Goal: Task Accomplishment & Management: Manage account settings

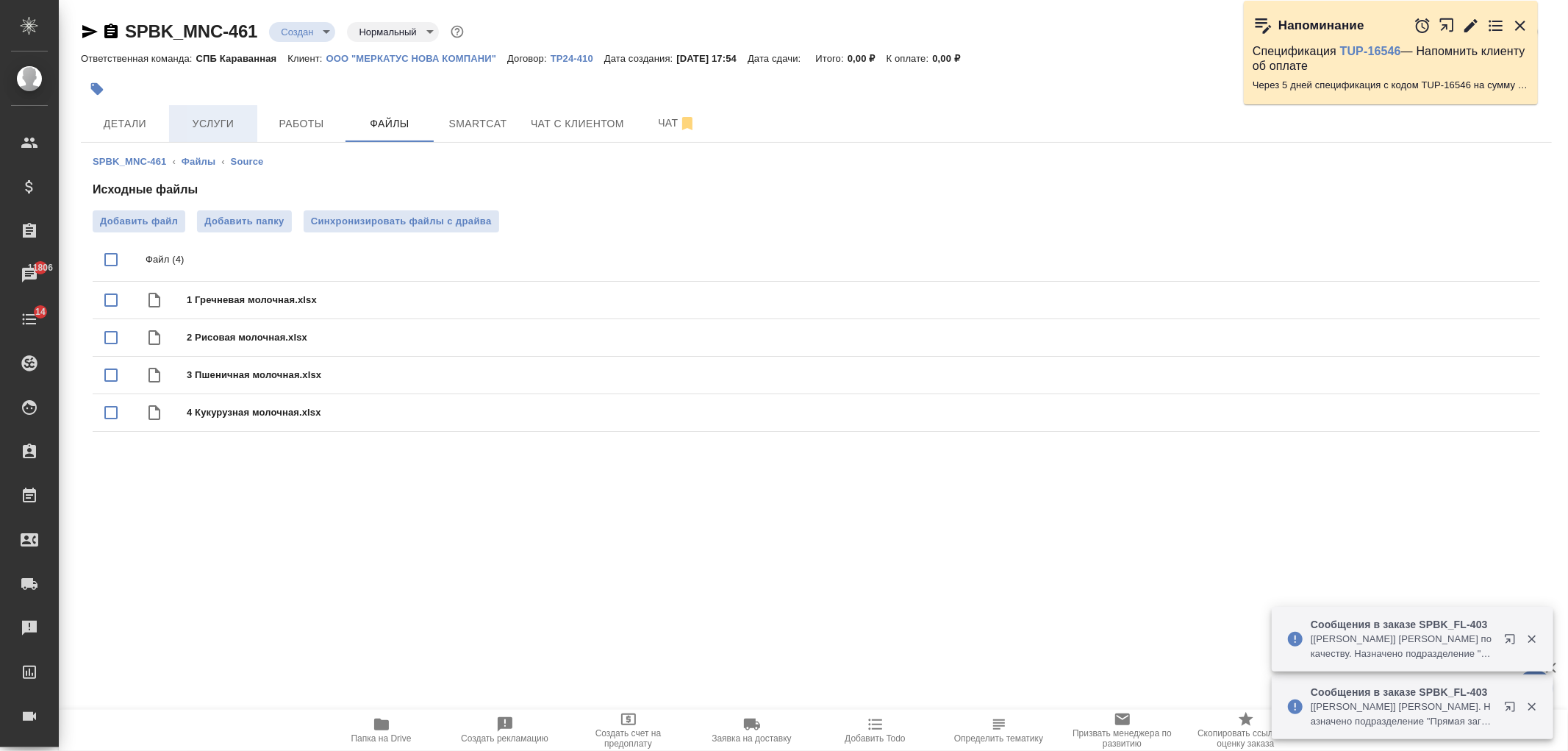
click at [223, 121] on span "Услуги" at bounding box center [213, 123] width 71 height 18
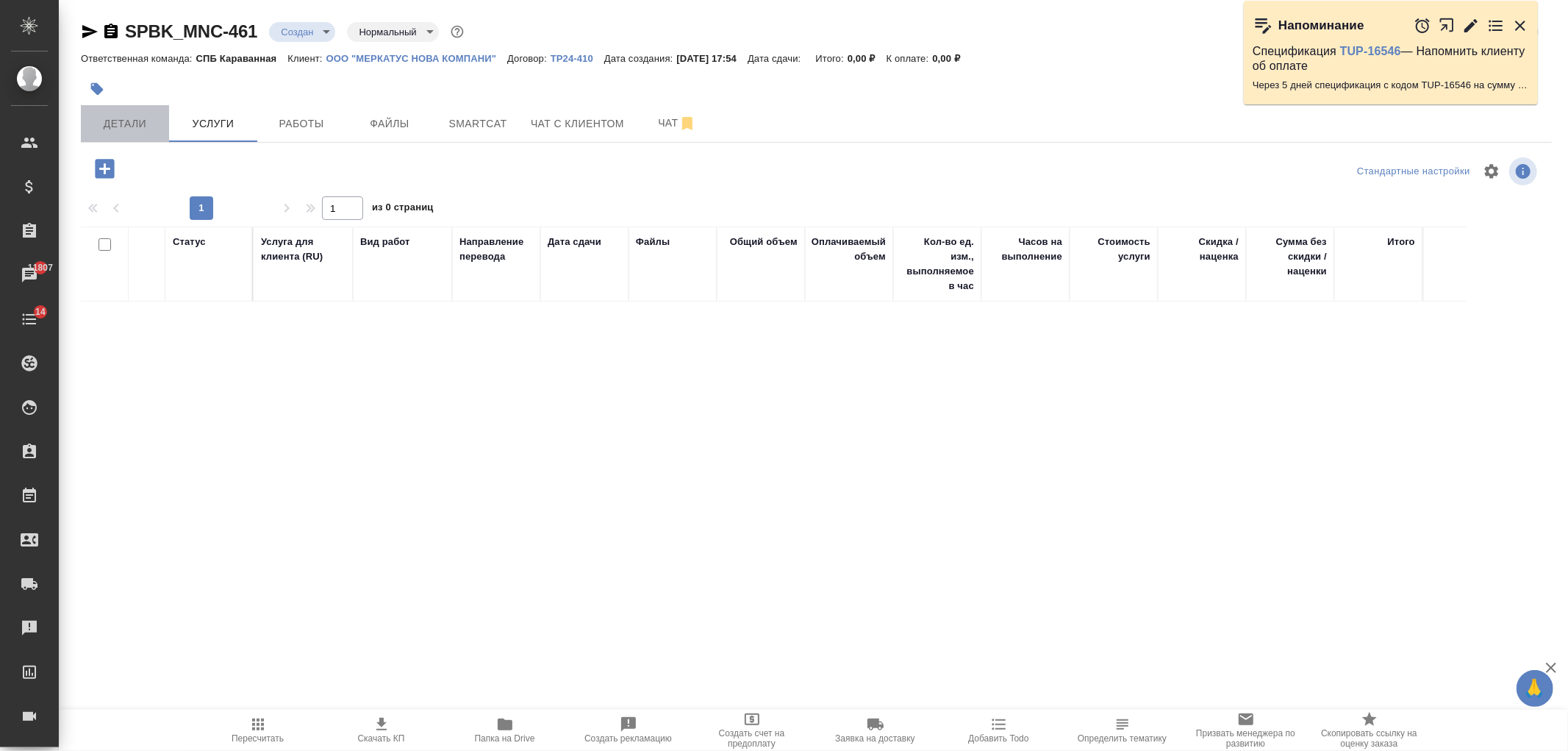
click at [117, 109] on button "Детали" at bounding box center [124, 123] width 88 height 37
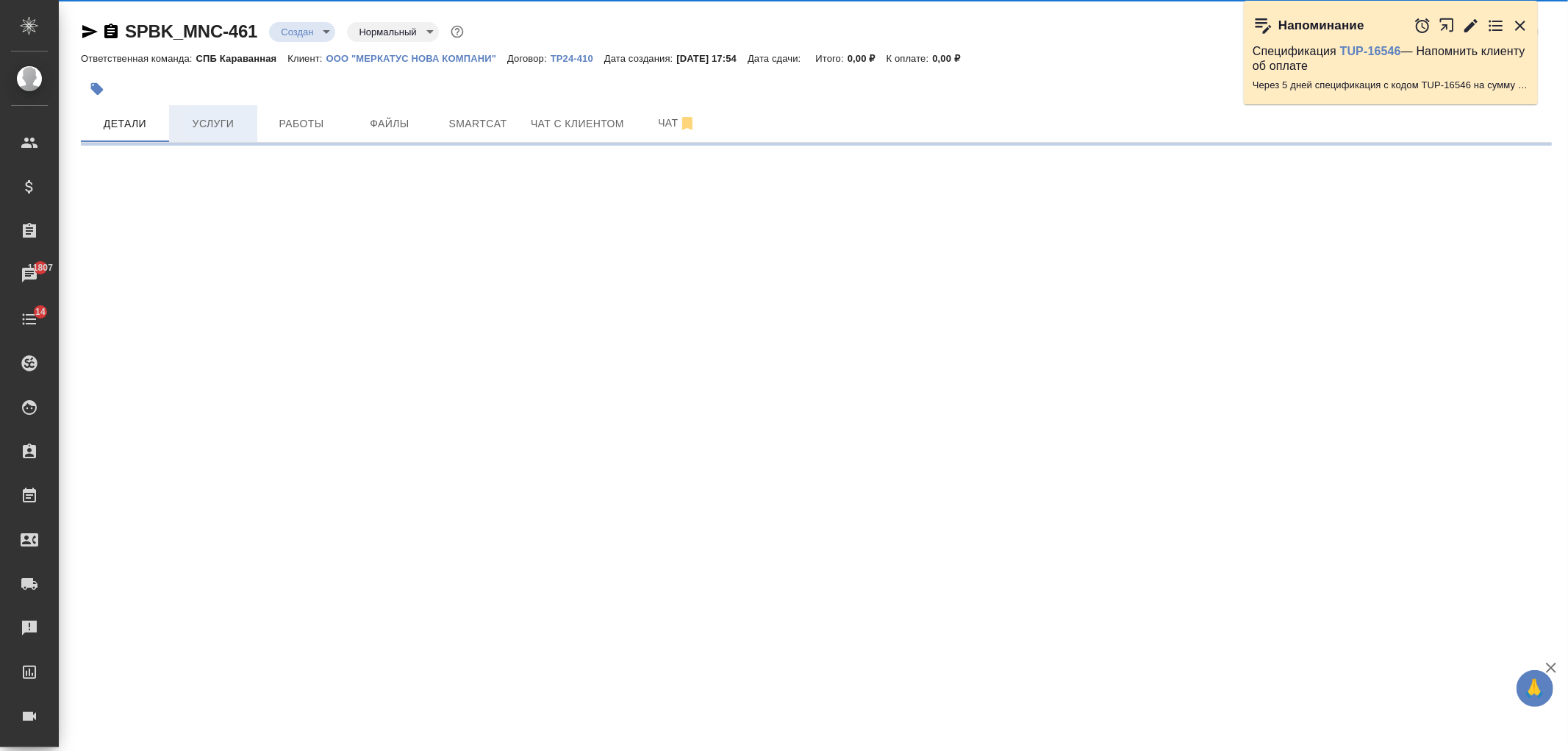
select select "RU"
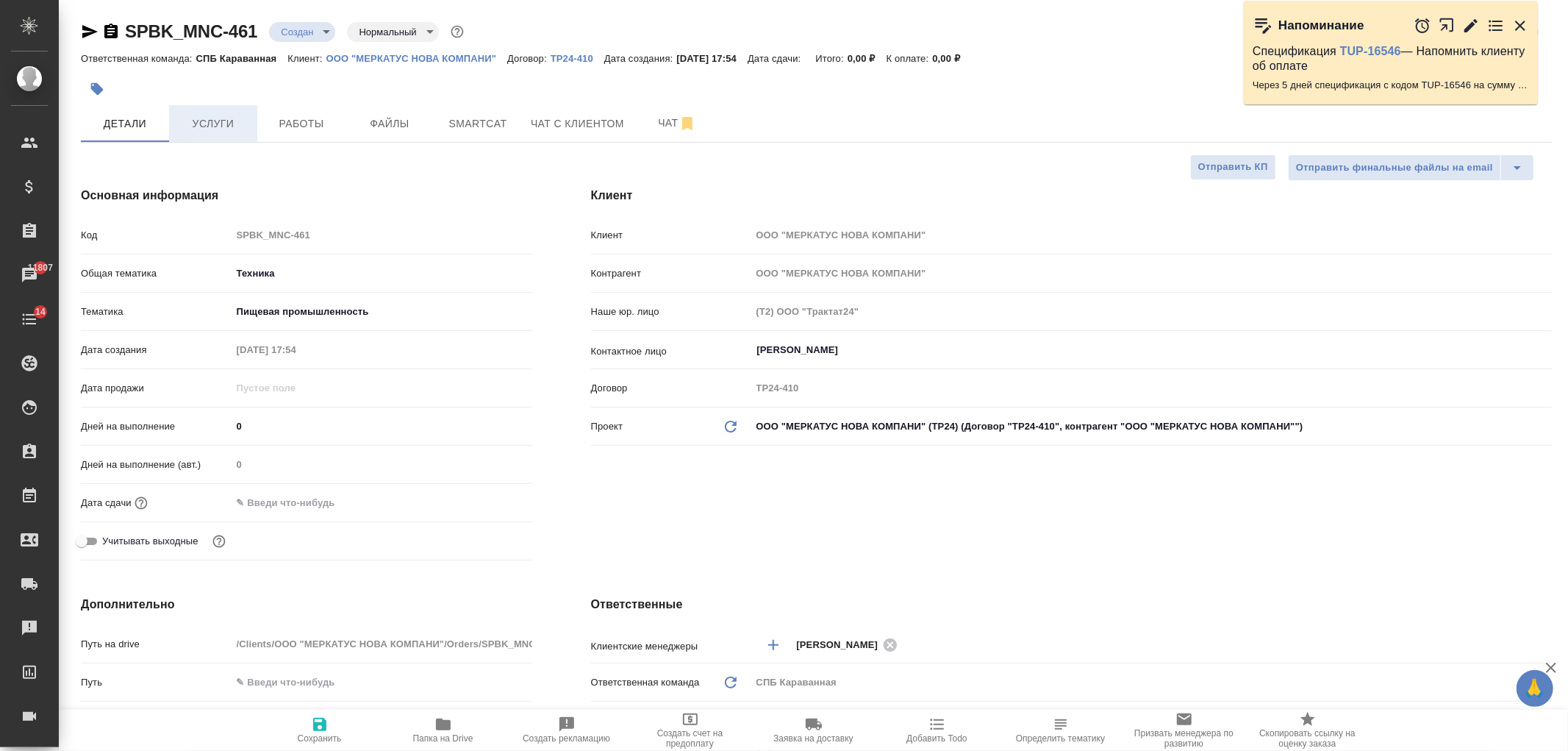
type textarea "x"
click at [998, 549] on div "Клиент Клиент ООО "МЕРКАТУС НОВА КОМПАНИ" Контрагент ООО "МЕРКАТУС НОВА КОМПАНИ…" at bounding box center [1071, 376] width 1020 height 438
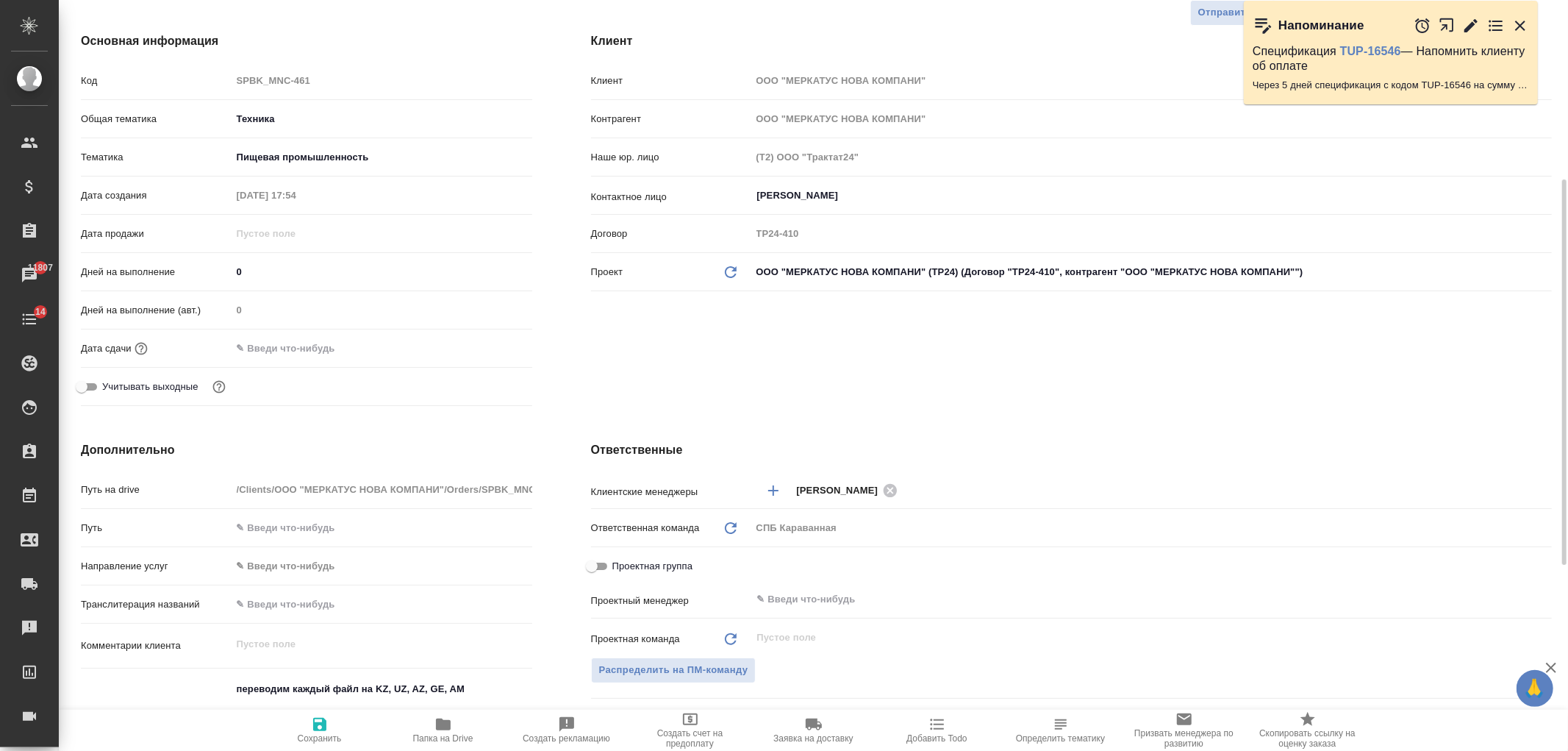
scroll to position [309, 0]
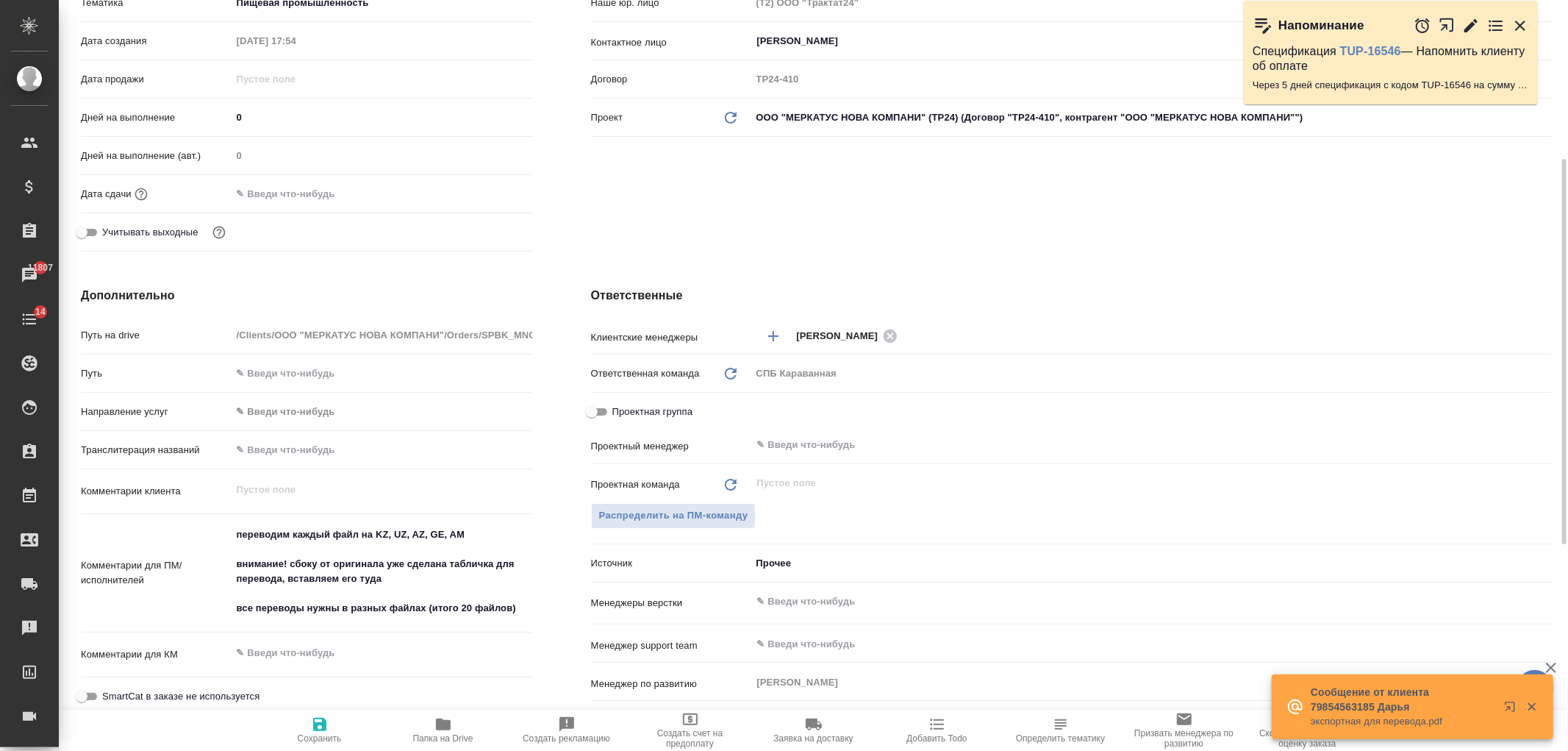
type textarea "x"
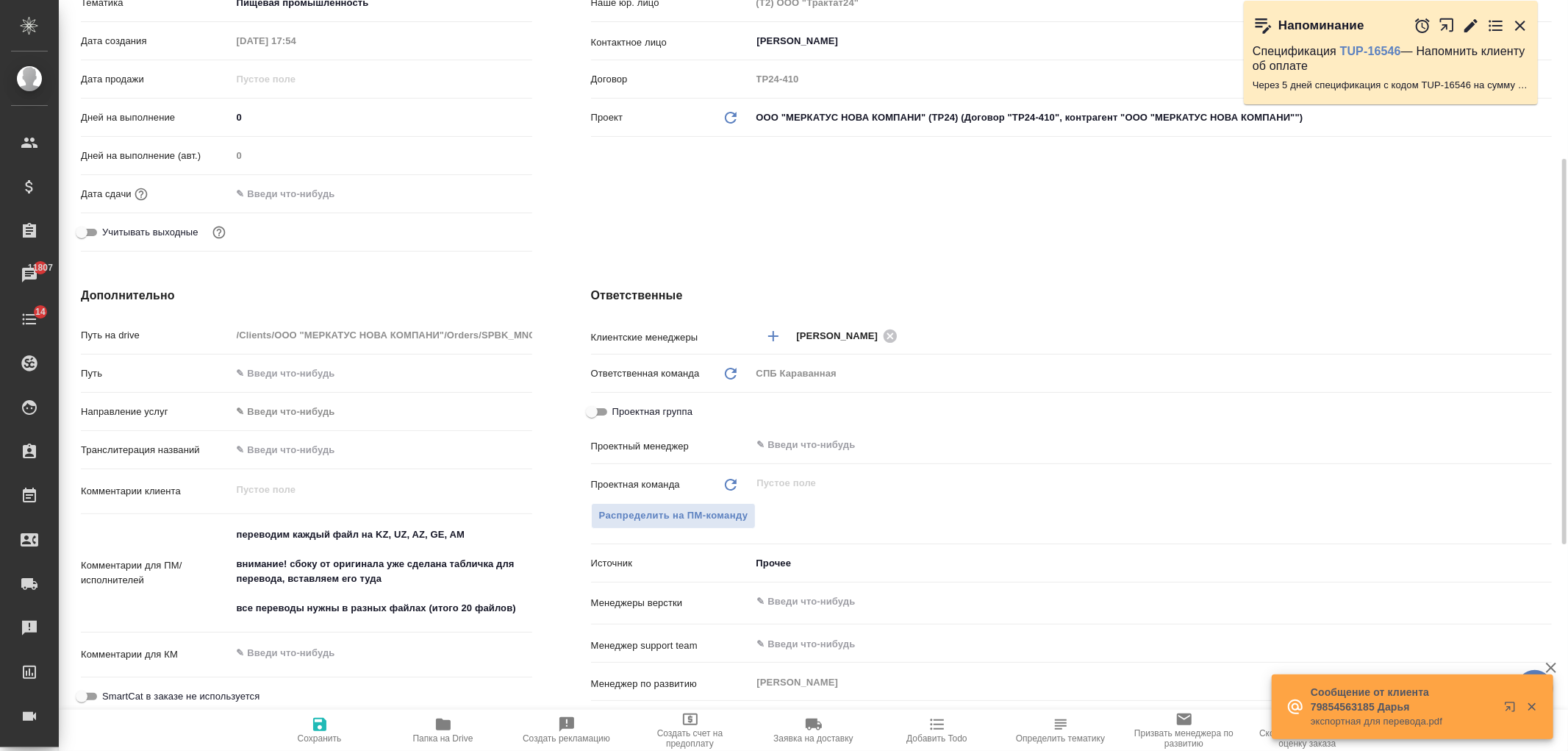
type textarea "x"
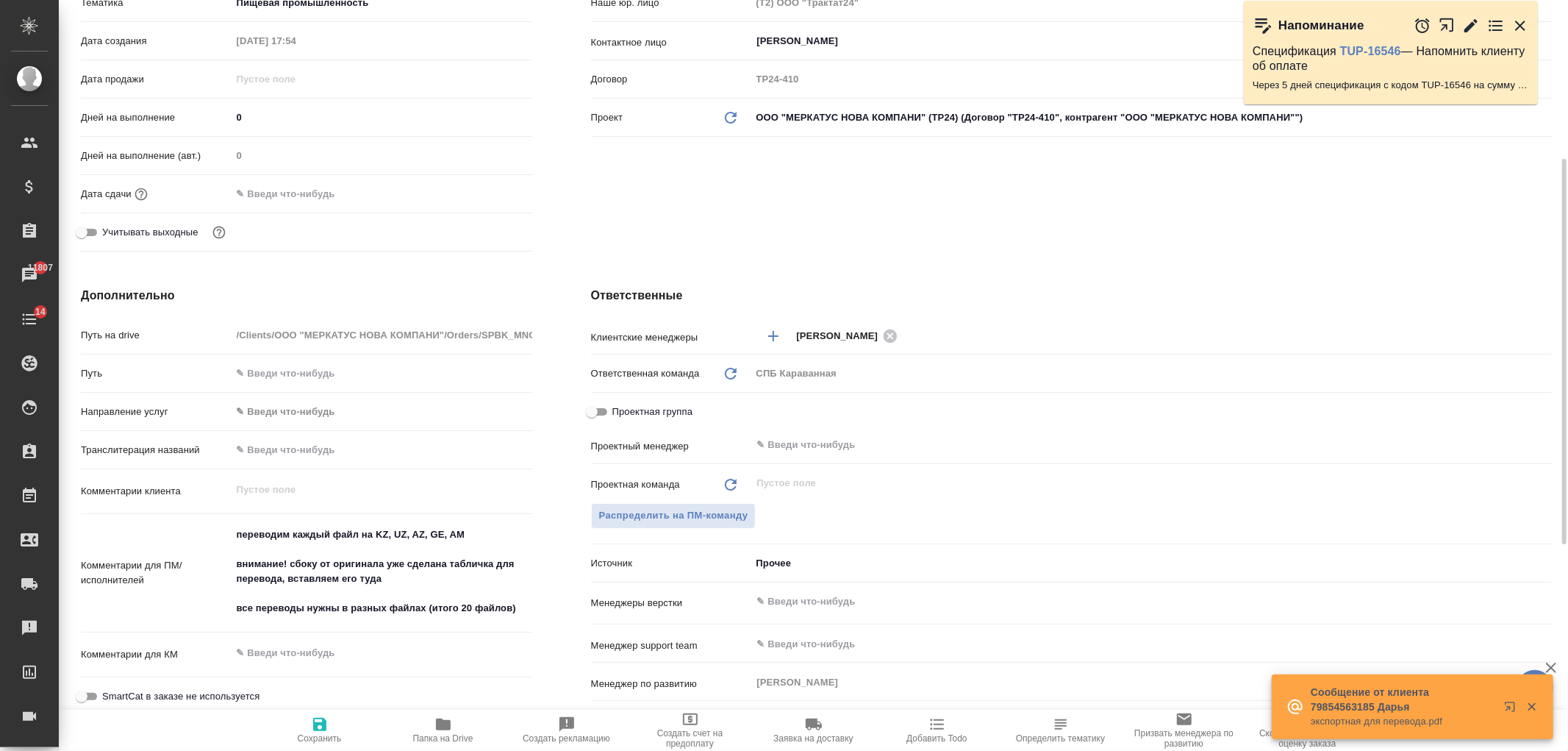
type textarea "x"
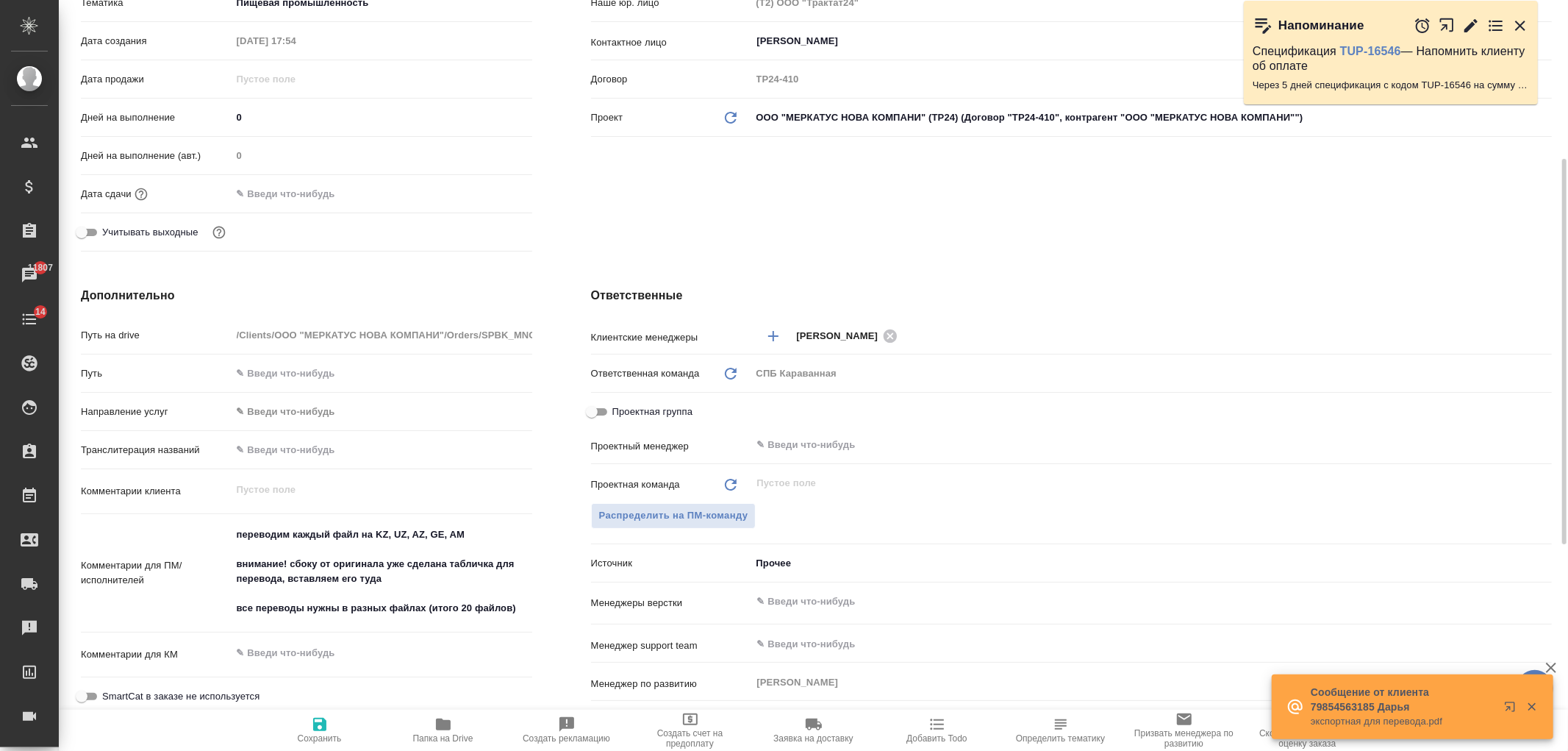
type textarea "x"
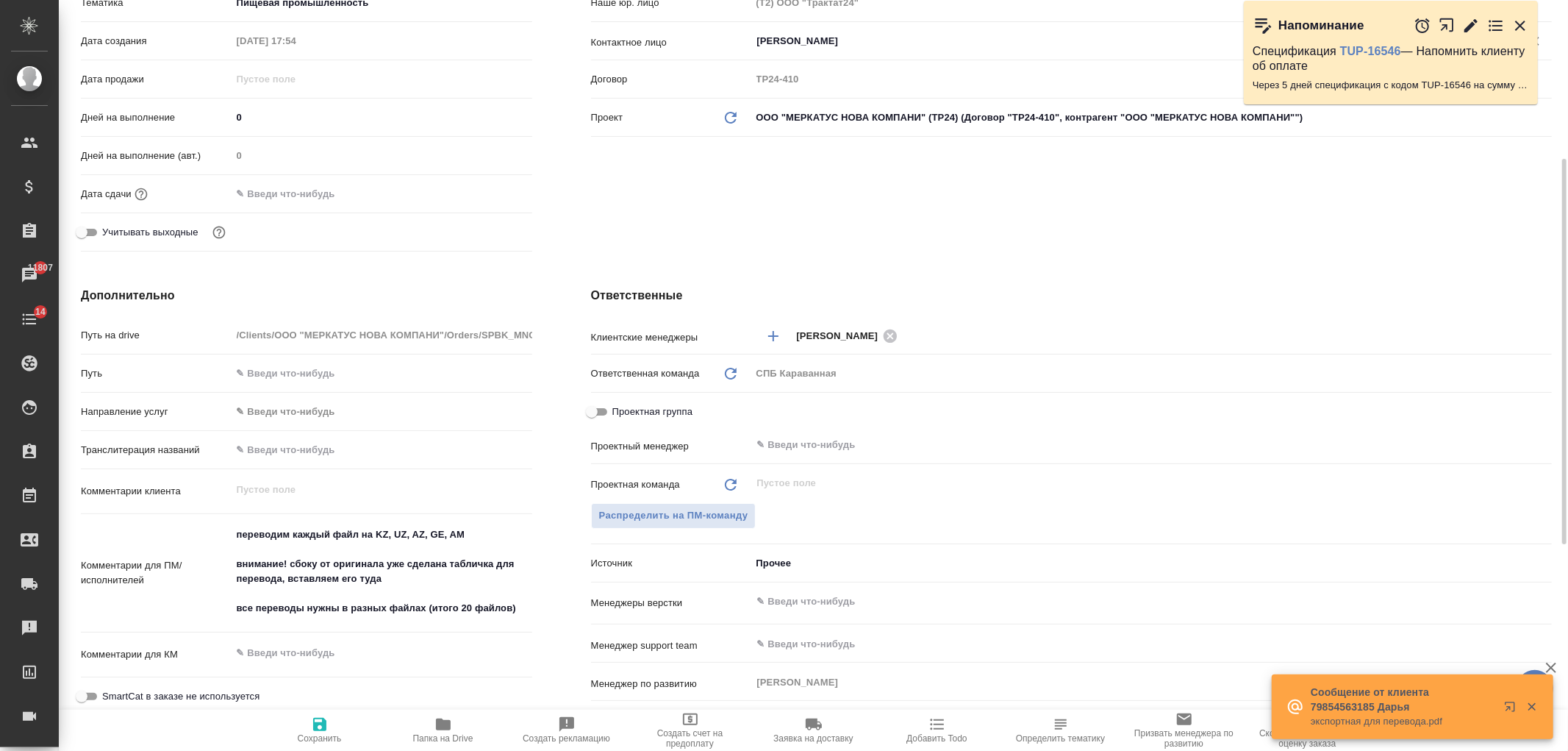
type textarea "x"
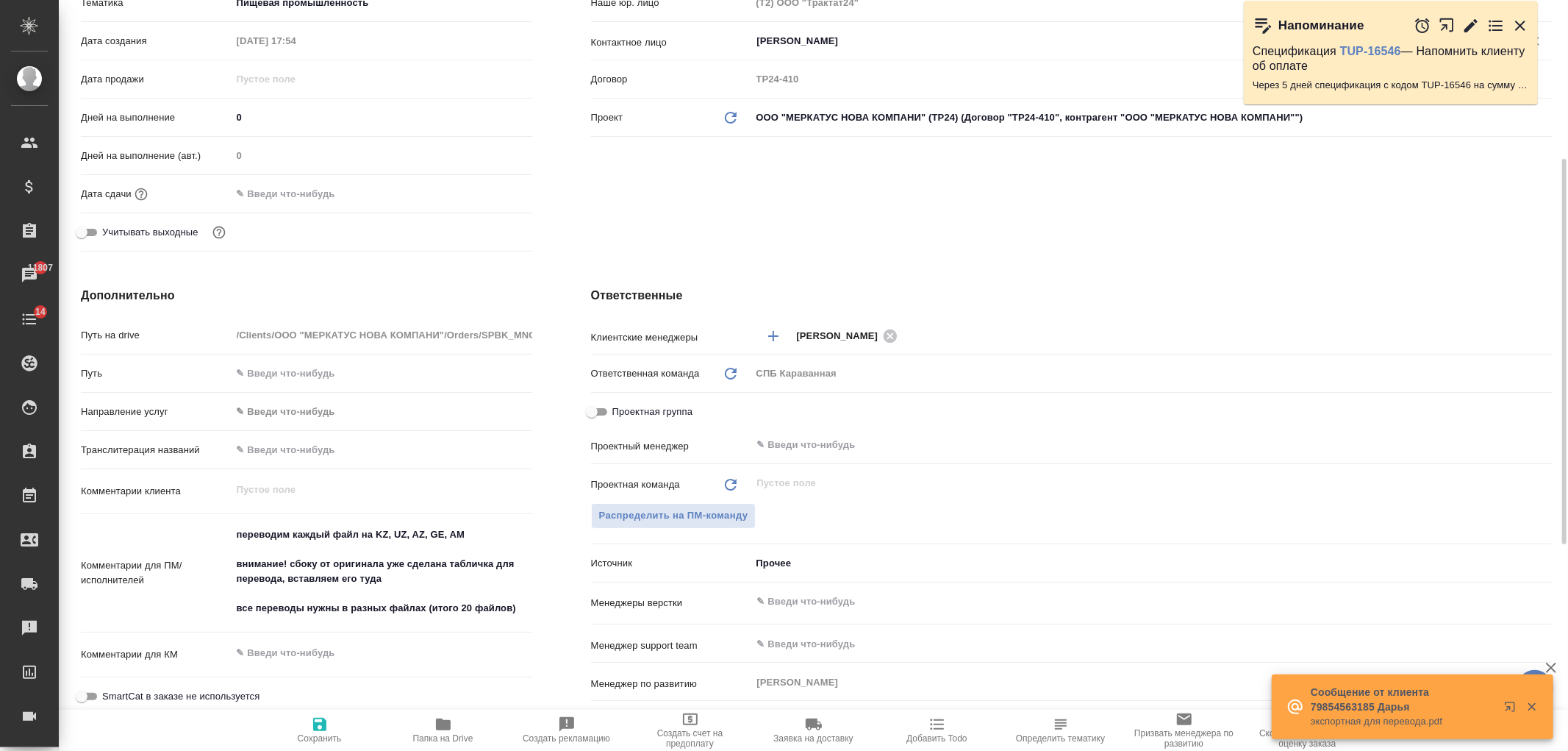
type textarea "x"
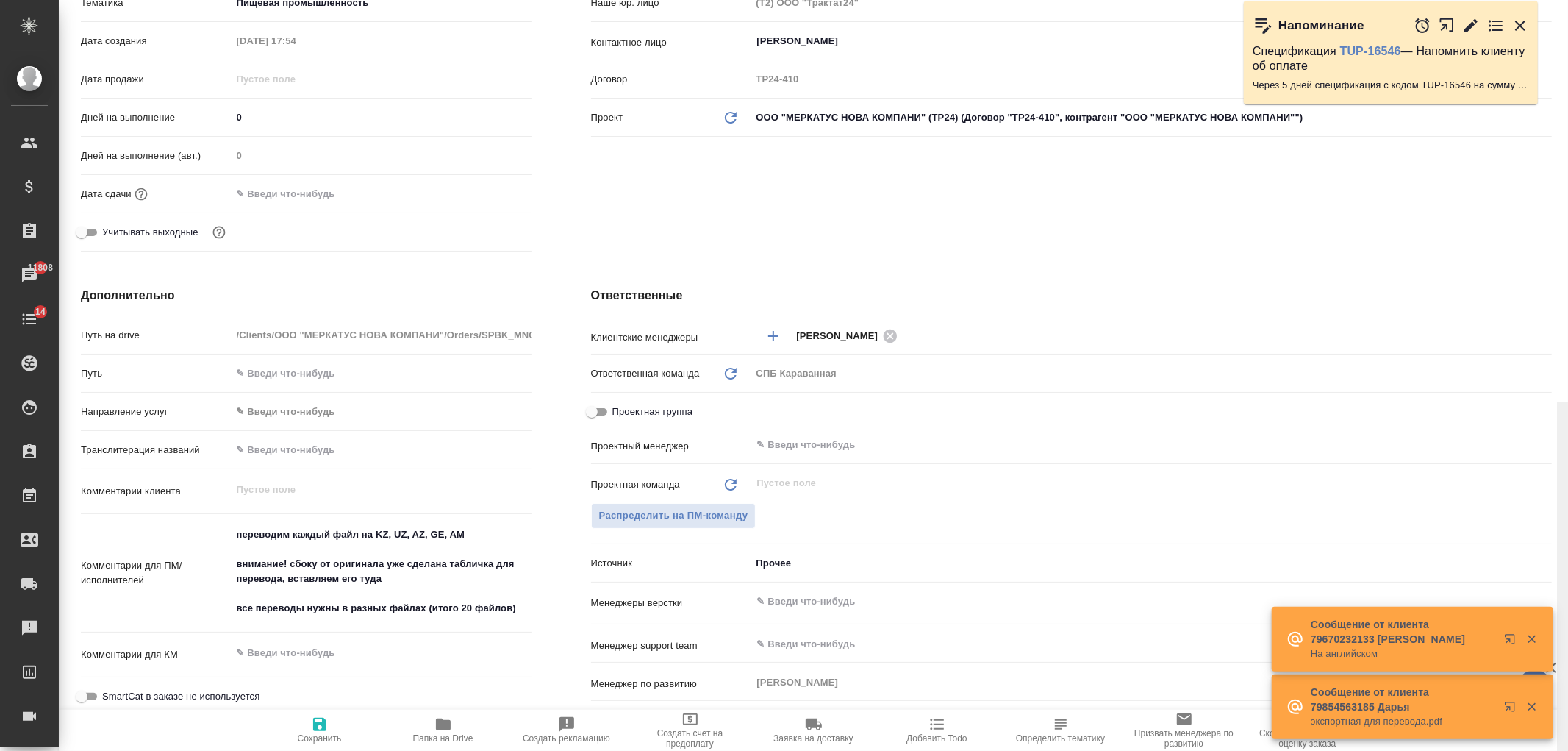
scroll to position [710, 0]
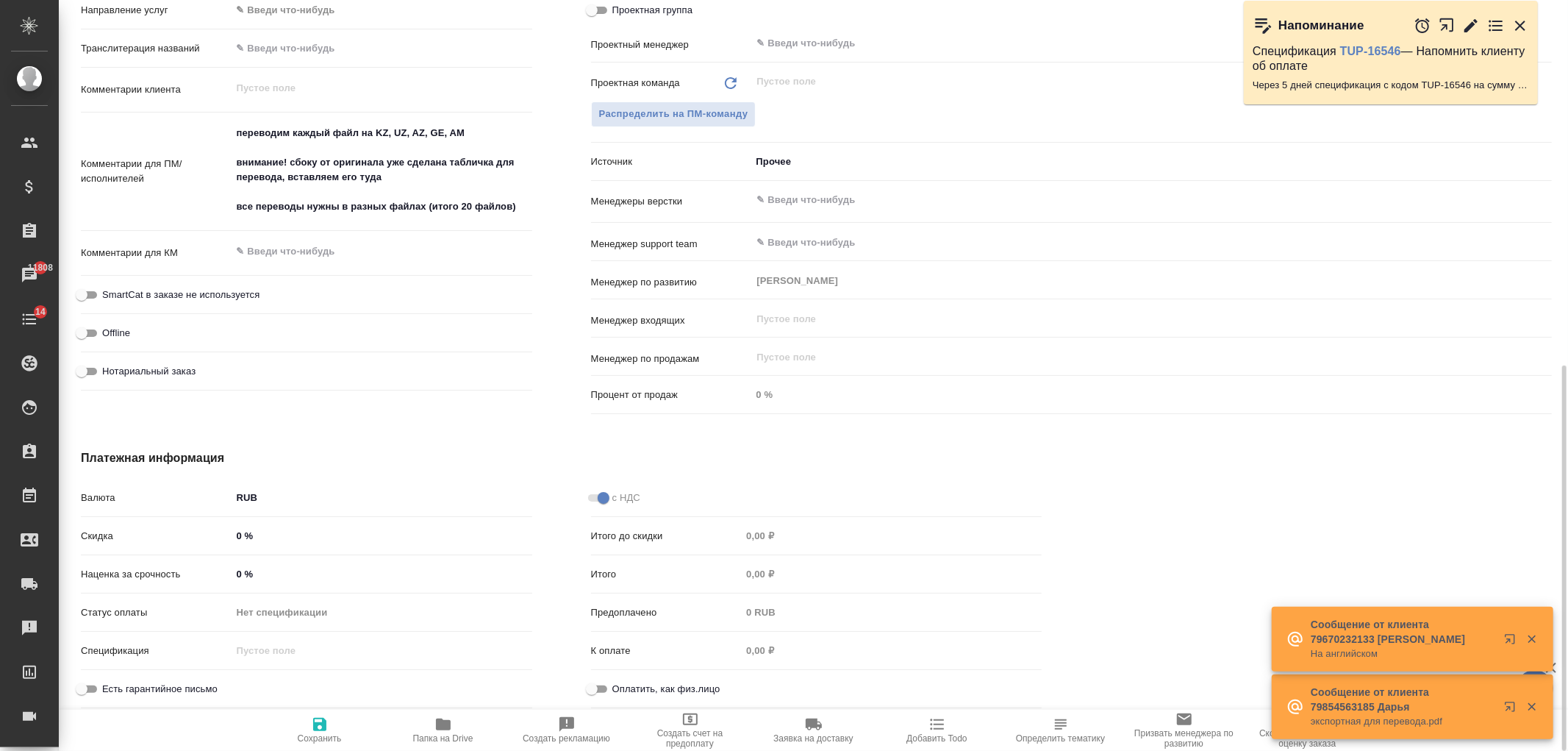
drag, startPoint x: 1567, startPoint y: 349, endPoint x: 1409, endPoint y: 92, distance: 301.7
click at [1564, 103] on div at bounding box center [1562, 375] width 11 height 751
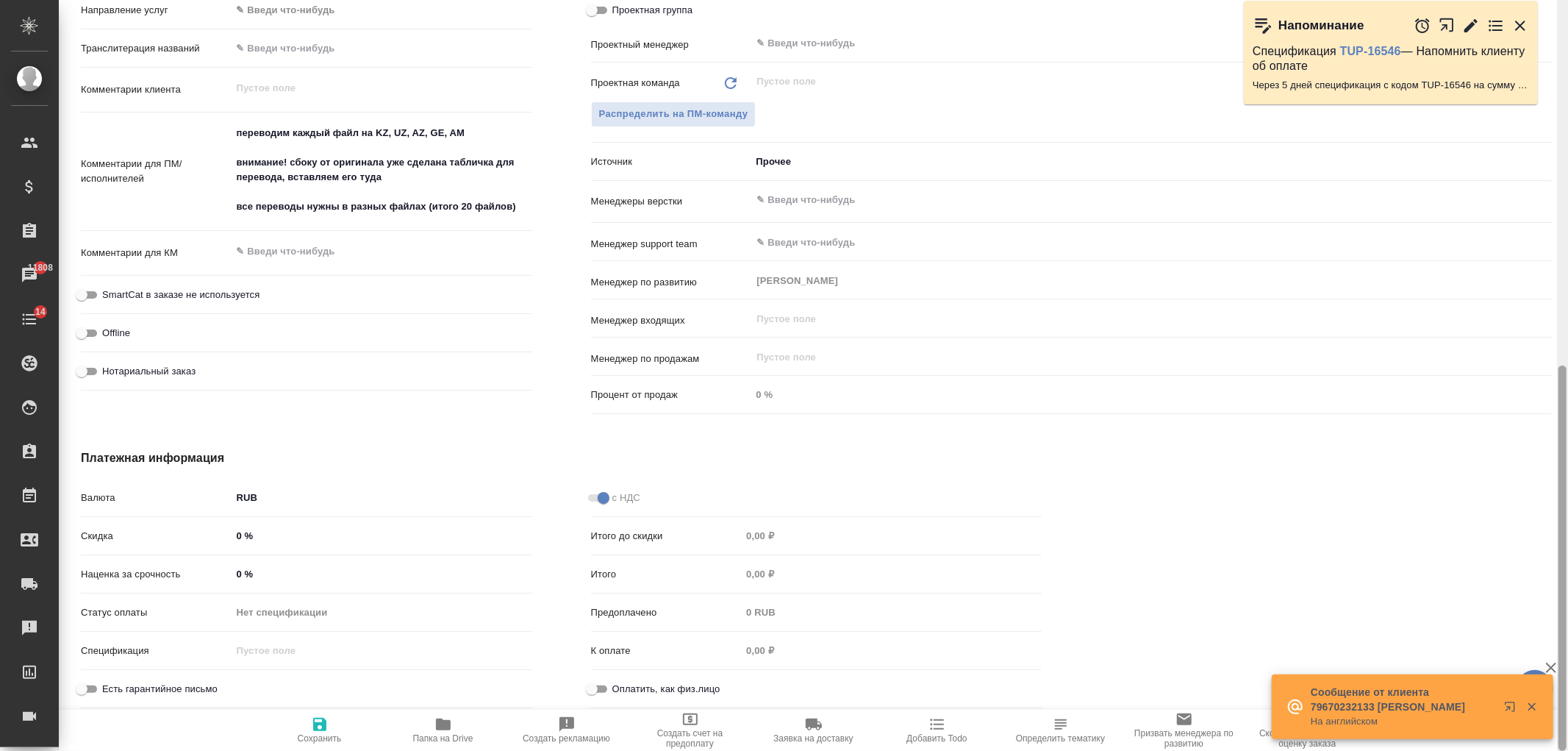
drag, startPoint x: 1555, startPoint y: 620, endPoint x: 1565, endPoint y: 598, distance: 24.2
click at [1567, 598] on div "SPBK_MNC-461 Создан new Нормальный normal Кратко детали заказа Ответственная ко…" at bounding box center [813, 375] width 1509 height 751
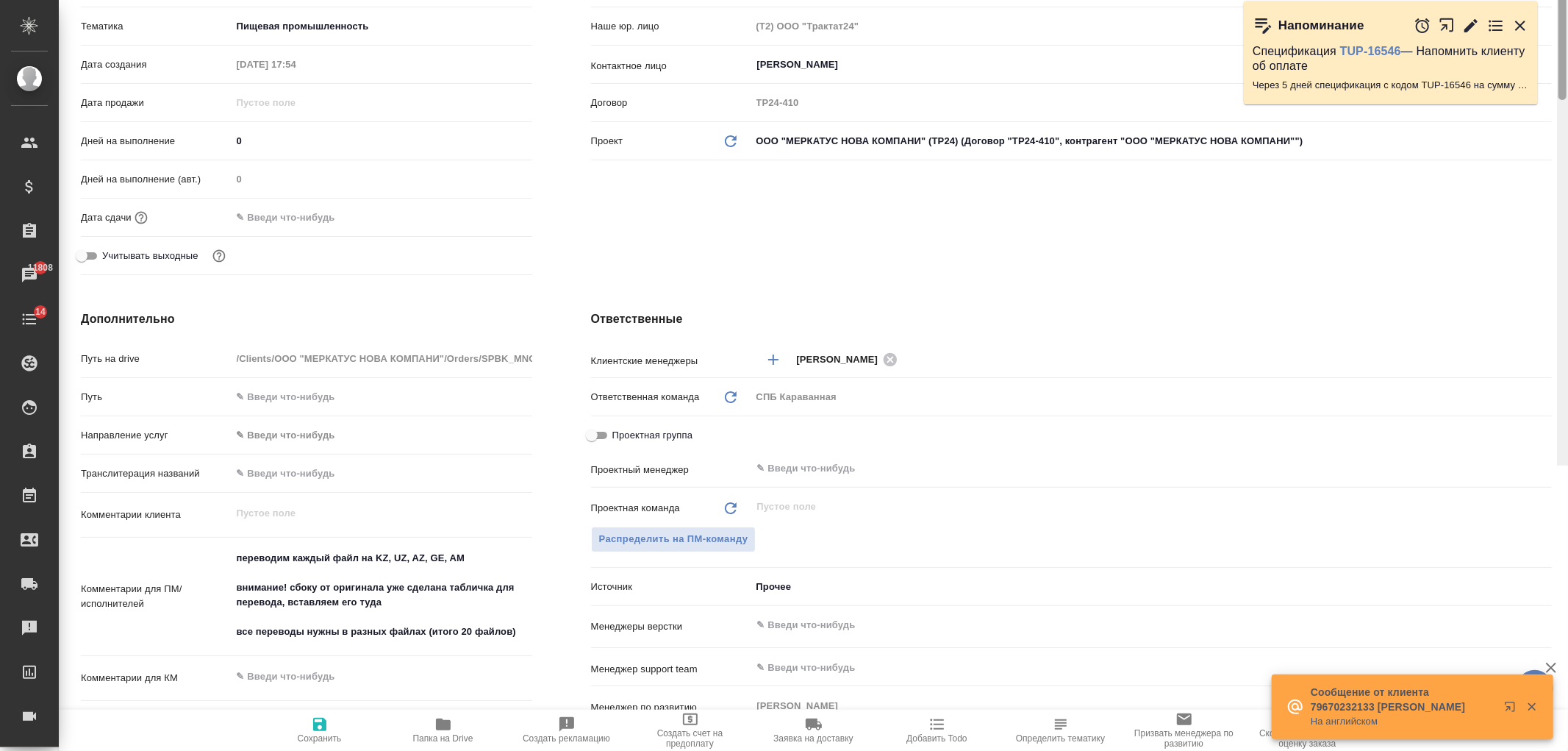
scroll to position [0, 0]
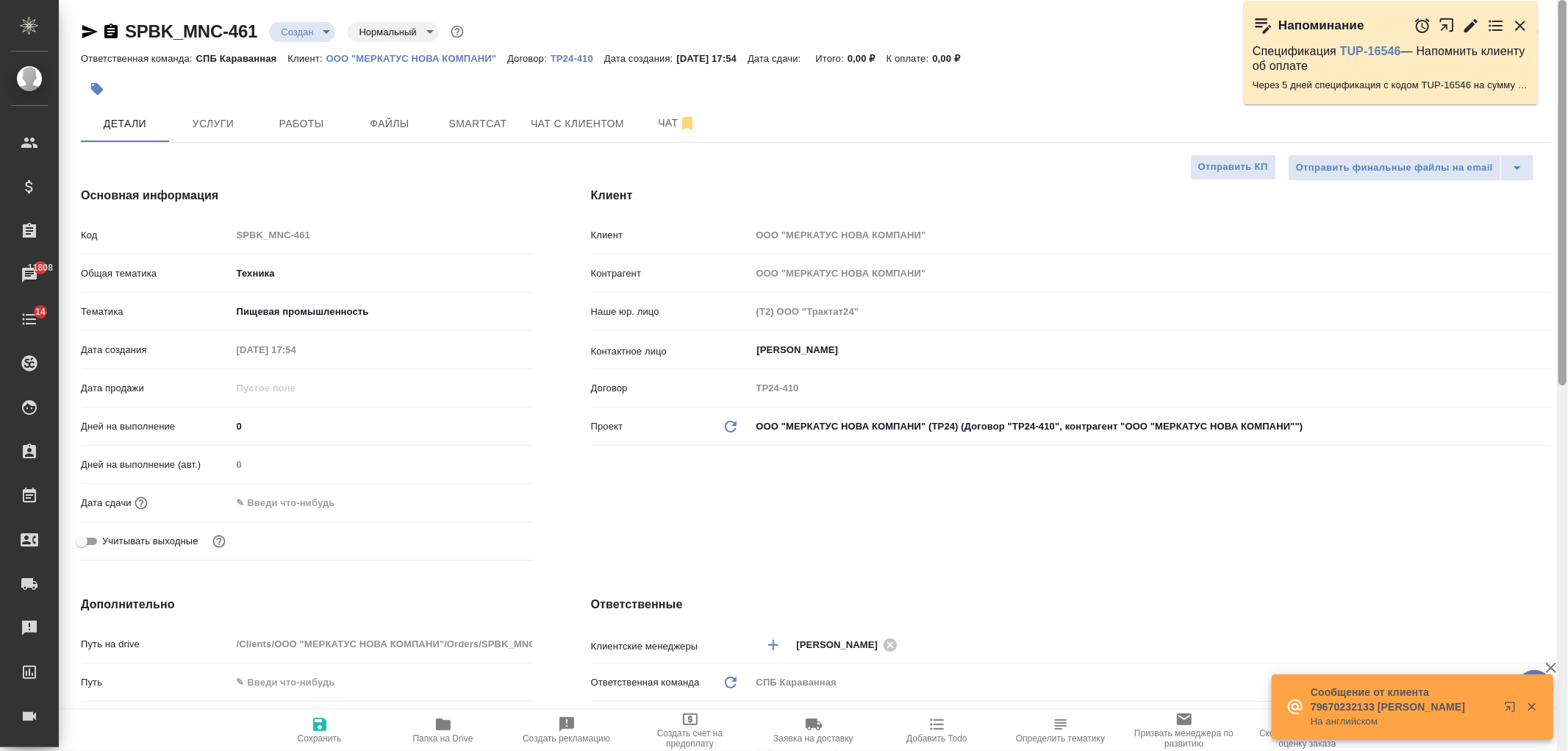
drag, startPoint x: 1565, startPoint y: 598, endPoint x: 1467, endPoint y: 6, distance: 600.1
click at [1538, 19] on div "🙏 .cls-1 fill:#fff; AWATERA Ivanova Arina Клиенты Спецификации Заказы 11808 Чат…" at bounding box center [784, 375] width 1568 height 751
click at [239, 130] on span "Услуги" at bounding box center [213, 123] width 71 height 18
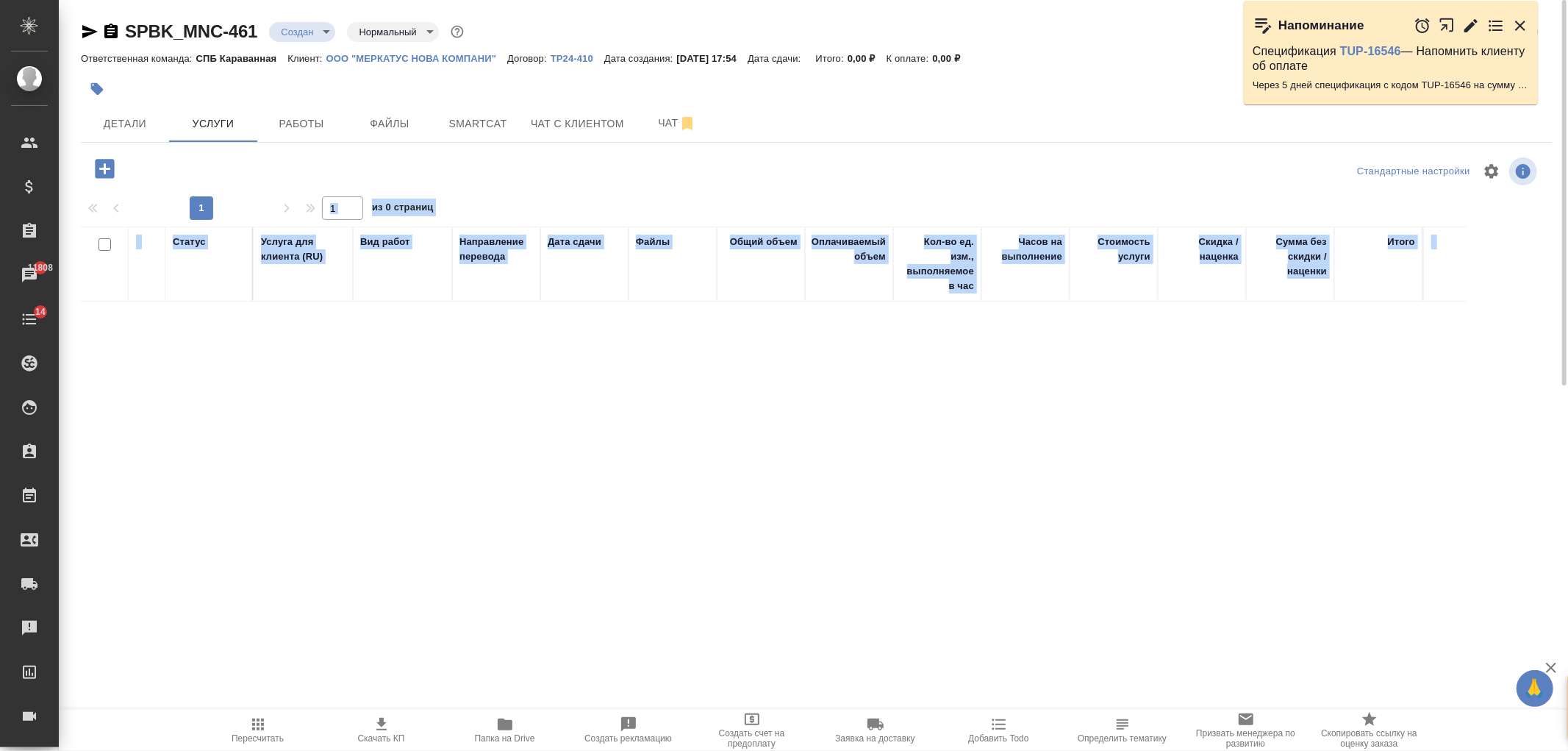
drag, startPoint x: 309, startPoint y: 423, endPoint x: 165, endPoint y: 254, distance: 222.0
click at [310, 422] on div "Статус Услуга для клиента (RU) Вид работ Направление перевода Дата сдачи Файлы …" at bounding box center [810, 384] width 1459 height 316
click at [97, 151] on div "SPBK_MNC-461 Создан new Нормальный normal Кратко детали заказа Ответственная ко…" at bounding box center [816, 290] width 1487 height 580
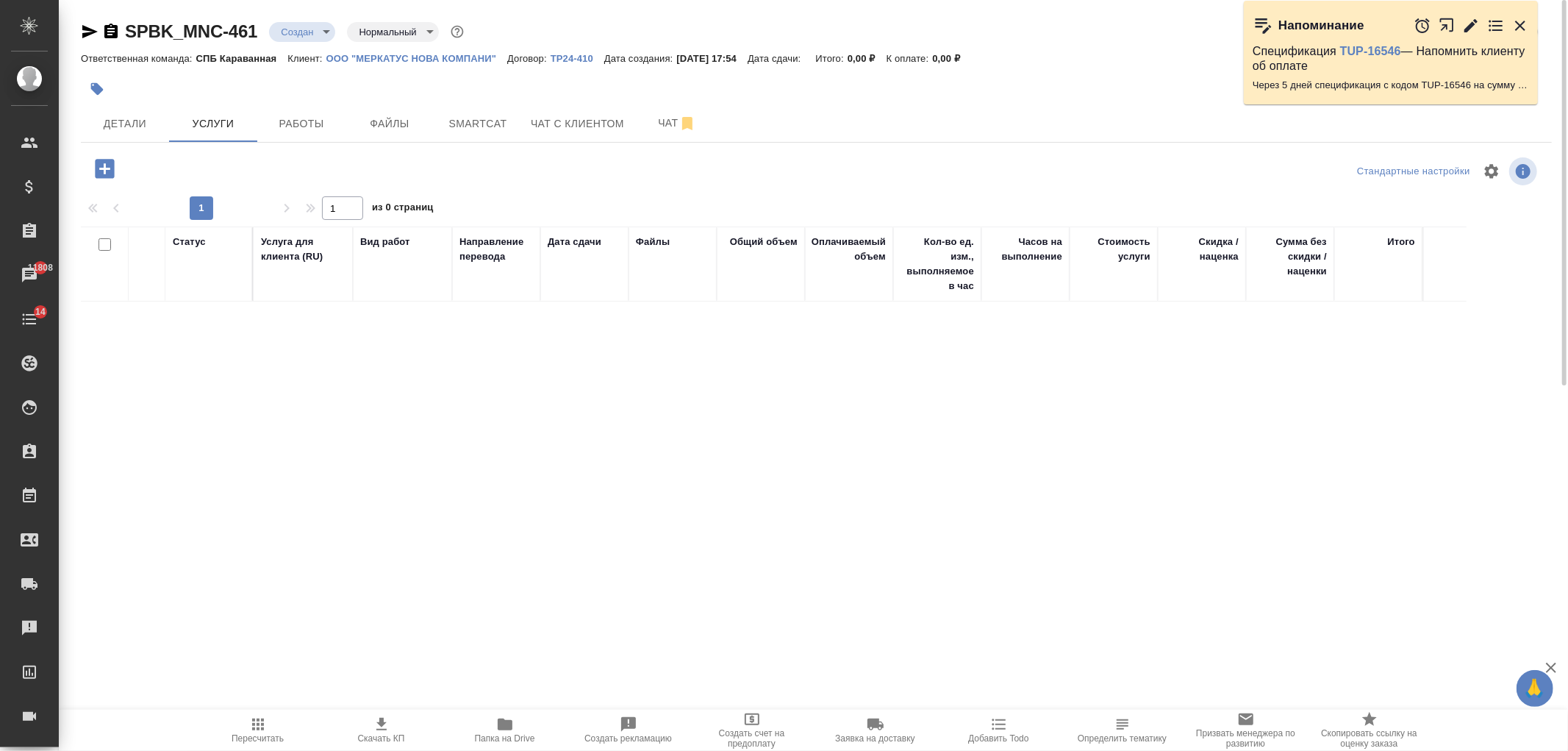
click at [99, 172] on icon "button" at bounding box center [104, 169] width 19 height 19
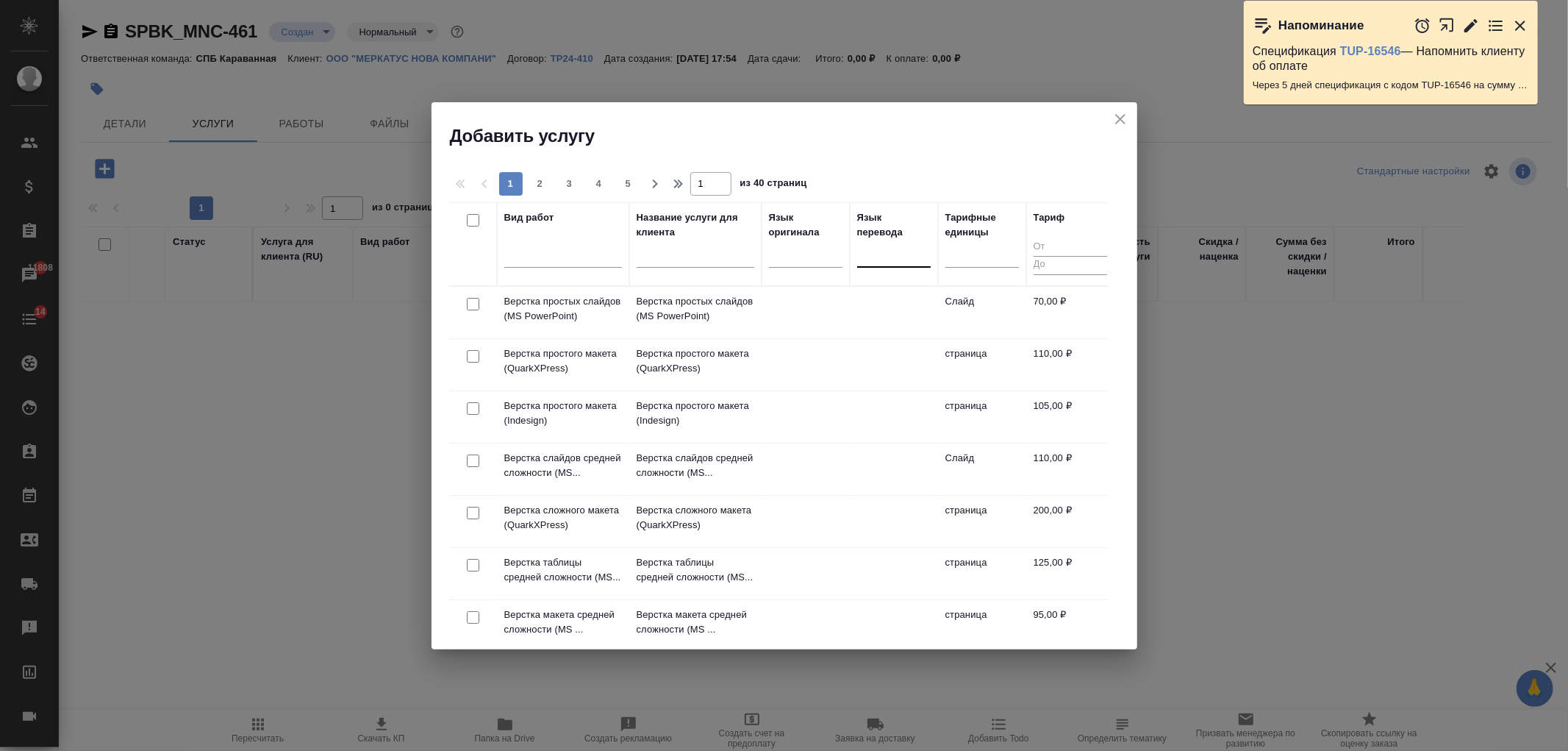
drag, startPoint x: 902, startPoint y: 263, endPoint x: 893, endPoint y: 264, distance: 9.1
click at [900, 263] on div at bounding box center [894, 253] width 74 height 27
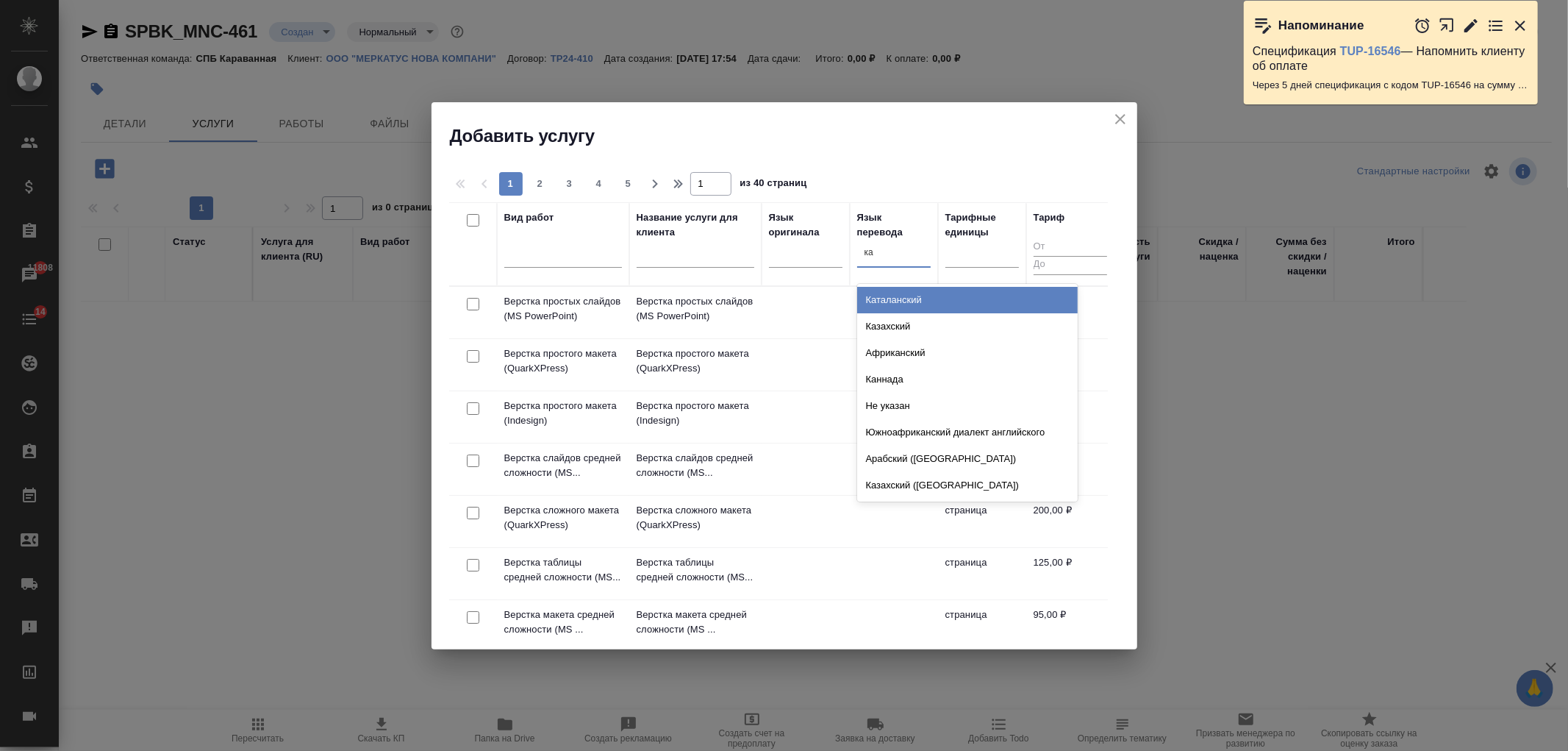
type input "каз"
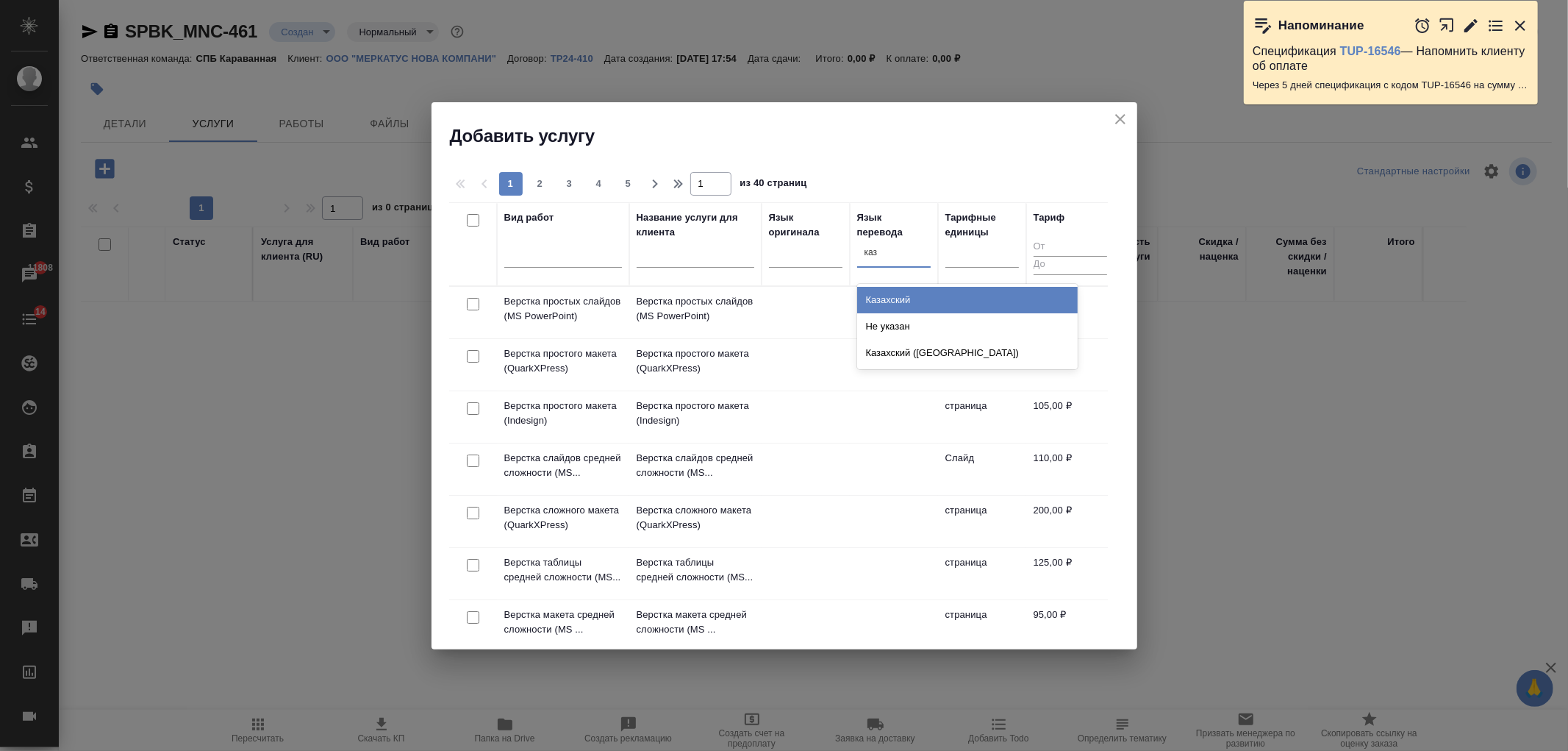
click at [915, 294] on div "Казахский" at bounding box center [967, 300] width 221 height 27
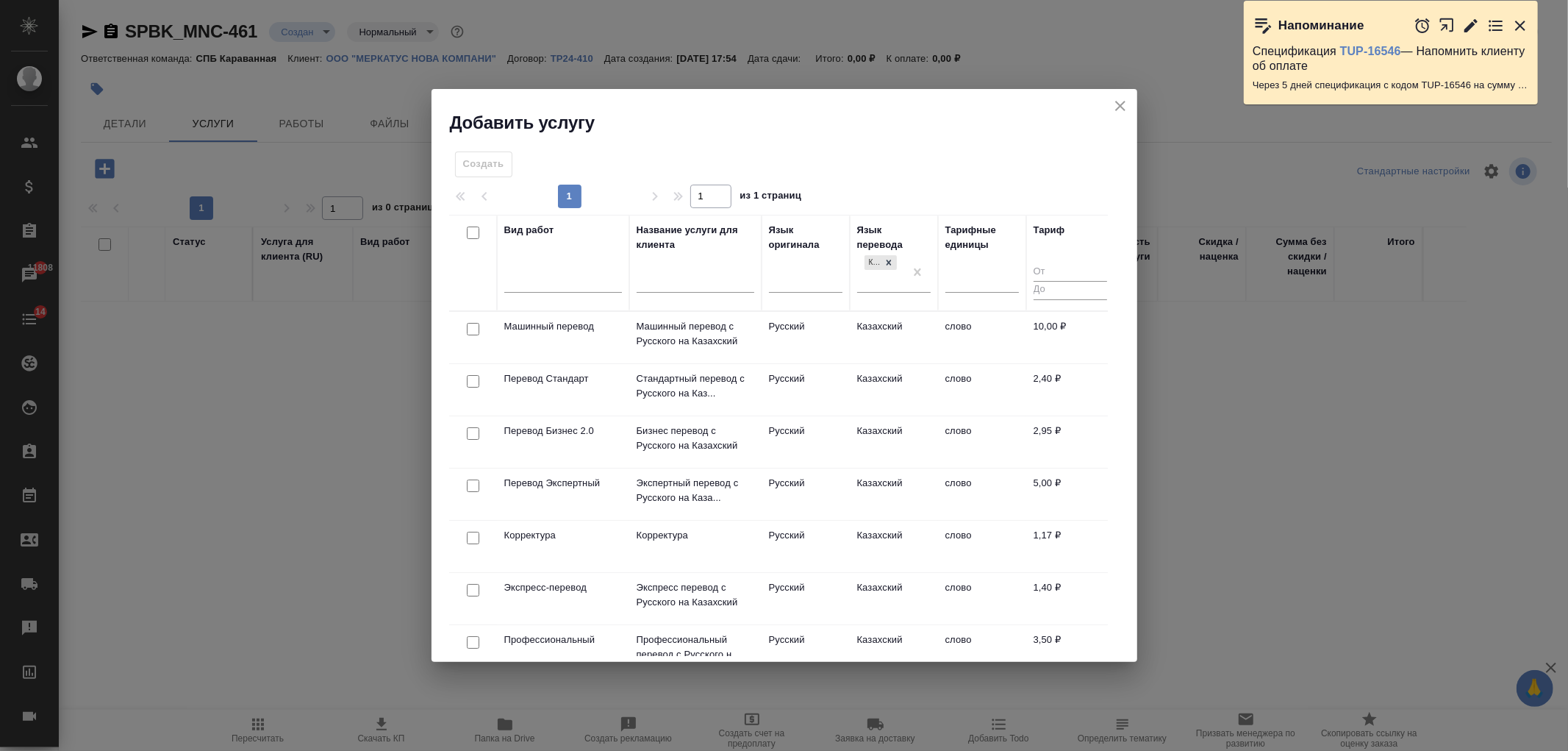
click at [473, 383] on input "checkbox" at bounding box center [472, 381] width 12 height 12
checkbox input "true"
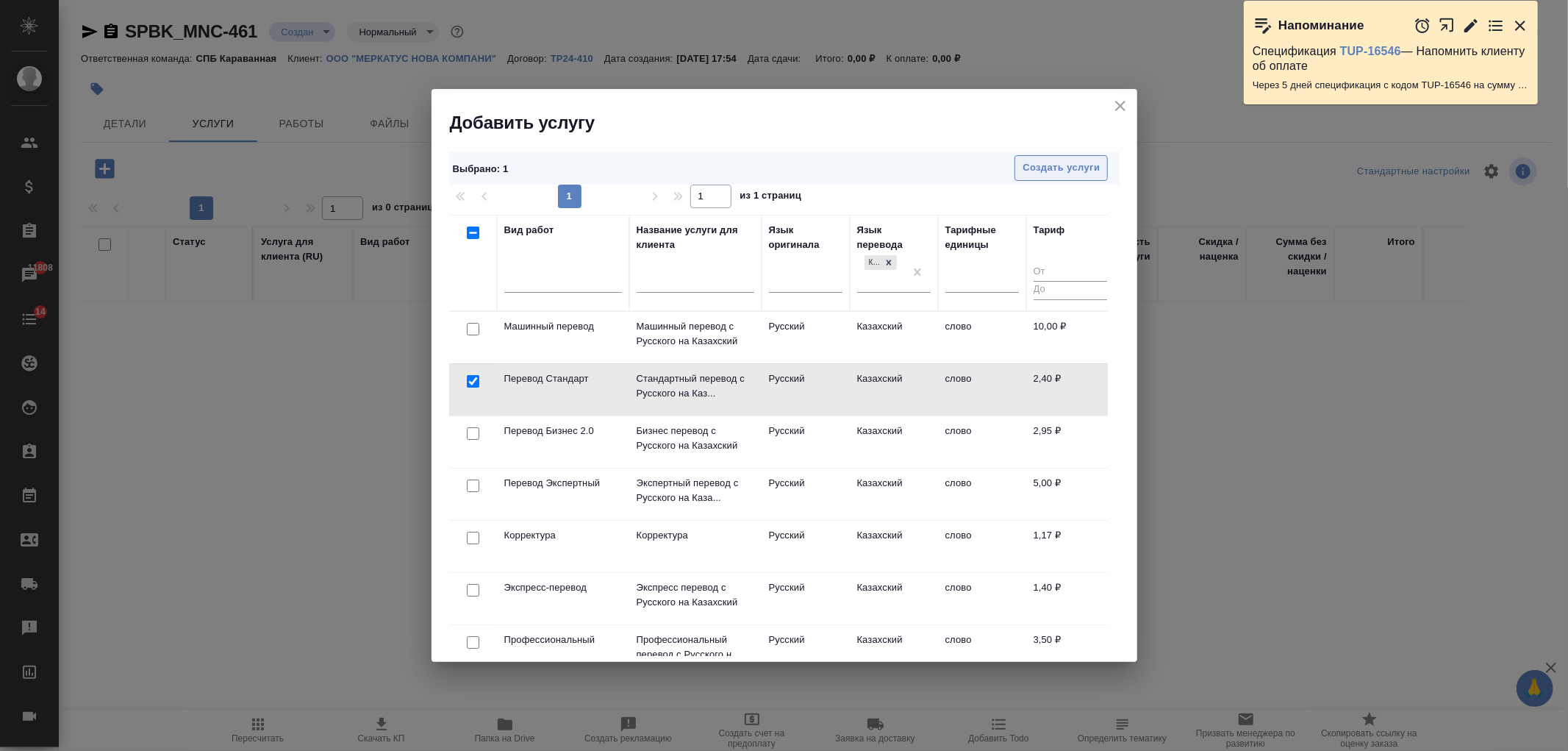
click at [1069, 160] on span "Создать услуги" at bounding box center [1061, 168] width 78 height 17
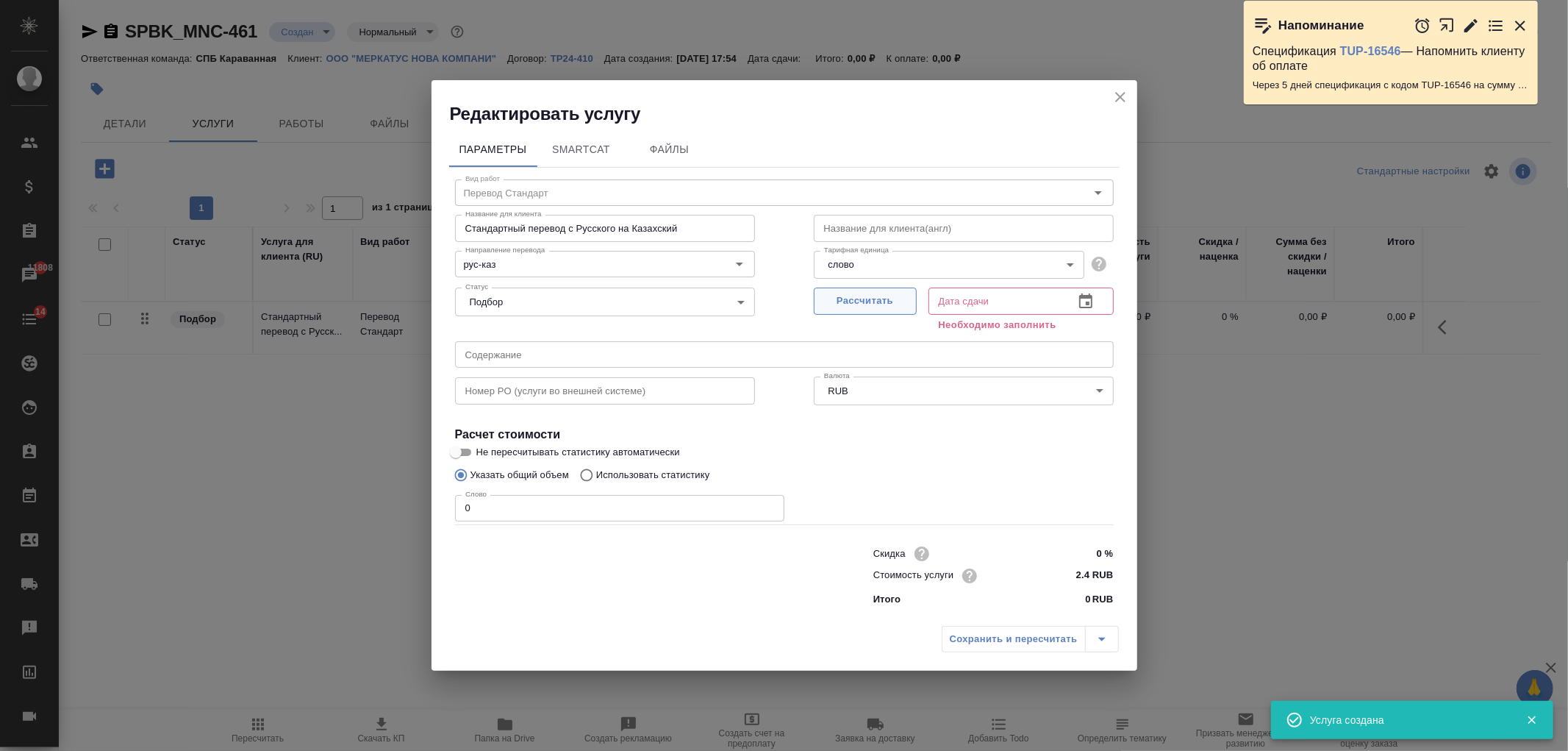
click at [899, 300] on span "Рассчитать" at bounding box center [865, 301] width 87 height 17
type input "18.09.2025 10:22"
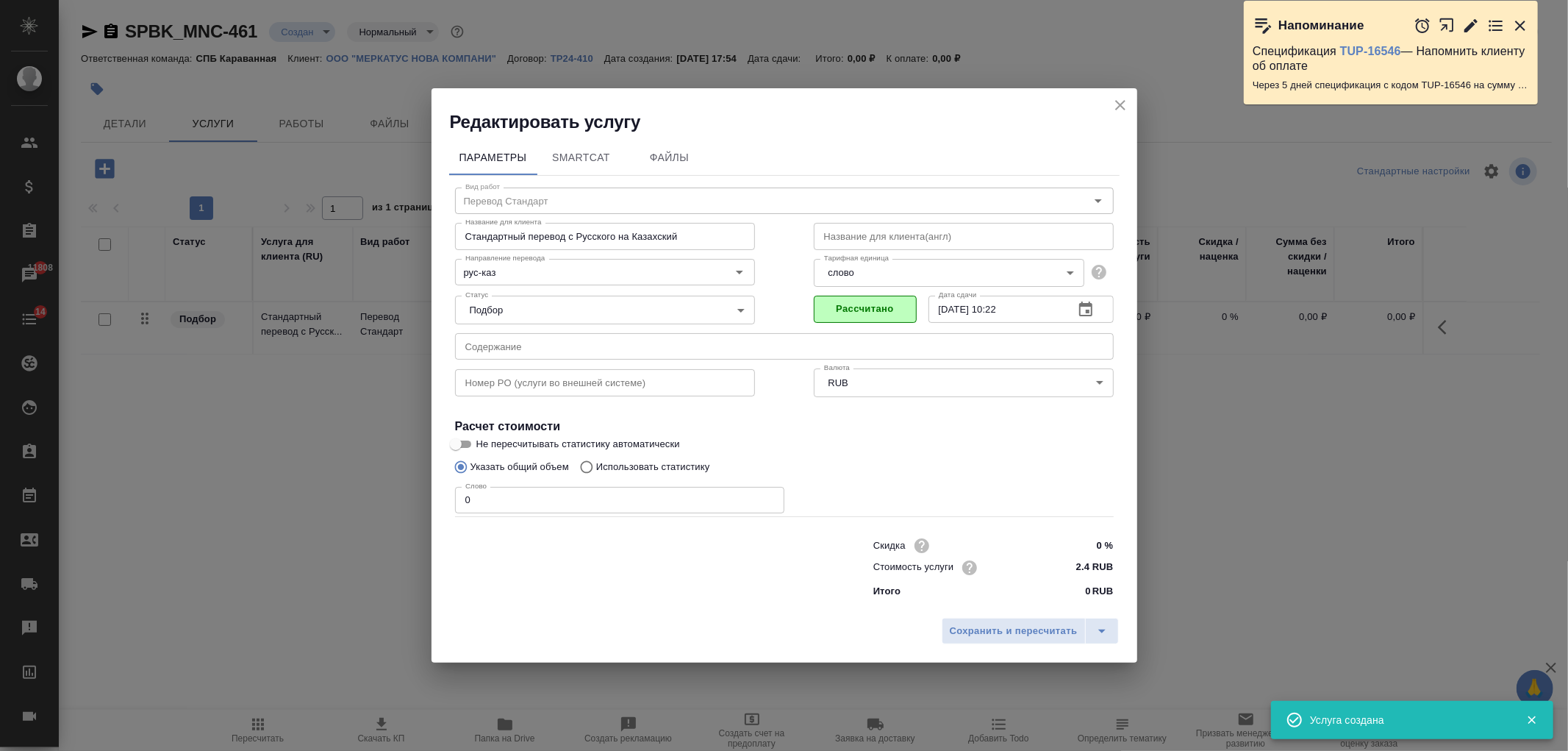
click at [662, 460] on p "Использовать статистику" at bounding box center [653, 467] width 114 height 15
click at [597, 460] on input "Использовать статистику" at bounding box center [584, 466] width 24 height 27
radio input "true"
radio input "false"
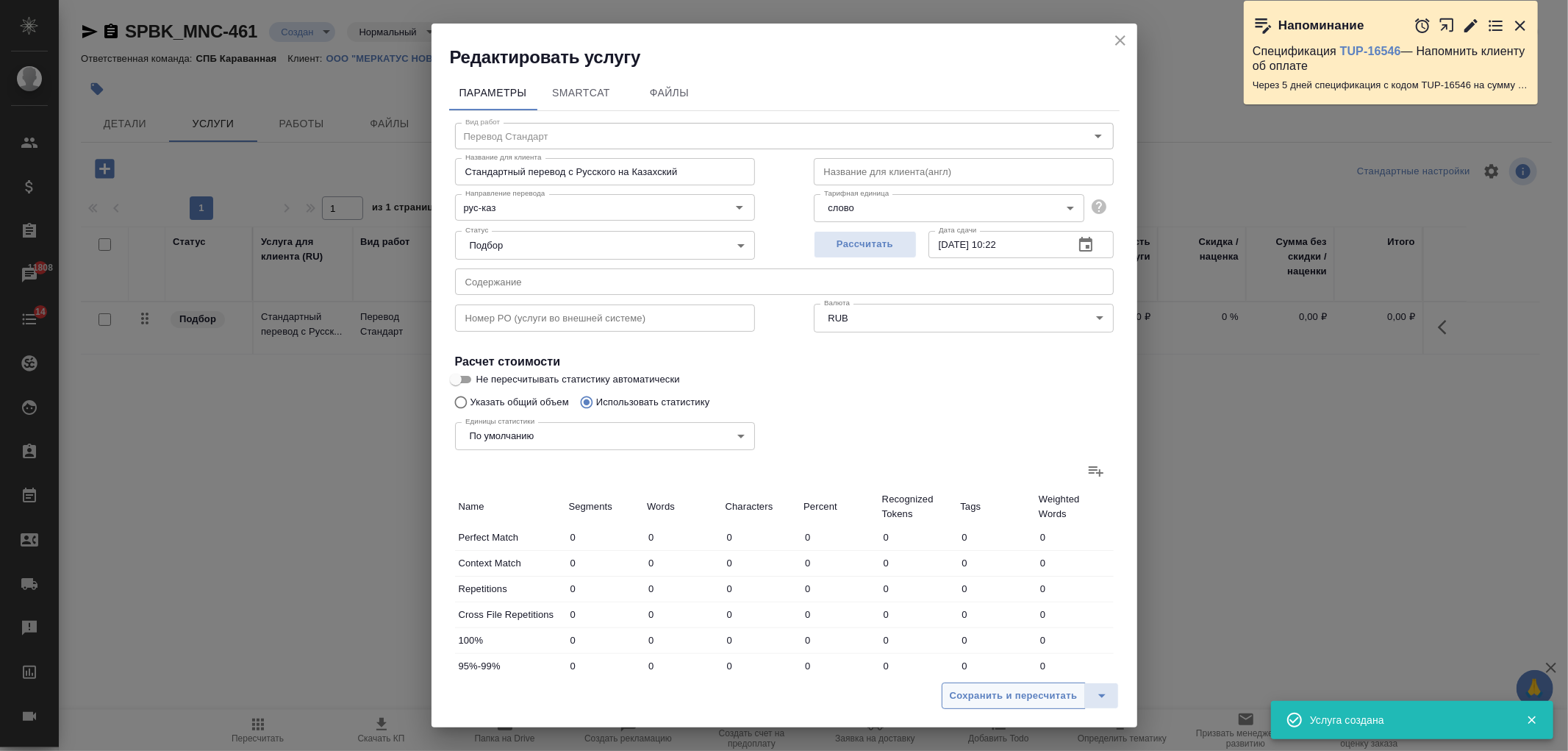
click at [1033, 703] on span "Сохранить и пересчитать" at bounding box center [1013, 696] width 128 height 17
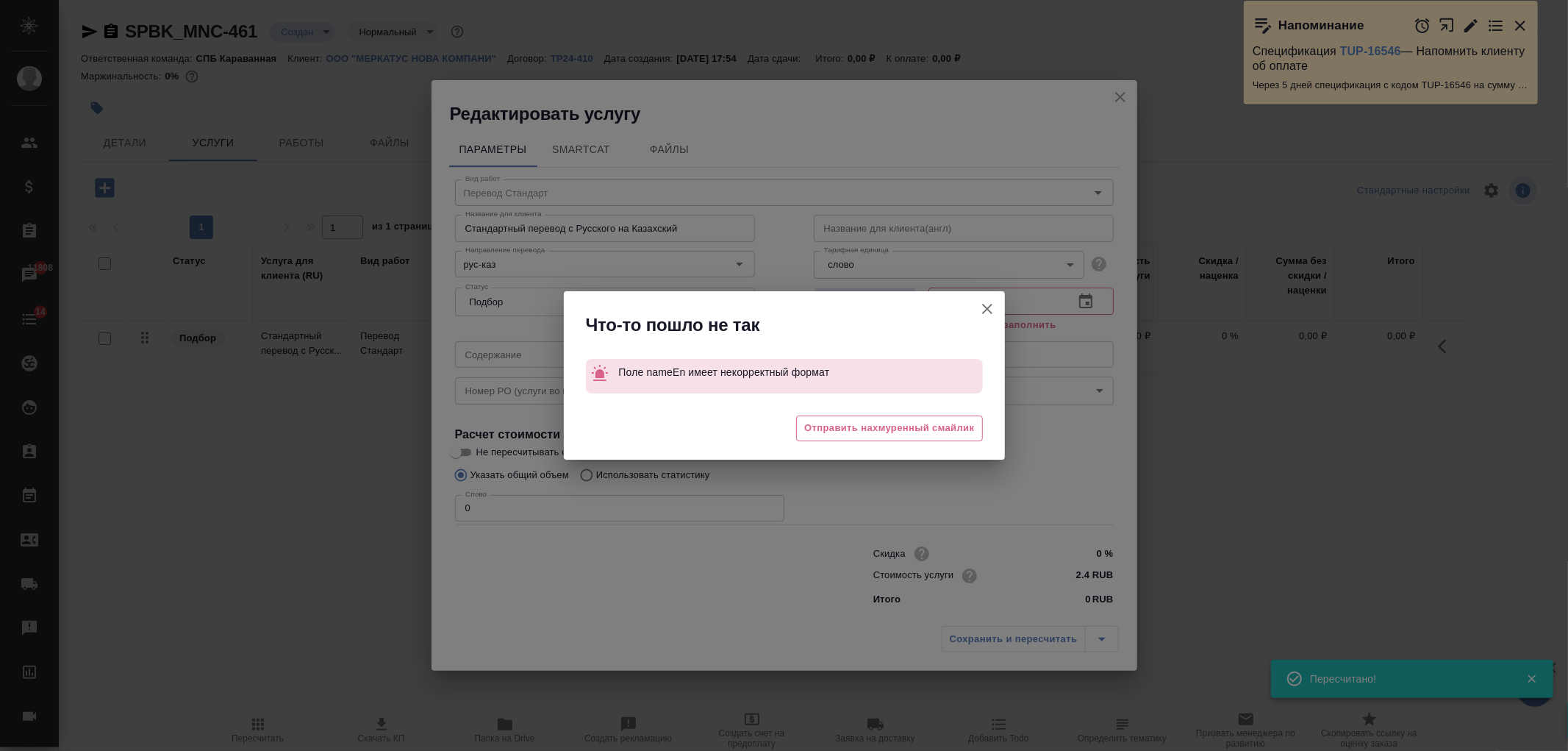
click at [989, 311] on icon "button" at bounding box center [987, 309] width 18 height 18
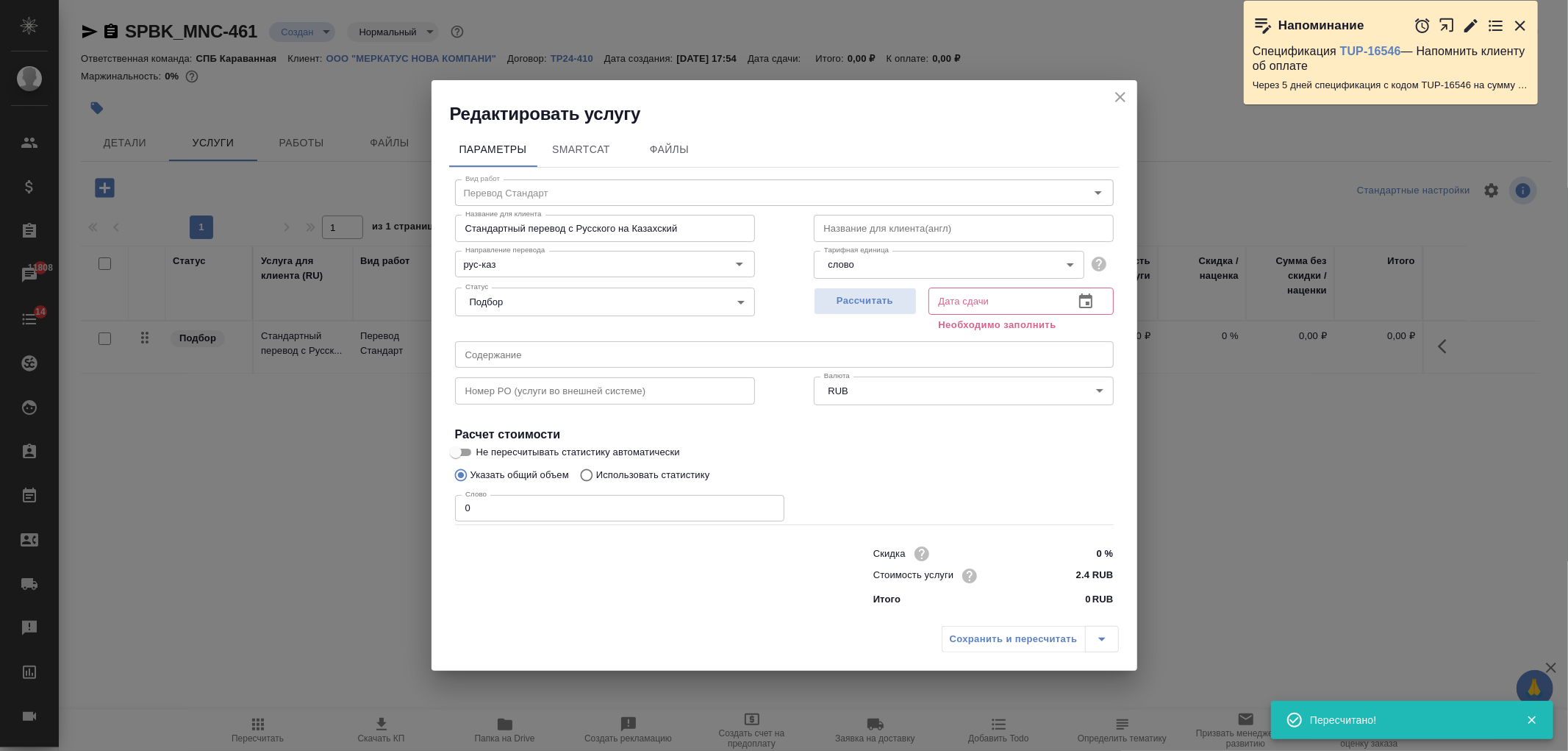
click at [924, 222] on input "text" at bounding box center [963, 228] width 300 height 27
type input "-"
click at [838, 298] on span "Рассчитать" at bounding box center [865, 301] width 87 height 17
type input "18.09.2025 10:22"
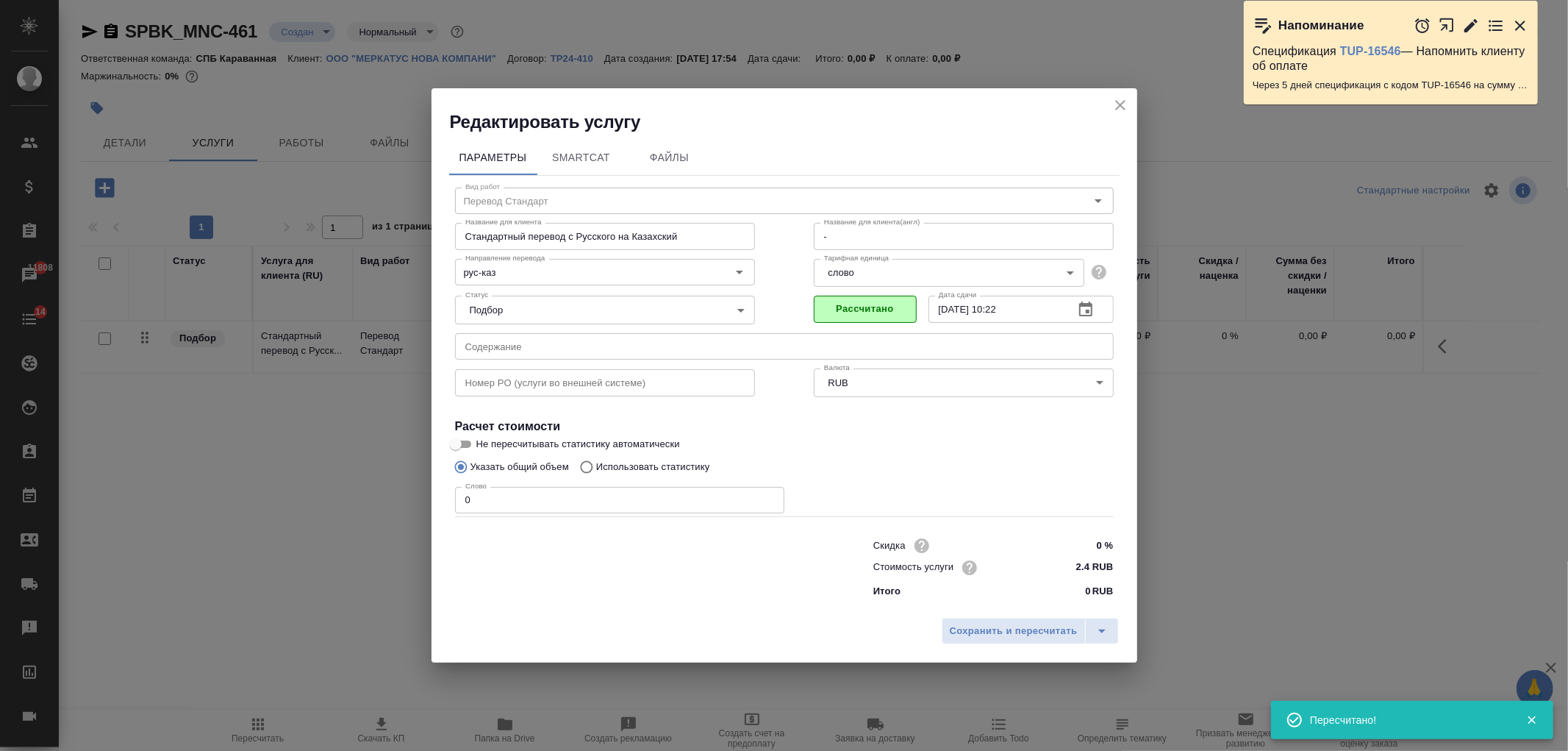
click at [686, 464] on p "Использовать статистику" at bounding box center [653, 467] width 114 height 15
click at [597, 464] on input "Использовать статистику" at bounding box center [584, 466] width 24 height 27
radio input "true"
radio input "false"
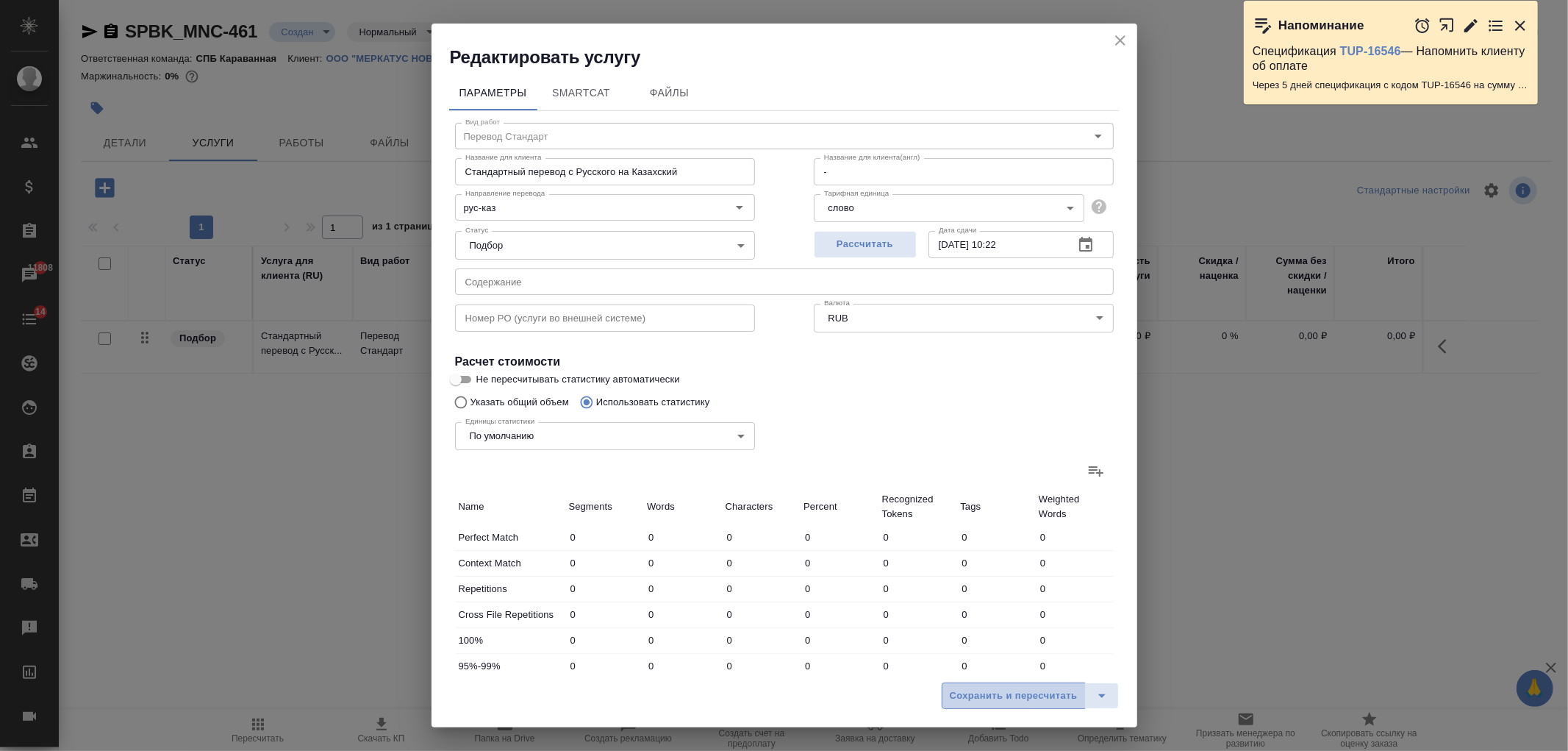
click at [1043, 691] on span "Сохранить и пересчитать" at bounding box center [1013, 696] width 128 height 17
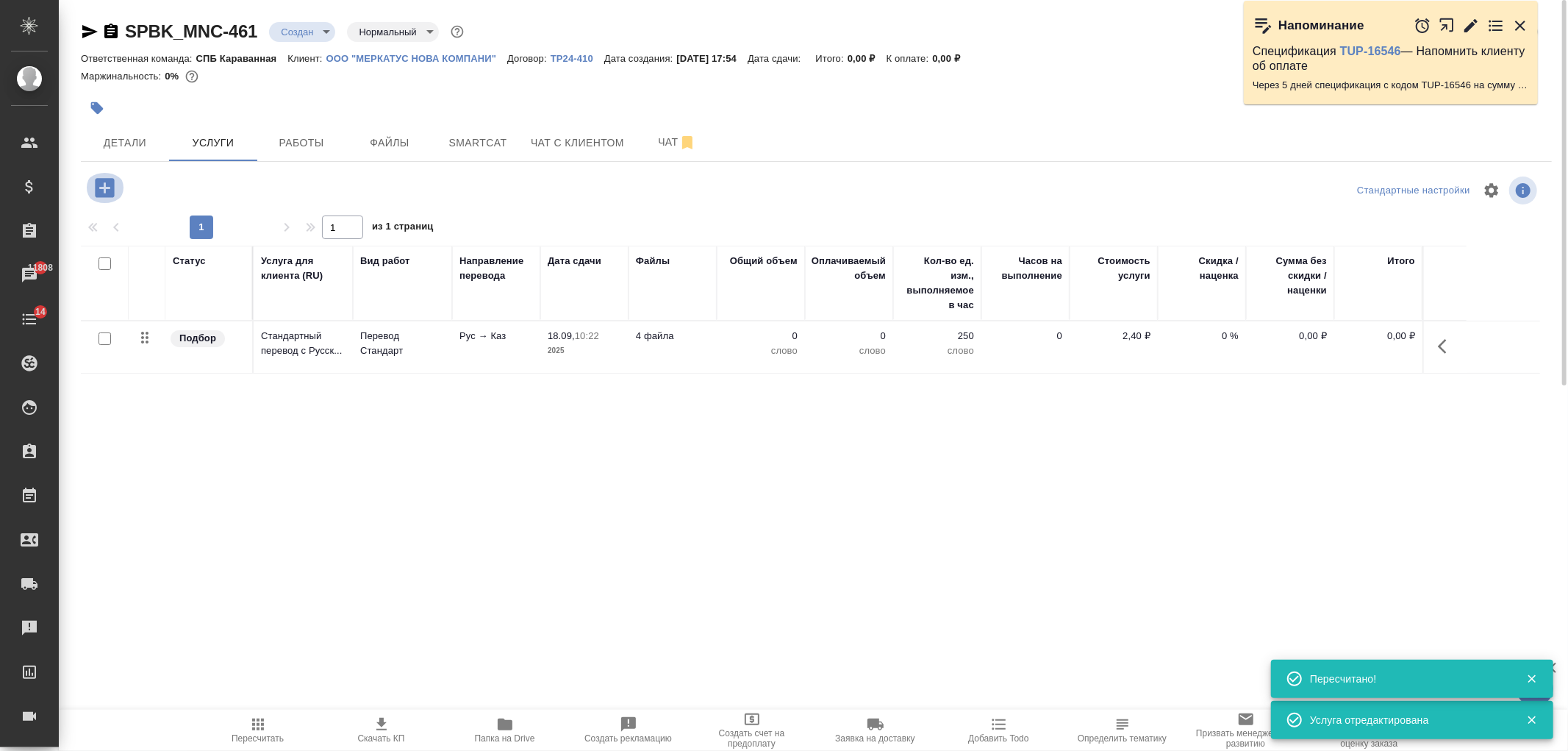
click at [98, 185] on icon "button" at bounding box center [104, 188] width 19 height 19
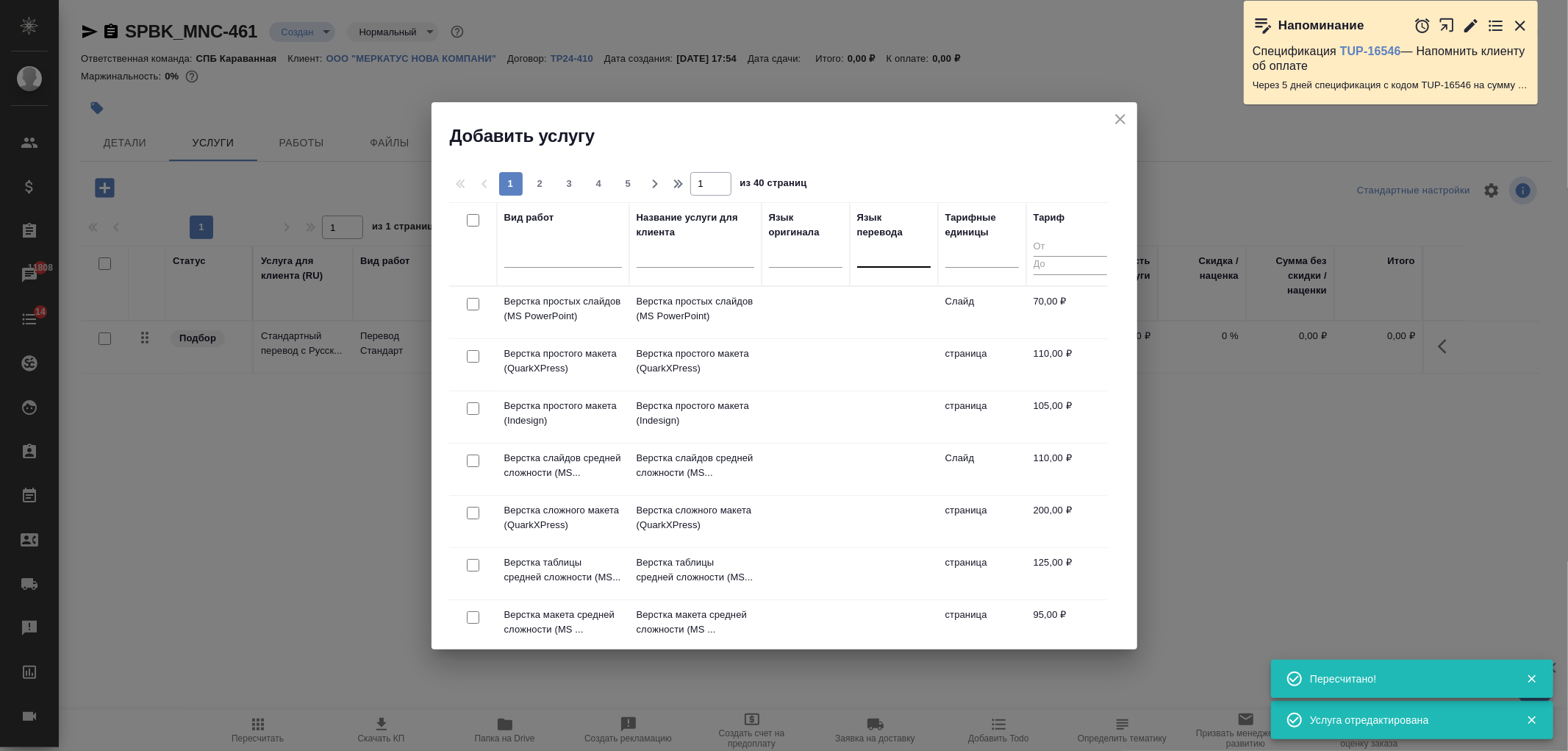
click at [897, 261] on div at bounding box center [894, 252] width 74 height 22
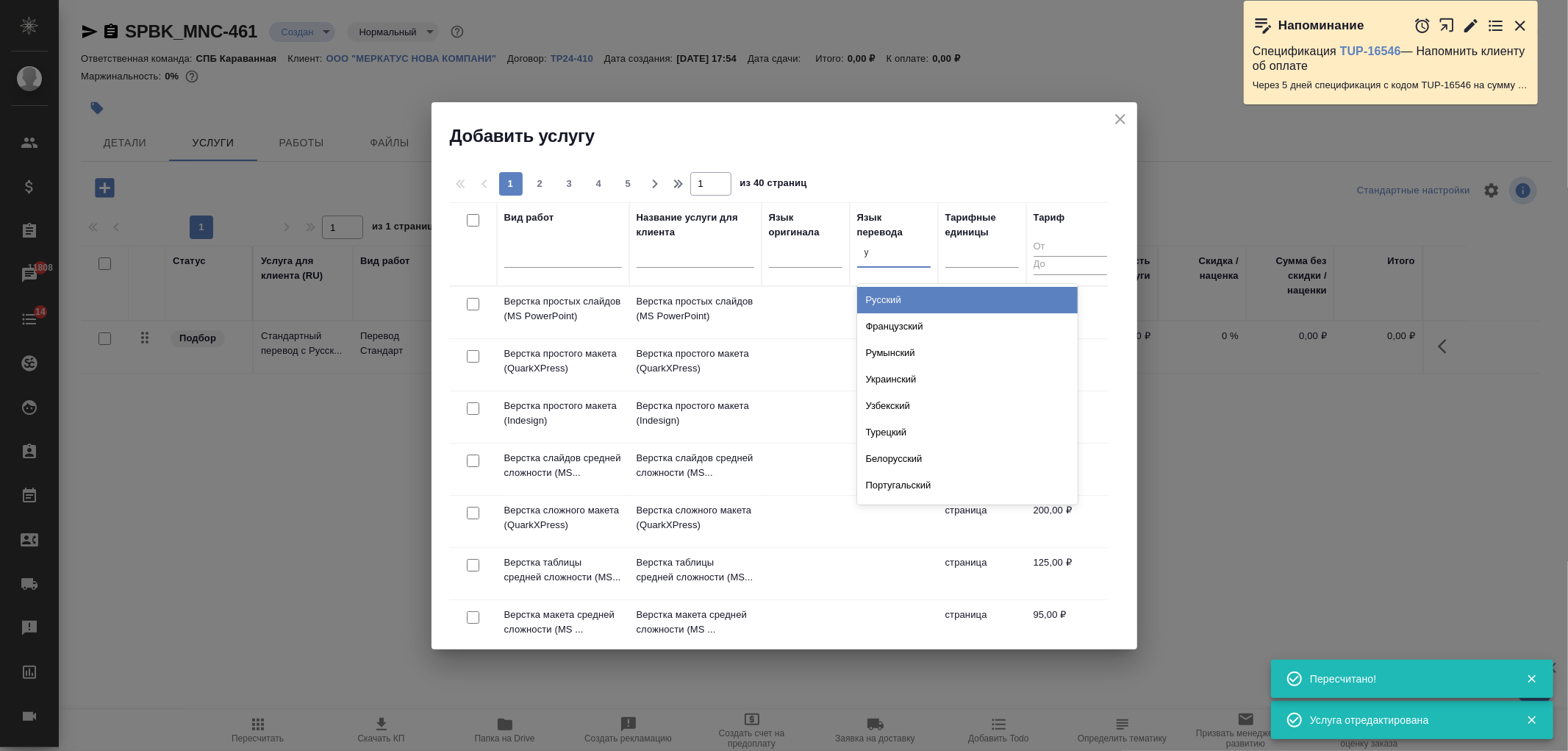
type input "уз"
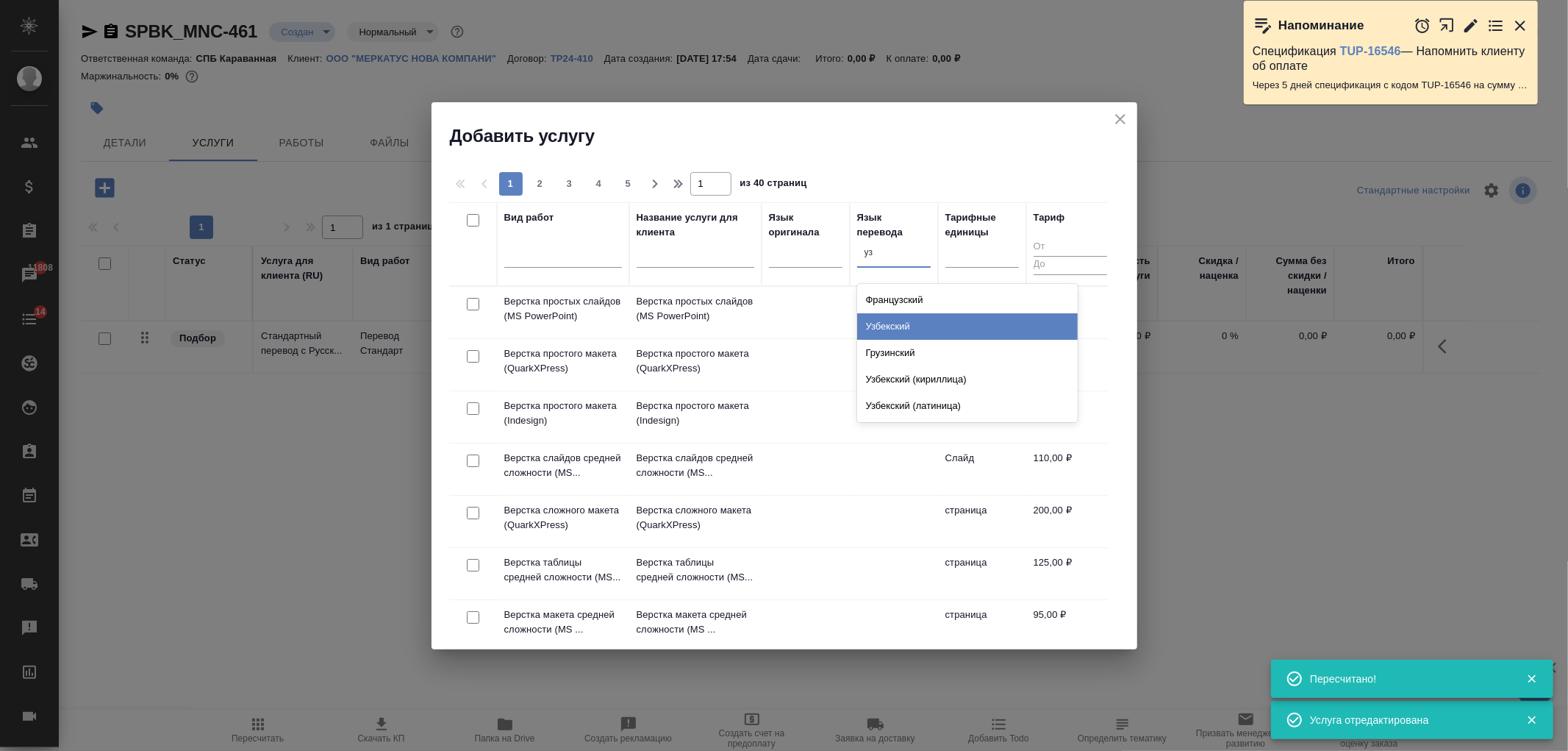
click at [908, 330] on div "Узбекский" at bounding box center [967, 327] width 221 height 27
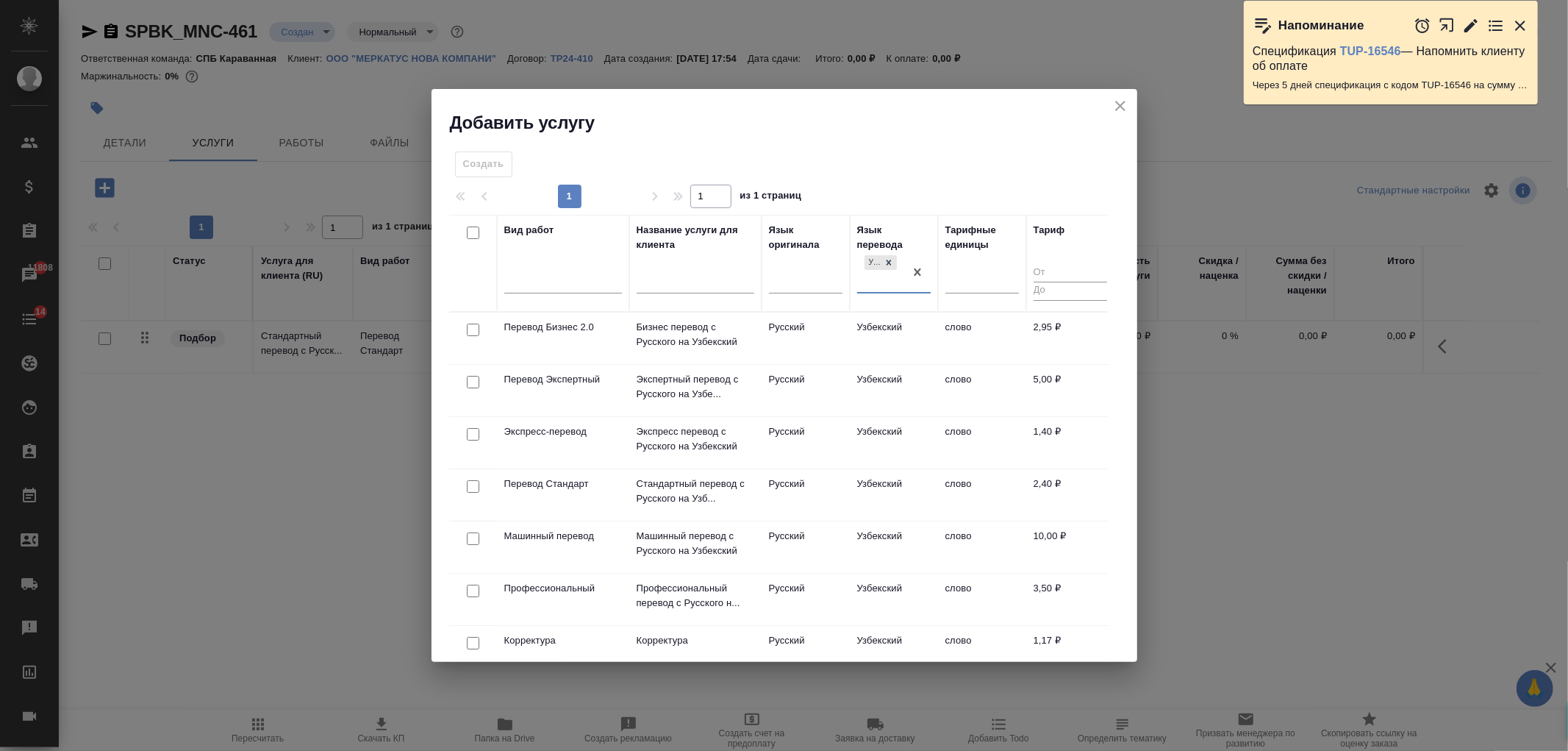
click at [469, 489] on input "checkbox" at bounding box center [472, 486] width 12 height 12
checkbox input "true"
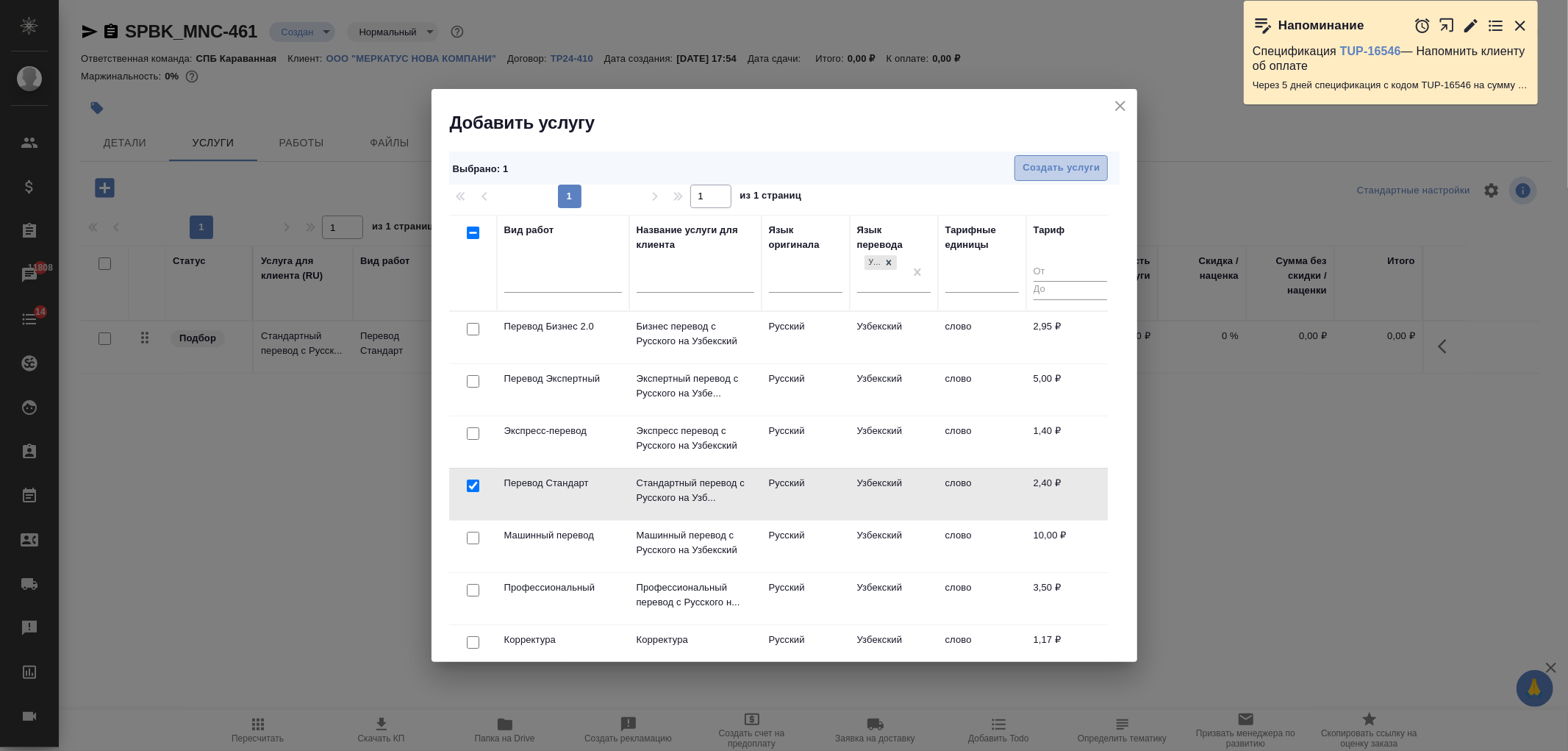
click at [1096, 165] on span "Создать услуги" at bounding box center [1061, 168] width 78 height 17
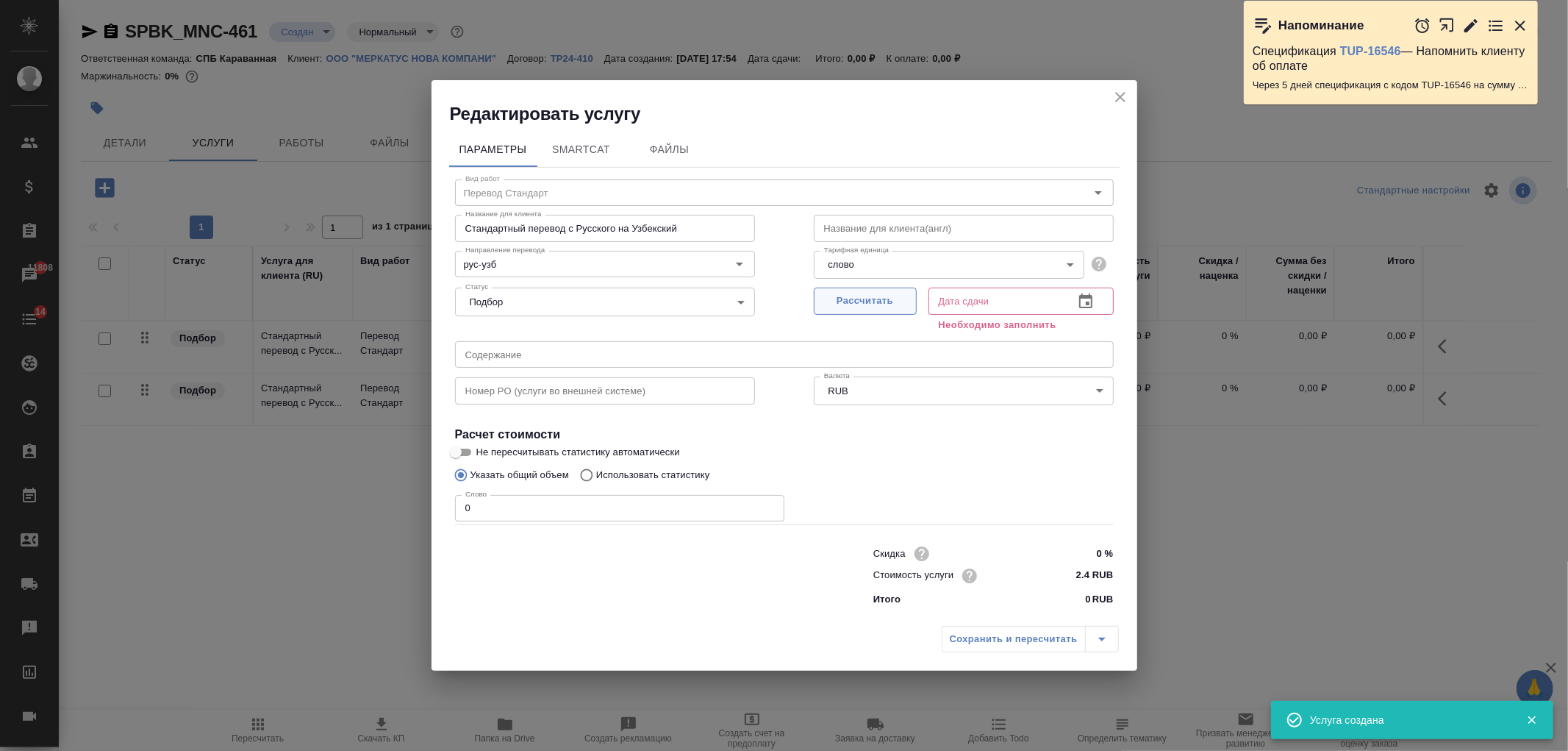
click at [897, 296] on span "Рассчитать" at bounding box center [865, 301] width 87 height 17
type input "18.09.2025 10:22"
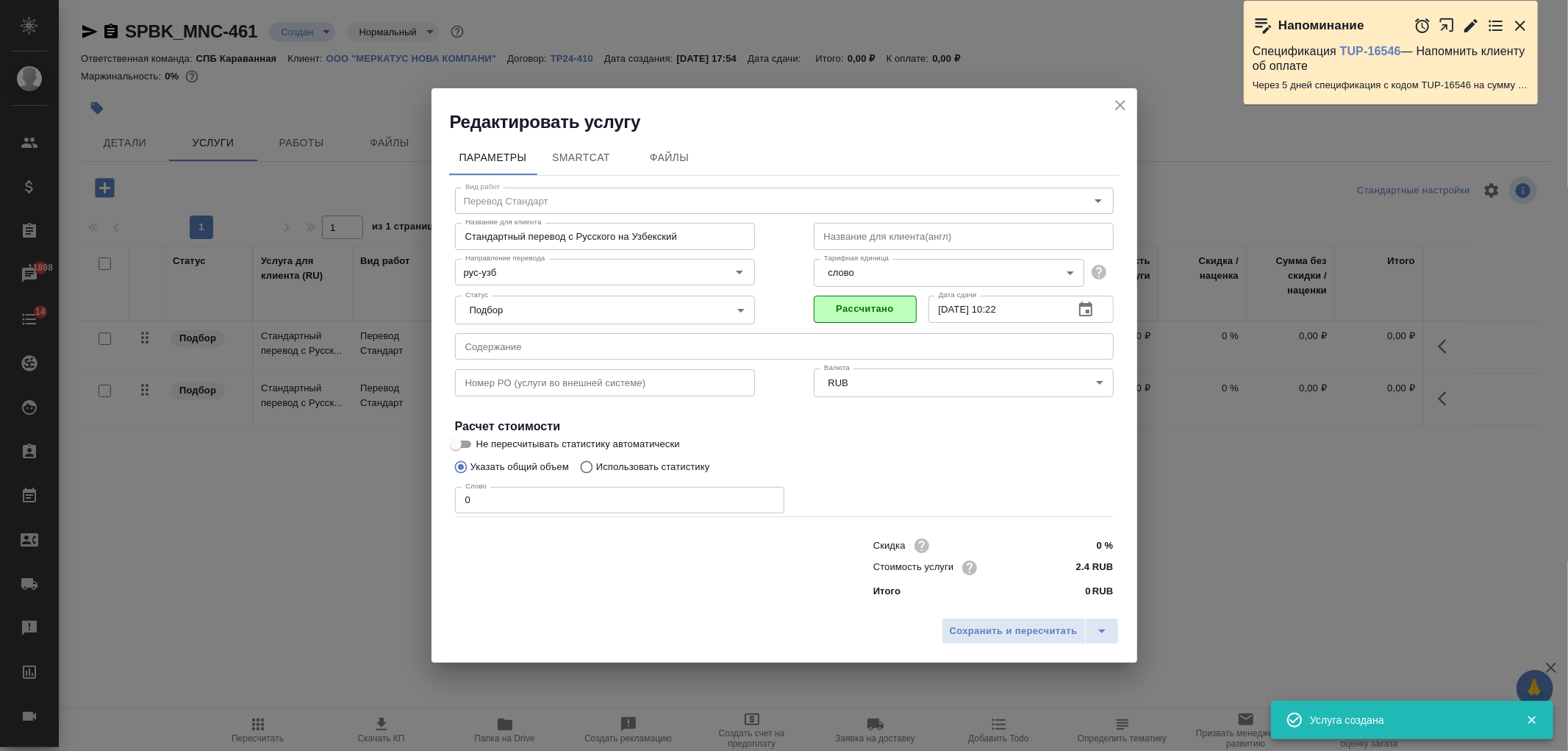
click at [641, 465] on p "Использовать статистику" at bounding box center [653, 467] width 114 height 15
click at [597, 465] on input "Использовать статистику" at bounding box center [584, 466] width 24 height 27
radio input "true"
radio input "false"
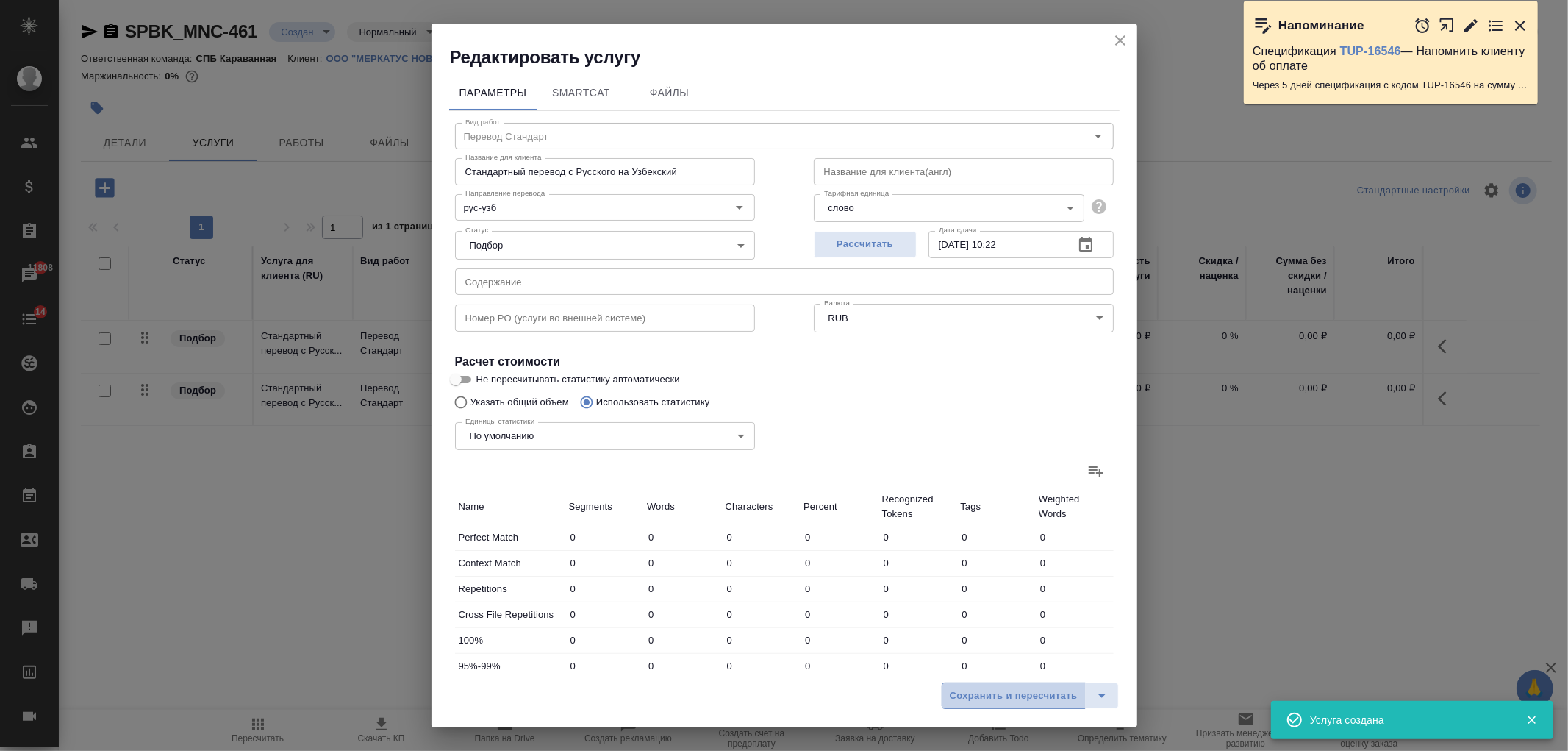
click at [1046, 702] on span "Сохранить и пересчитать" at bounding box center [1013, 696] width 128 height 17
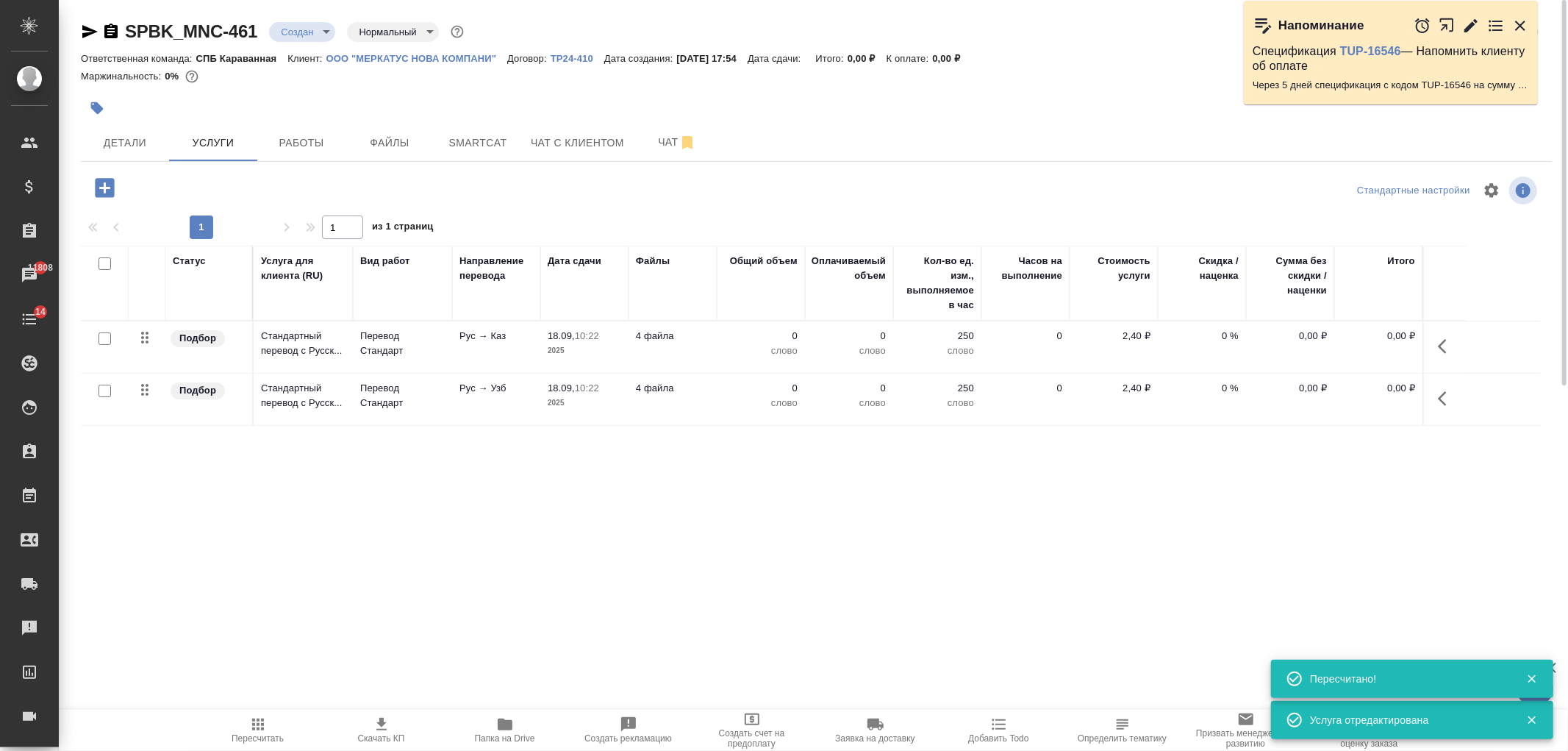
click at [98, 192] on icon "button" at bounding box center [104, 188] width 19 height 19
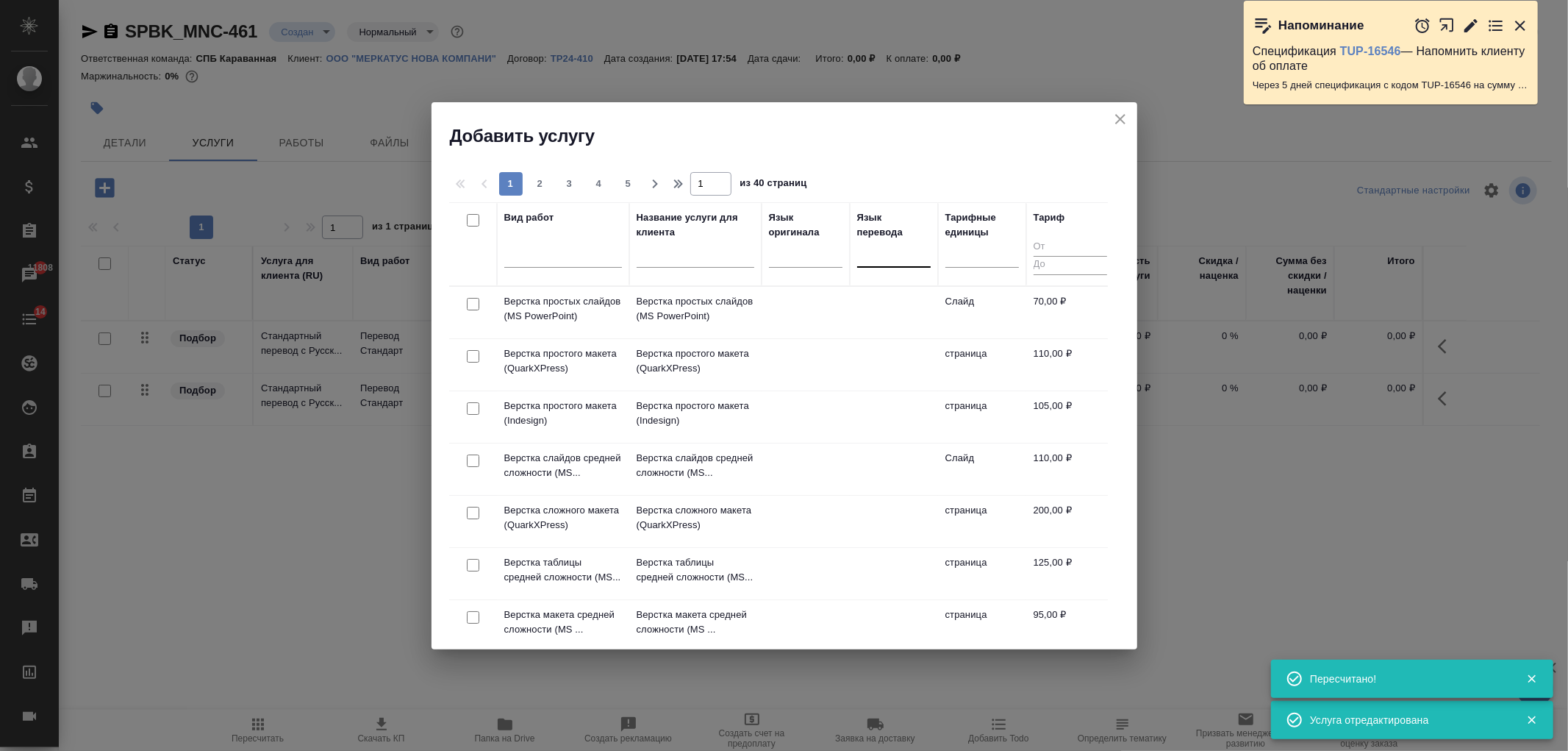
click at [899, 262] on div at bounding box center [894, 252] width 74 height 22
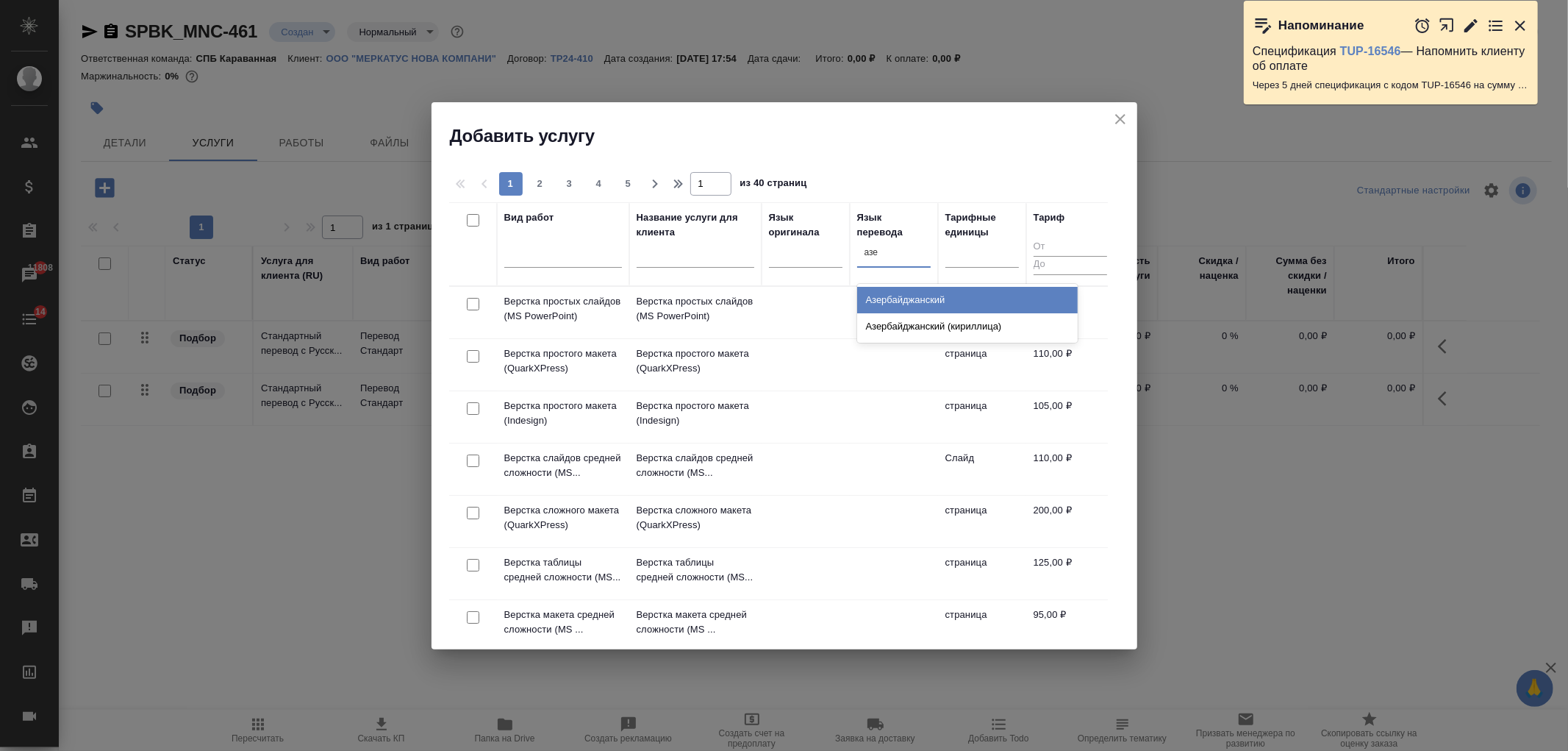
type input "азер"
click at [919, 292] on div "Азербайджанский" at bounding box center [967, 300] width 221 height 27
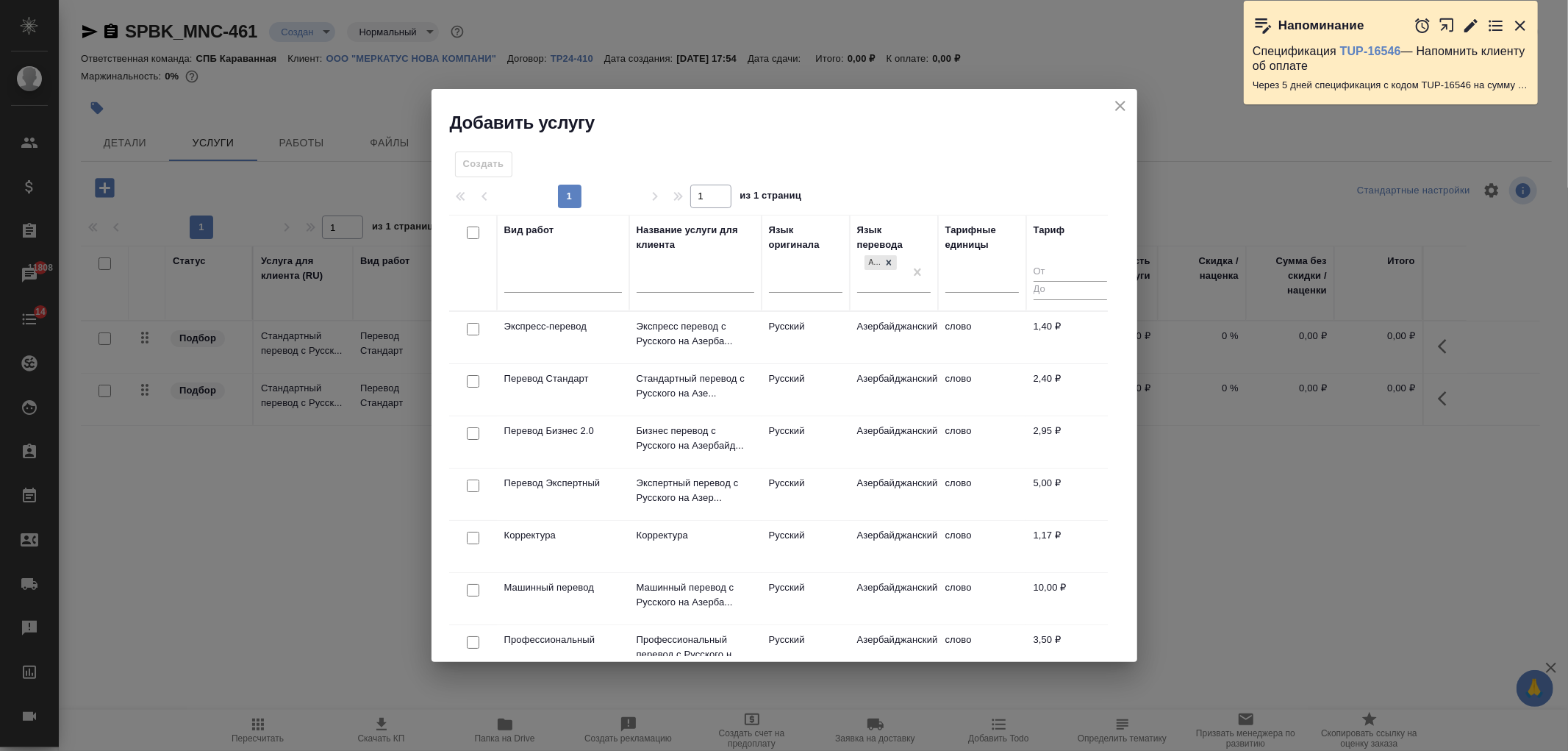
click at [471, 380] on input "checkbox" at bounding box center [472, 381] width 12 height 12
checkbox input "true"
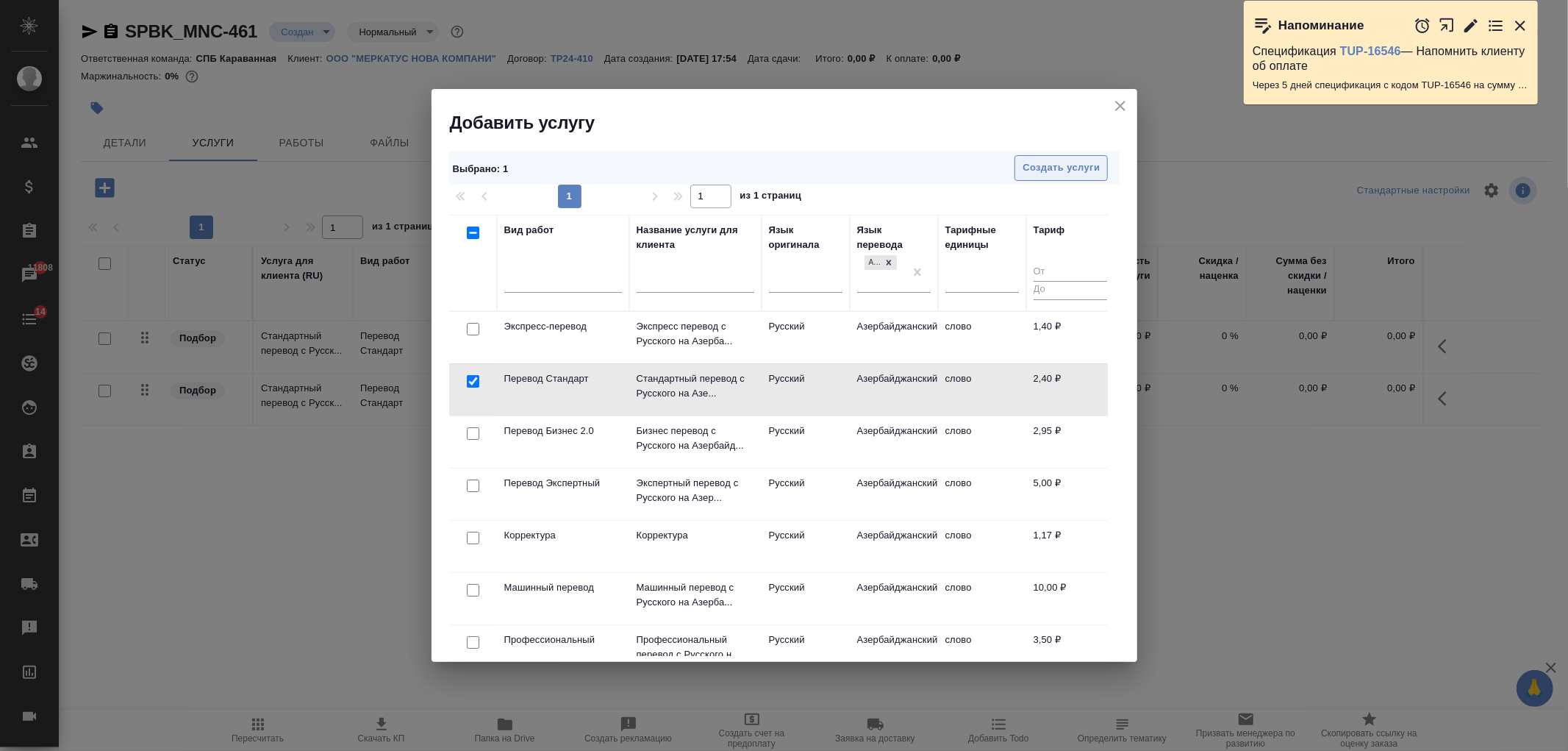
click at [1072, 166] on span "Создать услуги" at bounding box center [1061, 168] width 78 height 17
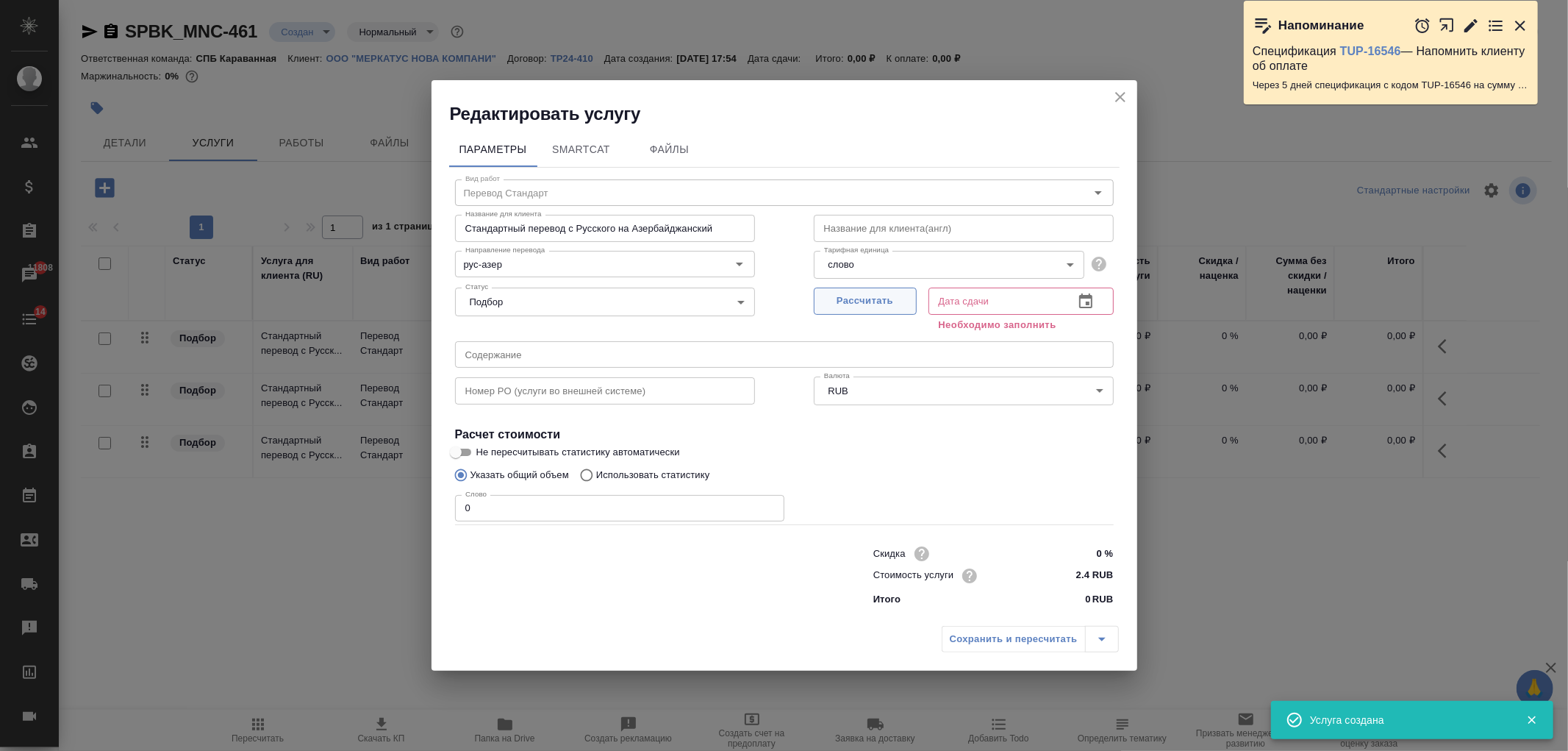
click at [856, 297] on span "Рассчитать" at bounding box center [865, 301] width 87 height 17
type input "18.09.2025 10:22"
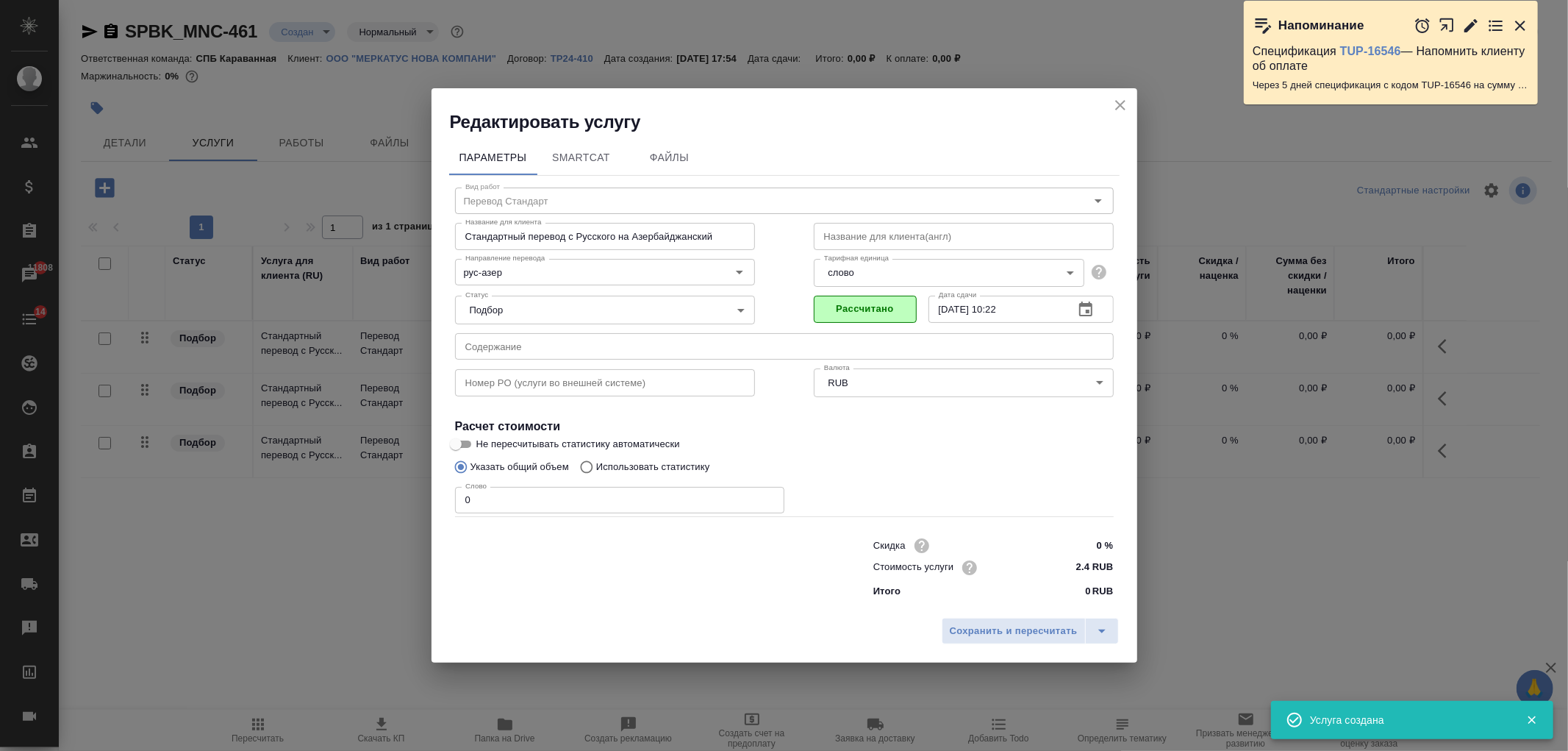
click at [613, 465] on p "Использовать статистику" at bounding box center [653, 467] width 114 height 15
click at [597, 465] on input "Использовать статистику" at bounding box center [584, 466] width 24 height 27
radio input "true"
radio input "false"
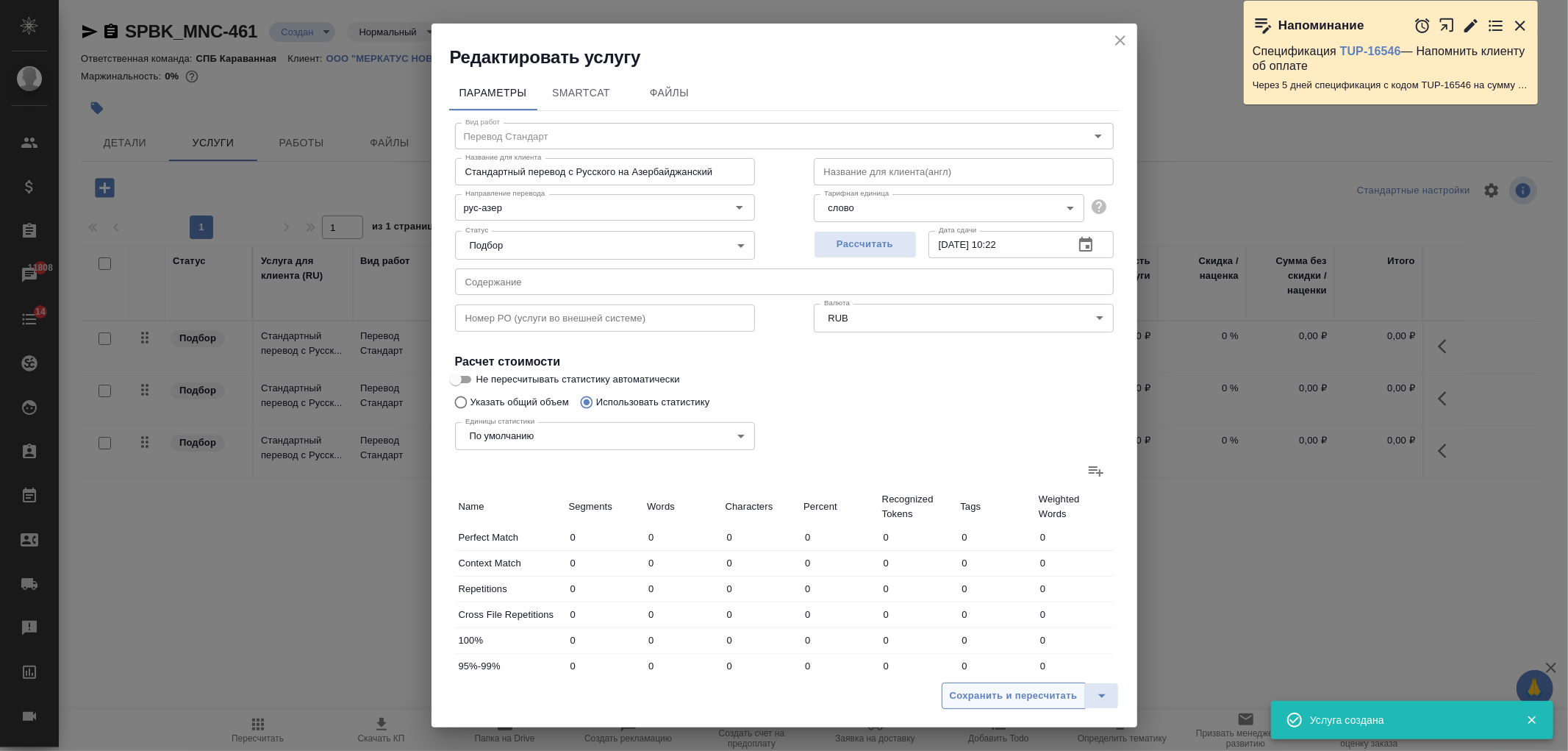
click at [1017, 694] on span "Сохранить и пересчитать" at bounding box center [1013, 696] width 128 height 17
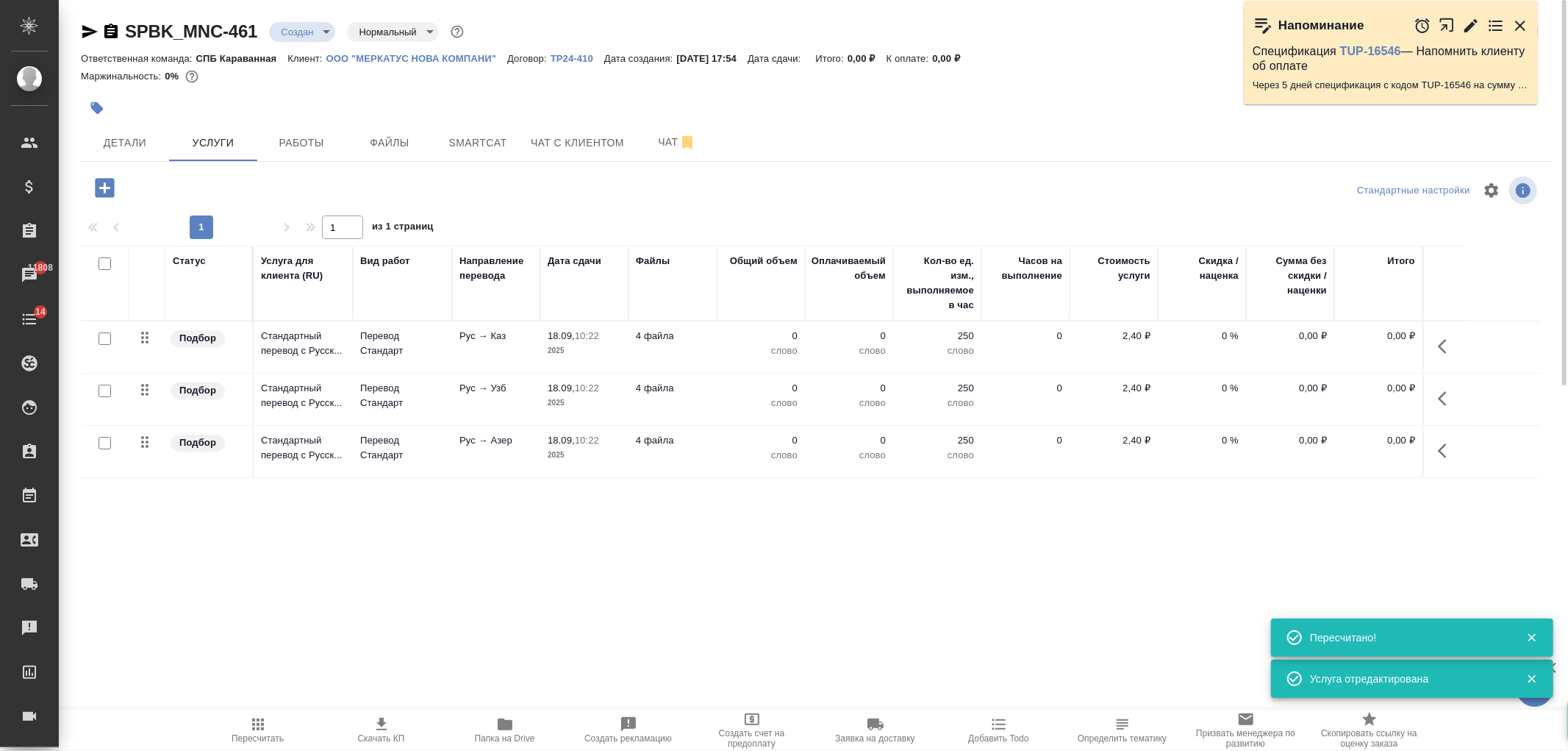
click at [99, 189] on icon "button" at bounding box center [104, 188] width 19 height 19
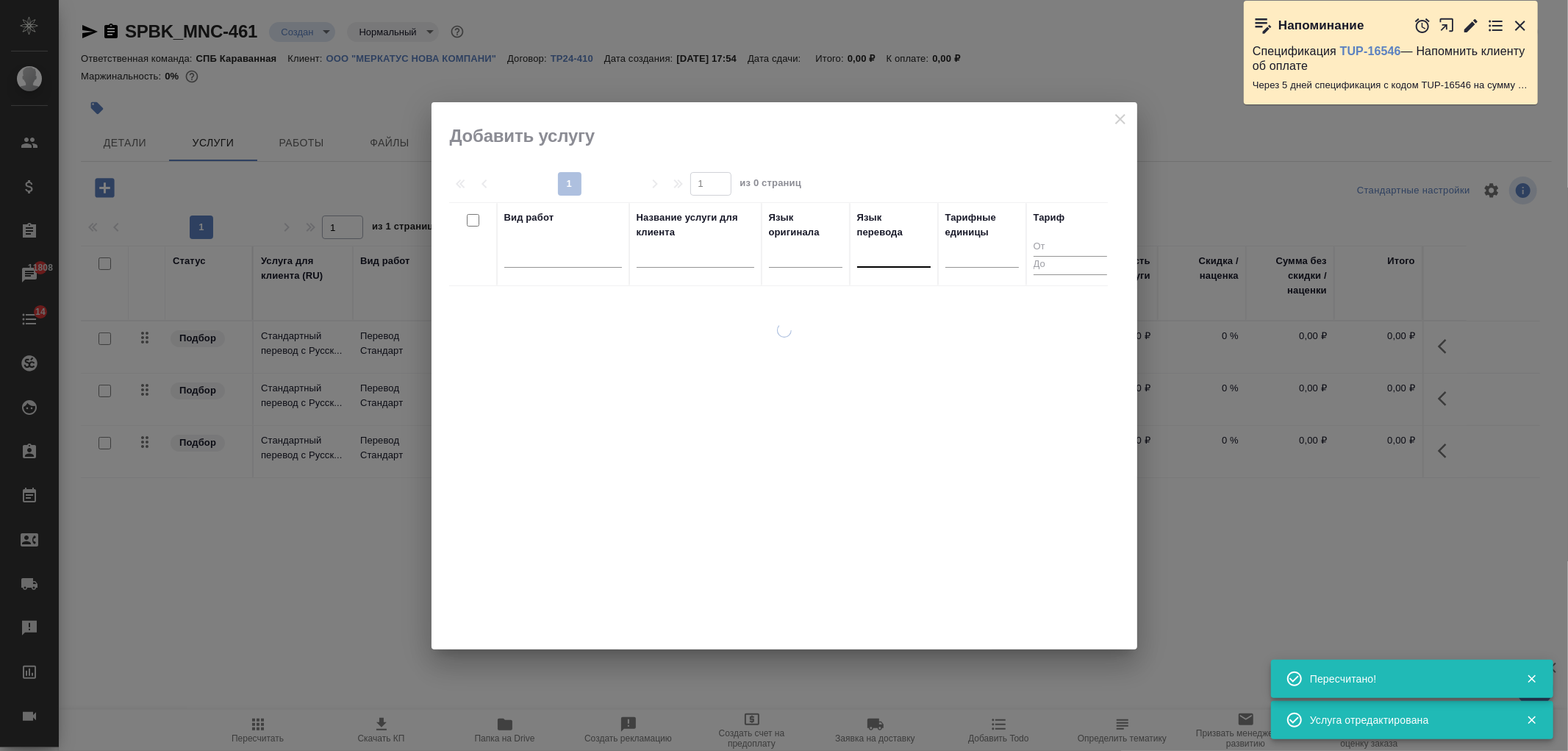
click at [875, 259] on div at bounding box center [894, 252] width 74 height 22
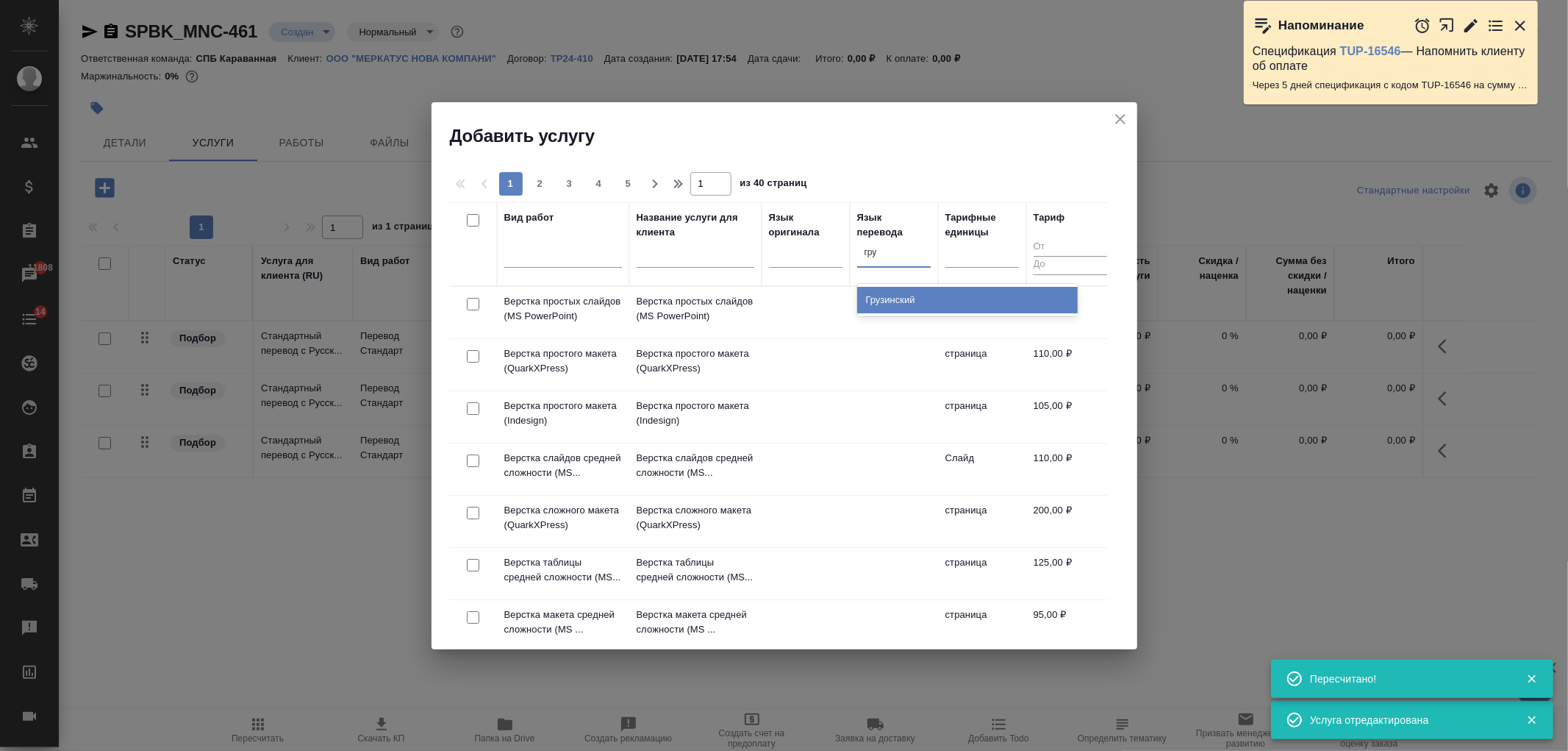
type input "груз"
click at [897, 302] on div "Грузинский" at bounding box center [967, 300] width 221 height 27
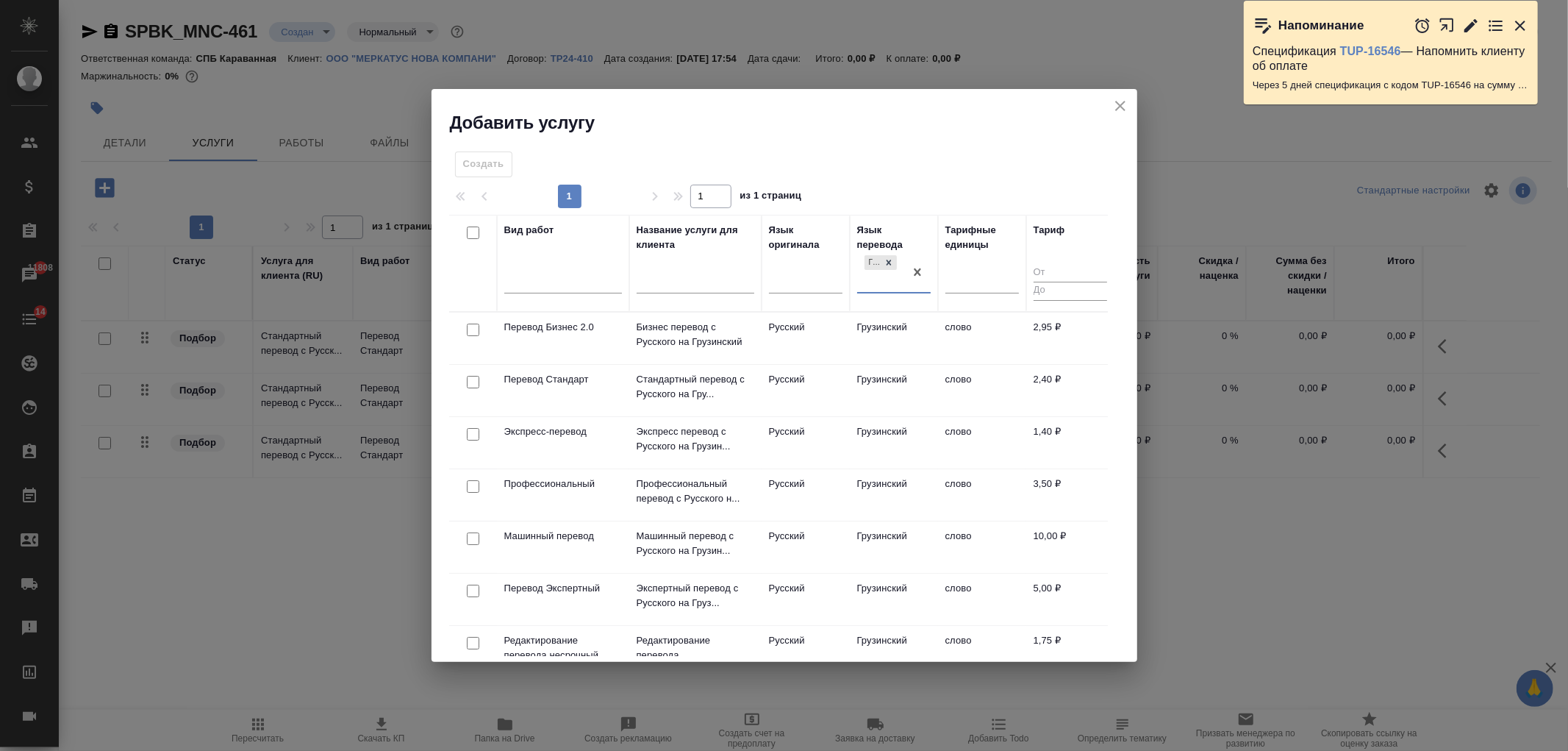
click at [468, 383] on input "checkbox" at bounding box center [472, 382] width 12 height 12
checkbox input "true"
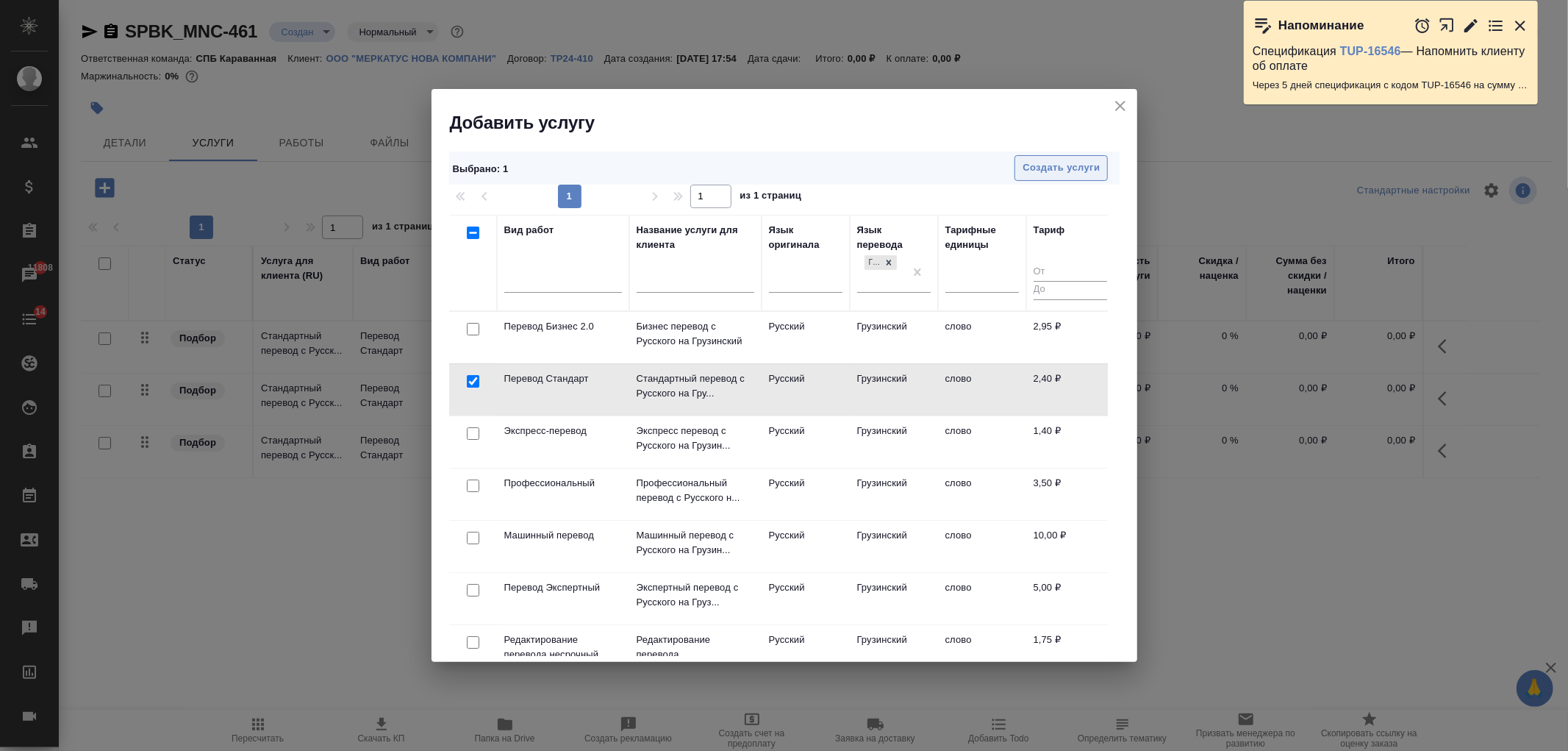
click at [1060, 170] on span "Создать услуги" at bounding box center [1061, 168] width 78 height 17
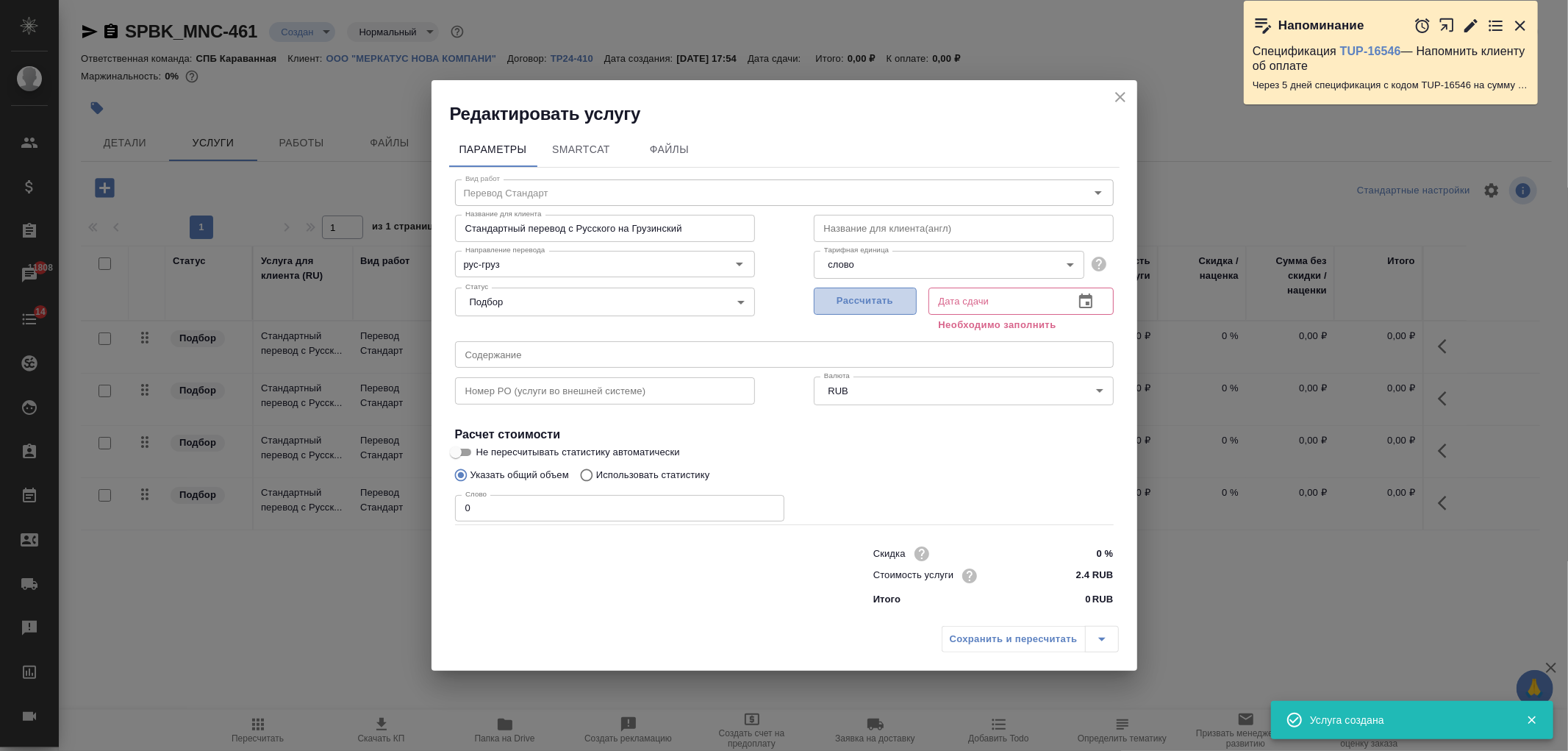
click at [892, 309] on span "Рассчитать" at bounding box center [865, 301] width 87 height 17
type input "18.09.2025 10:23"
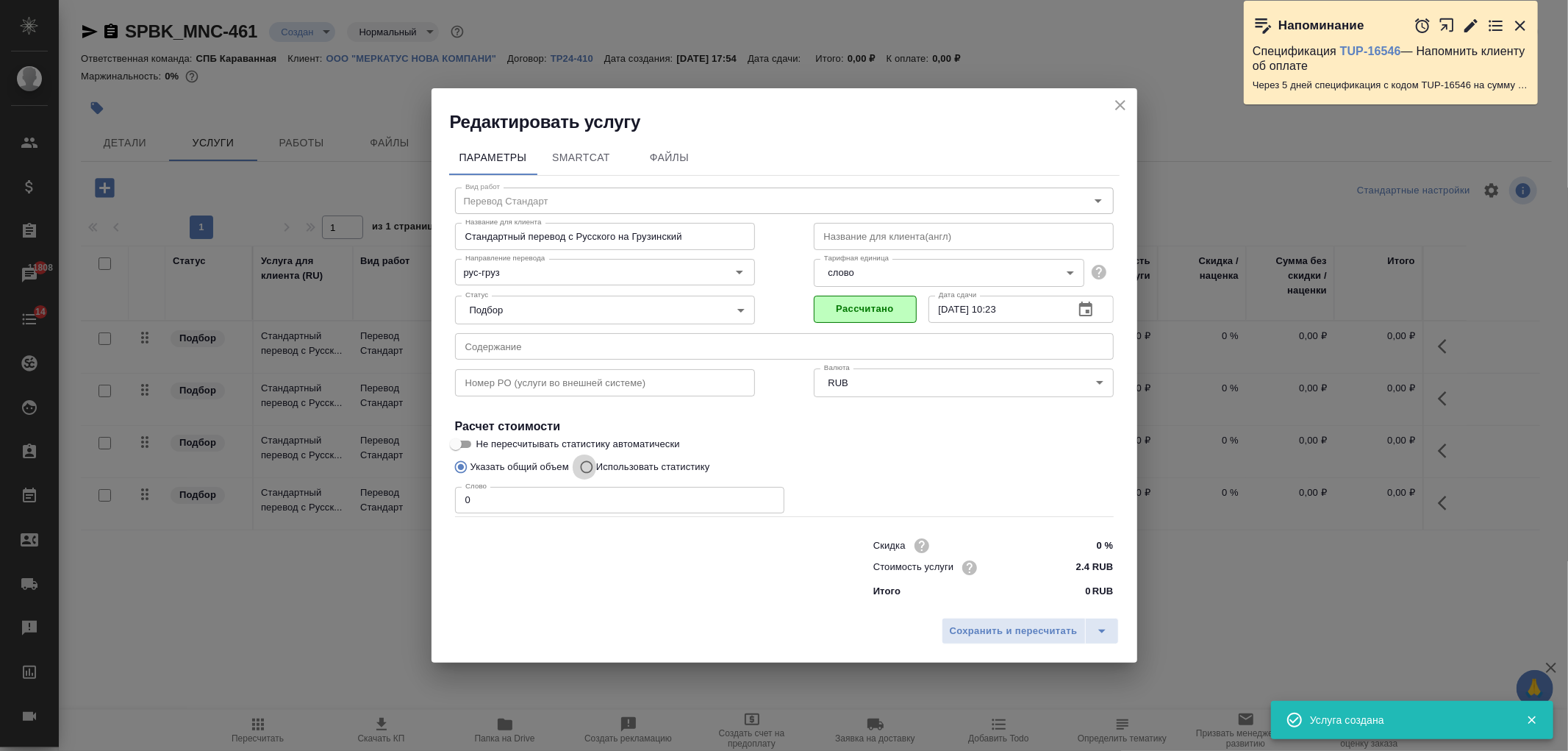
click at [583, 460] on input "Использовать статистику" at bounding box center [584, 466] width 24 height 27
radio input "true"
radio input "false"
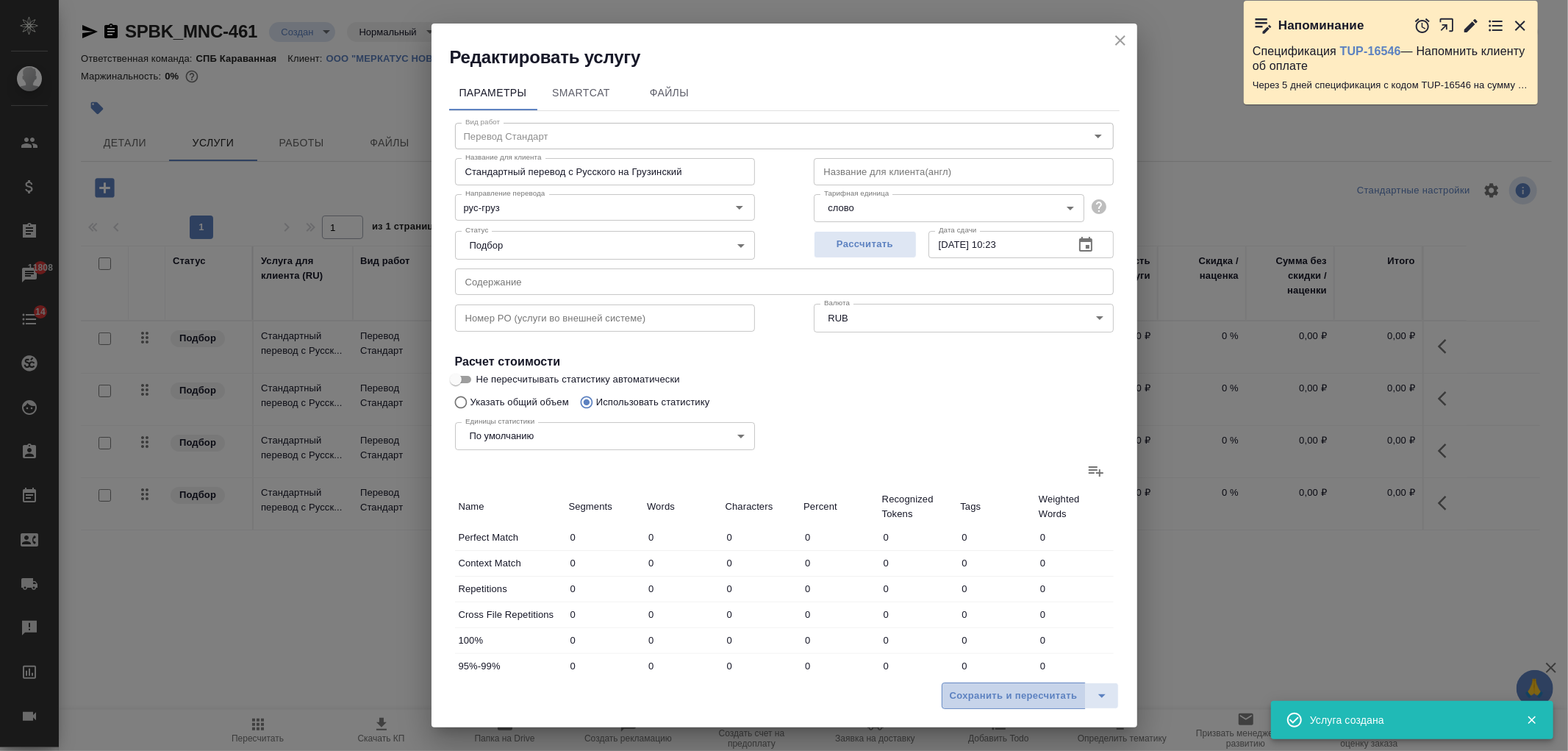
click at [958, 703] on span "Сохранить и пересчитать" at bounding box center [1013, 696] width 128 height 17
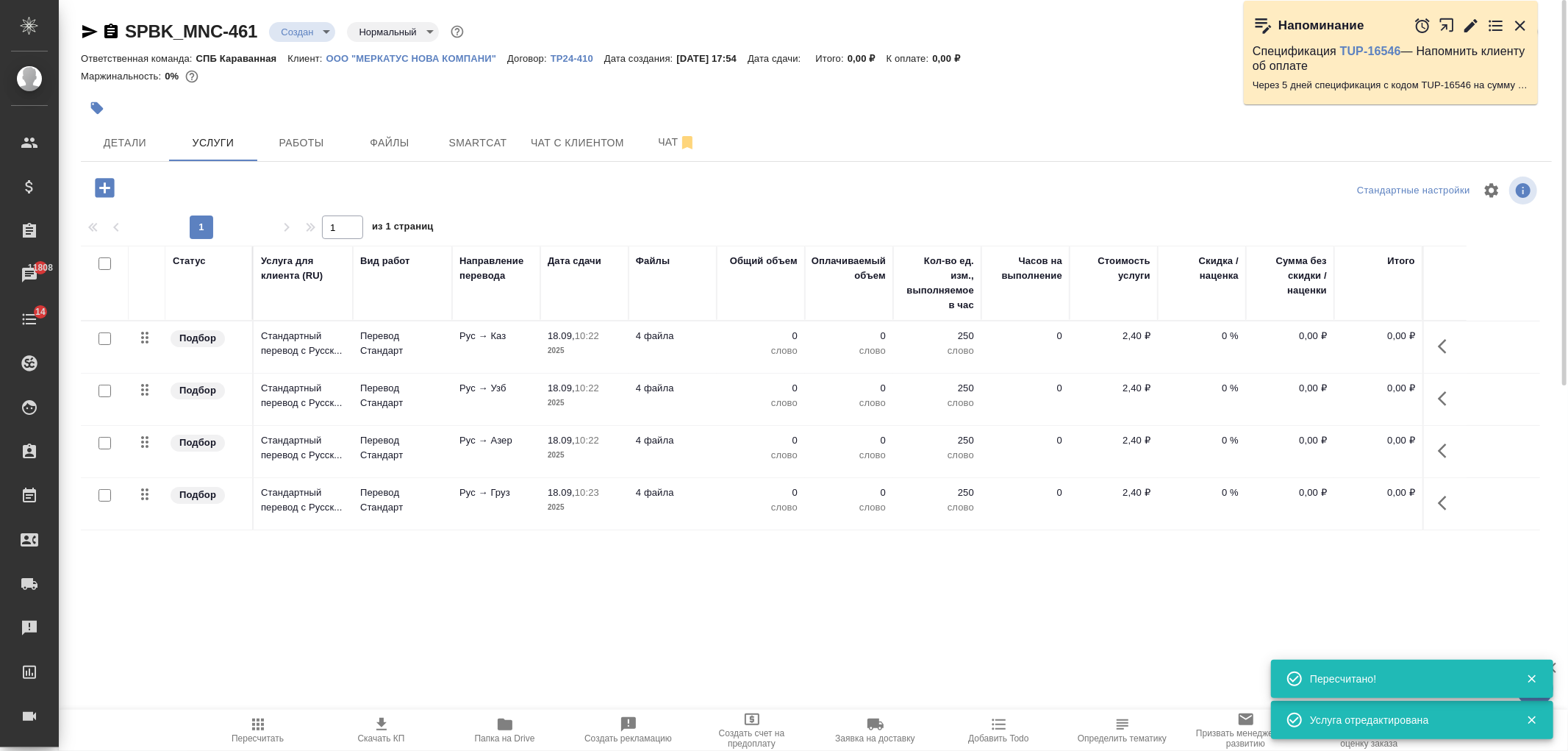
click at [106, 191] on icon "button" at bounding box center [104, 188] width 19 height 19
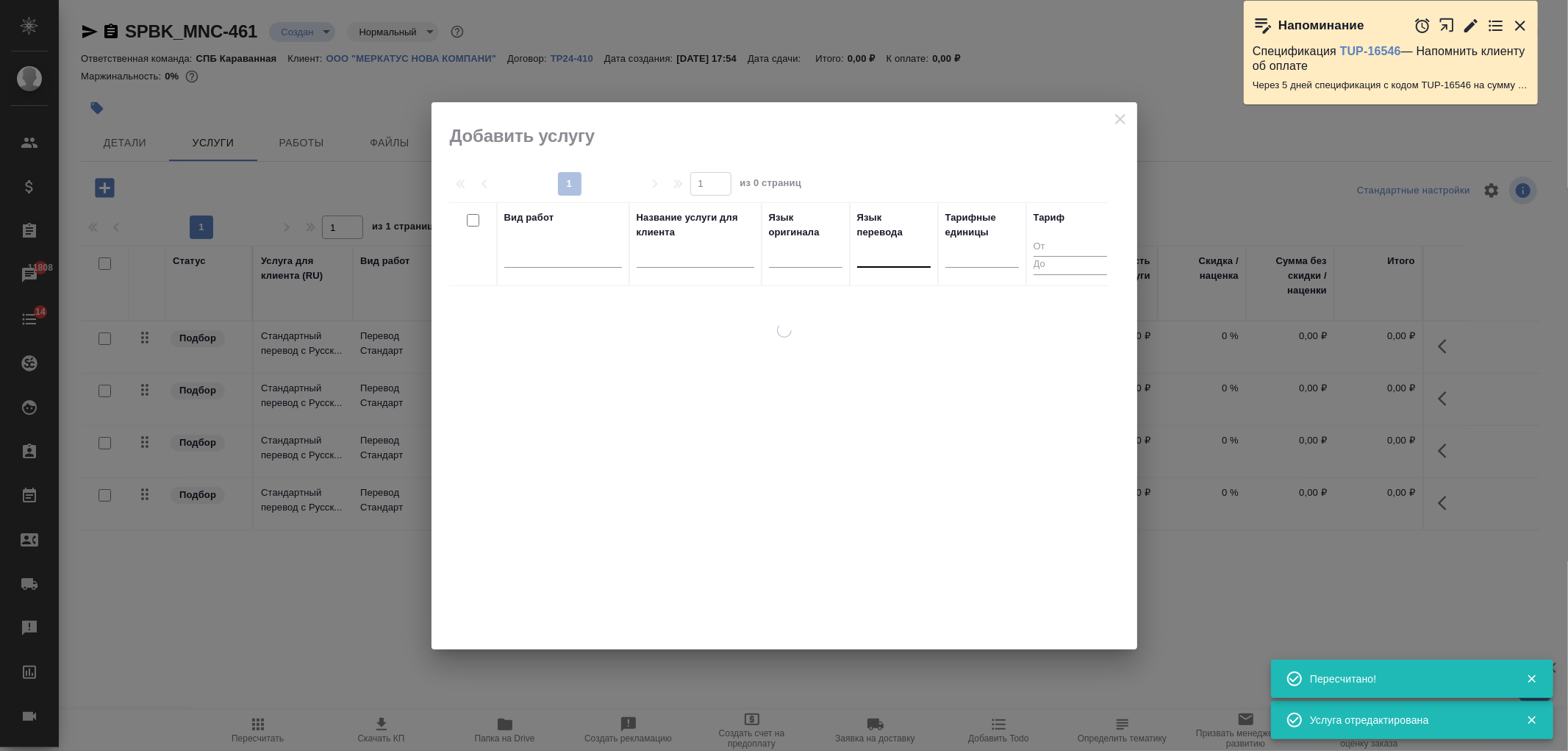
click at [890, 246] on div at bounding box center [894, 252] width 74 height 22
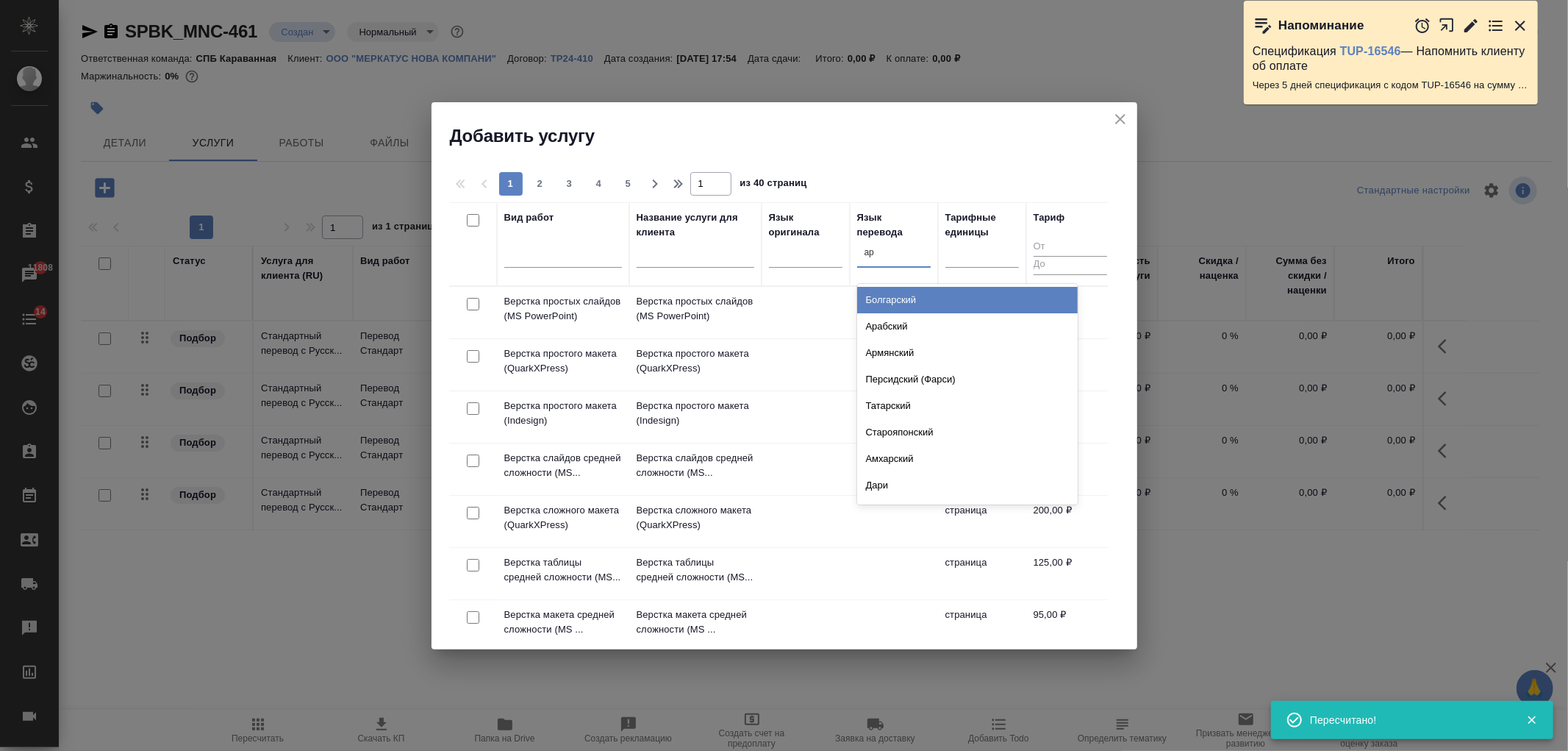
type input "арм"
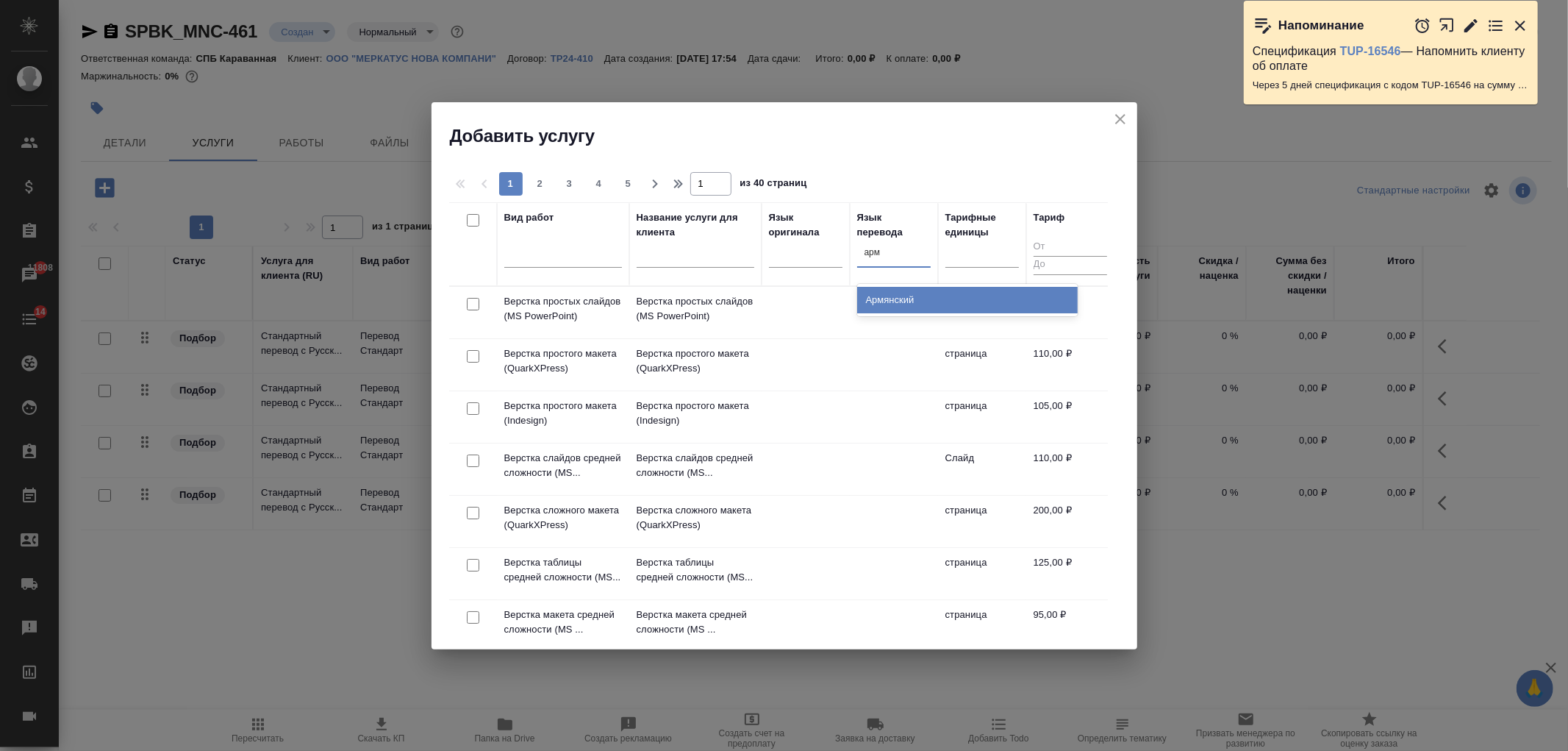
click at [901, 311] on div "Армянский" at bounding box center [967, 300] width 221 height 27
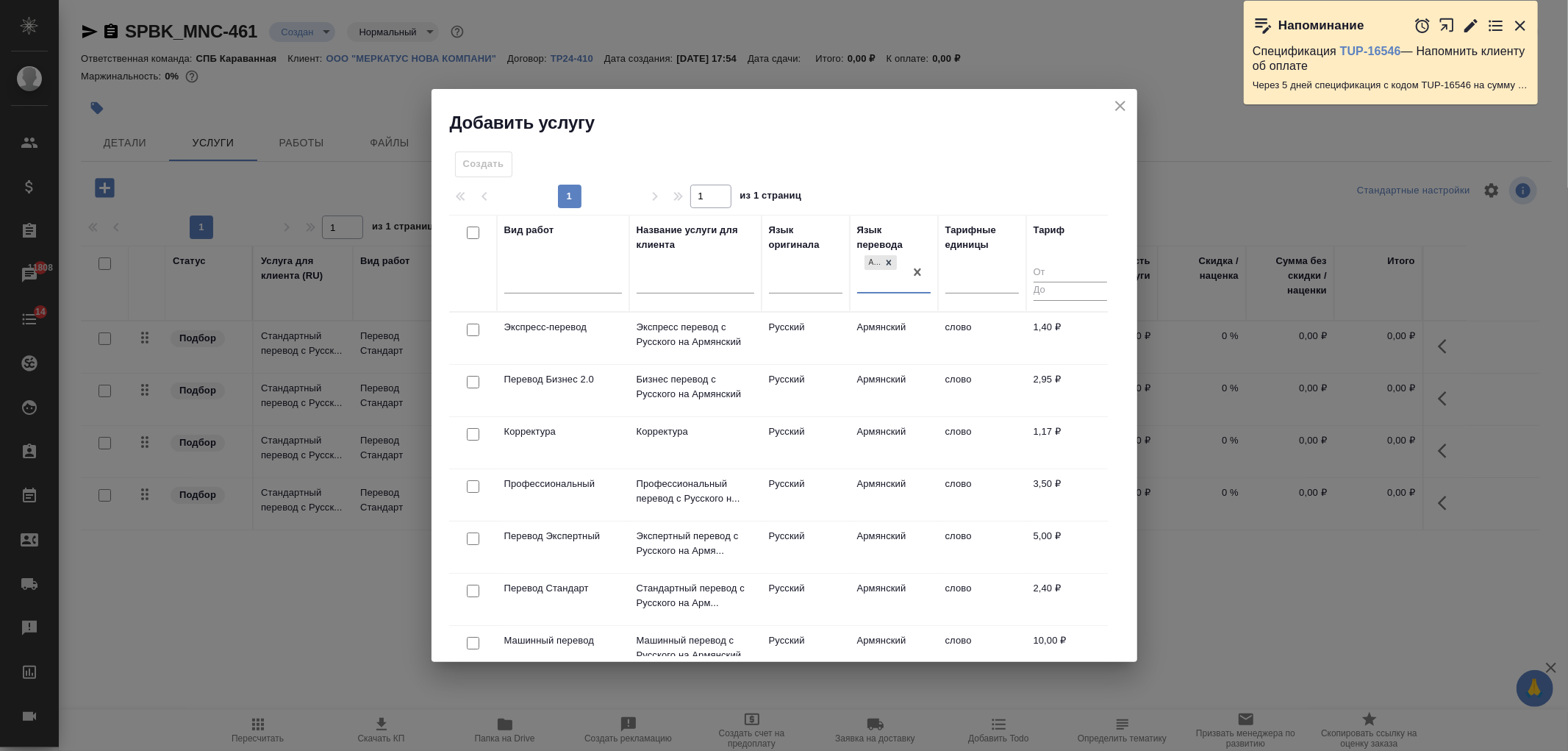
click at [472, 589] on input "checkbox" at bounding box center [472, 590] width 12 height 12
checkbox input "true"
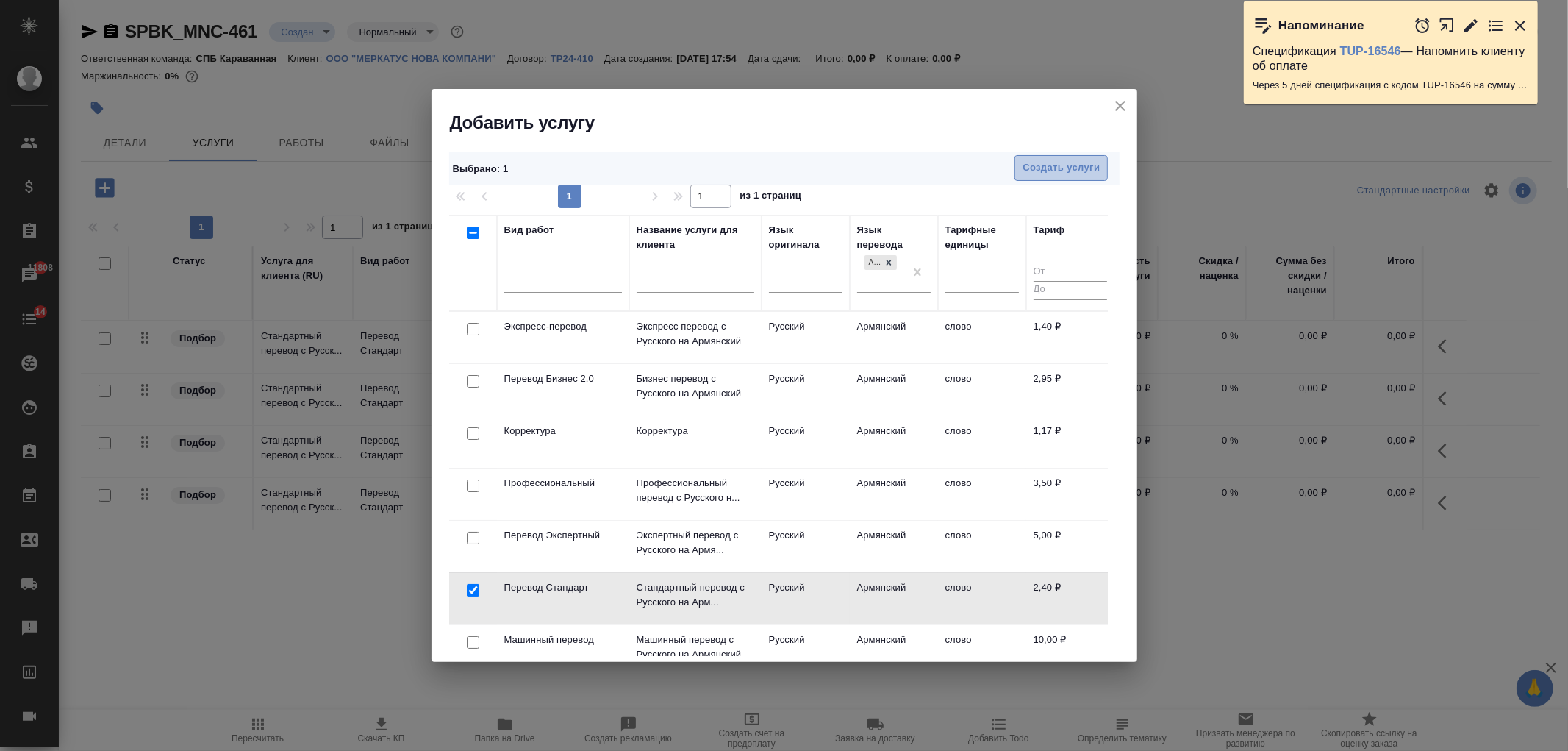
click at [1078, 171] on span "Создать услуги" at bounding box center [1061, 168] width 78 height 17
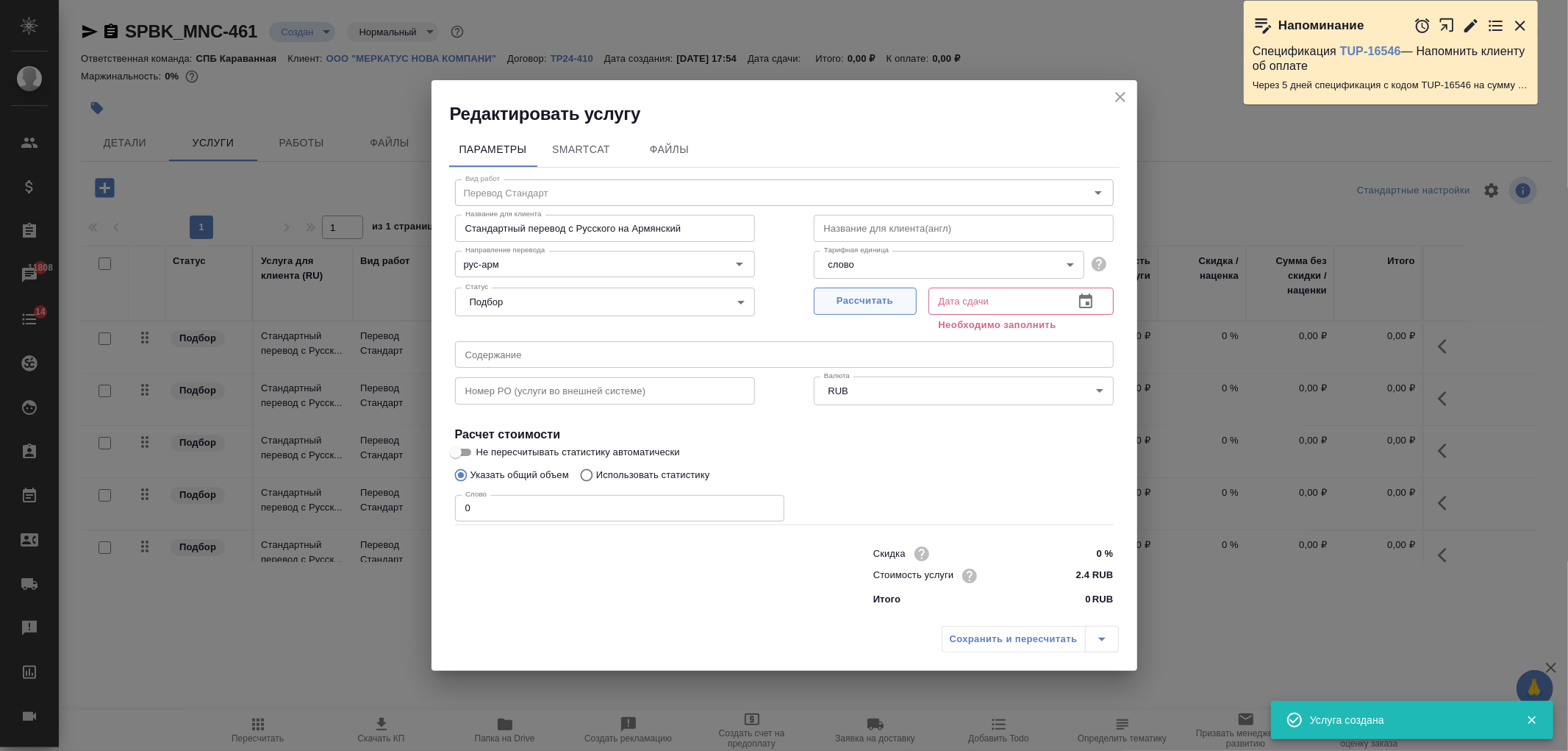
click at [857, 300] on span "Рассчитать" at bounding box center [865, 301] width 87 height 17
type input "18.09.2025 10:23"
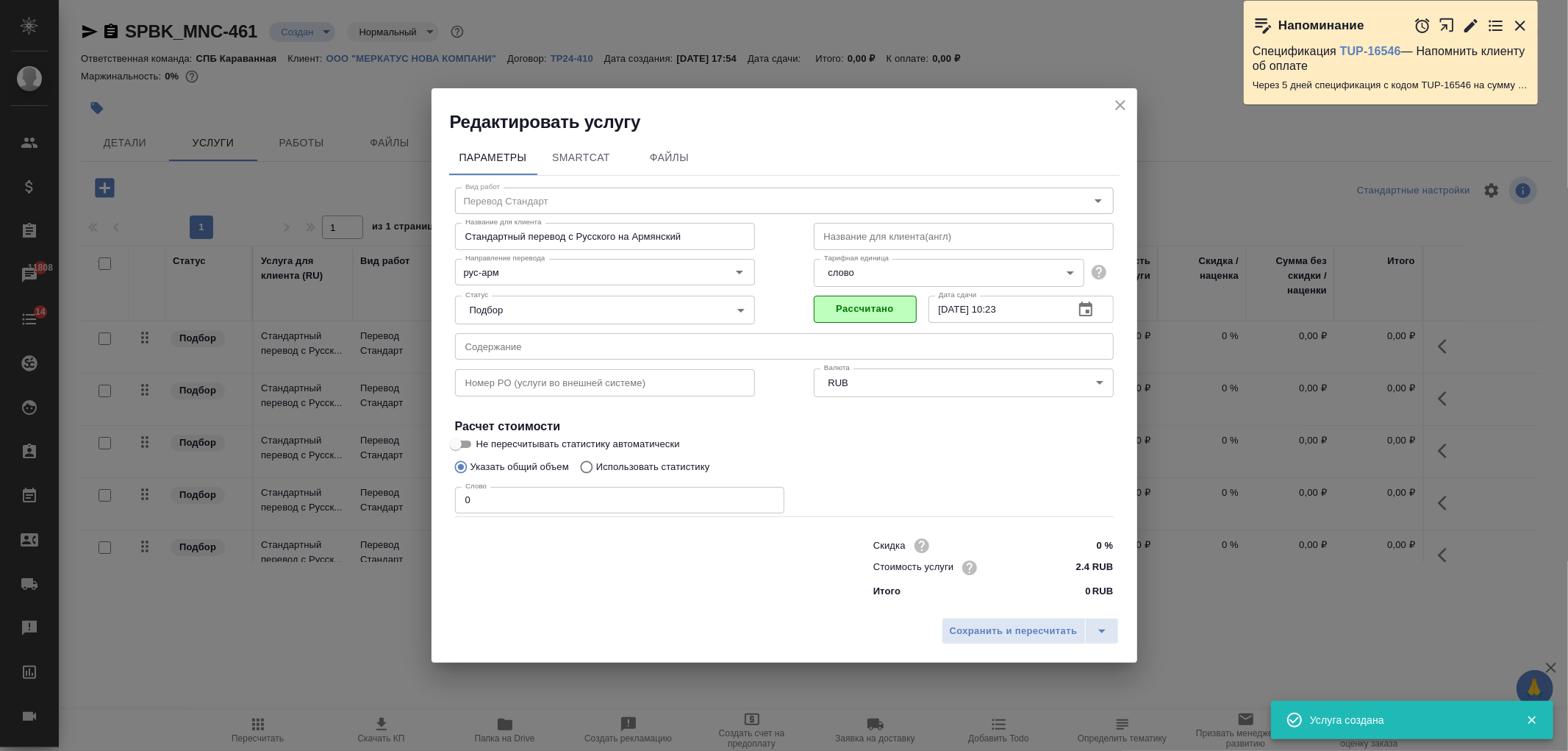
click at [626, 467] on p "Использовать статистику" at bounding box center [653, 467] width 114 height 15
click at [597, 467] on input "Использовать статистику" at bounding box center [584, 466] width 24 height 27
radio input "true"
radio input "false"
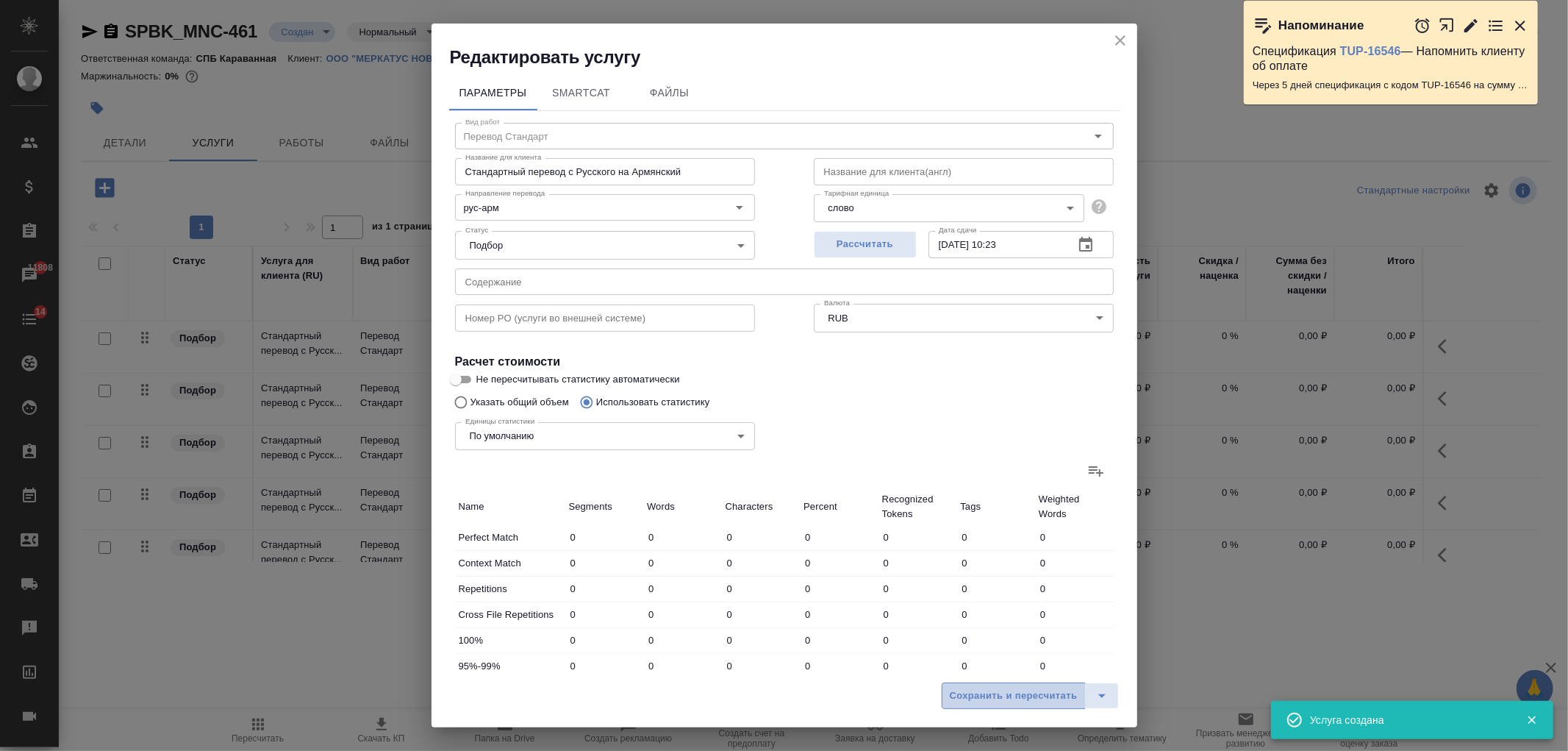
click at [1018, 694] on span "Сохранить и пересчитать" at bounding box center [1013, 696] width 128 height 17
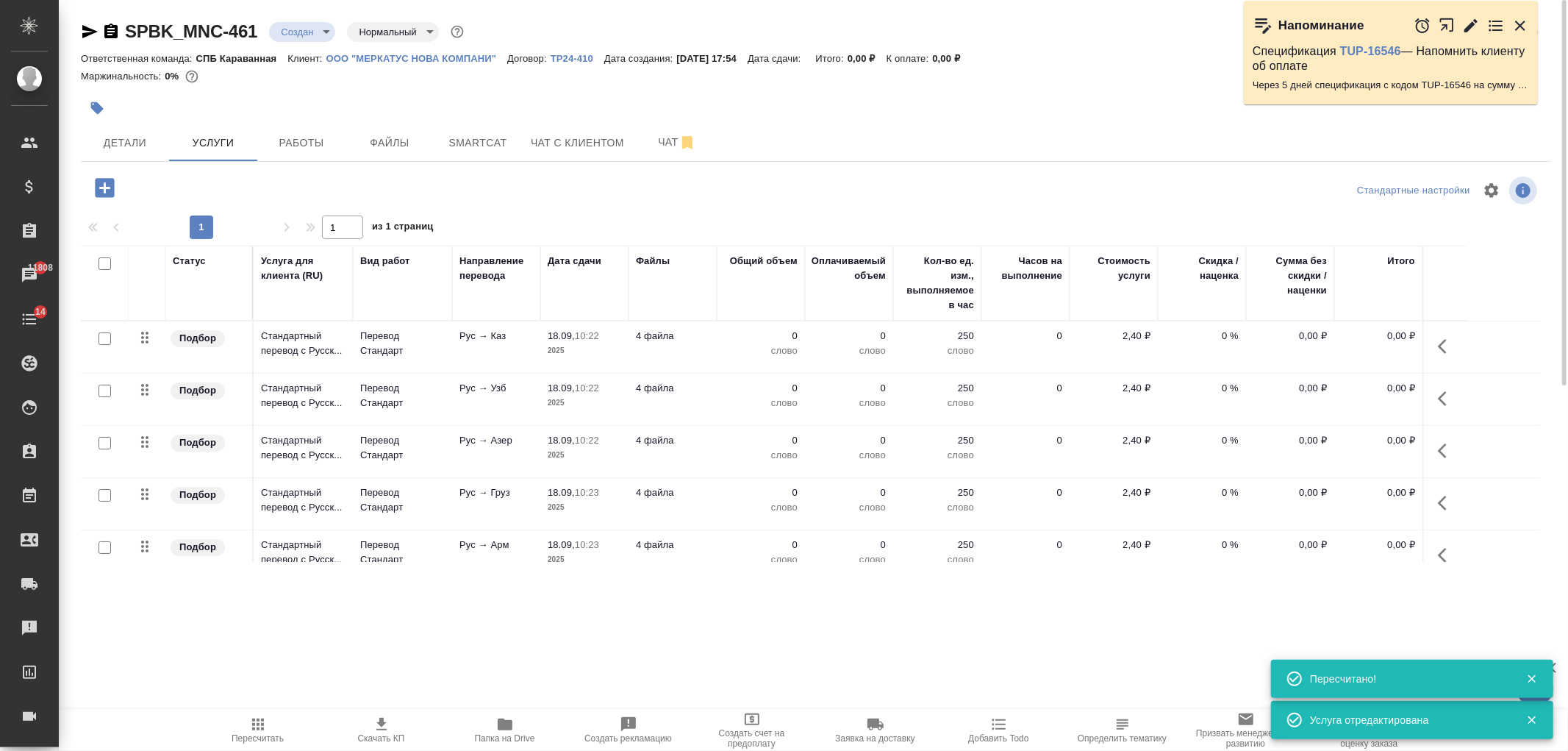
scroll to position [21, 0]
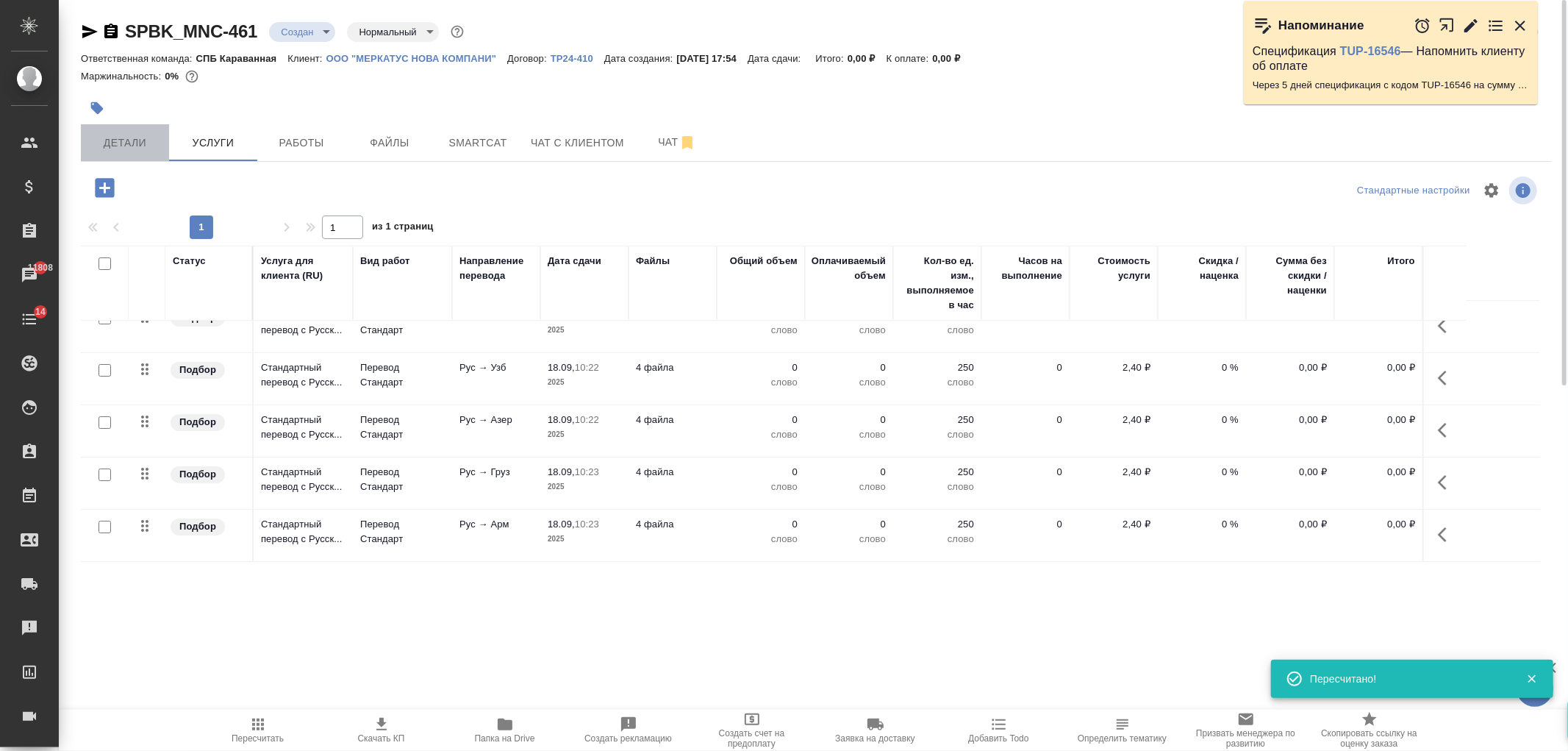
click at [148, 147] on span "Детали" at bounding box center [125, 142] width 71 height 18
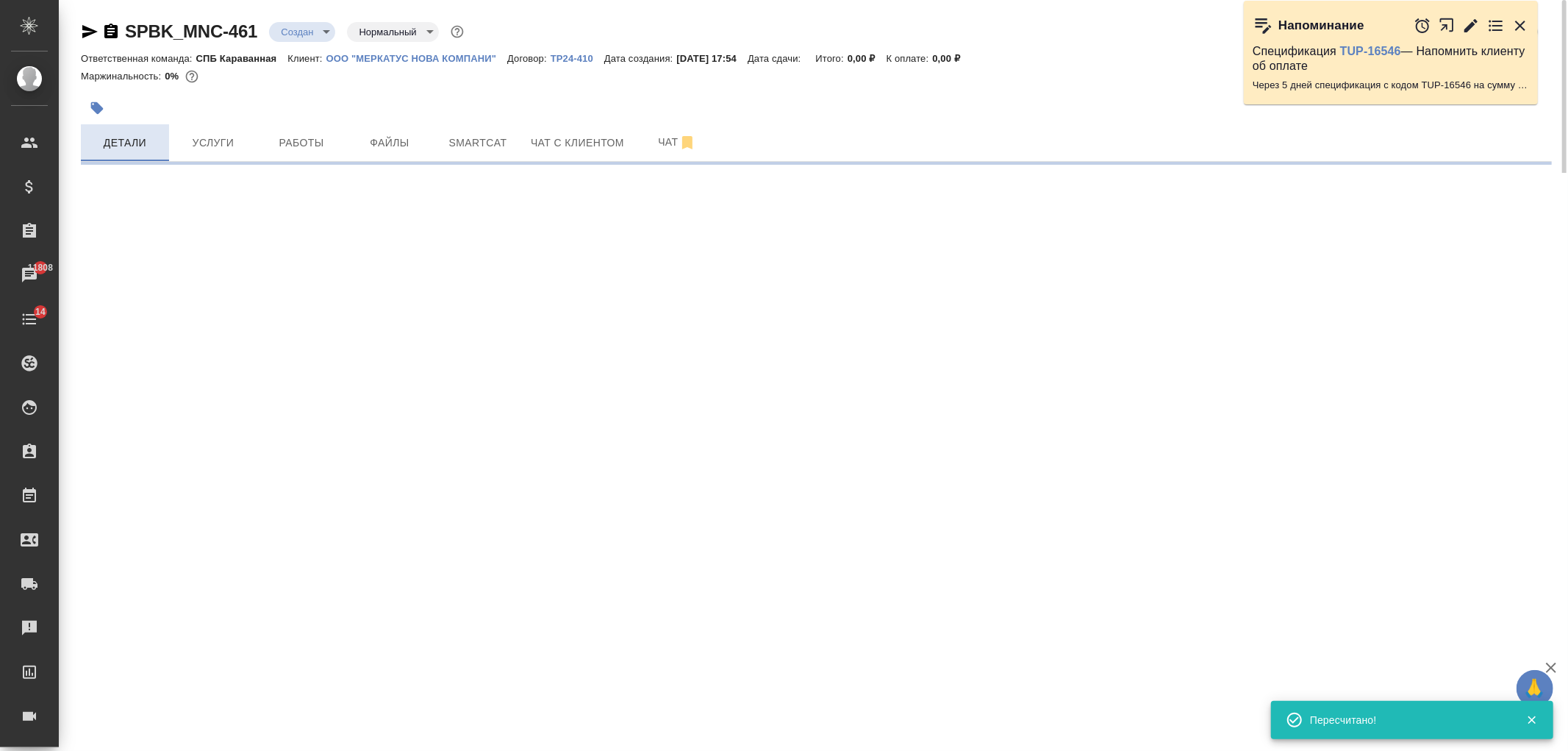
select select "RU"
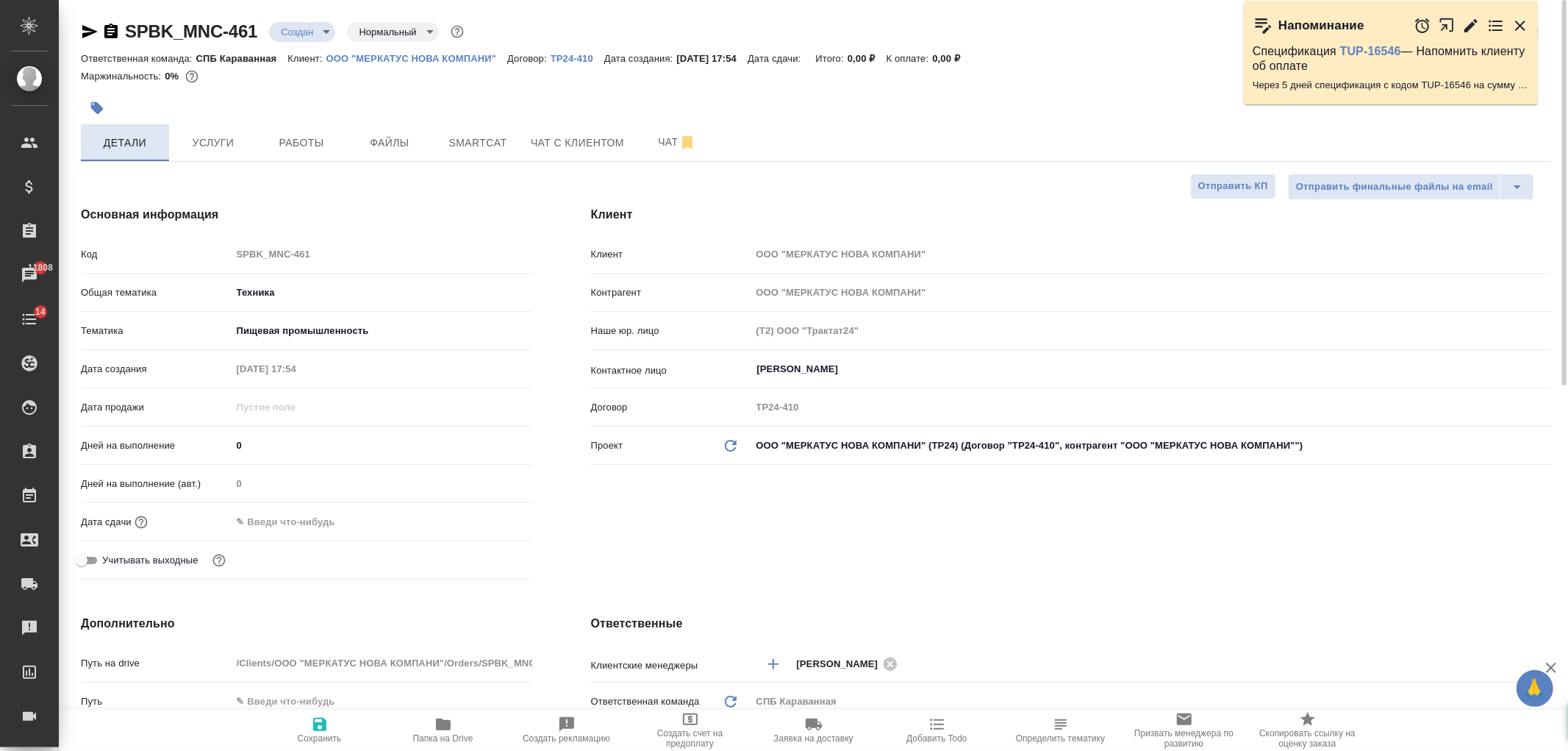
type textarea "x"
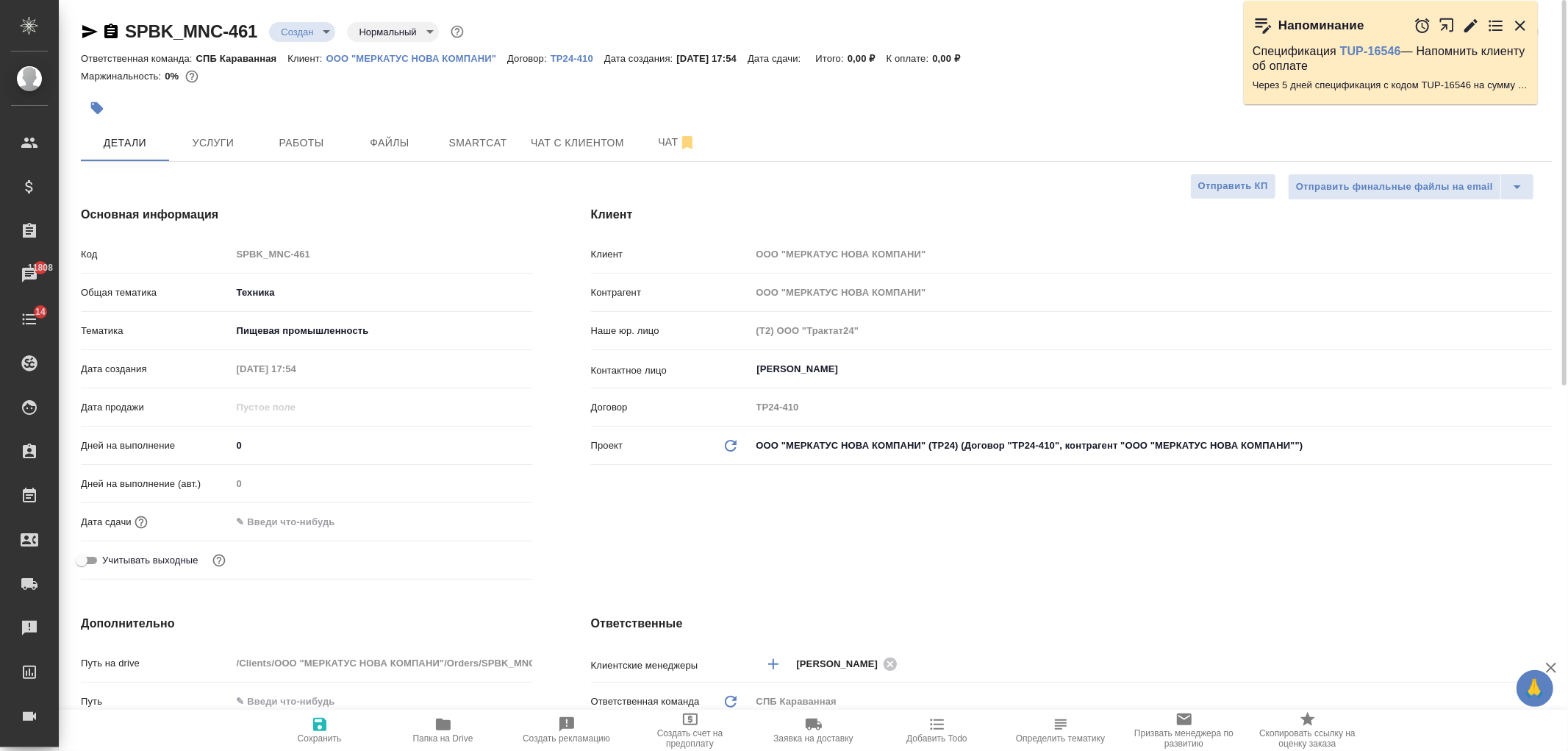
type textarea "x"
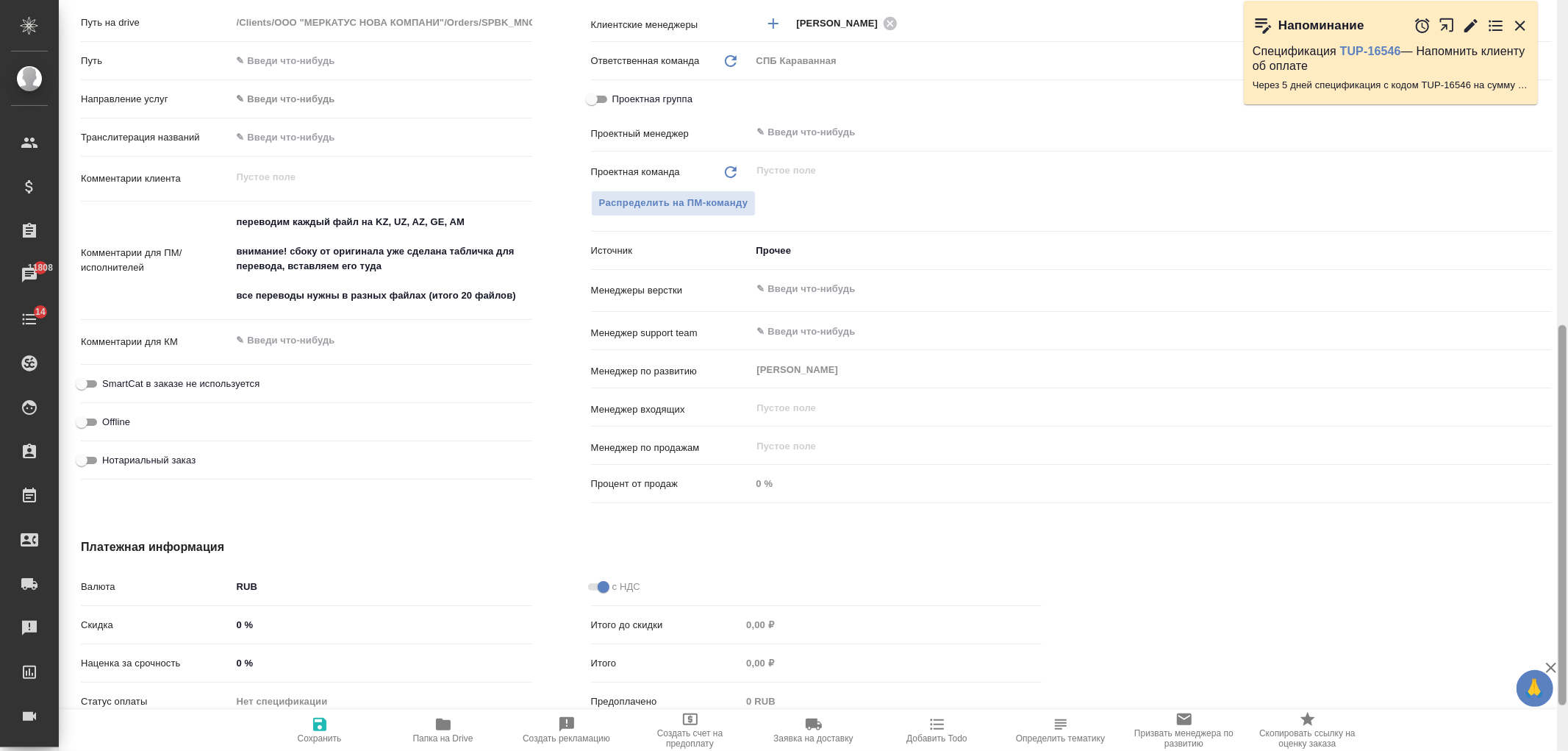
drag, startPoint x: 1561, startPoint y: 167, endPoint x: 828, endPoint y: 410, distance: 772.2
click at [1567, 497] on div at bounding box center [1562, 375] width 11 height 751
type textarea "x"
click at [525, 290] on textarea "переводим каждый файл на KZ, UZ, AZ, GE, AM внимание! сбоку от оригинала уже сд…" at bounding box center [382, 259] width 299 height 98
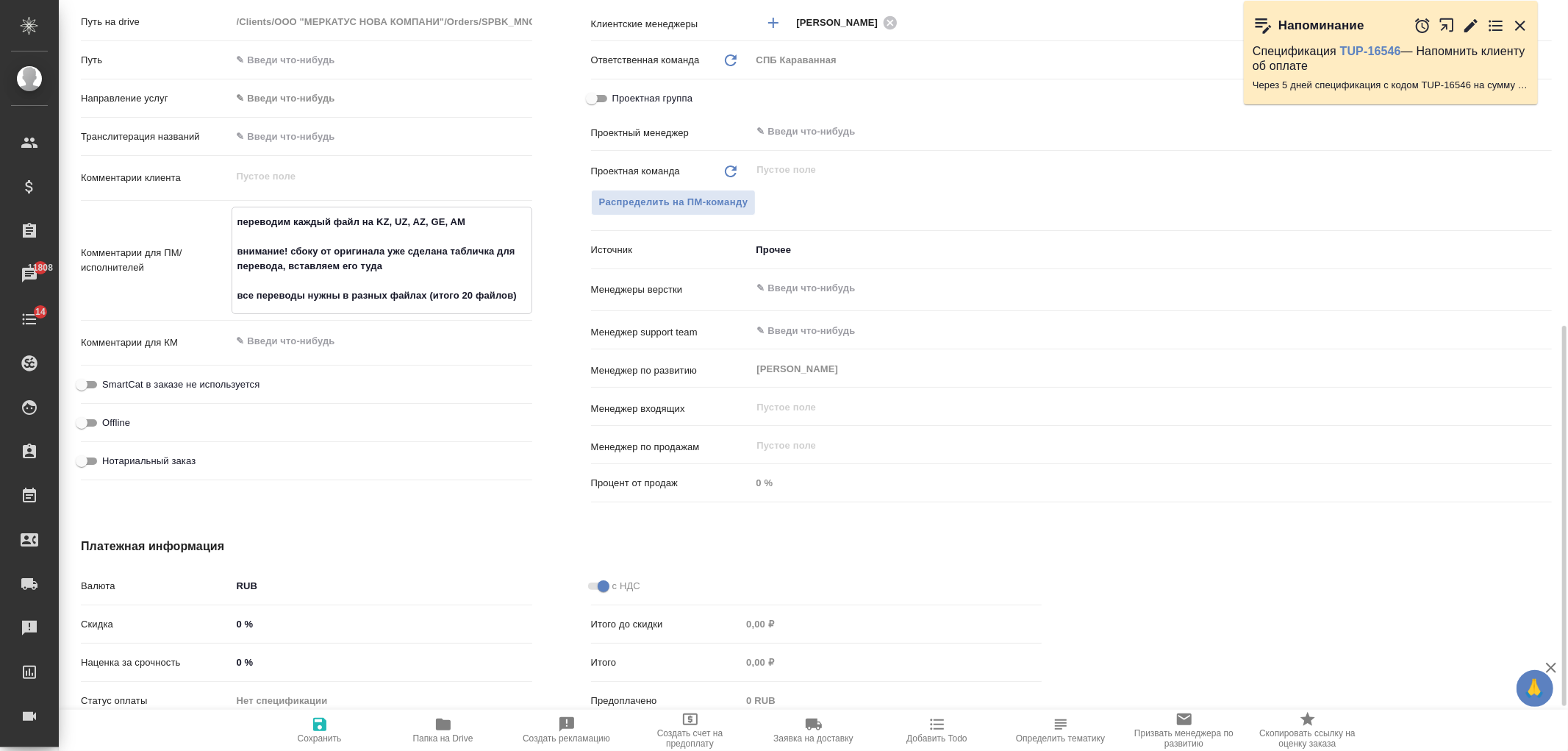
click at [421, 259] on textarea "переводим каждый файл на KZ, UZ, AZ, GE, AM внимание! сбоку от оригинала уже сд…" at bounding box center [382, 259] width 299 height 98
type textarea "переводим каждый файл на KZ, UZ, AZ, GE, AM внимание! сбоку от оригинала уже сд…"
type textarea "x"
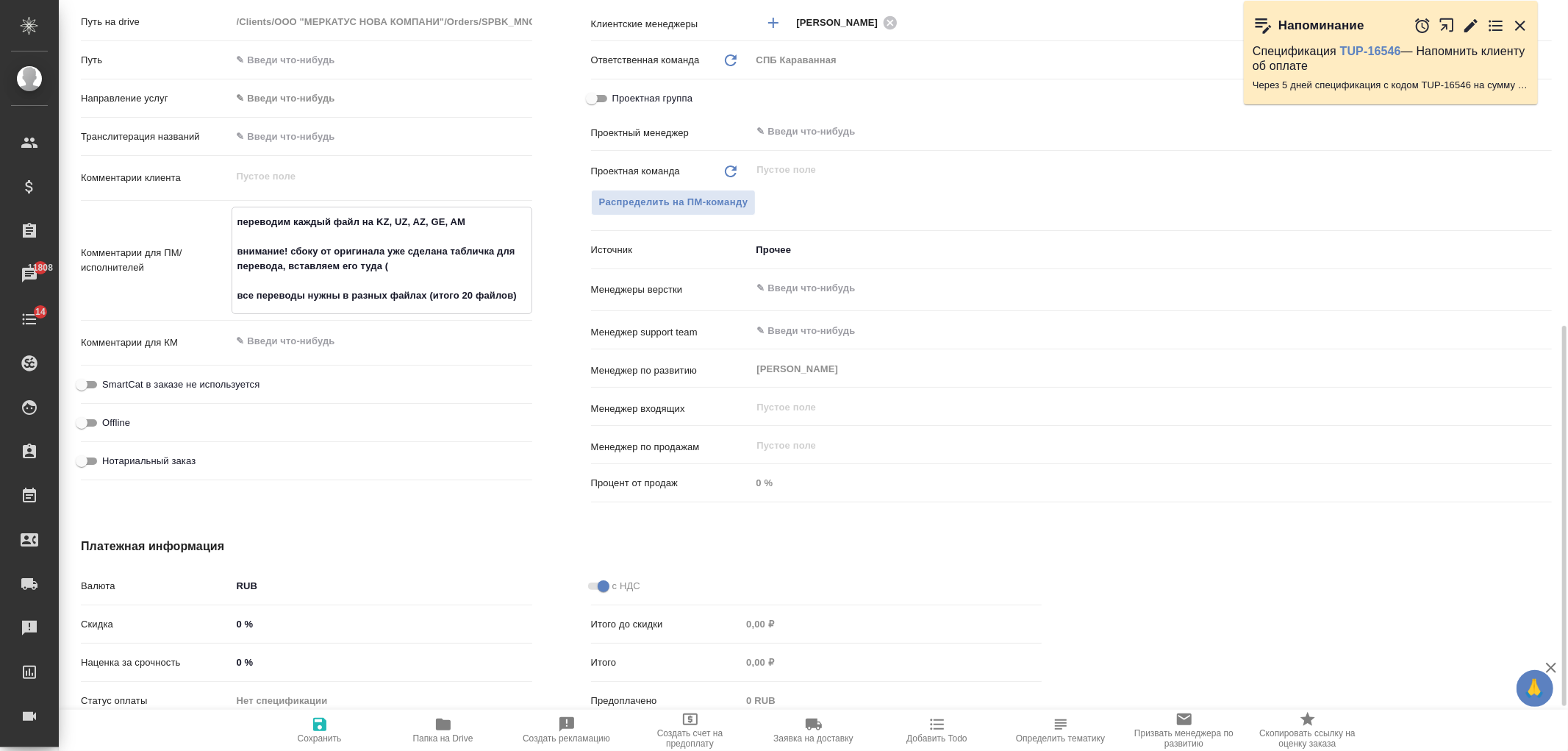
type textarea "переводим каждый файл на KZ, UZ, AZ, GE, AM внимание! сбоку от оригинала уже сд…"
type textarea "x"
type textarea "переводим каждый файл на KZ, UZ, AZ, GE, AM внимание! сбоку от оригинала уже сд…"
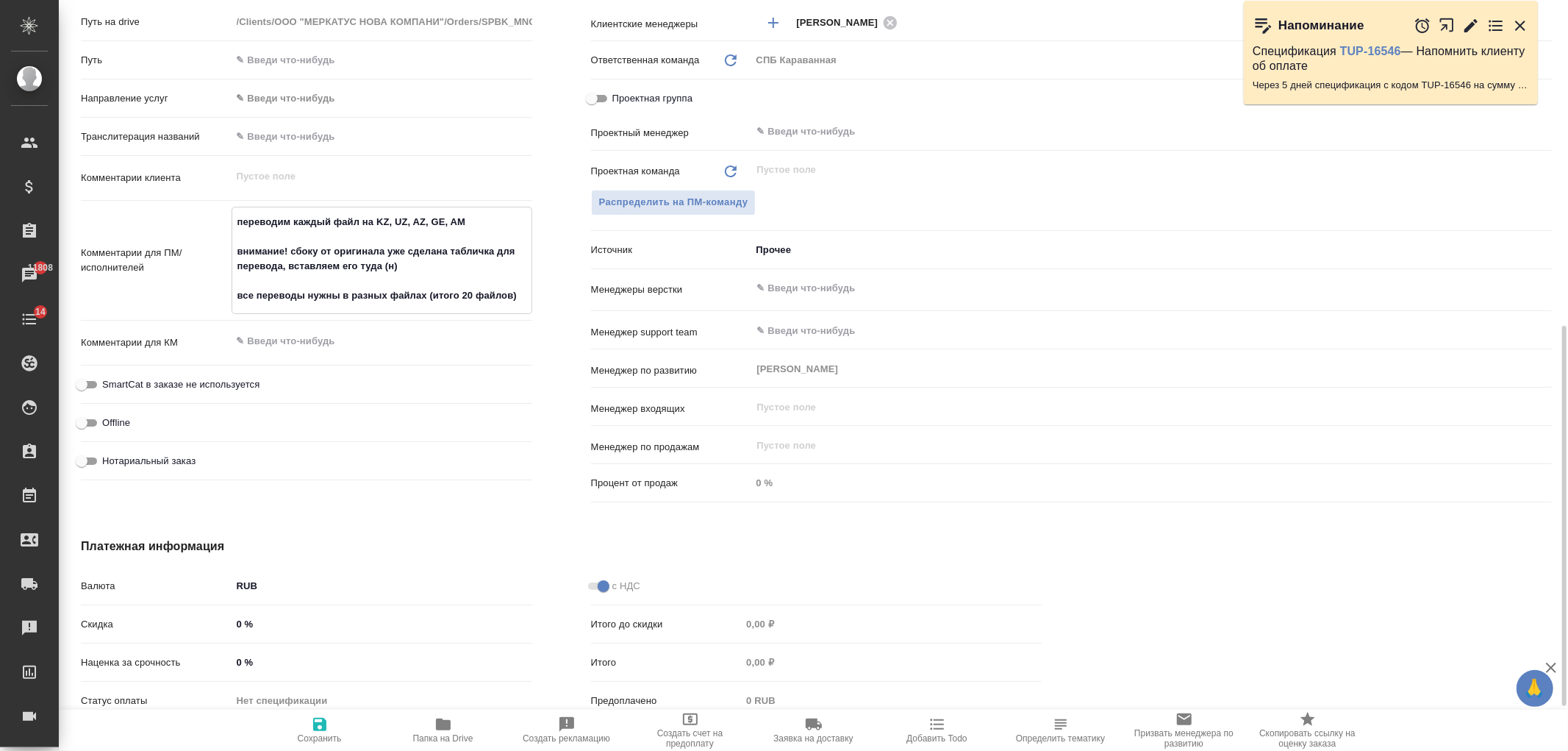
type textarea "x"
type textarea "переводим каждый файл на KZ, UZ, AZ, GE, AM внимание! сбоку от оригинала уже сд…"
type textarea "x"
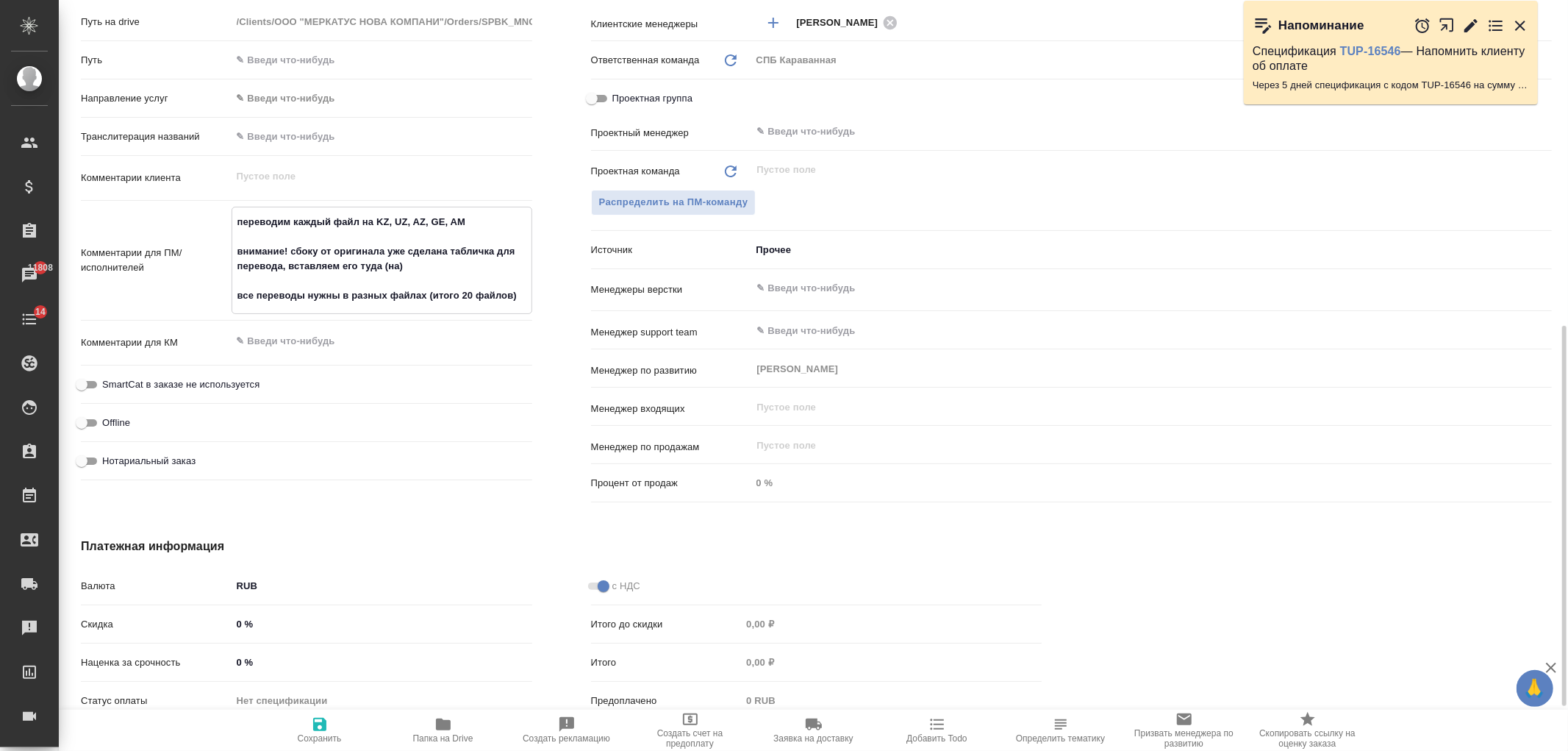
type textarea "x"
type textarea "переводим каждый файл на KZ, UZ, AZ, GE, AM внимание! сбоку от оригинала уже сд…"
type textarea "x"
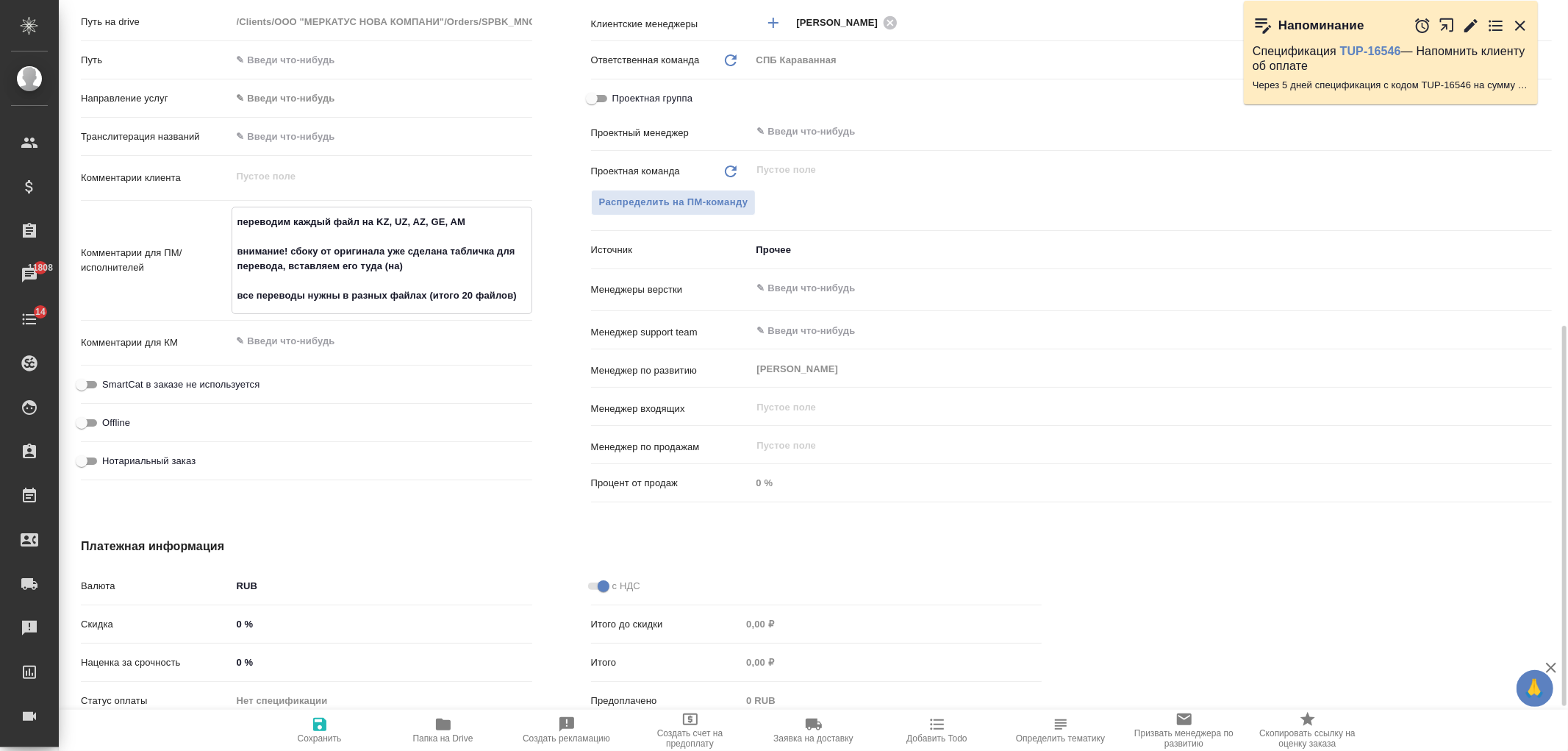
type textarea "x"
type textarea "переводим каждый файл на KZ, UZ, AZ, GE, AM внимание! сбоку от оригинала уже сд…"
type textarea "x"
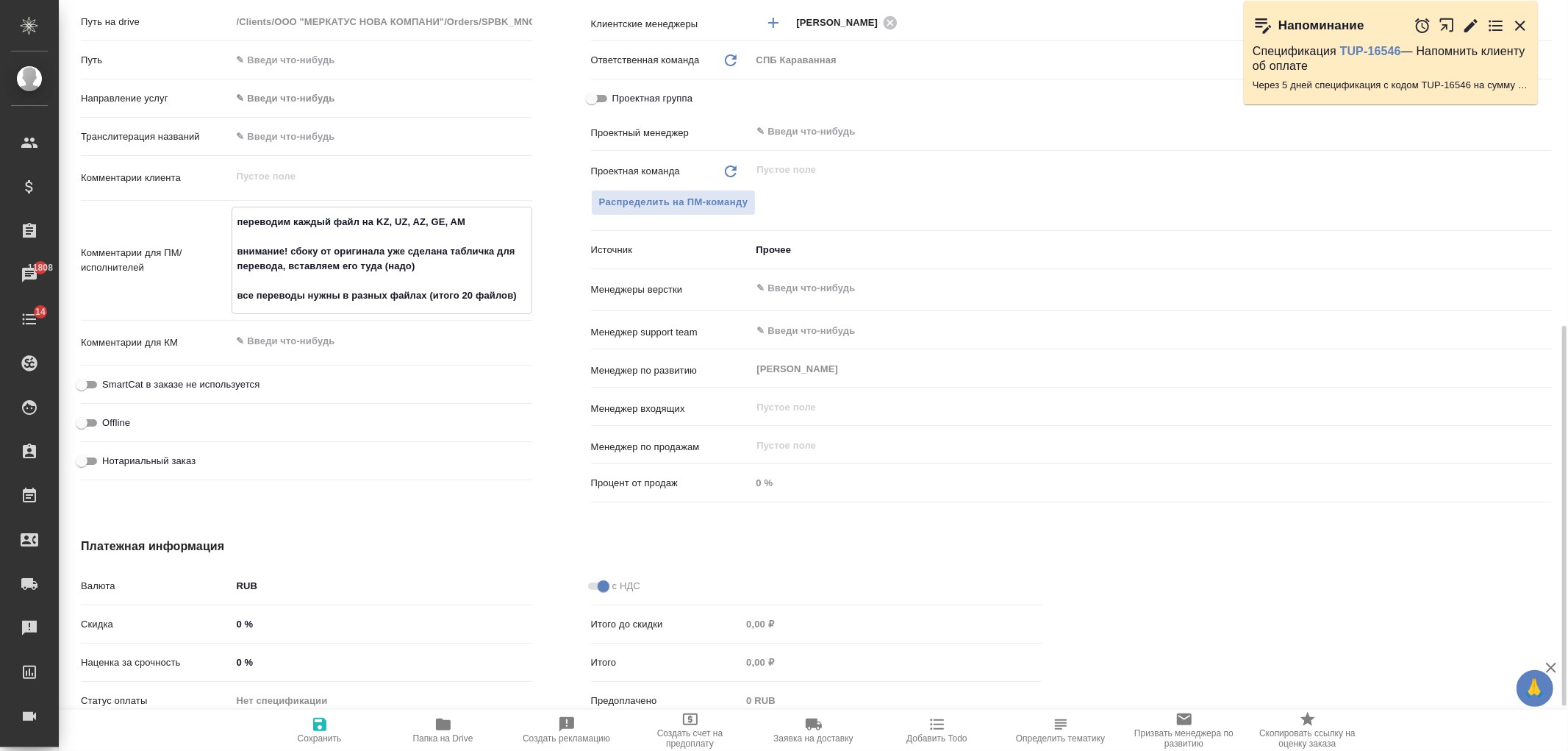
type textarea "переводим каждый файл на KZ, UZ, AZ, GE, AM внимание! сбоку от оригинала уже сд…"
type textarea "x"
type textarea "переводим каждый файл на KZ, UZ, AZ, GE, AM внимание! сбоку от оригинала уже сд…"
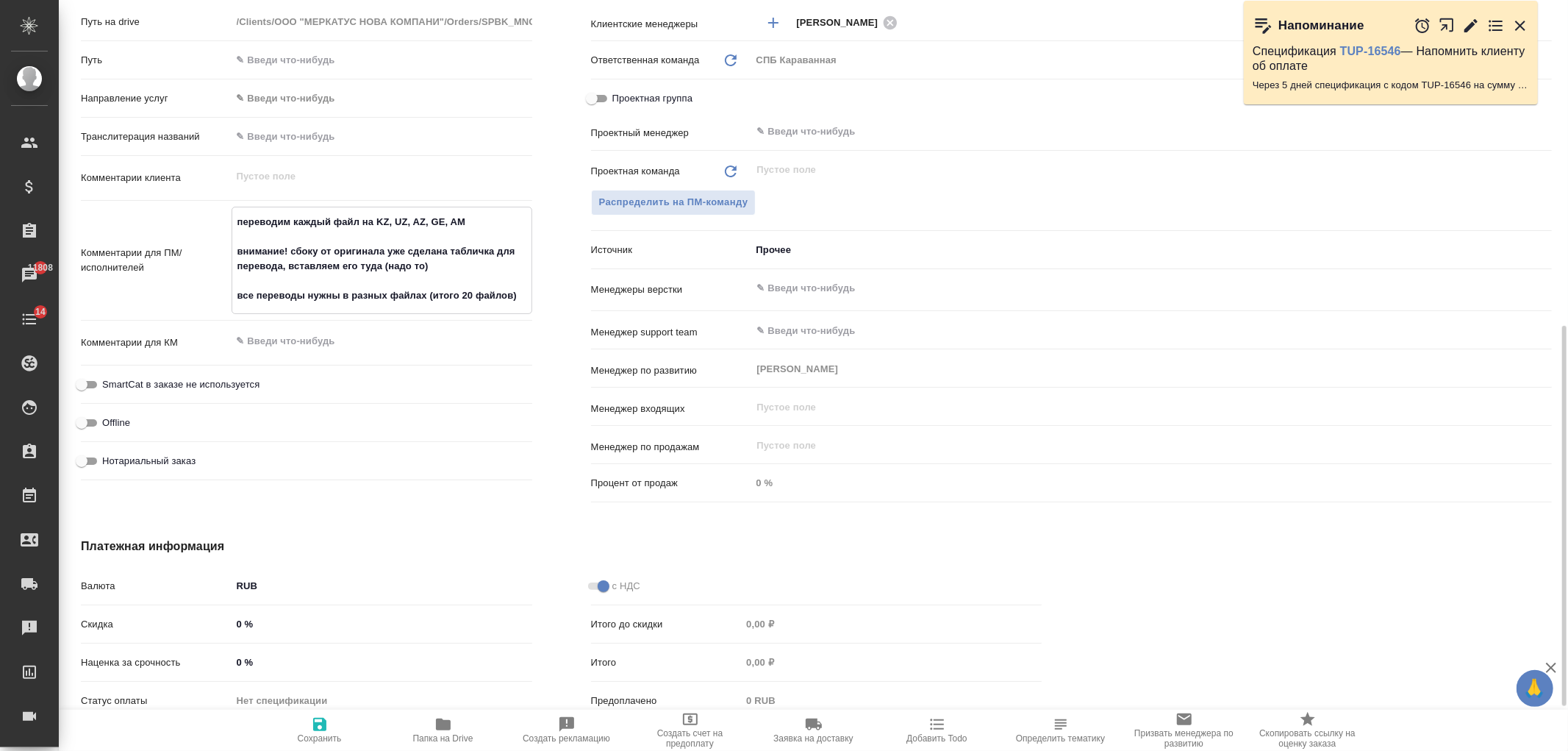
type textarea "x"
type textarea "переводим каждый файл на KZ, UZ, AZ, GE, AM внимание! сбоку от оригинала уже сд…"
type textarea "x"
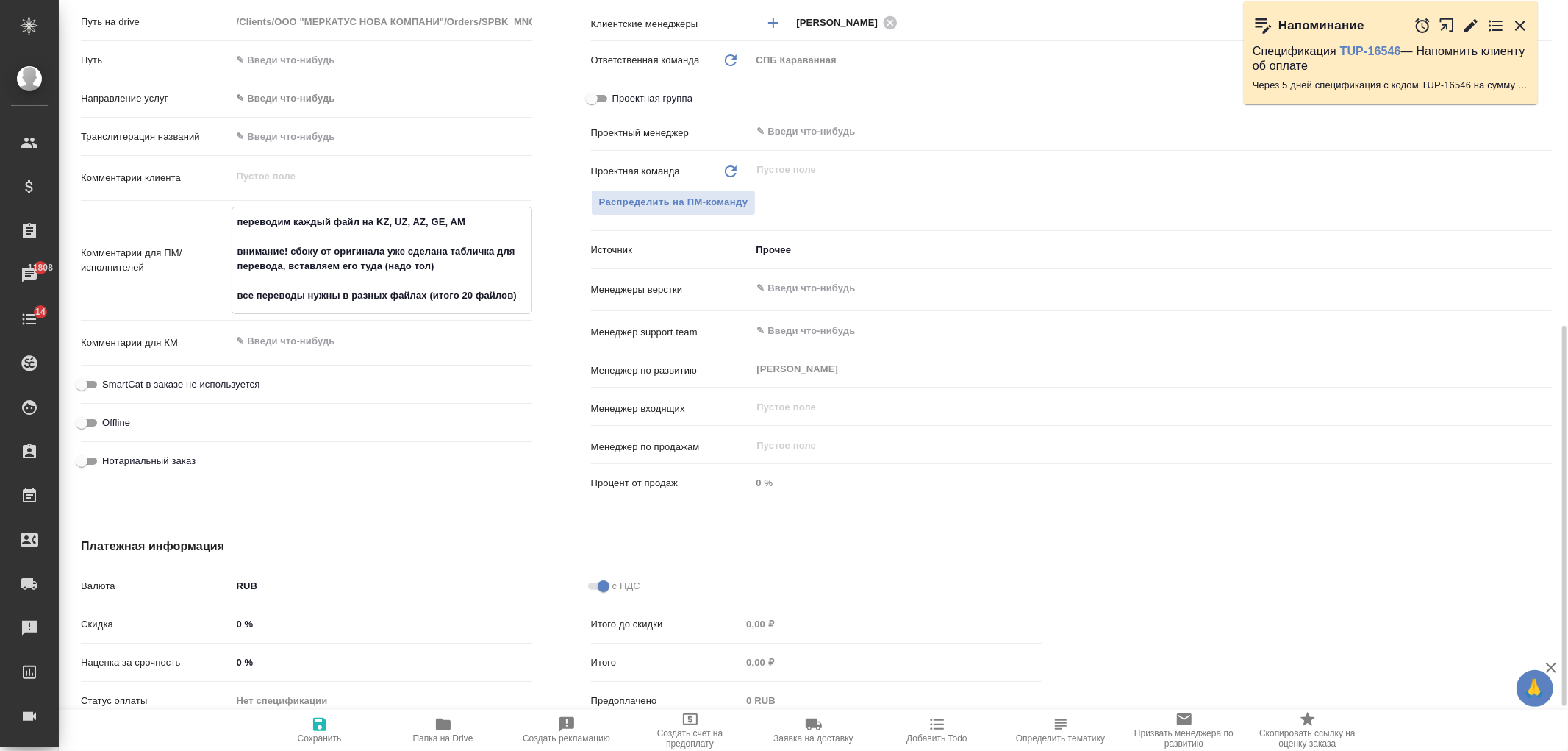
type textarea "x"
type textarea "переводим каждый файл на KZ, UZ, AZ, GE, AM внимание! сбоку от оригинала уже сд…"
type textarea "x"
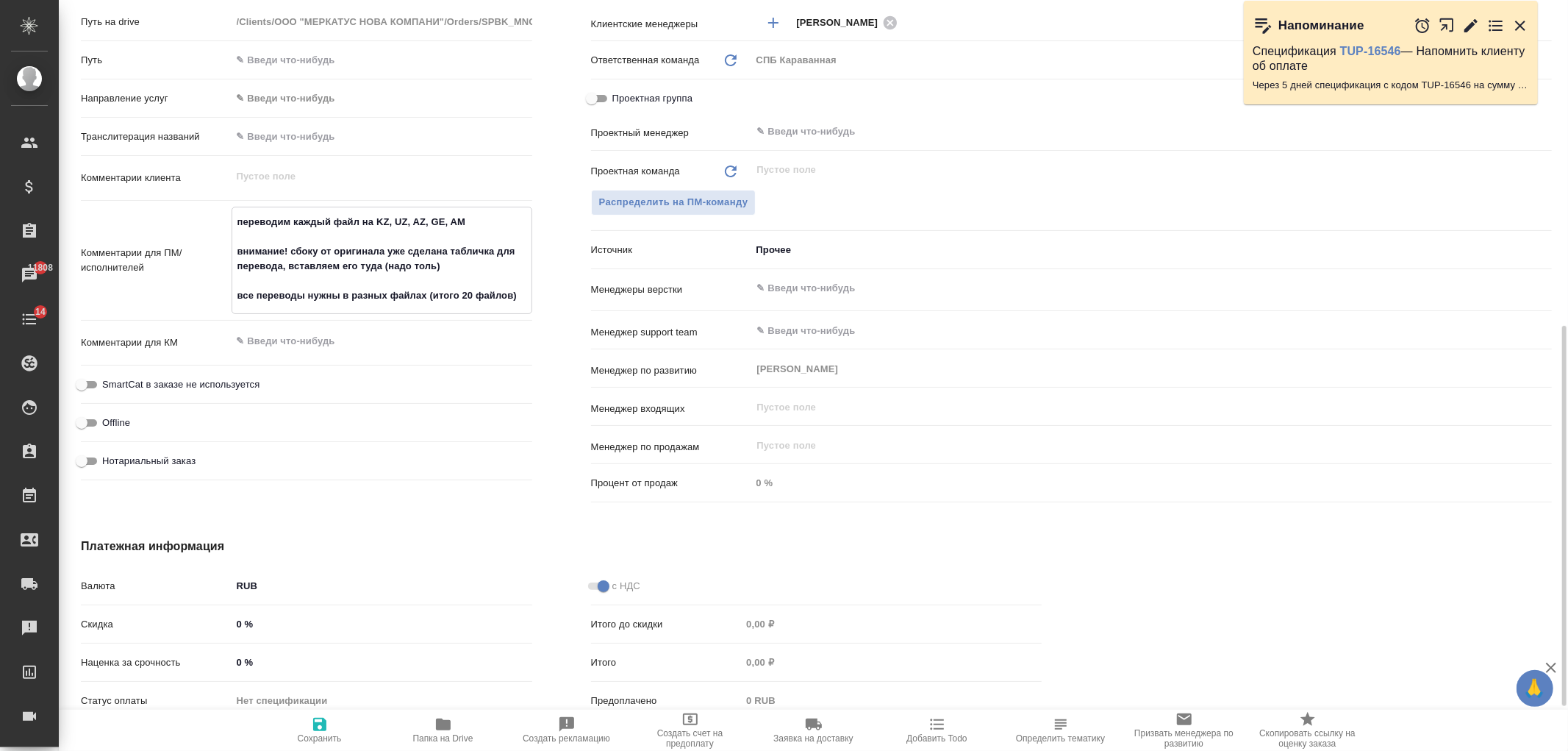
type textarea "x"
type textarea "переводим каждый файл на KZ, UZ, AZ, GE, AM внимание! сбоку от оригинала уже сд…"
type textarea "x"
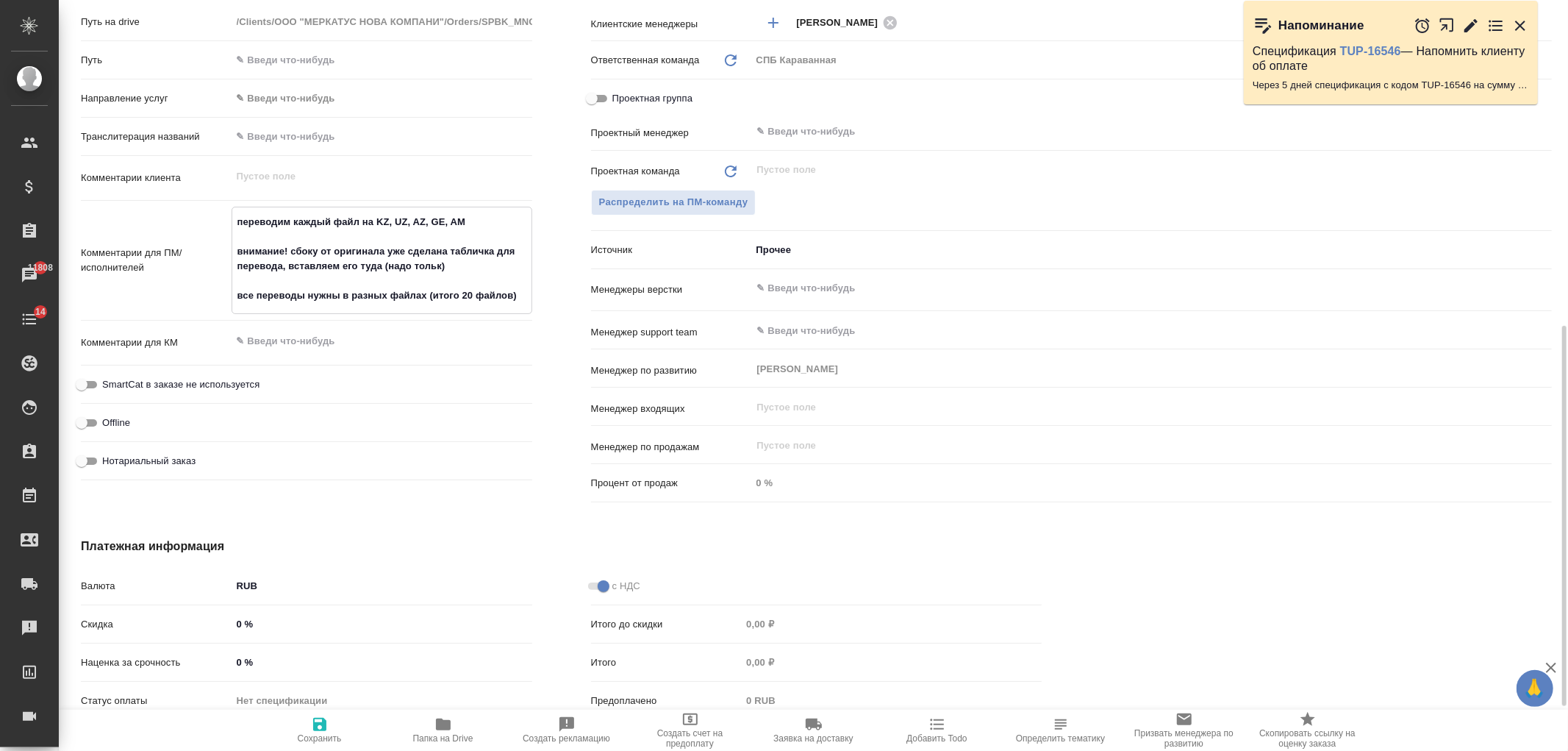
type textarea "переводим каждый файл на KZ, UZ, AZ, GE, AM внимание! сбоку от оригинала уже сд…"
type textarea "x"
type textarea "переводим каждый файл на KZ, UZ, AZ, GE, AM внимание! сбоку от оригинала уже сд…"
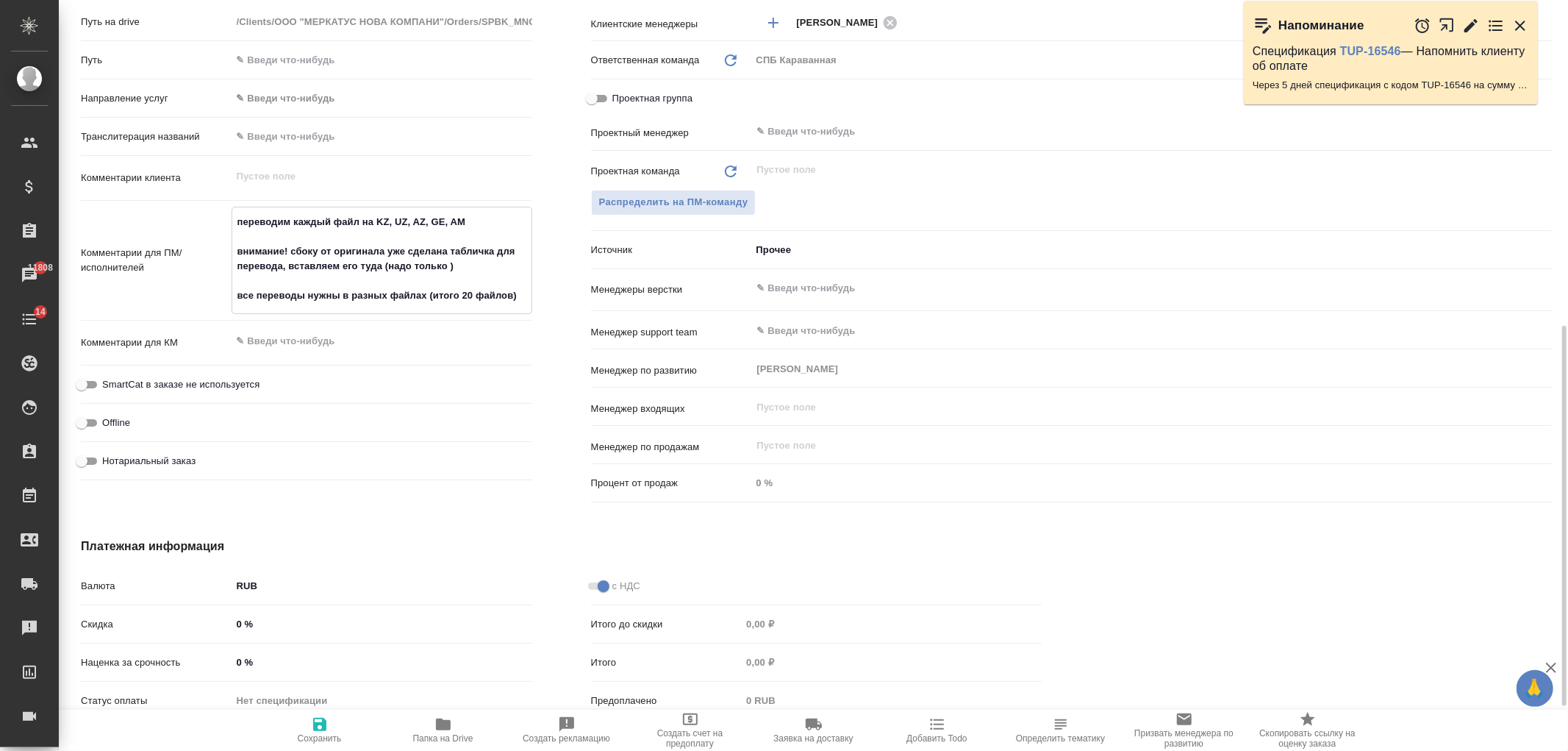
type textarea "x"
type textarea "переводим каждый файл на KZ, UZ, AZ, GE, AM внимание! сбоку от оригинала уже сд…"
type textarea "x"
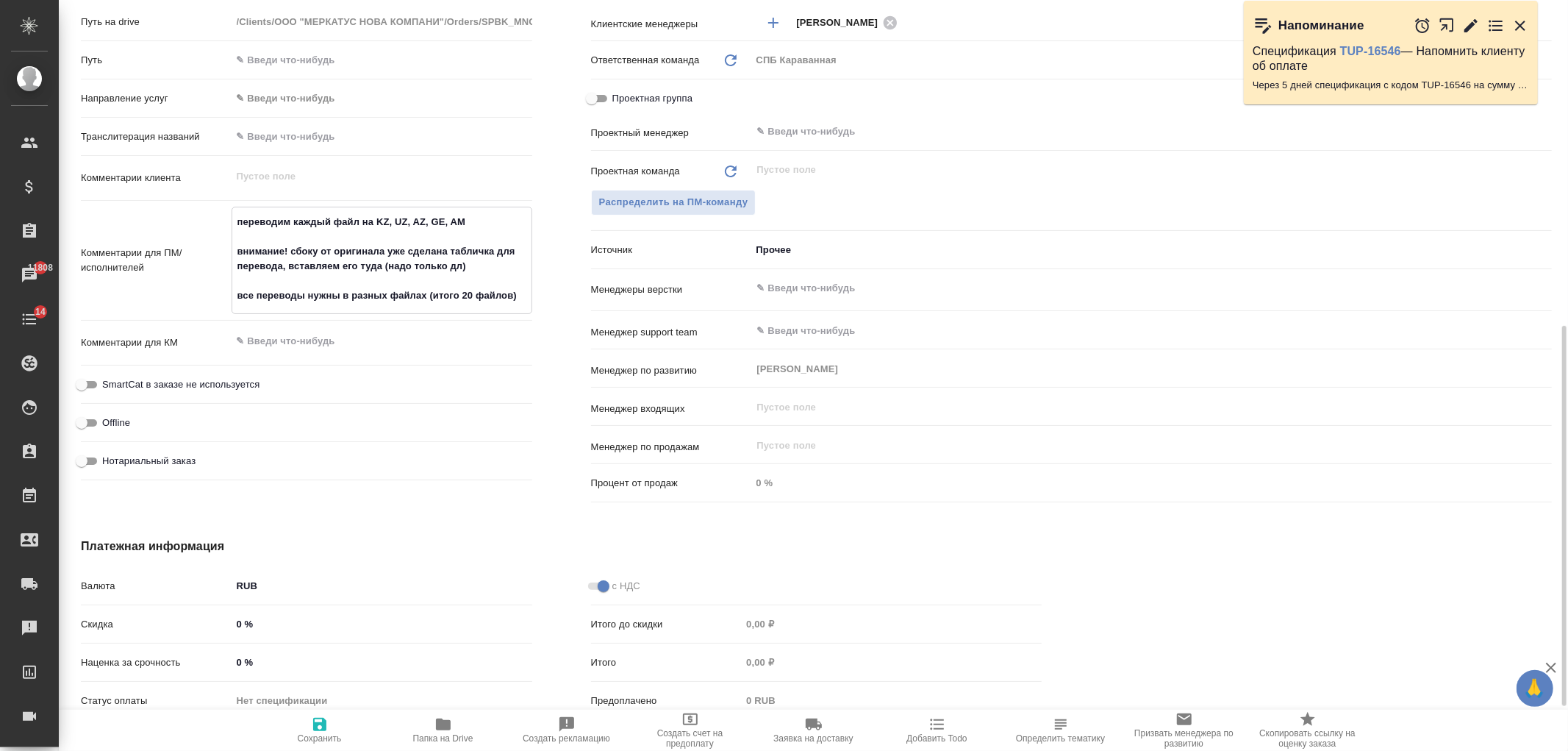
type textarea "x"
type textarea "переводим каждый файл на KZ, UZ, AZ, GE, AM внимание! сбоку от оригинала уже сд…"
type textarea "x"
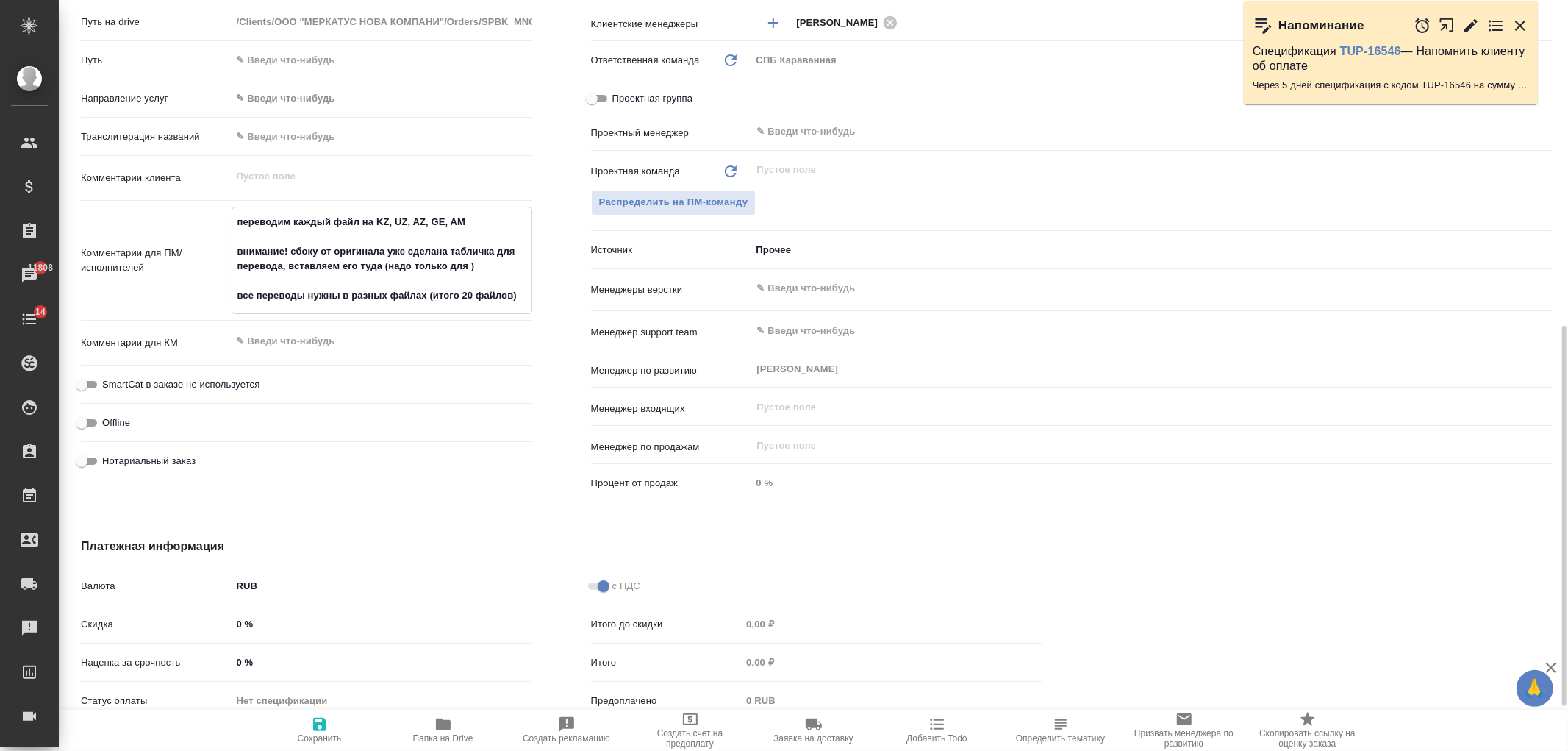
type textarea "x"
type textarea "переводим каждый файл на KZ, UZ, AZ, GE, AM внимание! сбоку от оригинала уже сд…"
type textarea "x"
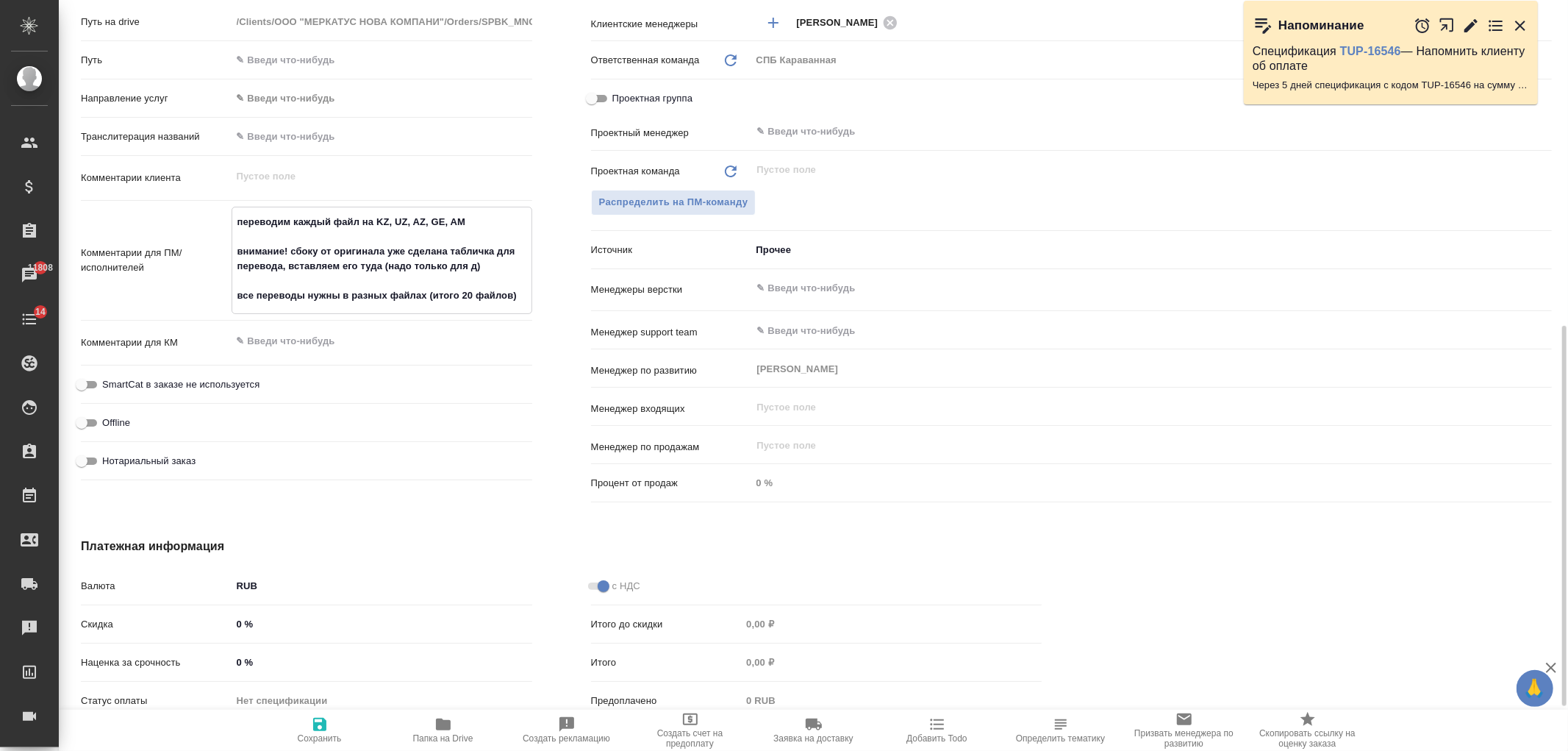
type textarea "переводим каждый файл на KZ, UZ, AZ, GE, AM внимание! сбоку от оригинала уже сд…"
type textarea "x"
type textarea "переводим каждый файл на KZ, UZ, AZ, GE, AM внимание! сбоку от оригинала уже сд…"
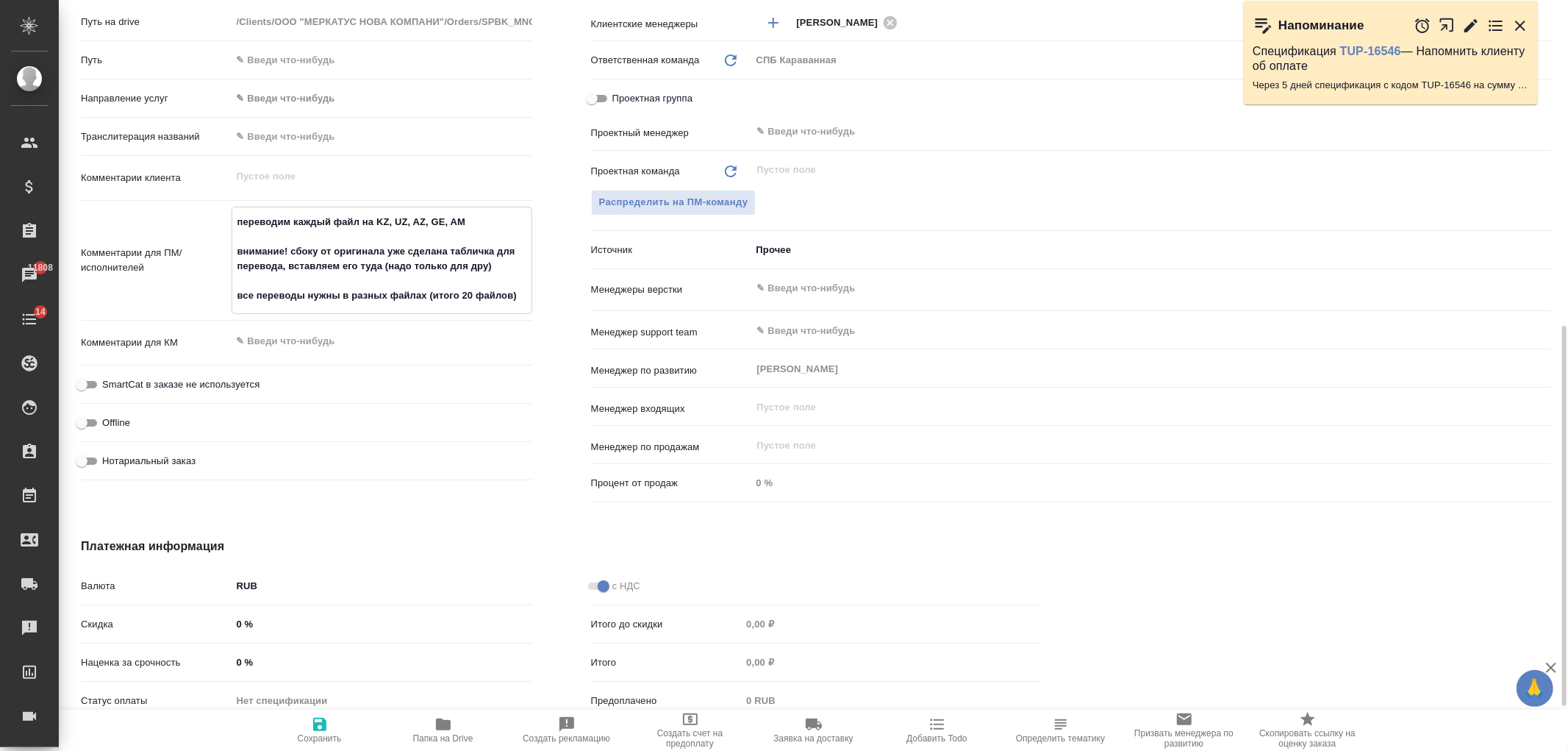
type textarea "x"
type textarea "переводим каждый файл на KZ, UZ, AZ, GE, AM внимание! сбоку от оригинала уже сд…"
type textarea "x"
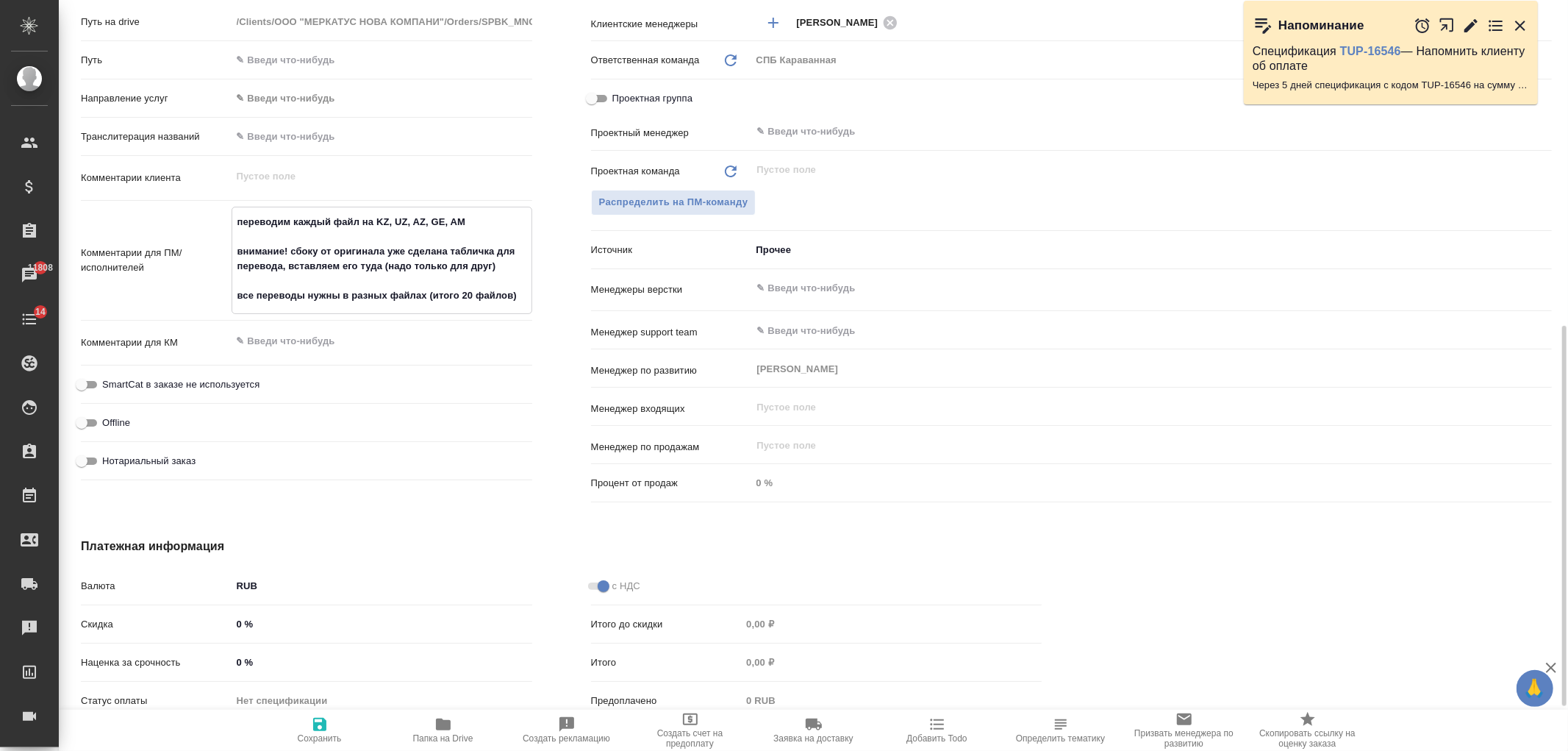
type textarea "x"
type textarea "переводим каждый файл на KZ, UZ, AZ, GE, AM внимание! сбоку от оригинала уже сд…"
type textarea "x"
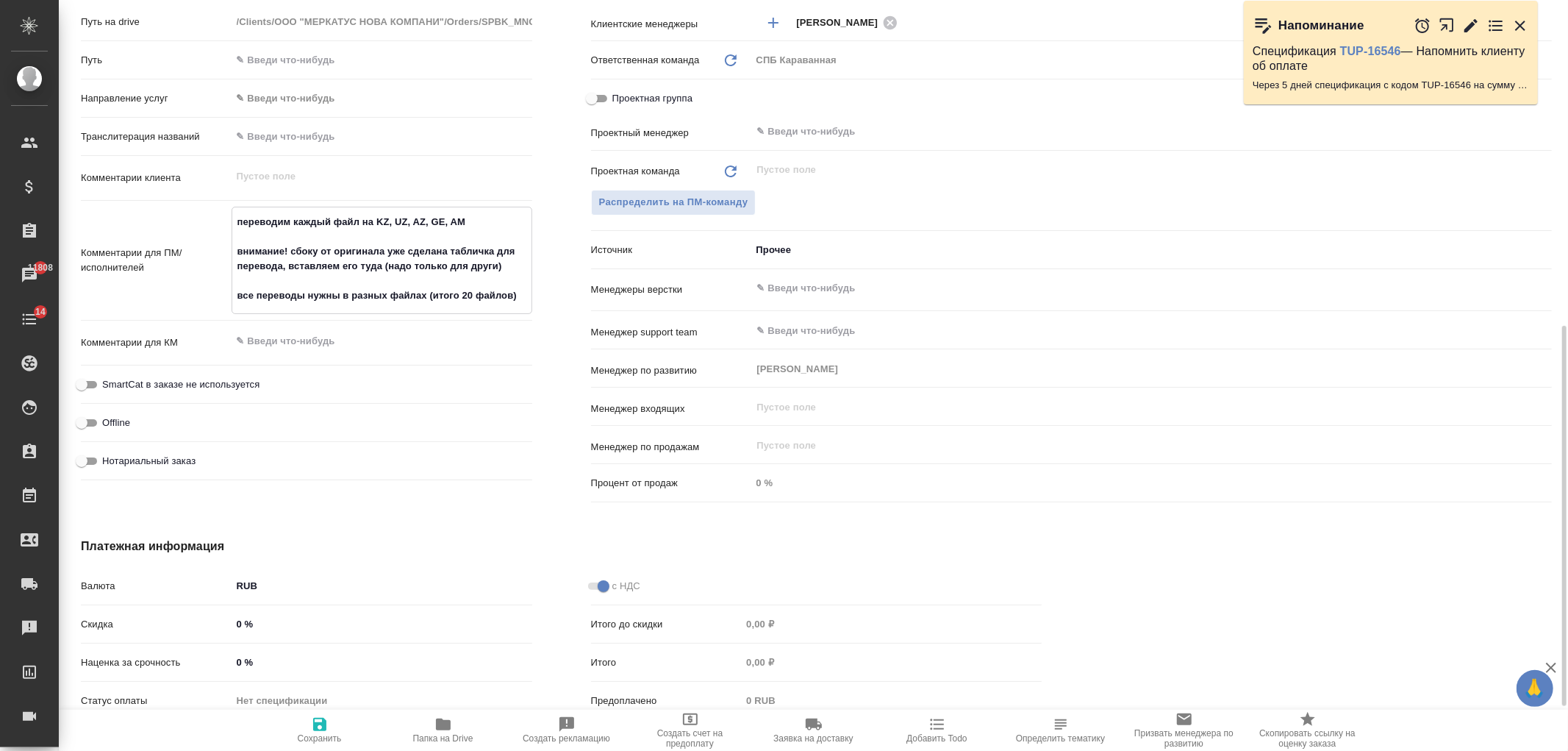
type textarea "x"
type textarea "переводим каждый файл на KZ, UZ, AZ, GE, AM внимание! сбоку от оригинала уже сд…"
type textarea "x"
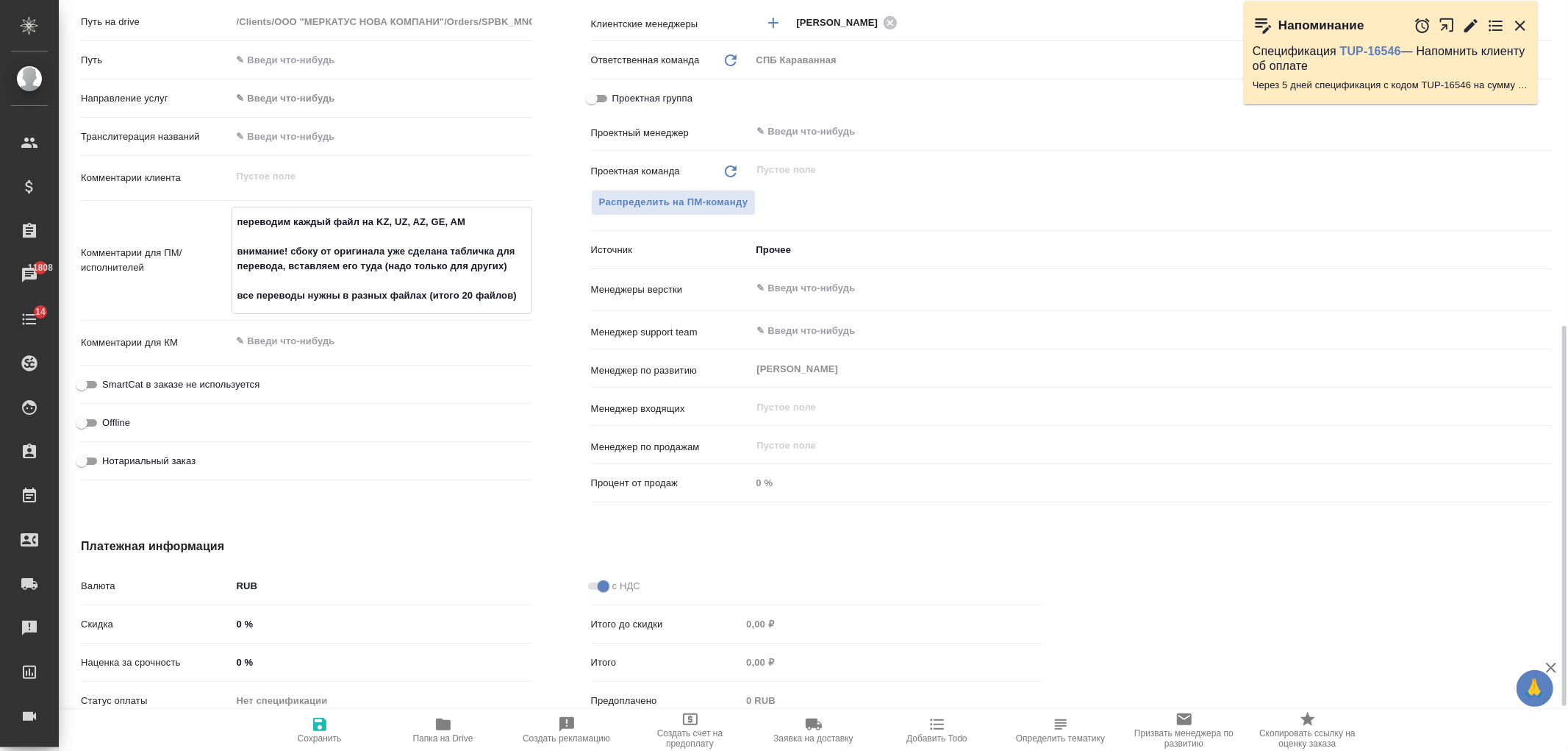
type textarea "переводим каждый файл на KZ, UZ, AZ, GE, AM внимание! сбоку от оригинала уже сд…"
type textarea "x"
type textarea "переводим каждый файл на KZ, UZ, AZ, GE, AM внимание! сбоку от оригинала уже сд…"
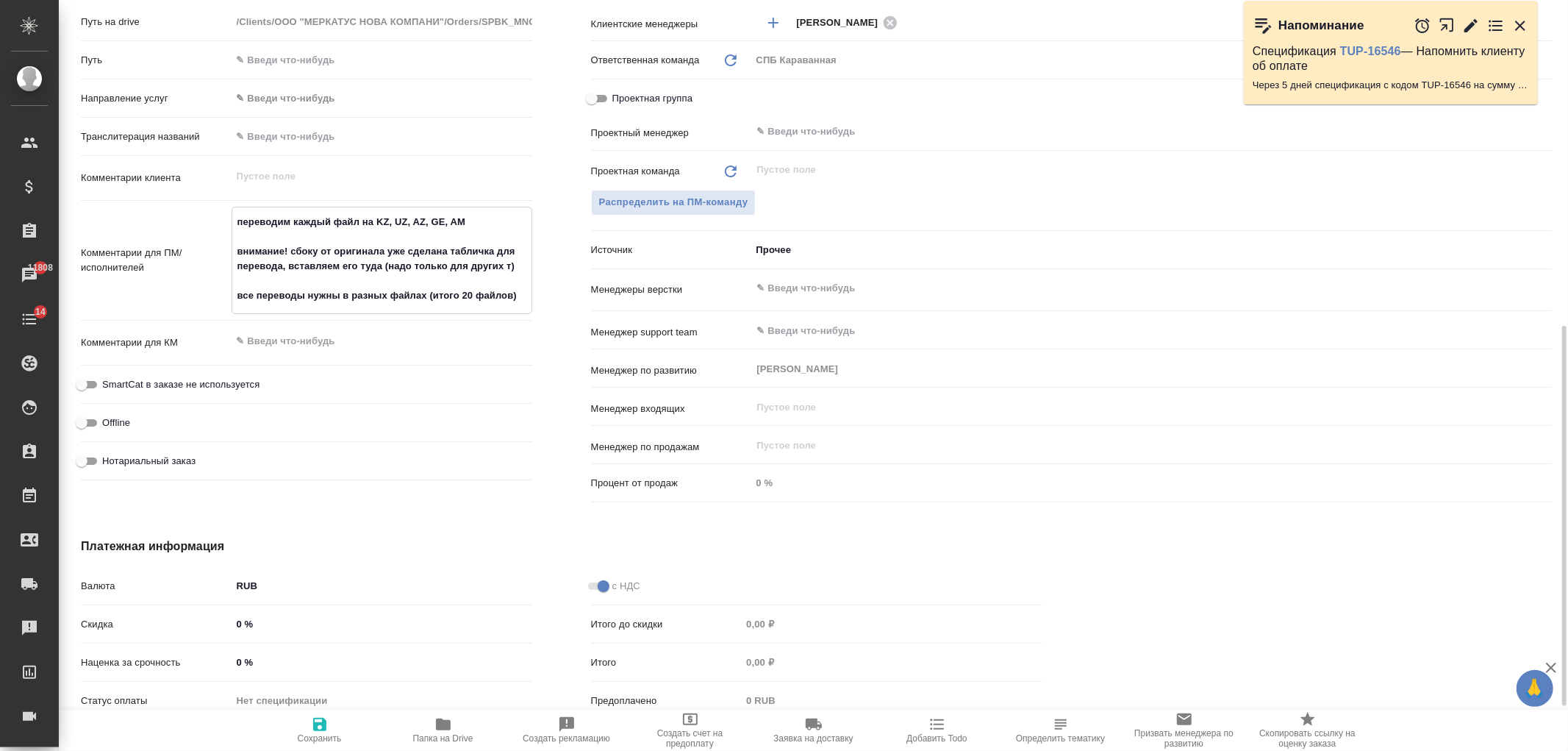
type textarea "x"
type textarea "переводим каждый файл на KZ, UZ, AZ, GE, AM внимание! сбоку от оригинала уже сд…"
type textarea "x"
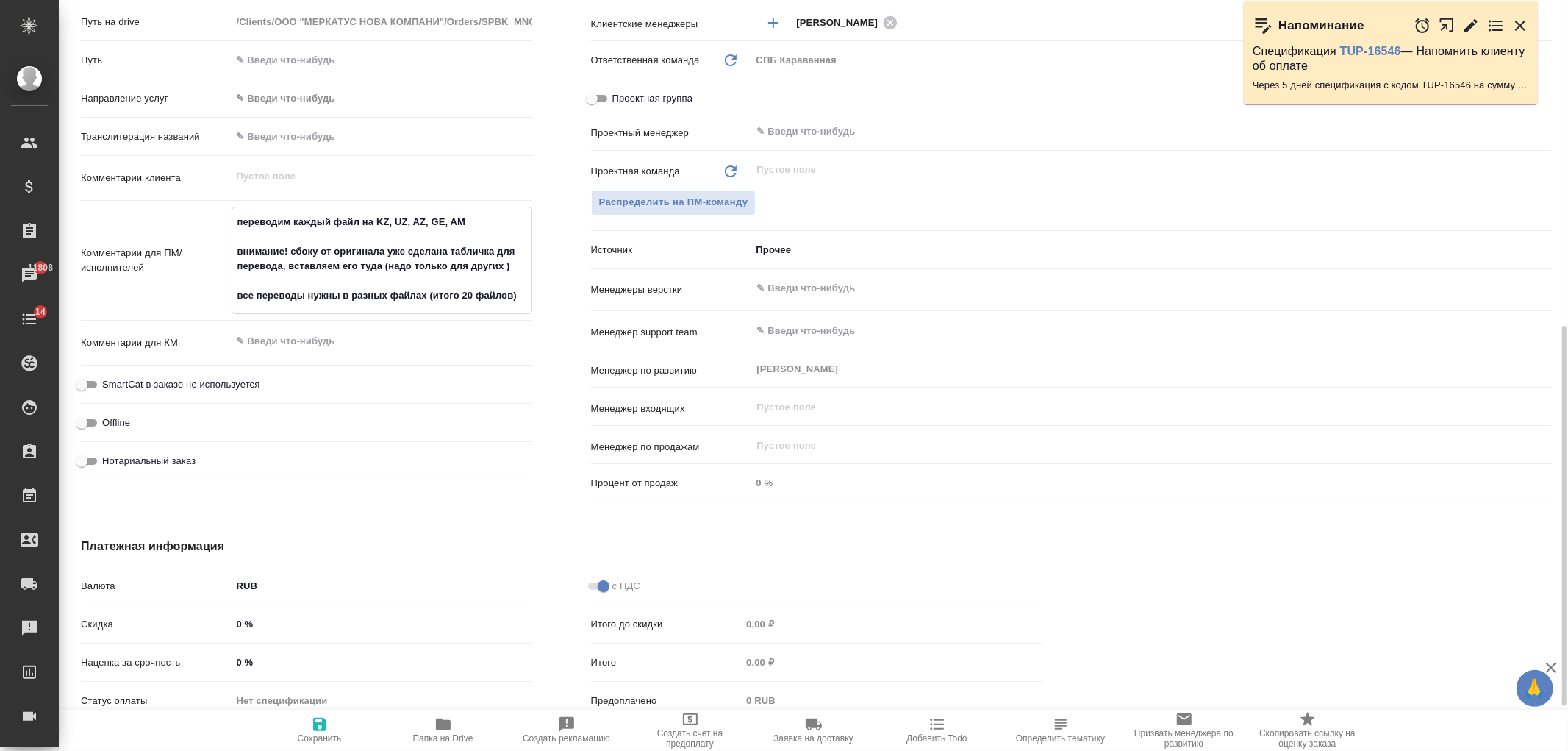
type textarea "x"
type textarea "переводим каждый файл на KZ, UZ, AZ, GE, AM внимание! сбоку от оригинала уже сд…"
type textarea "x"
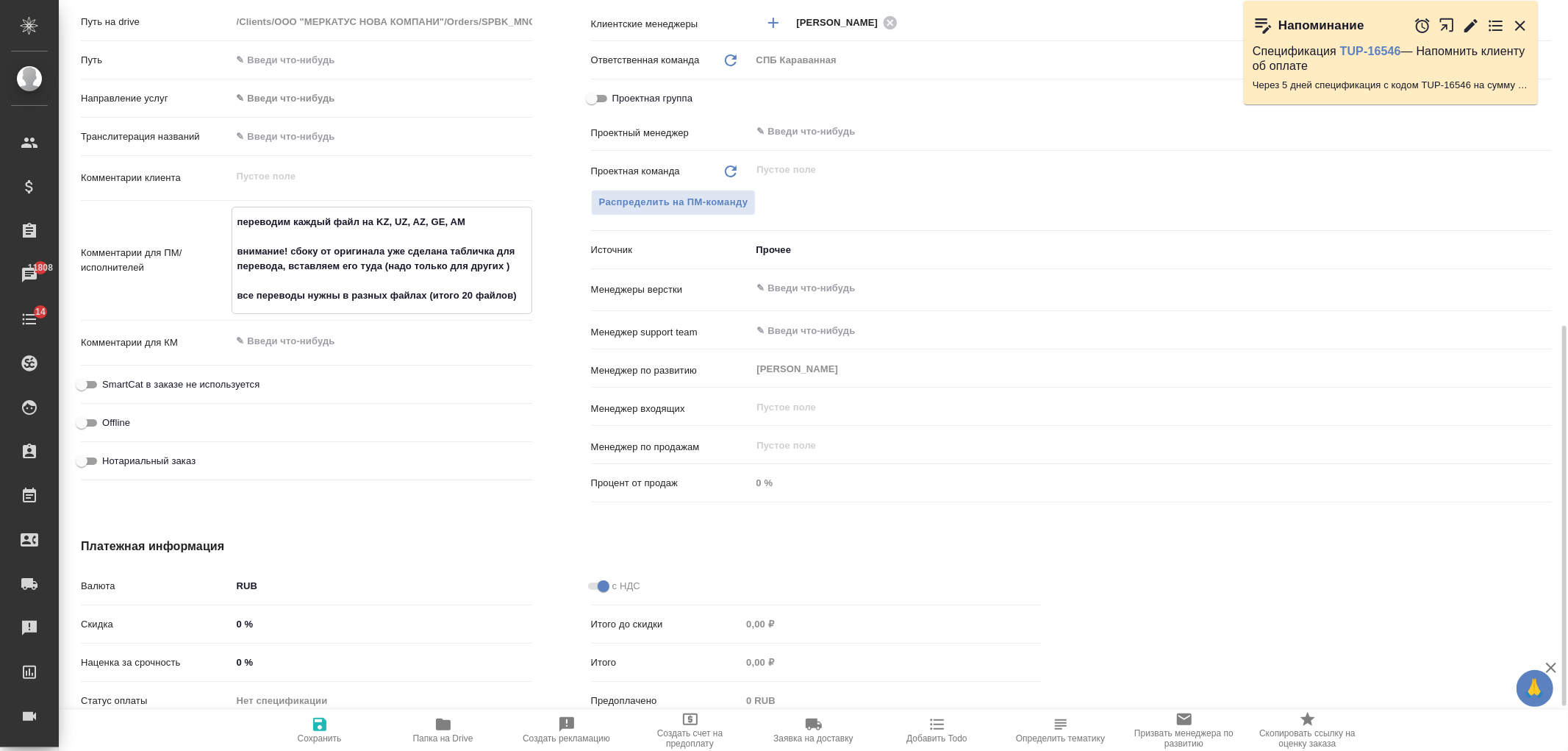
type textarea "x"
type textarea "переводим каждый файл на KZ, UZ, AZ, GE, AM внимание! сбоку от оригинала уже сд…"
type textarea "x"
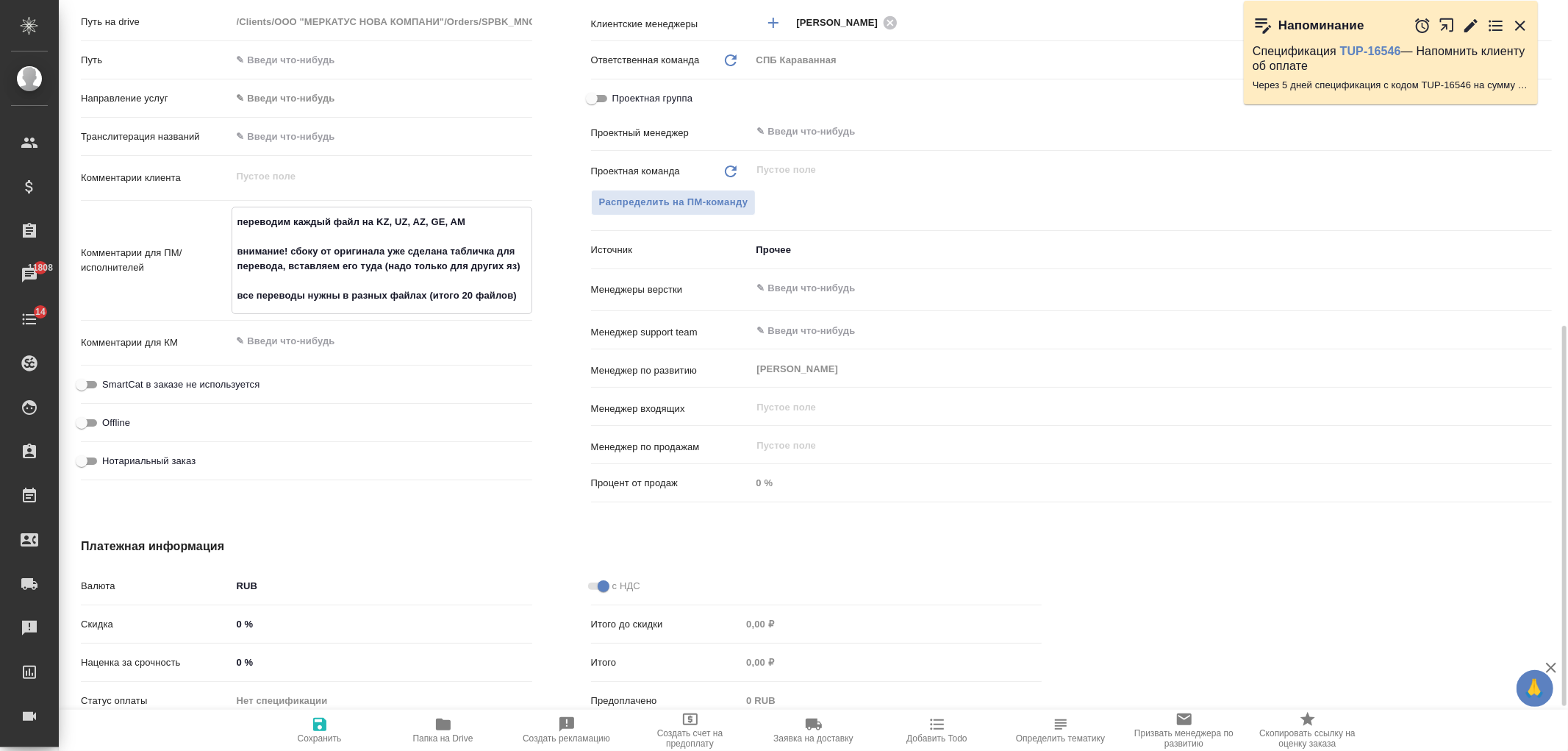
type textarea "x"
type textarea "переводим каждый файл на KZ, UZ, AZ, GE, AM внимание! сбоку от оригинала уже сд…"
type textarea "x"
type textarea "переводим каждый файл на KZ, UZ, AZ, GE, AM внимание! сбоку от оригинала уже сд…"
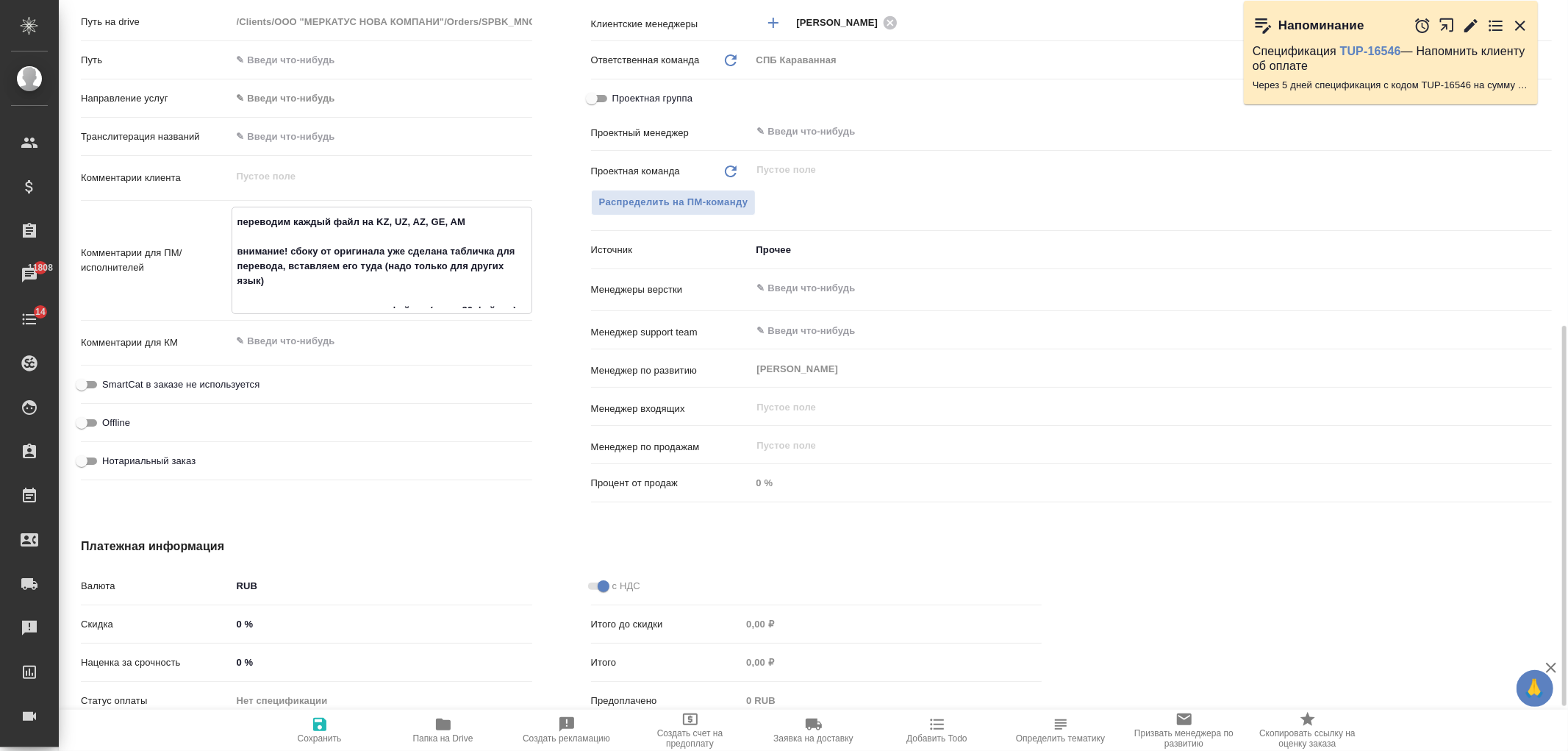
type textarea "x"
type textarea "переводим каждый файл на KZ, UZ, AZ, GE, AM внимание! сбоку от оригинала уже сд…"
type textarea "x"
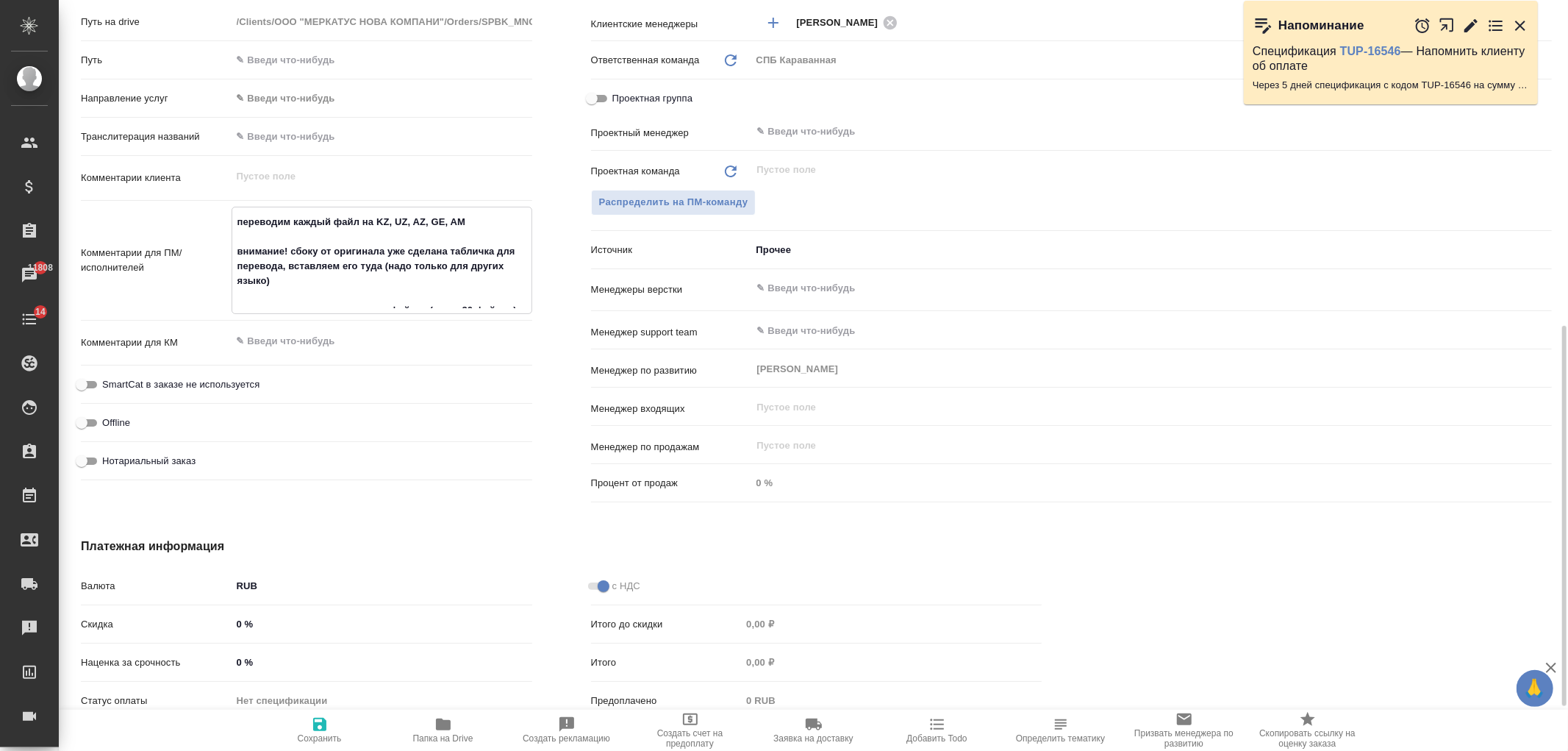
type textarea "x"
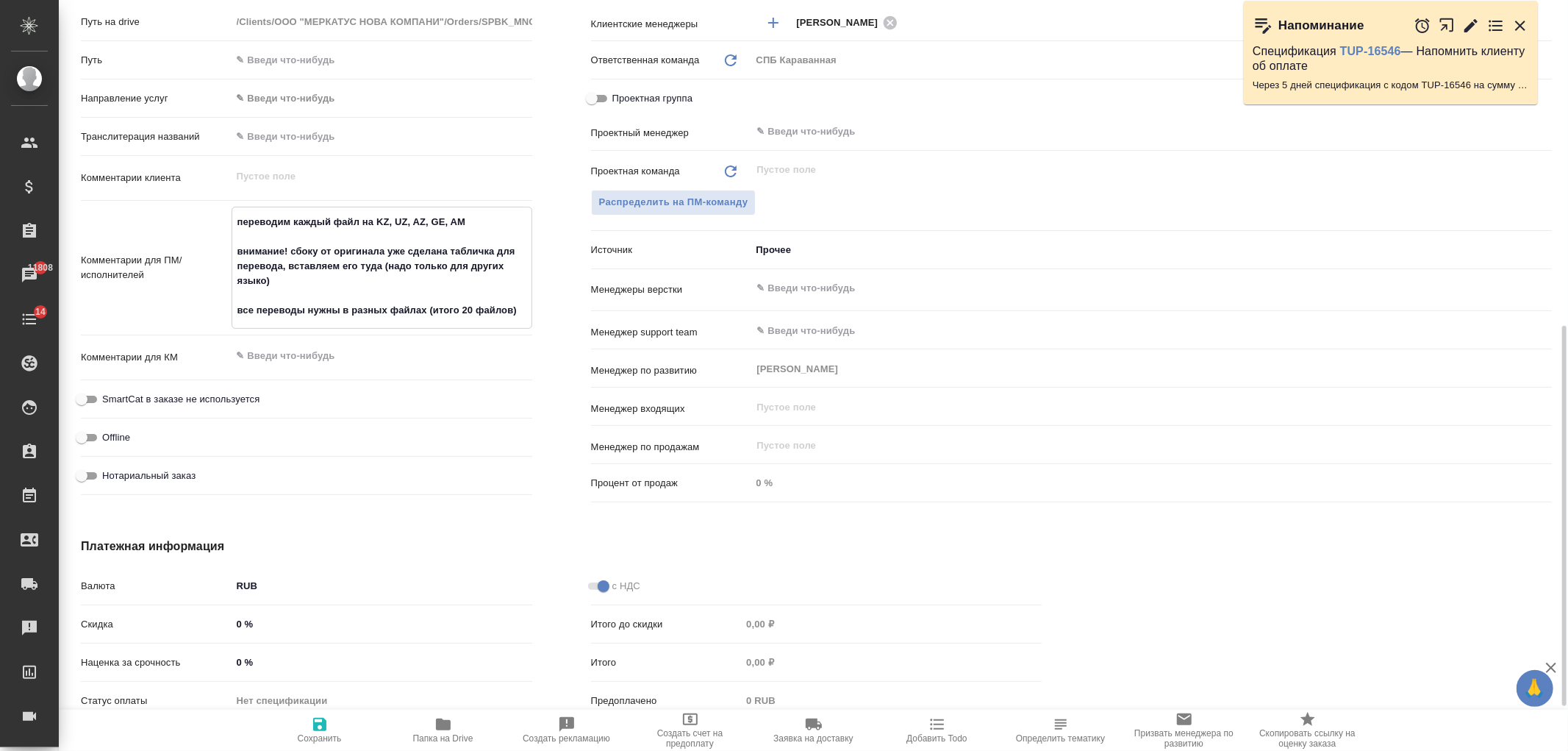
type textarea "переводим каждый файл на KZ, UZ, AZ, GE, AM внимание! сбоку от оригинала уже сд…"
type textarea "x"
type textarea "переводим каждый файл на KZ, UZ, AZ, GE, AM внимание! сбоку от оригинала уже сд…"
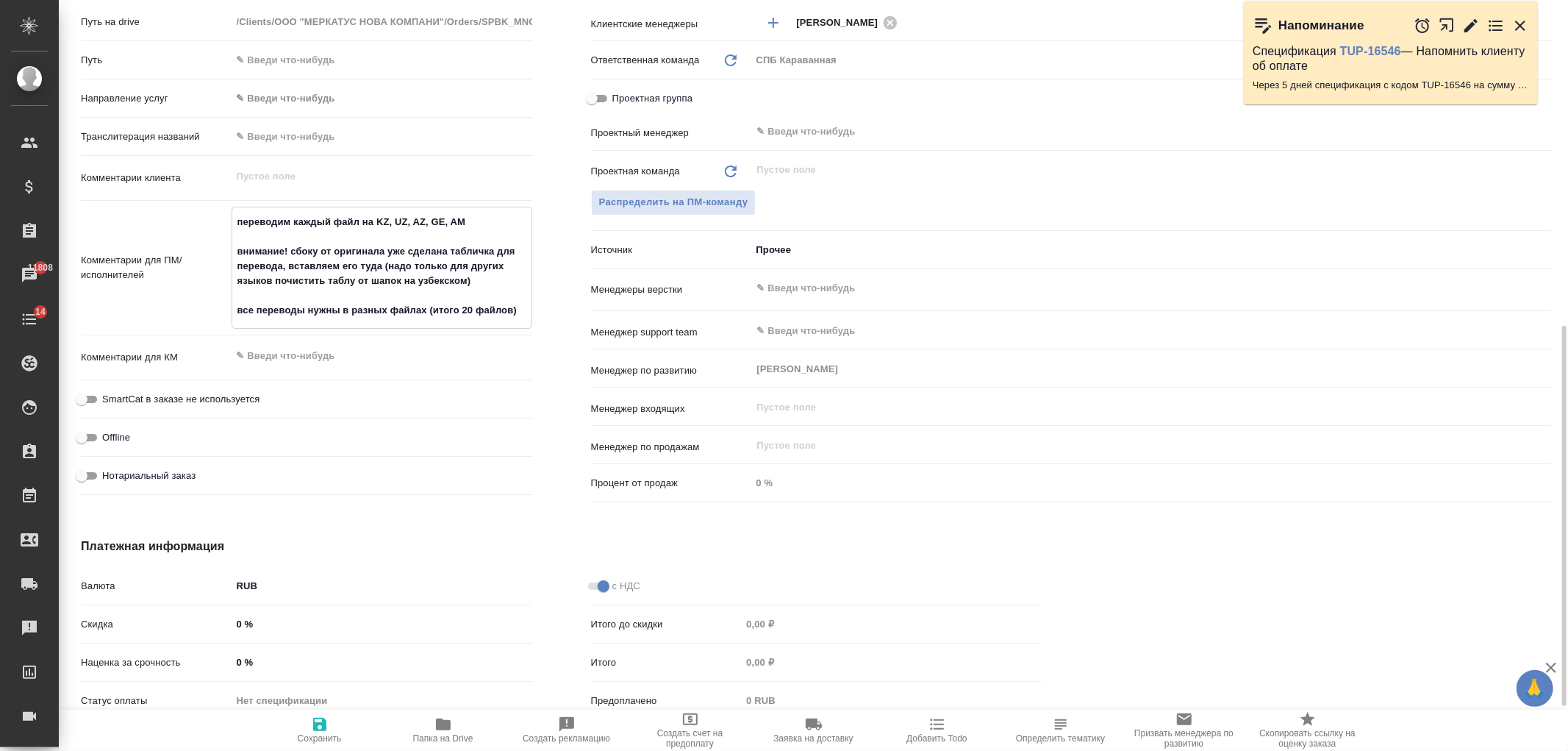
click at [476, 281] on textarea "переводим каждый файл на KZ, UZ, AZ, GE, AM внимание! сбоку от оригинала уже сд…" at bounding box center [382, 266] width 299 height 114
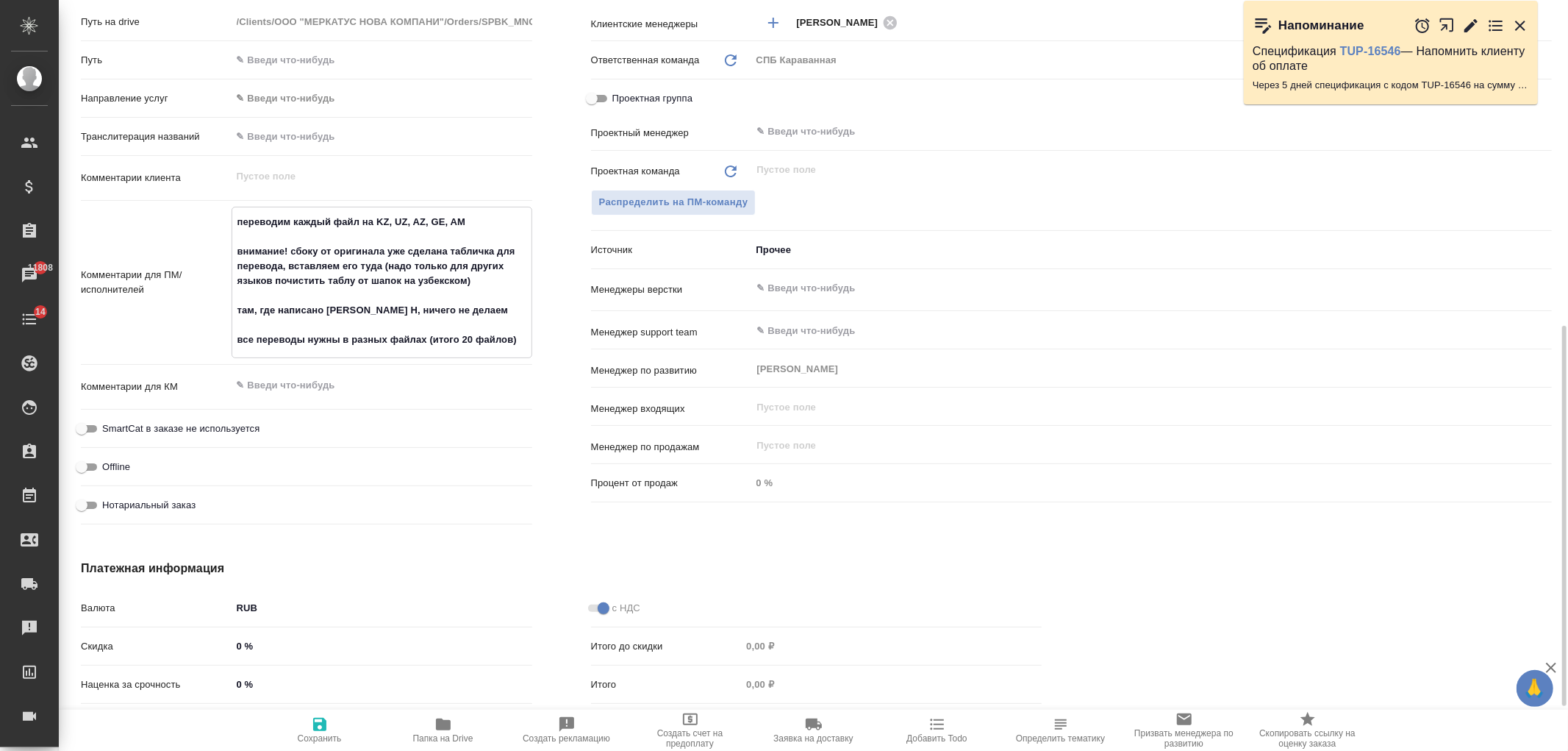
drag, startPoint x: 478, startPoint y: 311, endPoint x: 217, endPoint y: 309, distance: 261.0
click at [217, 309] on div "Комментарии для ПМ/исполнителей переводим каждый файл на KZ, UZ, AZ, GE, AM вни…" at bounding box center [306, 282] width 452 height 152
drag, startPoint x: 450, startPoint y: 310, endPoint x: 394, endPoint y: 305, distance: 56.2
click at [394, 305] on textarea "переводим каждый файл на KZ, UZ, AZ, GE, AM внимание! сбоку от оригинала уже сд…" at bounding box center [382, 280] width 299 height 143
click at [317, 721] on icon "button" at bounding box center [319, 724] width 18 height 18
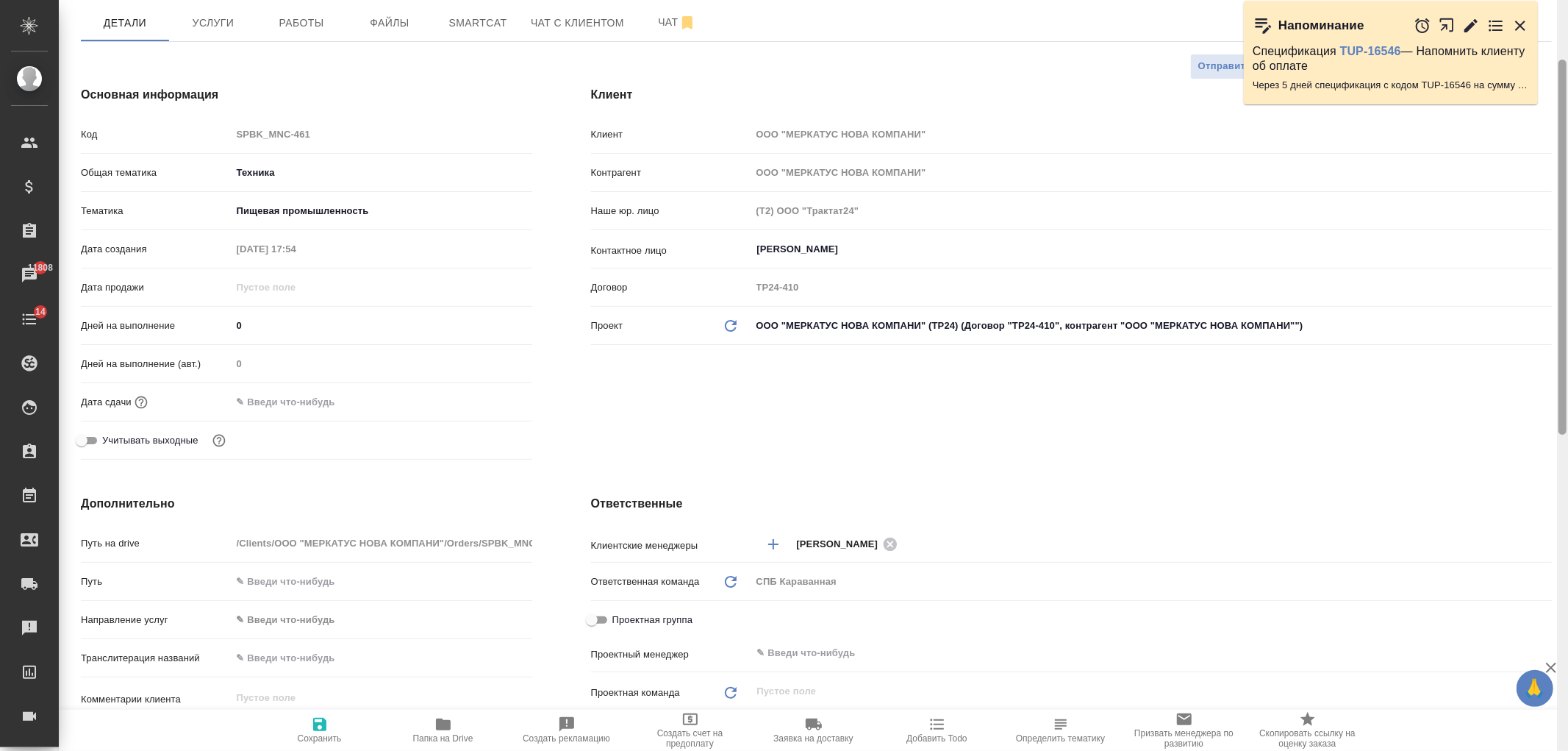
scroll to position [0, 0]
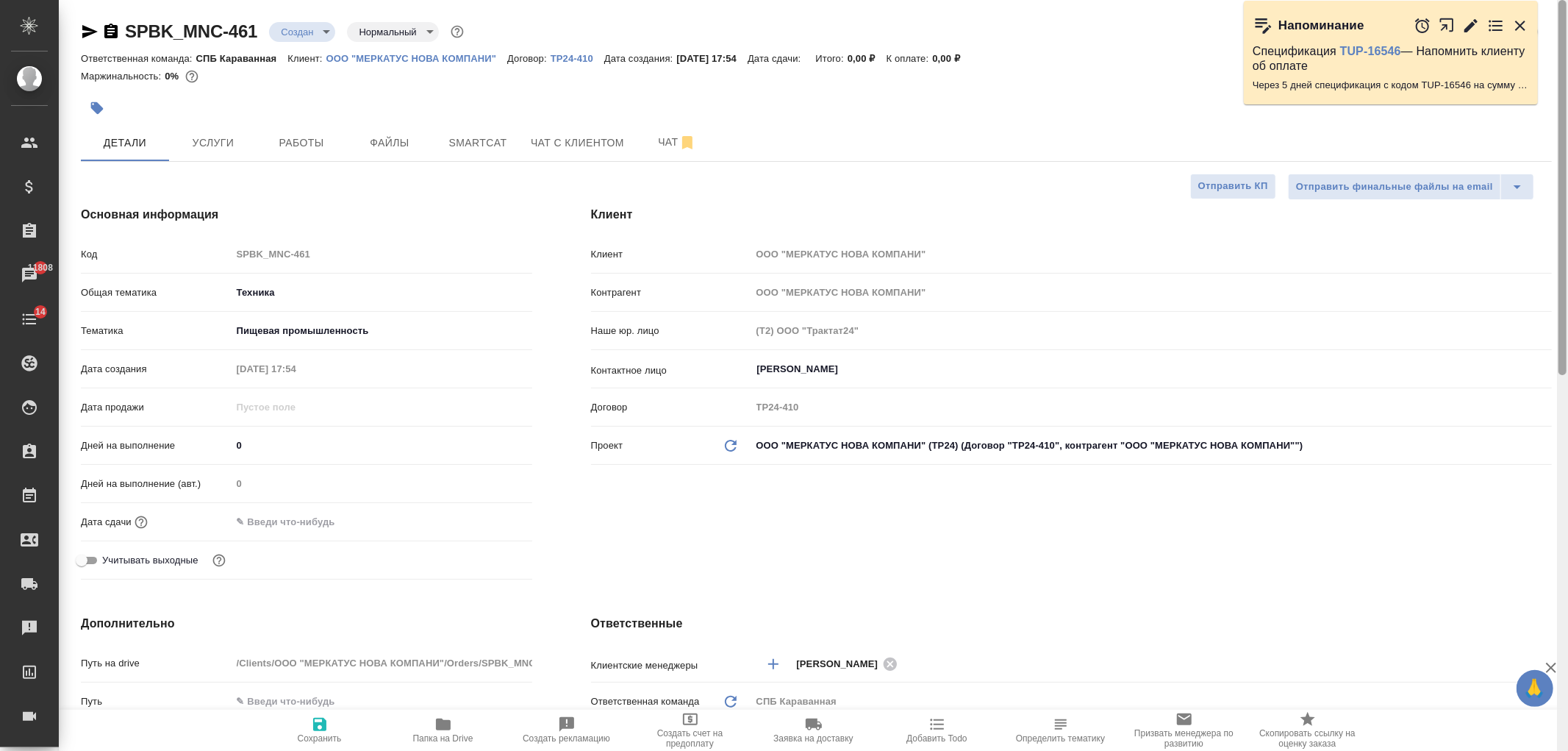
drag, startPoint x: 1559, startPoint y: 481, endPoint x: 702, endPoint y: 42, distance: 962.9
click at [1466, 18] on div "🙏 .cls-1 fill:#fff; AWATERA Ivanova Arina Клиенты Спецификации Заказы 11808 Чат…" at bounding box center [784, 375] width 1568 height 751
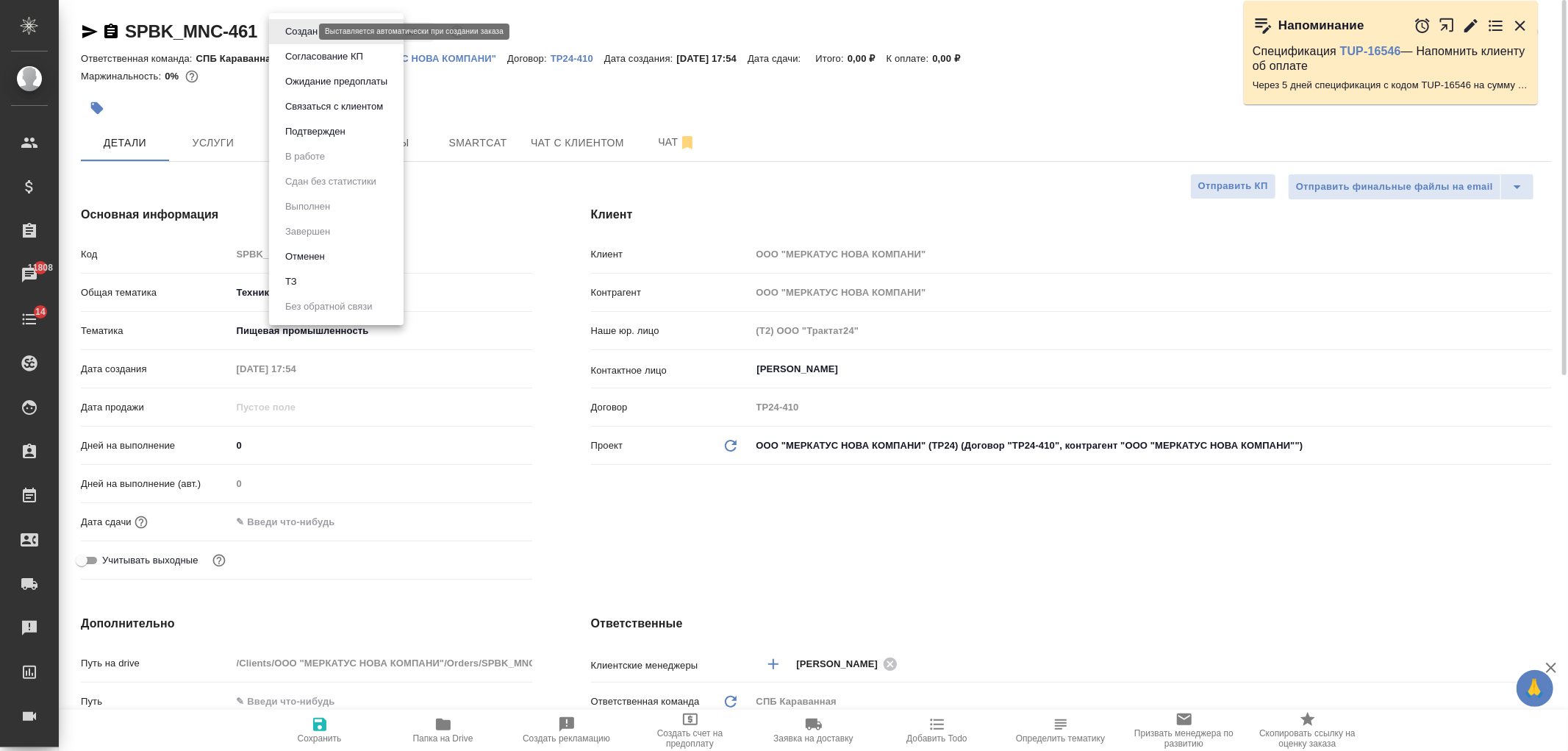
click at [305, 33] on body "🙏 .cls-1 fill:#fff; AWATERA Ivanova Arina Клиенты Спецификации Заказы 11808 Чат…" at bounding box center [784, 375] width 1568 height 751
click at [340, 274] on li "ТЗ" at bounding box center [336, 281] width 134 height 25
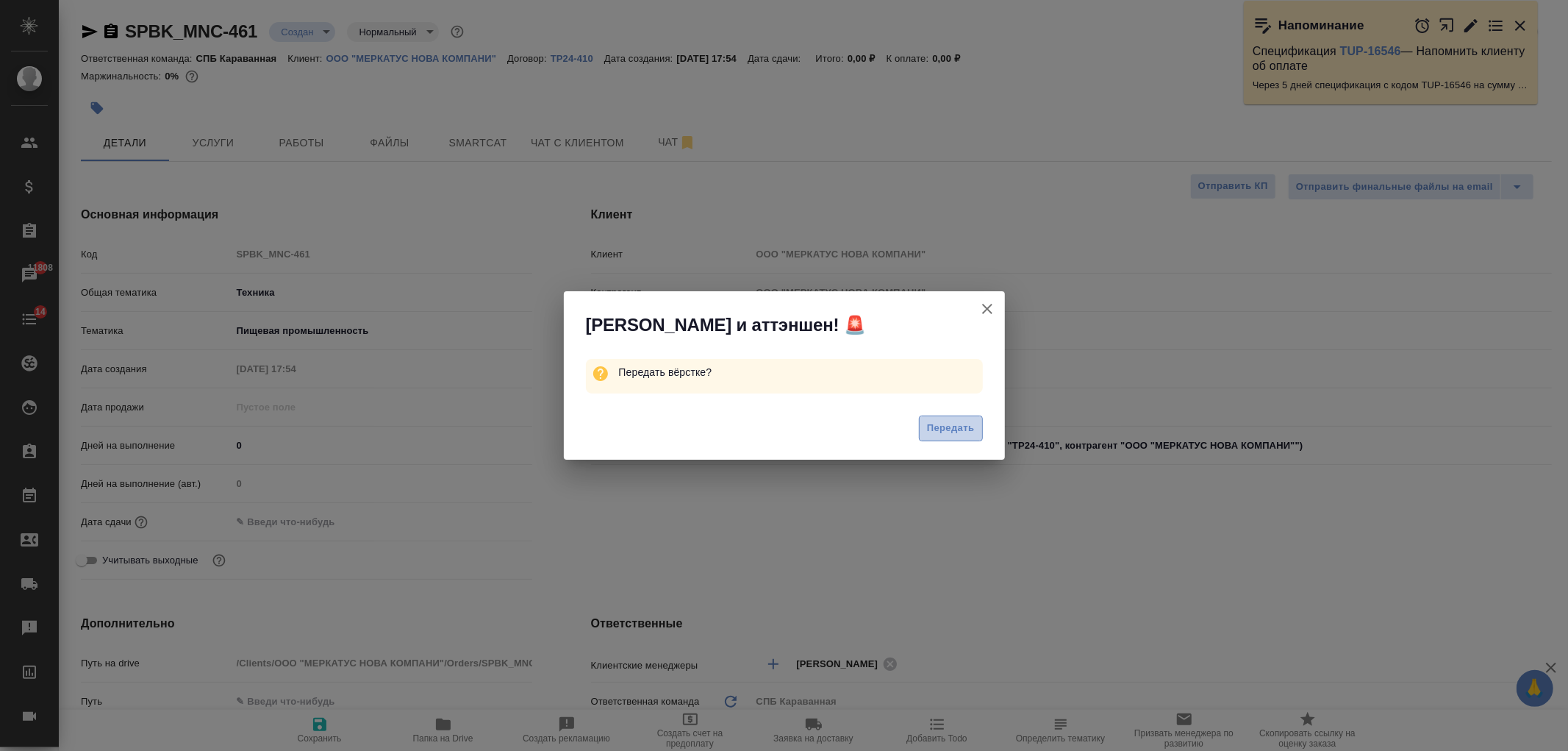
click at [956, 428] on span "Передать" at bounding box center [951, 428] width 47 height 17
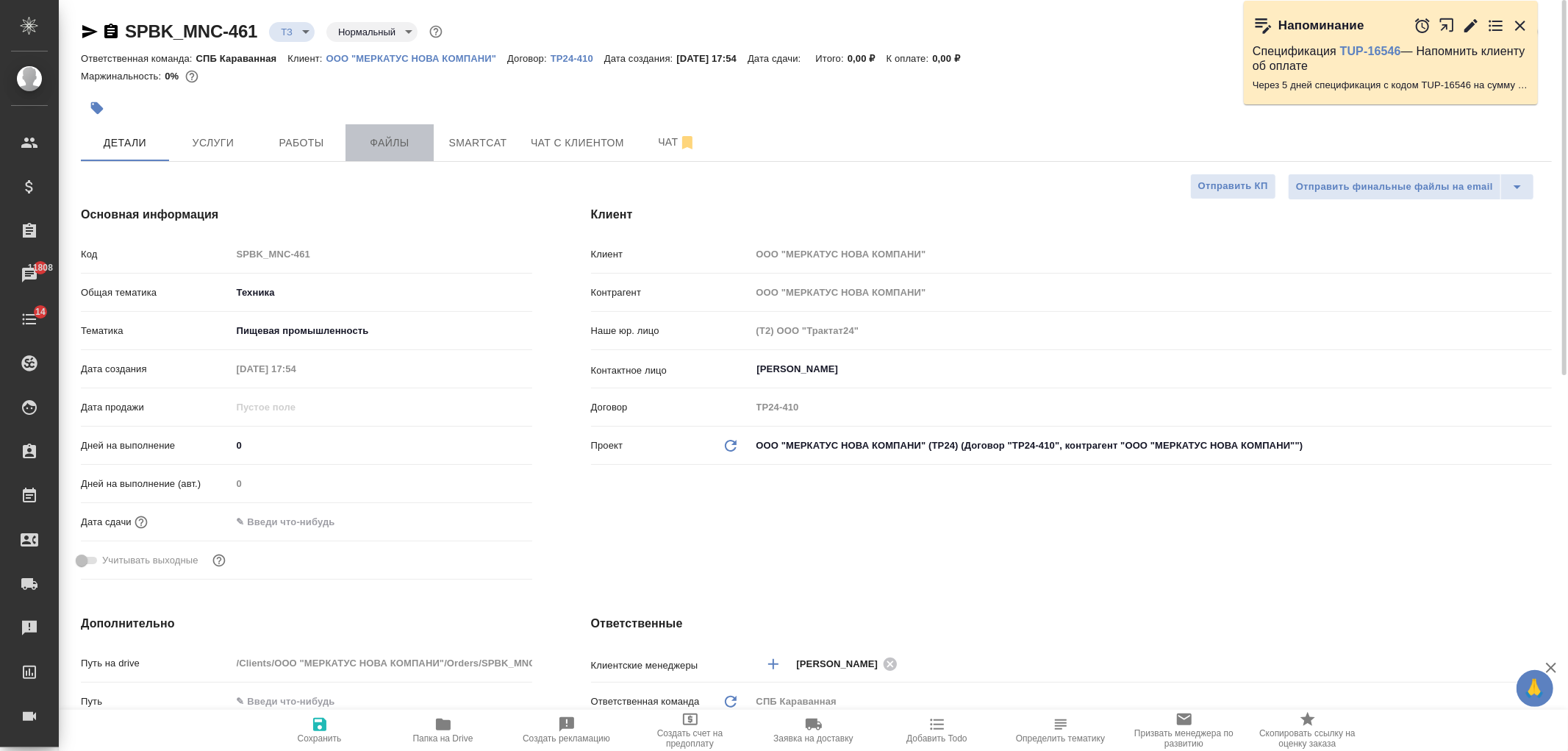
click at [385, 150] on span "Файлы" at bounding box center [389, 142] width 71 height 18
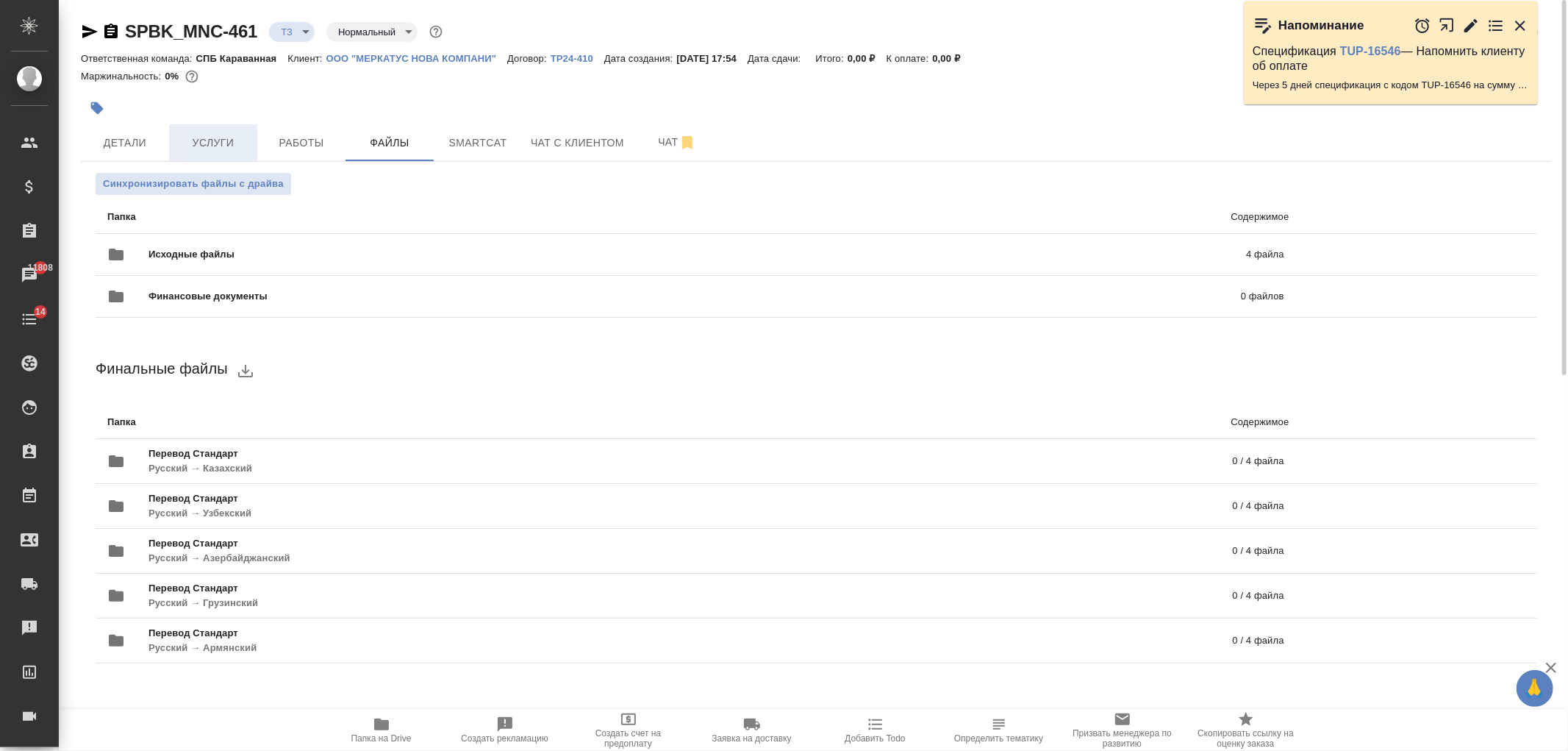
click at [219, 145] on span "Услуги" at bounding box center [213, 142] width 71 height 18
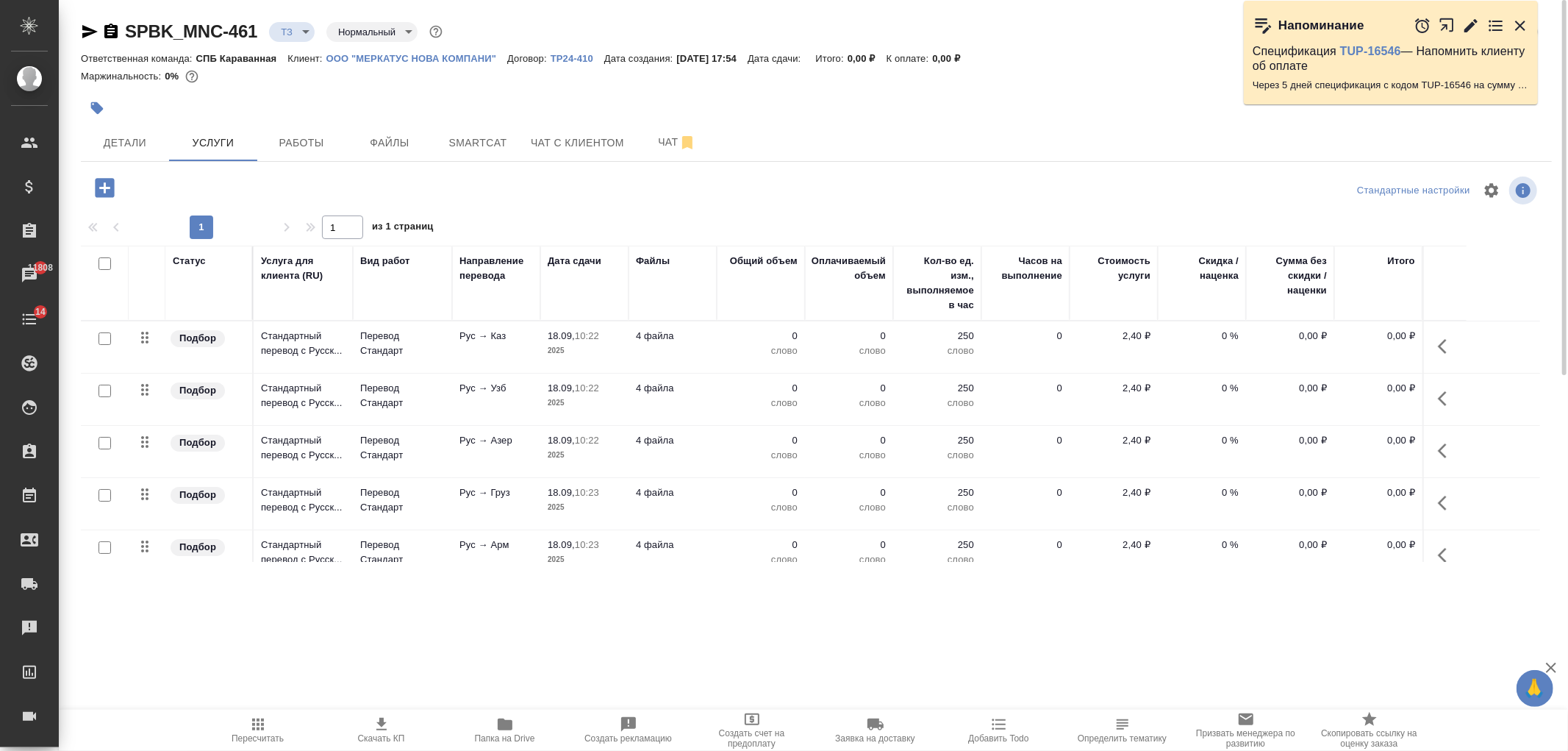
click at [105, 262] on input "checkbox" at bounding box center [104, 263] width 12 height 12
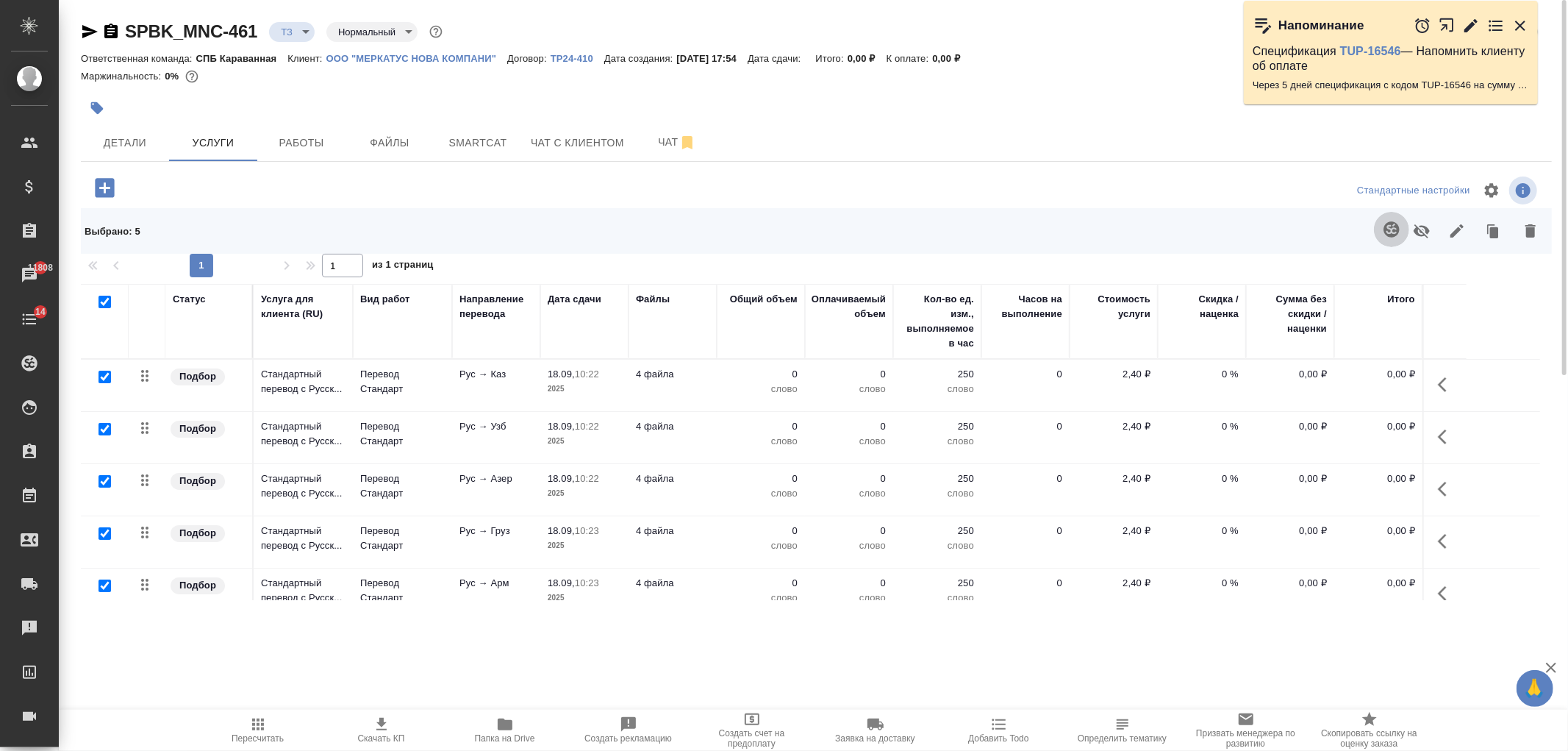
click at [1388, 228] on icon "button" at bounding box center [1391, 229] width 18 height 18
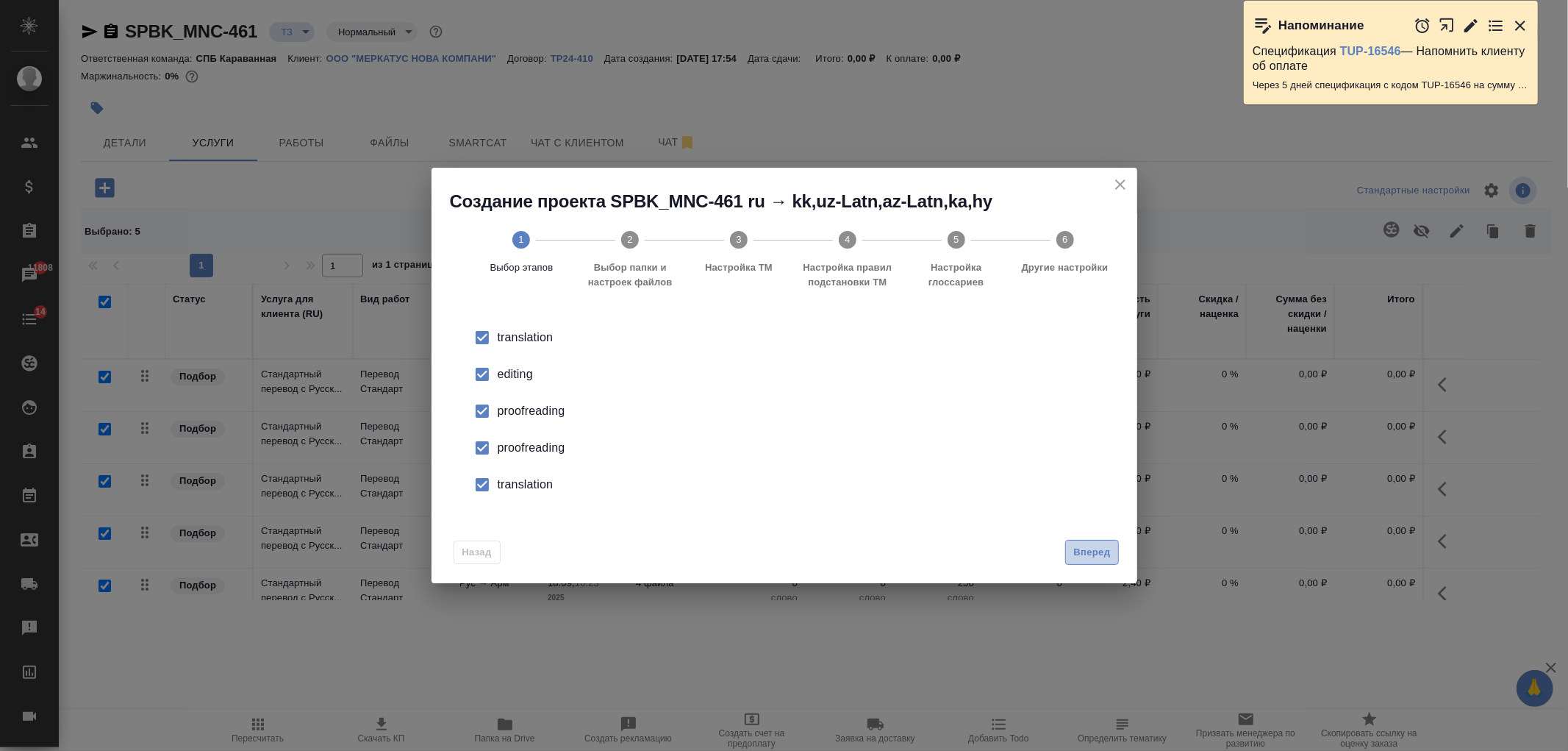
click at [1104, 547] on span "Вперед" at bounding box center [1091, 552] width 37 height 17
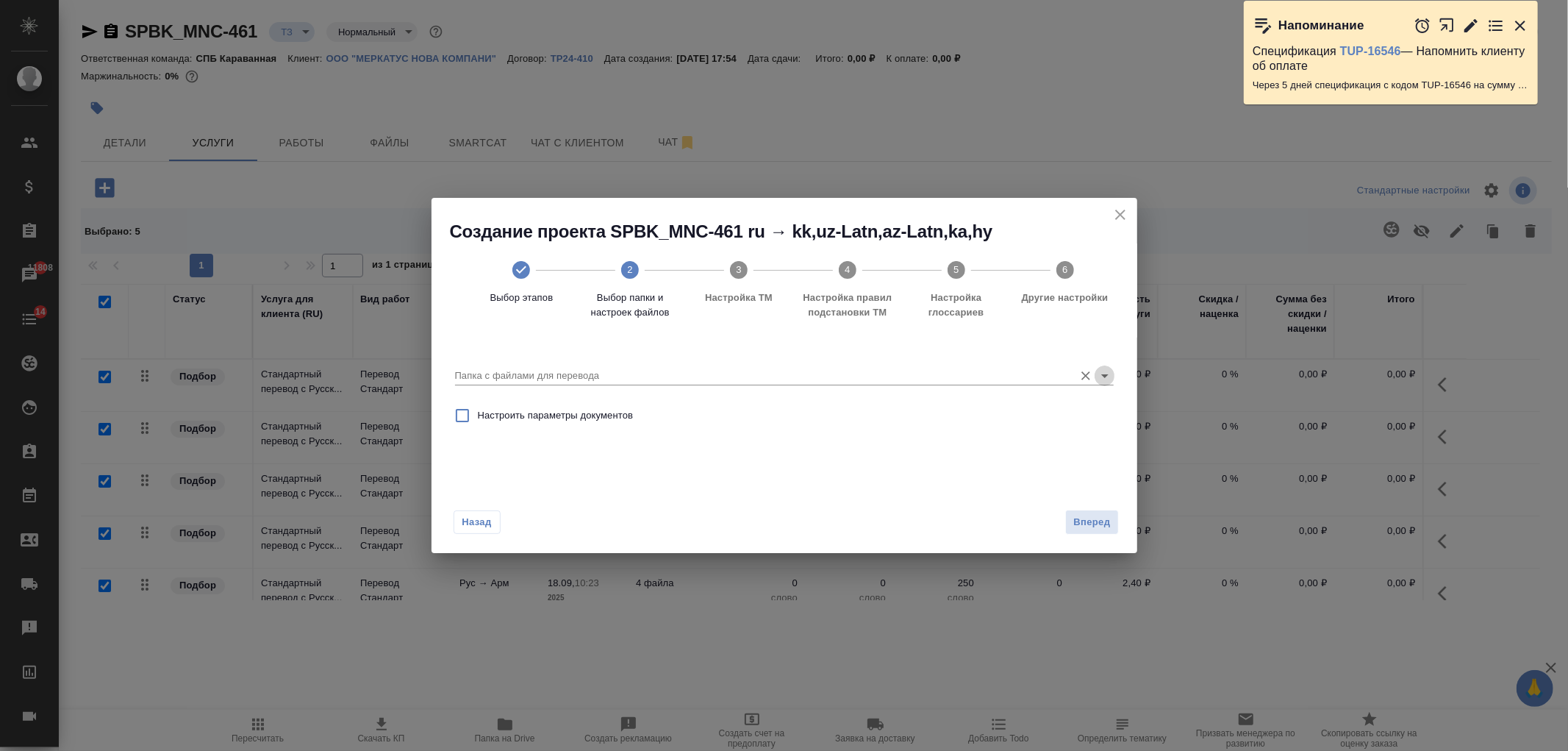
click at [1105, 383] on icon "Open" at bounding box center [1104, 375] width 18 height 18
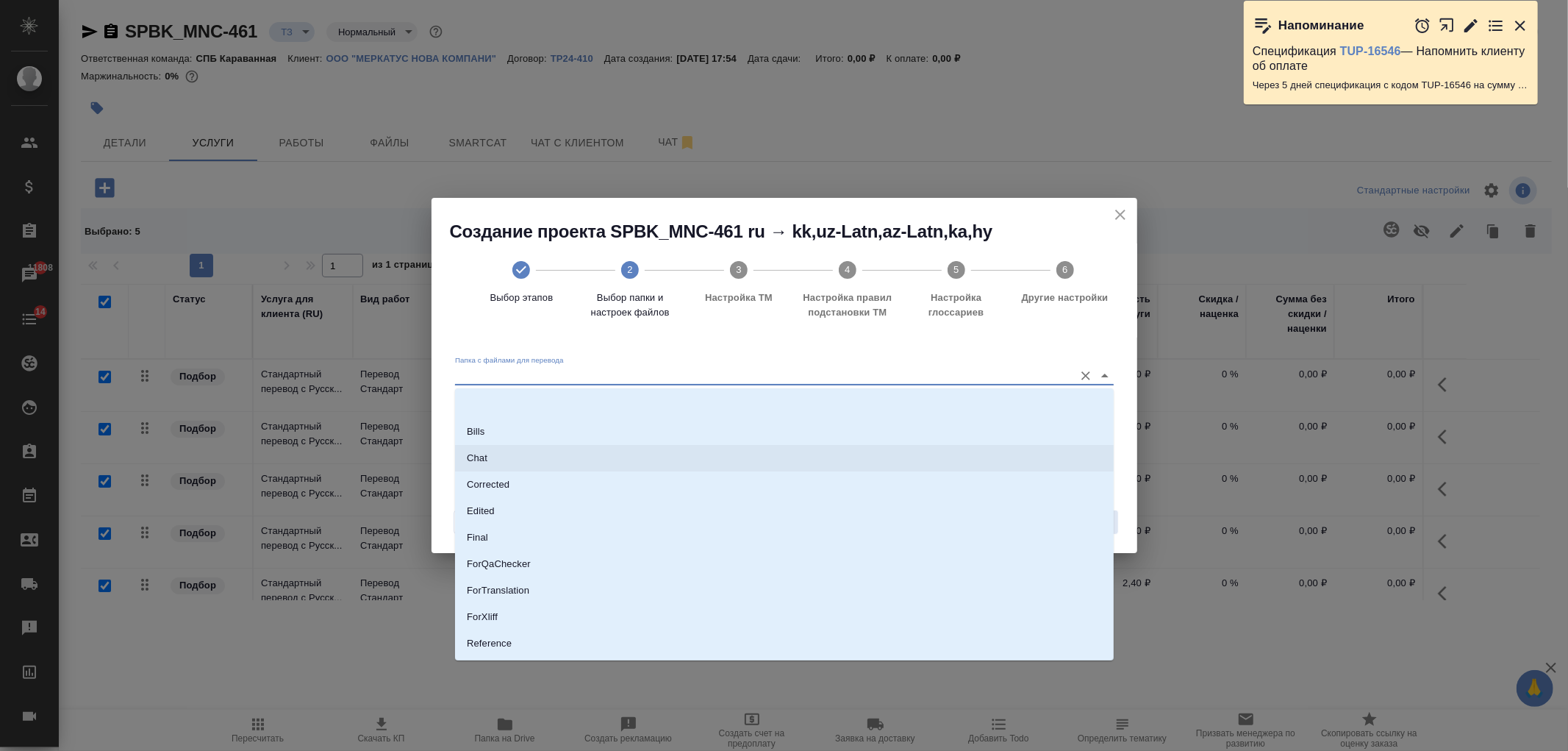
scroll to position [77, 0]
click at [604, 599] on li "Source" at bounding box center [783, 593] width 658 height 27
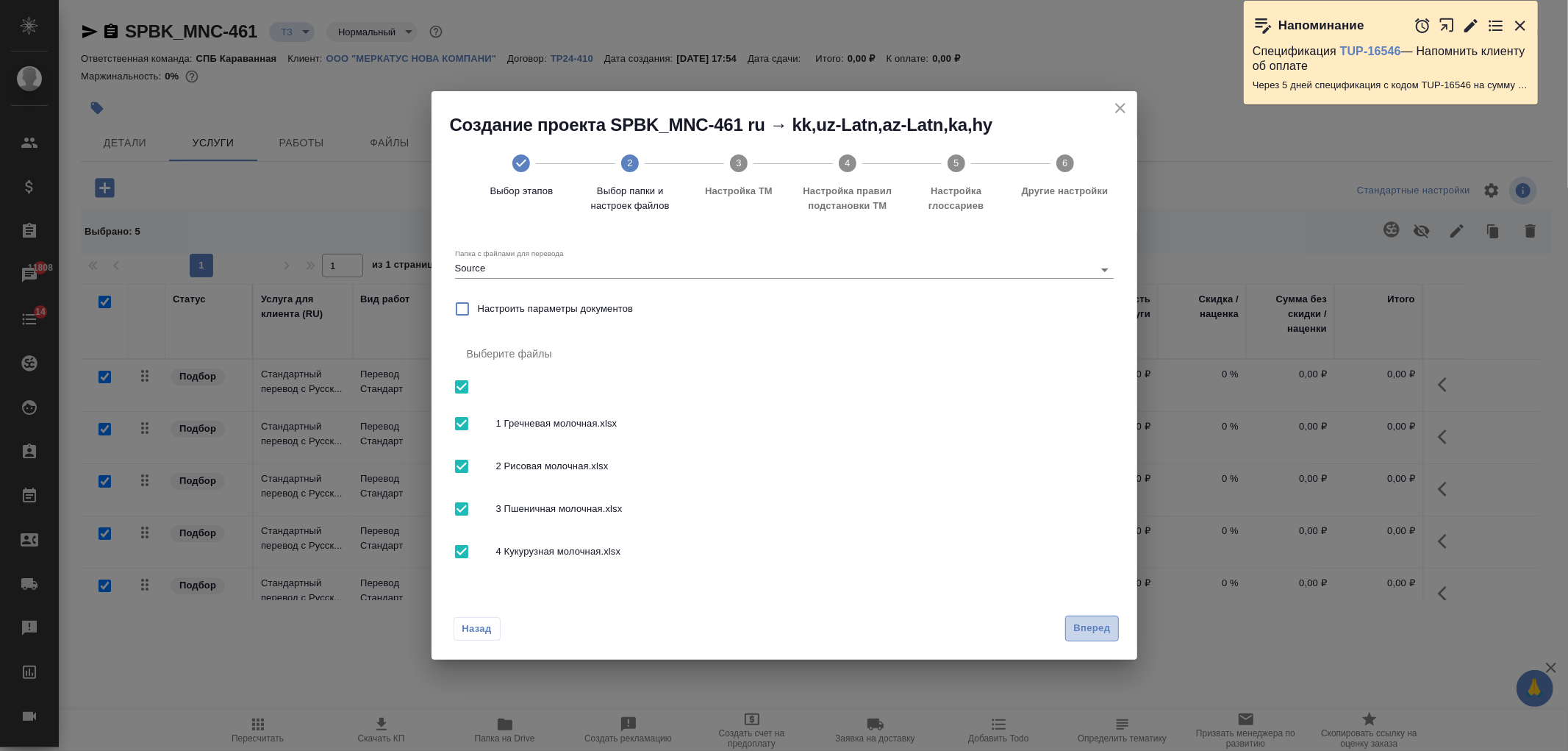
click at [1084, 628] on span "Вперед" at bounding box center [1091, 628] width 37 height 17
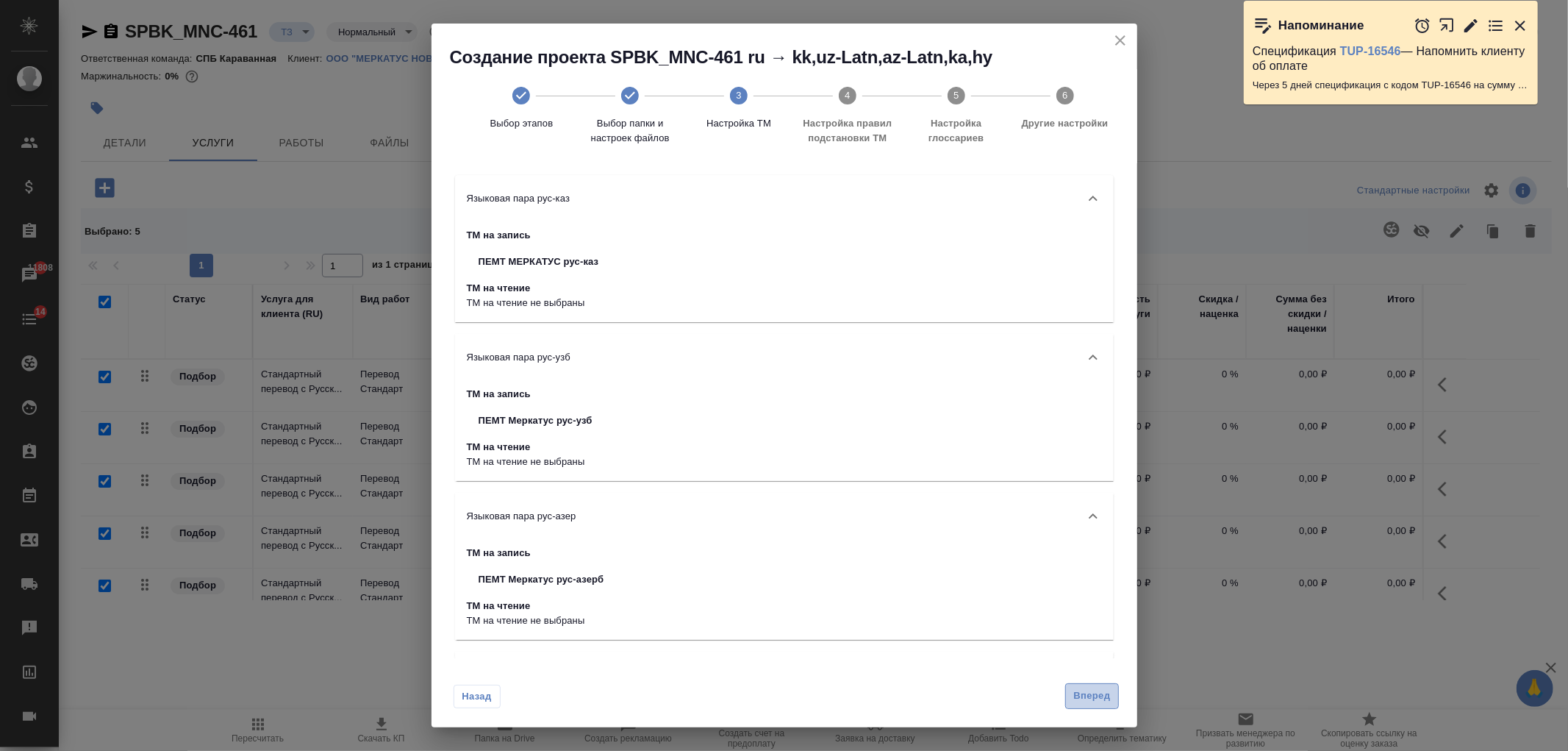
click at [1109, 695] on span "Вперед" at bounding box center [1091, 696] width 37 height 17
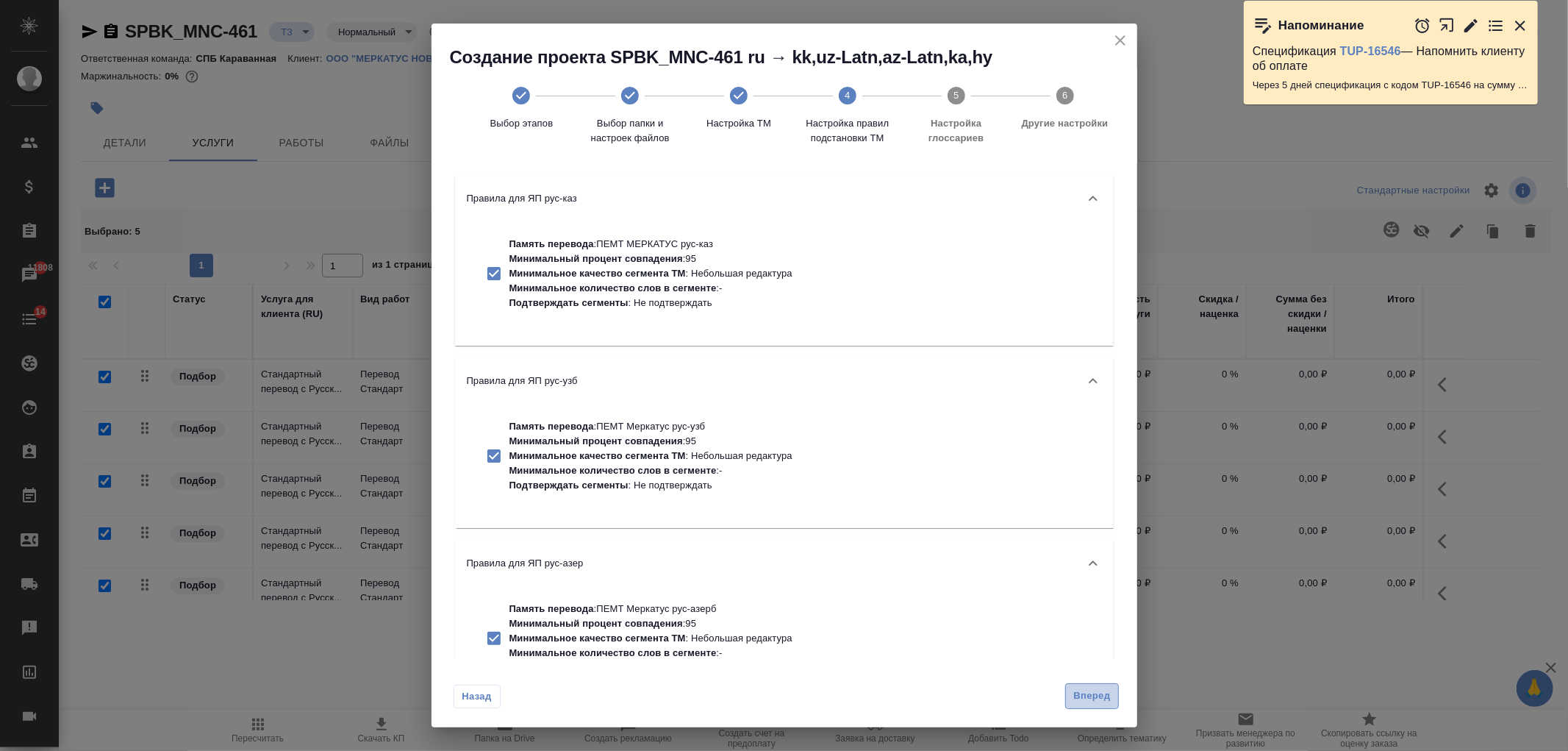
click at [1092, 693] on span "Вперед" at bounding box center [1091, 696] width 37 height 17
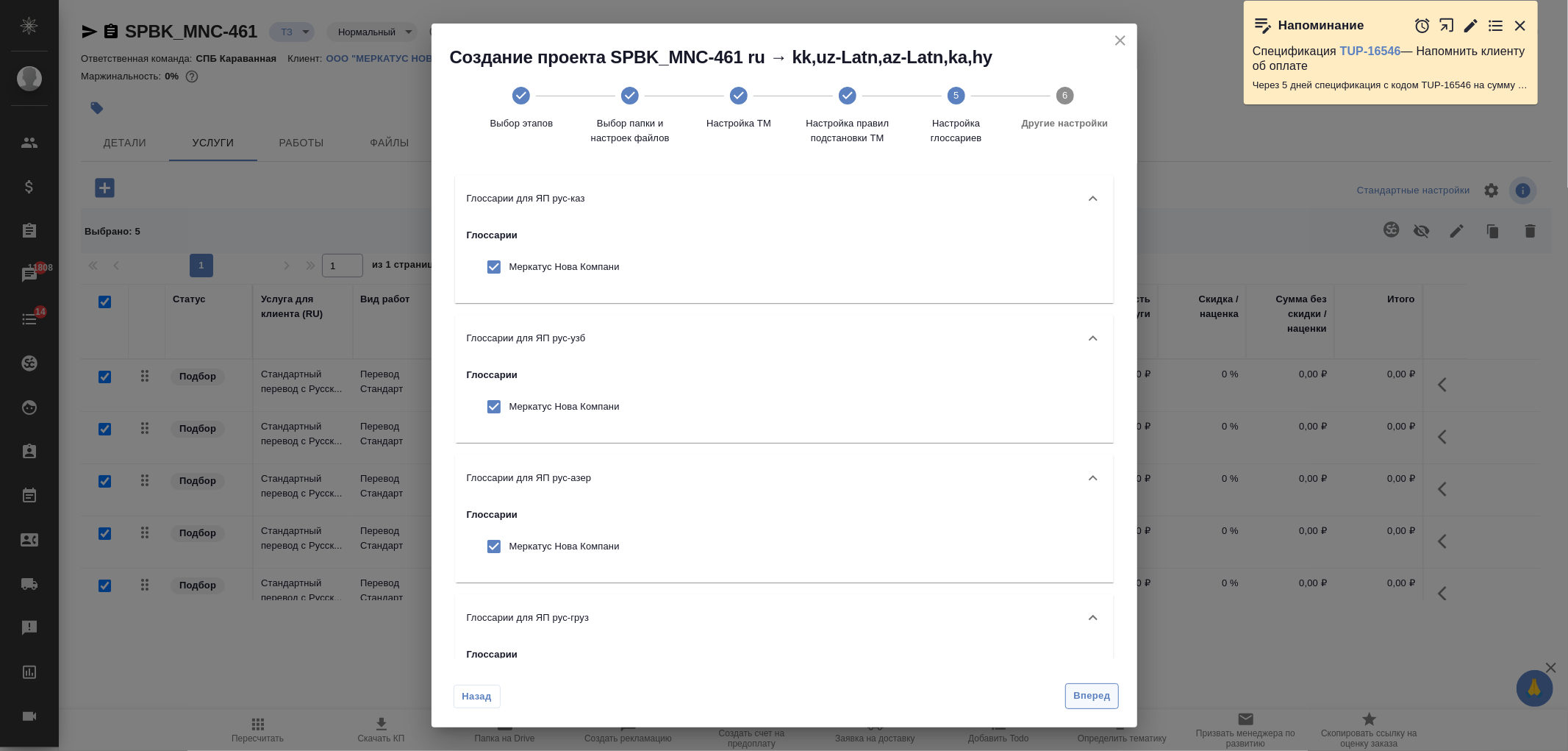
click at [1076, 688] on span "Вперед" at bounding box center [1091, 696] width 37 height 17
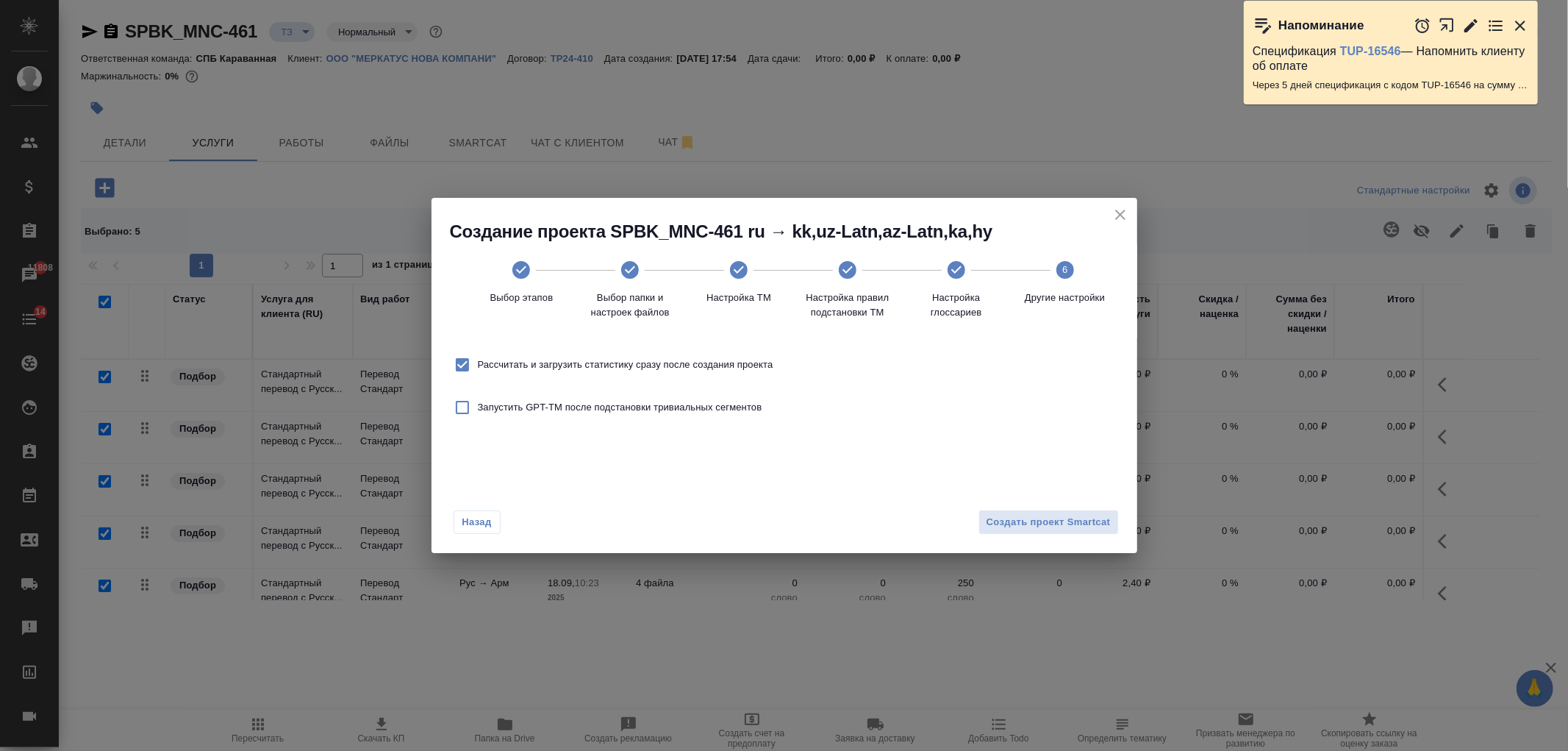
click at [676, 358] on span "Рассчитать и загрузить статистику сразу после создания проекта" at bounding box center [626, 365] width 295 height 15
click at [478, 358] on input "Рассчитать и загрузить статистику сразу после создания проекта" at bounding box center [462, 365] width 31 height 31
click at [1018, 527] on span "Создать проект Smartcat" at bounding box center [1048, 523] width 124 height 17
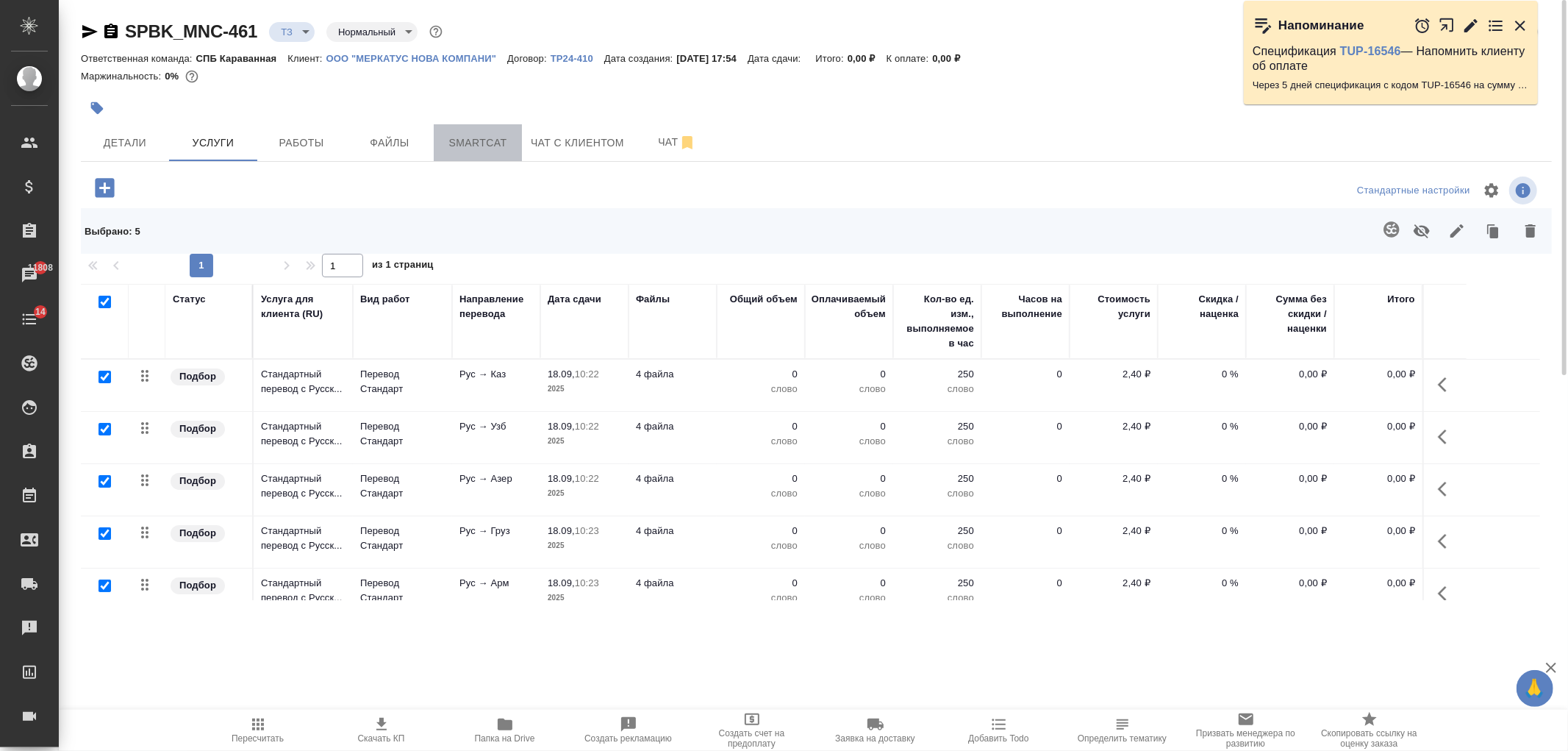
click at [496, 131] on button "Smartcat" at bounding box center [477, 142] width 88 height 37
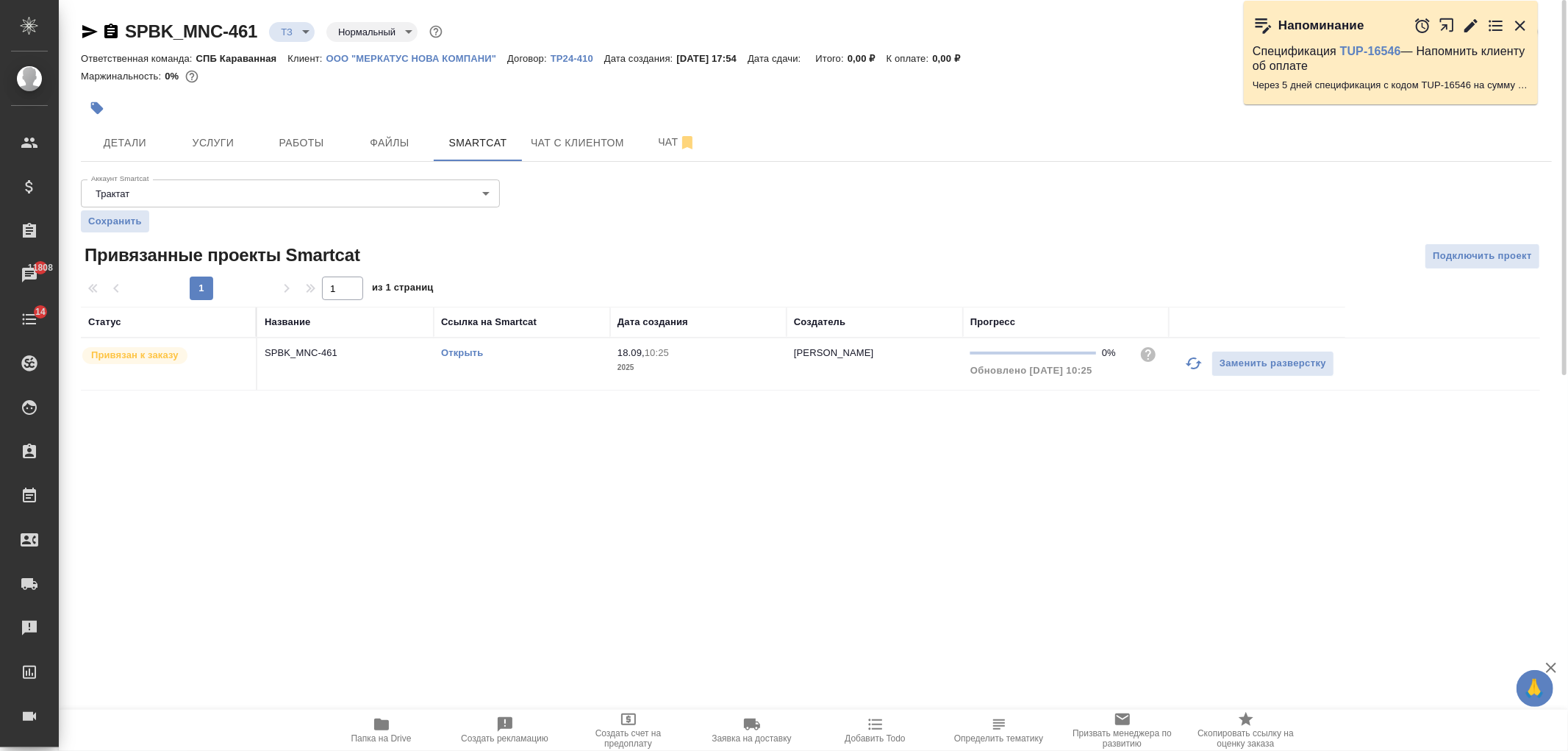
click at [458, 347] on div "Открыть" at bounding box center [522, 353] width 162 height 15
click at [460, 349] on link "Открыть" at bounding box center [462, 352] width 42 height 11
click at [473, 353] on link "Открыть" at bounding box center [462, 352] width 42 height 11
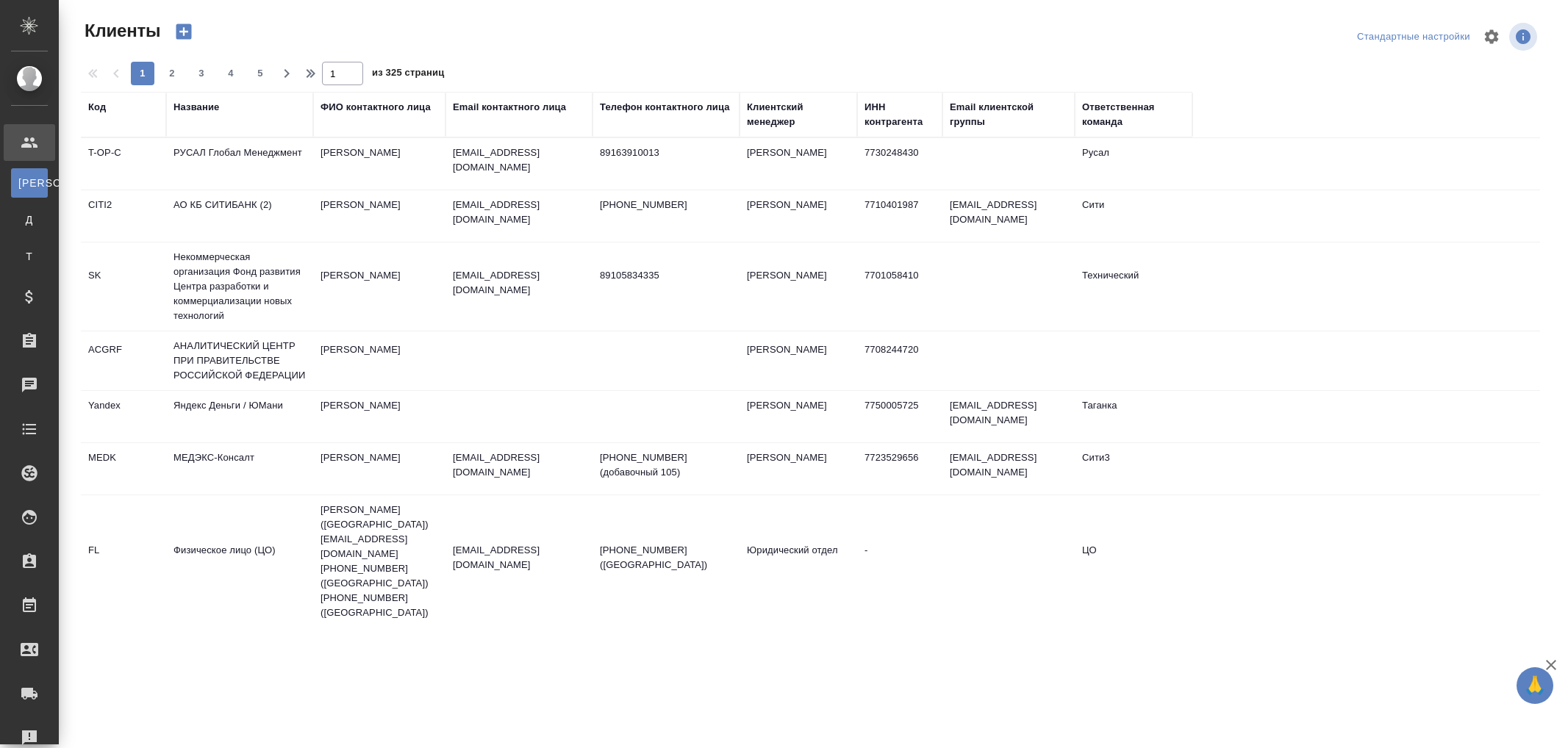
select select "RU"
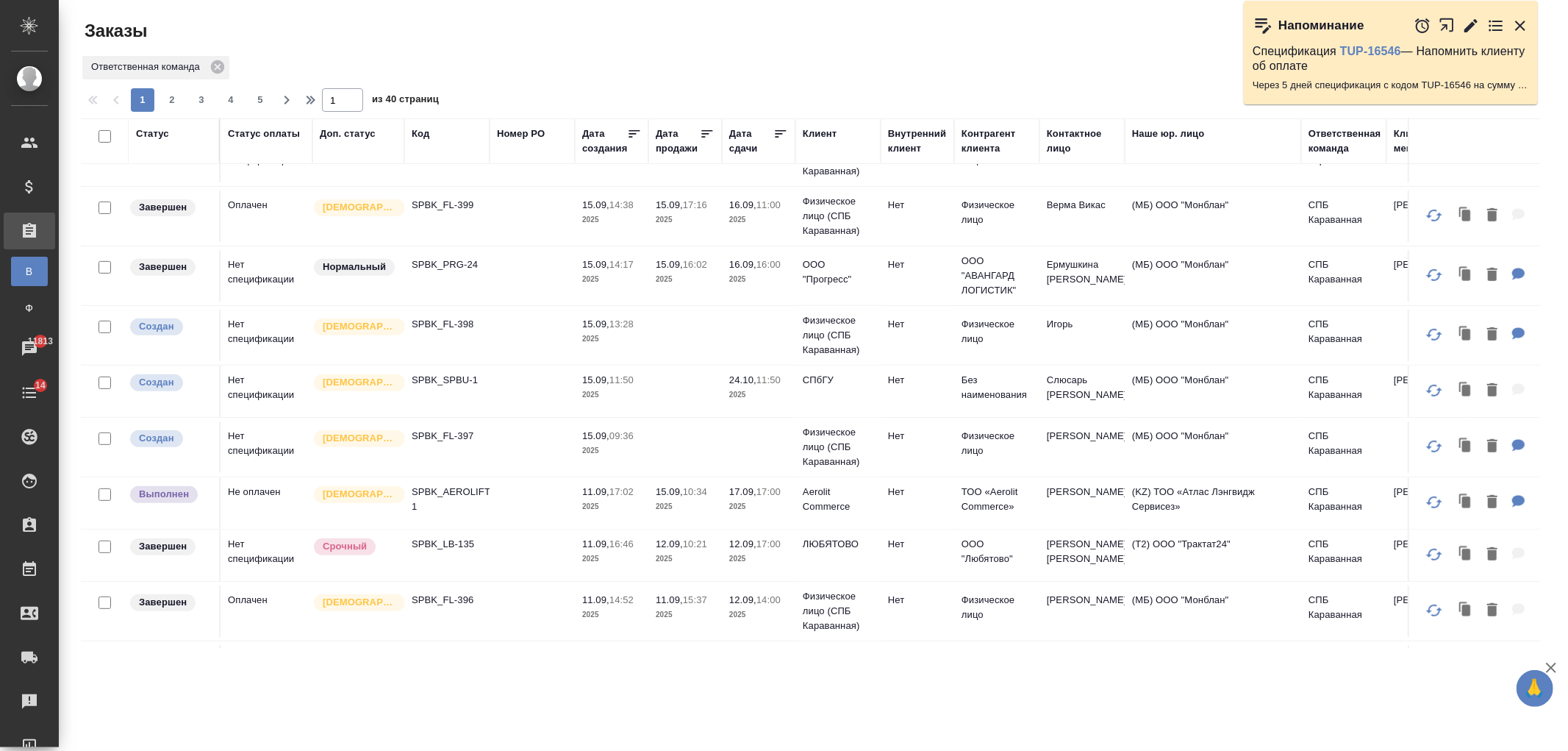
scroll to position [527, 0]
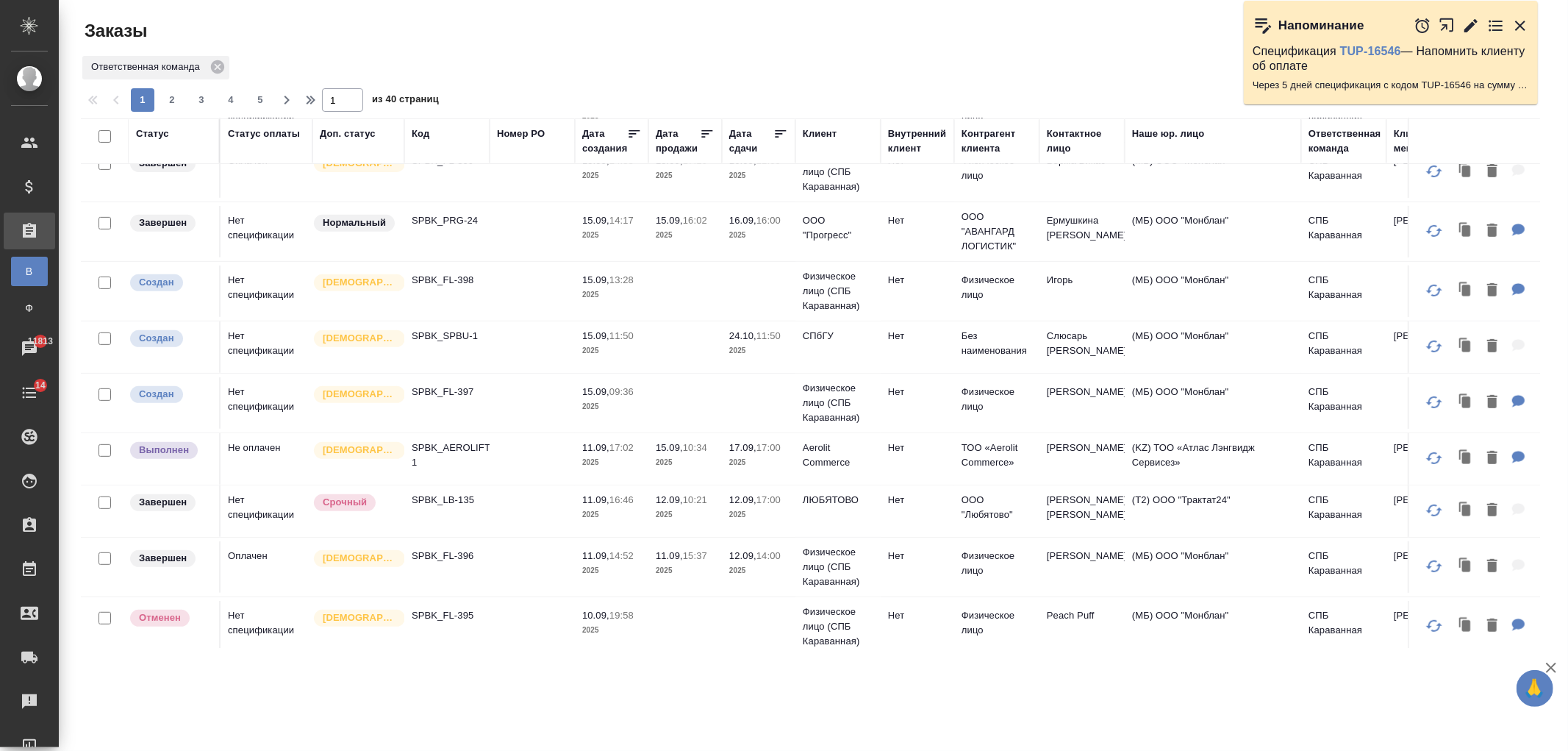
click at [550, 459] on td at bounding box center [532, 458] width 85 height 51
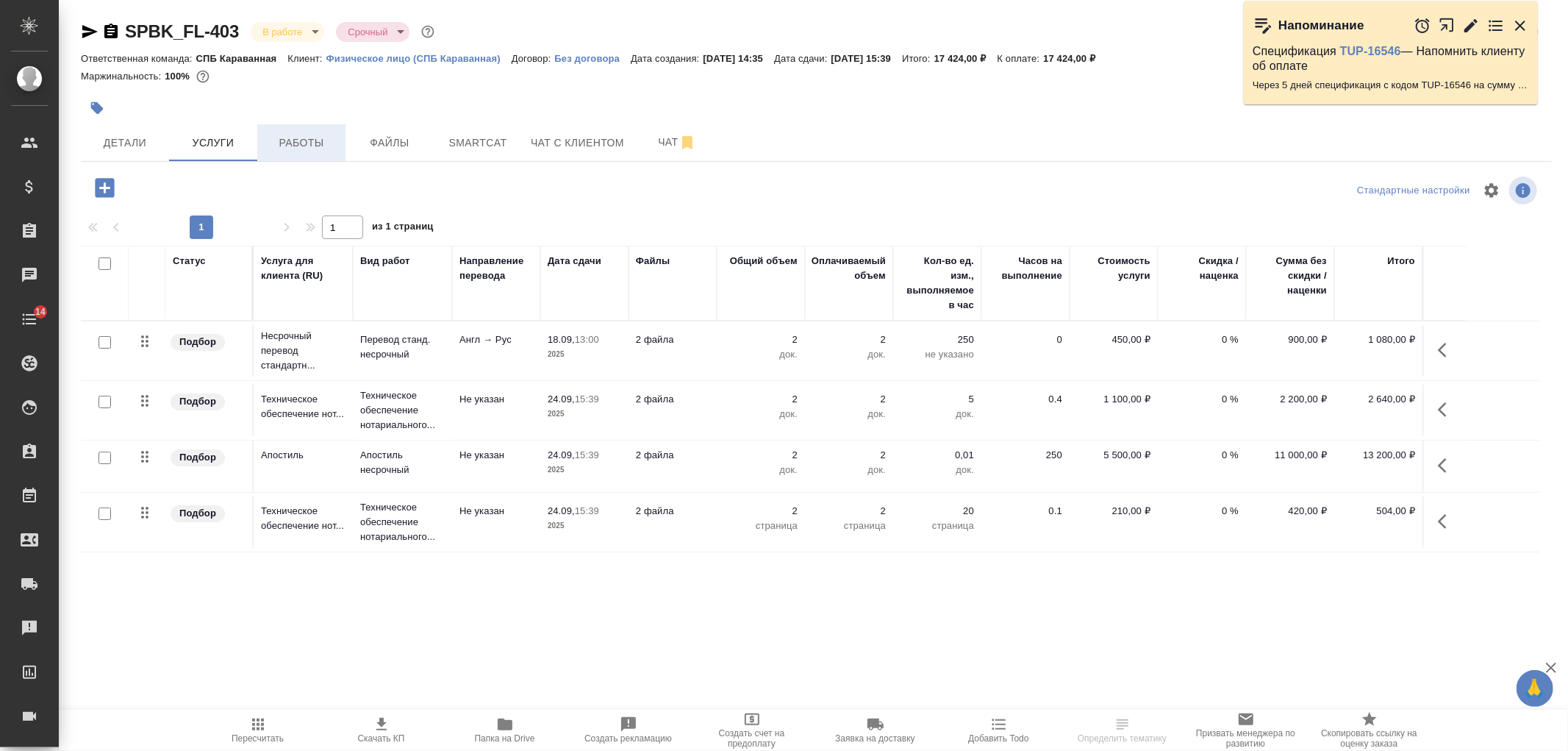
click at [313, 145] on span "Работы" at bounding box center [301, 142] width 71 height 18
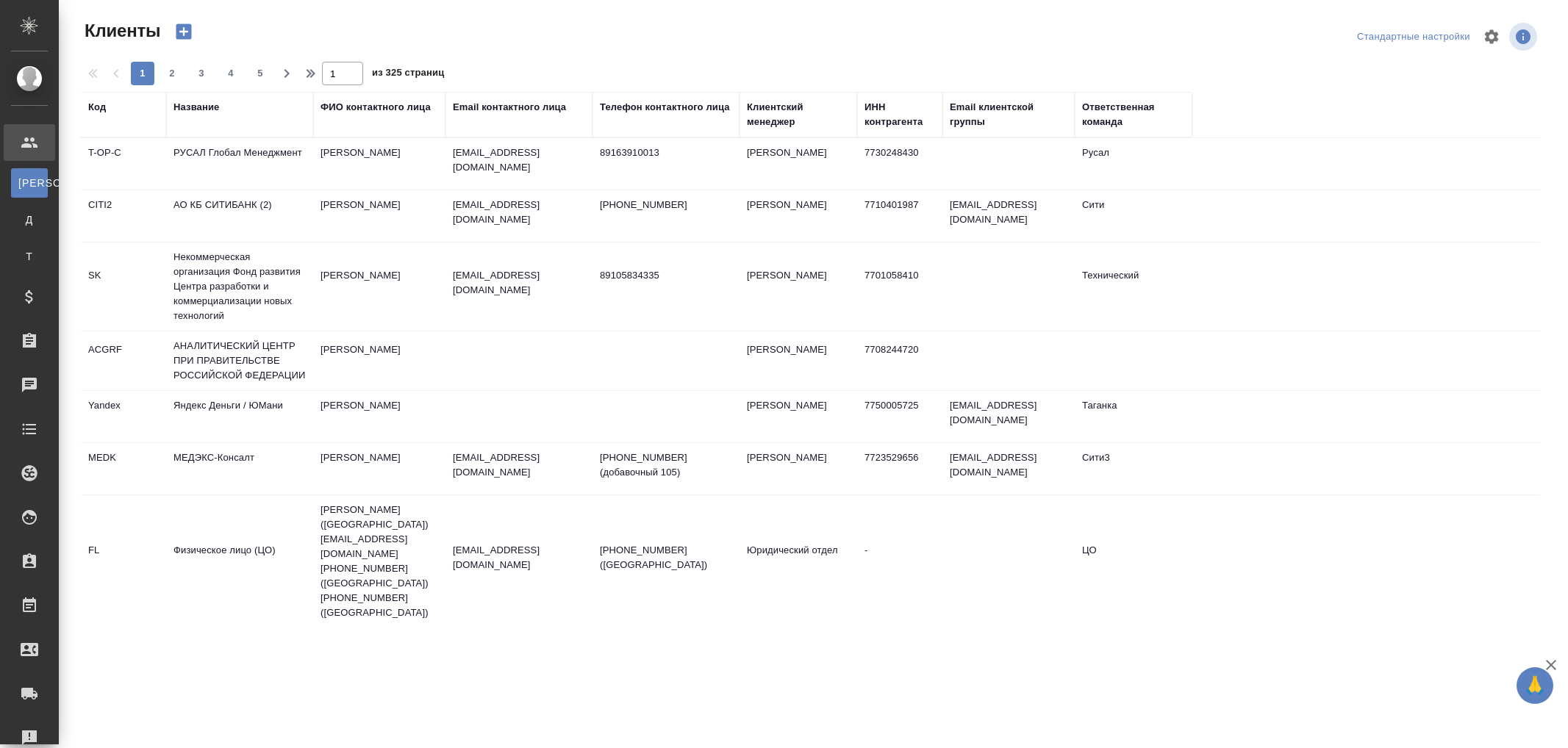
select select "RU"
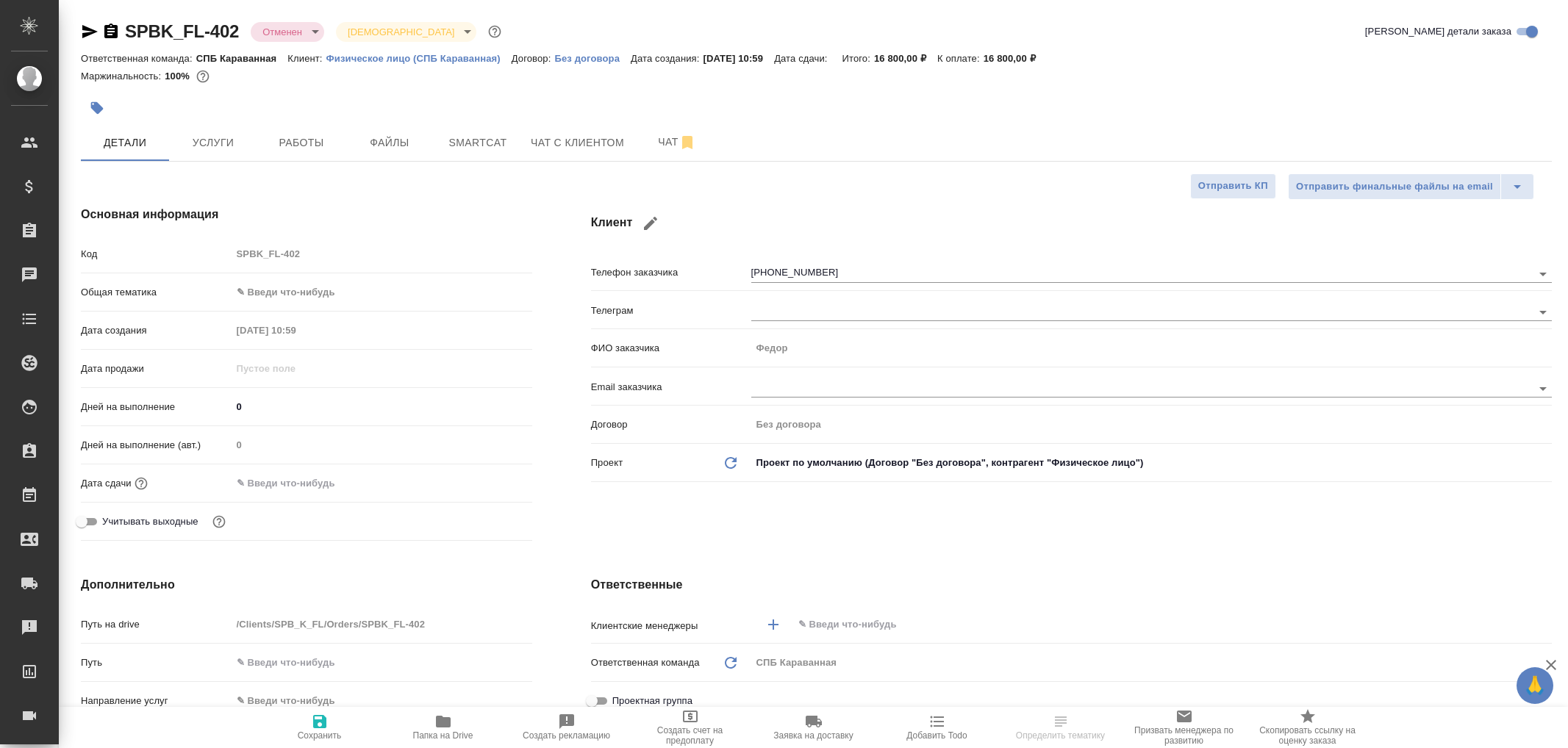
select select "RU"
type textarea "x"
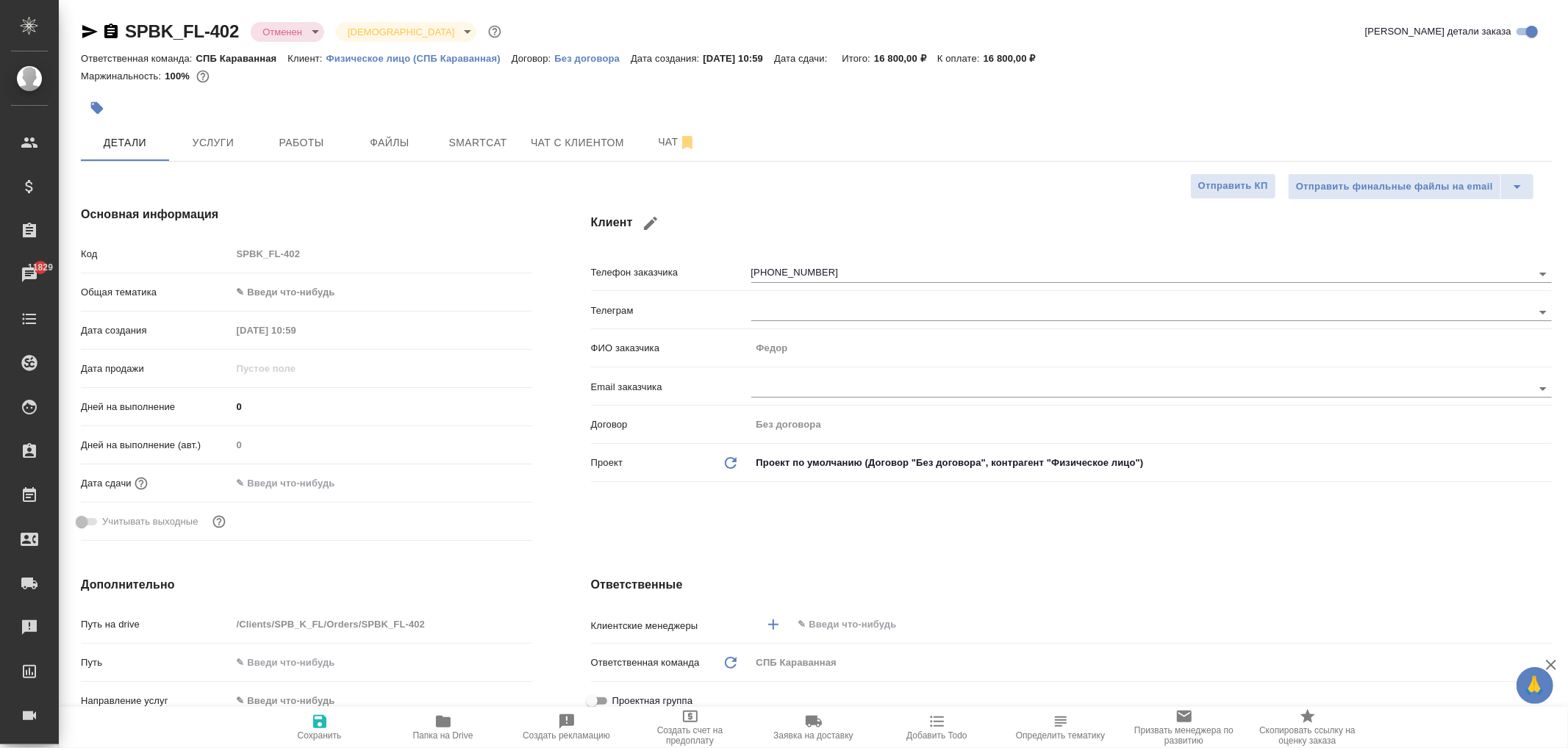
type textarea "x"
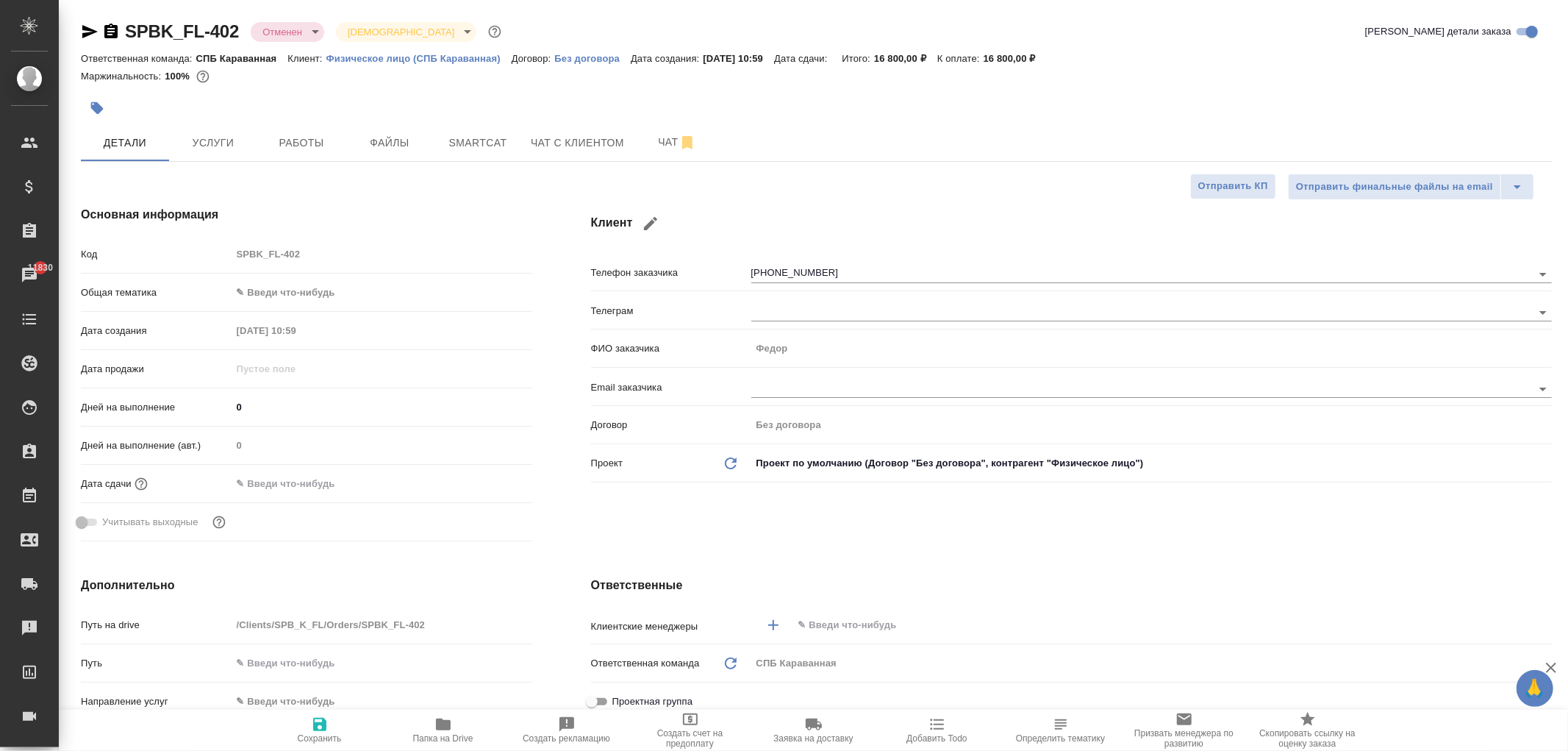
type textarea "x"
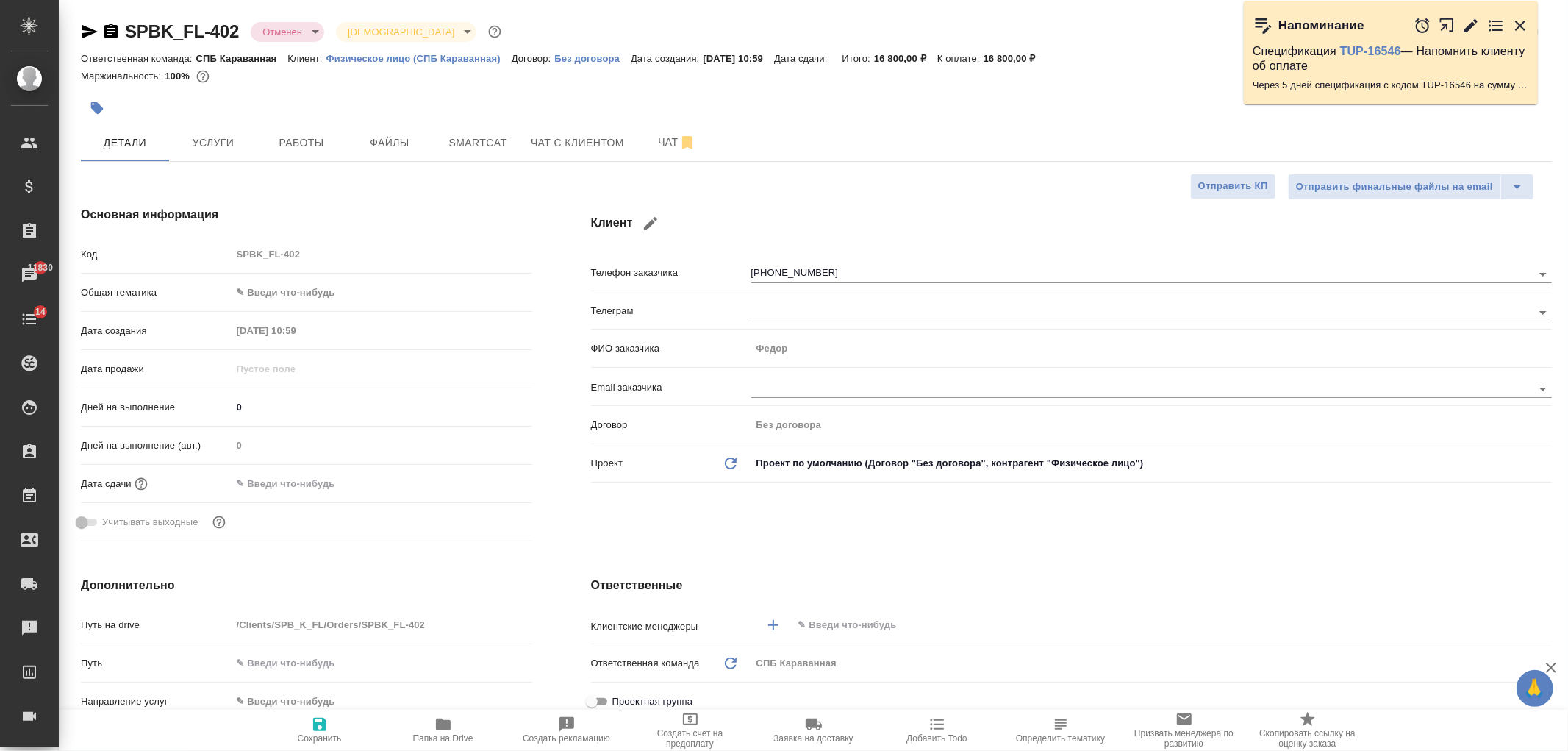
type textarea "x"
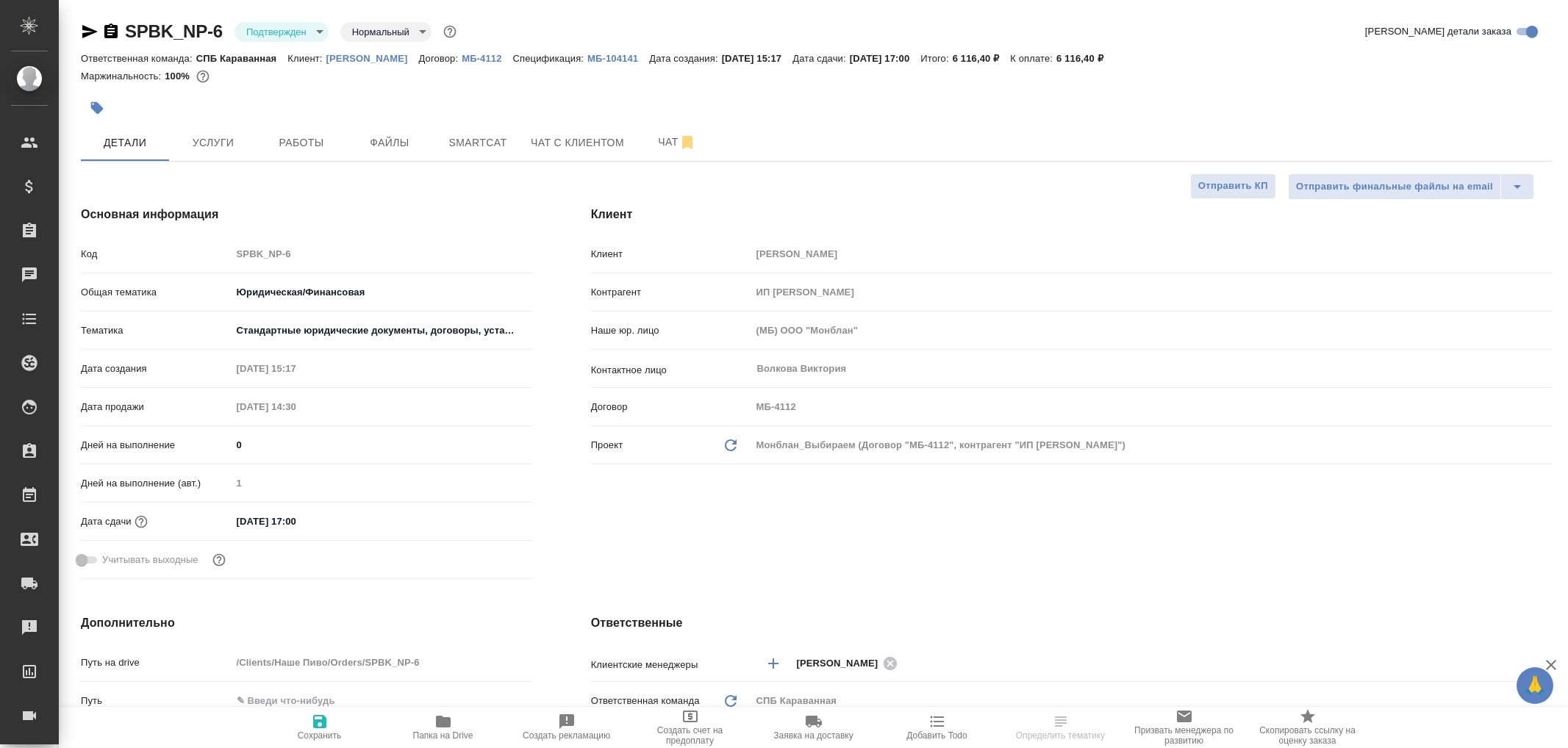
select select "RU"
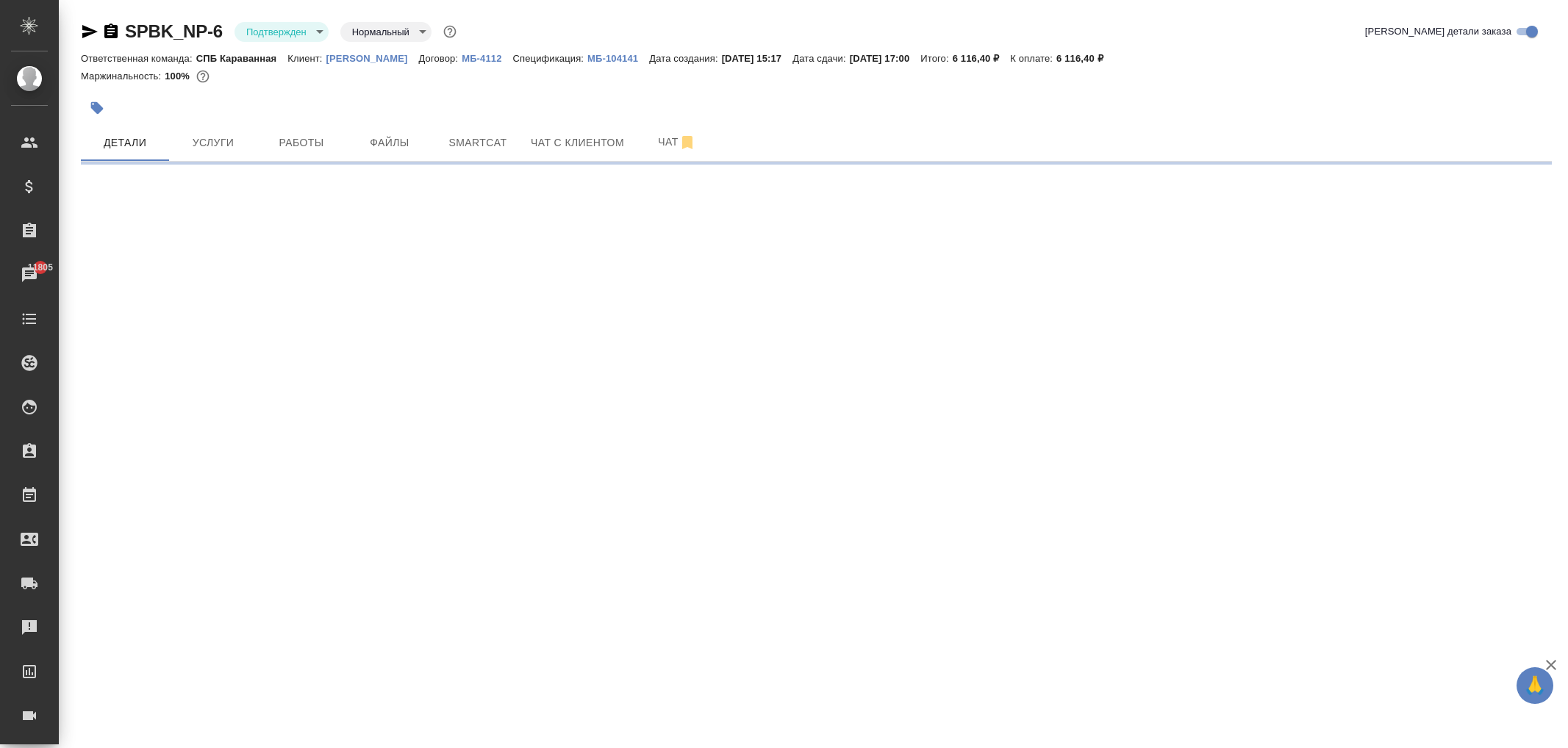
select select "RU"
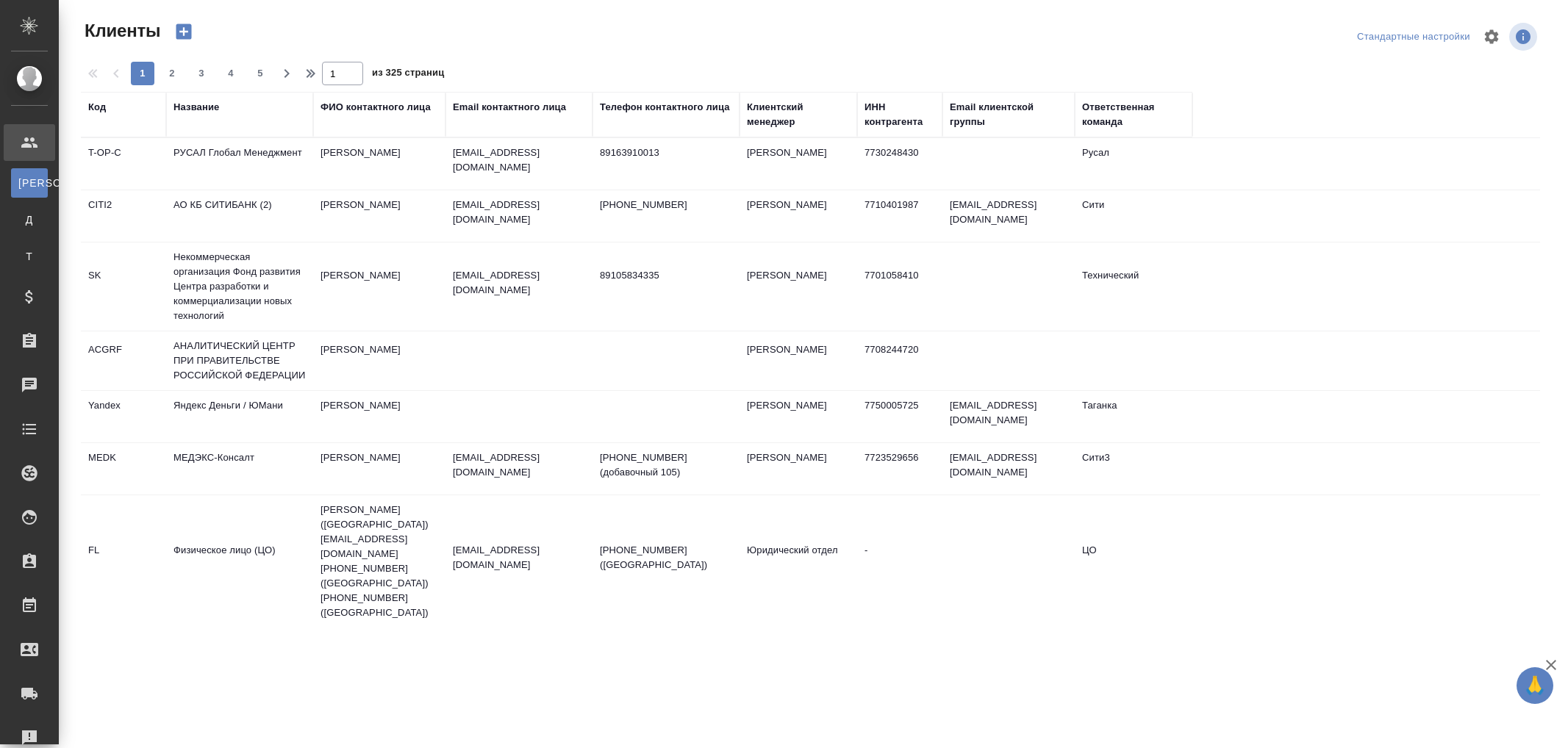
select select "RU"
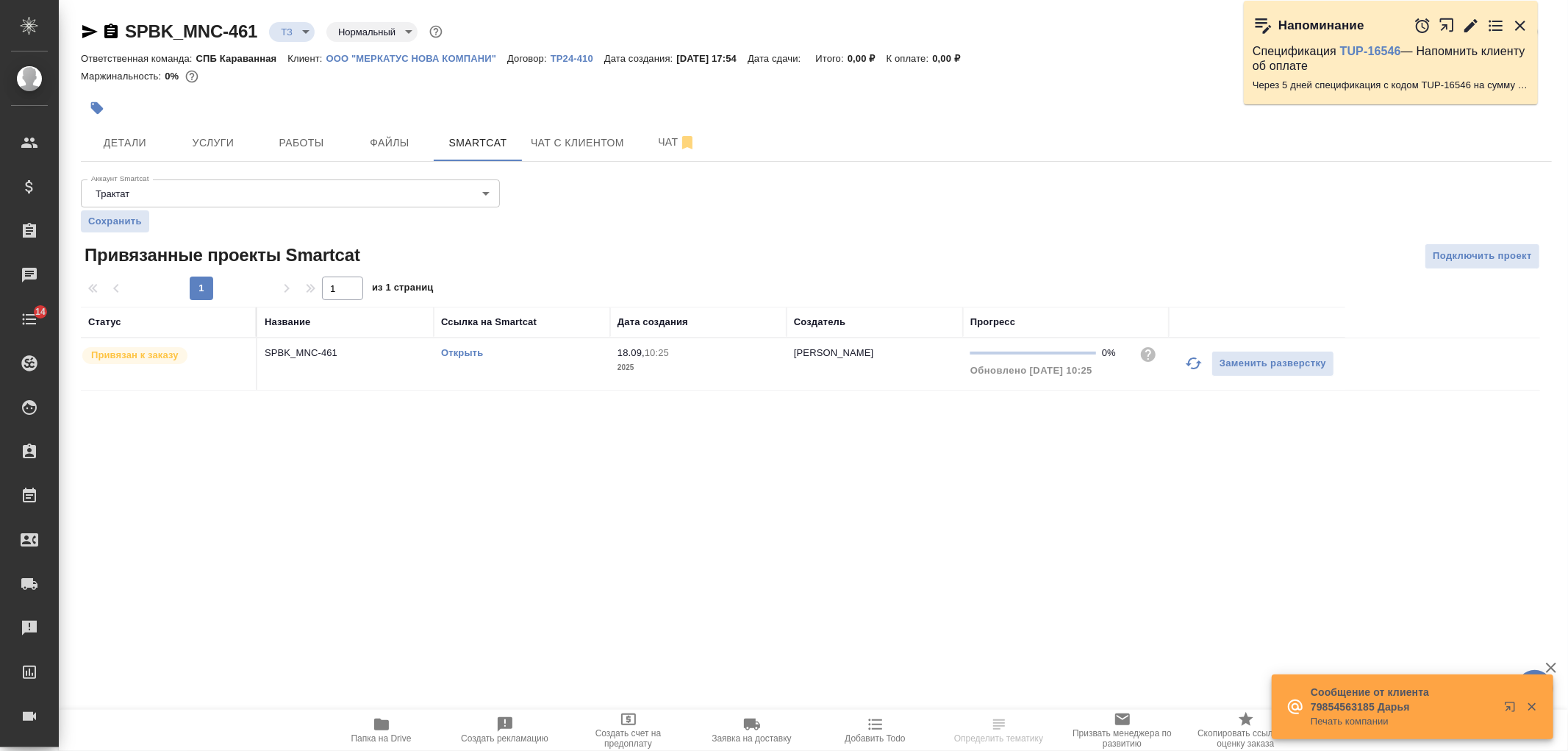
click at [468, 351] on link "Открыть" at bounding box center [462, 352] width 42 height 11
click at [461, 348] on link "Открыть" at bounding box center [462, 352] width 42 height 11
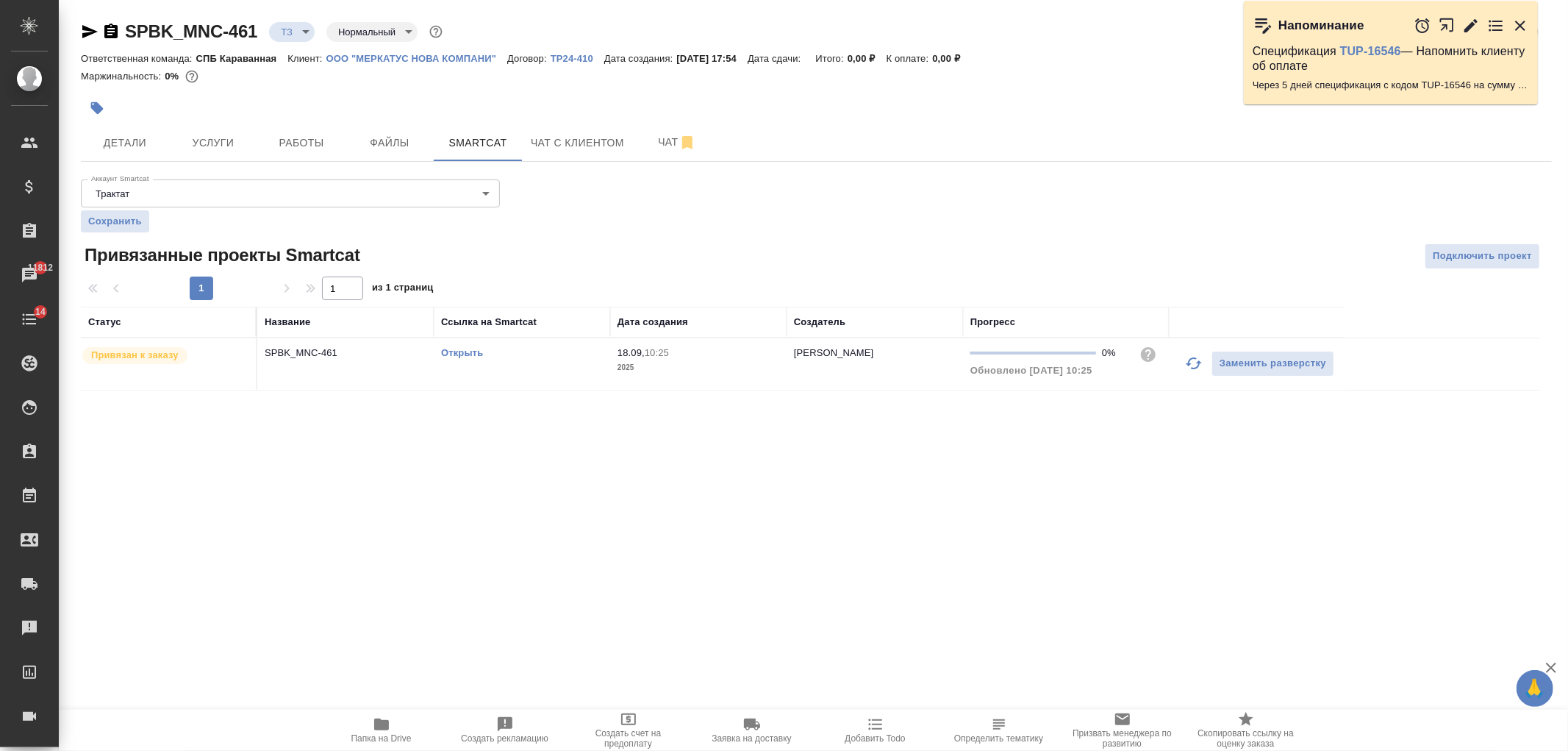
click at [454, 355] on link "Открыть" at bounding box center [462, 352] width 42 height 11
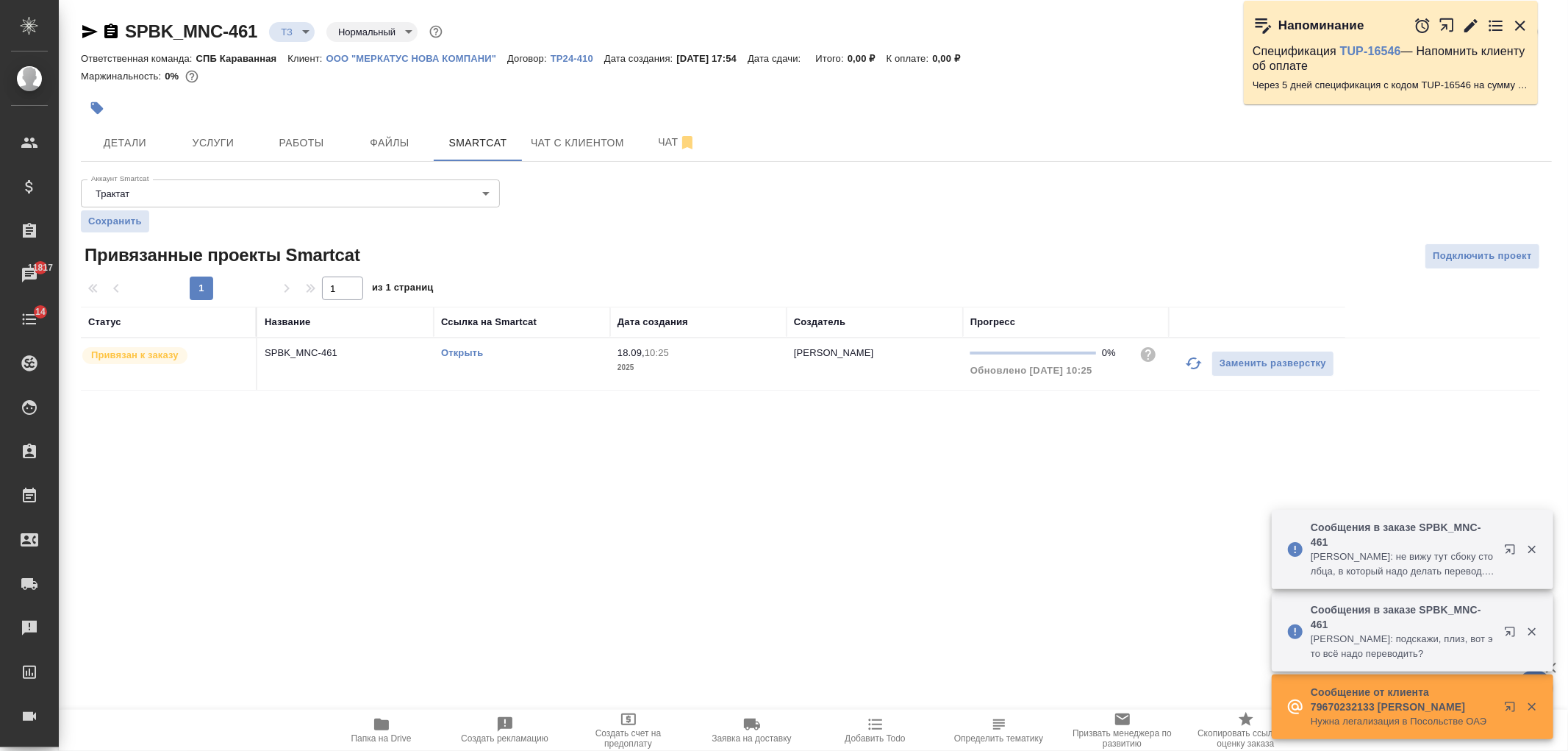
click at [465, 356] on link "Открыть" at bounding box center [462, 352] width 42 height 11
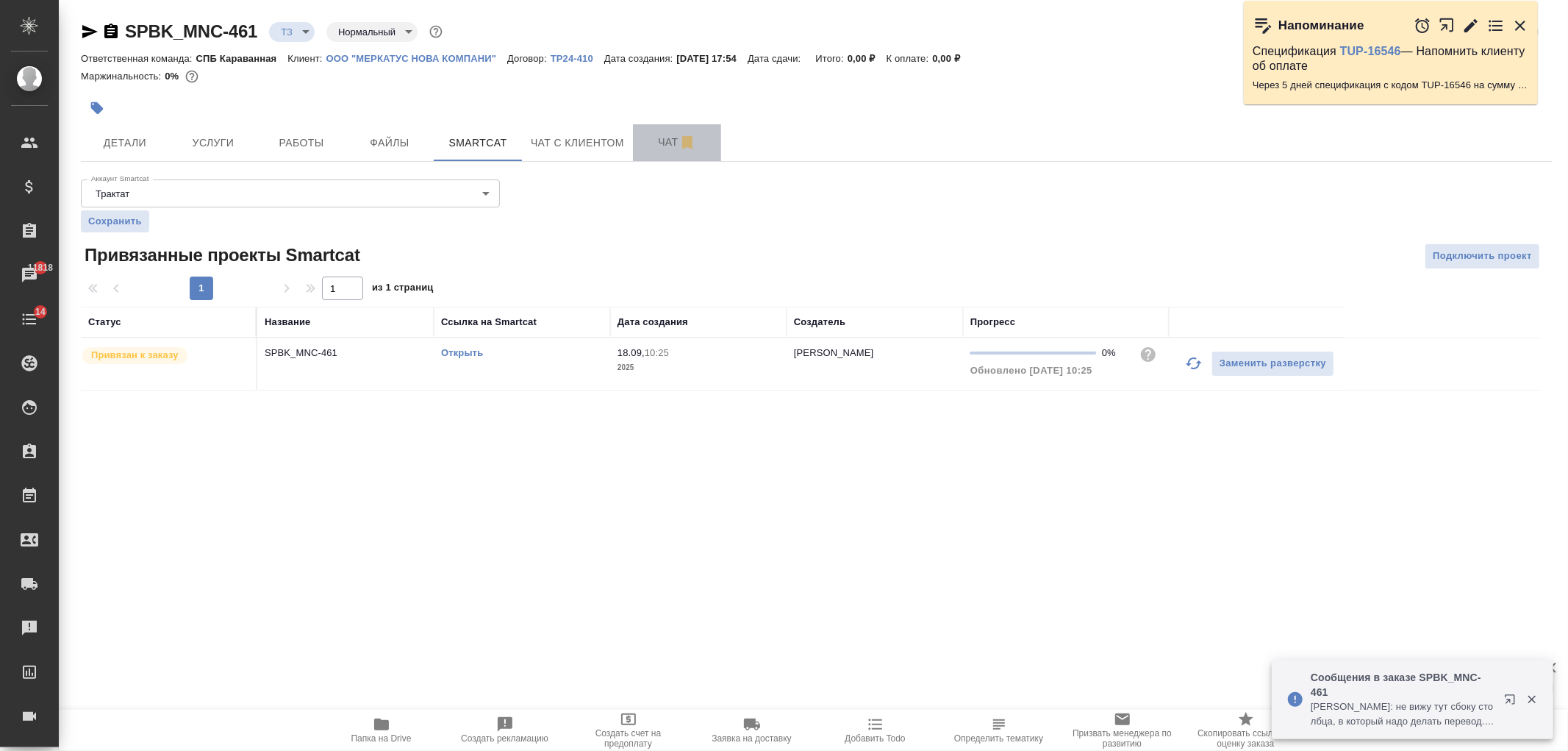
click at [650, 141] on span "Чат" at bounding box center [677, 141] width 71 height 18
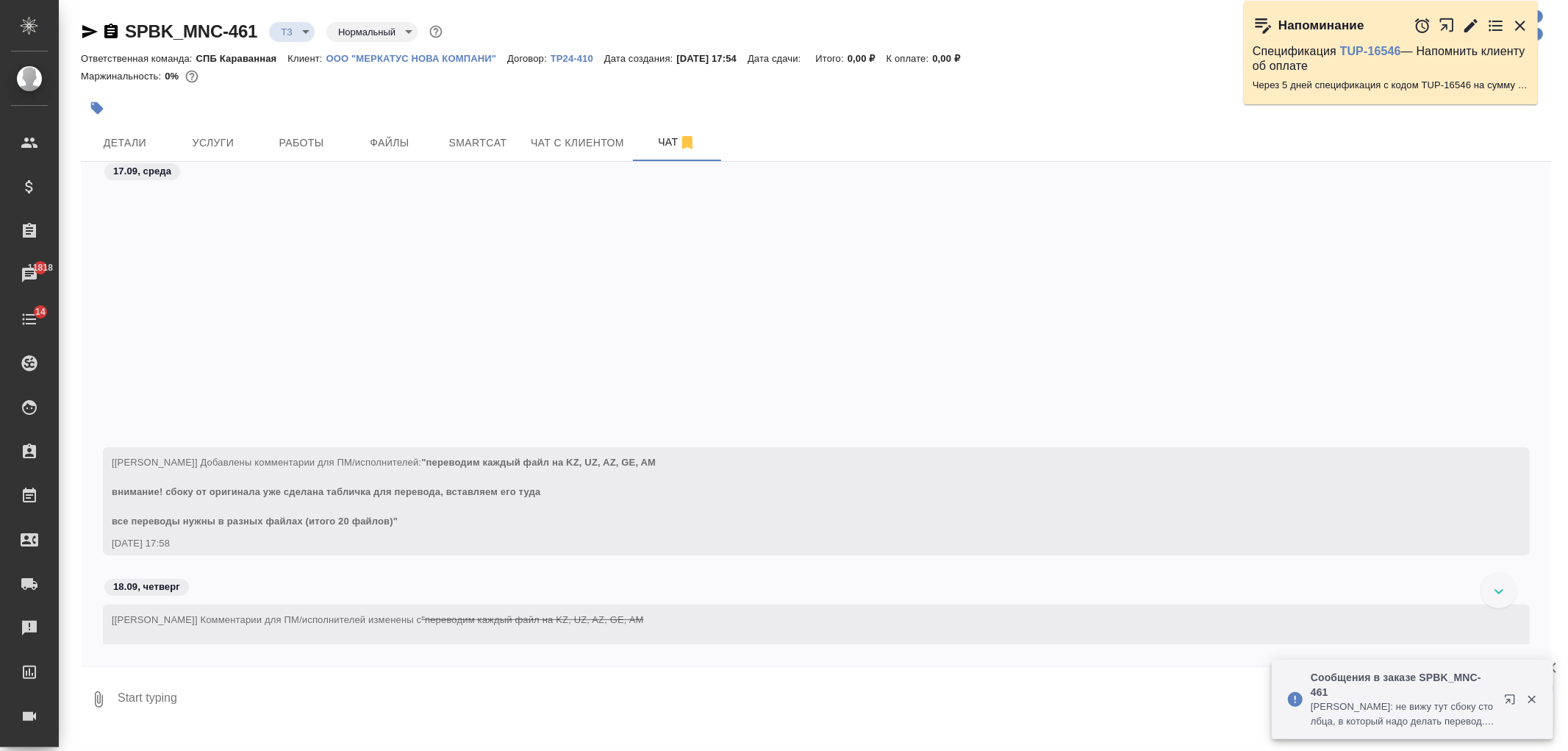
scroll to position [545, 0]
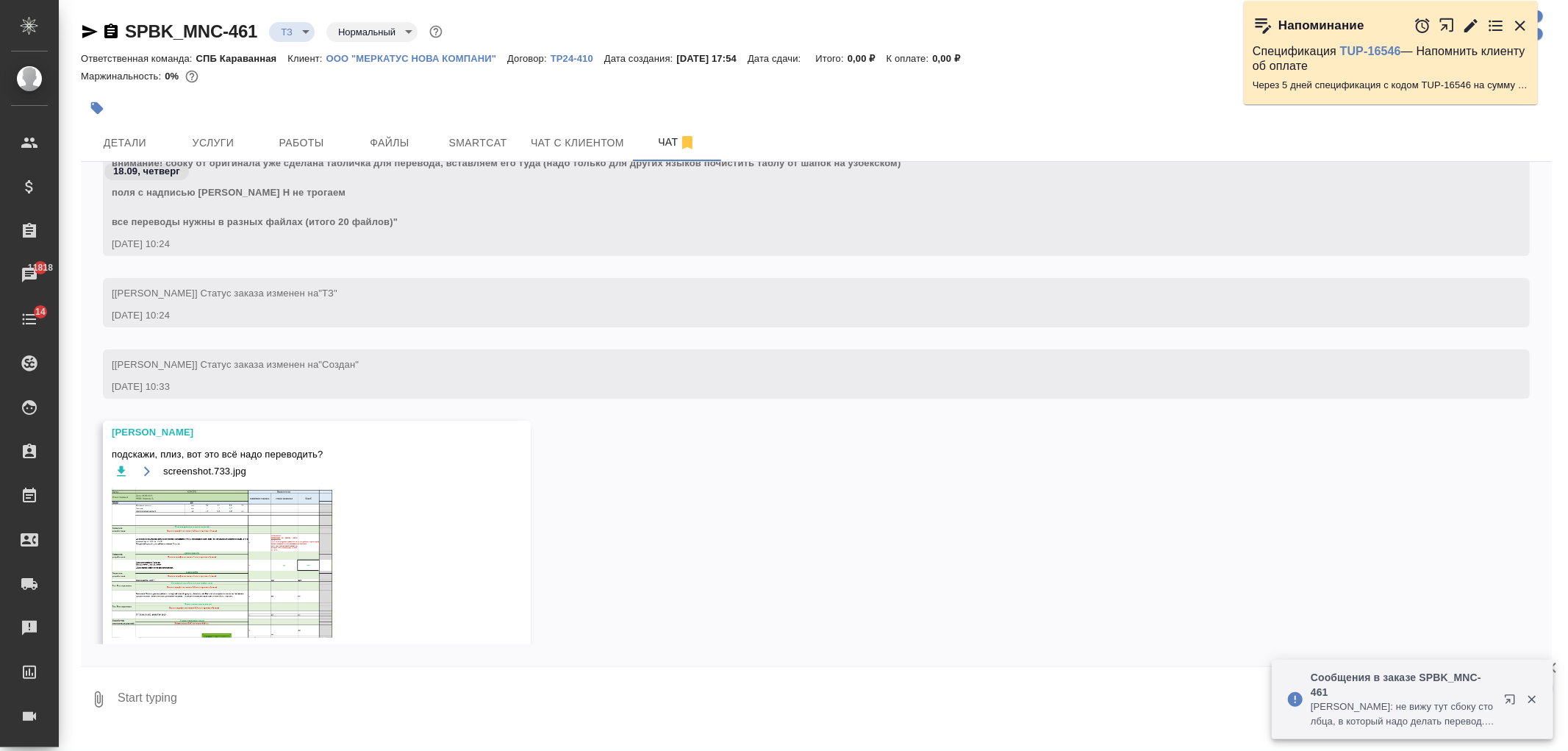
click at [236, 529] on img at bounding box center [222, 563] width 221 height 150
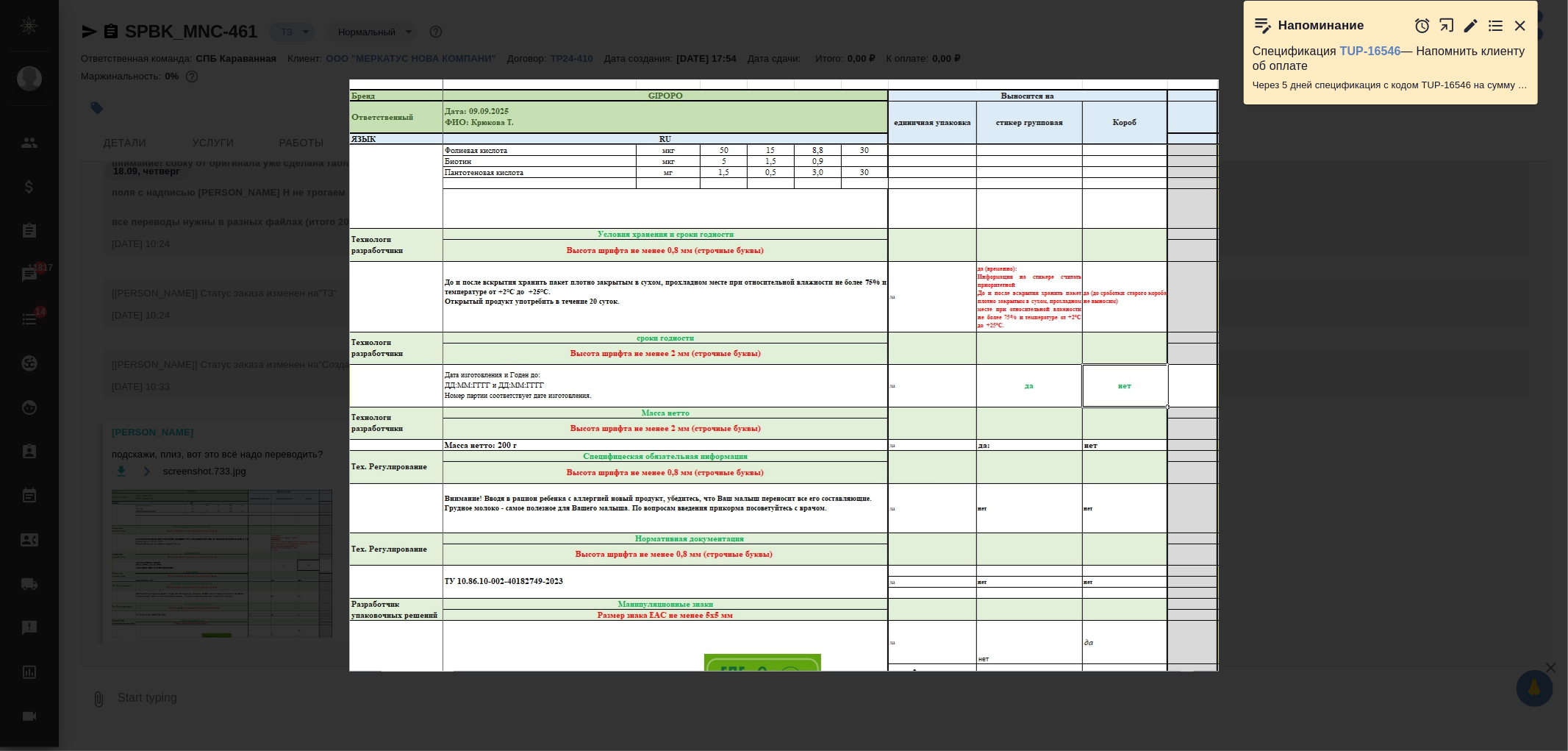
click at [1420, 399] on div "screenshot.733.jpg 1 of 1" at bounding box center [784, 375] width 1568 height 751
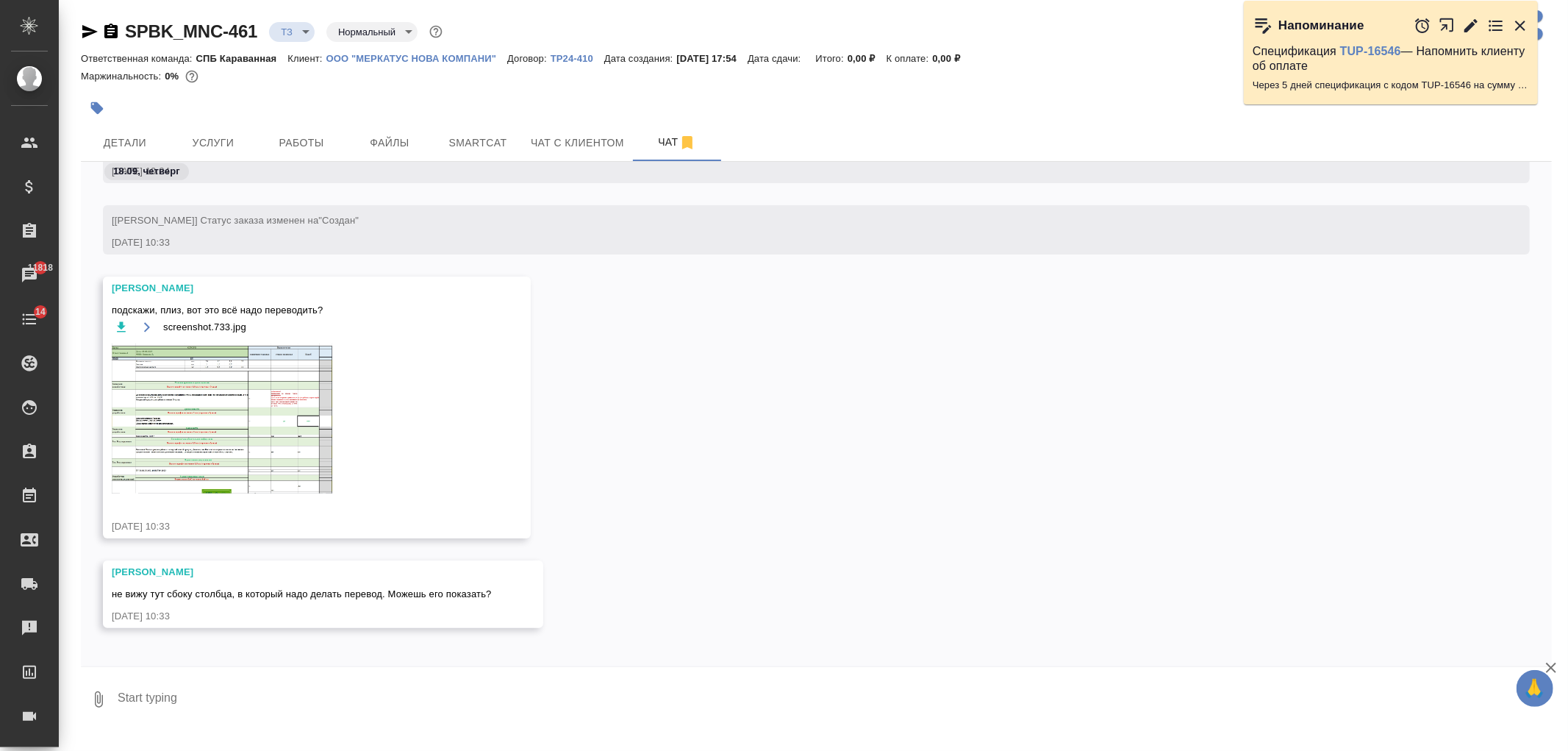
scroll to position [695, 0]
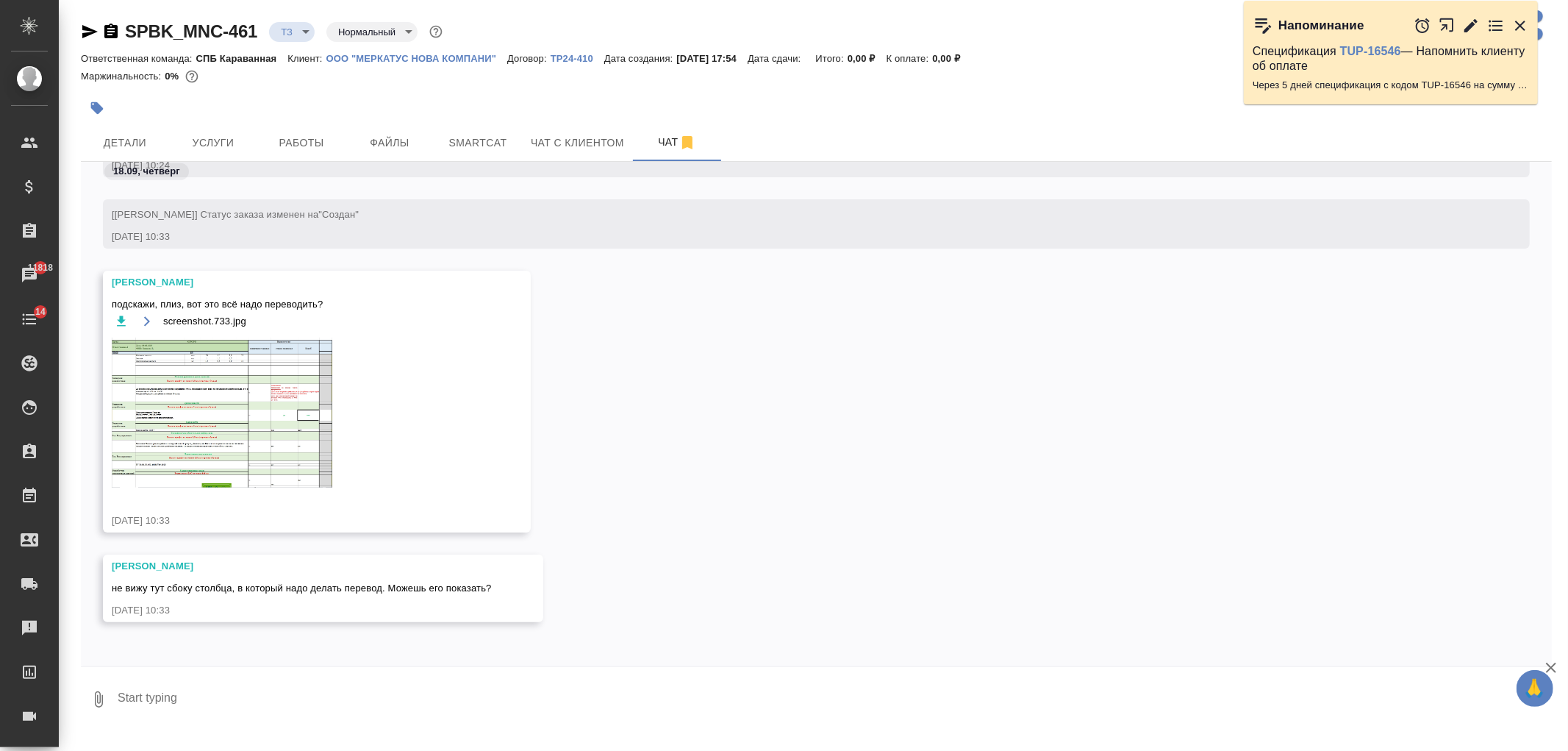
click at [330, 695] on textarea at bounding box center [834, 699] width 1435 height 50
click at [230, 494] on button "Ответить на сообщение" at bounding box center [192, 499] width 161 height 28
click at [329, 714] on textarea at bounding box center [834, 708] width 1435 height 50
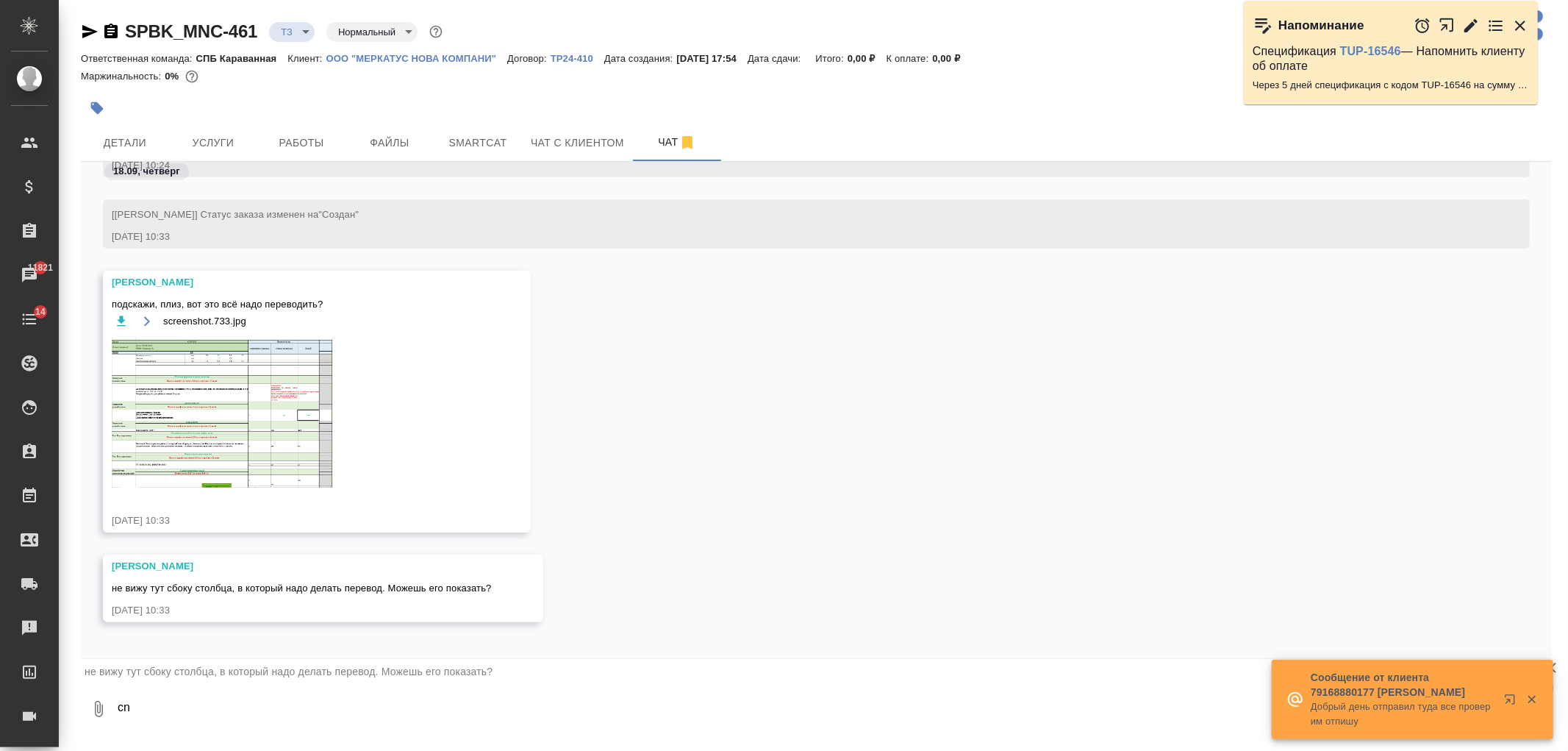
type textarea "c"
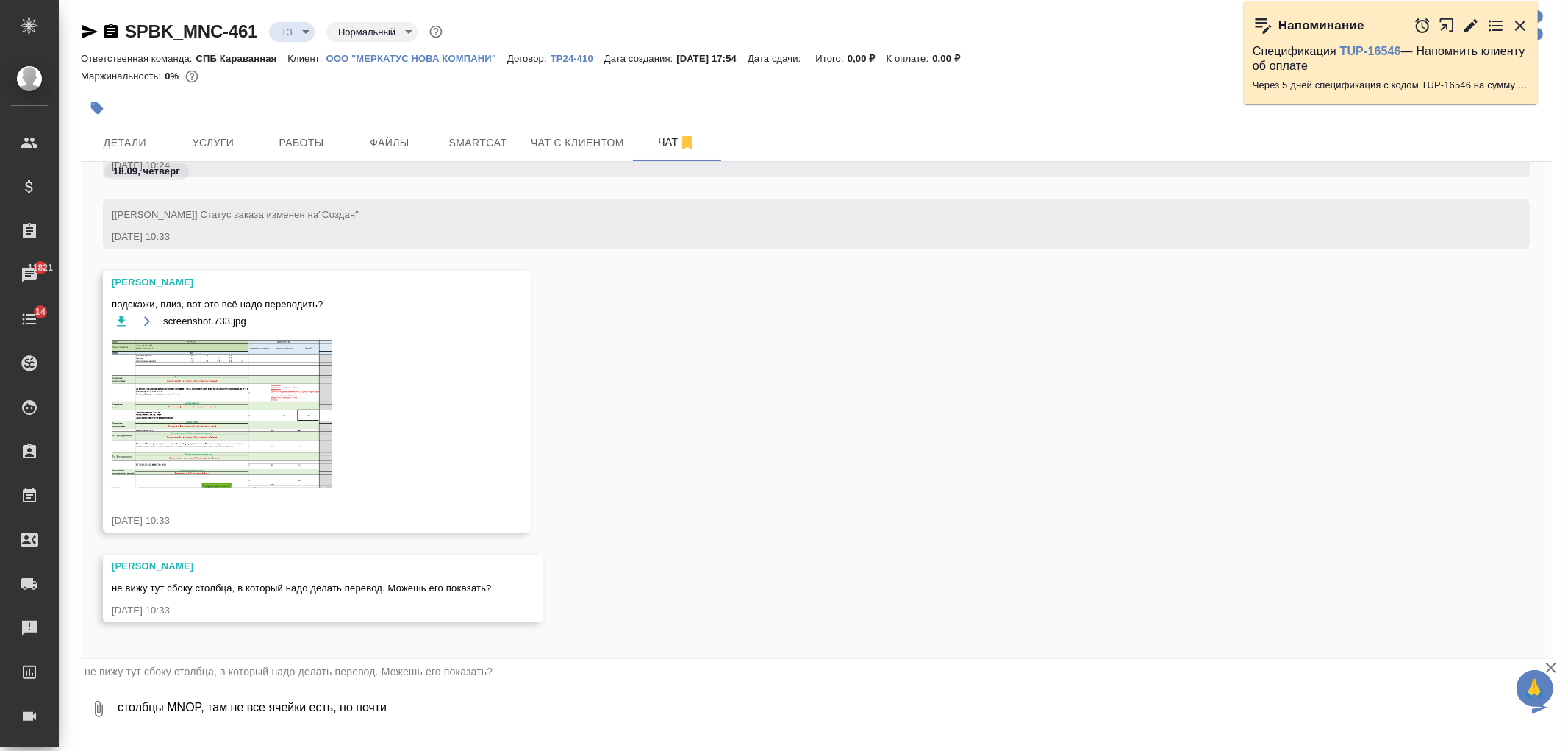
type textarea "столбцы MNOP, там не все ячейки есть, но почти"
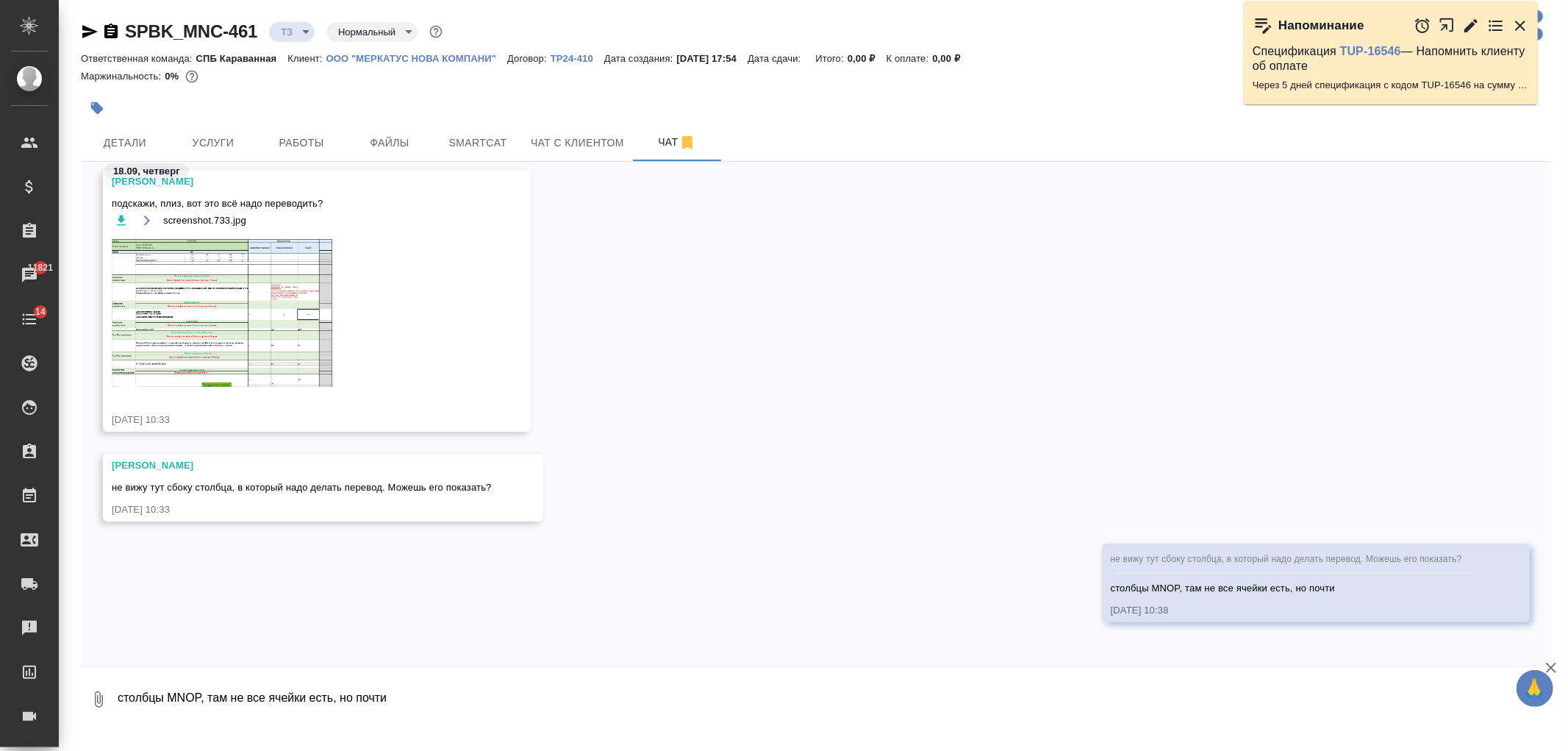
click at [300, 313] on img at bounding box center [222, 312] width 221 height 150
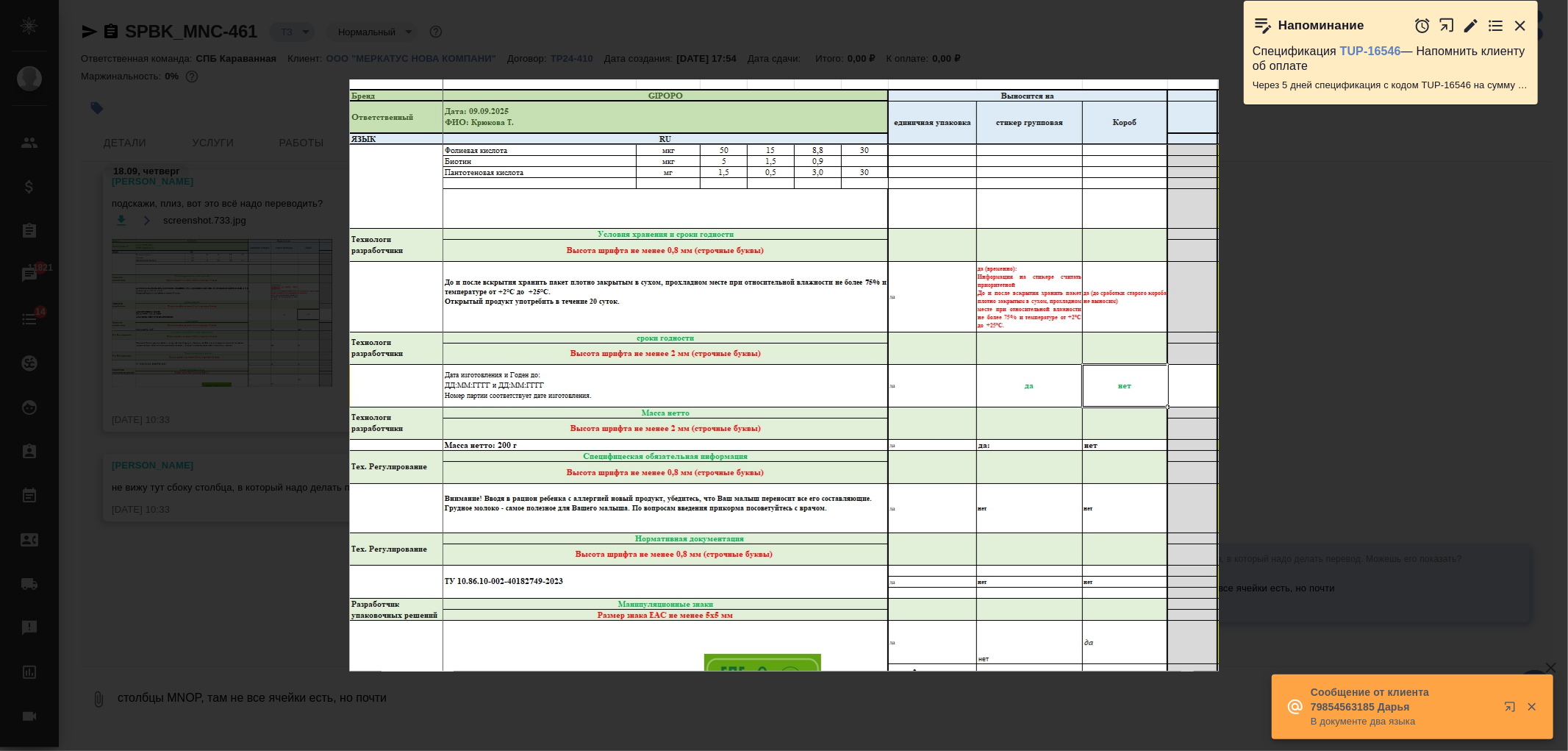
click at [1282, 372] on div "screenshot.733.jpg 1 of 1" at bounding box center [784, 375] width 1568 height 751
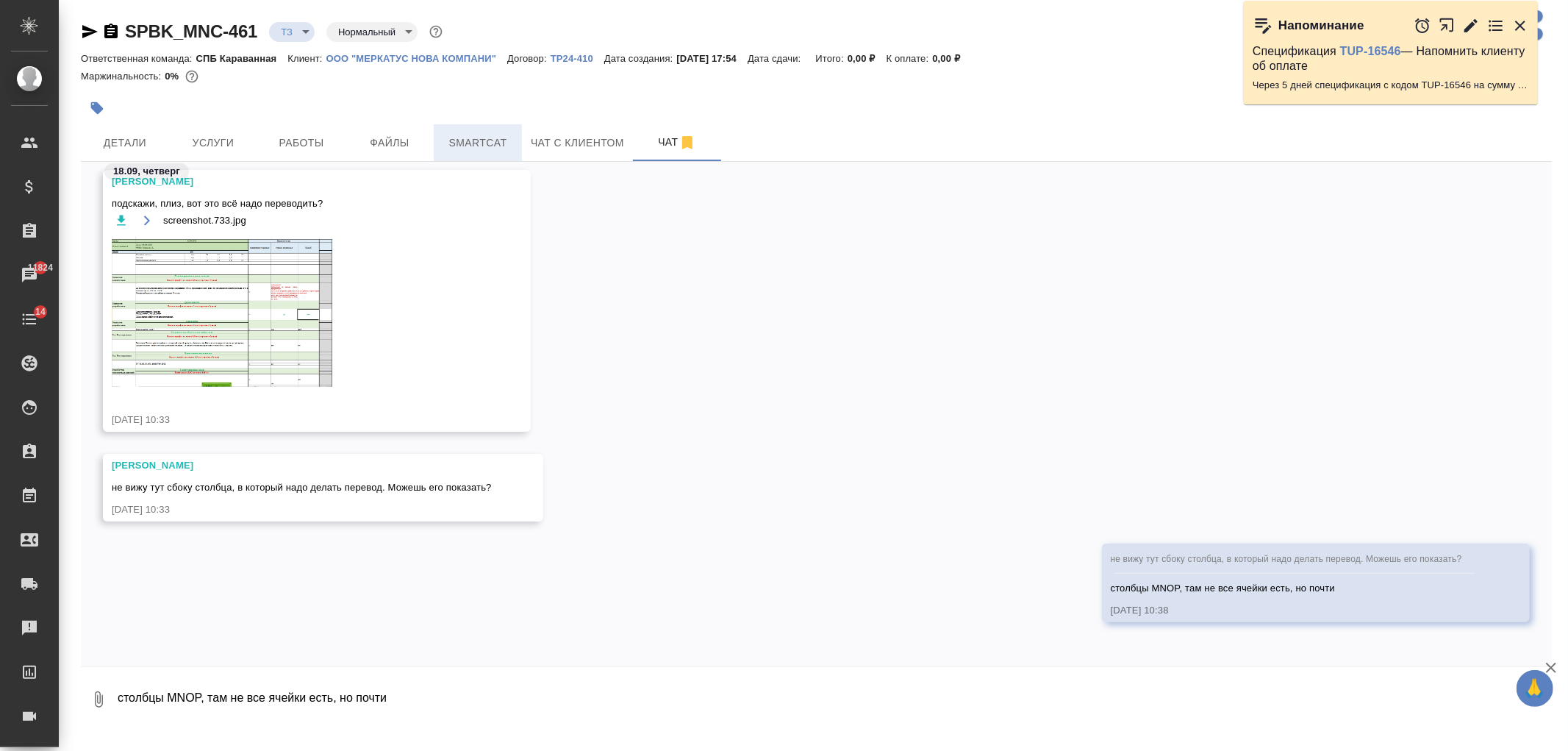
click at [496, 146] on span "Smartcat" at bounding box center [477, 142] width 71 height 18
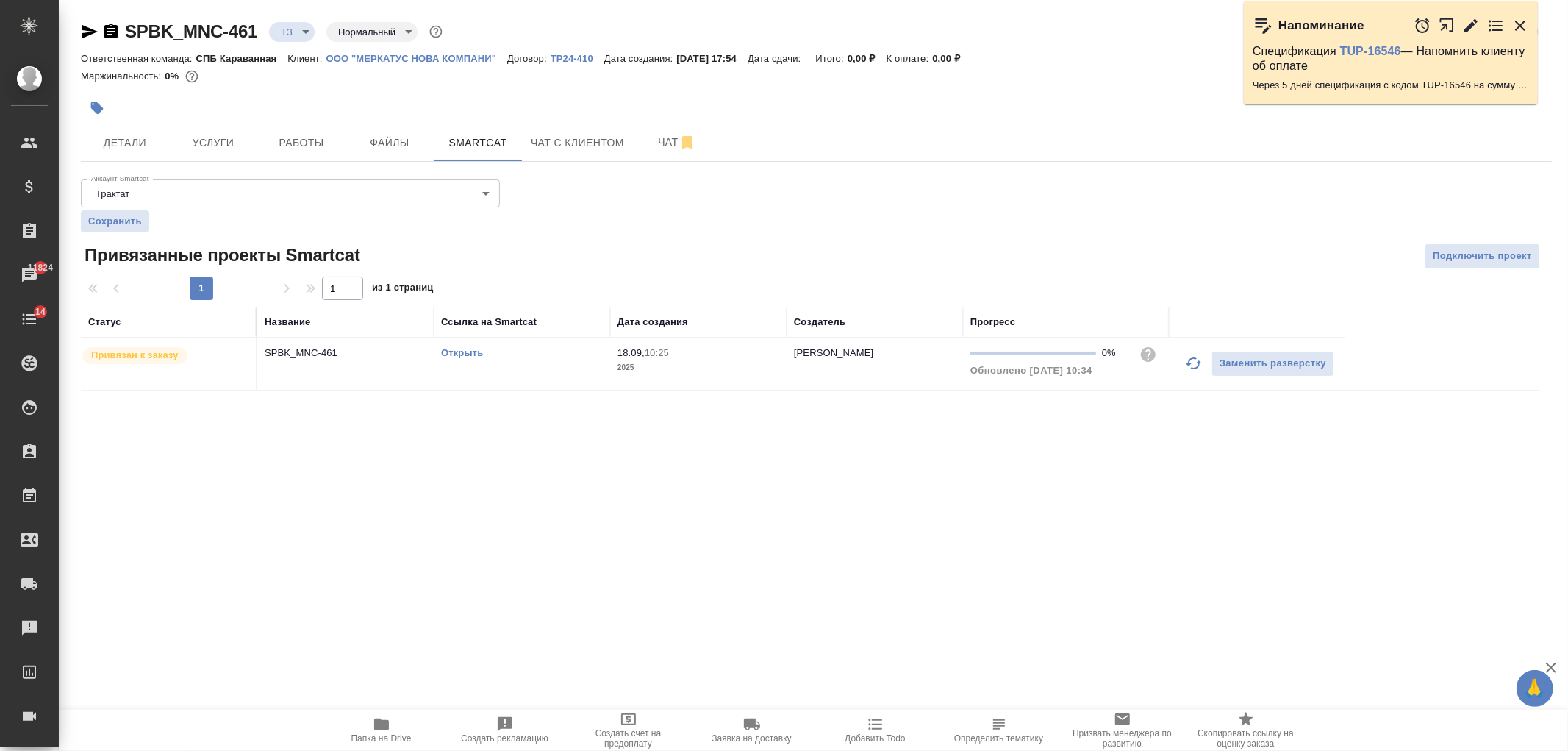
click at [468, 351] on link "Открыть" at bounding box center [462, 352] width 42 height 11
click at [468, 349] on link "Открыть" at bounding box center [462, 352] width 42 height 11
click at [469, 55] on p "ООО "МЕРКАТУС НОВА КОМПАНИ"" at bounding box center [418, 59] width 182 height 11
click at [665, 154] on button "Чат" at bounding box center [676, 142] width 88 height 37
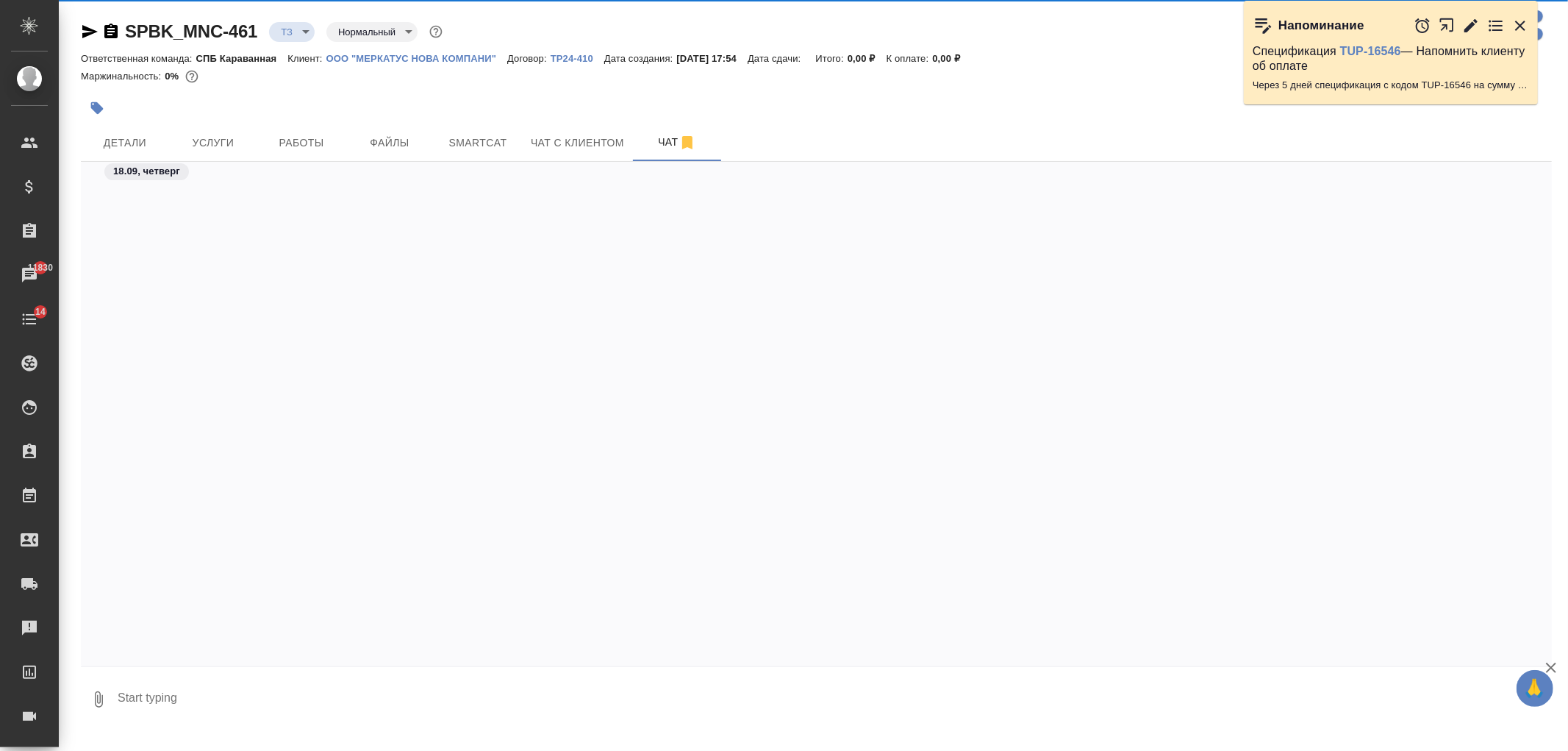
scroll to position [738, 0]
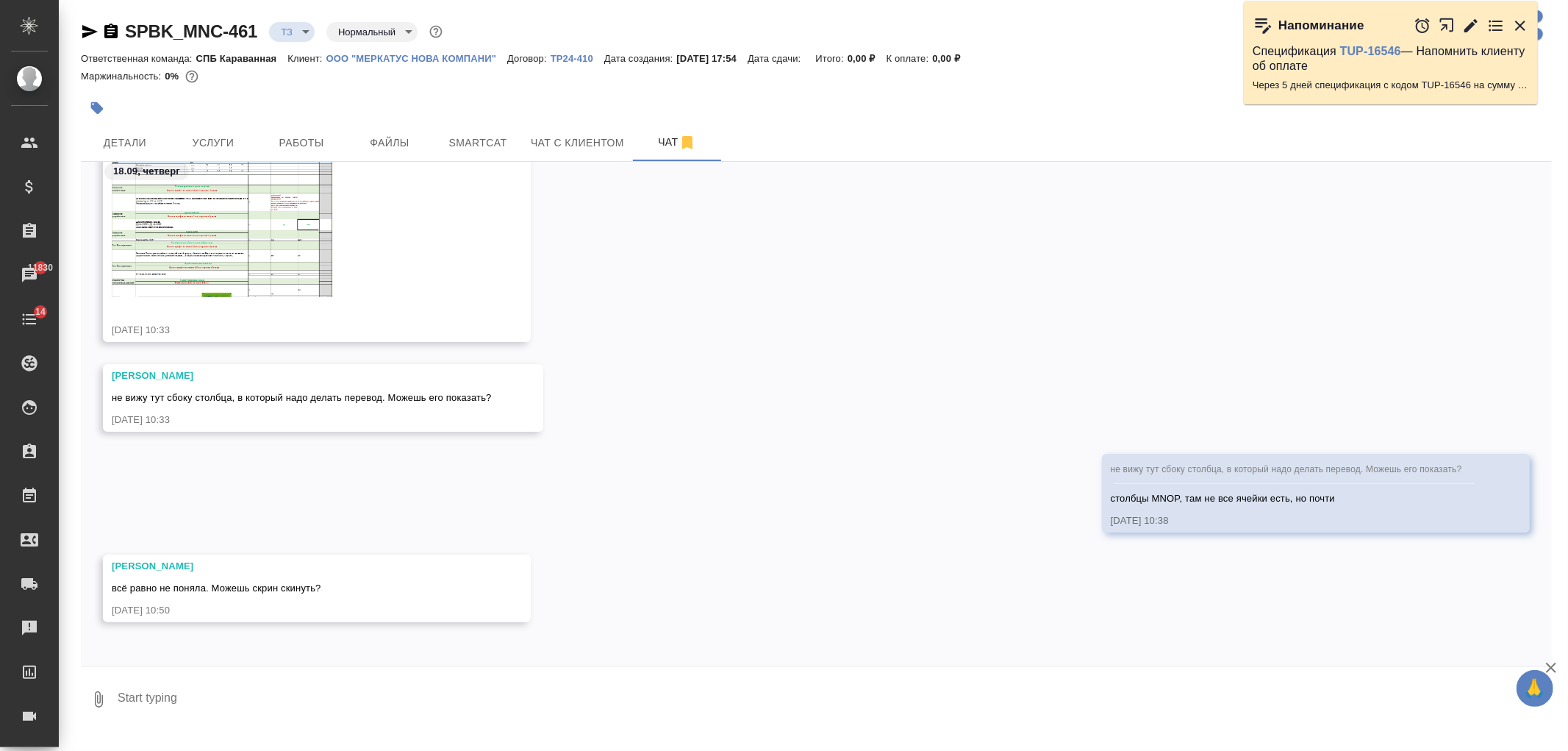
click at [253, 671] on div at bounding box center [815, 671] width 1470 height 8
drag, startPoint x: 244, startPoint y: 693, endPoint x: 212, endPoint y: 705, distance: 34.2
click at [244, 695] on textarea at bounding box center [834, 699] width 1435 height 50
click at [98, 702] on icon "button" at bounding box center [98, 699] width 18 height 18
click at [116, 628] on span "From your local files" at bounding box center [93, 621] width 98 height 18
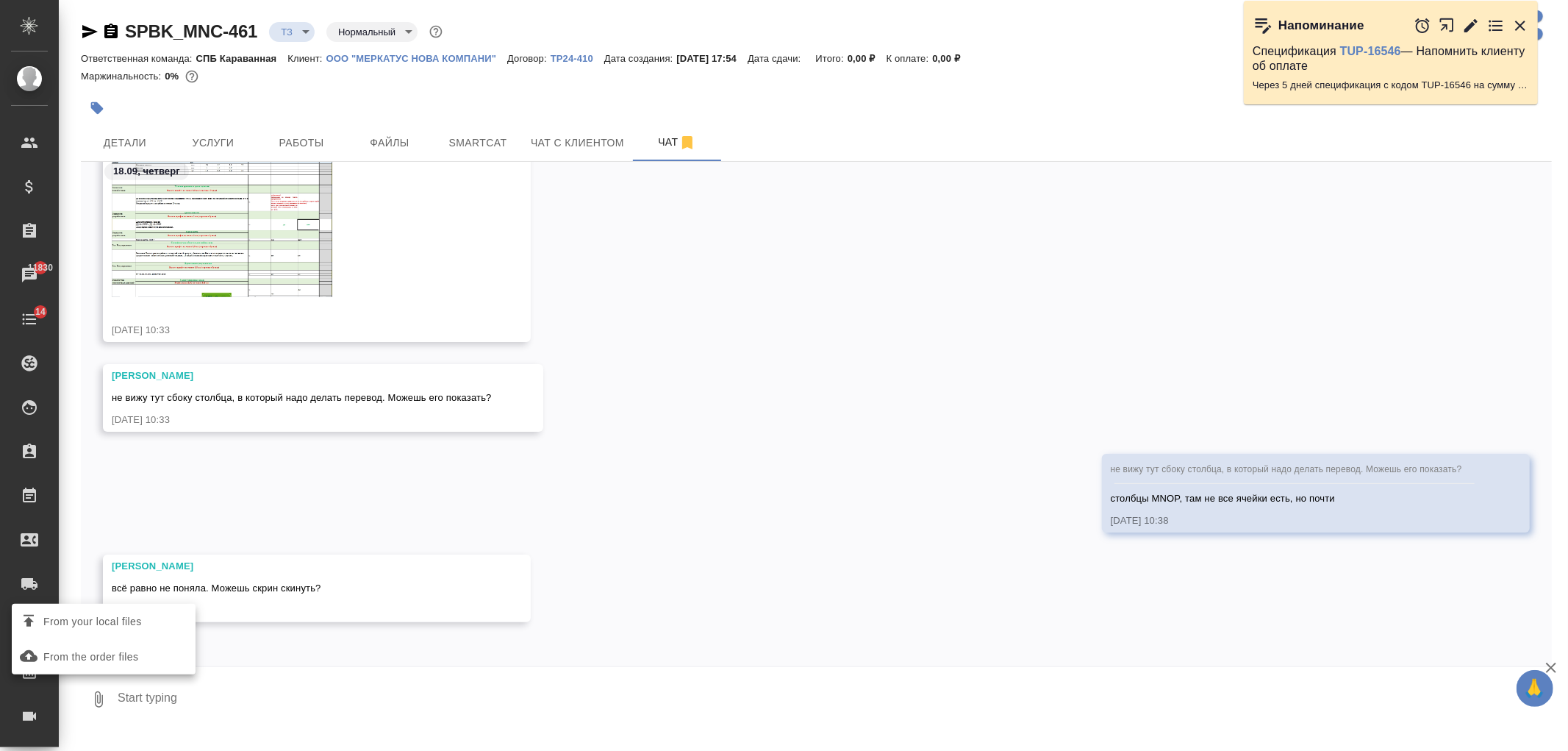
click at [0, 0] on input "From your local files" at bounding box center [0, 0] width 0 height 0
click at [302, 688] on textarea at bounding box center [822, 699] width 1411 height 50
type textarea "где Суворова Н в шапке"
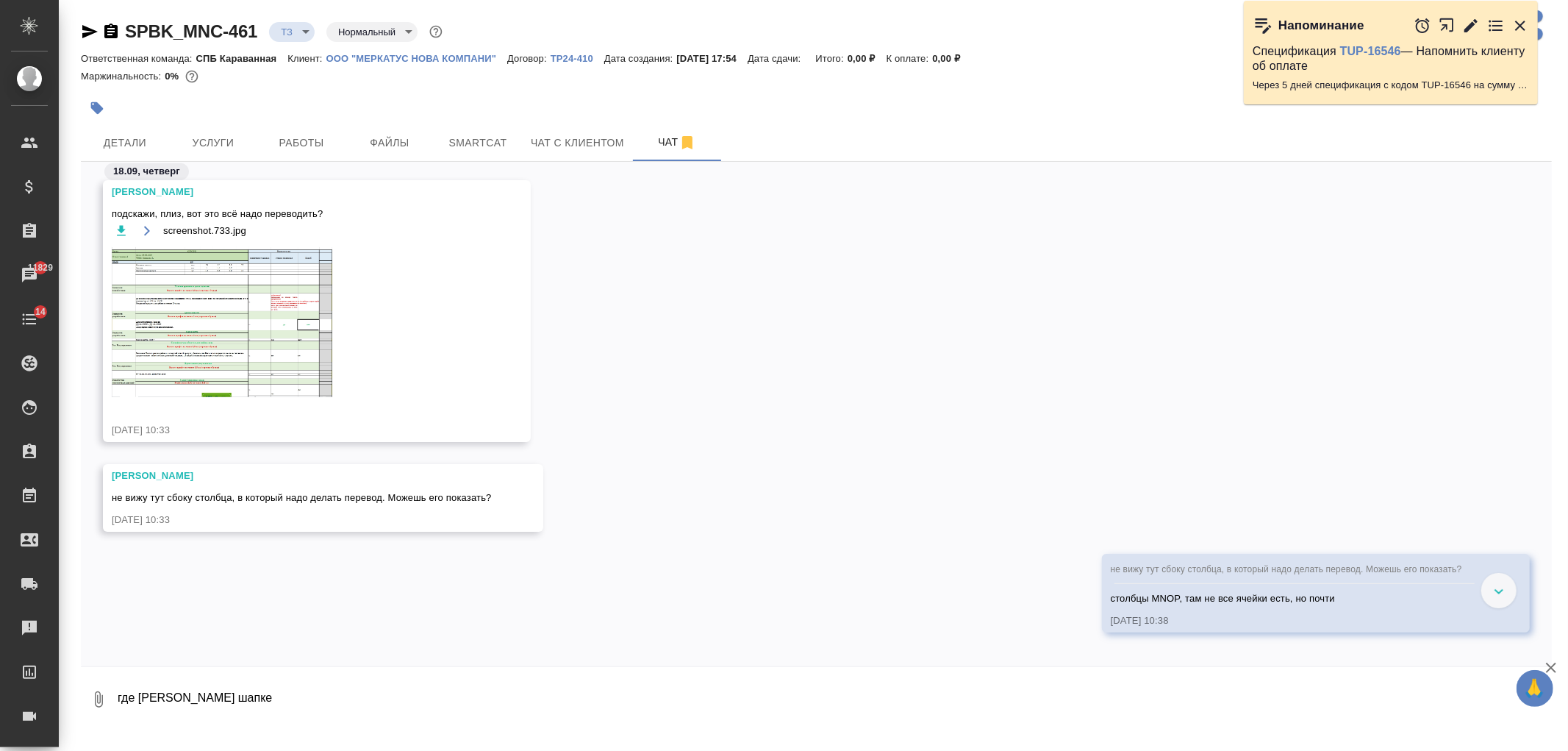
scroll to position [561, 0]
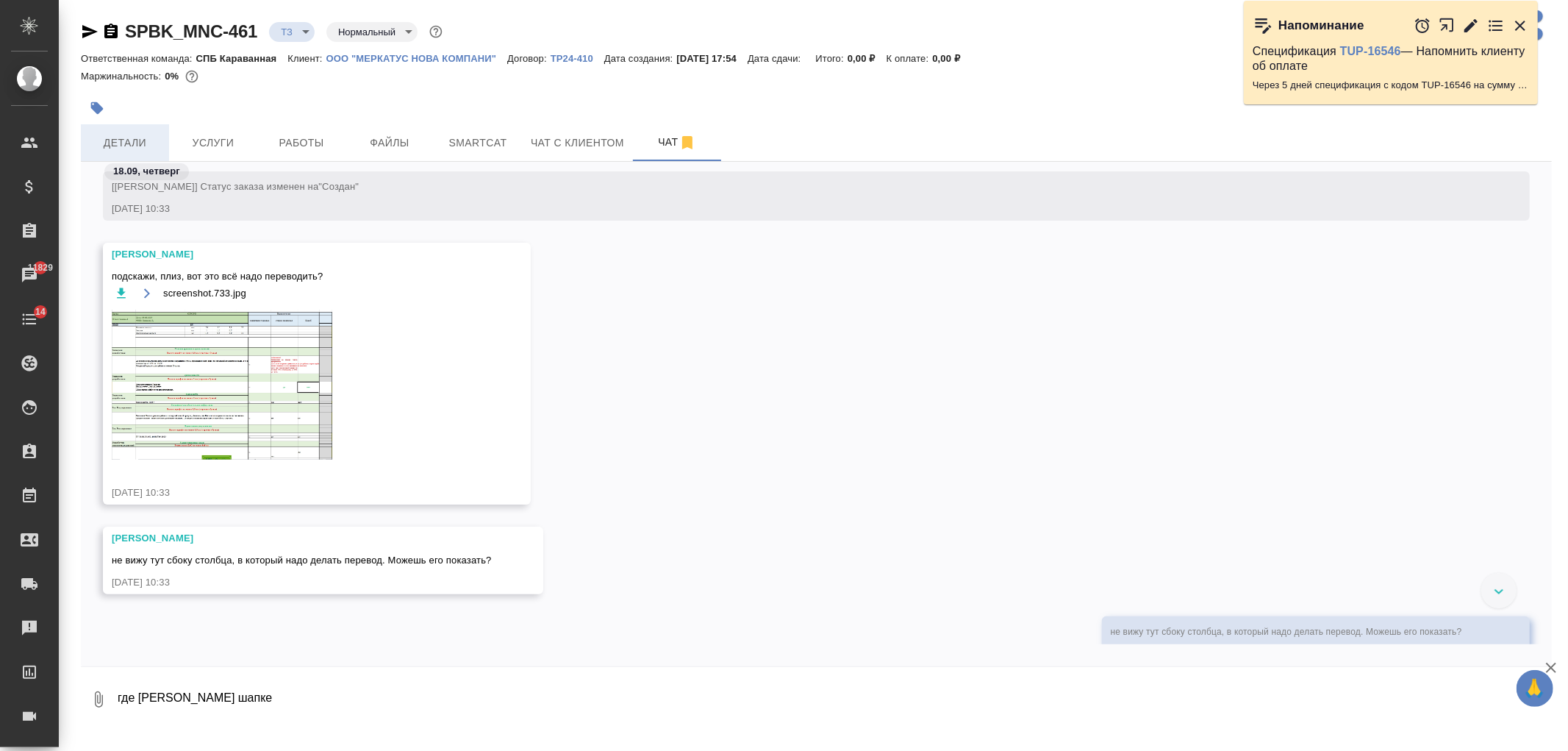
click at [139, 142] on span "Детали" at bounding box center [125, 142] width 71 height 18
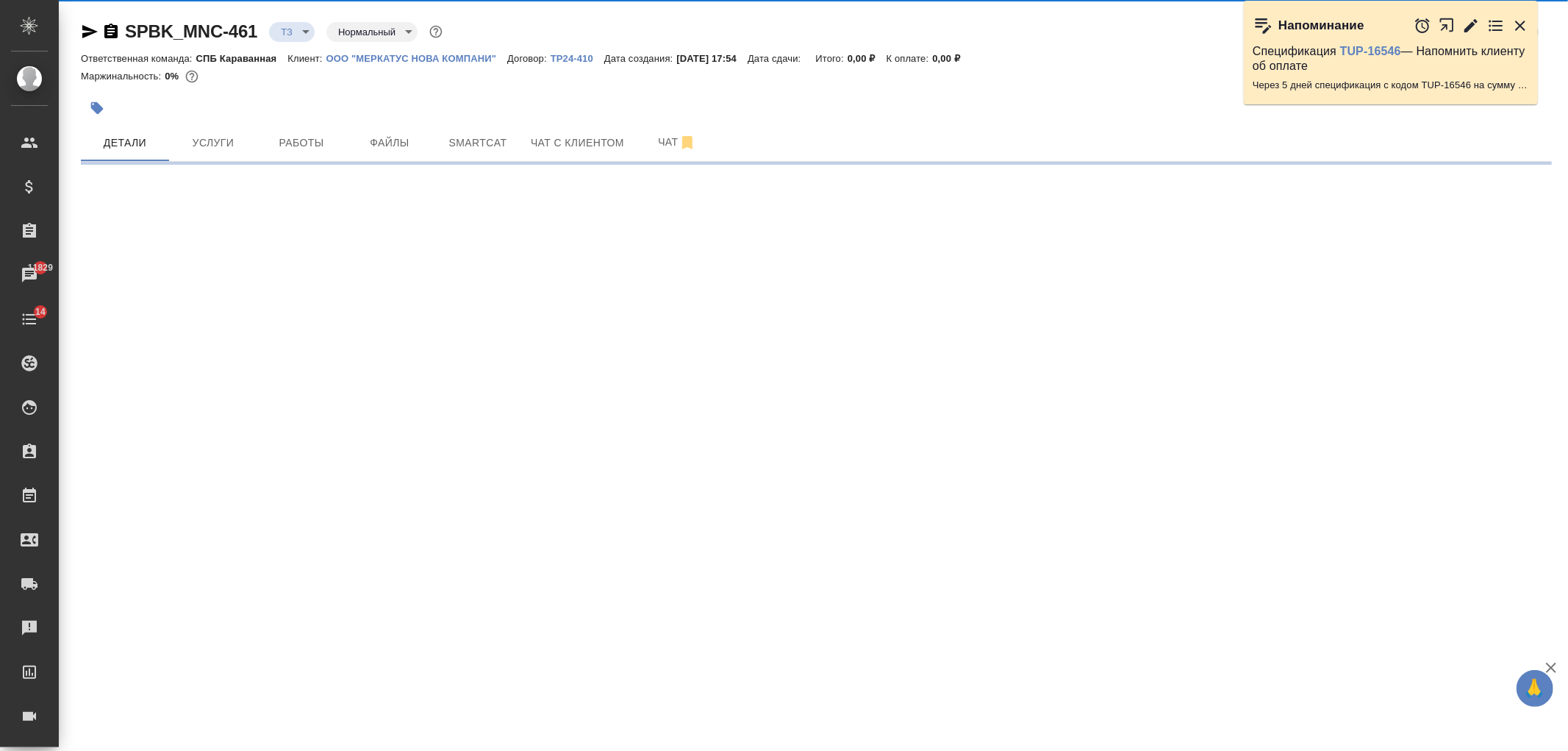
select select "RU"
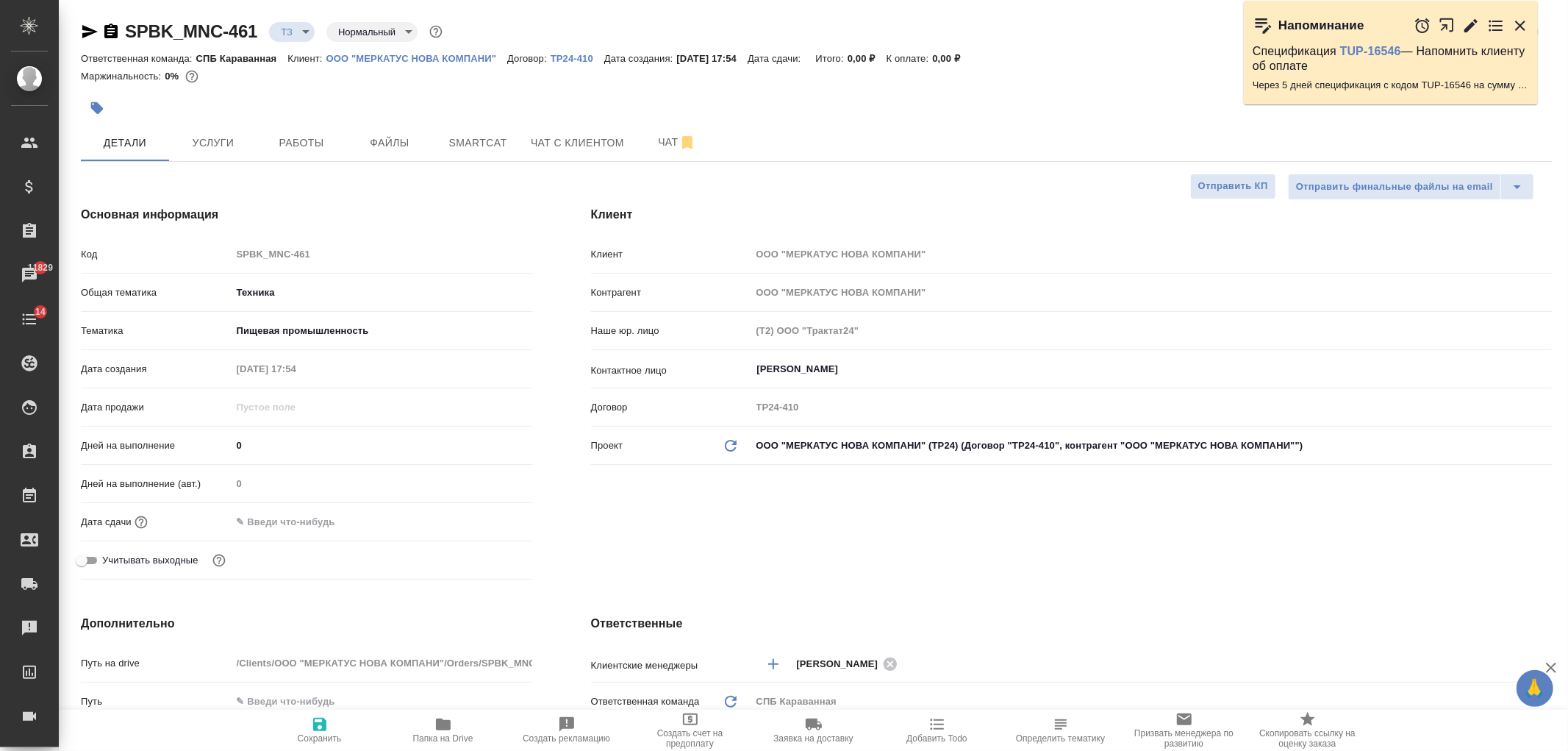
type textarea "x"
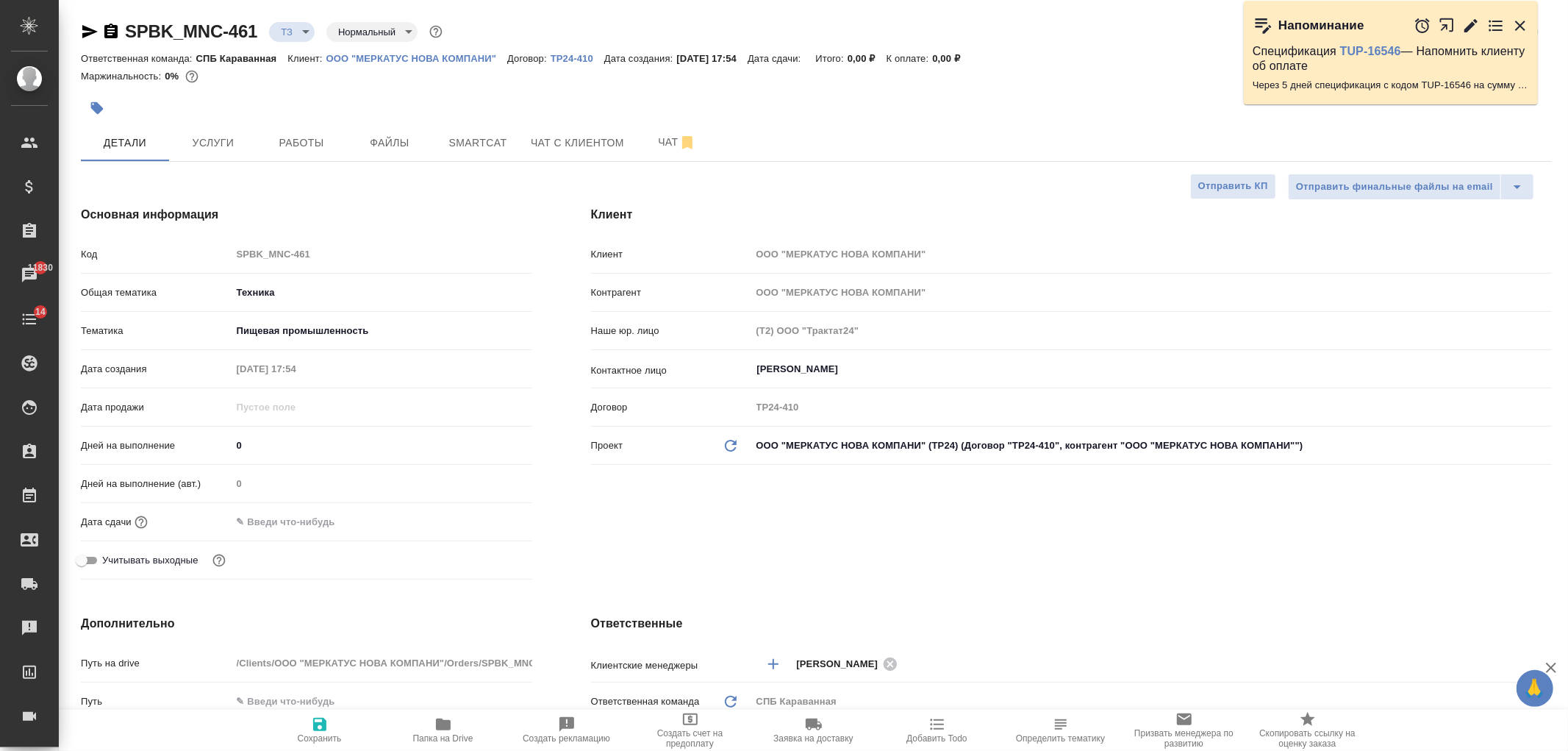
type textarea "x"
click at [472, 139] on span "Smartcat" at bounding box center [477, 142] width 71 height 18
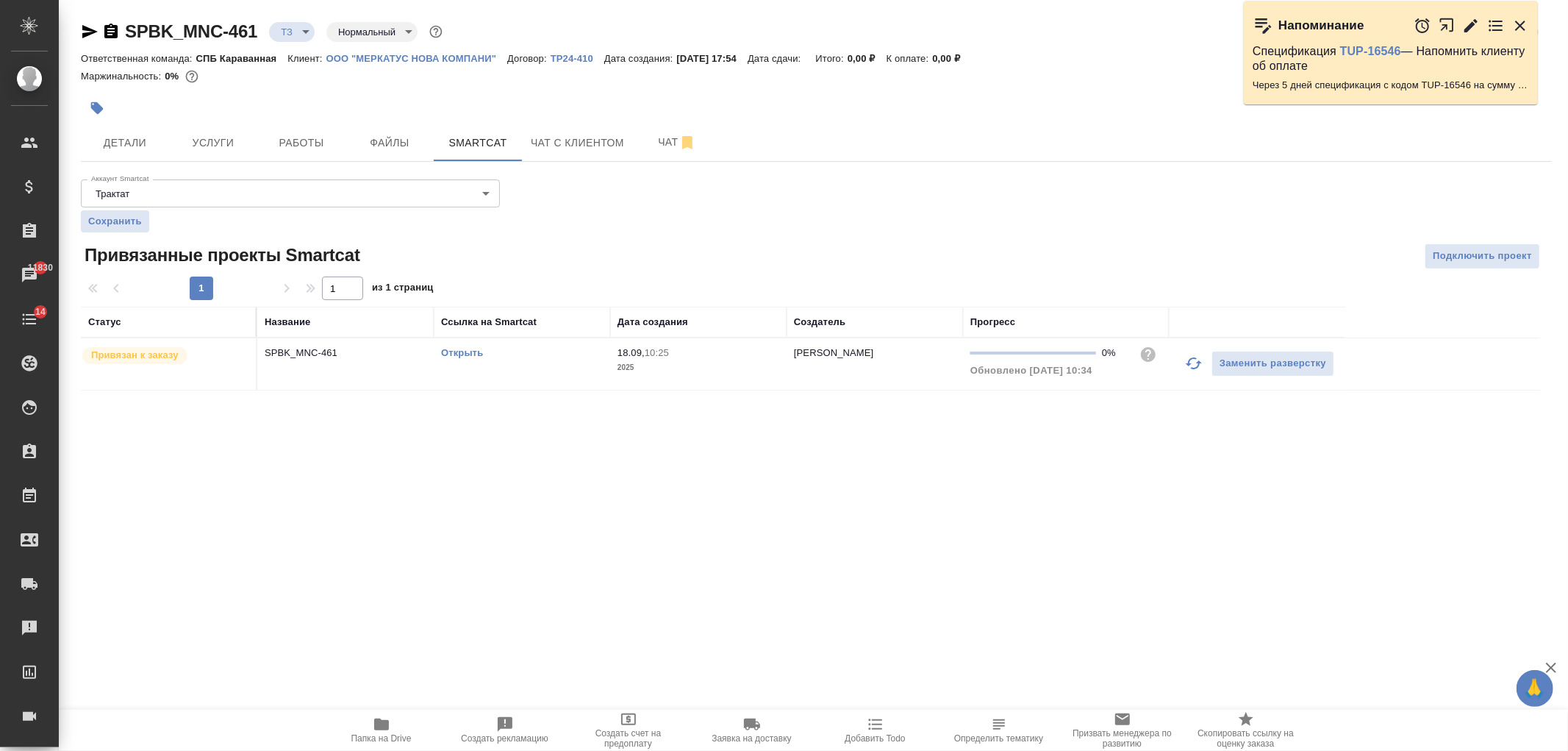
click at [468, 356] on link "Открыть" at bounding box center [462, 352] width 42 height 11
click at [454, 350] on link "Открыть" at bounding box center [462, 352] width 42 height 11
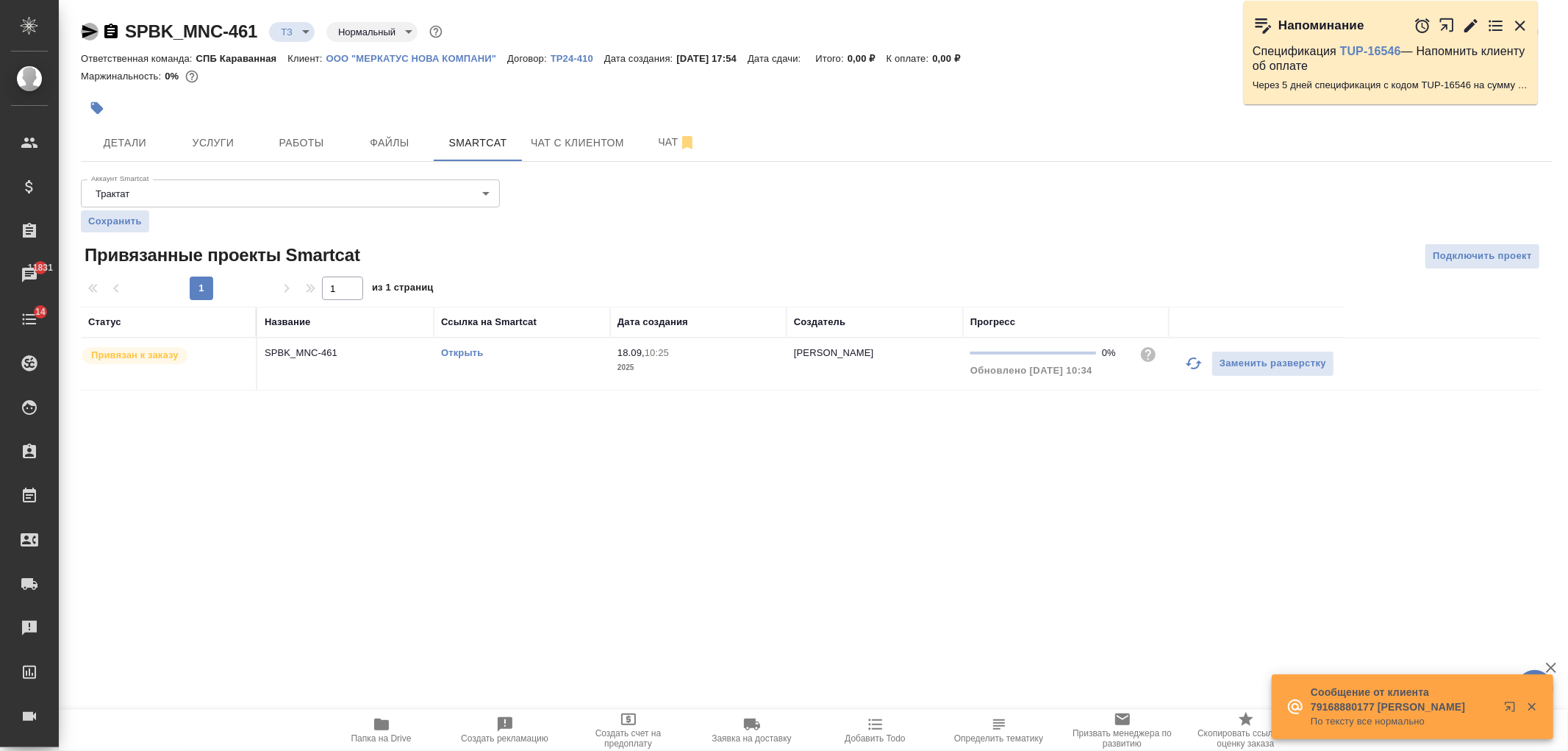
click at [92, 25] on icon "button" at bounding box center [89, 31] width 18 height 18
click at [650, 154] on button "Чат" at bounding box center [676, 142] width 88 height 37
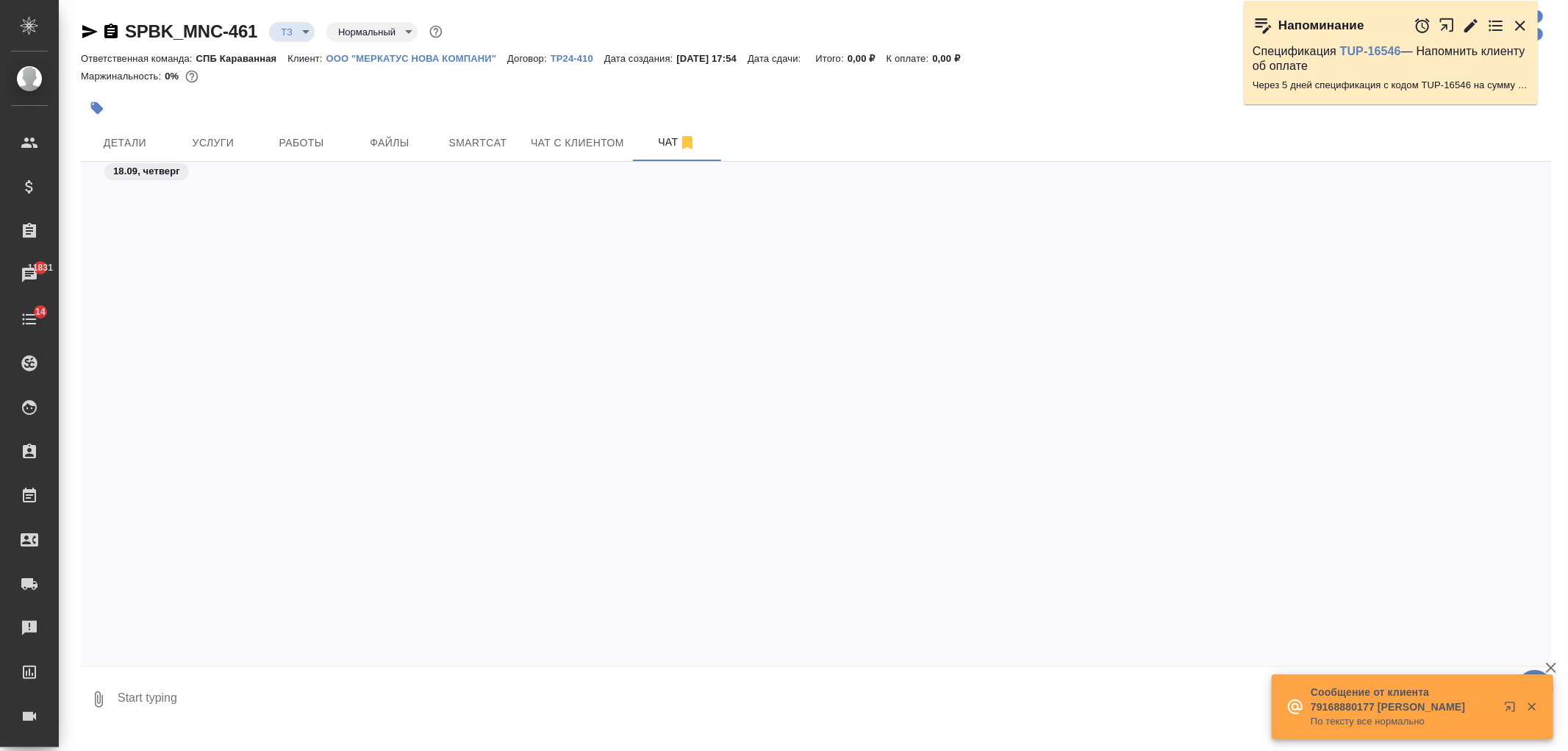
scroll to position [839, 0]
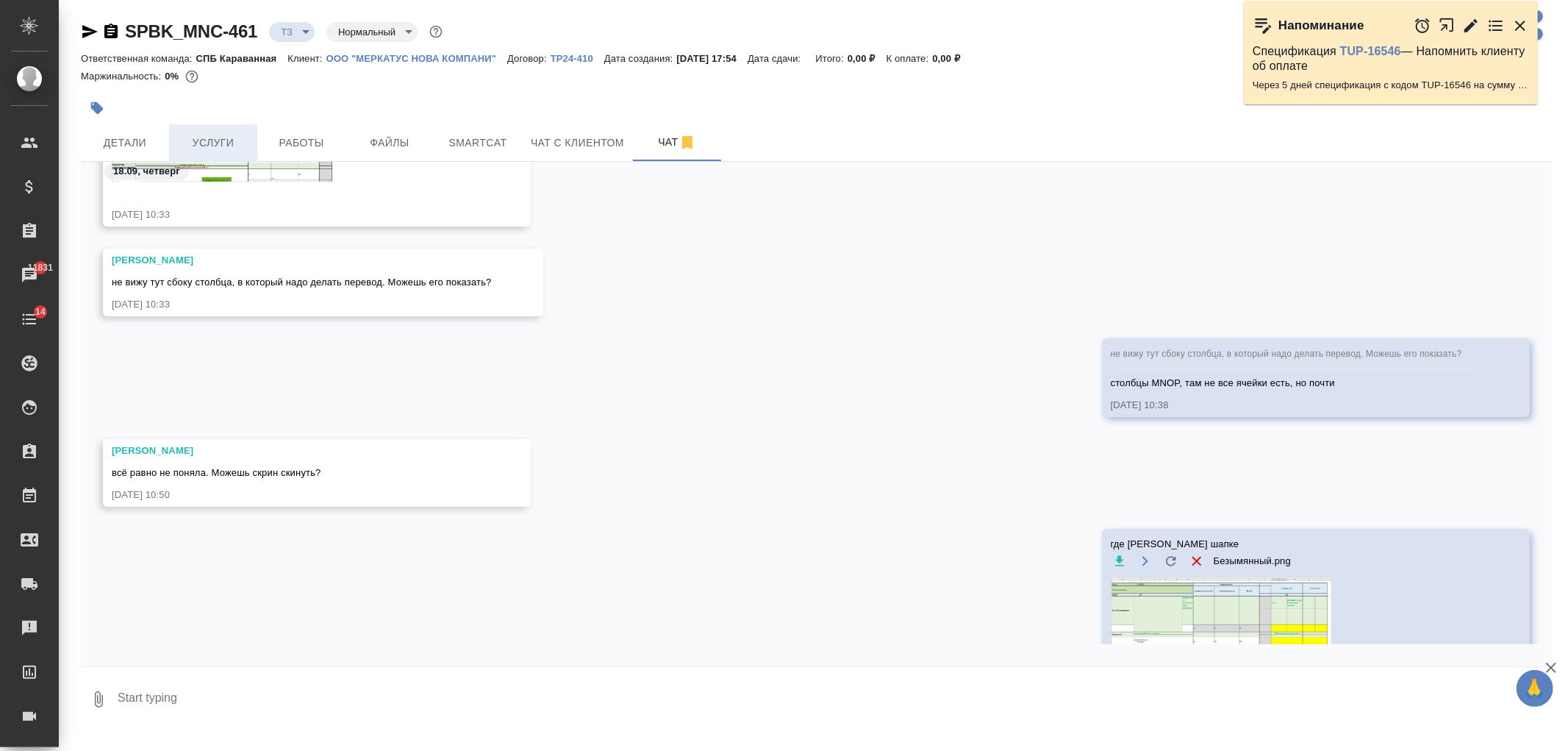
click at [247, 142] on span "Услуги" at bounding box center [213, 142] width 71 height 18
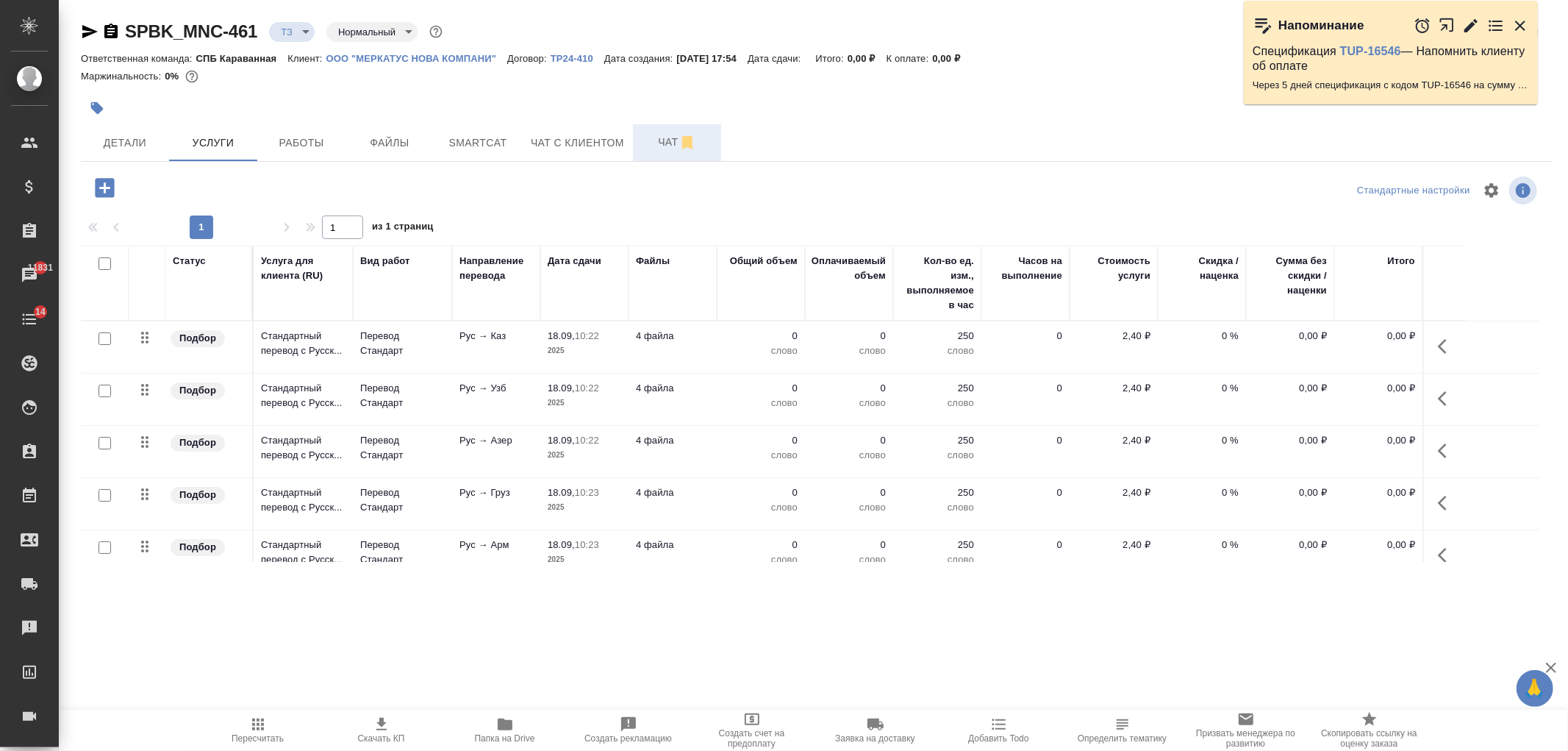
click at [647, 143] on span "Чат" at bounding box center [677, 141] width 71 height 18
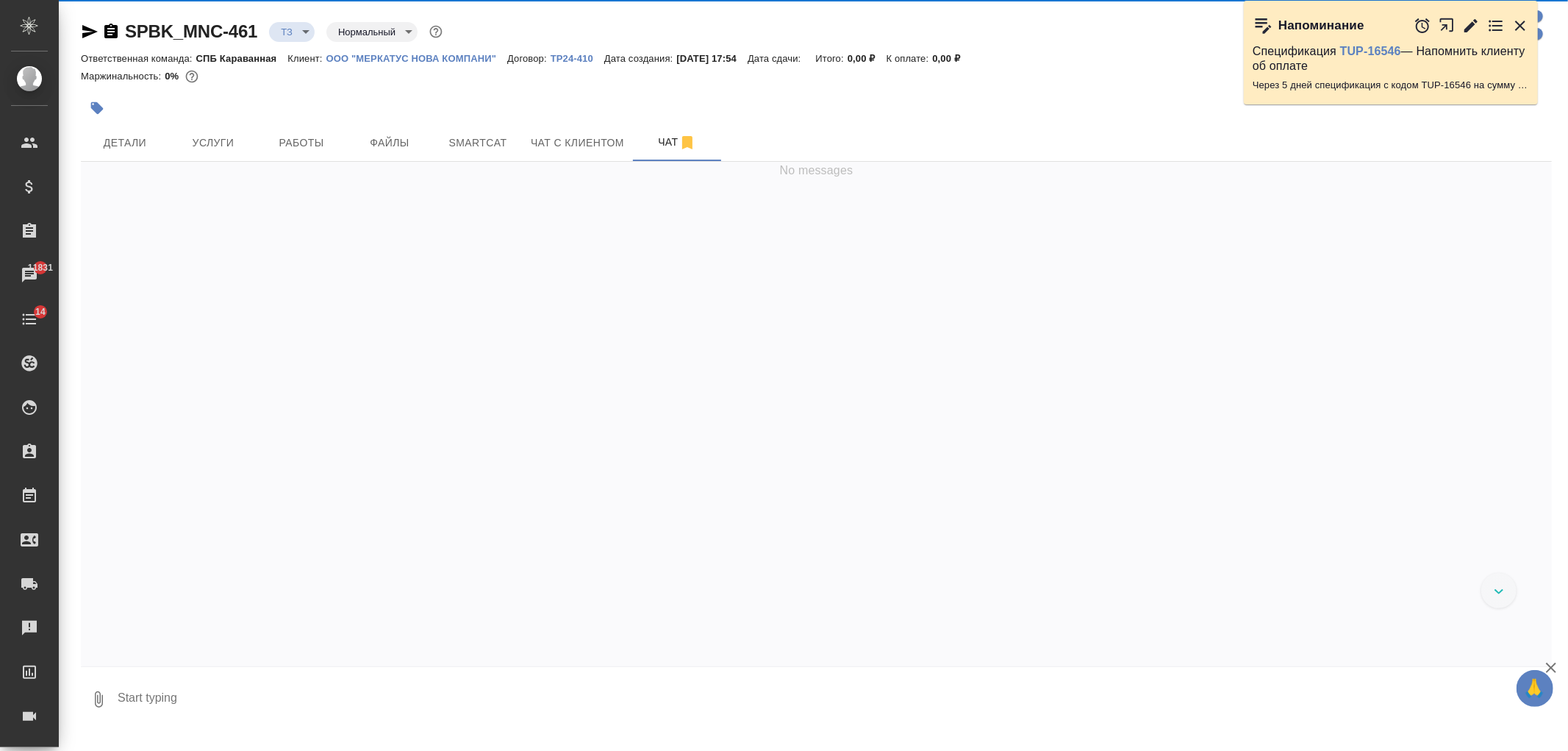
scroll to position [754, 0]
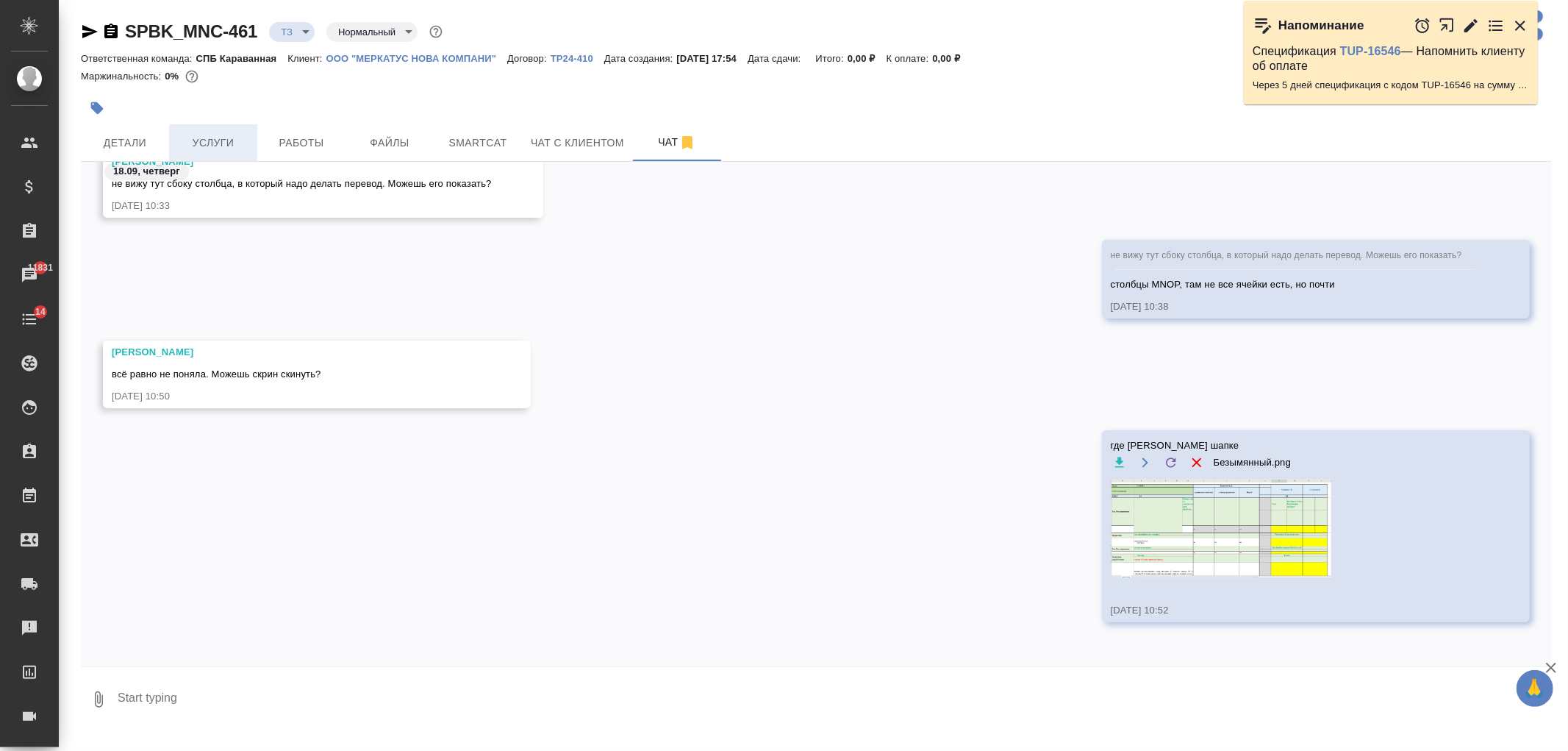
click at [211, 131] on button "Услуги" at bounding box center [213, 142] width 88 height 37
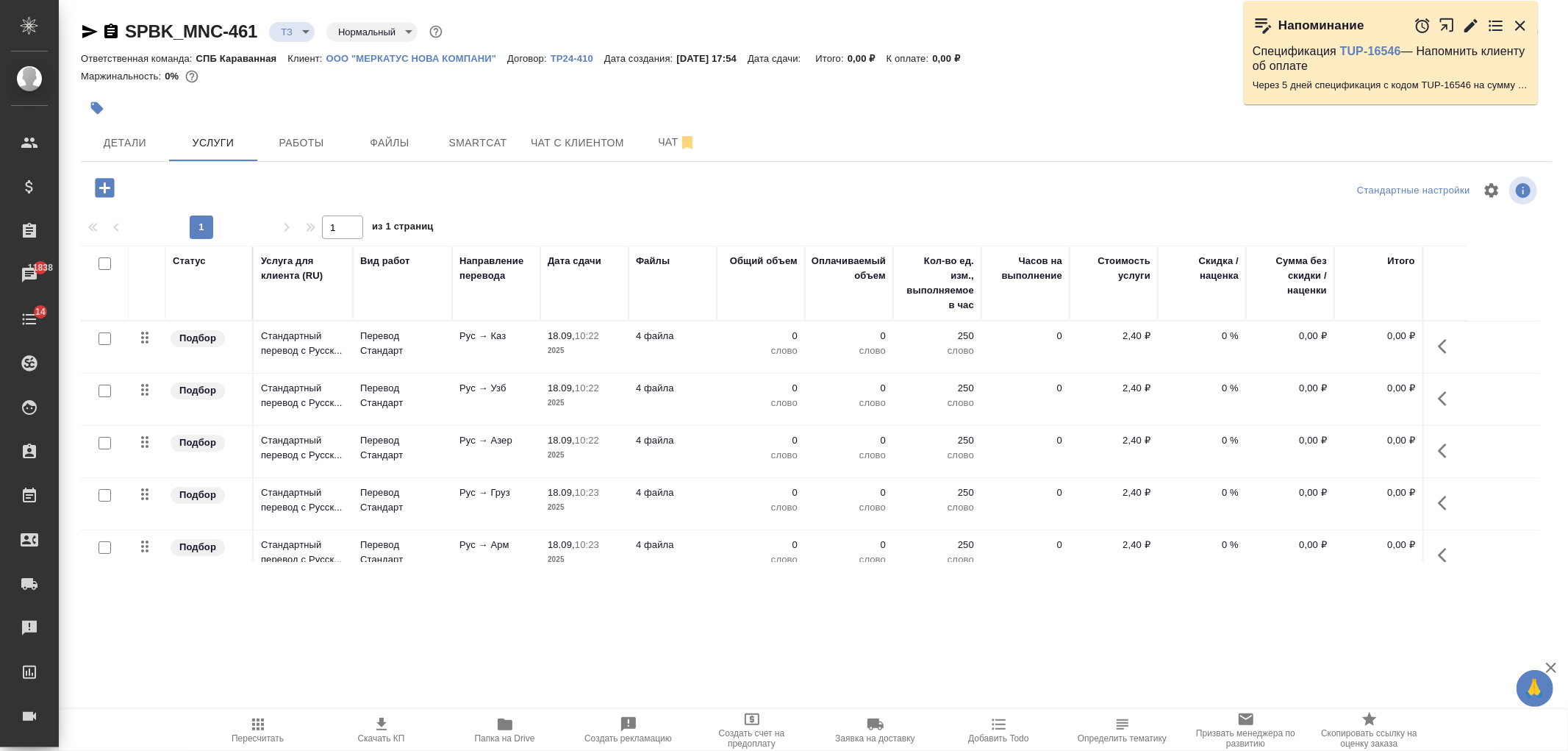
click at [562, 339] on p "18.09," at bounding box center [561, 336] width 27 height 11
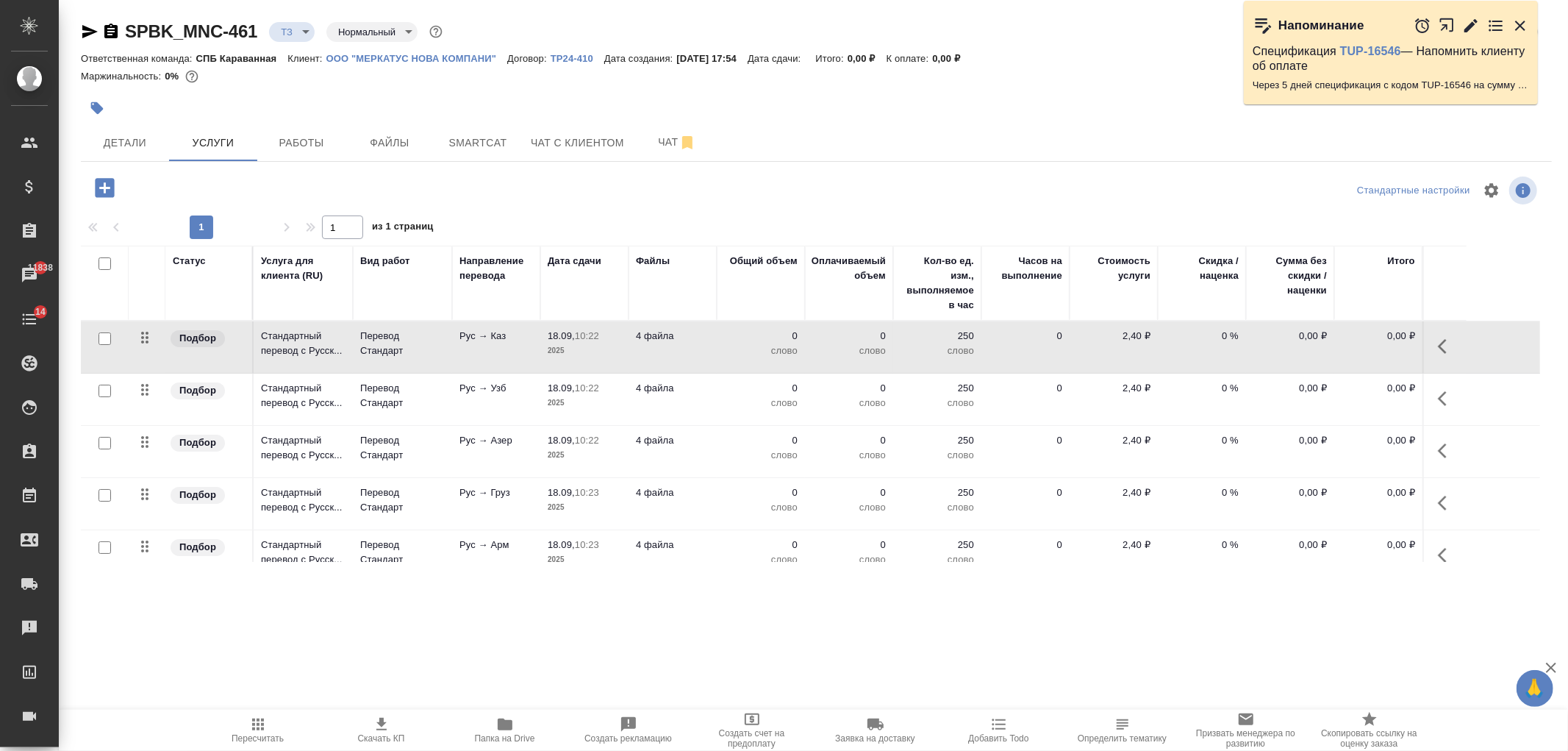
click at [562, 339] on p "18.09," at bounding box center [561, 336] width 27 height 11
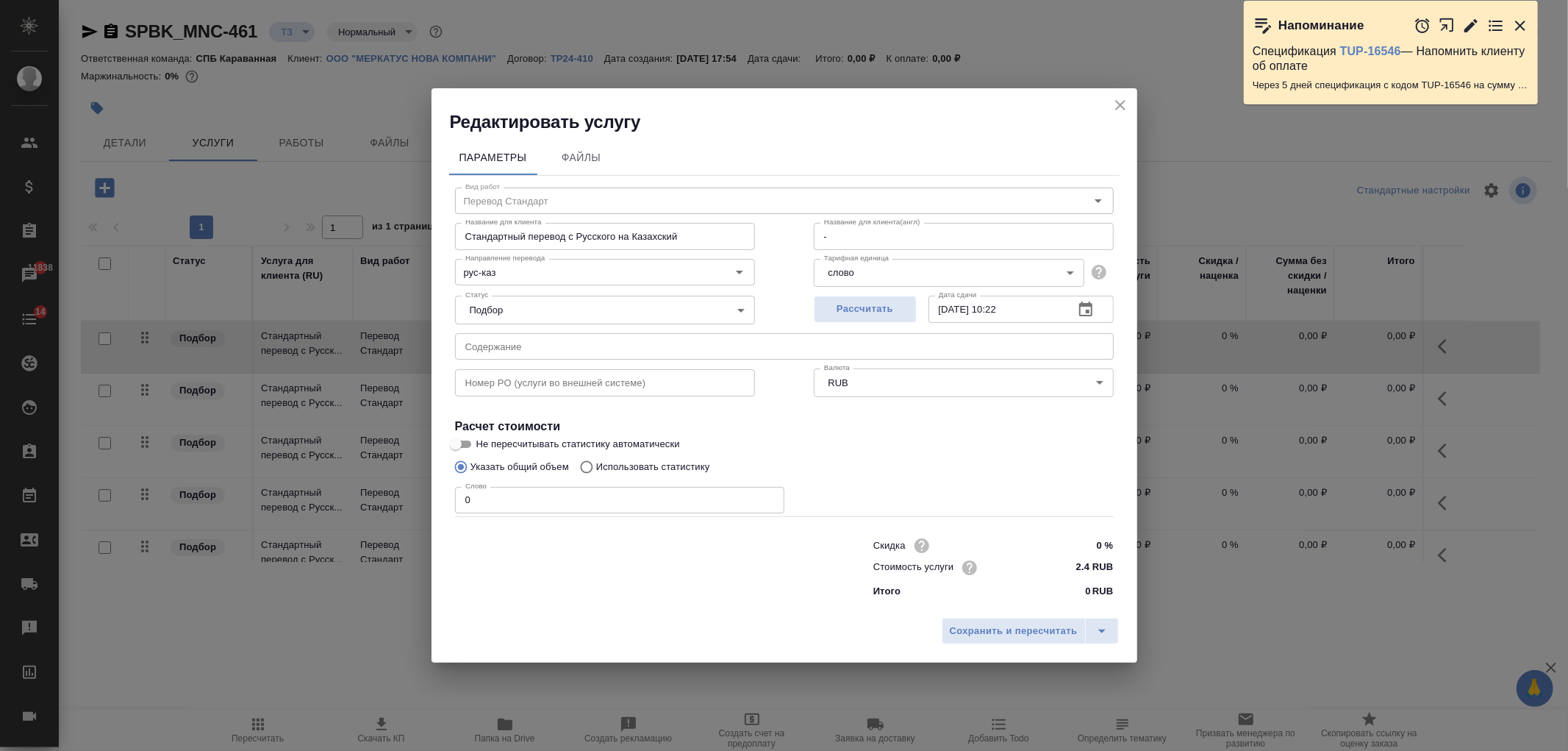
click at [663, 465] on p "Использовать статистику" at bounding box center [653, 467] width 114 height 15
click at [597, 465] on input "Использовать статистику" at bounding box center [584, 466] width 24 height 27
radio input "true"
radio input "false"
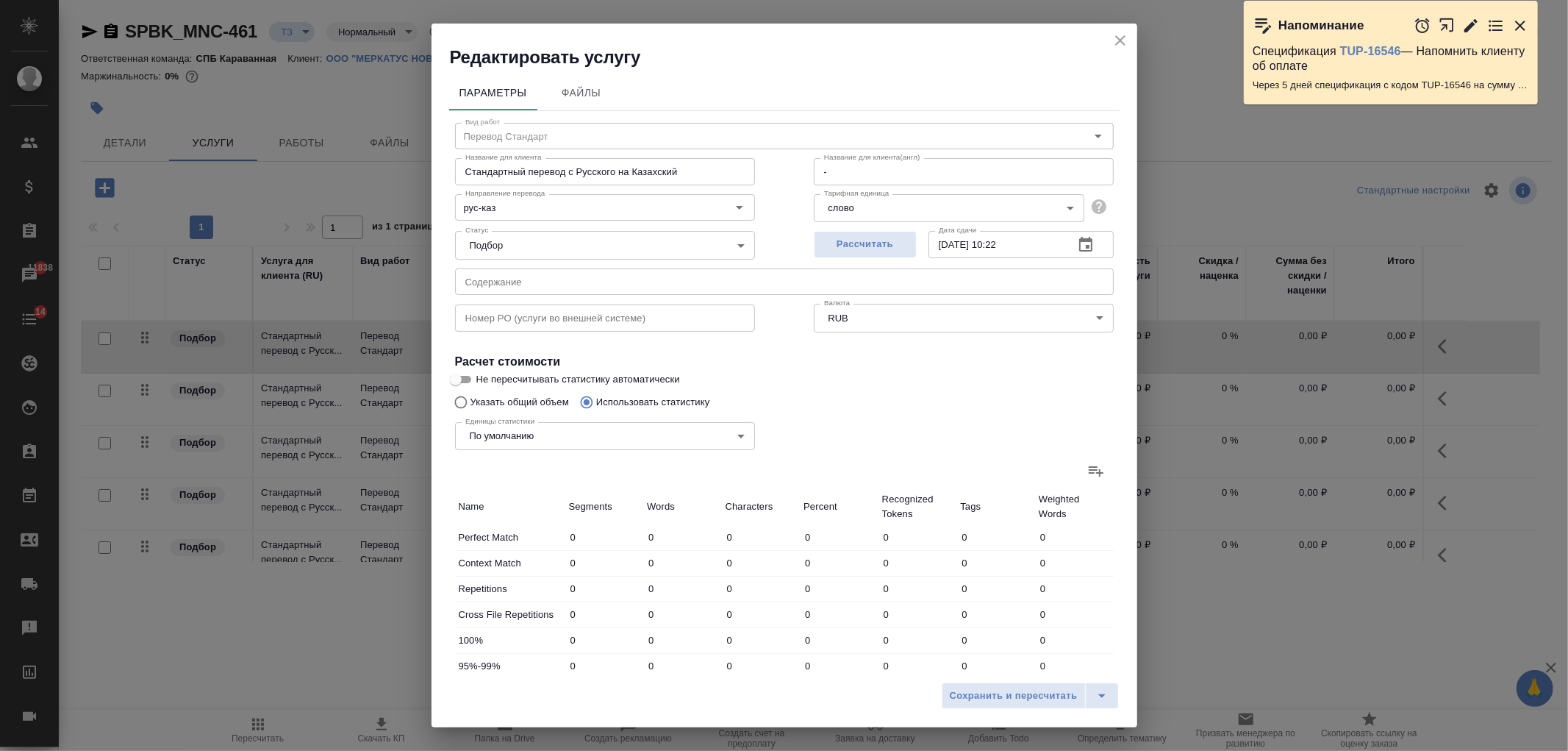
click at [1092, 471] on label at bounding box center [1096, 470] width 35 height 35
click at [0, 0] on input "file" at bounding box center [0, 0] width 0 height 0
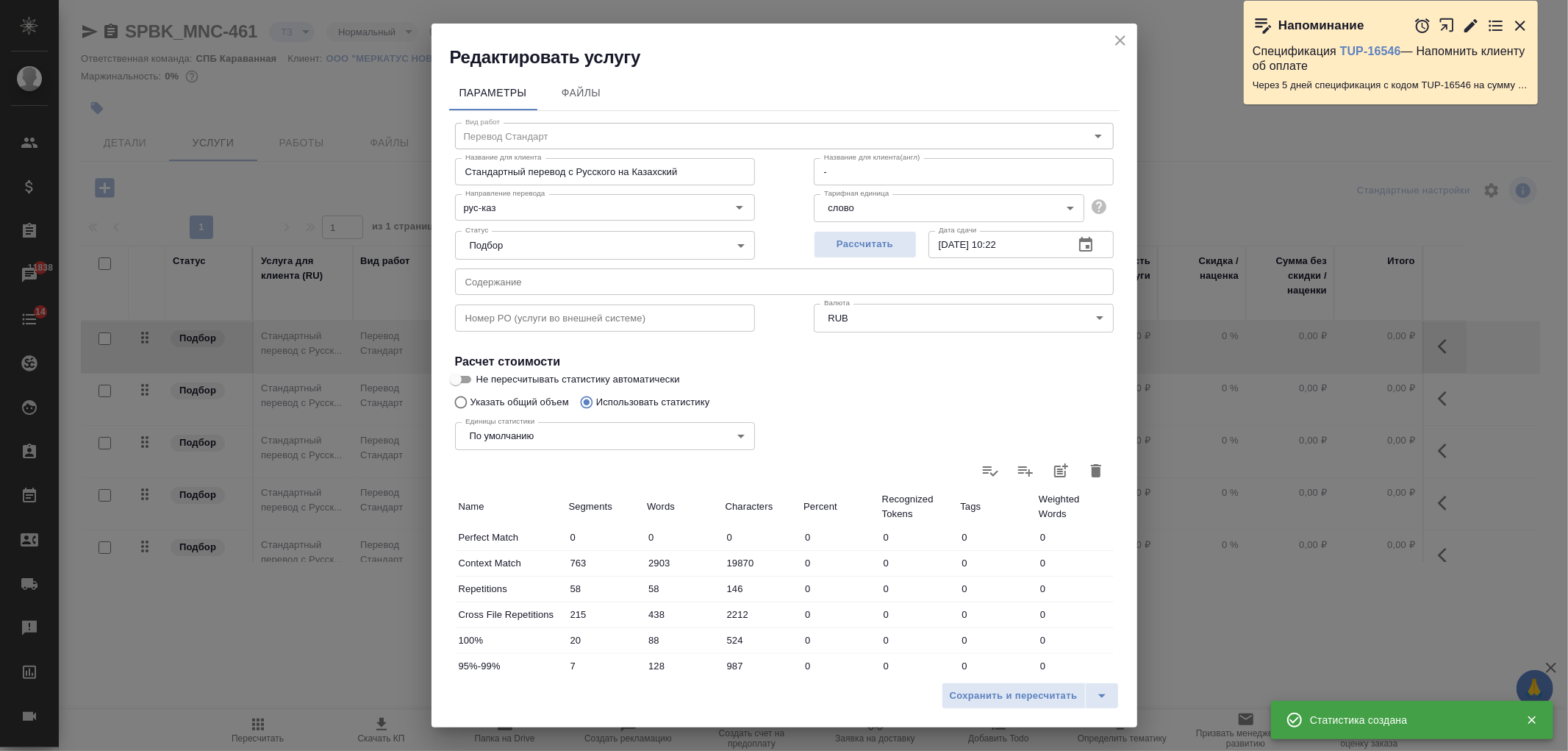
type input "763"
type input "2903"
type input "19870"
type input "58"
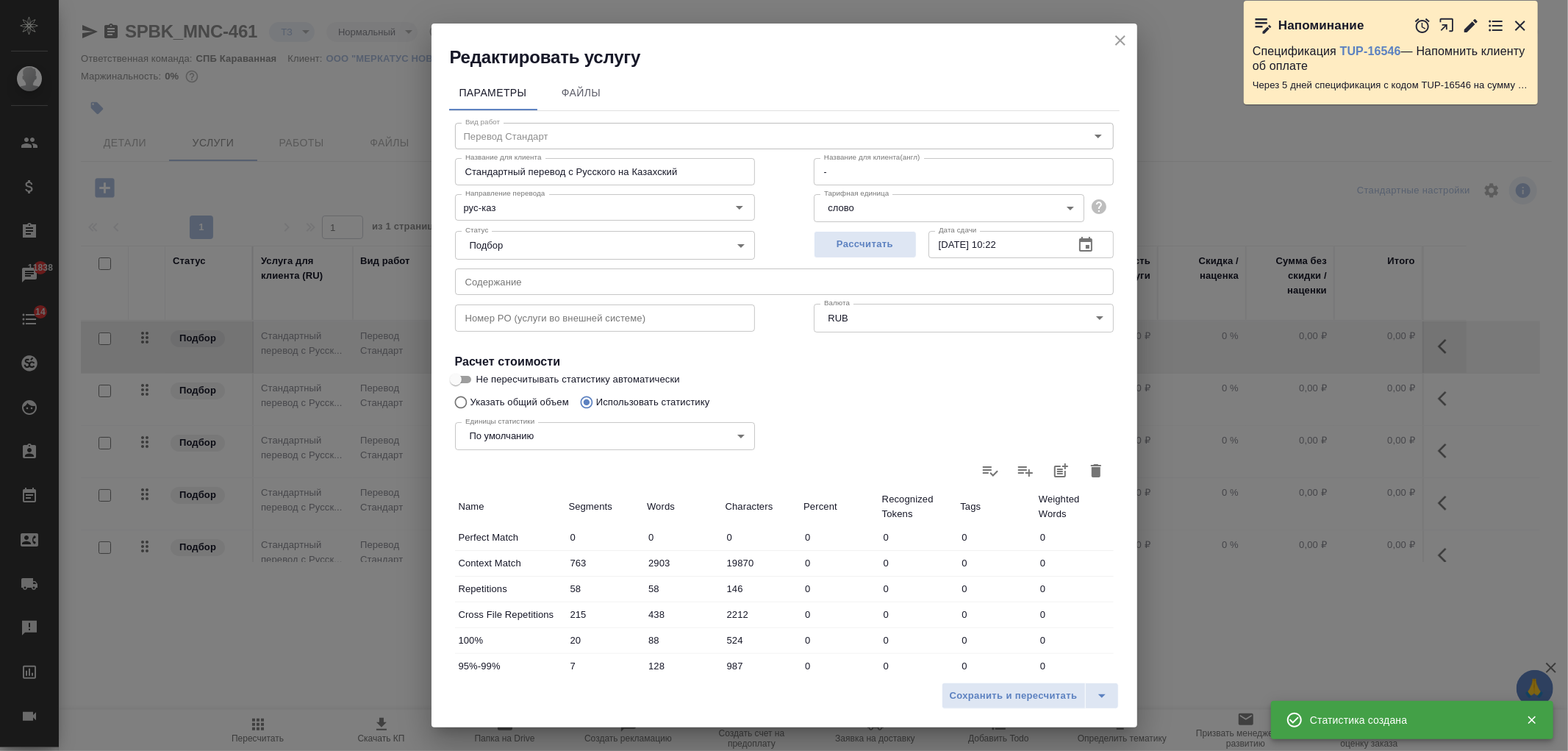
type input "146"
type input "215"
type input "438"
type input "2212"
type input "20"
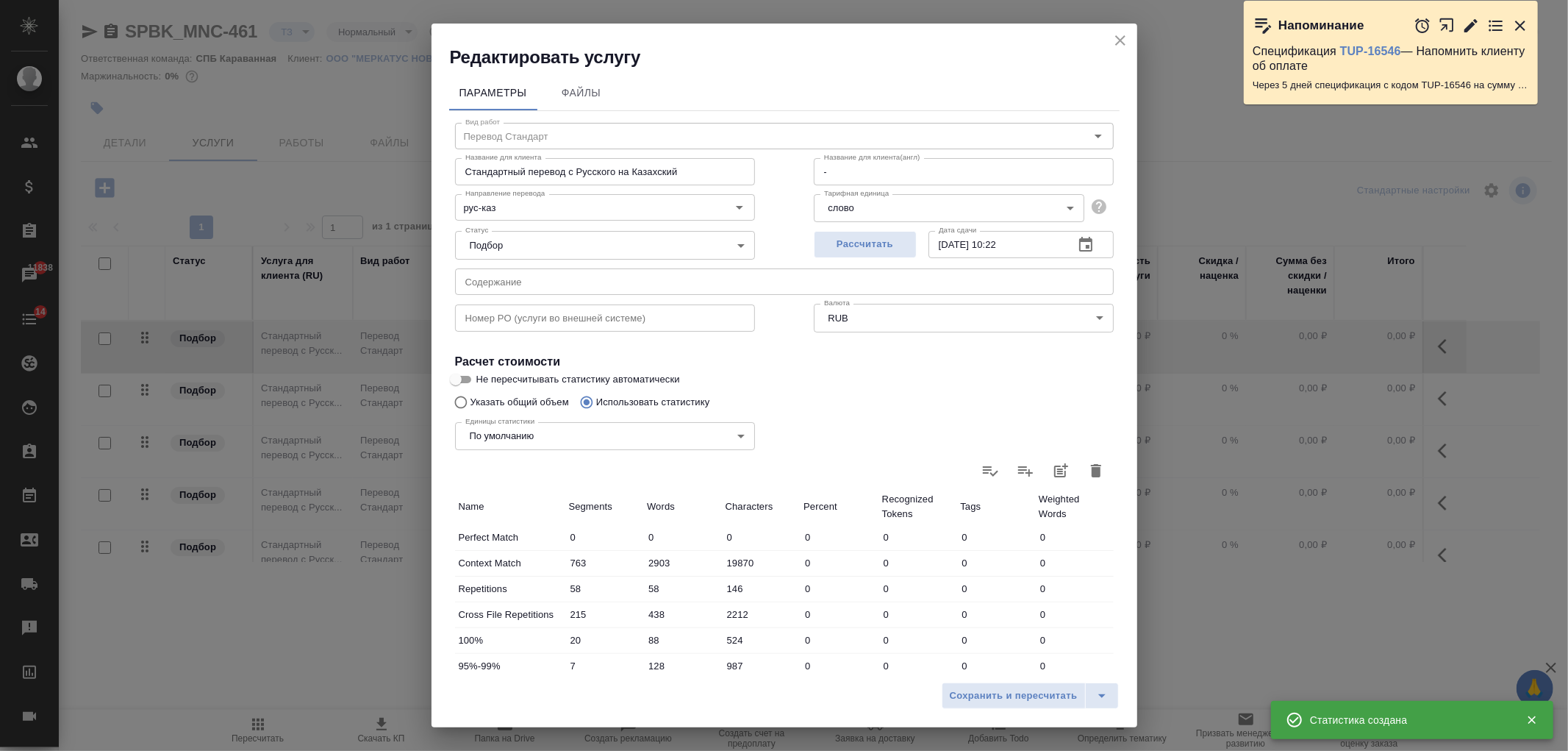
type input "88"
type input "524"
type input "7"
type input "128"
type input "987"
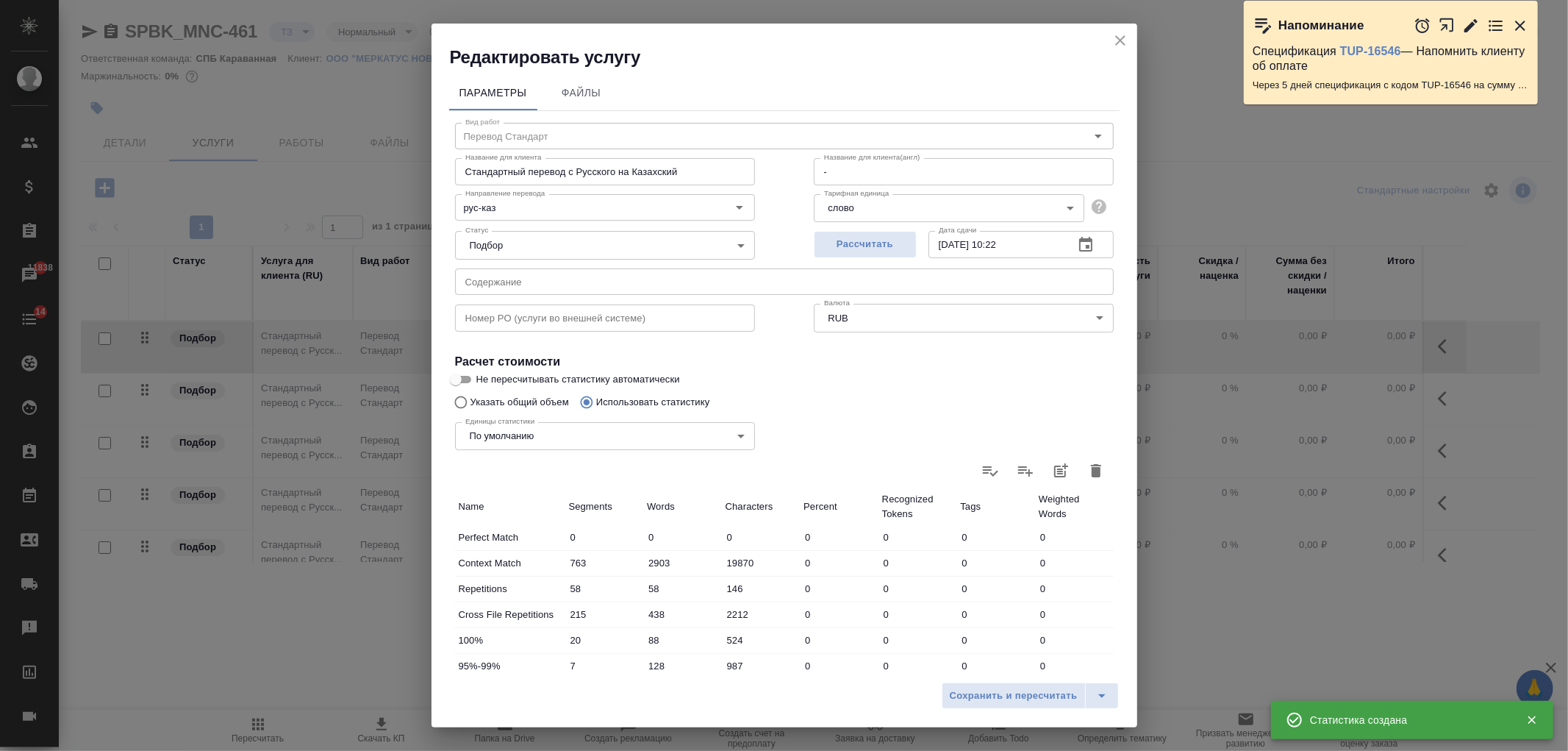
type input "3"
type input "102"
type input "799"
type input "14"
type input "83"
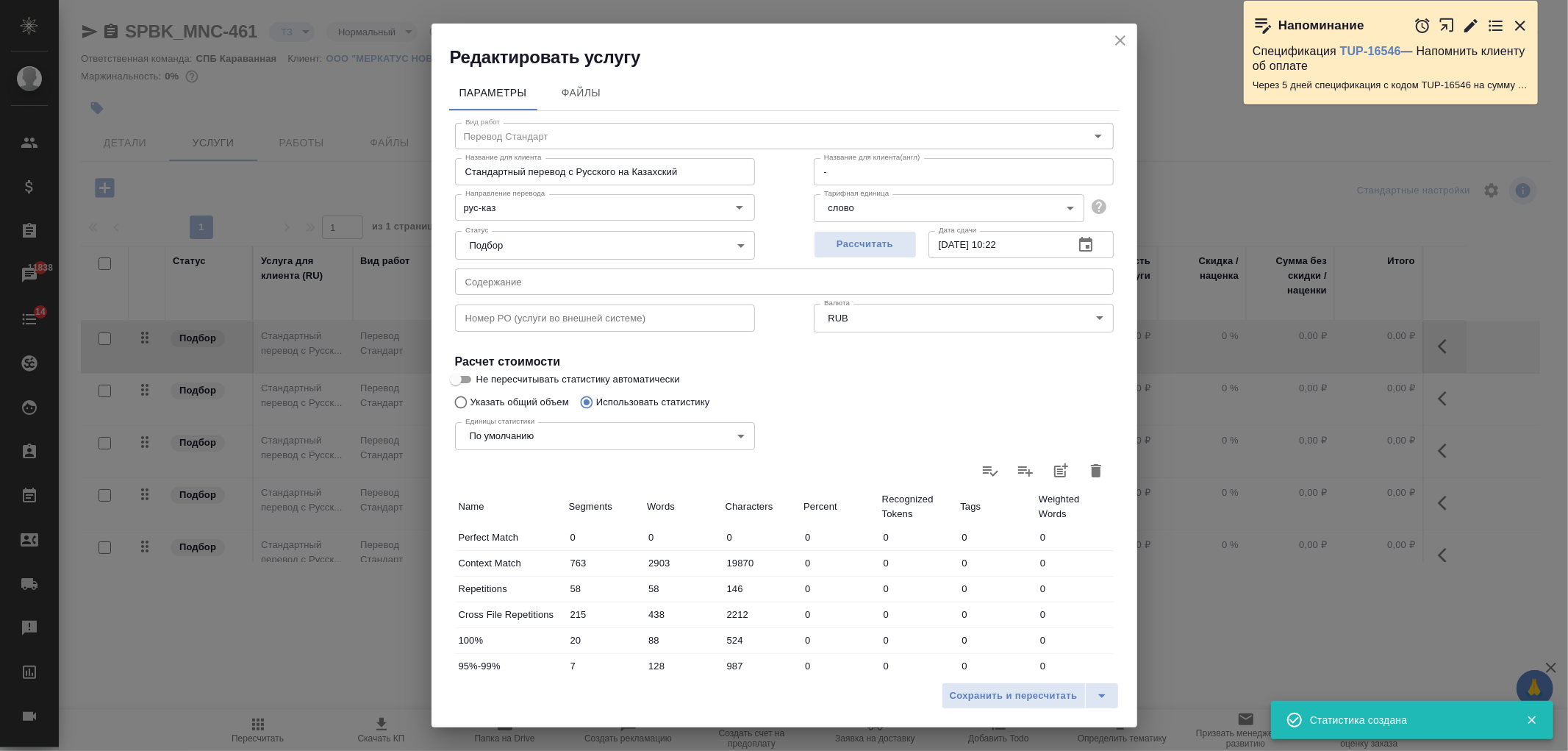
type input "550"
type input "807"
type input "3304"
type input "22730"
type input "1080"
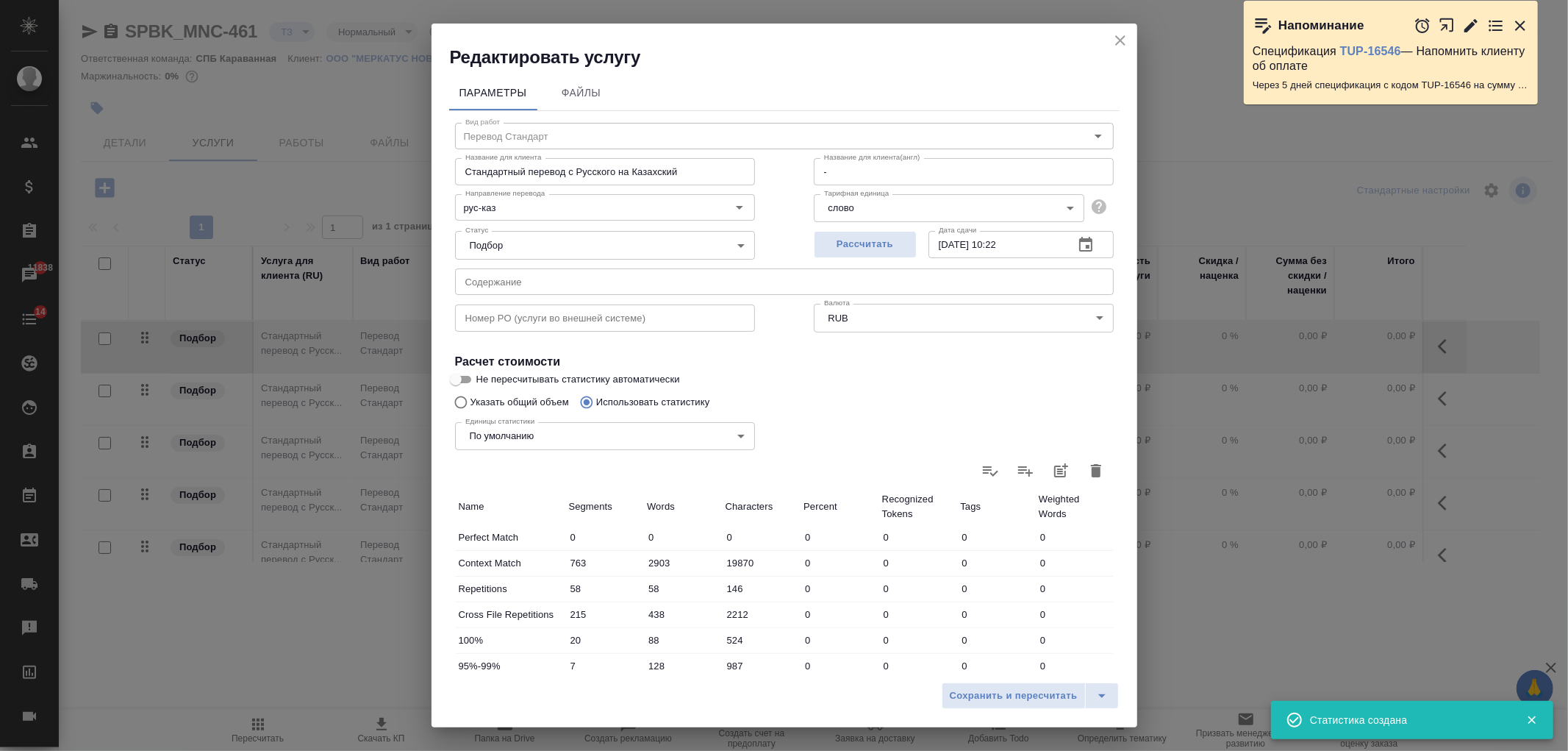
type input "3800"
type input "25088"
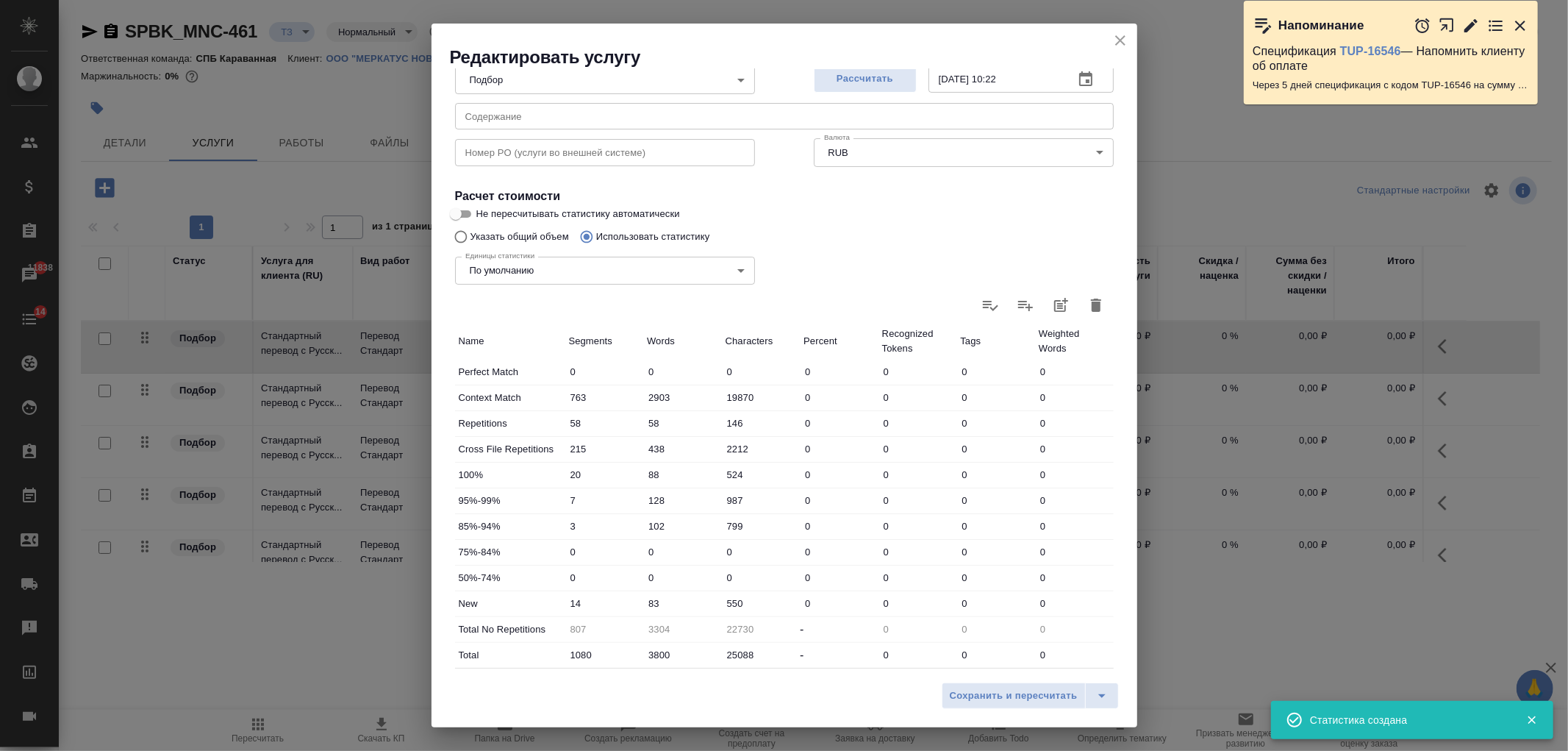
scroll to position [252, 0]
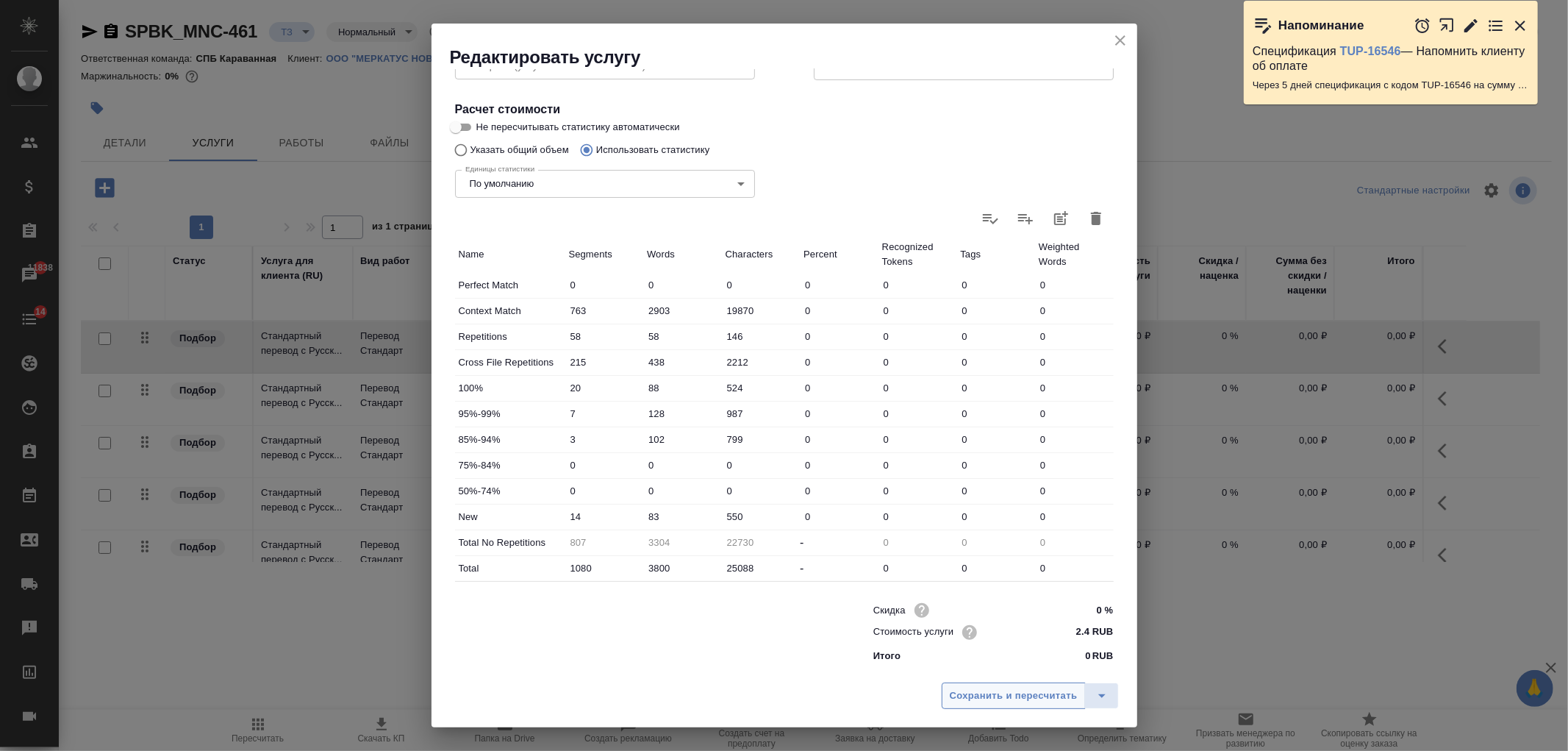
click at [1026, 699] on span "Сохранить и пересчитать" at bounding box center [1013, 696] width 128 height 17
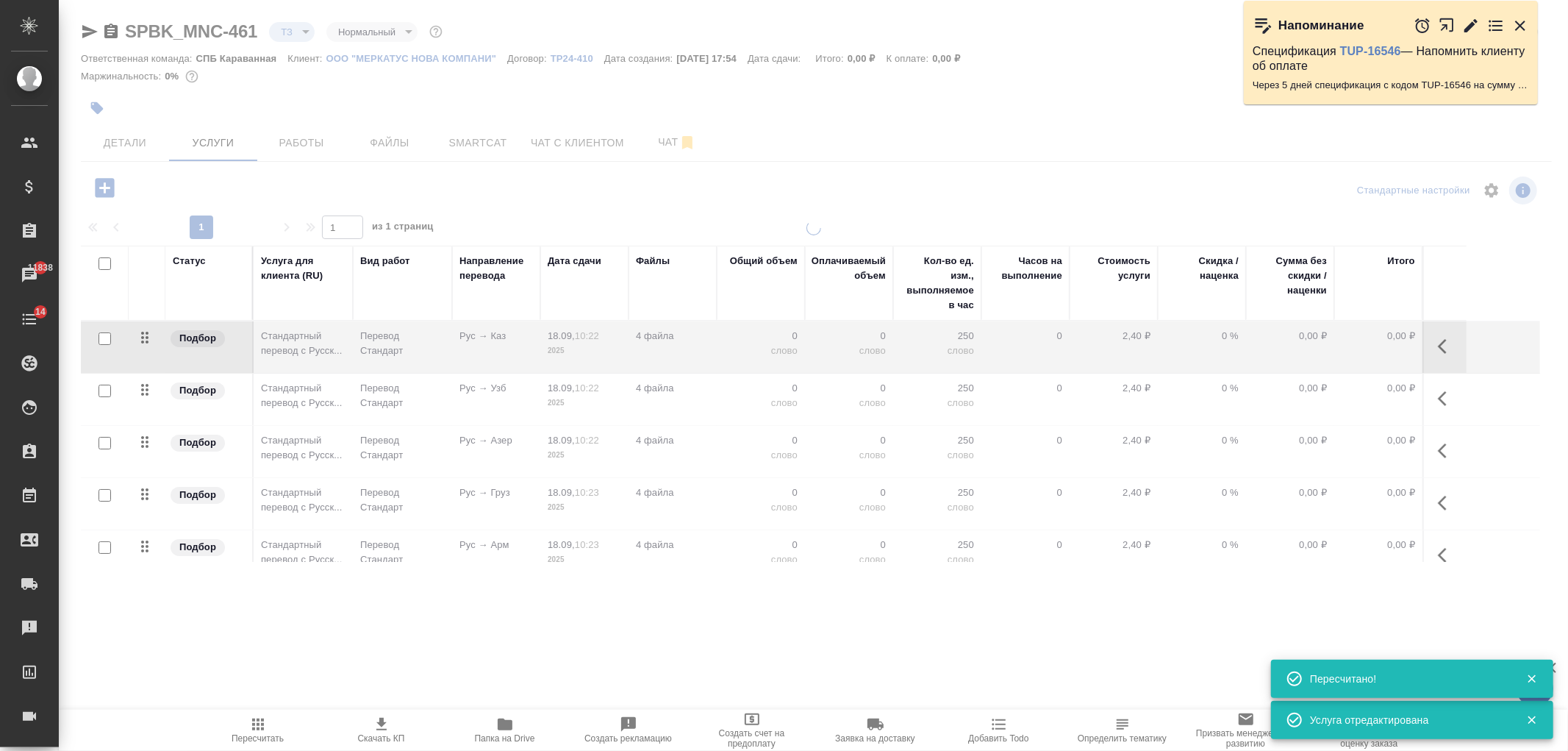
type input "new"
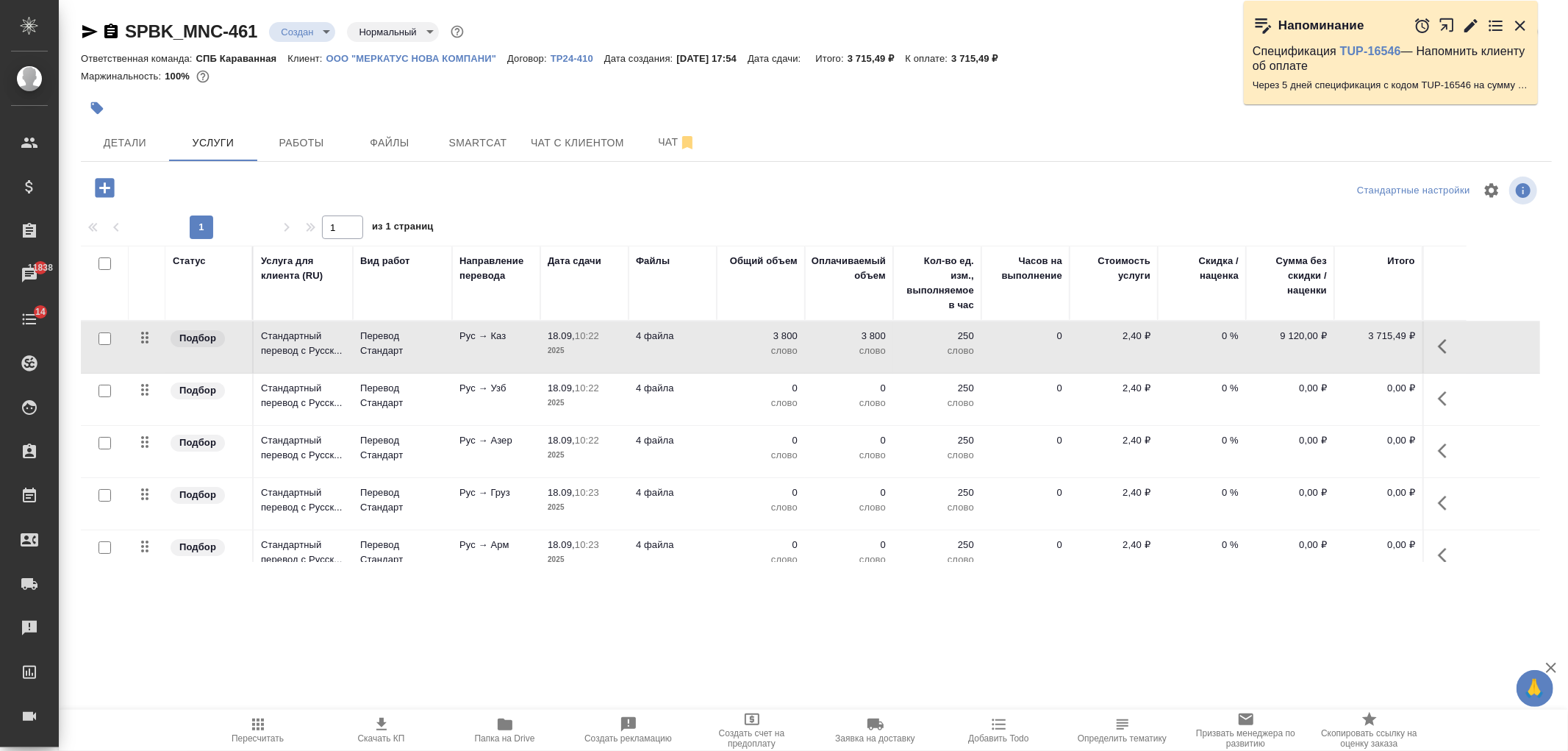
click at [1246, 410] on td "0,00 ₽" at bounding box center [1290, 399] width 88 height 51
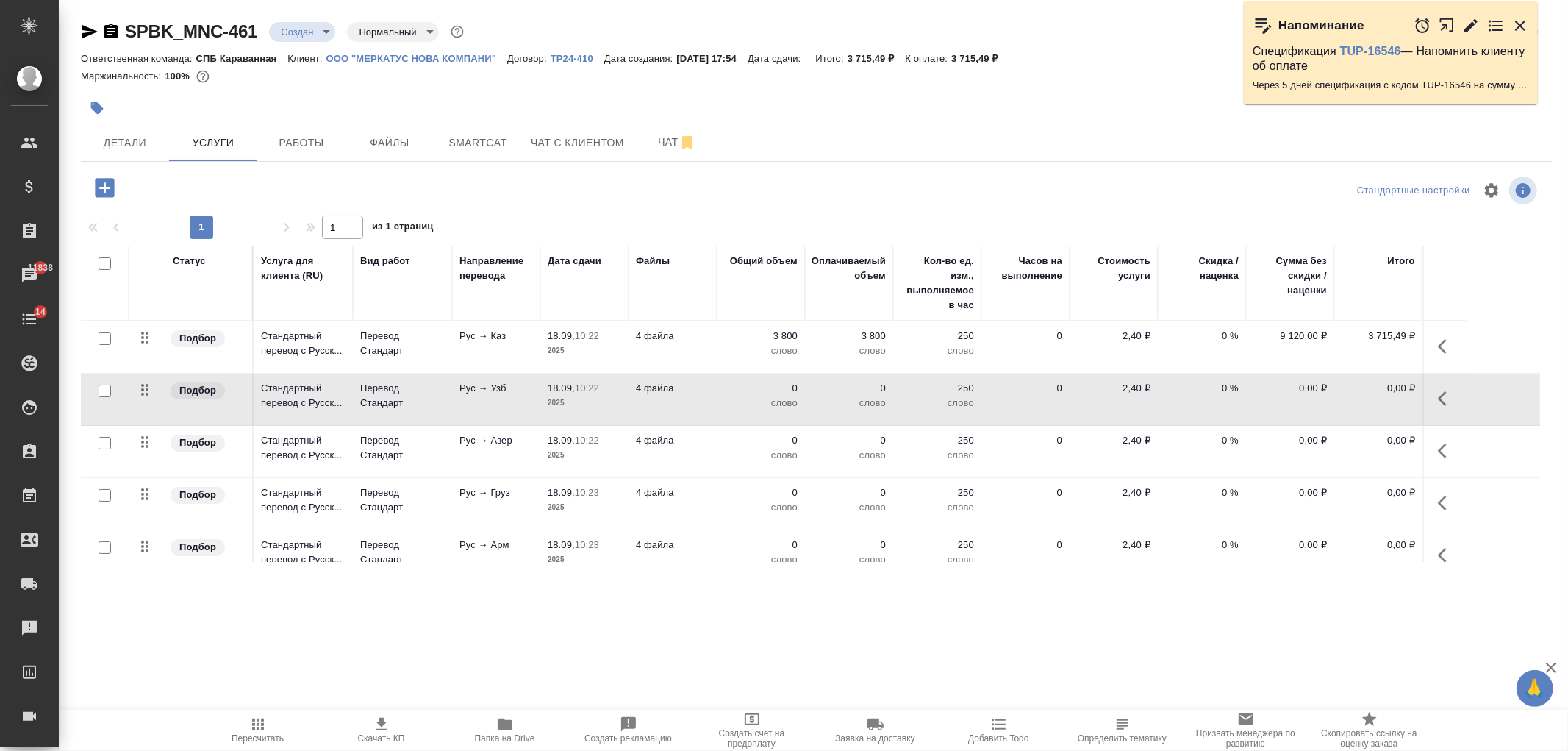
click at [1246, 410] on td "0,00 ₽" at bounding box center [1290, 399] width 88 height 51
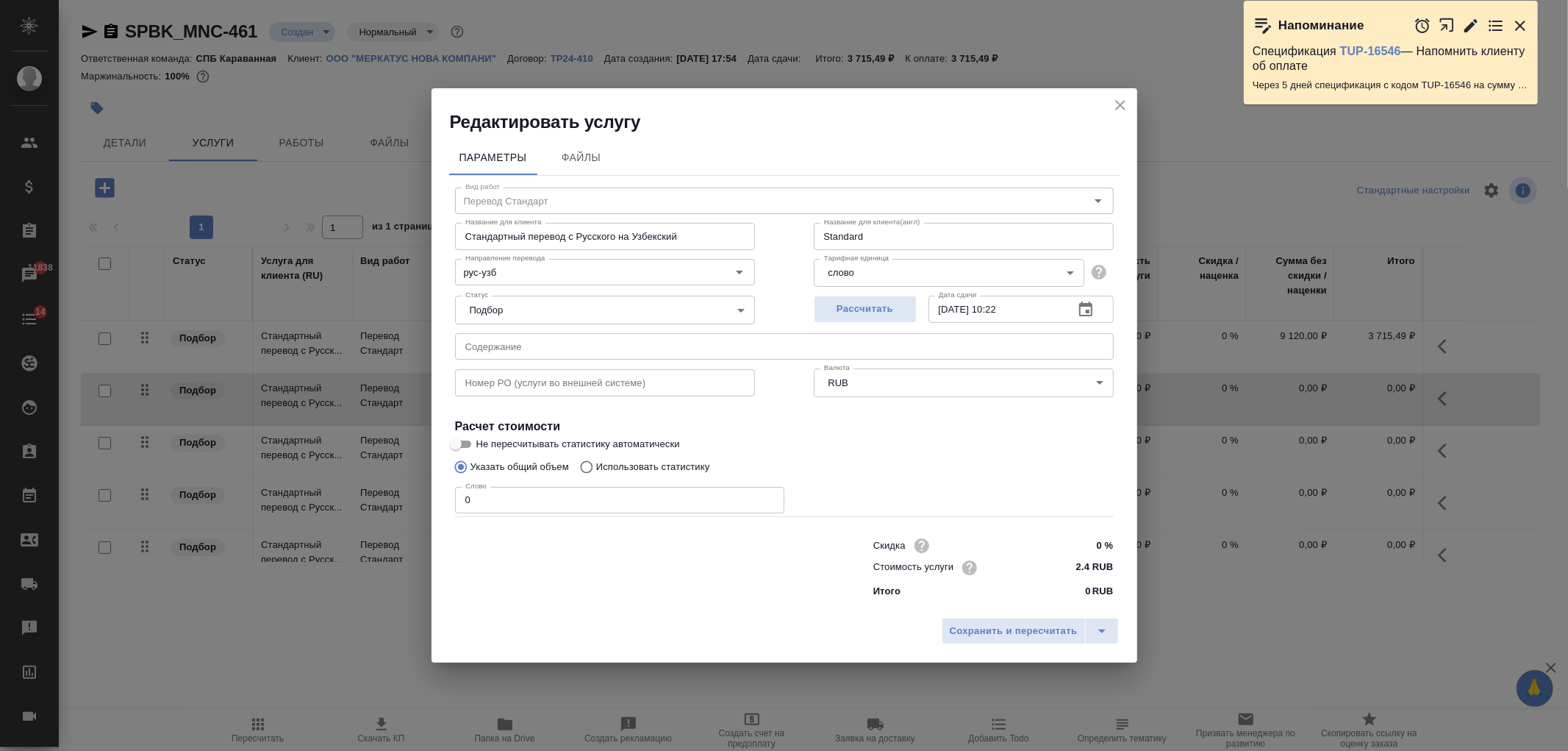
click at [622, 468] on p "Использовать статистику" at bounding box center [653, 467] width 114 height 15
click at [597, 468] on input "Использовать статистику" at bounding box center [584, 466] width 24 height 27
radio input "true"
radio input "false"
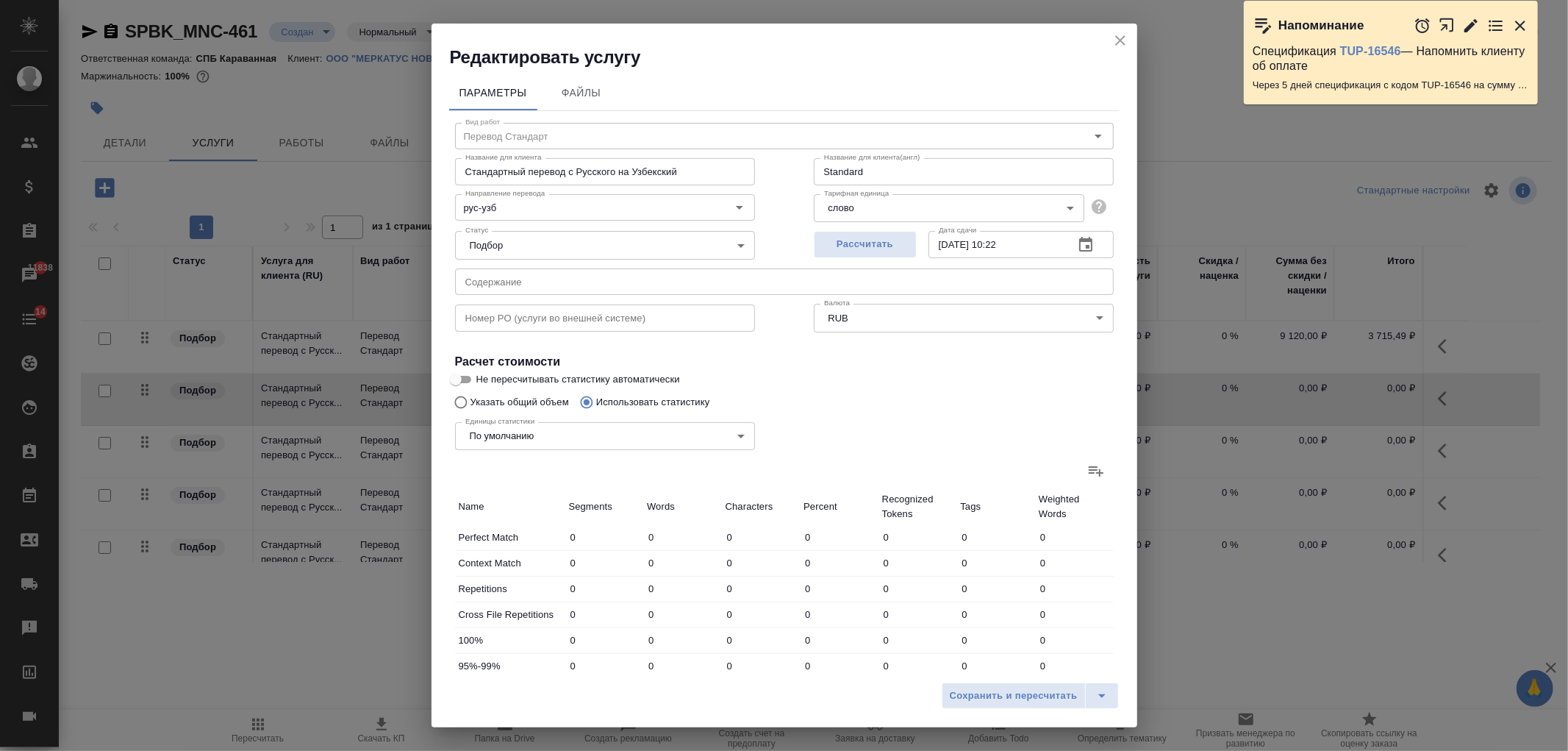
click at [1087, 474] on icon at bounding box center [1096, 470] width 18 height 18
click at [0, 0] on input "file" at bounding box center [0, 0] width 0 height 0
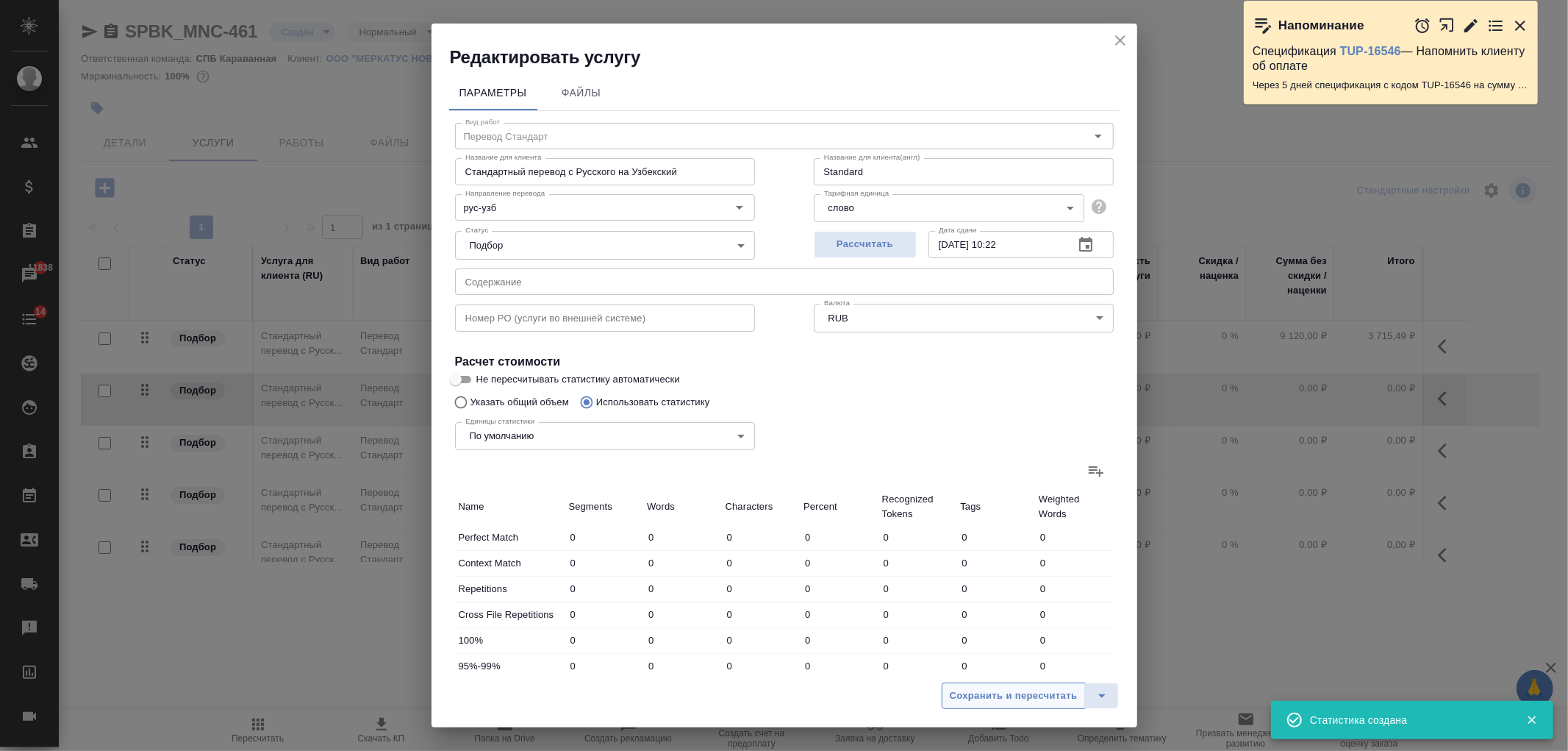
type input "1011"
type input "3155"
type input "20558"
type input "35"
type input "258"
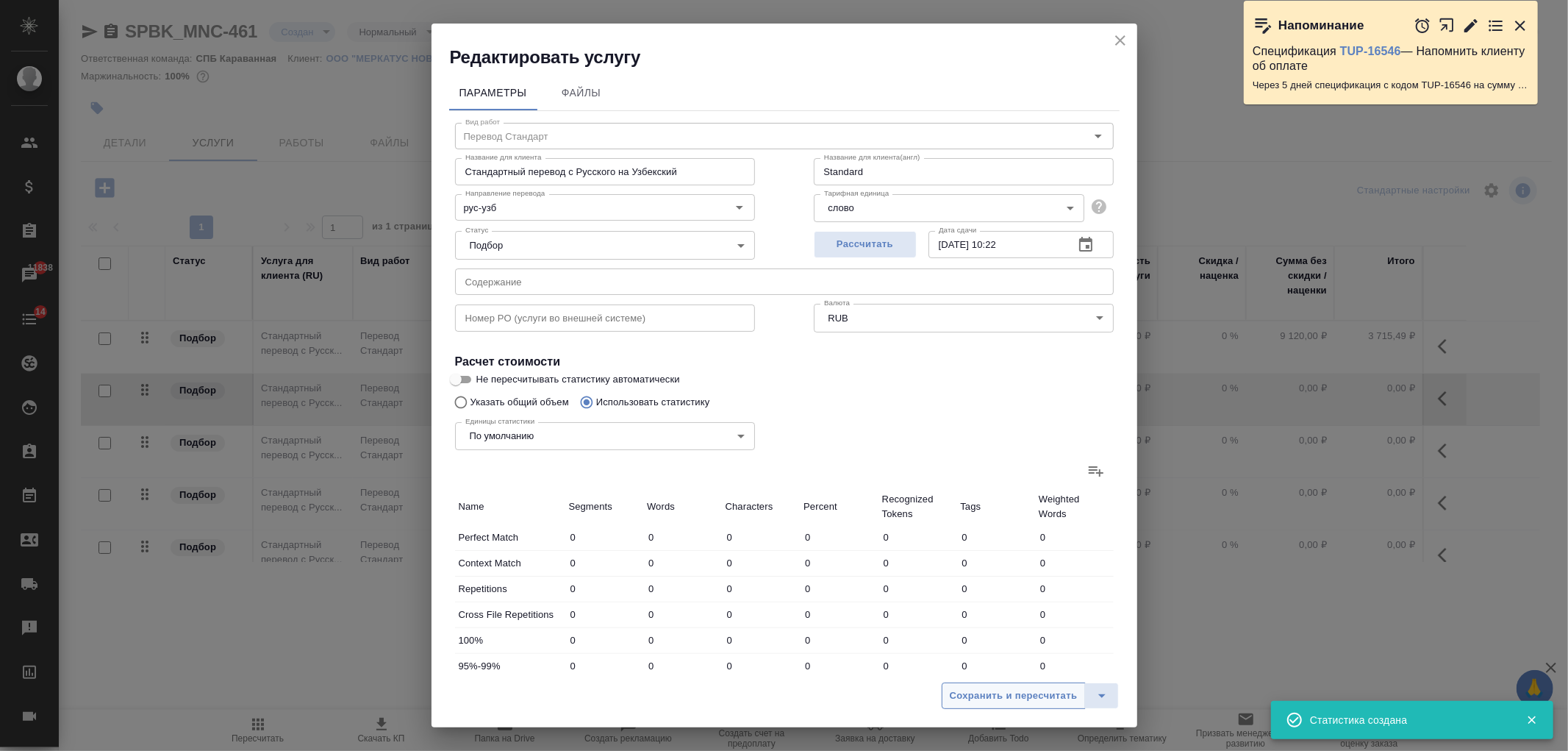
type input "1759"
type input "12"
type input "76"
type input "440"
type input "8"
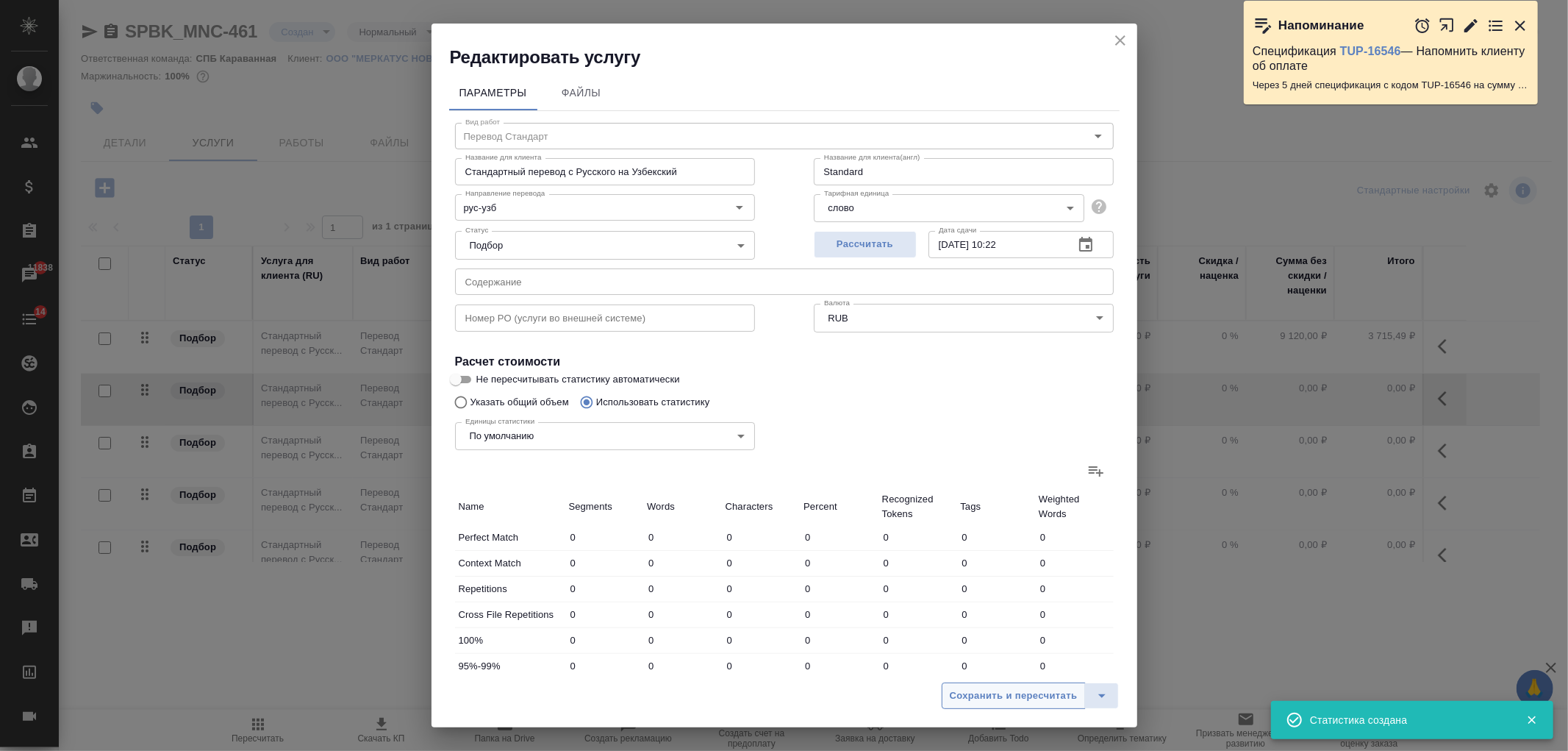
type input "129"
type input "990"
type input "3"
type input "102"
type input "799"
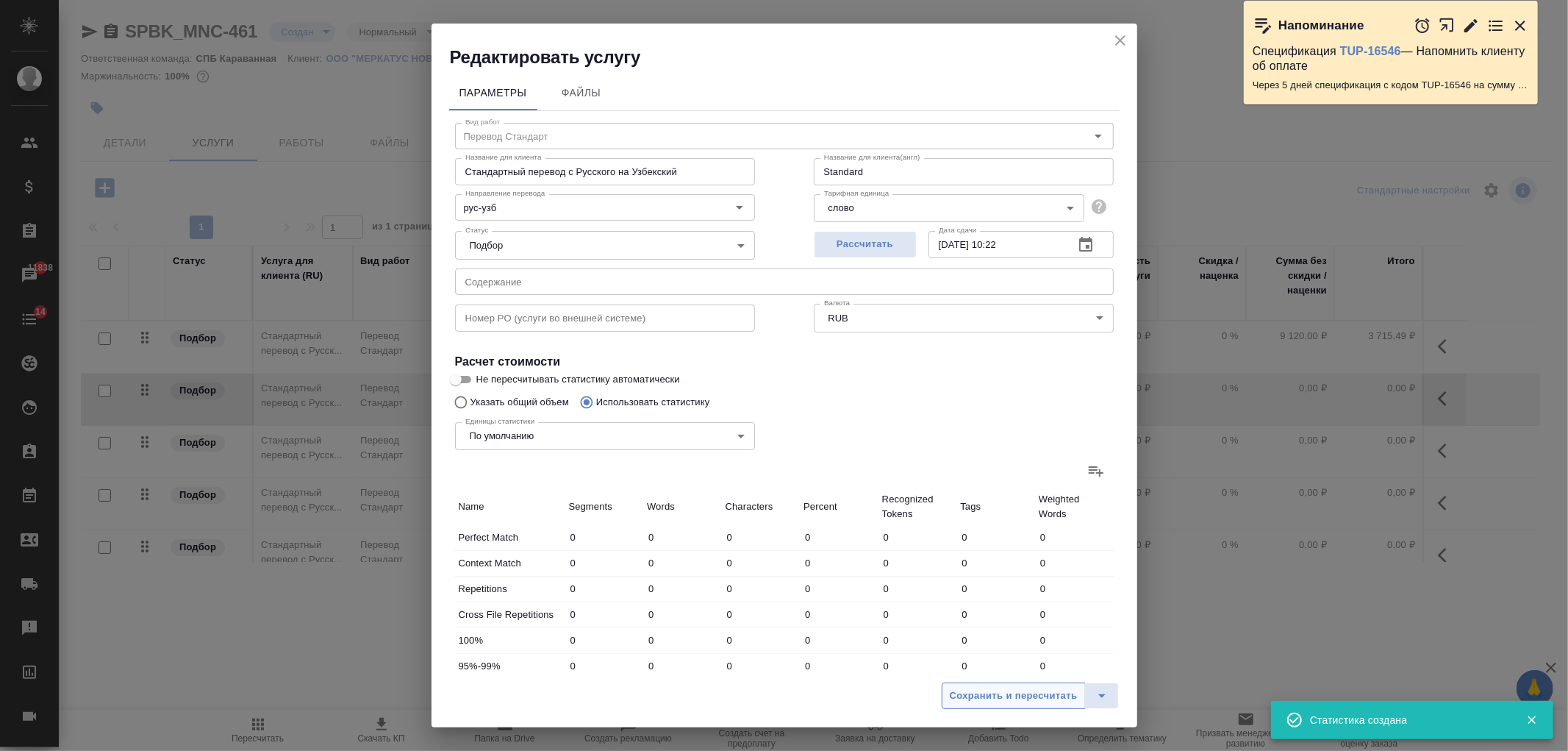
type input "11"
type input "80"
type input "542"
type input "1045"
type input "3542"
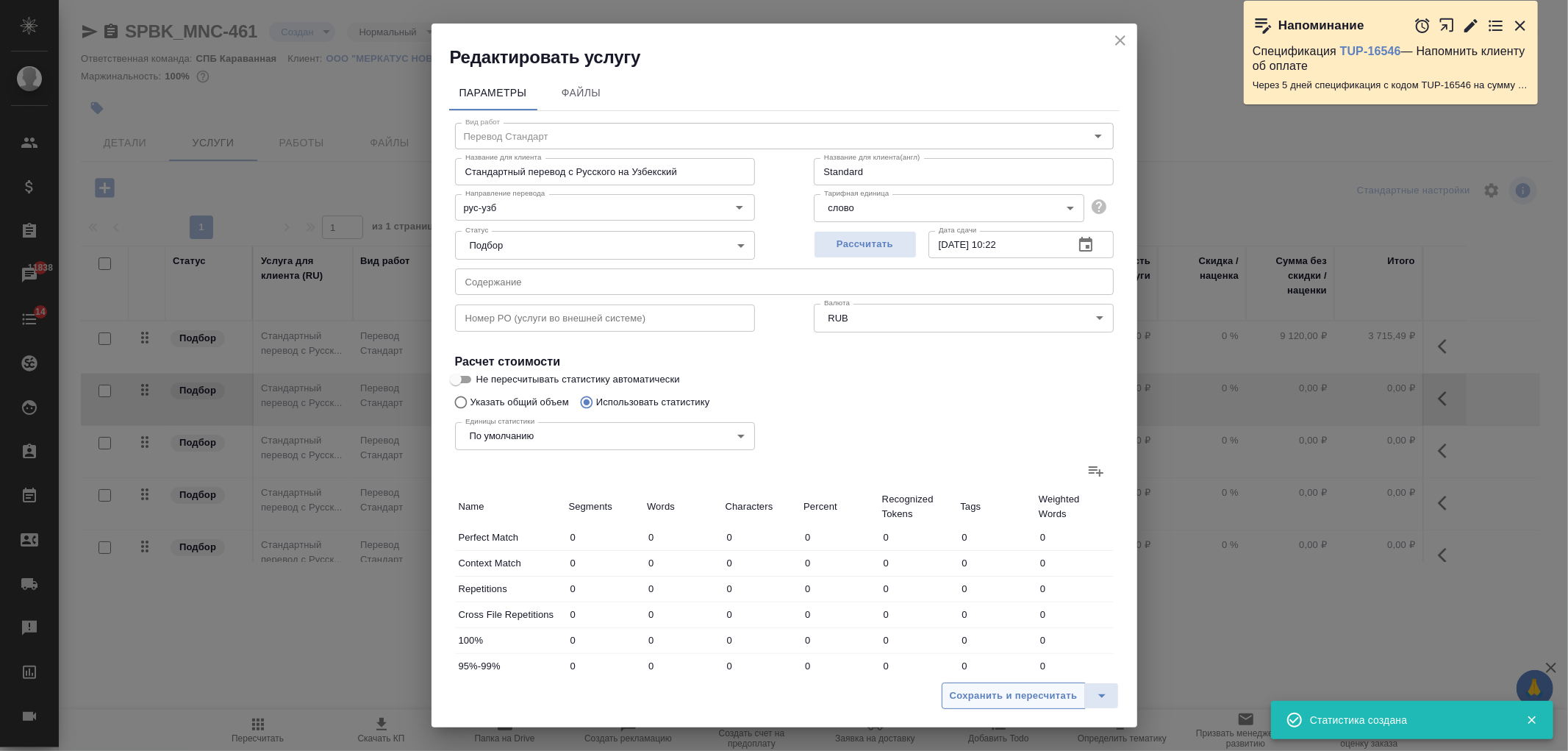
type input "23329"
type input "1080"
type input "3800"
type input "25088"
click at [1002, 695] on span "Сохранить и пересчитать" at bounding box center [1013, 696] width 128 height 17
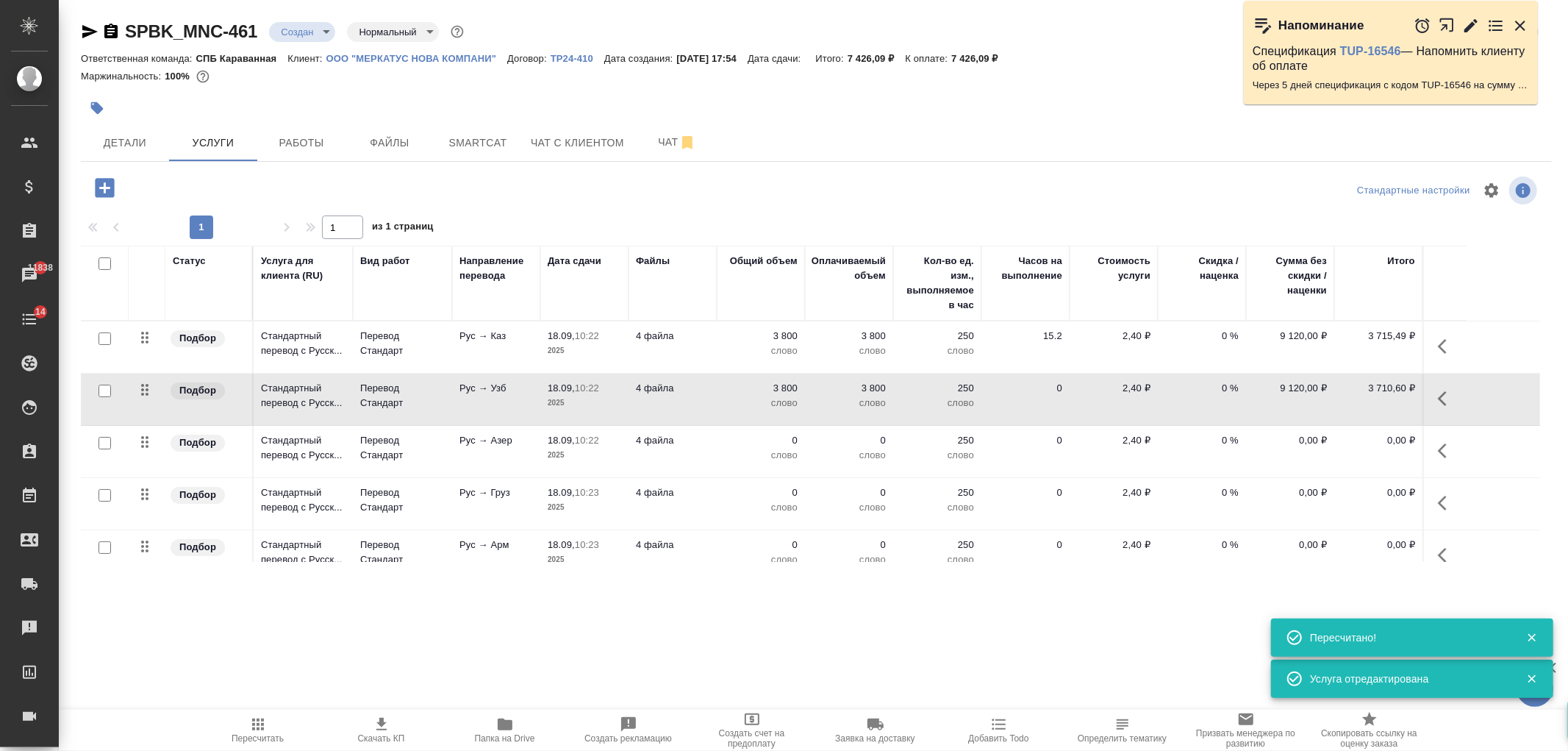
click at [853, 448] on p "слово" at bounding box center [849, 456] width 74 height 15
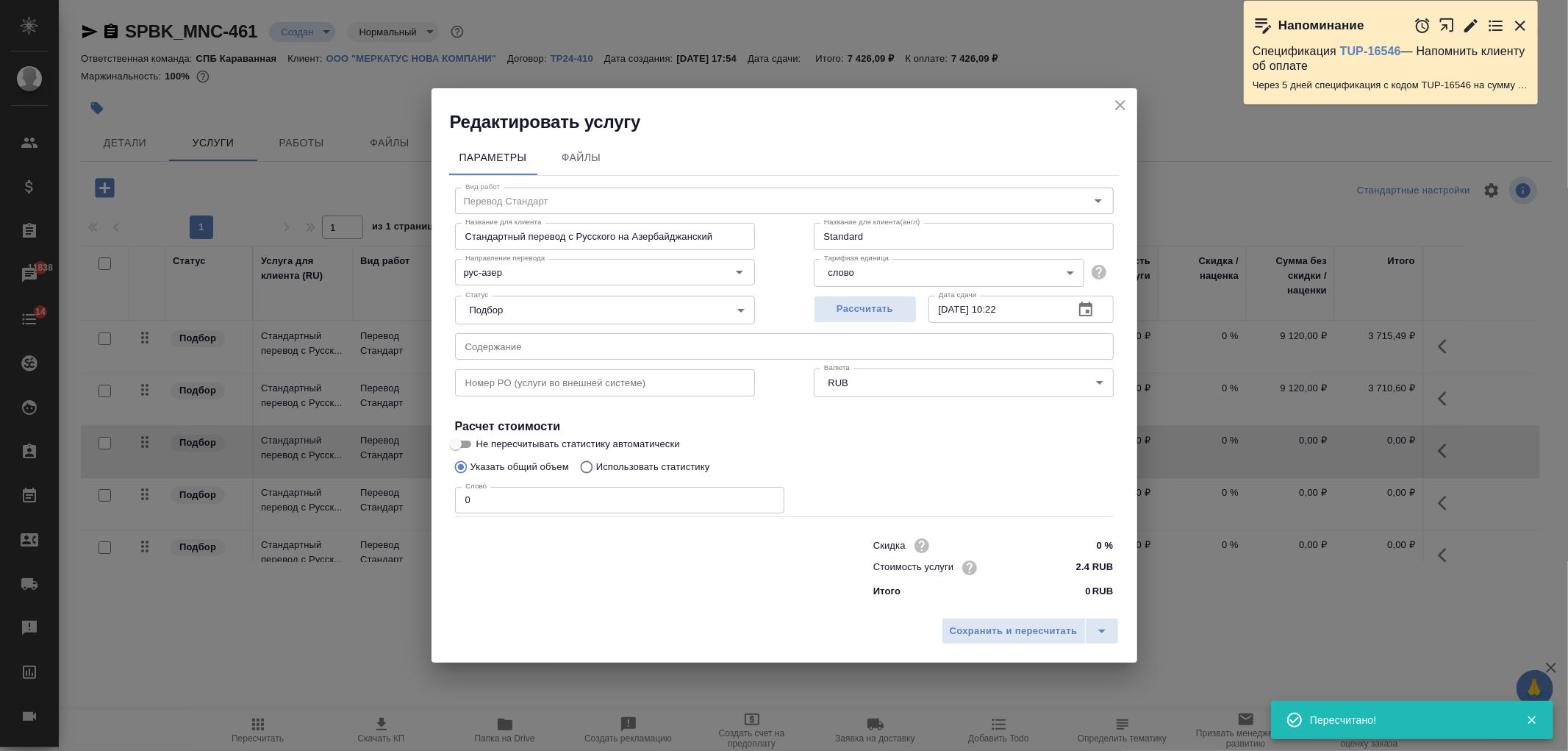
click at [651, 460] on p "Использовать статистику" at bounding box center [653, 467] width 114 height 15
click at [597, 460] on input "Использовать статистику" at bounding box center [584, 466] width 24 height 27
radio input "true"
radio input "false"
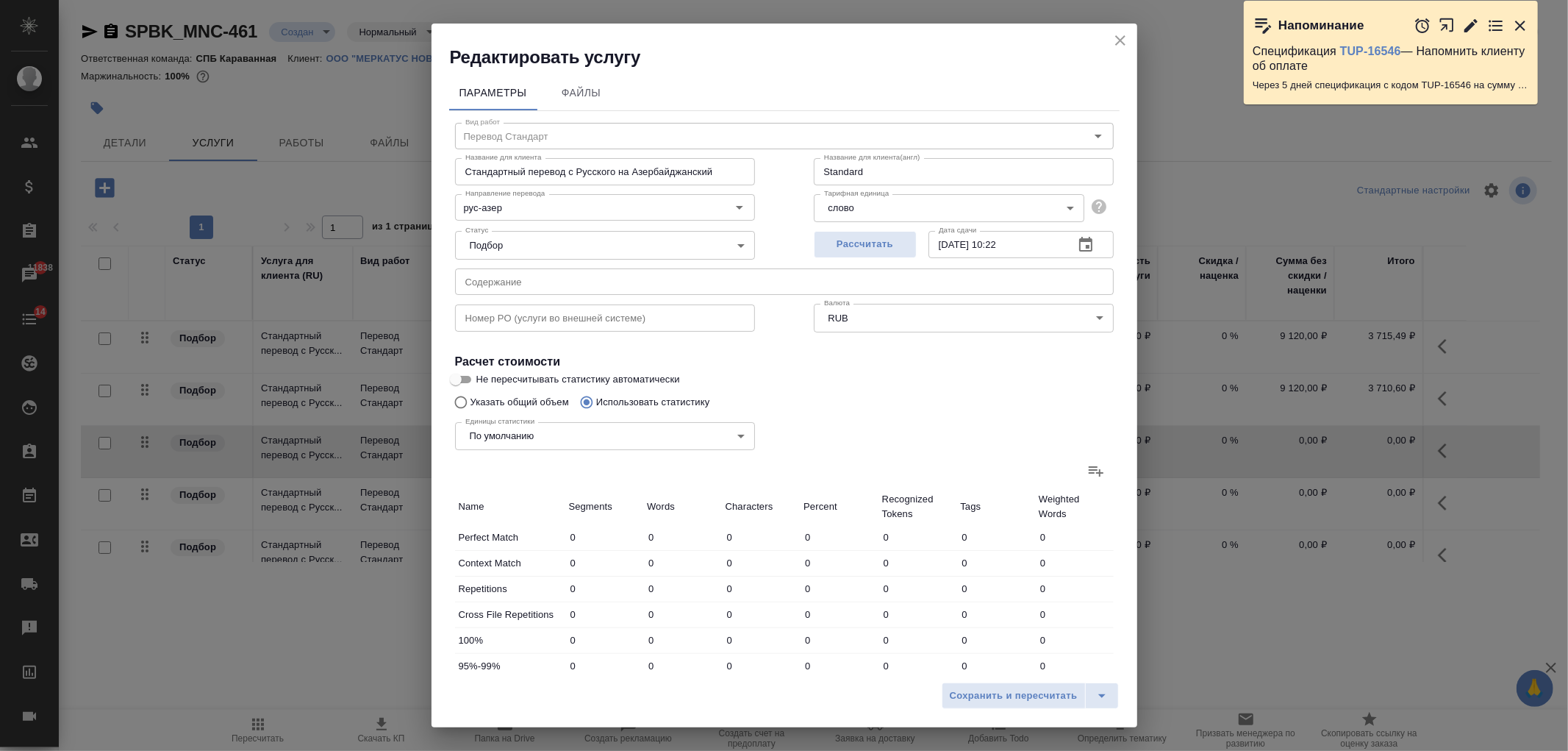
click at [1090, 469] on icon at bounding box center [1096, 470] width 18 height 18
click at [0, 0] on input "file" at bounding box center [0, 0] width 0 height 0
click at [1118, 40] on icon "close" at bounding box center [1120, 40] width 10 height 10
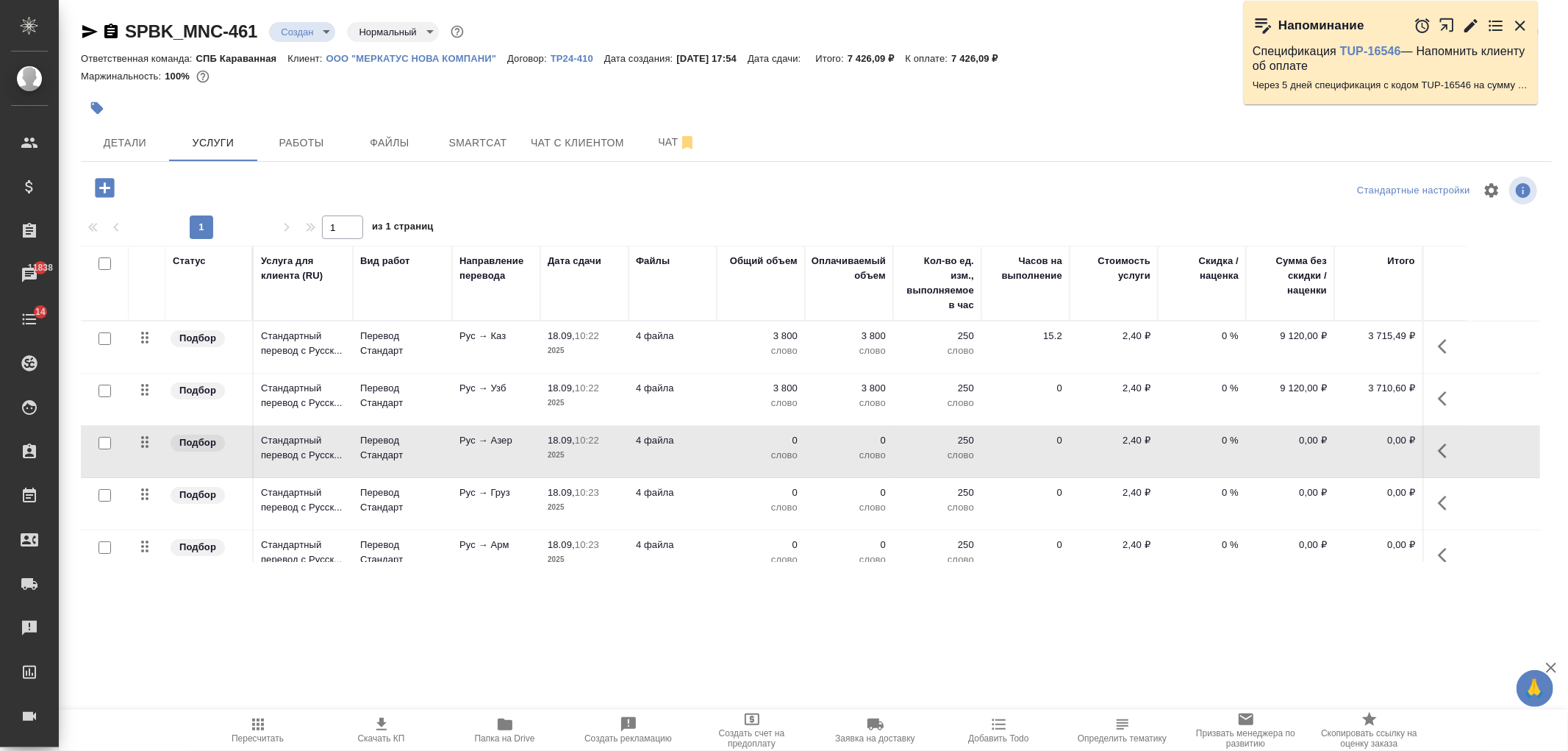
click at [695, 458] on td "4 файла" at bounding box center [672, 451] width 88 height 51
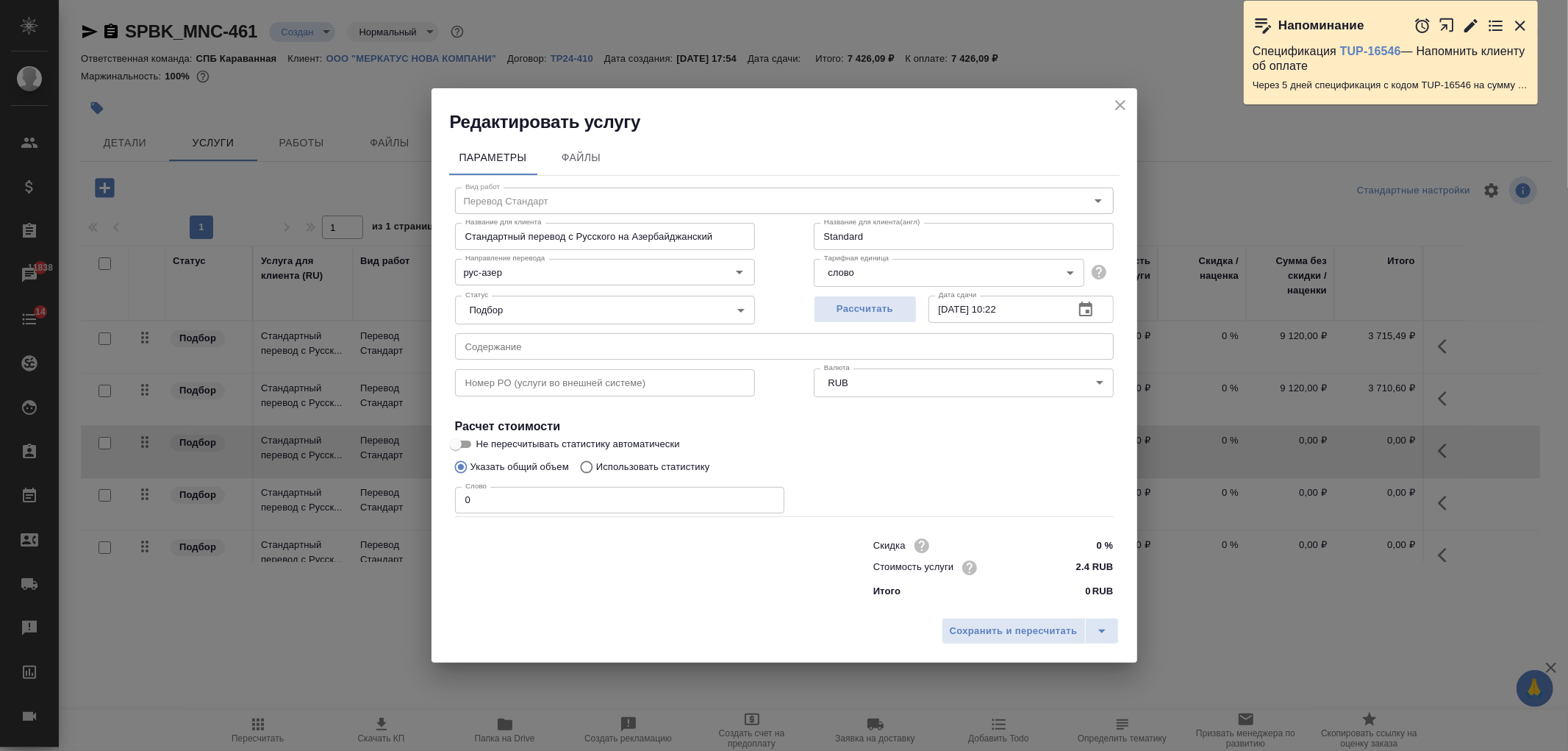
click at [641, 461] on p "Использовать статистику" at bounding box center [653, 467] width 114 height 15
click at [597, 461] on input "Использовать статистику" at bounding box center [584, 466] width 24 height 27
radio input "true"
radio input "false"
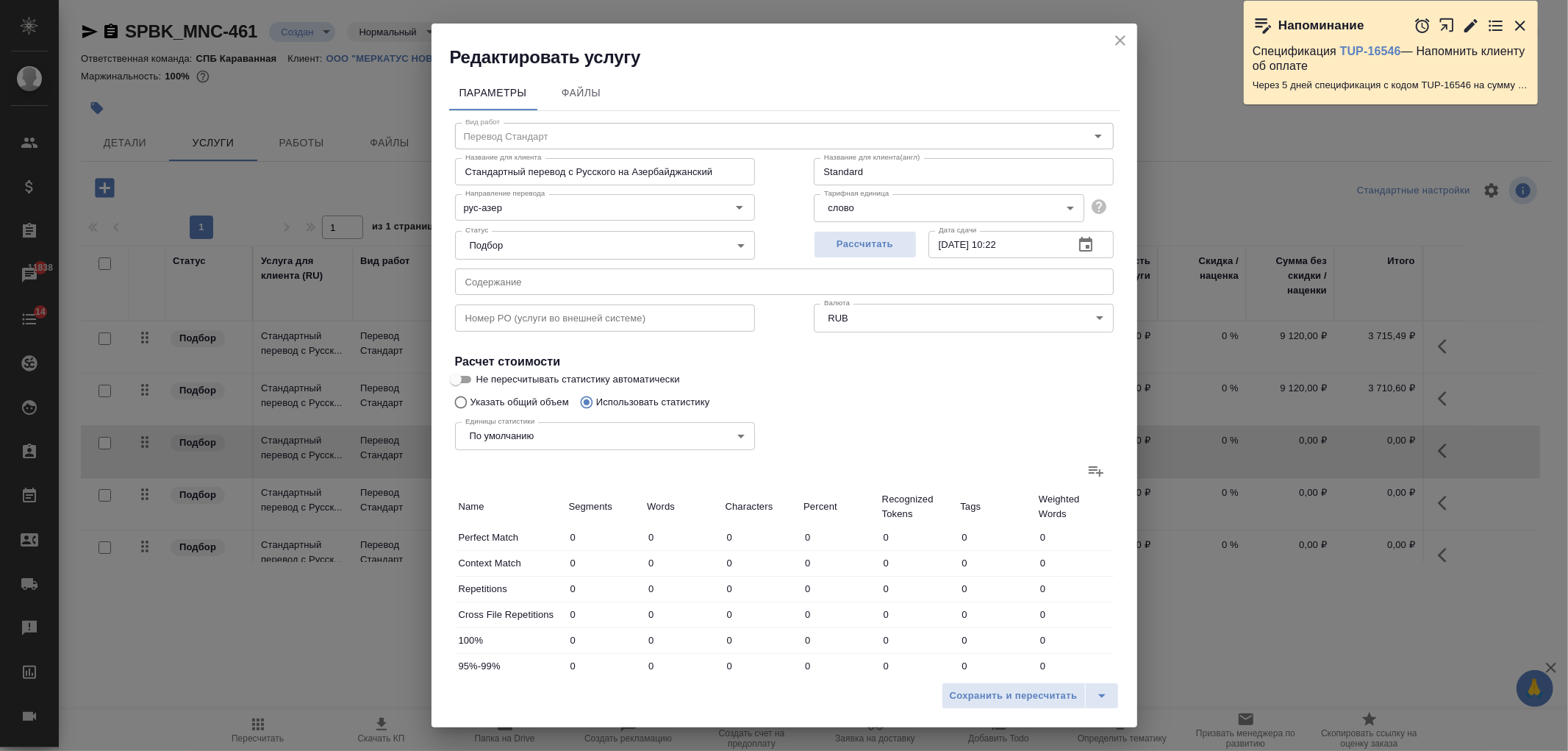
click at [1087, 474] on icon at bounding box center [1096, 470] width 18 height 18
click at [0, 0] on input "file" at bounding box center [0, 0] width 0 height 0
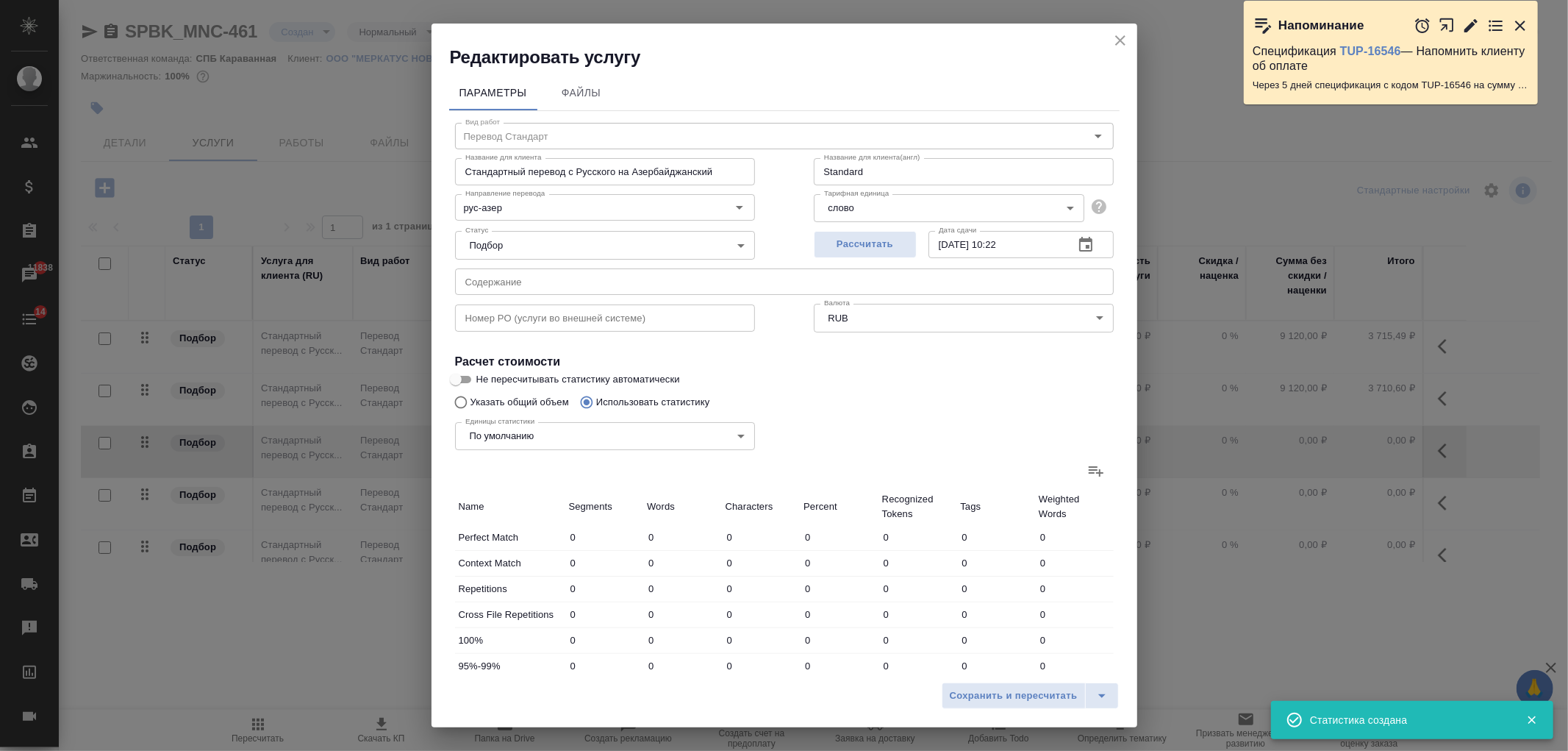
type input "763"
type input "2903"
type input "19870"
type input "58"
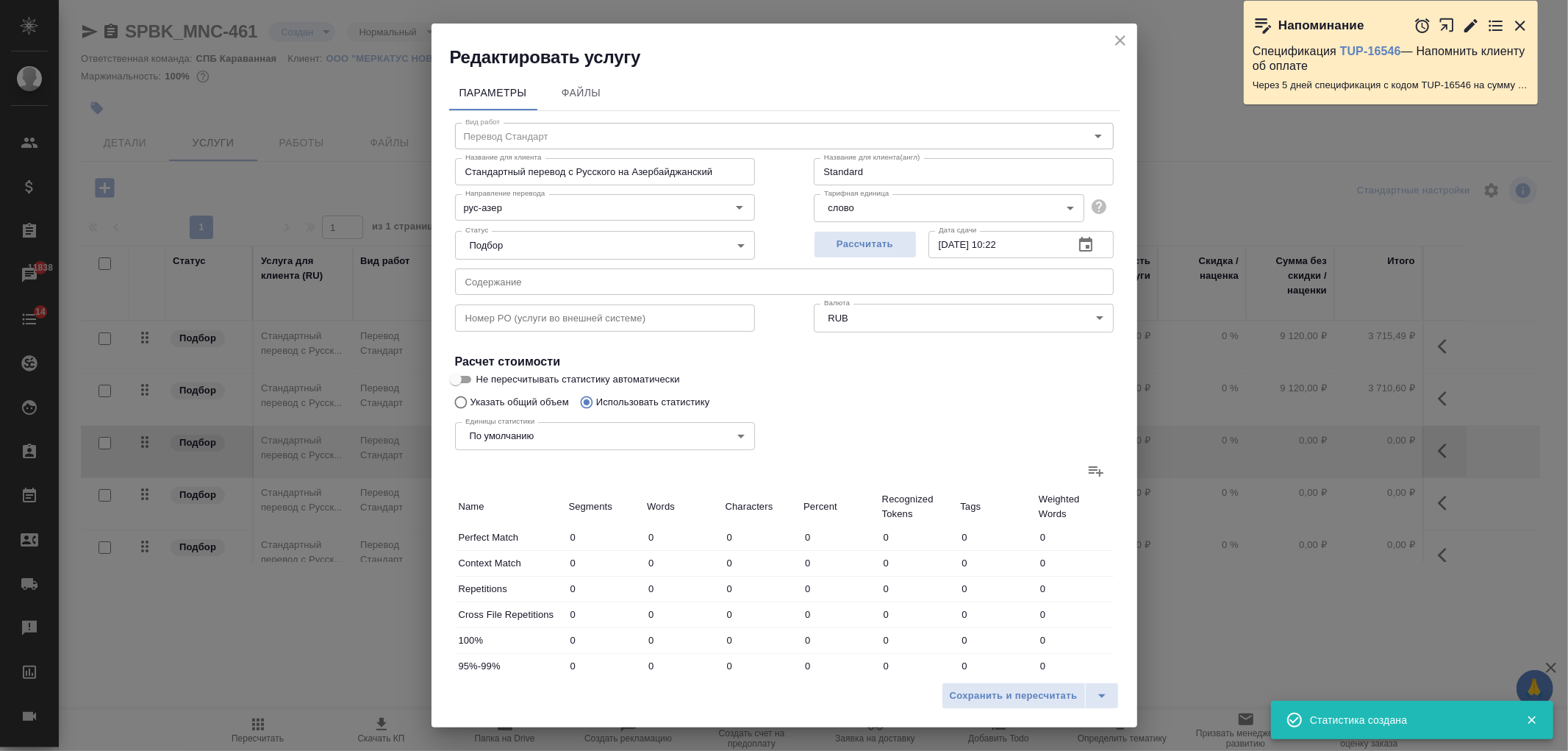
type input "146"
type input "215"
type input "438"
type input "2212"
type input "20"
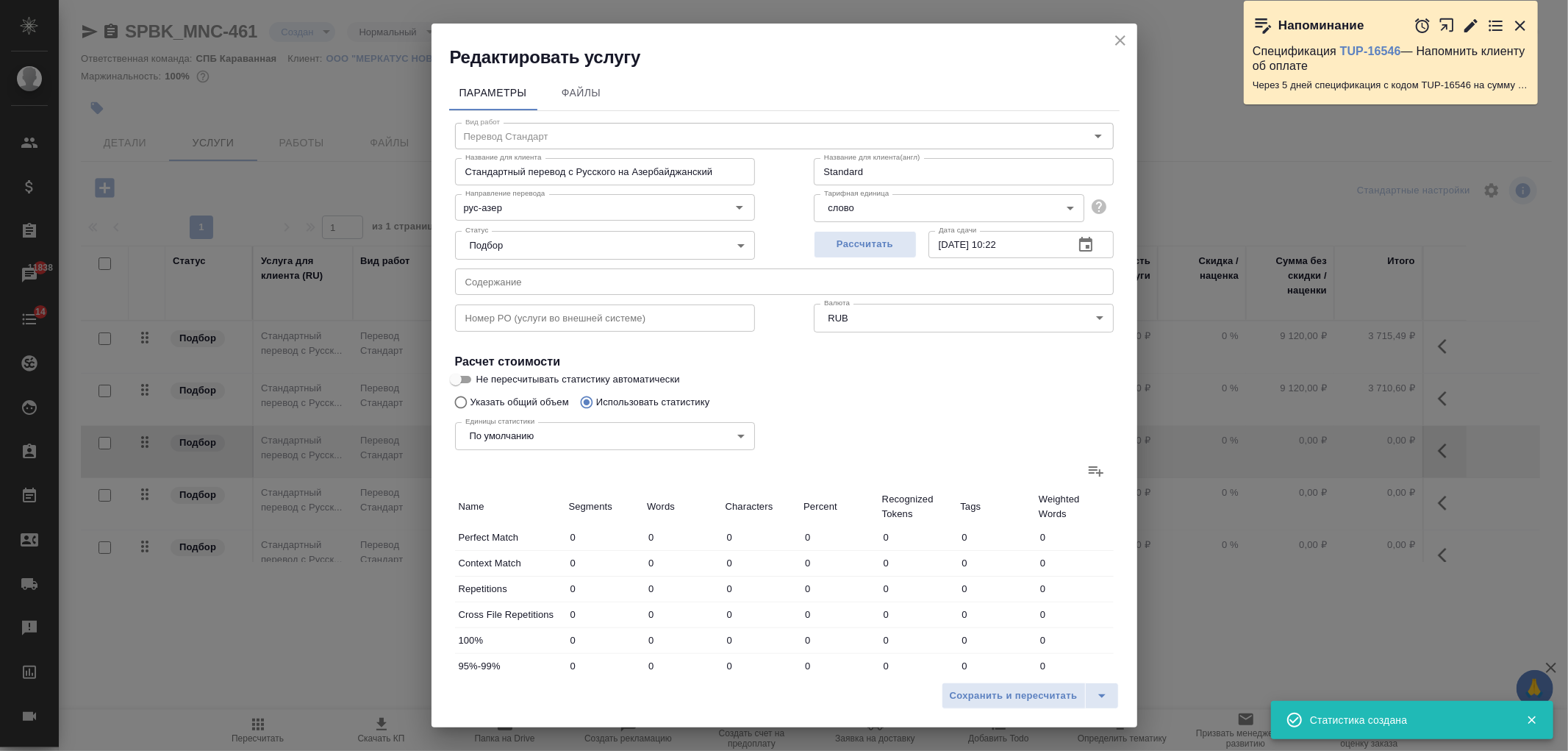
type input "88"
type input "524"
type input "7"
type input "128"
type input "987"
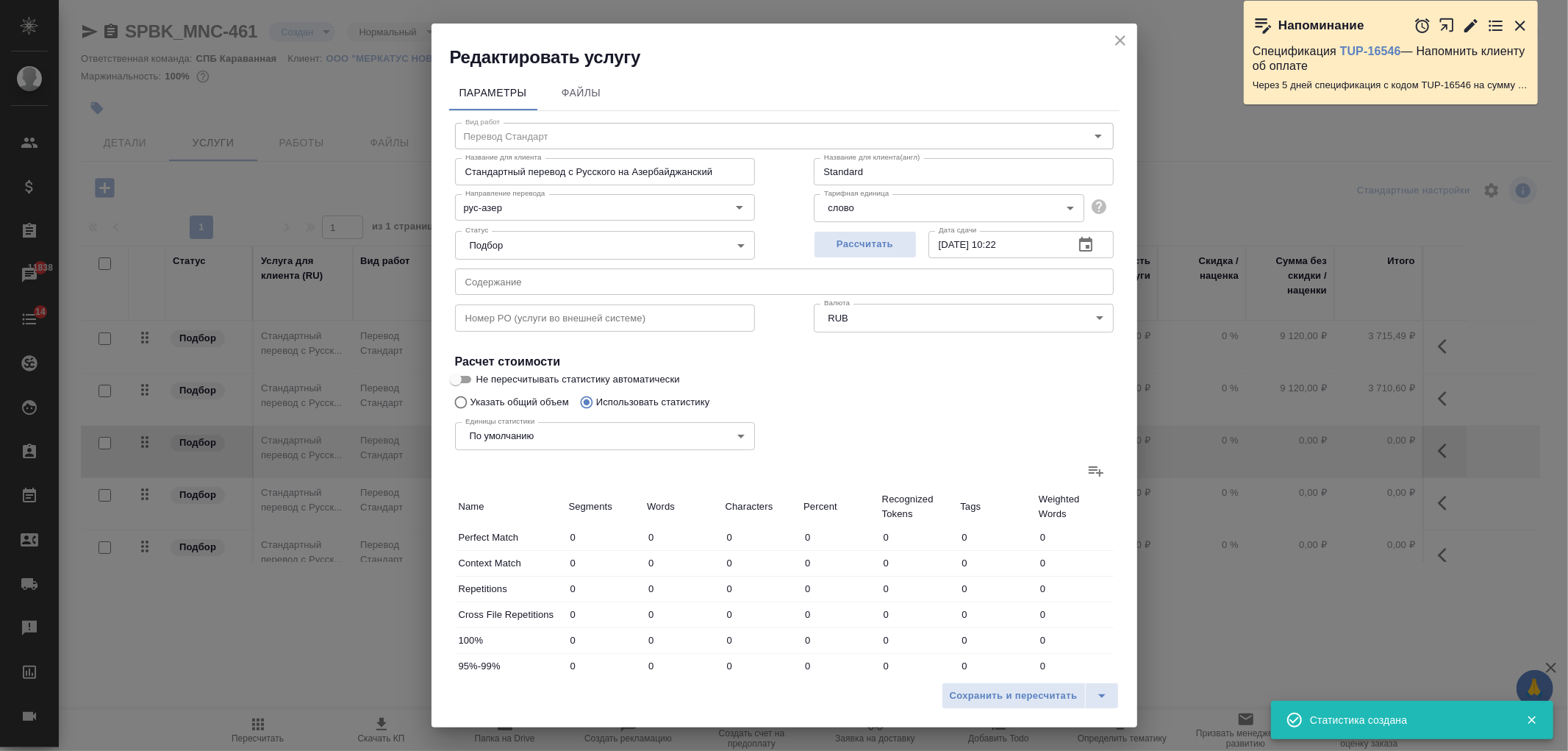
type input "3"
type input "102"
type input "799"
type input "14"
type input "83"
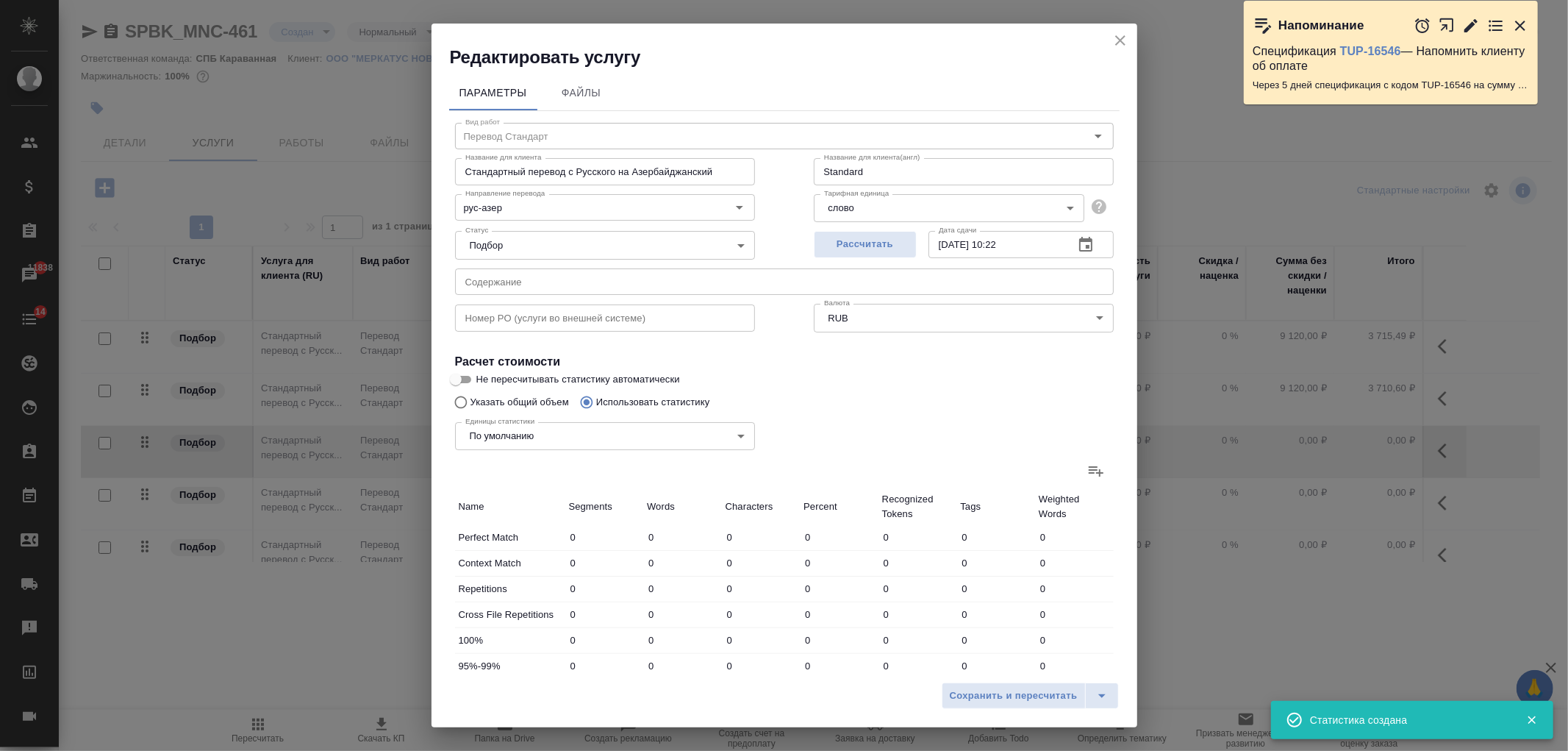
type input "550"
type input "807"
type input "3304"
type input "22730"
type input "1080"
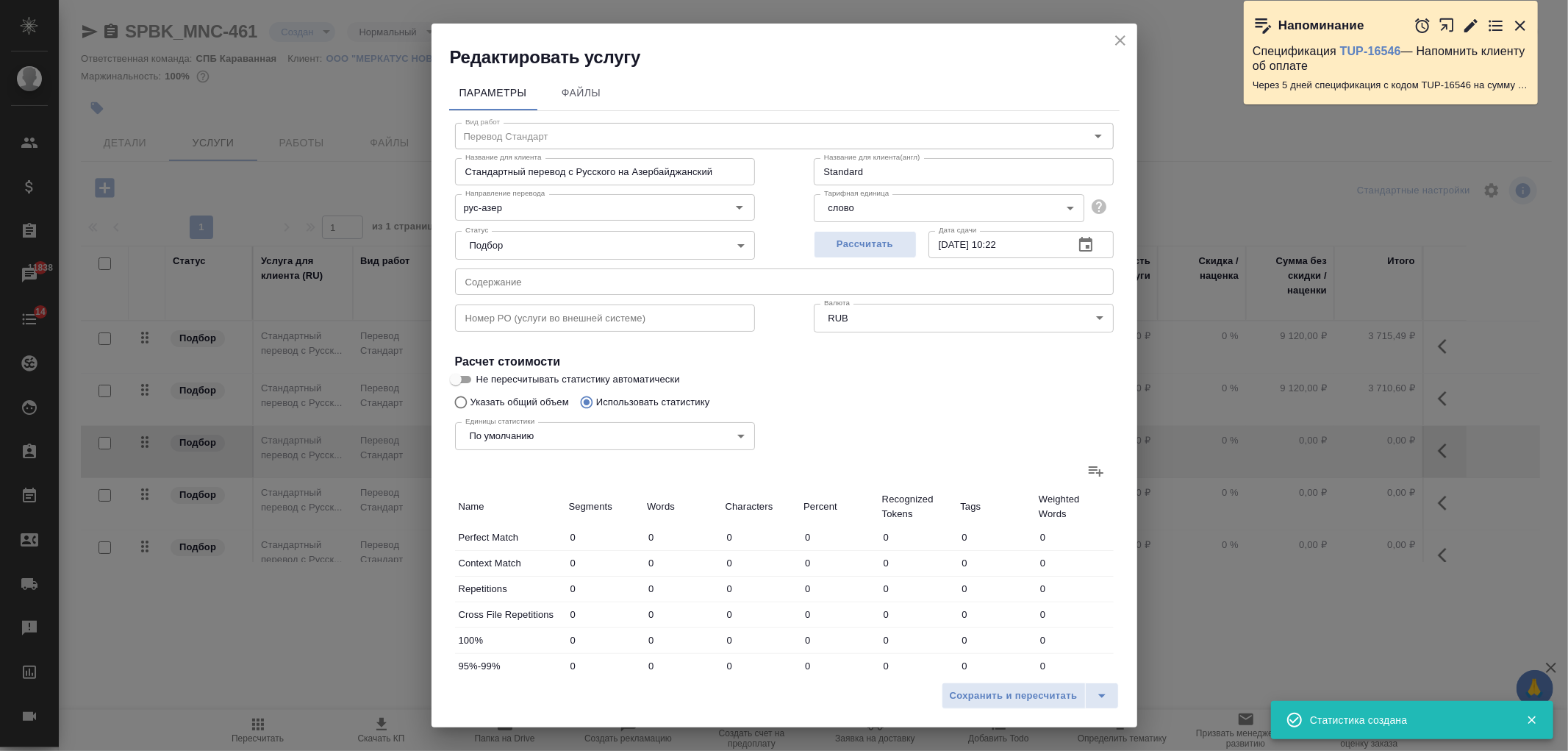
type input "3800"
type input "25088"
click at [1091, 465] on icon "button" at bounding box center [1096, 471] width 10 height 13
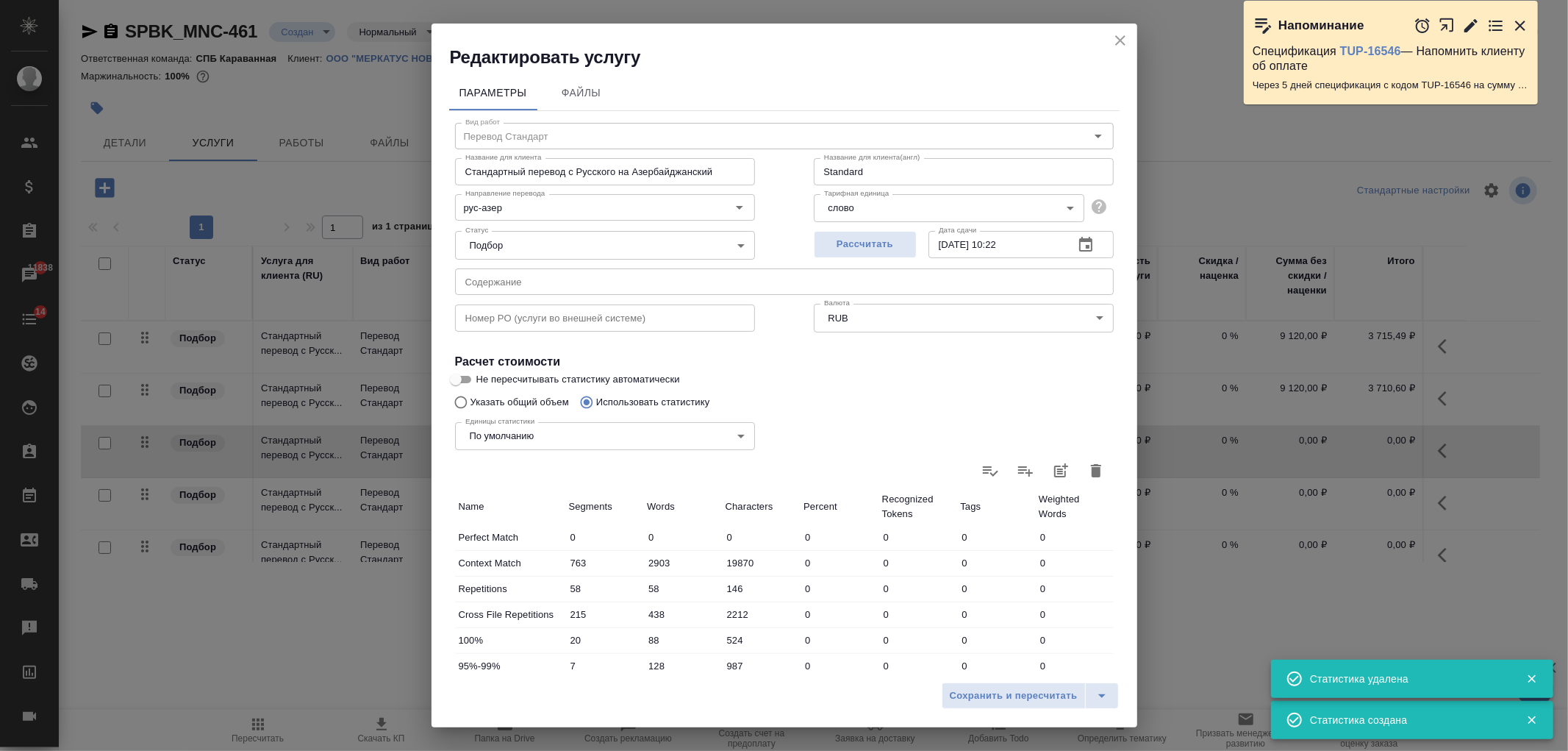
type input "0"
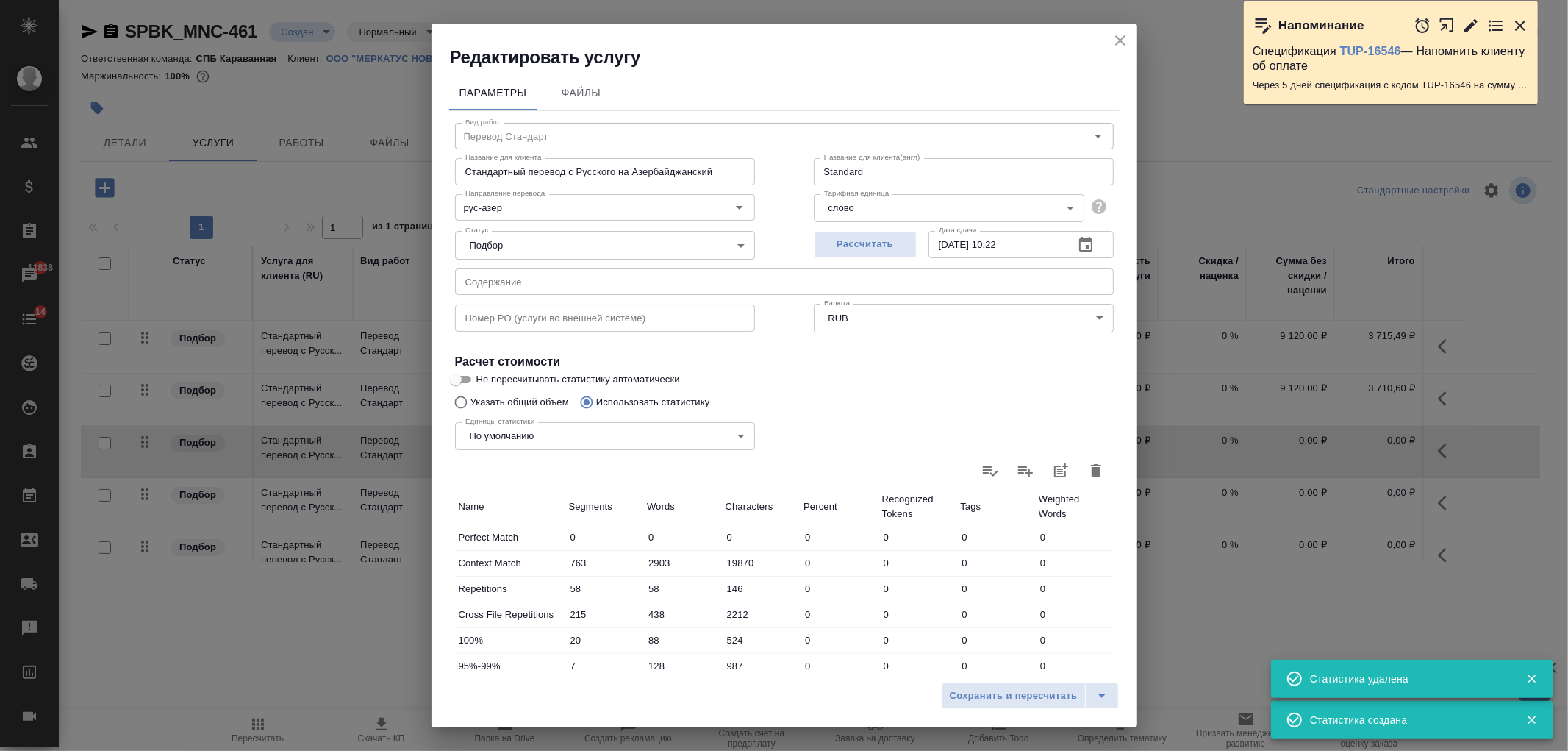
type input "0"
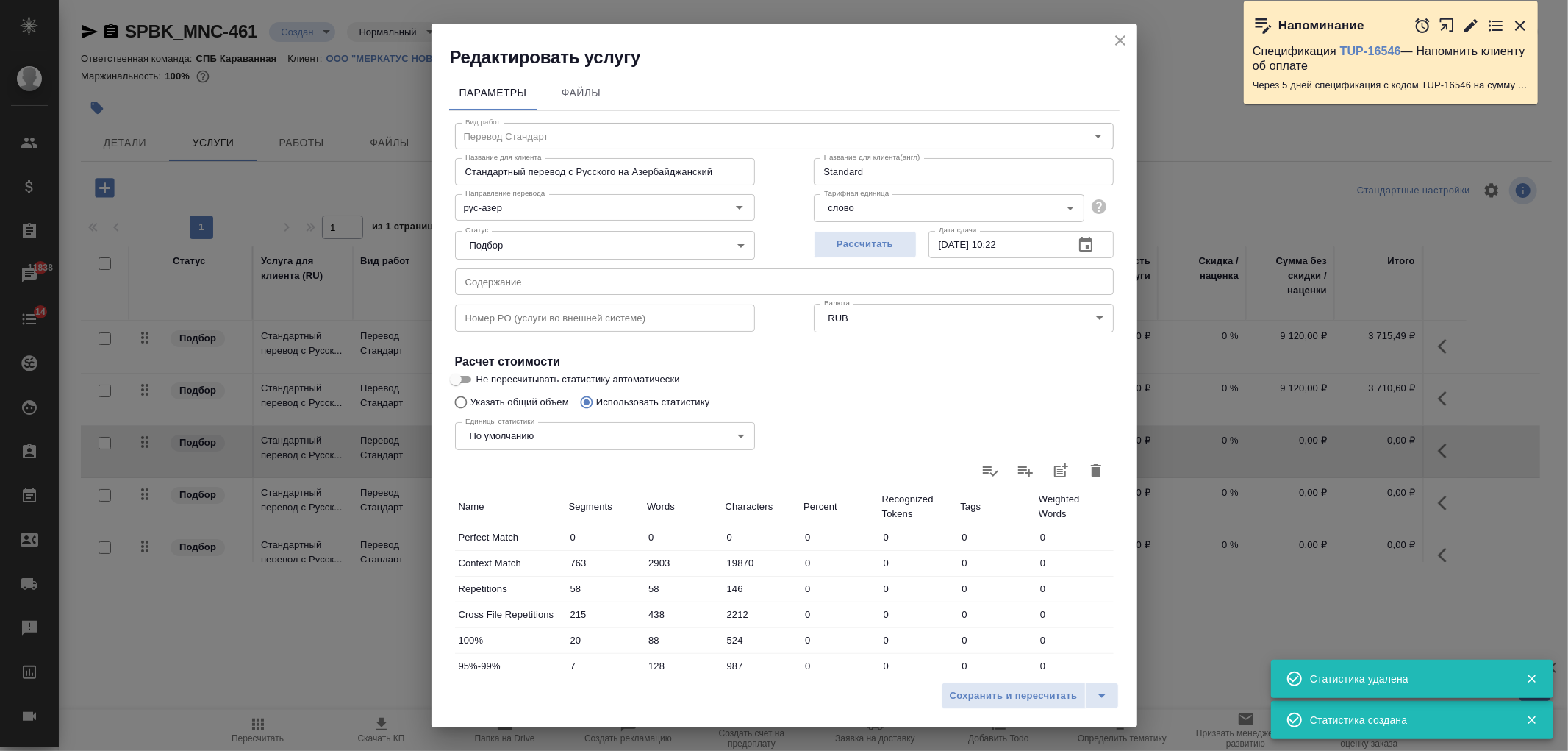
type input "0"
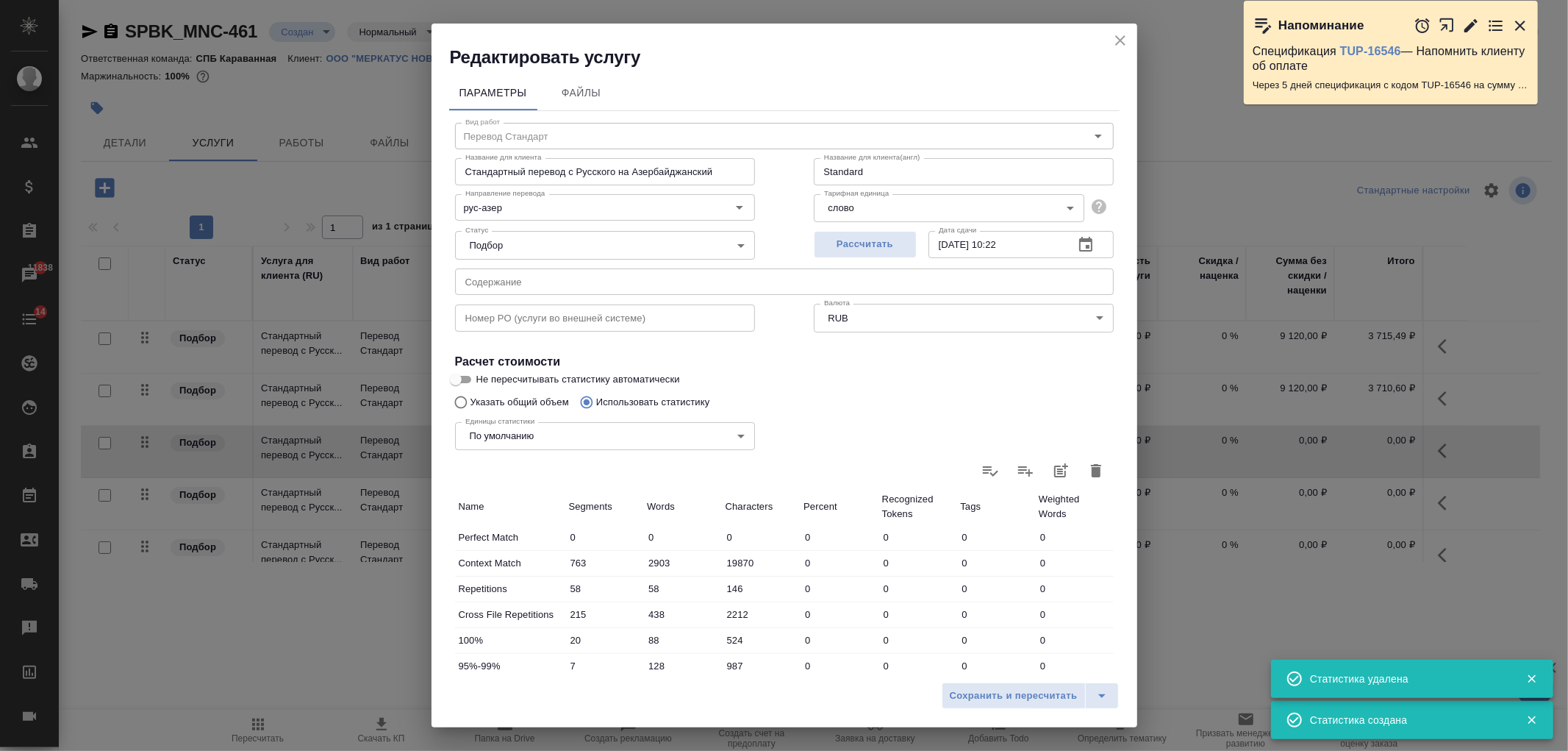
type input "0"
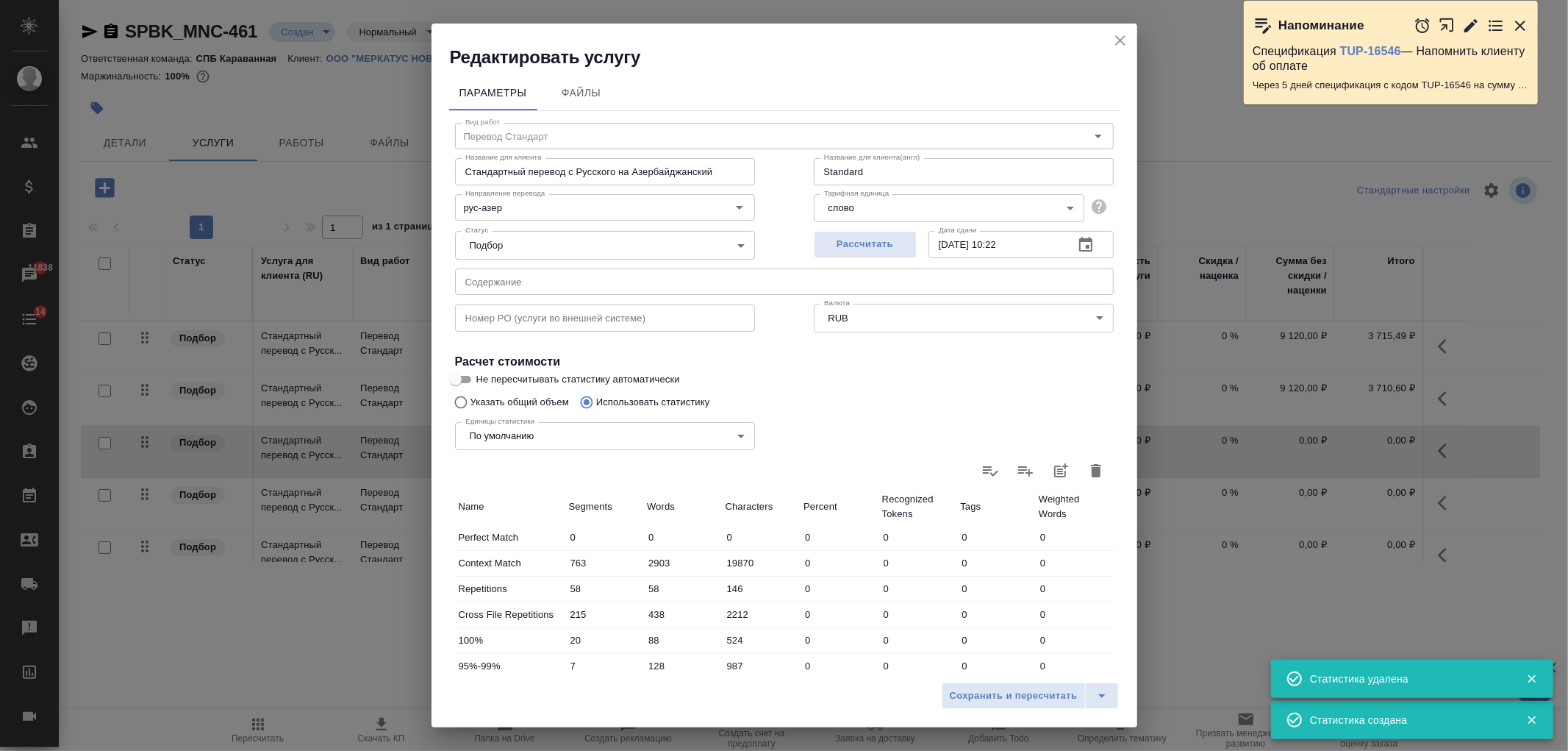
type input "0"
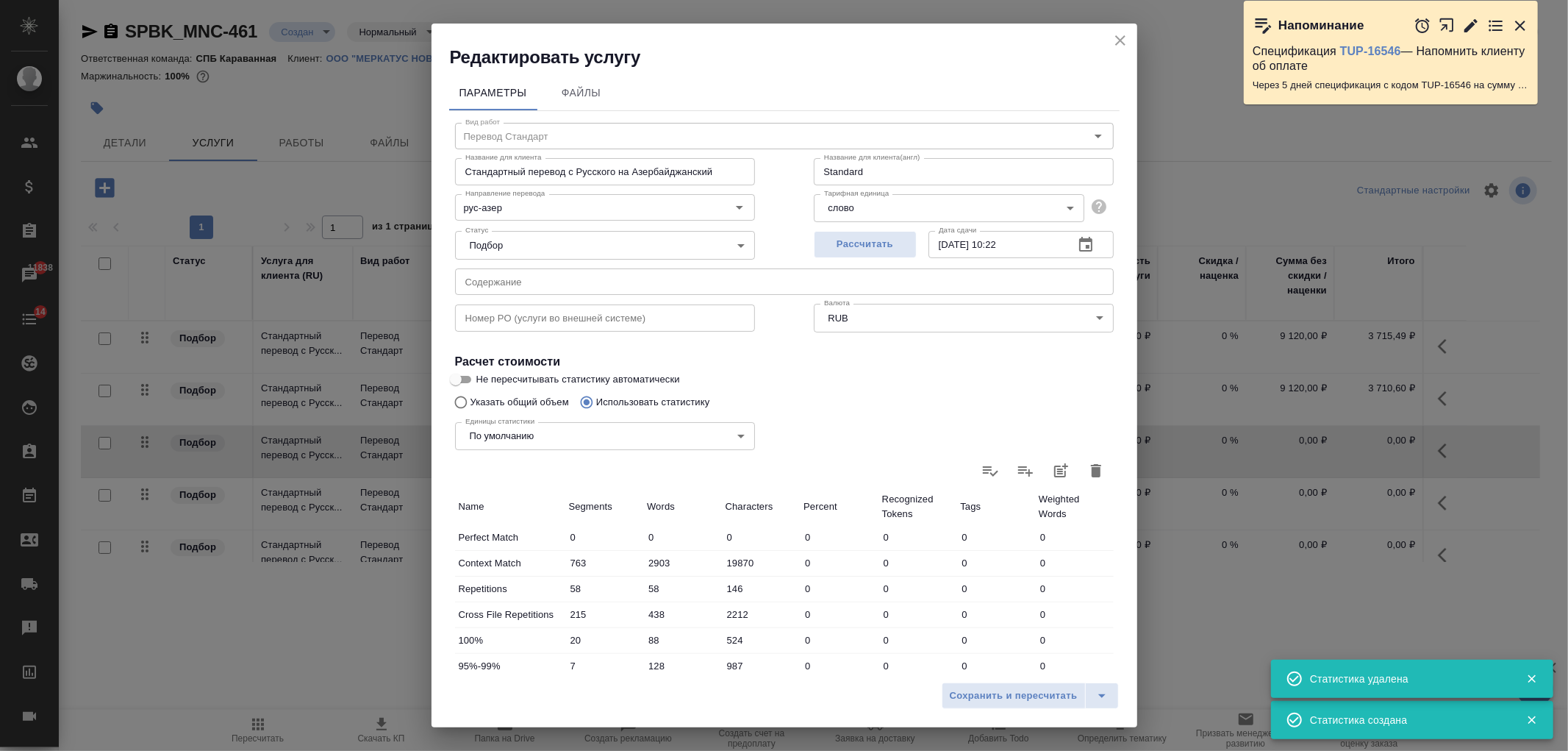
type input "0"
click at [1089, 472] on icon at bounding box center [1096, 471] width 15 height 10
click at [0, 0] on input "file" at bounding box center [0, 0] width 0 height 0
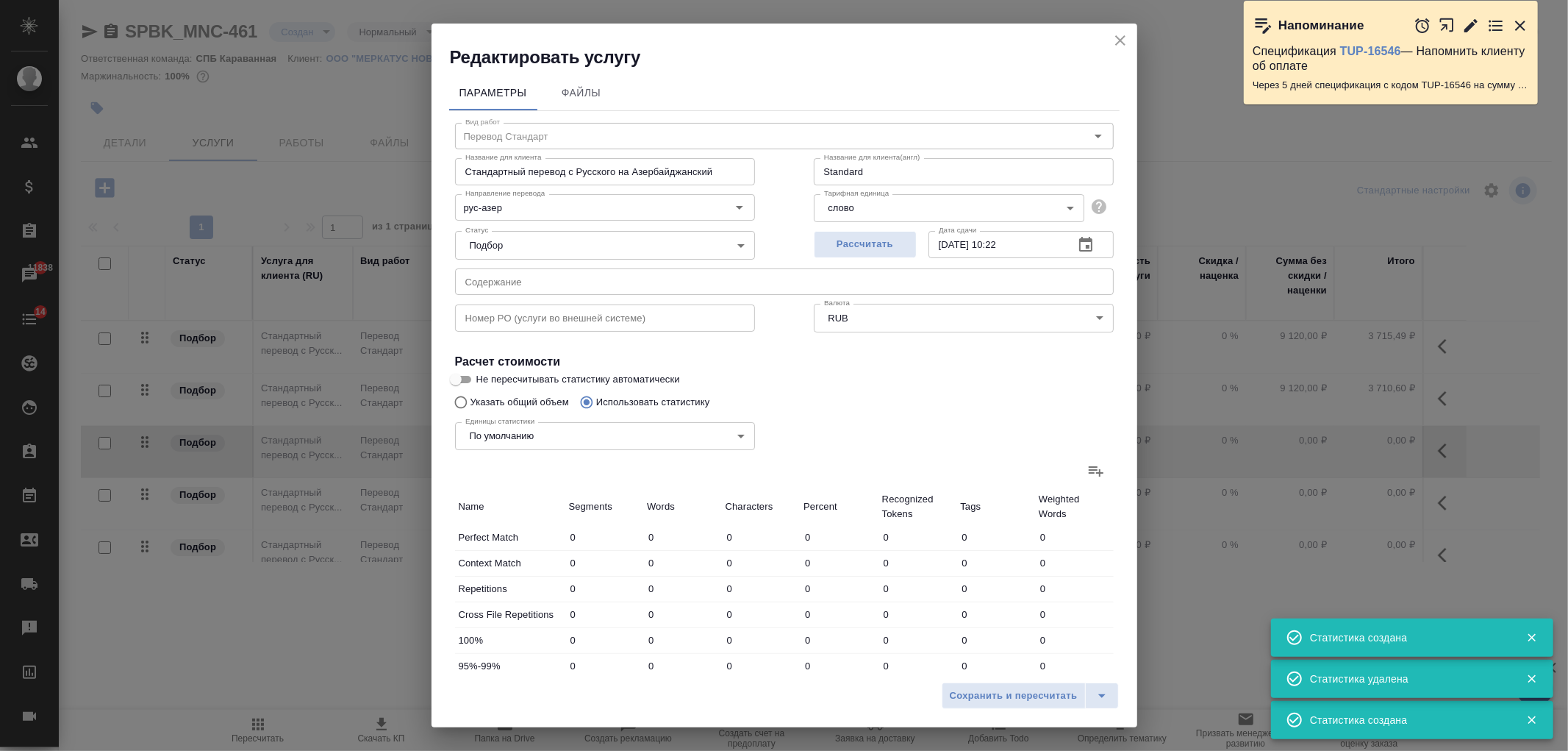
type input "1027"
type input "3343"
type input "21874"
type input "23"
type input "117"
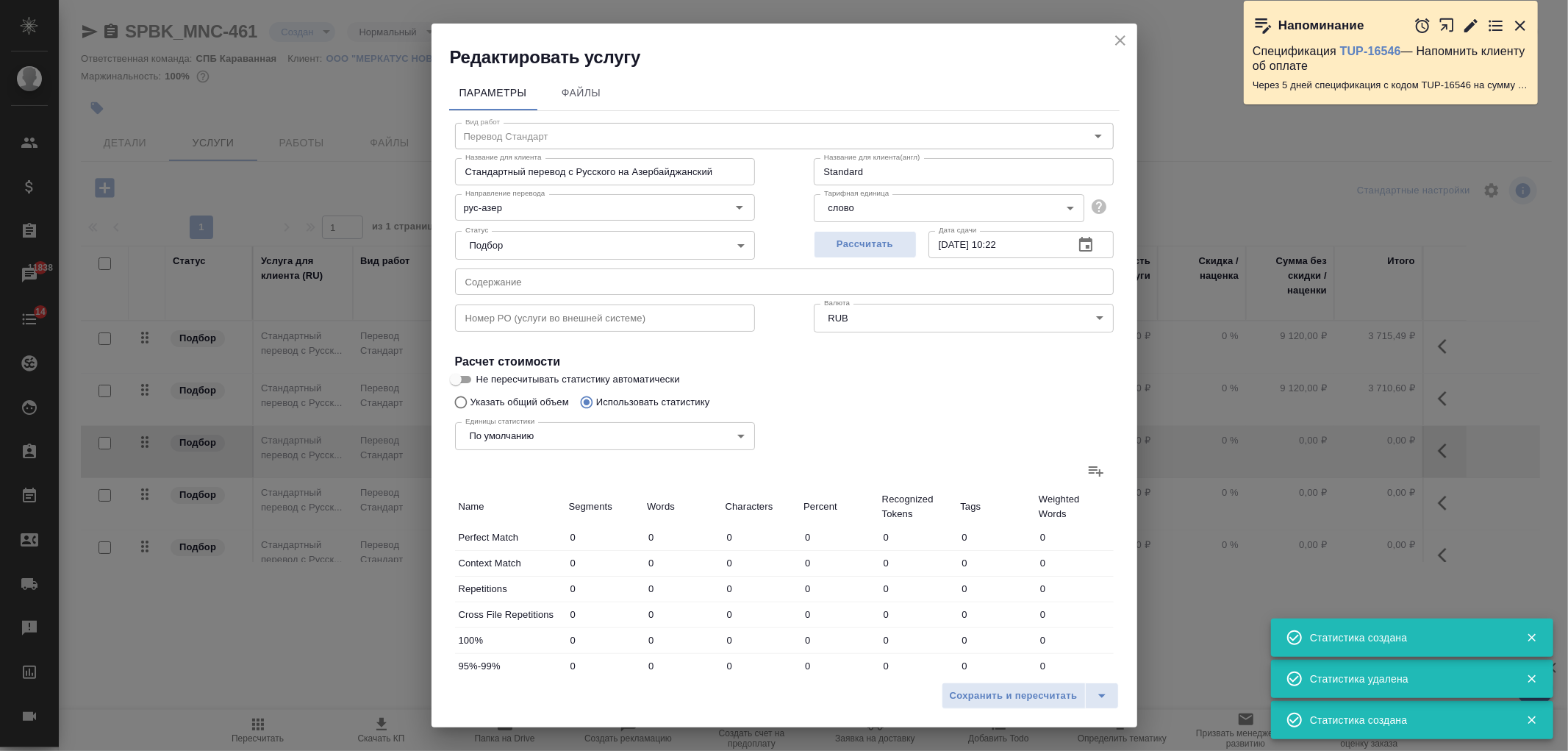
type input "772"
type input "12"
type input "76"
type input "440"
type input "7"
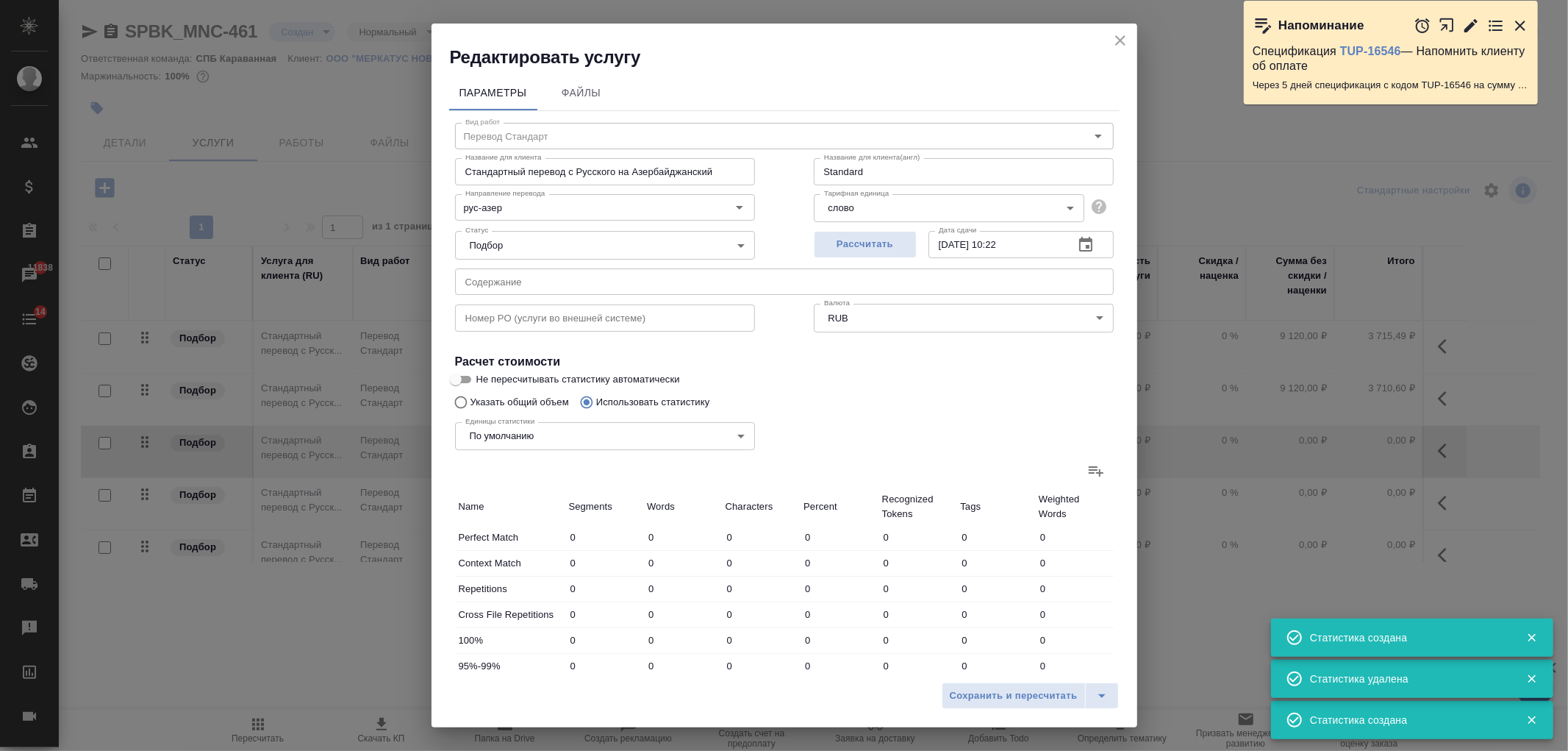
type input "128"
type input "987"
type input "3"
type input "102"
type input "799"
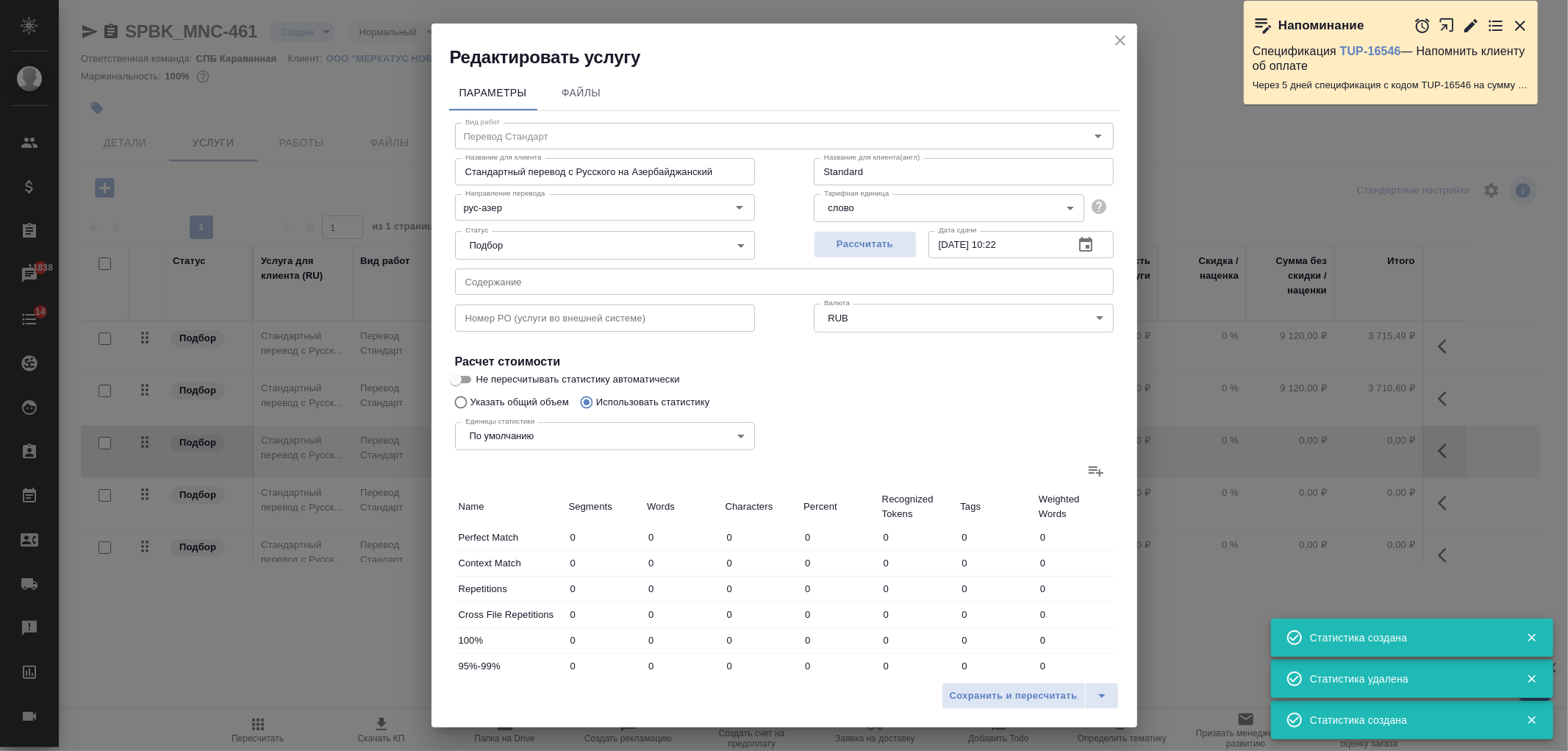
type input "8"
type input "34"
type input "216"
type input "1057"
type input "3683"
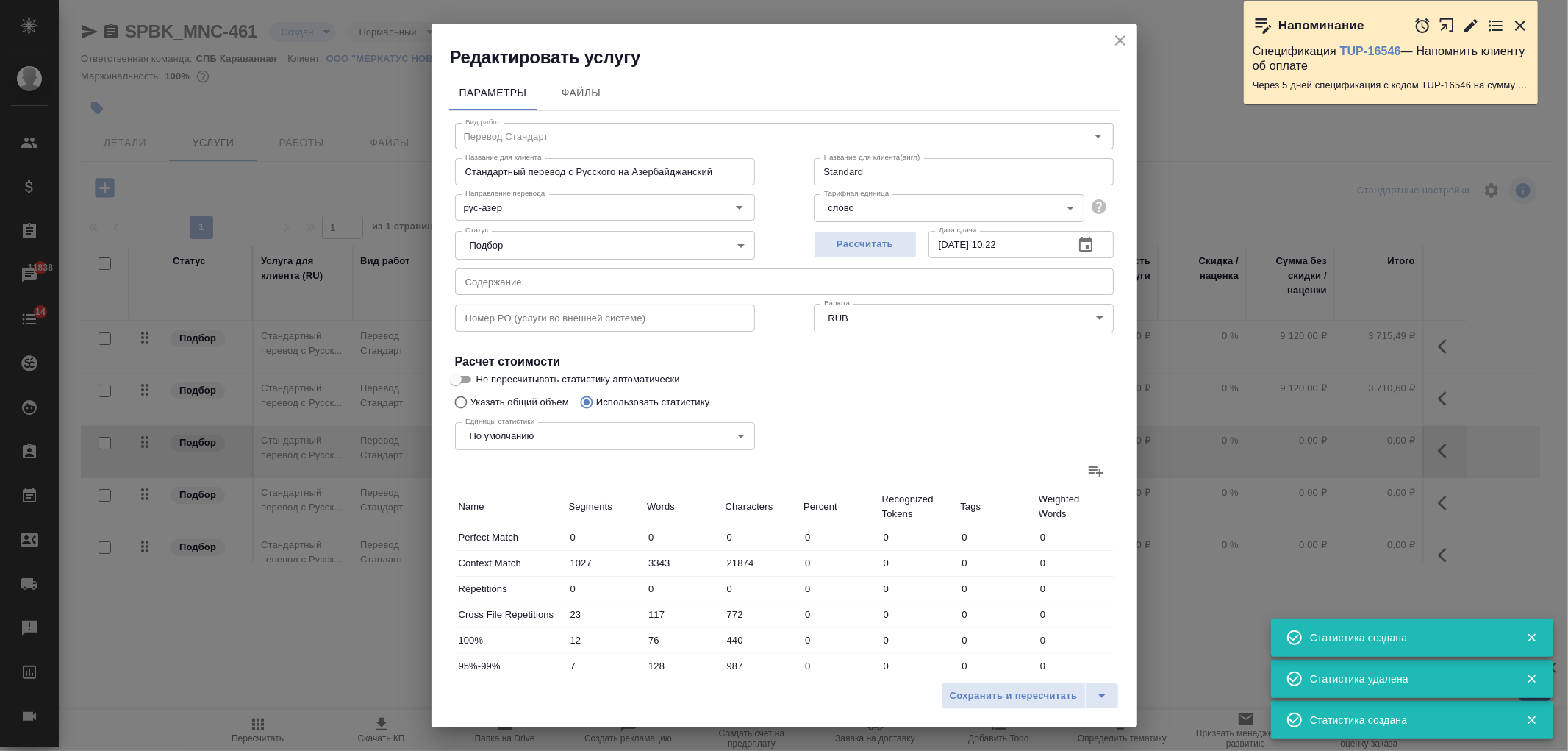
type input "24316"
type input "1080"
type input "3800"
type input "25088"
click at [987, 695] on span "Сохранить и пересчитать" at bounding box center [1013, 696] width 128 height 17
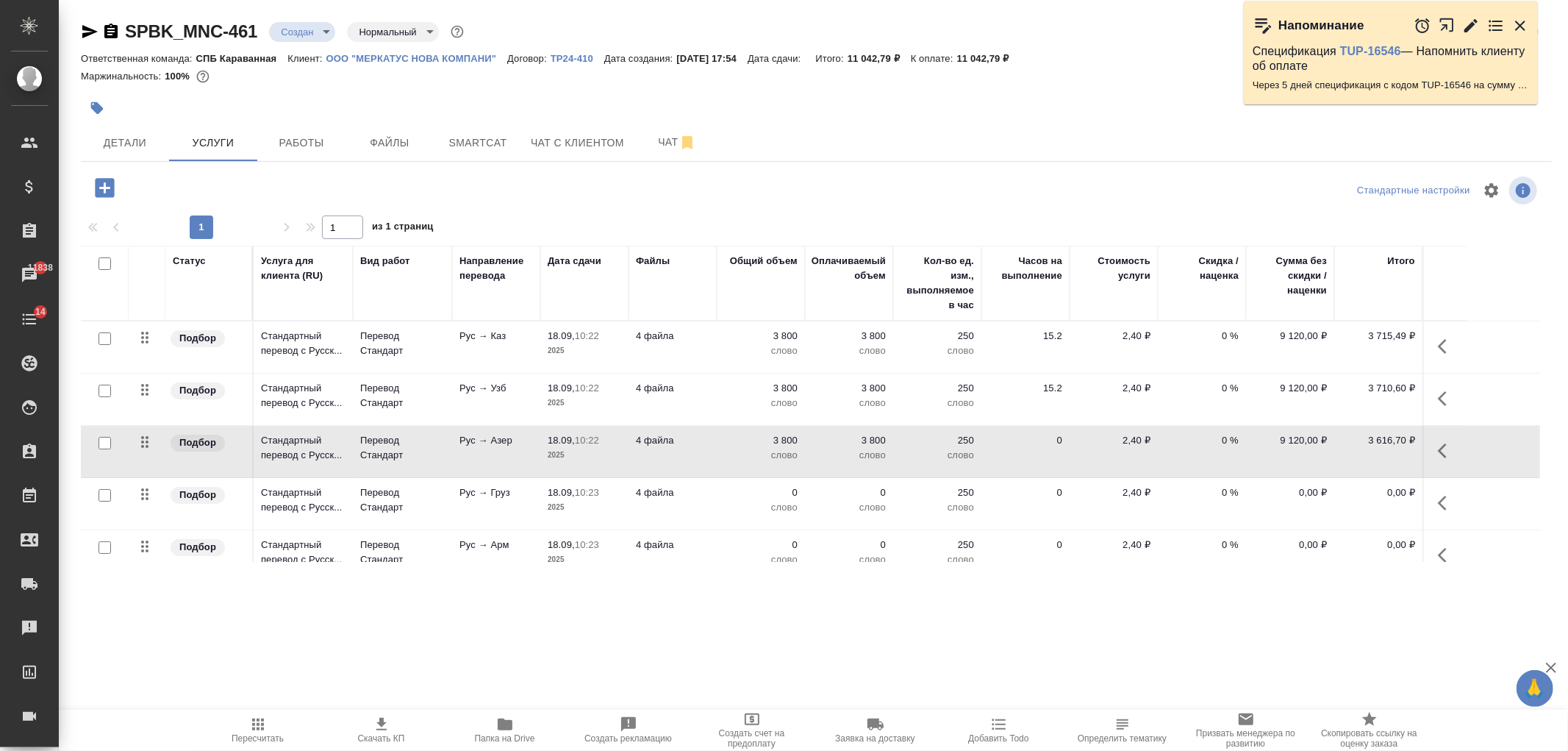
click at [951, 346] on p "слово" at bounding box center [937, 350] width 74 height 15
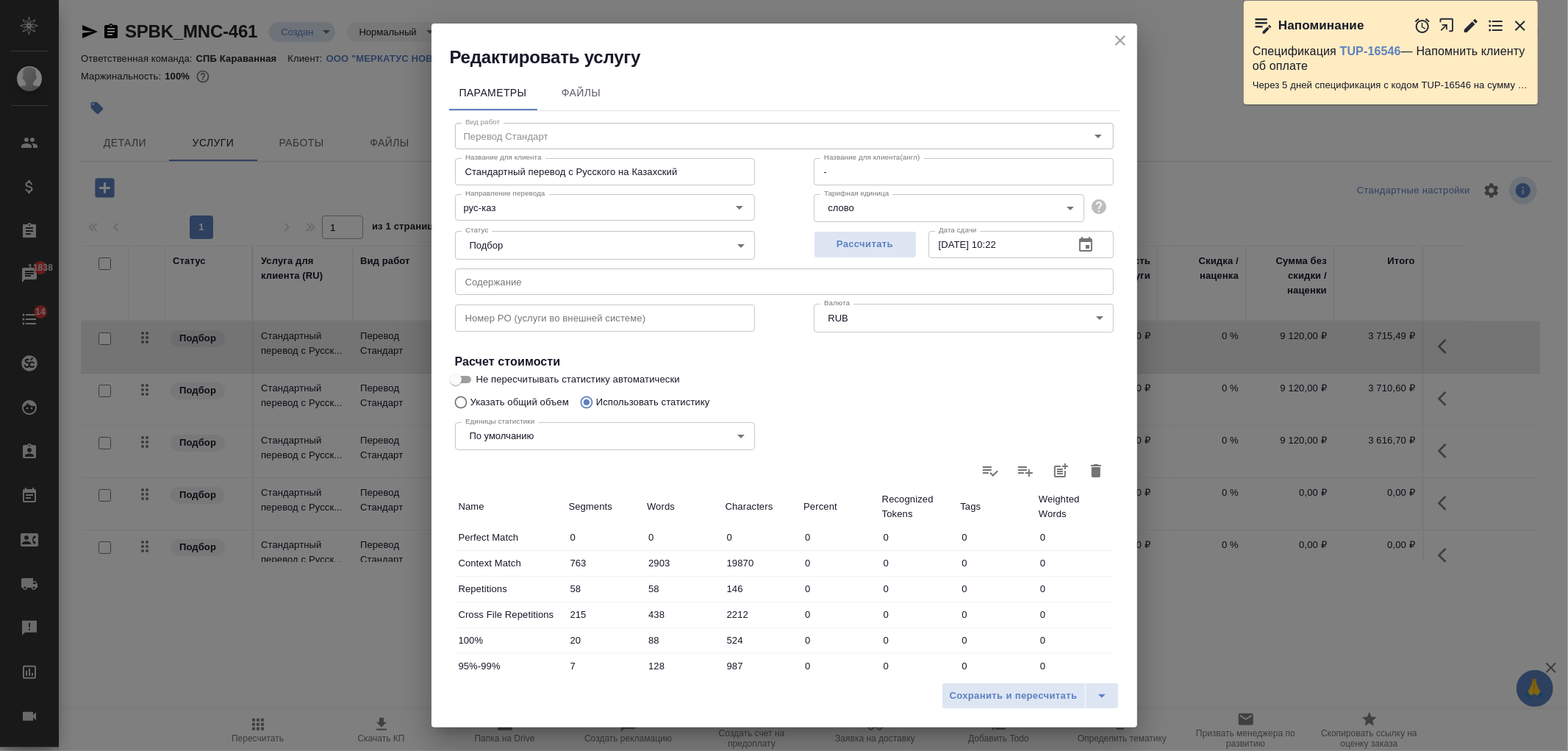
click at [1091, 473] on icon "button" at bounding box center [1096, 471] width 10 height 13
type input "0"
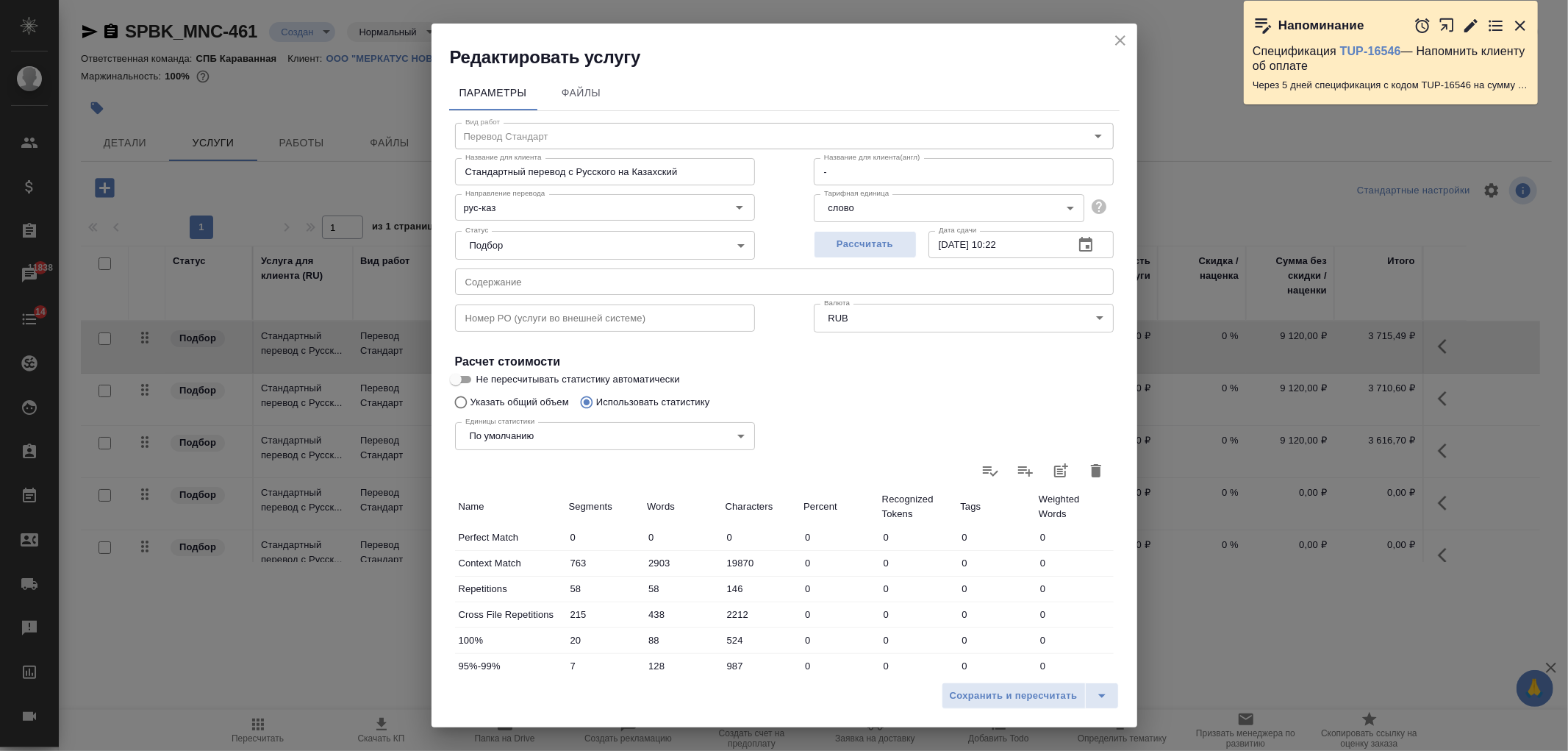
type input "0"
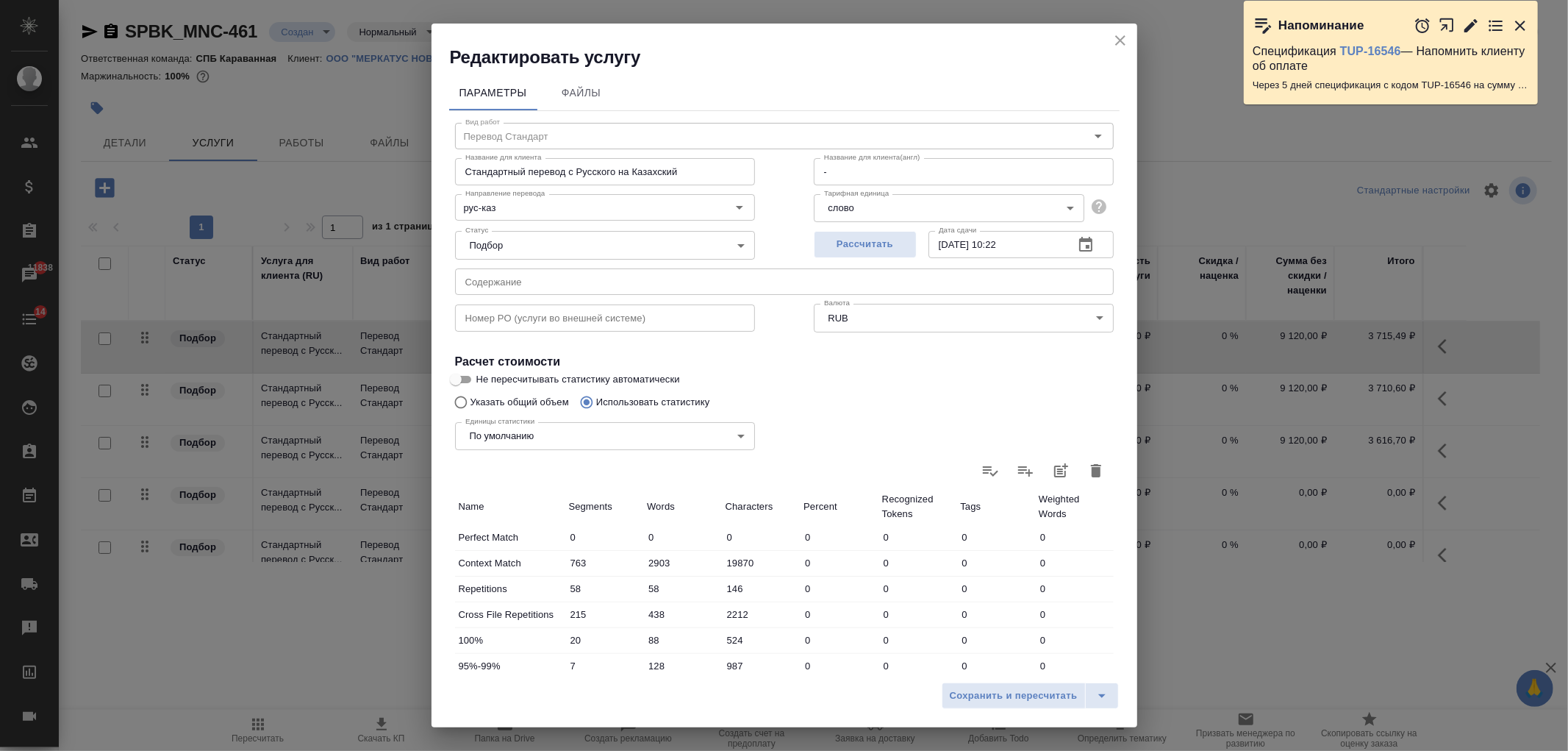
type input "0"
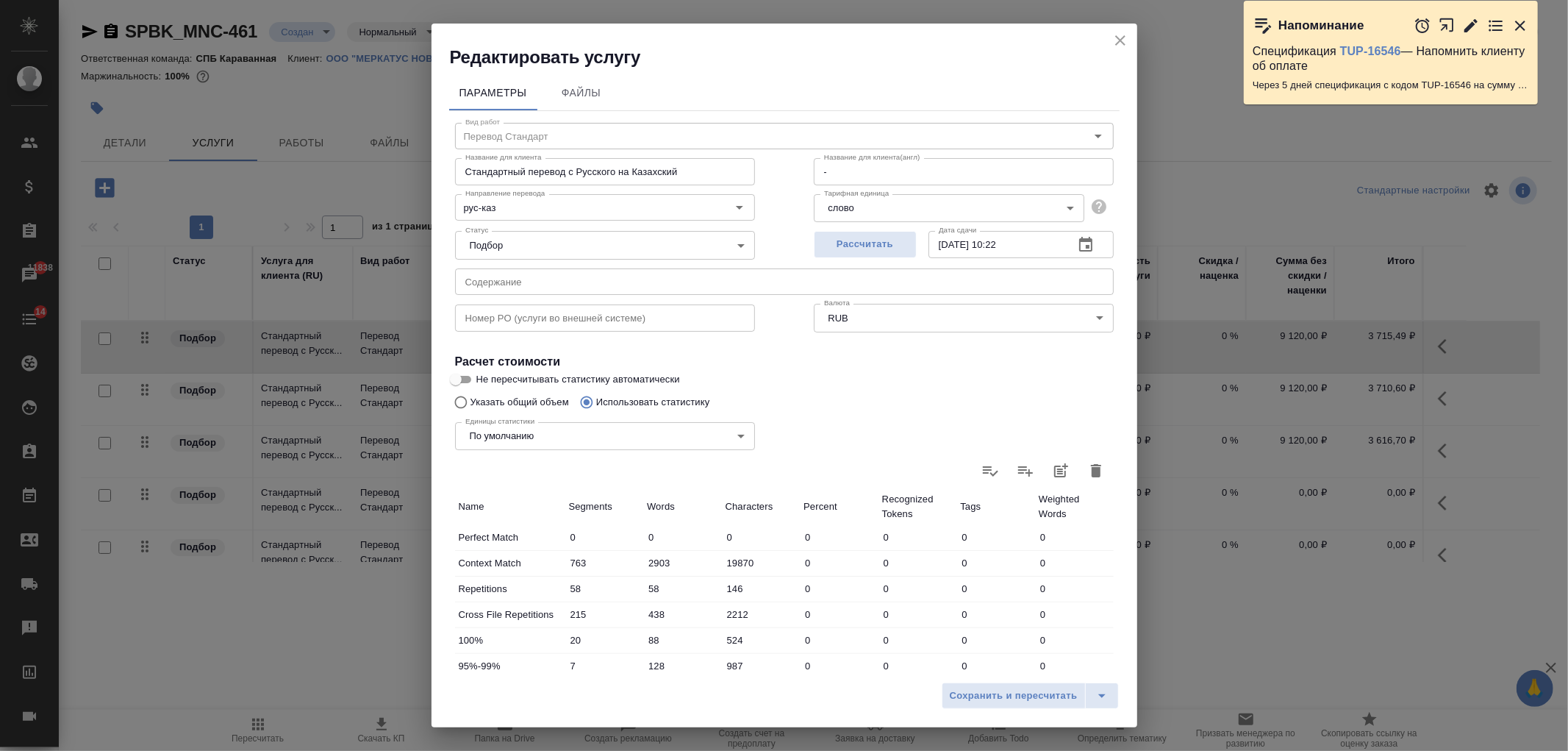
type input "0"
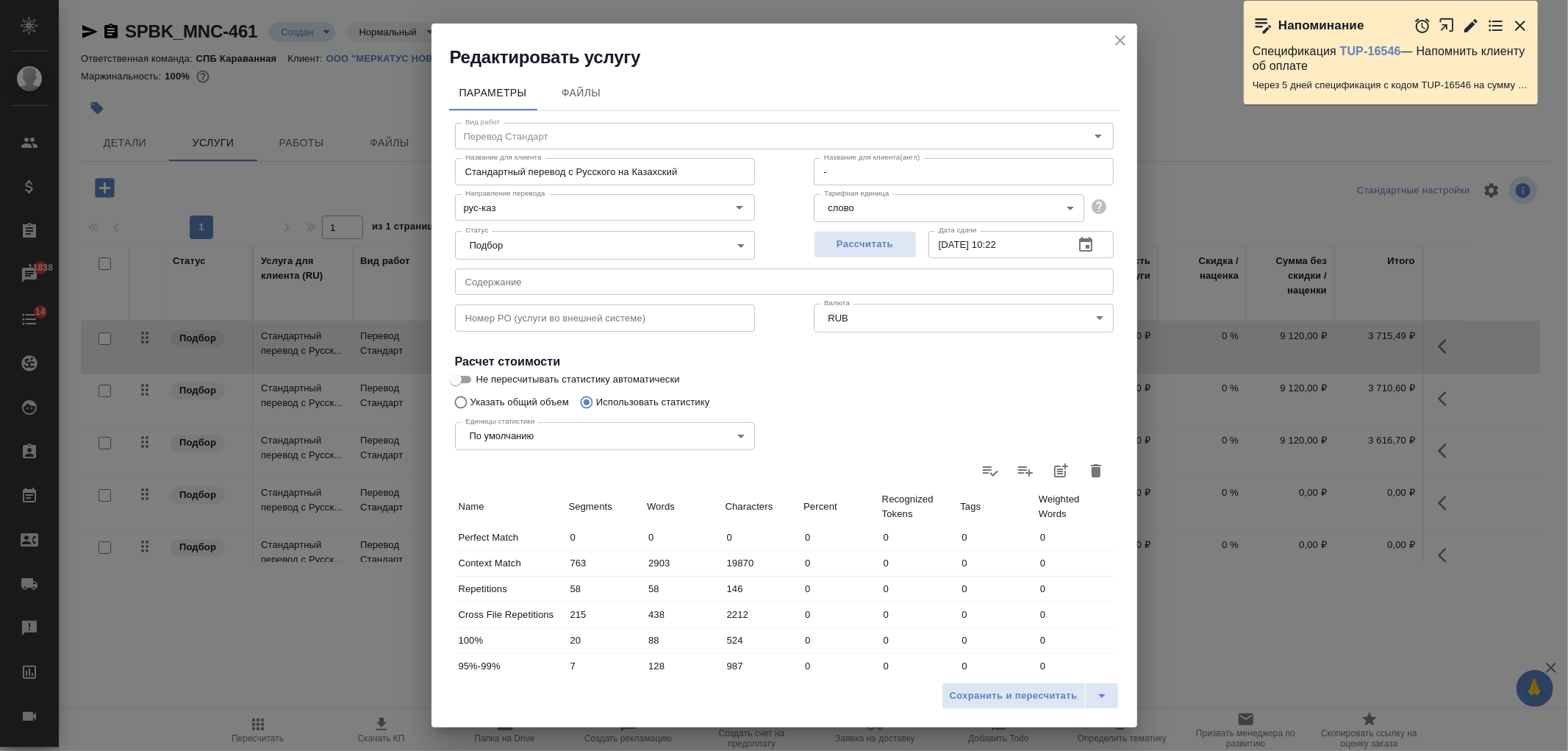
type input "0"
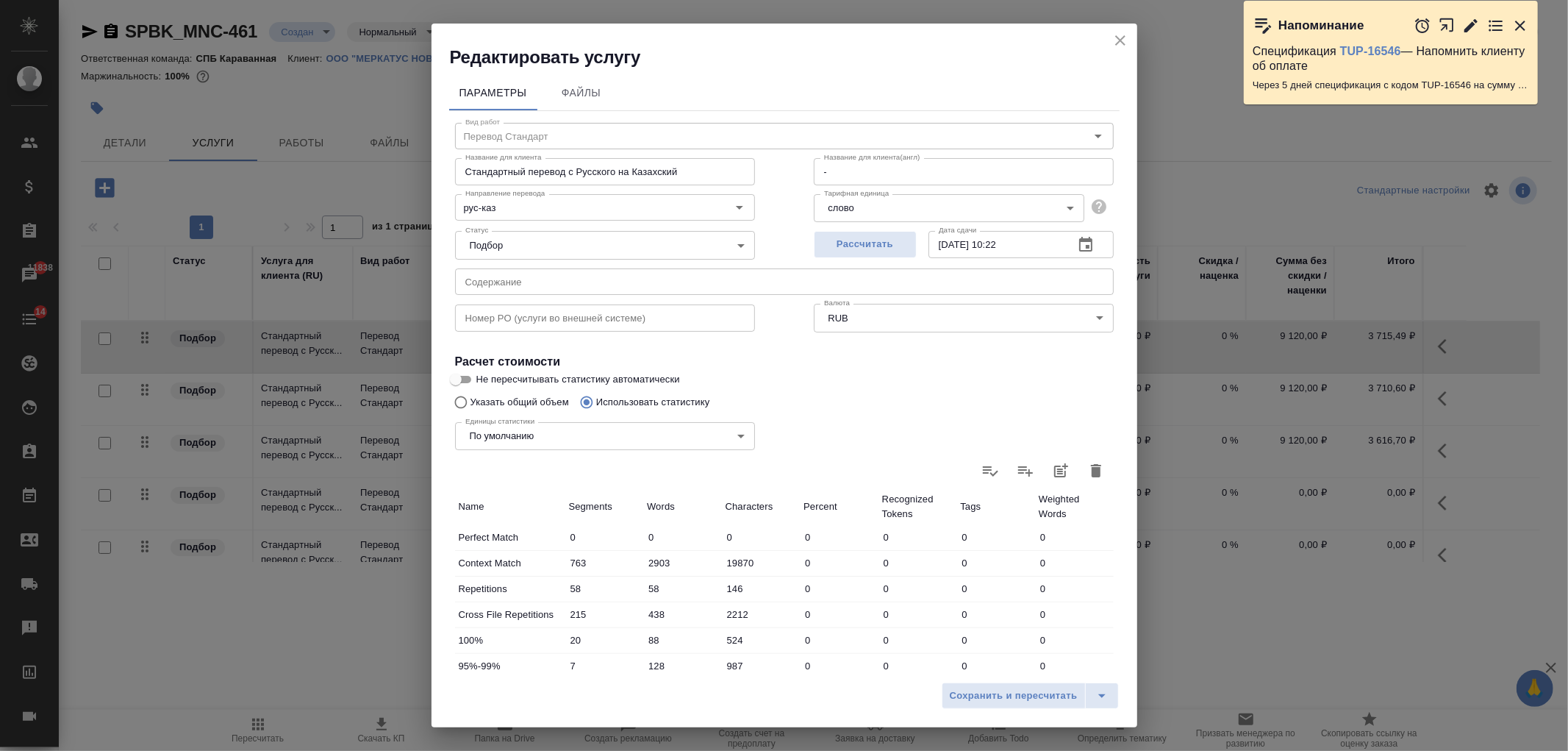
type input "0"
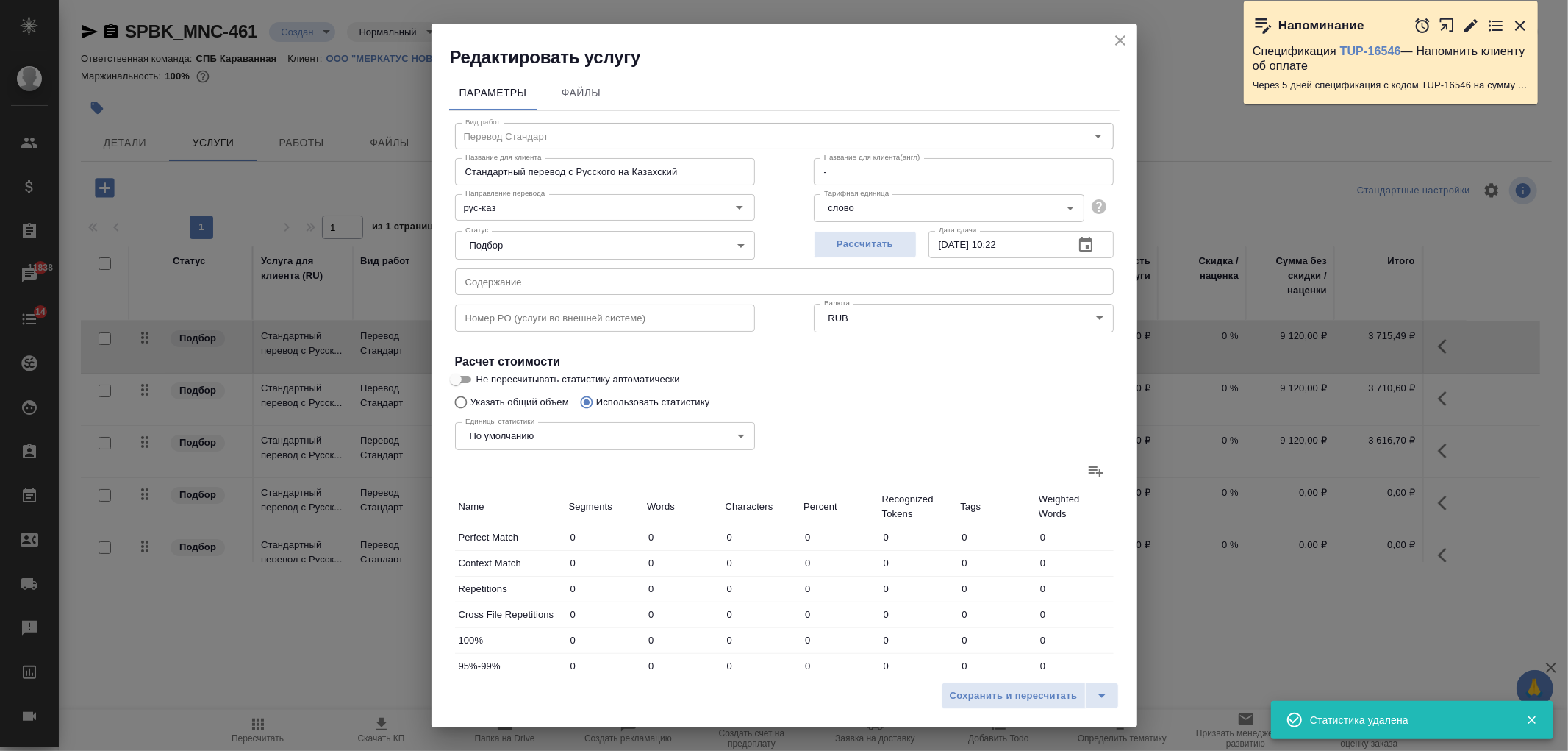
click at [1087, 476] on icon at bounding box center [1096, 470] width 18 height 18
click at [0, 0] on input "file" at bounding box center [0, 0] width 0 height 0
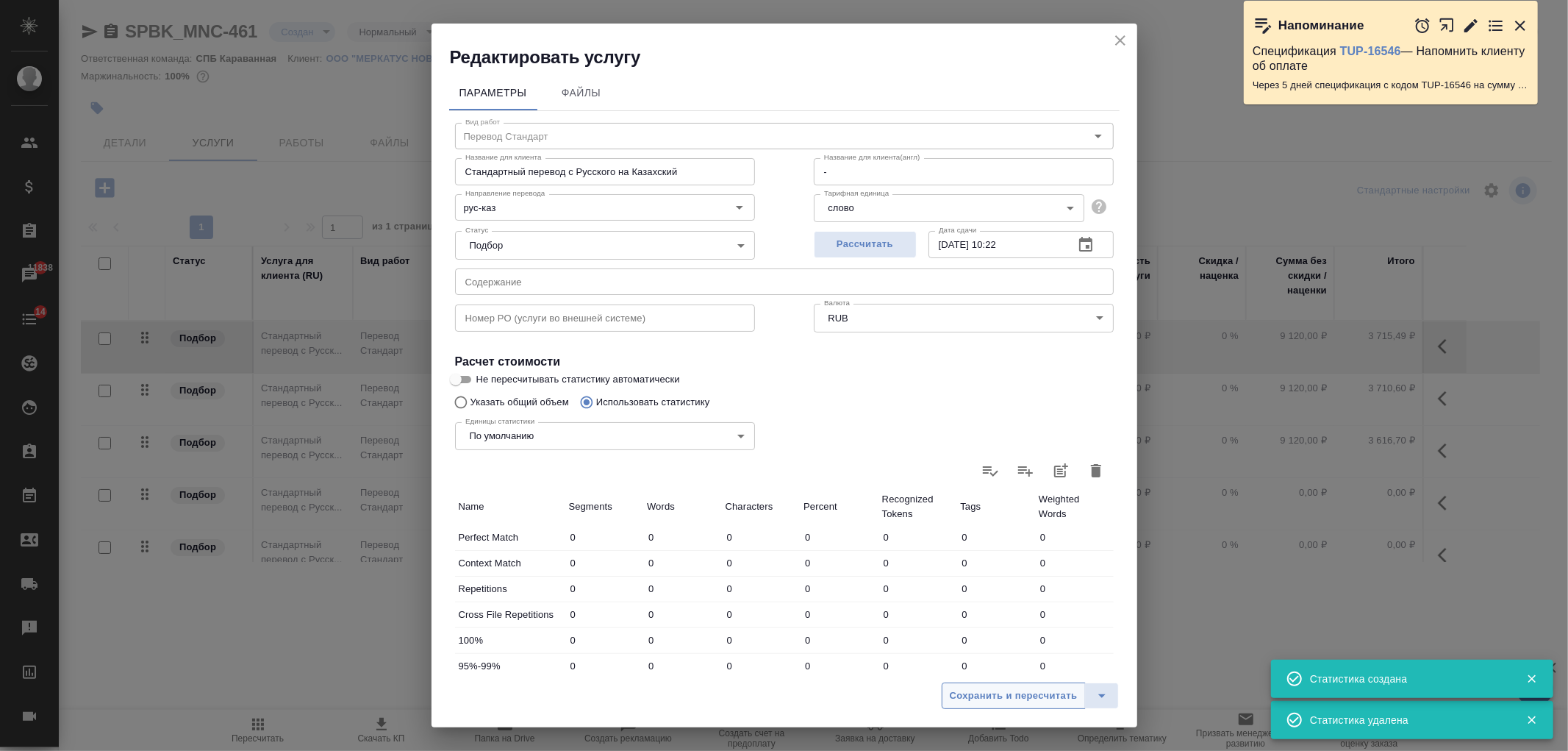
type input "763"
type input "2903"
type input "19870"
type input "58"
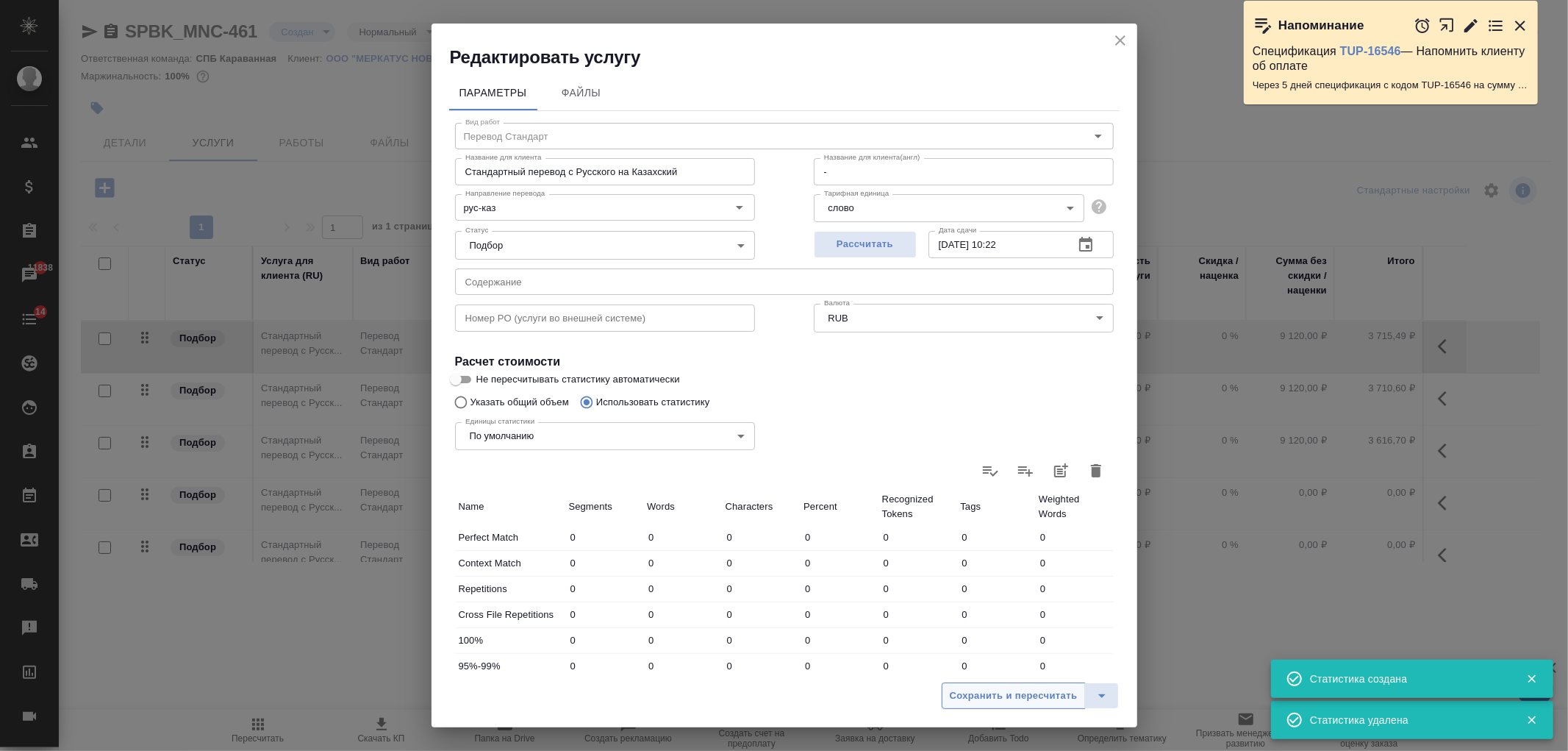
type input "146"
type input "215"
type input "438"
type input "2212"
type input "20"
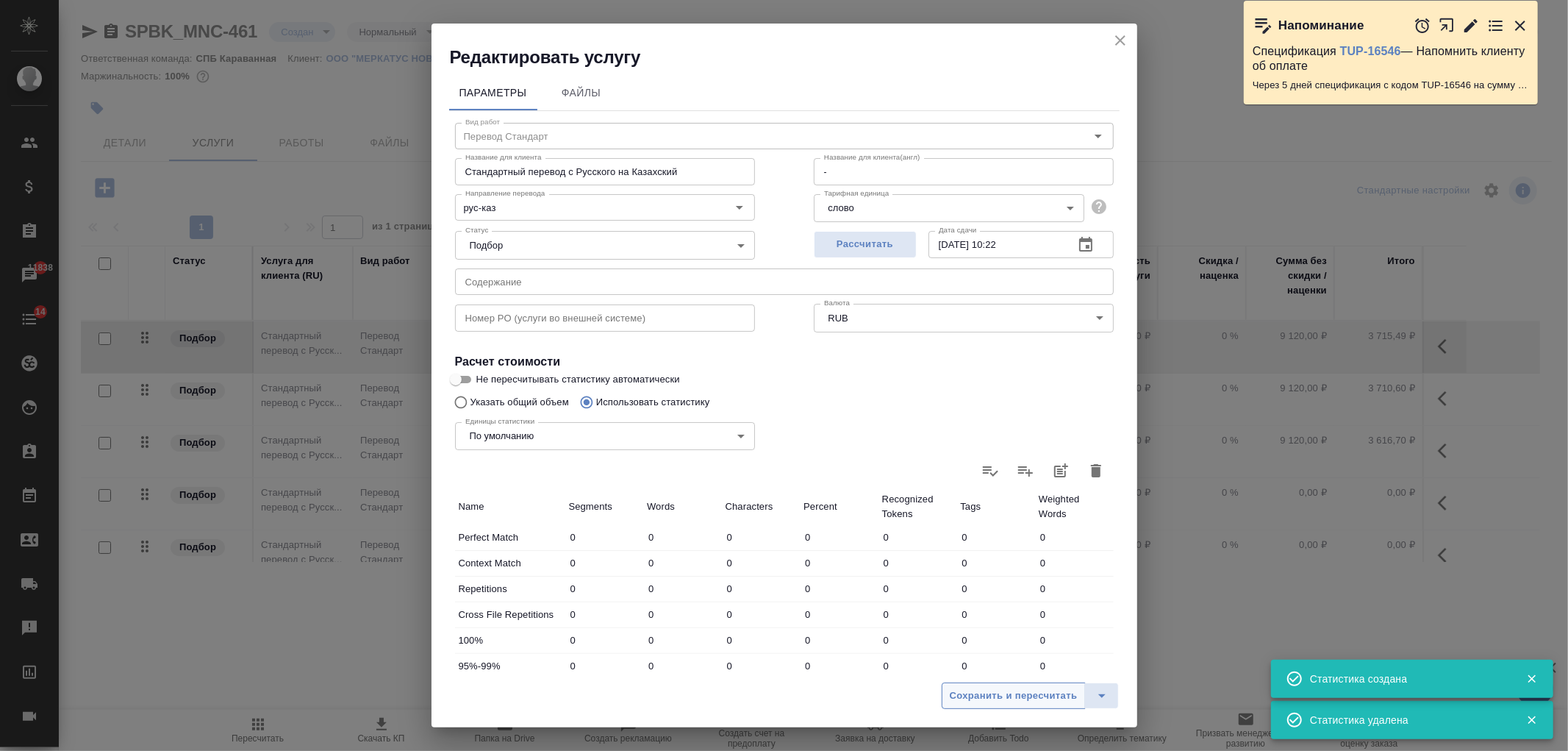
type input "88"
type input "524"
type input "7"
type input "128"
type input "987"
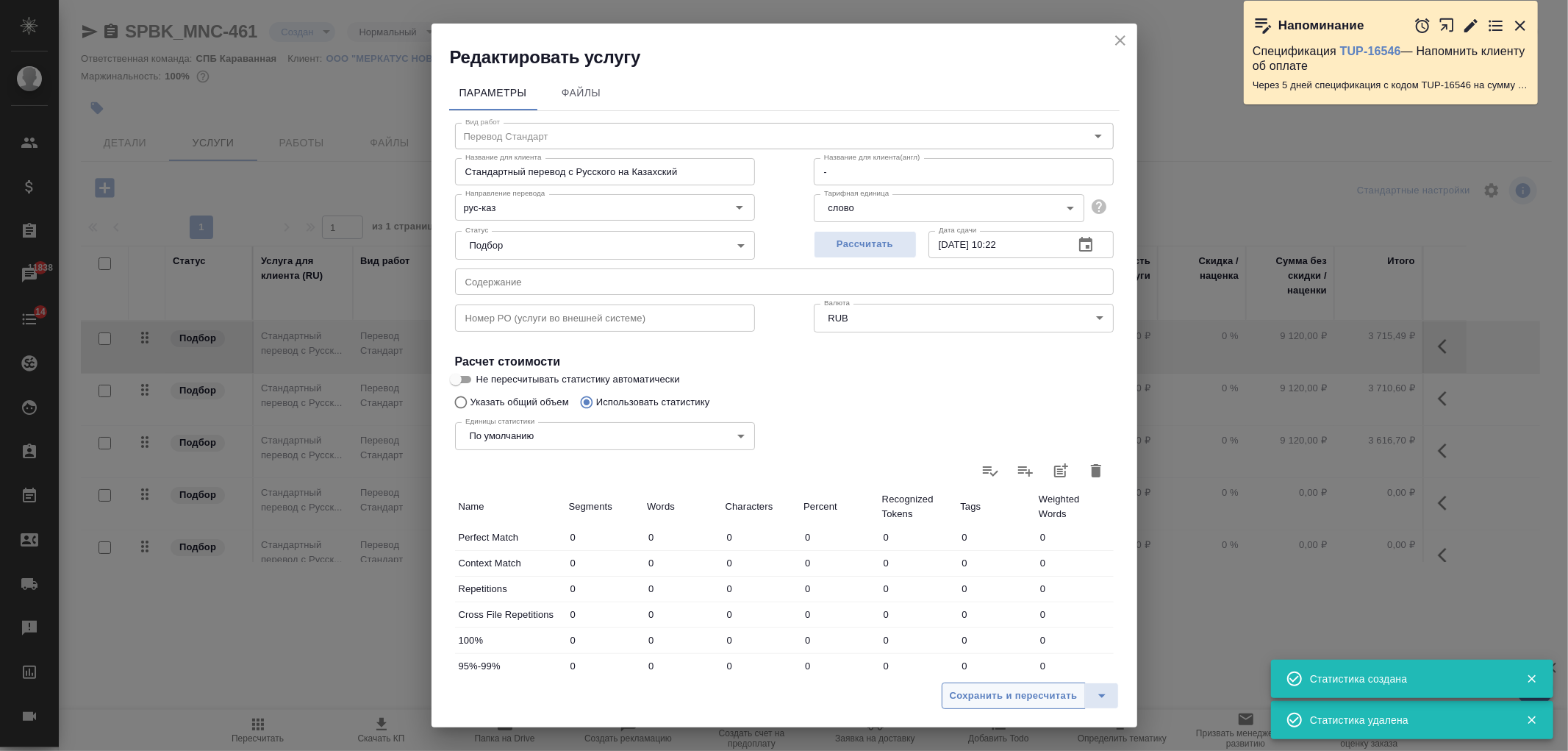
type input "3"
type input "102"
type input "799"
type input "14"
type input "83"
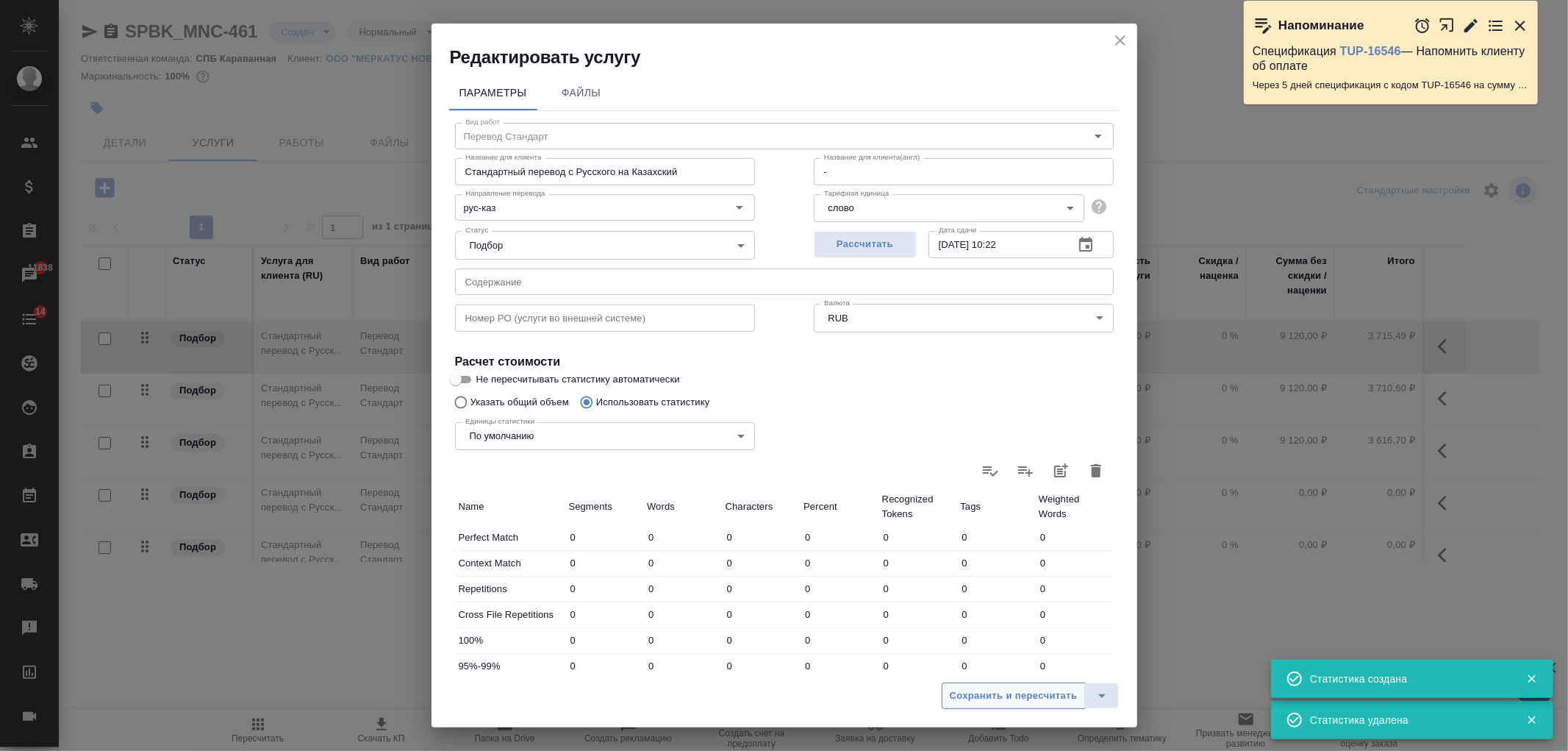
type input "550"
type input "807"
type input "3304"
type input "22730"
type input "1080"
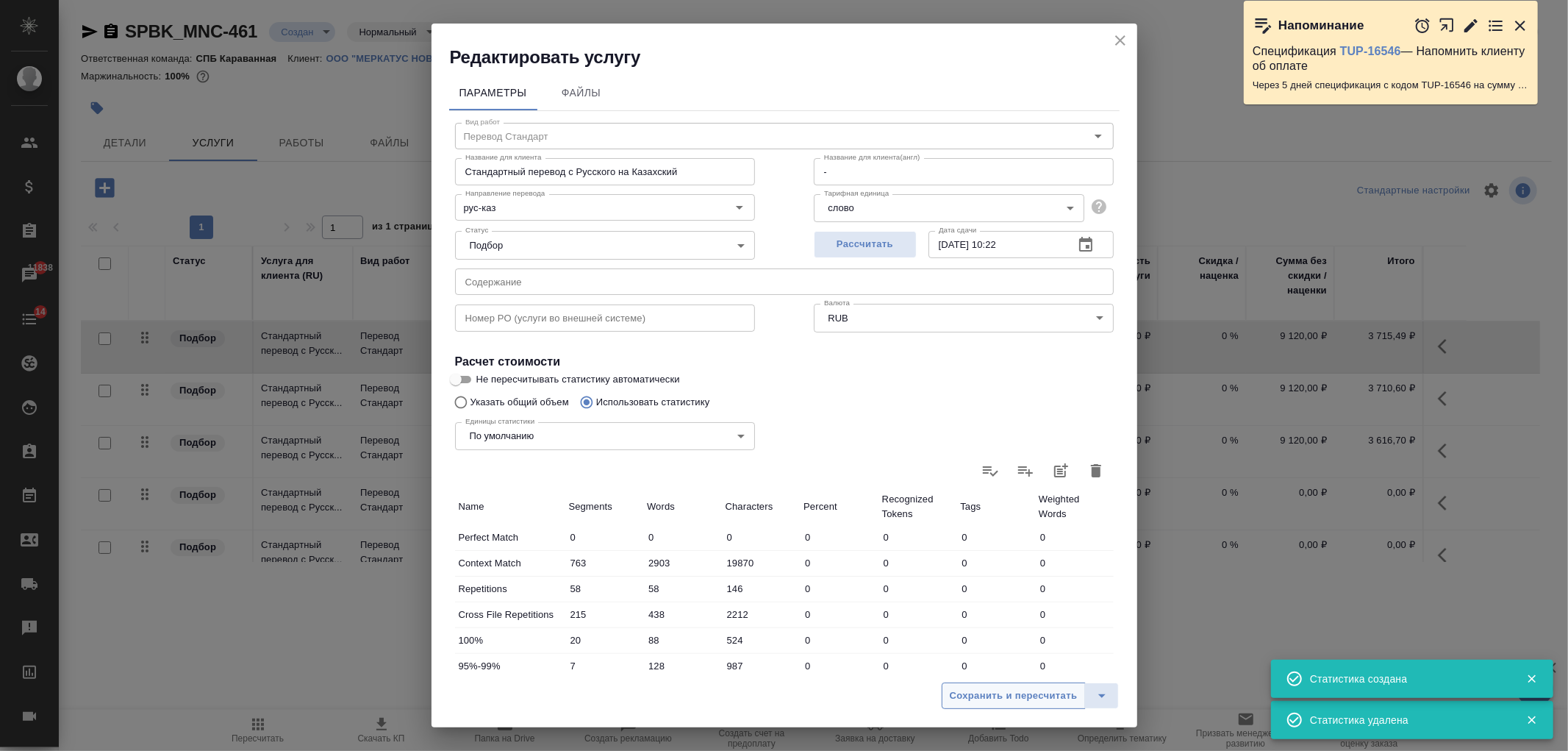
click at [998, 688] on span "Сохранить и пересчитать" at bounding box center [1013, 696] width 128 height 17
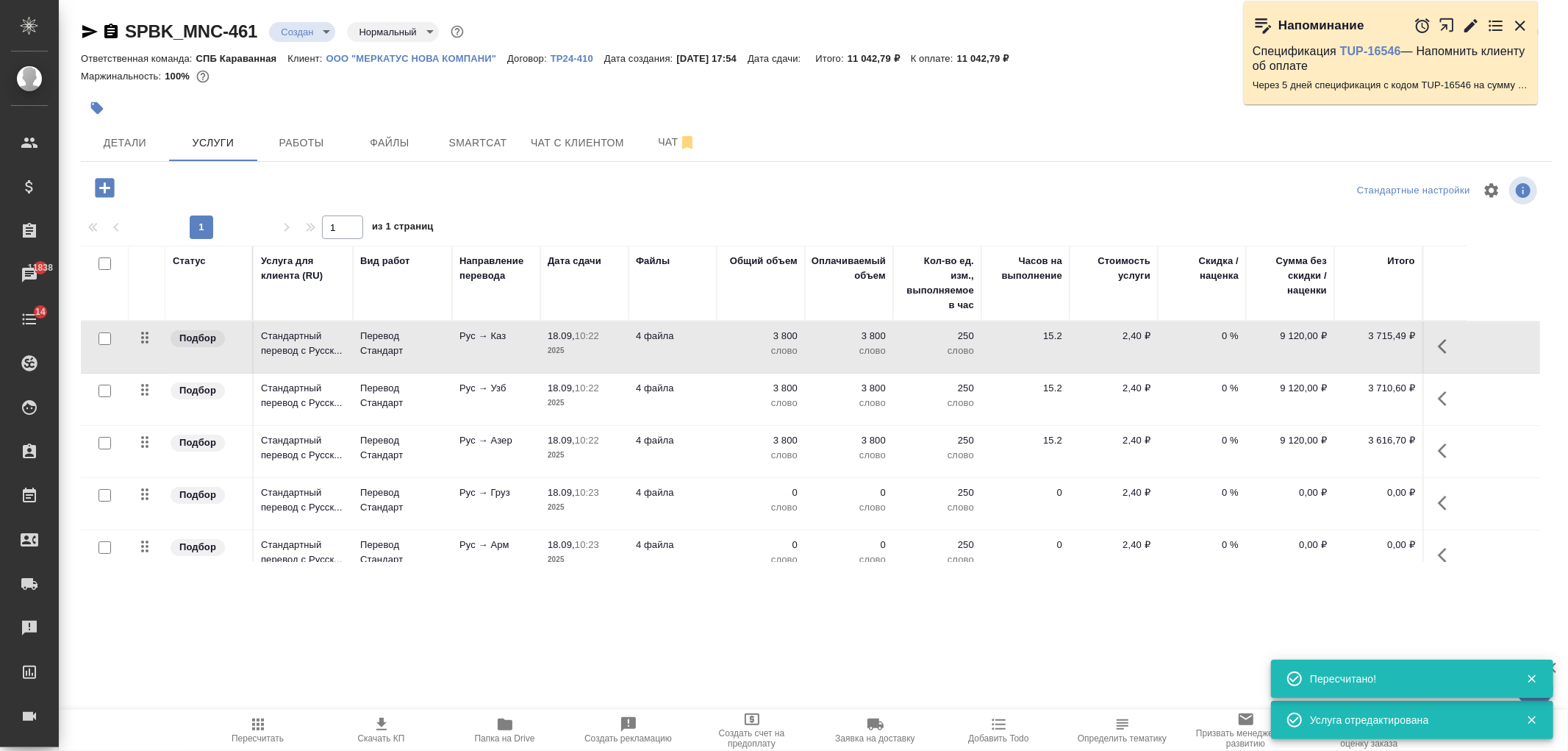
click at [915, 512] on p "слово" at bounding box center [937, 508] width 74 height 15
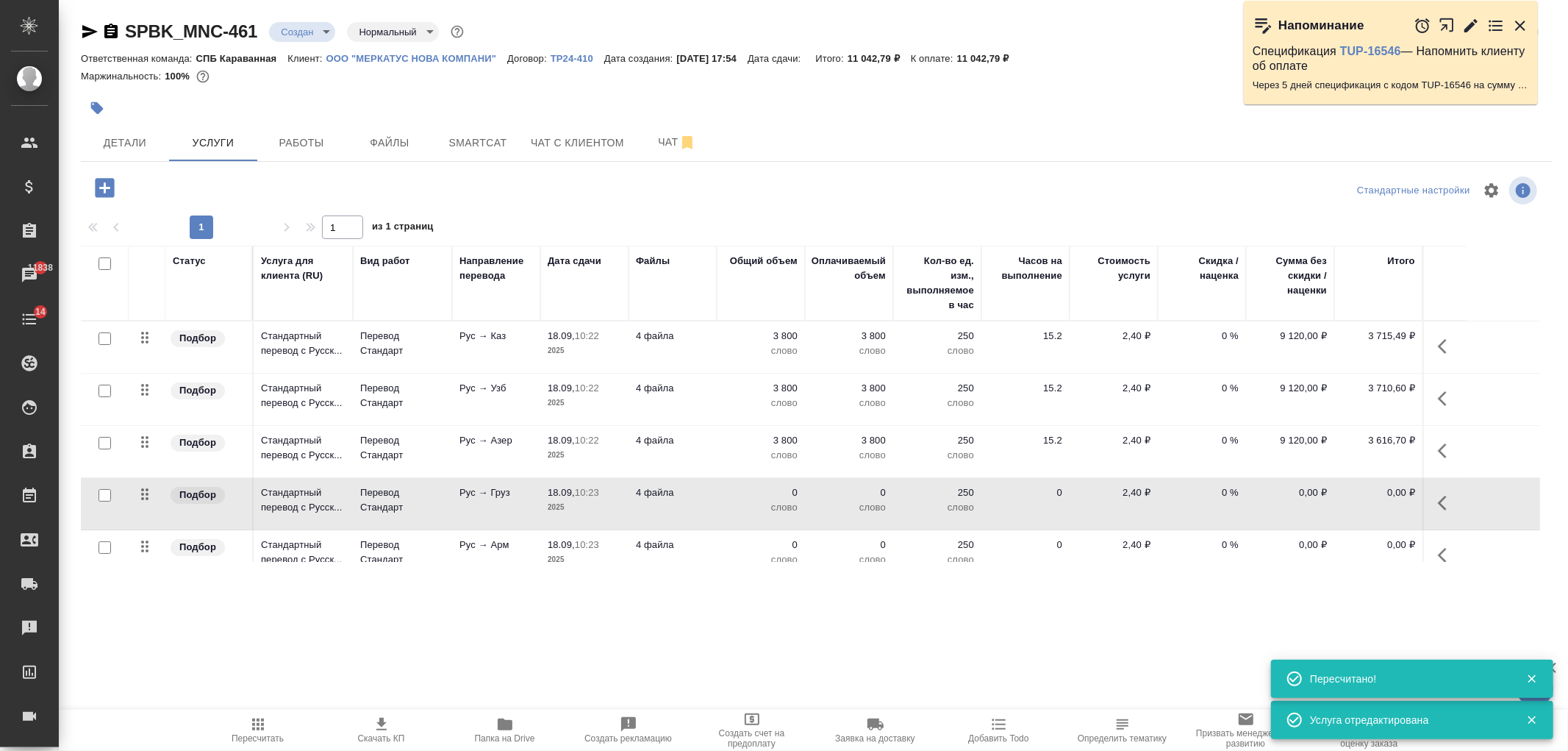
click at [915, 512] on p "слово" at bounding box center [937, 508] width 74 height 15
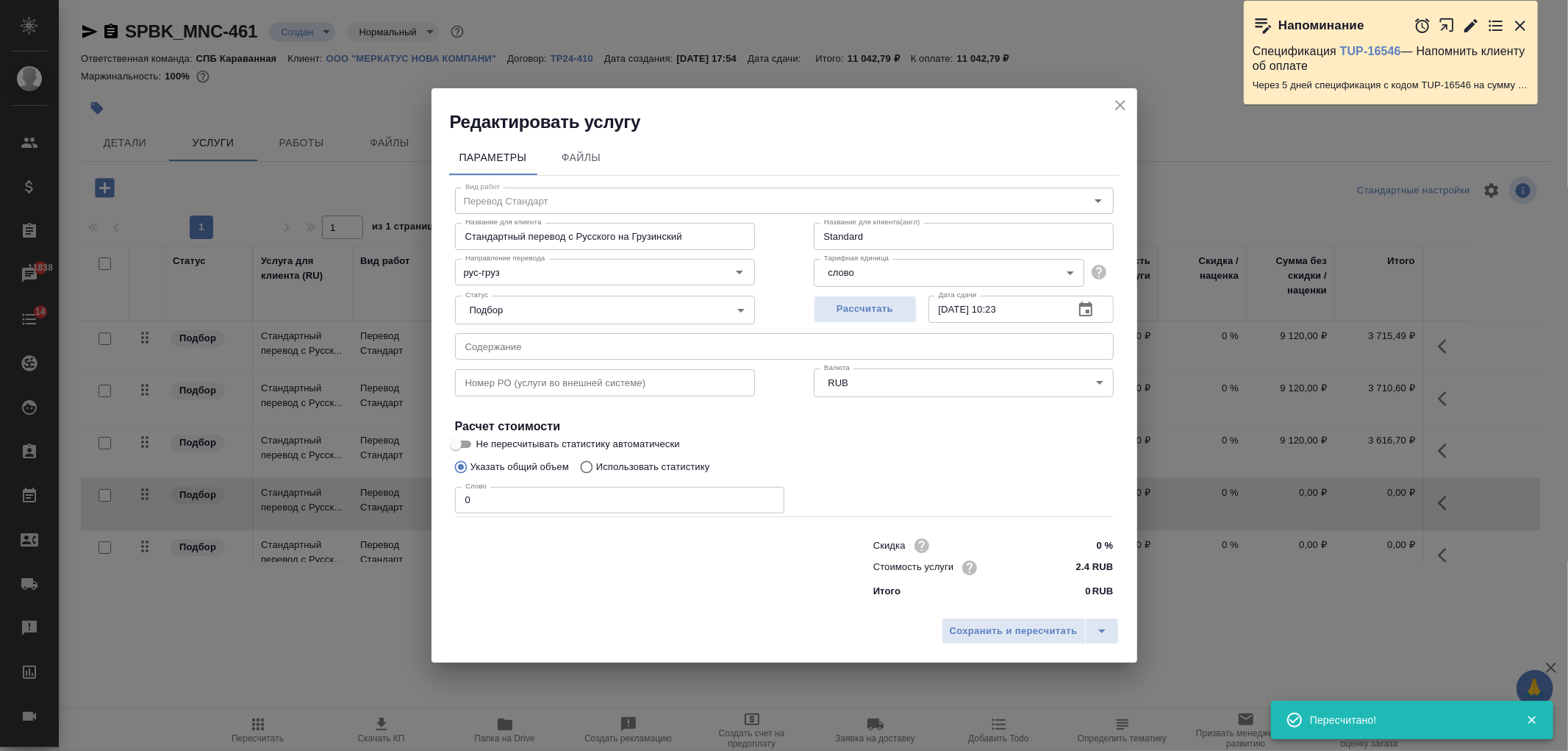
click at [655, 471] on p "Использовать статистику" at bounding box center [653, 467] width 114 height 15
click at [597, 471] on input "Использовать статистику" at bounding box center [584, 466] width 24 height 27
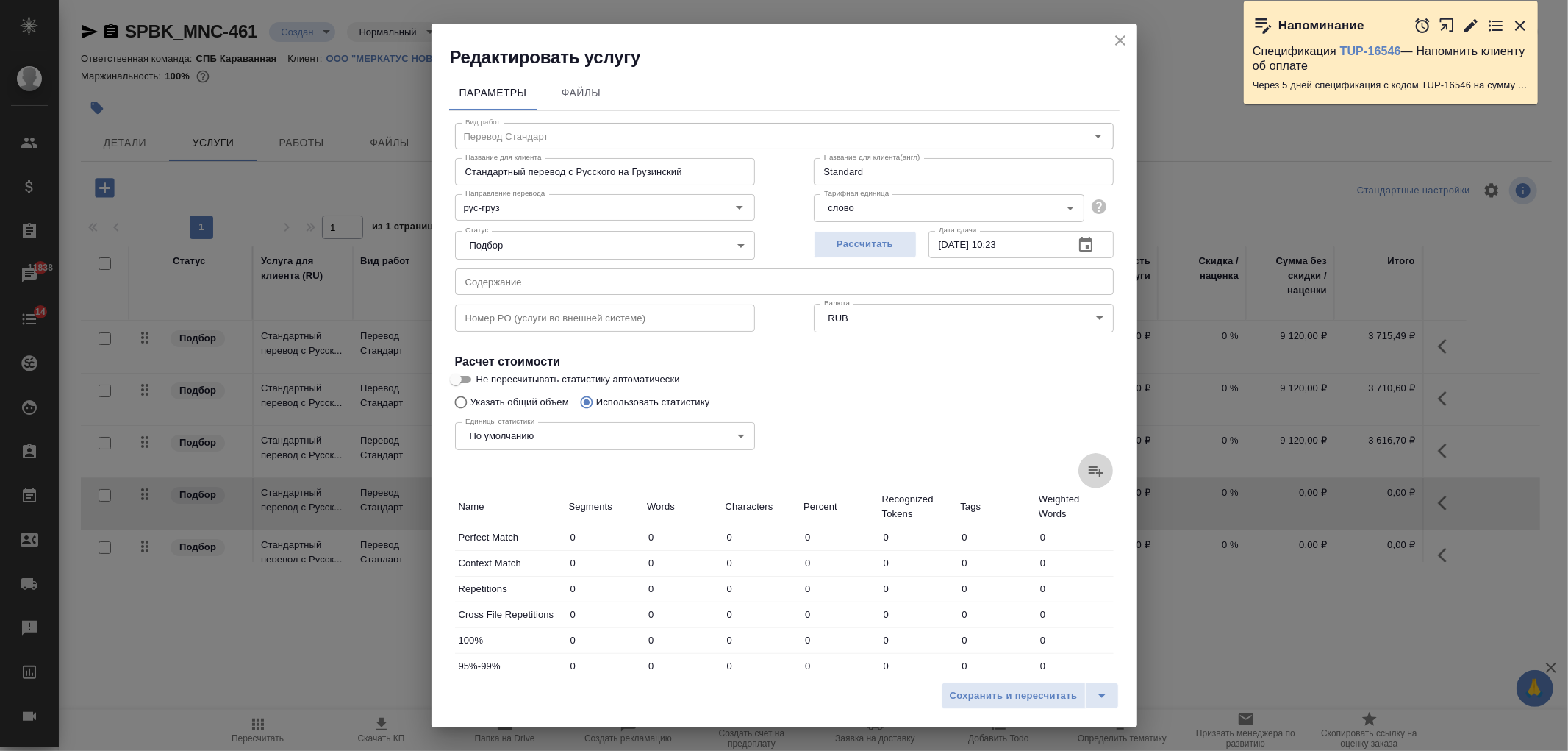
click at [1087, 465] on icon at bounding box center [1096, 470] width 18 height 18
click at [0, 0] on input "file" at bounding box center [0, 0] width 0 height 0
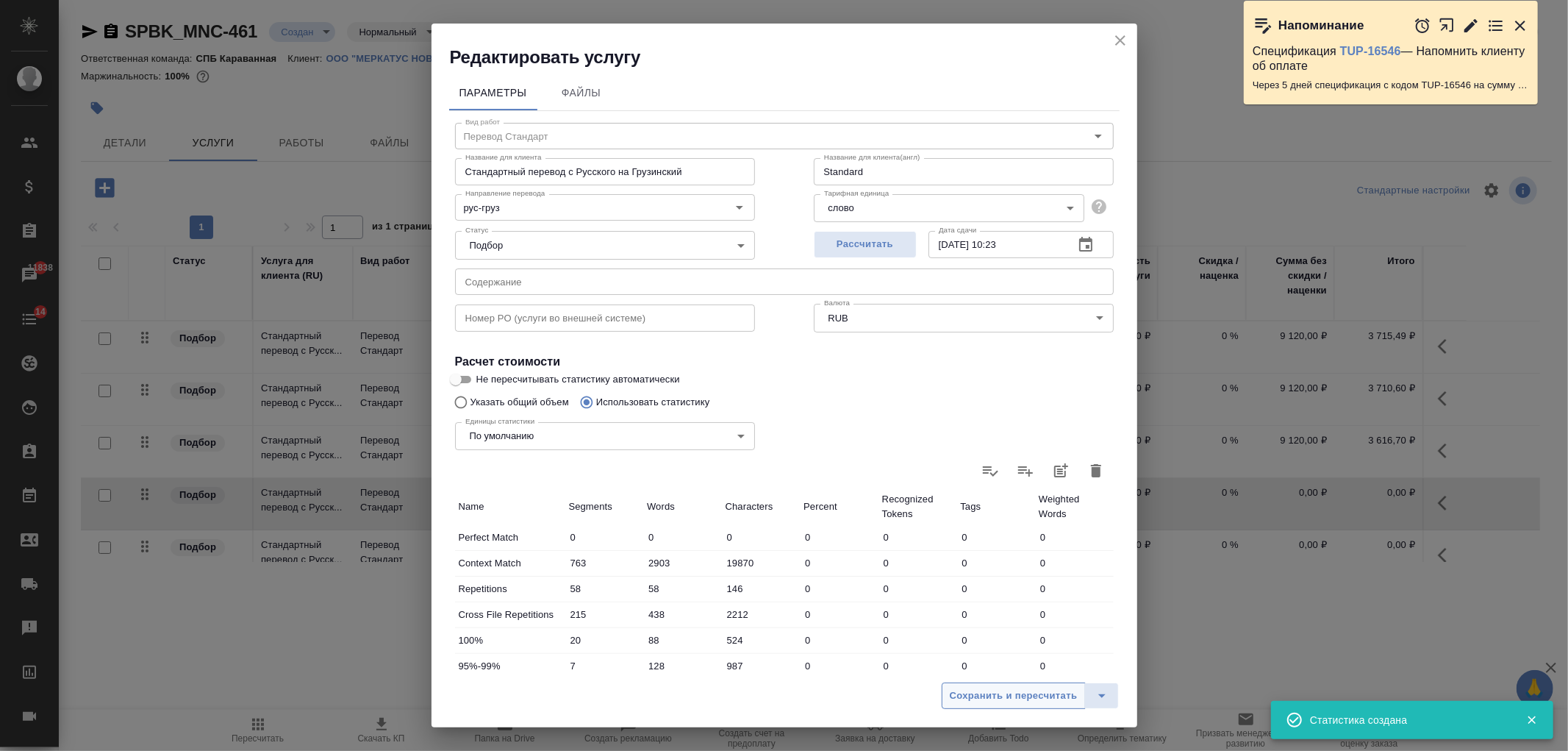
click at [1004, 696] on span "Сохранить и пересчитать" at bounding box center [1013, 696] width 128 height 17
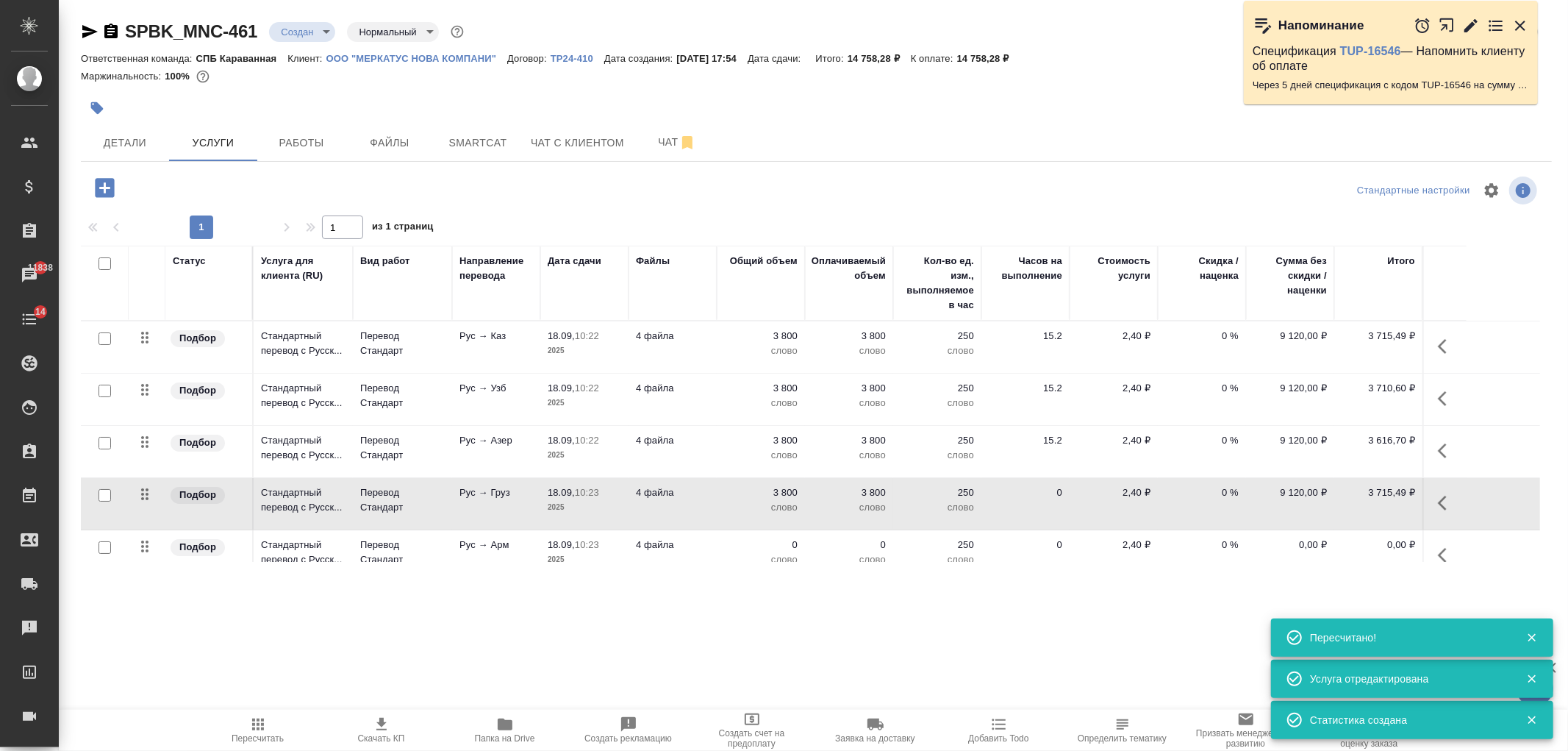
click at [864, 553] on p "слово" at bounding box center [849, 560] width 74 height 15
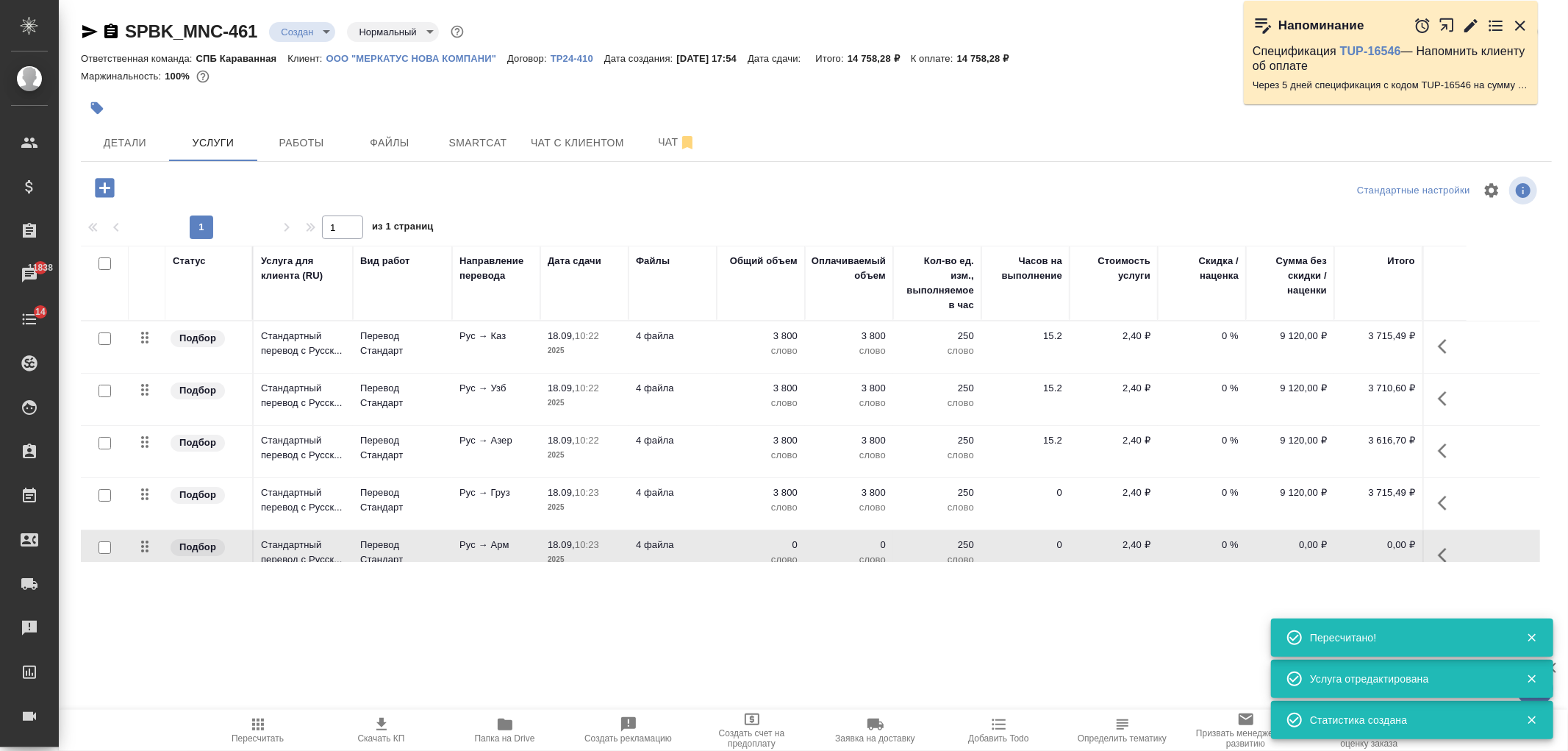
click at [864, 553] on p "слово" at bounding box center [849, 560] width 74 height 15
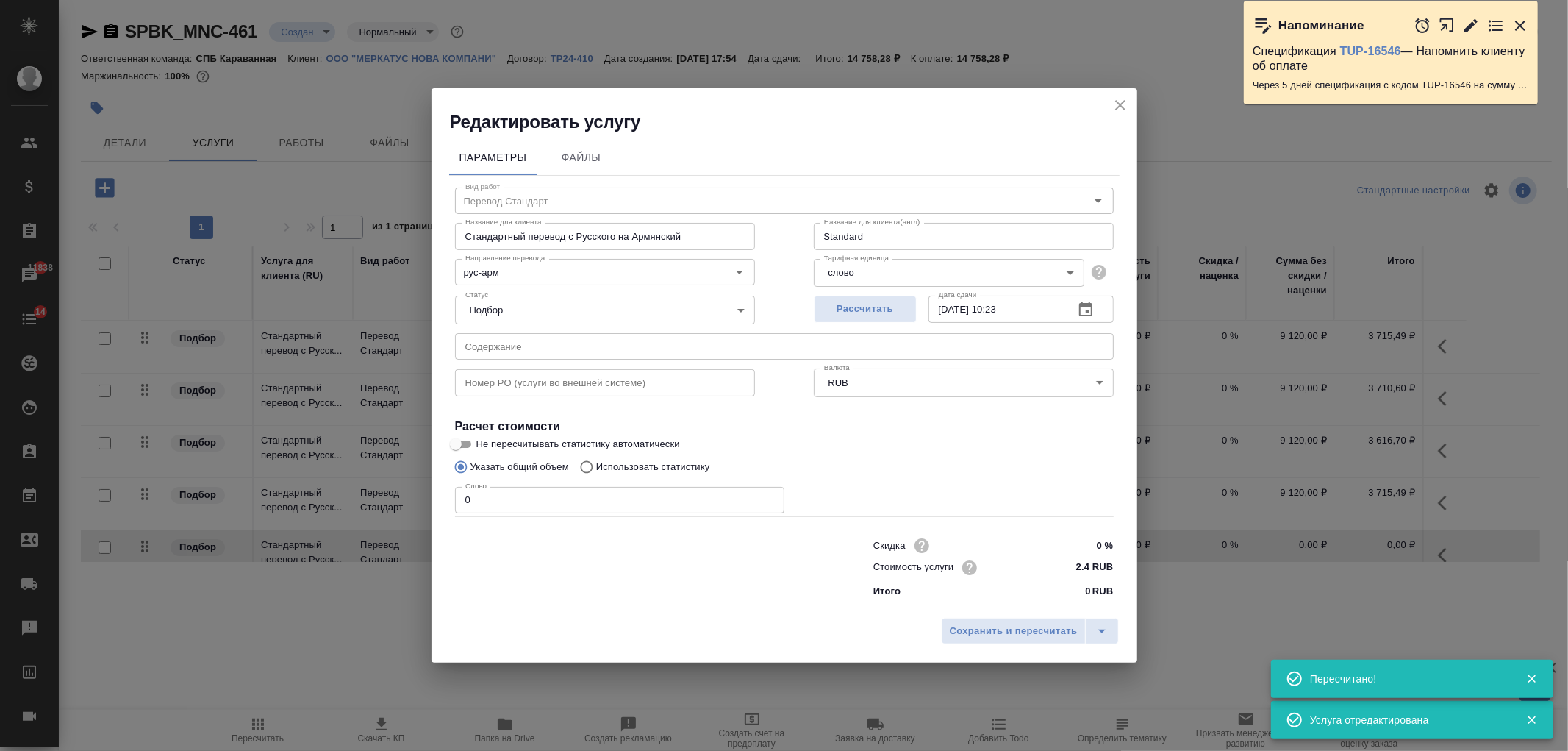
click at [652, 464] on p "Использовать статистику" at bounding box center [653, 467] width 114 height 15
click at [597, 464] on input "Использовать статистику" at bounding box center [584, 466] width 24 height 27
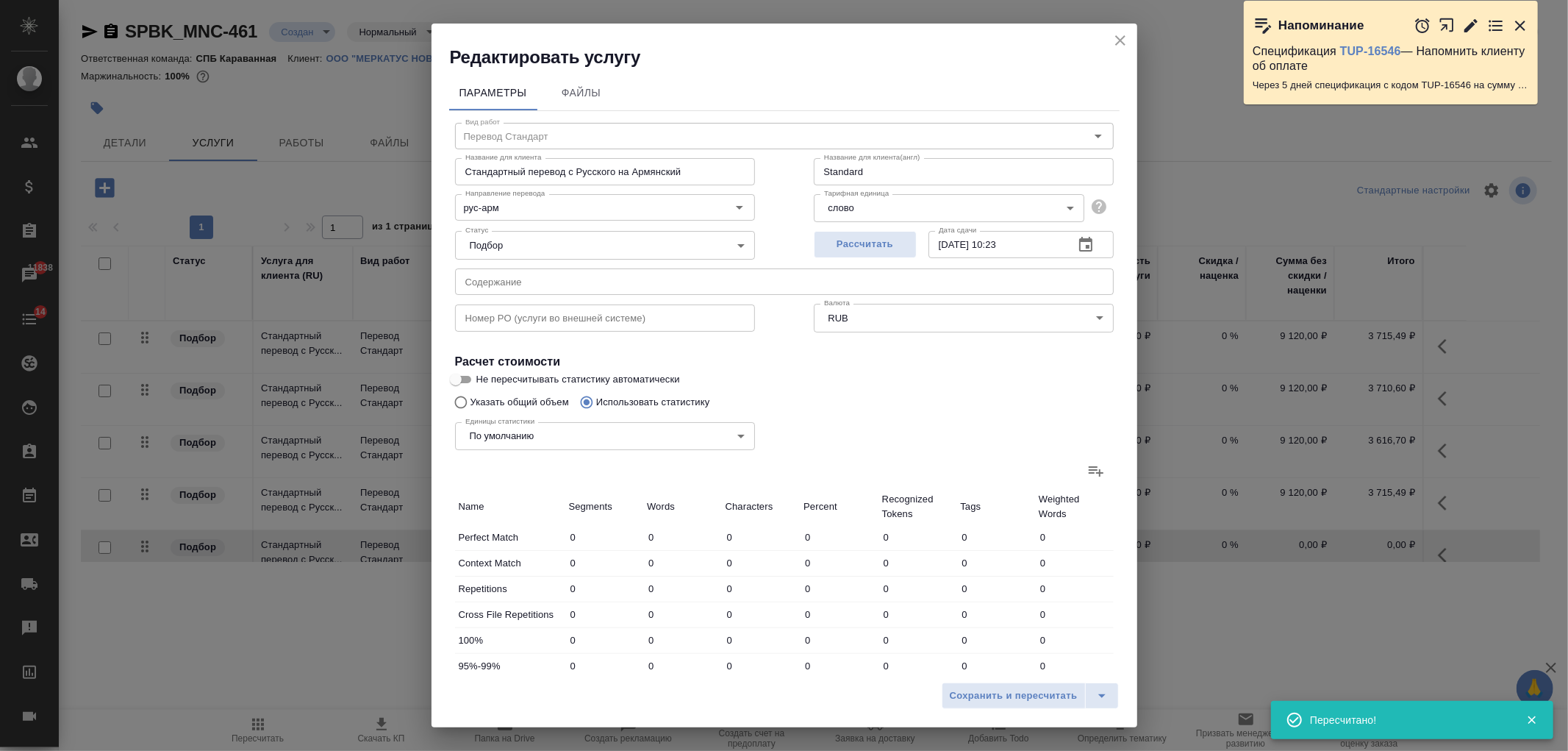
click at [1091, 465] on icon at bounding box center [1096, 470] width 18 height 18
click at [0, 0] on input "file" at bounding box center [0, 0] width 0 height 0
click at [990, 695] on span "Сохранить и пересчитать" at bounding box center [1013, 696] width 128 height 17
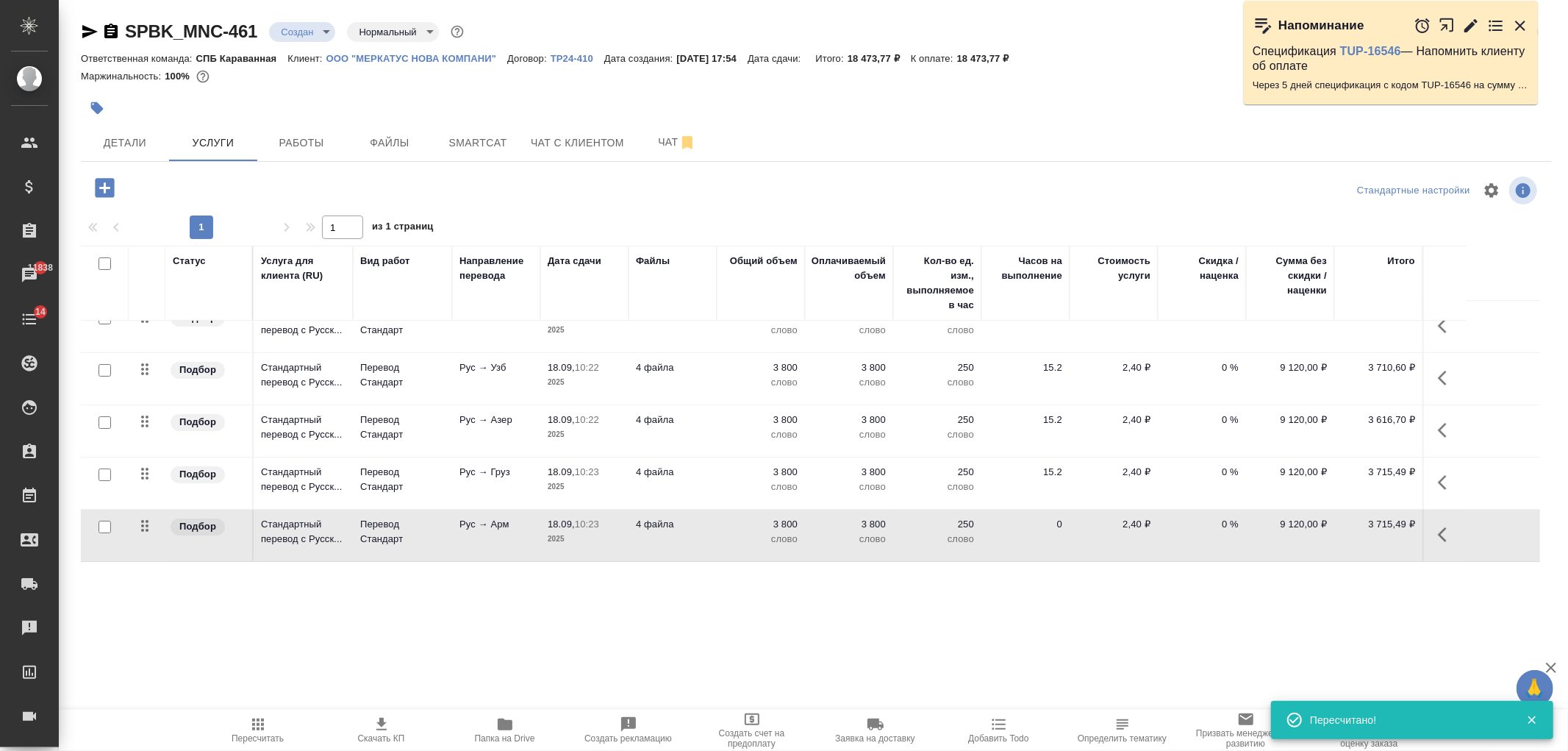
scroll to position [0, 0]
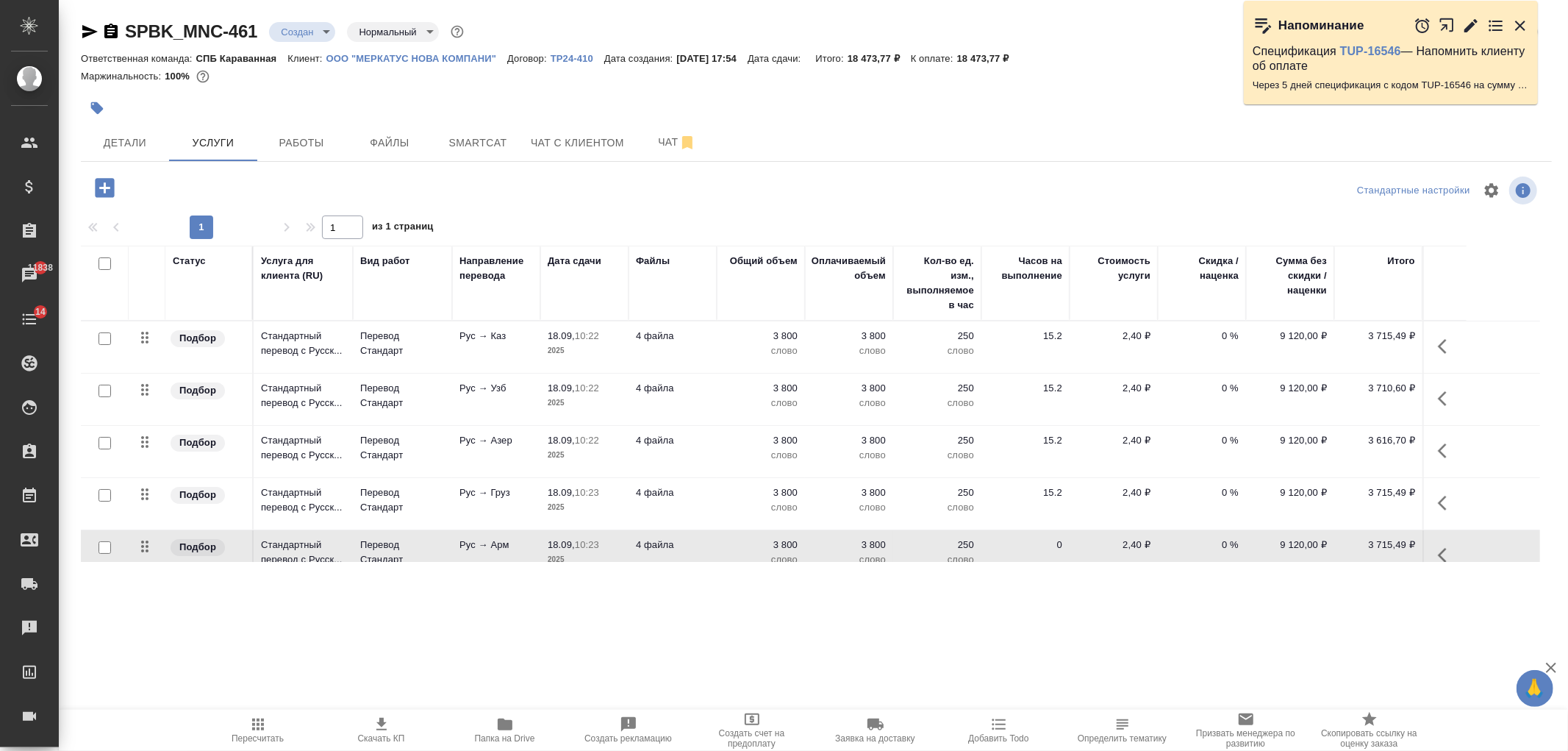
click at [738, 349] on p "слово" at bounding box center [761, 350] width 74 height 15
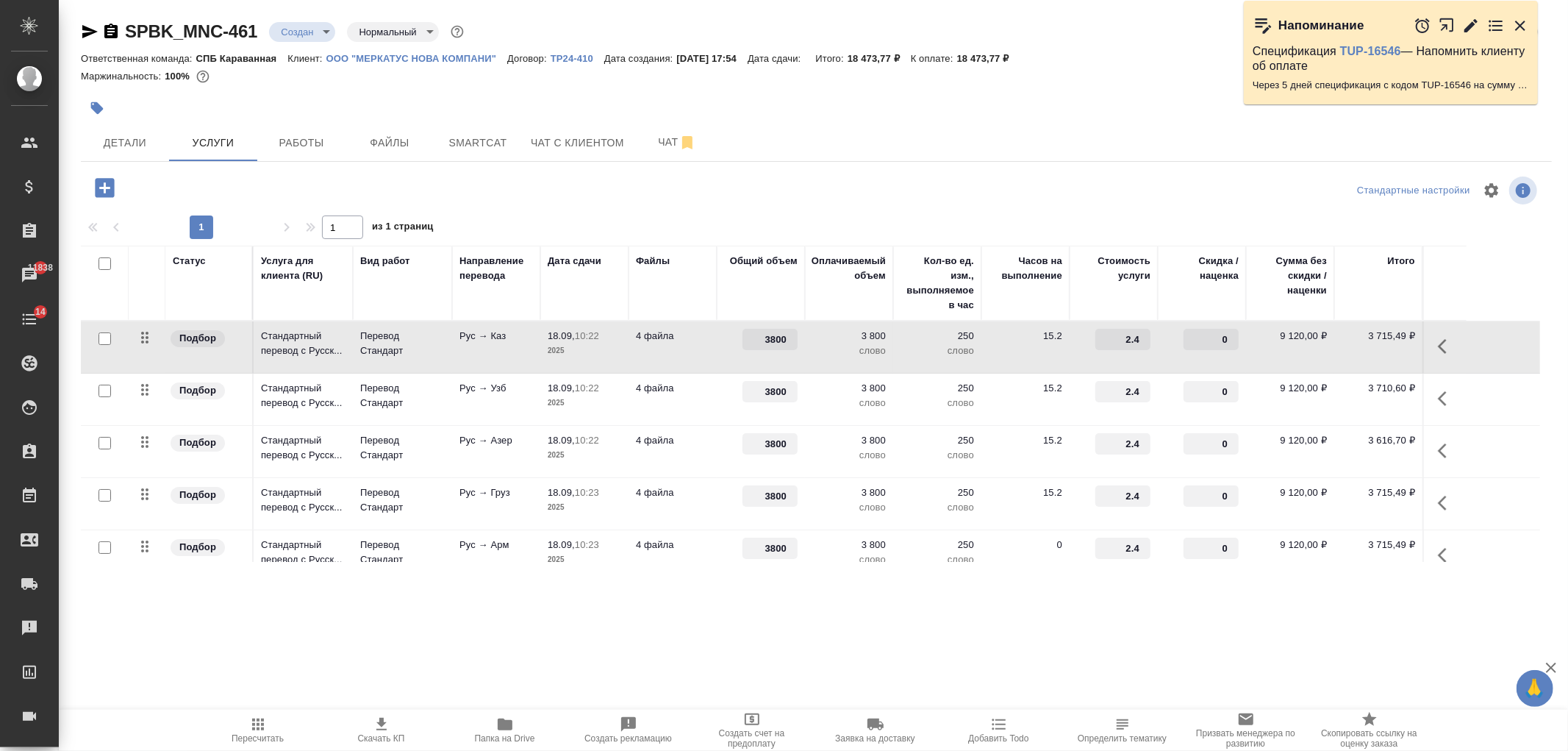
click at [738, 349] on div "3800" at bounding box center [761, 339] width 74 height 22
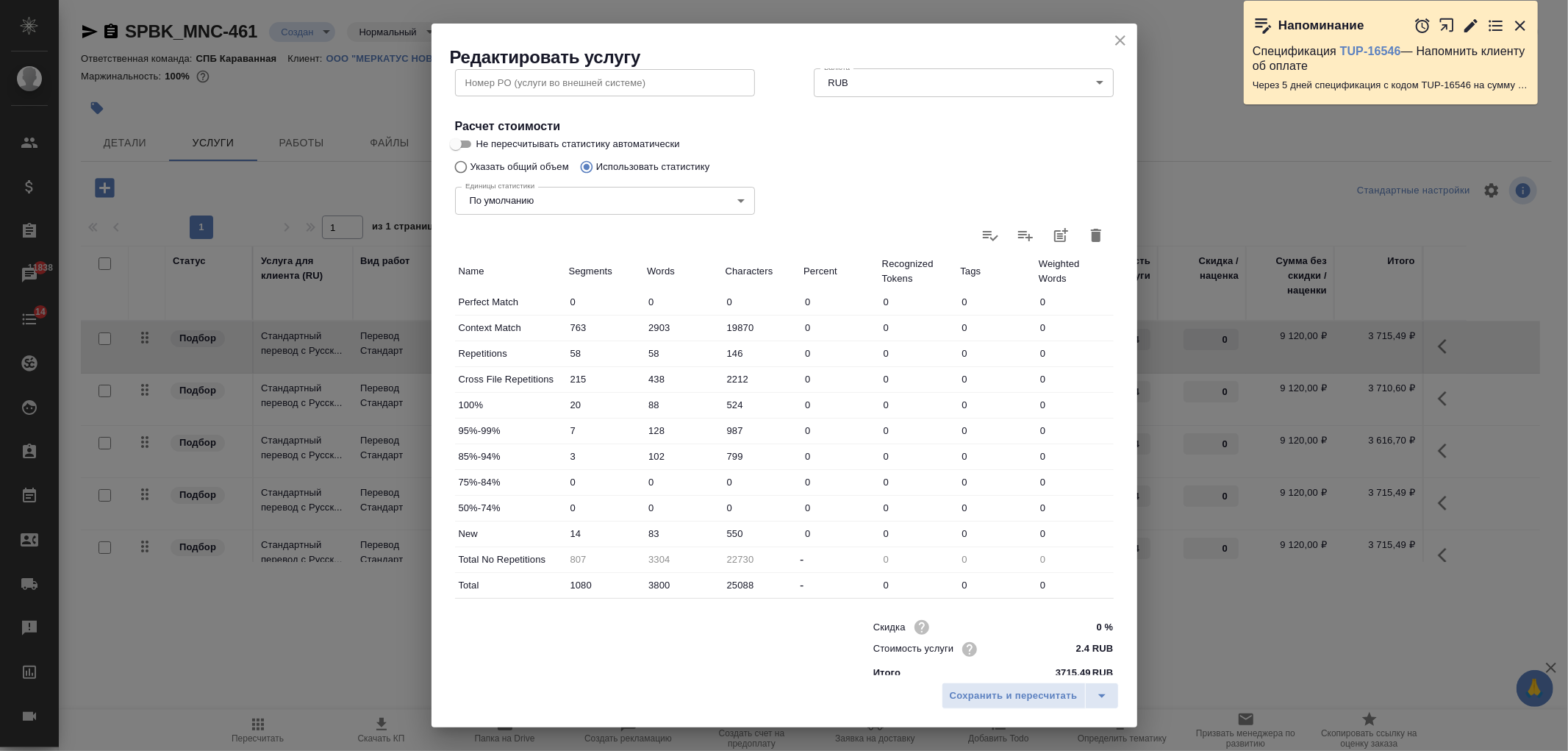
scroll to position [252, 0]
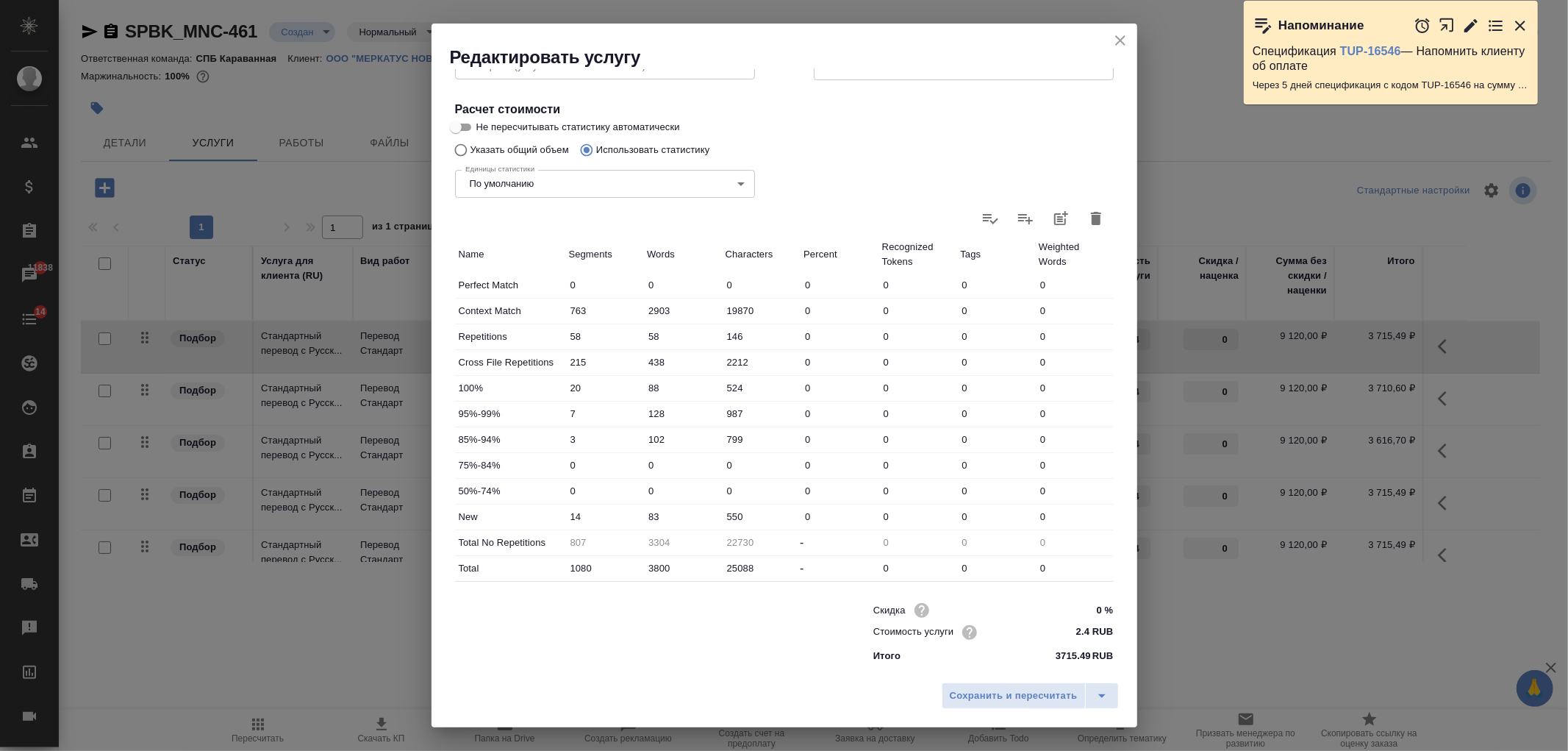
click at [655, 566] on input "3800" at bounding box center [682, 567] width 79 height 22
click at [1000, 691] on span "Сохранить и пересчитать" at bounding box center [1013, 696] width 128 height 17
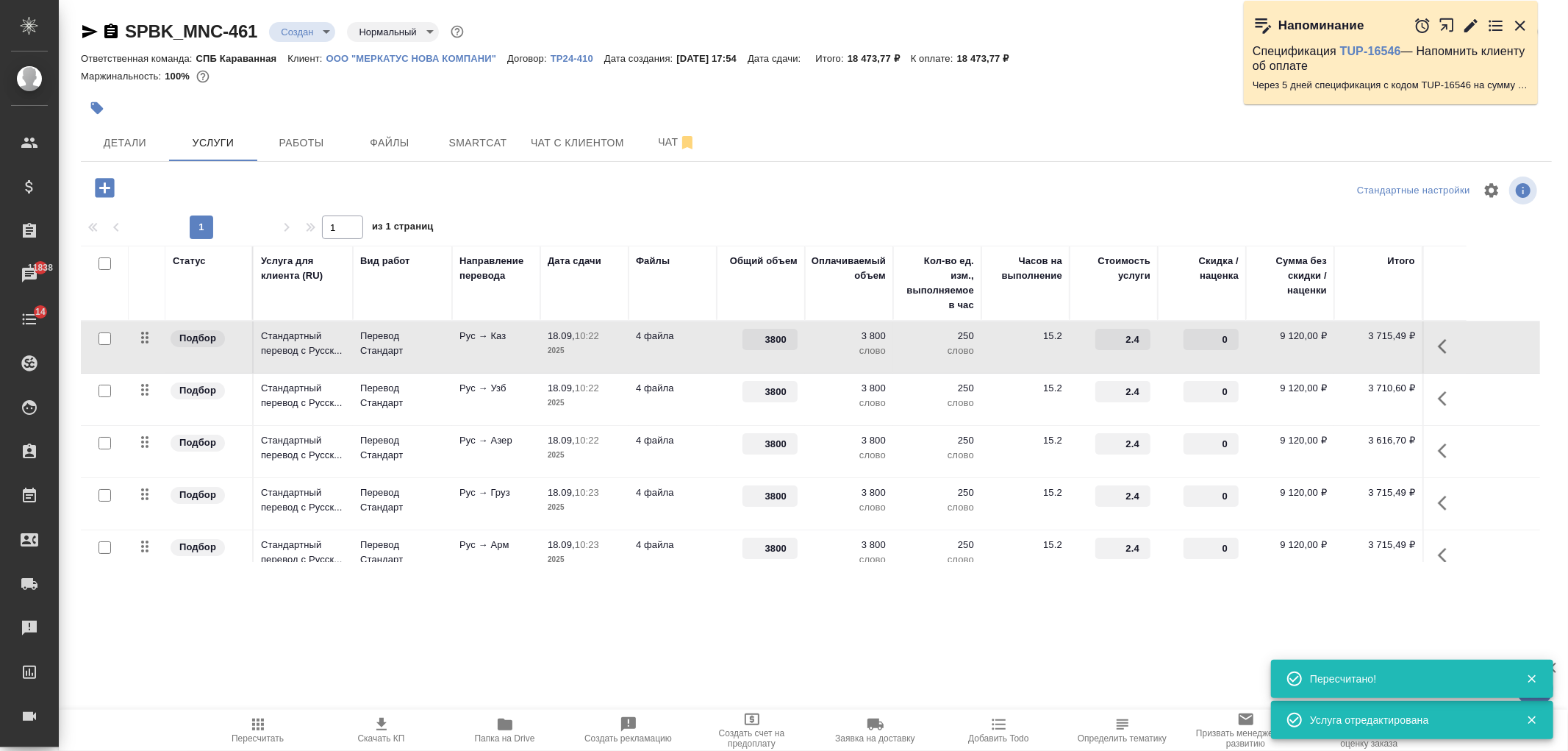
click at [915, 406] on p "слово" at bounding box center [937, 403] width 74 height 15
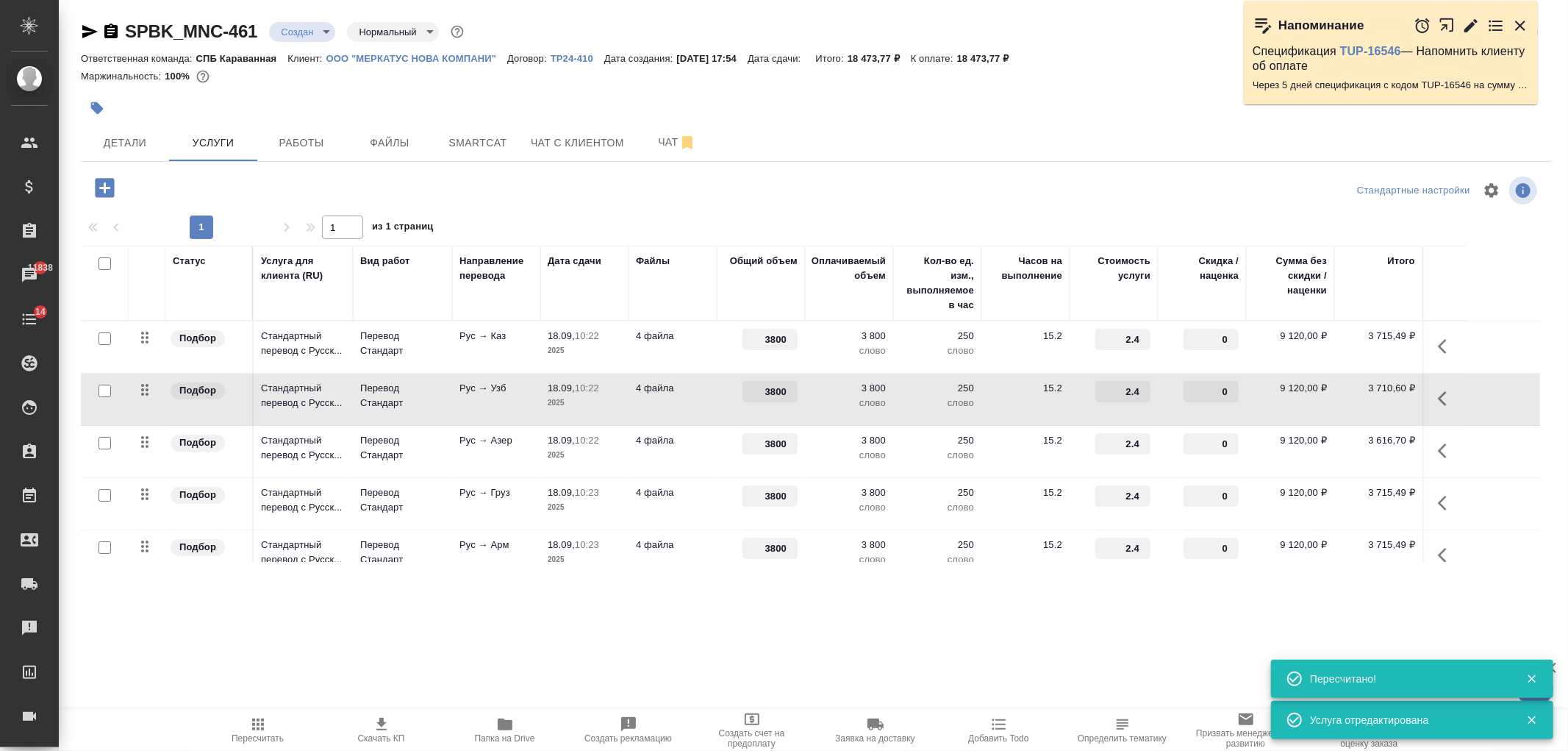
click at [915, 406] on p "слово" at bounding box center [937, 403] width 74 height 15
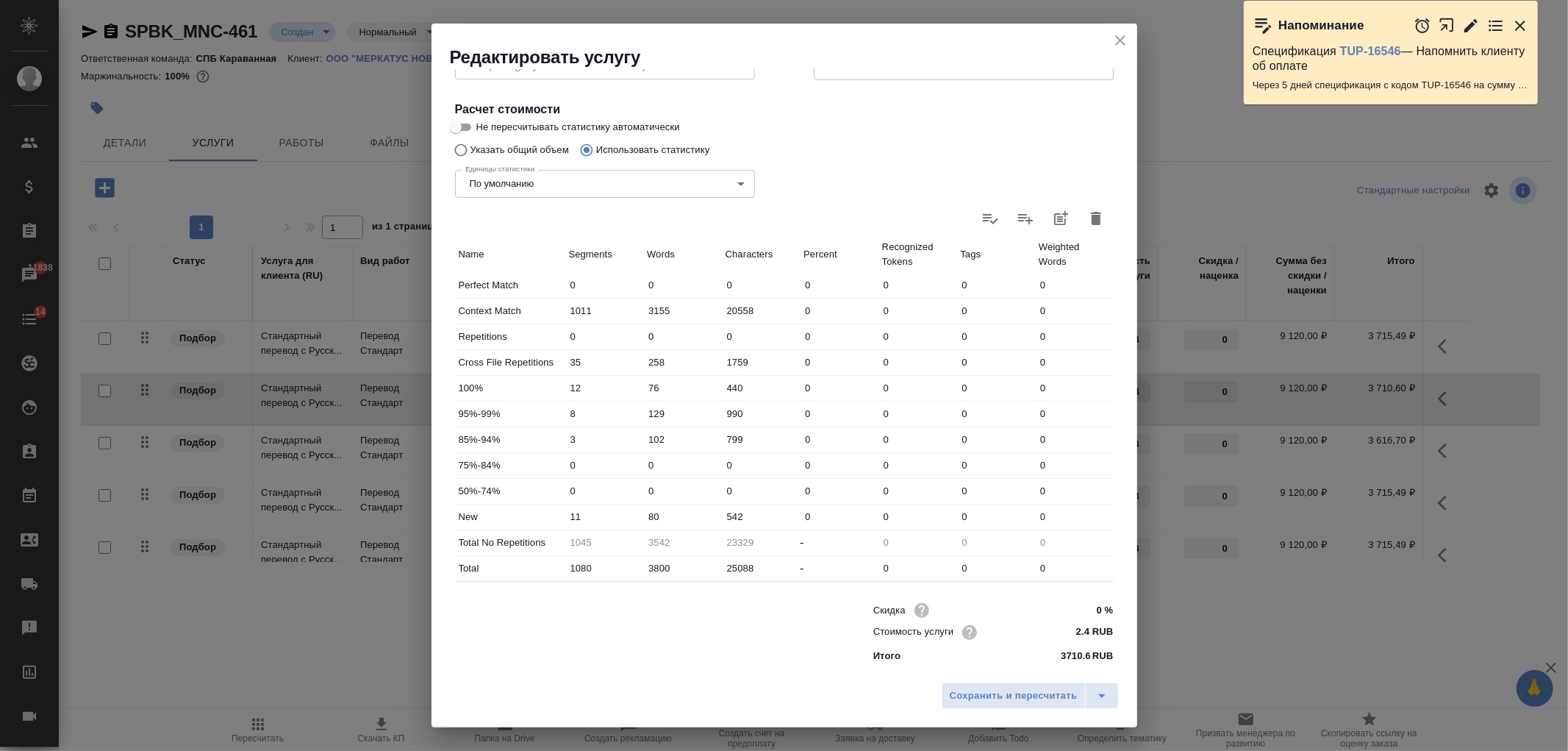
click at [662, 564] on input "3800" at bounding box center [682, 567] width 79 height 22
click at [658, 566] on input "3800" at bounding box center [683, 567] width 78 height 22
click at [1010, 695] on span "Сохранить и пересчитать" at bounding box center [1013, 696] width 128 height 17
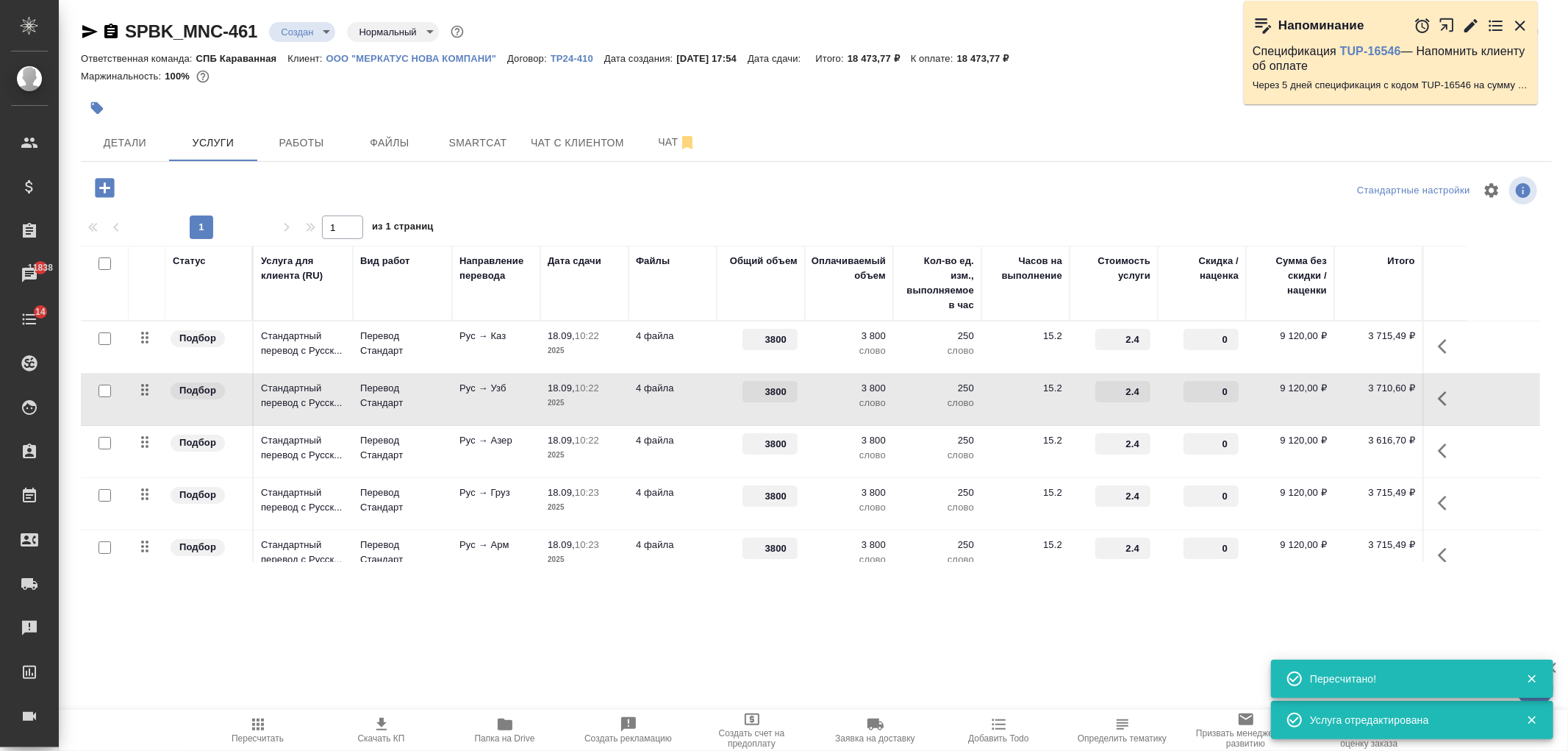
click at [258, 724] on icon "button" at bounding box center [258, 724] width 11 height 11
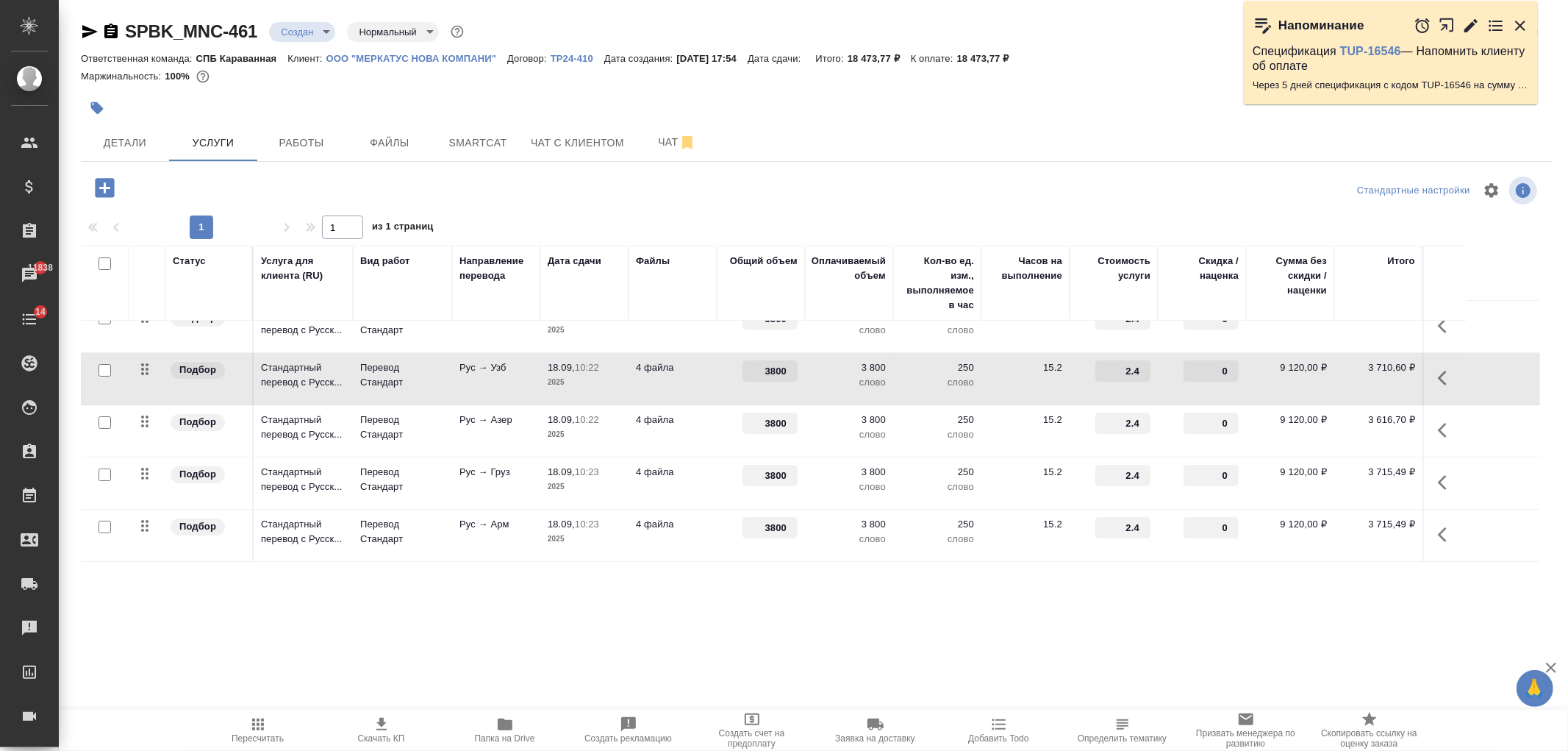
scroll to position [0, 0]
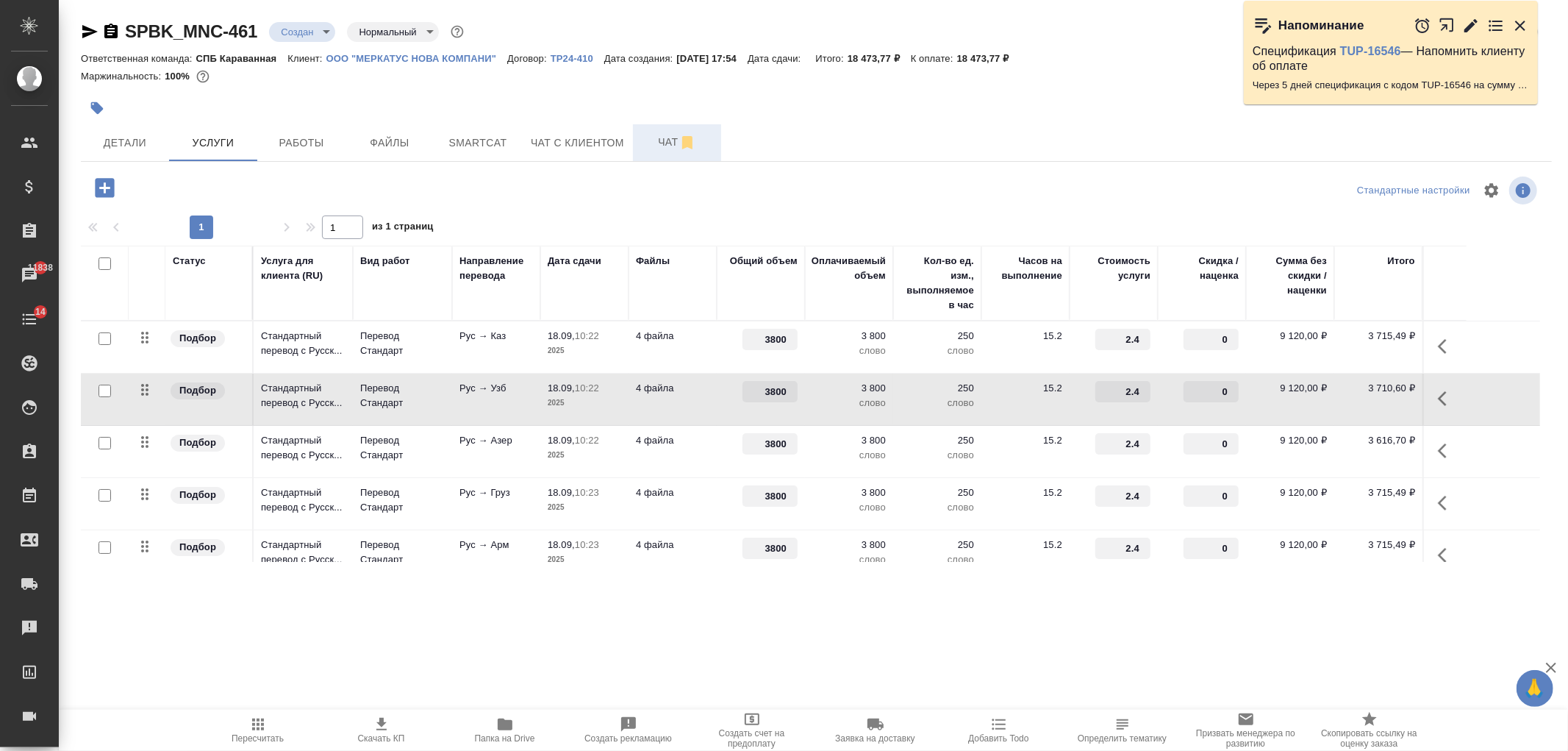
click at [642, 152] on button "Чат" at bounding box center [676, 142] width 88 height 37
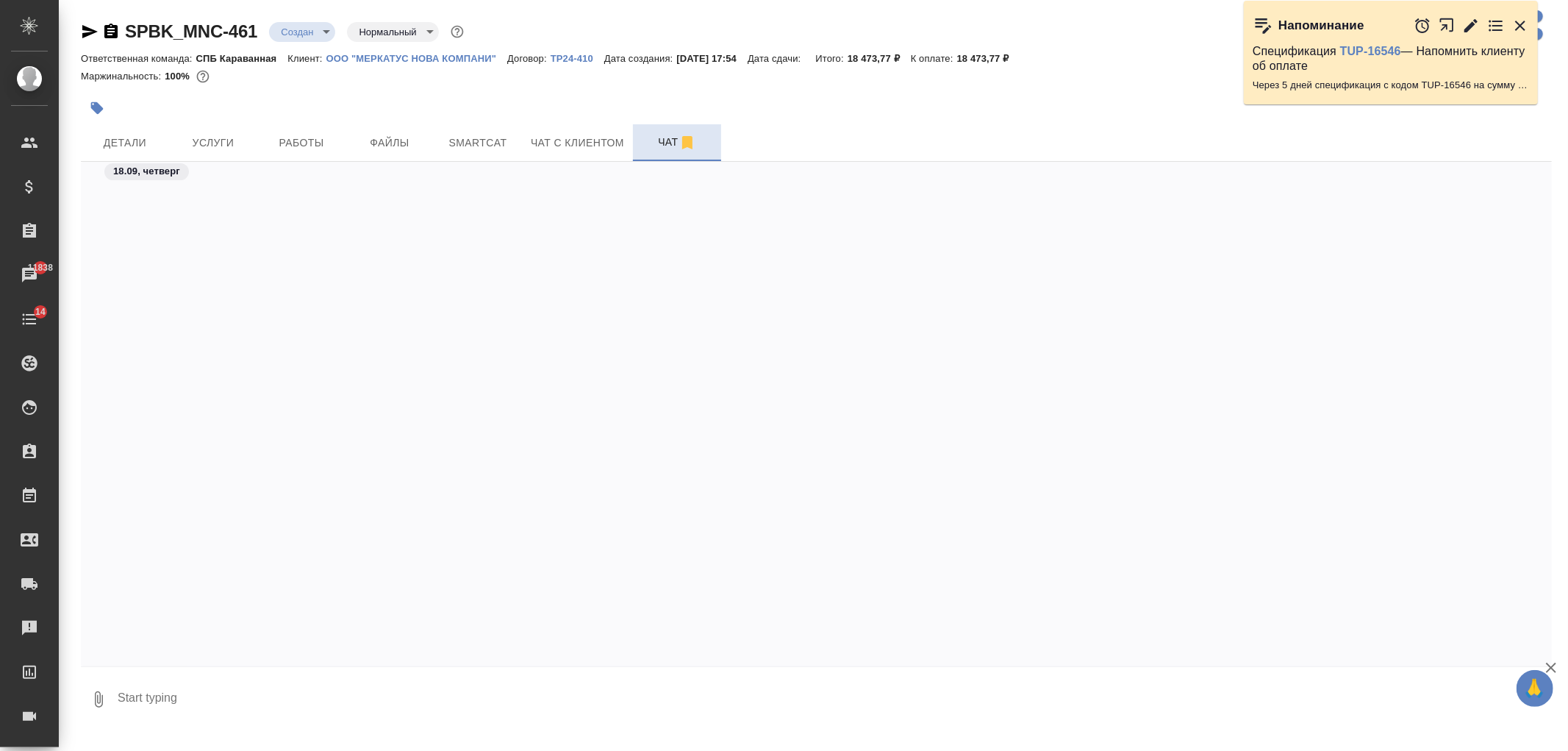
scroll to position [826, 0]
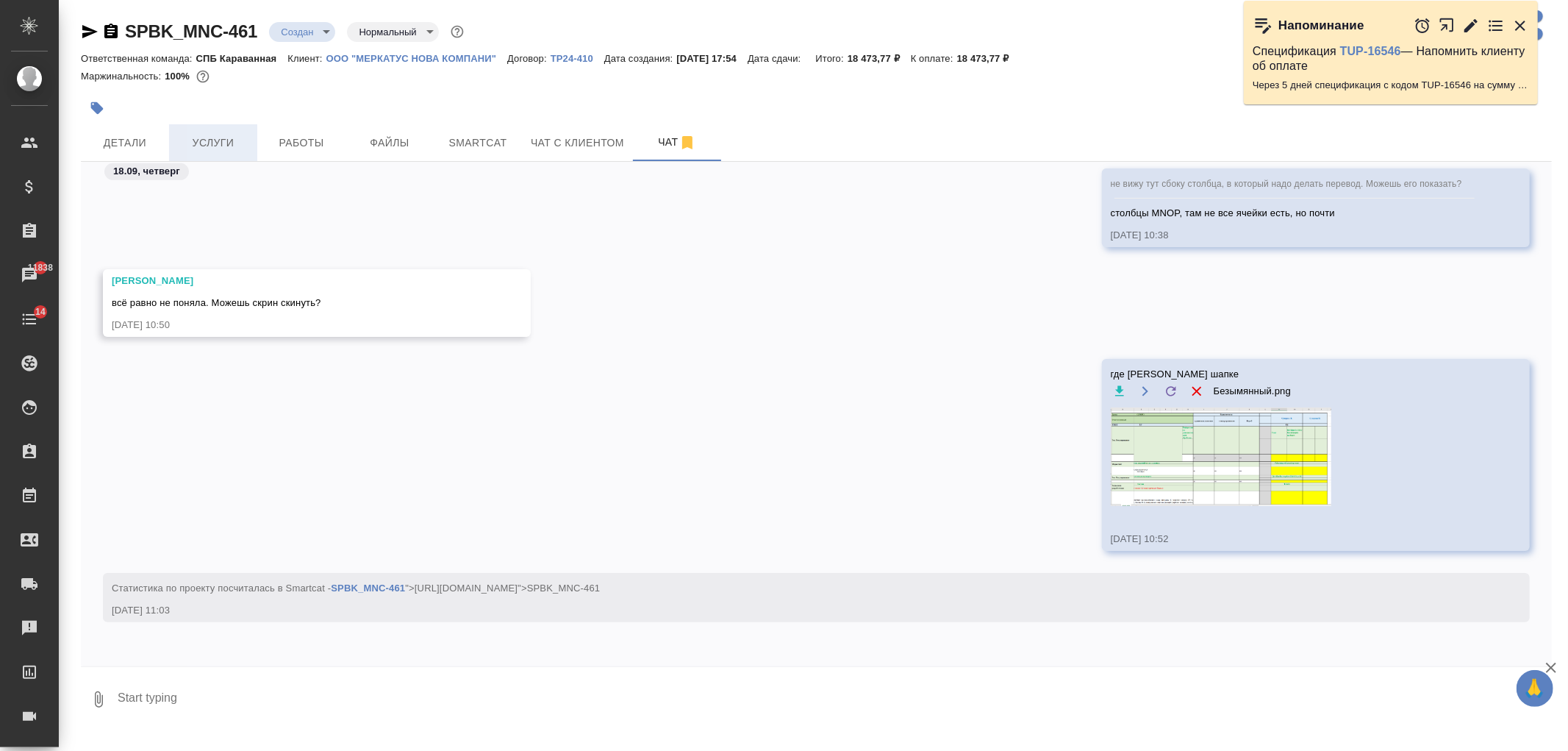
click at [212, 136] on span "Услуги" at bounding box center [213, 142] width 71 height 18
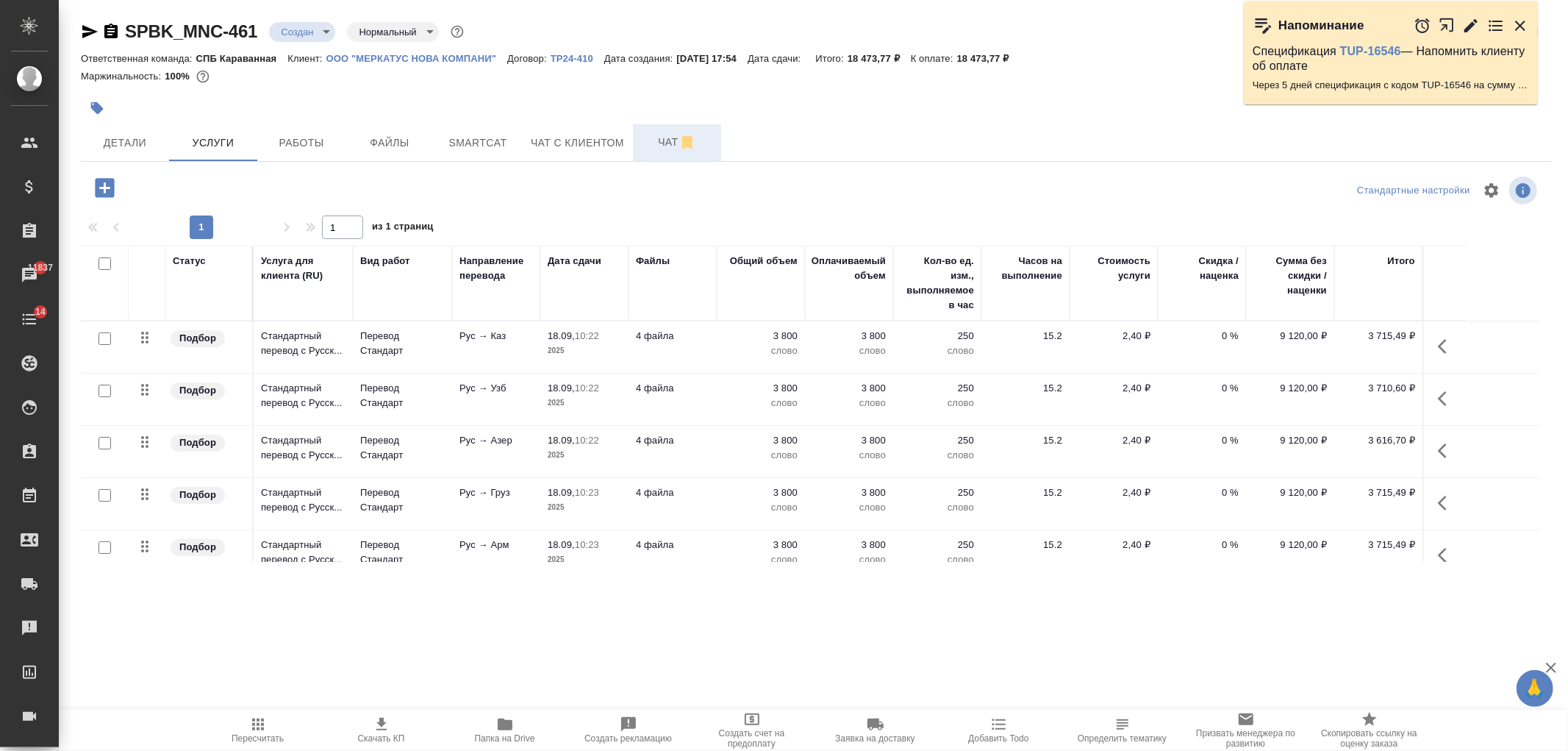
click at [662, 131] on button "Чат" at bounding box center [676, 142] width 88 height 37
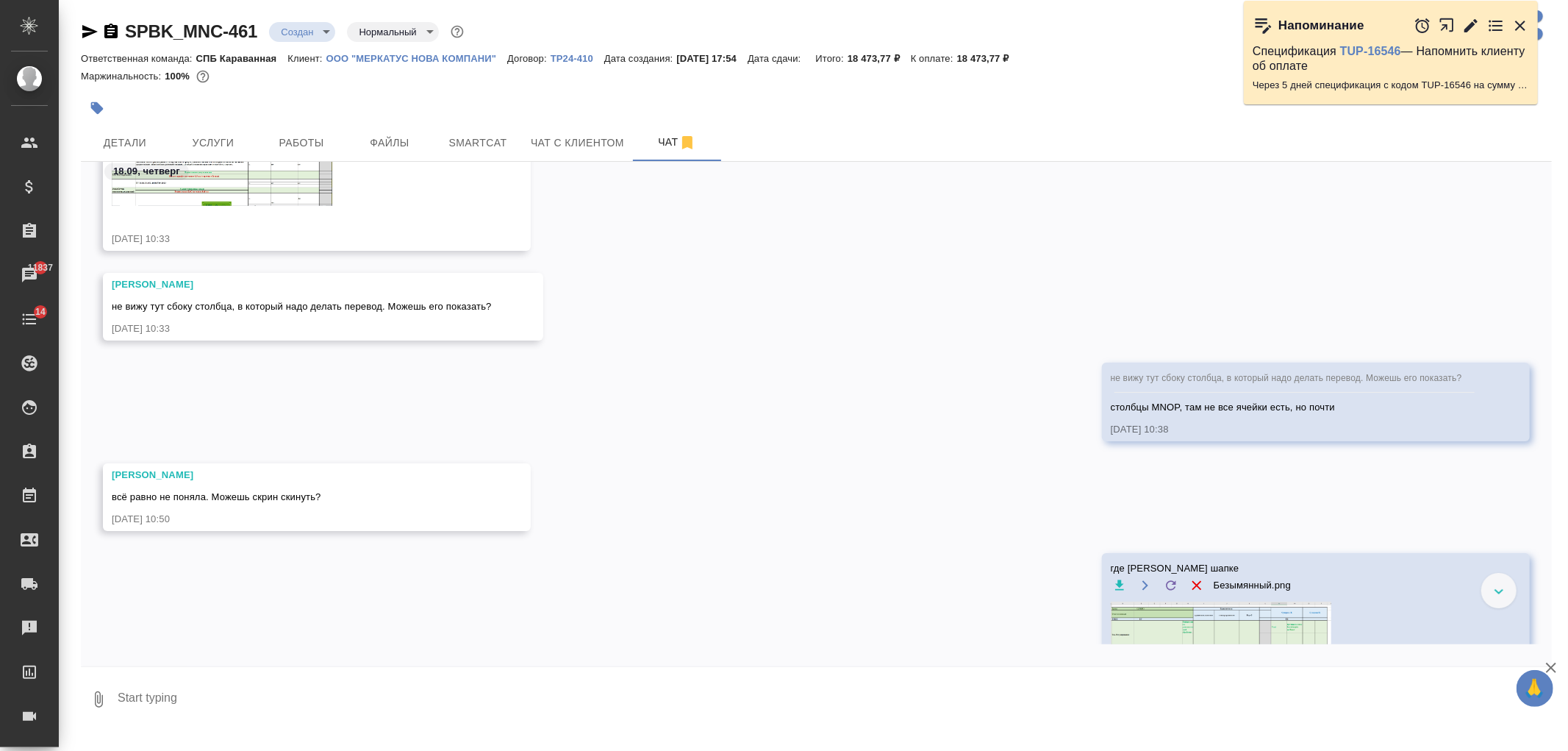
scroll to position [1024, 0]
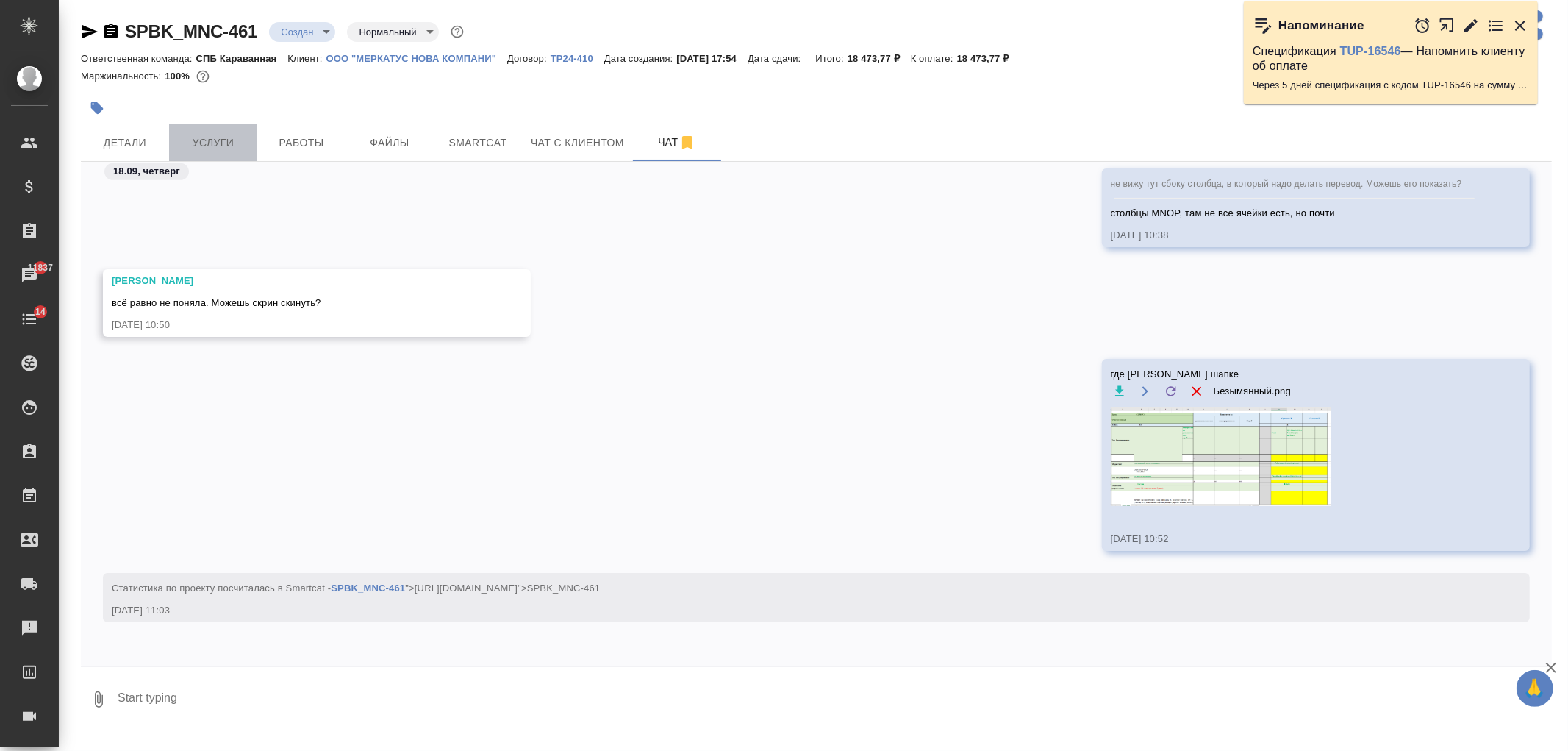
click at [225, 157] on button "Услуги" at bounding box center [213, 142] width 88 height 37
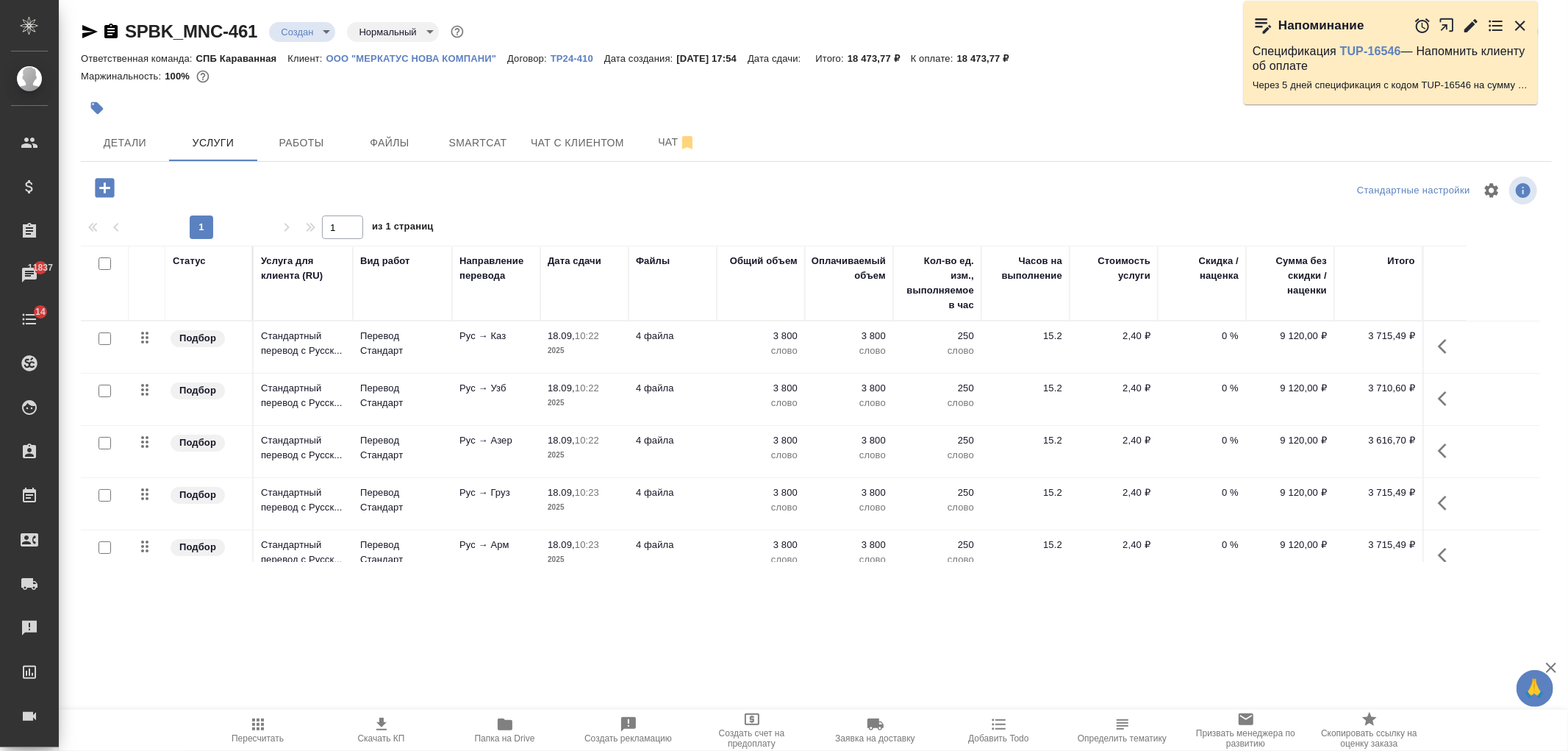
scroll to position [21, 0]
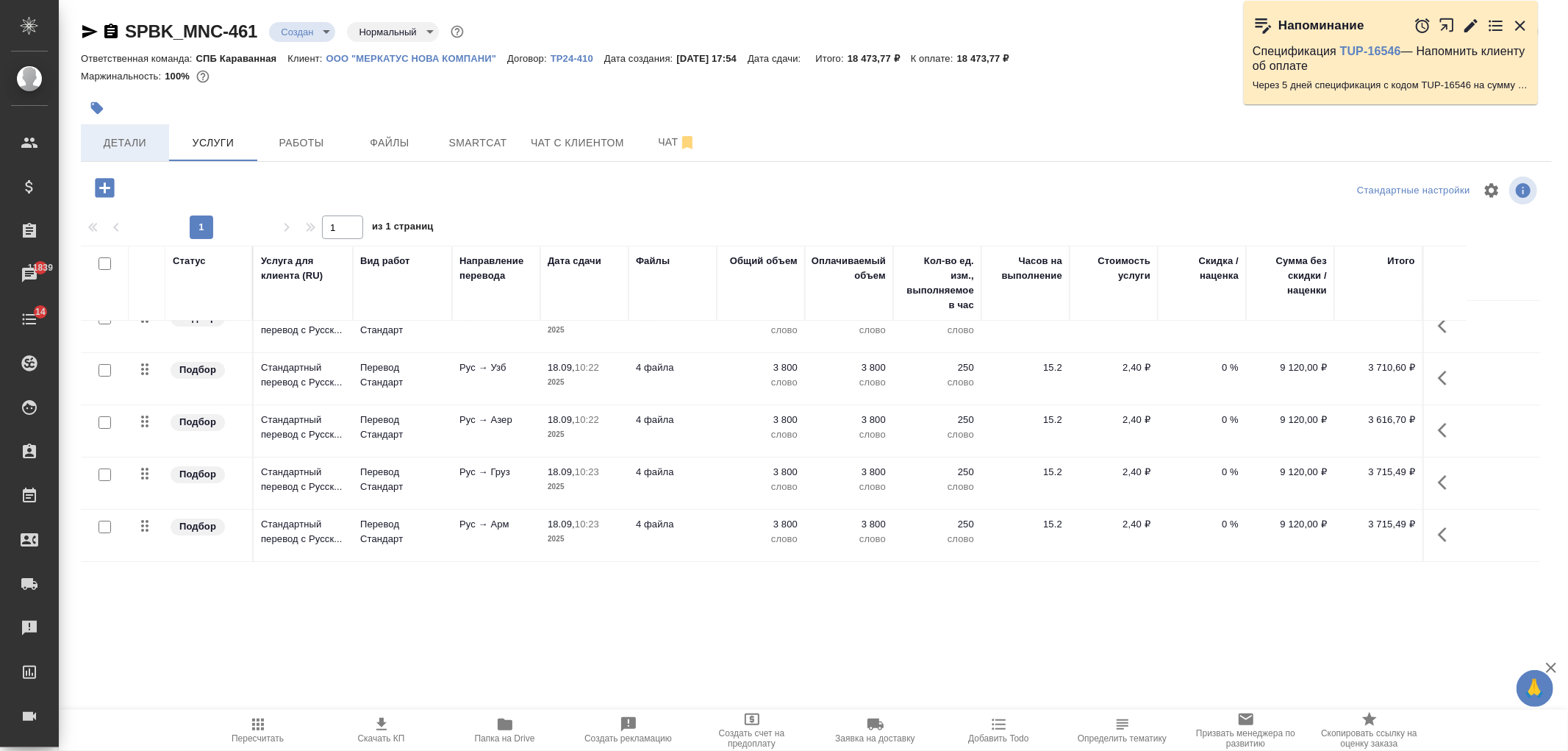
click at [100, 137] on span "Детали" at bounding box center [125, 142] width 71 height 18
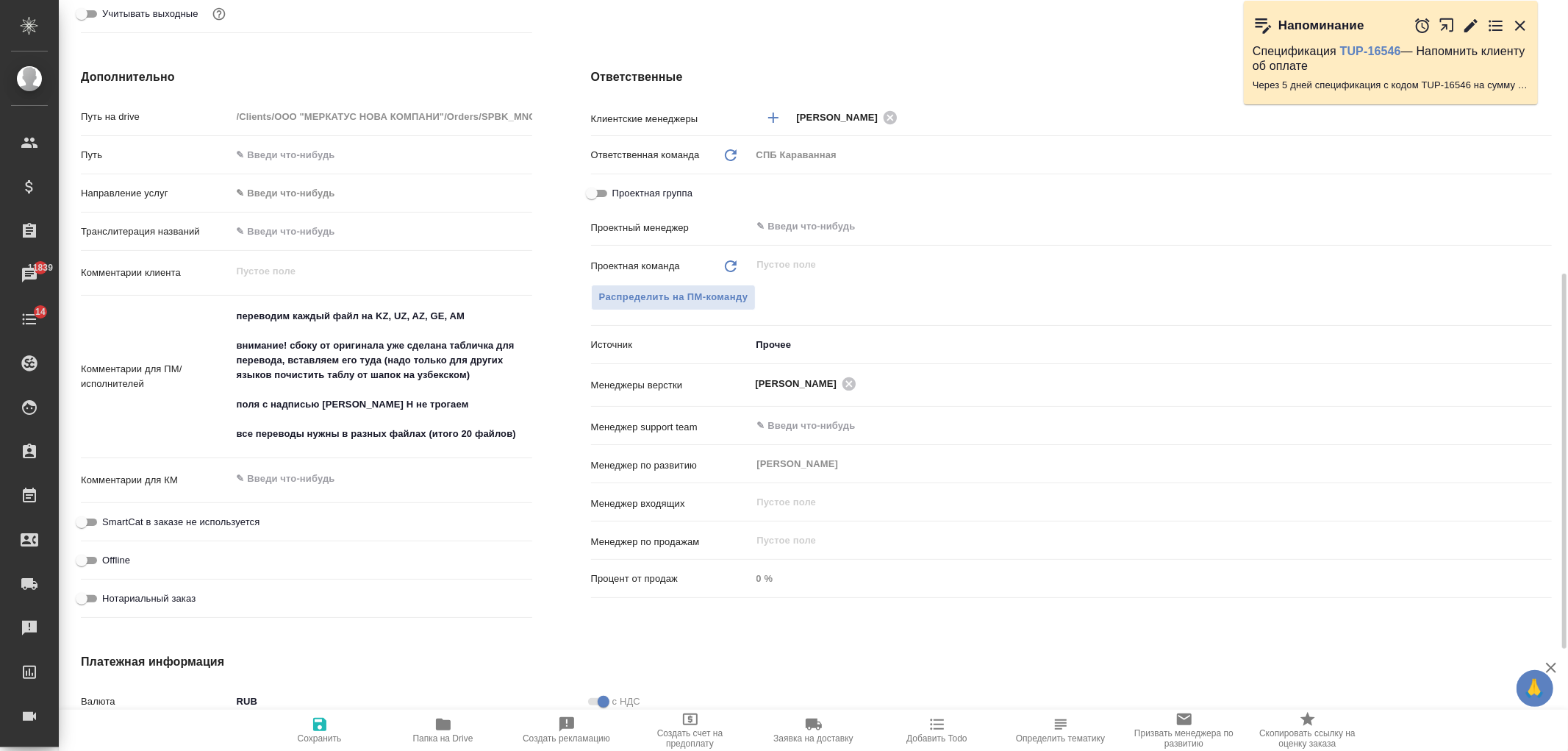
scroll to position [544, 0]
click at [455, 406] on textarea "переводим каждый файл на KZ, UZ, AZ, GE, AM внимание! сбоку от оригинала уже сд…" at bounding box center [382, 377] width 300 height 143
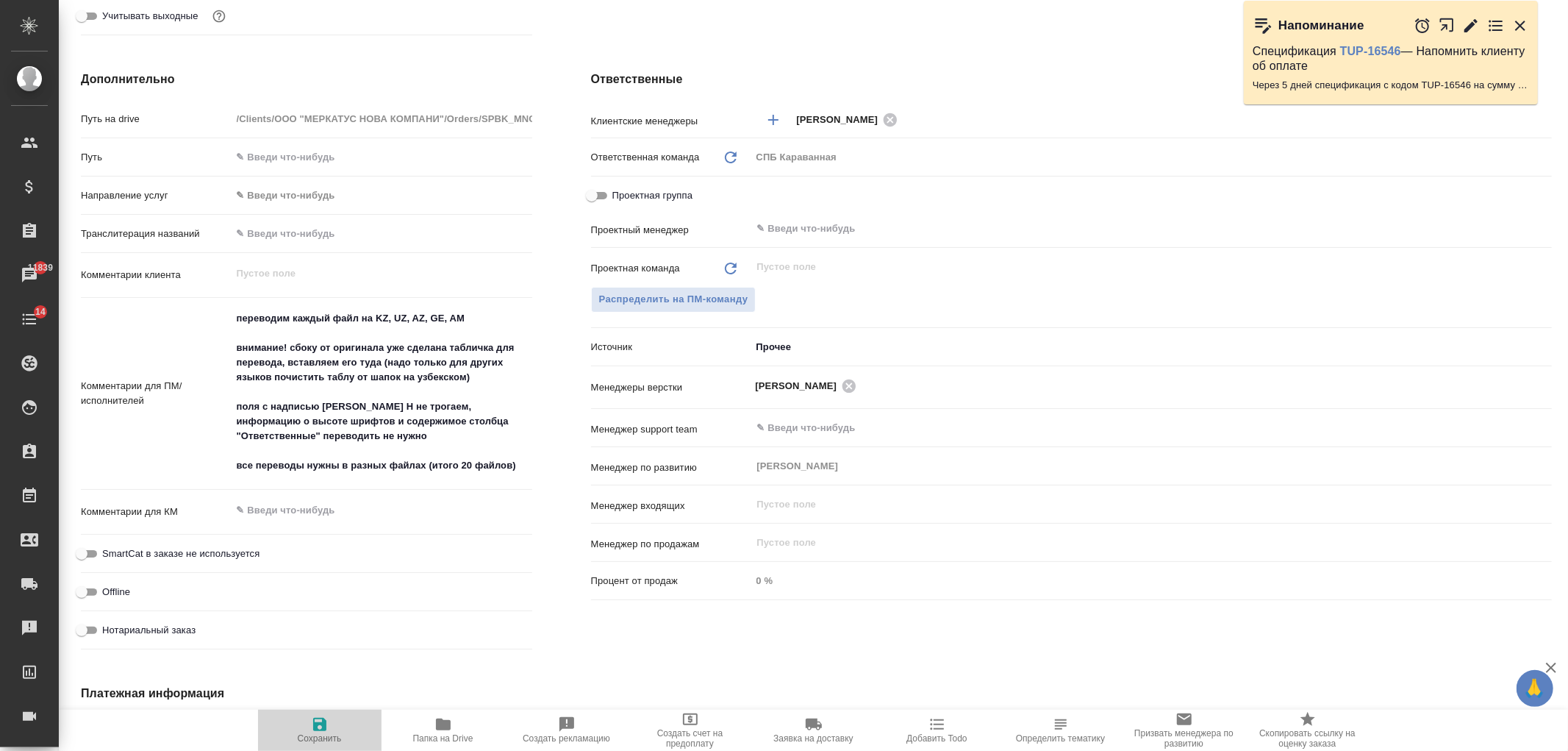
click at [327, 724] on icon "button" at bounding box center [319, 724] width 18 height 18
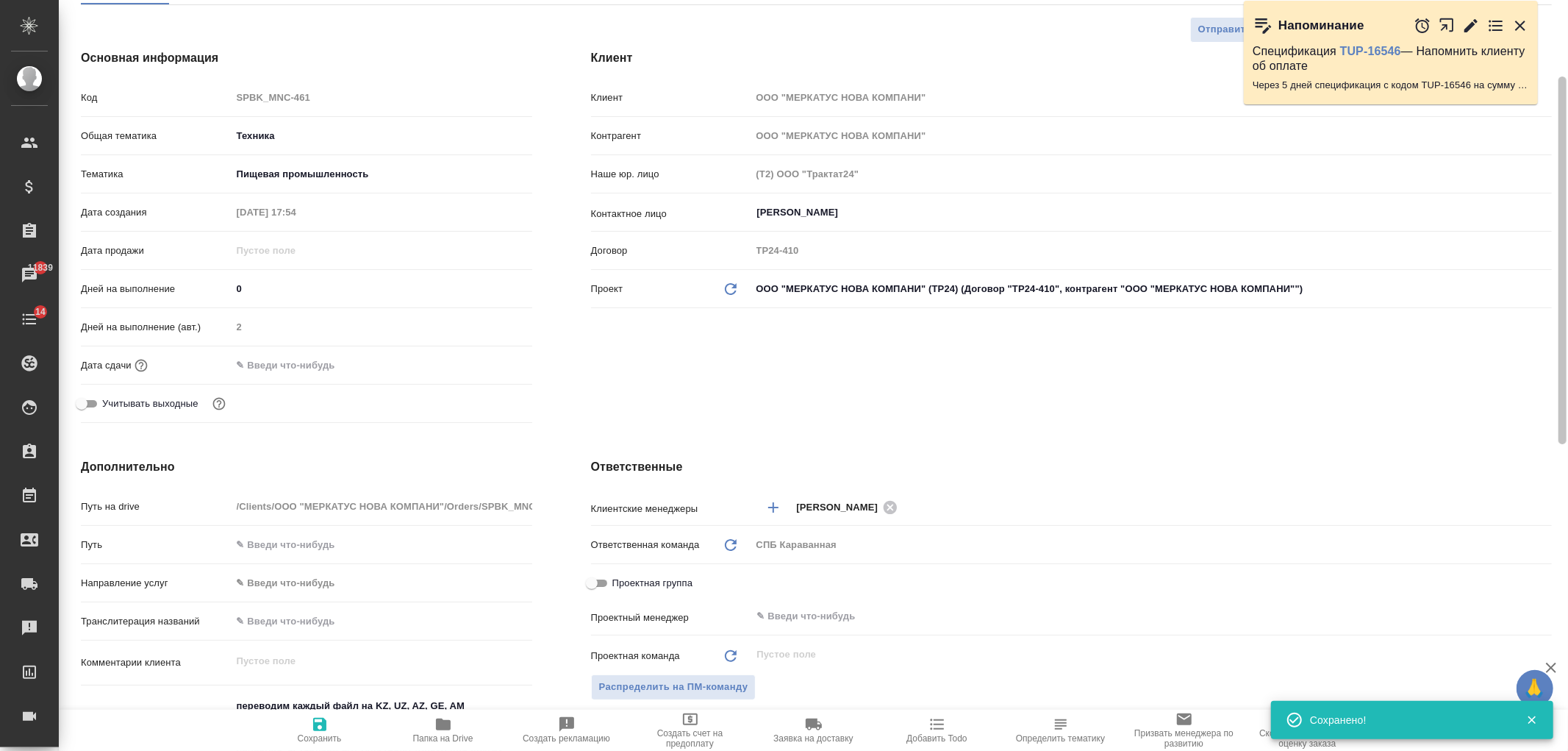
scroll to position [0, 0]
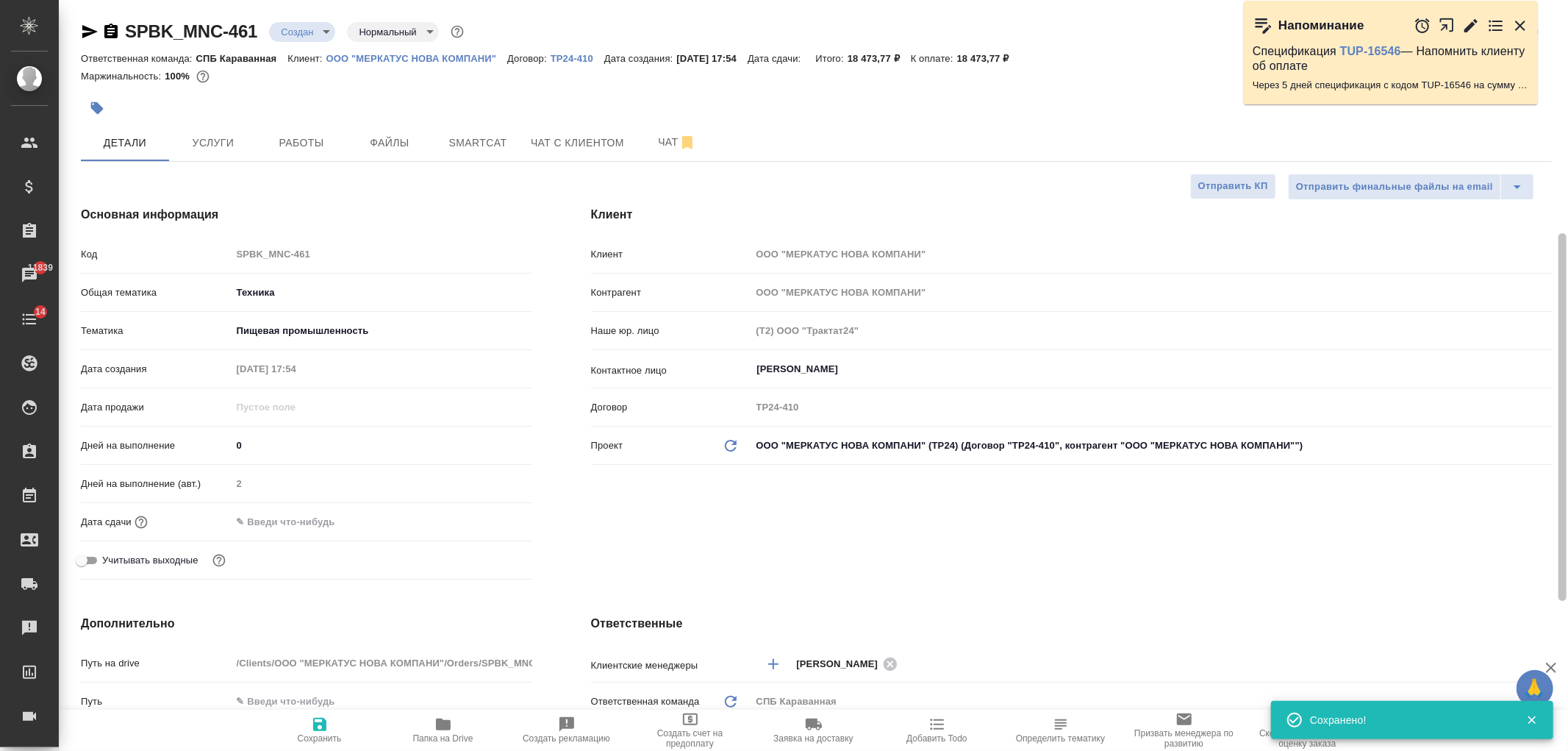
drag, startPoint x: 1549, startPoint y: 555, endPoint x: 1436, endPoint y: 43, distance: 524.3
click at [1561, 83] on div "SPBK_MNC-461 Создан new Нормальный normal Кратко детали заказа Ответственная ко…" at bounding box center [813, 375] width 1509 height 751
click at [640, 155] on button "Чат" at bounding box center [676, 142] width 88 height 37
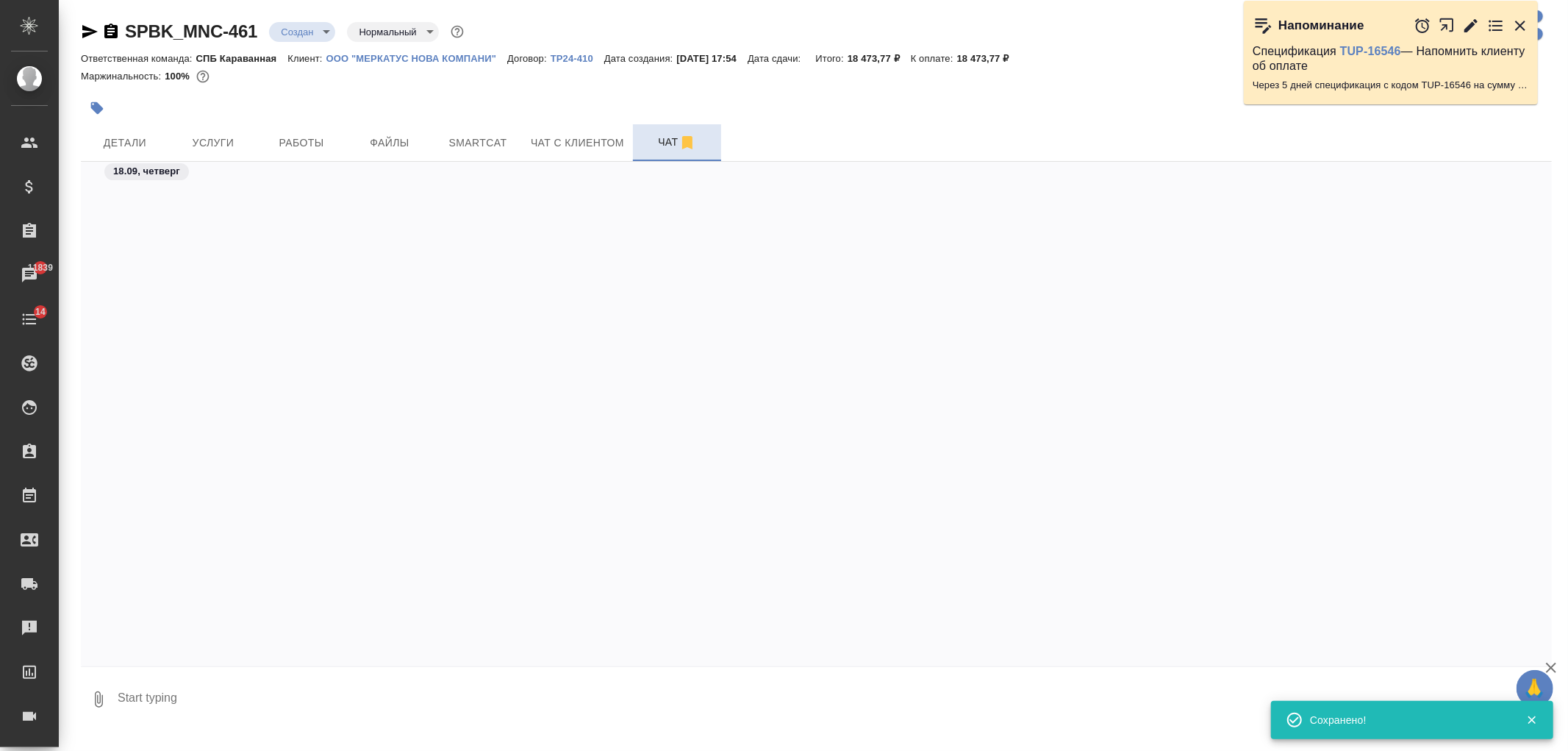
scroll to position [1055, 0]
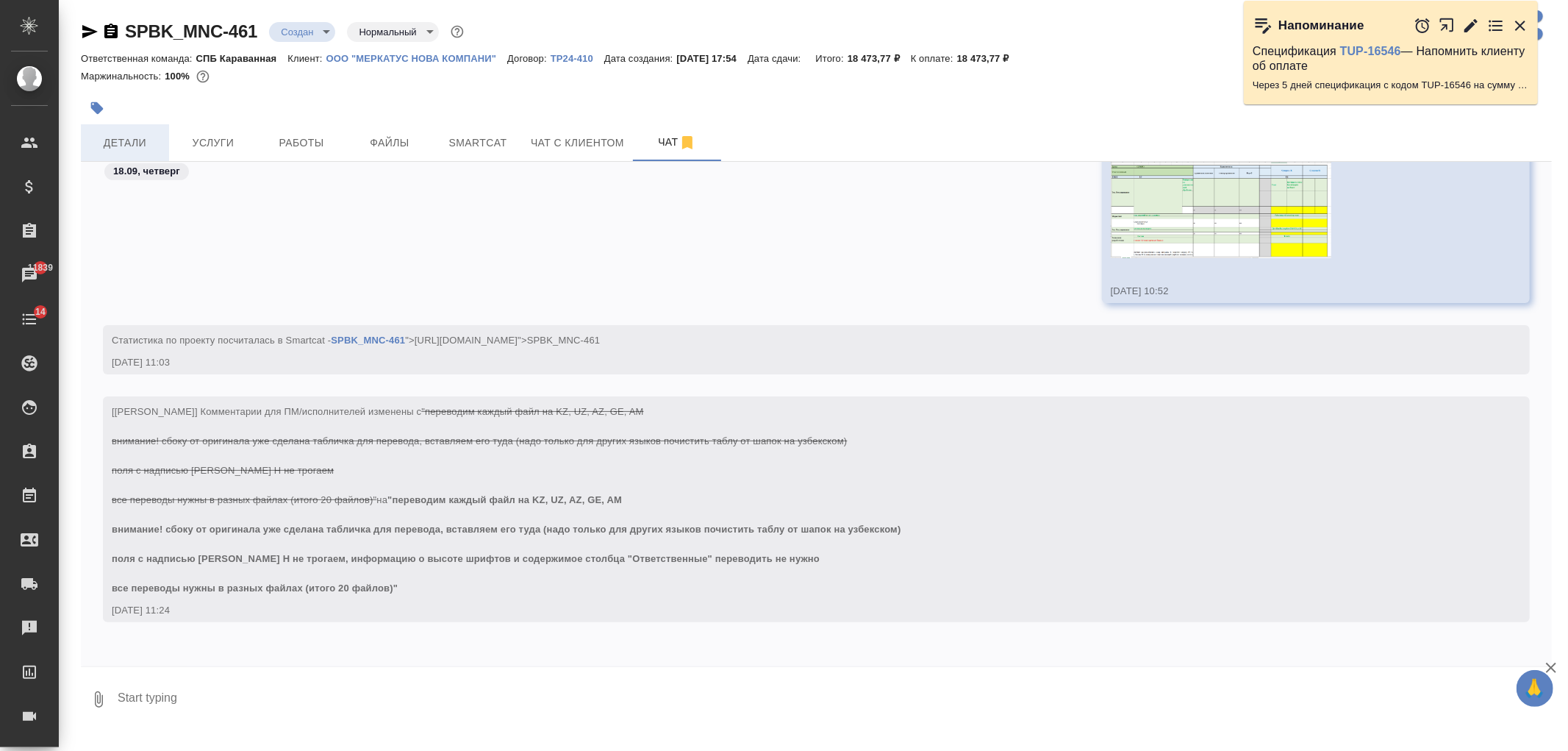
click at [137, 134] on span "Детали" at bounding box center [125, 142] width 71 height 18
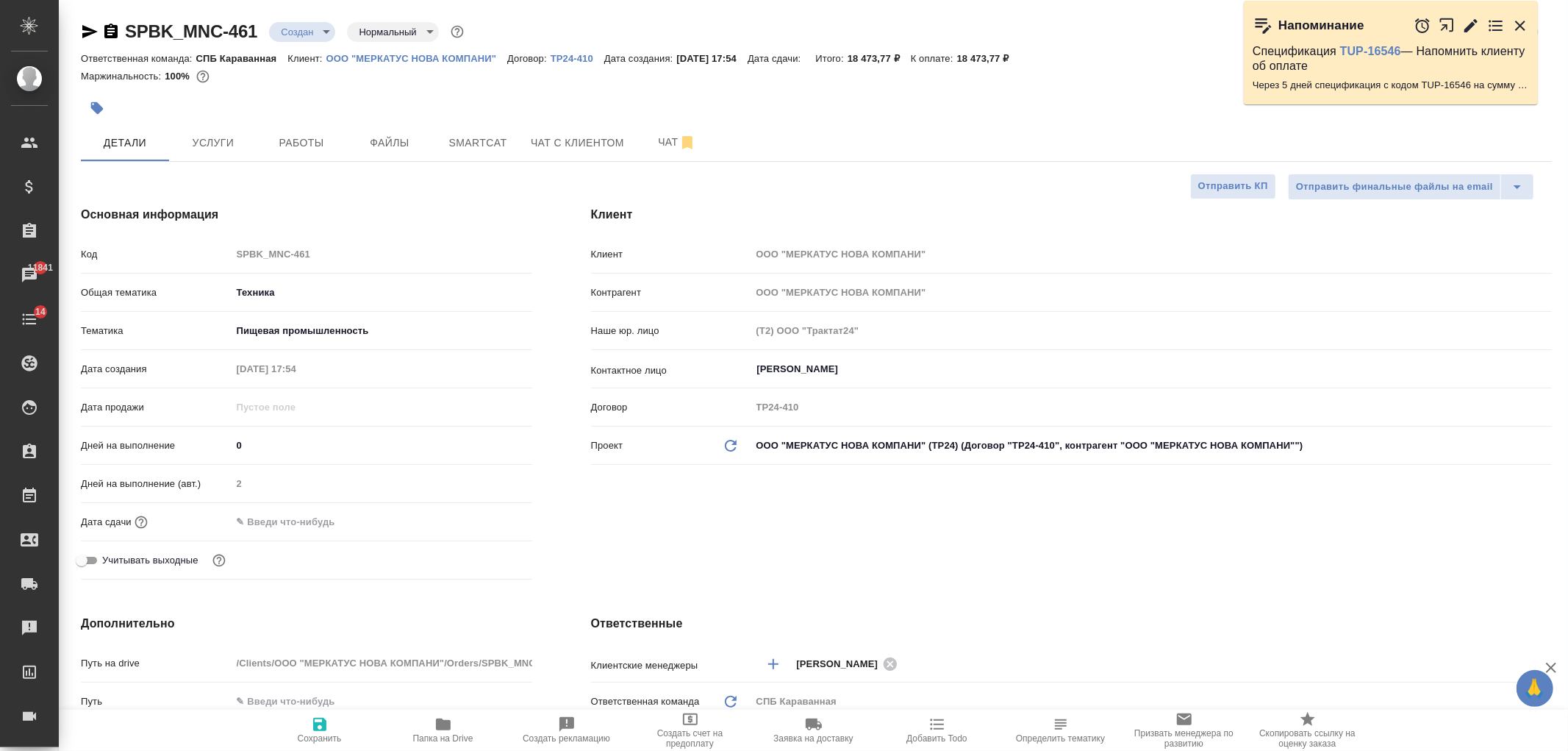
click at [642, 162] on div "SPBK_MNC-461 Создан new Нормальный normal Кратко детали заказа Ответственная ко…" at bounding box center [816, 765] width 1487 height 1530
click at [666, 150] on span "Чат" at bounding box center [677, 141] width 71 height 18
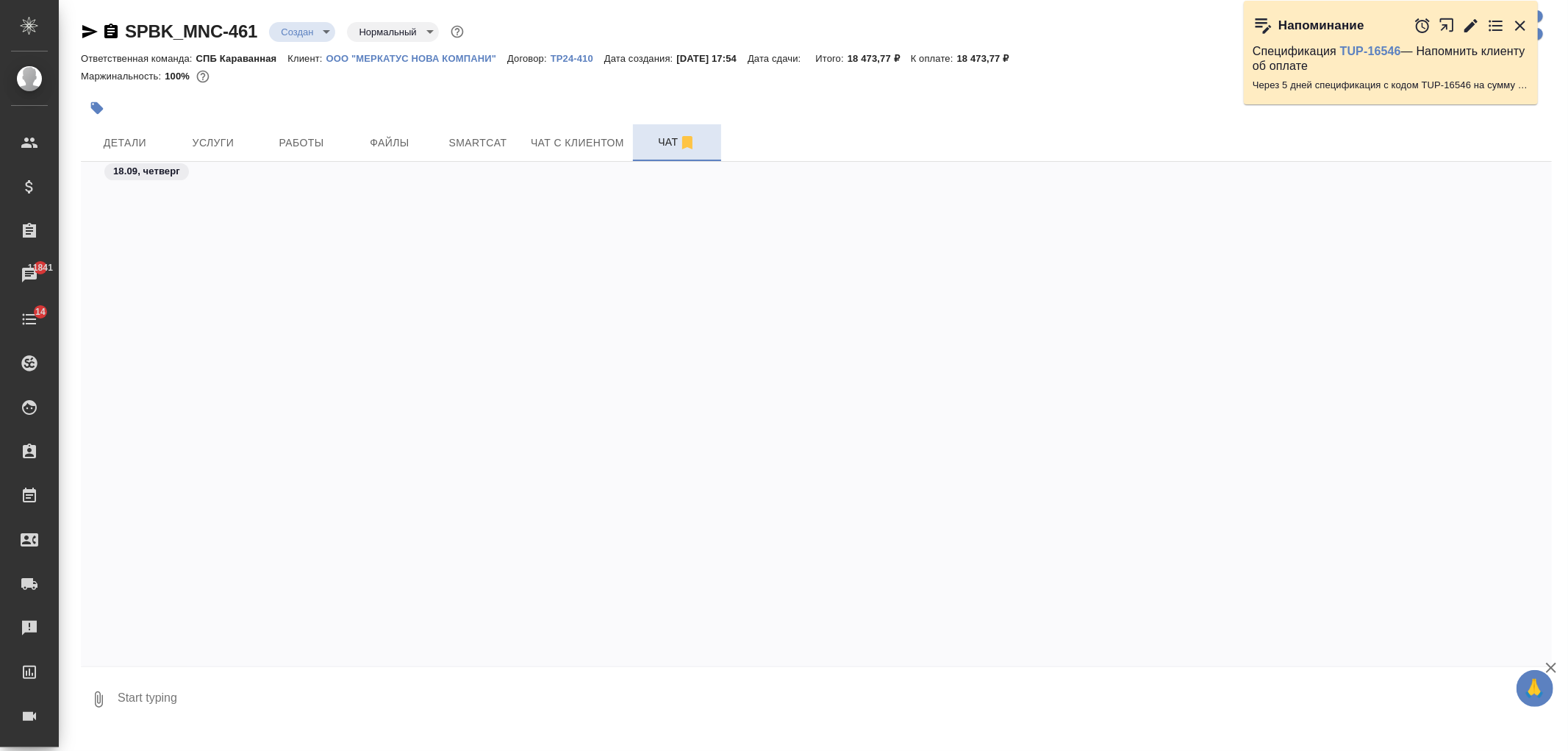
scroll to position [1171, 0]
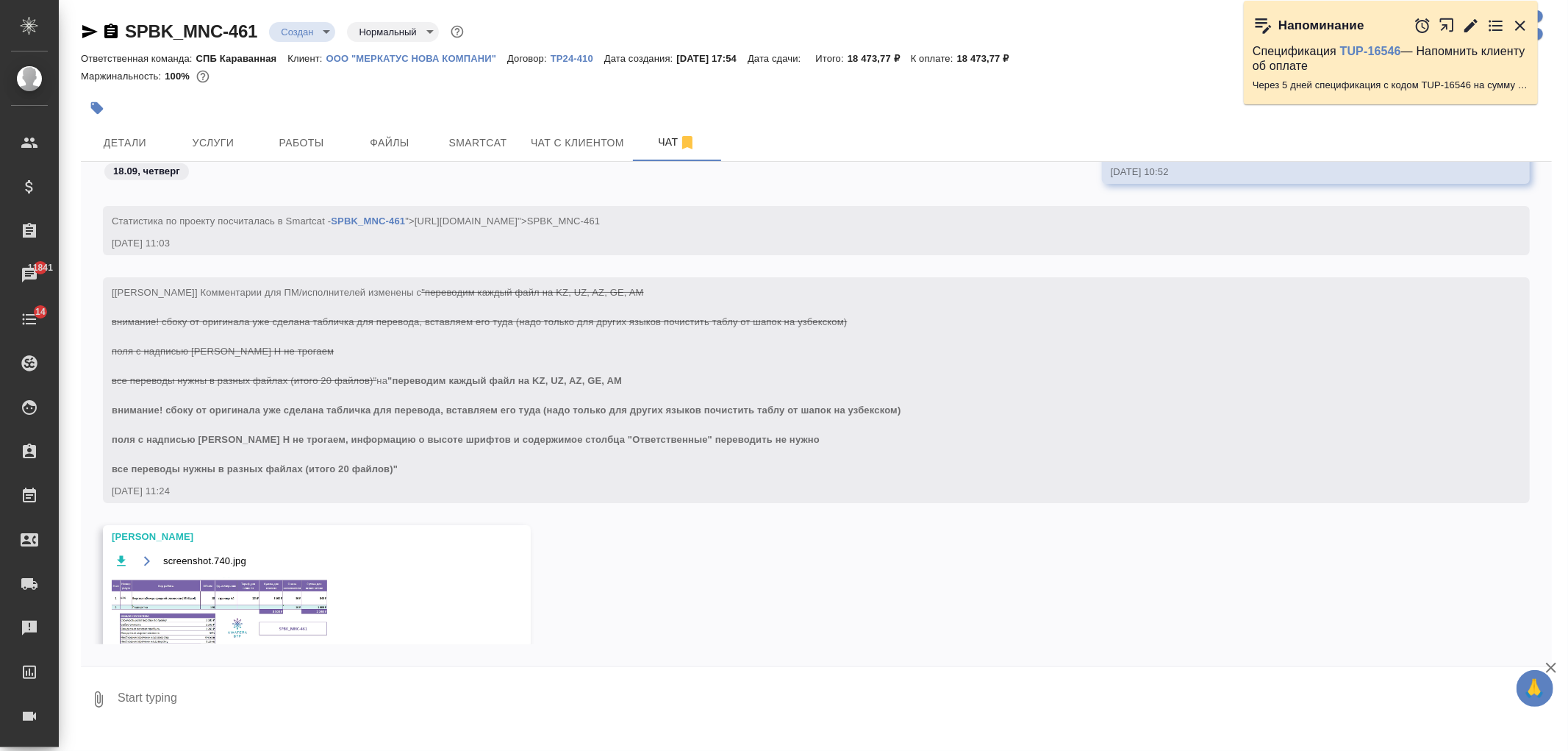
click at [240, 610] on img at bounding box center [222, 612] width 221 height 70
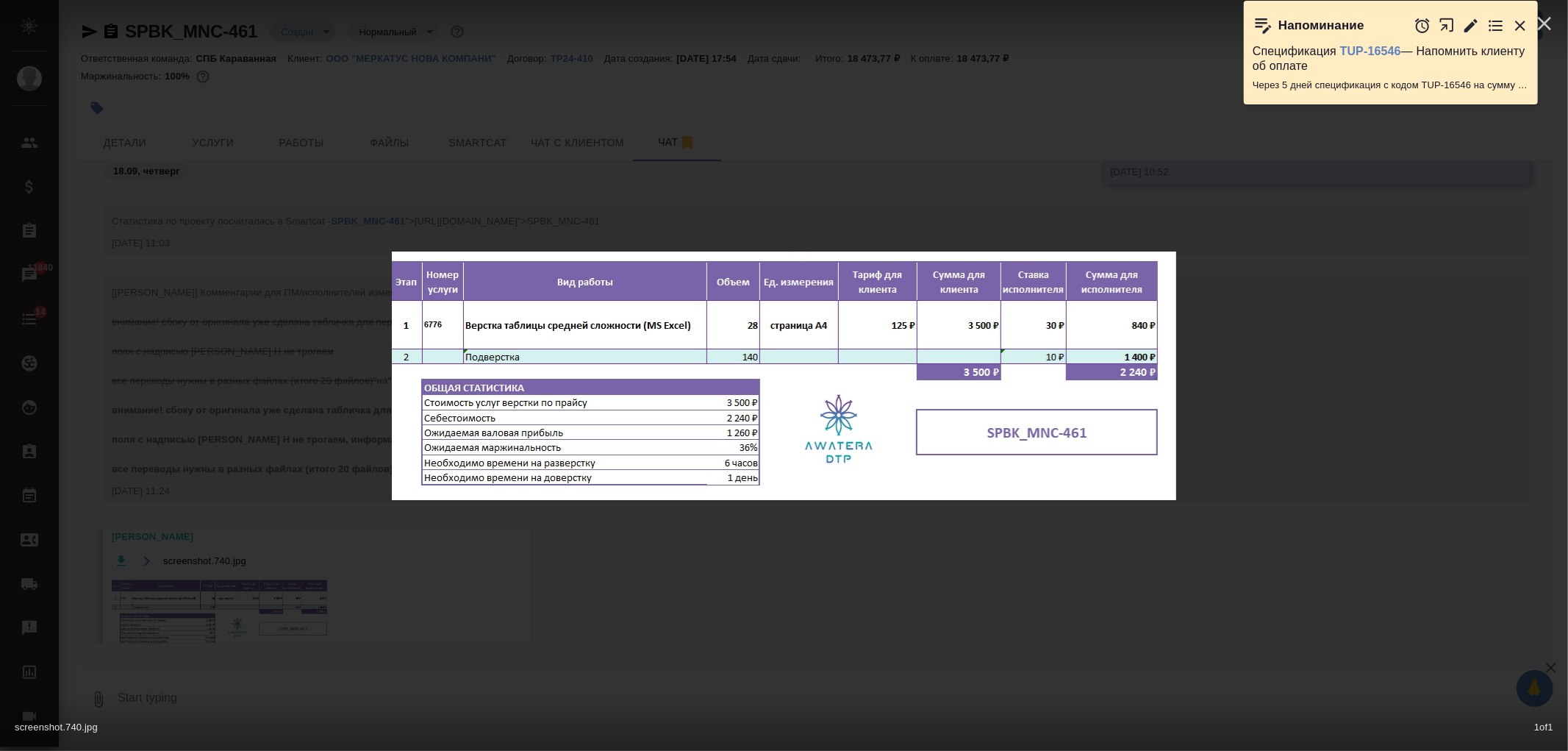
click at [560, 593] on div "screenshot.740.jpg 1 of 1" at bounding box center [784, 375] width 1568 height 751
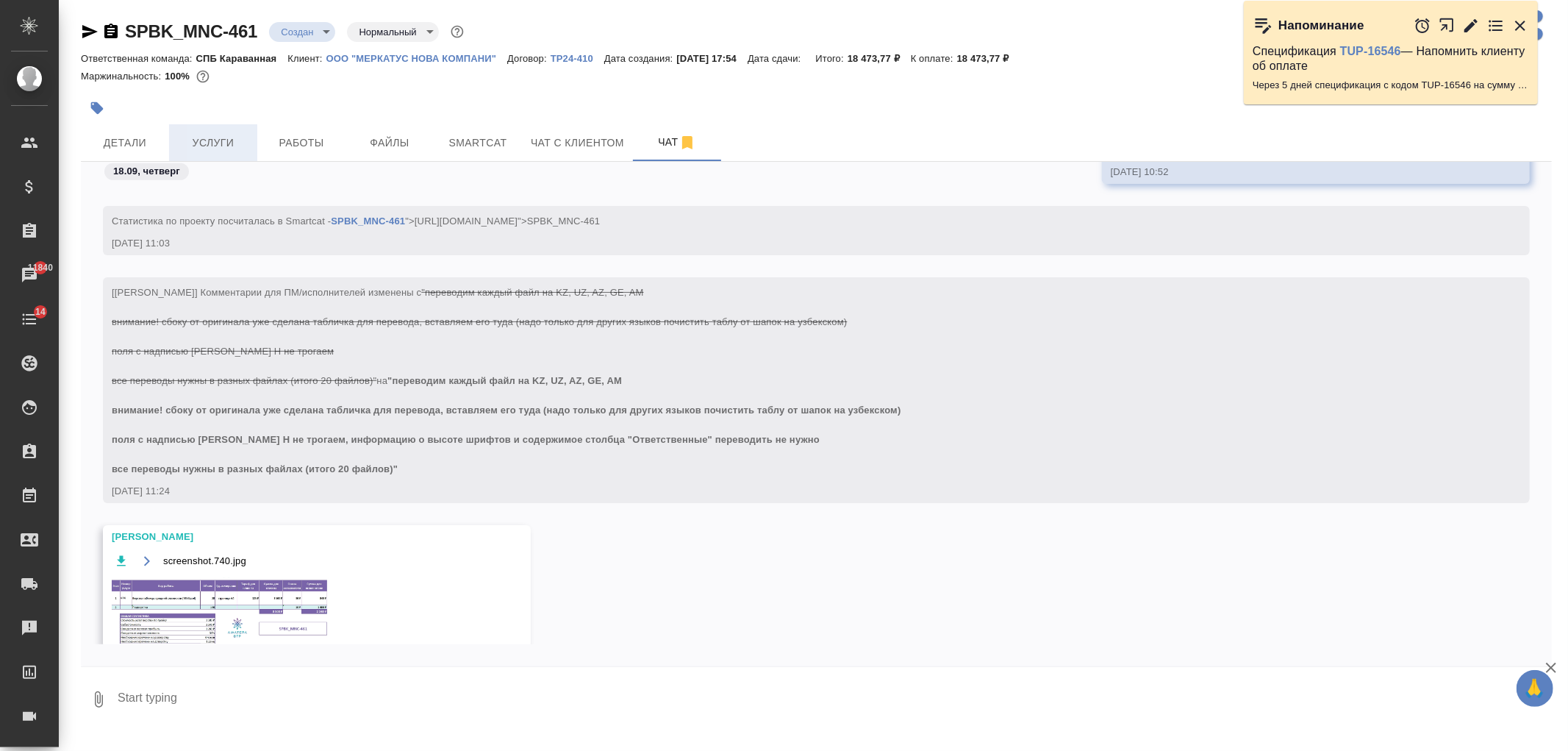
click at [219, 143] on span "Услуги" at bounding box center [213, 142] width 71 height 18
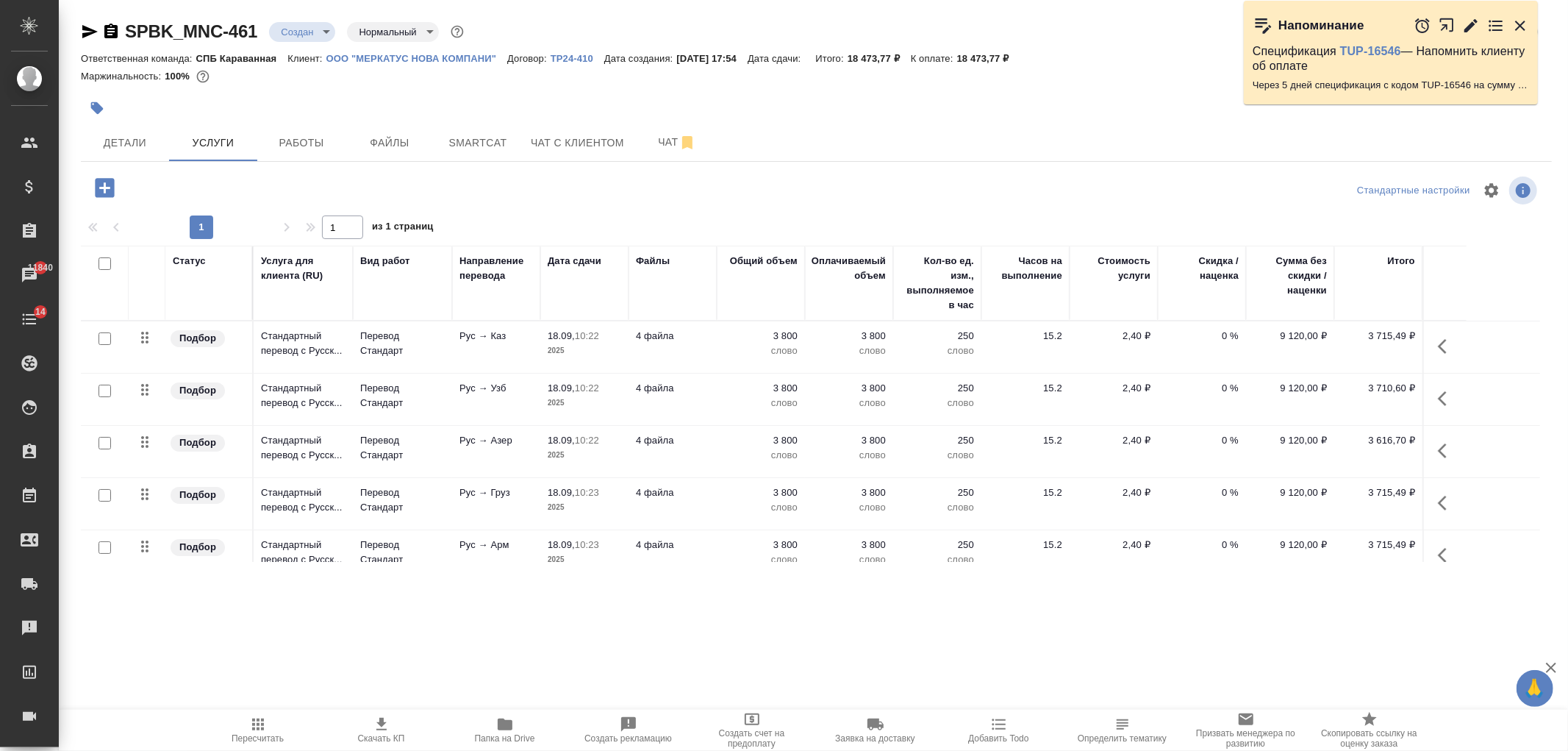
click at [101, 188] on icon "button" at bounding box center [104, 188] width 19 height 19
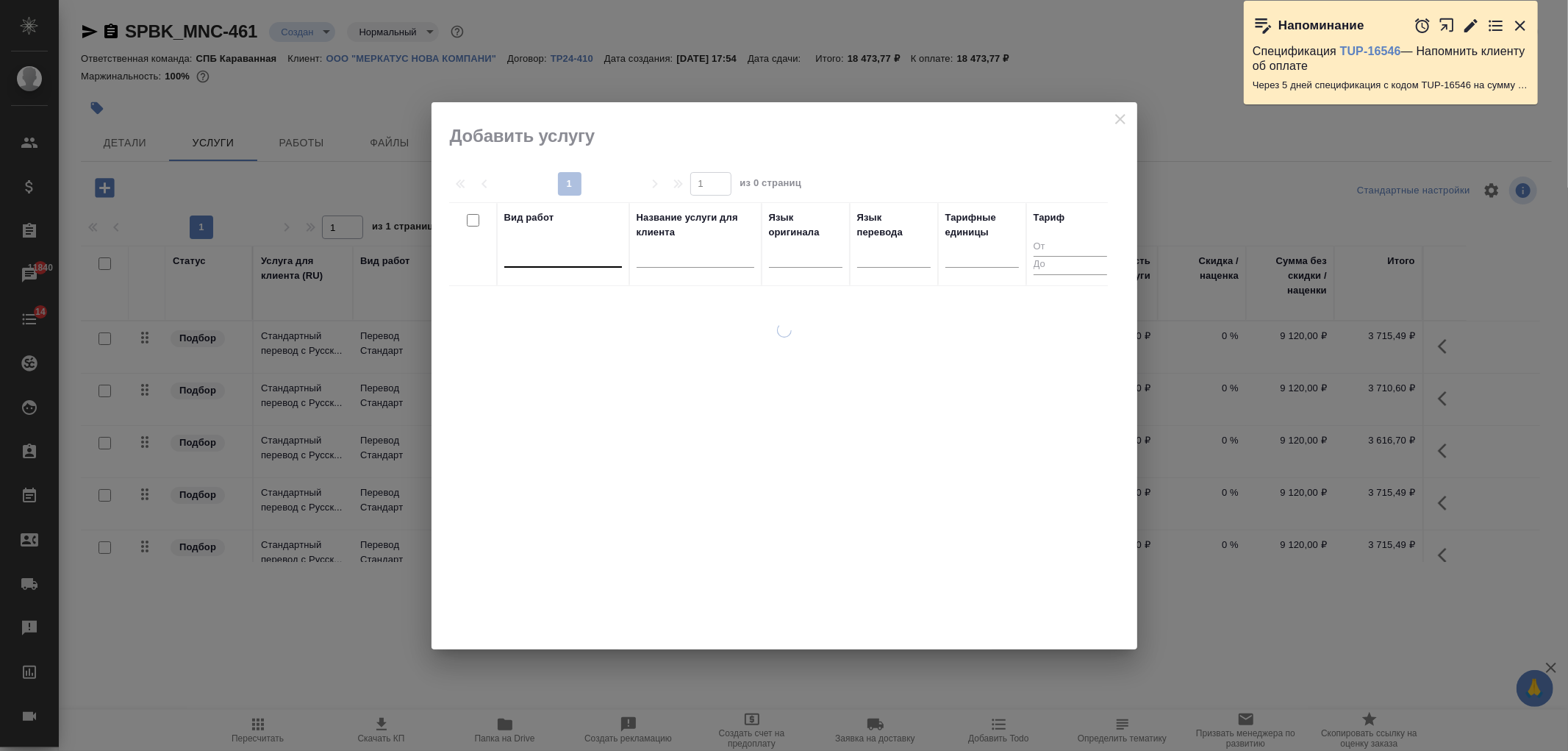
click at [540, 243] on div at bounding box center [562, 252] width 117 height 22
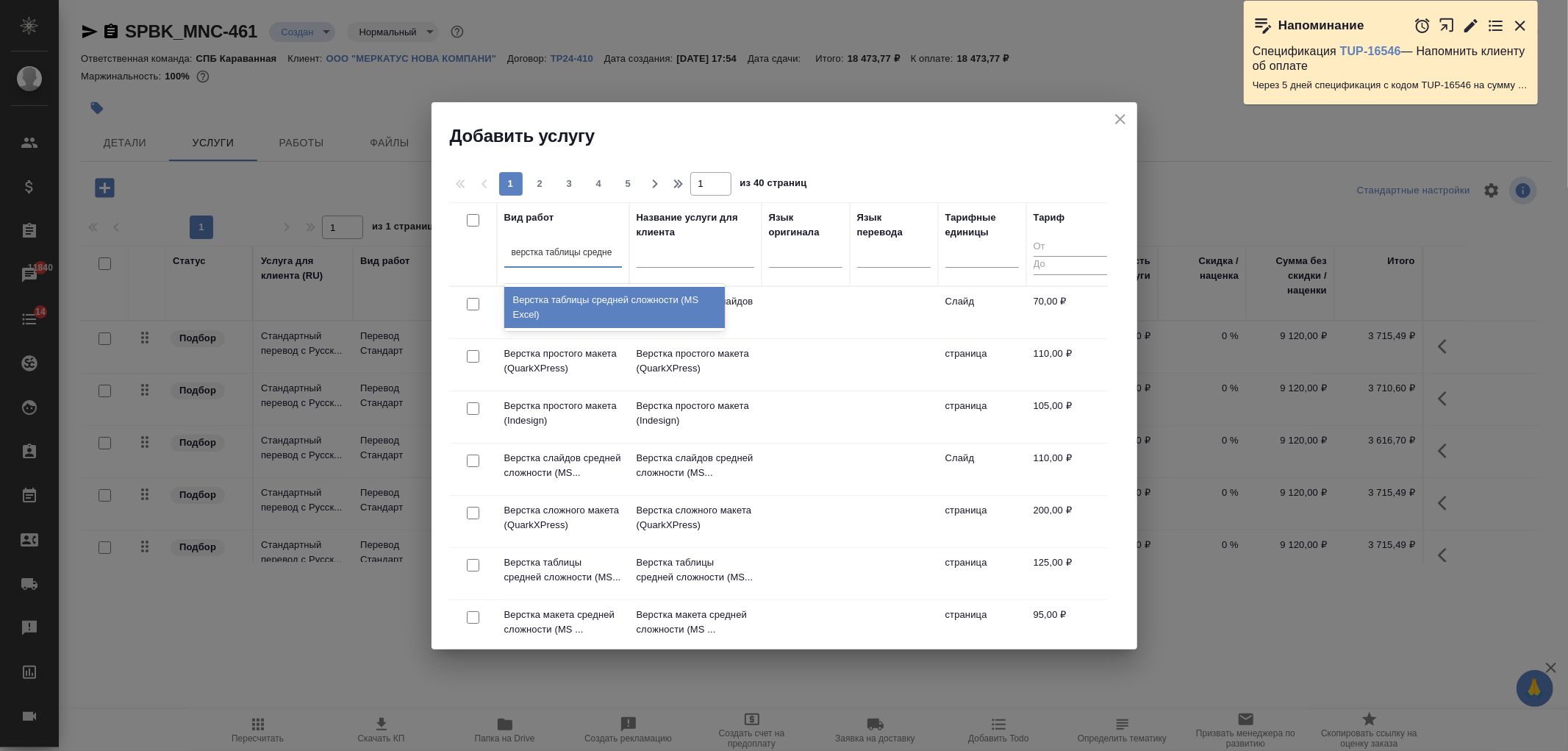
click at [566, 317] on div "Верстка таблицы средней сложности (MS Excel)" at bounding box center [614, 307] width 221 height 41
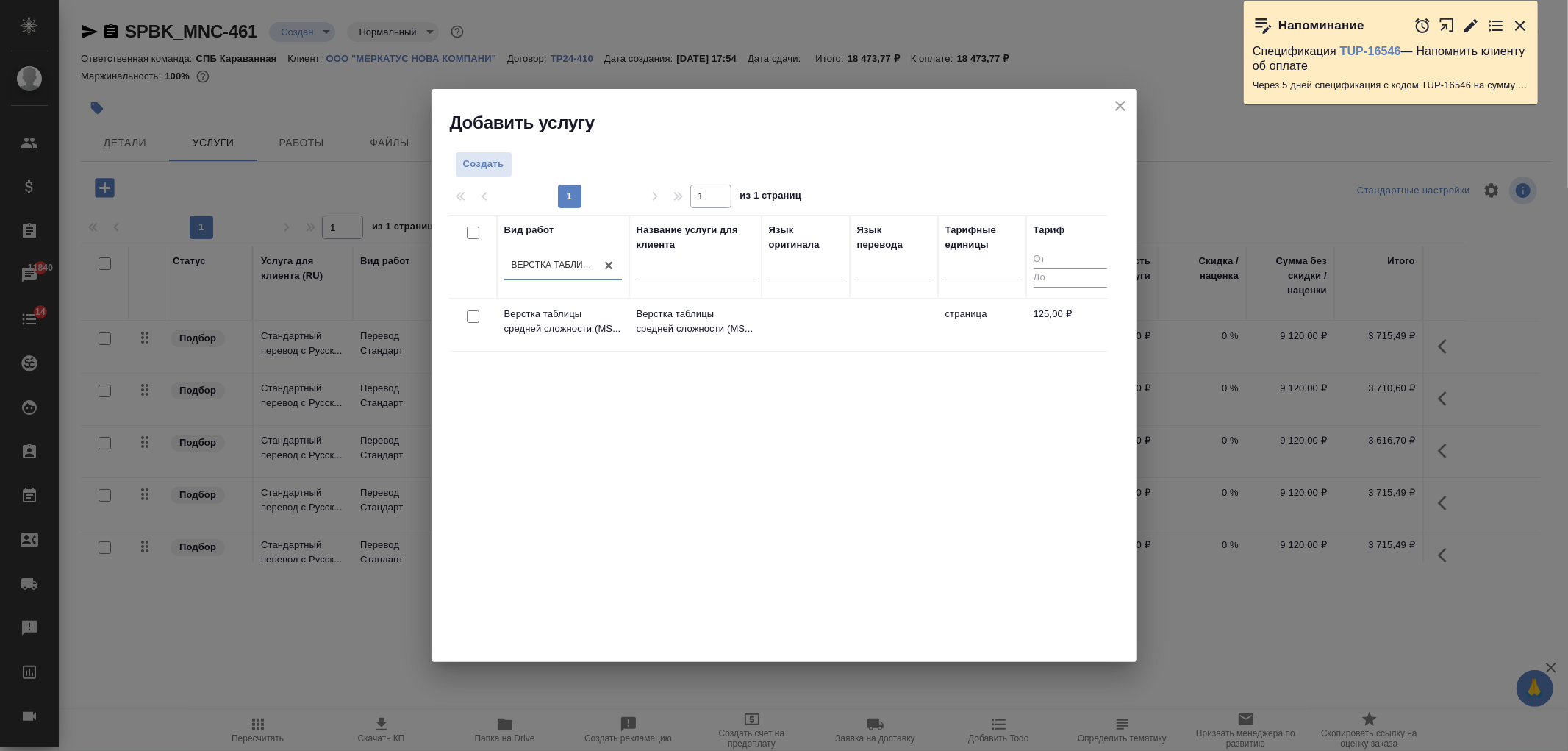
drag, startPoint x: 467, startPoint y: 313, endPoint x: 478, endPoint y: 312, distance: 11.0
click at [468, 313] on input "checkbox" at bounding box center [472, 316] width 12 height 12
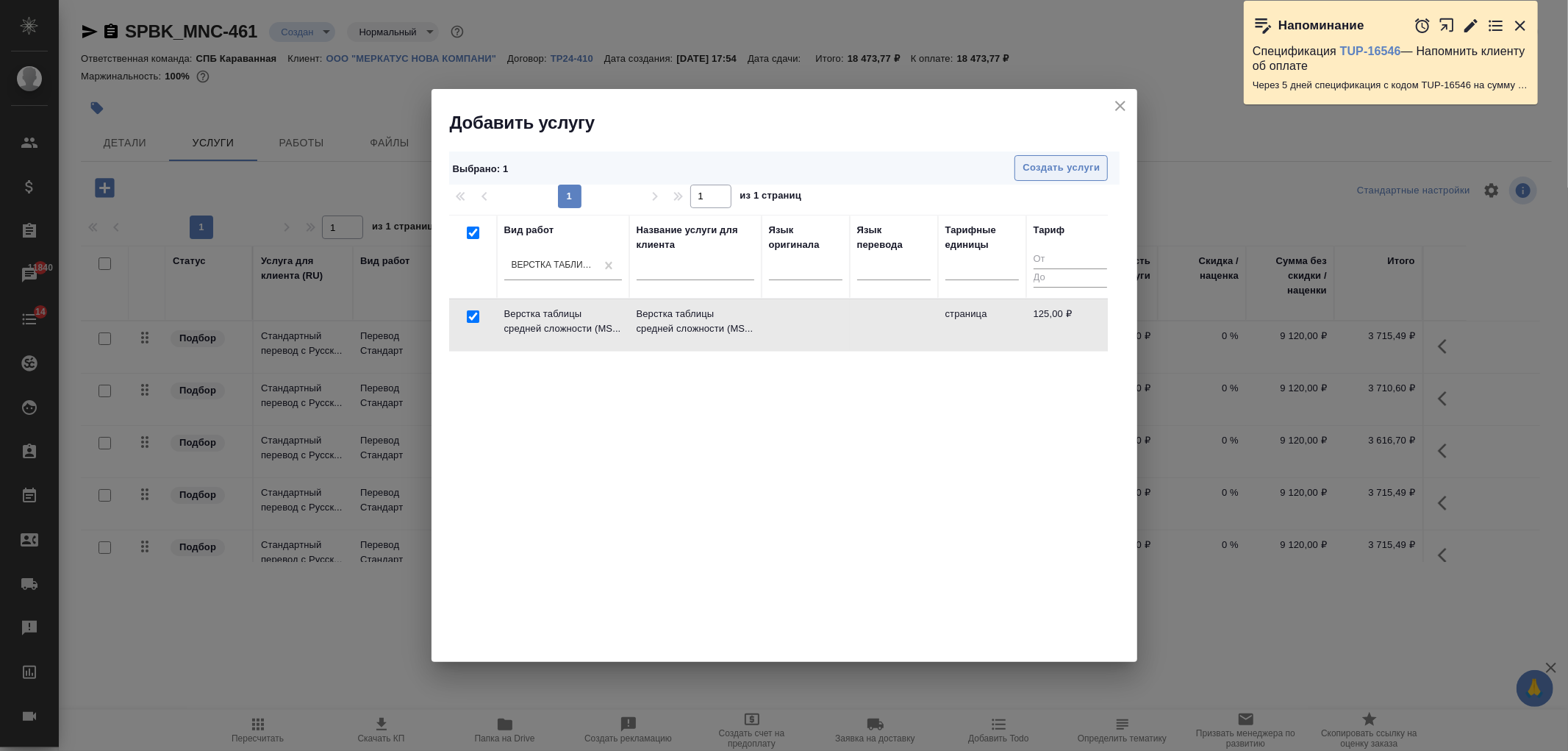
click at [1066, 168] on span "Создать услуги" at bounding box center [1061, 168] width 78 height 17
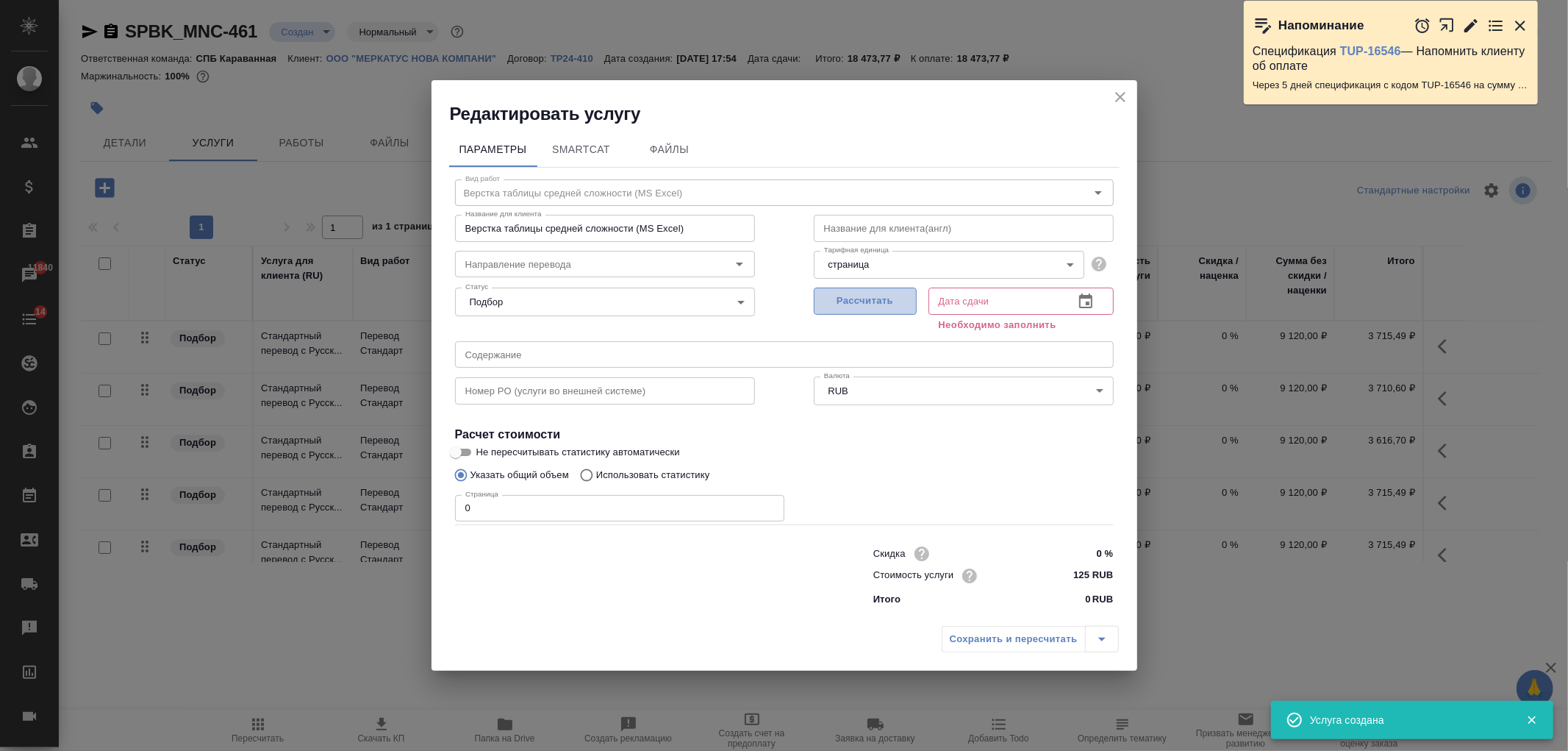
click at [882, 310] on span "Рассчитать" at bounding box center [865, 301] width 87 height 17
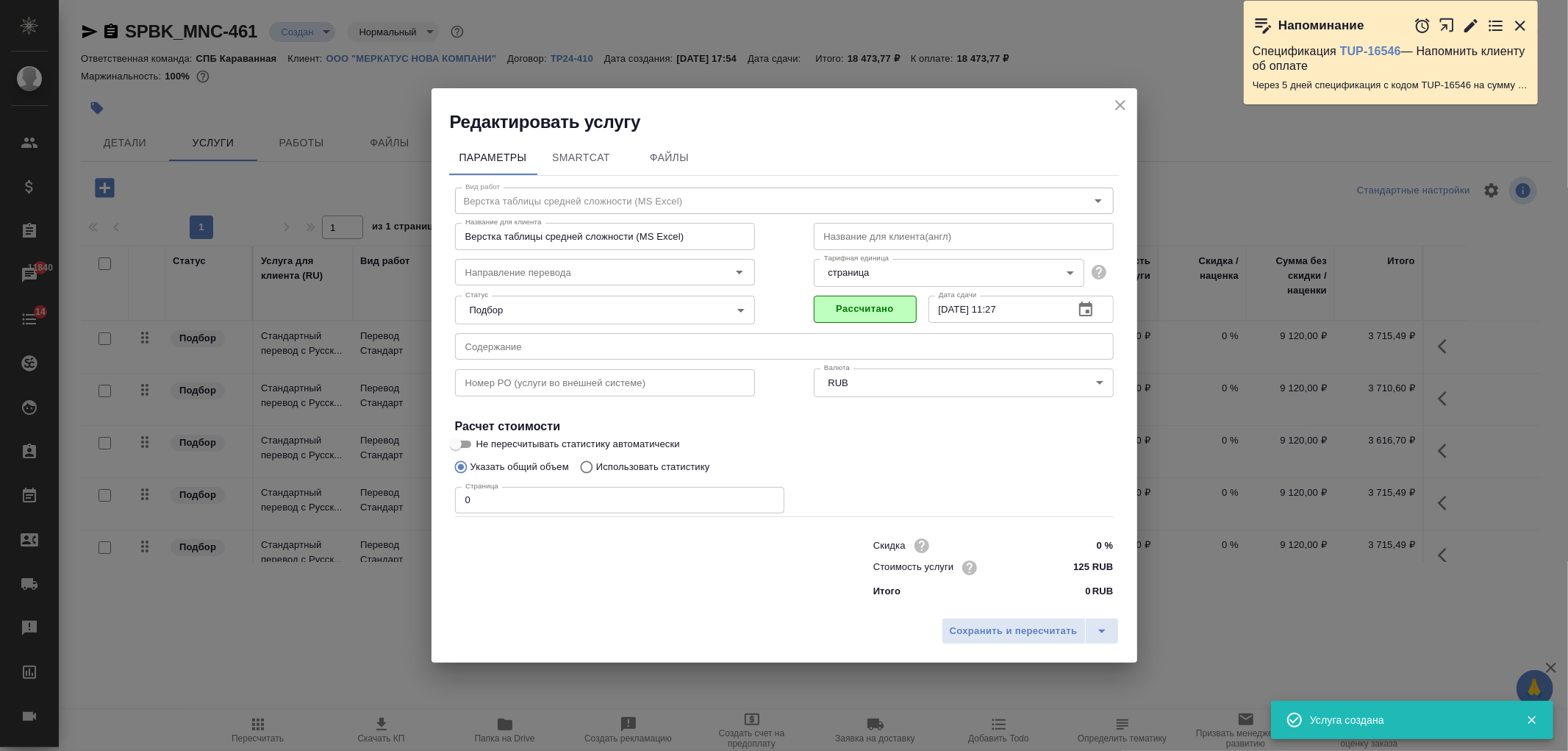
click at [488, 504] on input "0" at bounding box center [619, 500] width 330 height 27
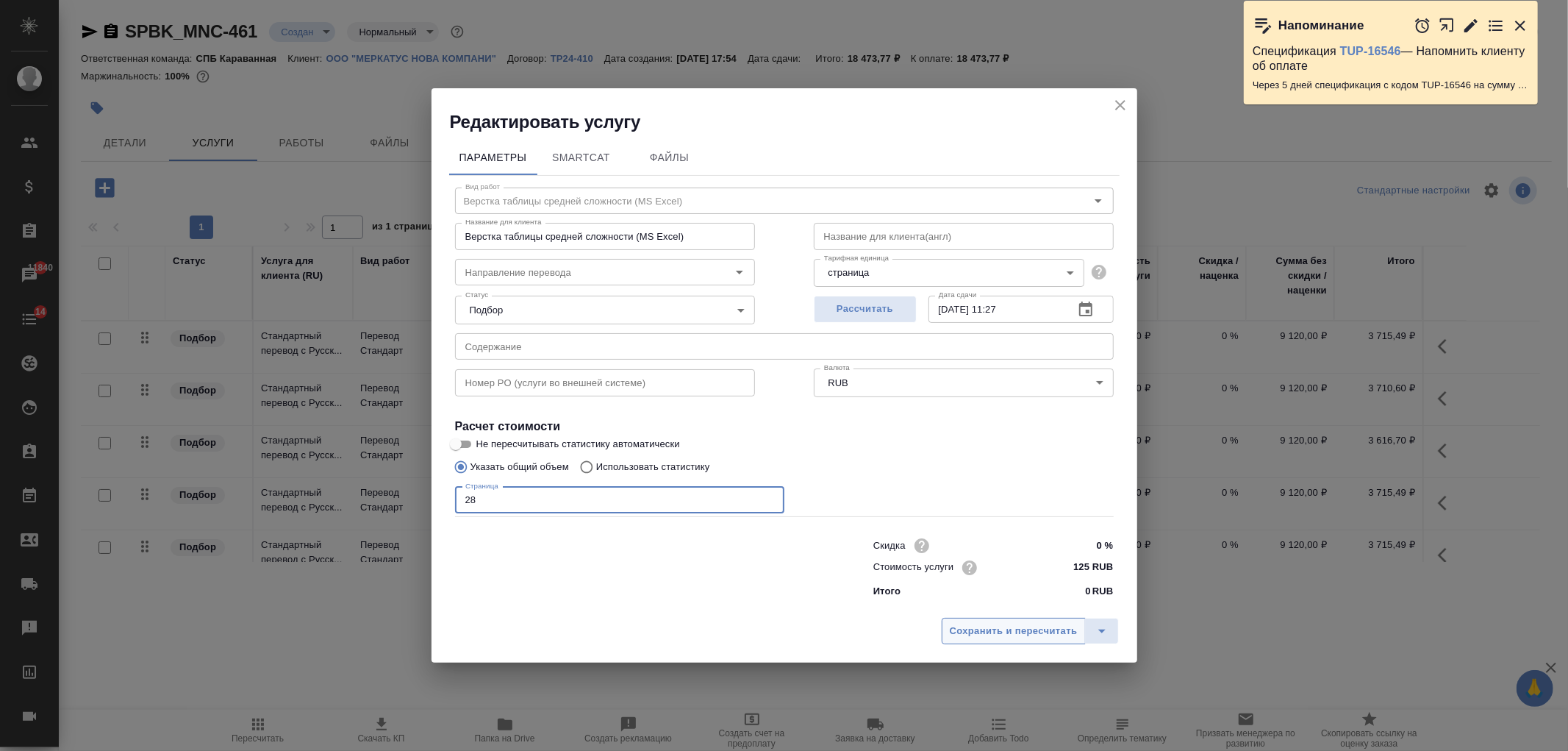
click at [1008, 630] on span "Сохранить и пересчитать" at bounding box center [1013, 631] width 128 height 17
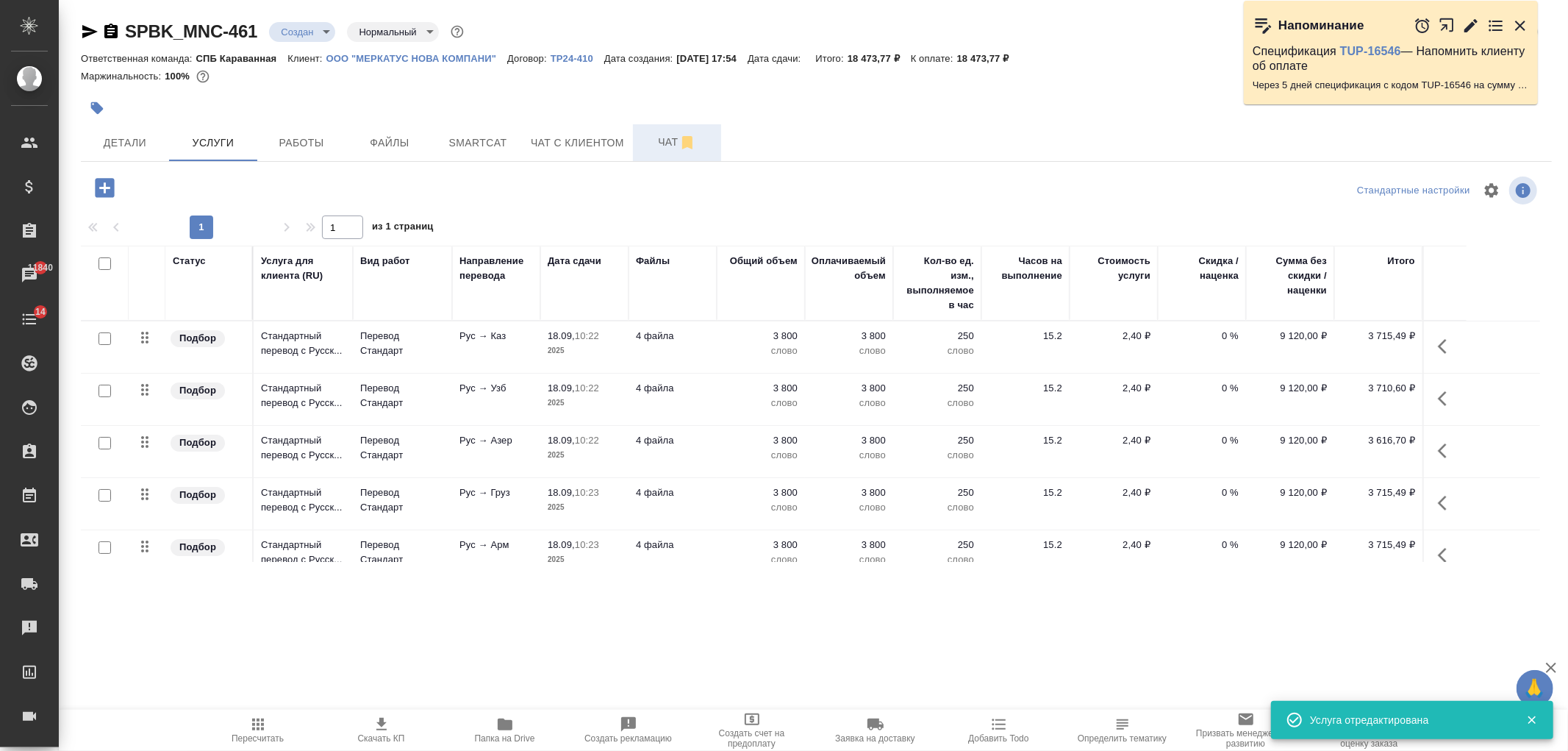
click at [662, 142] on span "Чат" at bounding box center [677, 141] width 71 height 18
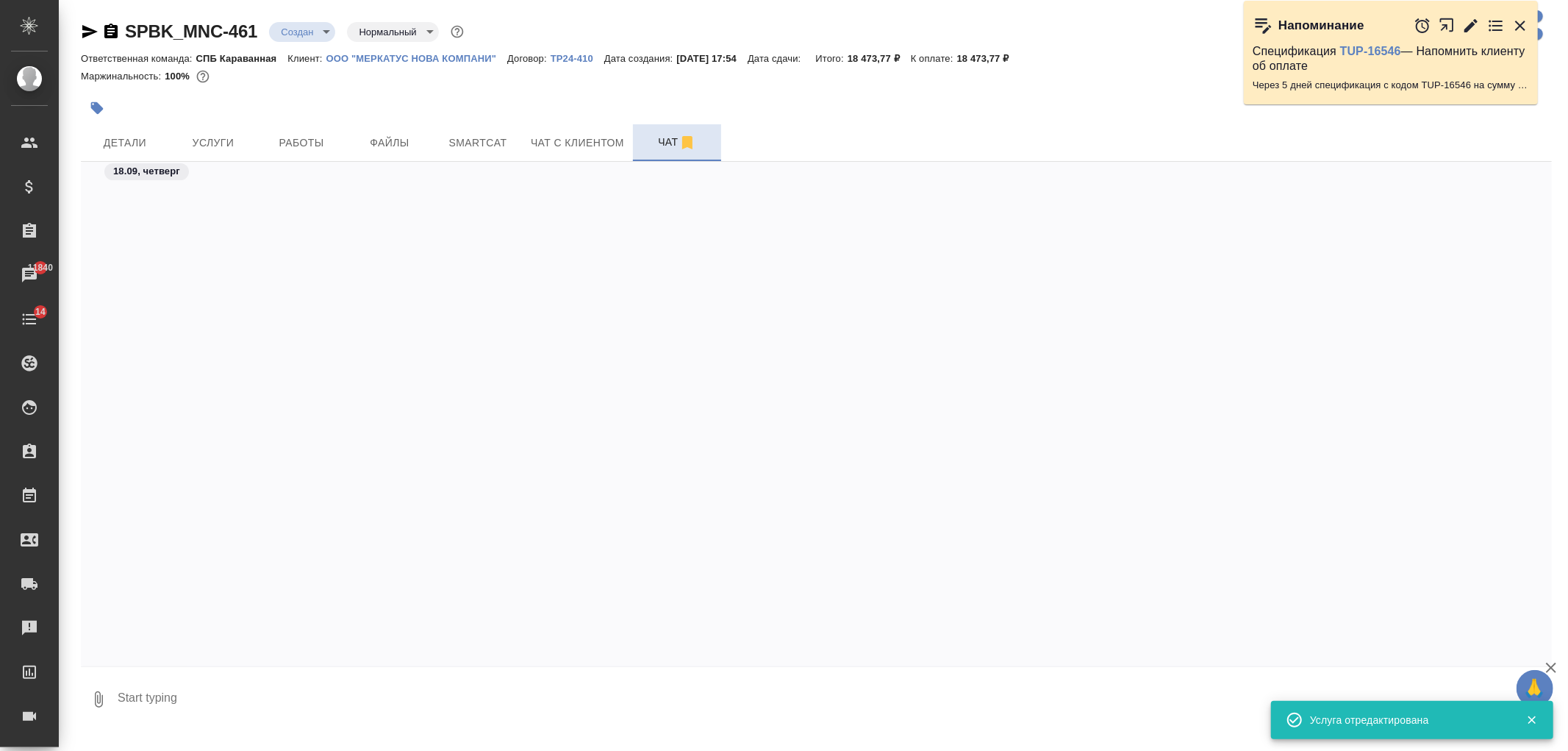
scroll to position [1171, 0]
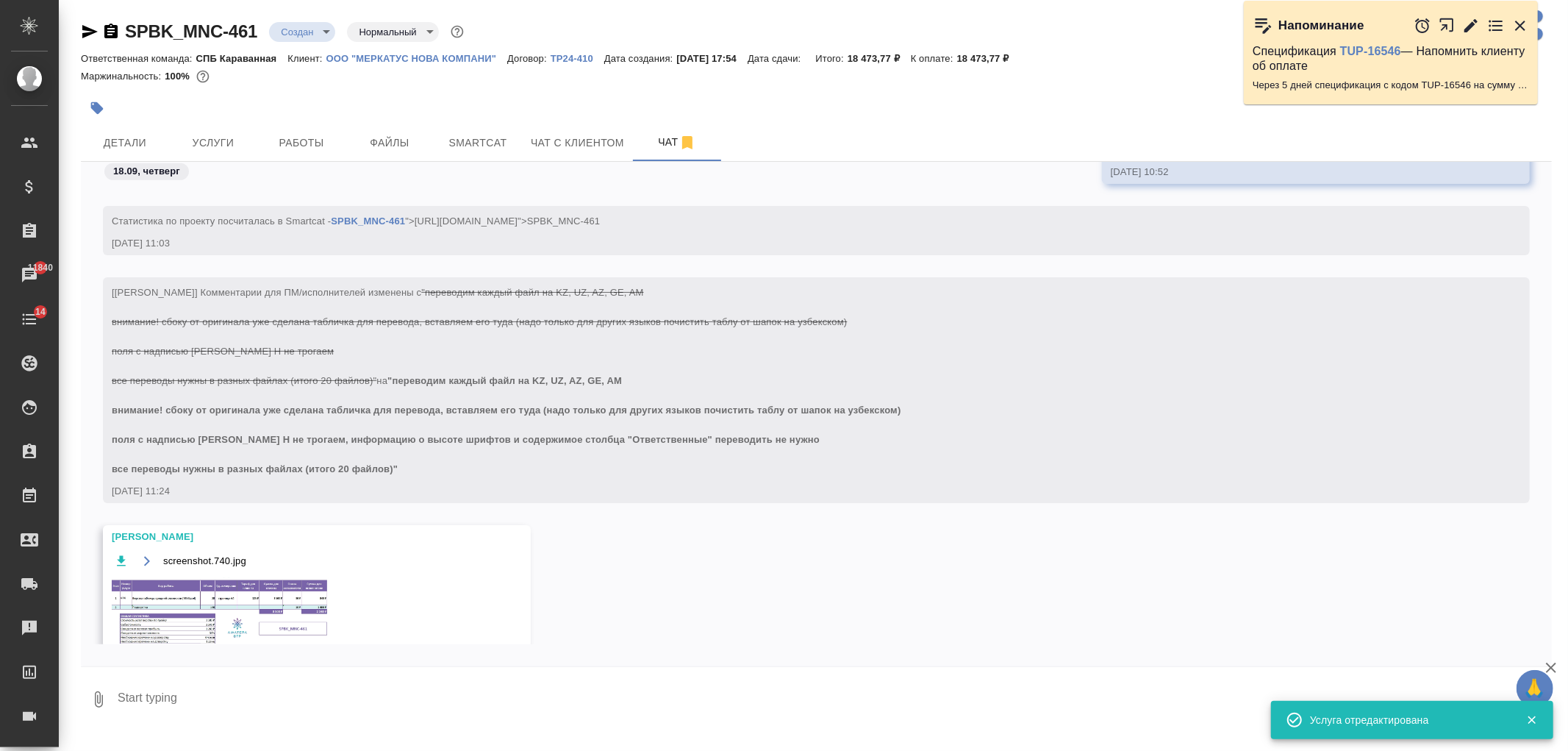
click at [281, 592] on img at bounding box center [222, 612] width 221 height 70
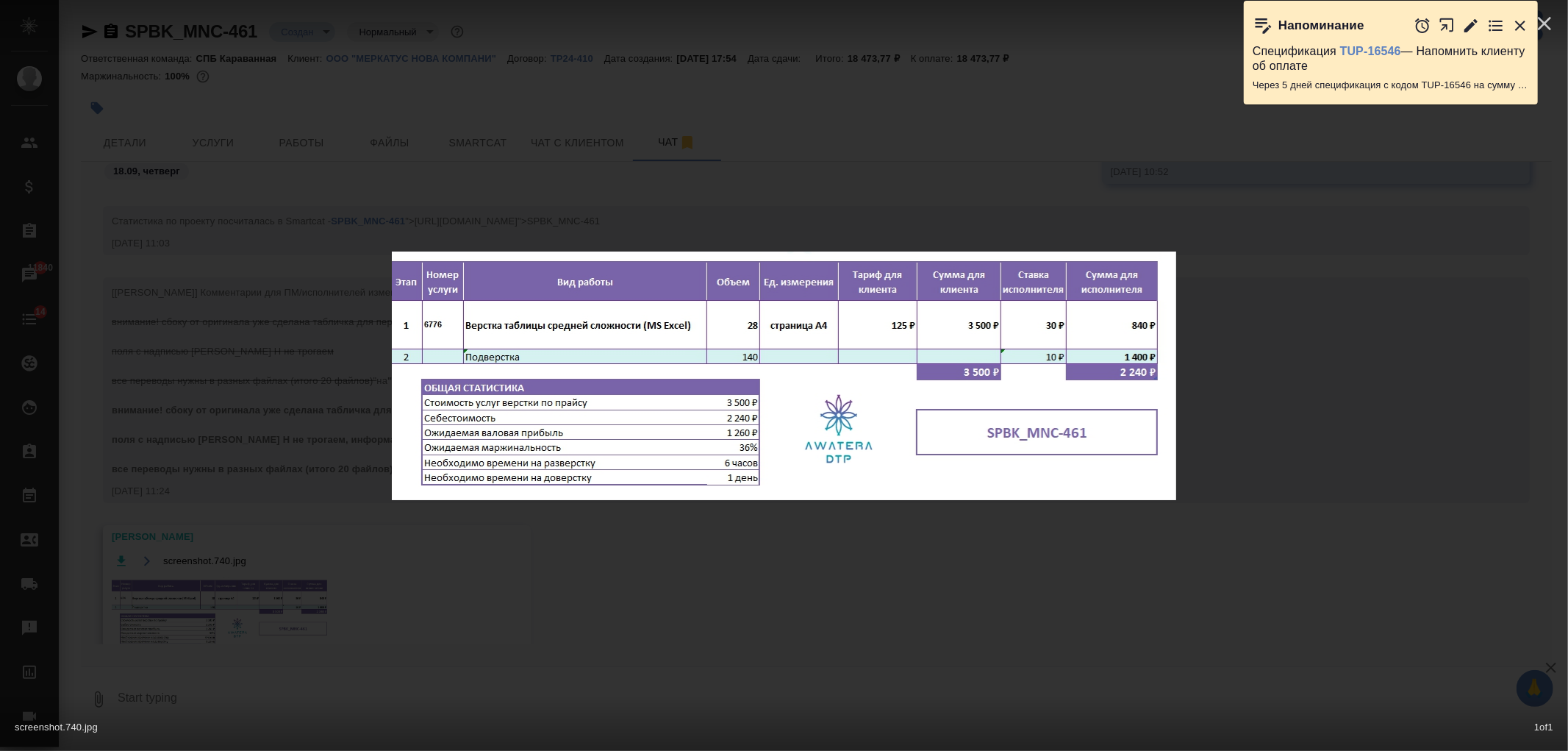
click at [657, 616] on div "screenshot.740.jpg 1 of 1" at bounding box center [784, 375] width 1568 height 751
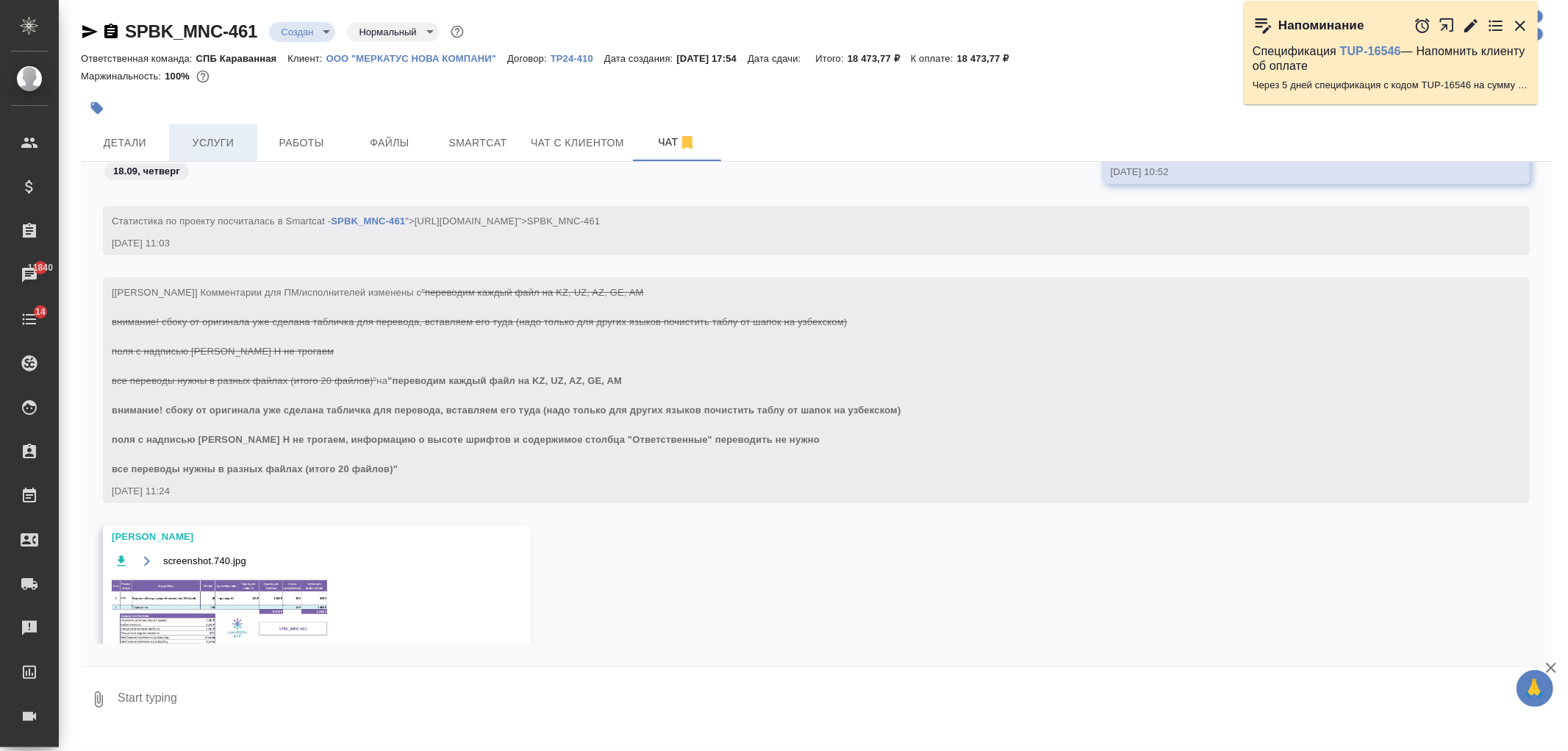
click at [232, 138] on span "Услуги" at bounding box center [213, 142] width 71 height 18
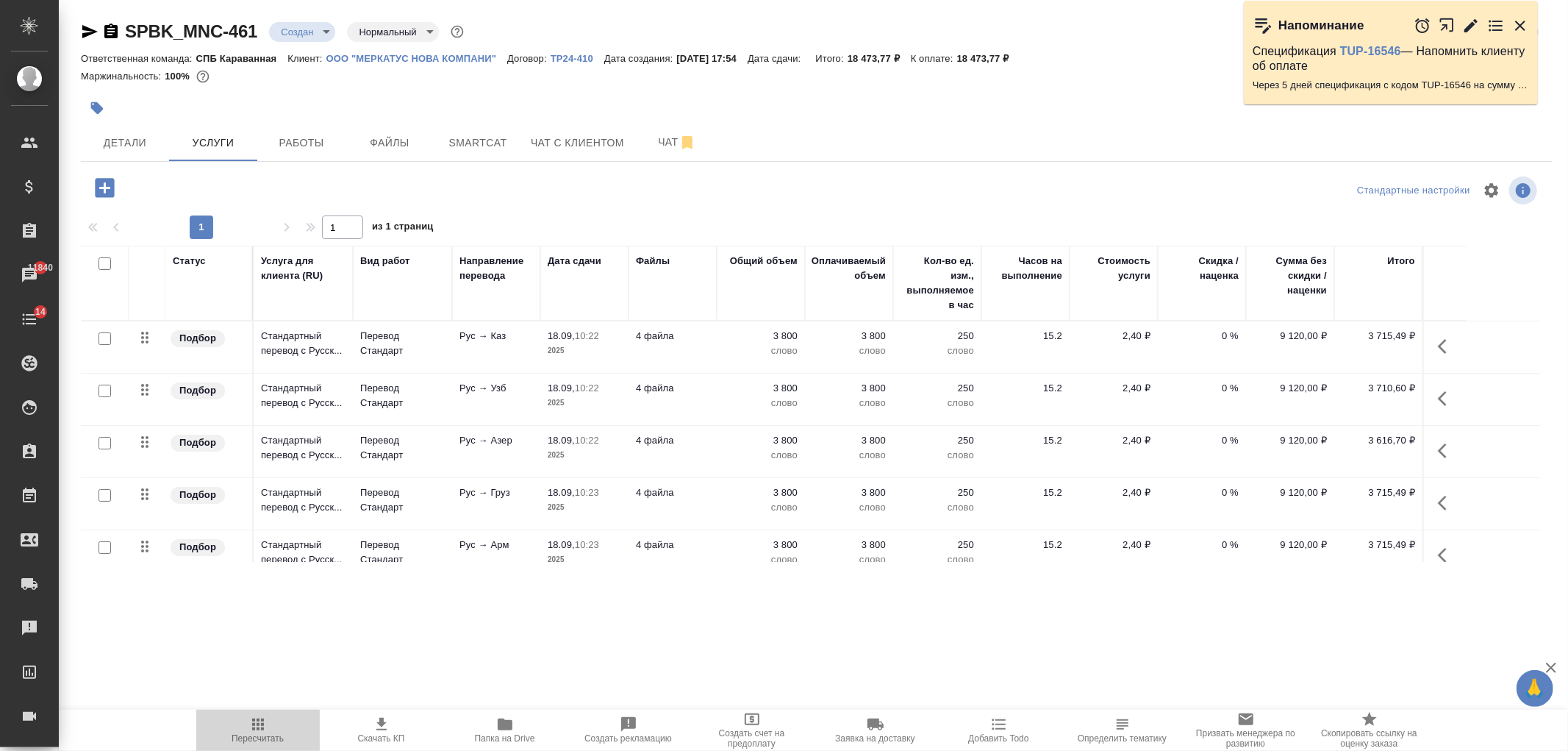
click at [262, 719] on icon "button" at bounding box center [258, 724] width 11 height 11
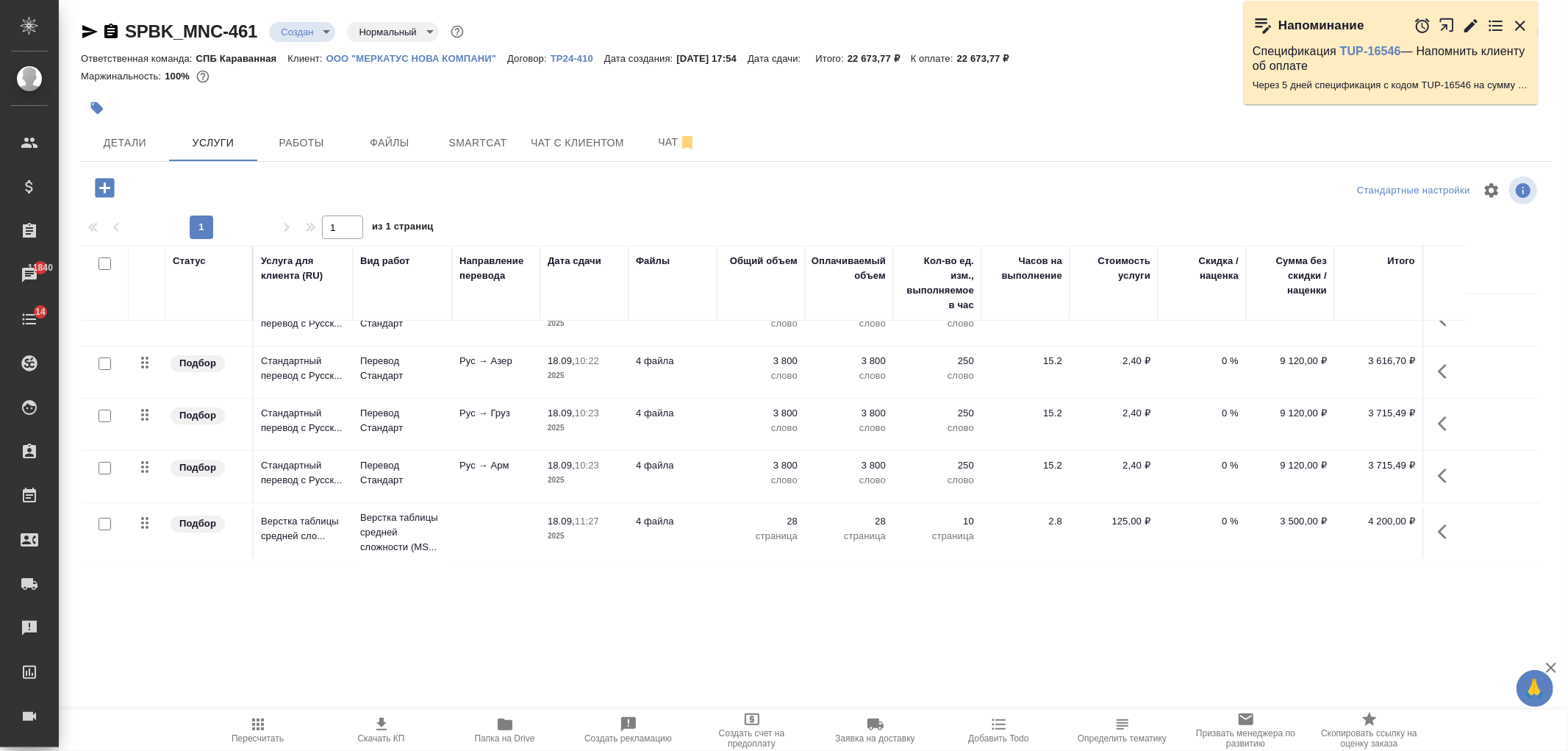
scroll to position [80, 0]
click at [663, 143] on span "Чат" at bounding box center [677, 141] width 71 height 18
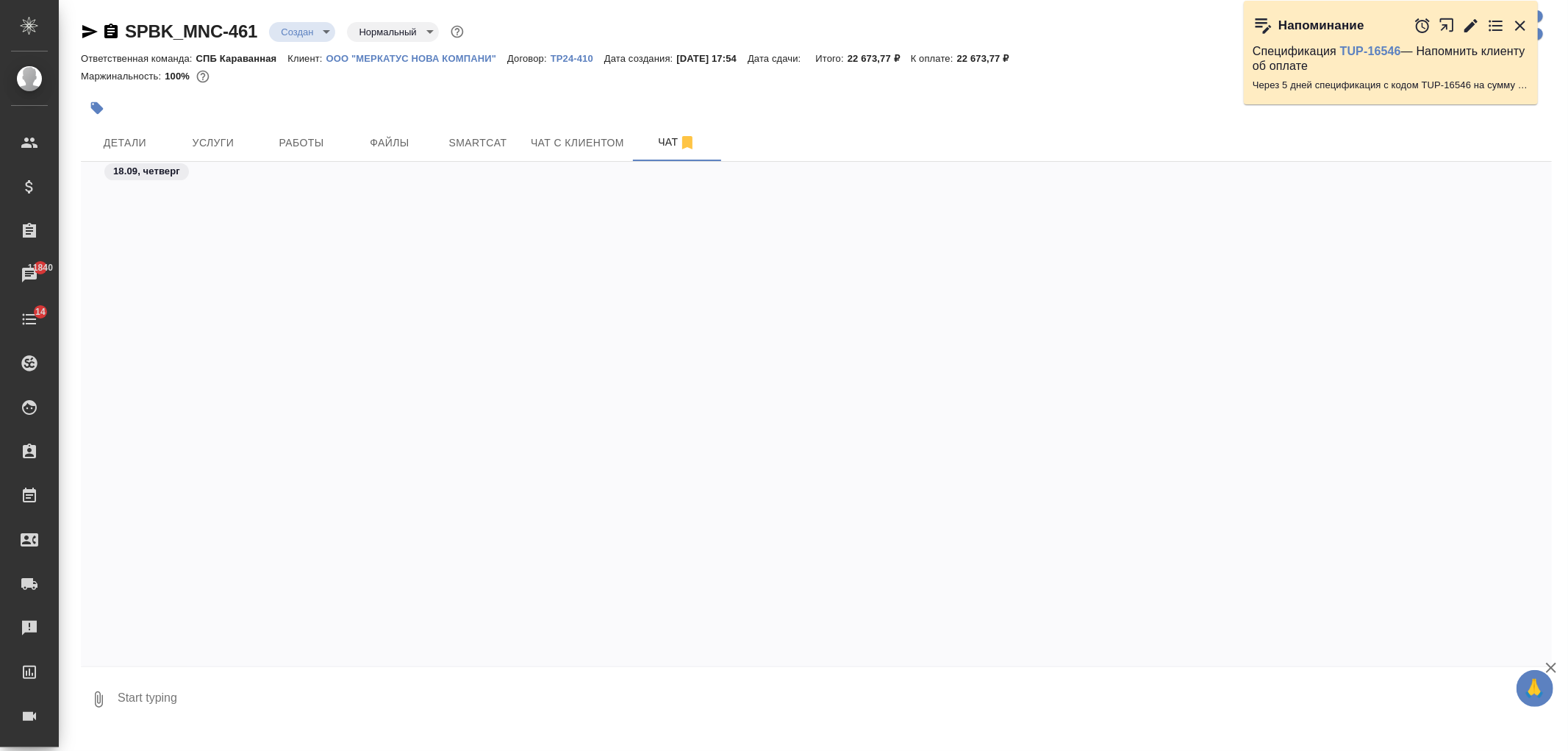
scroll to position [1171, 0]
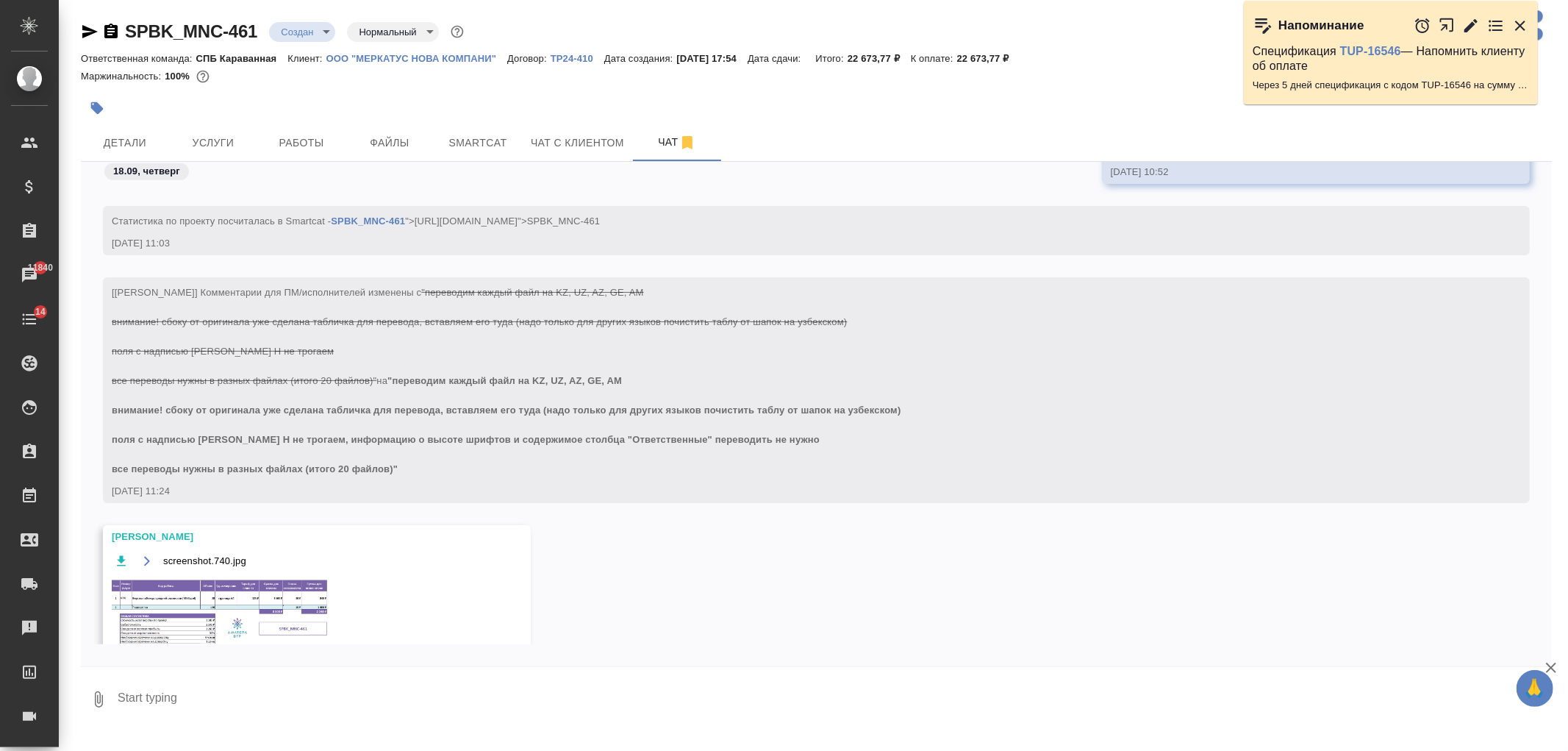
click at [221, 599] on img at bounding box center [222, 612] width 221 height 70
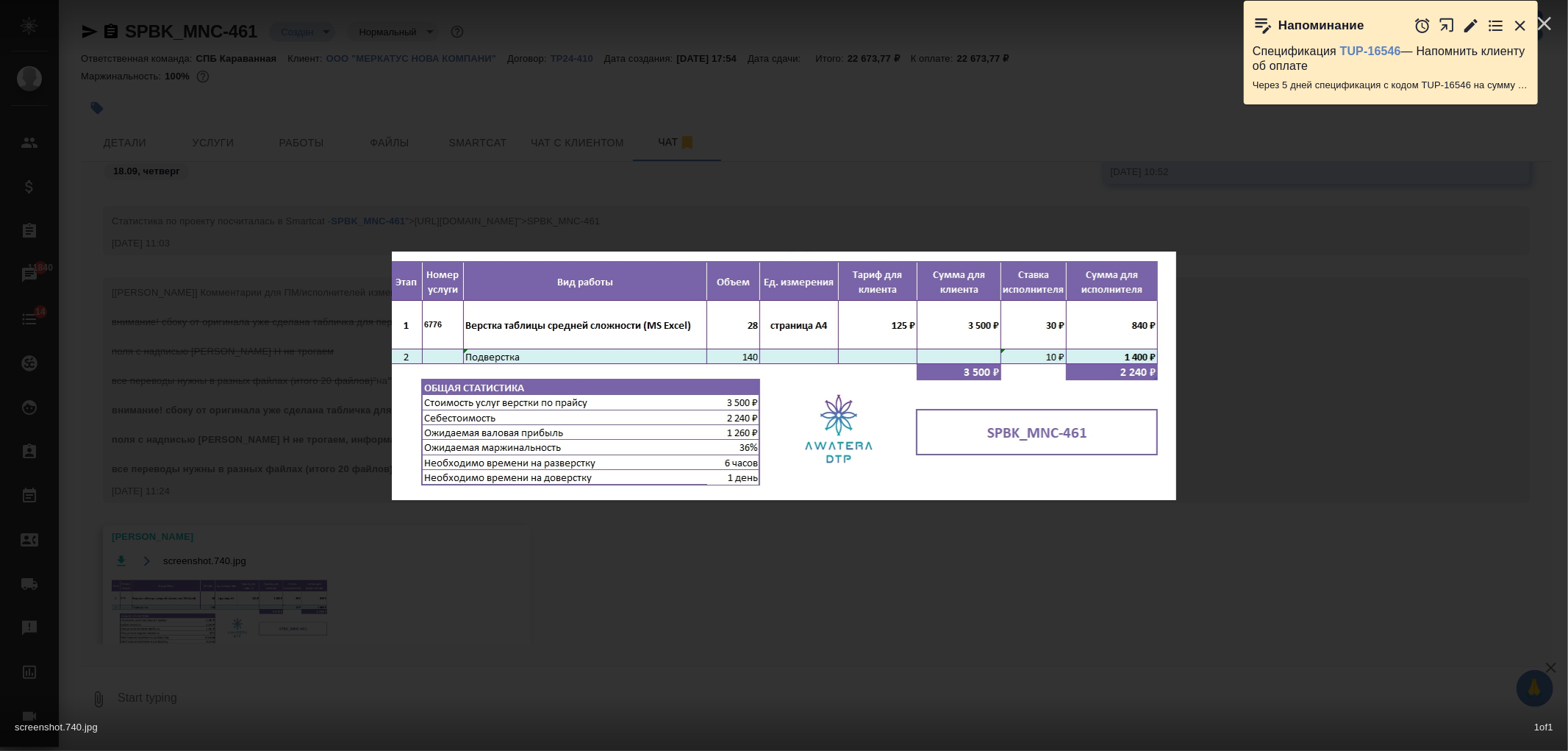
click at [739, 599] on div "screenshot.740.jpg 1 of 1" at bounding box center [784, 375] width 1568 height 751
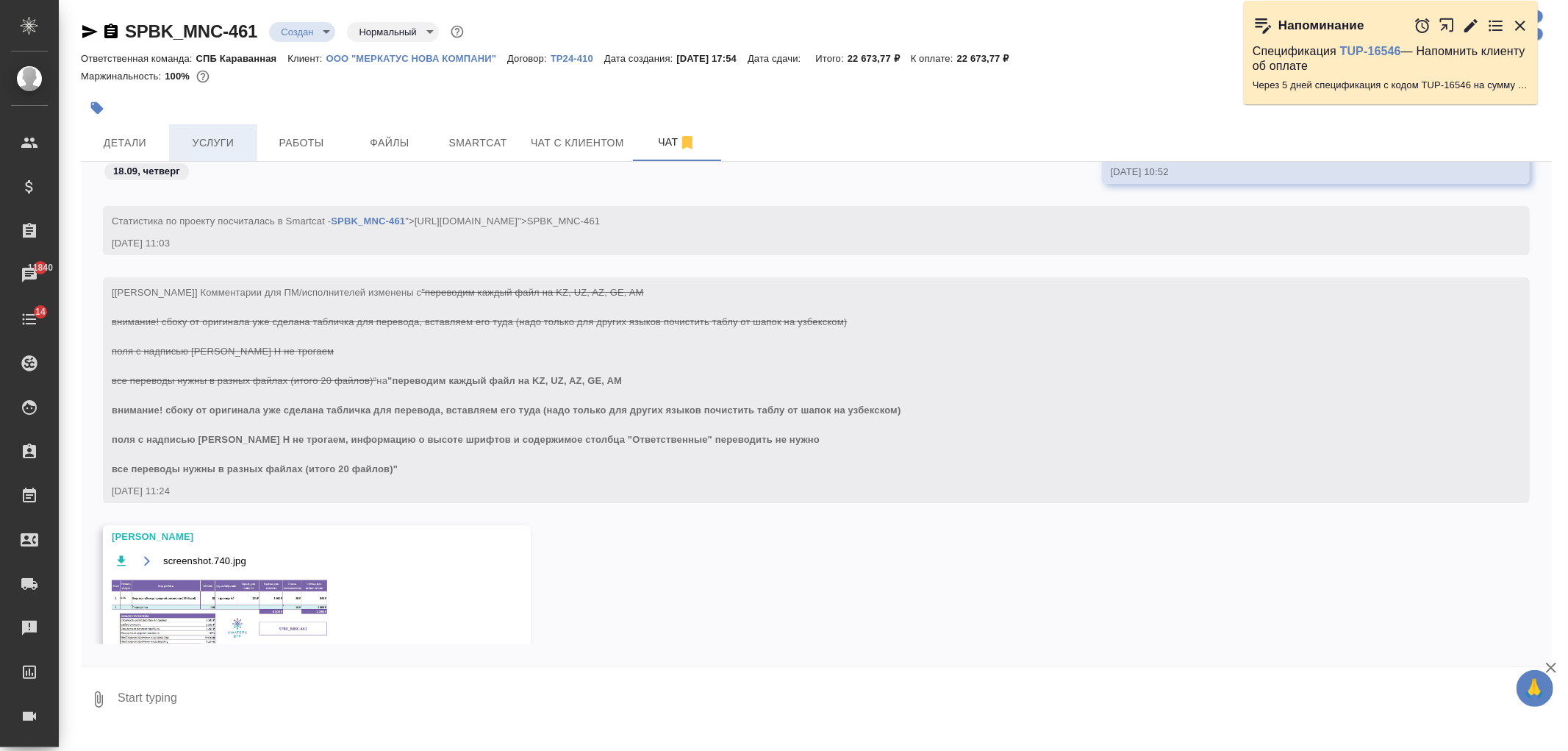
click at [219, 149] on span "Услуги" at bounding box center [213, 142] width 71 height 18
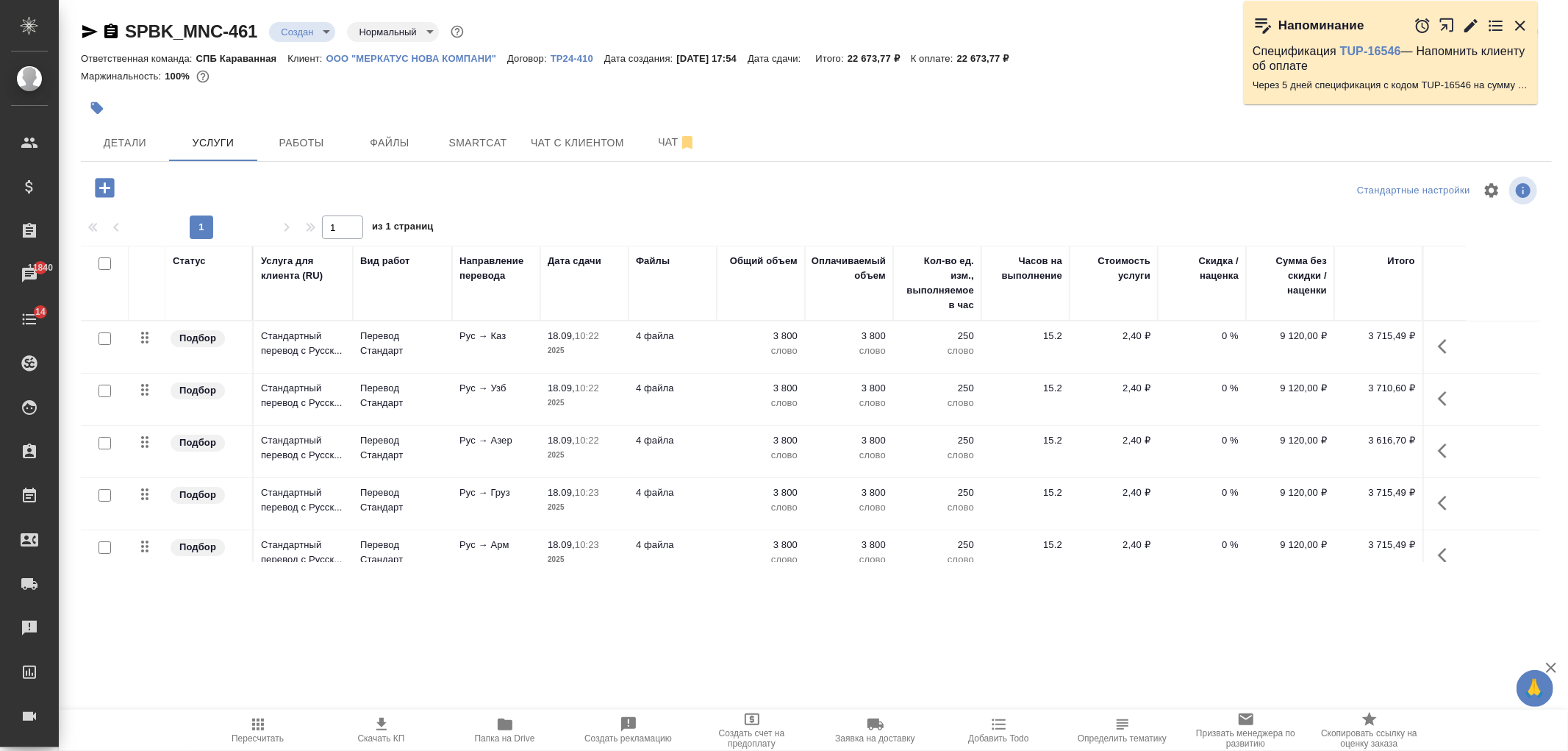
scroll to position [80, 0]
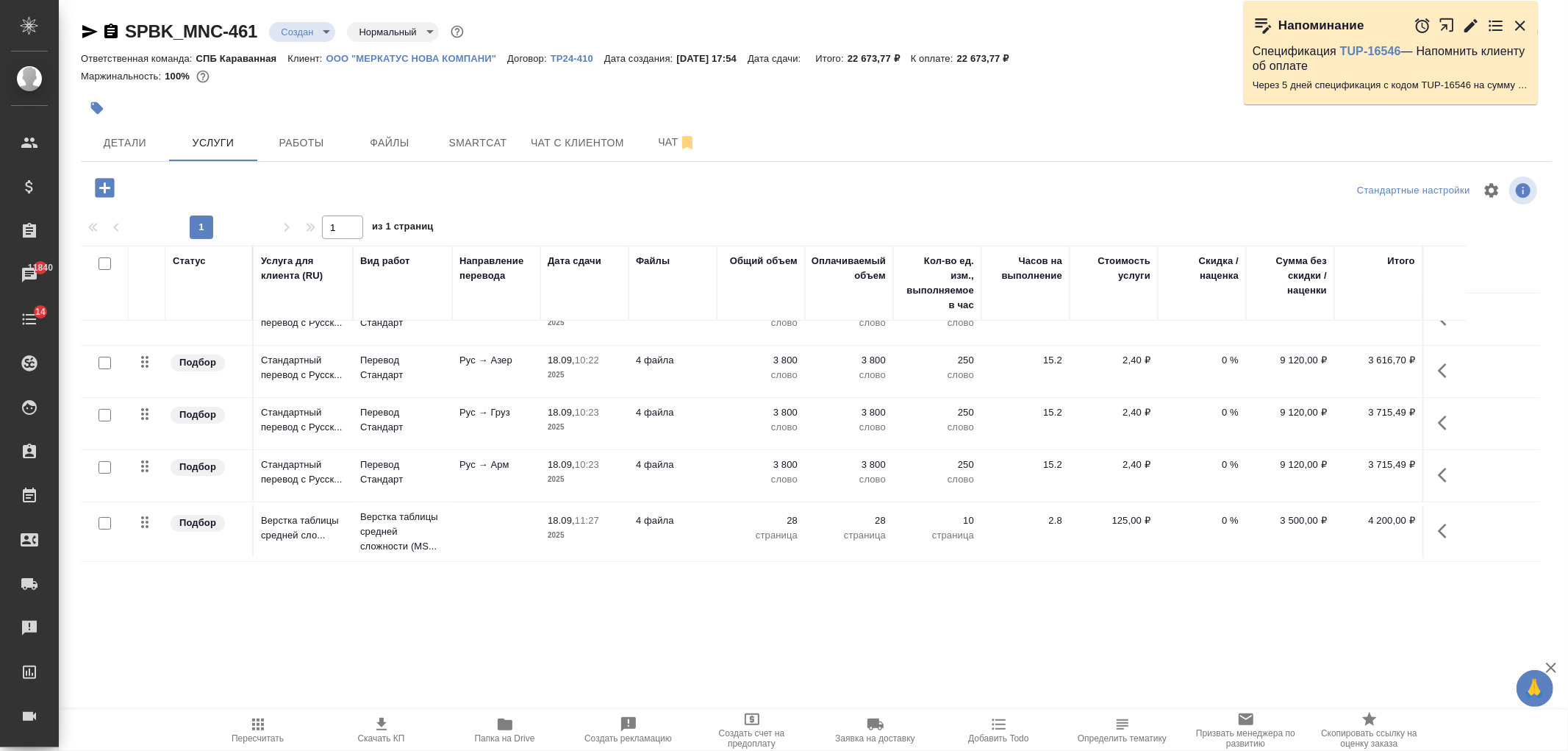
click at [619, 541] on p "2025" at bounding box center [584, 535] width 74 height 15
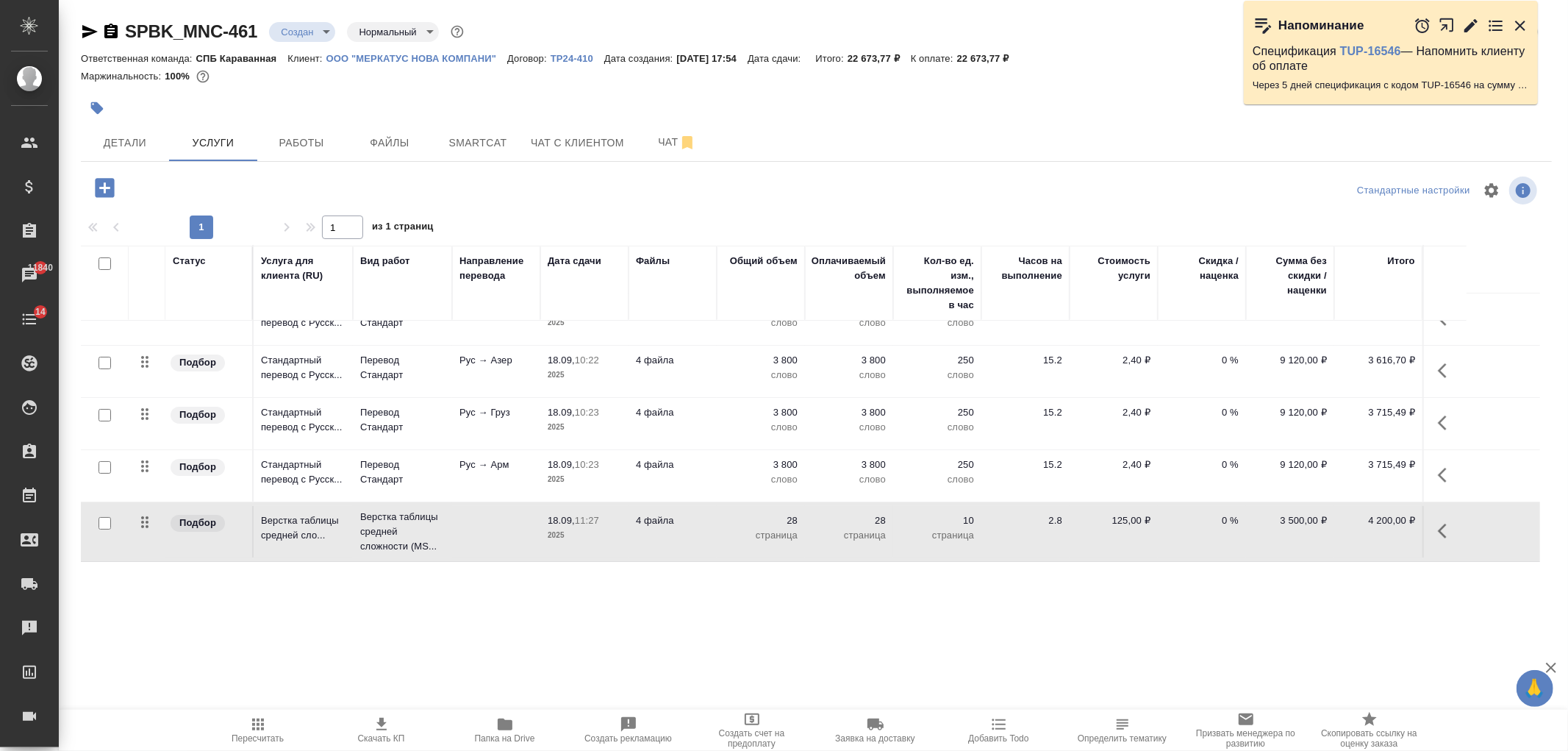
click at [619, 541] on p "2025" at bounding box center [584, 535] width 74 height 15
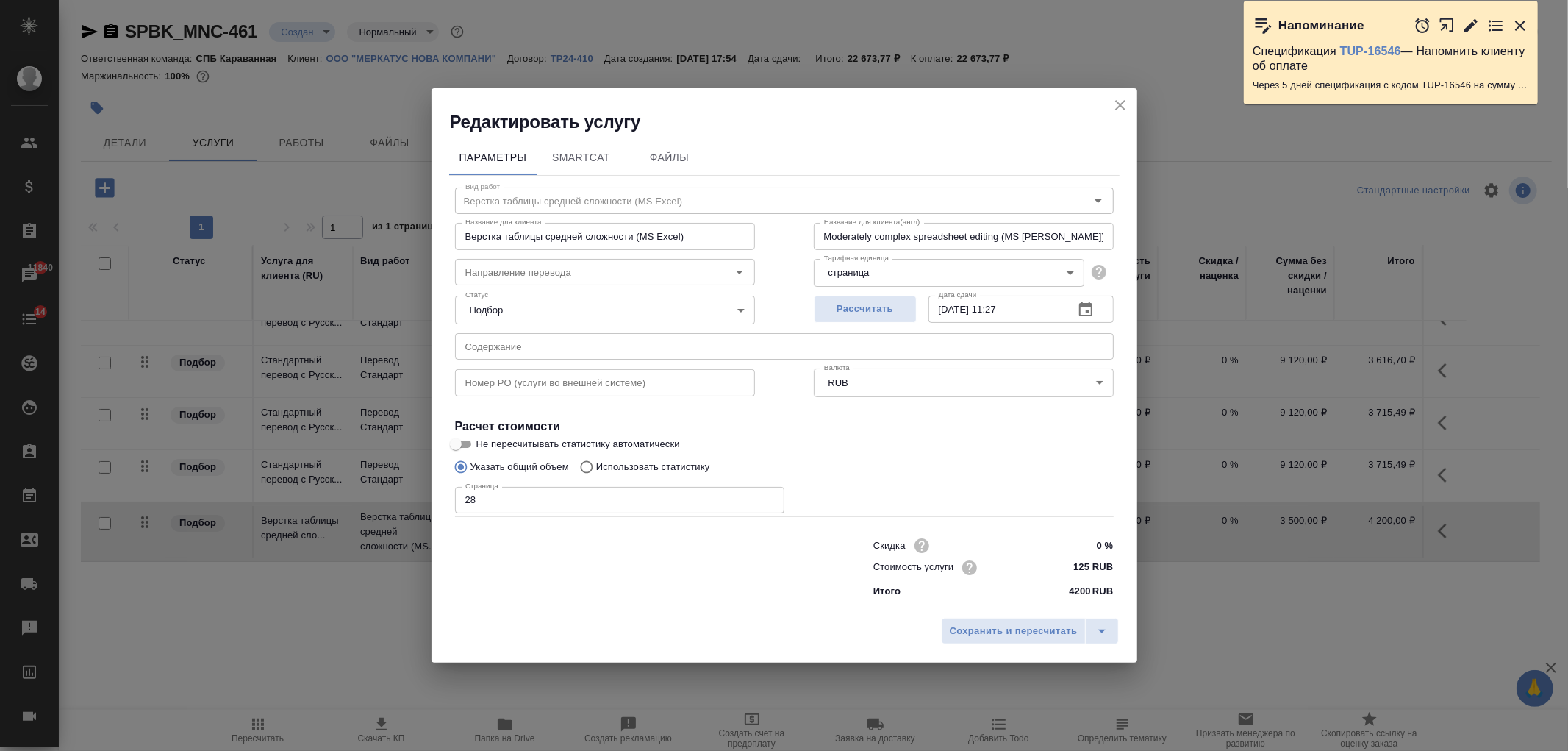
click at [1085, 544] on input "0 %" at bounding box center [1085, 545] width 55 height 22
click at [1123, 101] on icon "close" at bounding box center [1120, 104] width 18 height 18
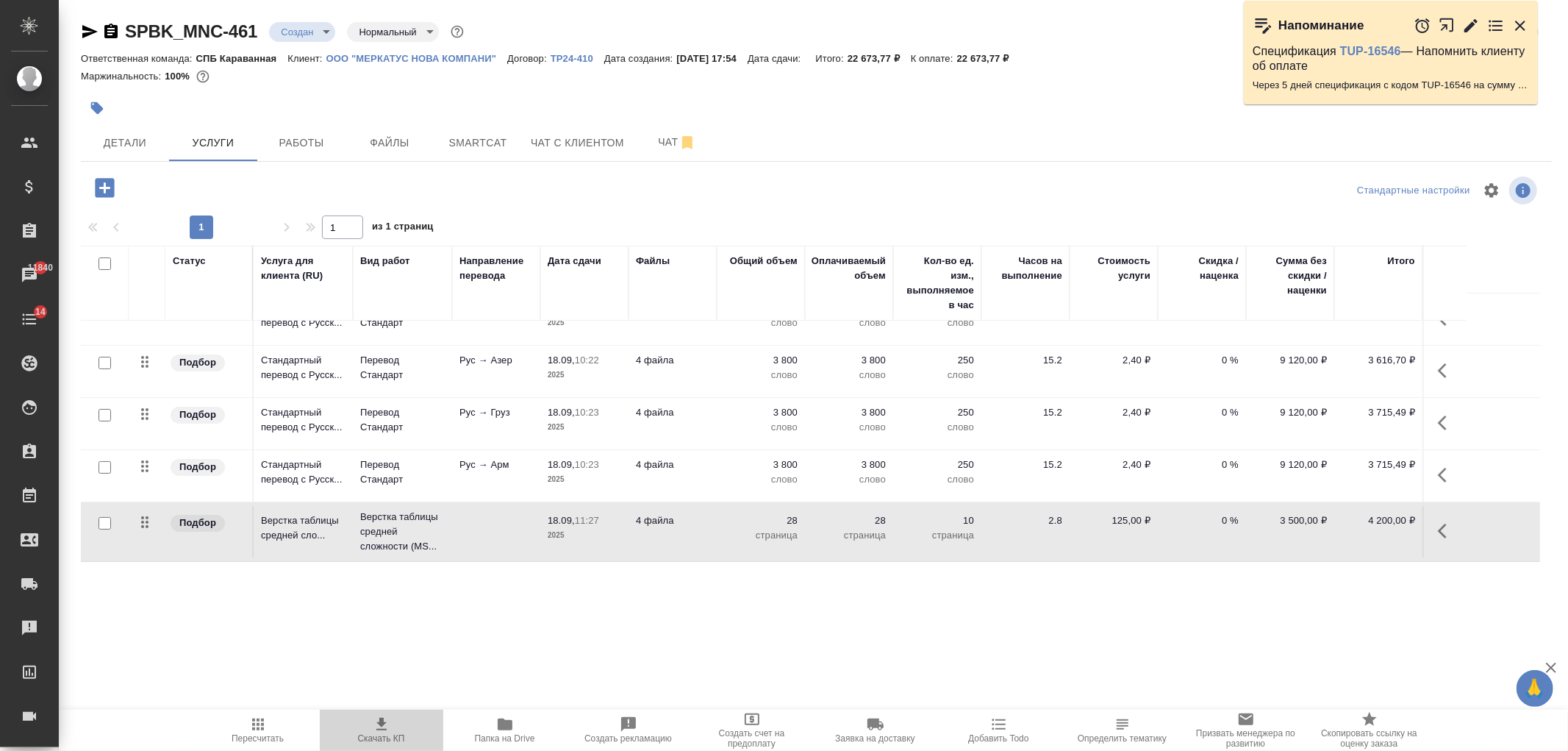
click at [391, 724] on span "Скачать КП" at bounding box center [382, 728] width 106 height 27
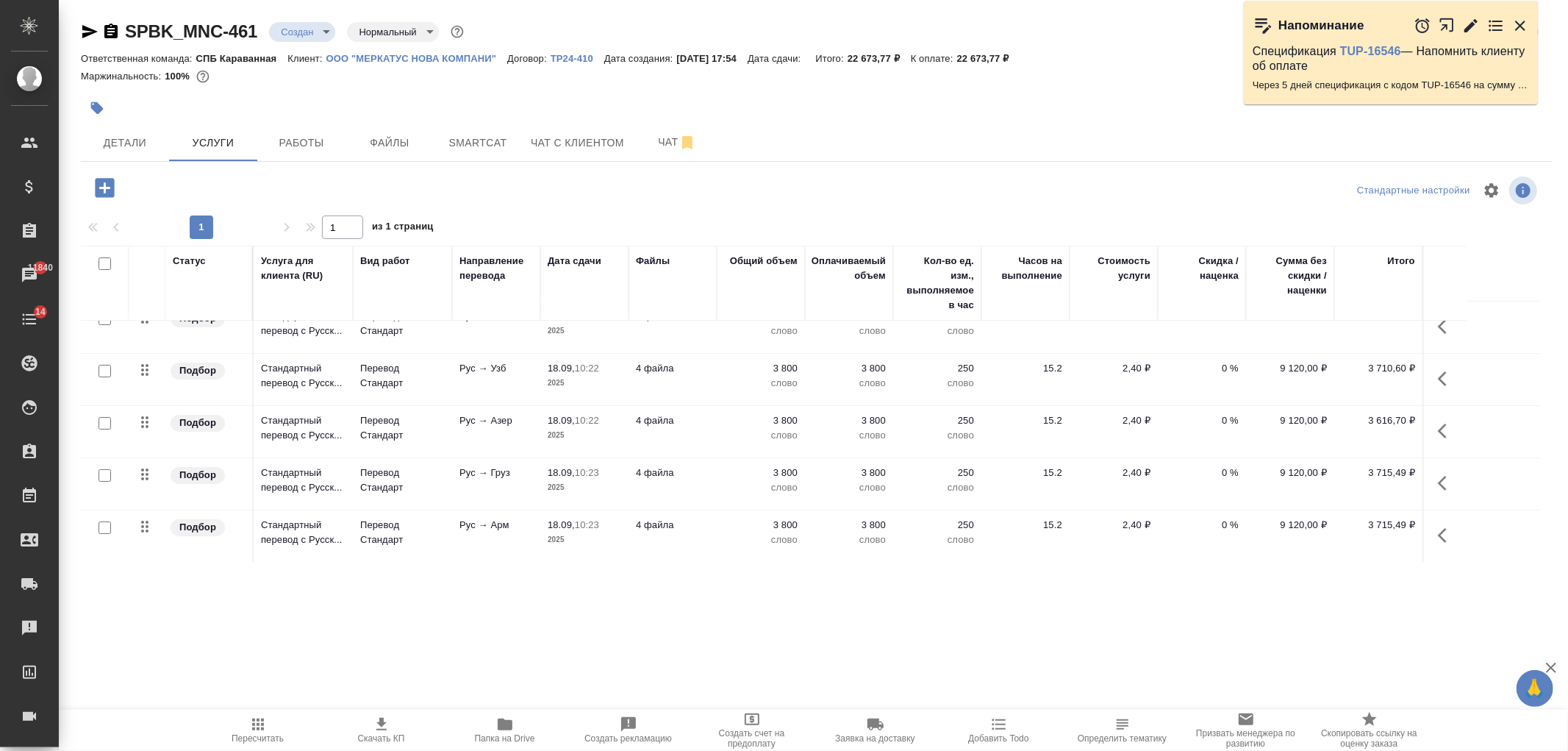
scroll to position [0, 0]
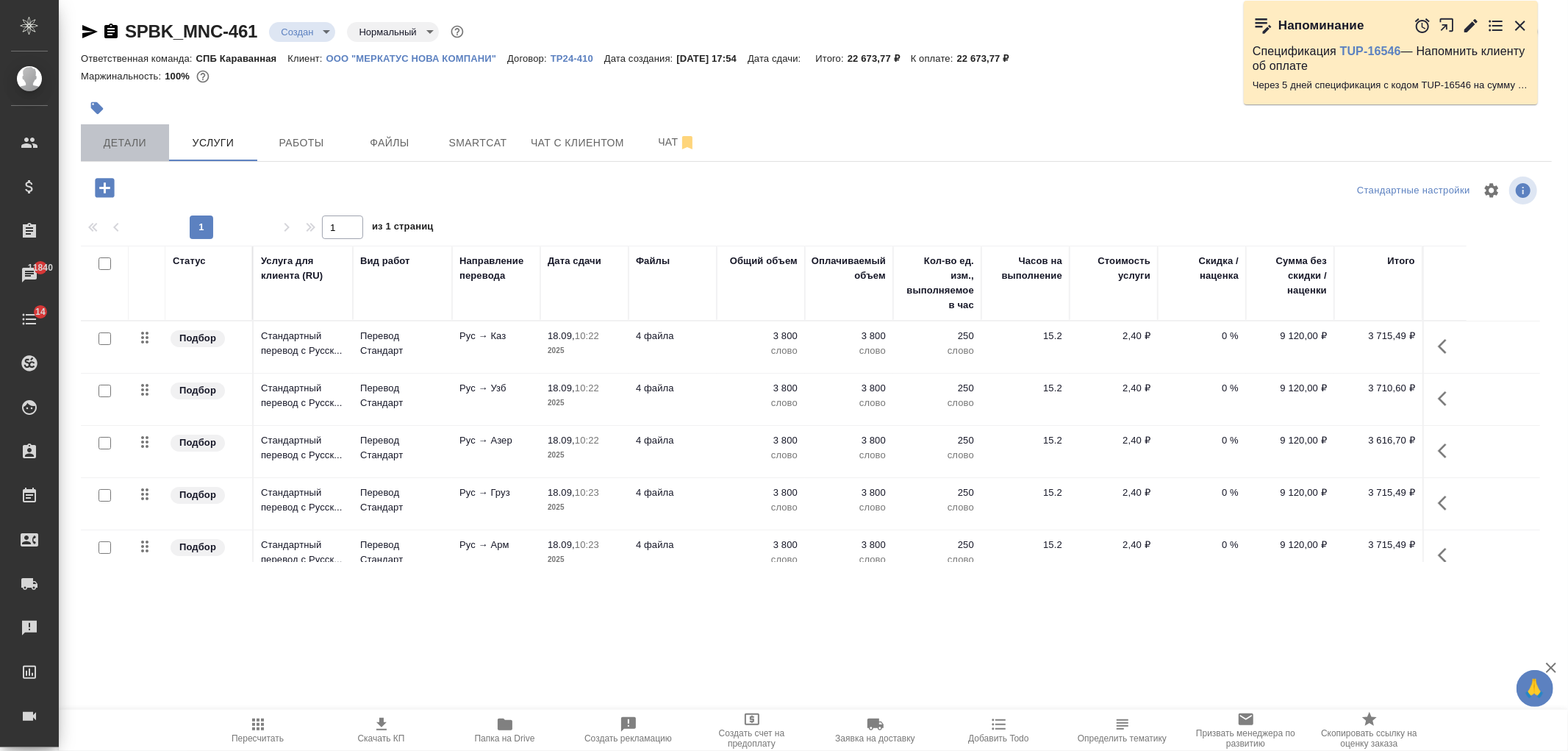
click at [144, 143] on span "Детали" at bounding box center [125, 142] width 71 height 18
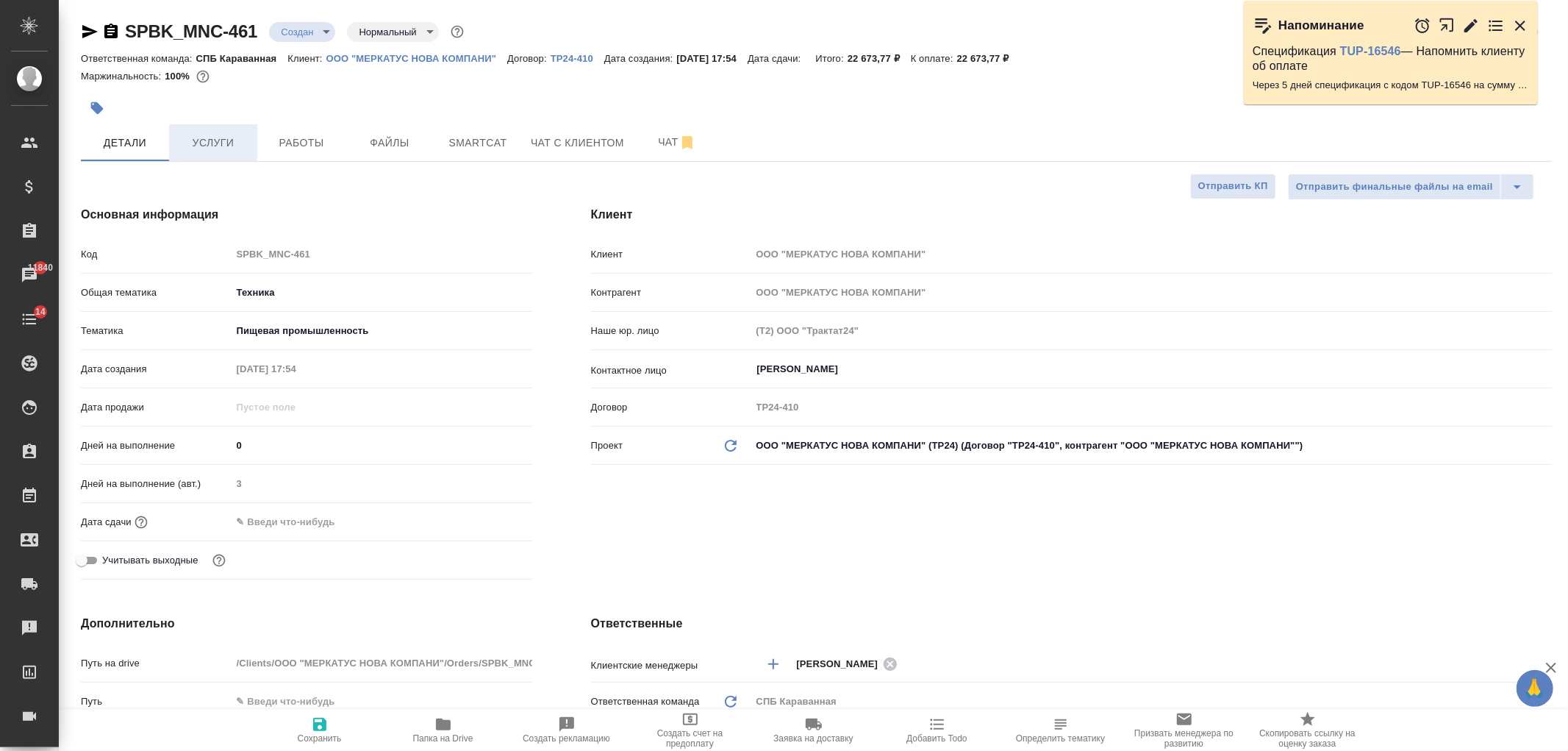
click at [212, 140] on span "Услуги" at bounding box center [213, 142] width 71 height 18
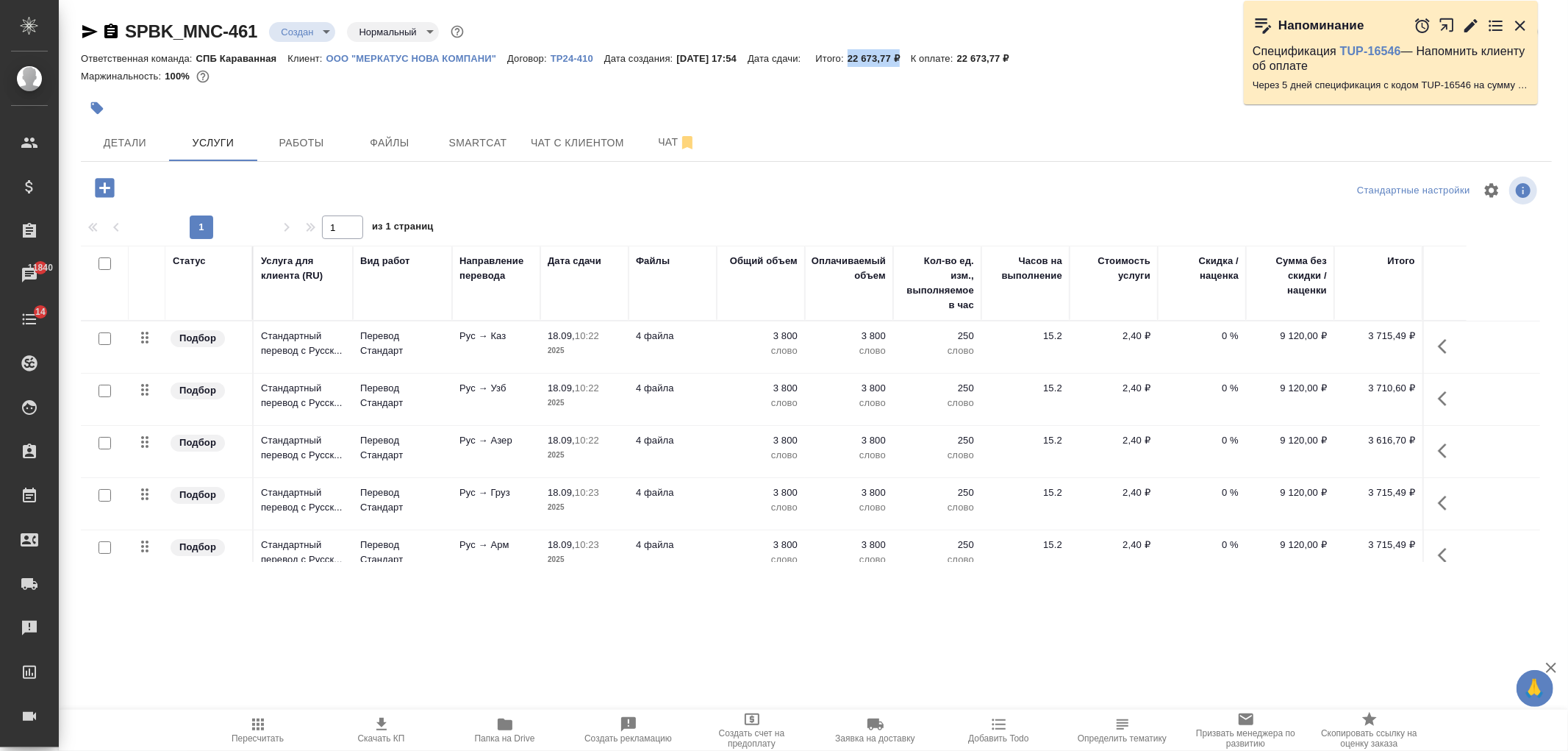
drag, startPoint x: 868, startPoint y: 54, endPoint x: 922, endPoint y: 51, distance: 54.1
click at [922, 51] on div "Ответственная команда: СПБ Караванная Клиент: ООО "МЕРКАТУС НОВА КОМПАНИ" Догов…" at bounding box center [815, 58] width 1470 height 18
copy p "22 673,77 ₽"
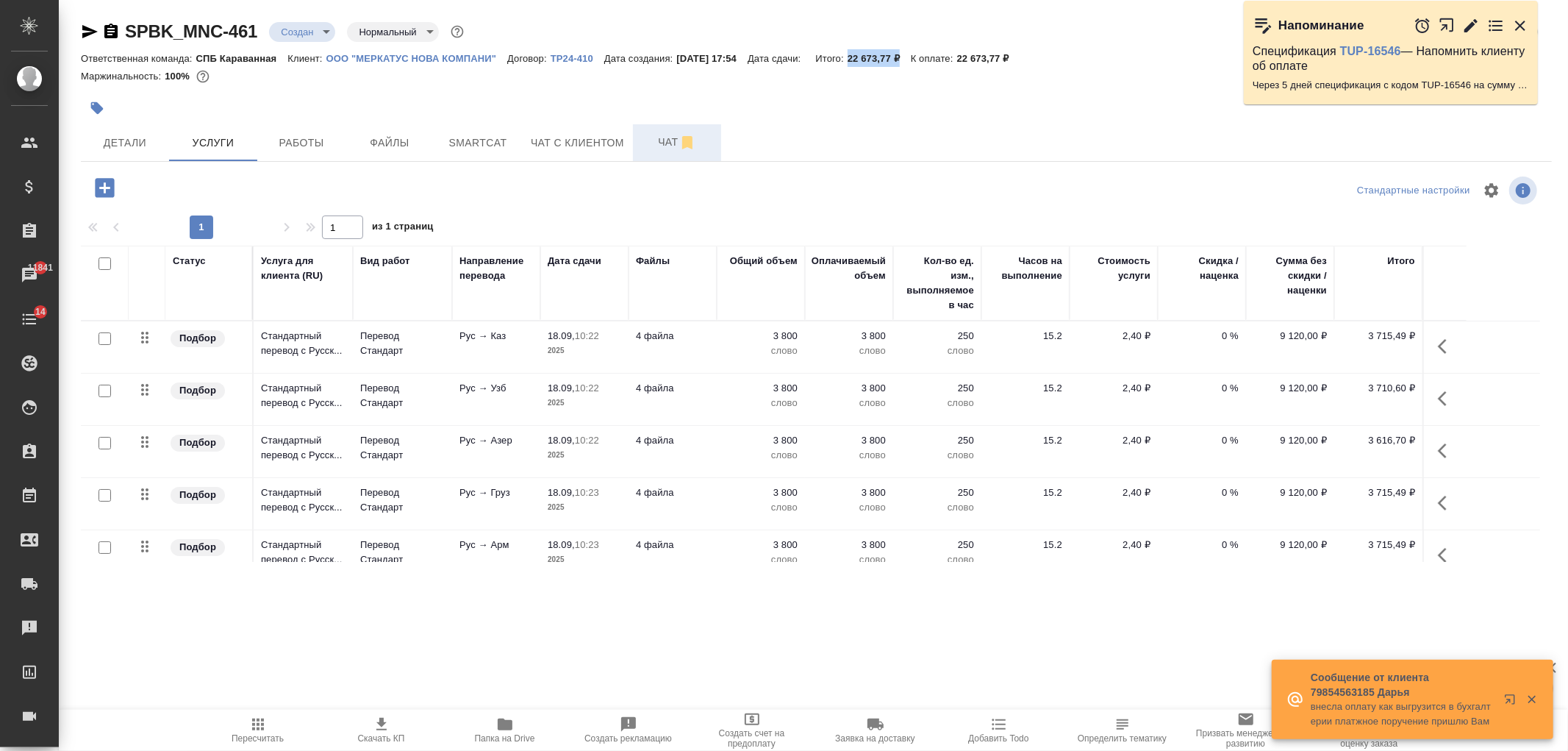
click at [650, 141] on span "Чат" at bounding box center [677, 141] width 71 height 18
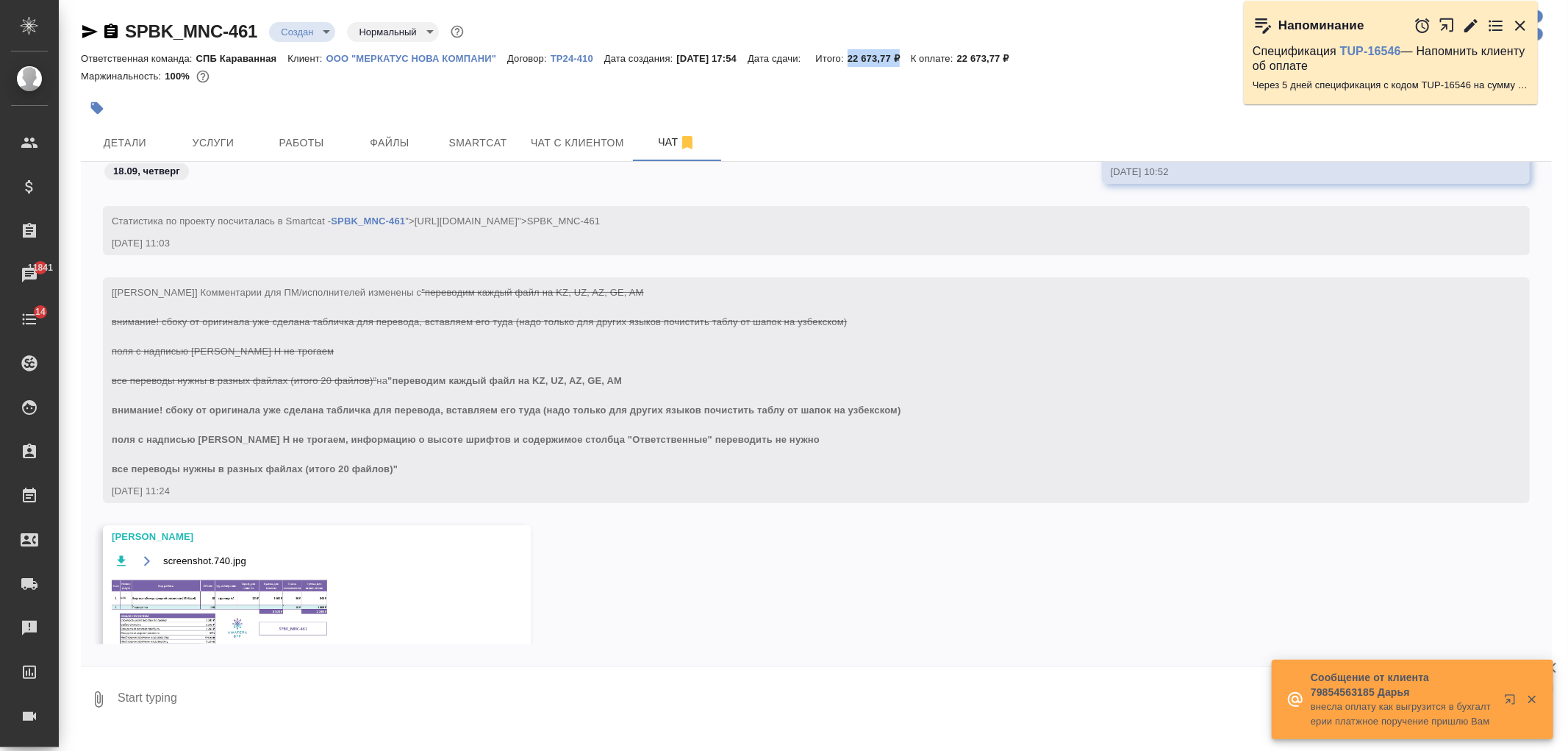
scroll to position [1240, 0]
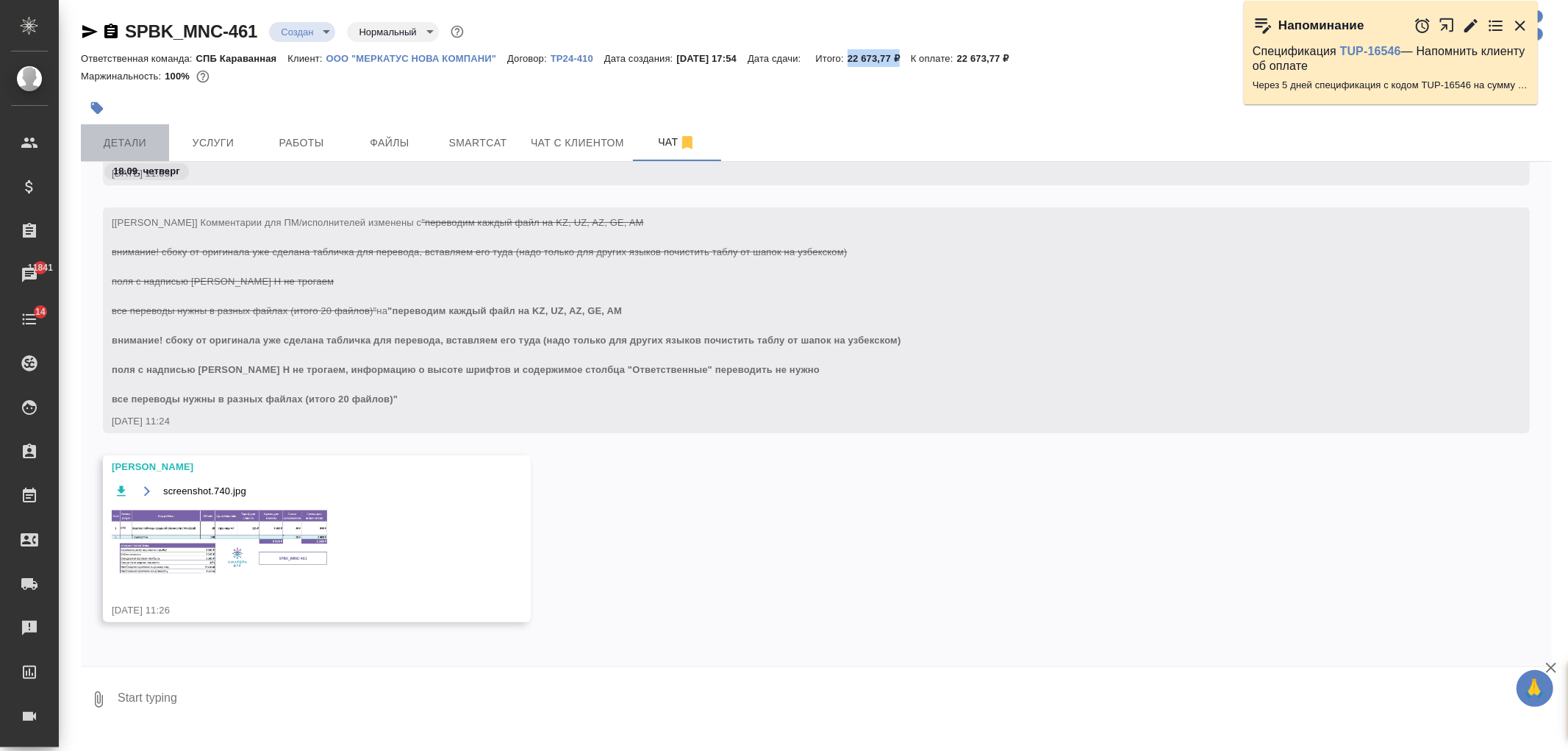
click at [142, 147] on span "Детали" at bounding box center [125, 142] width 71 height 18
click at [116, 135] on span "Детали" at bounding box center [125, 142] width 71 height 18
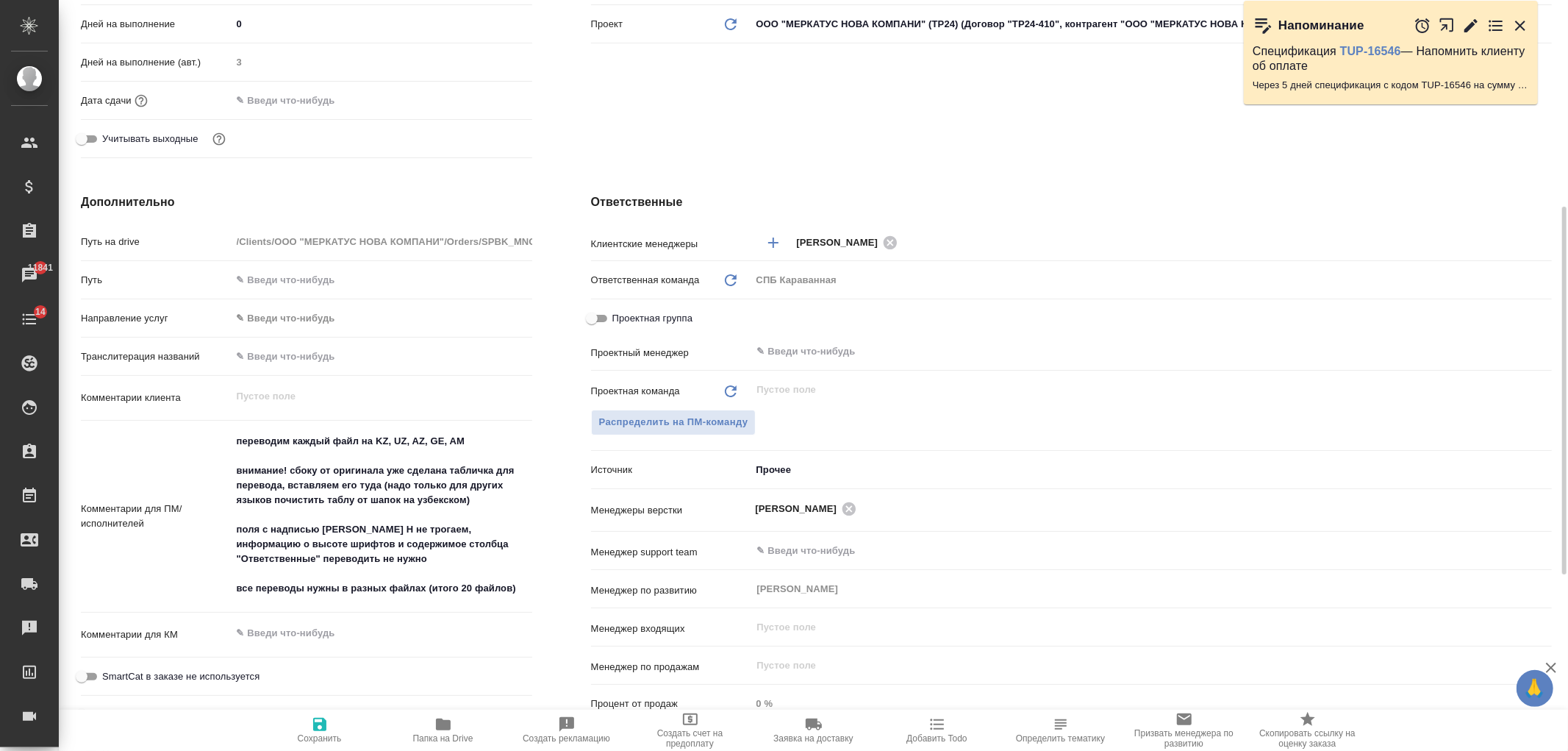
scroll to position [526, 0]
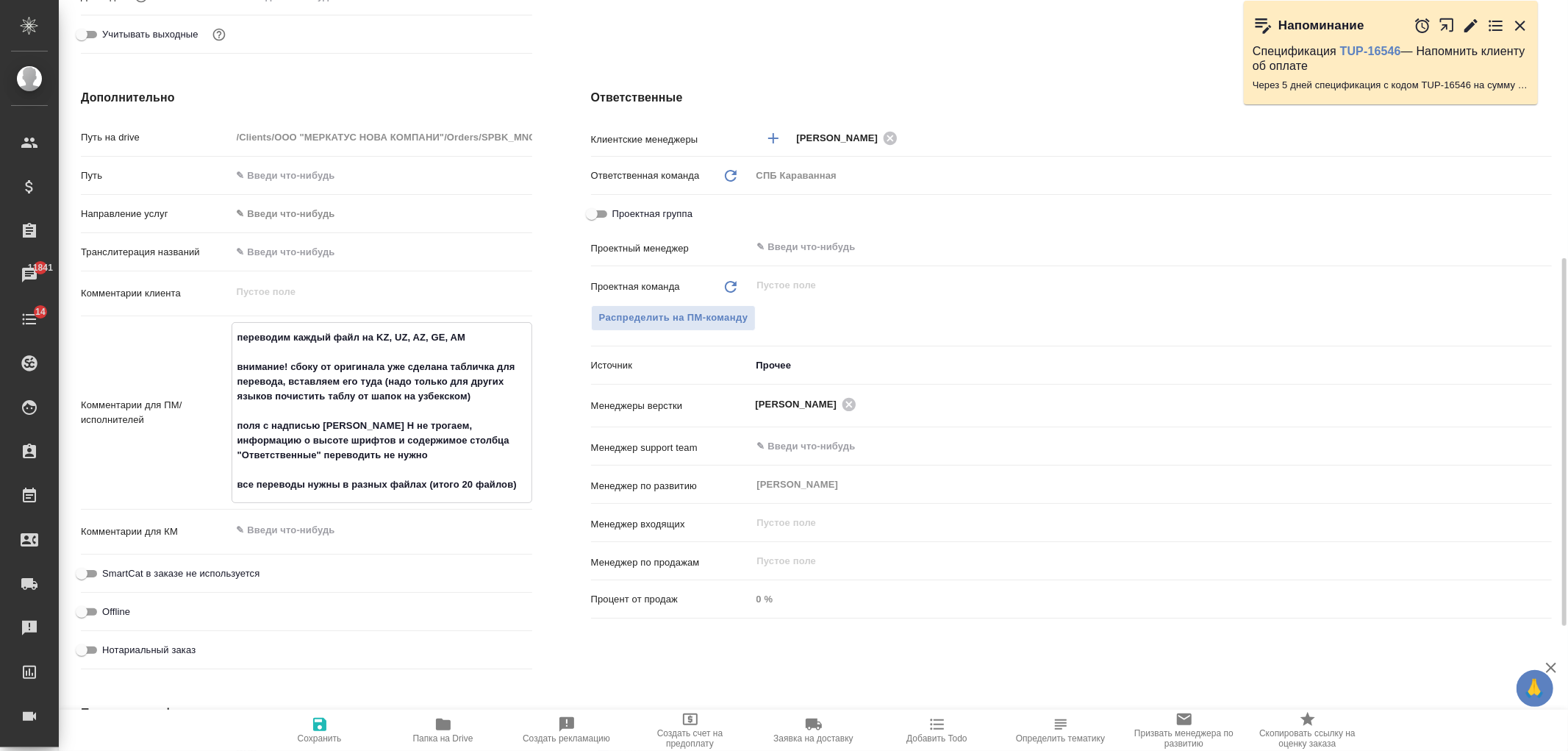
click at [349, 442] on textarea "переводим каждый файл на KZ, UZ, AZ, GE, AM внимание! сбоку от оригинала уже сд…" at bounding box center [382, 411] width 299 height 172
click at [358, 455] on textarea "переводим каждый файл на KZ, UZ, AZ, GE, AM внимание! сбоку от оригинала уже сд…" at bounding box center [382, 411] width 299 height 172
drag, startPoint x: 347, startPoint y: 456, endPoint x: 510, endPoint y: 463, distance: 163.2
click at [510, 463] on textarea "переводим каждый файл на KZ, UZ, AZ, GE, AM внимание! сбоку от оригинала уже сд…" at bounding box center [382, 411] width 299 height 172
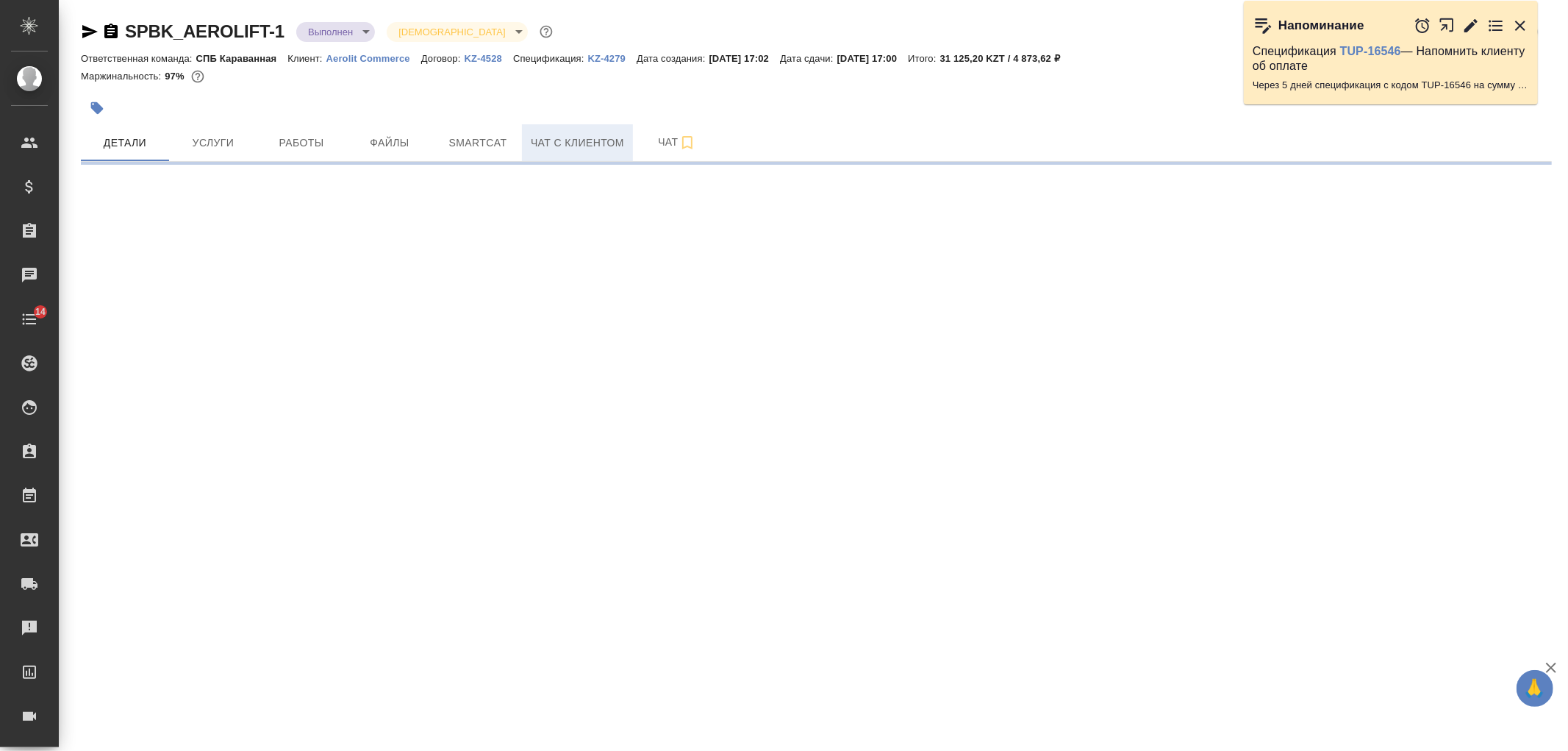
select select "RU"
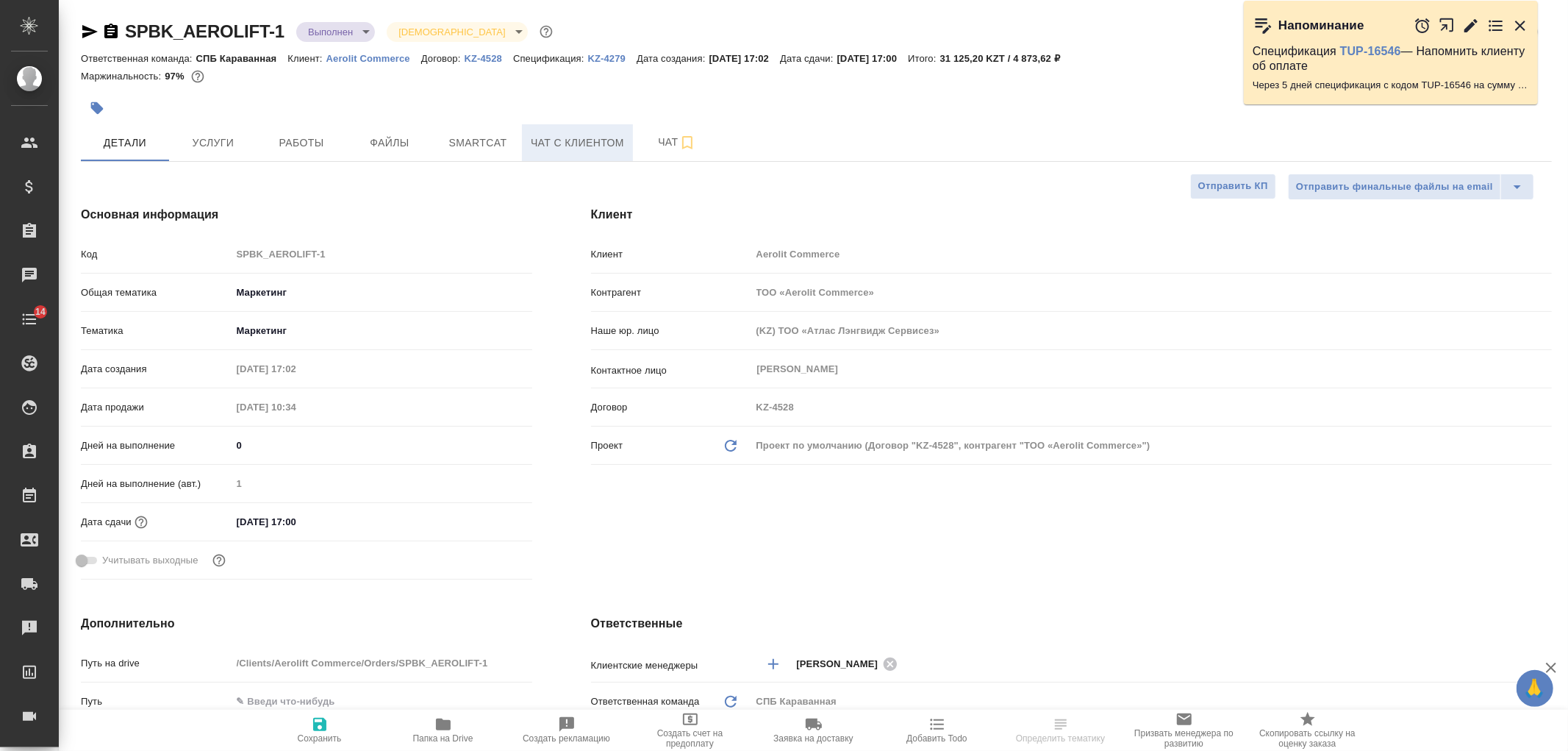
type textarea "x"
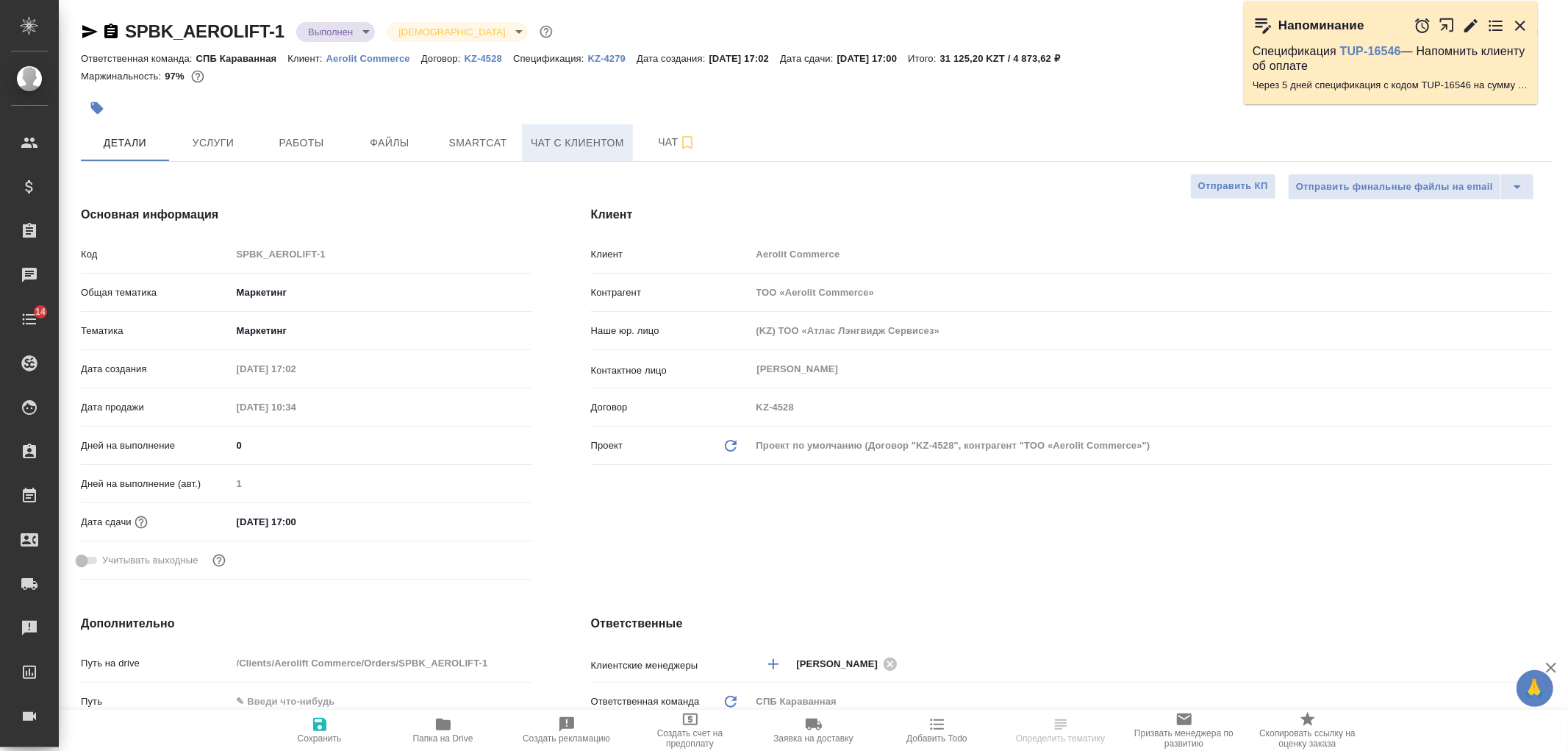
type textarea "x"
click at [577, 147] on span "Чат с клиентом" at bounding box center [577, 142] width 94 height 18
type textarea "x"
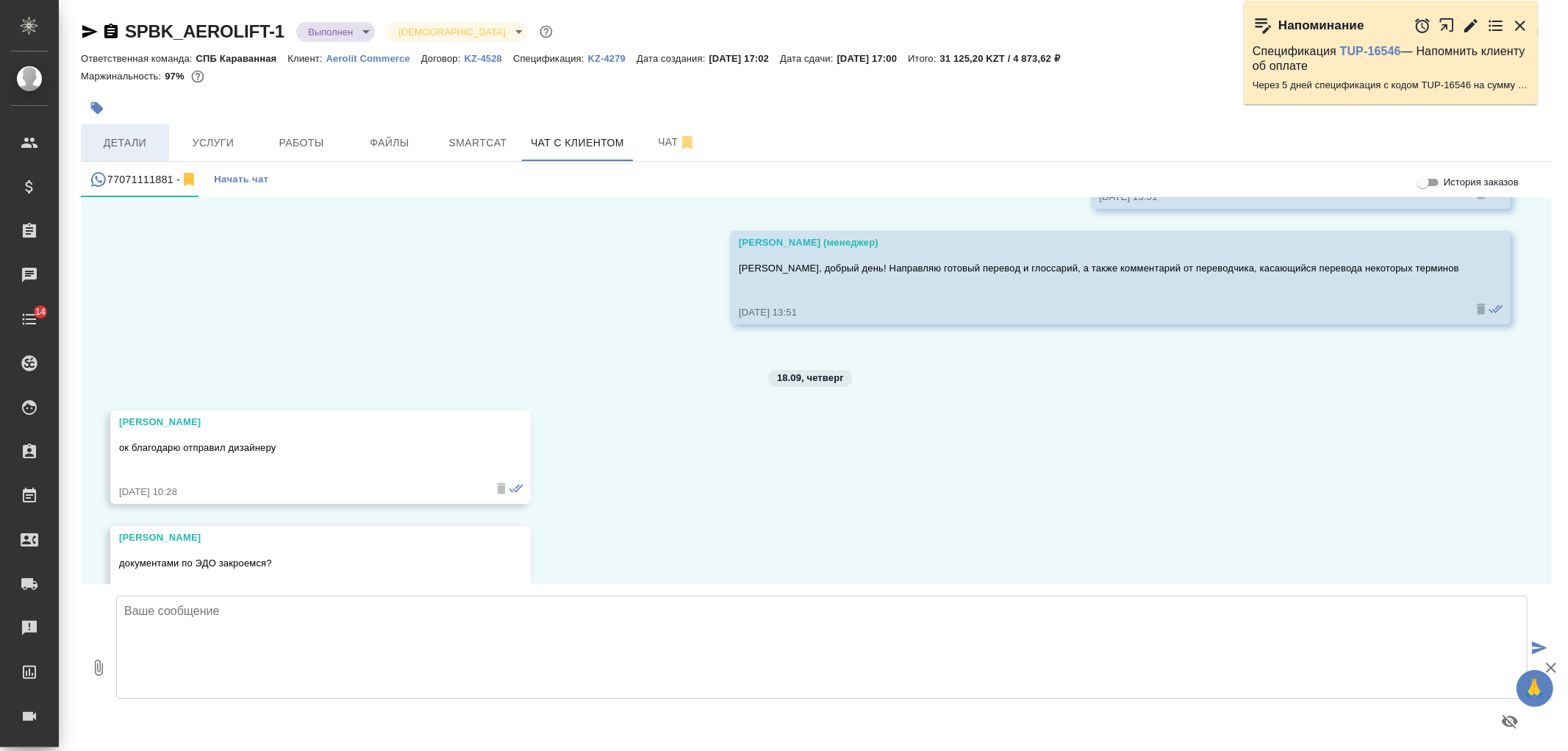
scroll to position [9376, 0]
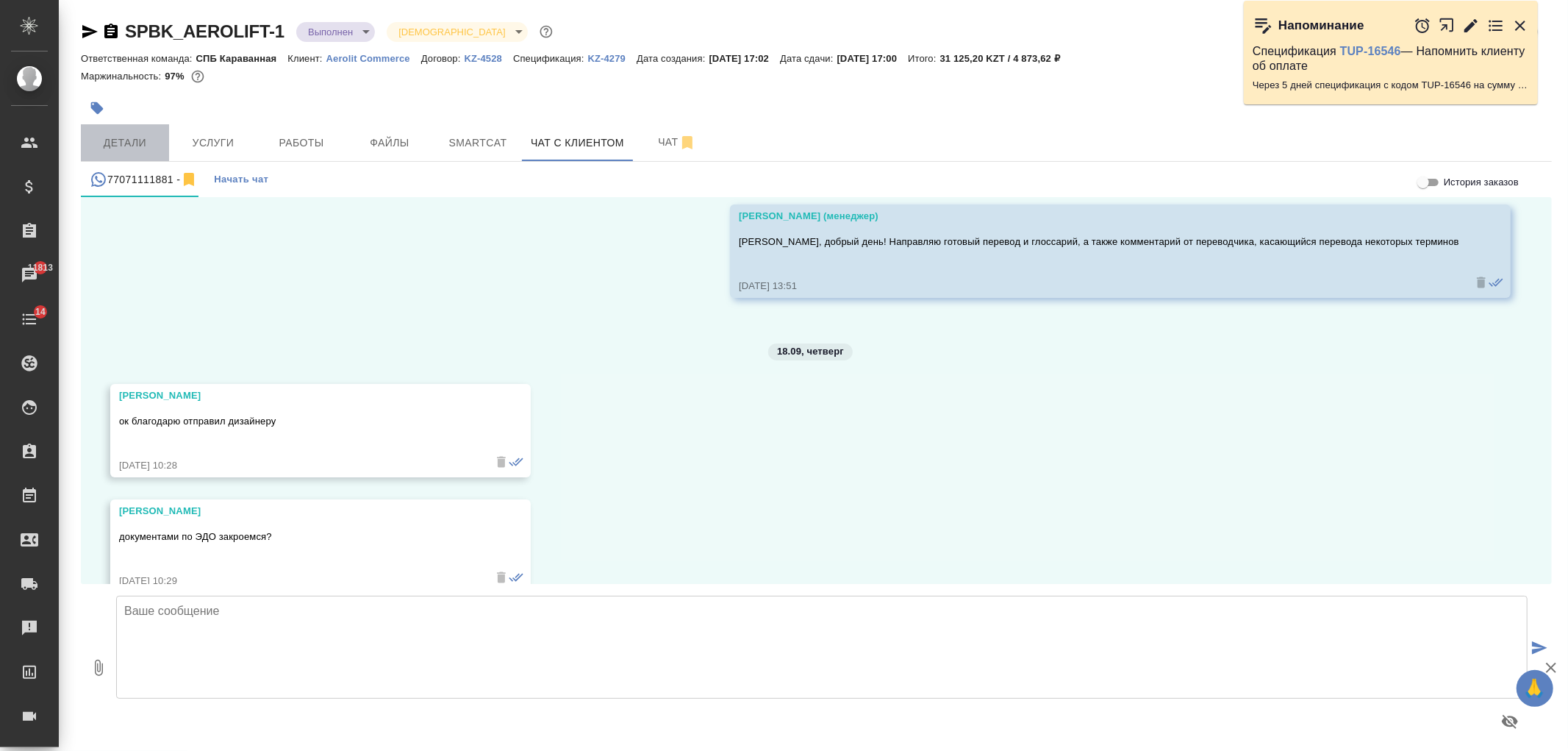
click at [130, 138] on span "Детали" at bounding box center [125, 142] width 71 height 18
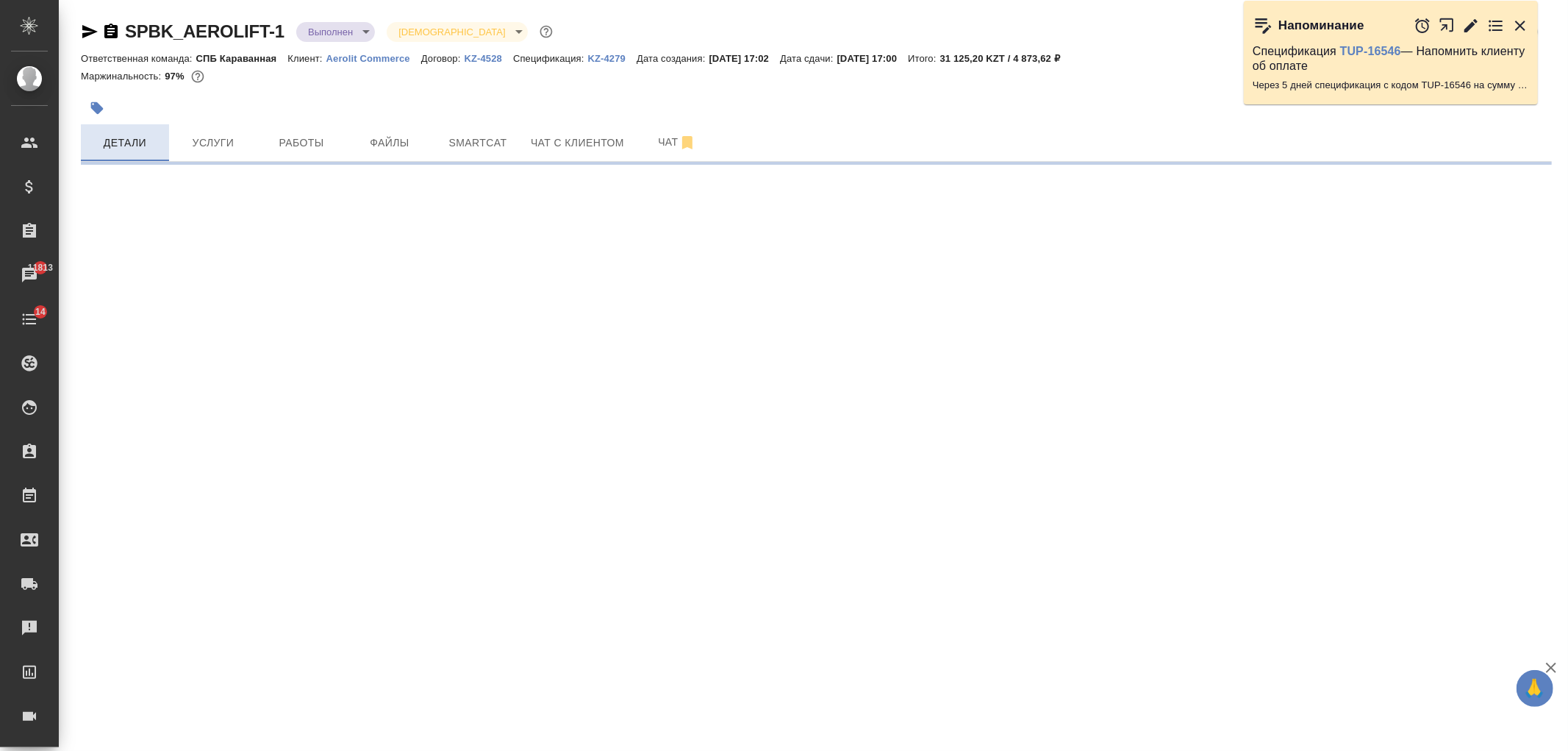
select select "RU"
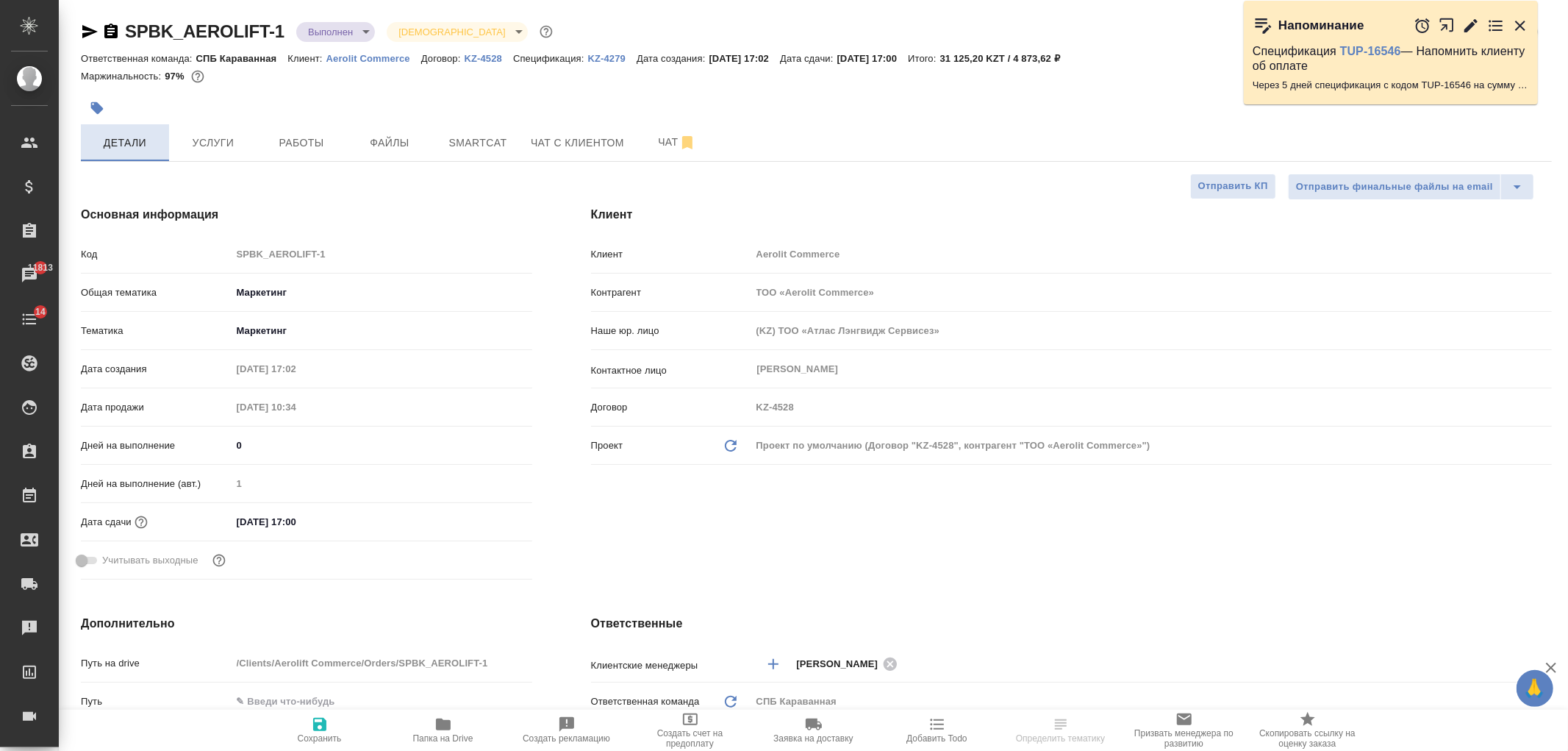
type textarea "x"
select select "RU"
type textarea "x"
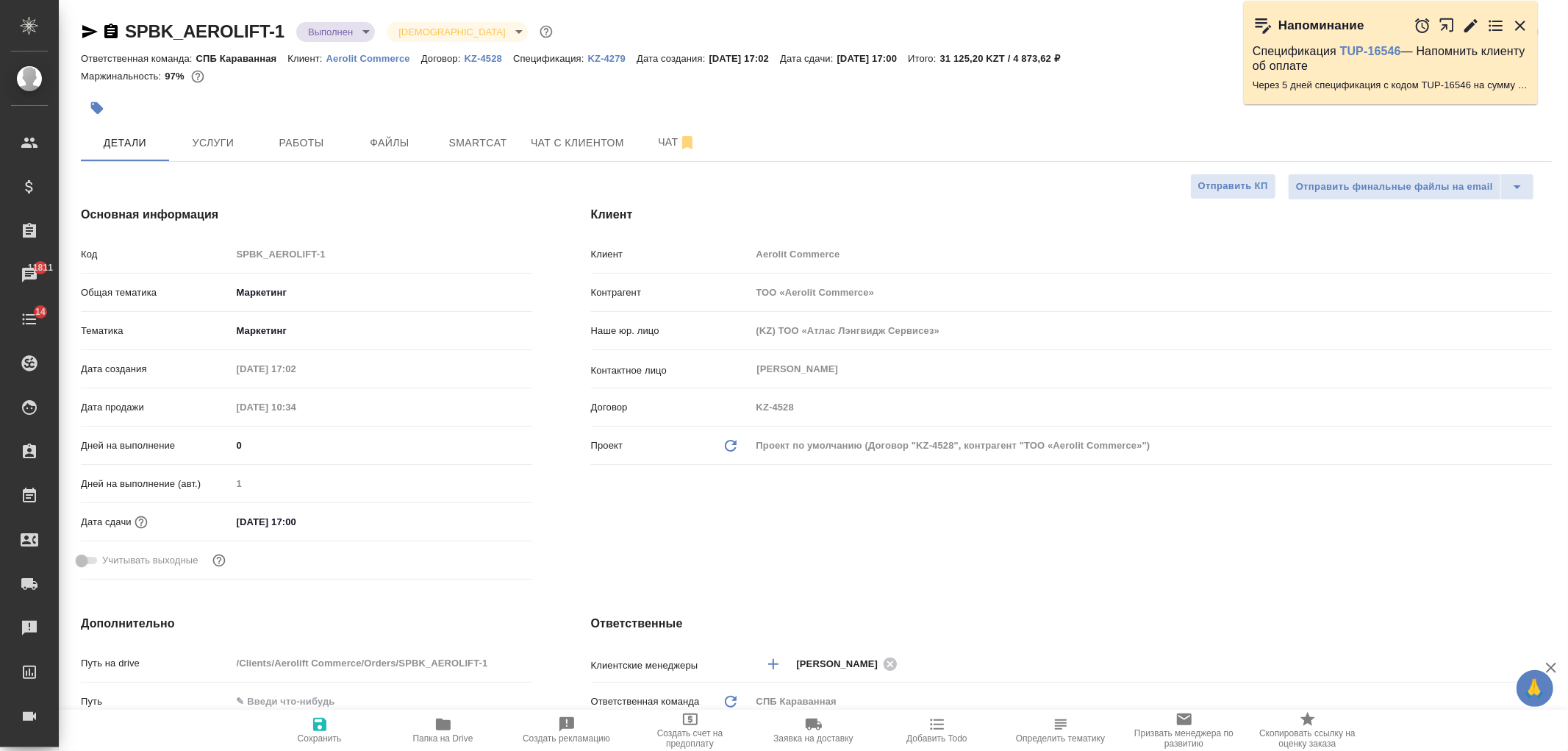
type textarea "x"
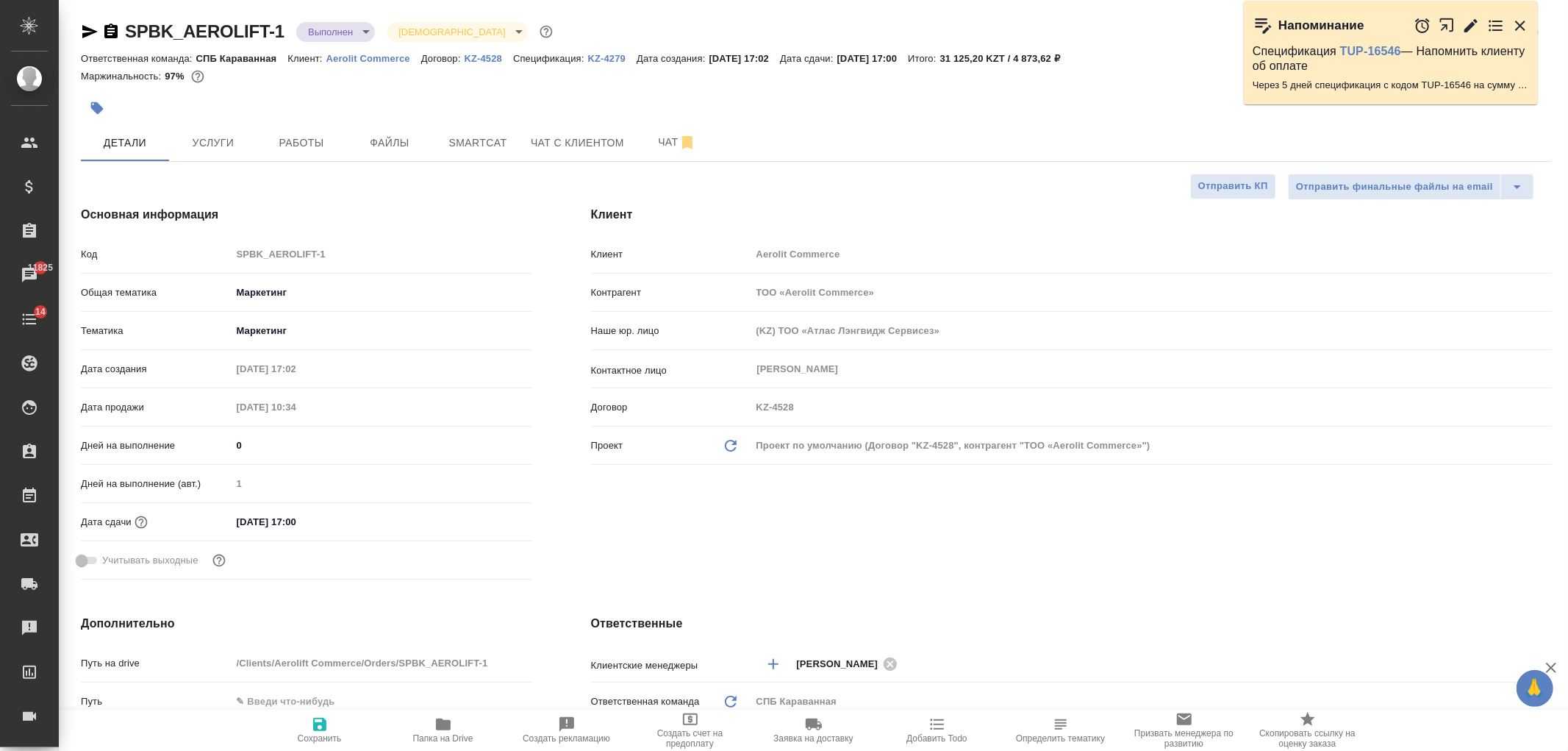
type textarea "x"
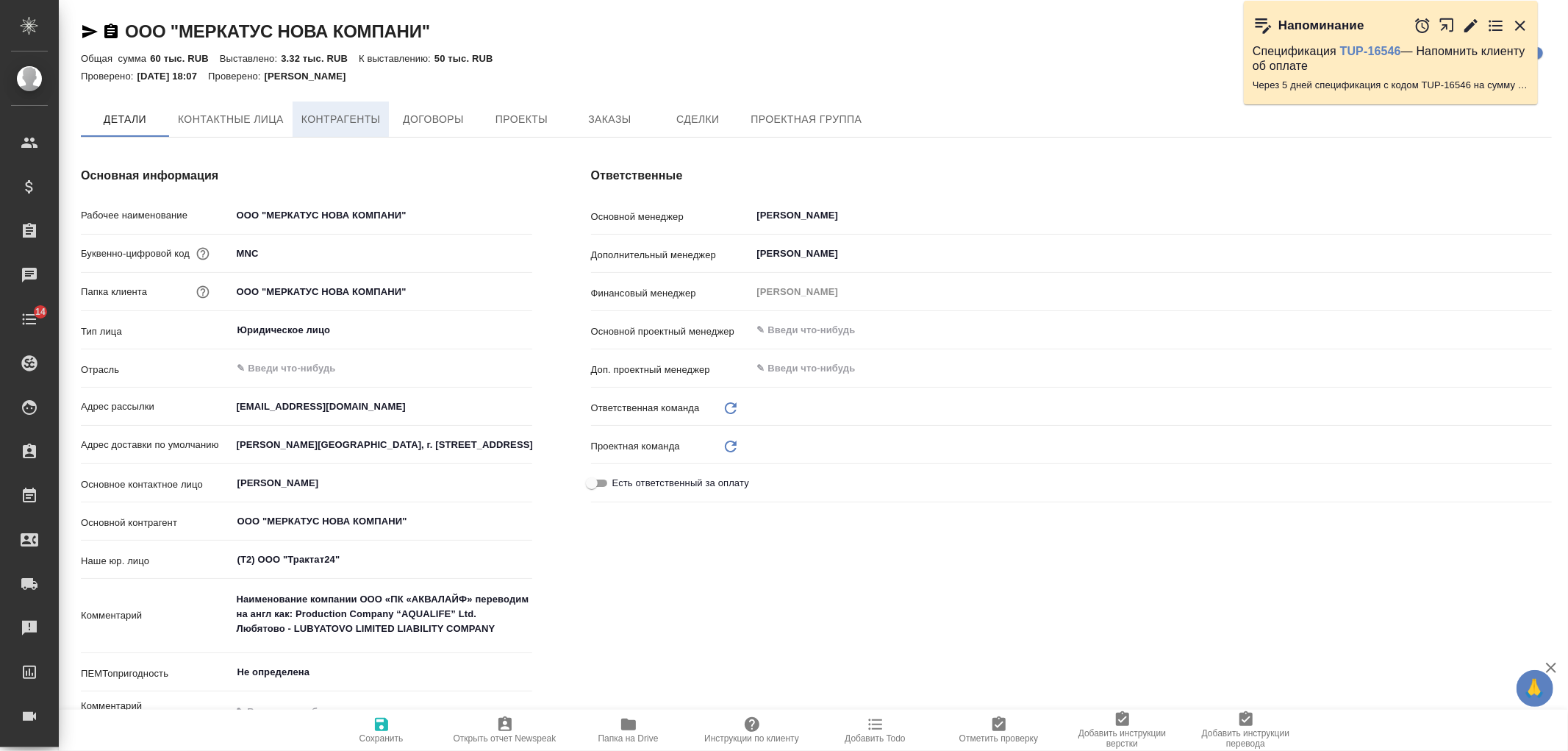
type input "СПБ Караванная"
type input "Юридический"
click at [599, 120] on span "Заказы" at bounding box center [609, 119] width 71 height 18
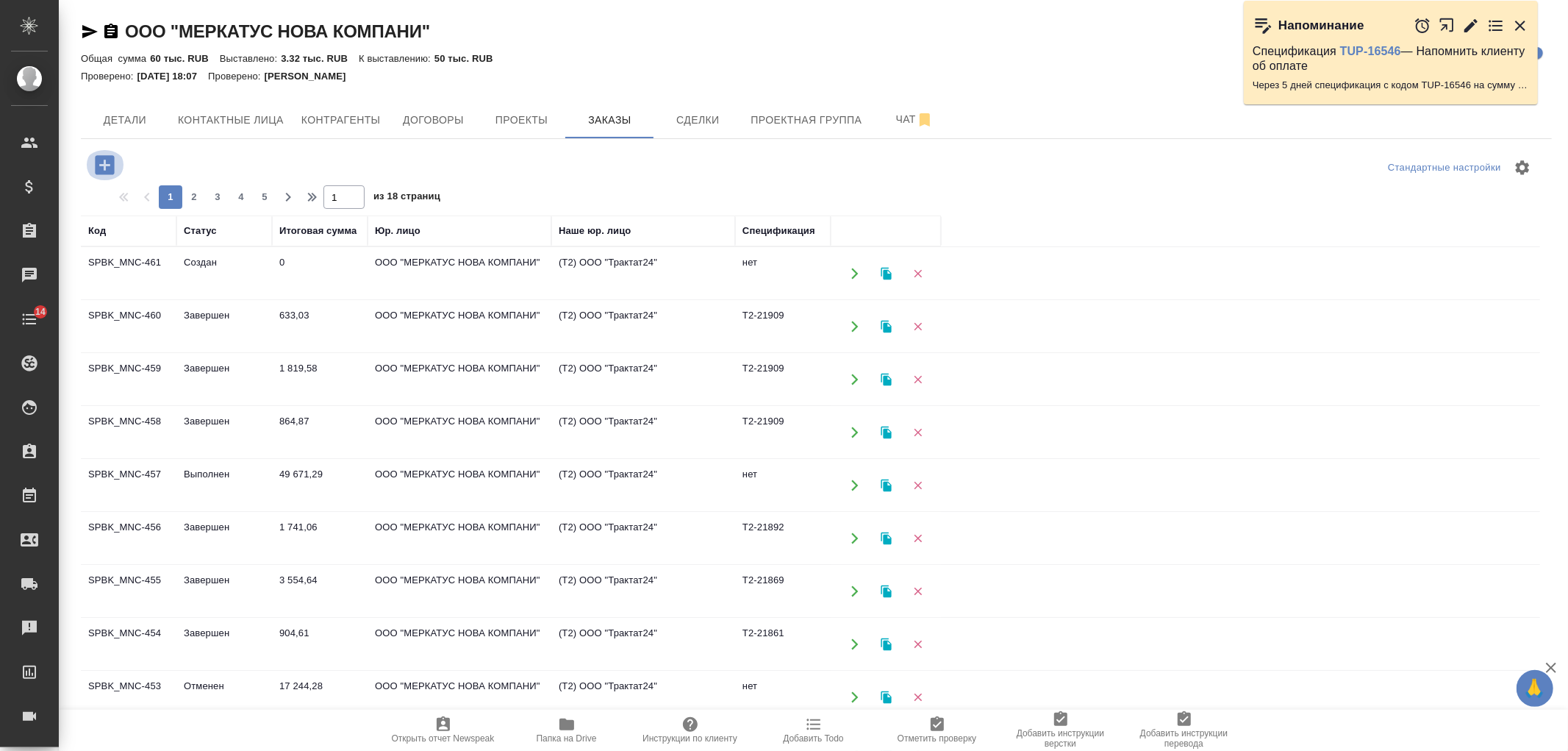
click at [103, 166] on icon "button" at bounding box center [104, 165] width 19 height 19
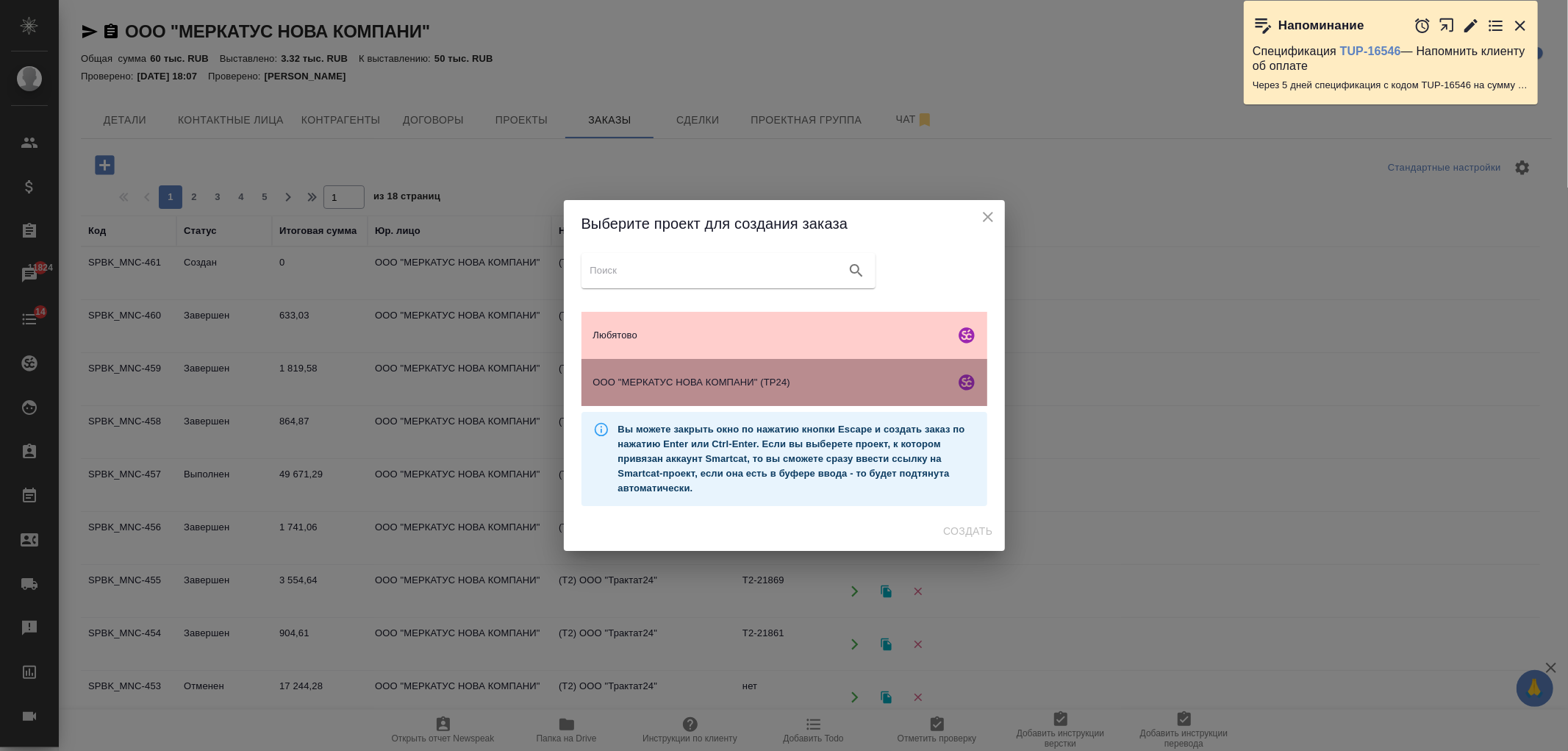
click at [788, 383] on span "ООО "МЕРКАТУС НОВА КОМПАНИ" (ТР24)" at bounding box center [771, 383] width 356 height 15
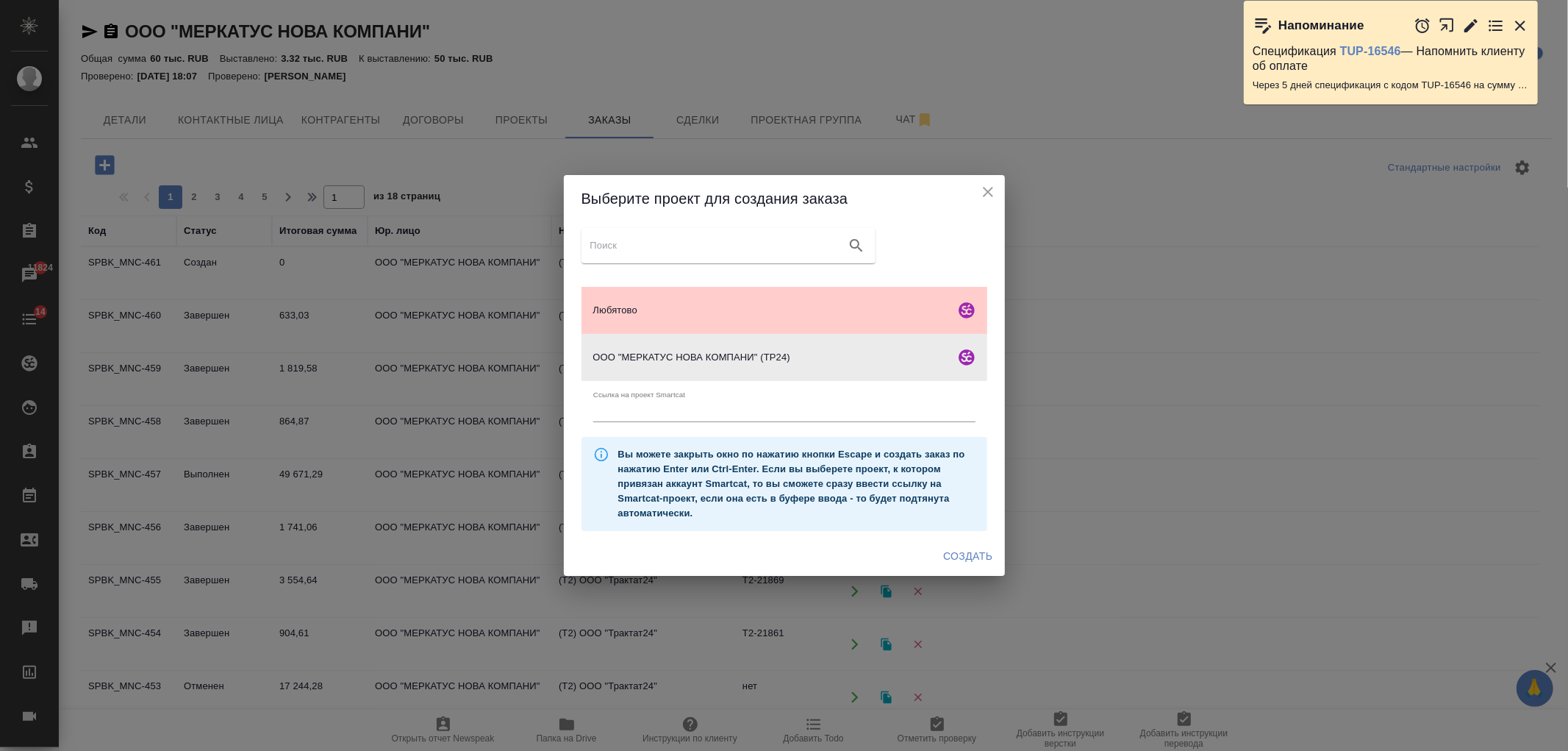
click at [973, 554] on span "Создать" at bounding box center [968, 556] width 49 height 18
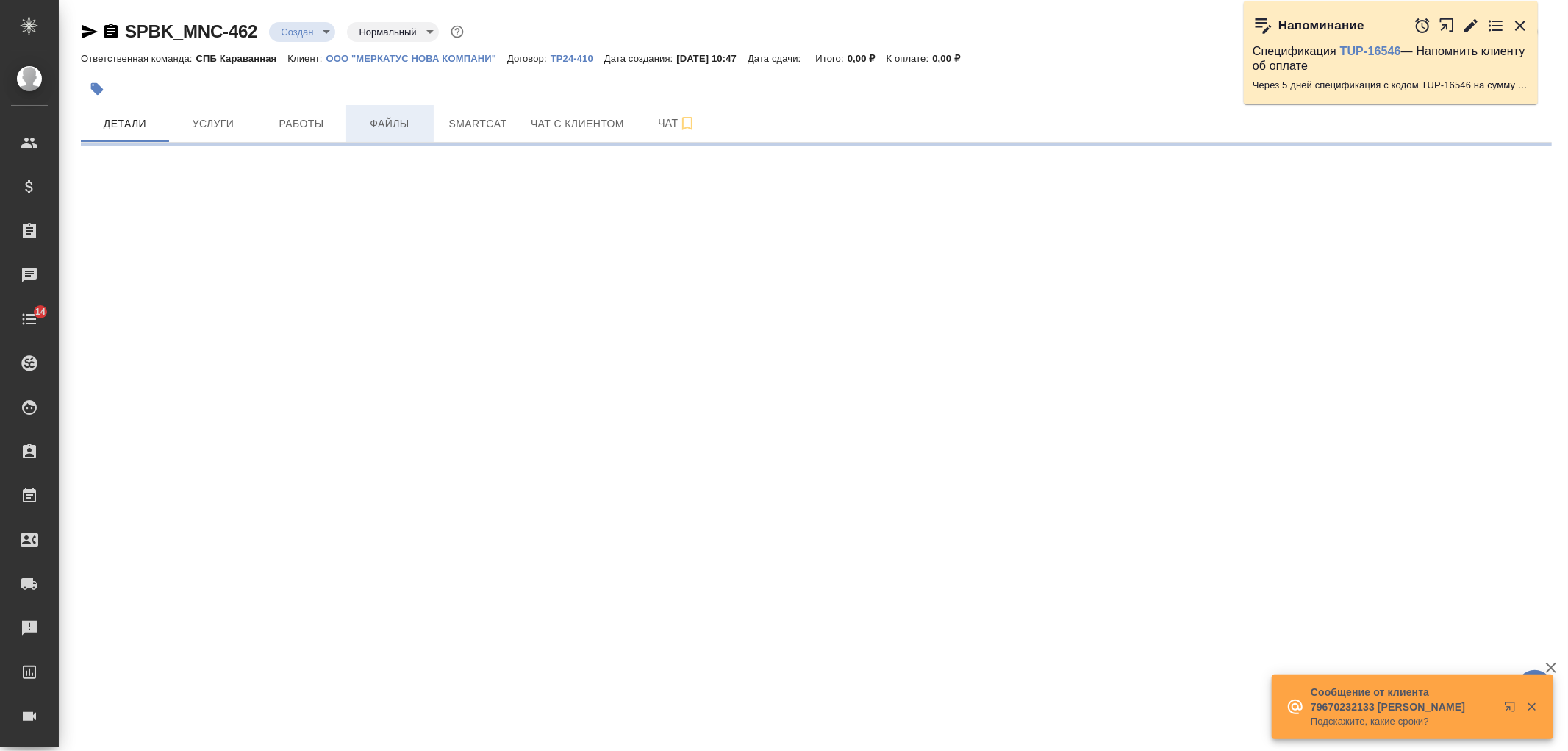
select select "RU"
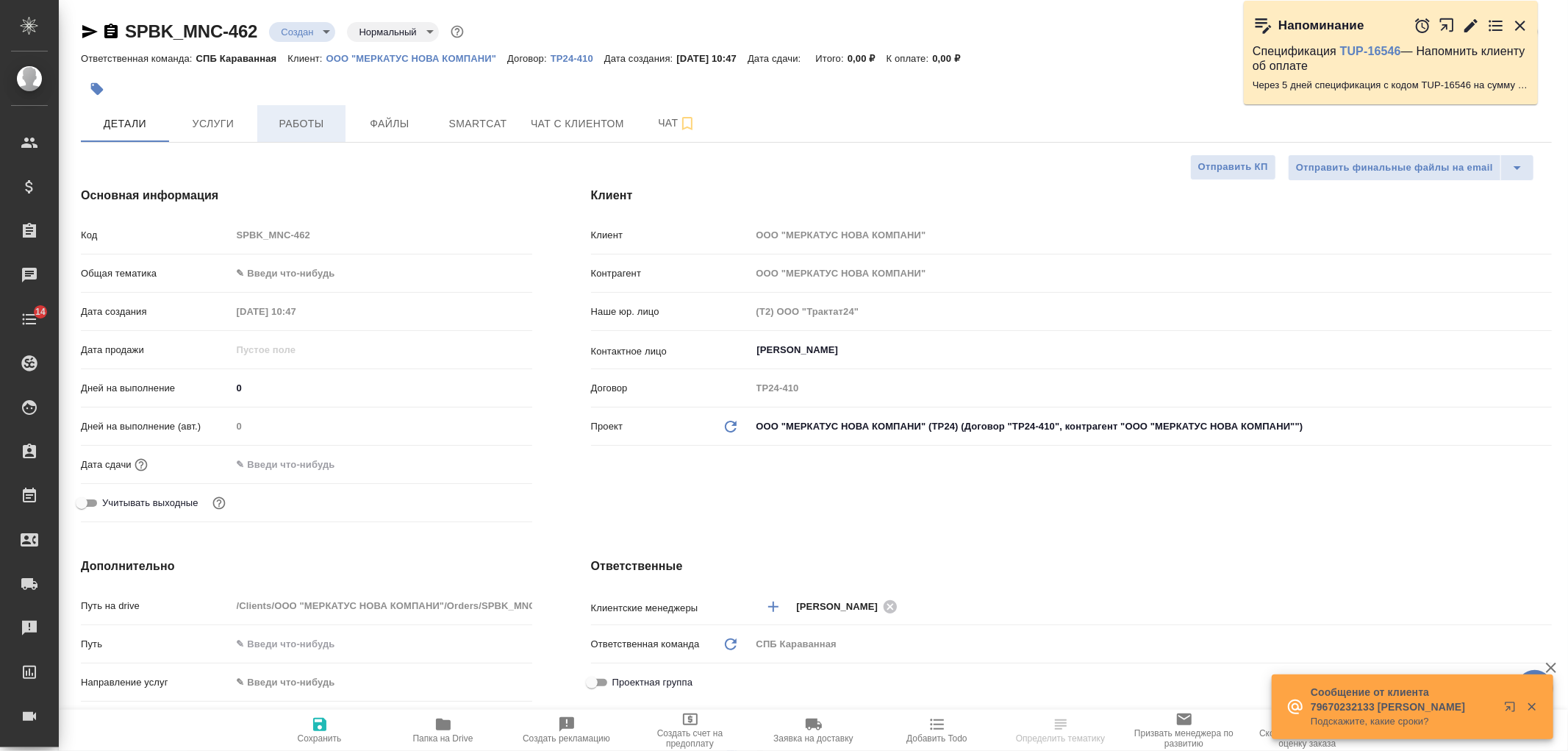
type textarea "x"
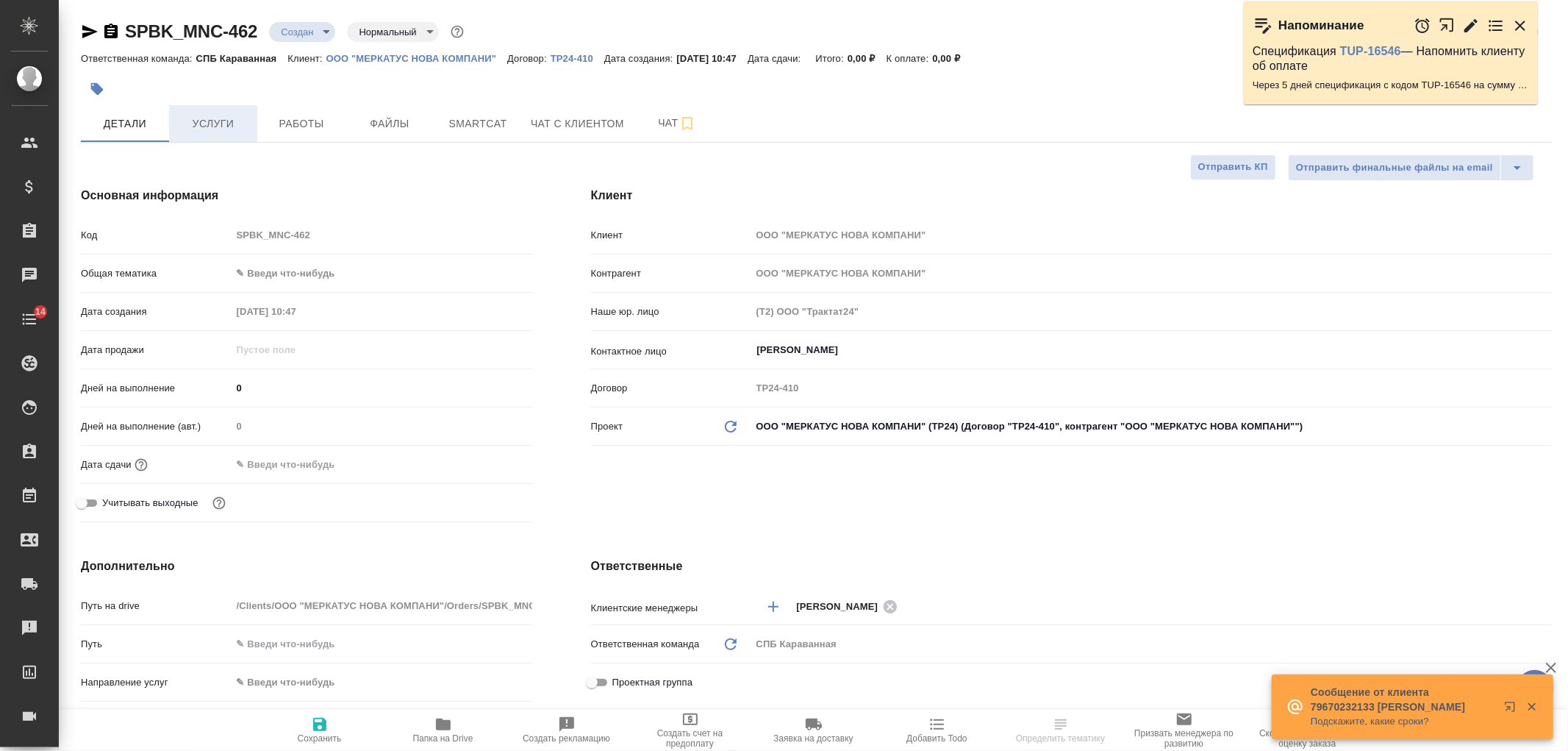
type textarea "x"
click at [226, 148] on div "SPBK_MNC-462 Создан new Нормальный normal Кратко детали заказа Ответственная ко…" at bounding box center [816, 711] width 1487 height 1423
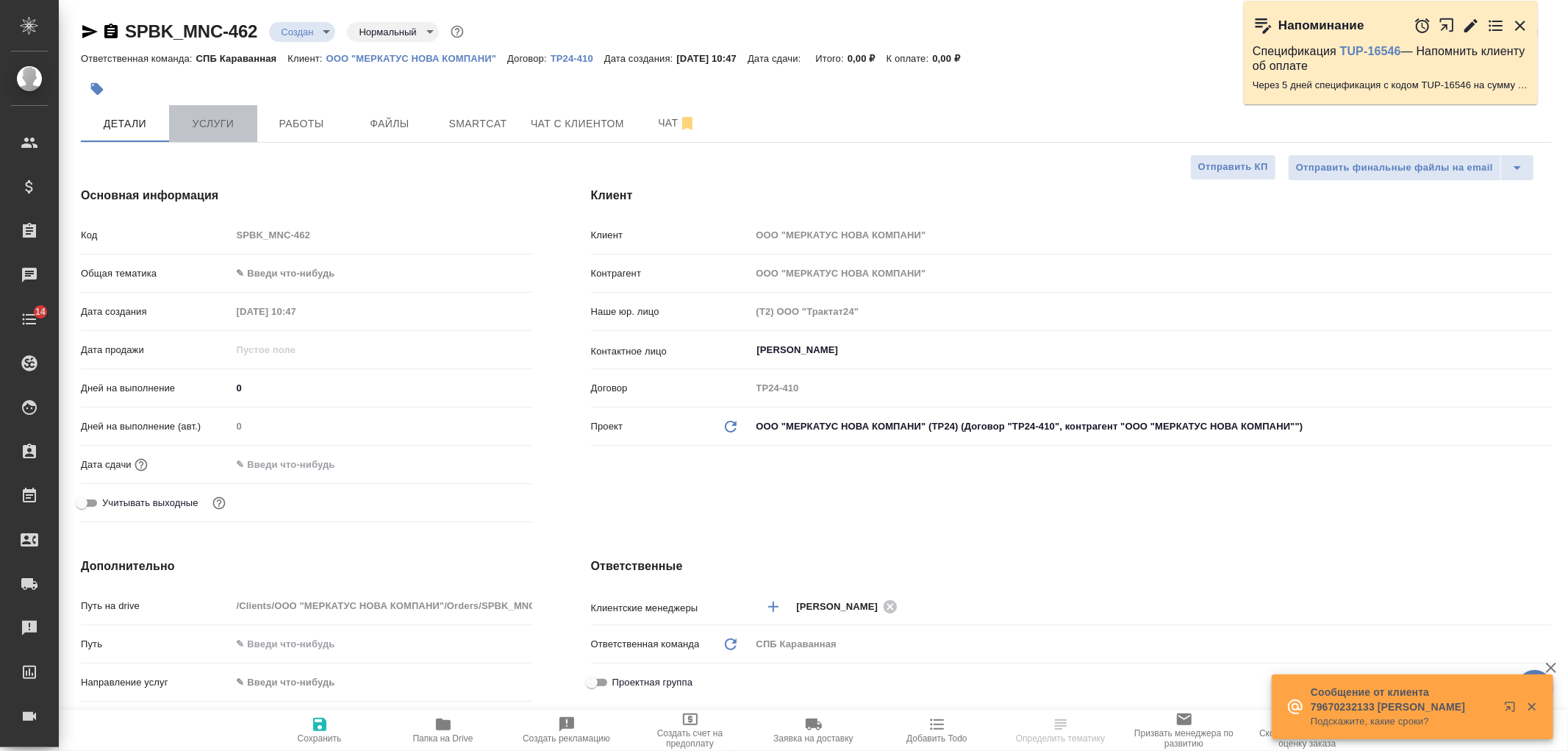
click at [215, 137] on button "Услуги" at bounding box center [213, 123] width 88 height 37
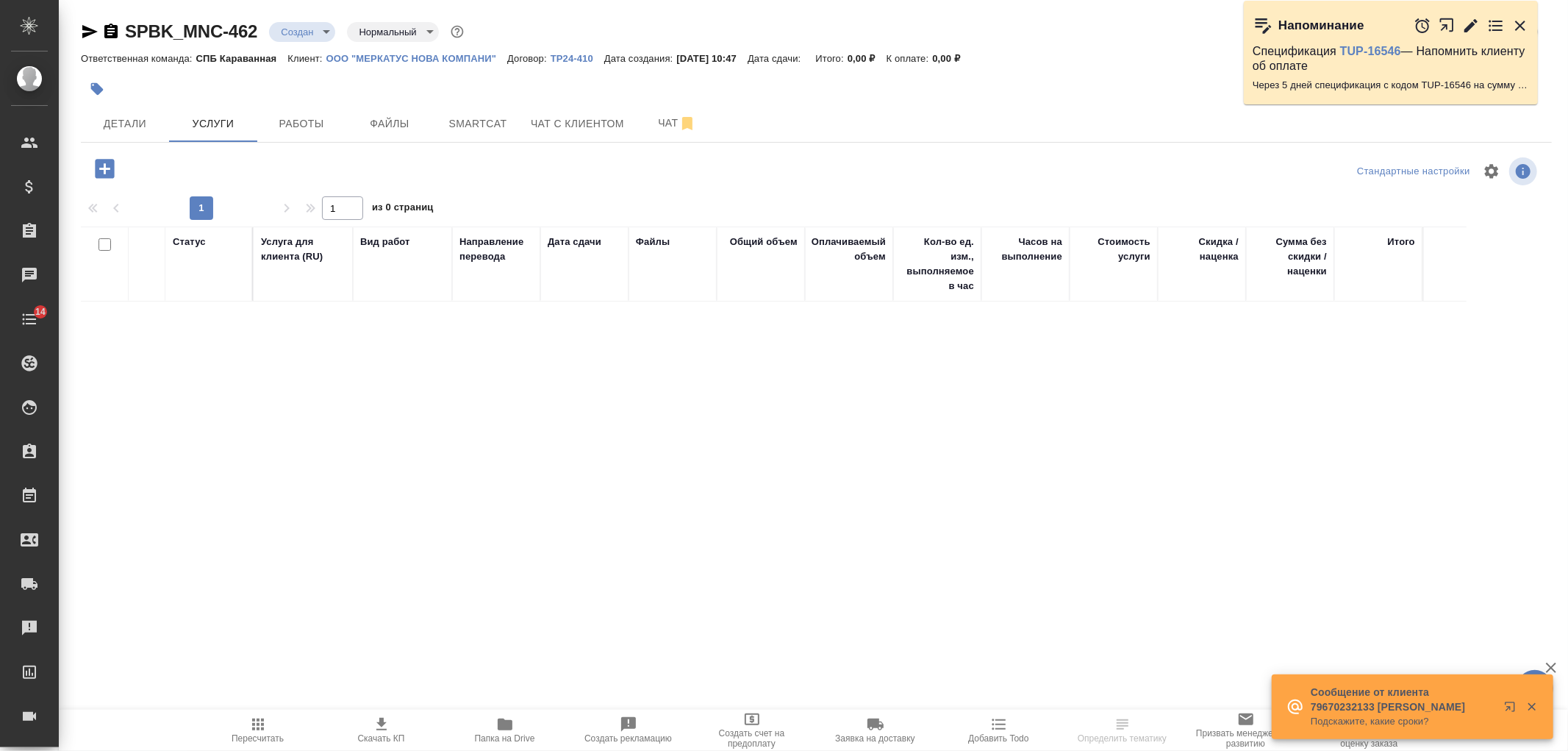
click at [107, 179] on icon "button" at bounding box center [104, 169] width 26 height 26
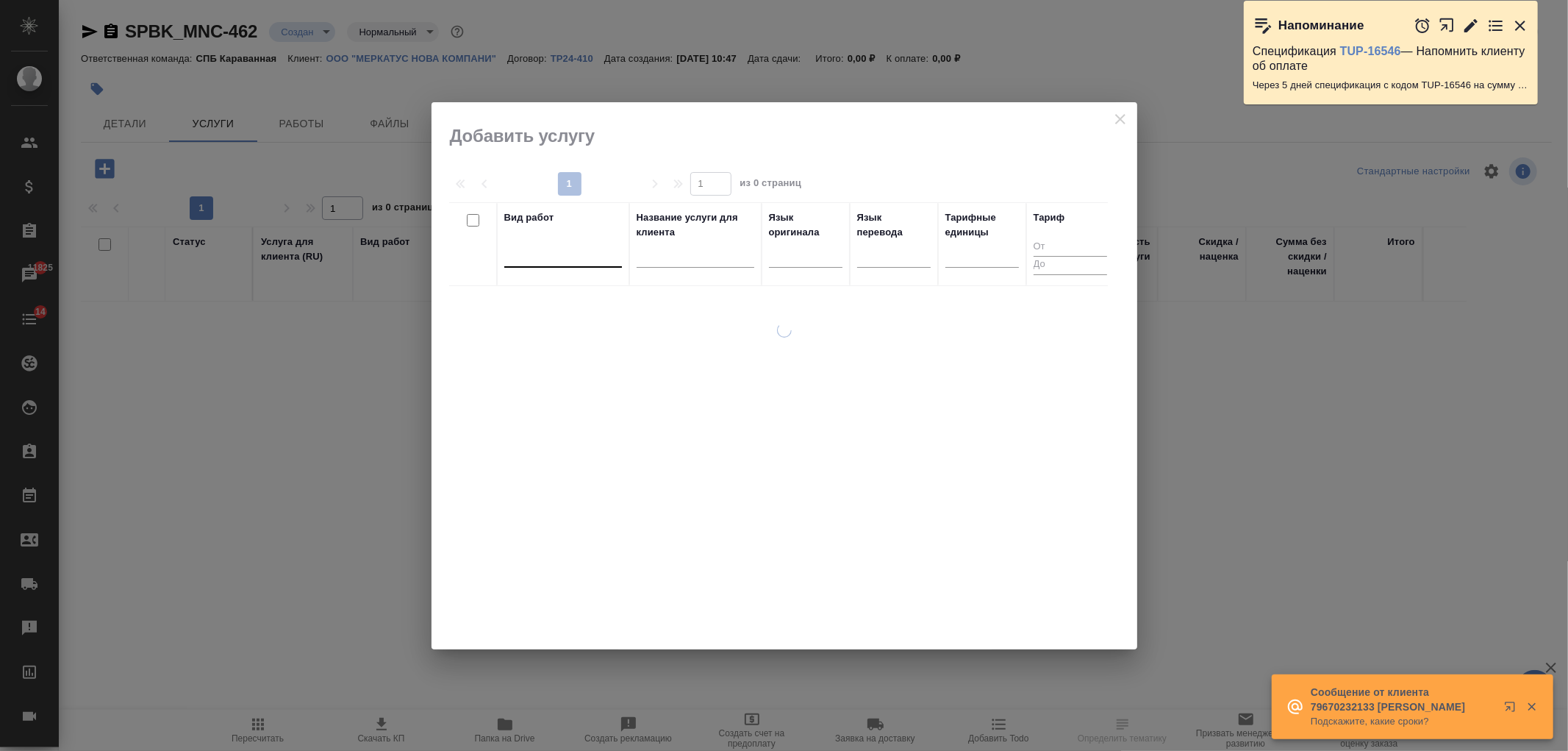
click at [560, 255] on div at bounding box center [562, 252] width 117 height 22
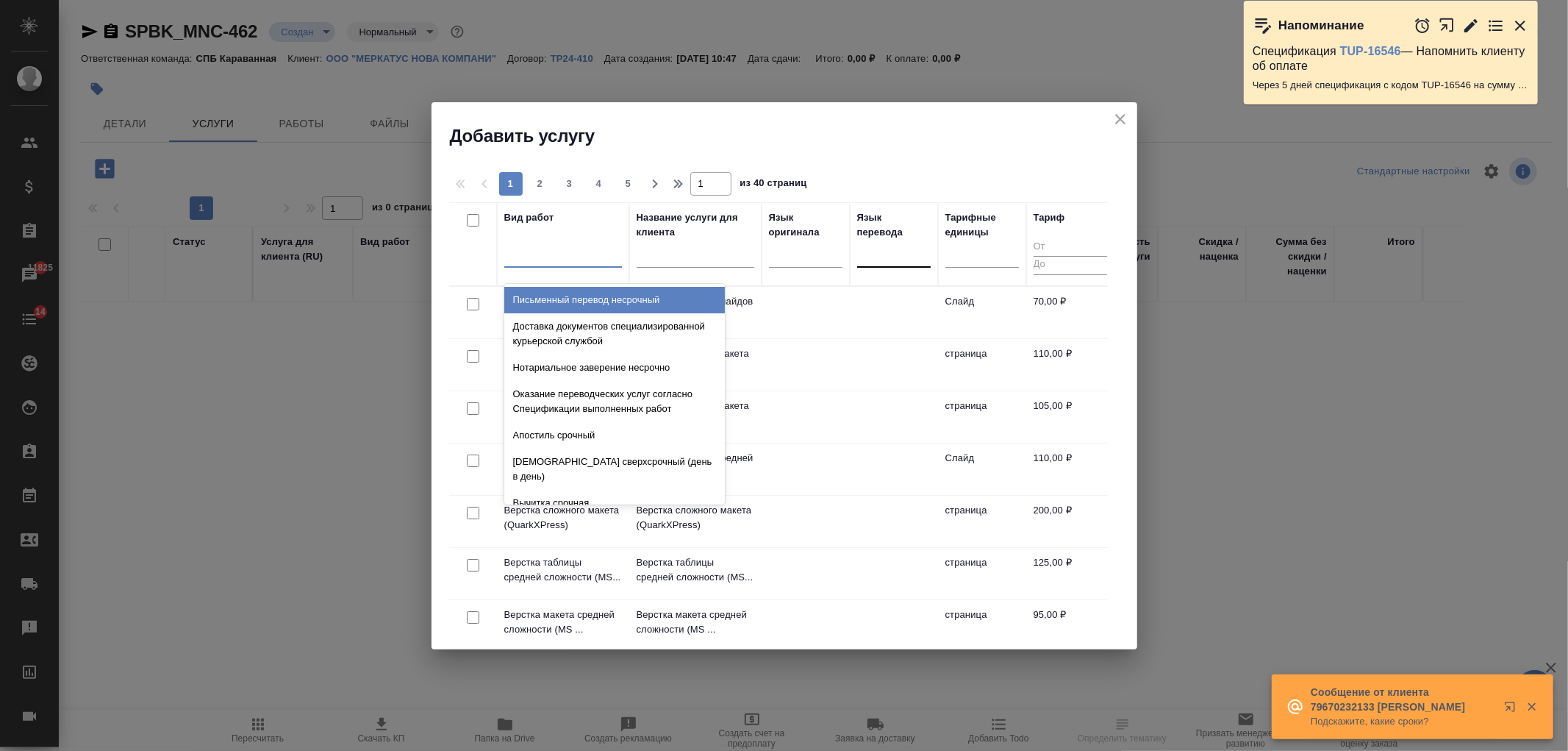
click at [897, 253] on div at bounding box center [894, 252] width 74 height 22
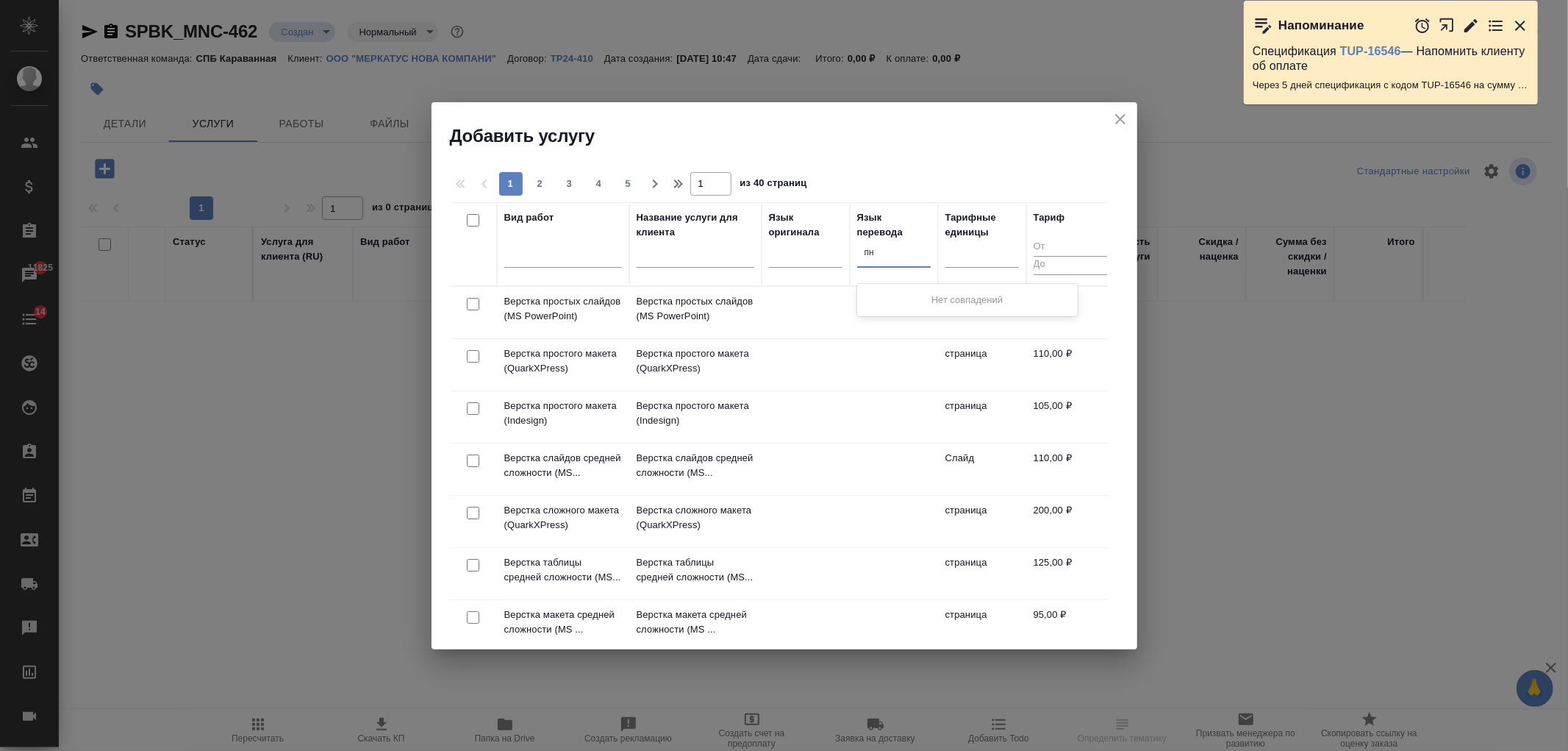
type input "п"
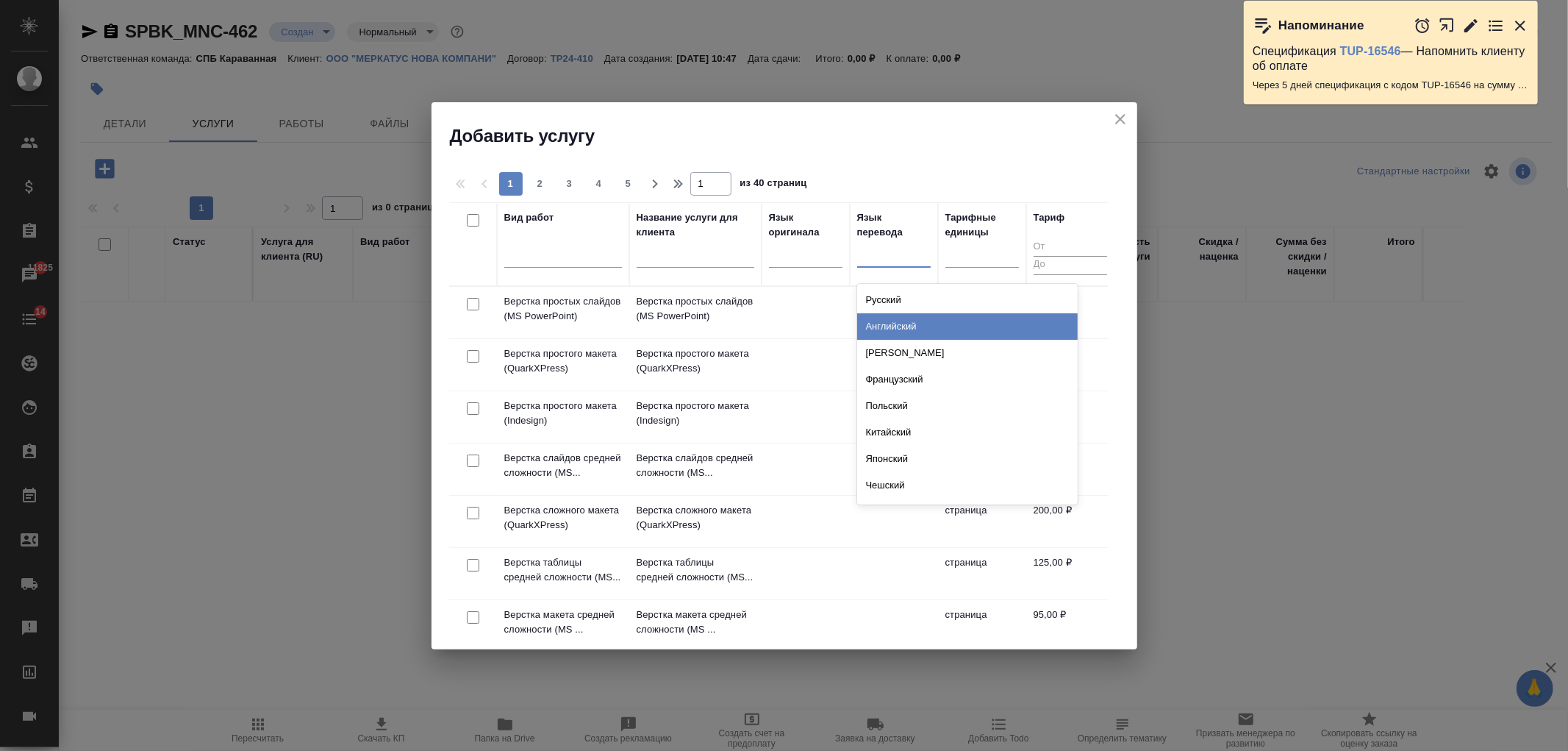
click at [936, 325] on div "Английский" at bounding box center [967, 327] width 221 height 27
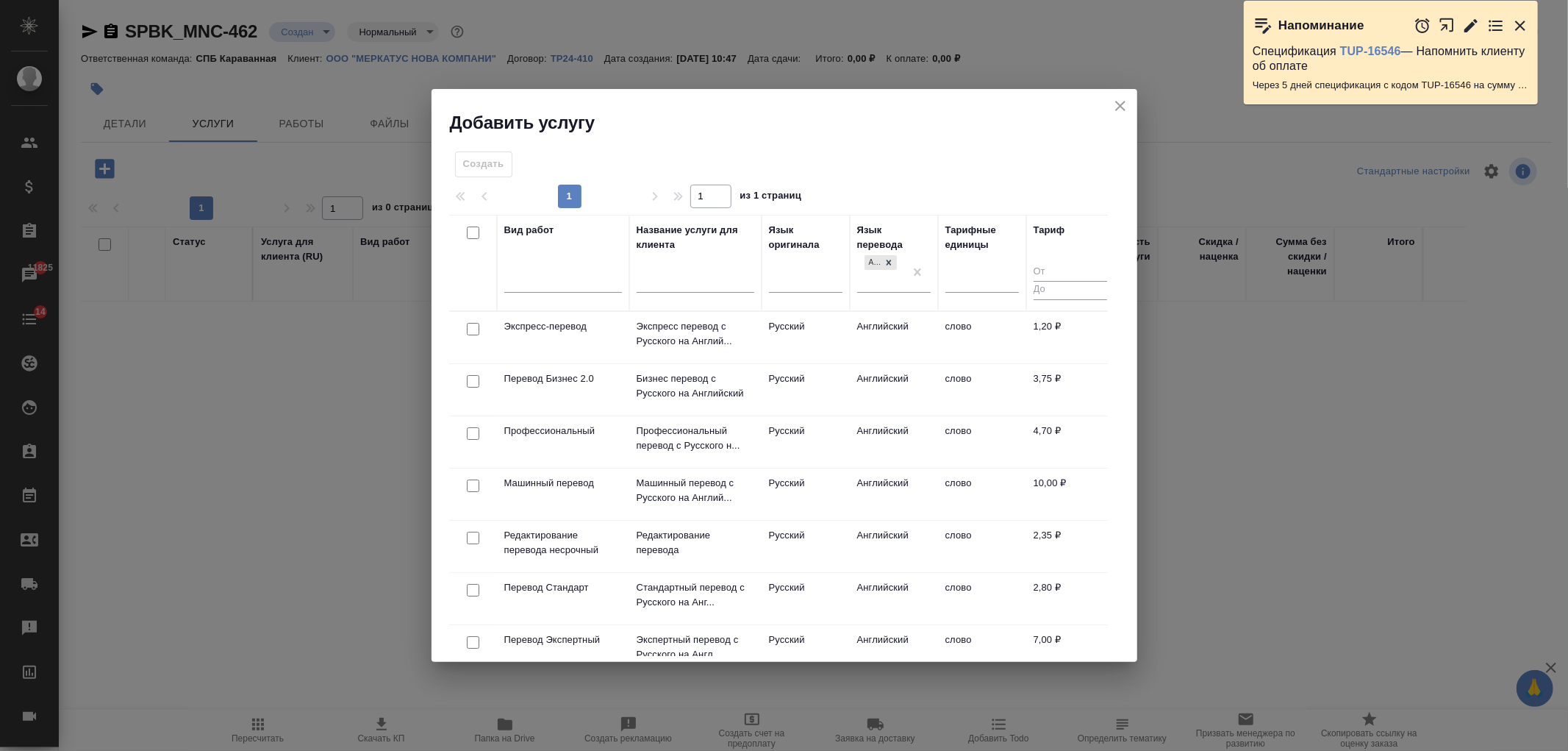
click at [473, 586] on input "checkbox" at bounding box center [472, 589] width 12 height 12
checkbox input "true"
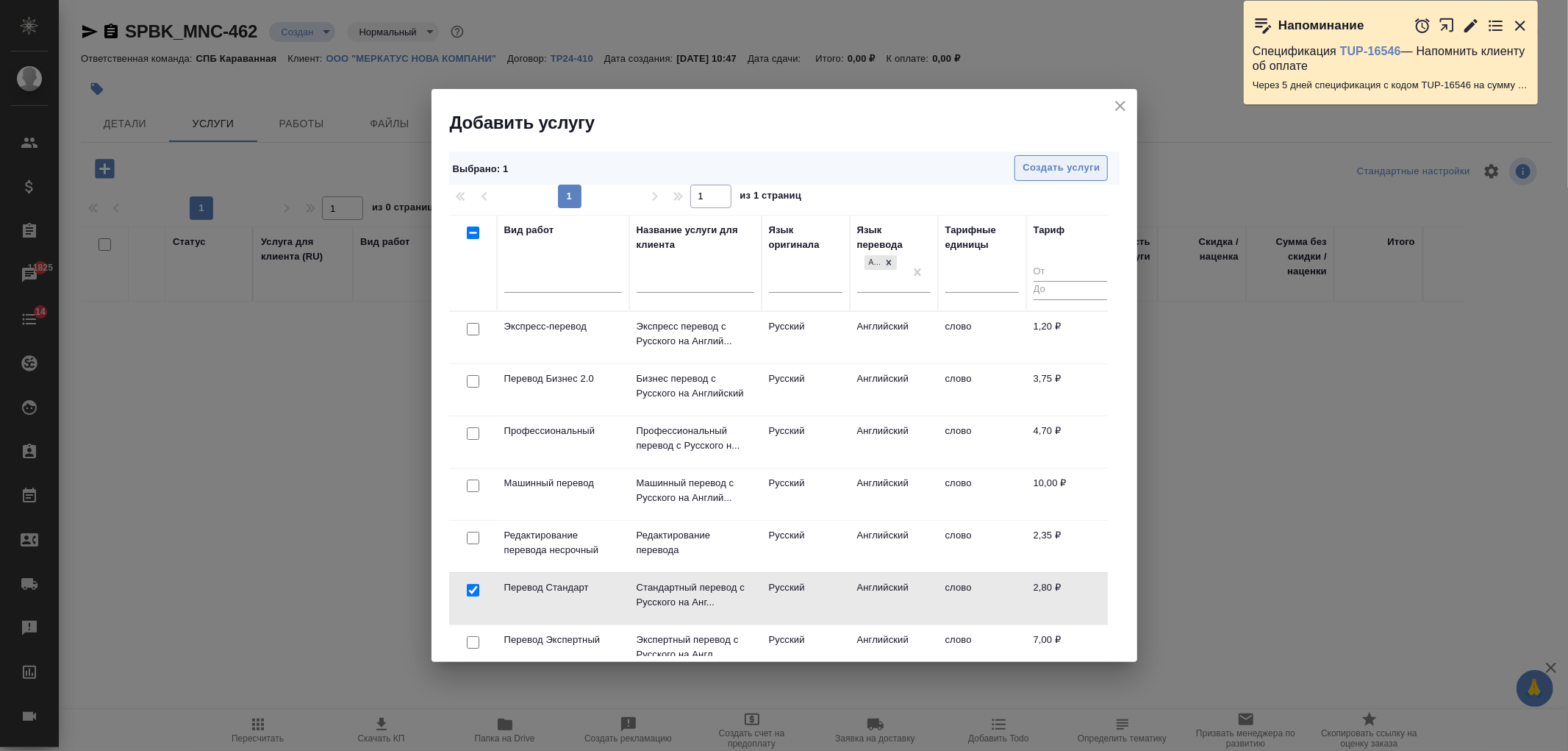
click at [1068, 163] on span "Создать услуги" at bounding box center [1061, 168] width 78 height 17
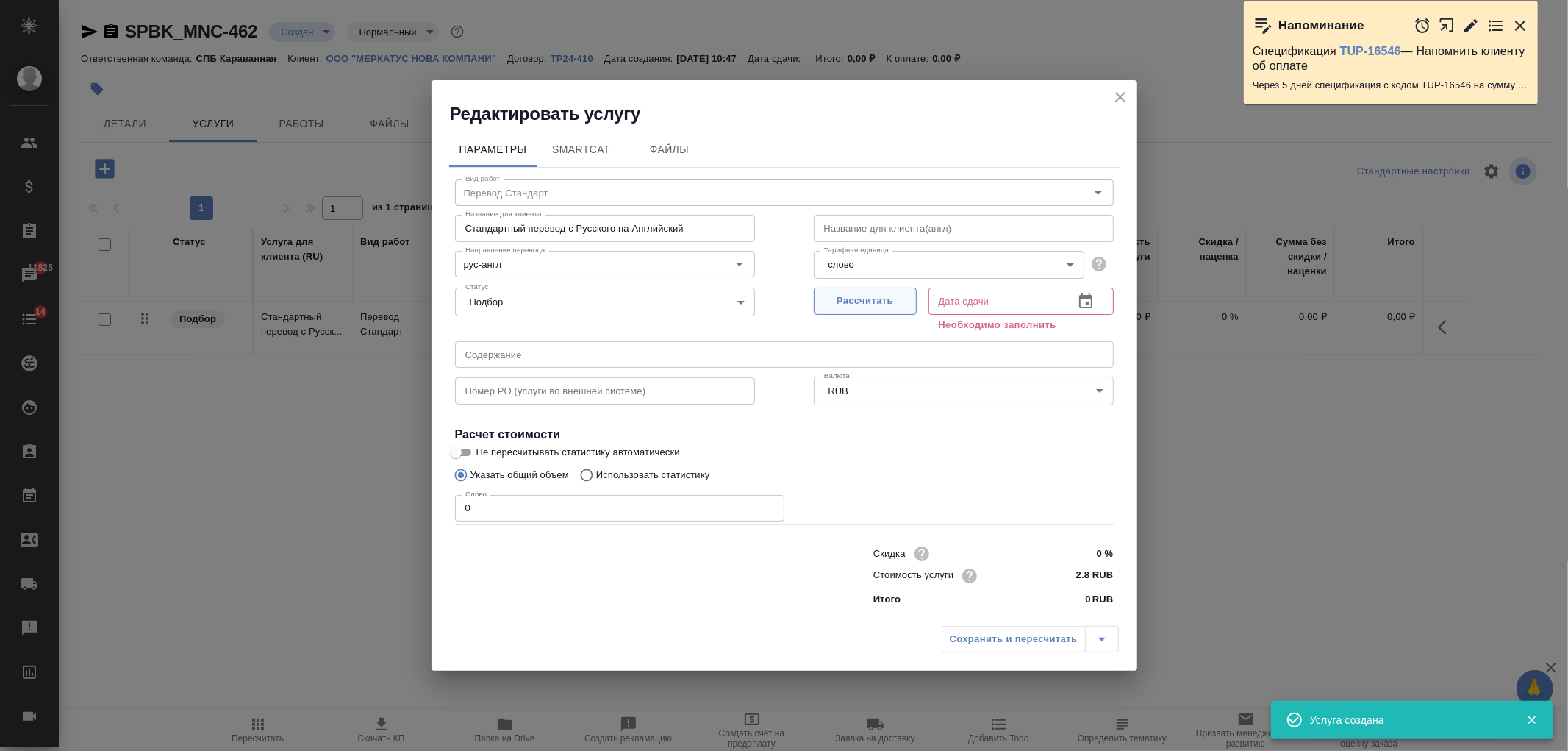
click at [844, 312] on button "Рассчитать" at bounding box center [864, 301] width 103 height 27
type input "[DATE] 10:47"
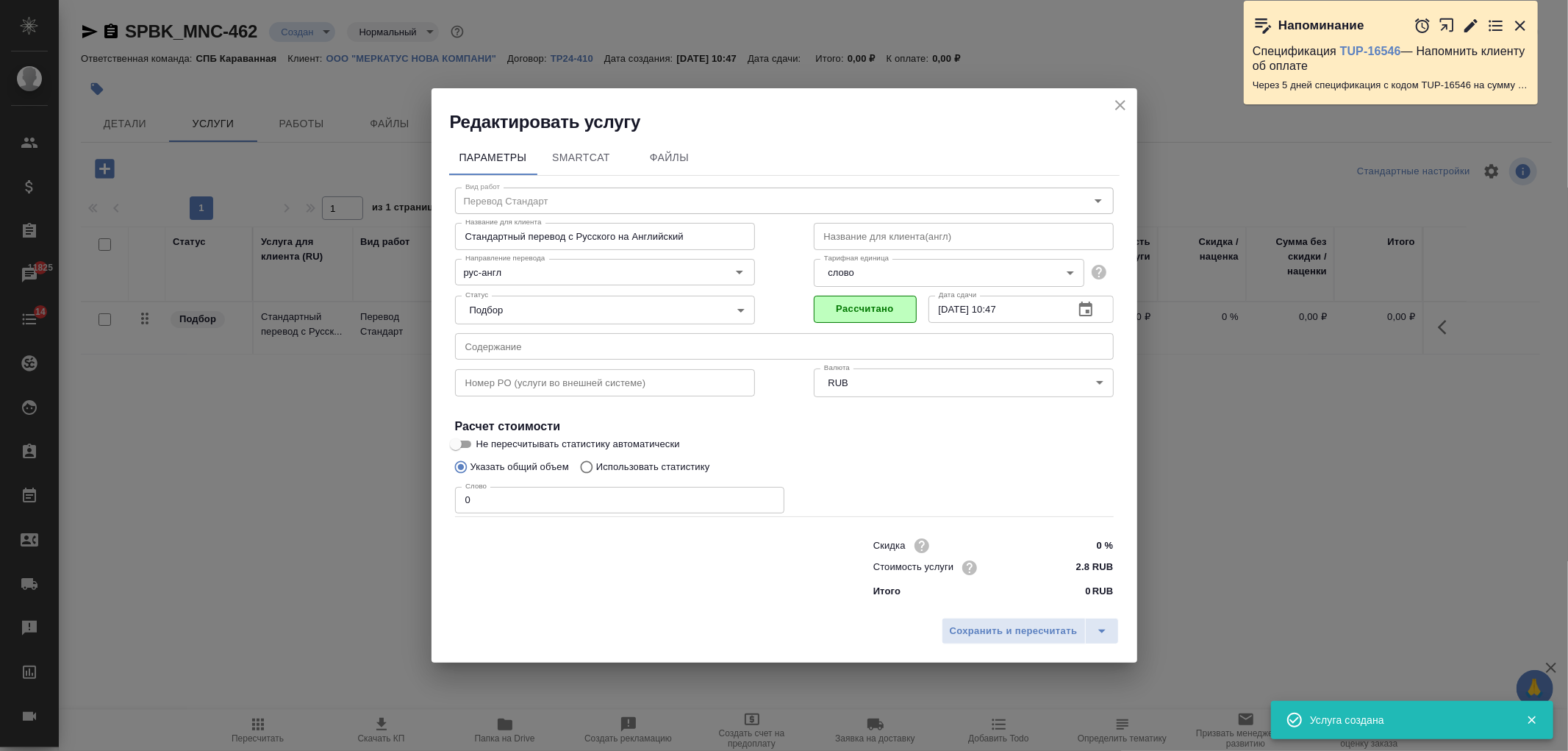
click at [686, 467] on p "Использовать статистику" at bounding box center [653, 467] width 114 height 15
click at [597, 467] on input "Использовать статистику" at bounding box center [584, 466] width 24 height 27
radio input "true"
radio input "false"
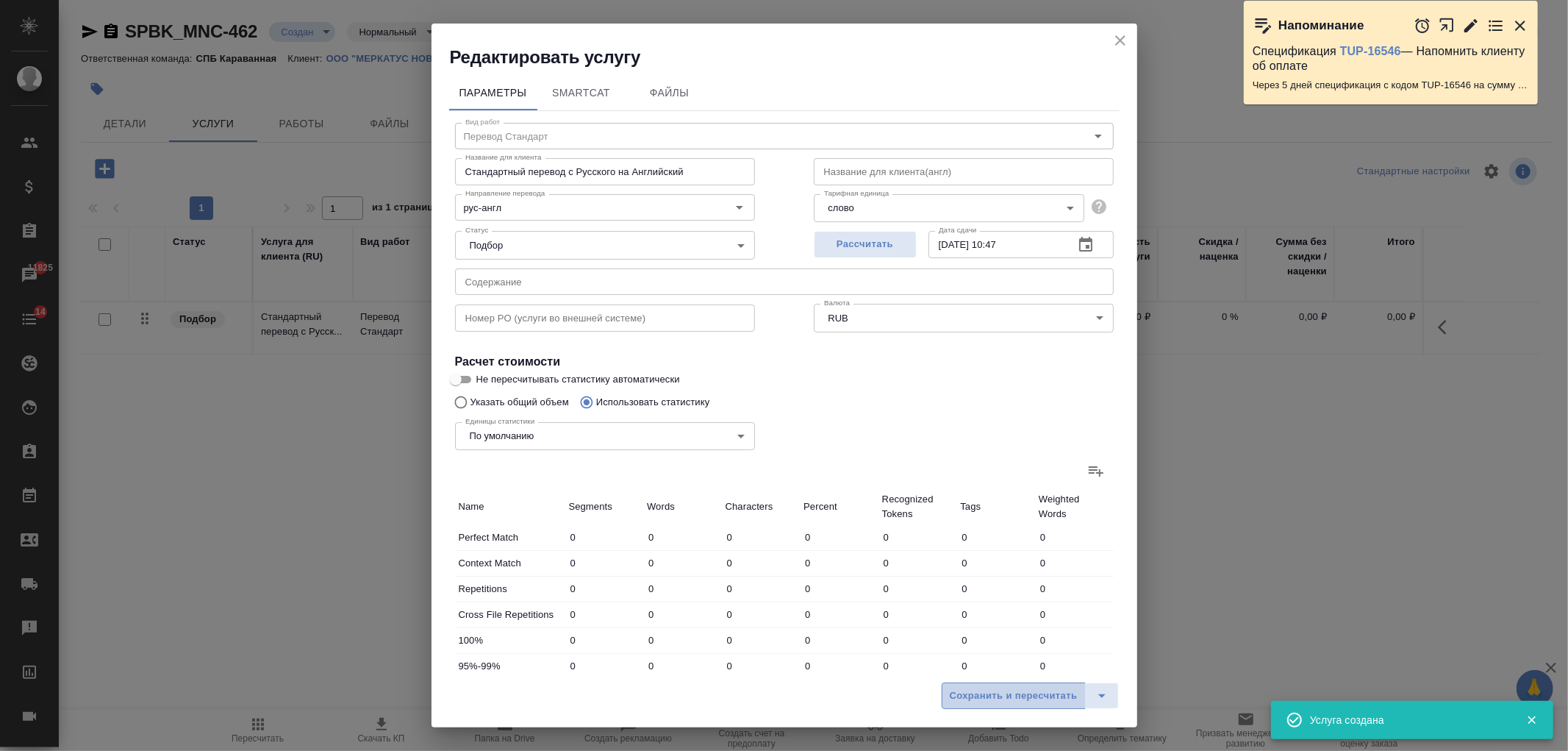
click at [1014, 691] on span "Сохранить и пересчитать" at bounding box center [1013, 696] width 128 height 17
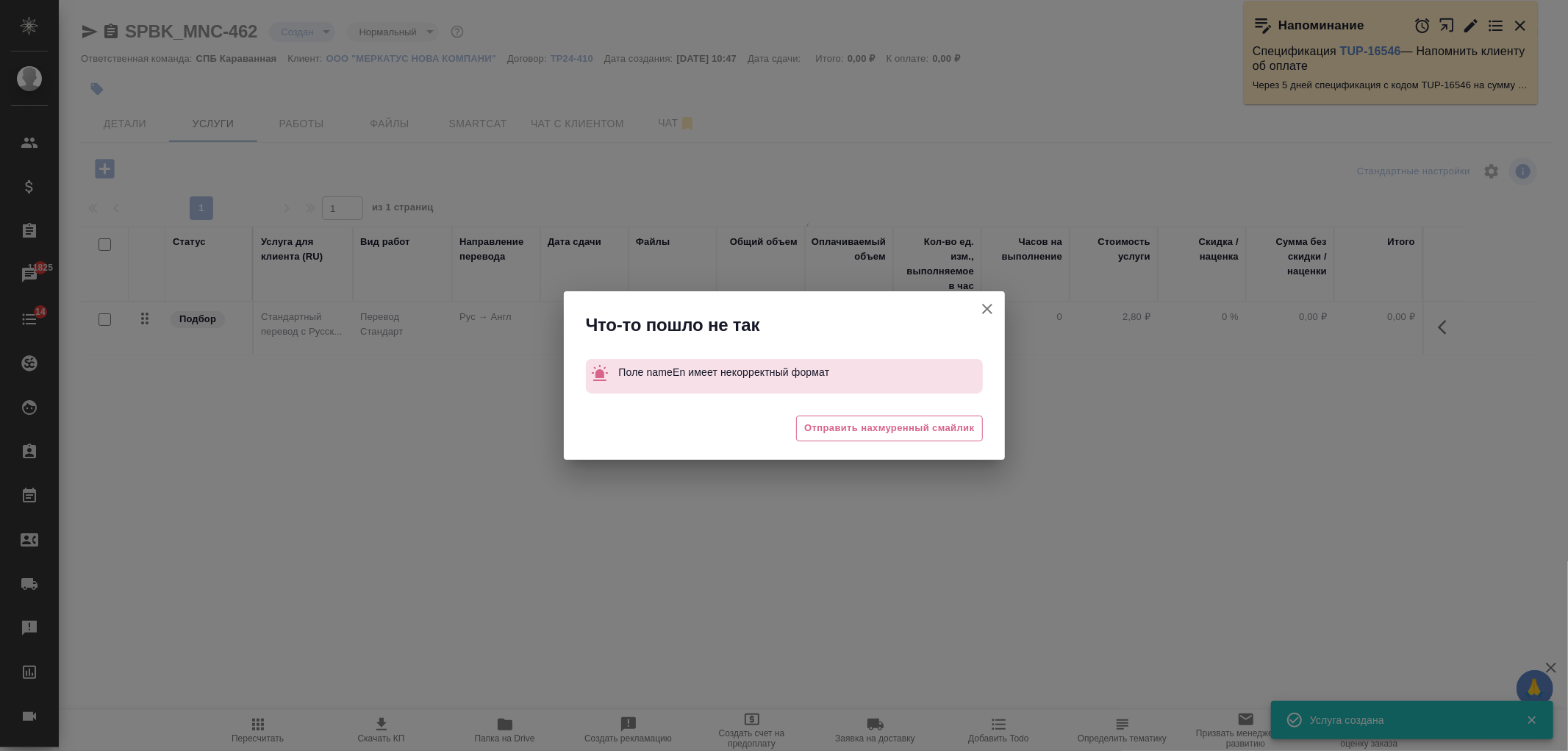
click at [997, 314] on button "[PERSON_NAME] детали заказа" at bounding box center [987, 308] width 35 height 35
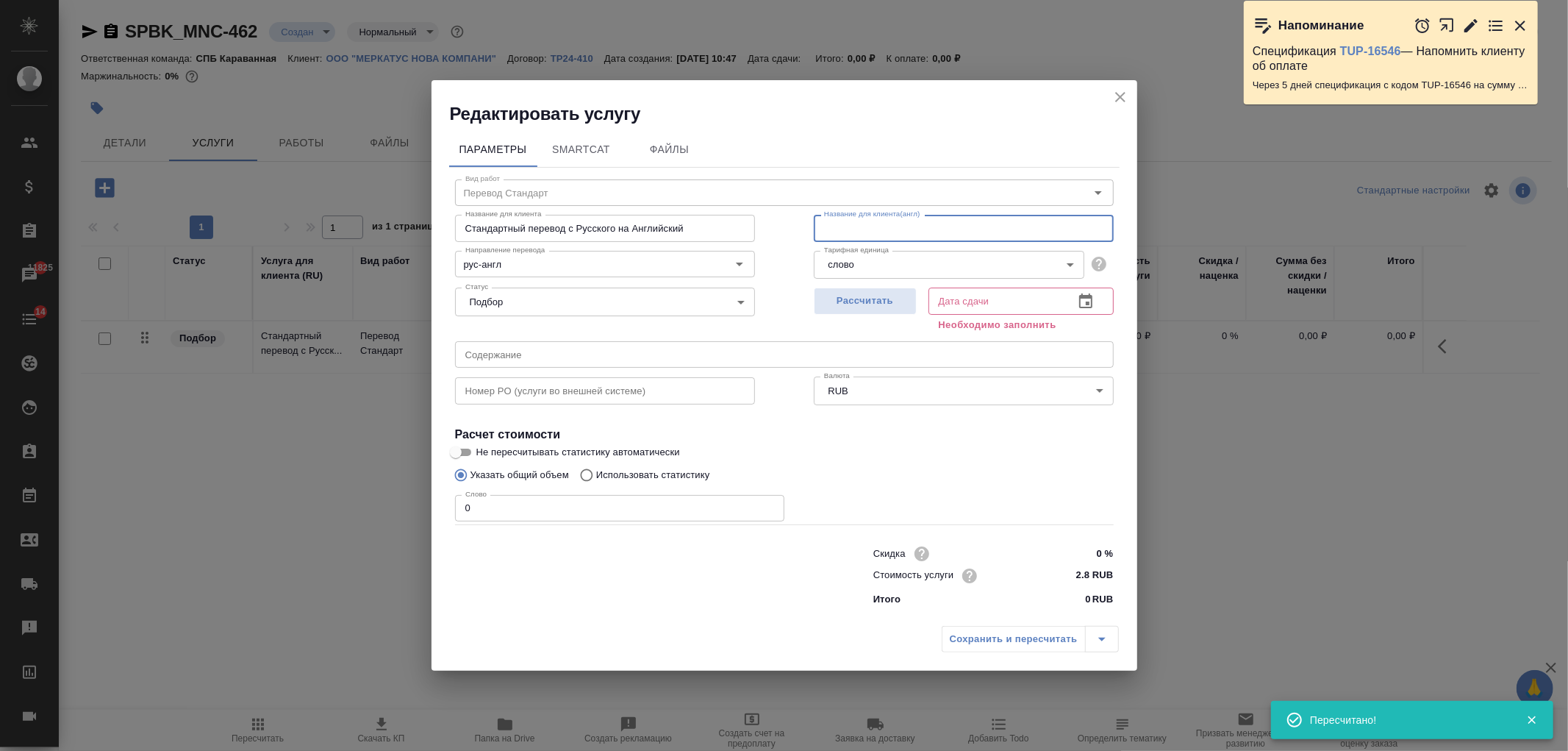
click at [895, 228] on input "text" at bounding box center [963, 228] width 300 height 27
type input "-"
click at [883, 304] on span "Рассчитать" at bounding box center [865, 301] width 87 height 17
type input "18.09.2025 10:47"
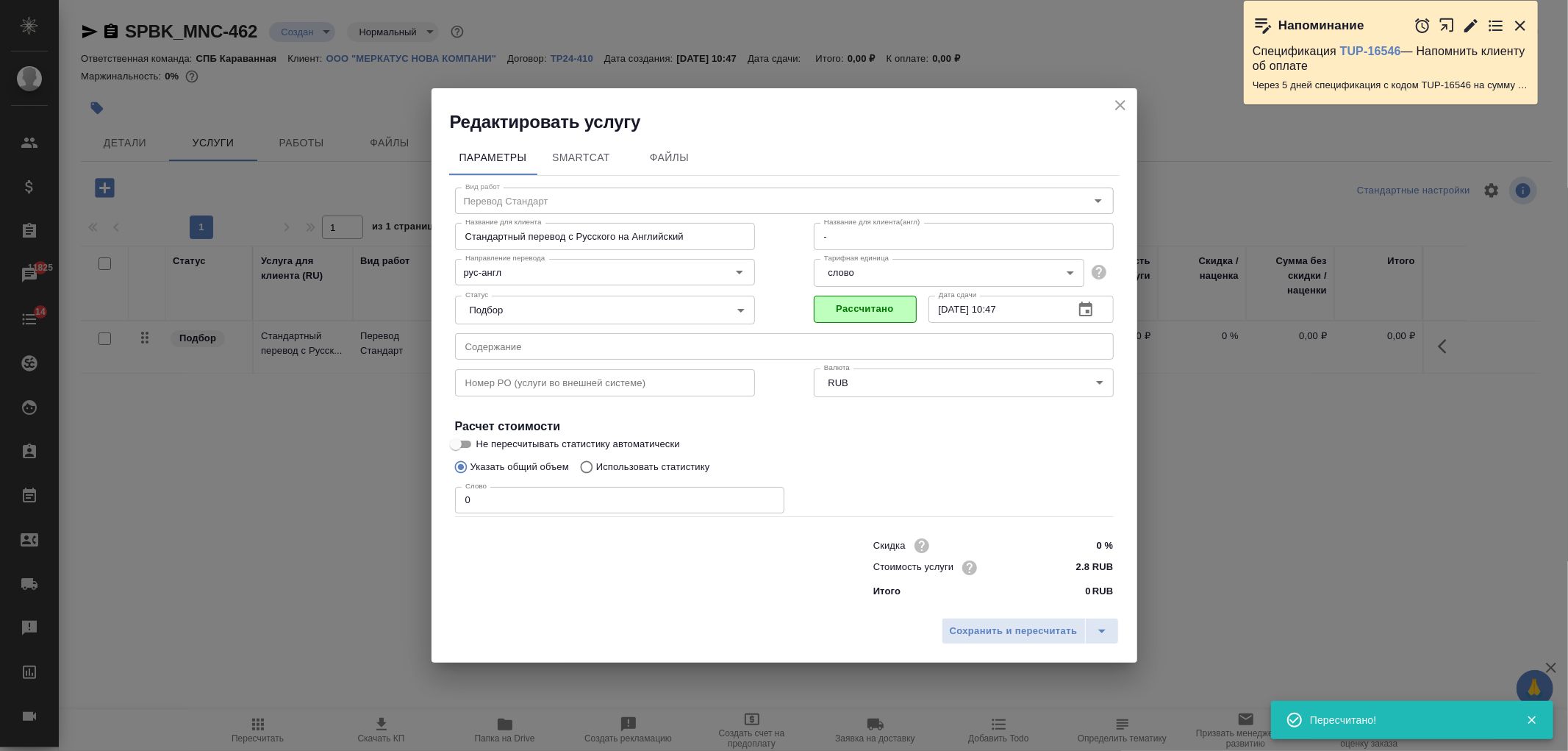
click at [505, 510] on input "0" at bounding box center [619, 500] width 330 height 27
click at [649, 465] on p "Использовать статистику" at bounding box center [653, 467] width 114 height 15
click at [597, 465] on input "Использовать статистику" at bounding box center [584, 466] width 24 height 27
radio input "true"
radio input "false"
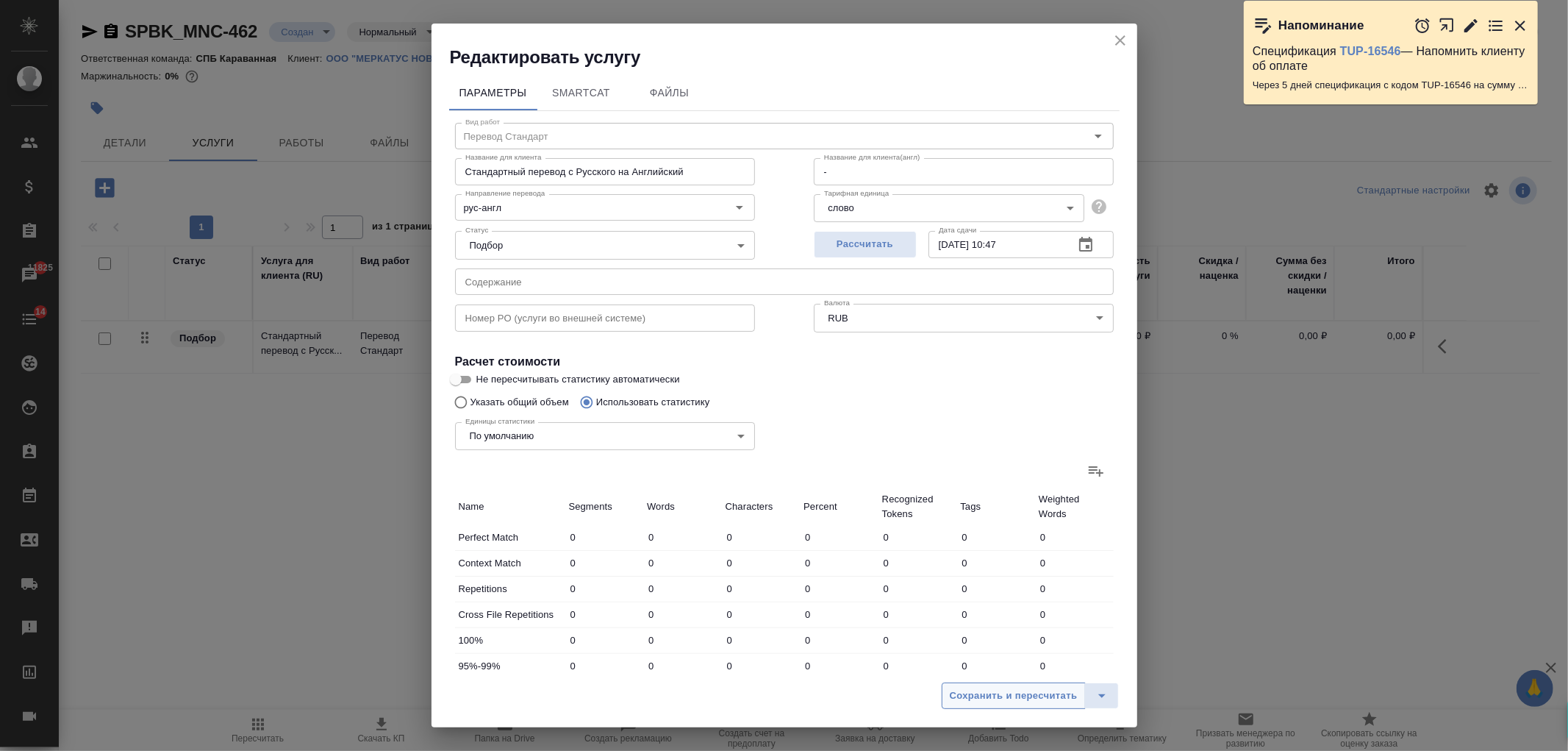
click at [987, 693] on span "Сохранить и пересчитать" at bounding box center [1013, 696] width 128 height 17
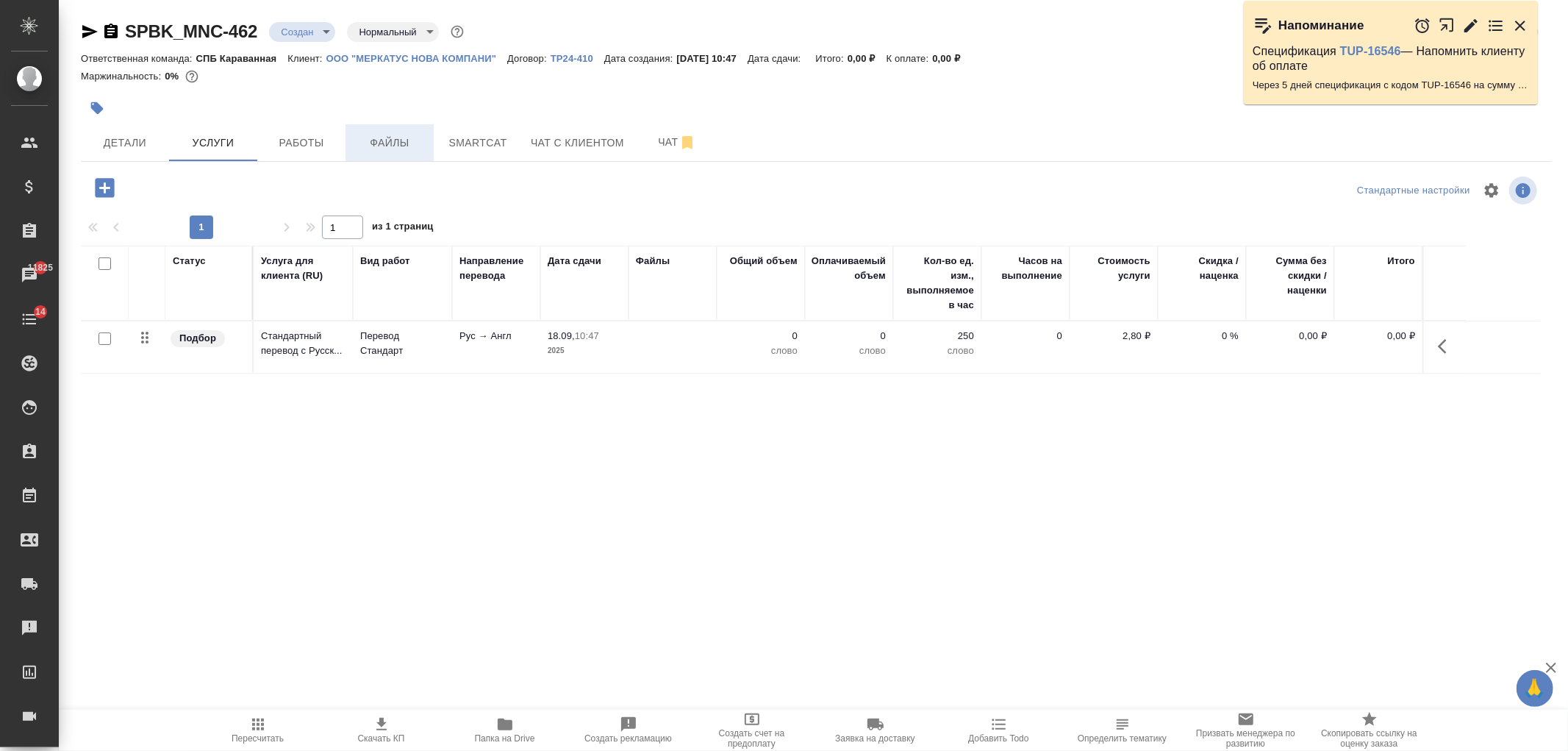
click at [386, 136] on span "Файлы" at bounding box center [389, 142] width 71 height 18
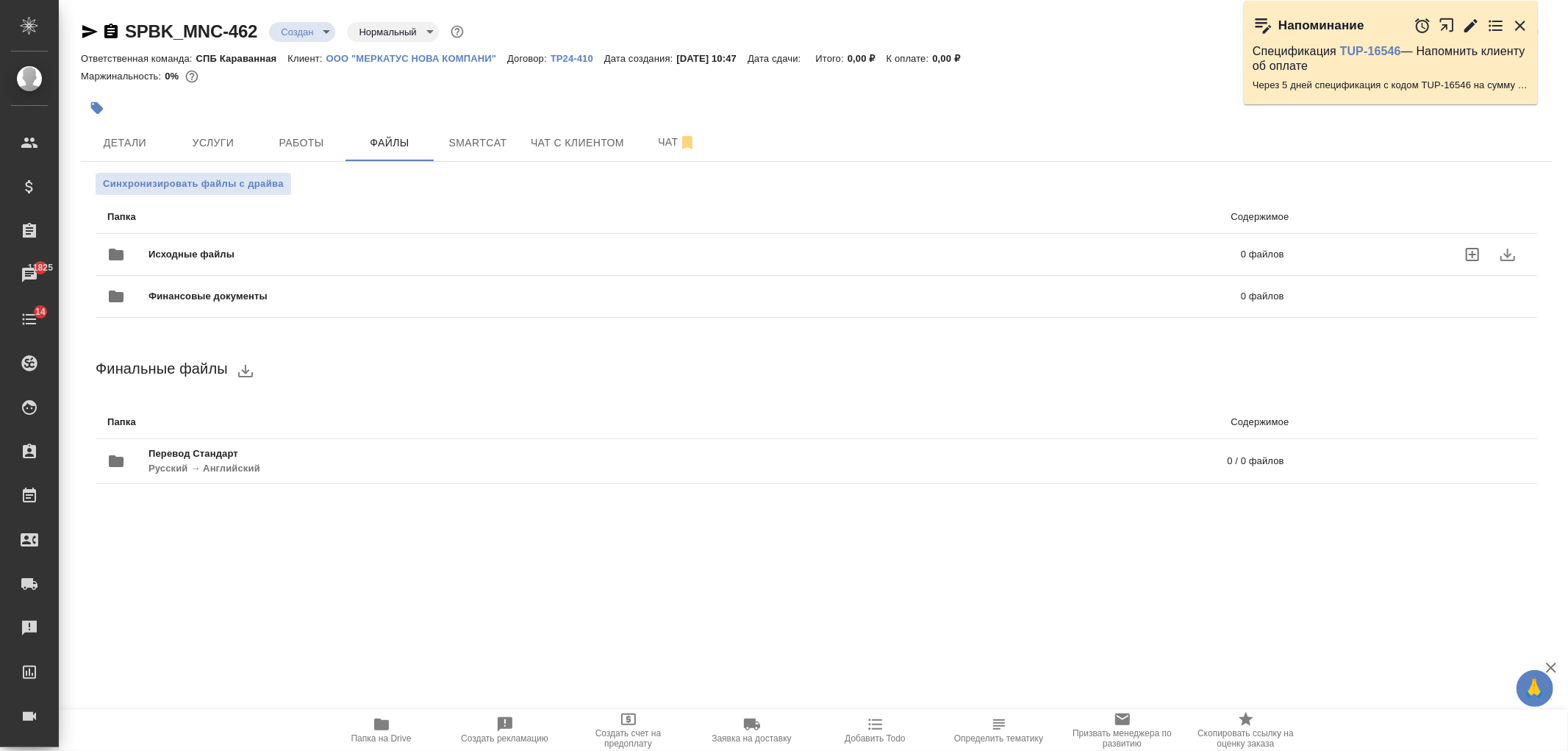
click at [452, 242] on div "Исходные файлы 0 файлов" at bounding box center [695, 254] width 1177 height 35
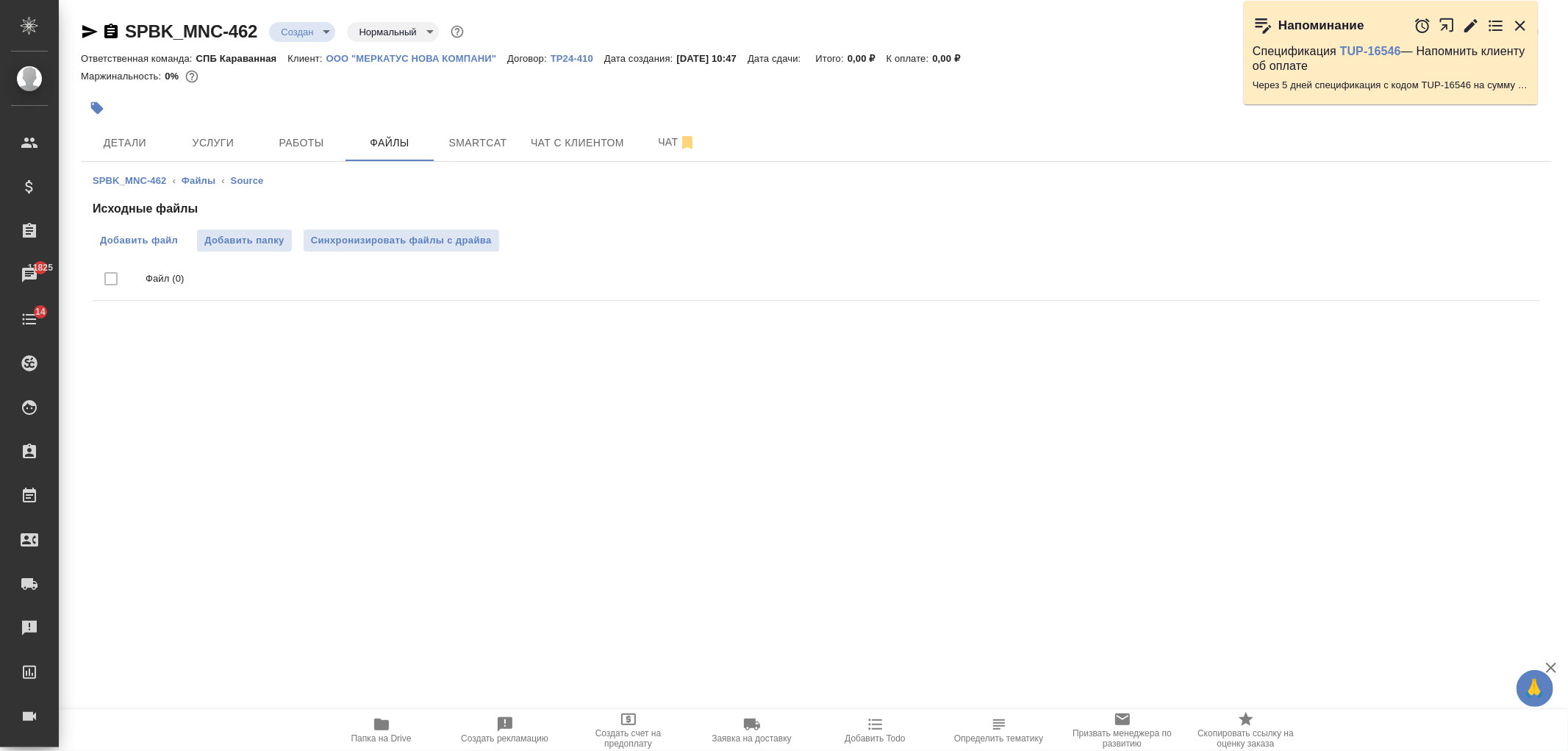
click at [139, 246] on span "Добавить файл" at bounding box center [139, 241] width 78 height 15
click at [0, 0] on input "Добавить файл" at bounding box center [0, 0] width 0 height 0
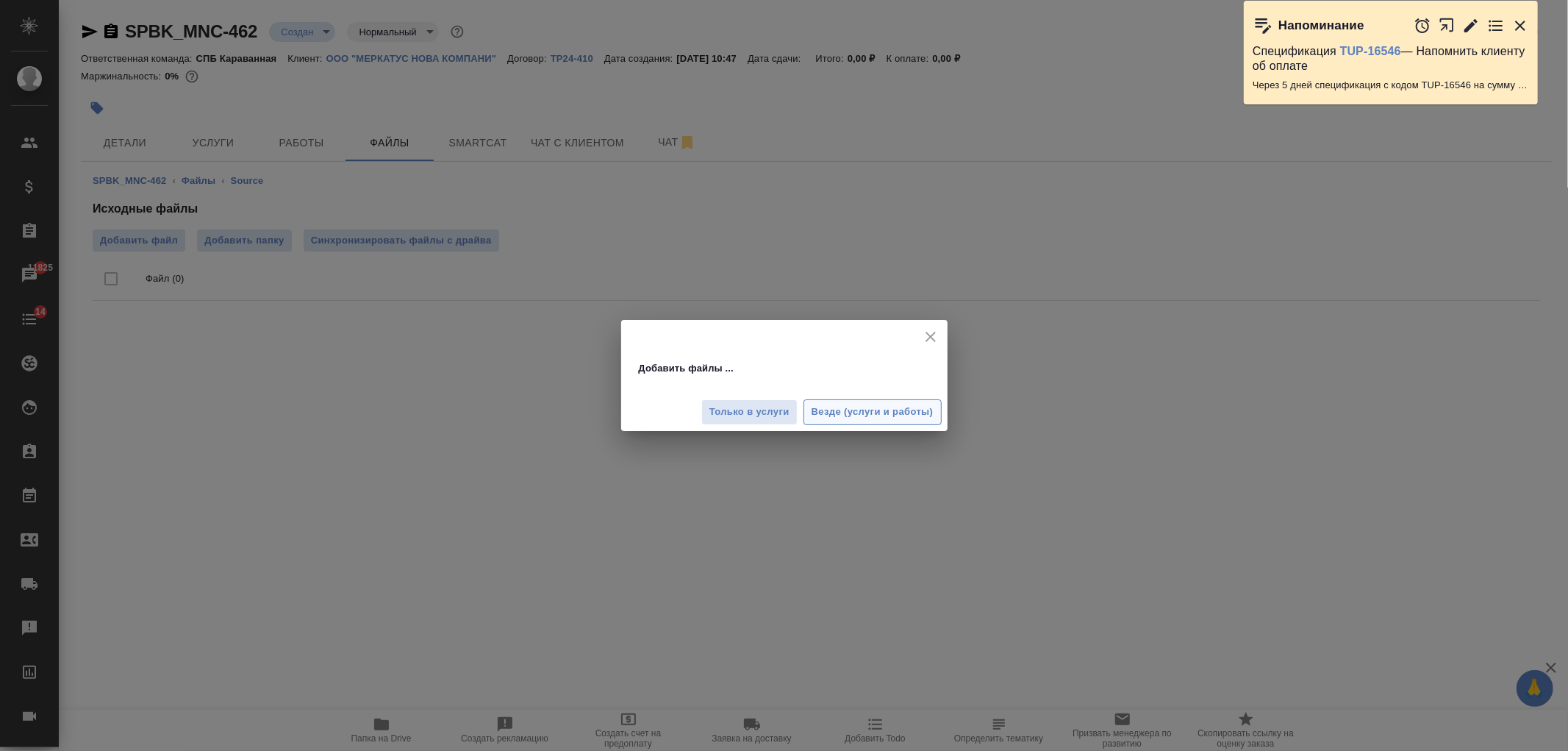
click at [863, 416] on span "Везде (услуги и работы)" at bounding box center [872, 412] width 122 height 17
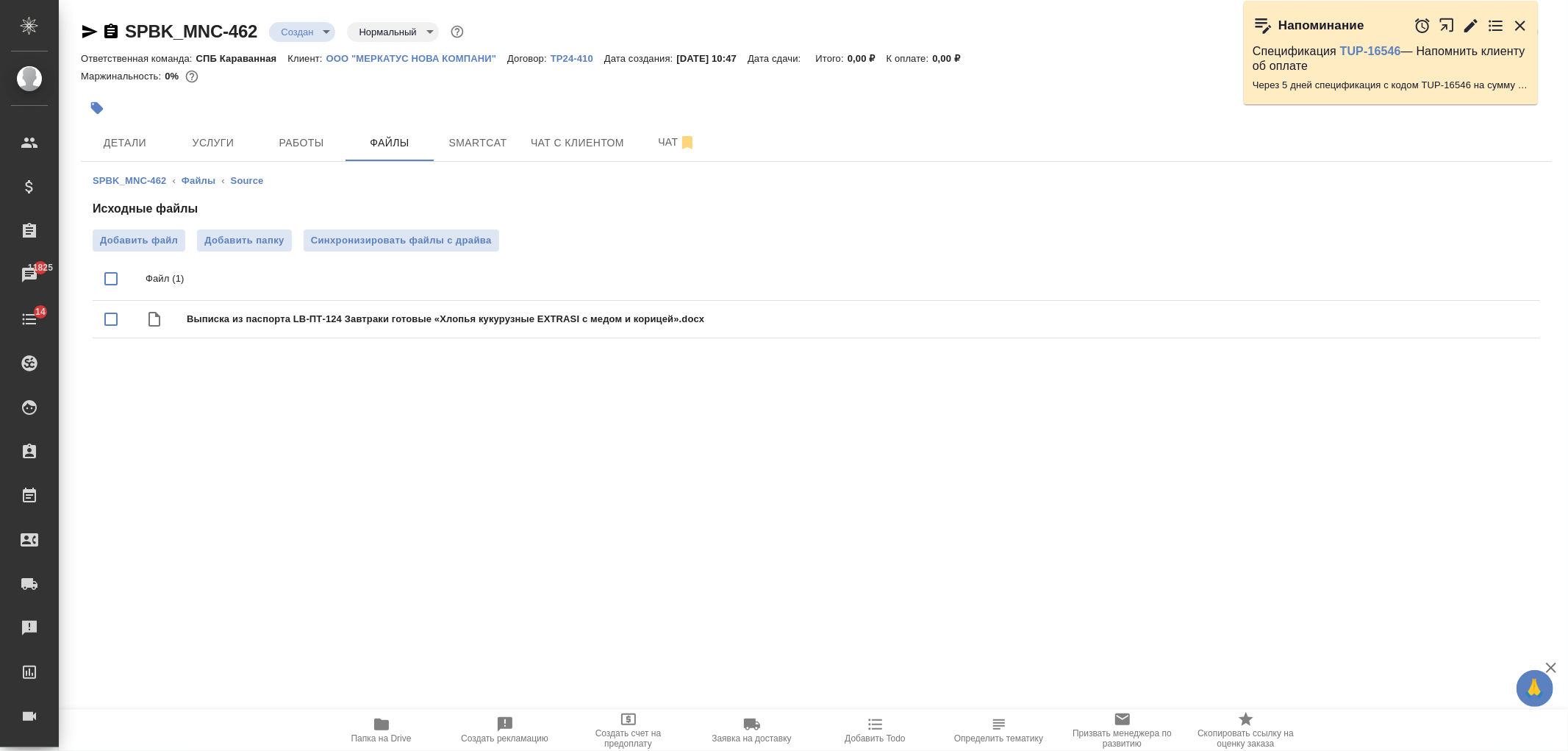
click at [324, 33] on body "🙏 .cls-1 fill:#fff; AWATERA Ivanova Arina Клиенты Спецификации Заказы 11825 Чат…" at bounding box center [784, 375] width 1568 height 751
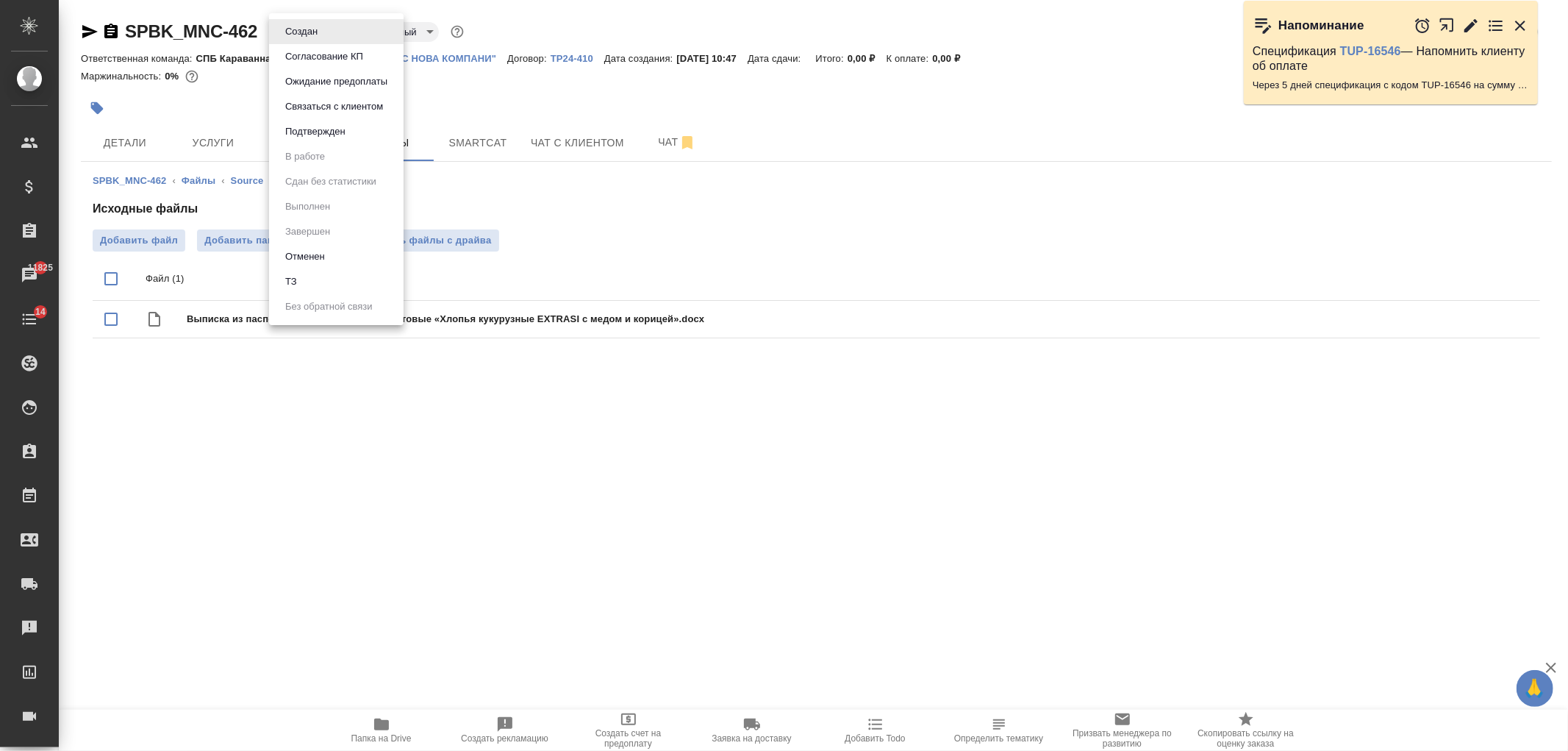
click at [329, 280] on li "ТЗ" at bounding box center [336, 281] width 134 height 25
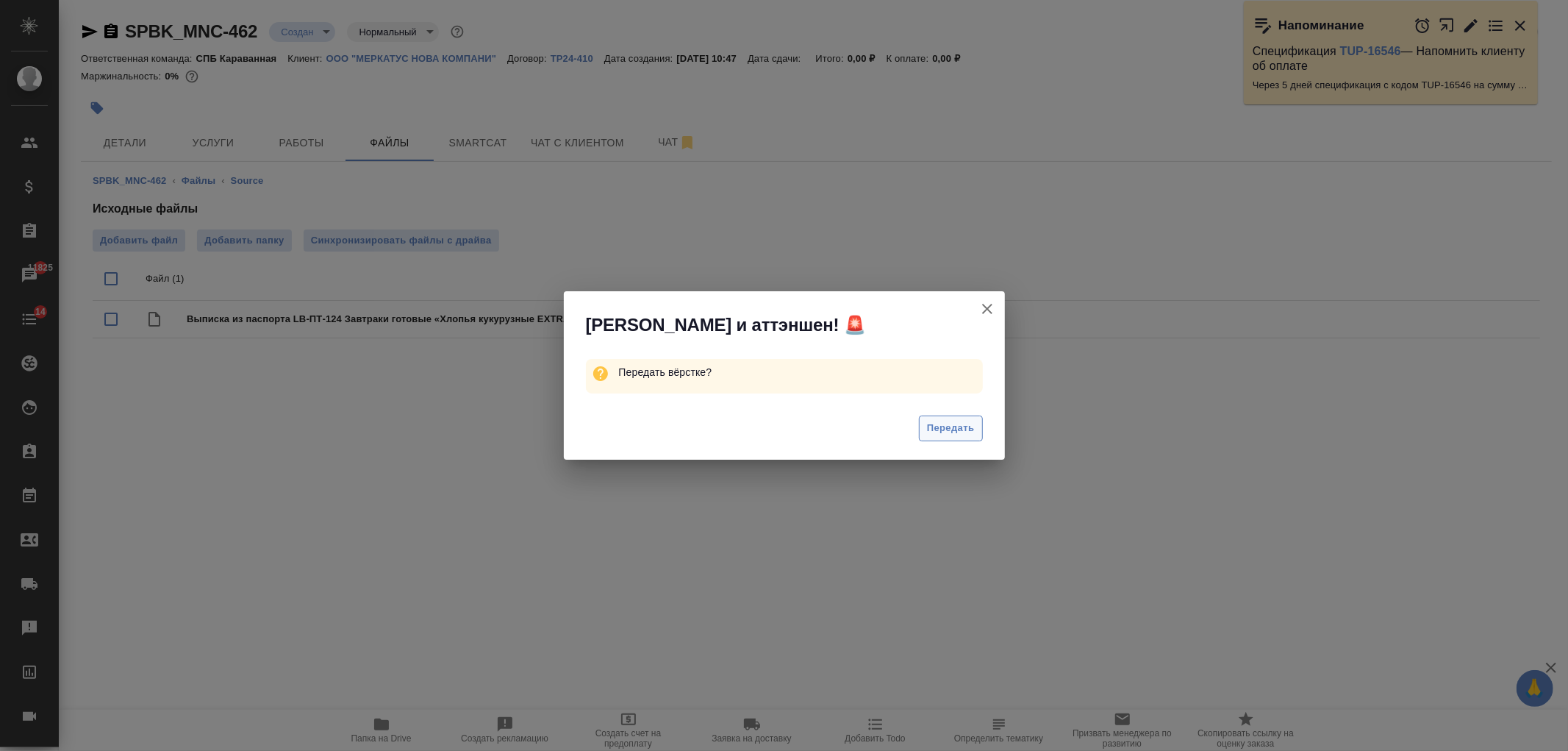
click at [951, 422] on span "Передать" at bounding box center [951, 428] width 47 height 17
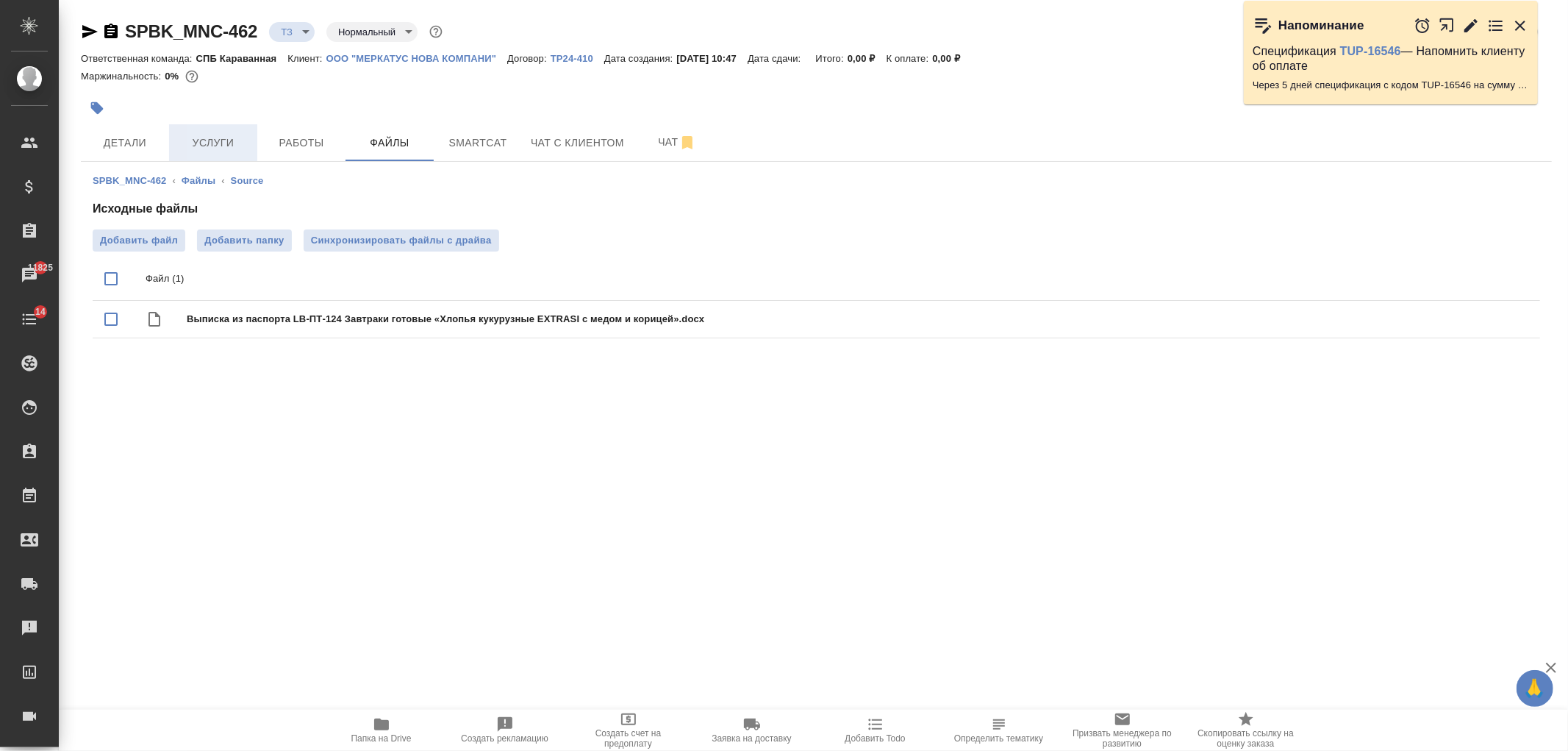
click at [218, 136] on span "Услуги" at bounding box center [213, 142] width 71 height 18
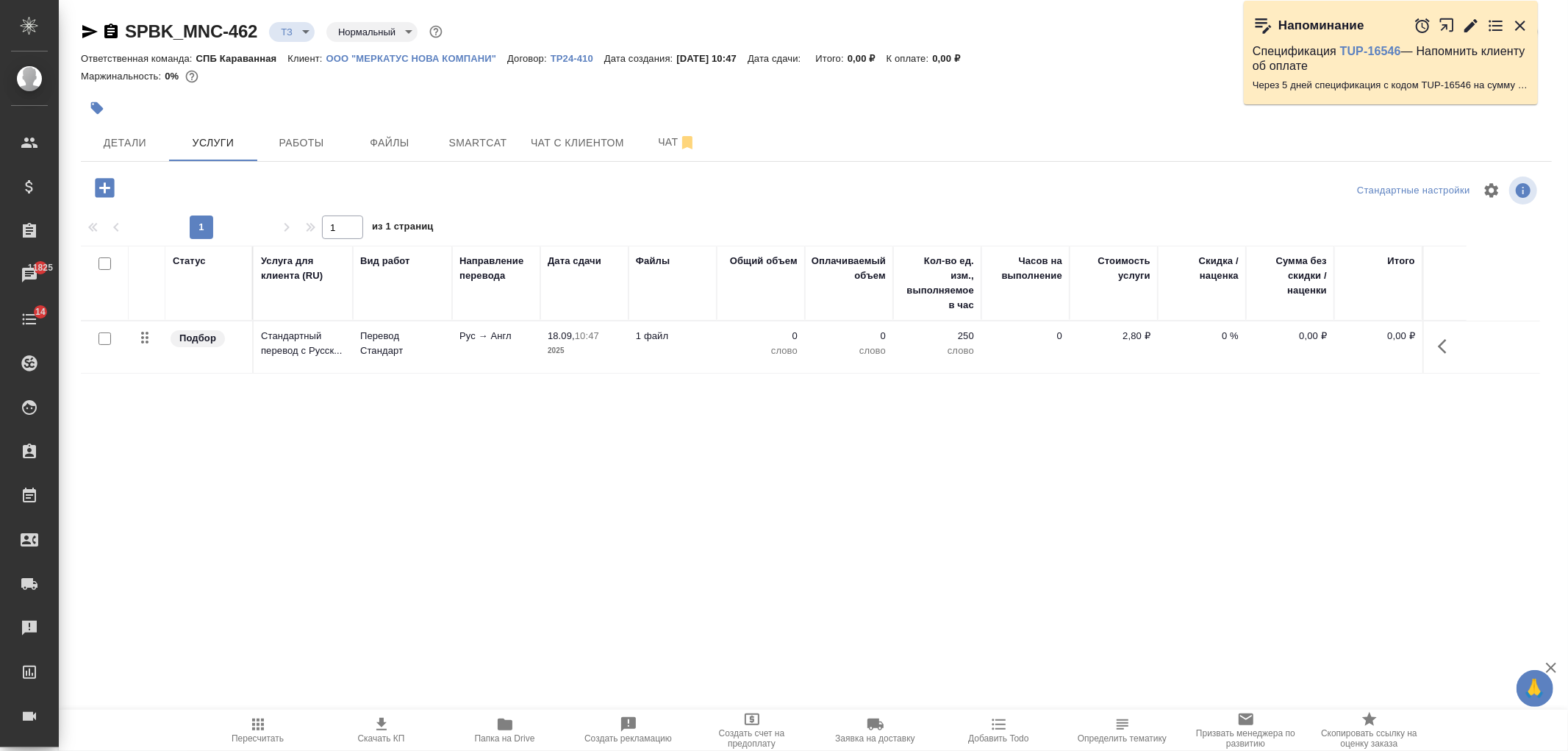
click at [103, 339] on input "checkbox" at bounding box center [104, 338] width 12 height 12
checkbox input "true"
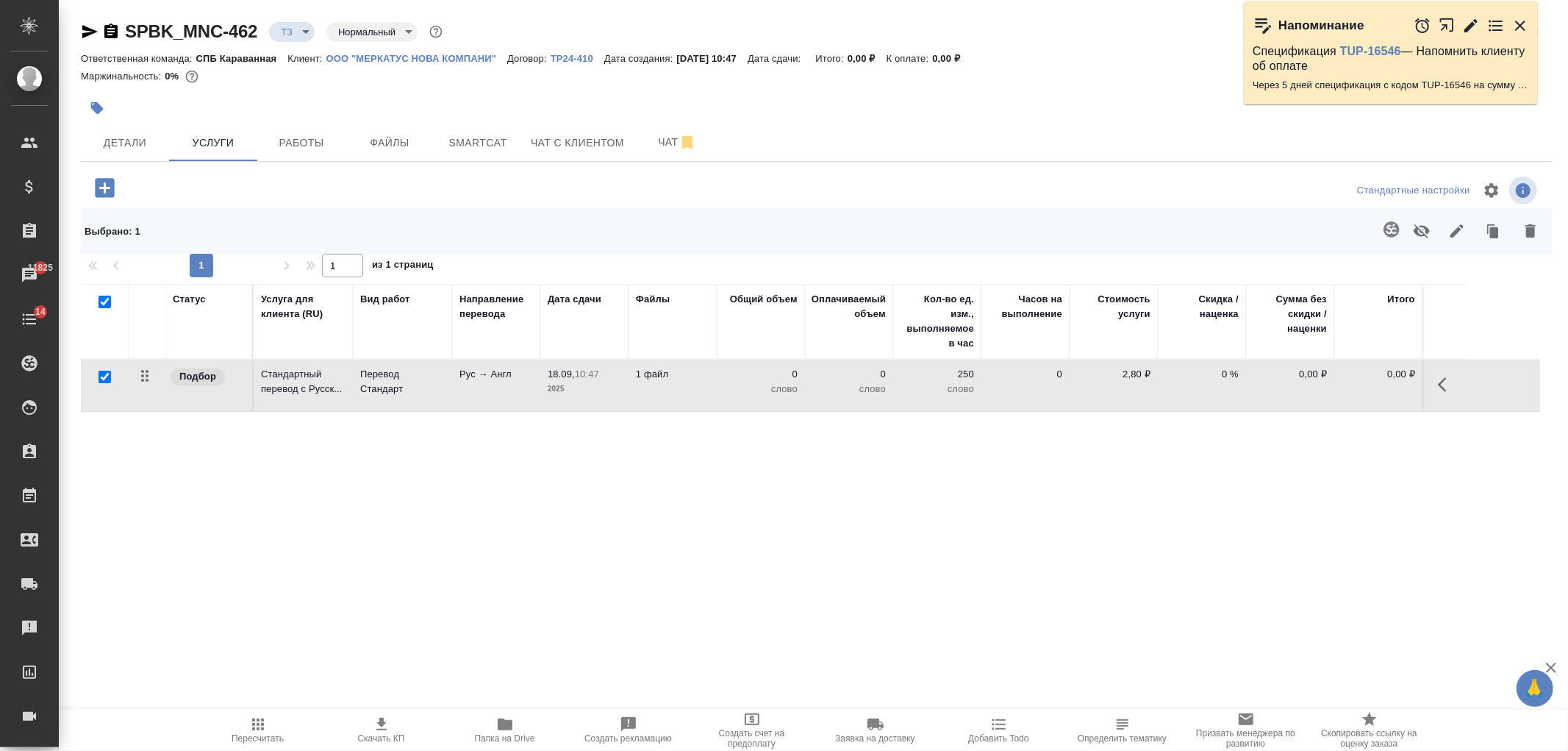
click at [1391, 231] on icon "button" at bounding box center [1391, 229] width 15 height 15
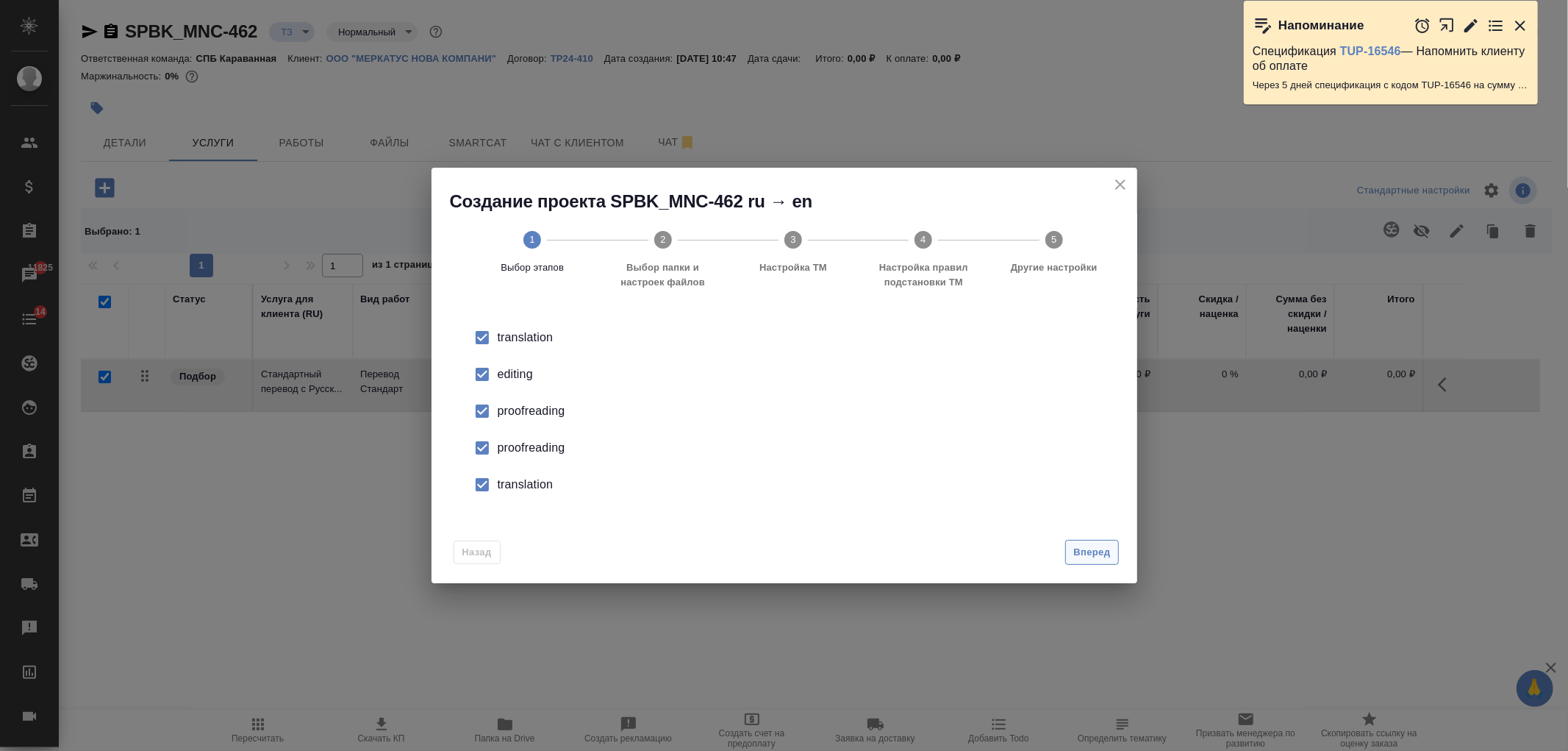
click at [1096, 551] on span "Вперед" at bounding box center [1091, 552] width 37 height 17
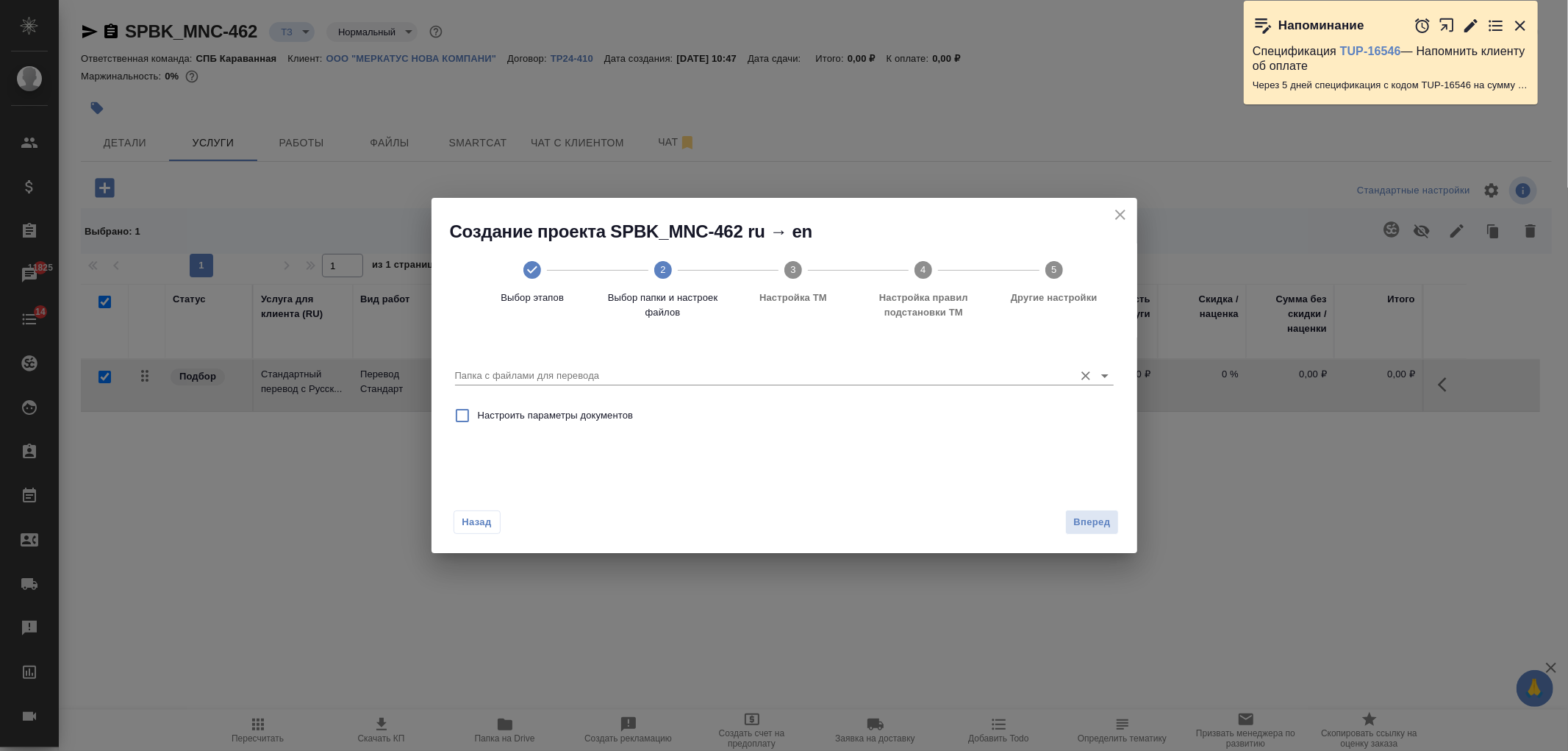
drag, startPoint x: 1108, startPoint y: 383, endPoint x: 1098, endPoint y: 384, distance: 10.0
click at [1106, 383] on icon "Open" at bounding box center [1104, 375] width 18 height 18
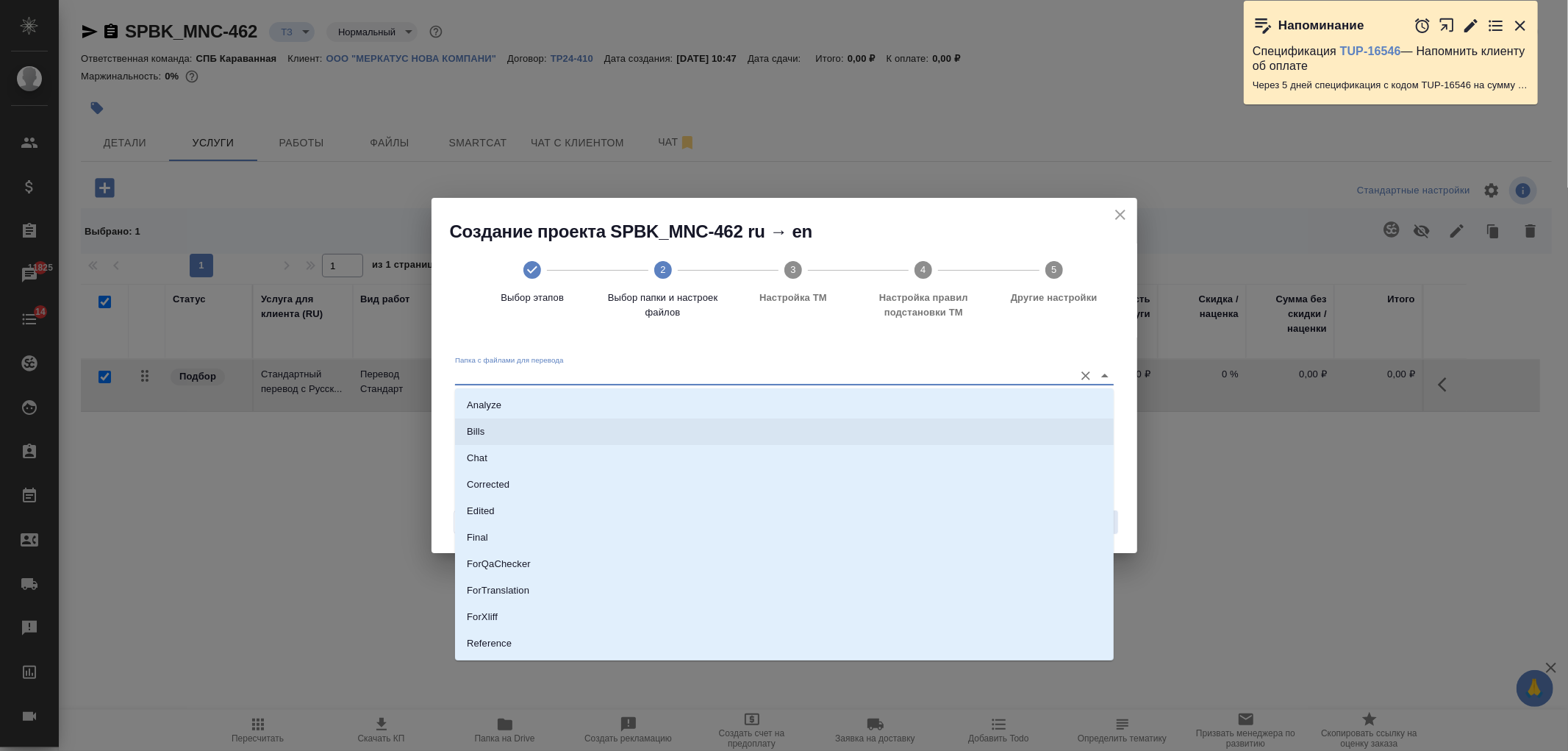
scroll to position [77, 0]
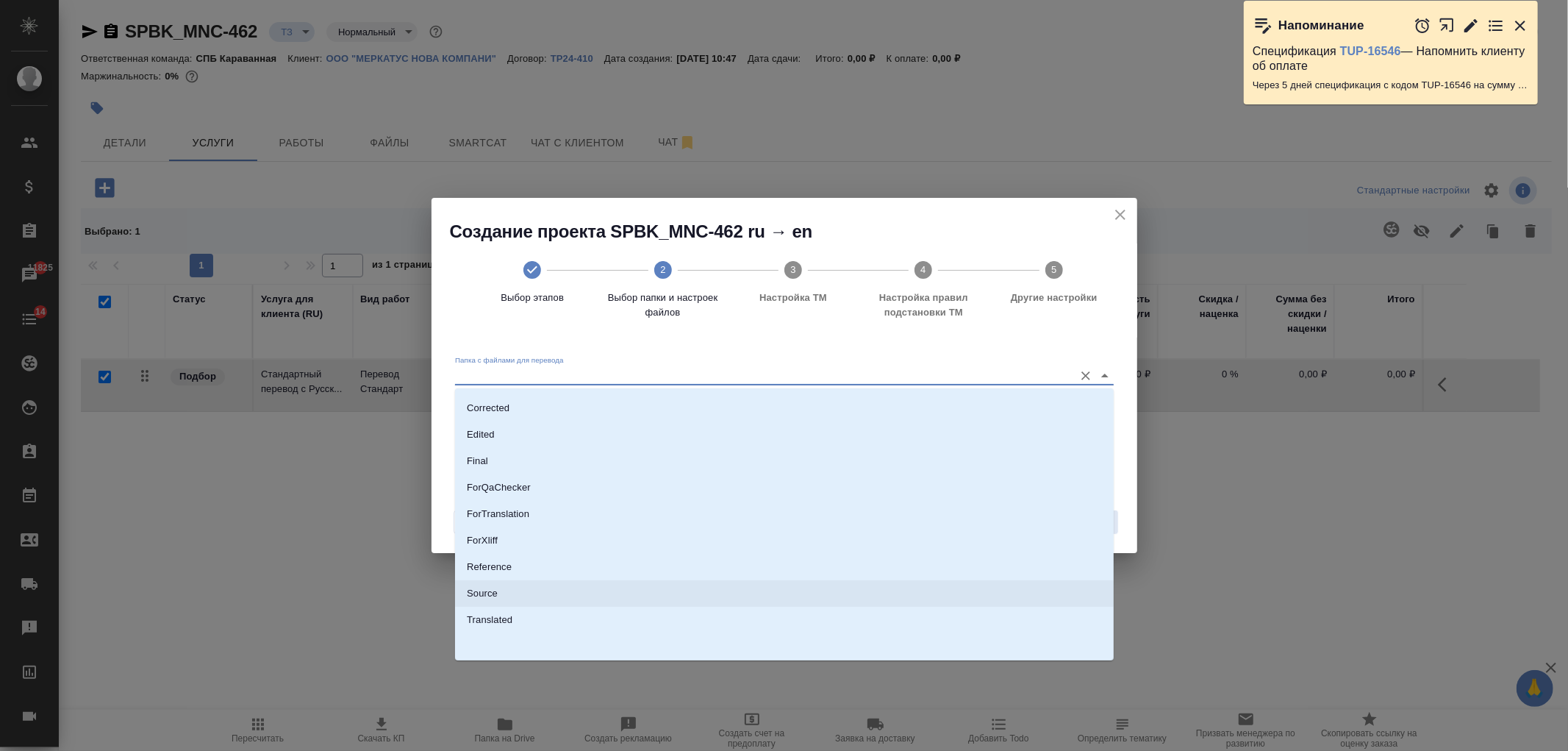
click at [484, 599] on p "Source" at bounding box center [482, 594] width 31 height 15
type input "Source"
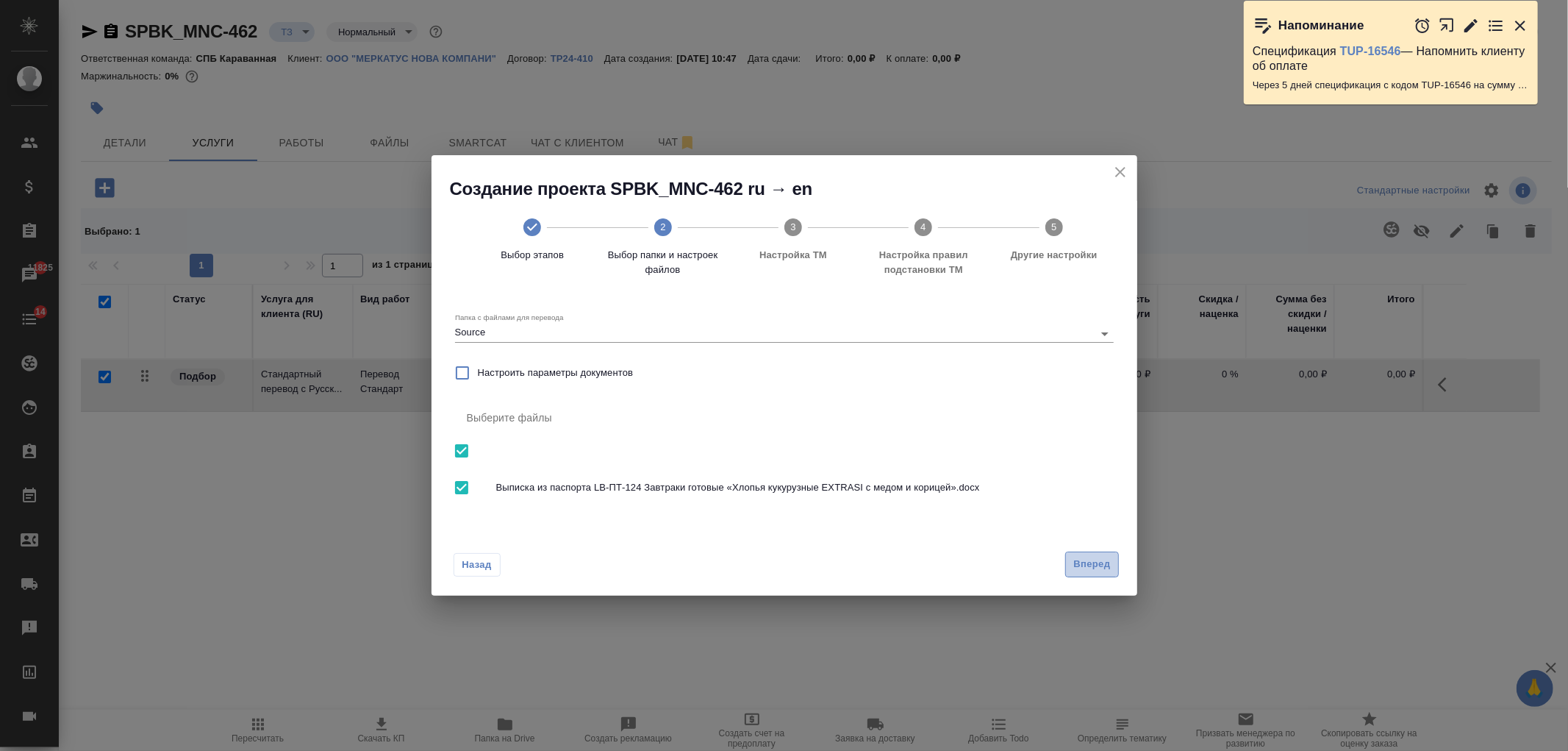
click at [1096, 564] on span "Вперед" at bounding box center [1091, 564] width 37 height 17
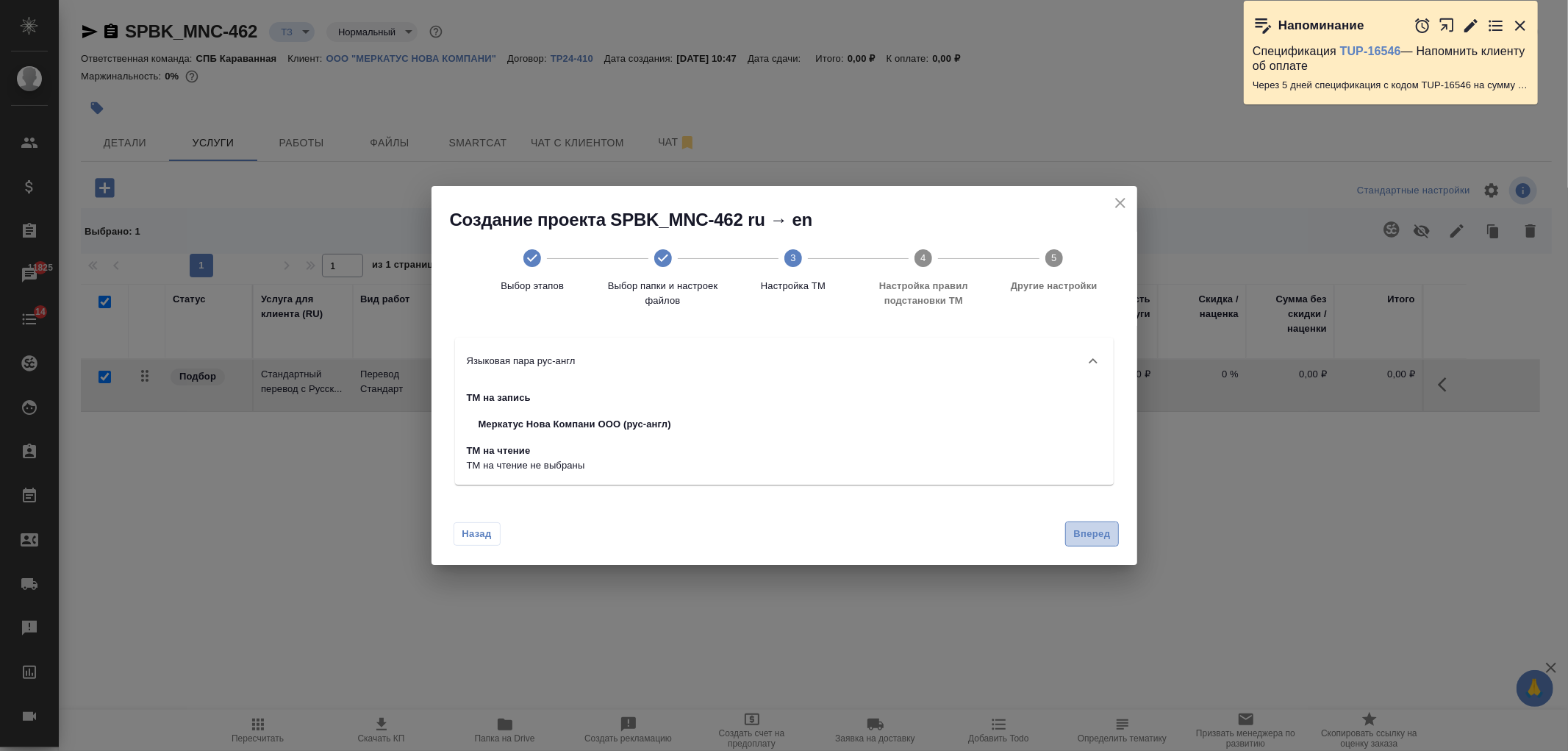
click at [1098, 527] on span "Вперед" at bounding box center [1091, 534] width 37 height 17
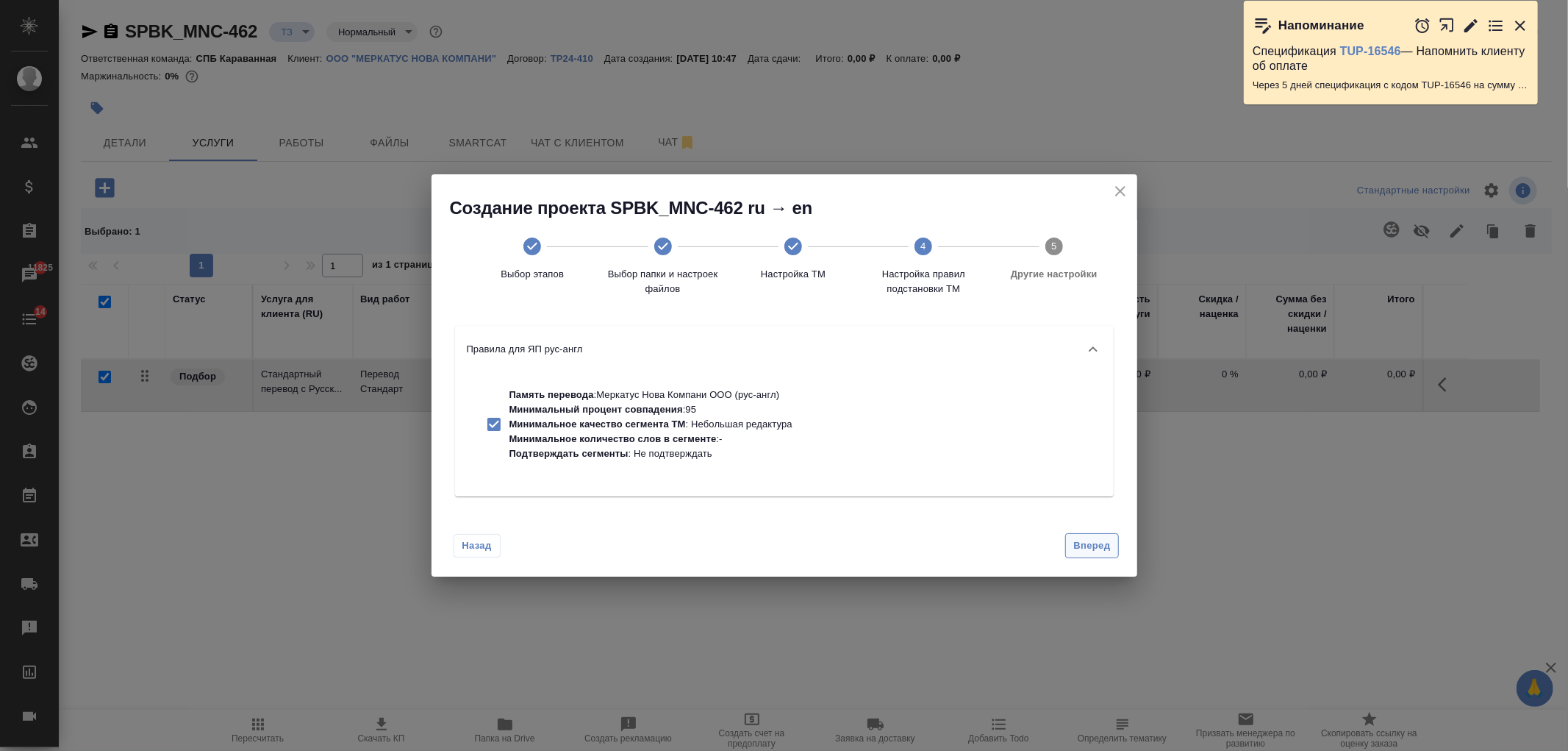
click at [1091, 550] on span "Вперед" at bounding box center [1091, 545] width 37 height 17
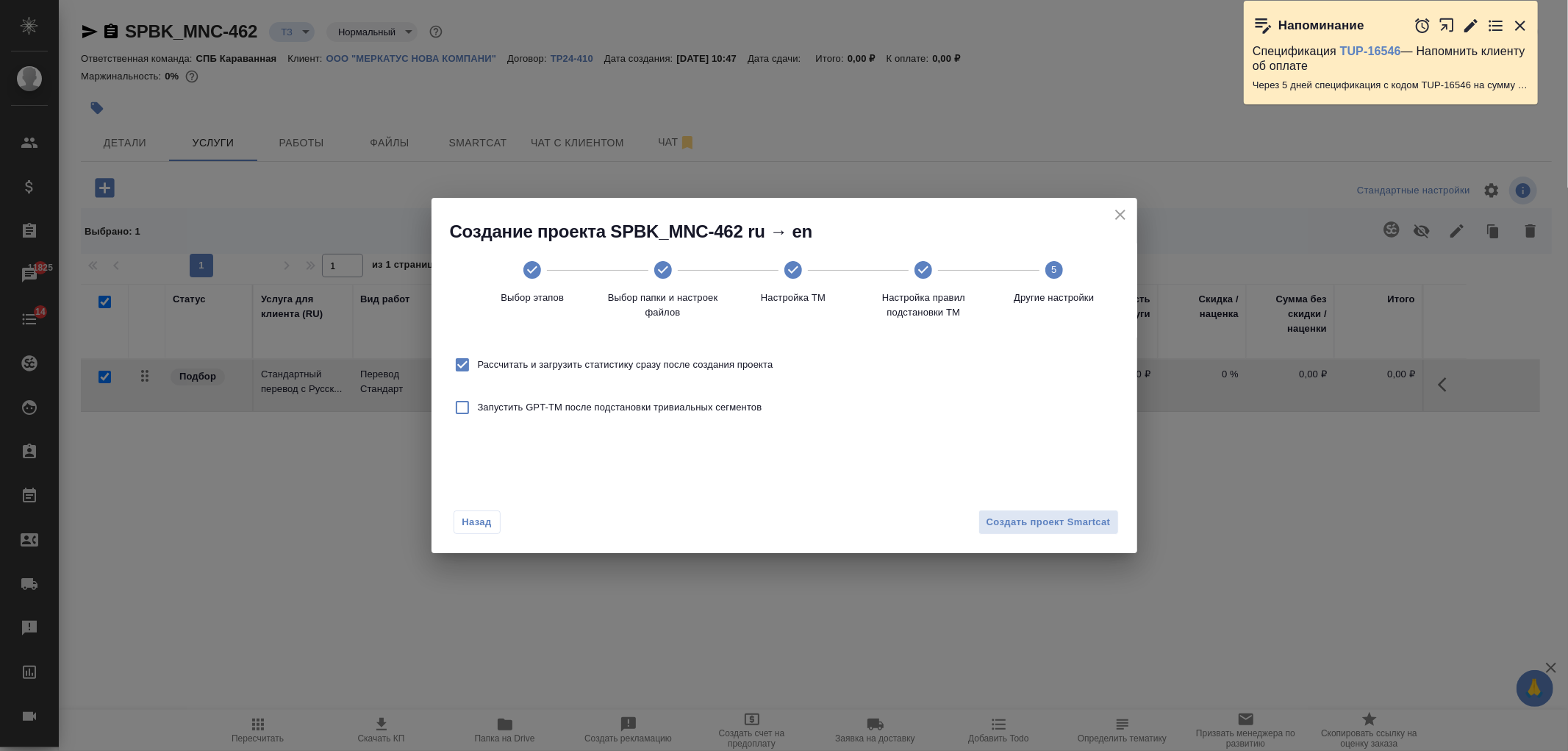
click at [687, 358] on span "Рассчитать и загрузить статистику сразу после создания проекта" at bounding box center [626, 365] width 295 height 15
click at [478, 358] on input "Рассчитать и загрузить статистику сразу после создания проекта" at bounding box center [462, 365] width 31 height 31
checkbox input "false"
click at [1029, 525] on span "Создать проект Smartcat" at bounding box center [1048, 523] width 124 height 17
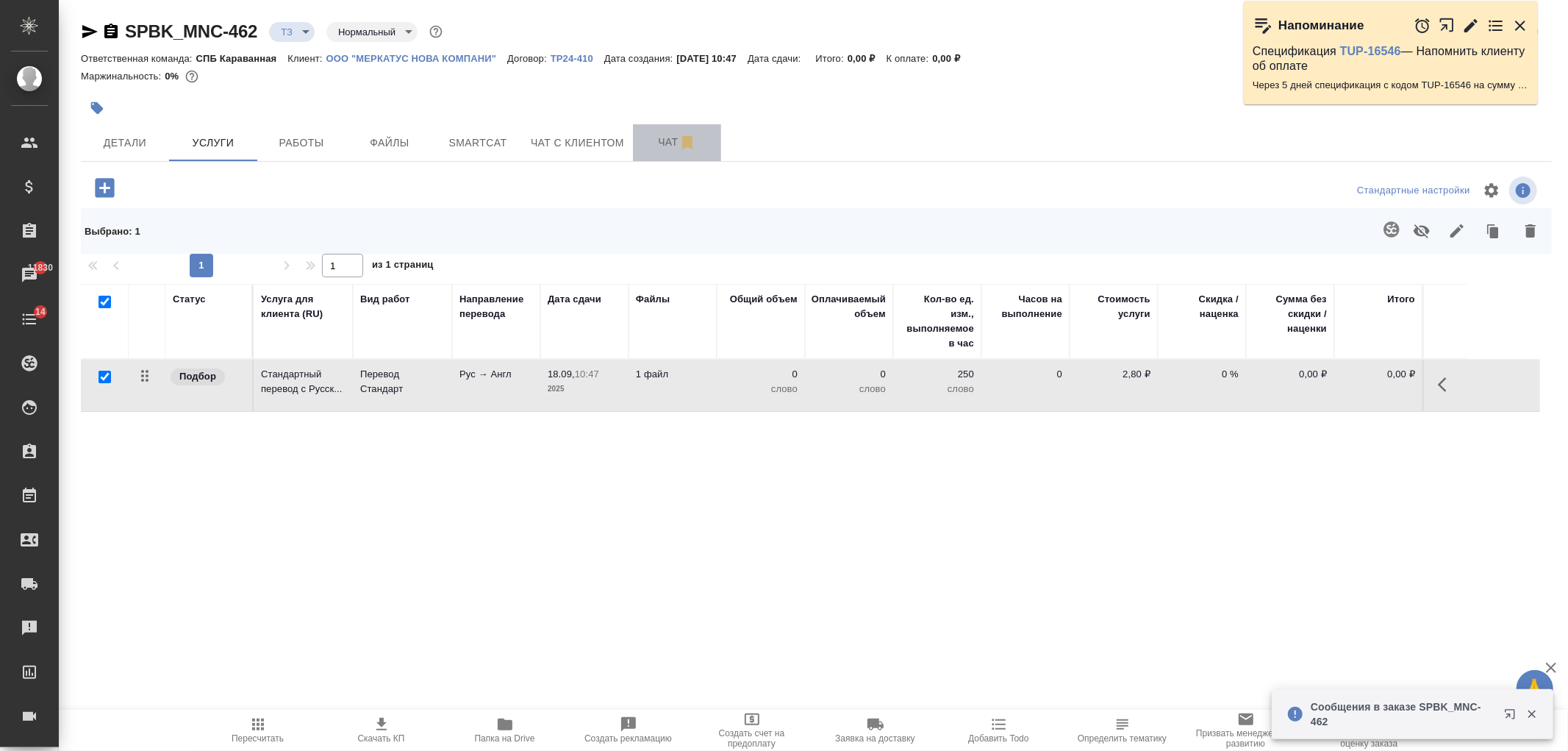
click at [651, 134] on span "Чат" at bounding box center [677, 141] width 71 height 18
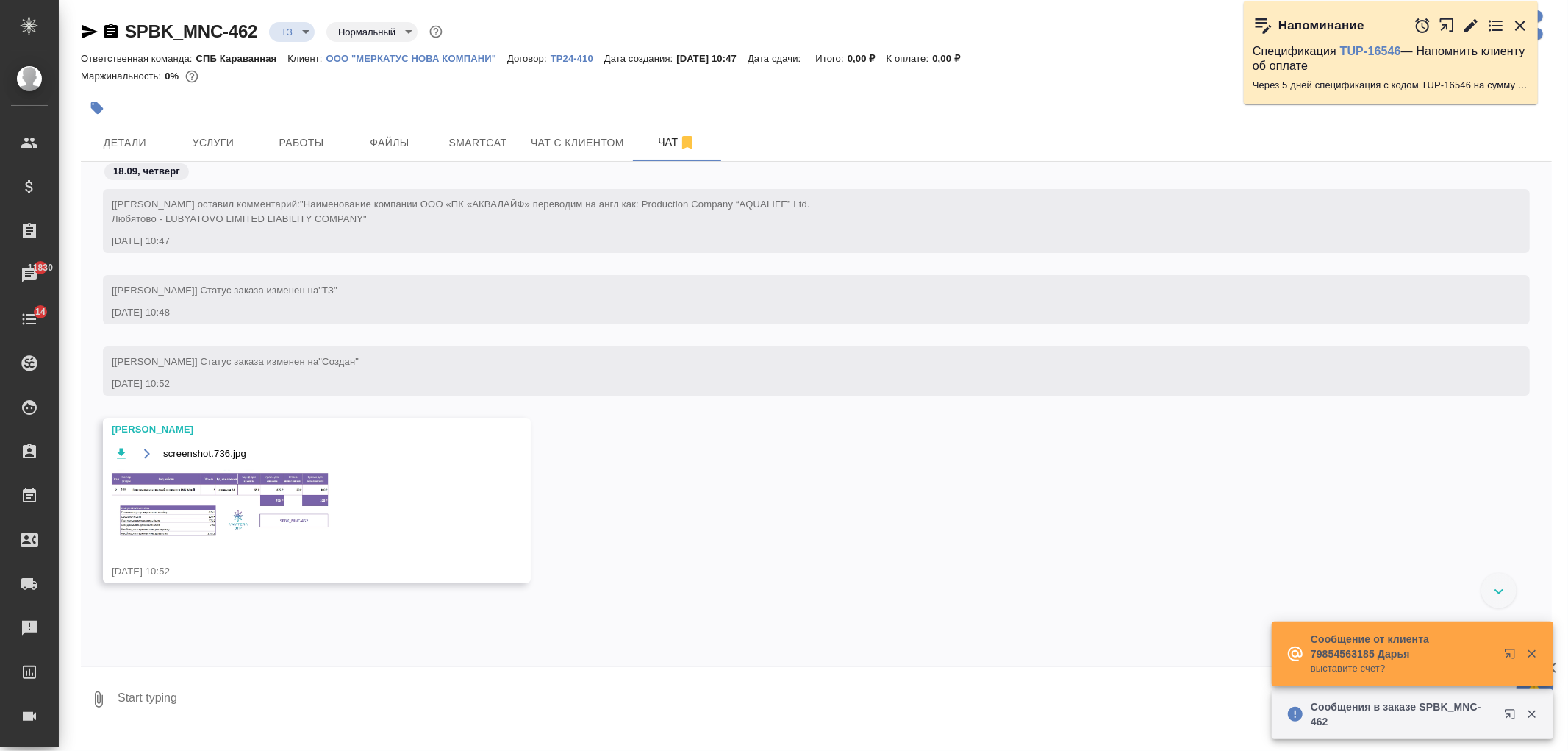
click at [223, 494] on img at bounding box center [222, 504] width 221 height 68
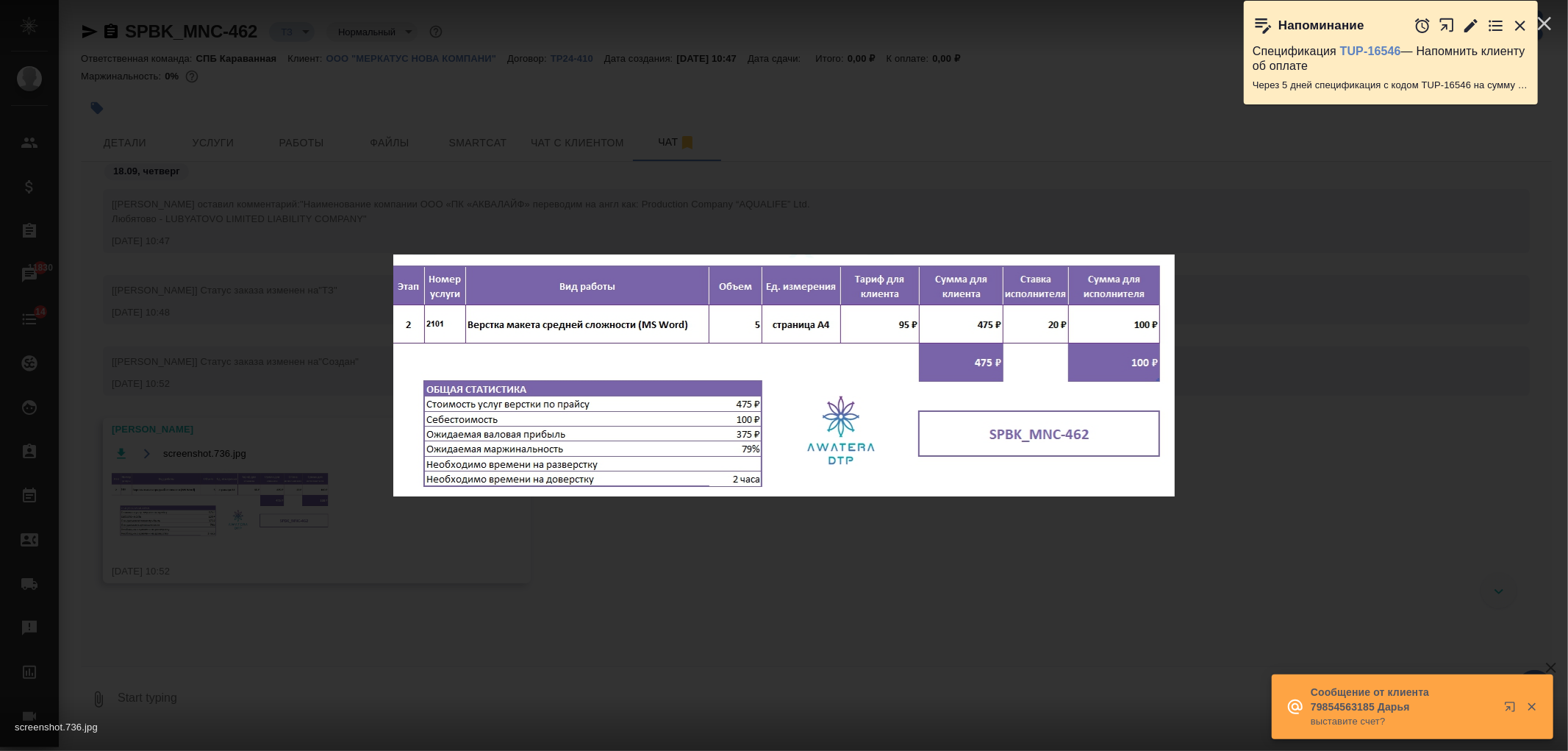
click at [223, 494] on div "screenshot.736.jpg 1 of 1" at bounding box center [784, 375] width 1568 height 751
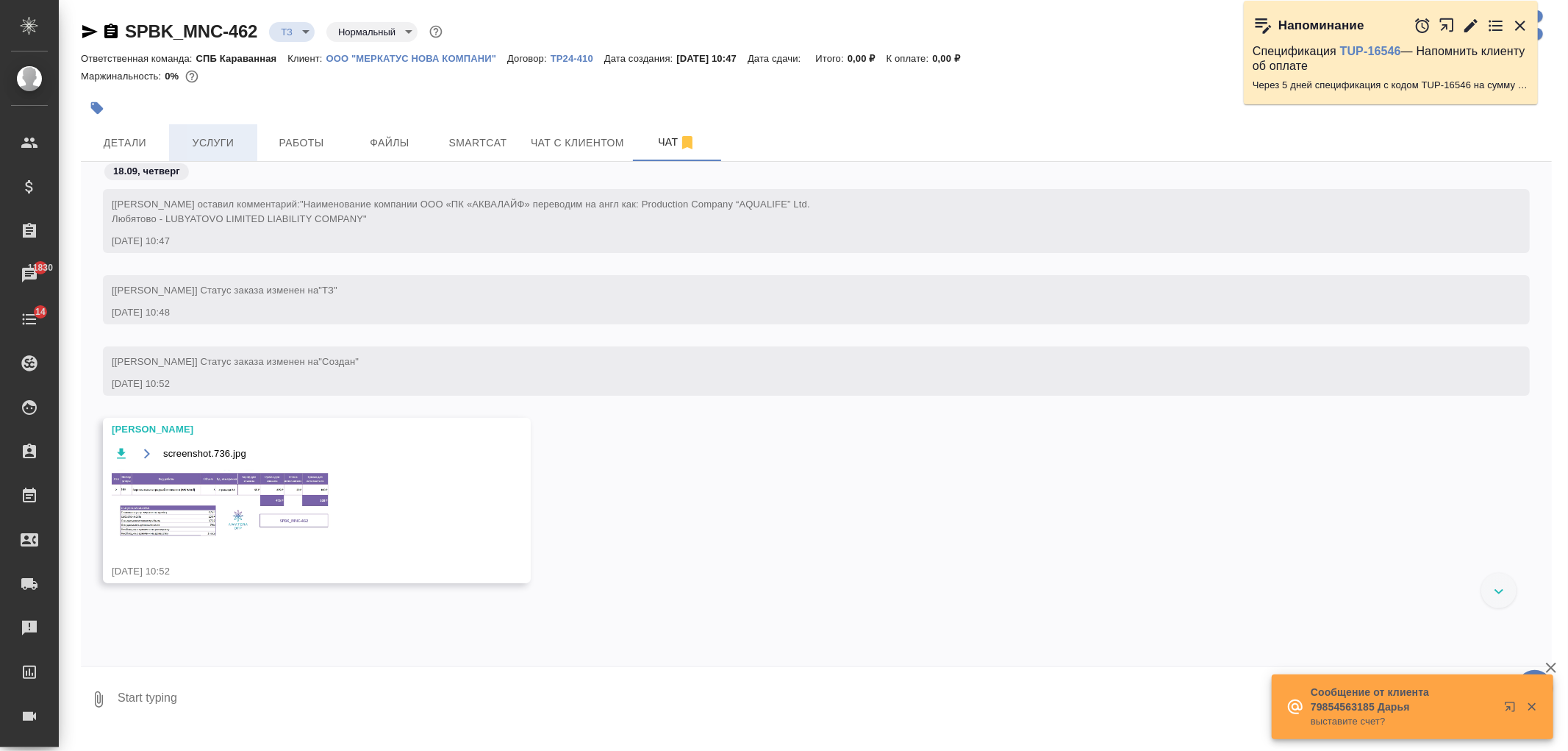
click at [218, 136] on span "Услуги" at bounding box center [213, 142] width 71 height 18
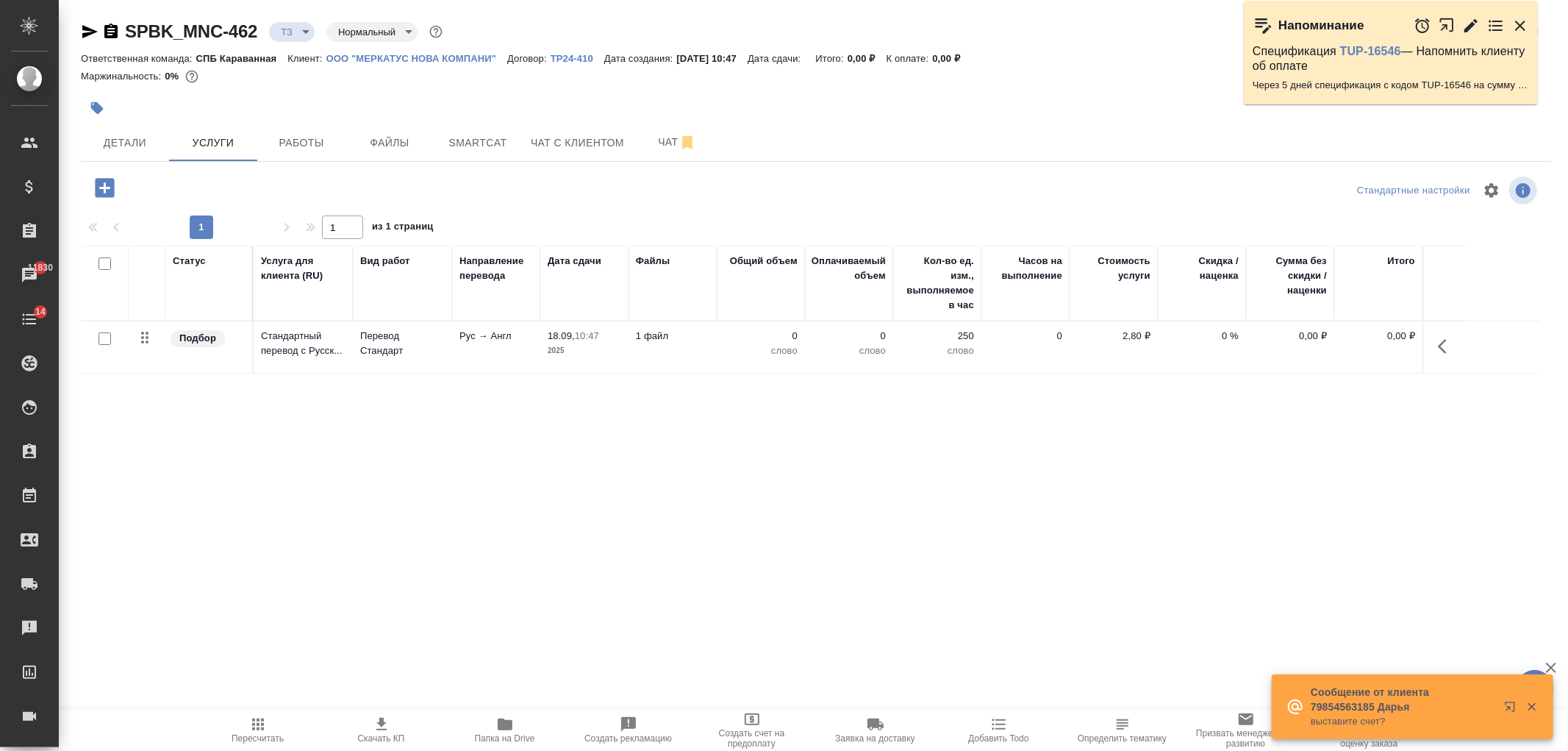
click at [98, 188] on icon "button" at bounding box center [104, 188] width 19 height 19
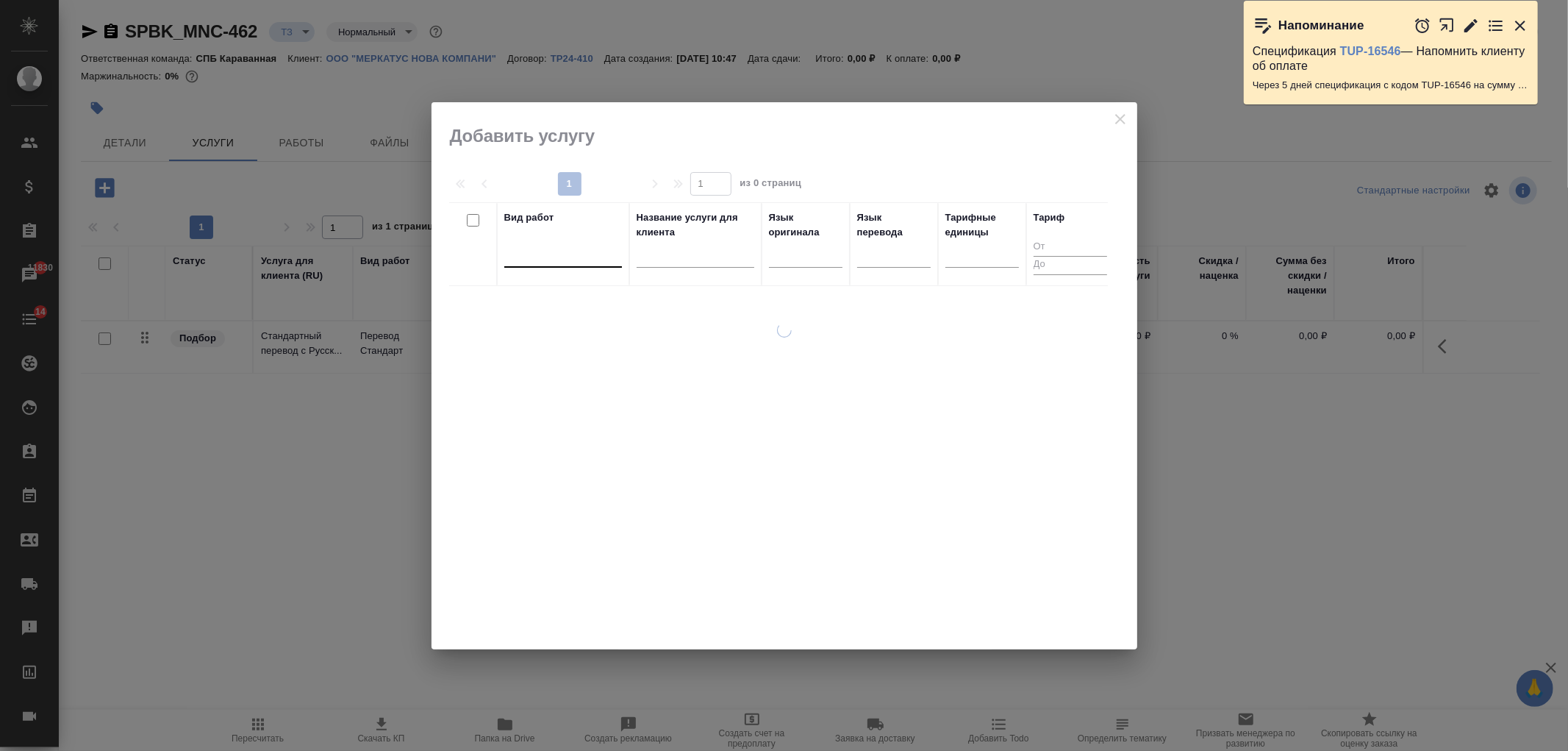
click at [547, 258] on div at bounding box center [562, 252] width 117 height 22
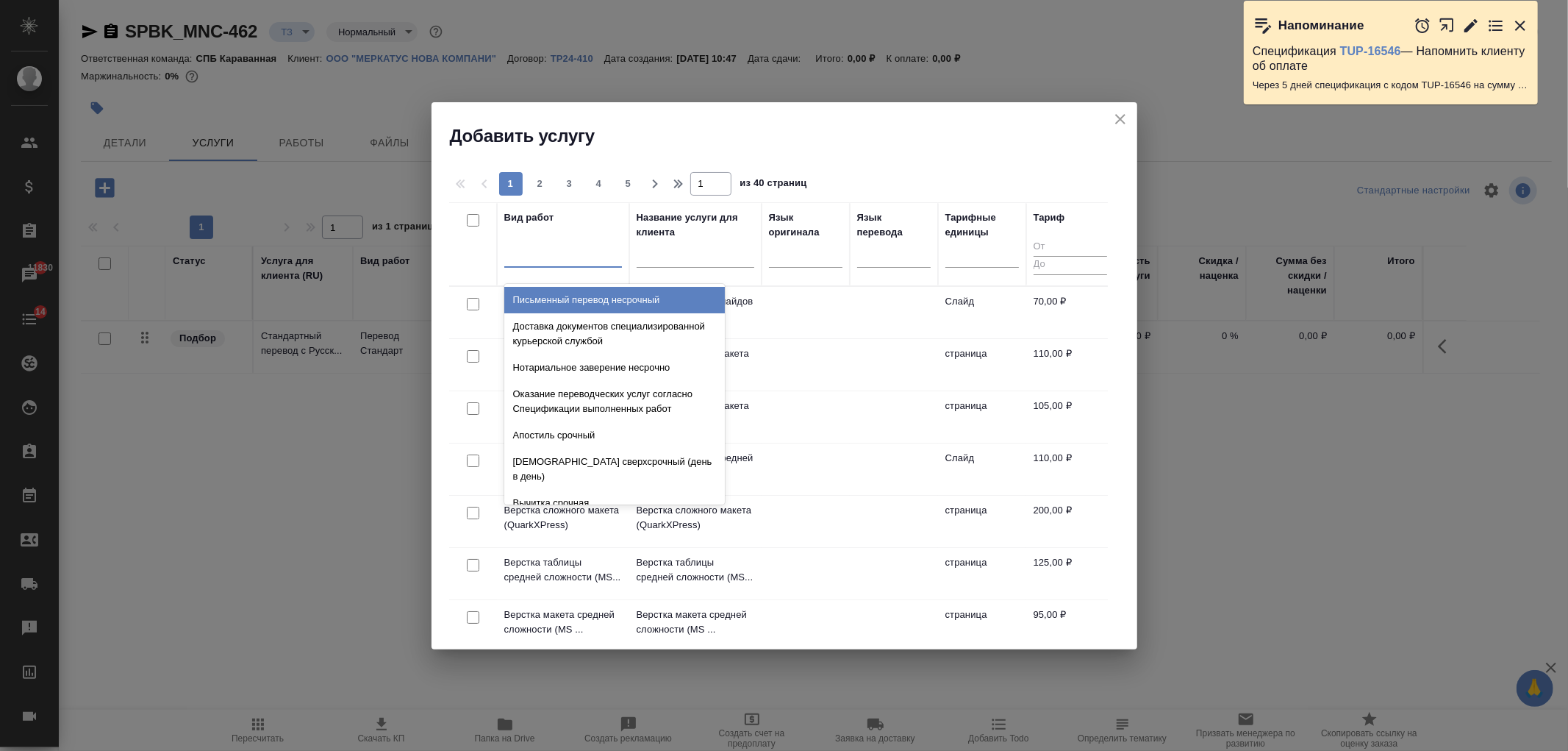
type input "а"
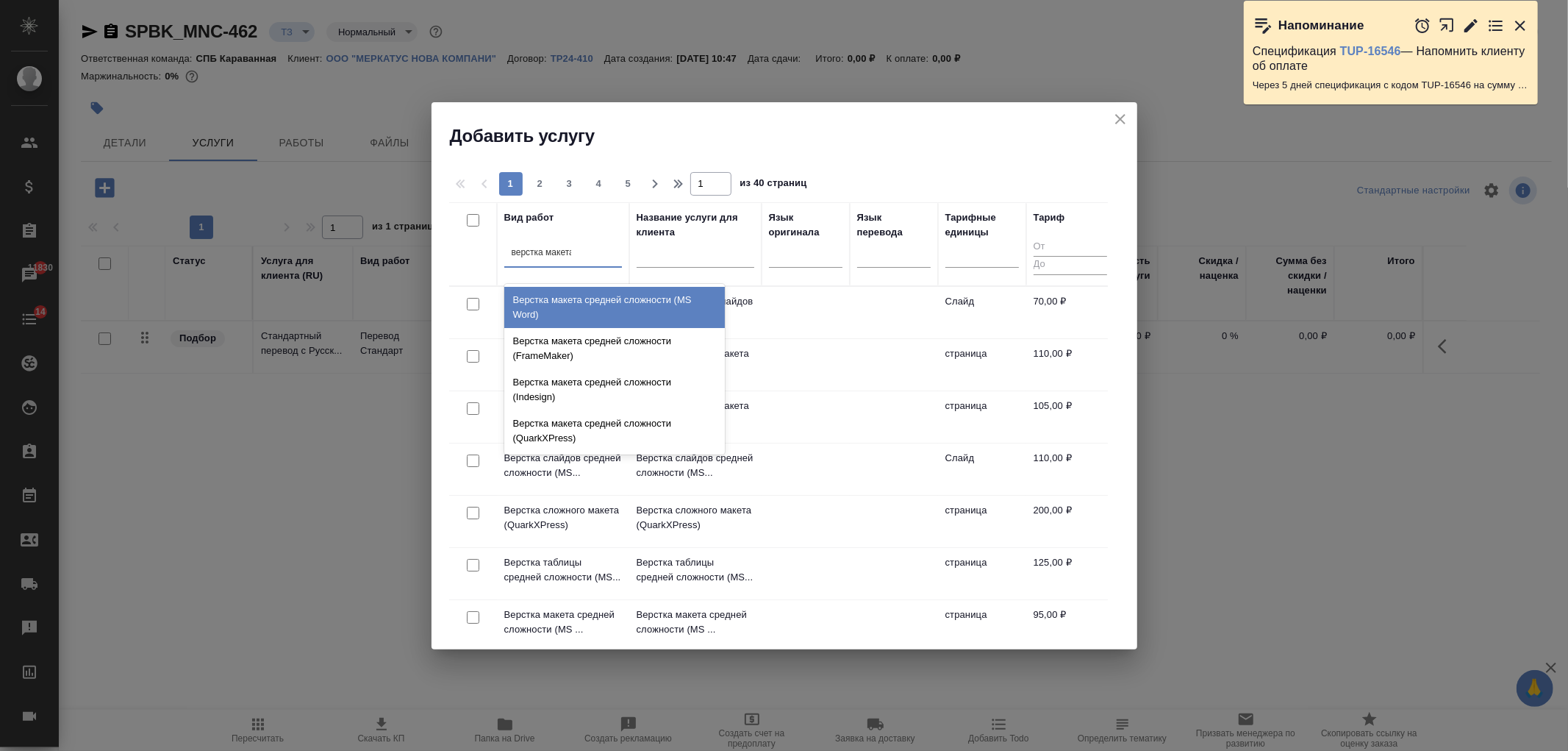
type input "верстка макета"
click at [575, 297] on div "Верстка макета средней сложности (MS Word)" at bounding box center [614, 307] width 221 height 41
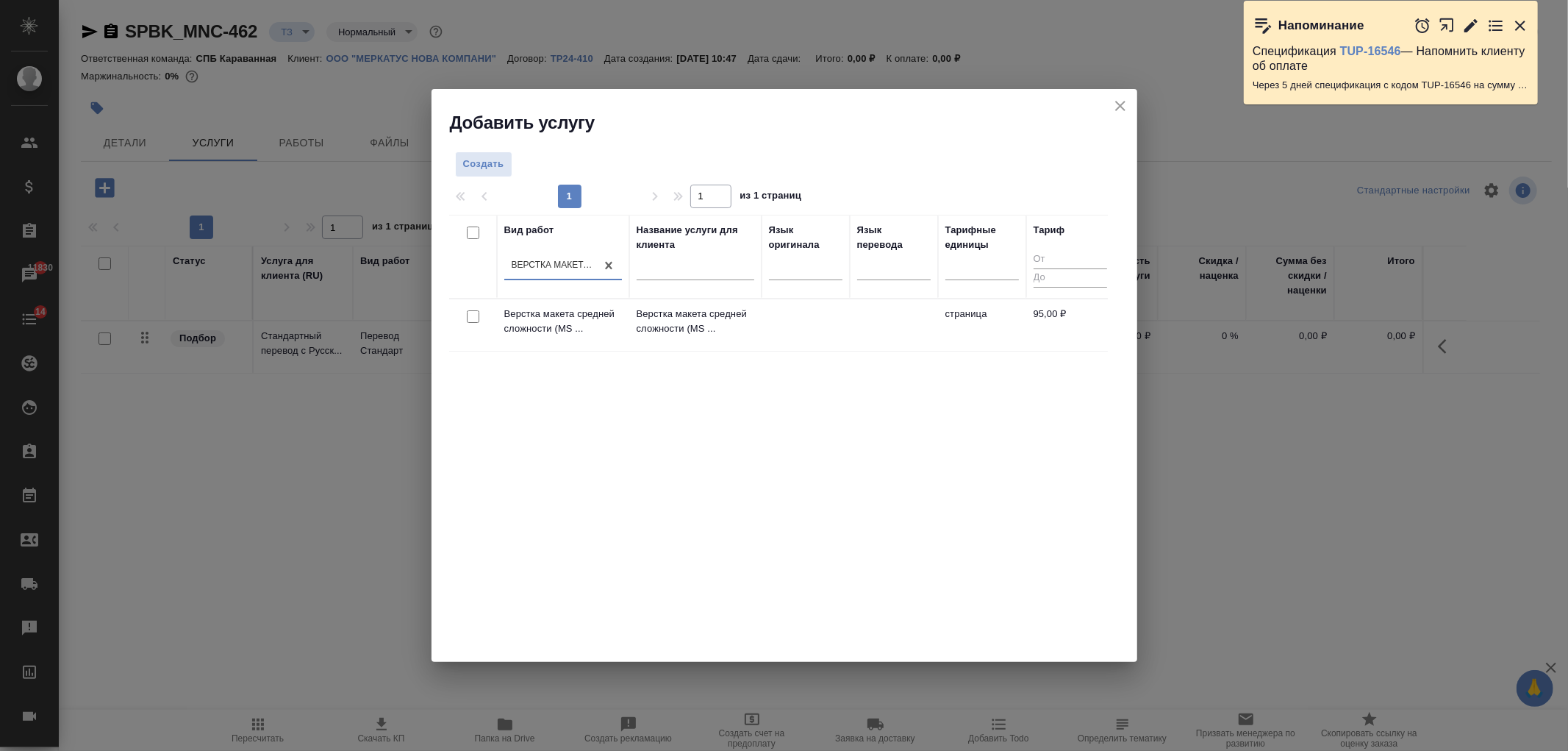
click at [467, 321] on input "checkbox" at bounding box center [472, 316] width 12 height 12
checkbox input "true"
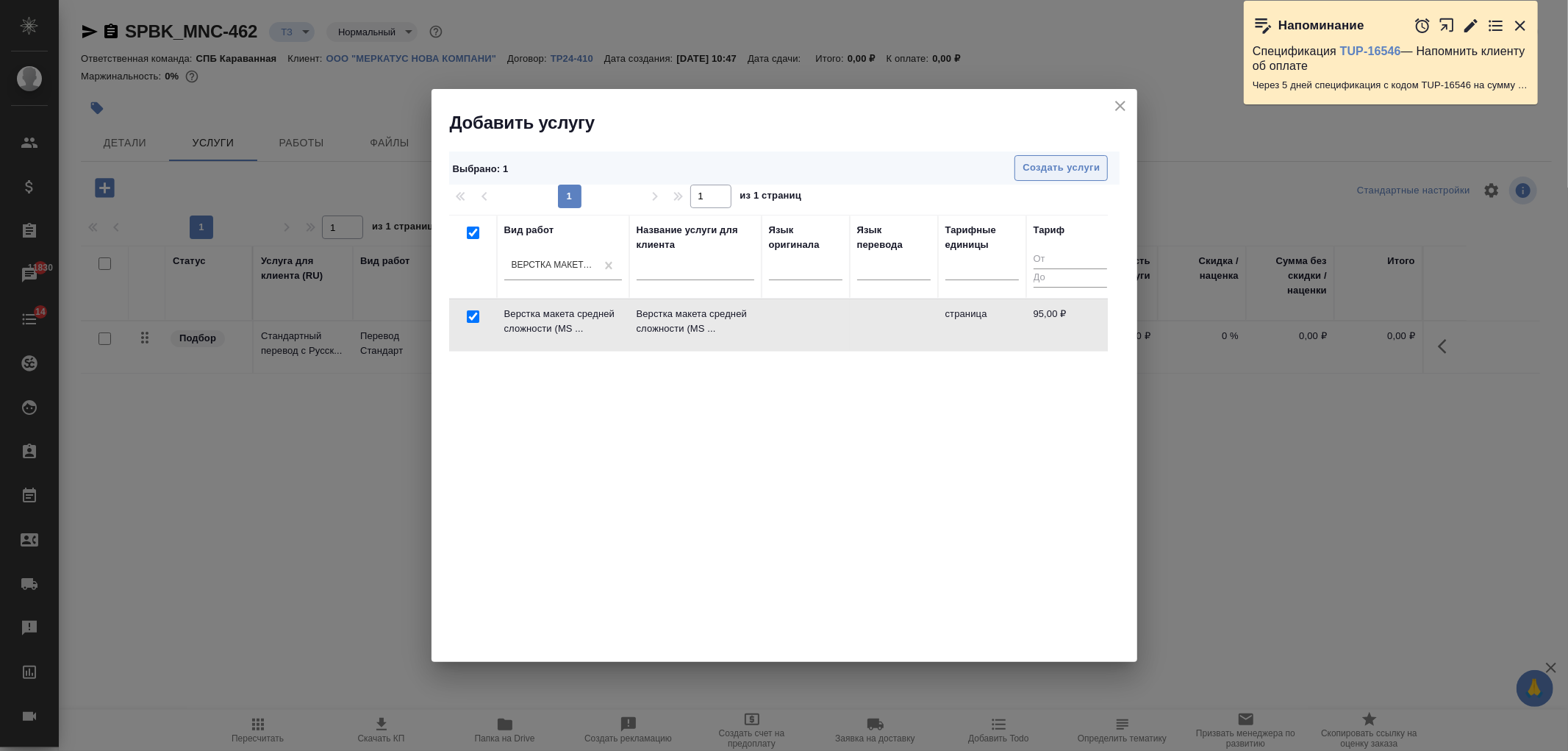
click at [1052, 162] on span "Создать услуги" at bounding box center [1061, 168] width 78 height 17
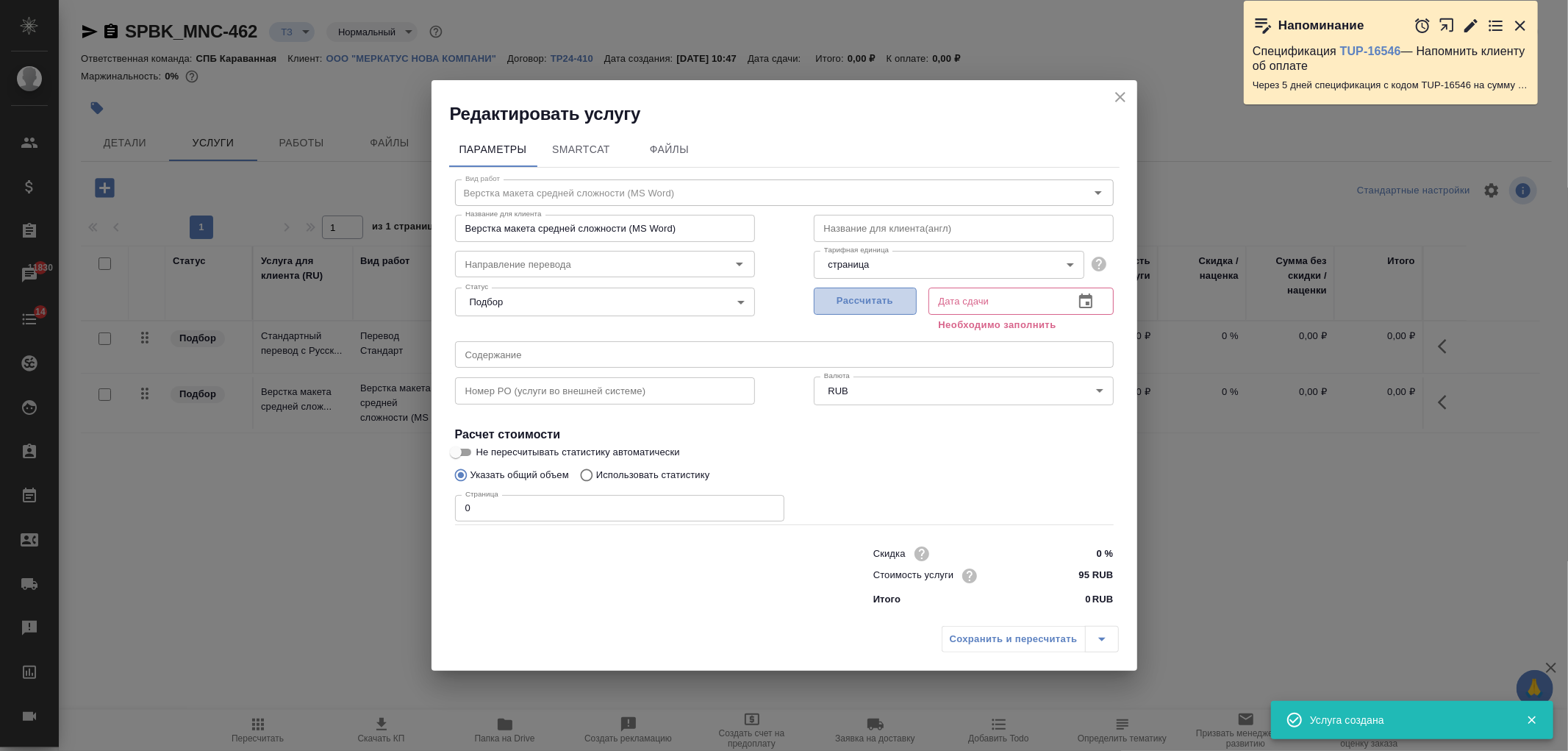
click at [865, 299] on span "Рассчитать" at bounding box center [865, 301] width 87 height 17
type input "18.09.2025 10:54"
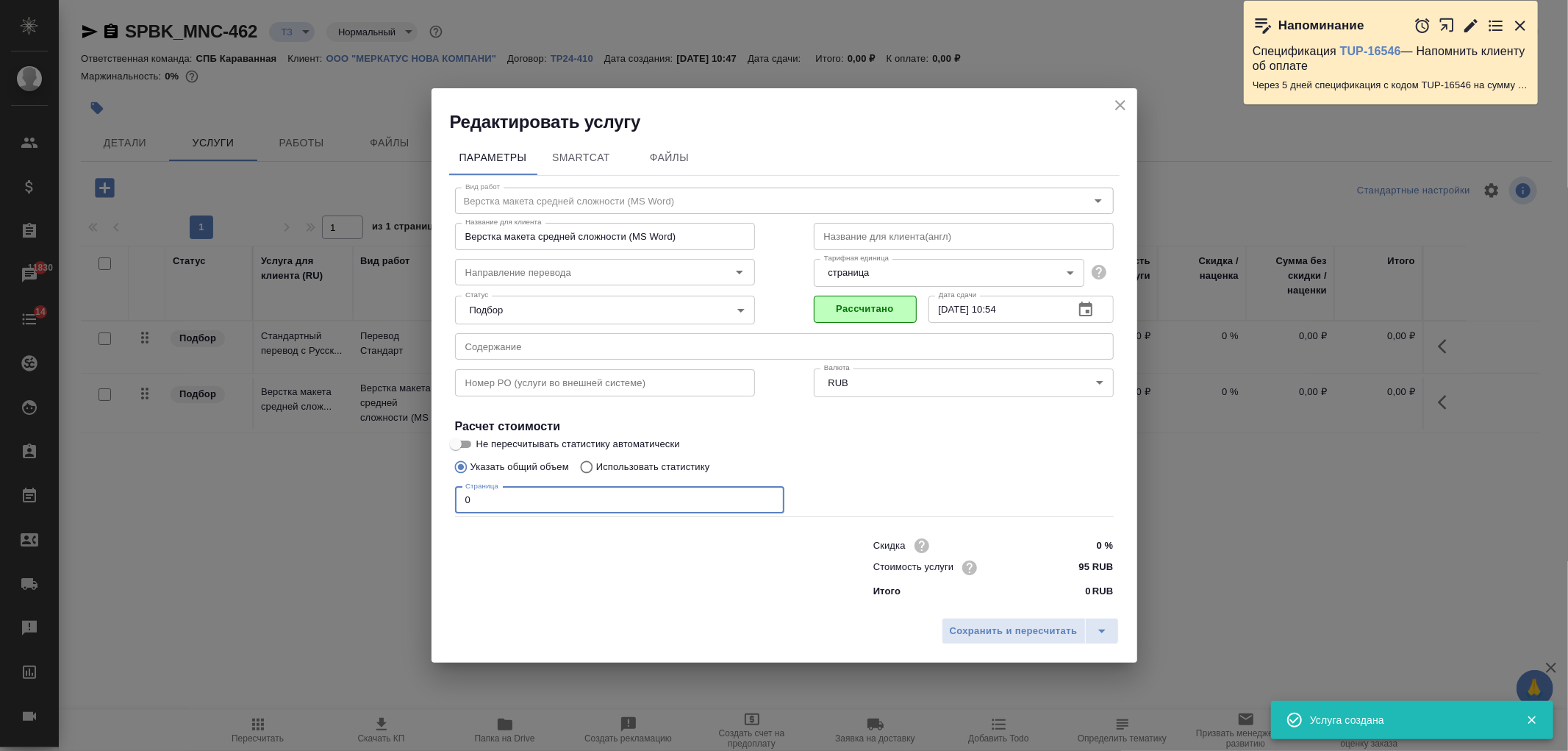
click at [490, 506] on input "0" at bounding box center [619, 500] width 330 height 27
type input "5"
click at [1041, 626] on span "Сохранить и пересчитать" at bounding box center [1013, 631] width 128 height 17
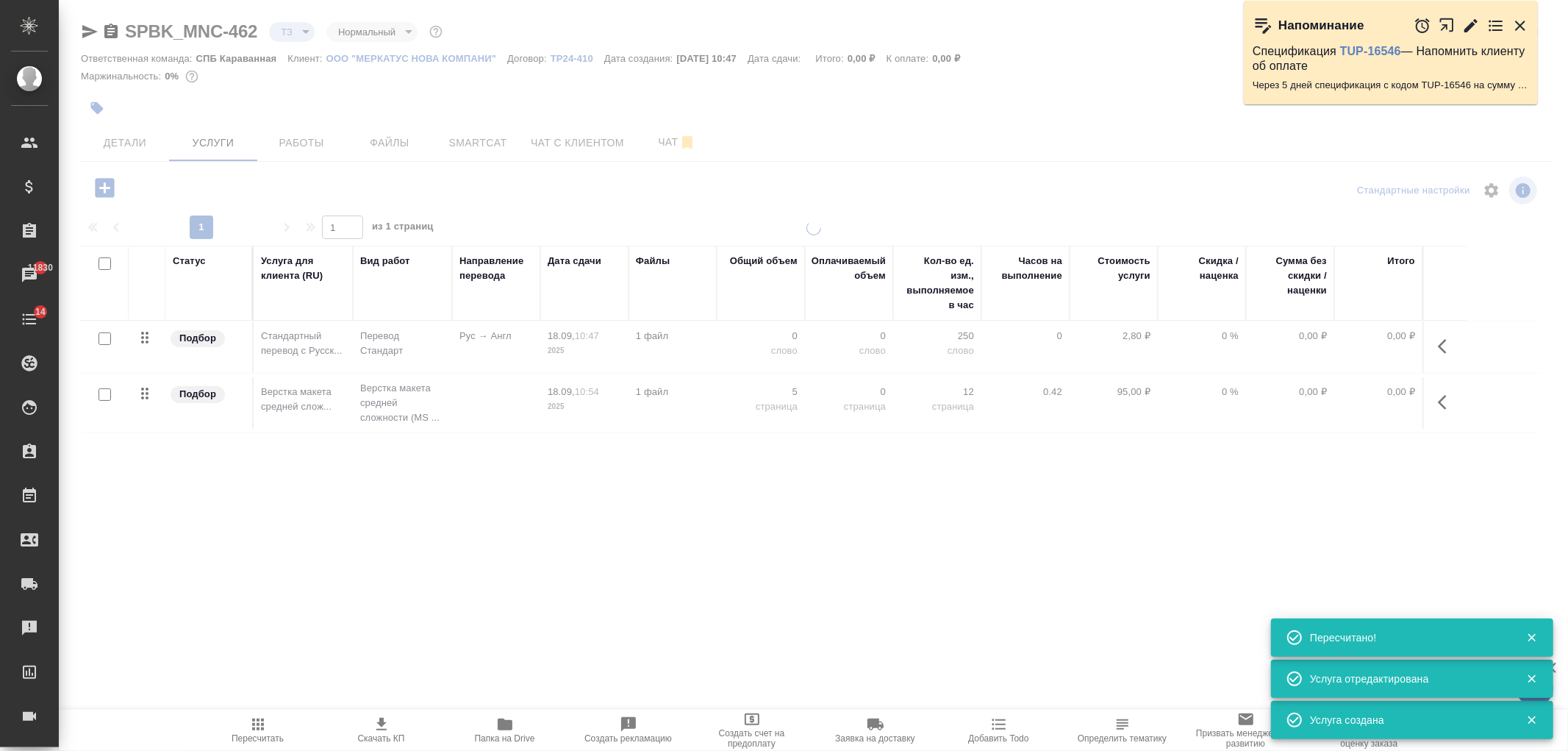
type input "new"
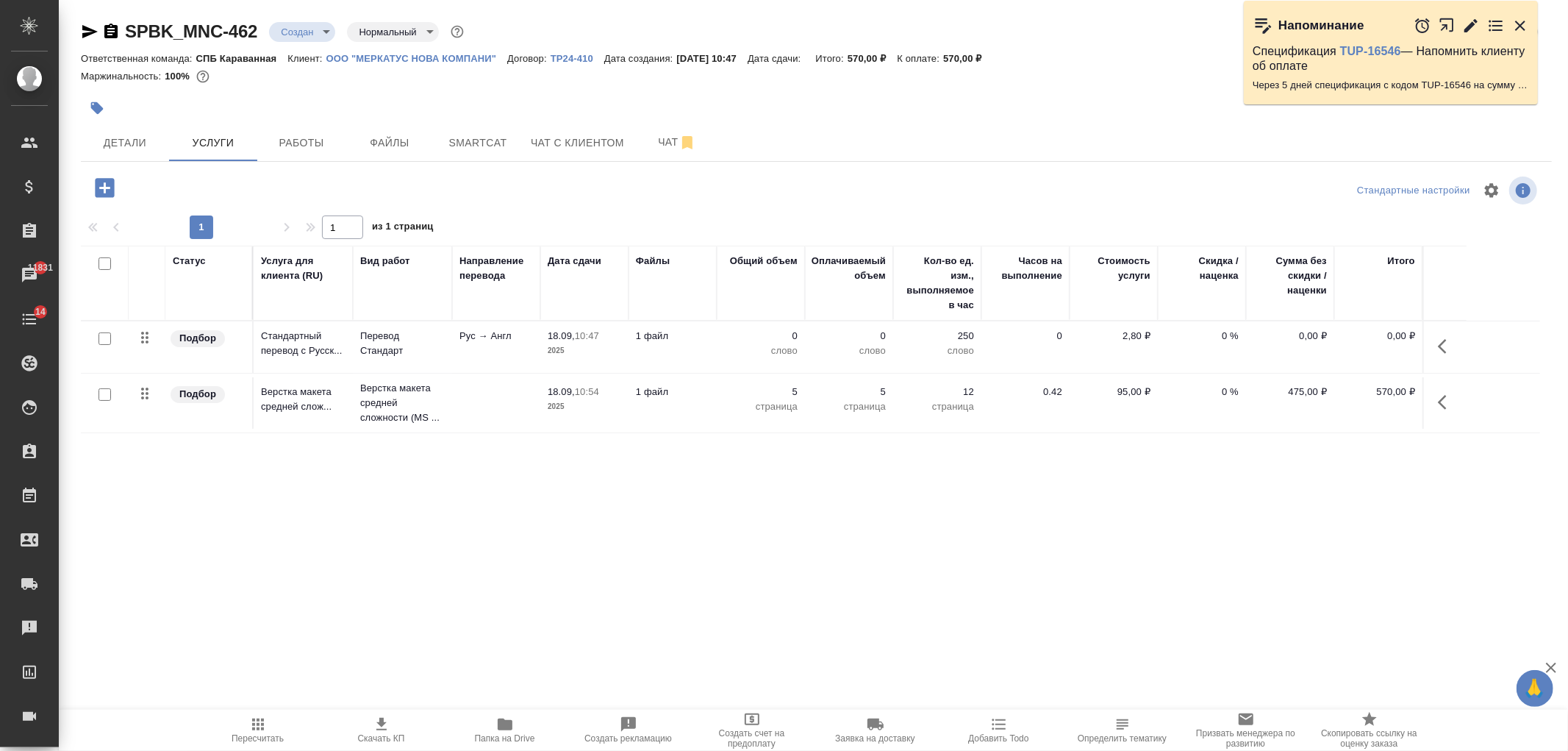
click at [88, 31] on icon "button" at bounding box center [89, 31] width 18 height 18
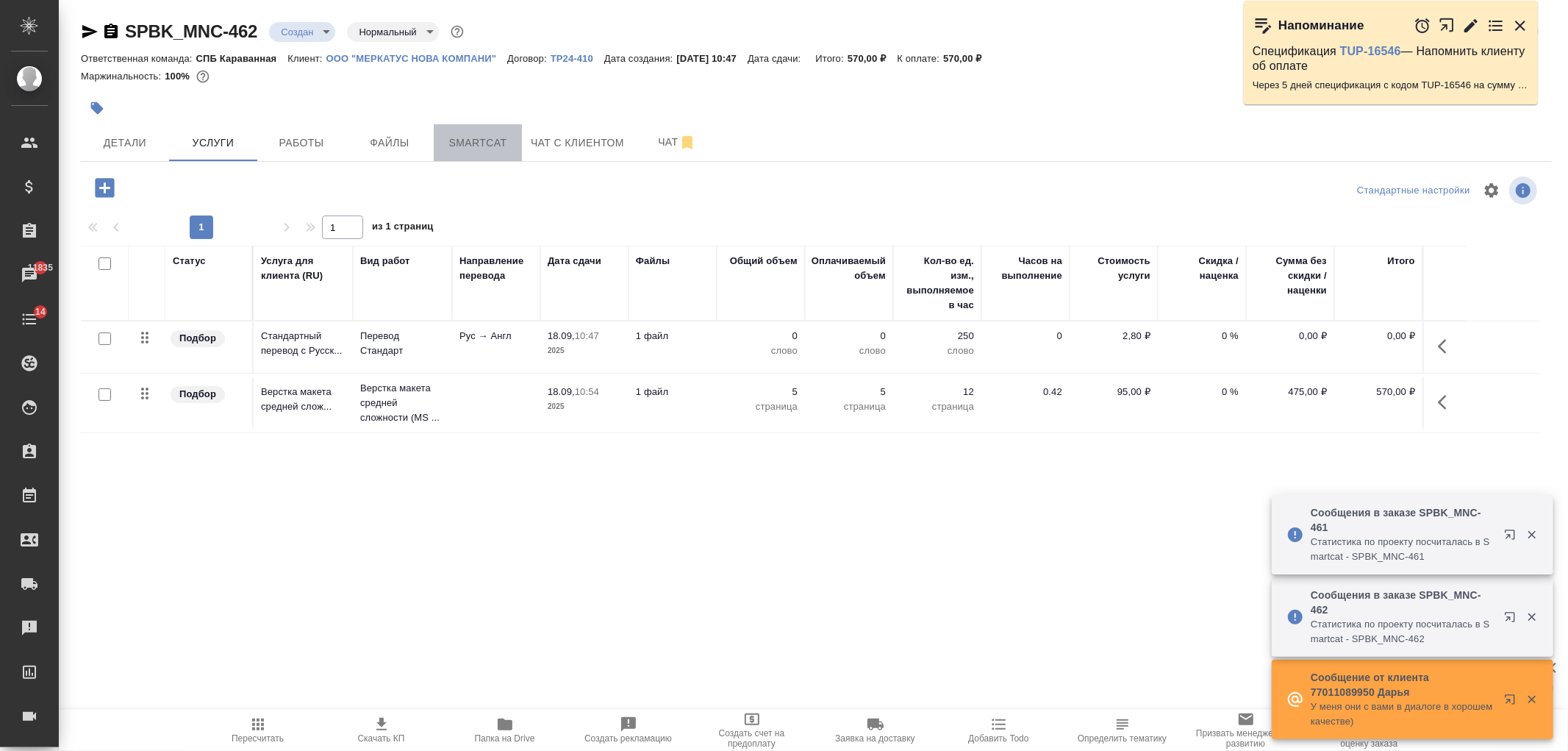
click at [504, 150] on span "Smartcat" at bounding box center [477, 142] width 71 height 18
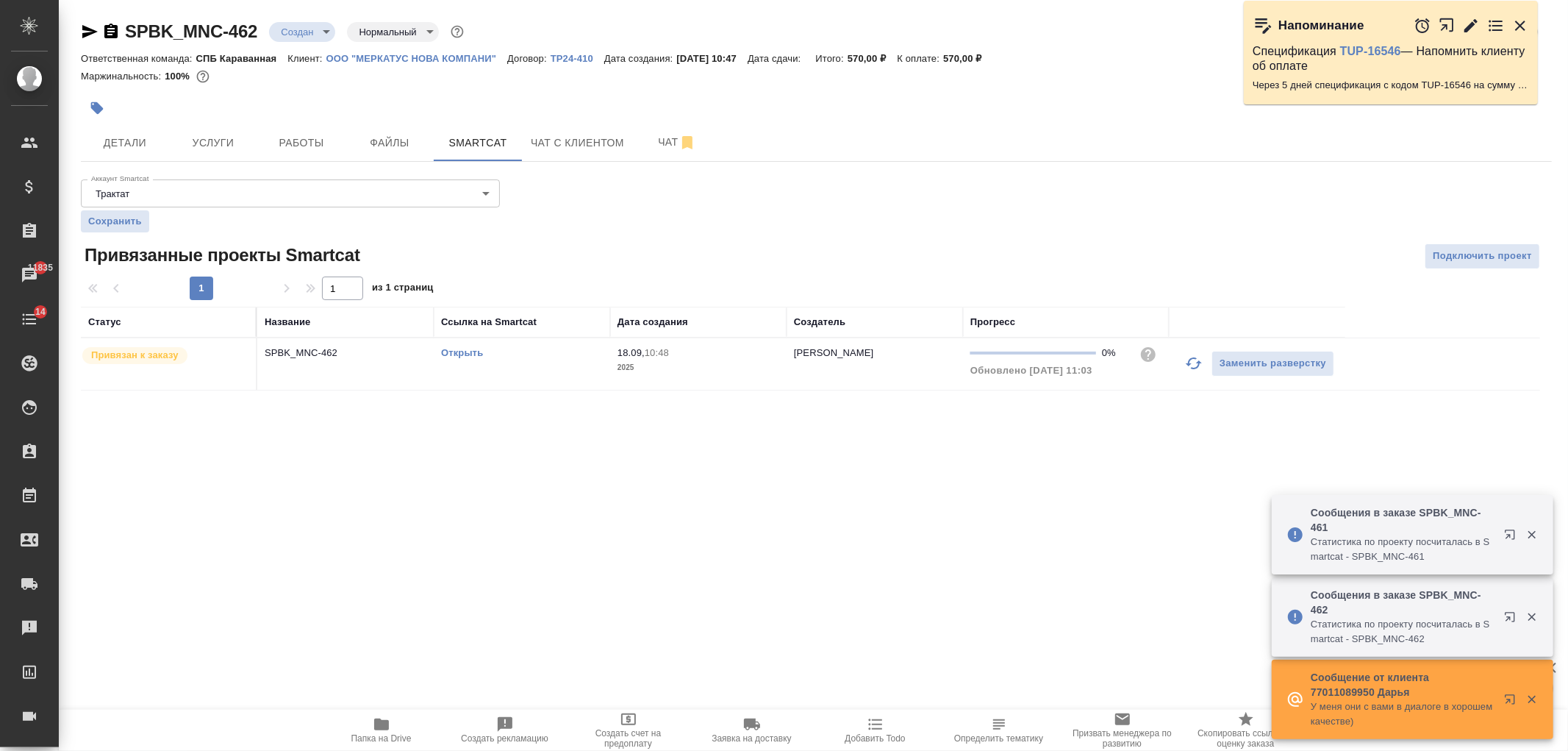
click at [471, 354] on link "Открыть" at bounding box center [462, 352] width 42 height 11
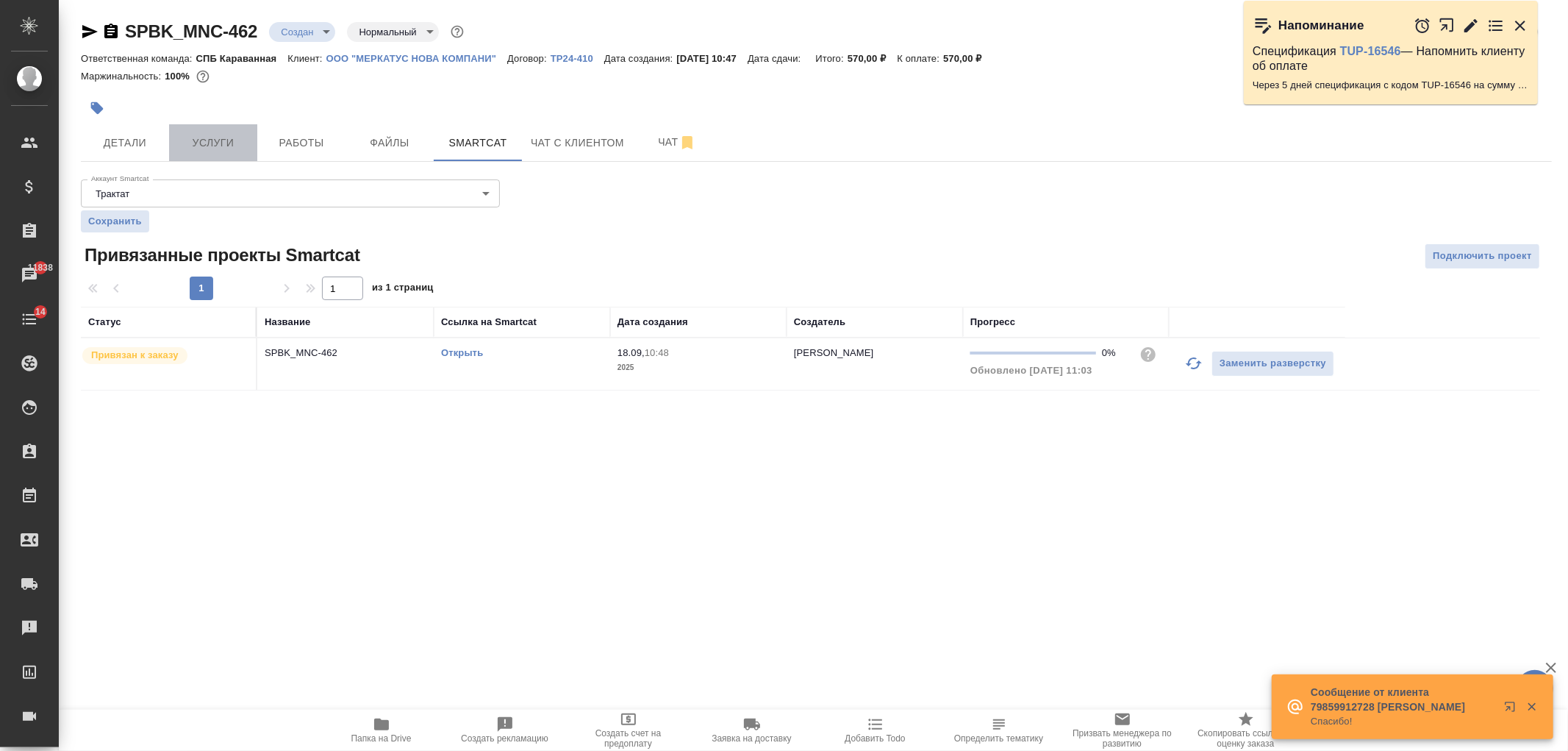
click at [230, 154] on button "Услуги" at bounding box center [213, 142] width 88 height 37
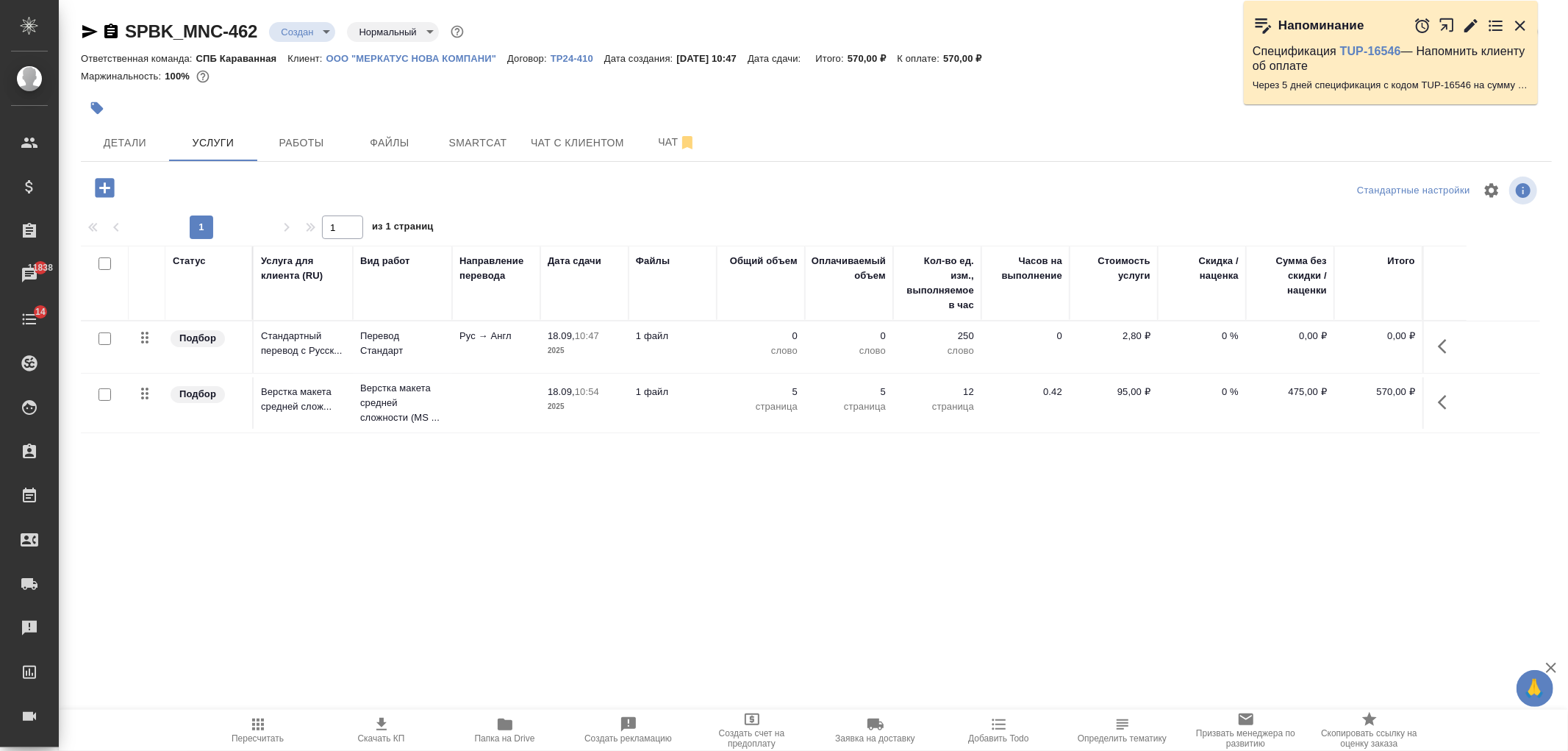
click at [603, 343] on p "2025" at bounding box center [584, 350] width 74 height 15
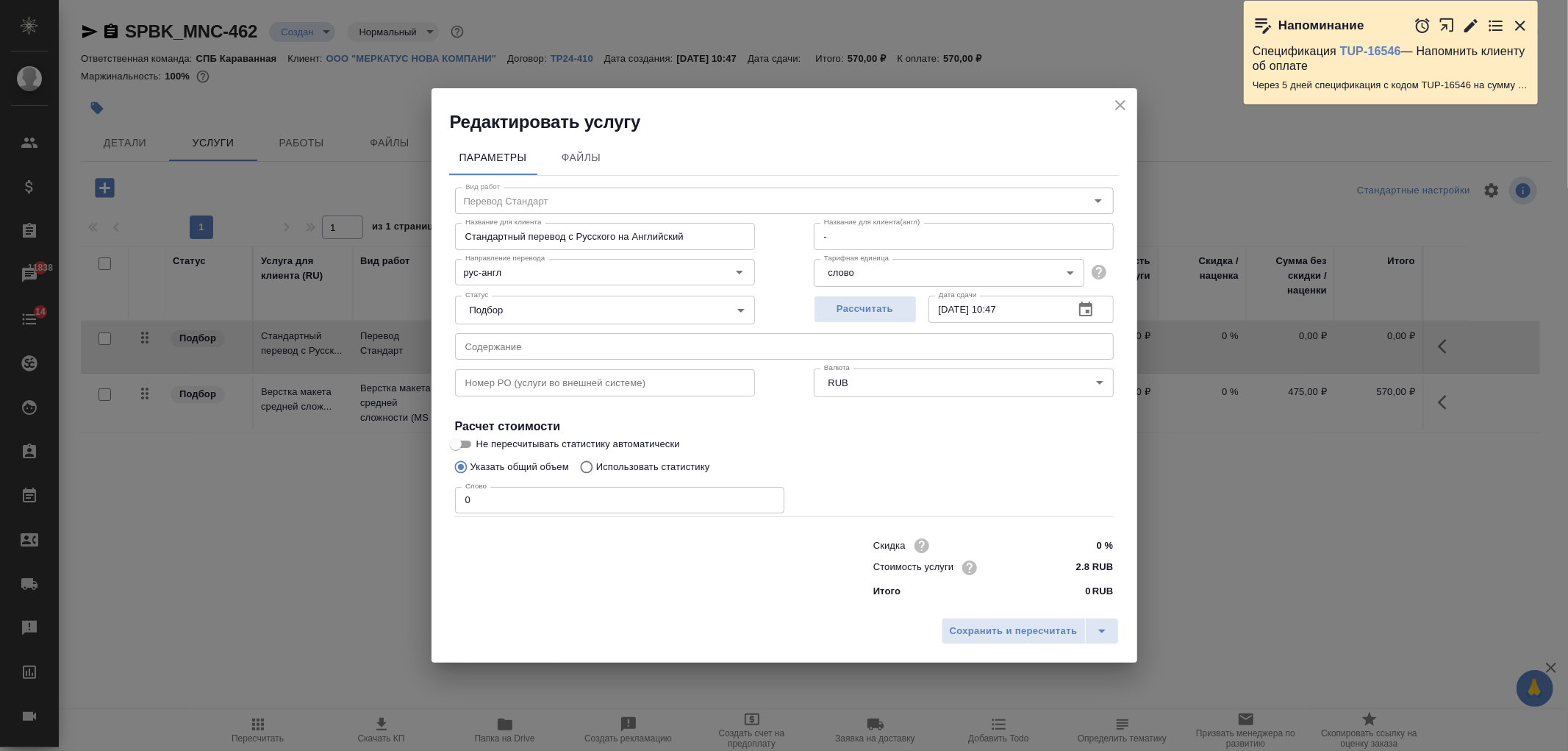
click at [681, 456] on label "Использовать статистику" at bounding box center [641, 466] width 137 height 27
click at [597, 456] on input "Использовать статистику" at bounding box center [584, 466] width 24 height 27
radio input "true"
radio input "false"
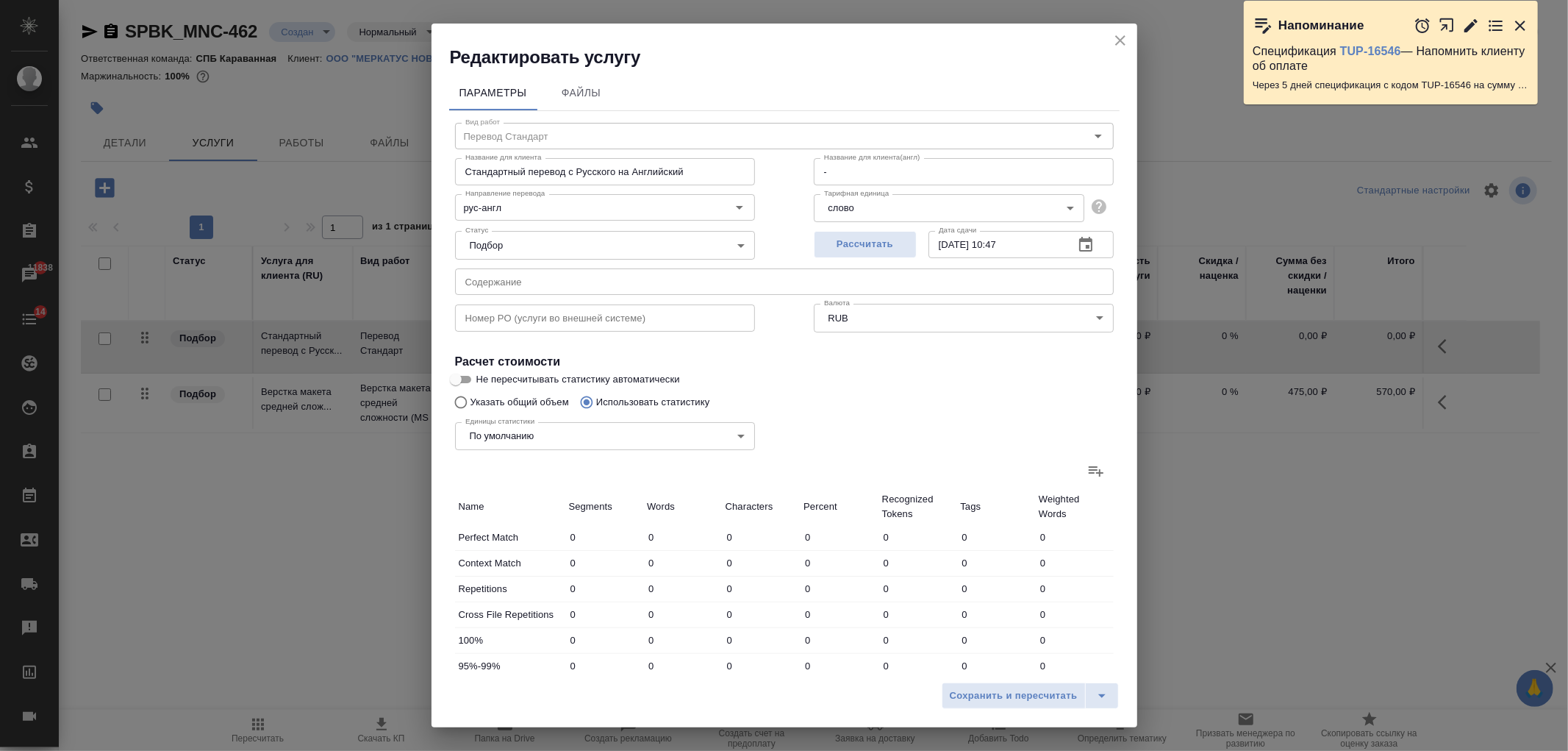
click at [1092, 474] on label at bounding box center [1096, 470] width 35 height 35
click at [0, 0] on input "file" at bounding box center [0, 0] width 0 height 0
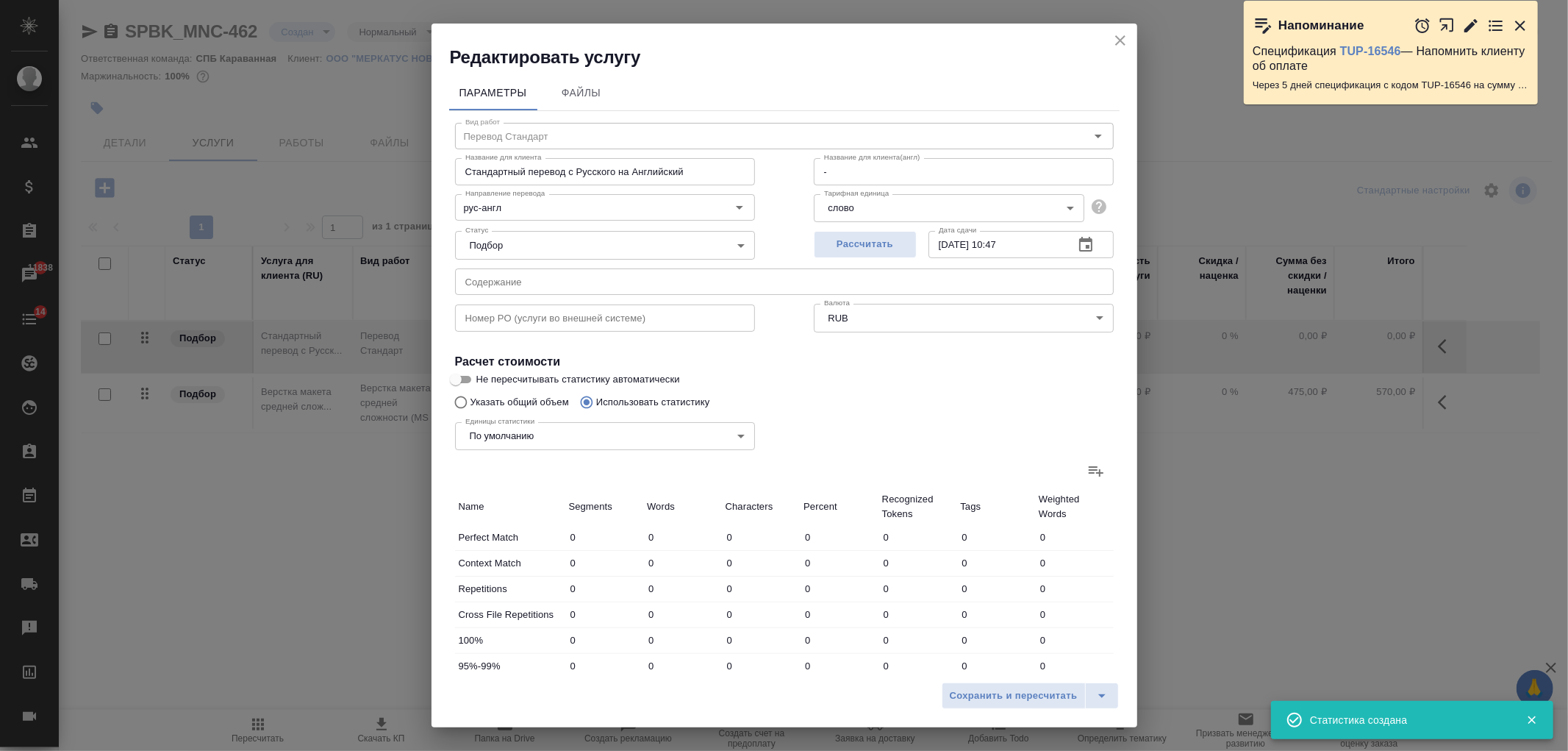
type input "143"
type input "736"
type input "5552"
type input "9"
type input "34"
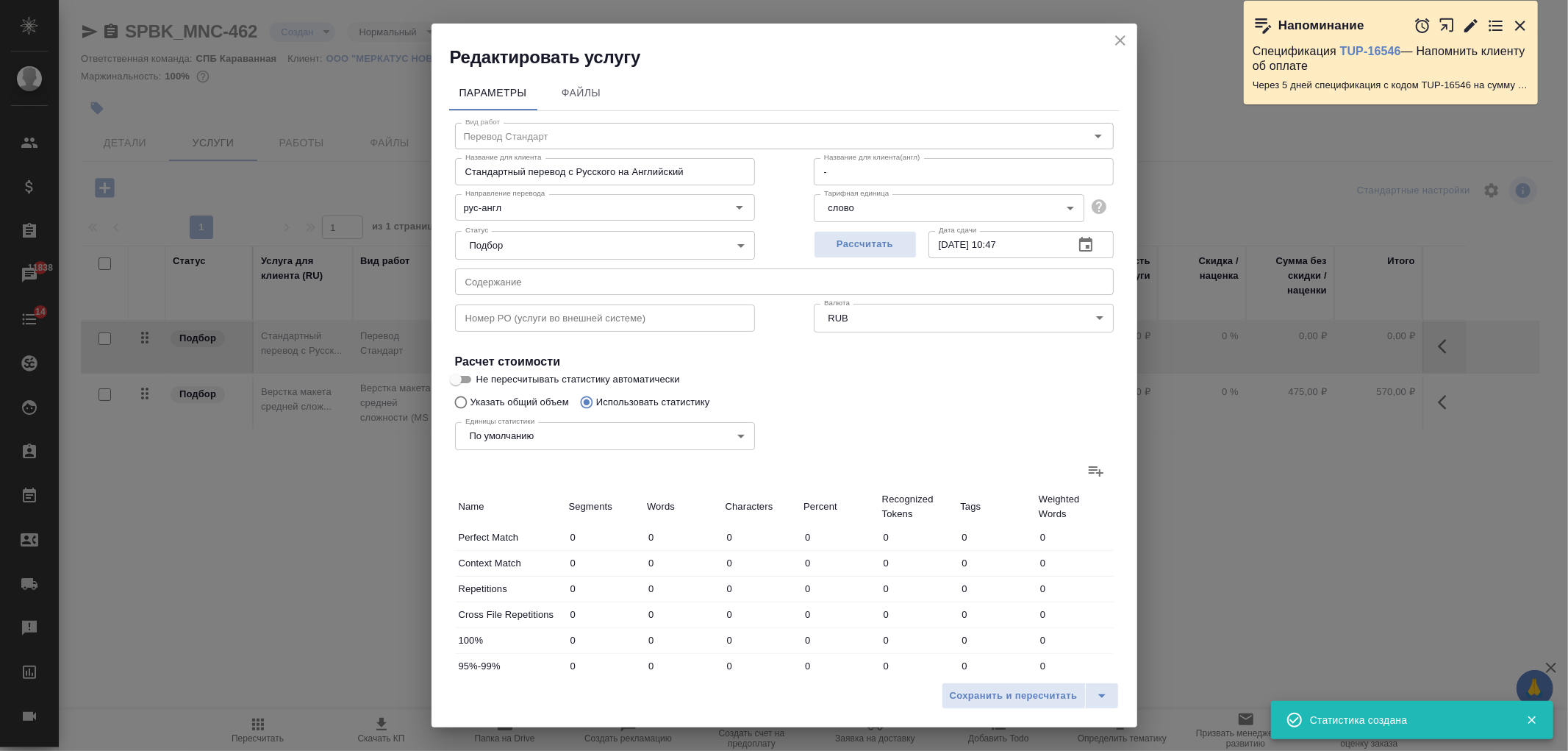
type input "267"
type input "1"
type input "19"
type input "153"
type input "1"
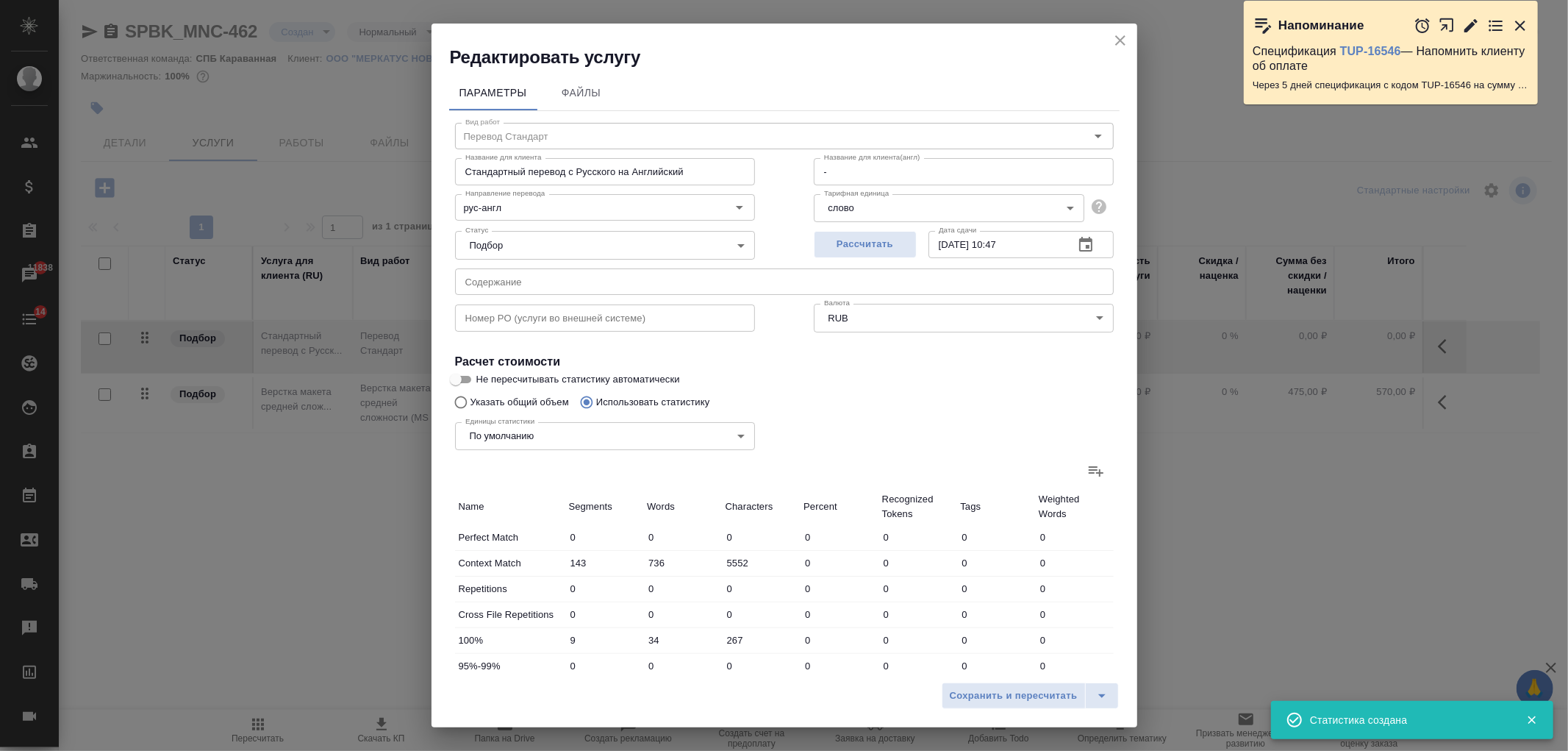
type input "2"
type input "13"
type input "154"
type input "791"
type input "5985"
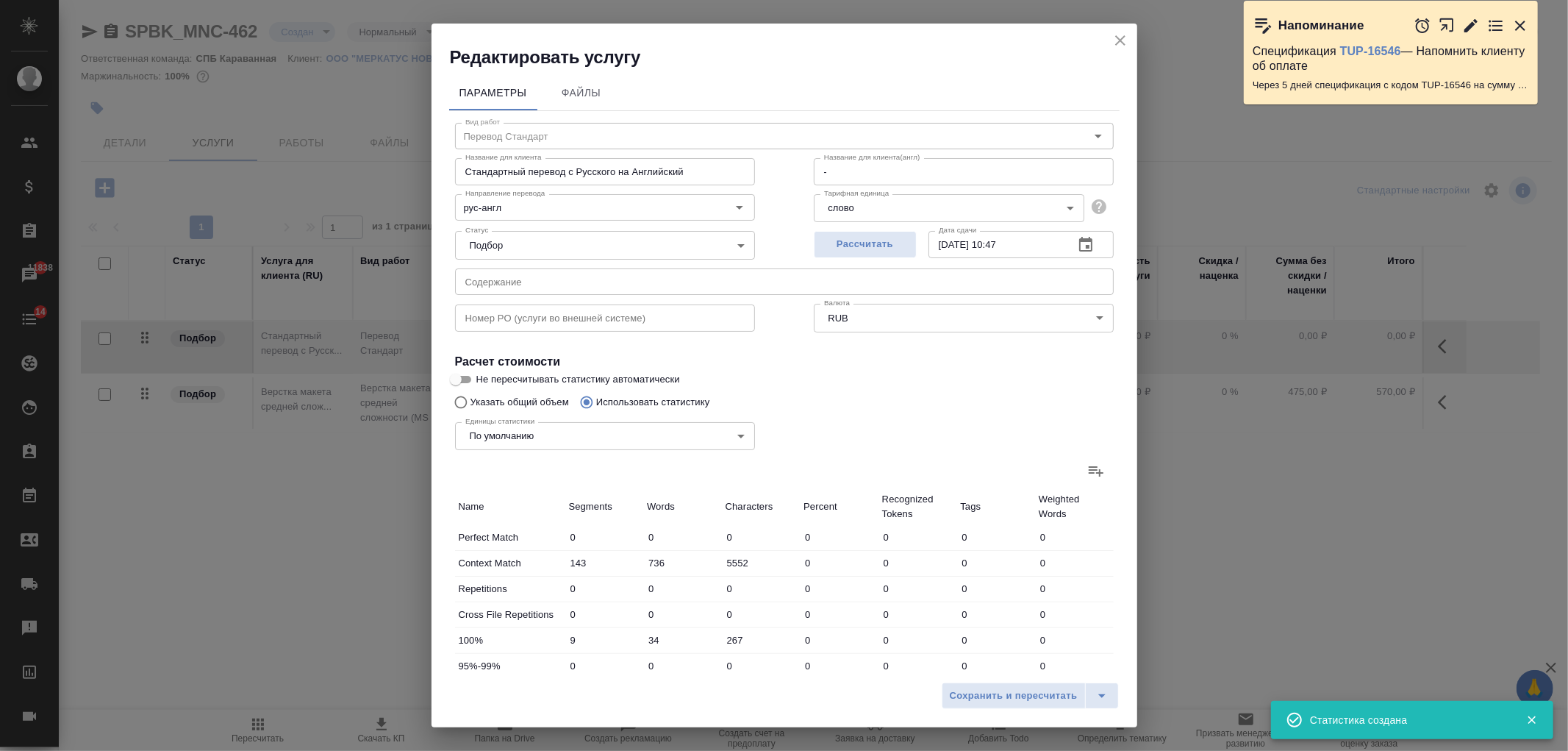
type input "154"
type input "791"
type input "5985"
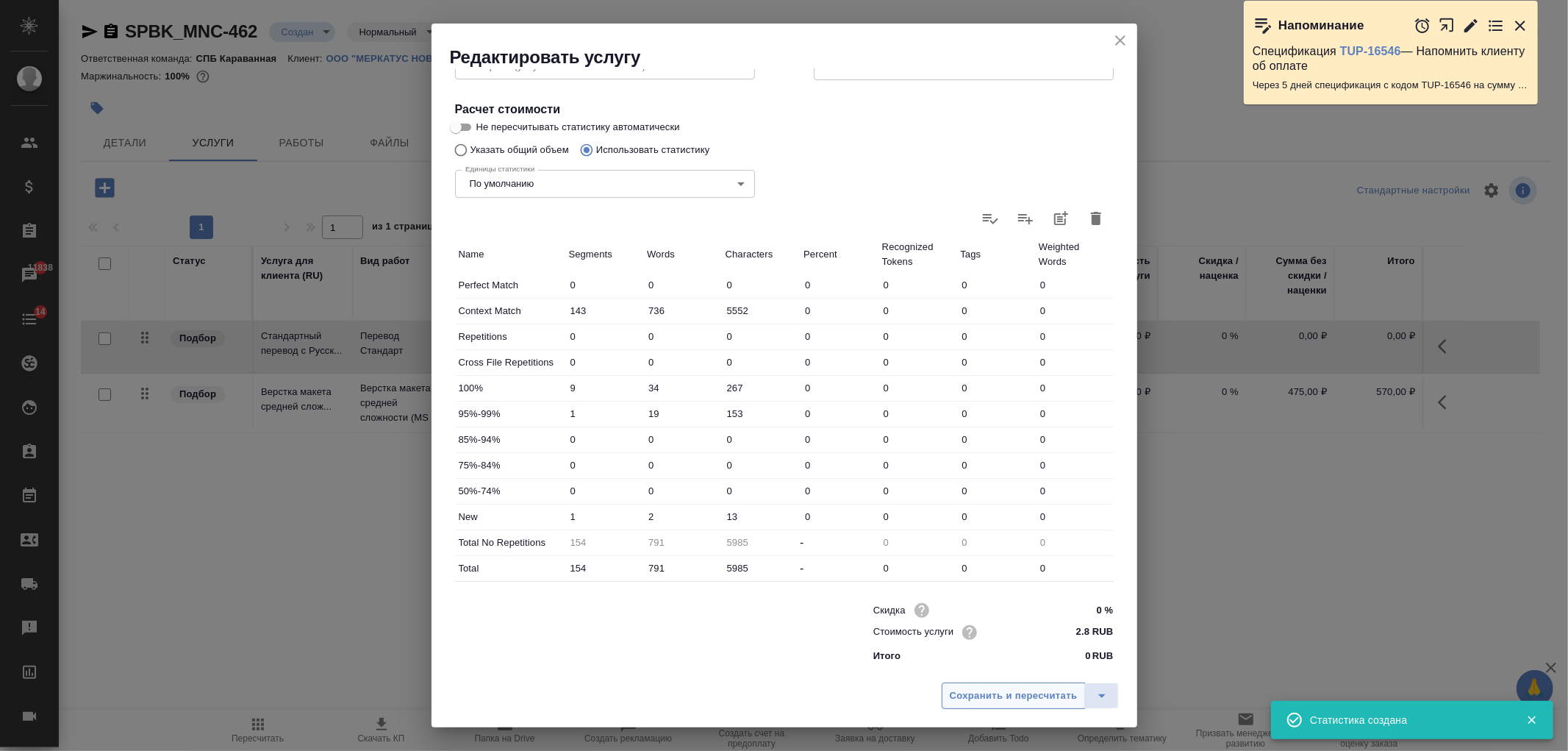
click at [1007, 704] on button "Сохранить и пересчитать" at bounding box center [1013, 695] width 144 height 27
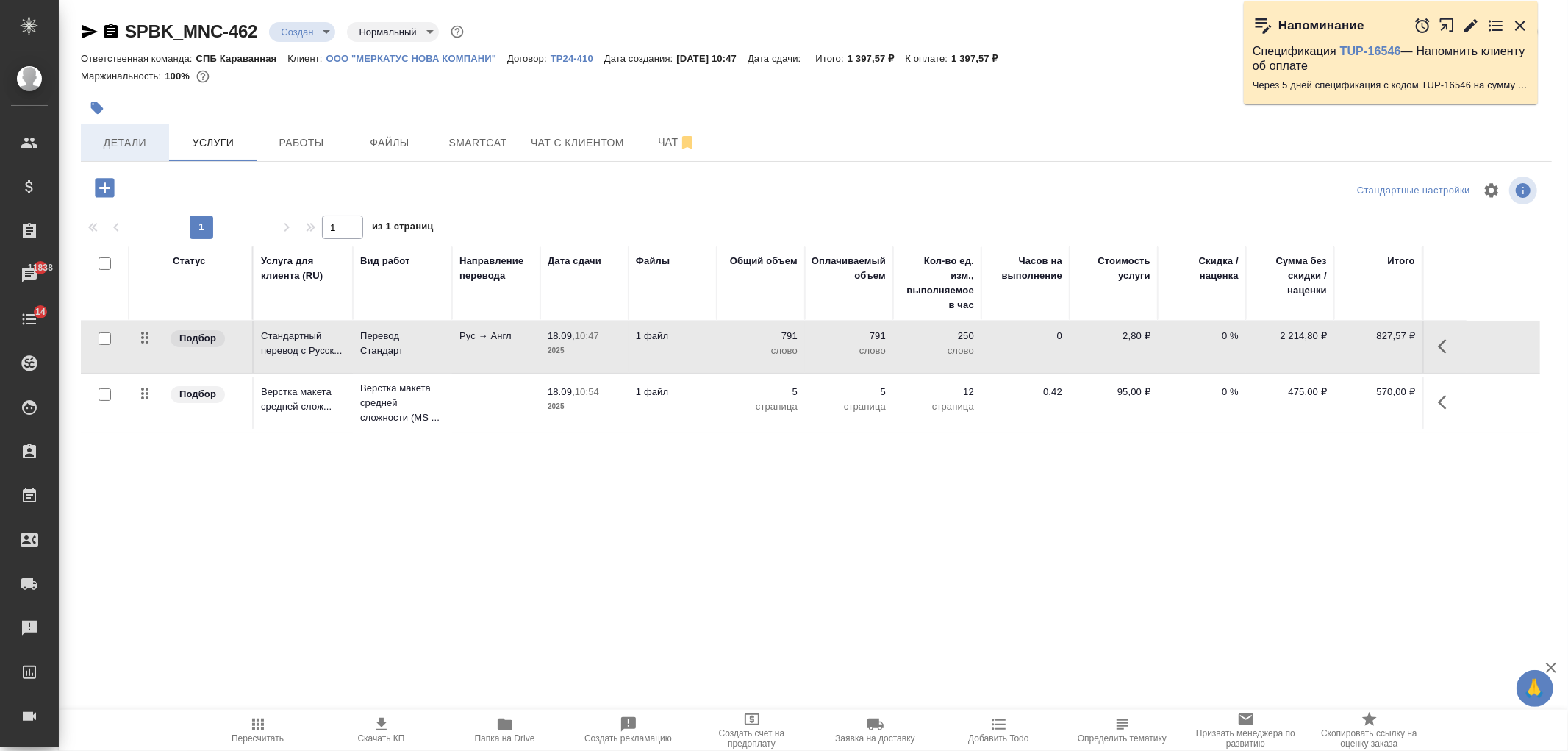
click at [151, 128] on button "Детали" at bounding box center [124, 142] width 88 height 37
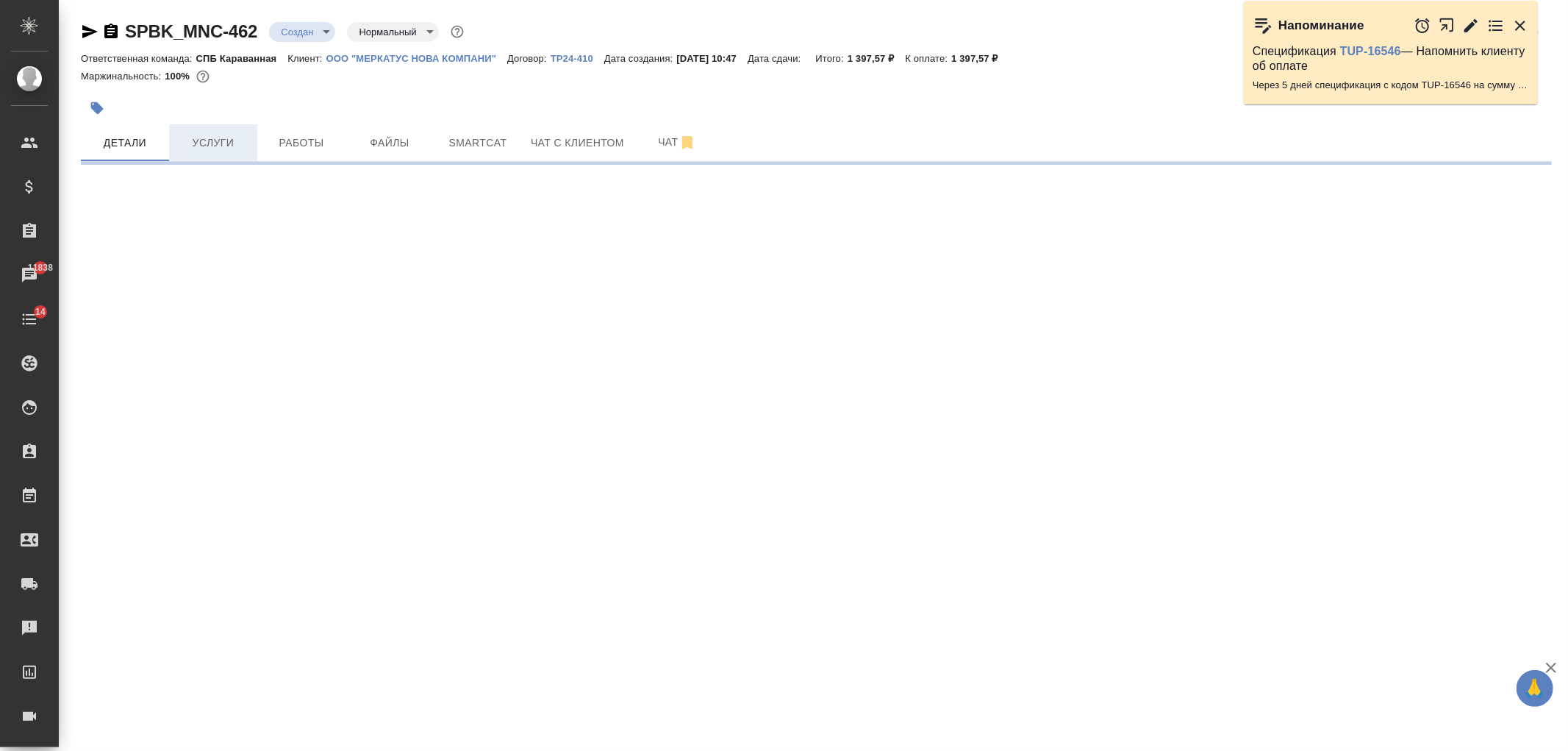
select select "RU"
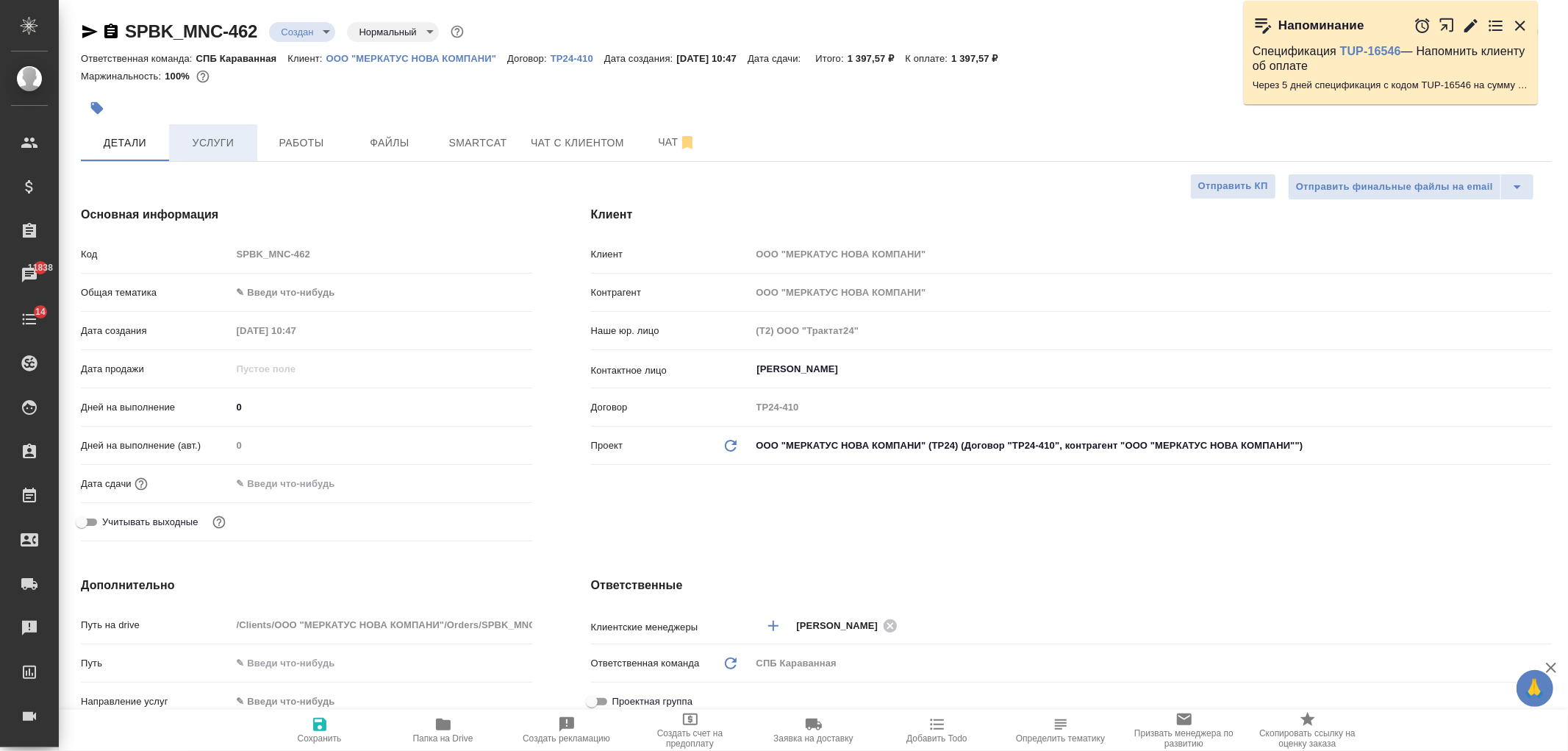
type textarea "x"
click at [222, 134] on span "Услуги" at bounding box center [213, 142] width 71 height 18
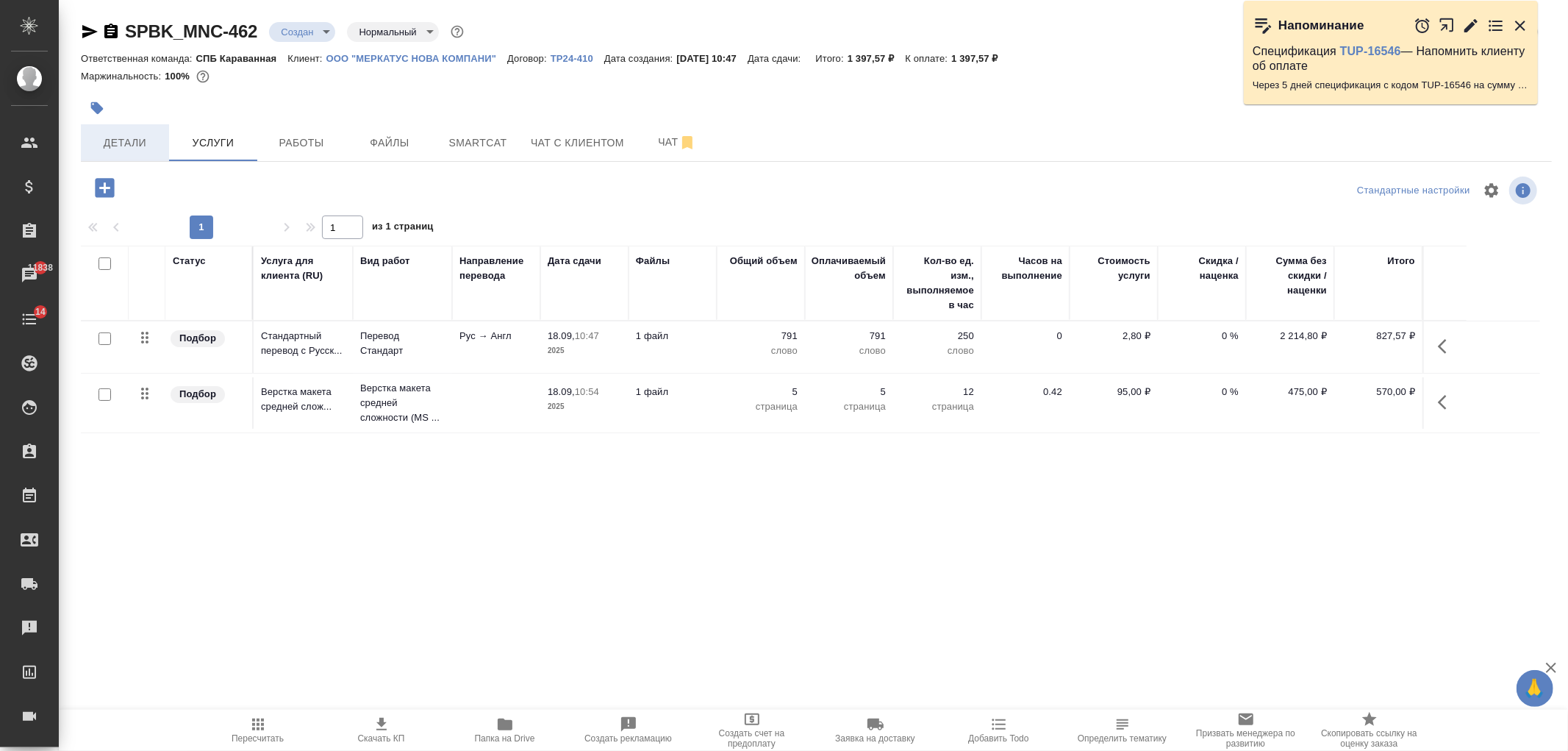
click at [128, 141] on span "Детали" at bounding box center [125, 142] width 71 height 18
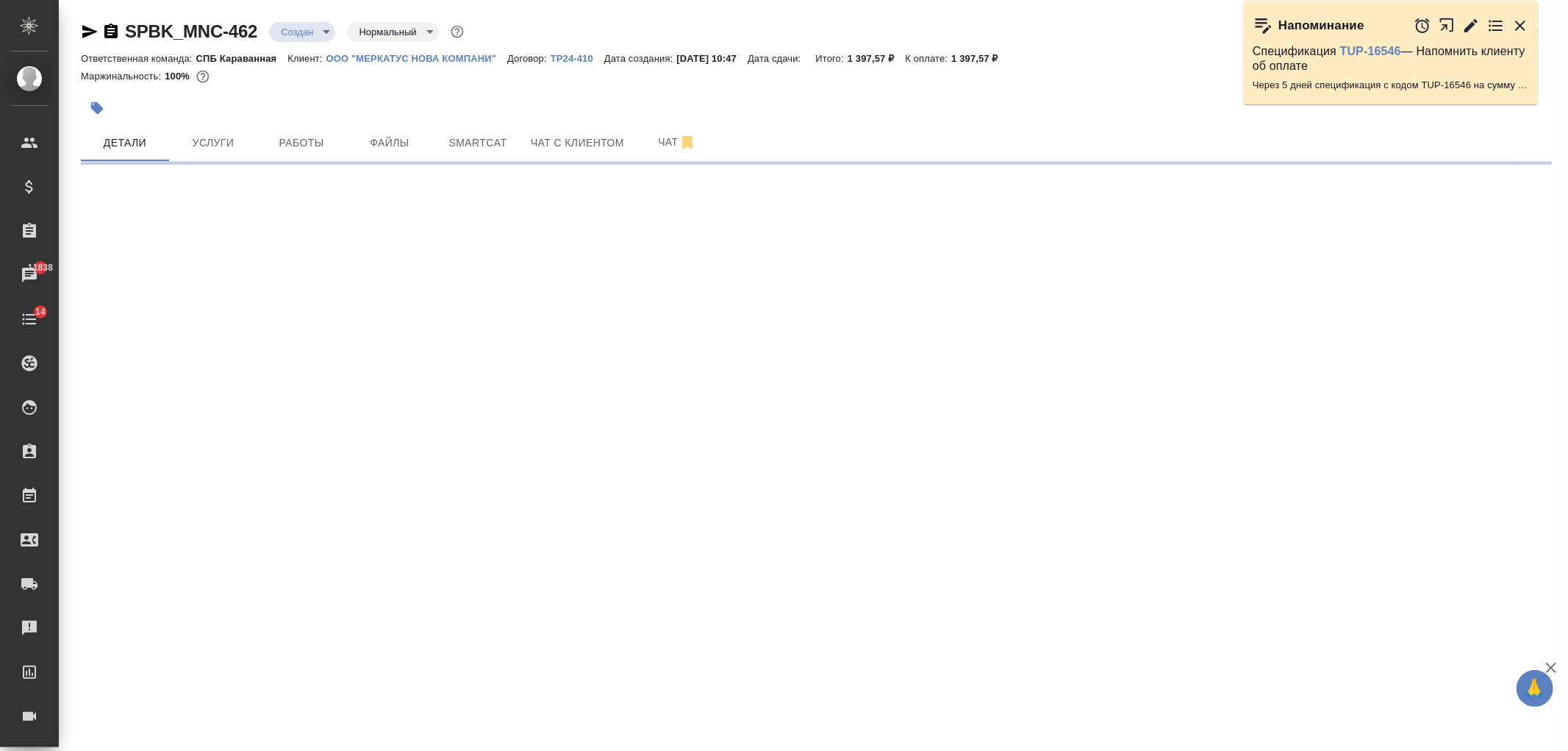
select select "RU"
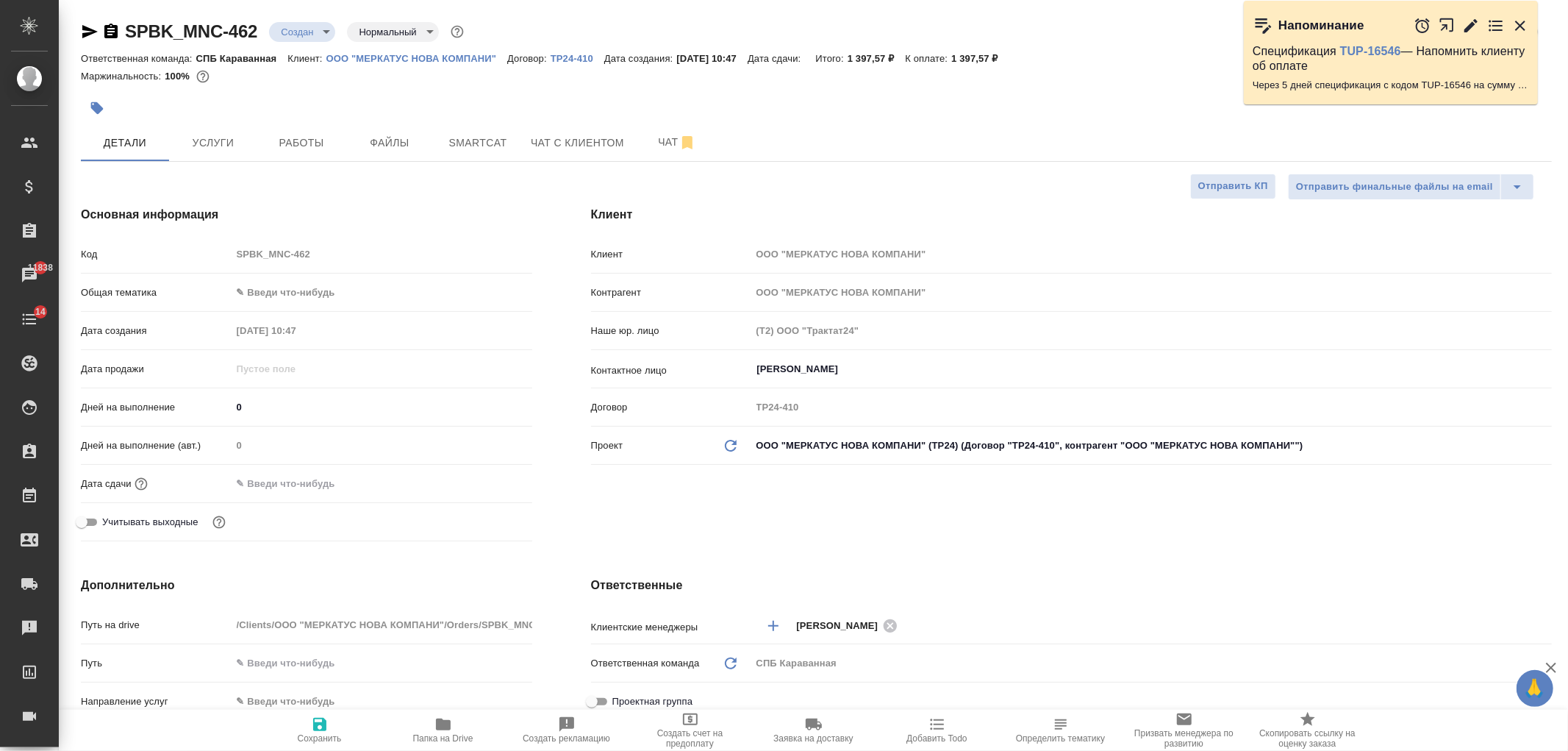
type textarea "x"
click at [305, 285] on body "🙏 .cls-1 fill:#fff; AWATERA Ivanova Arina Клиенты Спецификации Заказы 11838 Чат…" at bounding box center [784, 375] width 1568 height 751
click at [328, 415] on li "Техника" at bounding box center [382, 410] width 300 height 24
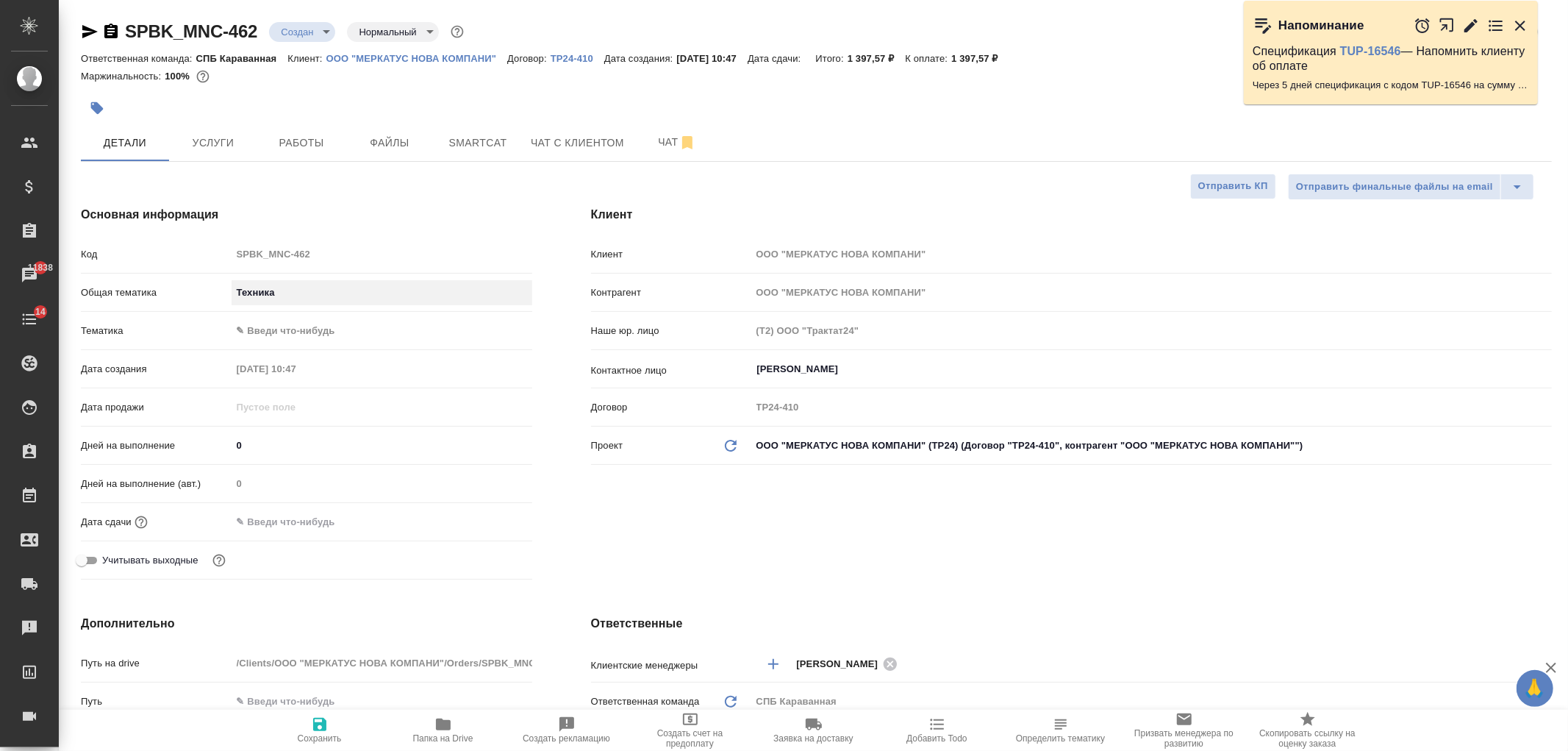
type input "tech"
type textarea "x"
click at [296, 325] on body "🙏 .cls-1 fill:#fff; AWATERA Ivanova Arina Клиенты Спецификации Заказы 11838 Чат…" at bounding box center [784, 375] width 1568 height 751
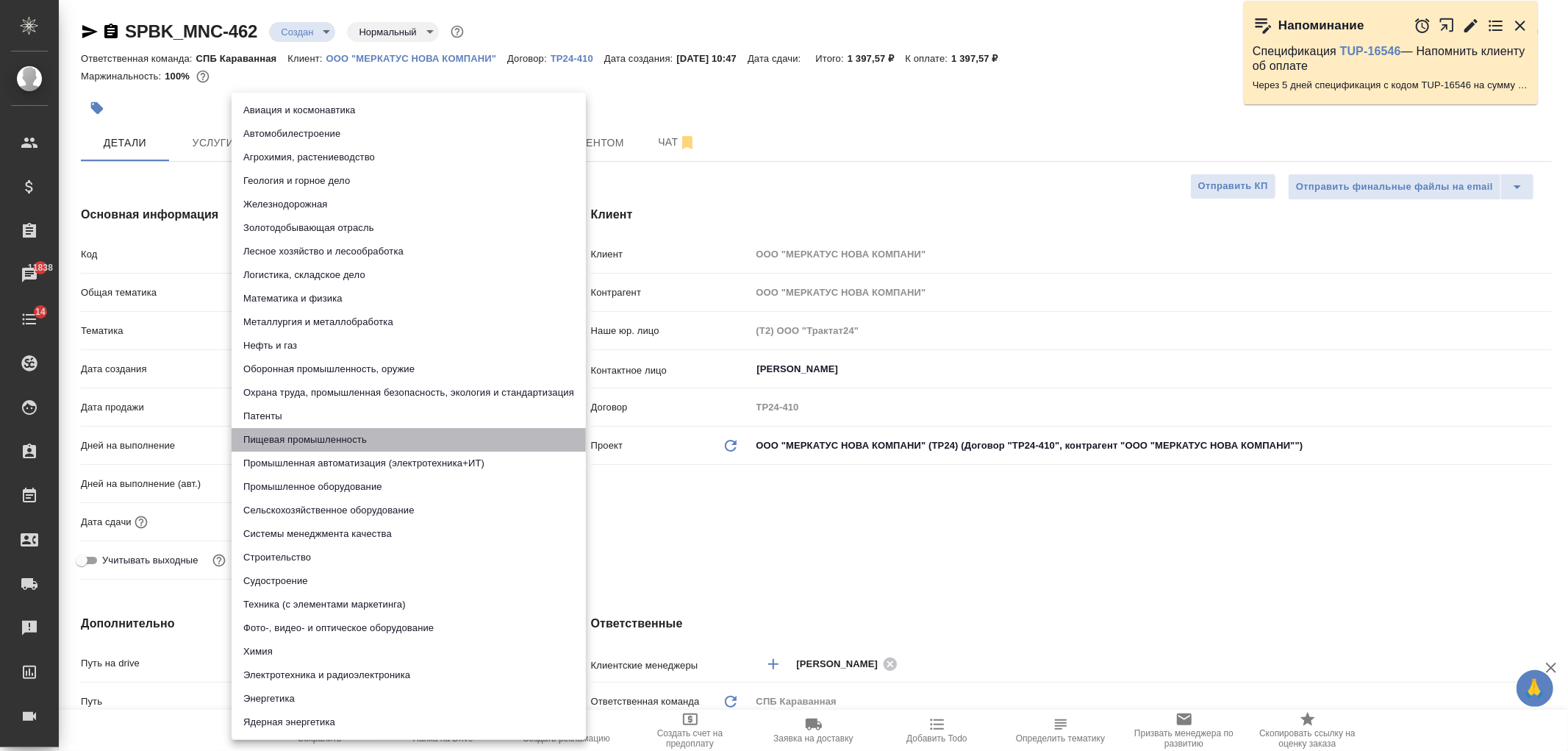
click at [298, 432] on li "Пищевая промышленность" at bounding box center [409, 439] width 354 height 24
type textarea "x"
type input "5a8b8b956a9677013d343d8f"
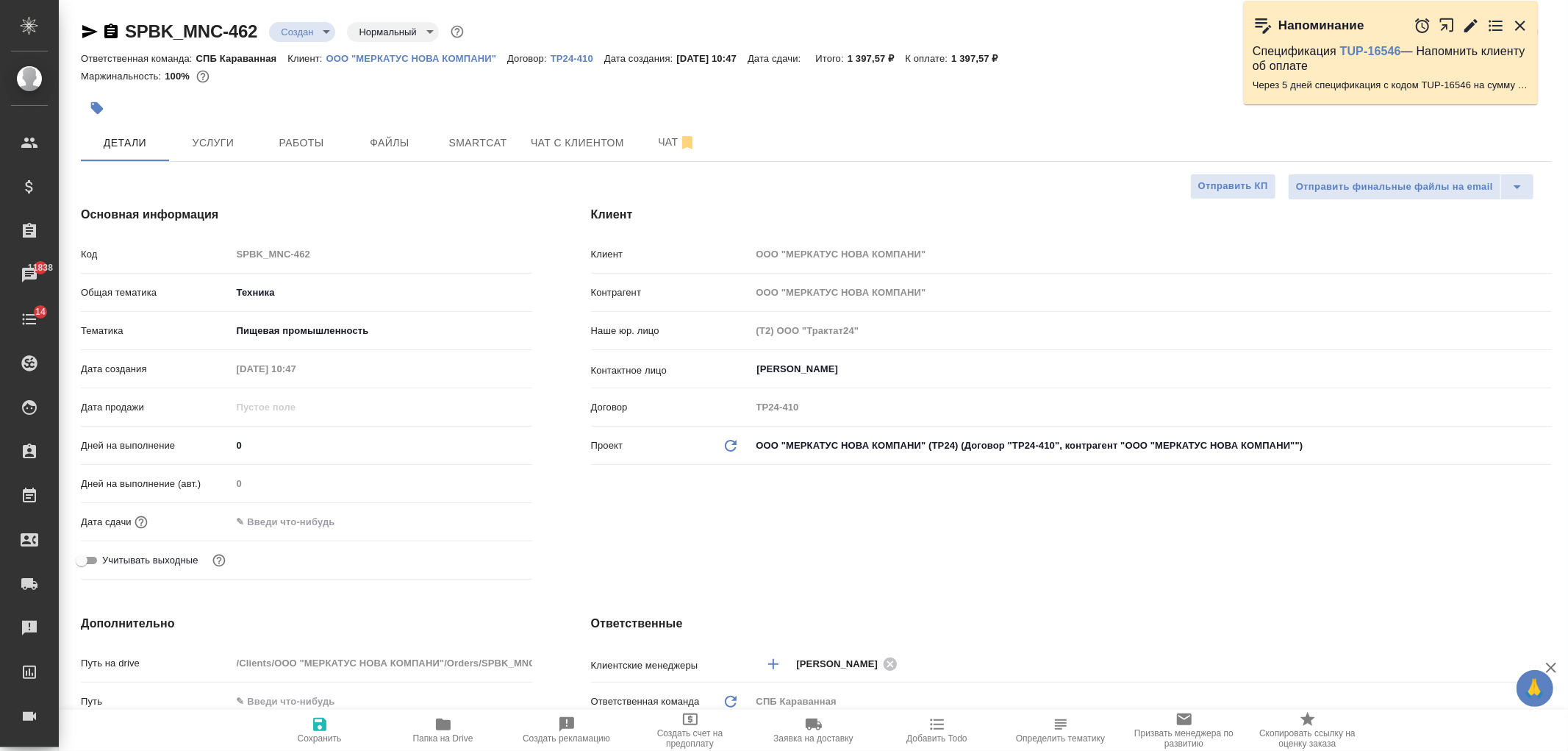
click at [324, 737] on span "Сохранить" at bounding box center [319, 738] width 45 height 10
type textarea "x"
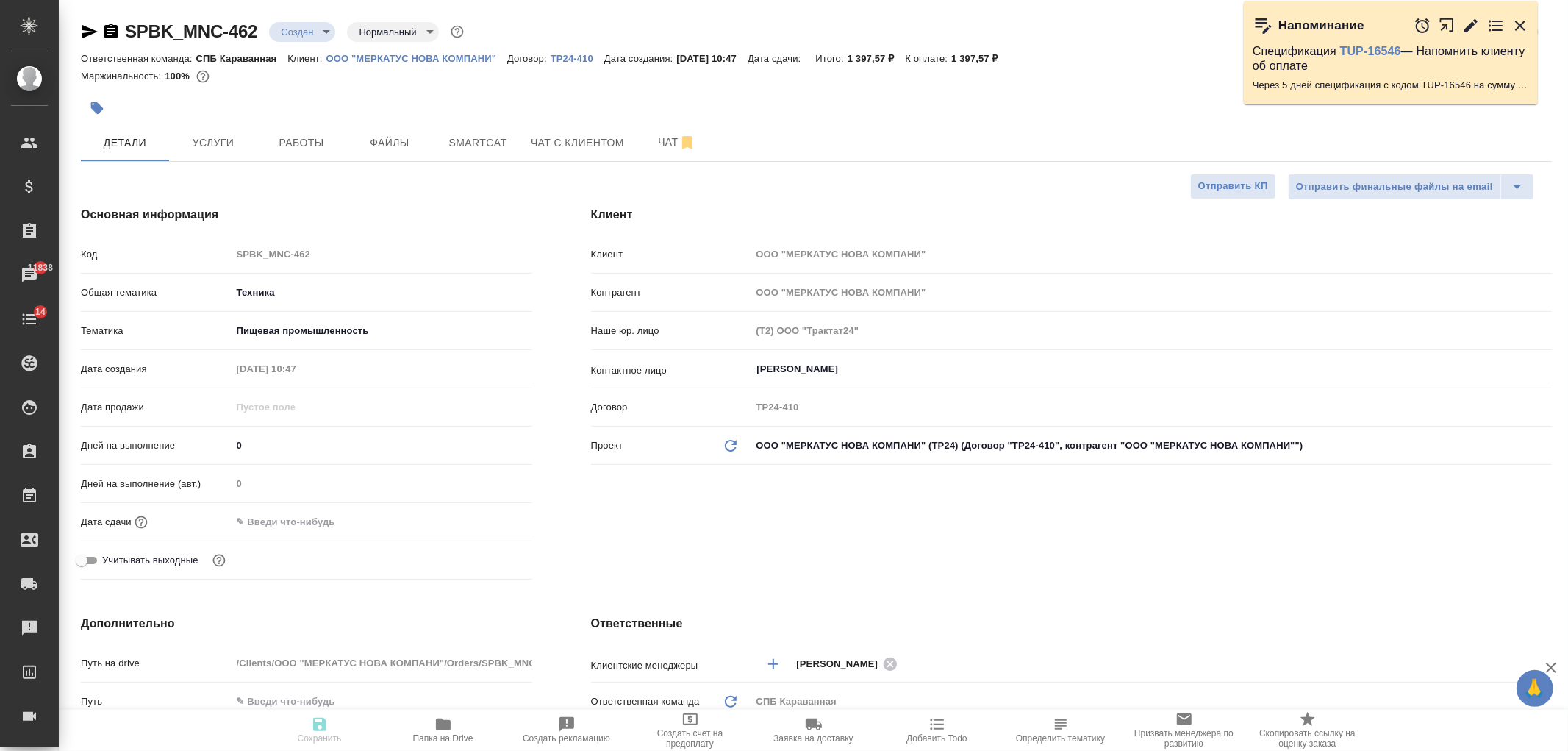
type textarea "x"
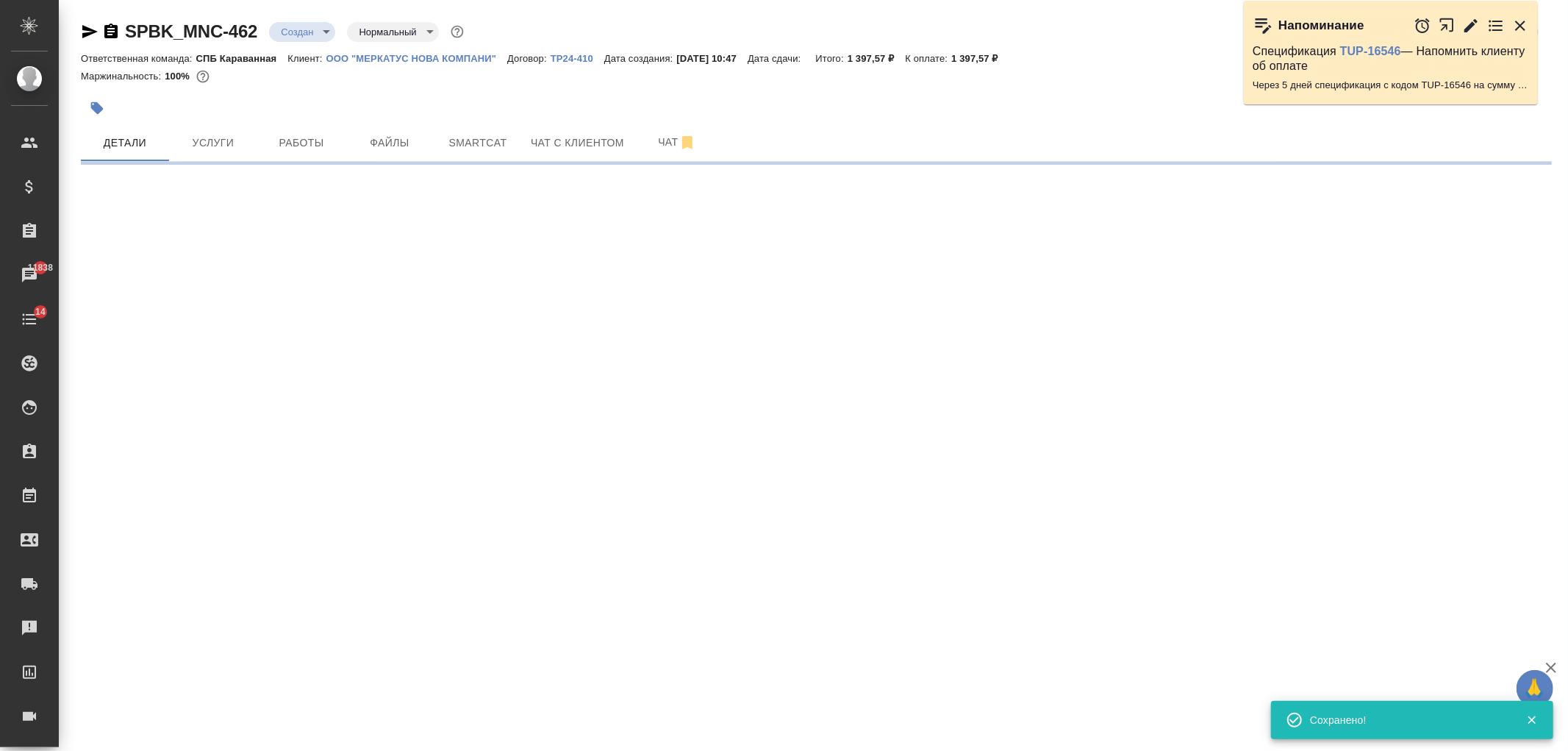
select select "RU"
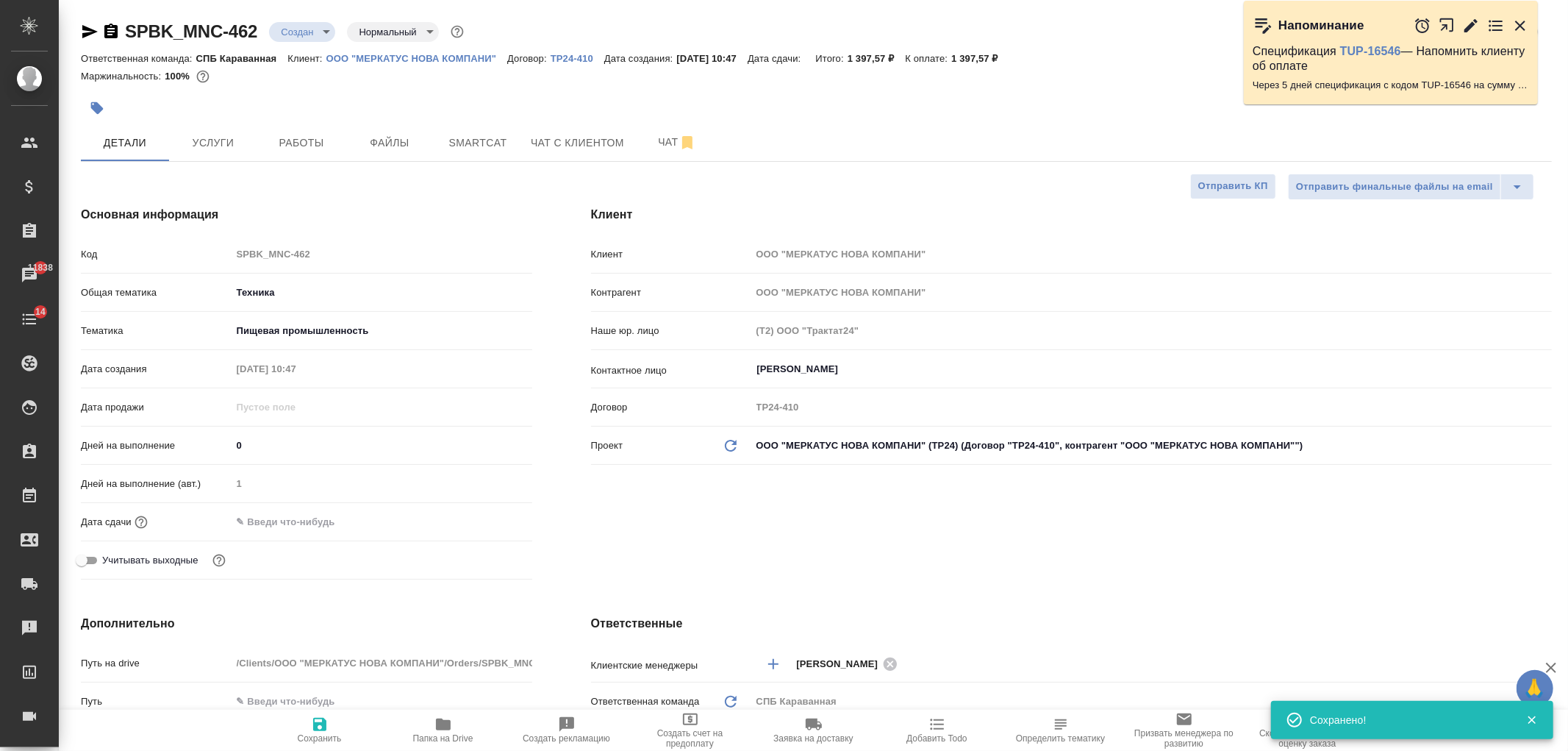
type textarea "x"
click at [236, 144] on span "Услуги" at bounding box center [213, 142] width 71 height 18
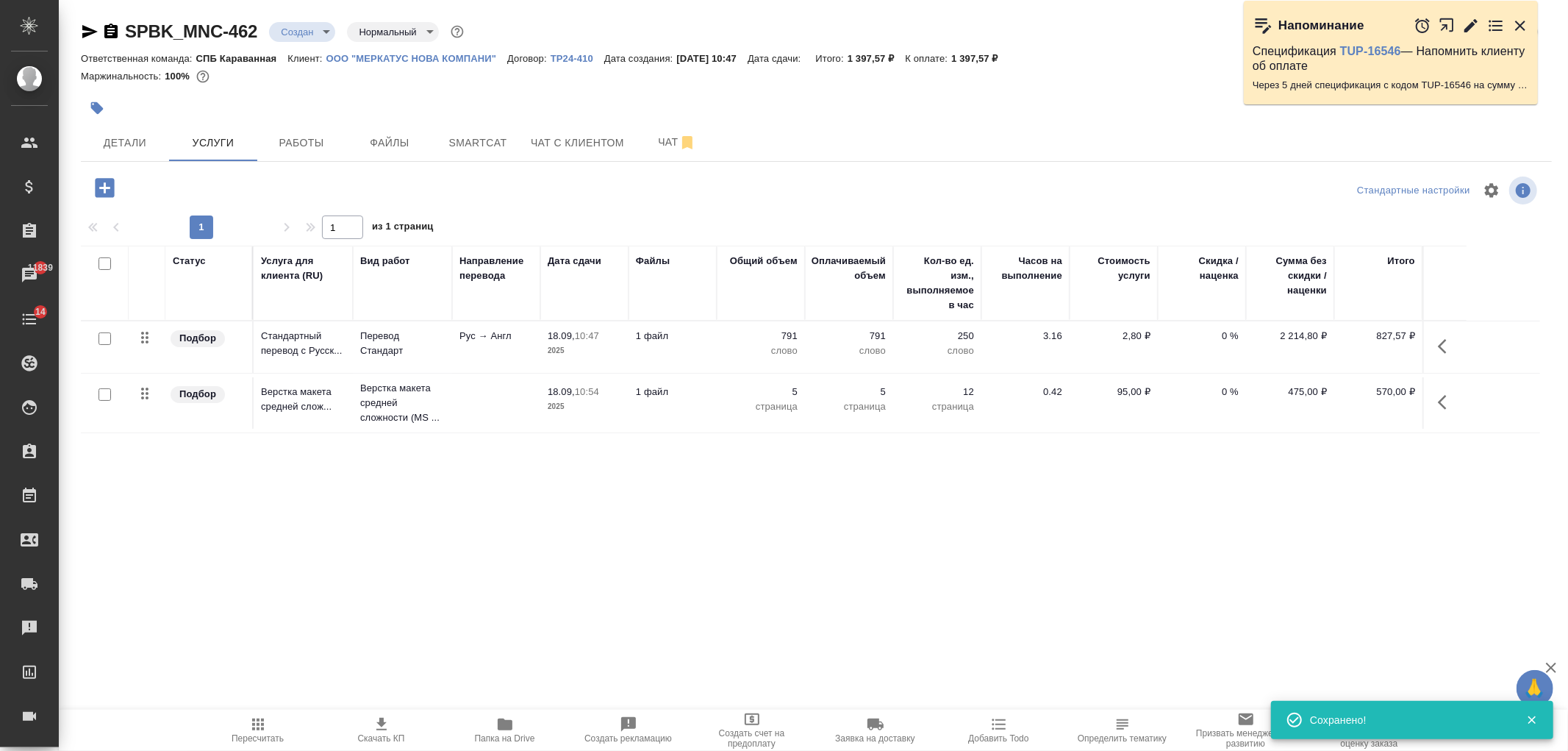
click at [386, 724] on icon "button" at bounding box center [382, 724] width 18 height 18
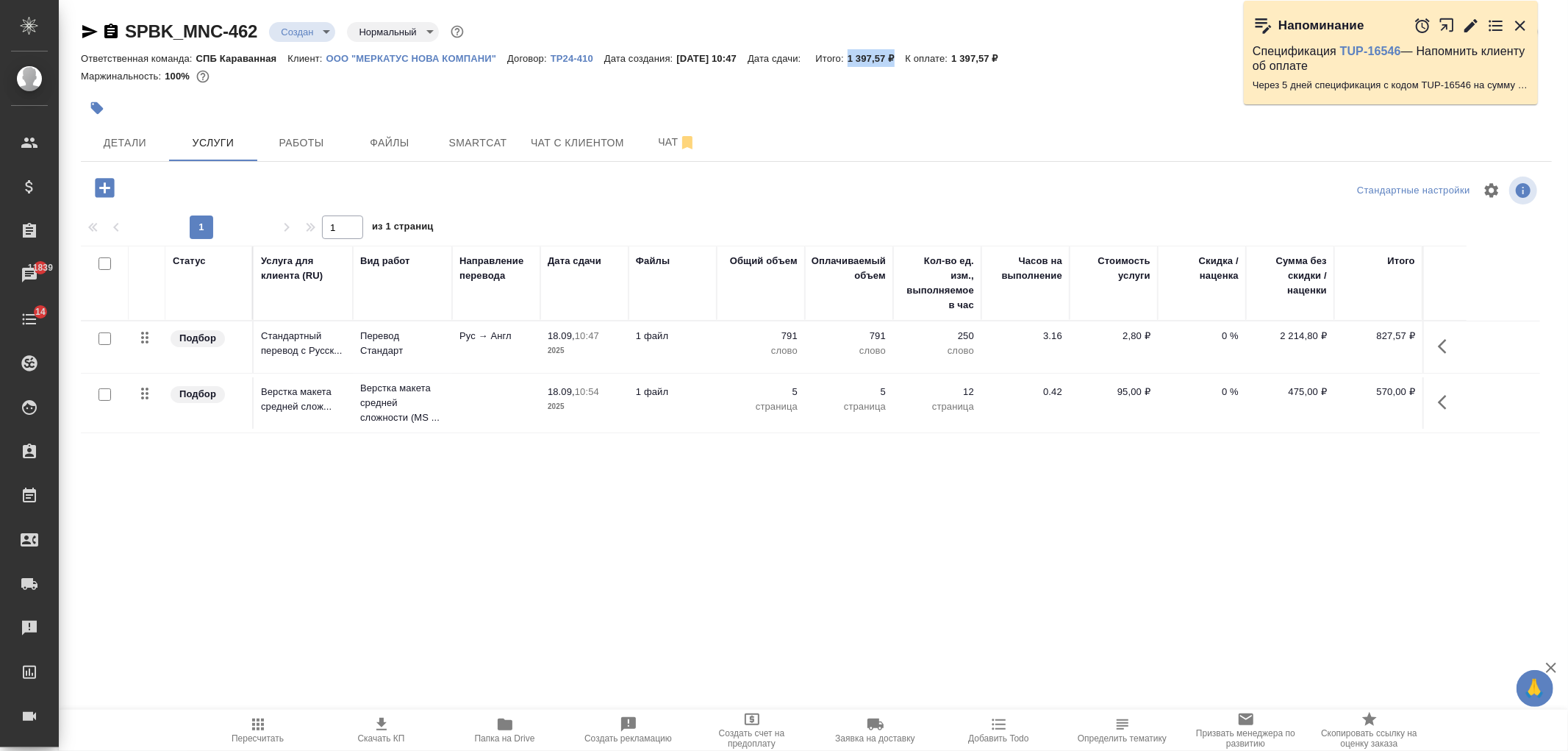
drag, startPoint x: 868, startPoint y: 54, endPoint x: 916, endPoint y: 51, distance: 48.1
click at [916, 51] on div "Ответственная команда: СПБ Караванная Клиент: ООО "МЕРКАТУС НОВА КОМПАНИ" Догов…" at bounding box center [815, 58] width 1470 height 18
copy p "1 397,57 ₽"
click at [380, 56] on p "ООО "МЕРКАТУС НОВА КОМПАНИ"" at bounding box center [418, 59] width 182 height 11
click at [112, 152] on button "Детали" at bounding box center [124, 142] width 88 height 37
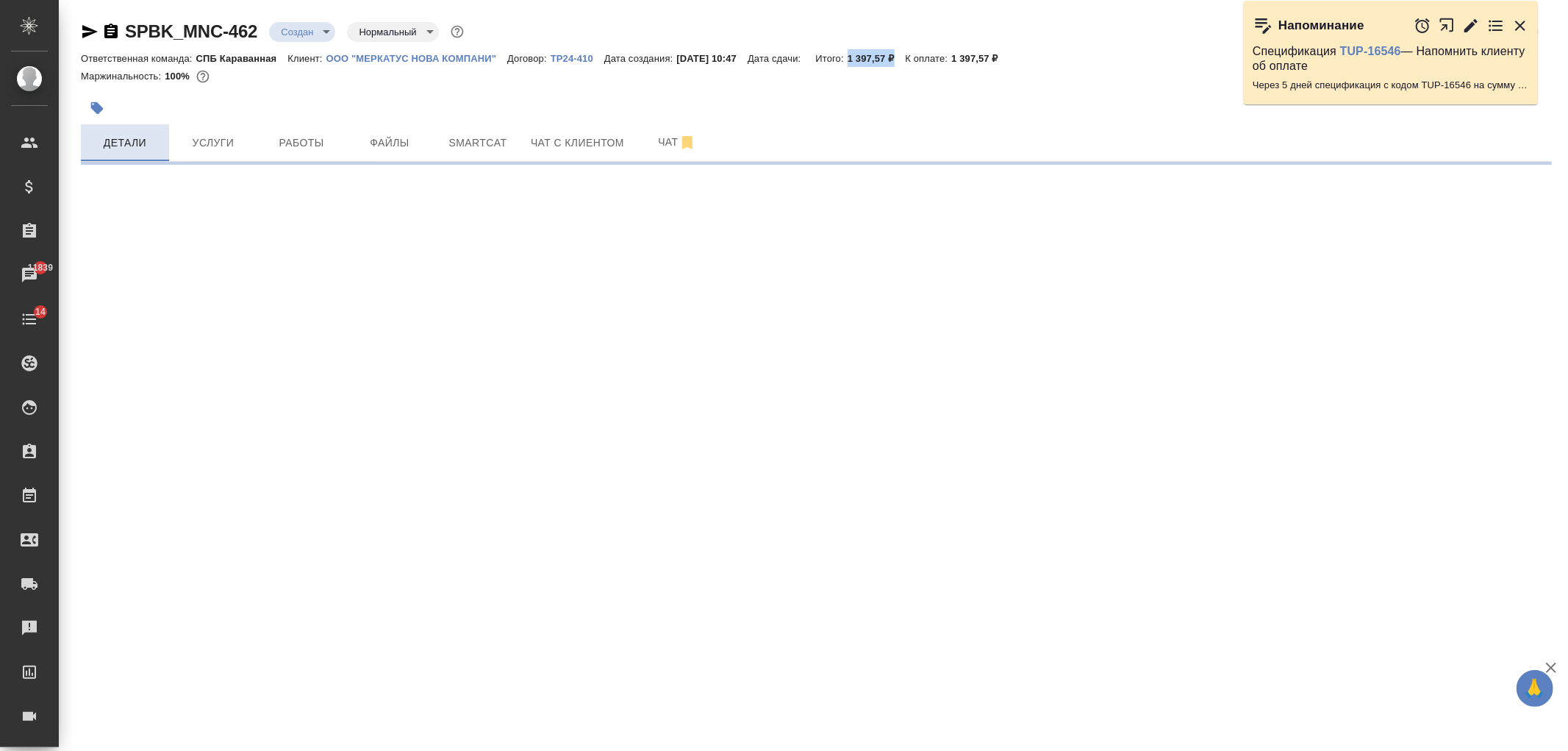
select select "RU"
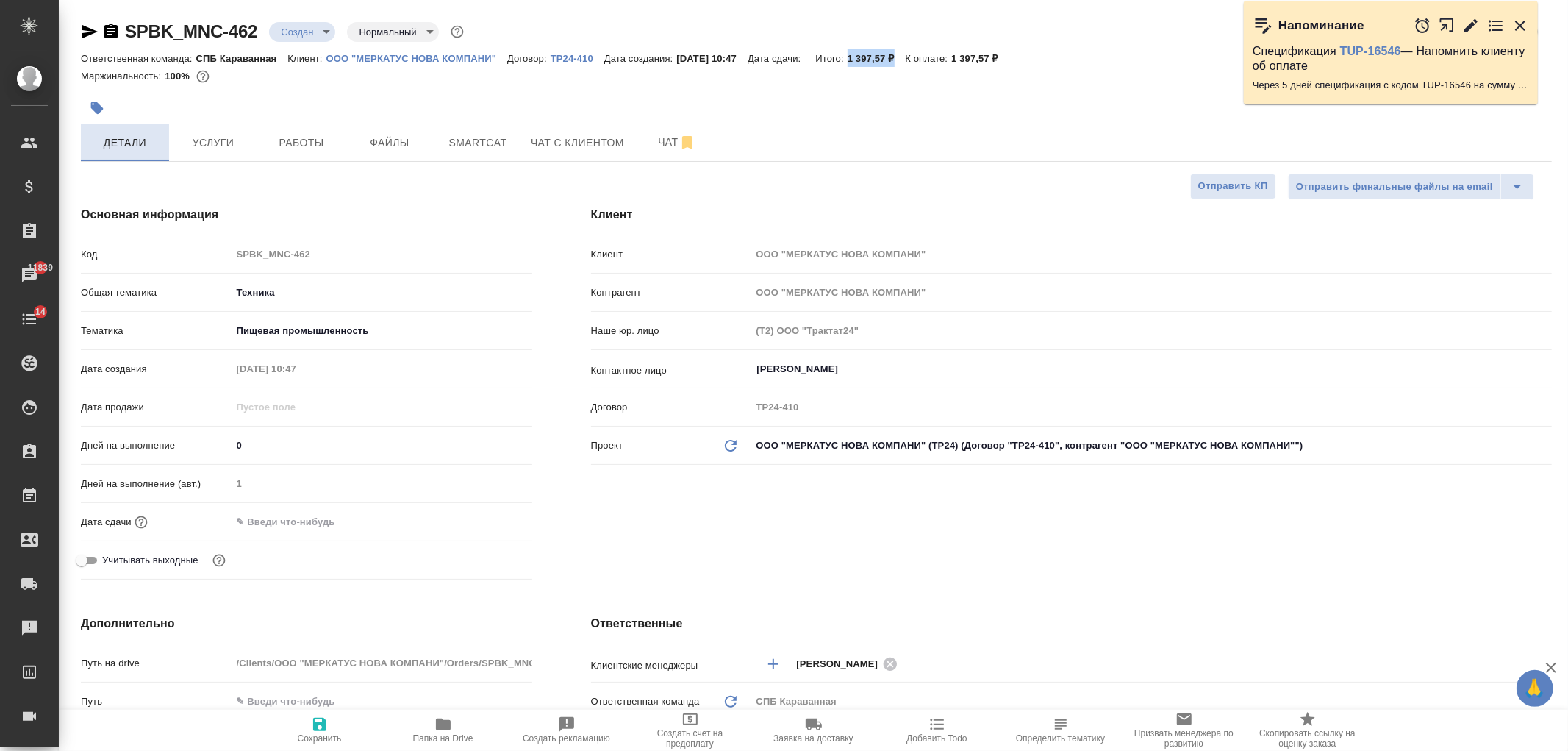
type textarea "x"
click at [784, 545] on div "Клиент Клиент ООО "МЕРКАТУС НОВА КОМПАНИ" Контрагент ООО "МЕРКАТУС НОВА КОМПАНИ…" at bounding box center [1071, 395] width 1020 height 438
click at [275, 521] on input "text" at bounding box center [296, 521] width 129 height 22
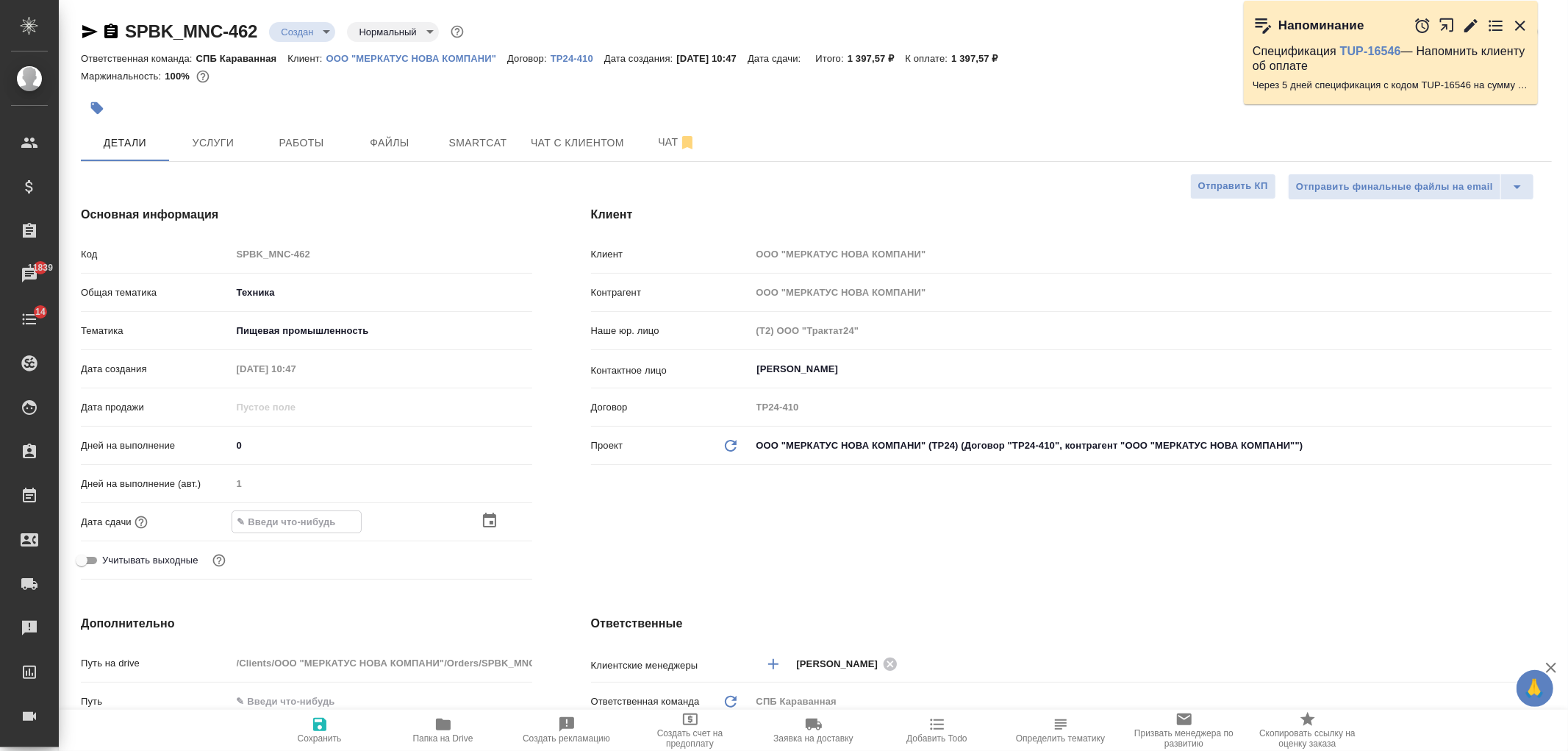
click at [487, 515] on icon "button" at bounding box center [490, 520] width 13 height 15
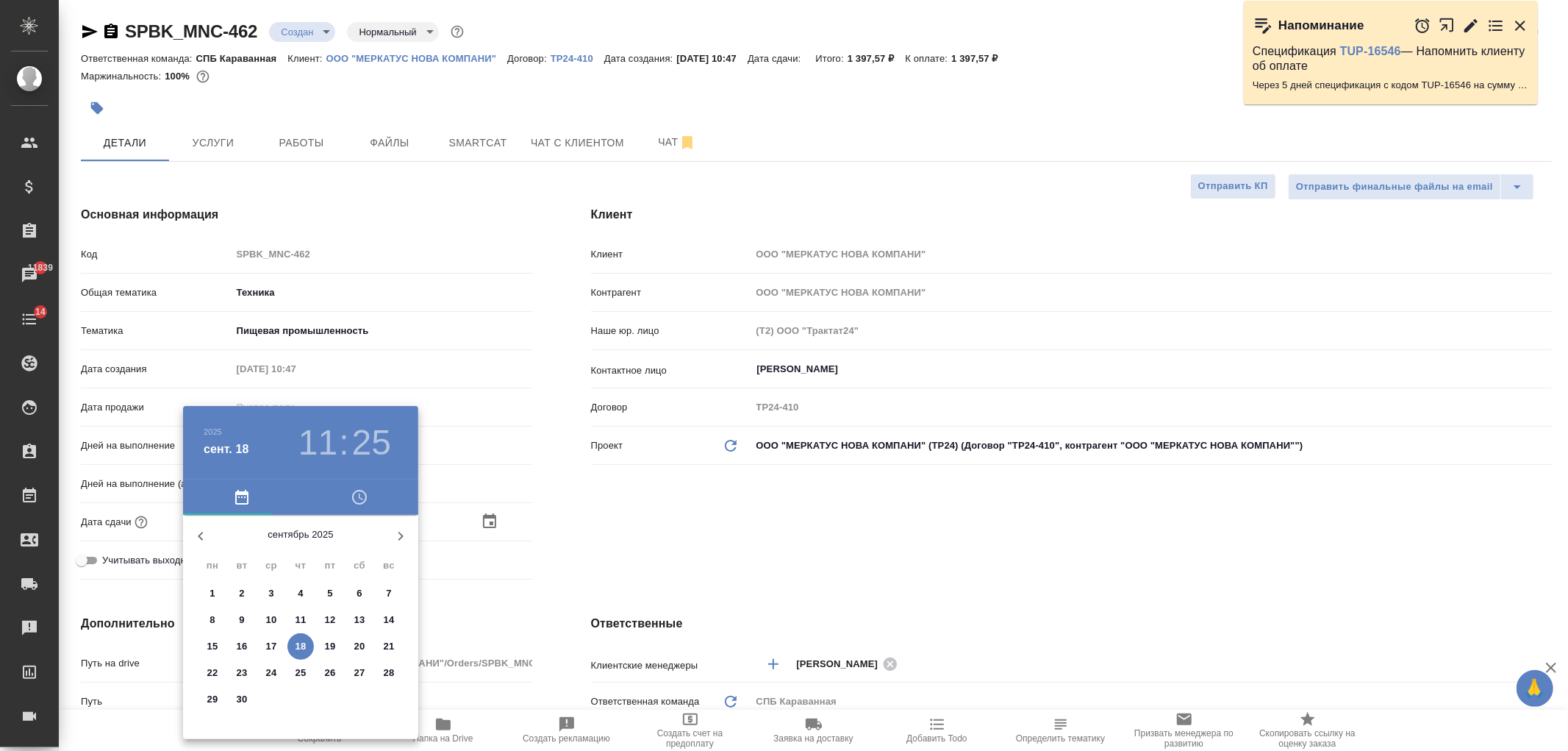
click at [325, 644] on p "19" at bounding box center [330, 647] width 11 height 15
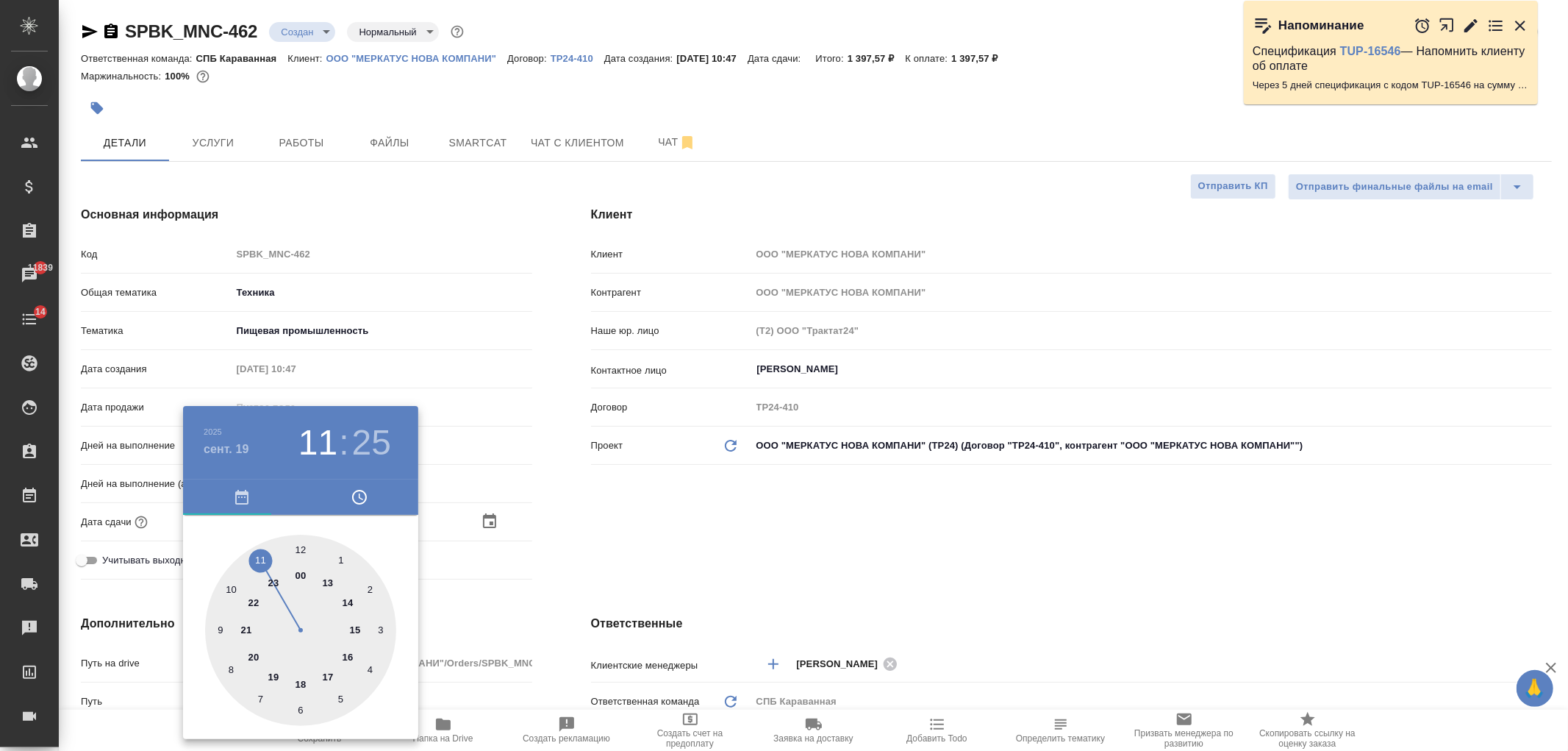
type input "19.09.2025 11:25"
type textarea "x"
click at [255, 563] on div at bounding box center [301, 630] width 191 height 191
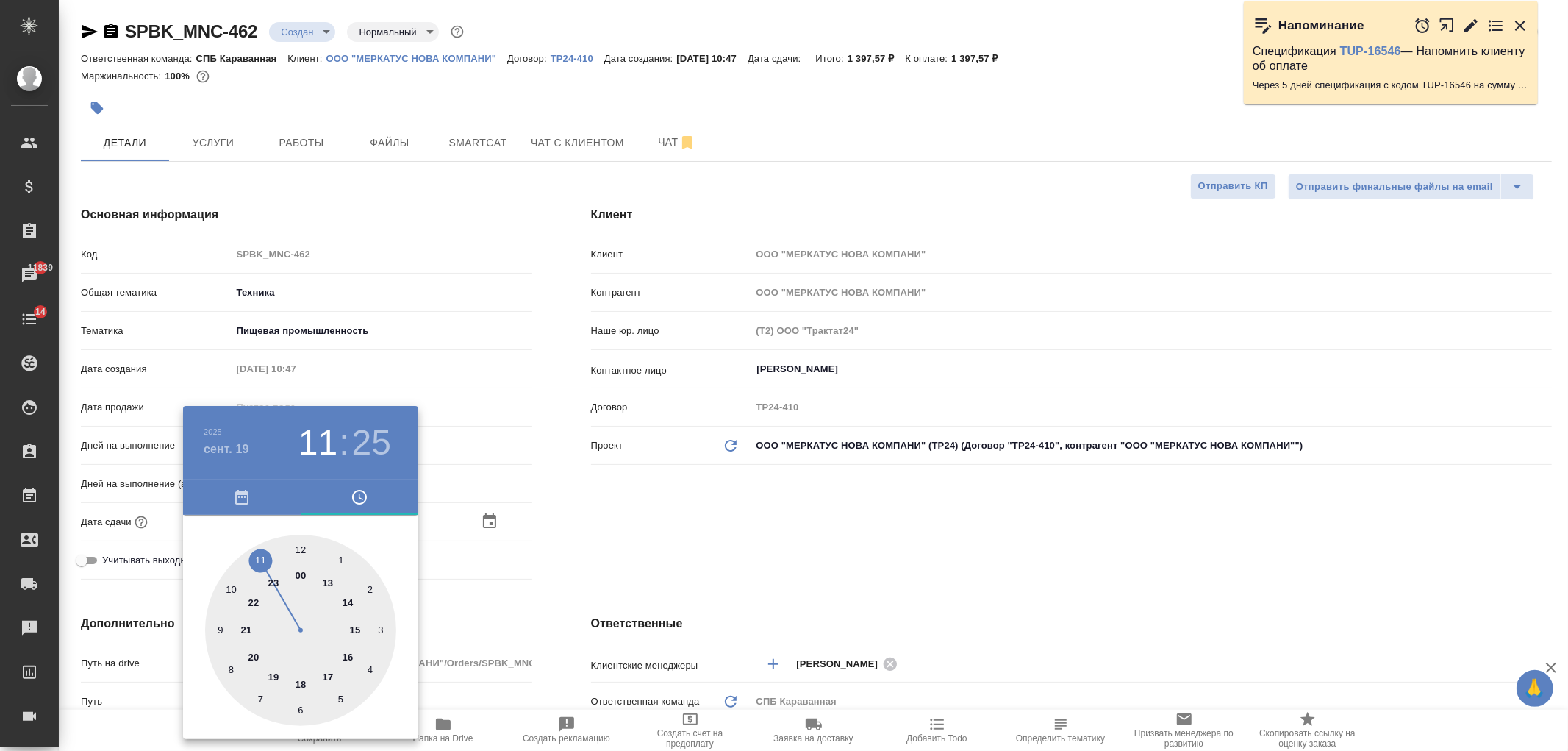
type textarea "x"
click at [305, 543] on div at bounding box center [301, 630] width 191 height 191
type input "19.09.2025 11:01"
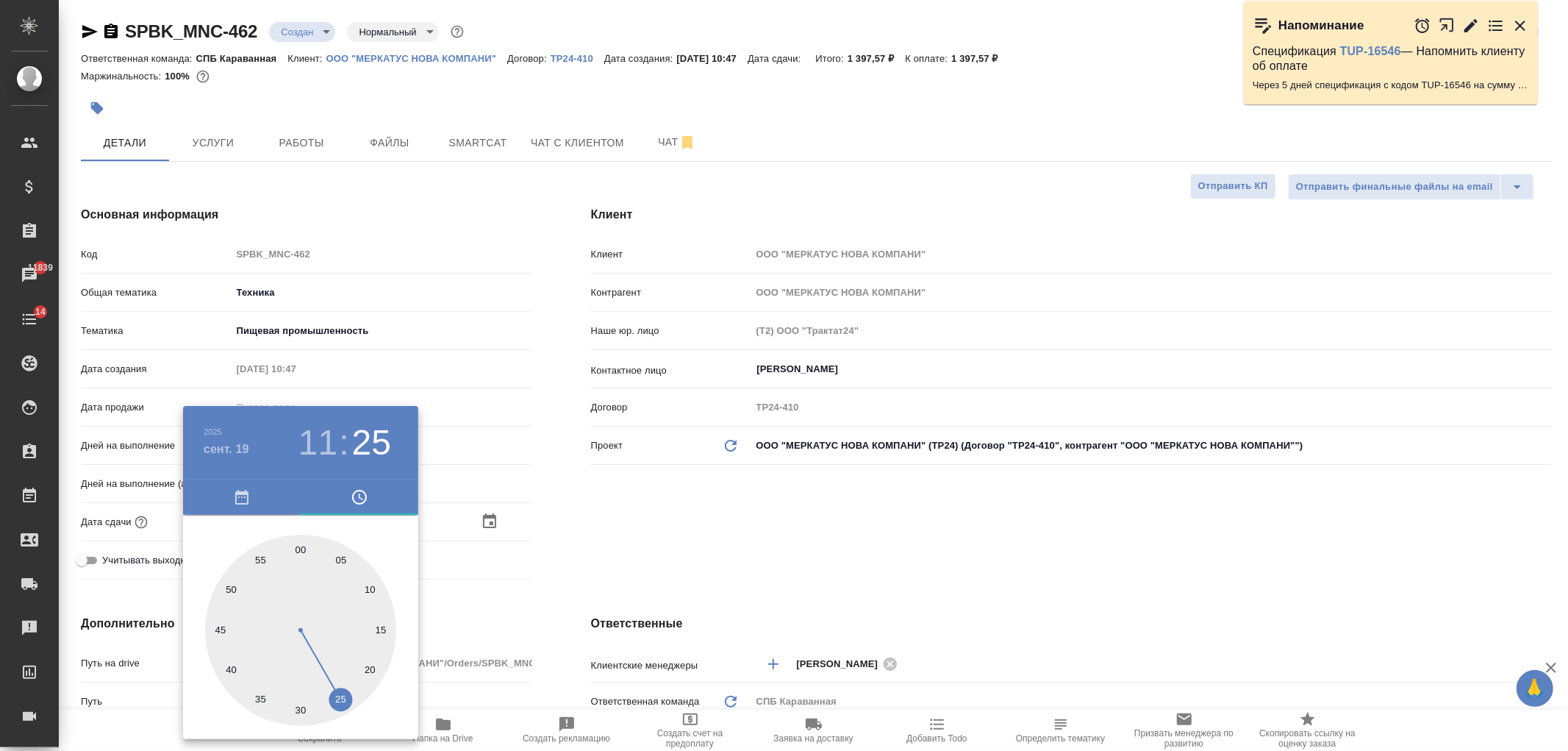
type textarea "x"
drag, startPoint x: 301, startPoint y: 547, endPoint x: 366, endPoint y: 542, distance: 65.2
click at [301, 547] on div at bounding box center [301, 630] width 191 height 191
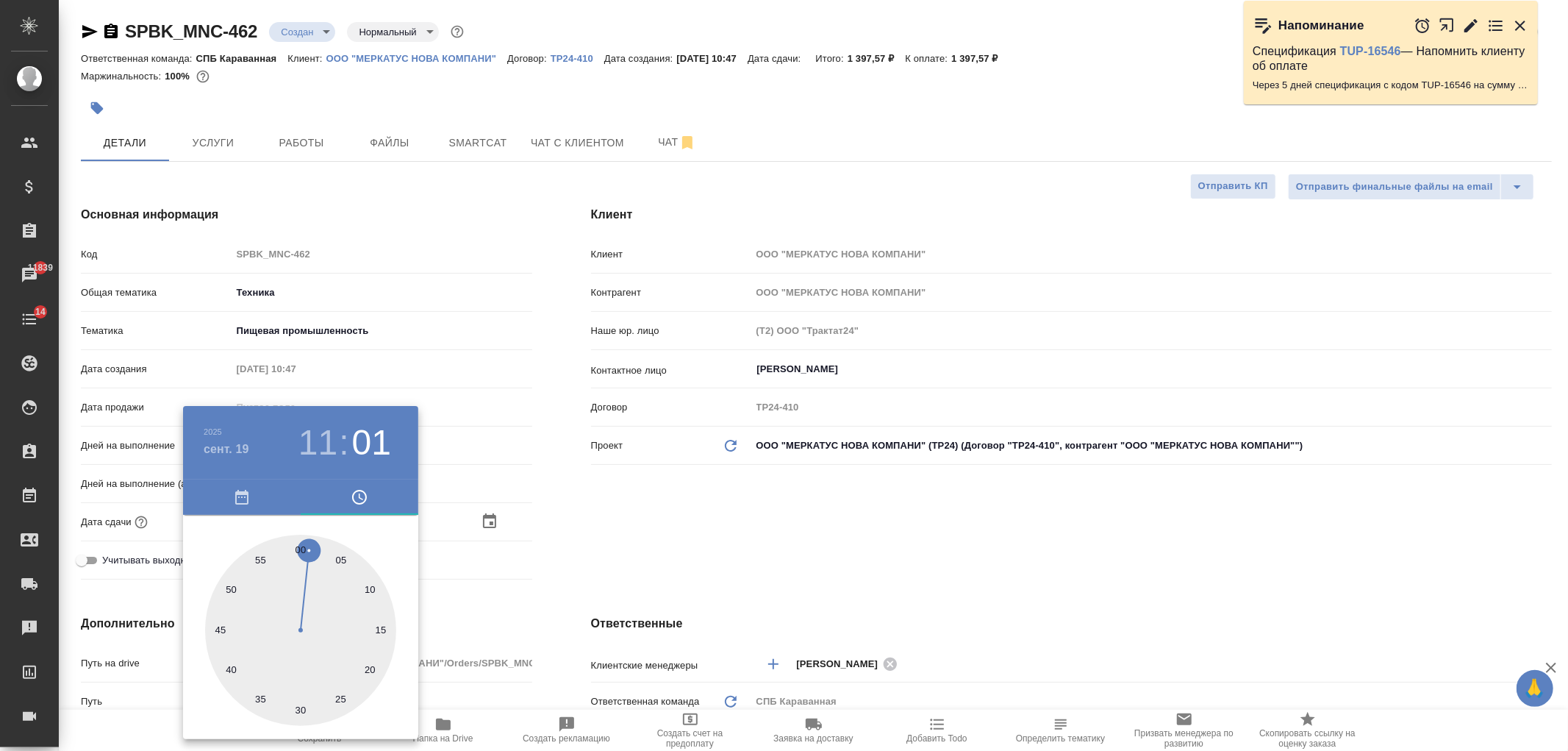
type input "19.09.2025 11:00"
type textarea "x"
click at [702, 522] on div at bounding box center [784, 375] width 1568 height 751
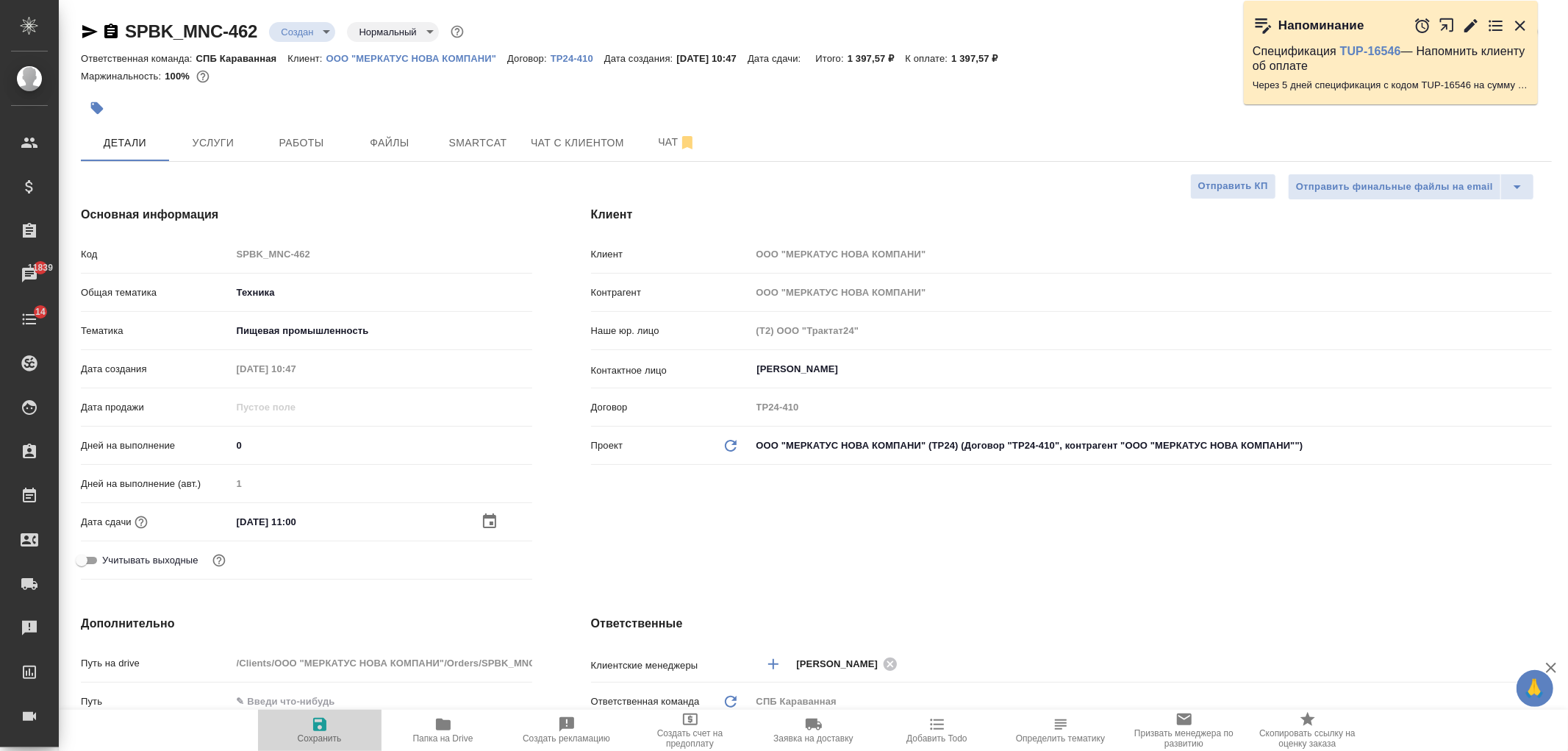
click at [313, 725] on icon "button" at bounding box center [320, 724] width 13 height 13
type textarea "x"
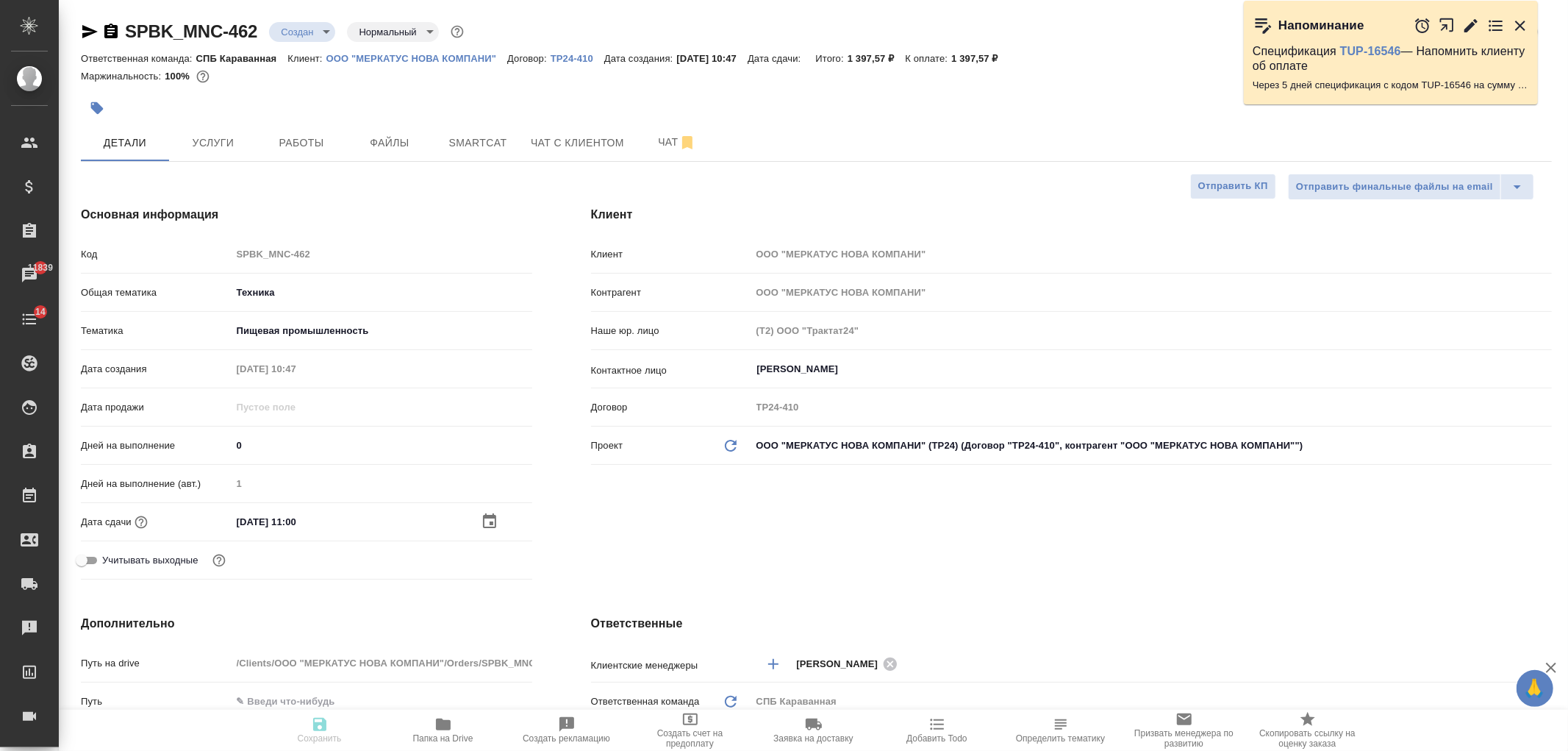
type textarea "x"
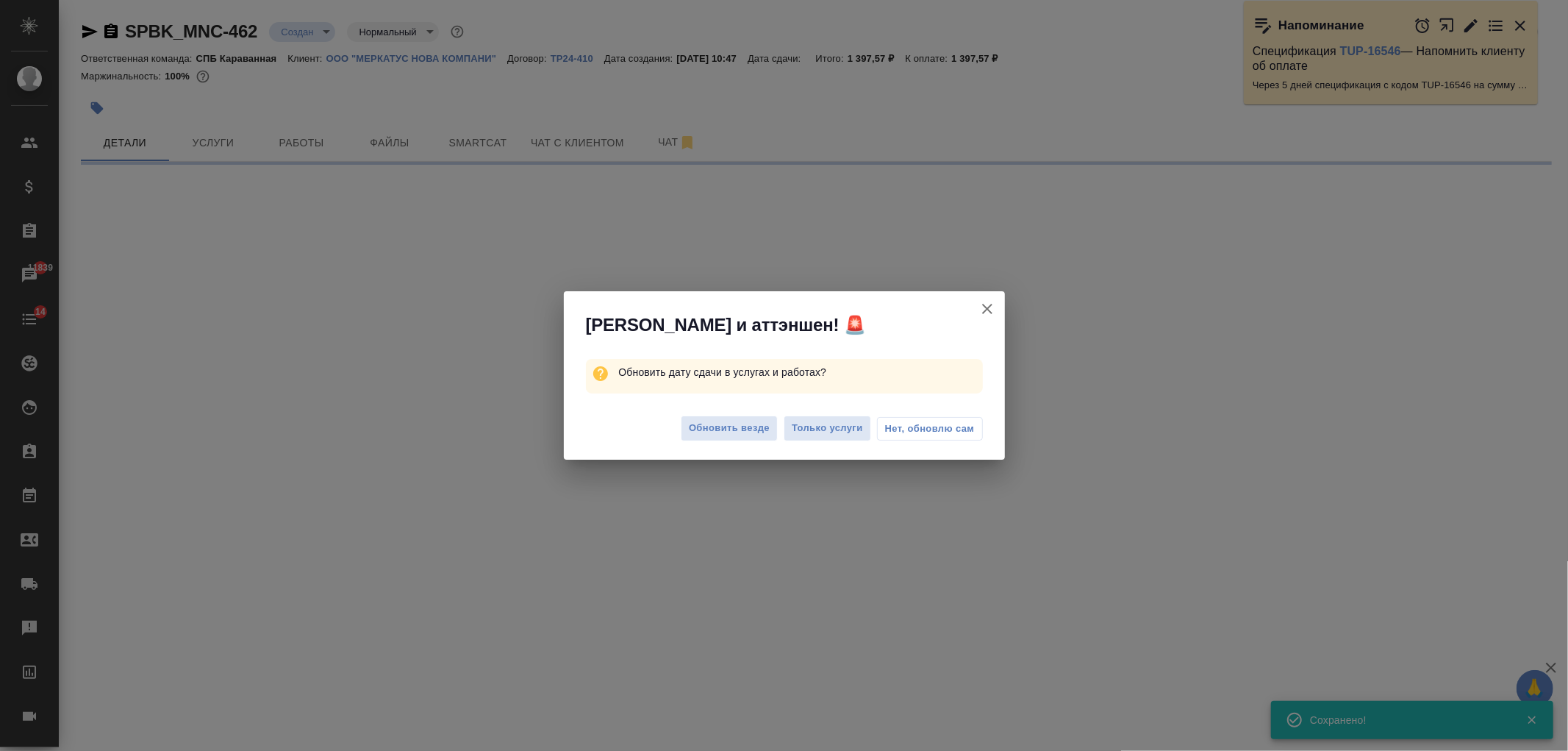
select select "RU"
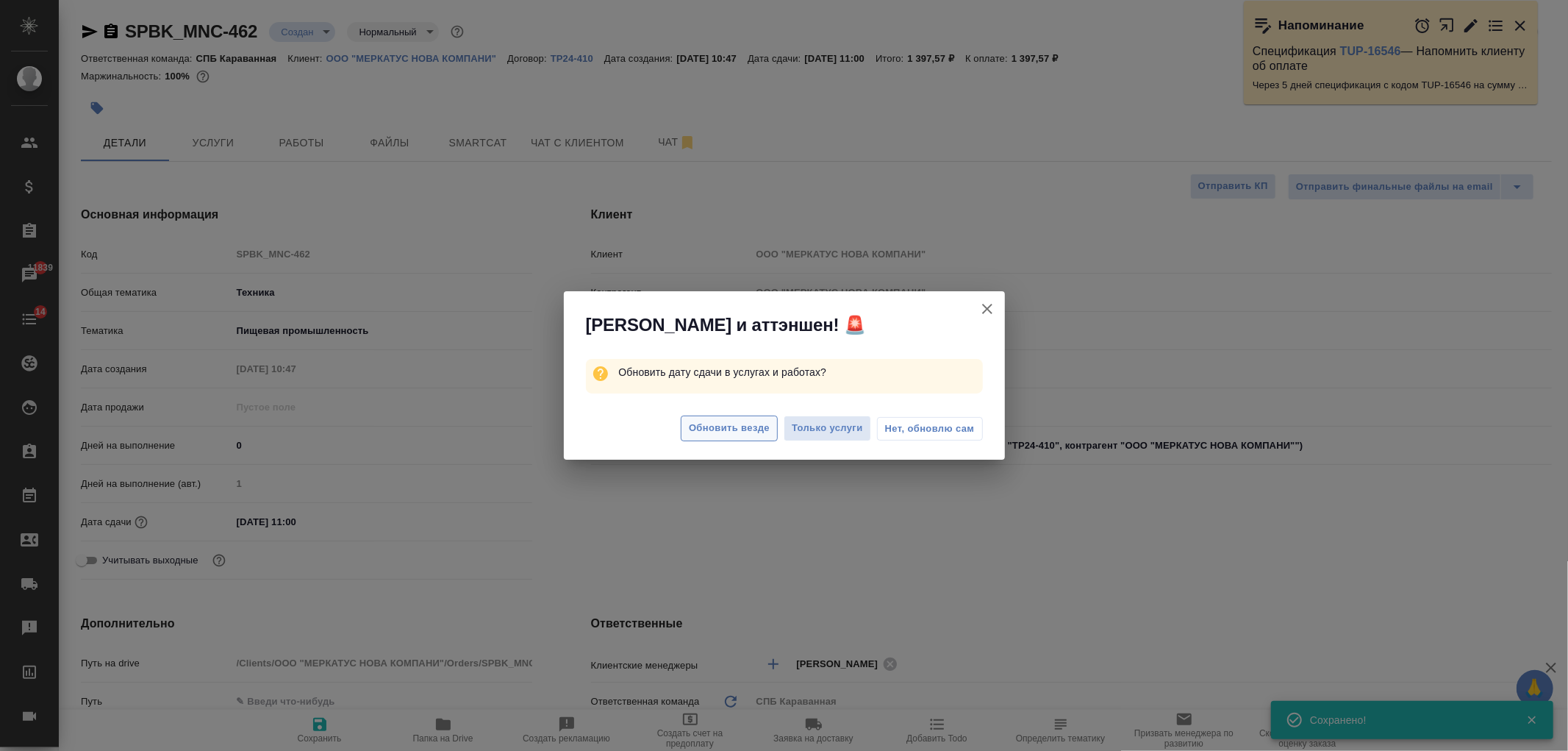
type textarea "x"
click at [697, 438] on button "Обновить везде" at bounding box center [729, 428] width 97 height 26
type textarea "x"
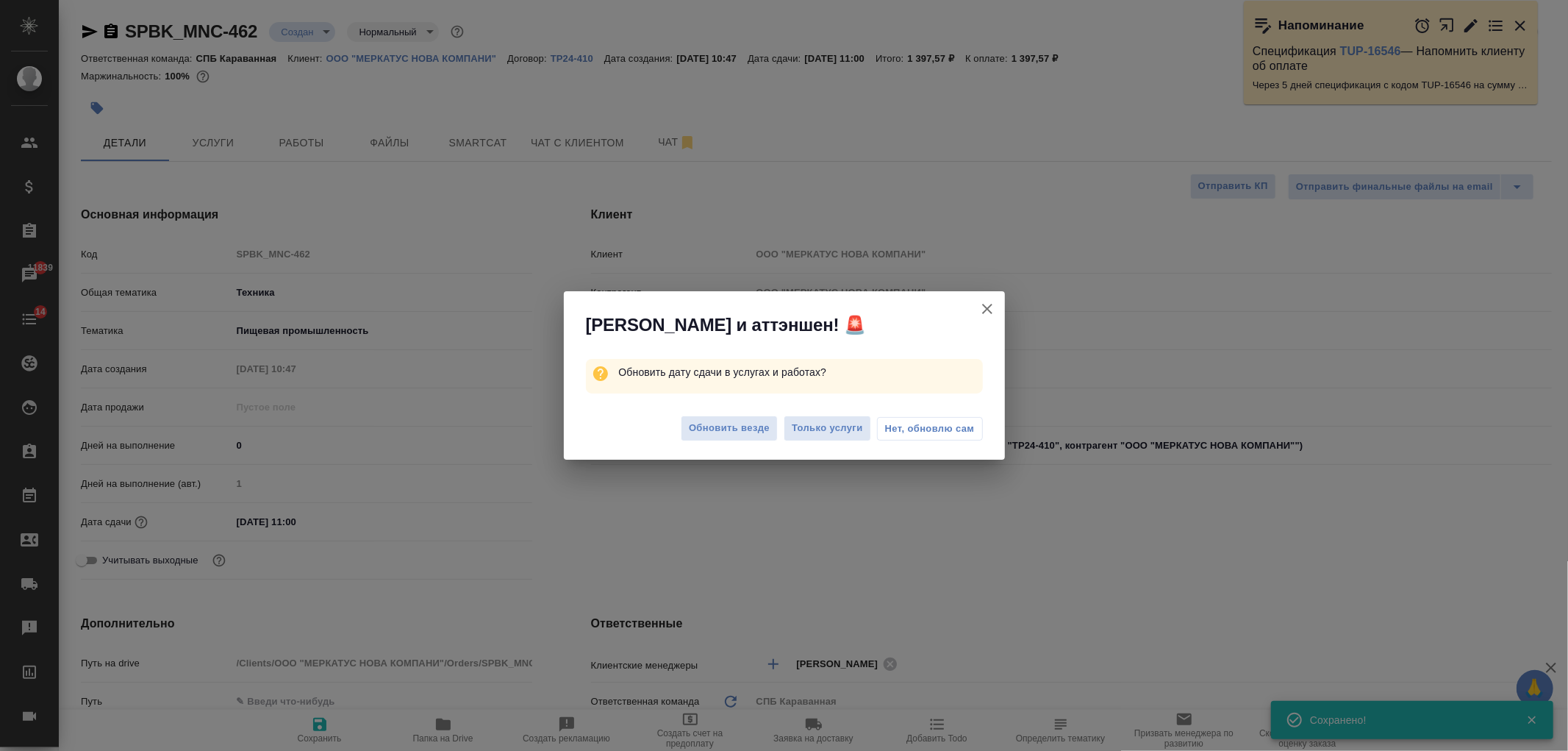
type textarea "x"
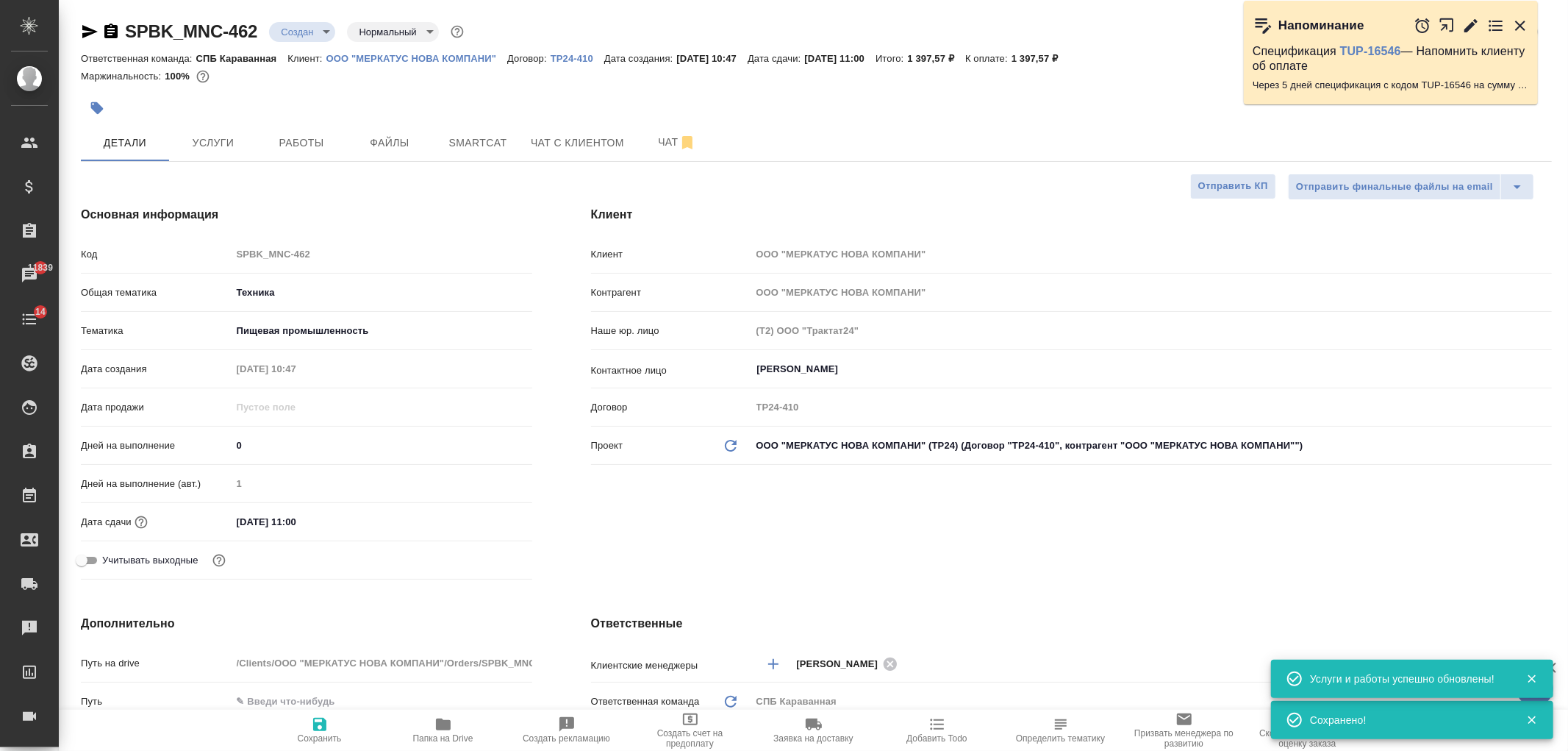
click at [1567, 144] on div "SPBK_MNC-462 Создан new Нормальный normal Кратко детали заказа Ответственная ко…" at bounding box center [813, 741] width 1509 height 1481
click at [792, 509] on div "Клиент Клиент ООО "МЕРКАТУС НОВА КОМПАНИ" Контрагент ООО "МЕРКАТУС НОВА КОМПАНИ…" at bounding box center [1071, 395] width 1020 height 438
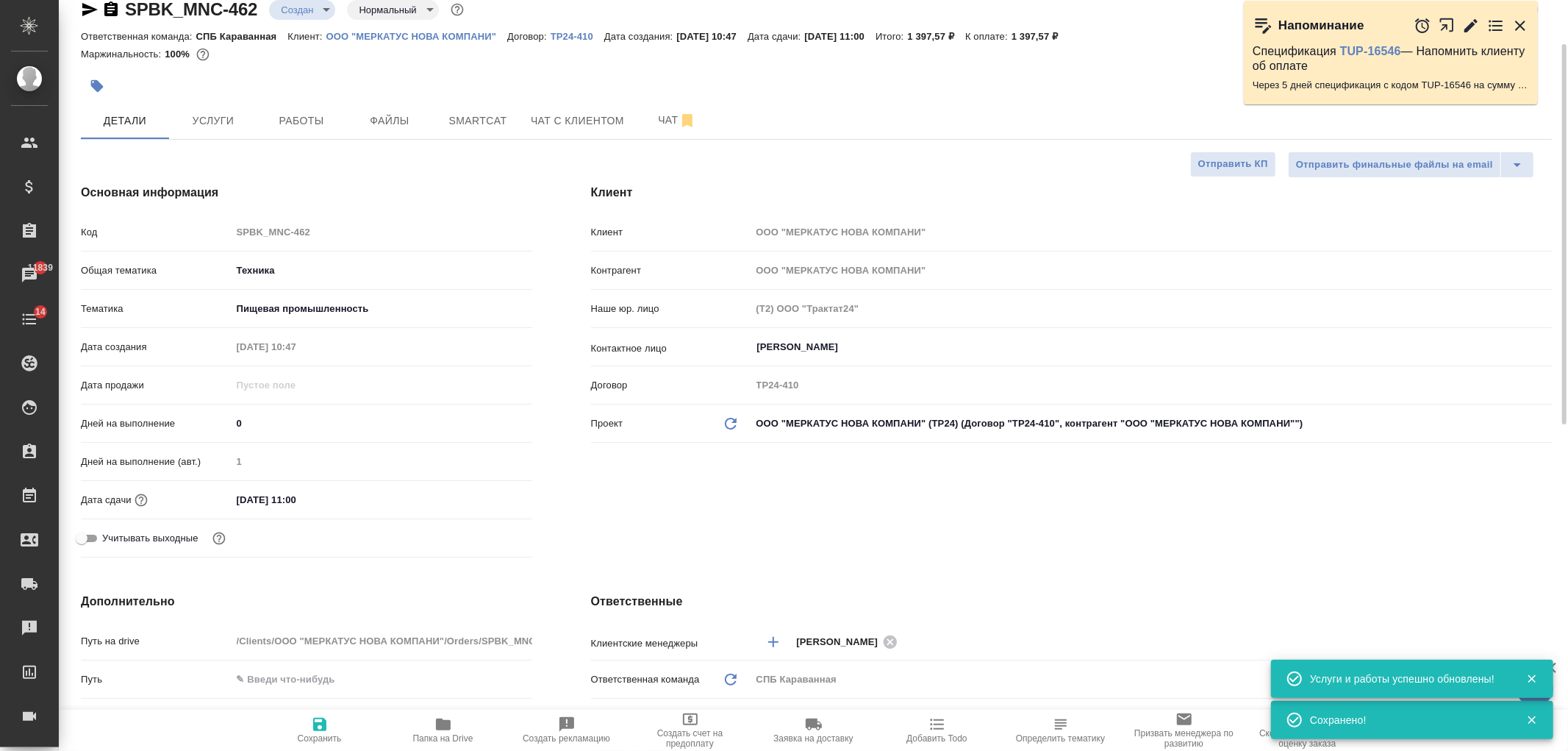
scroll to position [66, 0]
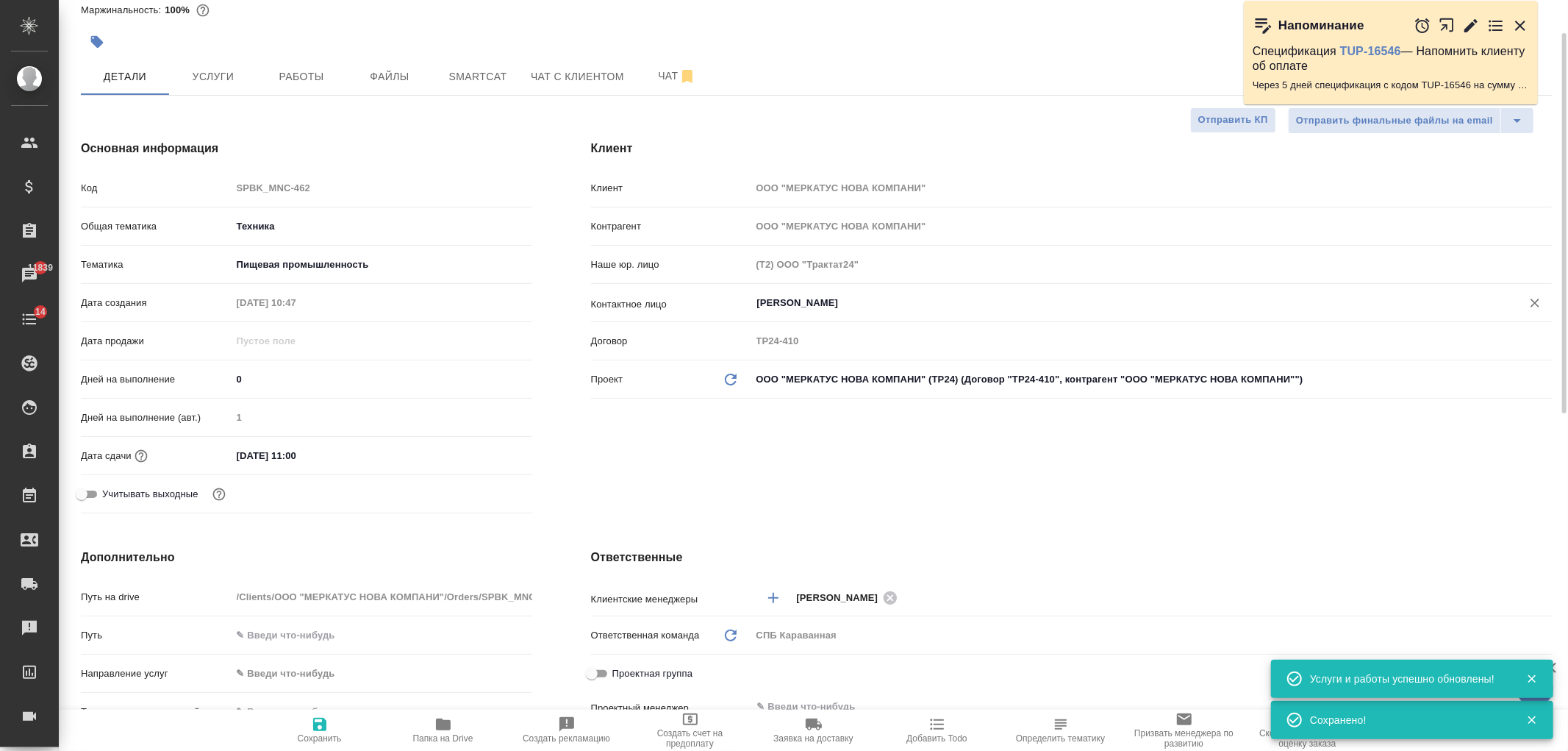
click at [840, 294] on input "Суворова Наталья Сергеевна" at bounding box center [1127, 302] width 742 height 18
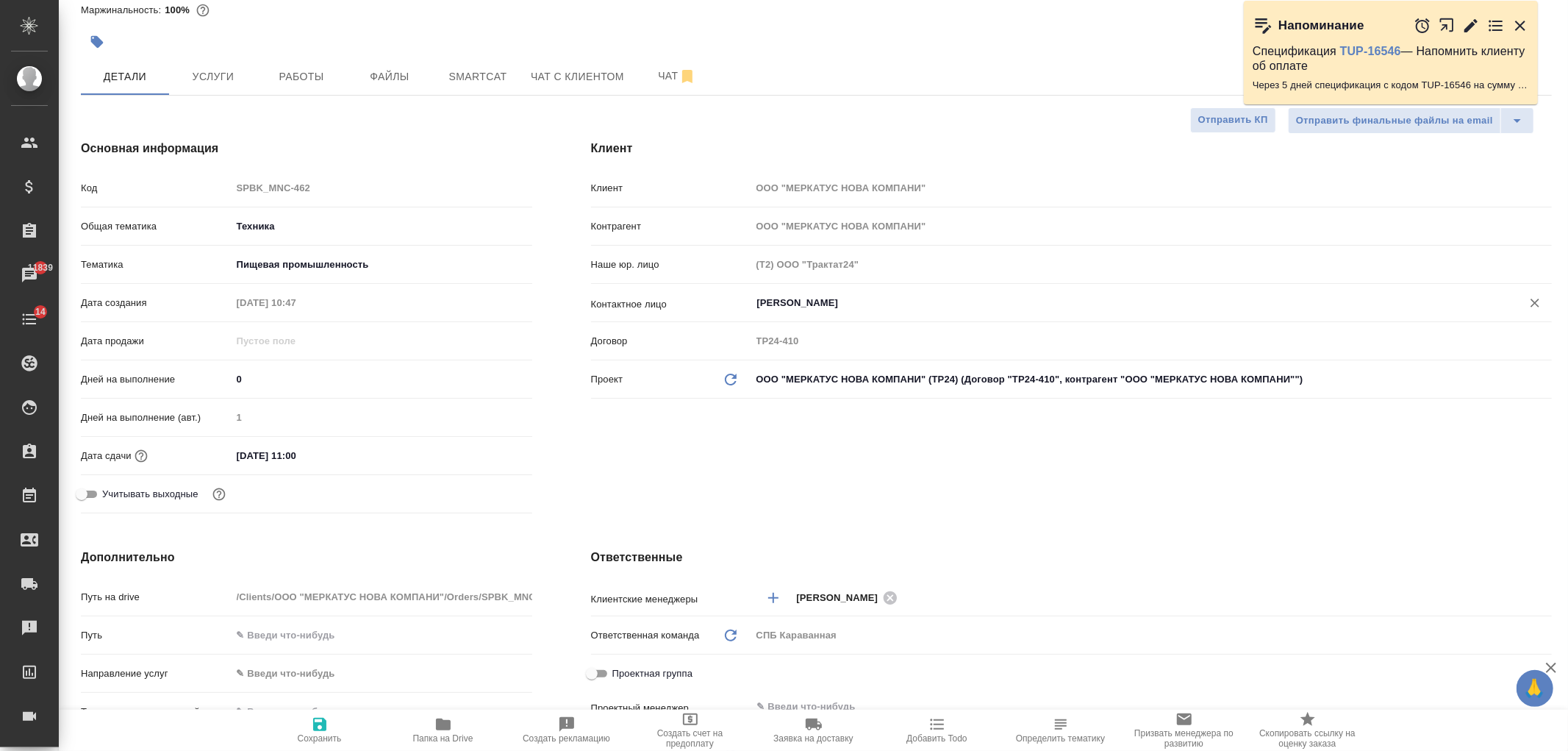
click at [817, 314] on div "наум ​" at bounding box center [1150, 303] width 800 height 27
click at [812, 305] on input "наум" at bounding box center [1127, 302] width 742 height 18
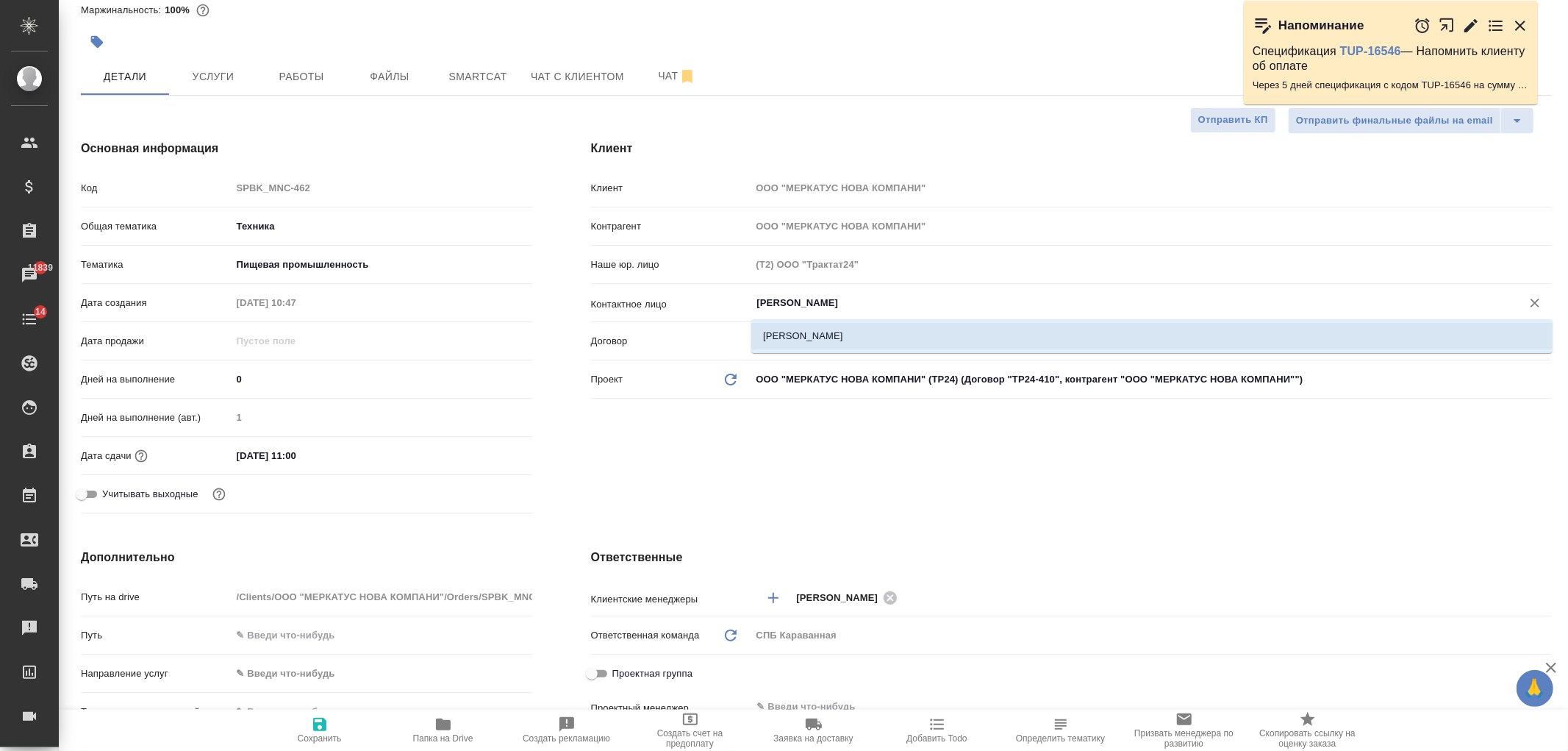
click at [819, 340] on li "Наумова Анна" at bounding box center [1151, 336] width 801 height 27
type input "Наумова Анна"
type textarea "x"
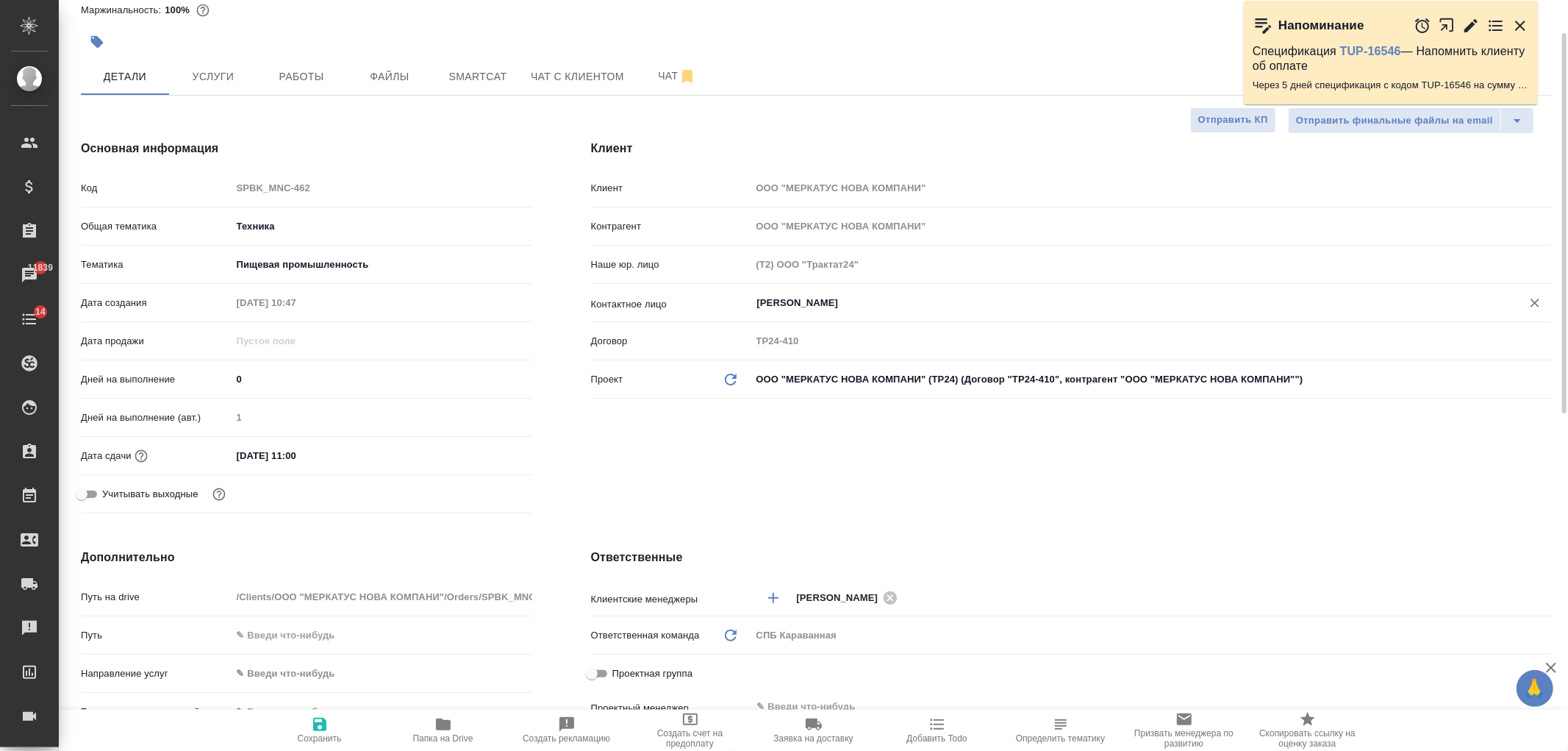
click at [317, 722] on icon "button" at bounding box center [319, 724] width 18 height 18
type textarea "x"
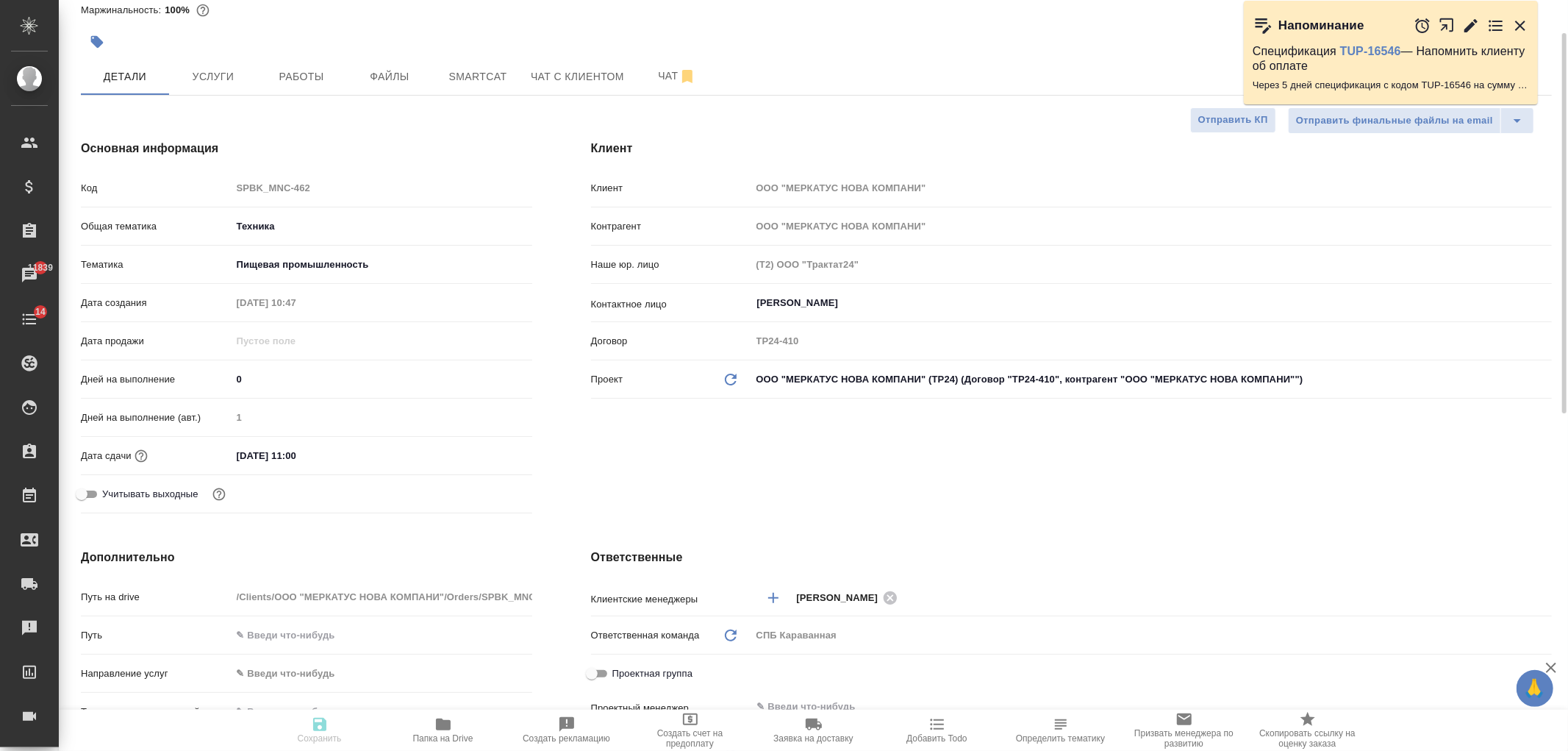
type textarea "x"
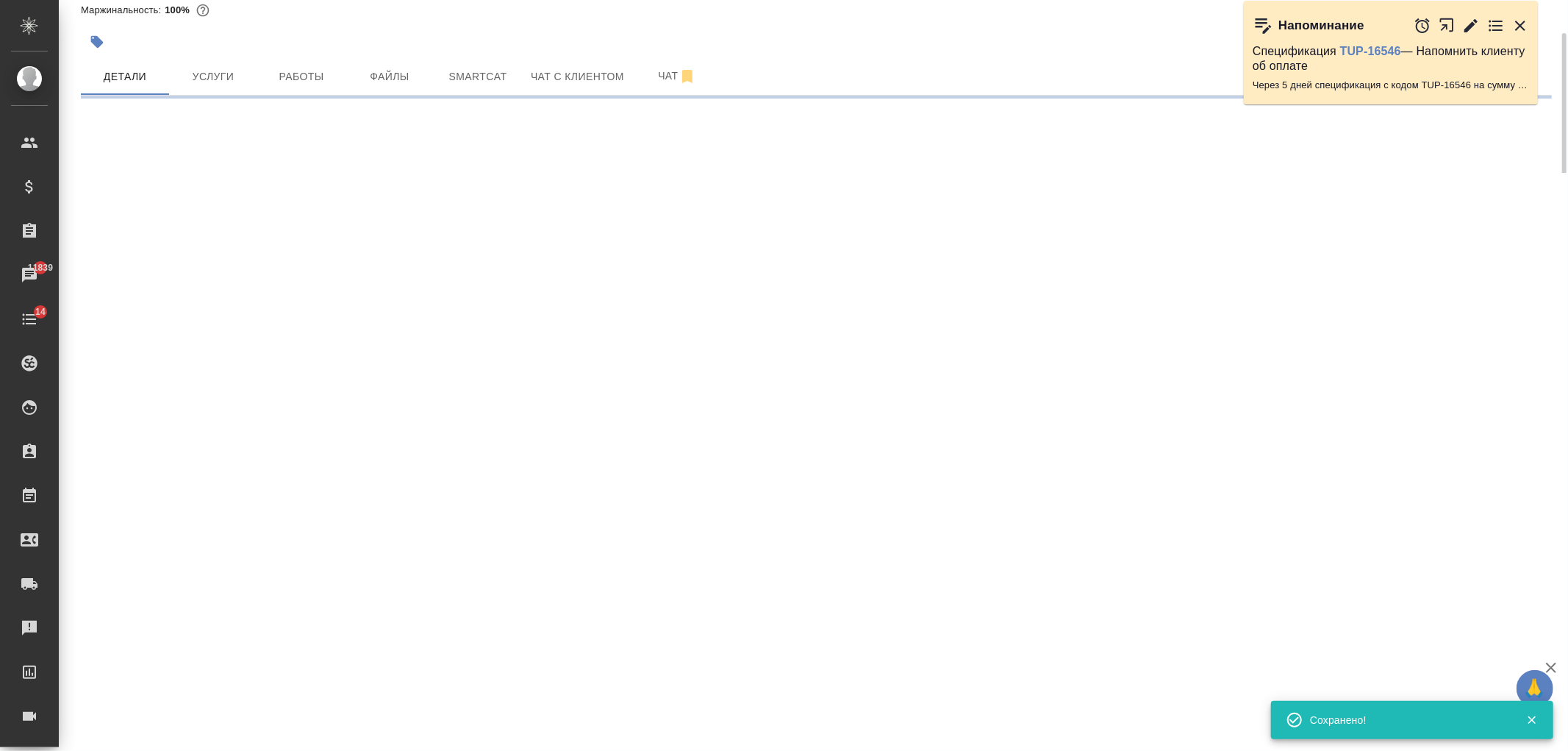
select select "RU"
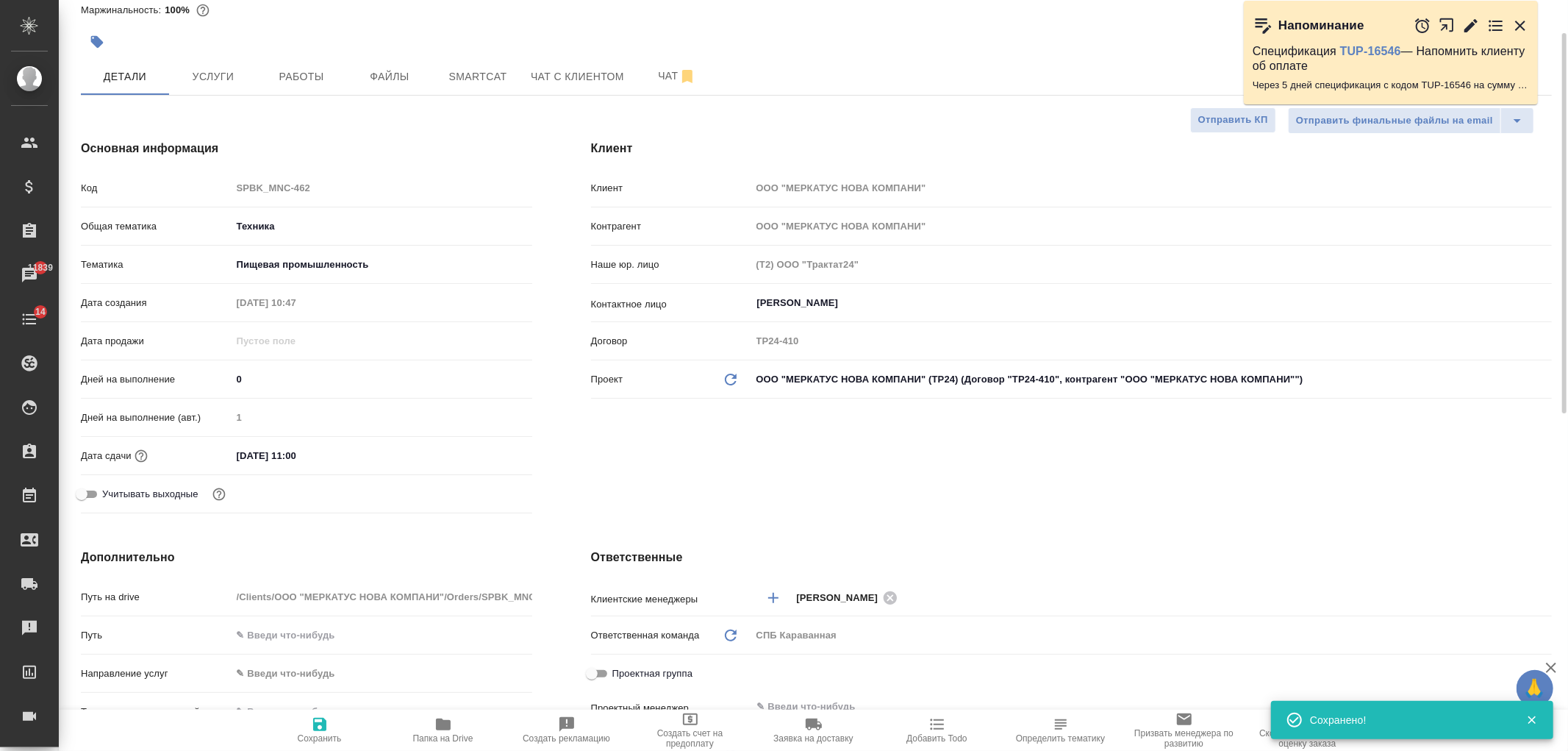
type textarea "x"
click at [963, 481] on div "Клиент Клиент ООО "МЕРКАТУС НОВА КОМПАНИ" Контрагент ООО "МЕРКАТУС НОВА КОМПАНИ…" at bounding box center [1071, 329] width 1020 height 438
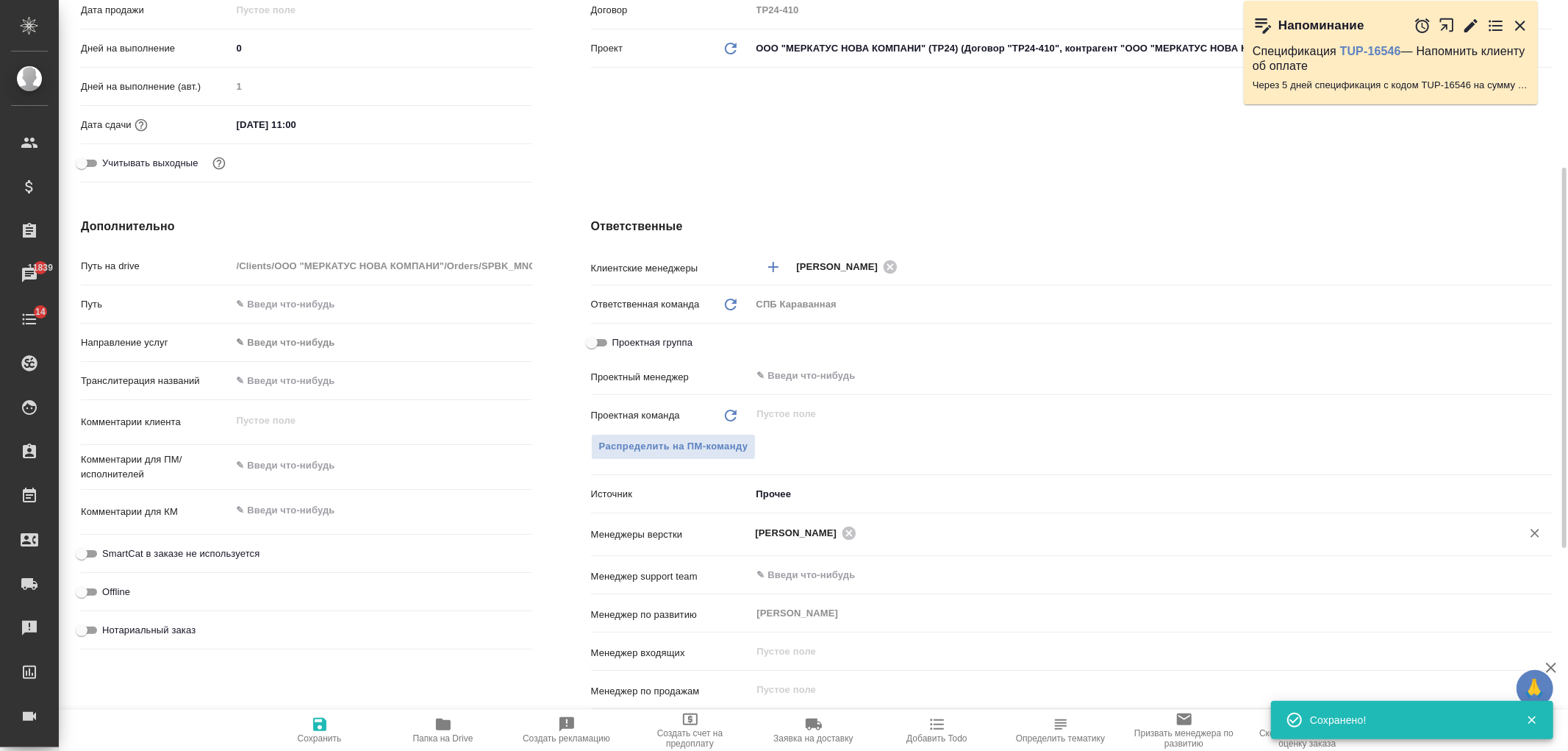
scroll to position [485, 0]
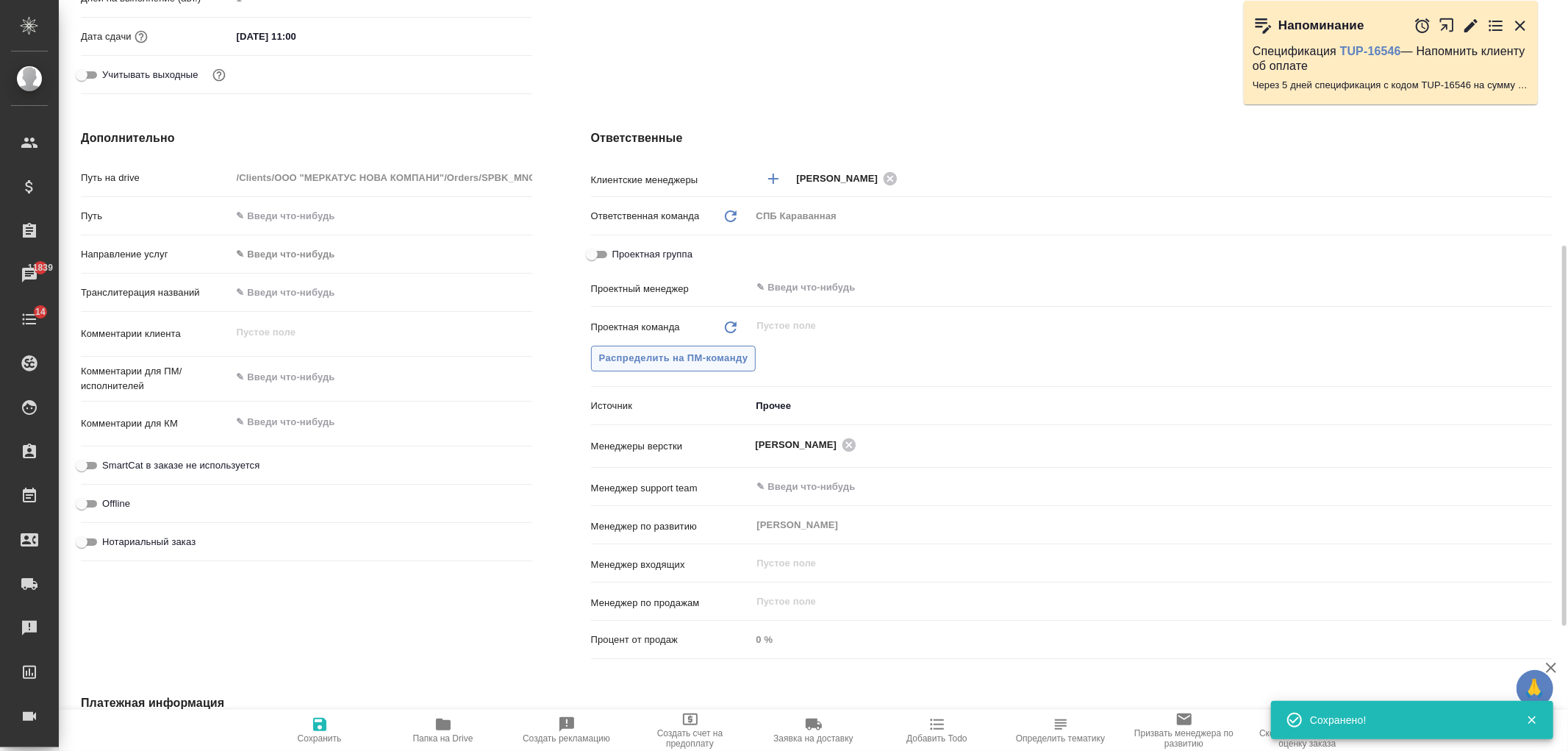
click at [667, 350] on span "Распределить на ПМ-команду" at bounding box center [674, 358] width 150 height 17
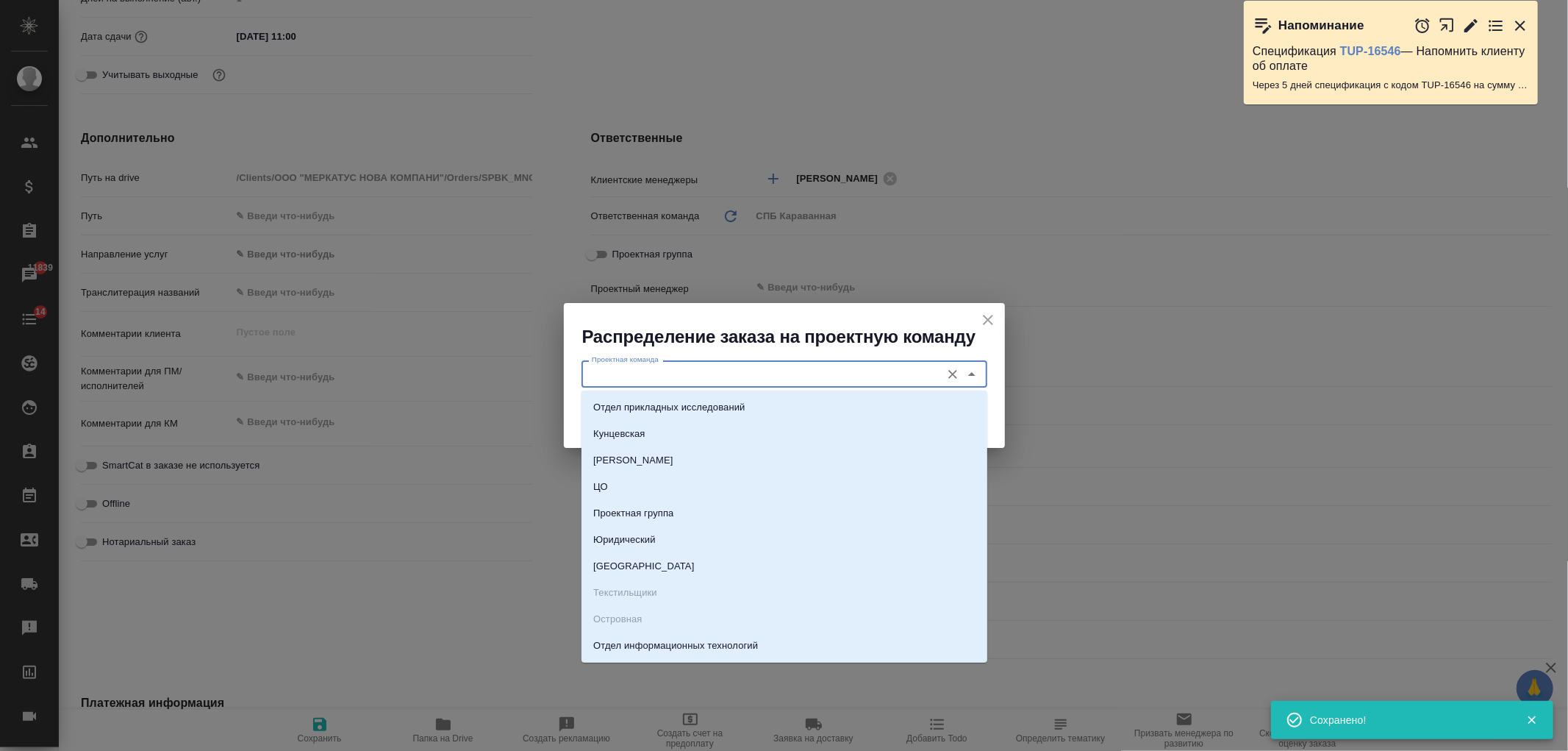
click at [655, 375] on input "Проектная команда" at bounding box center [759, 373] width 347 height 18
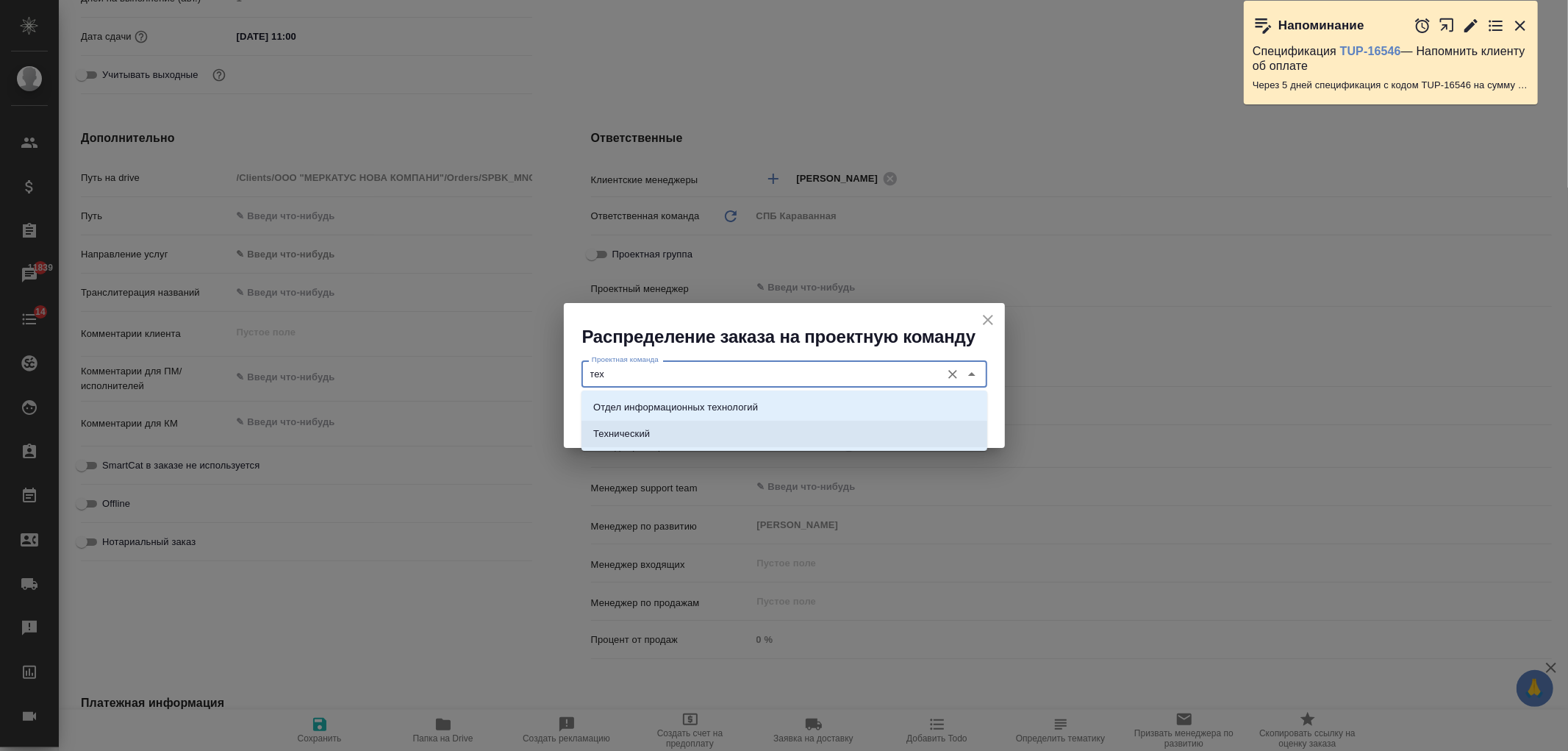
click at [723, 431] on li "Технический" at bounding box center [784, 434] width 405 height 27
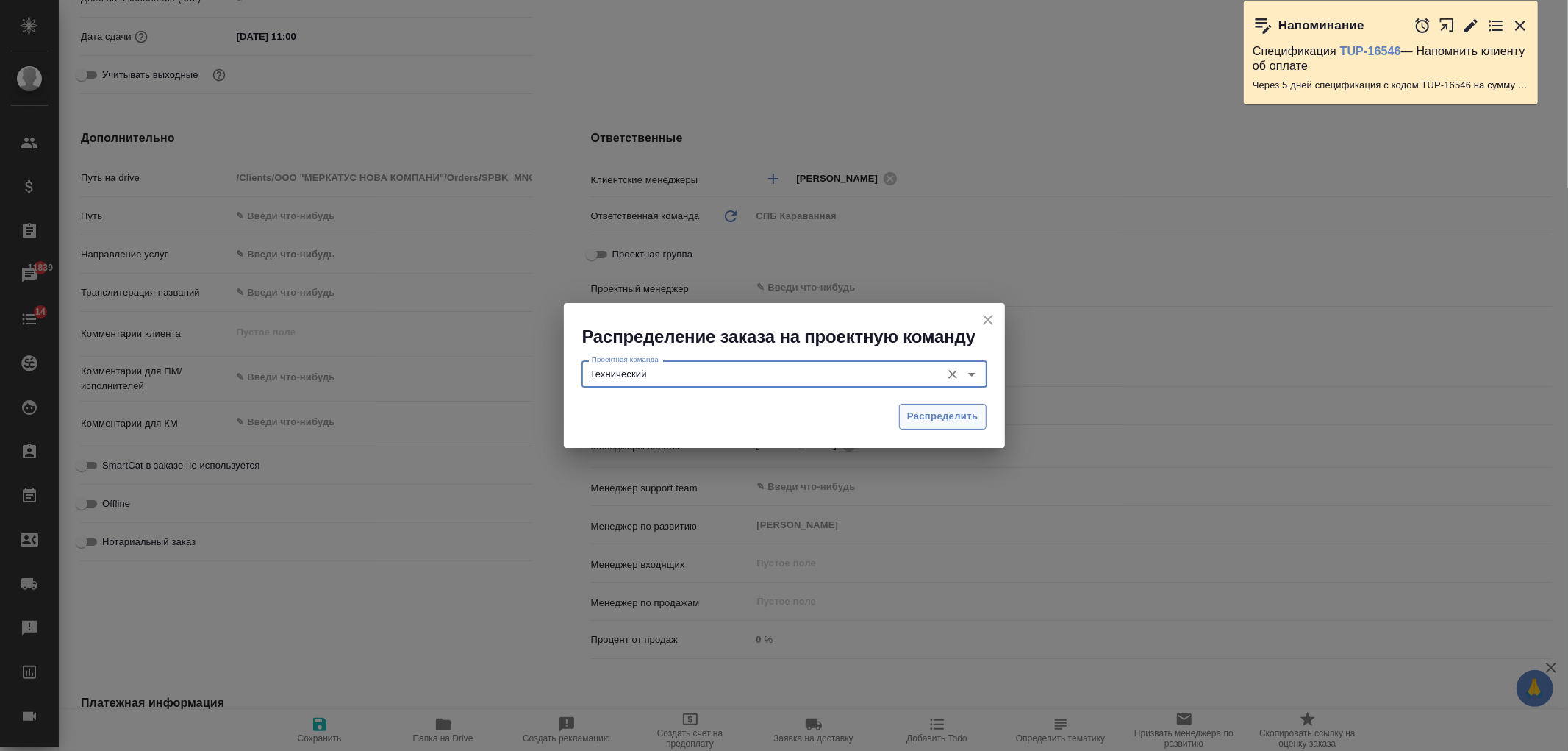
type input "Технический"
click at [961, 408] on span "Распределить" at bounding box center [942, 417] width 71 height 17
type textarea "x"
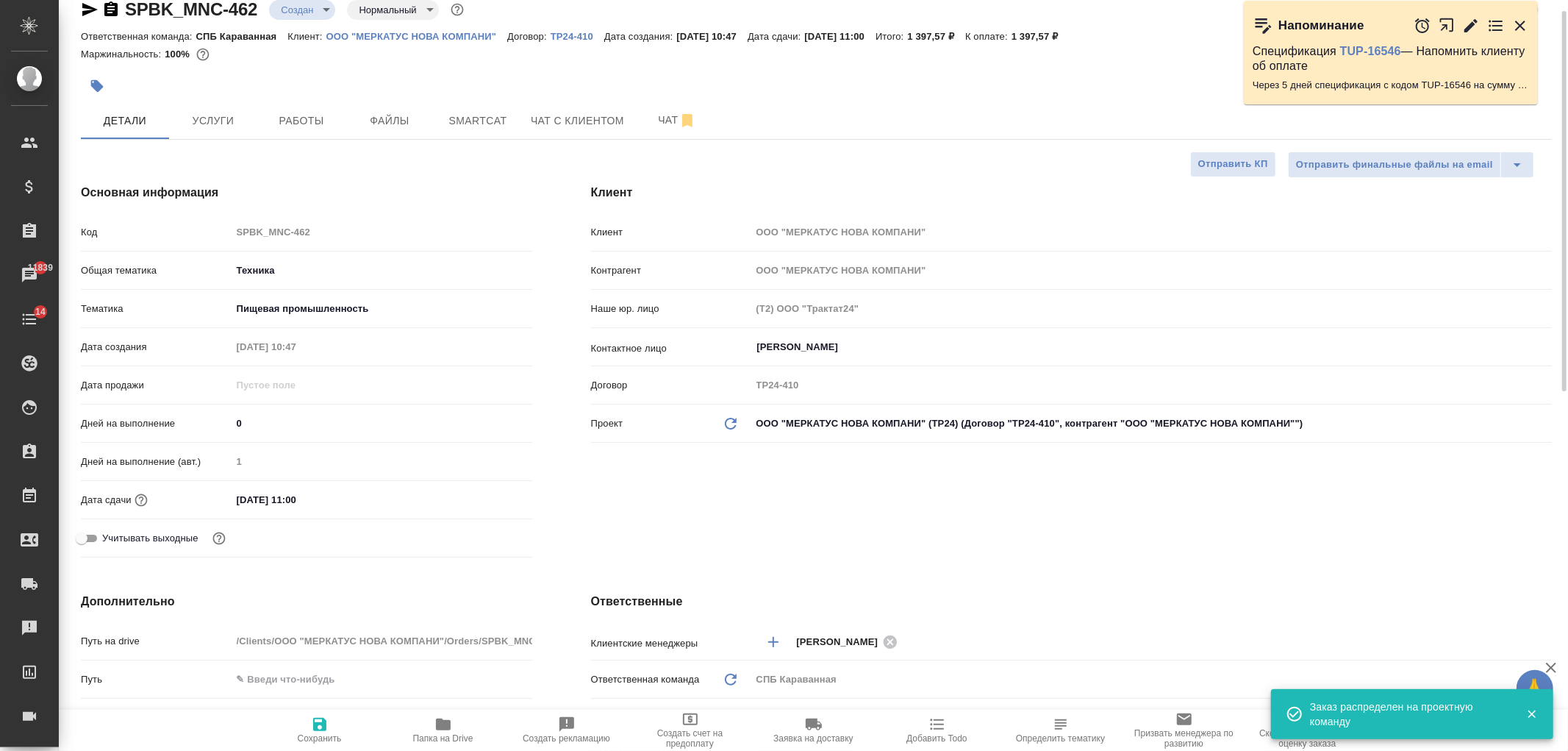
scroll to position [0, 0]
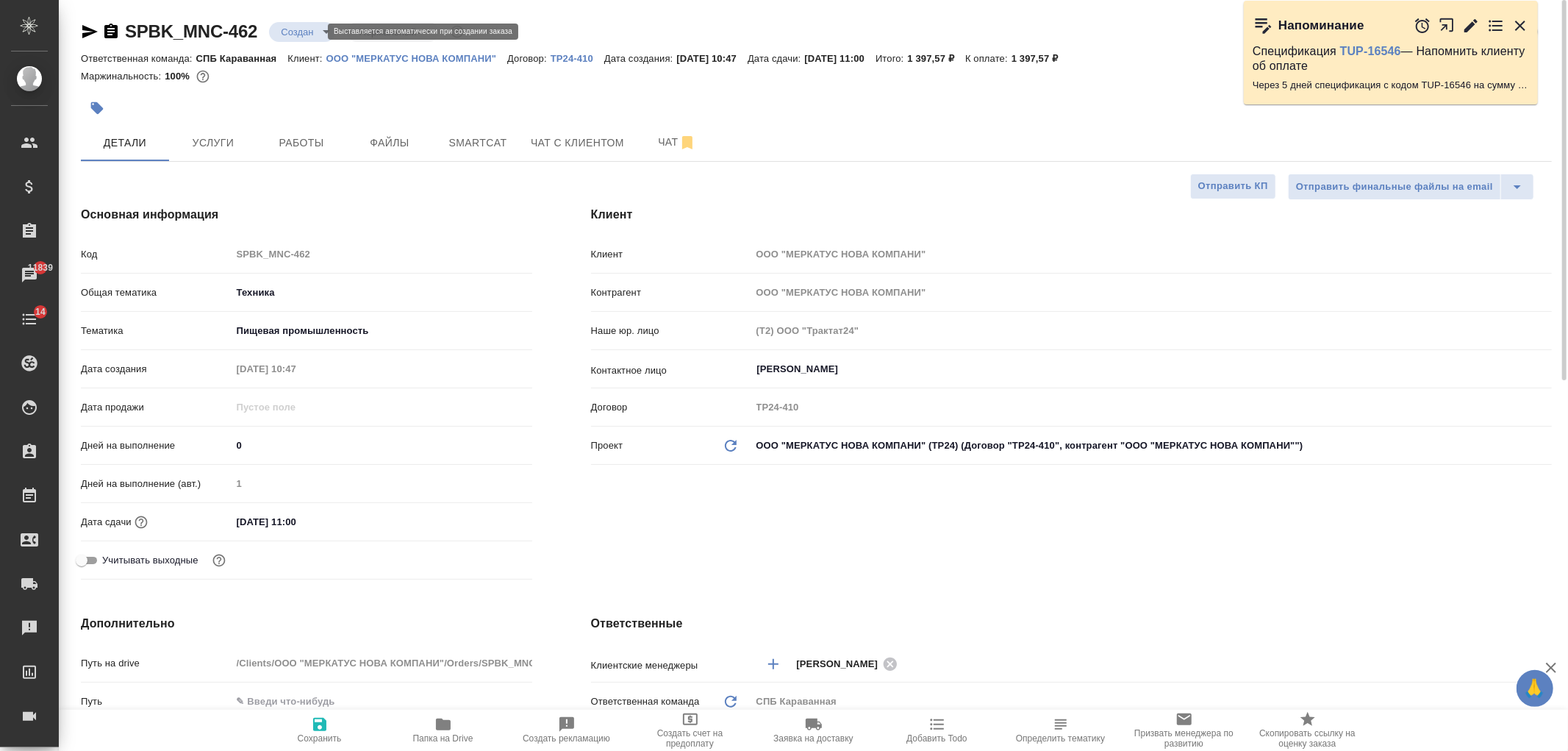
click at [296, 34] on body "🙏 .cls-1 fill:#fff; AWATERA Ivanova Arina Клиенты Спецификации Заказы 11839 Чат…" at bounding box center [784, 375] width 1568 height 751
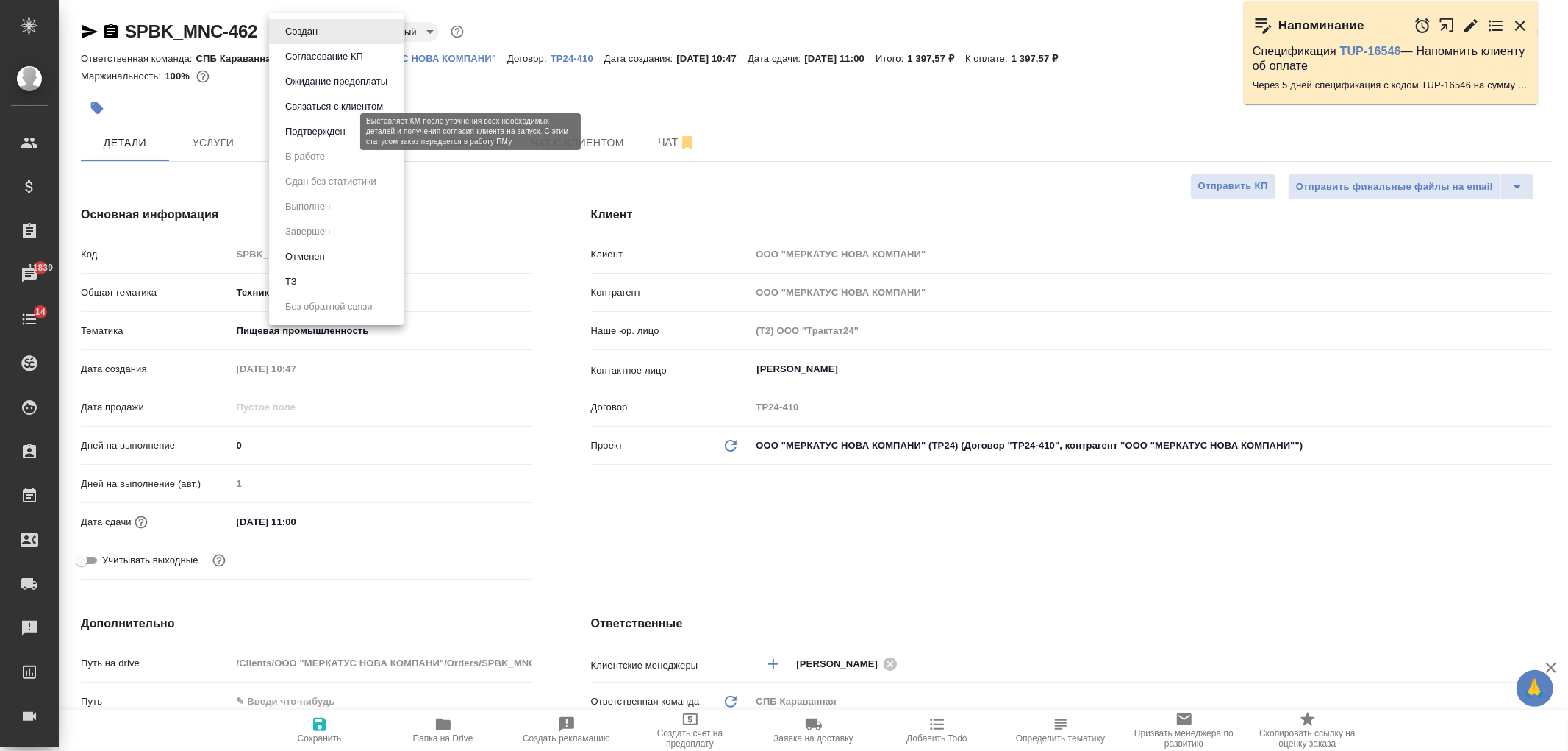
click at [307, 126] on button "Подтвержден" at bounding box center [315, 131] width 69 height 16
type textarea "x"
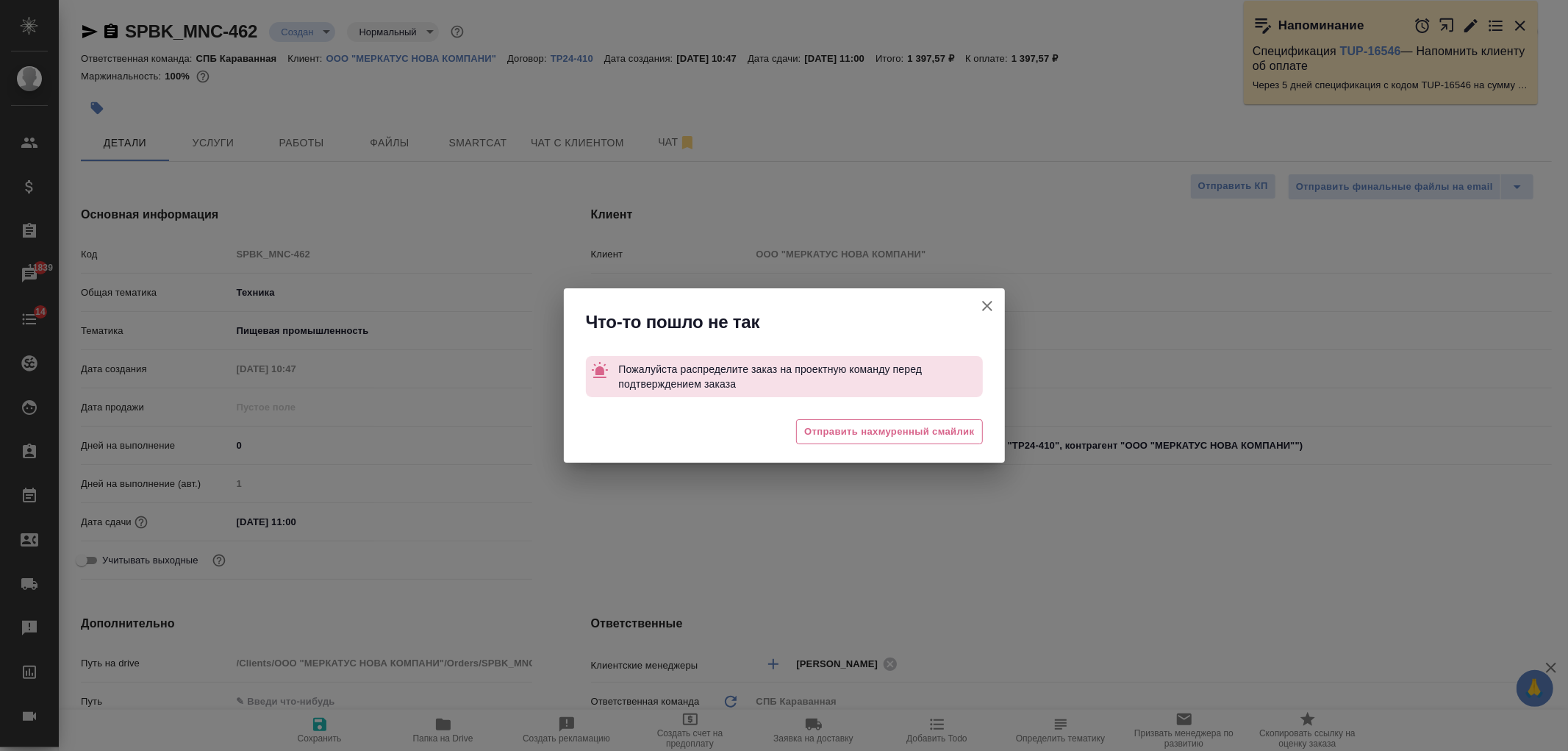
click at [992, 304] on icon "button" at bounding box center [987, 306] width 18 height 18
type textarea "x"
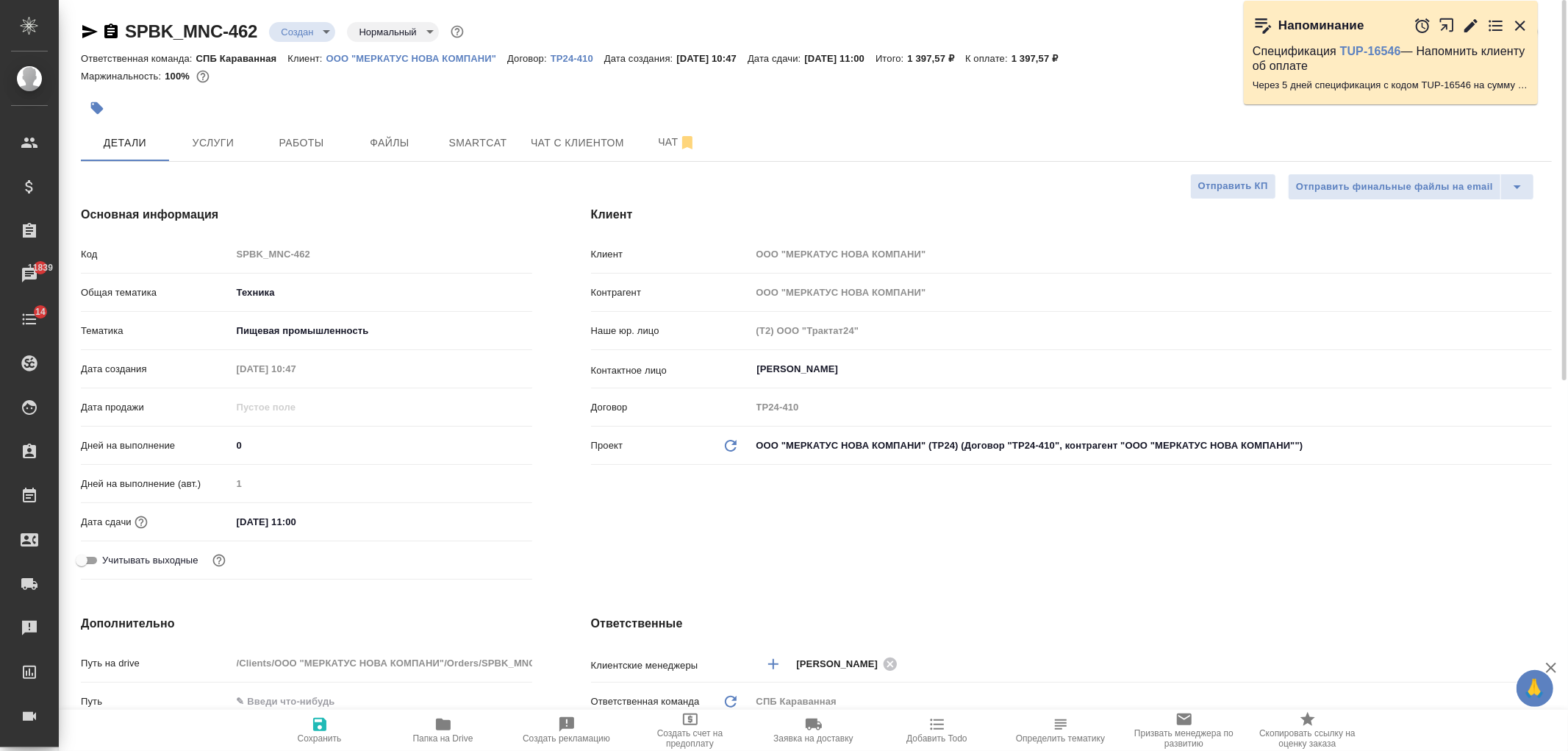
click at [313, 724] on icon "button" at bounding box center [320, 724] width 13 height 13
type textarea "x"
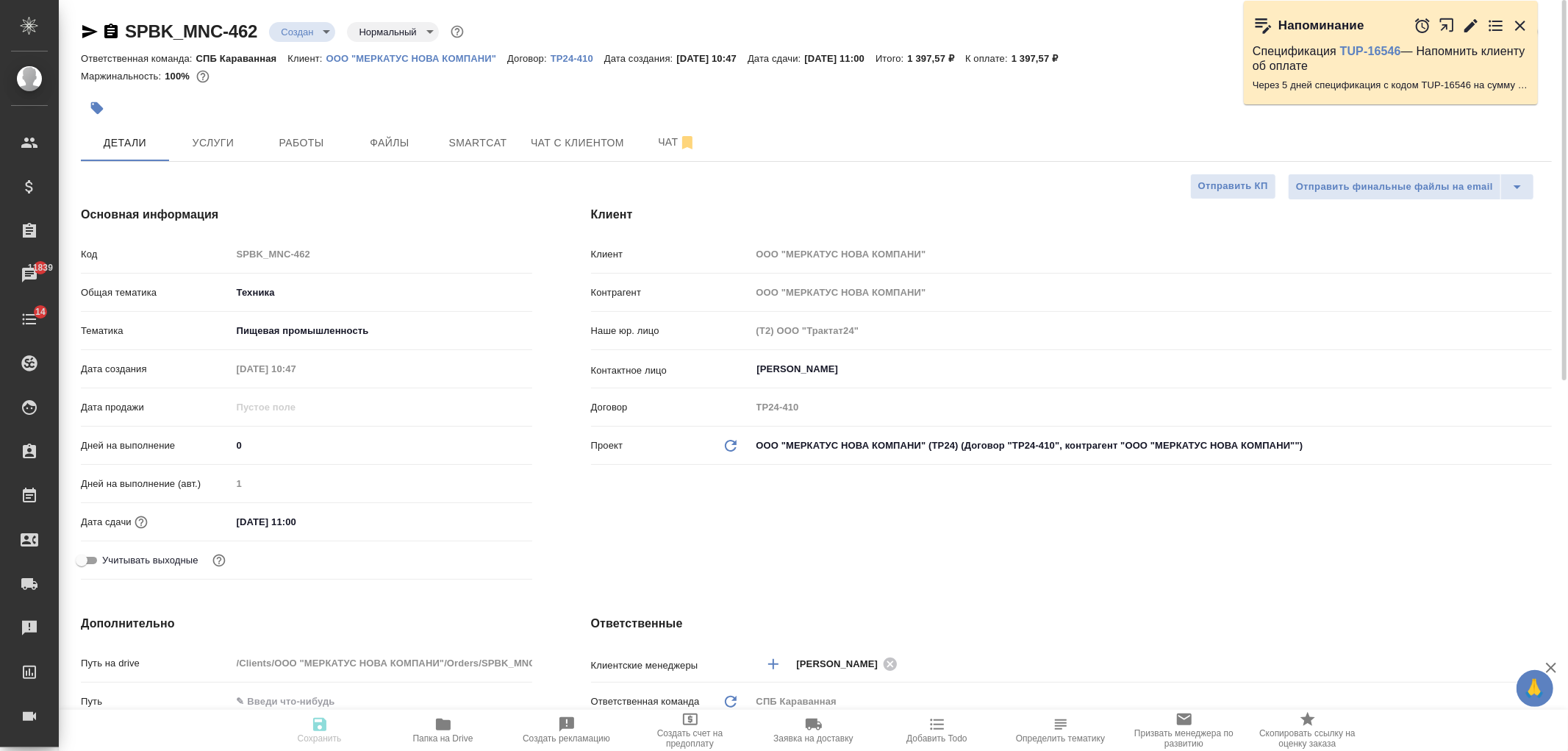
type textarea "x"
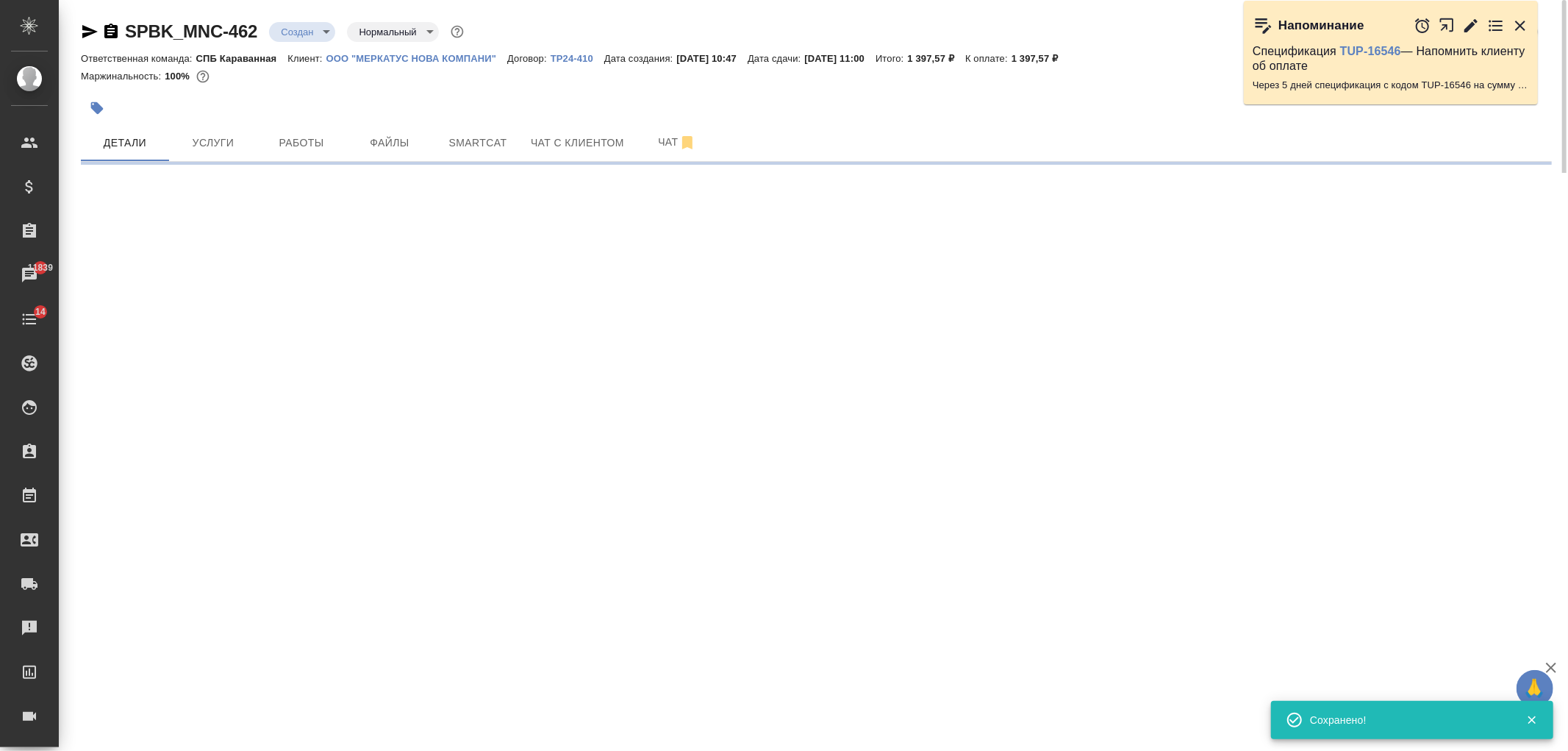
select select "RU"
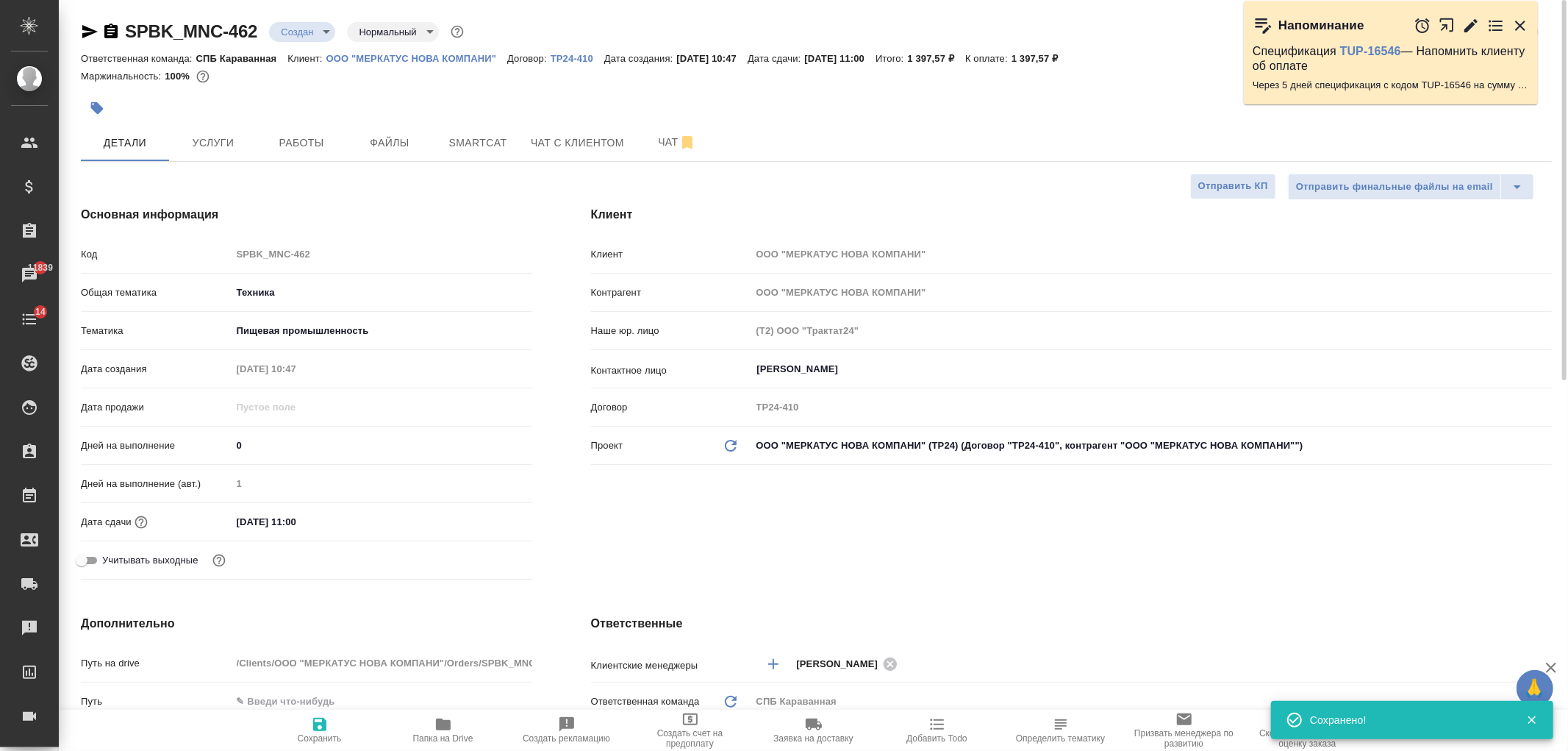
type textarea "x"
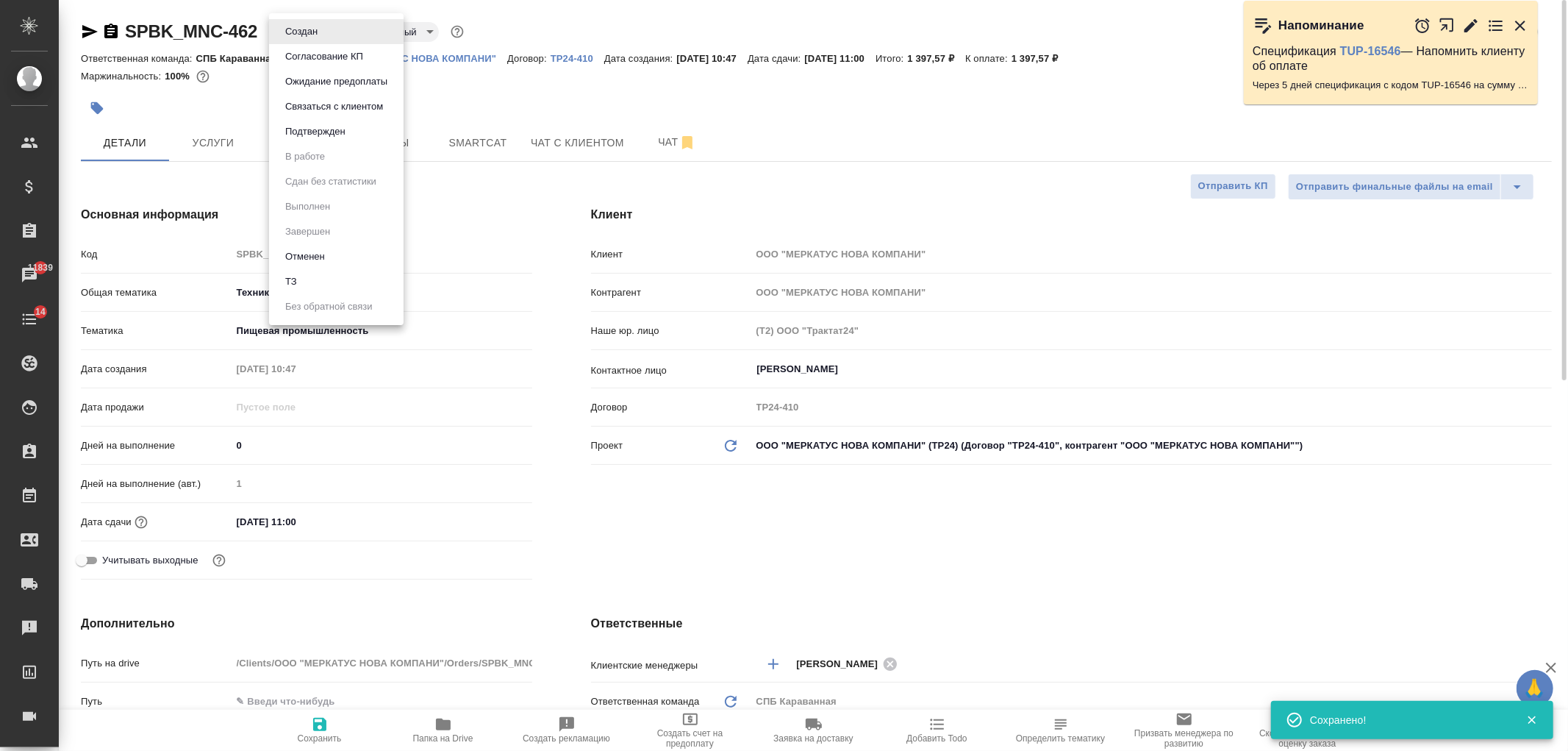
click at [311, 30] on body "🙏 .cls-1 fill:#fff; AWATERA Ivanova Arina Клиенты Спецификации Заказы 11839 Чат…" at bounding box center [784, 375] width 1568 height 751
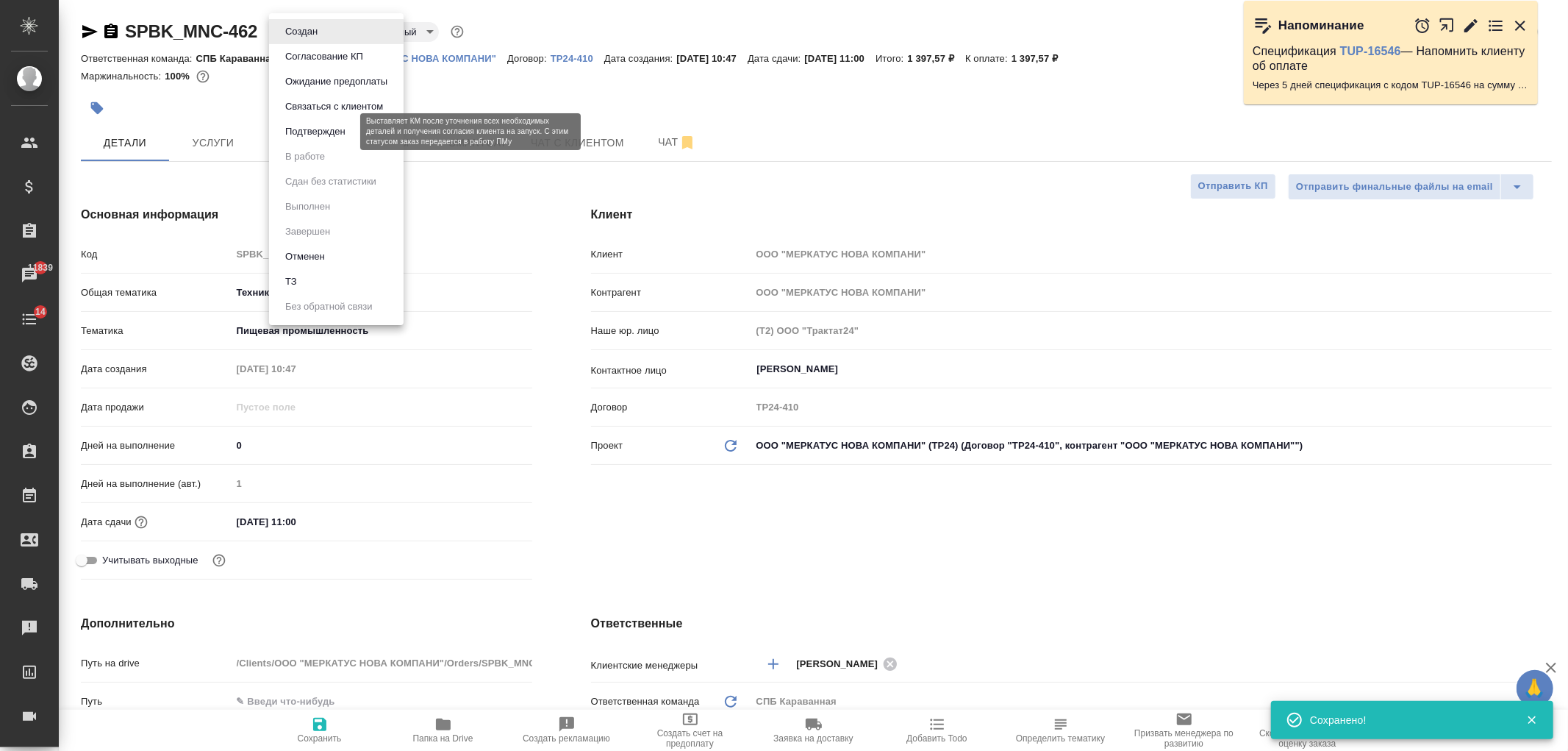
click at [327, 142] on li "Подтвержден" at bounding box center [336, 132] width 134 height 25
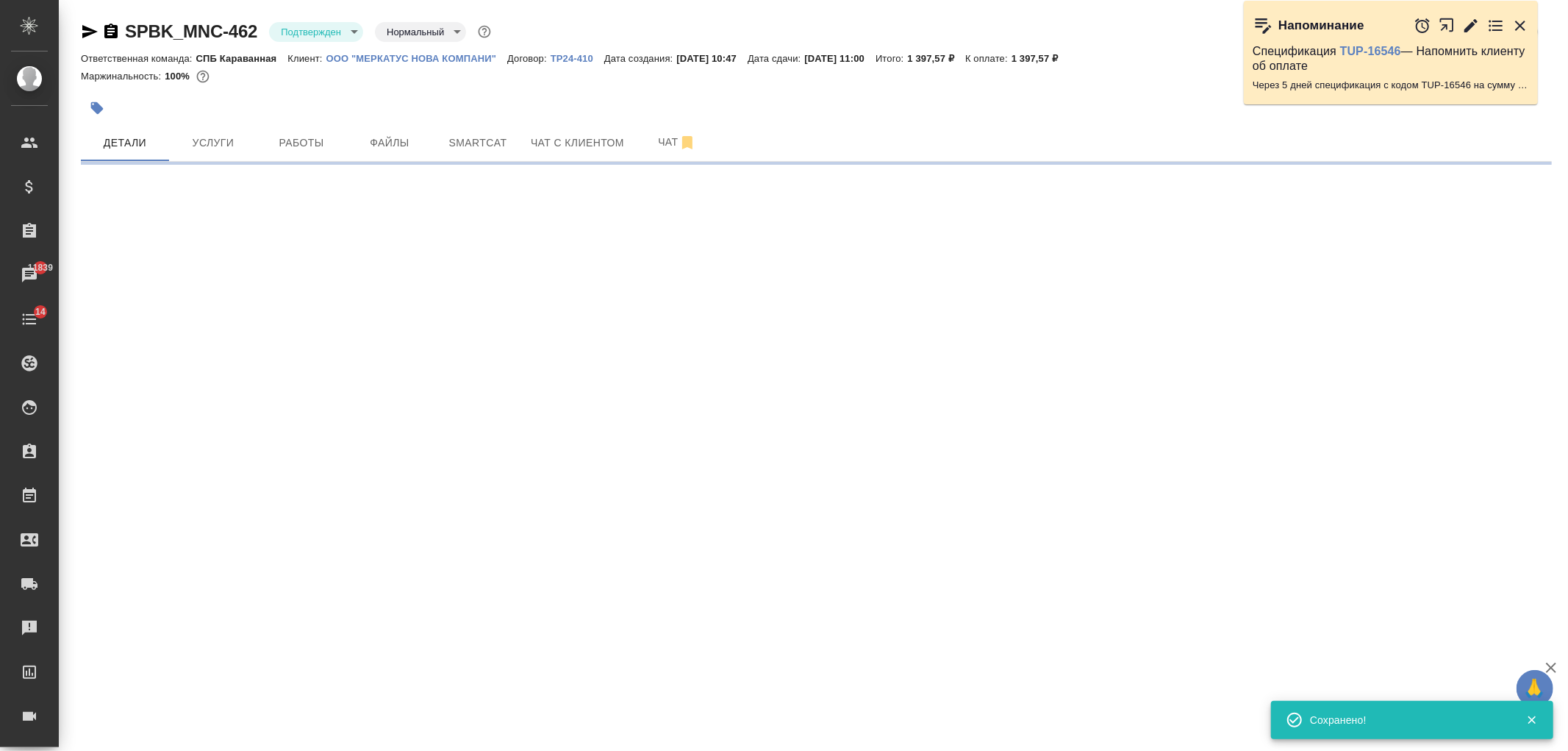
select select "RU"
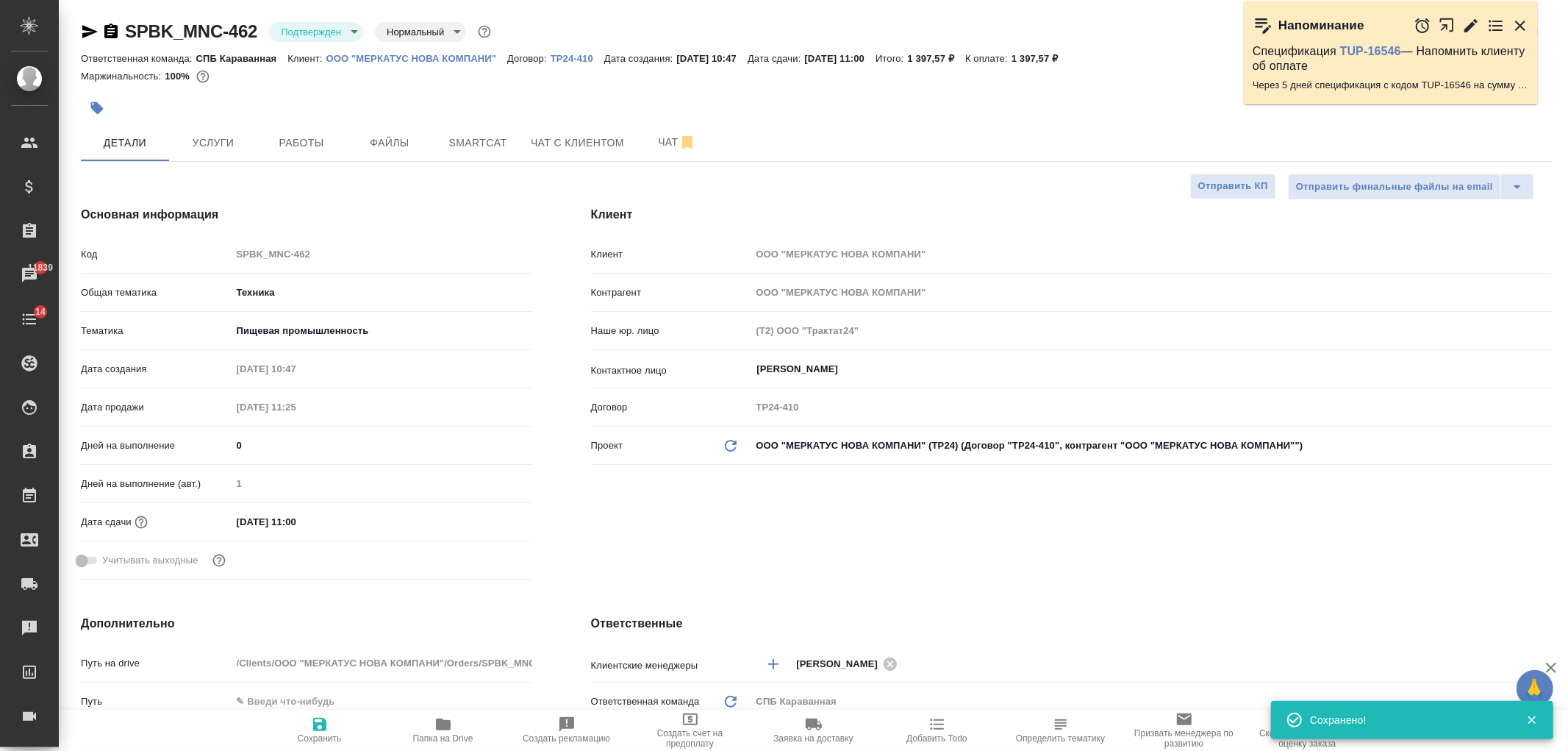
type textarea "x"
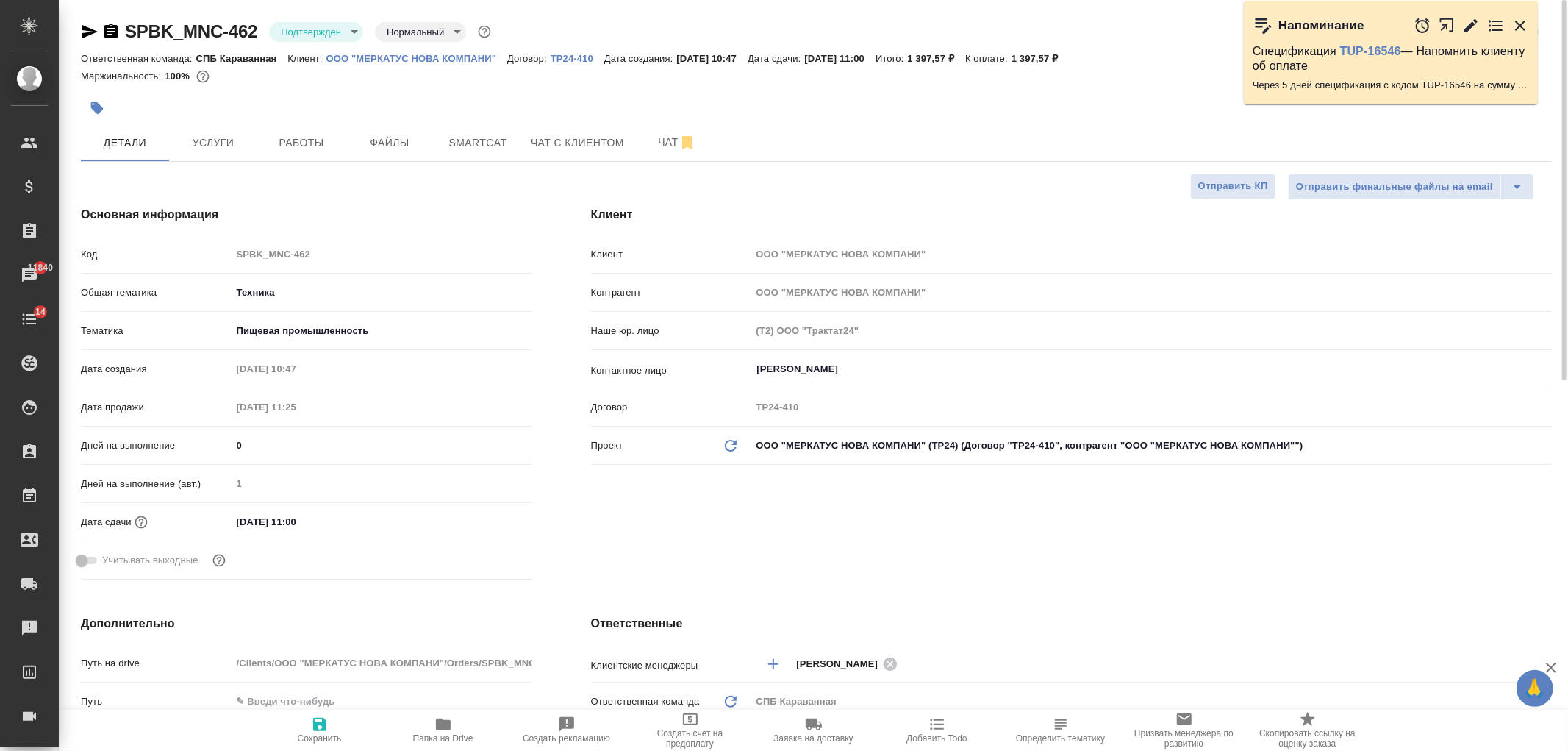
type textarea "x"
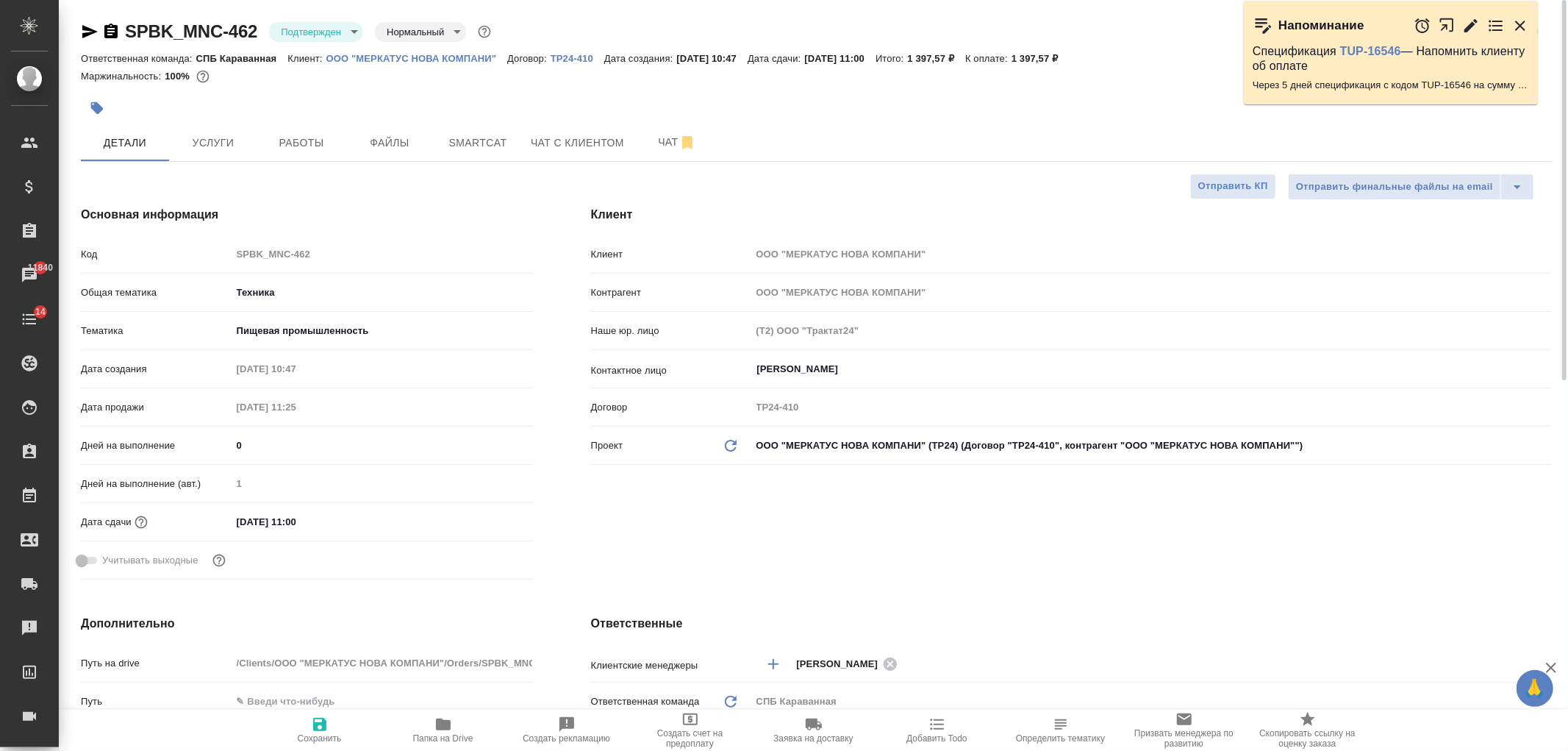
type textarea "x"
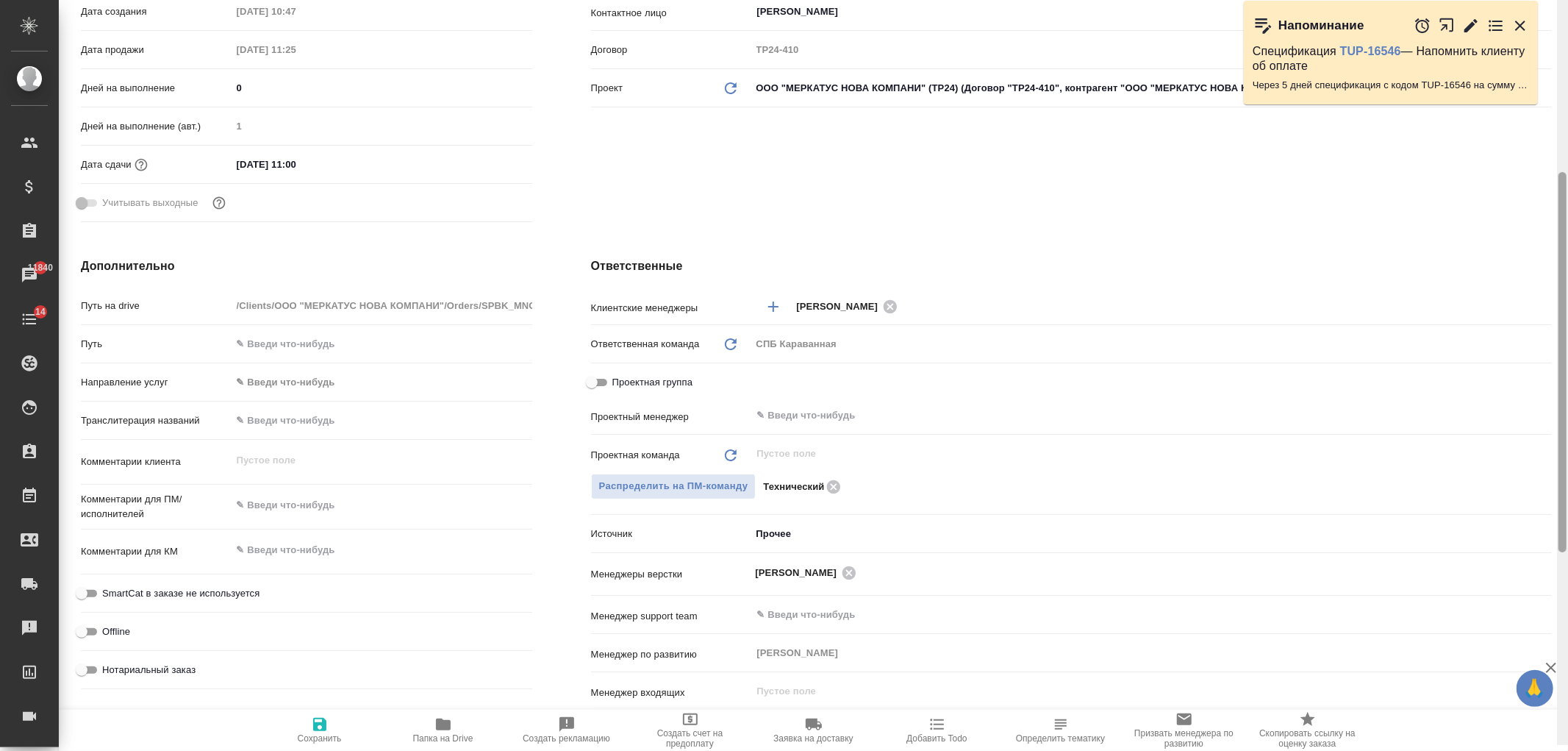
drag, startPoint x: 1559, startPoint y: 139, endPoint x: 1564, endPoint y: 324, distance: 185.1
click at [1567, 324] on div at bounding box center [1562, 369] width 11 height 751
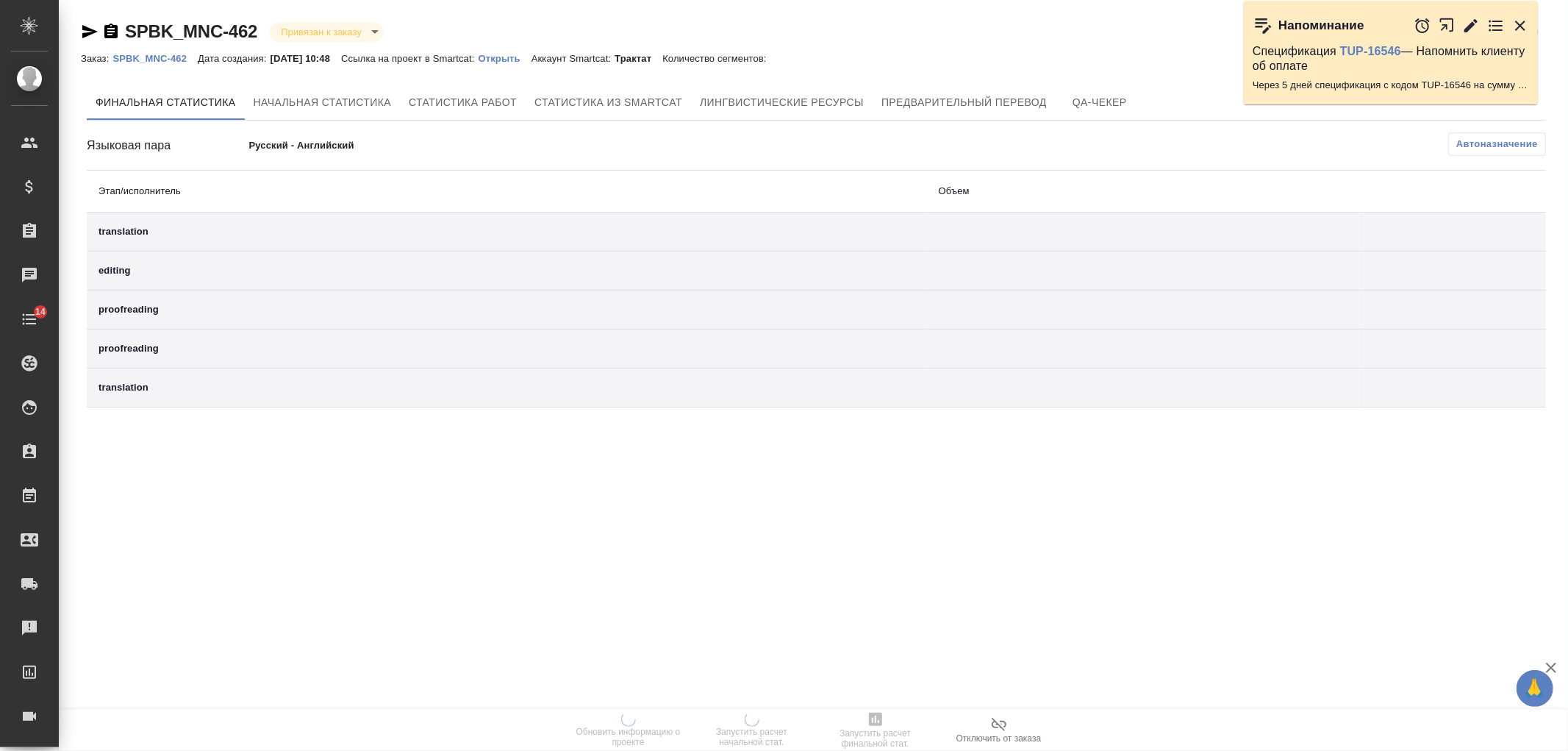
click at [517, 59] on p "Открыть" at bounding box center [505, 59] width 53 height 11
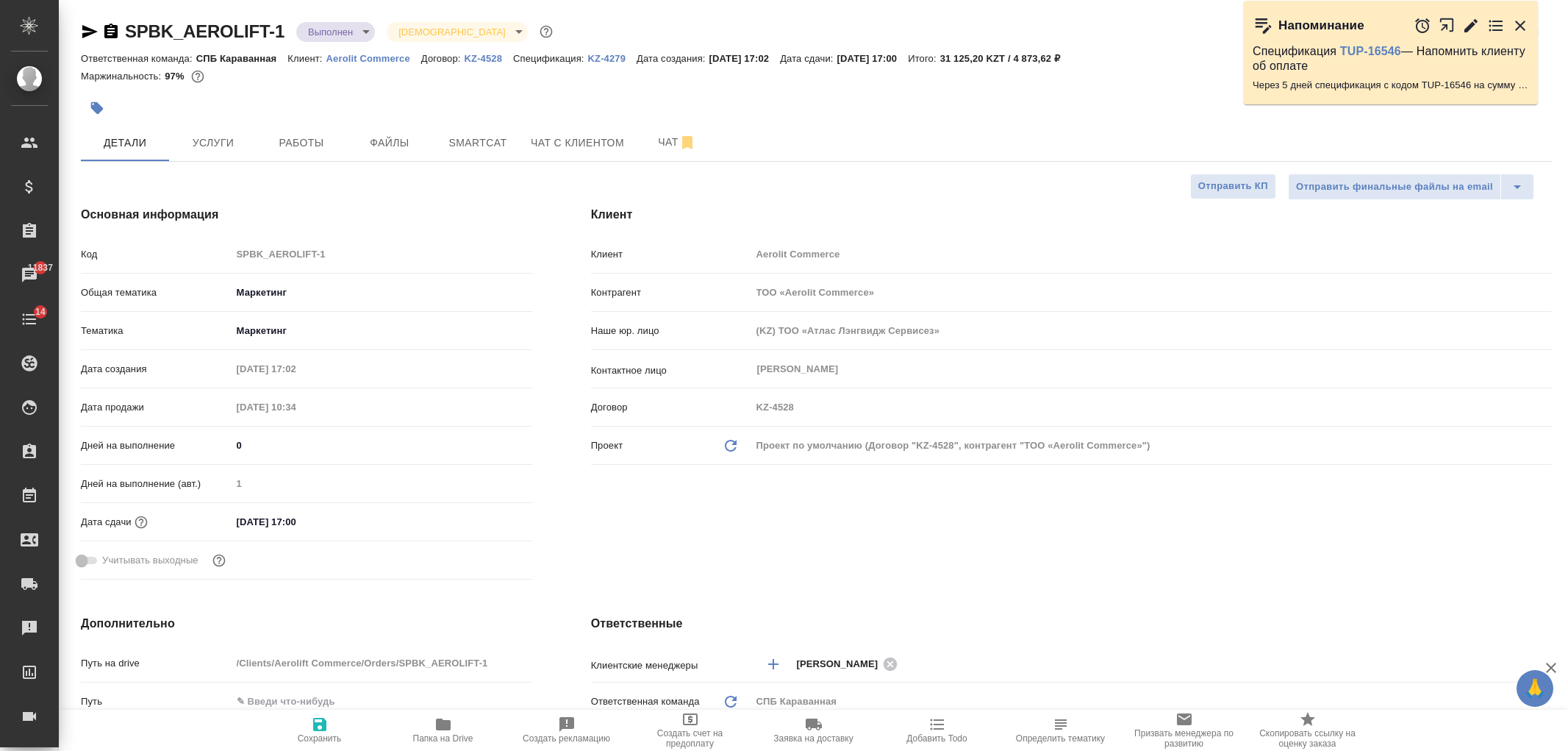
select select "RU"
click at [577, 152] on button "Чат с клиентом" at bounding box center [577, 142] width 111 height 37
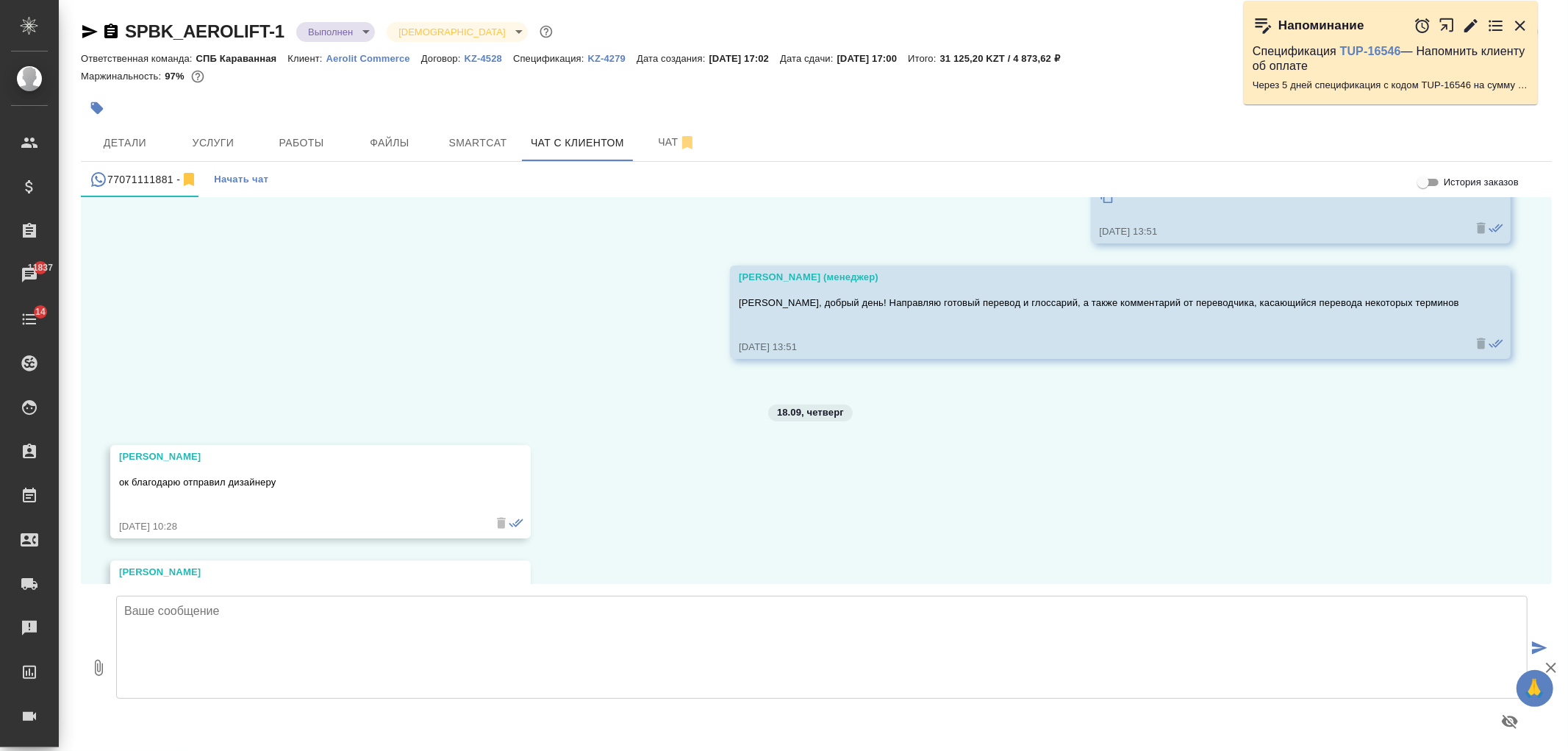
scroll to position [9387, 0]
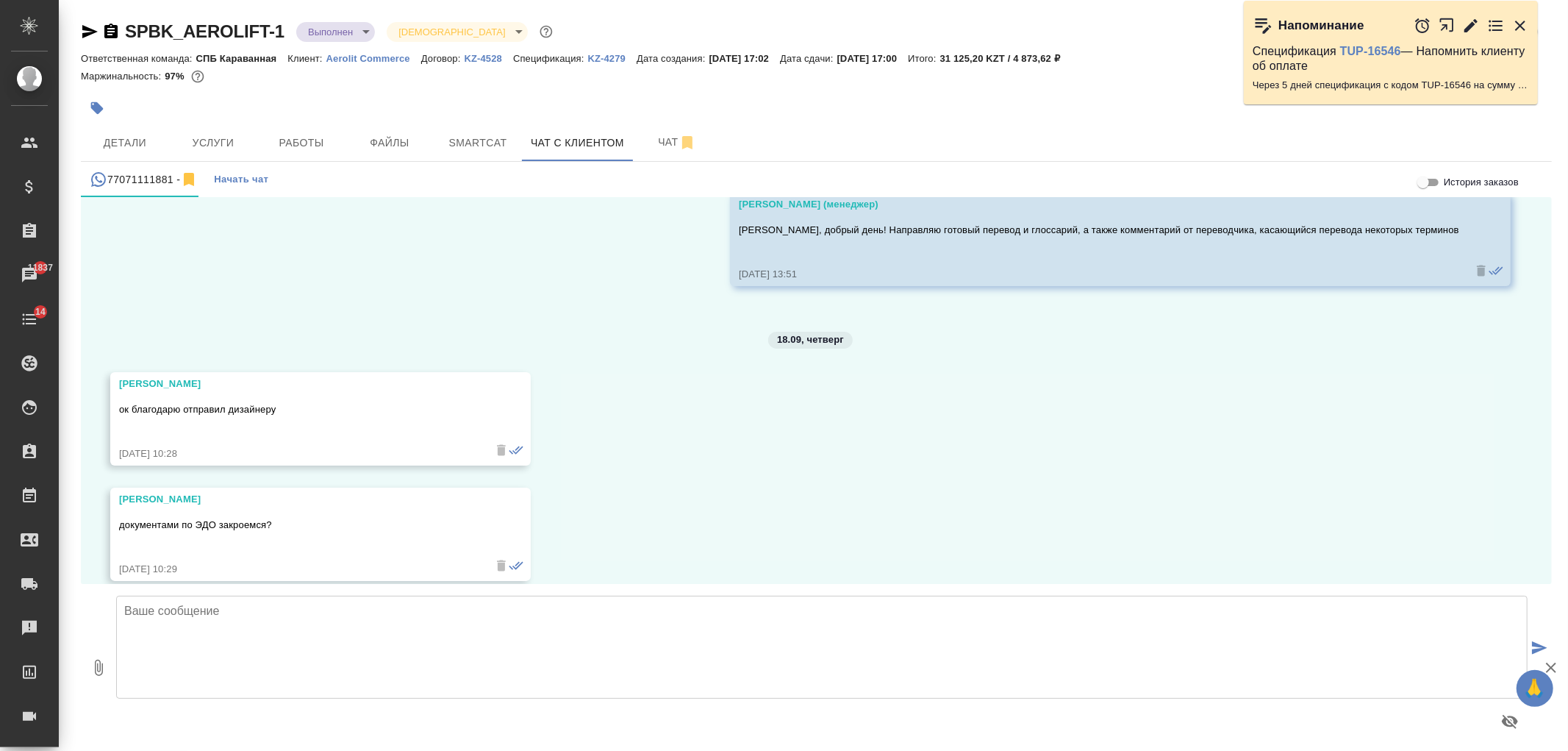
click at [362, 655] on textarea at bounding box center [822, 647] width 1411 height 103
type textarea "F"
type textarea "[PERSON_NAME], добрый день! Да, можно настроить ЭДО, пришлите, пожалуйста, иден…"
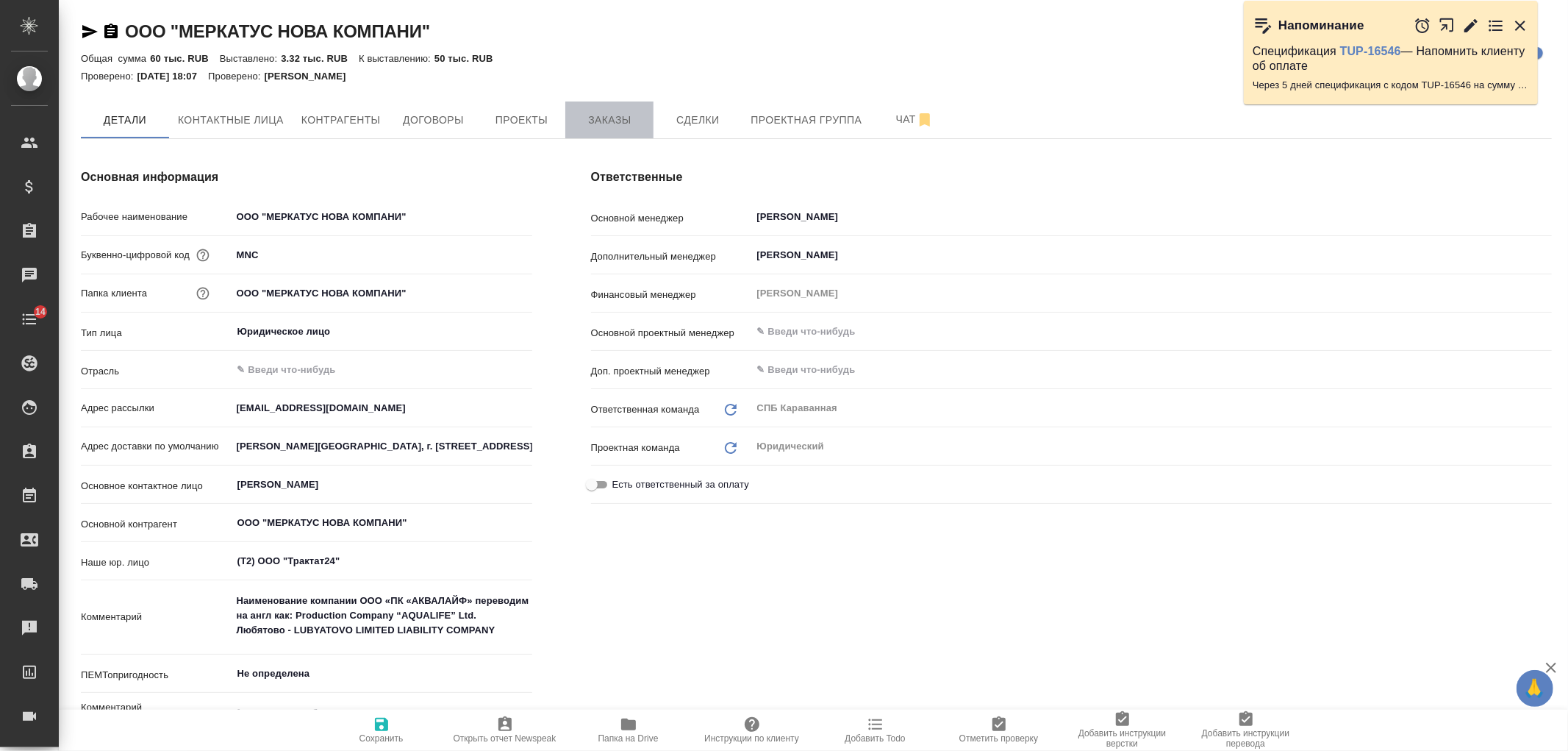
click at [619, 129] on button "Заказы" at bounding box center [609, 119] width 88 height 37
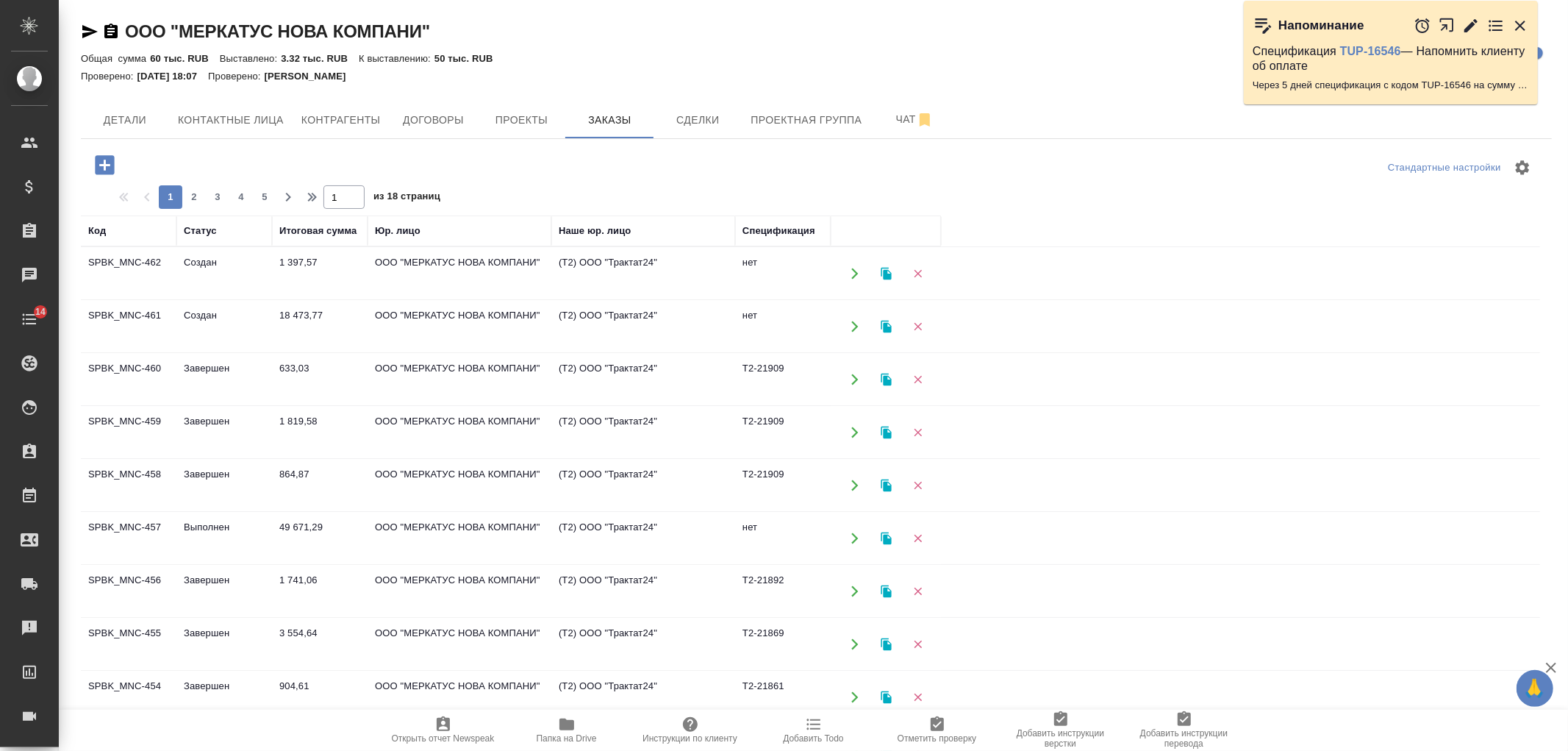
click at [98, 159] on icon "button" at bounding box center [104, 165] width 19 height 19
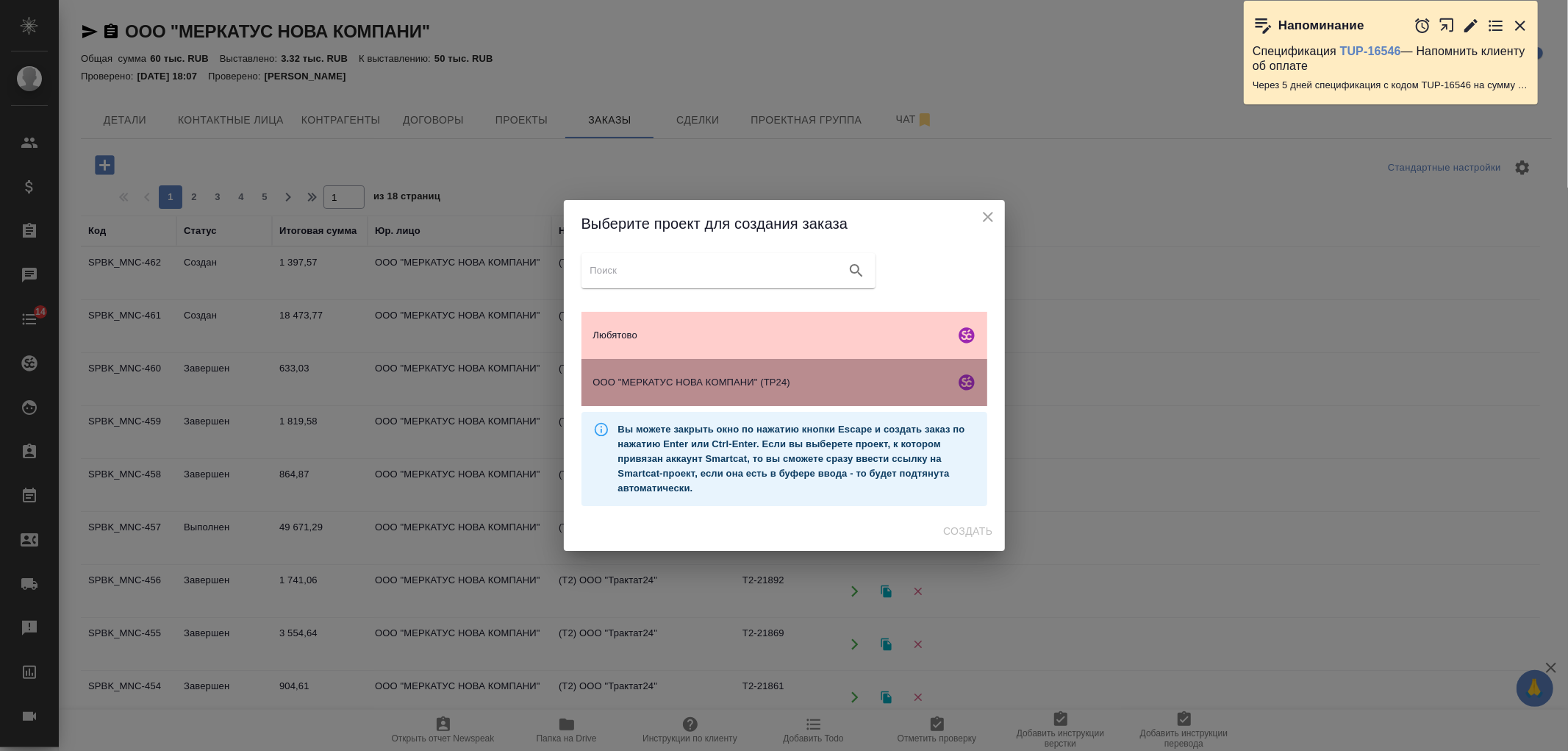
click at [739, 405] on div "ООО "МЕРКАТУС НОВА КОМПАНИ" (ТР24)" at bounding box center [784, 383] width 405 height 47
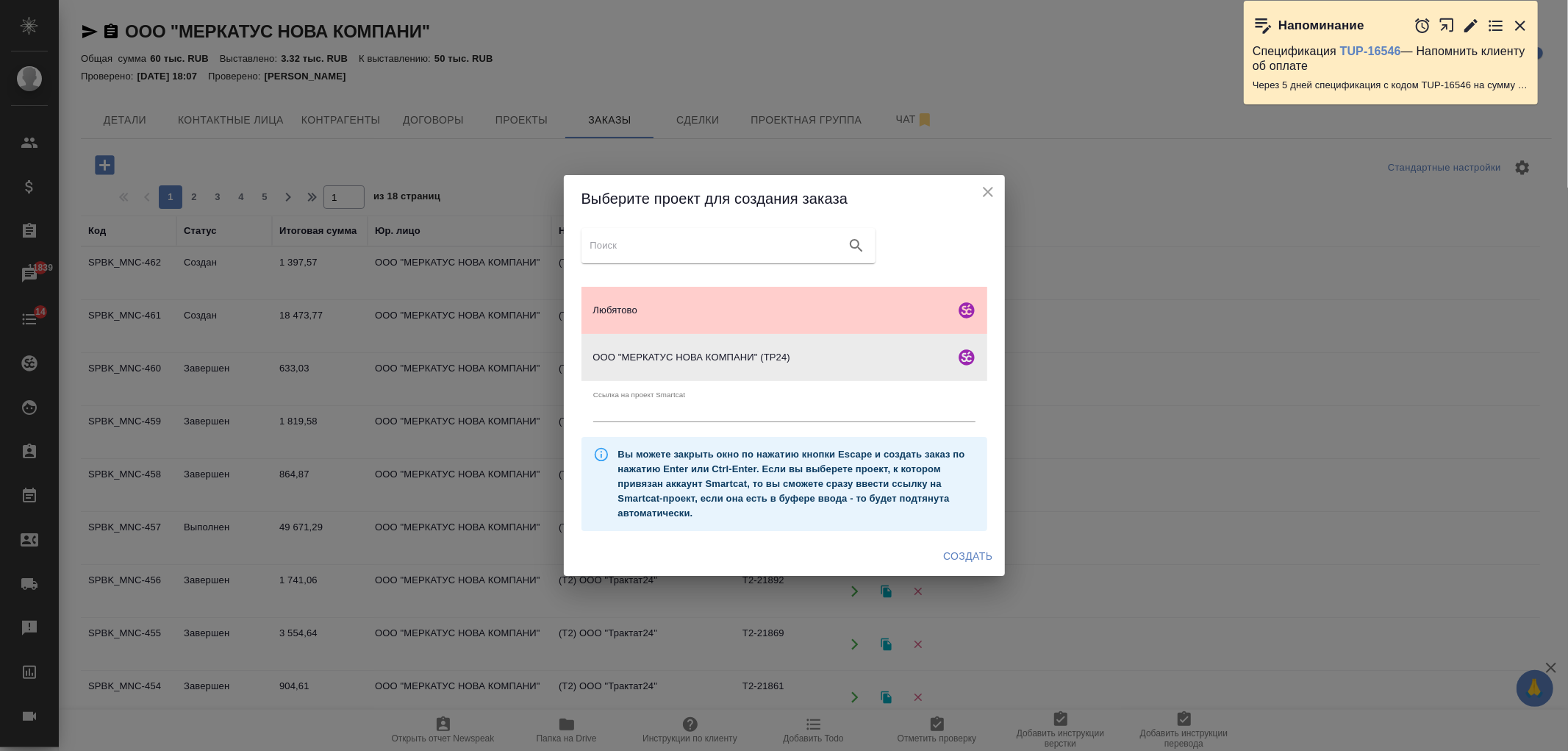
click at [987, 564] on button "Создать" at bounding box center [968, 556] width 61 height 27
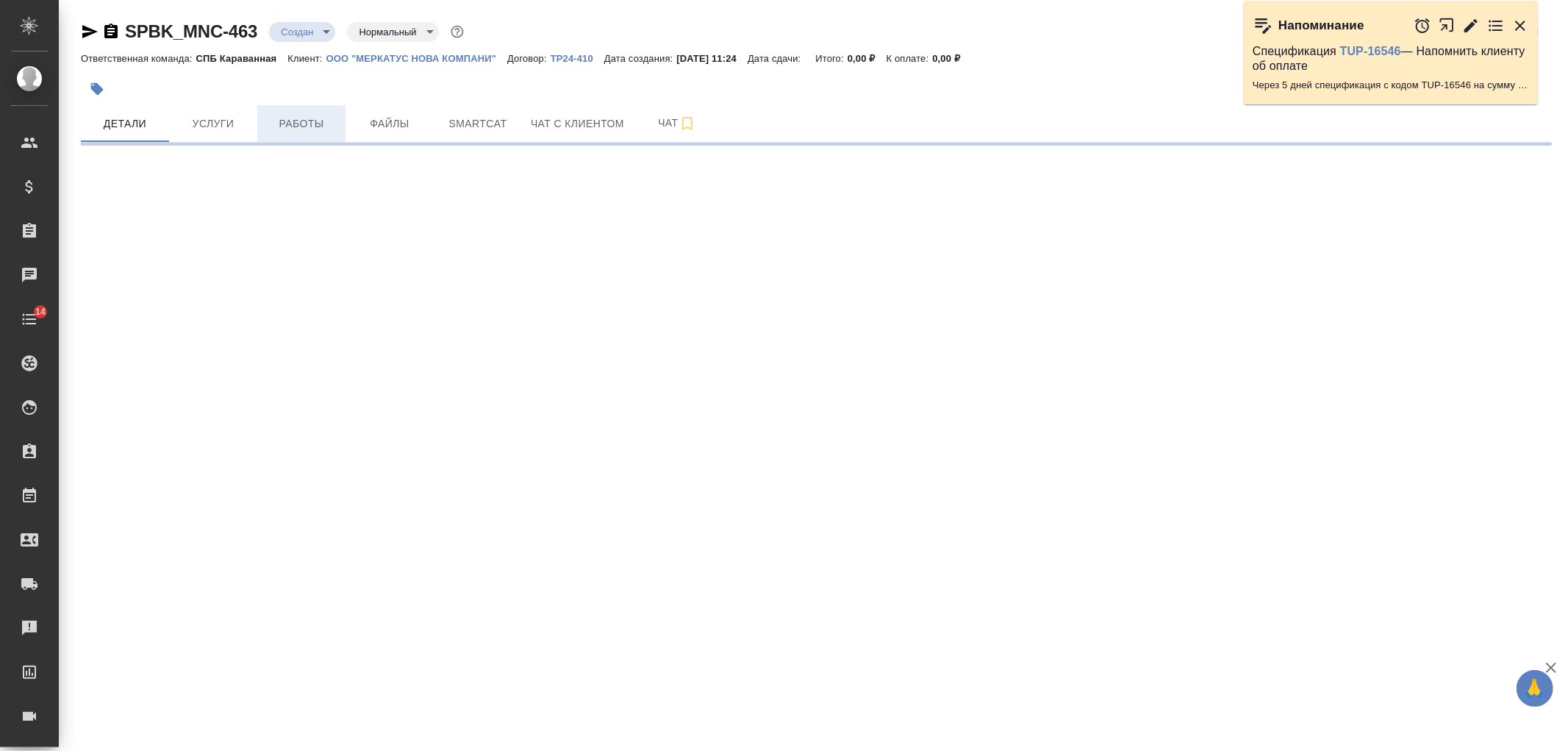
select select "RU"
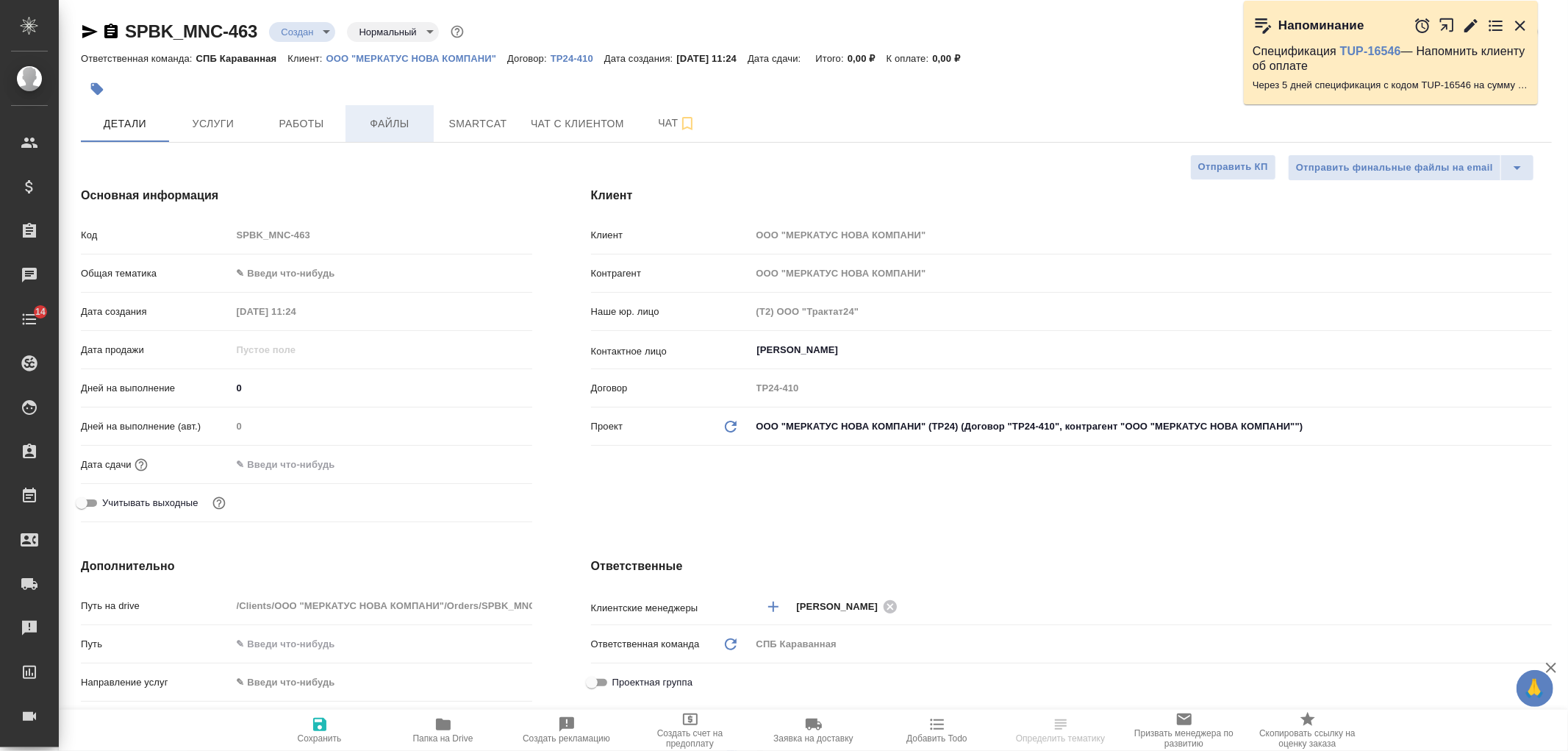
type textarea "x"
drag, startPoint x: 389, startPoint y: 122, endPoint x: 392, endPoint y: 137, distance: 15.3
click at [390, 123] on span "Файлы" at bounding box center [389, 123] width 71 height 18
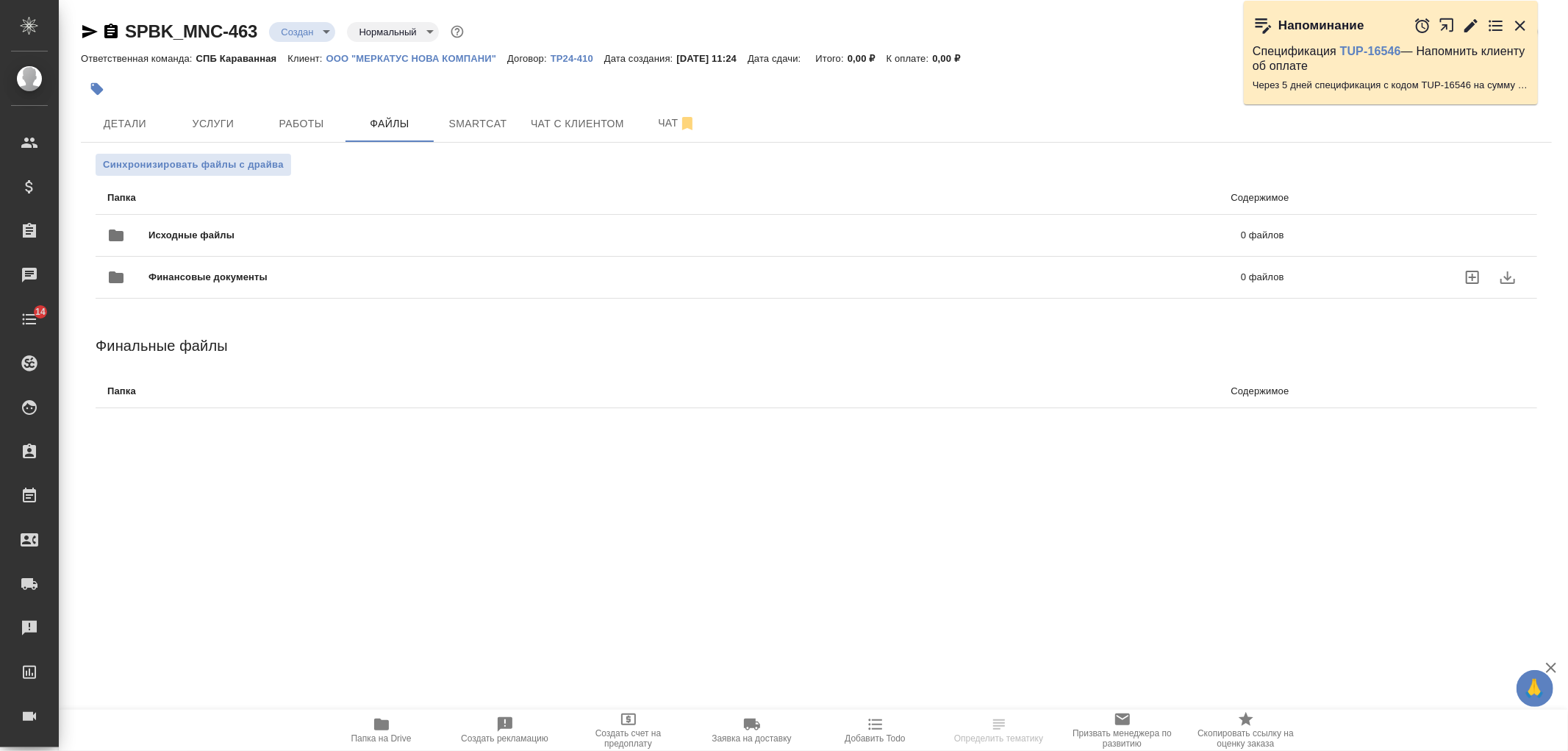
click at [405, 248] on div "Финансовые документы 0 файлов" at bounding box center [696, 277] width 1206 height 64
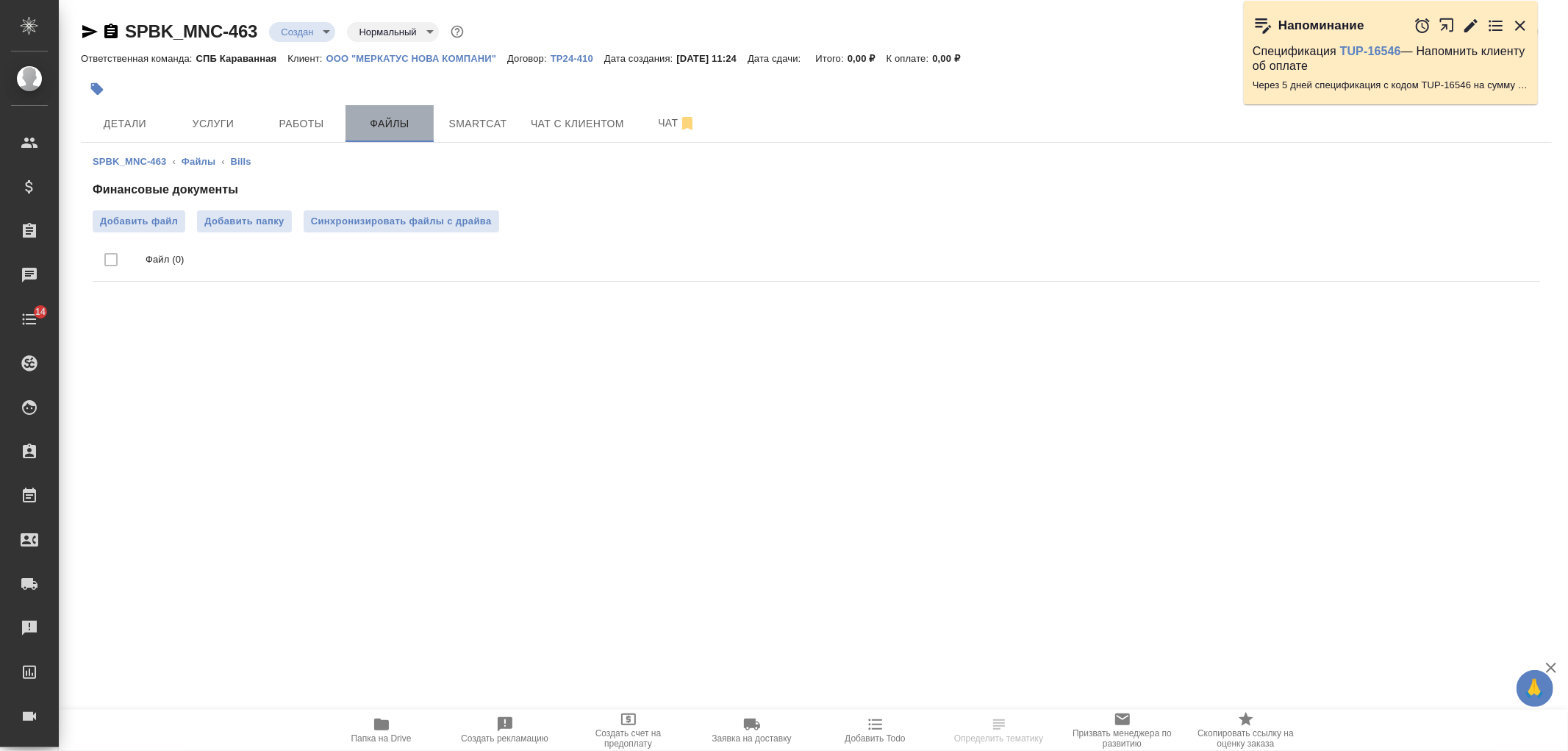
click at [376, 120] on span "Файлы" at bounding box center [389, 123] width 71 height 18
click at [279, 127] on span "Работы" at bounding box center [301, 123] width 71 height 18
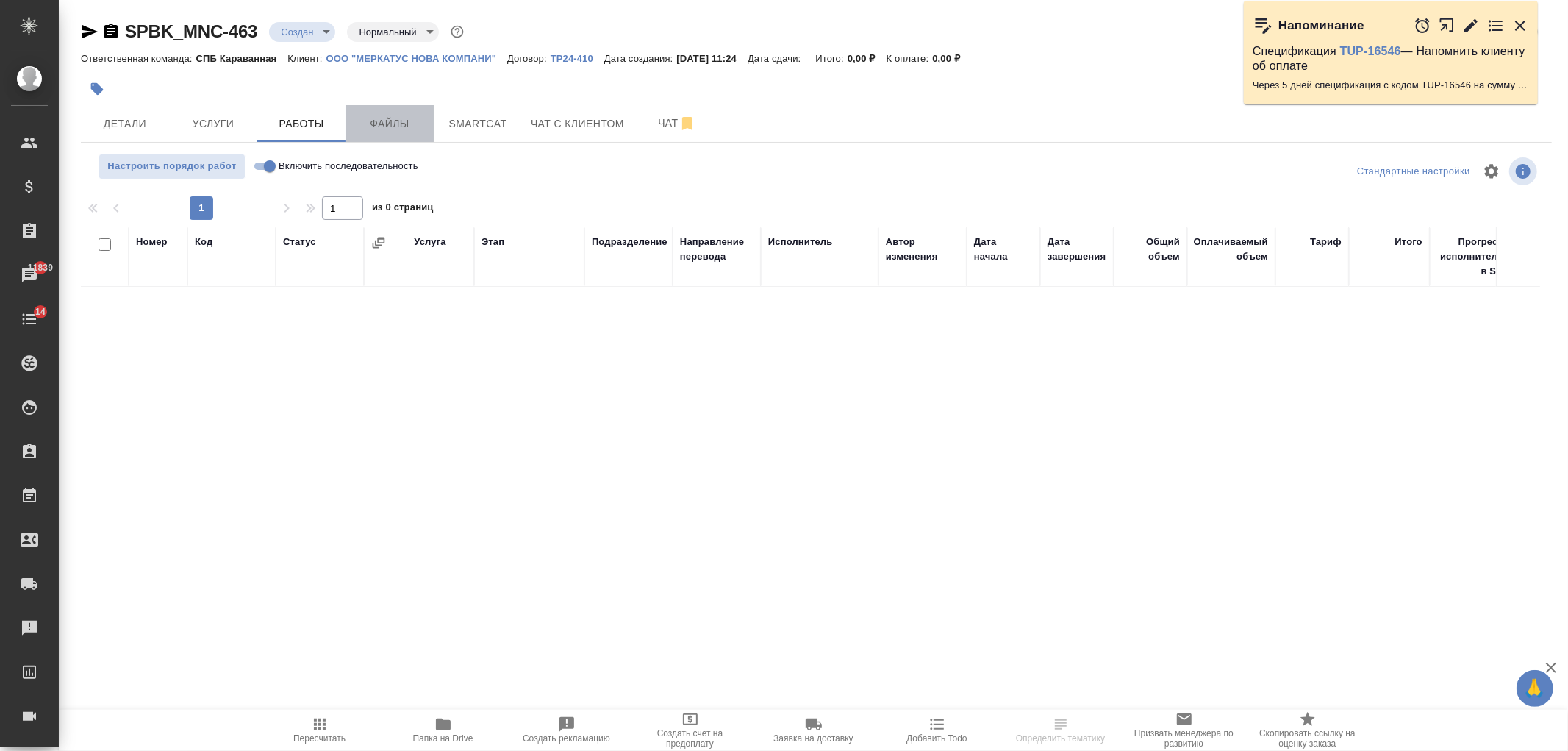
click at [383, 136] on button "Файлы" at bounding box center [389, 123] width 88 height 37
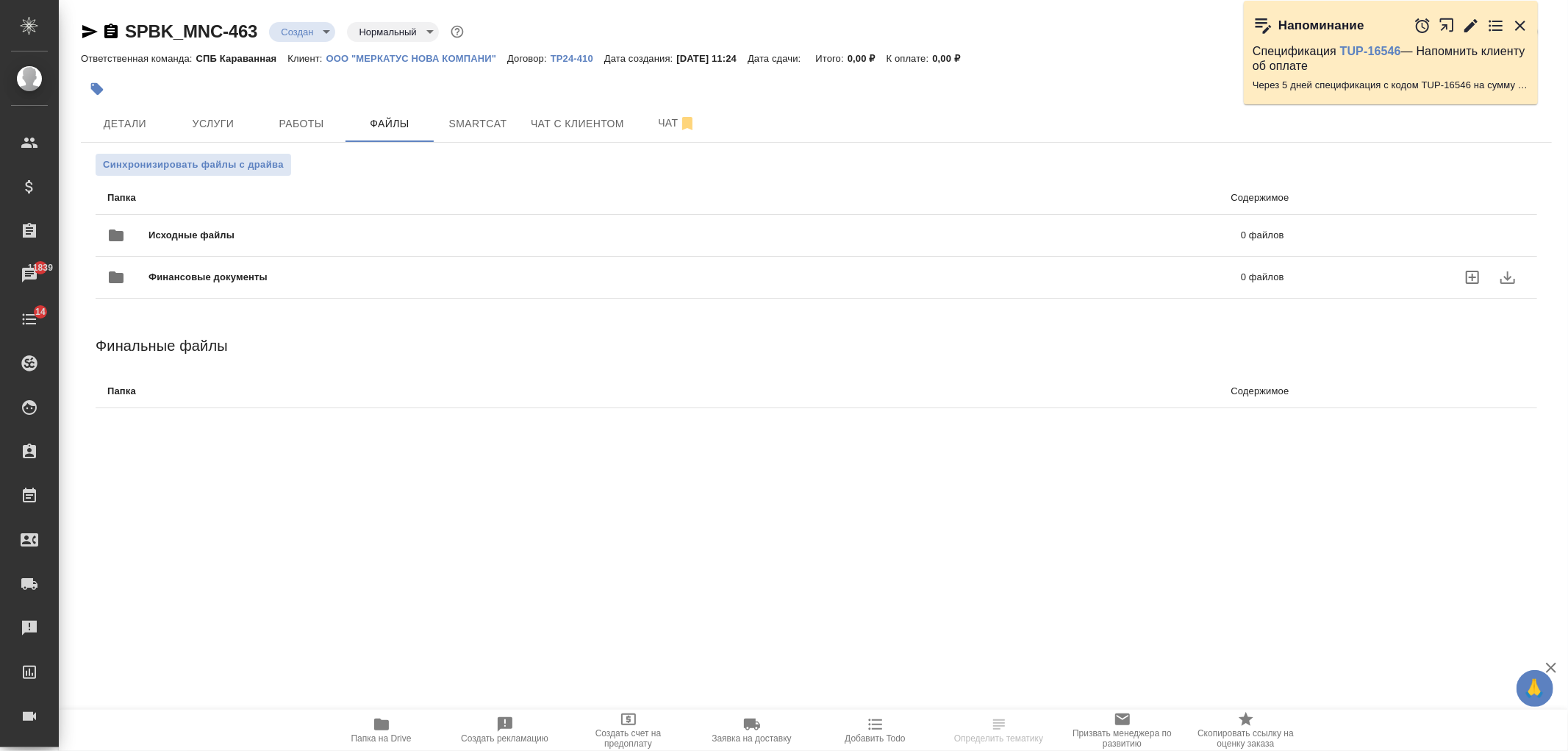
click at [389, 258] on div "Финансовые документы 0 файлов" at bounding box center [696, 277] width 1206 height 64
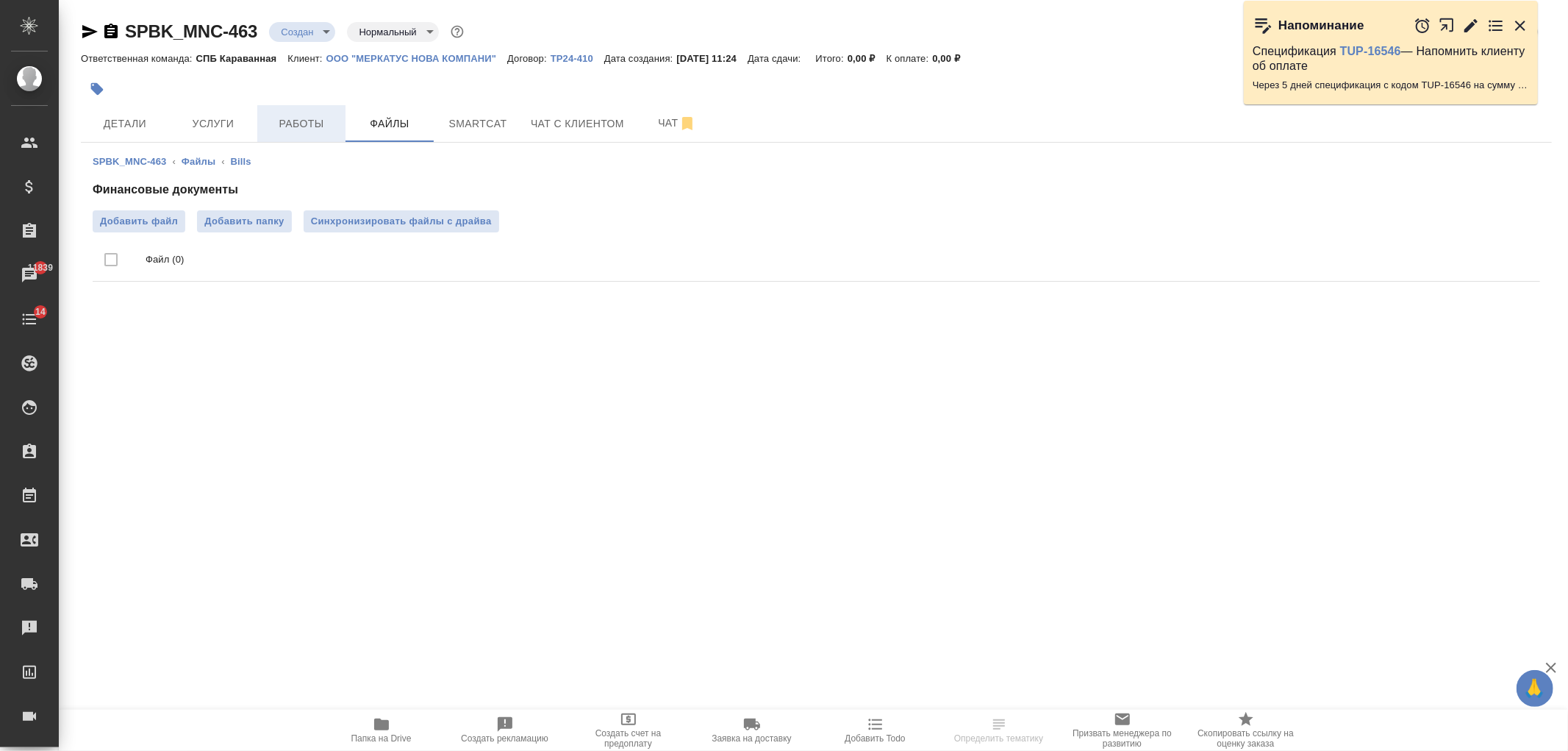
click at [300, 140] on button "Работы" at bounding box center [301, 123] width 88 height 37
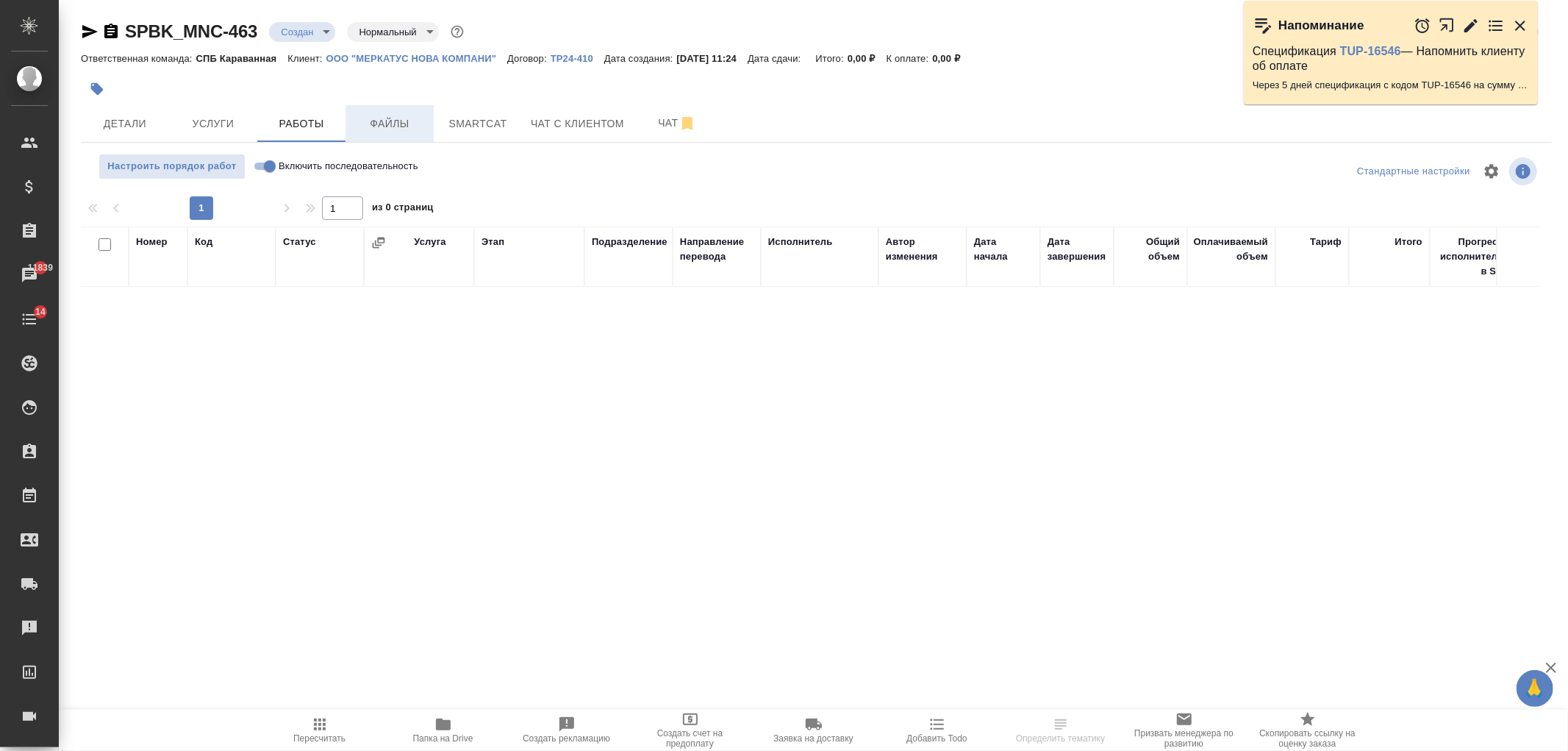
click at [393, 127] on span "Файлы" at bounding box center [389, 123] width 71 height 18
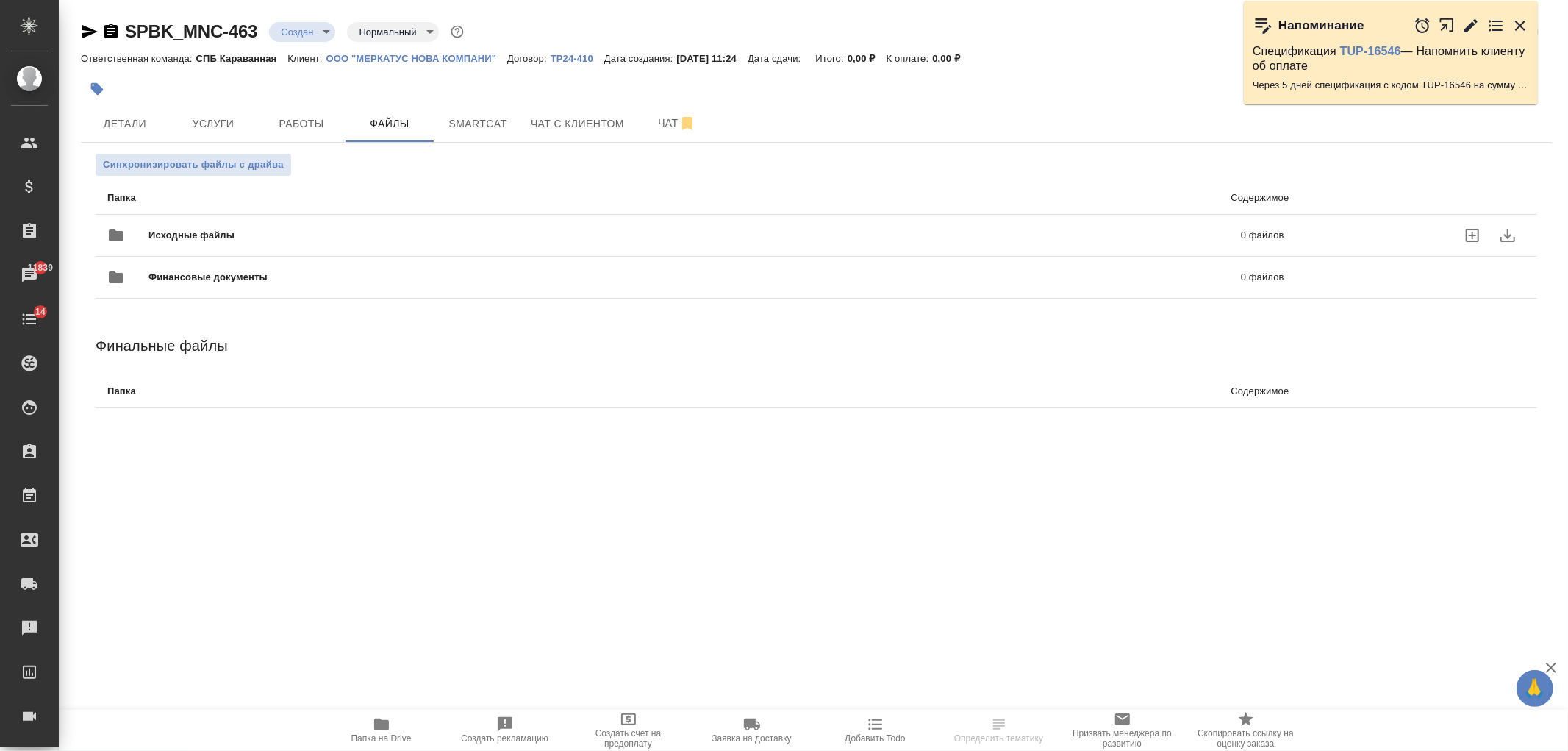
click at [369, 238] on span "Исходные файлы" at bounding box center [443, 236] width 590 height 15
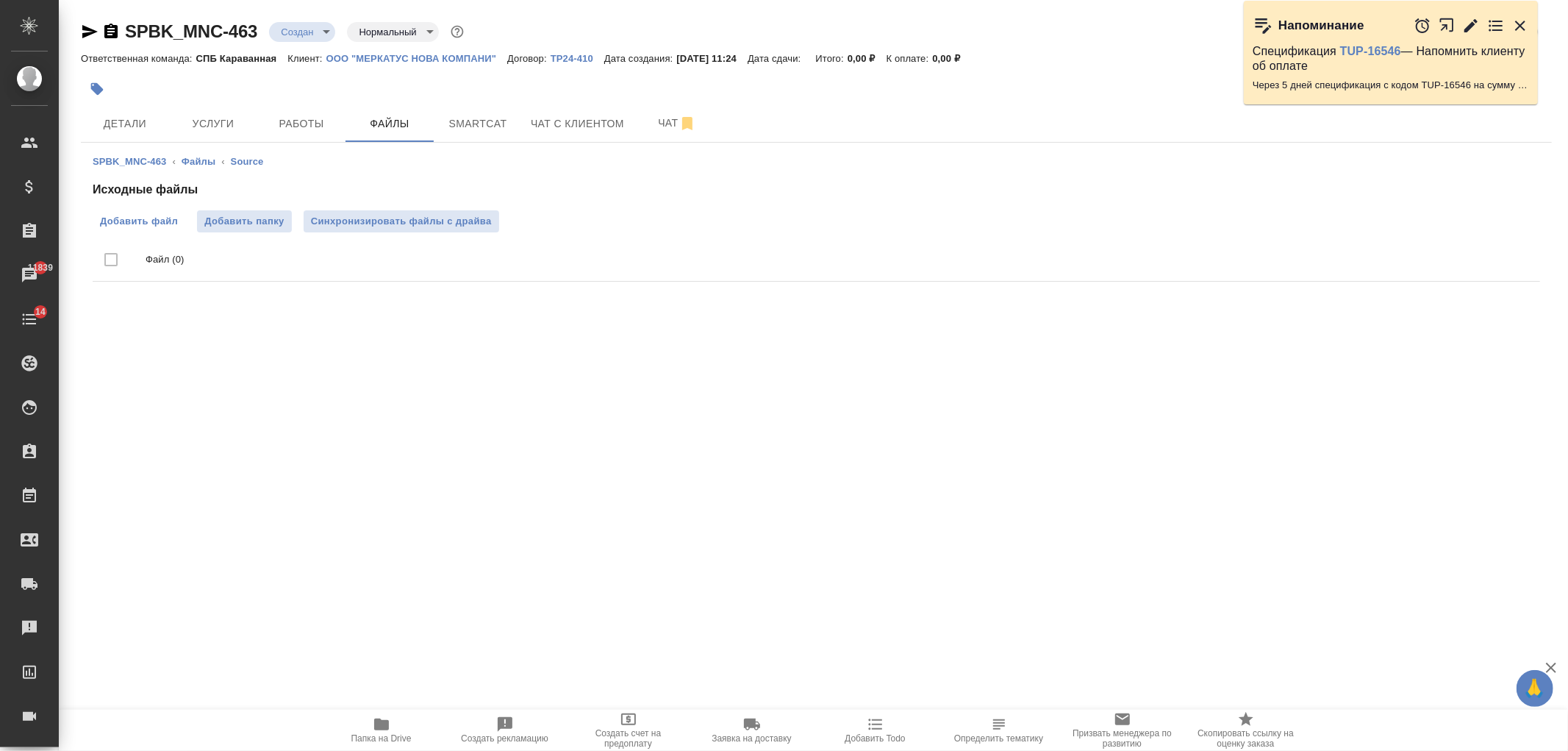
click at [150, 214] on span "Добавить файл" at bounding box center [139, 222] width 78 height 15
click at [0, 0] on input "Добавить файл" at bounding box center [0, 0] width 0 height 0
click at [152, 108] on button "Детали" at bounding box center [124, 123] width 88 height 37
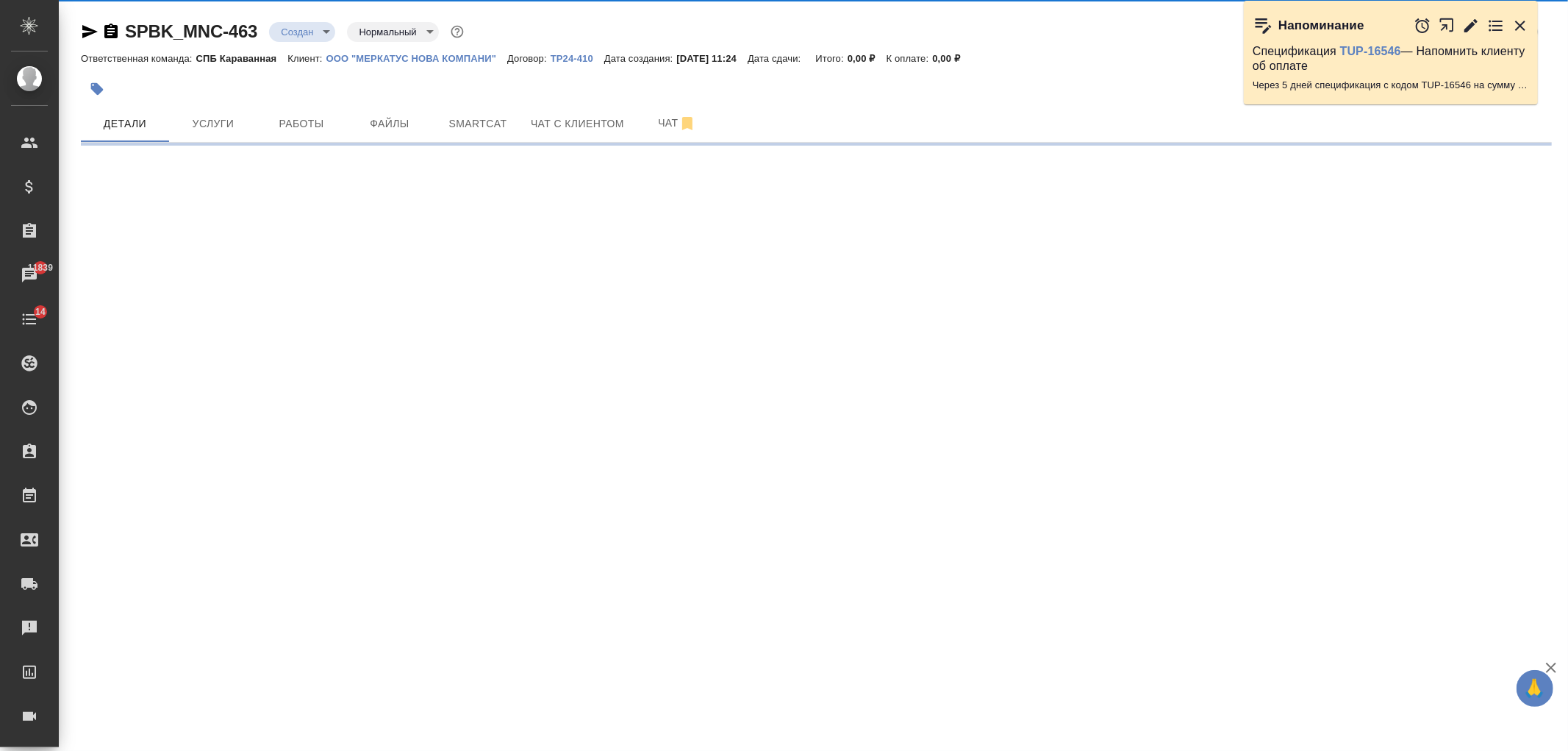
select select "RU"
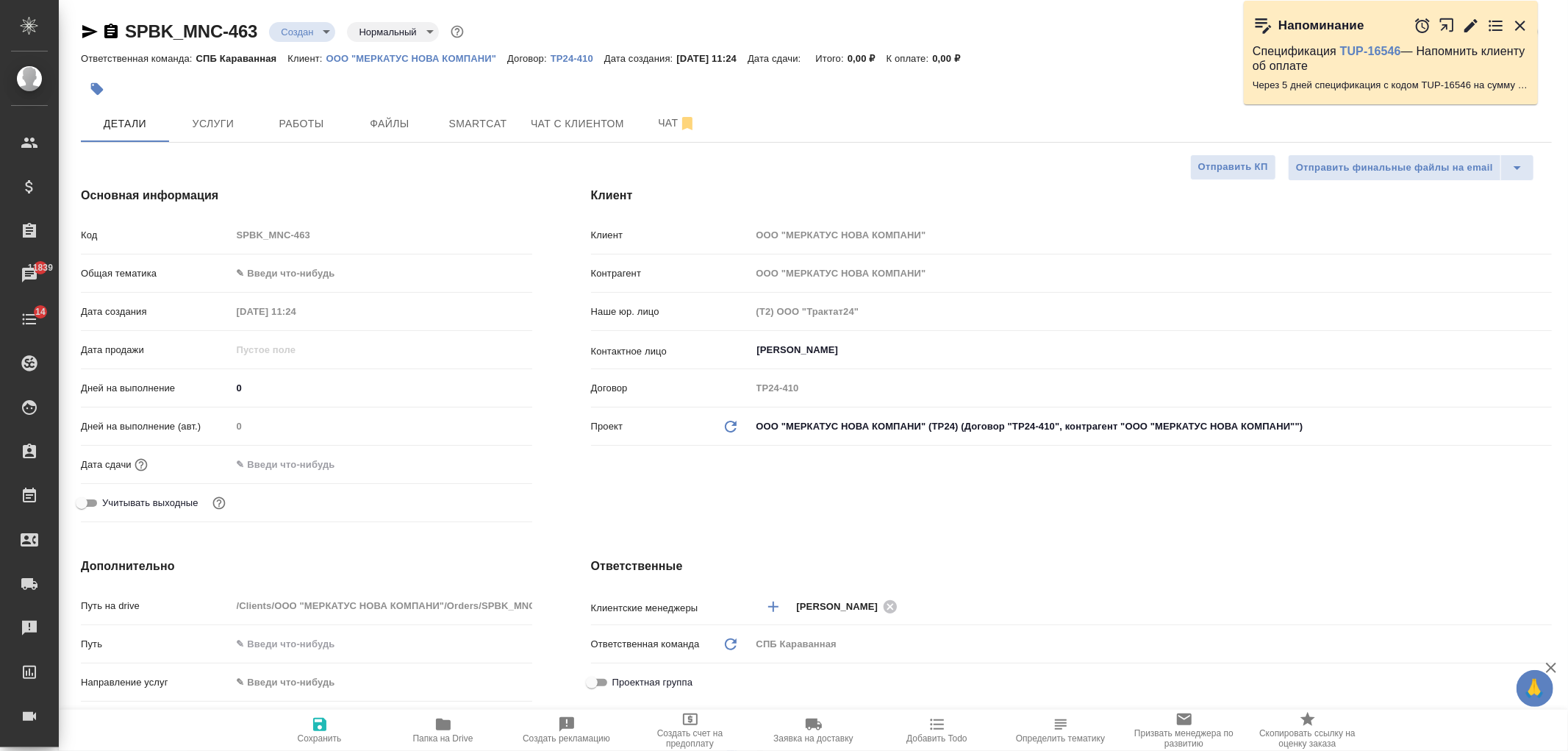
type textarea "x"
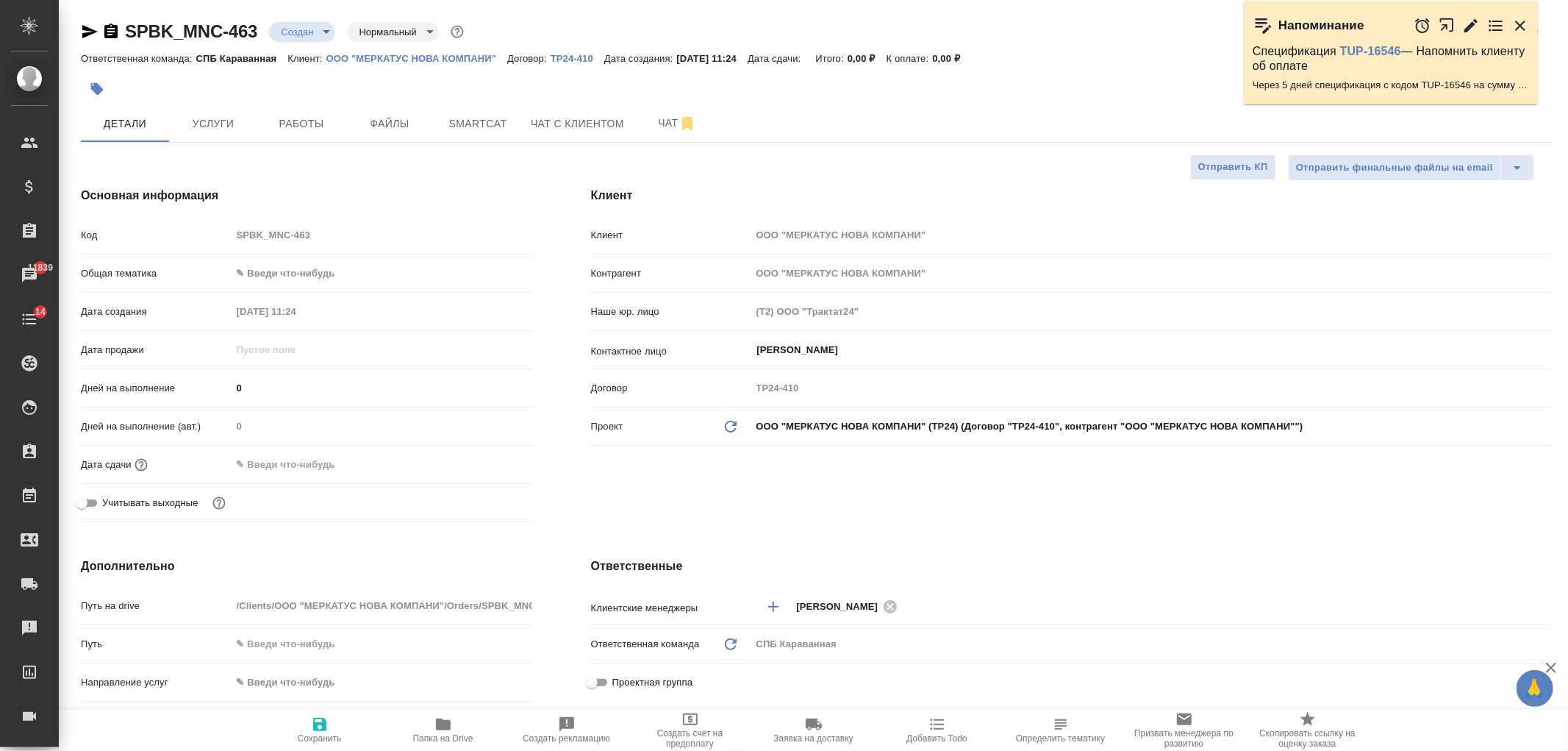
type textarea "x"
click at [228, 115] on span "Услуги" at bounding box center [213, 123] width 71 height 18
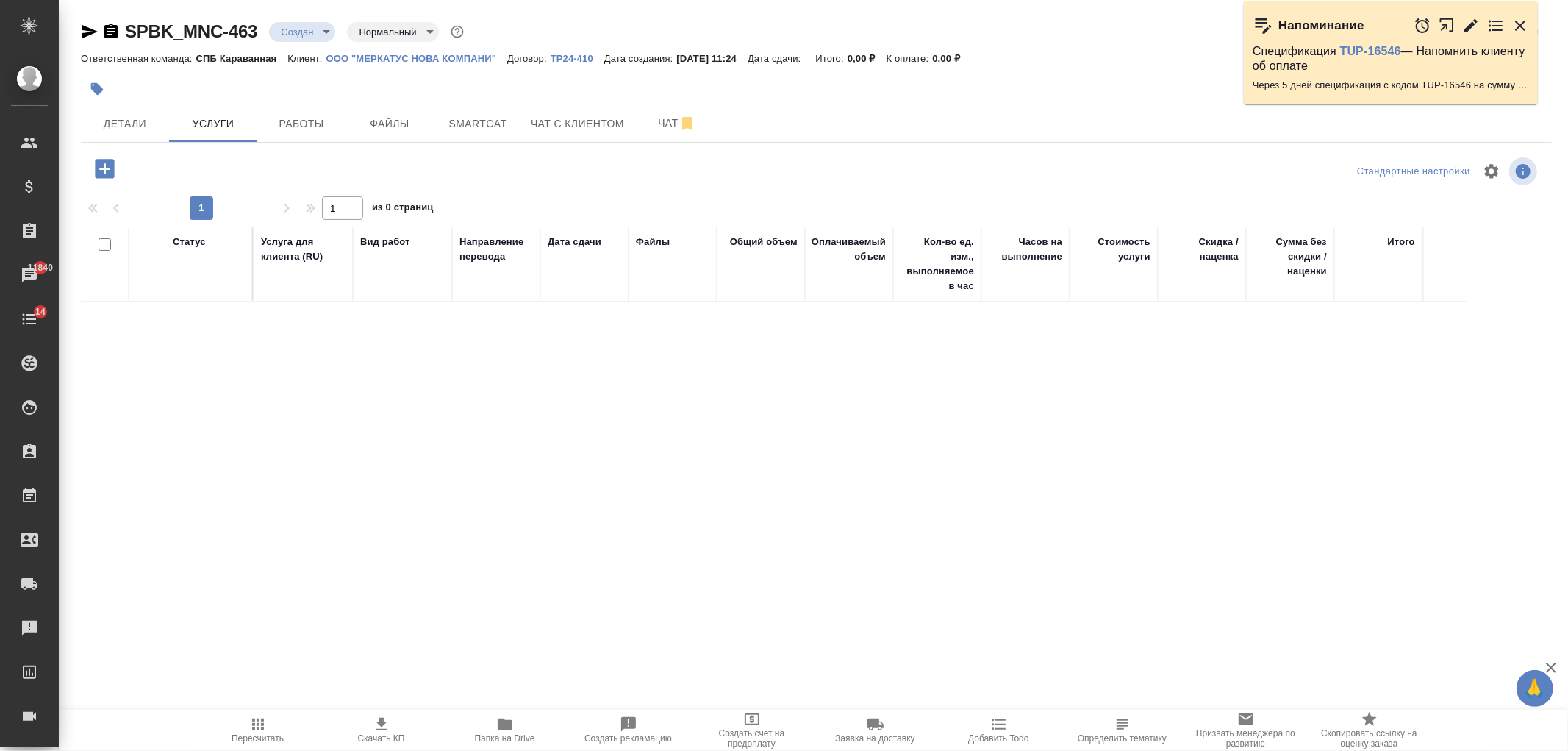
click at [107, 159] on icon "button" at bounding box center [104, 169] width 19 height 19
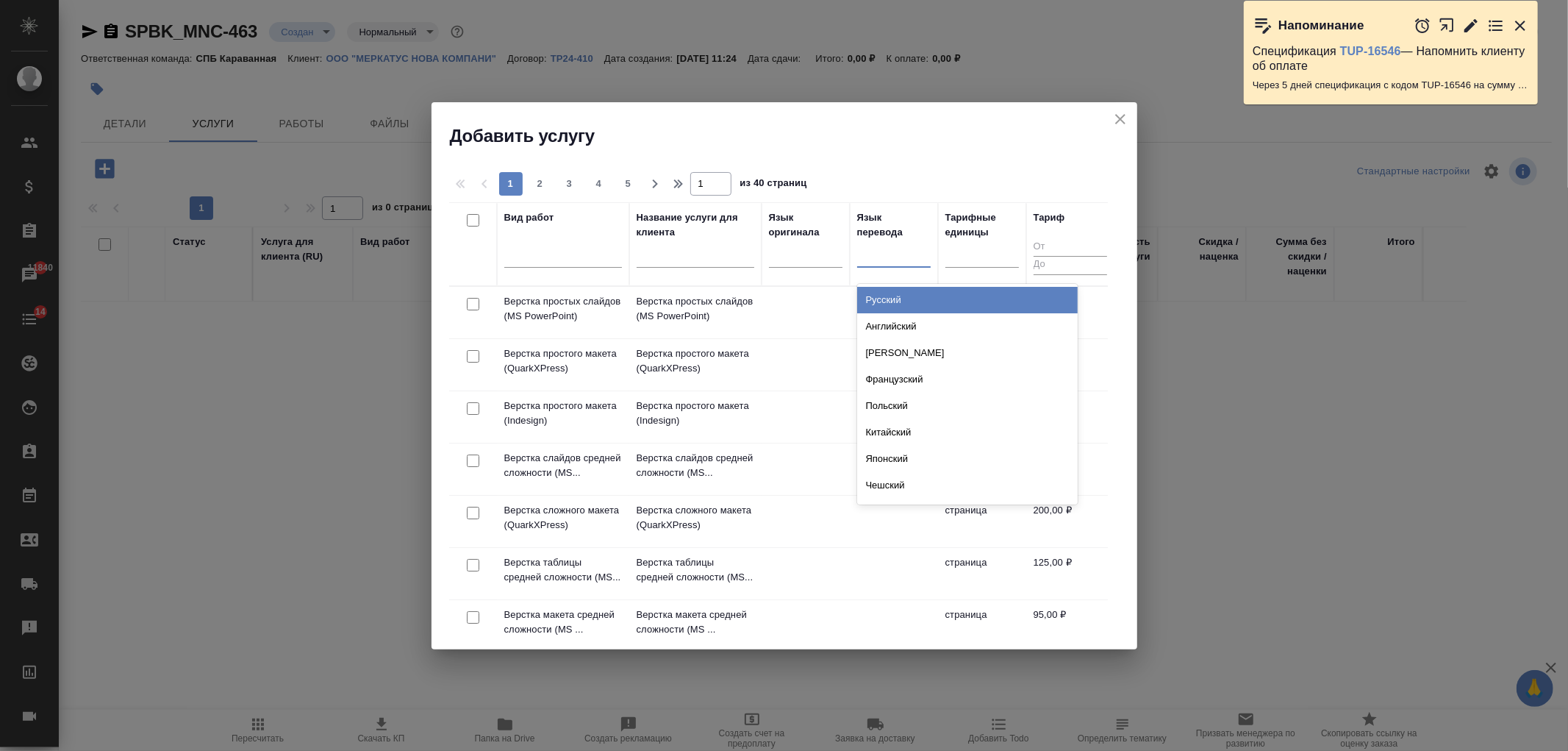
click at [904, 252] on div at bounding box center [894, 252] width 74 height 22
type input "азер"
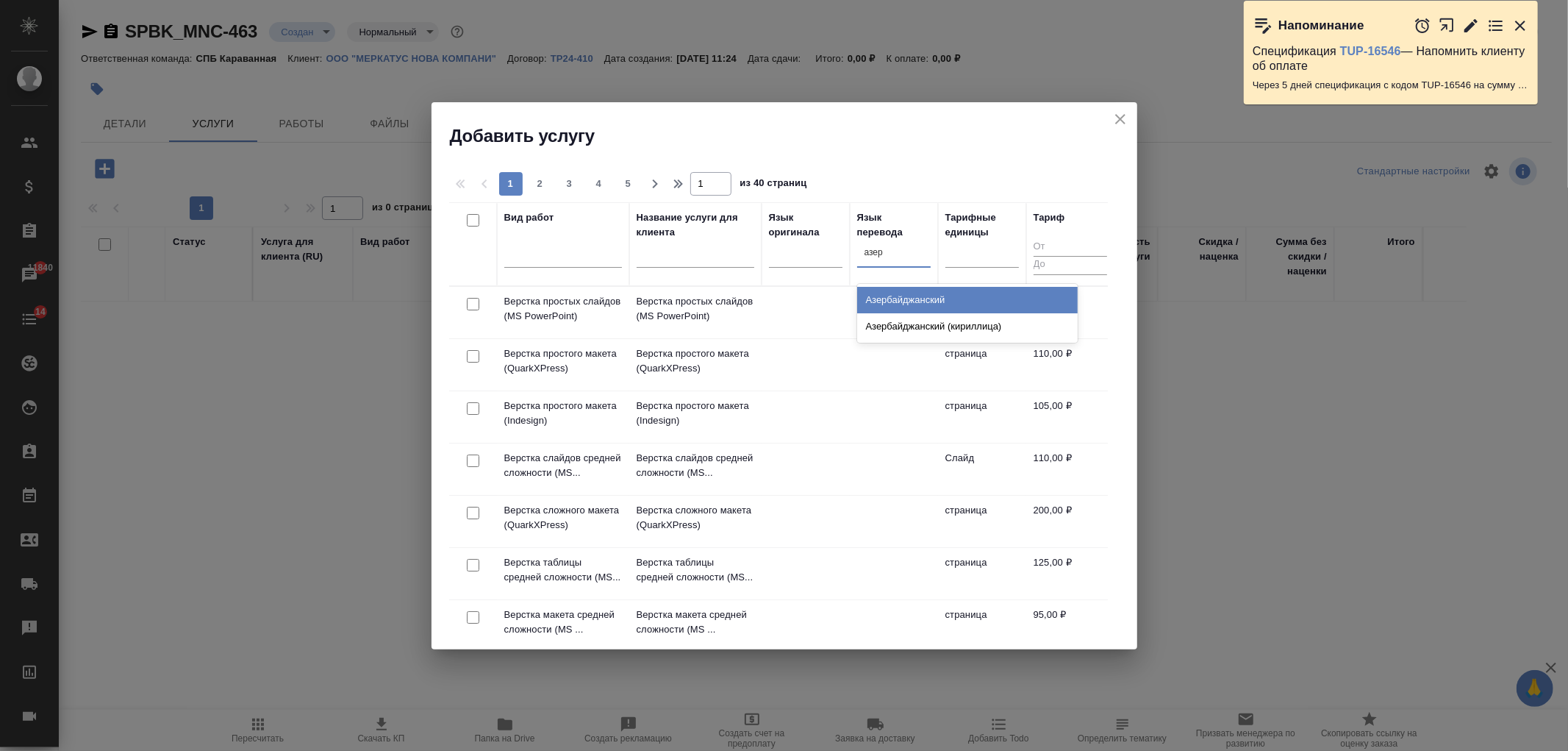
click at [920, 301] on div "Азербайджанский" at bounding box center [967, 300] width 221 height 27
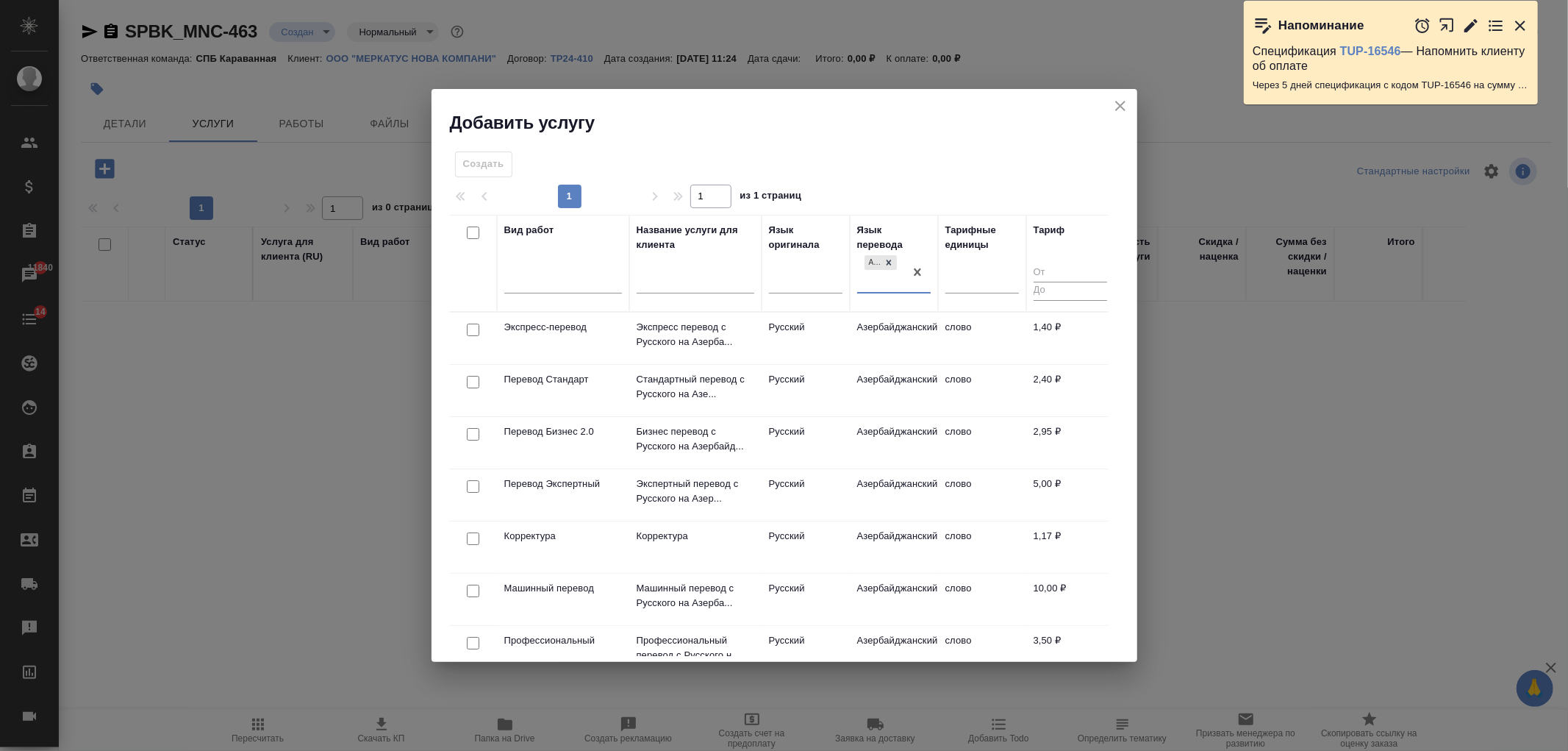
click at [473, 376] on input "checkbox" at bounding box center [472, 382] width 12 height 12
checkbox input "true"
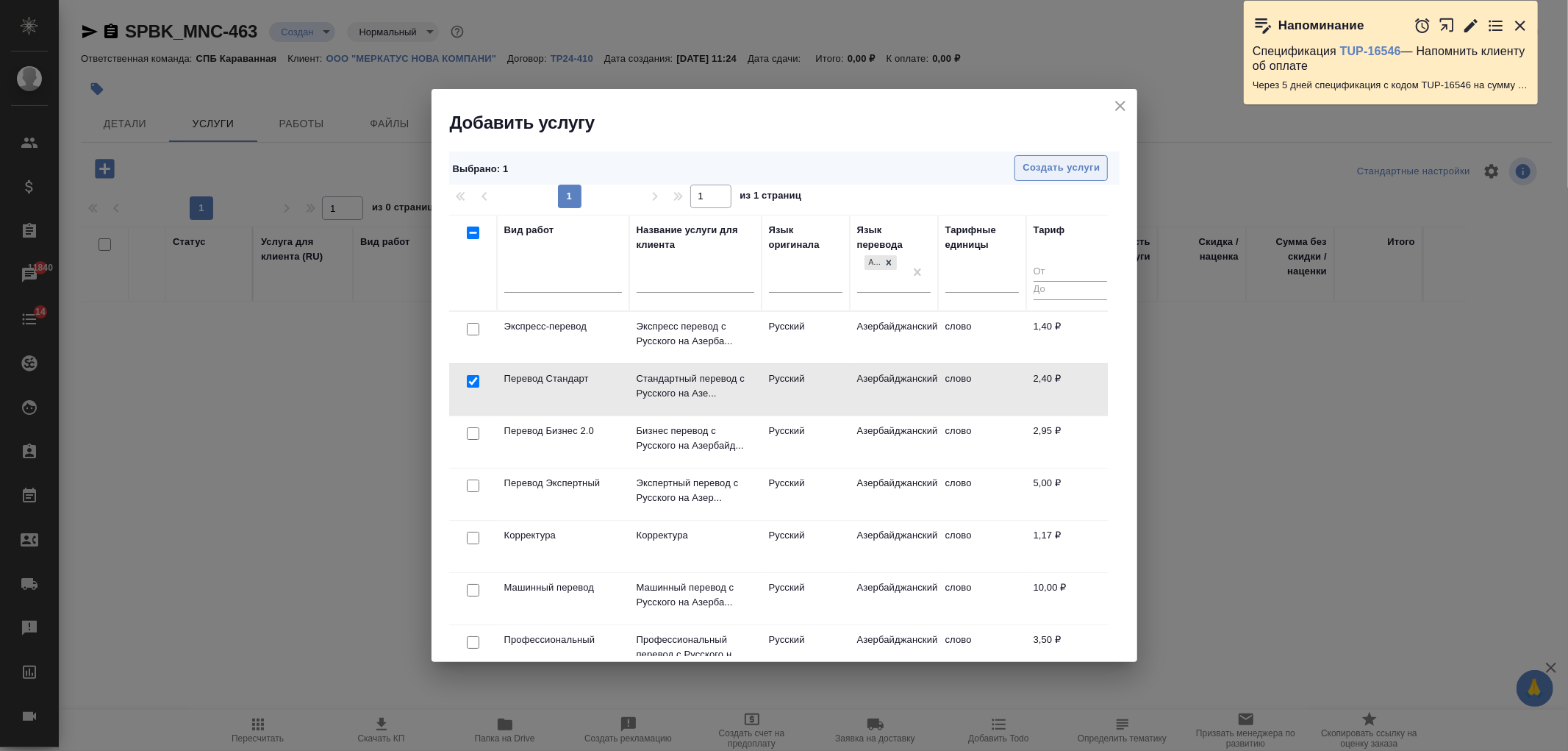
click at [1082, 168] on span "Создать услуги" at bounding box center [1061, 168] width 78 height 17
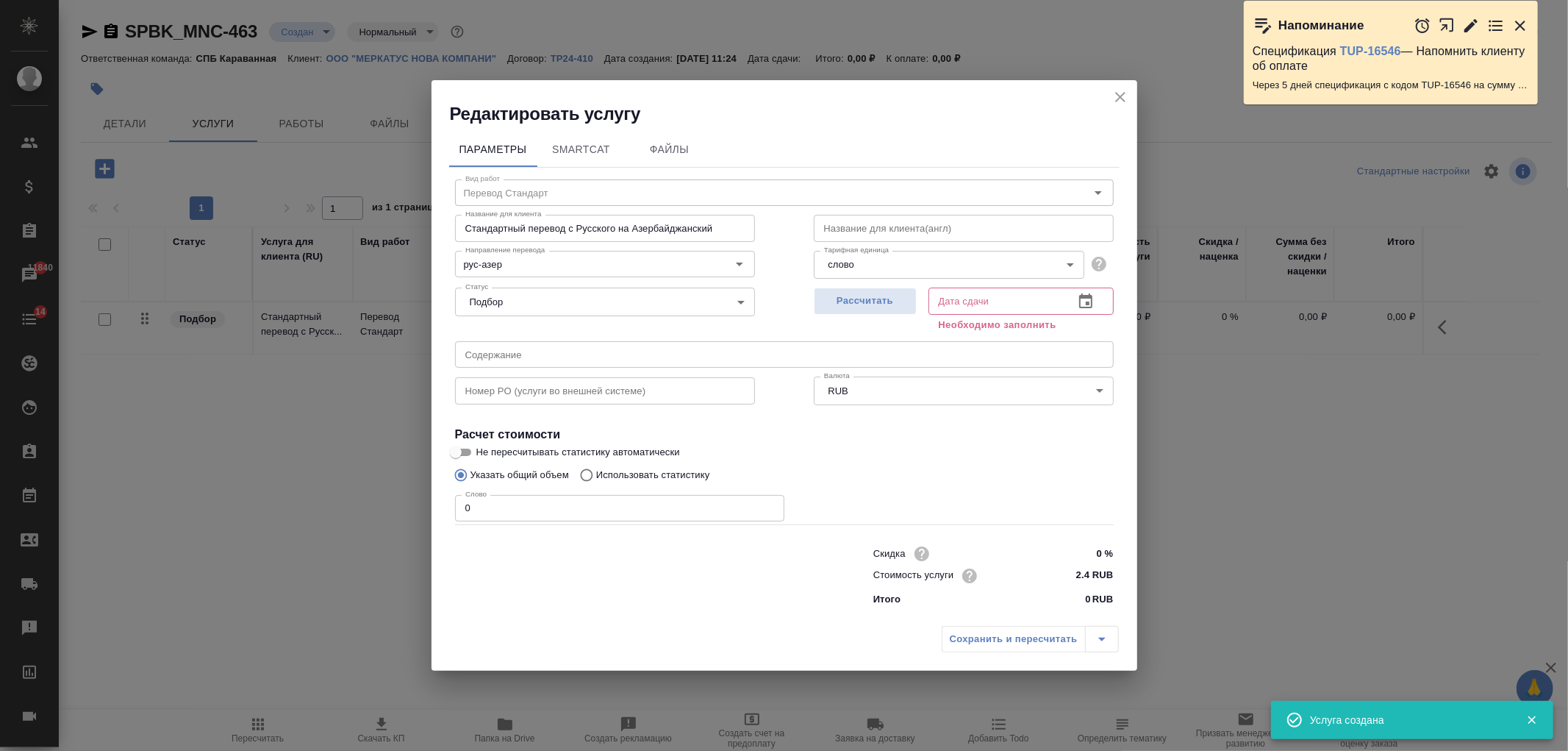
click at [873, 316] on div "Рассчитать" at bounding box center [864, 308] width 103 height 53
click at [873, 304] on span "Рассчитать" at bounding box center [865, 301] width 87 height 17
type input "[DATE] 11:26"
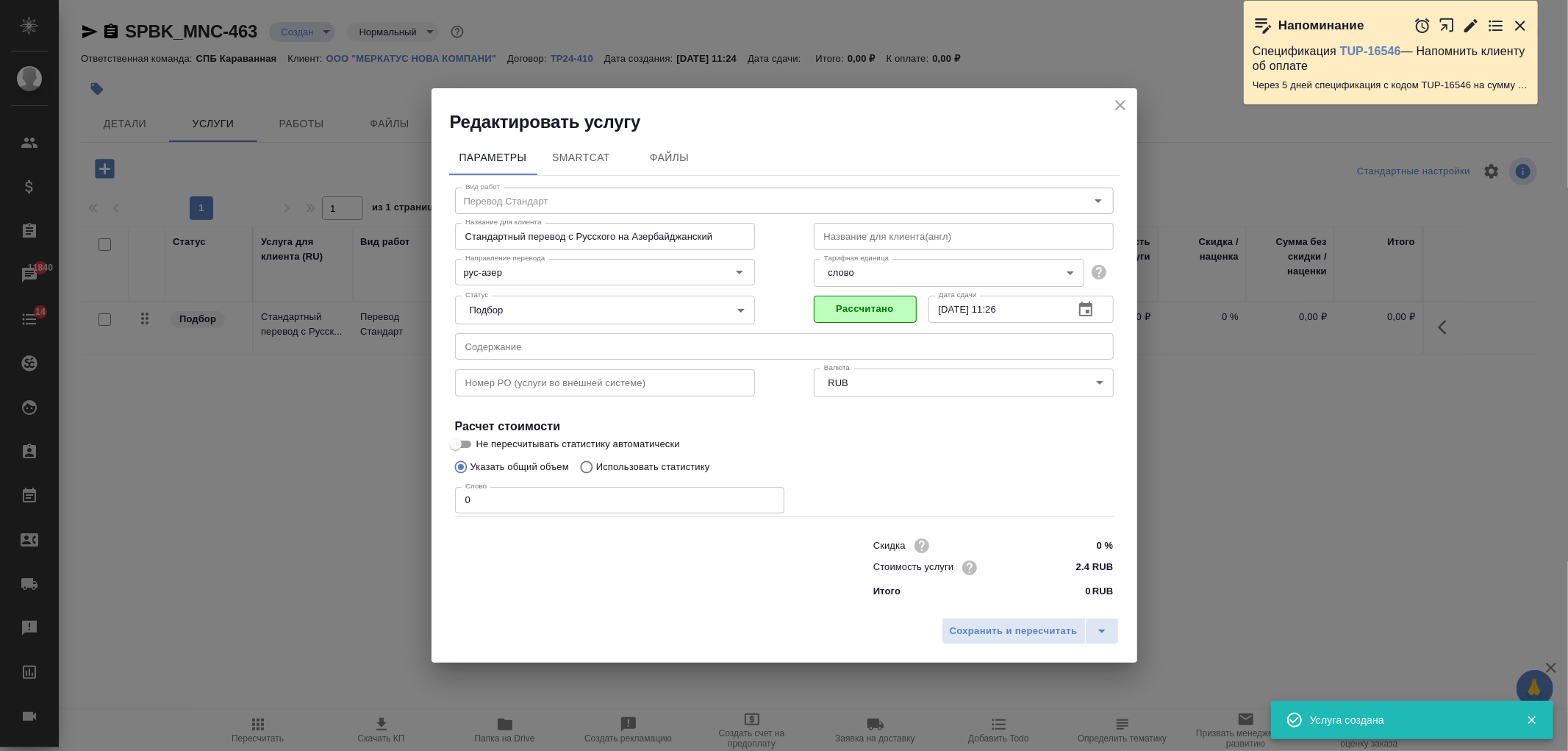
click at [642, 463] on p "Использовать статистику" at bounding box center [653, 467] width 114 height 15
click at [597, 463] on input "Использовать статистику" at bounding box center [584, 466] width 24 height 27
radio input "true"
radio input "false"
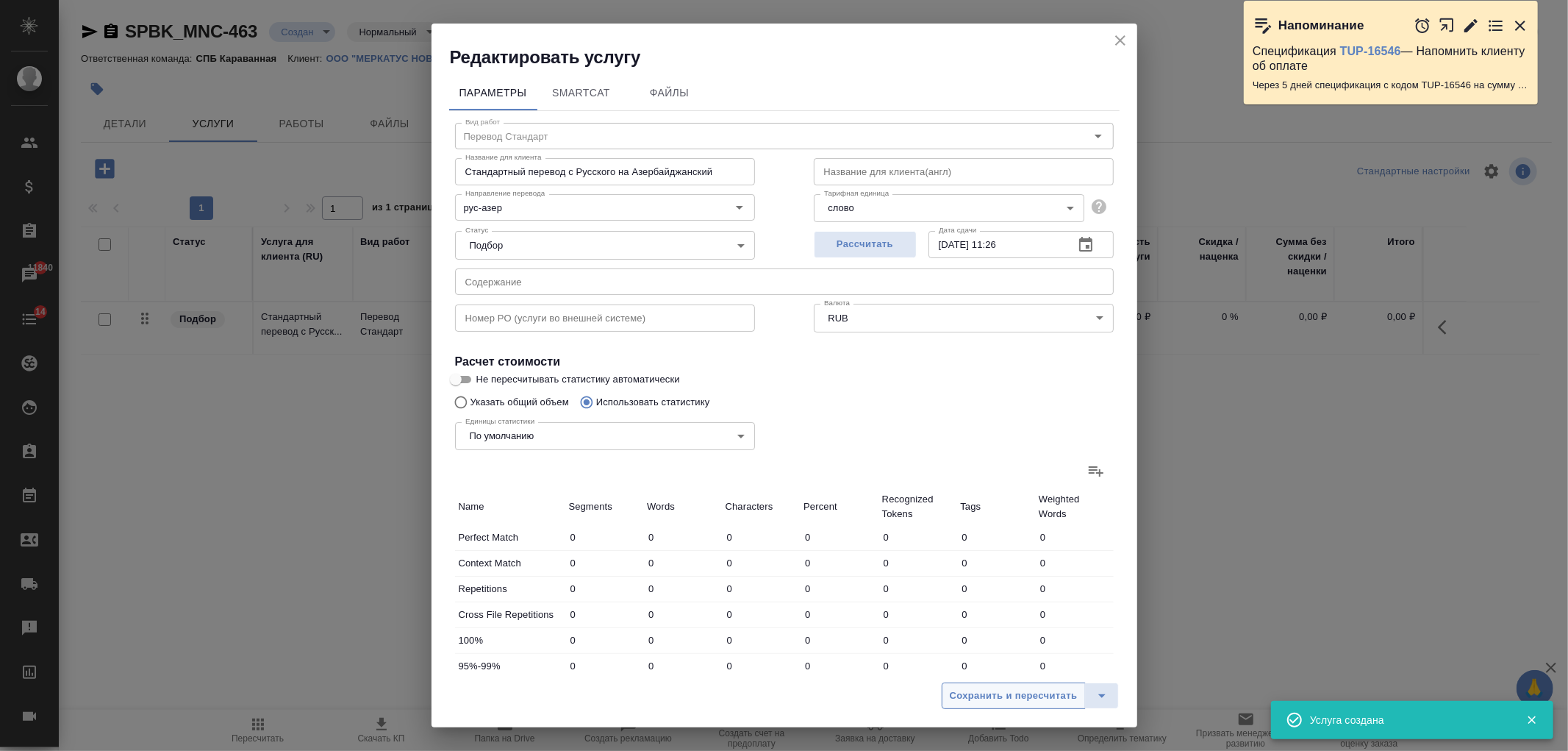
click at [1007, 698] on span "Сохранить и пересчитать" at bounding box center [1013, 696] width 128 height 17
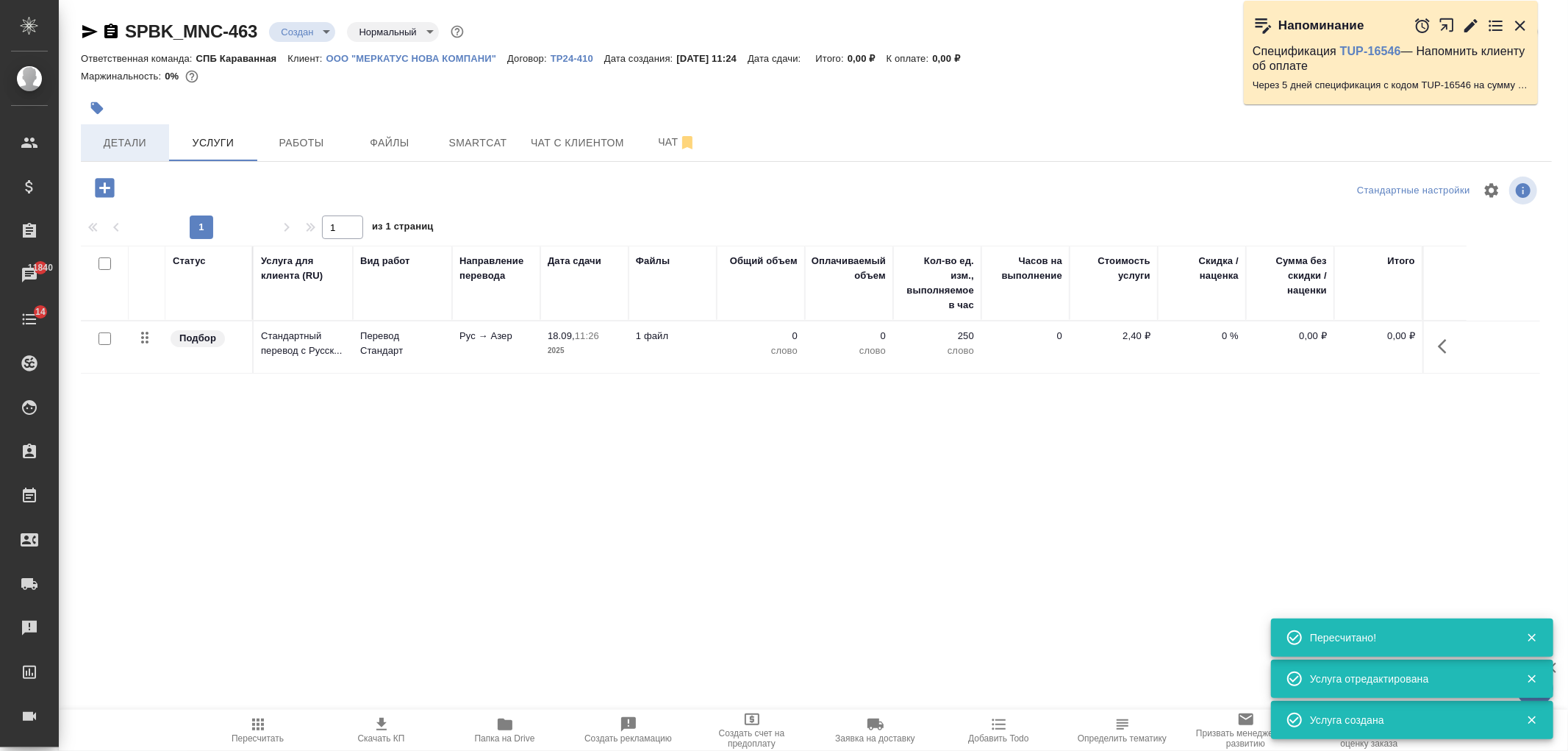
click at [134, 140] on span "Детали" at bounding box center [125, 142] width 71 height 18
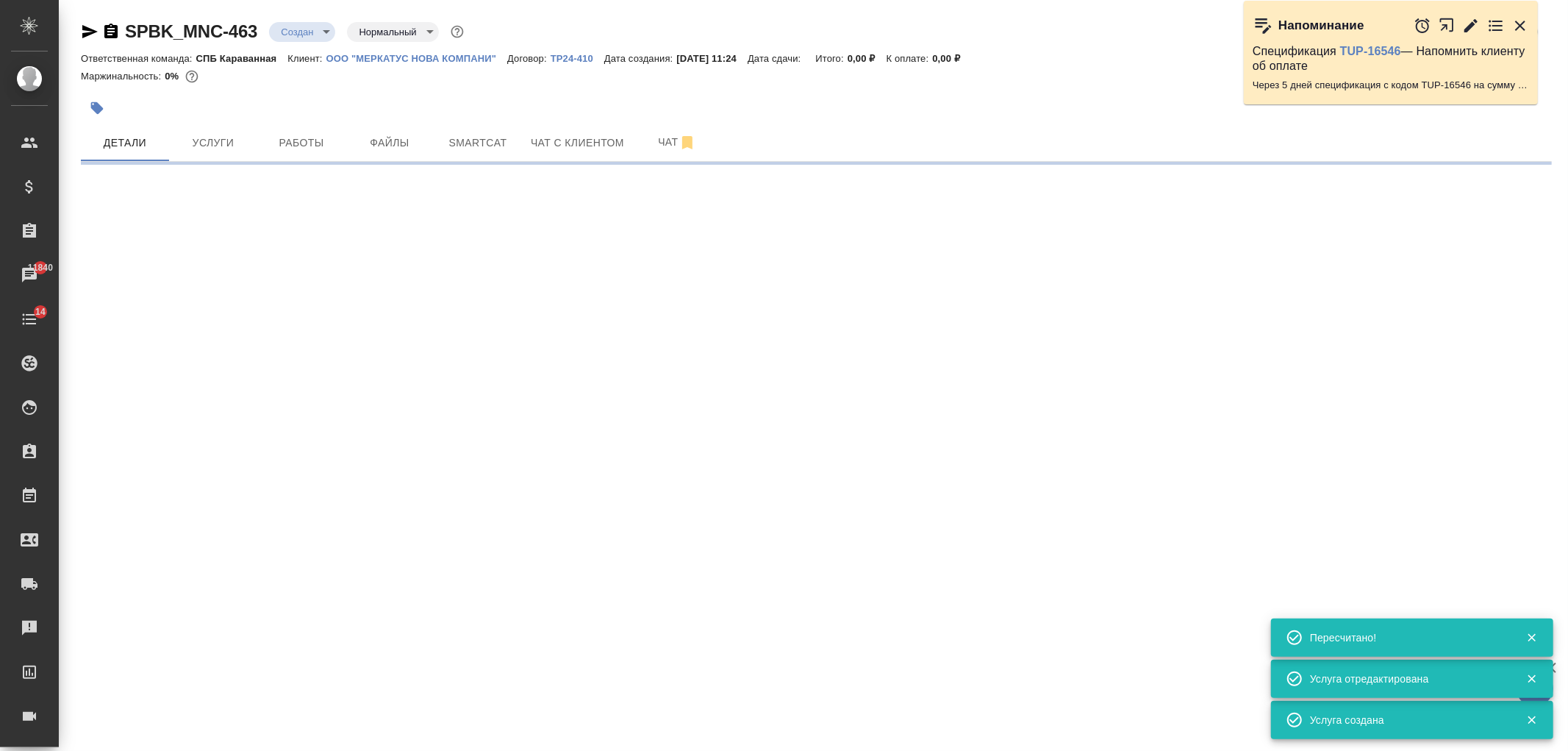
select select "RU"
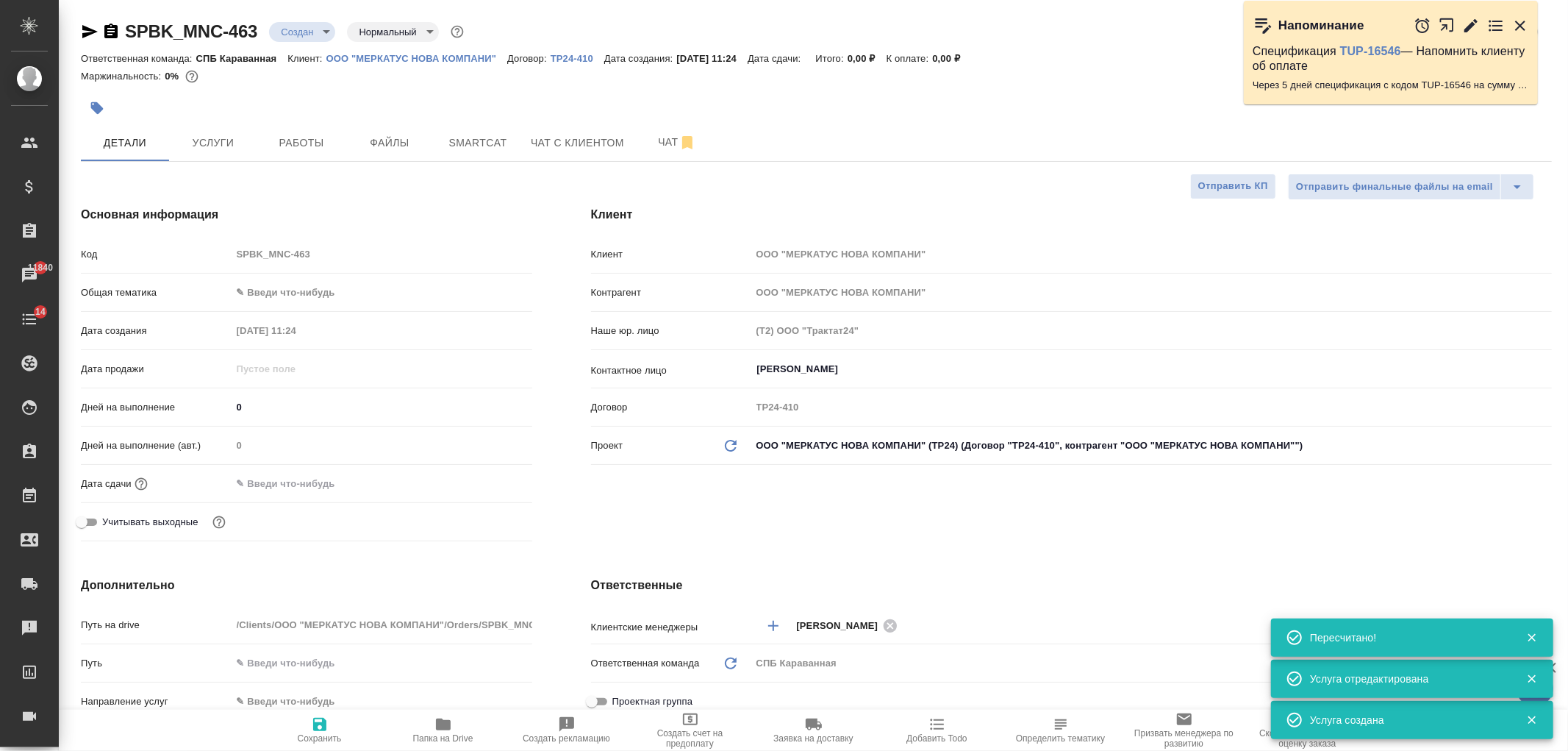
type textarea "x"
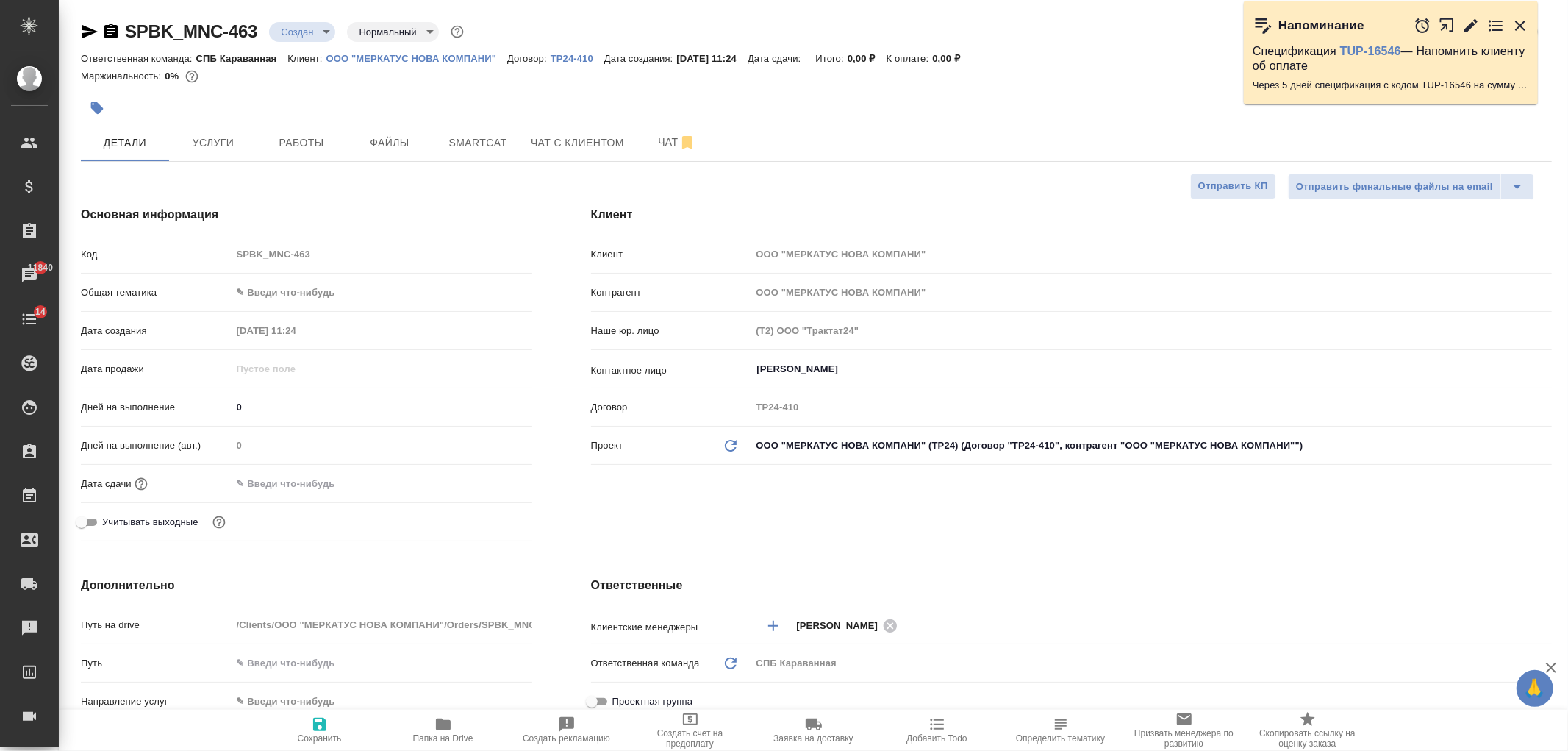
click at [908, 530] on div "Клиент Клиент ООО "МЕРКАТУС НОВА КОМПАНИ" Контрагент ООО "МЕРКАТУС НОВА КОМПАНИ…" at bounding box center [1071, 376] width 1020 height 400
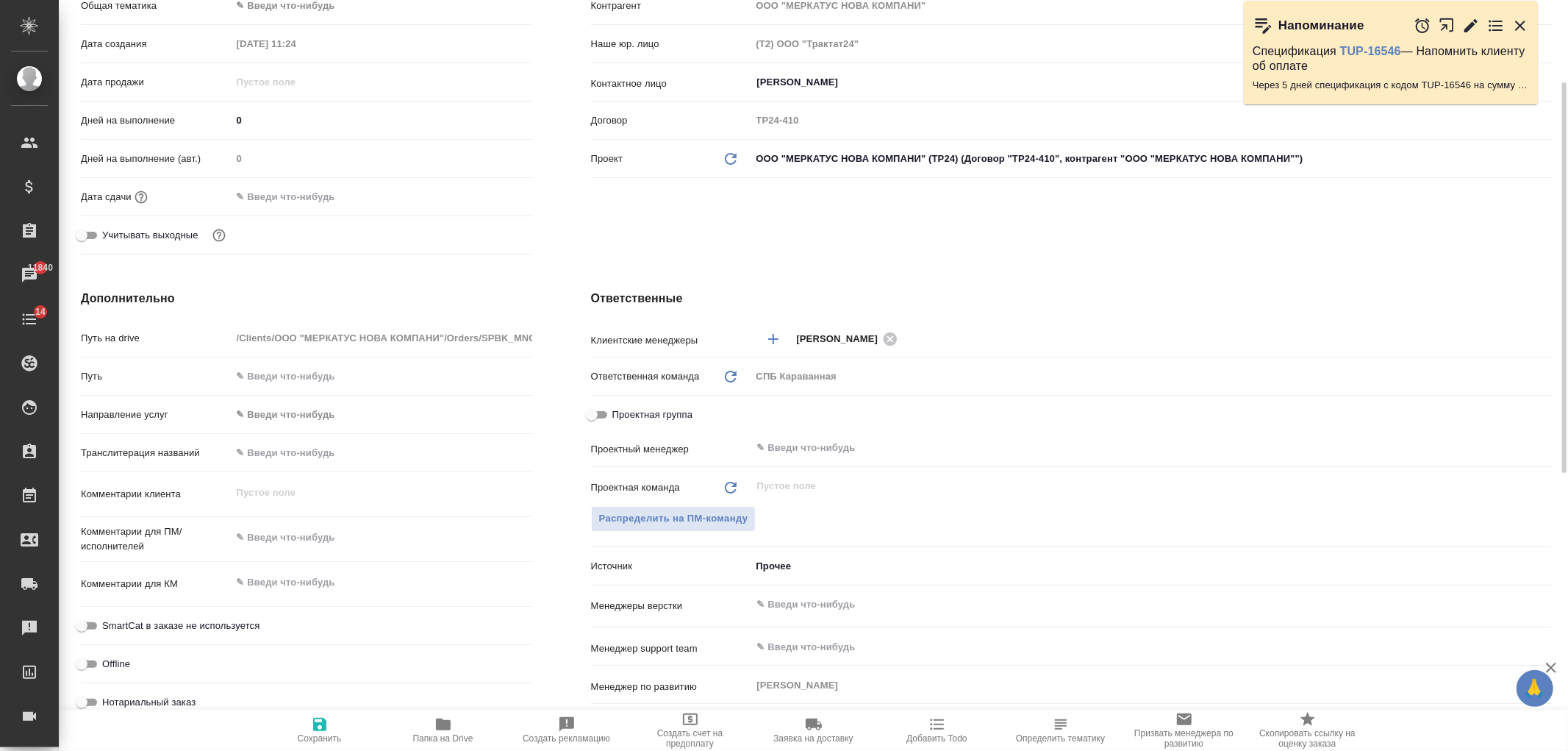
scroll to position [353, 0]
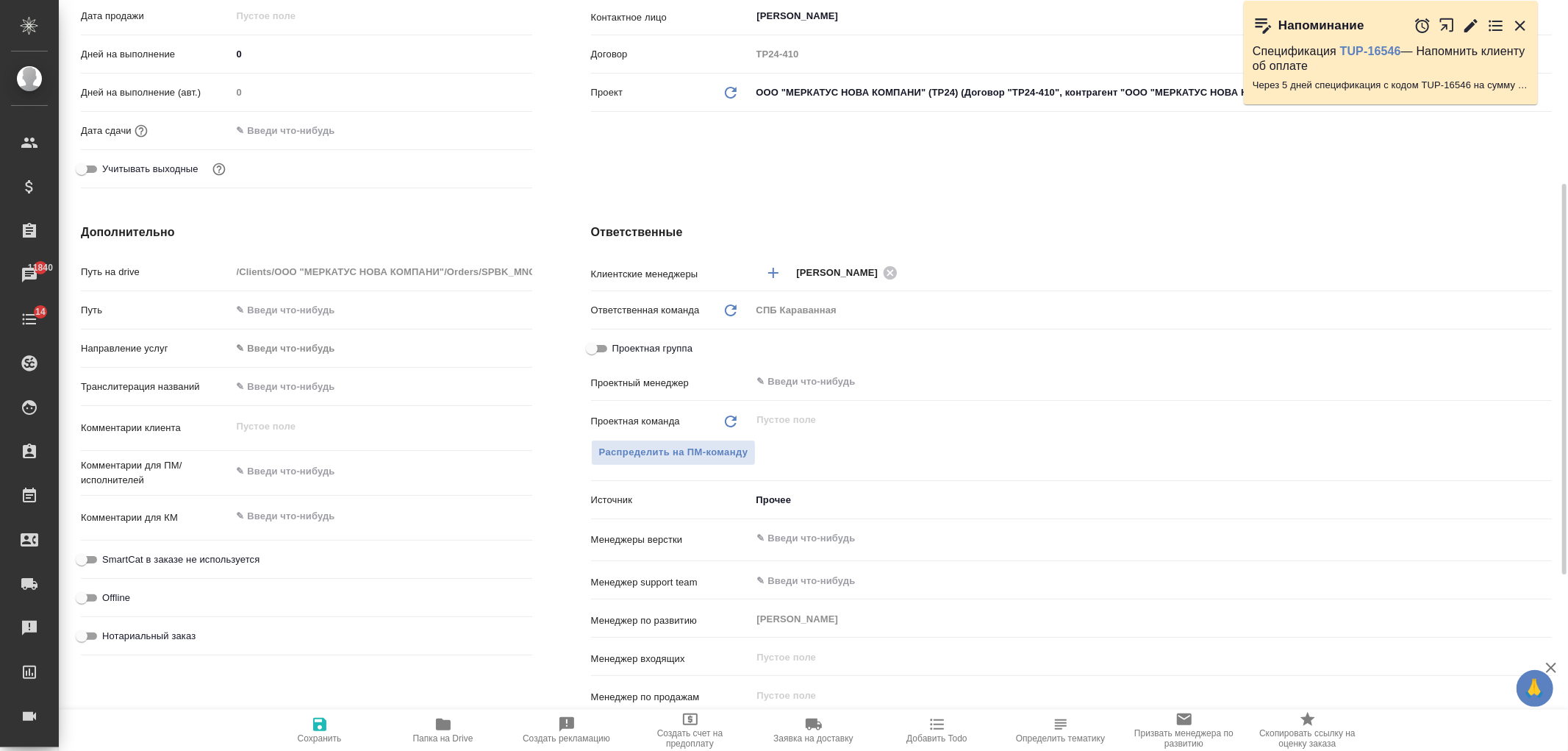
type textarea "x"
click at [277, 468] on textarea at bounding box center [382, 472] width 299 height 25
type textarea "к"
type textarea "x"
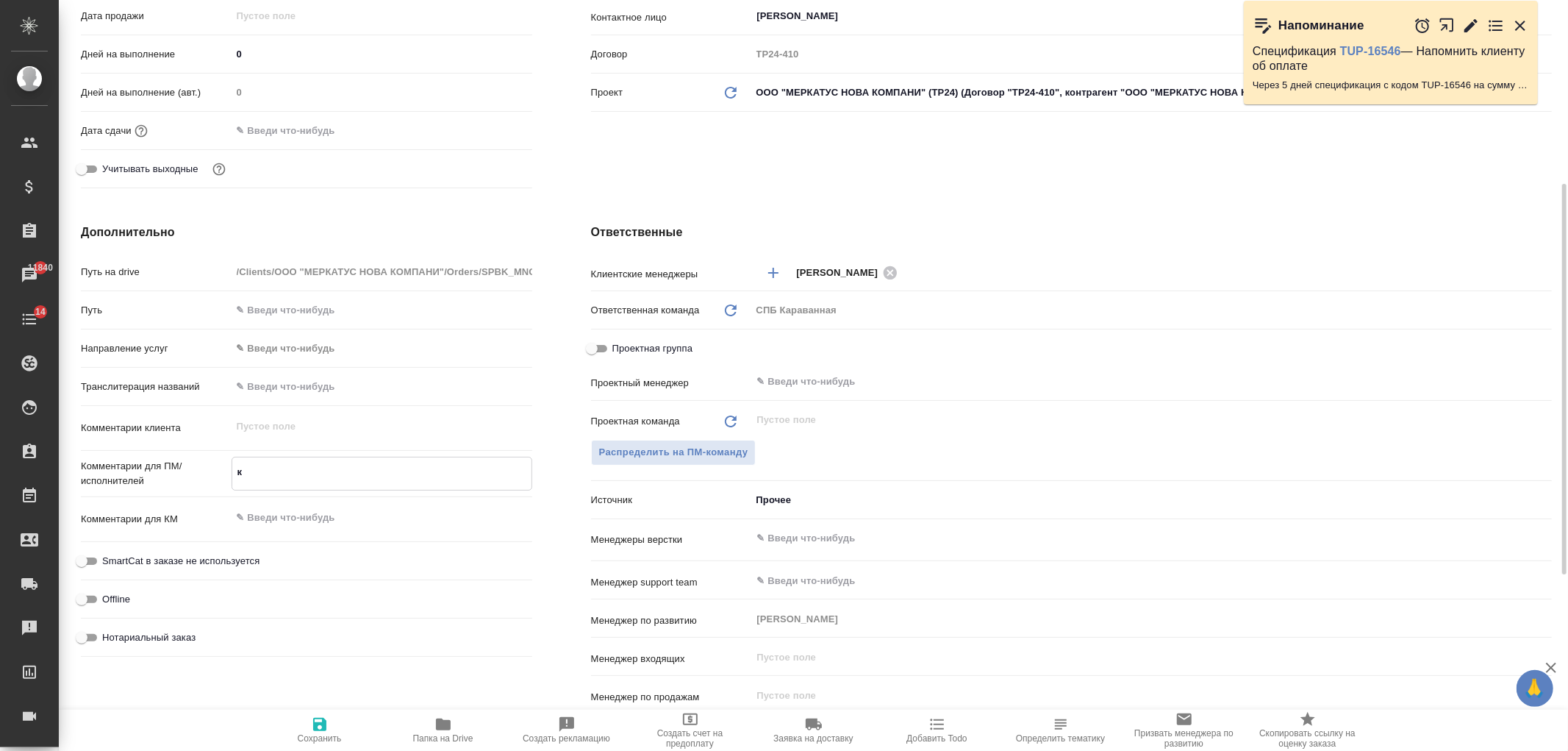
type textarea "x"
type textarea "кр"
type textarea "x"
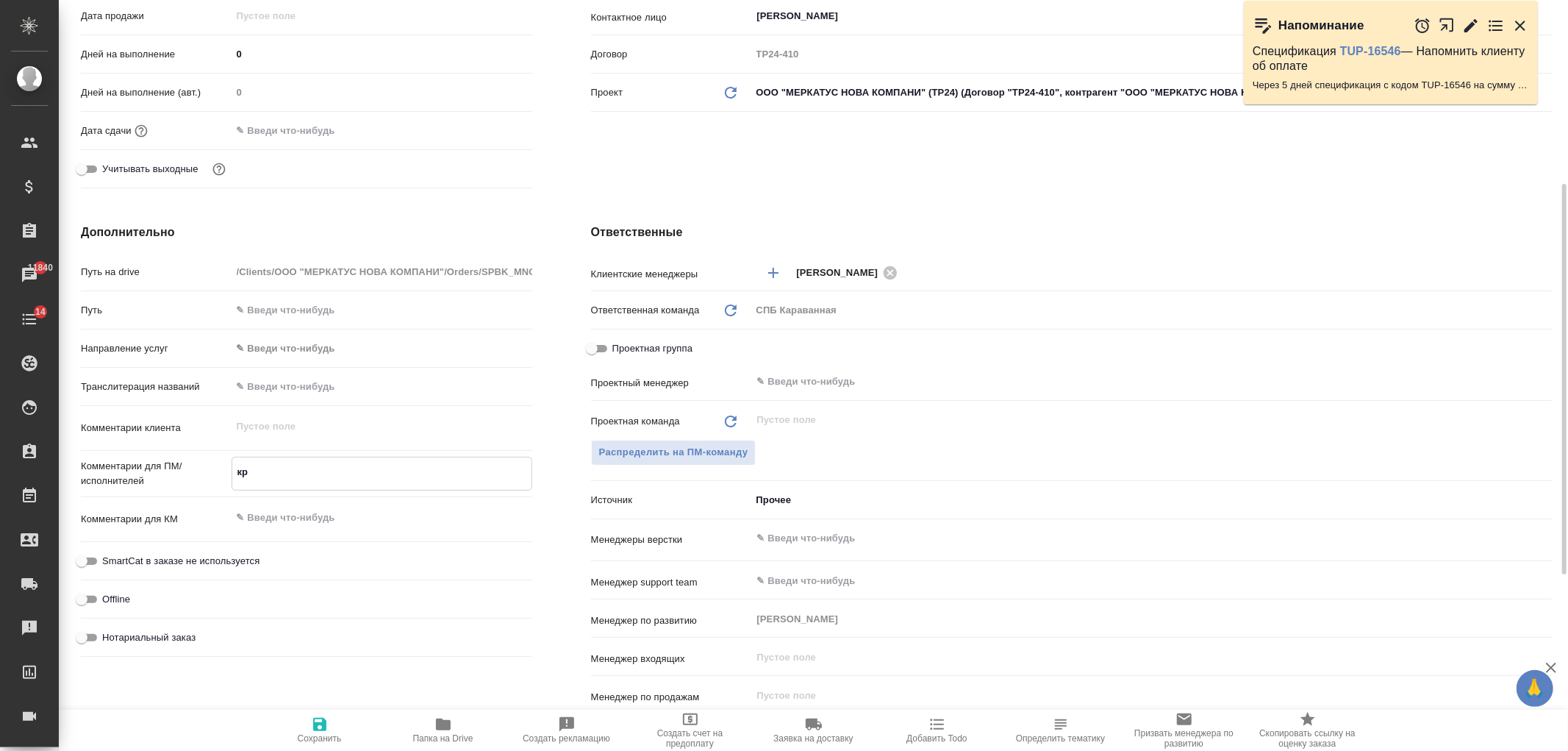
type textarea "кра"
type textarea "x"
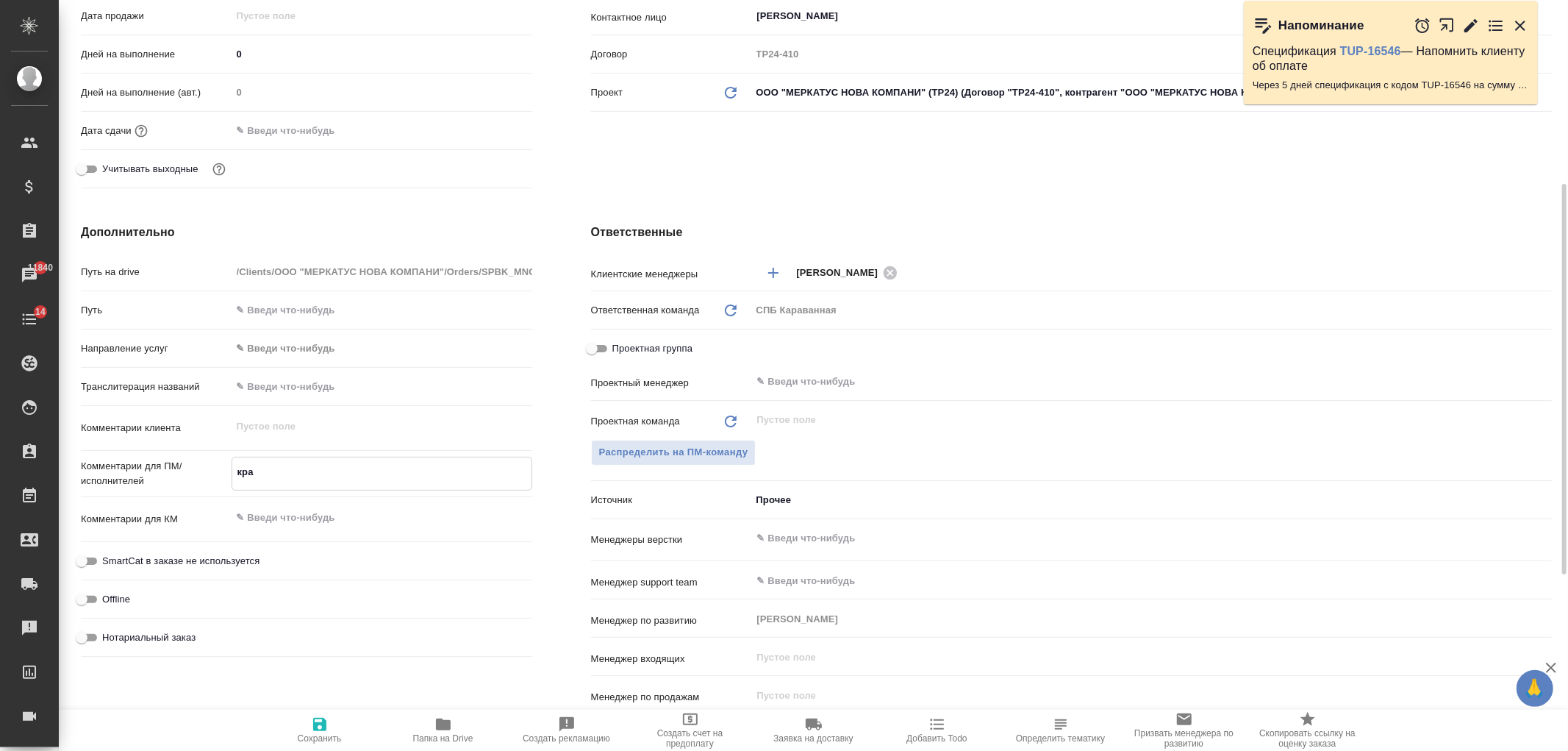
type textarea "крас"
type textarea "x"
type textarea "красн"
type textarea "x"
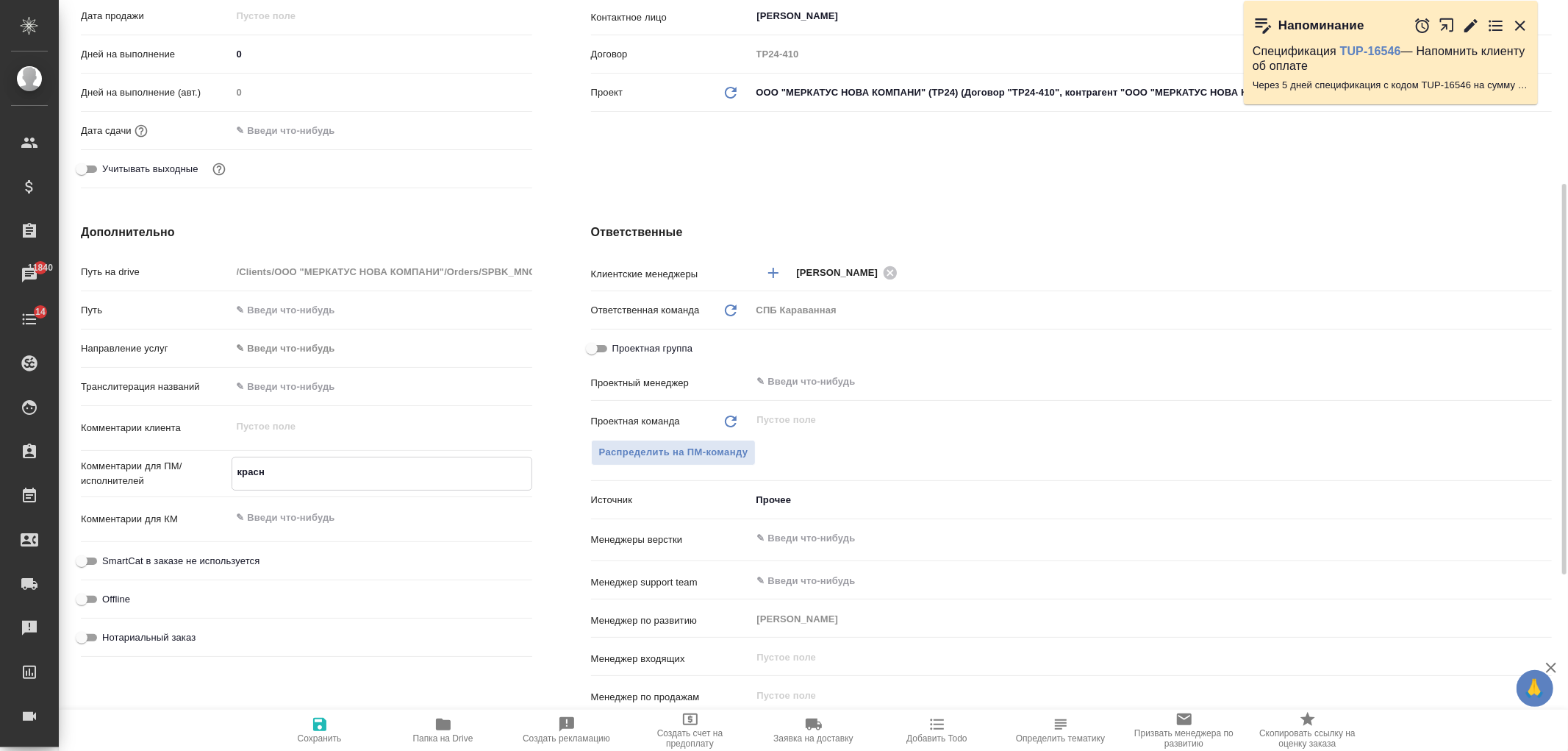
type textarea "x"
type textarea "красны"
type textarea "x"
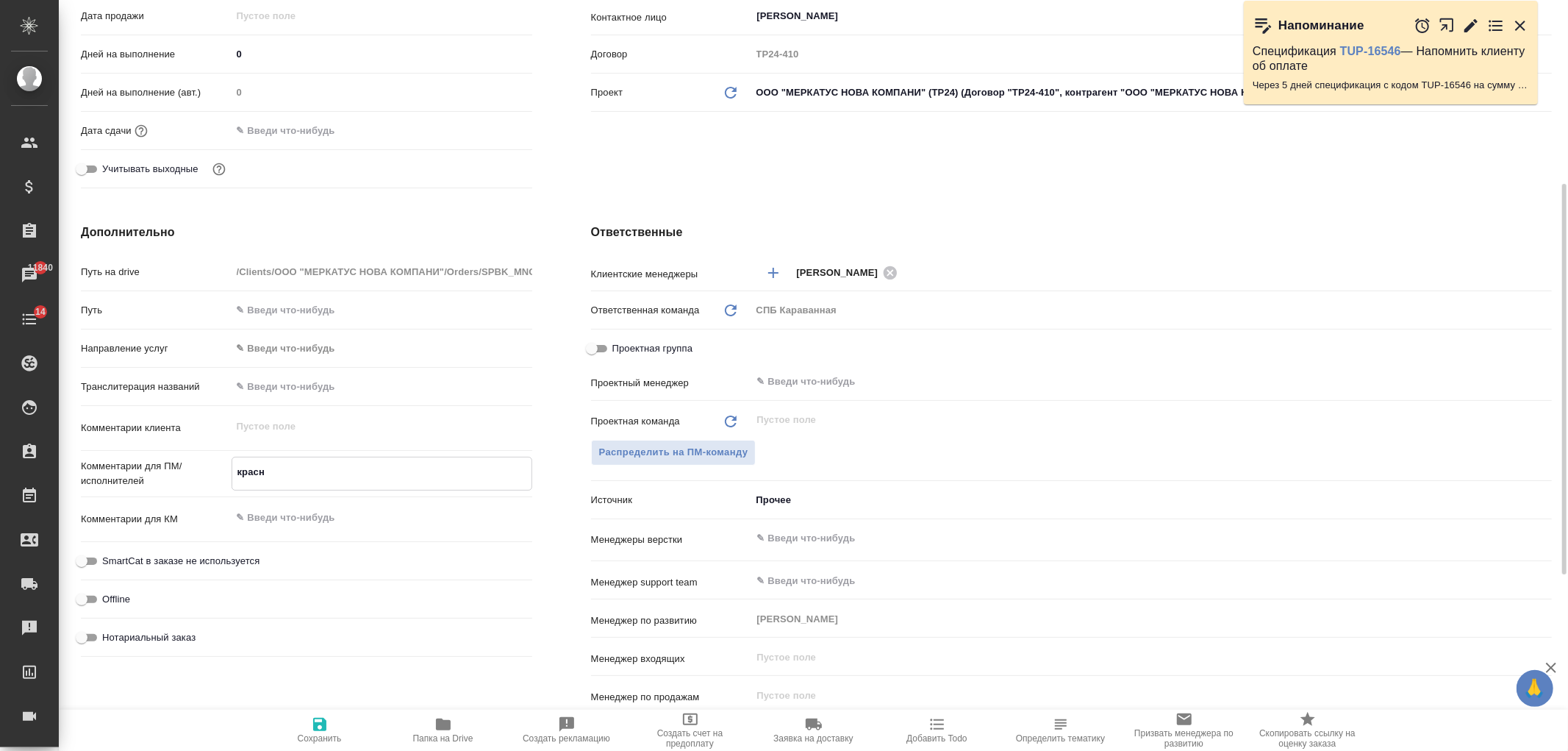
type textarea "x"
type textarea "красный"
type textarea "x"
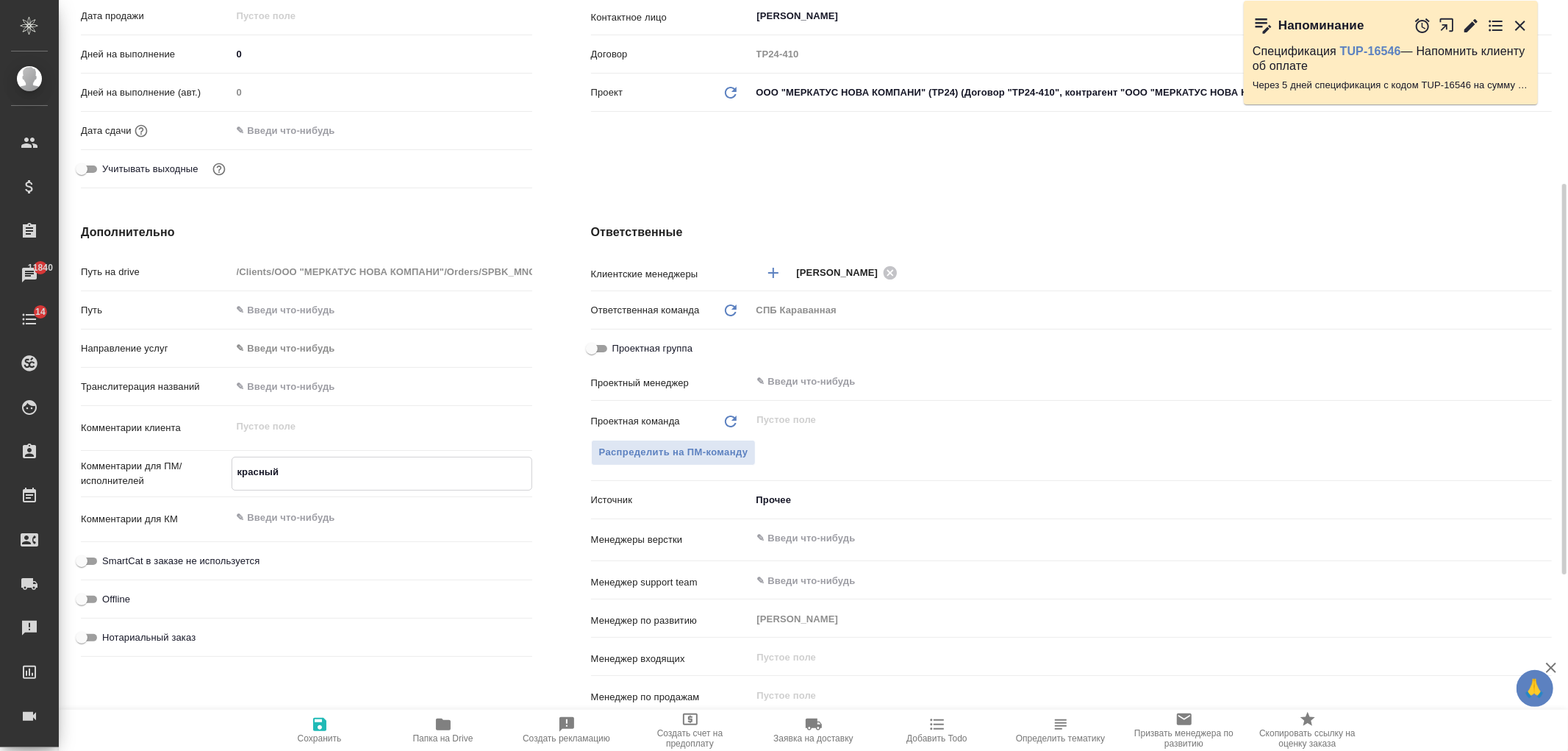
type textarea "красный"
type textarea "x"
type textarea "красный т"
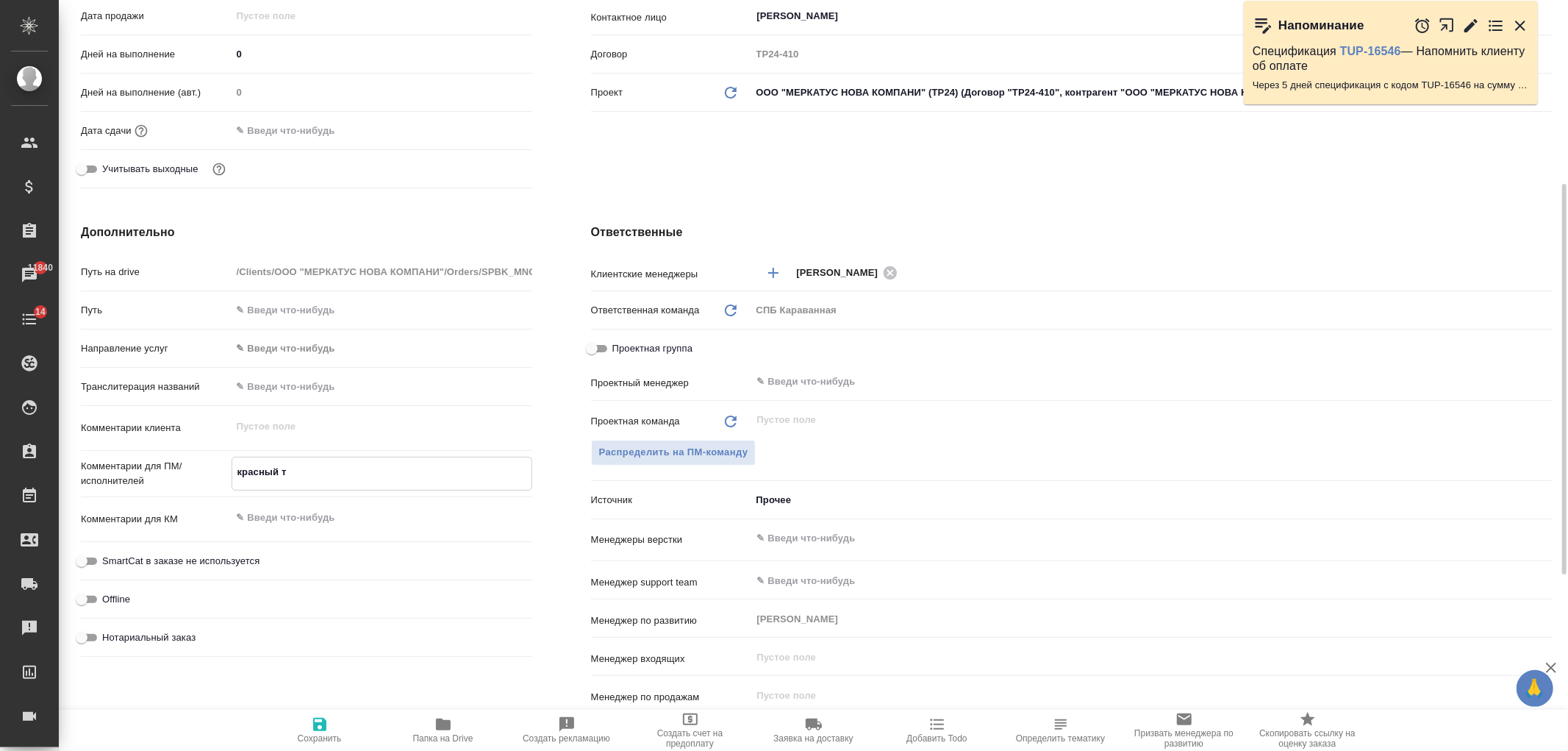
type textarea "x"
type textarea "красный те"
type textarea "x"
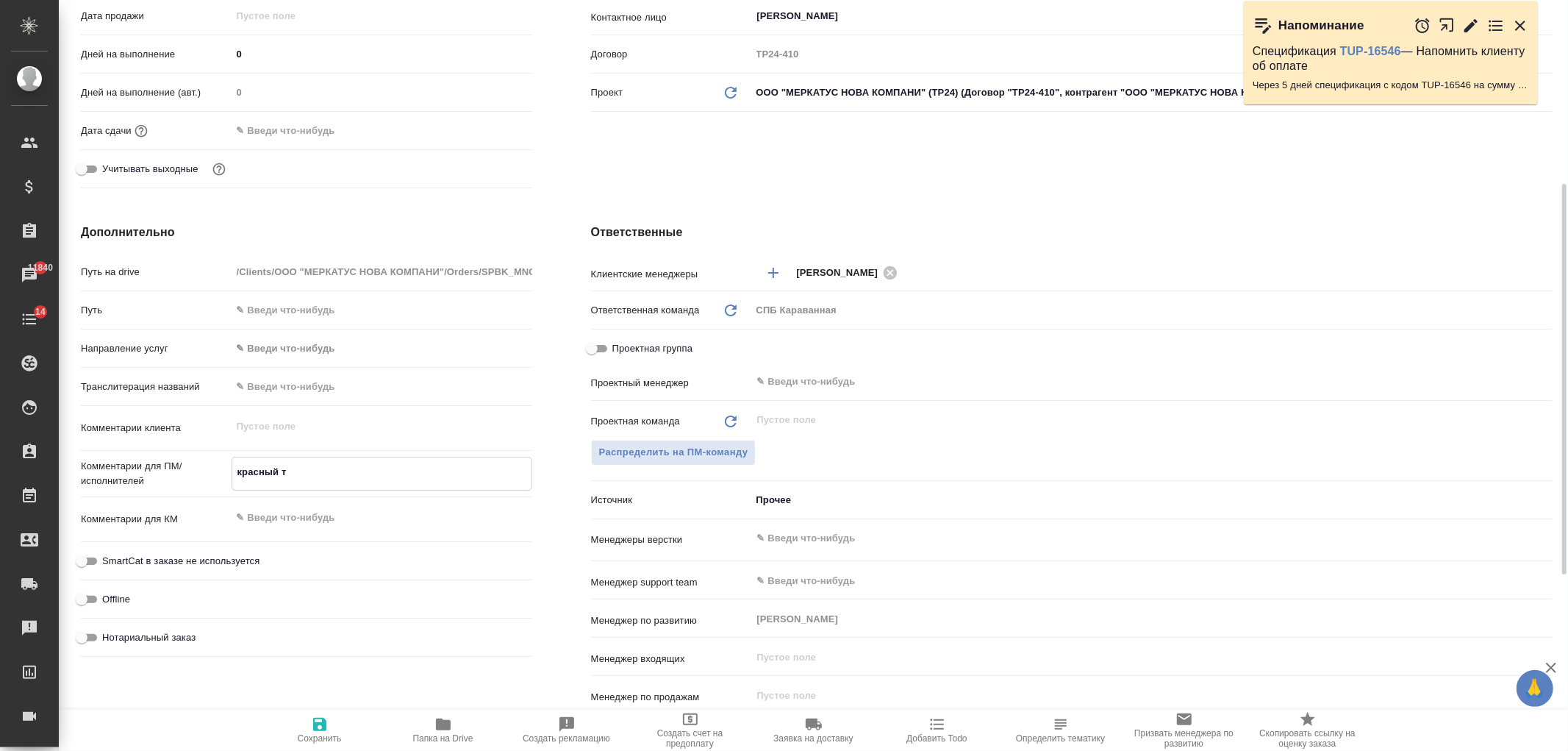
type textarea "x"
type textarea "красный тек"
type textarea "x"
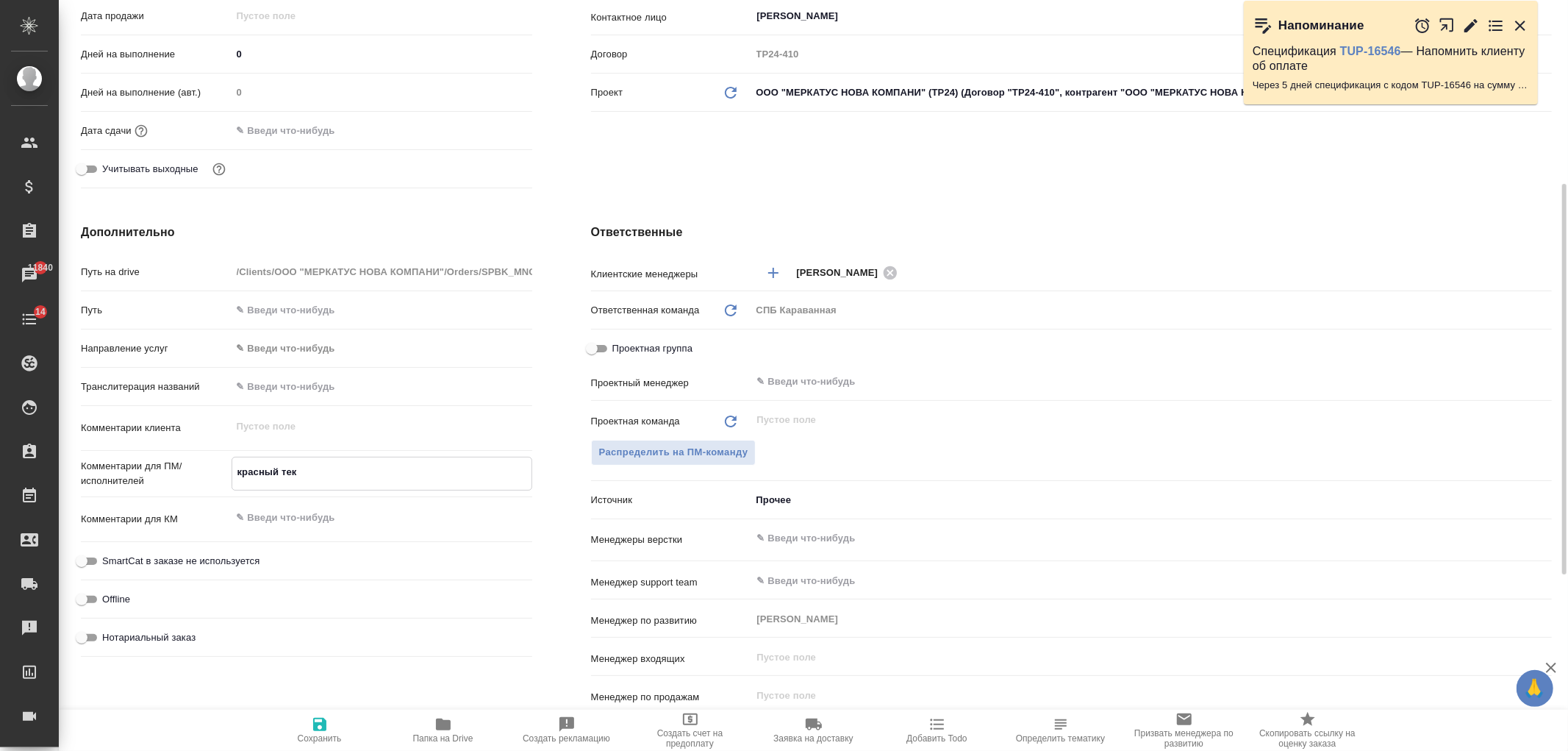
type textarea "x"
type textarea "красный текс"
type textarea "x"
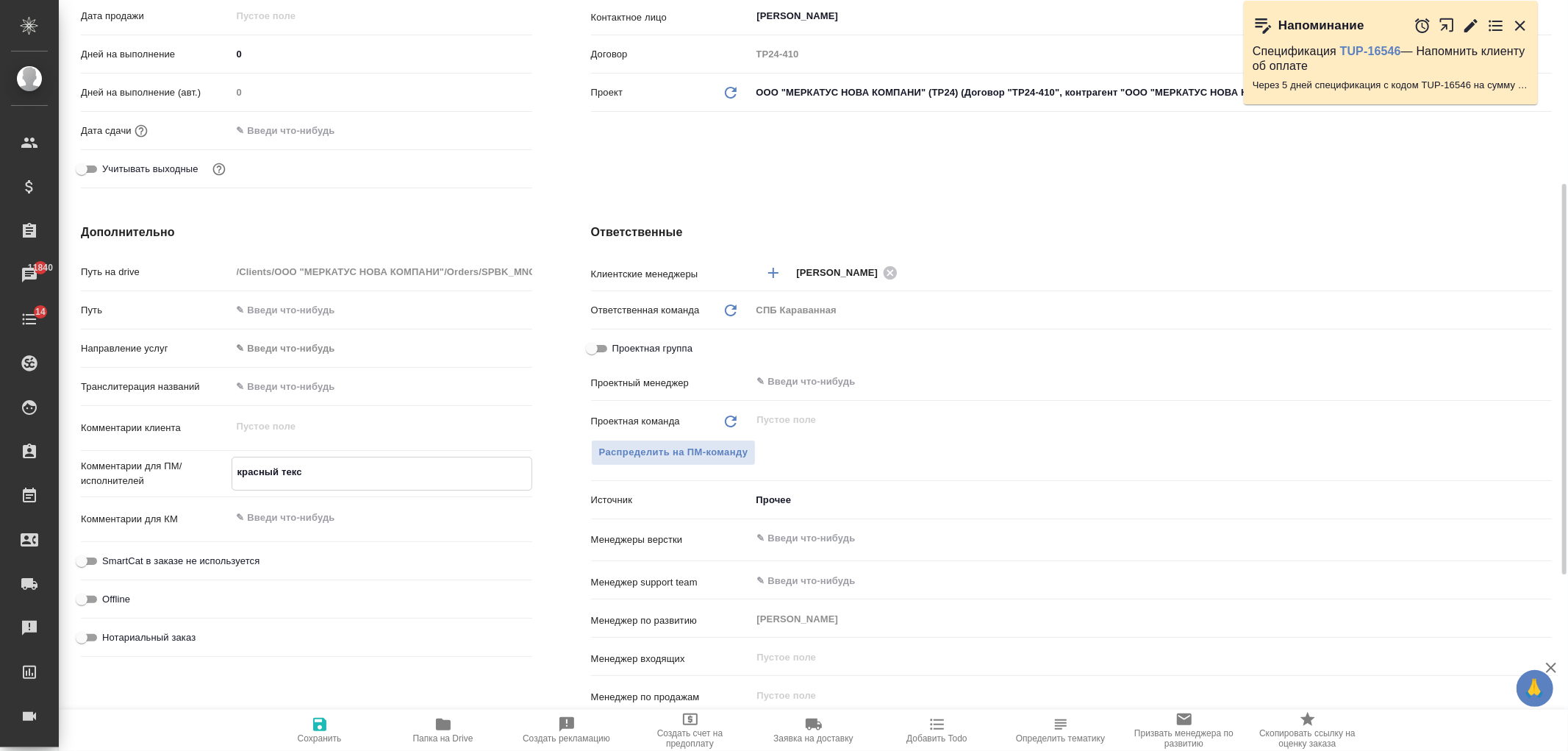
type textarea "красный текст"
type textarea "x"
type textarea "красный текст"
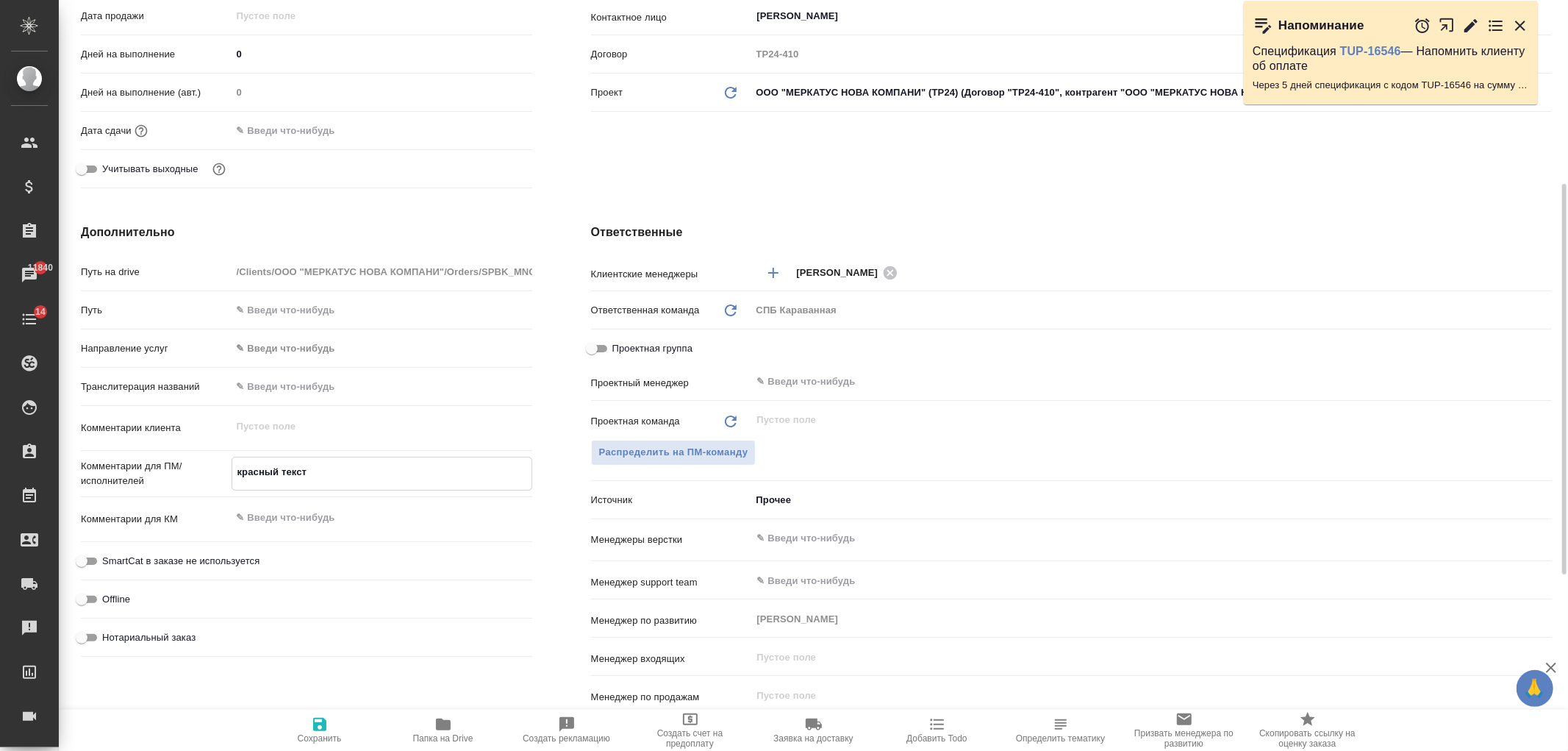
type textarea "x"
type textarea "красный текст [PERSON_NAME]"
type textarea "x"
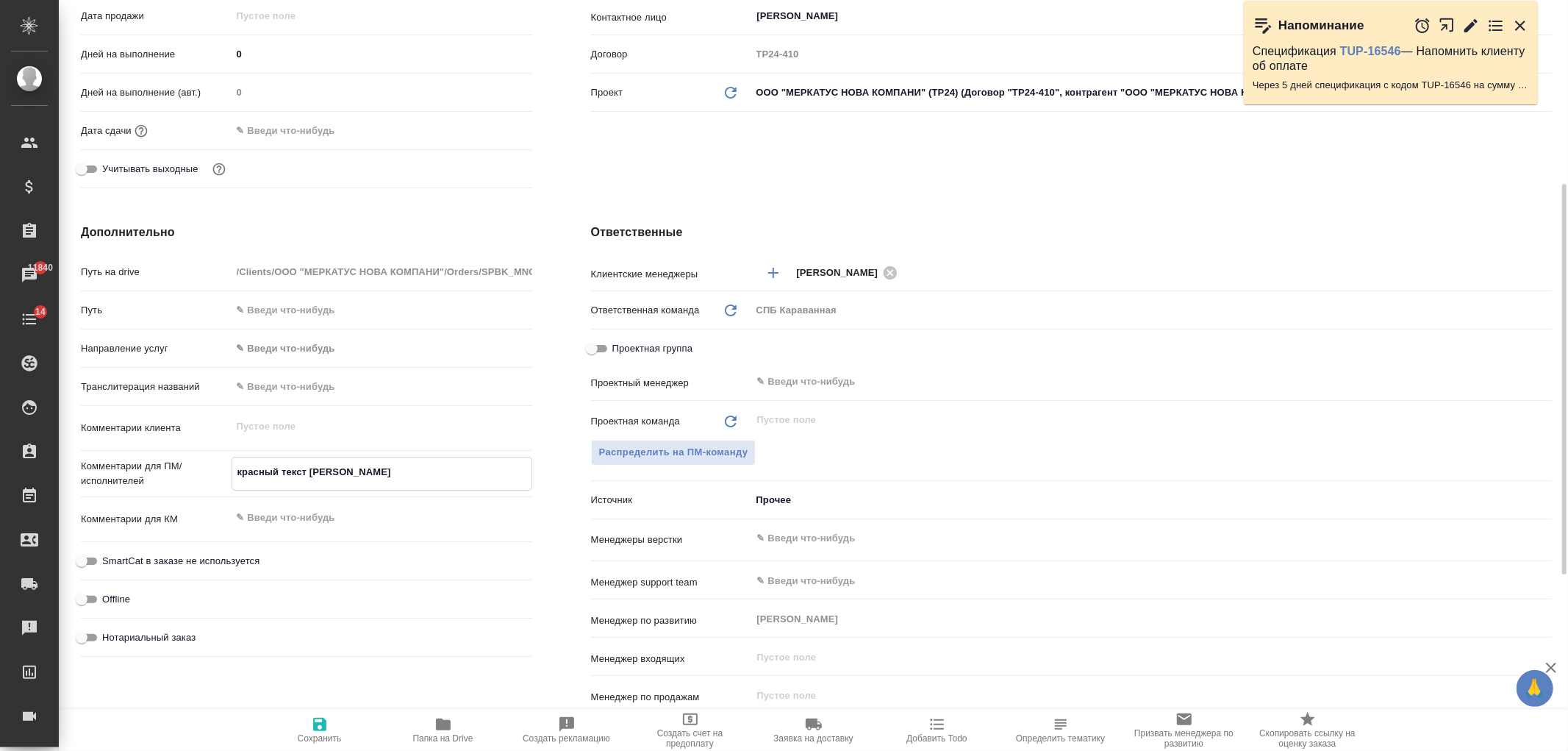
type textarea "x"
type textarea "красный текст не"
type textarea "x"
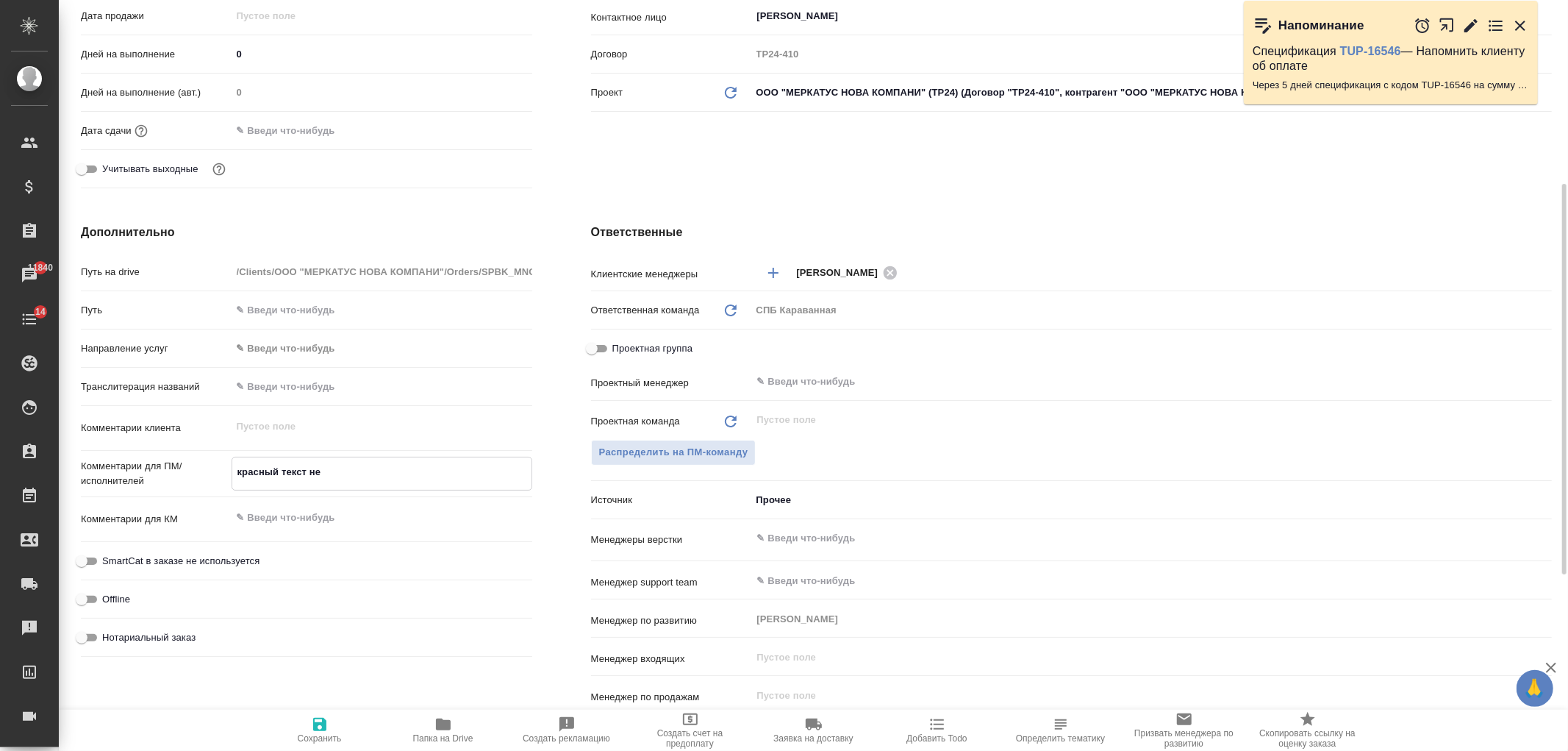
type textarea "x"
type textarea "красный текст не"
type textarea "x"
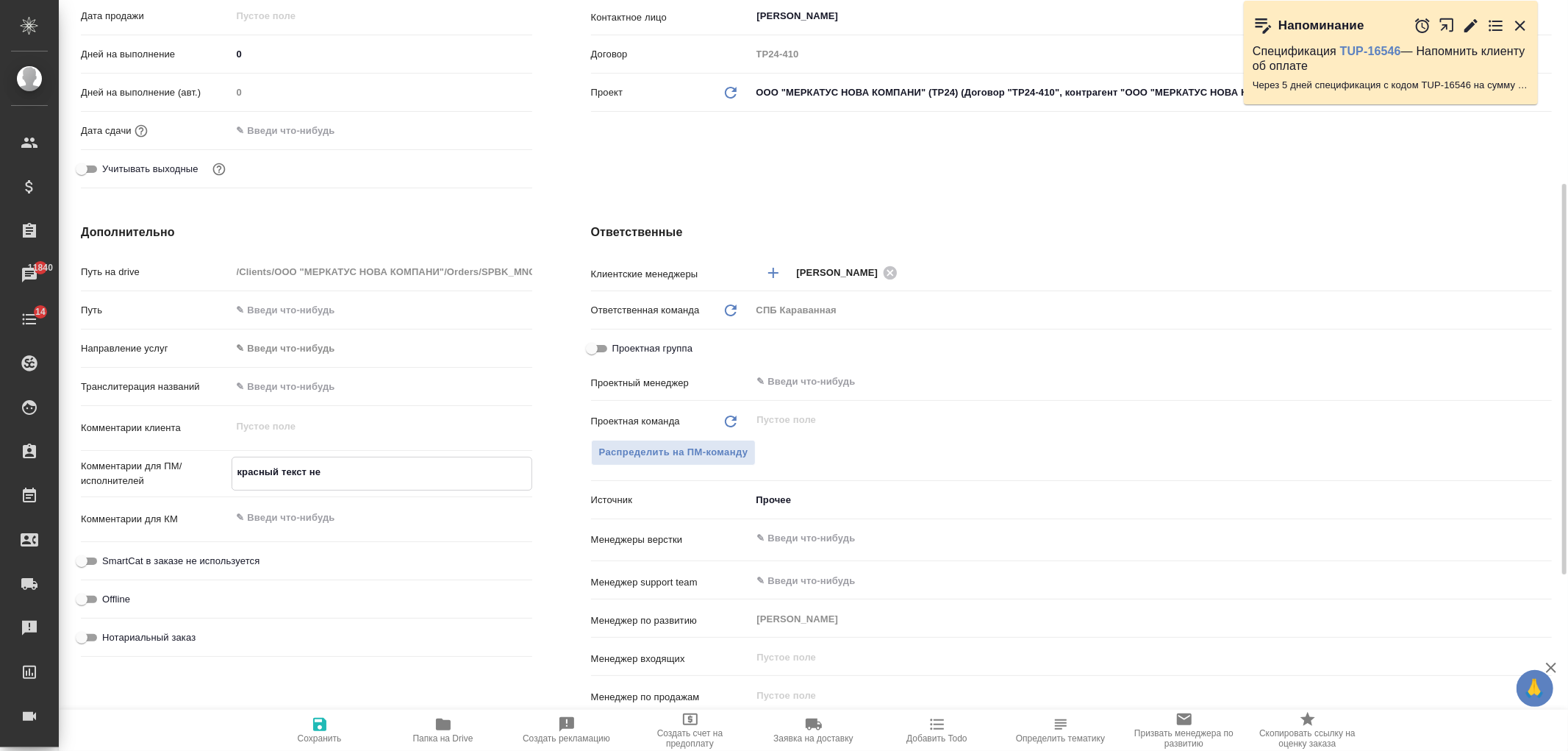
type textarea "красный текст не п"
type textarea "x"
type textarea "красный текст не пе"
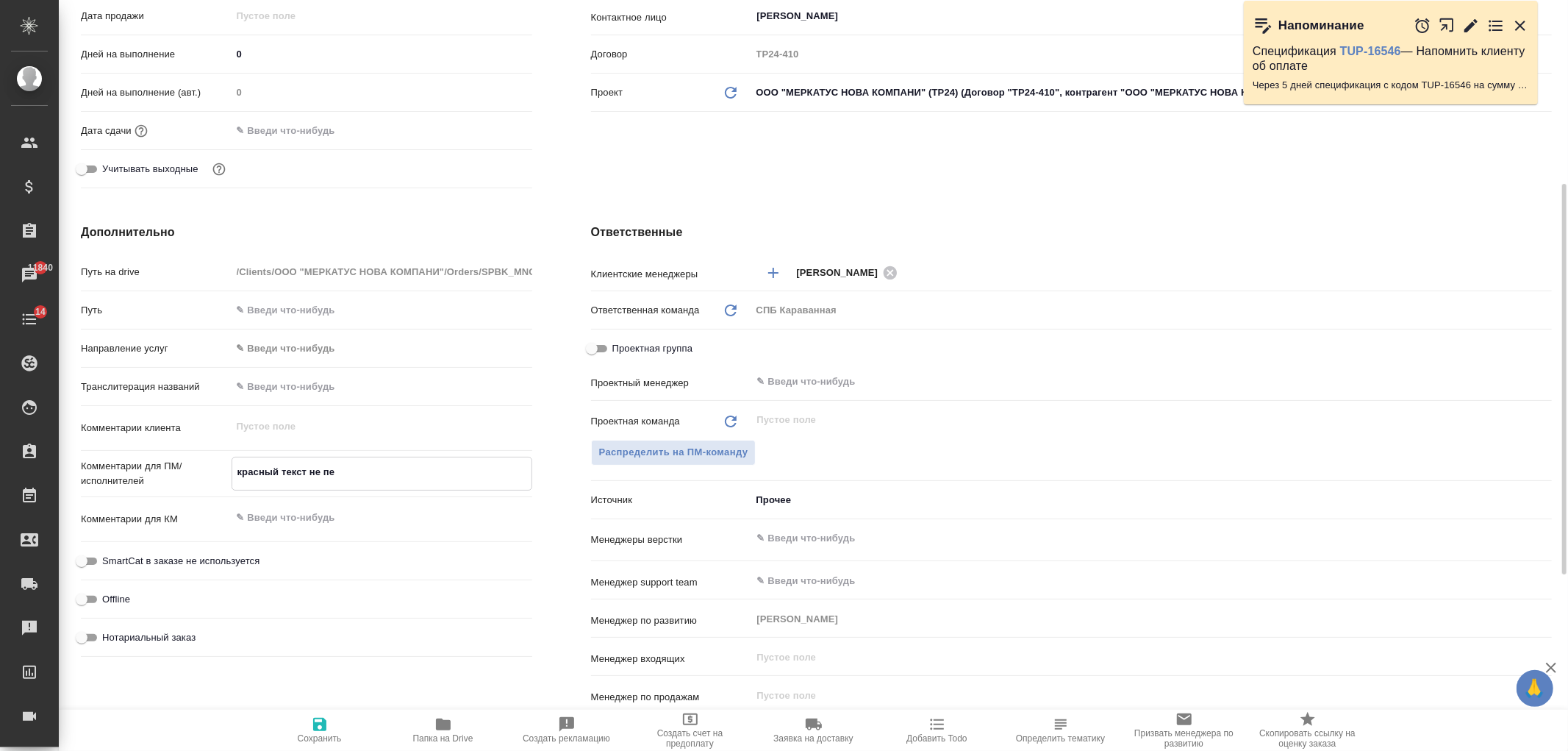
type textarea "x"
type textarea "красный текст не пере"
type textarea "x"
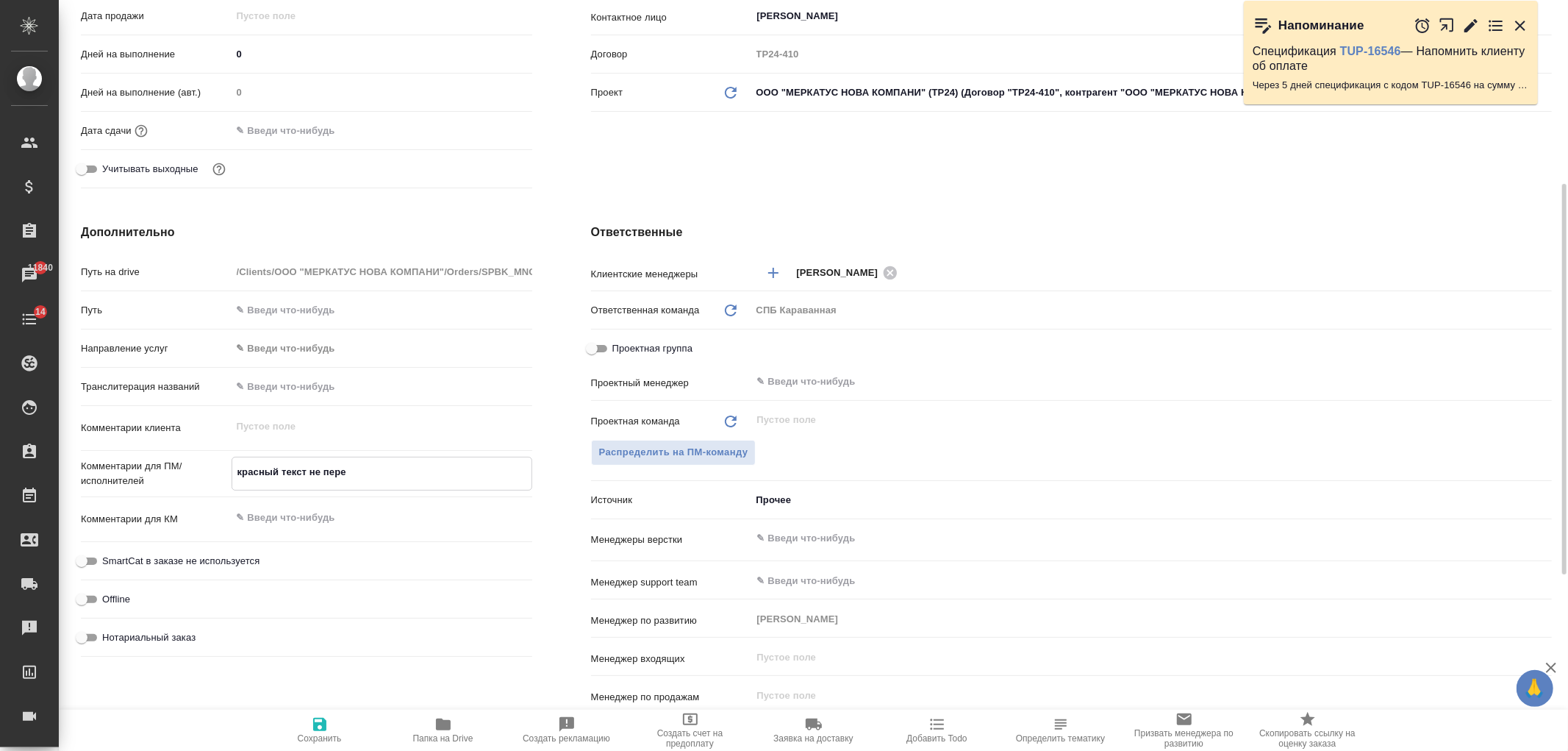
type textarea "x"
type textarea "красный текст не перев"
type textarea "x"
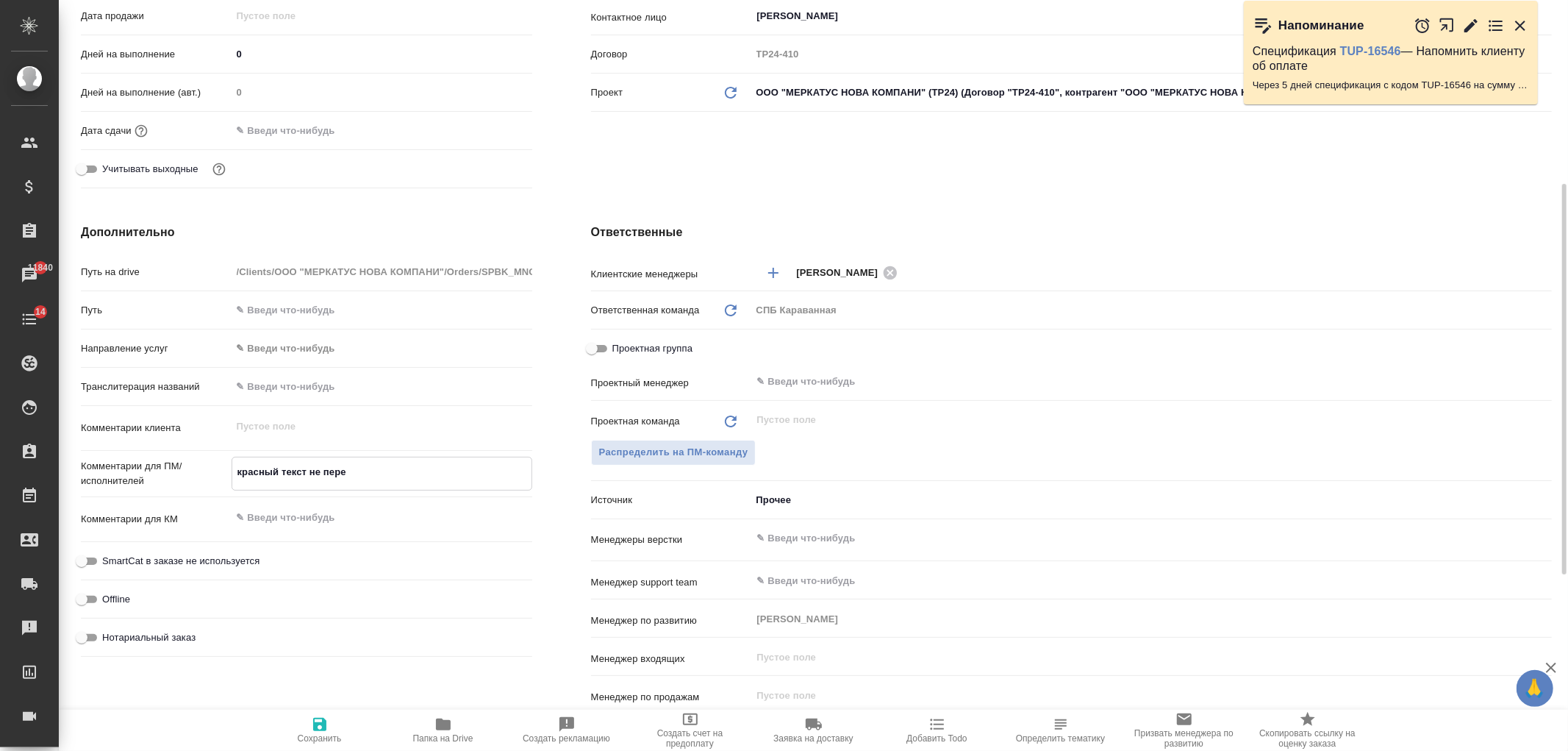
type textarea "x"
type textarea "красный текст не перево"
type textarea "x"
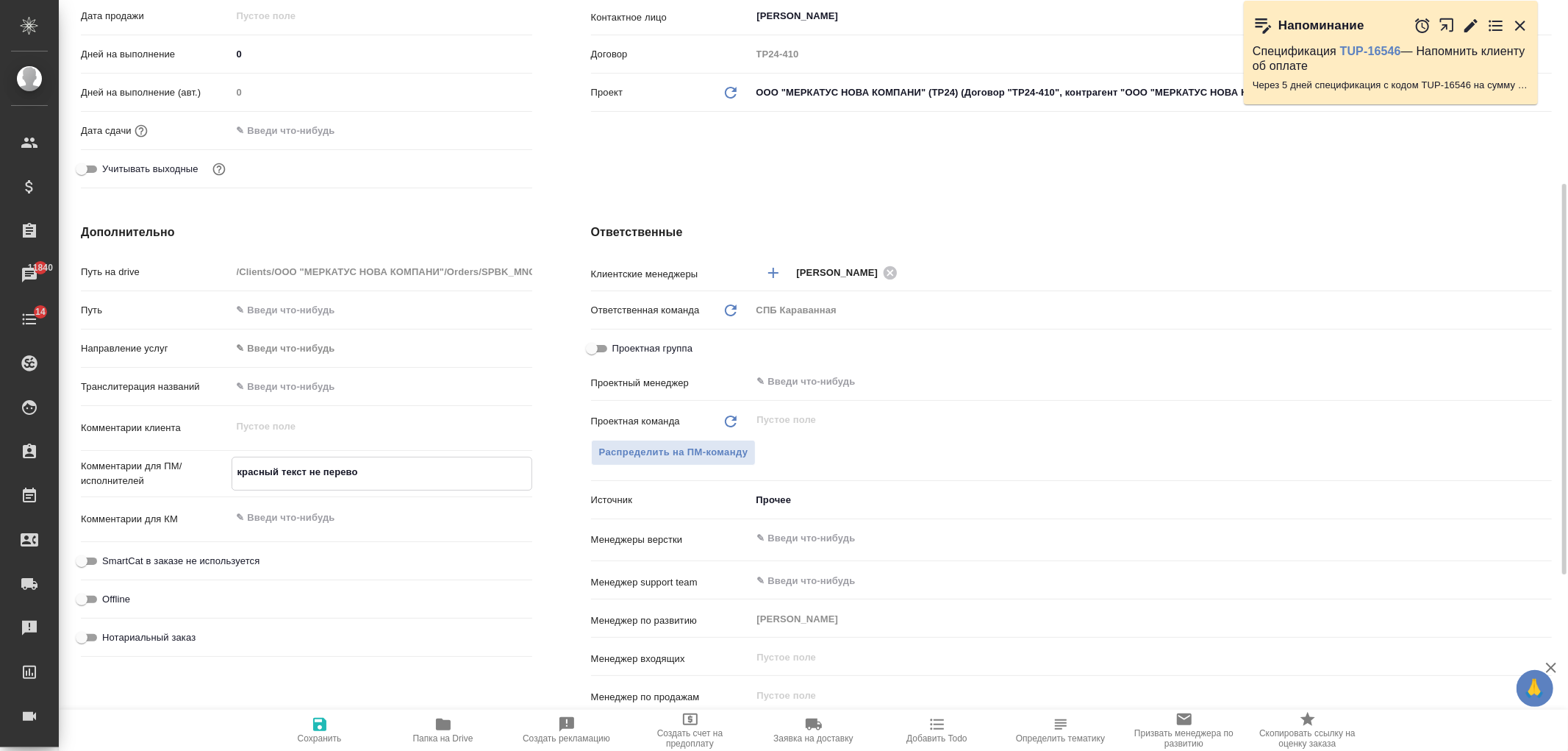
type textarea "красный текст не перевод"
type textarea "x"
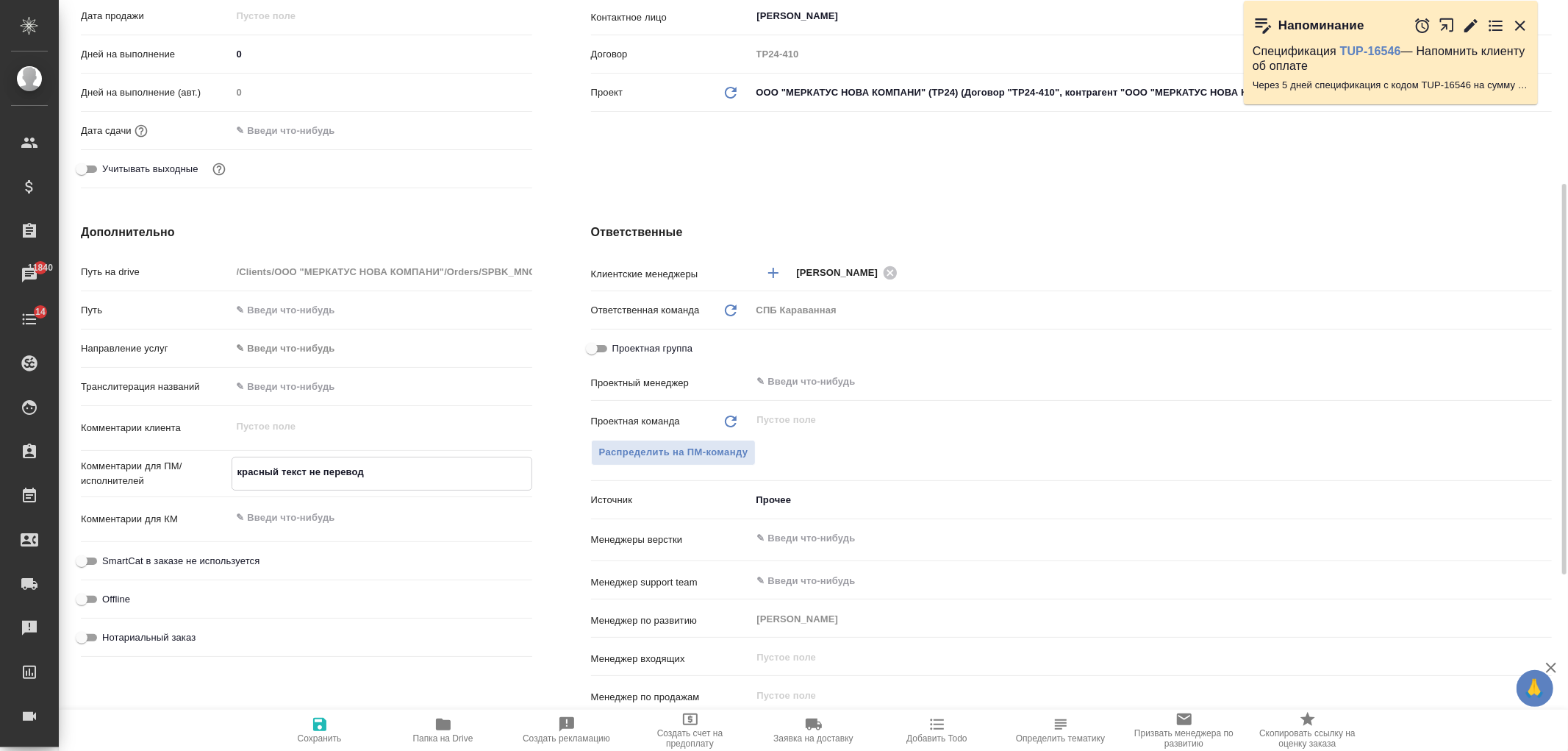
type textarea "красный текст не переводи"
type textarea "x"
type textarea "красный текст не переводим"
type textarea "x"
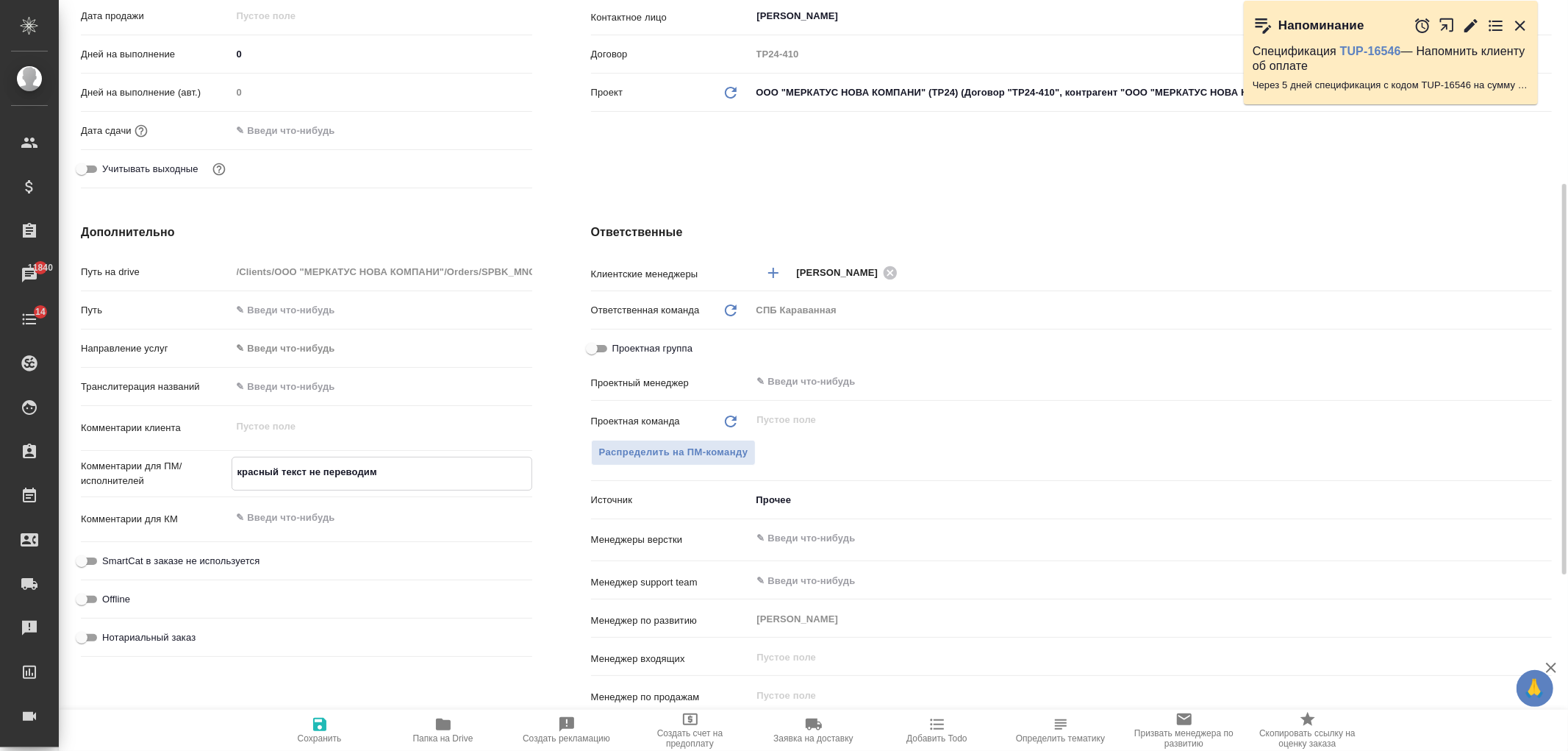
type textarea "x"
type textarea "красный текст не переводим,"
type textarea "x"
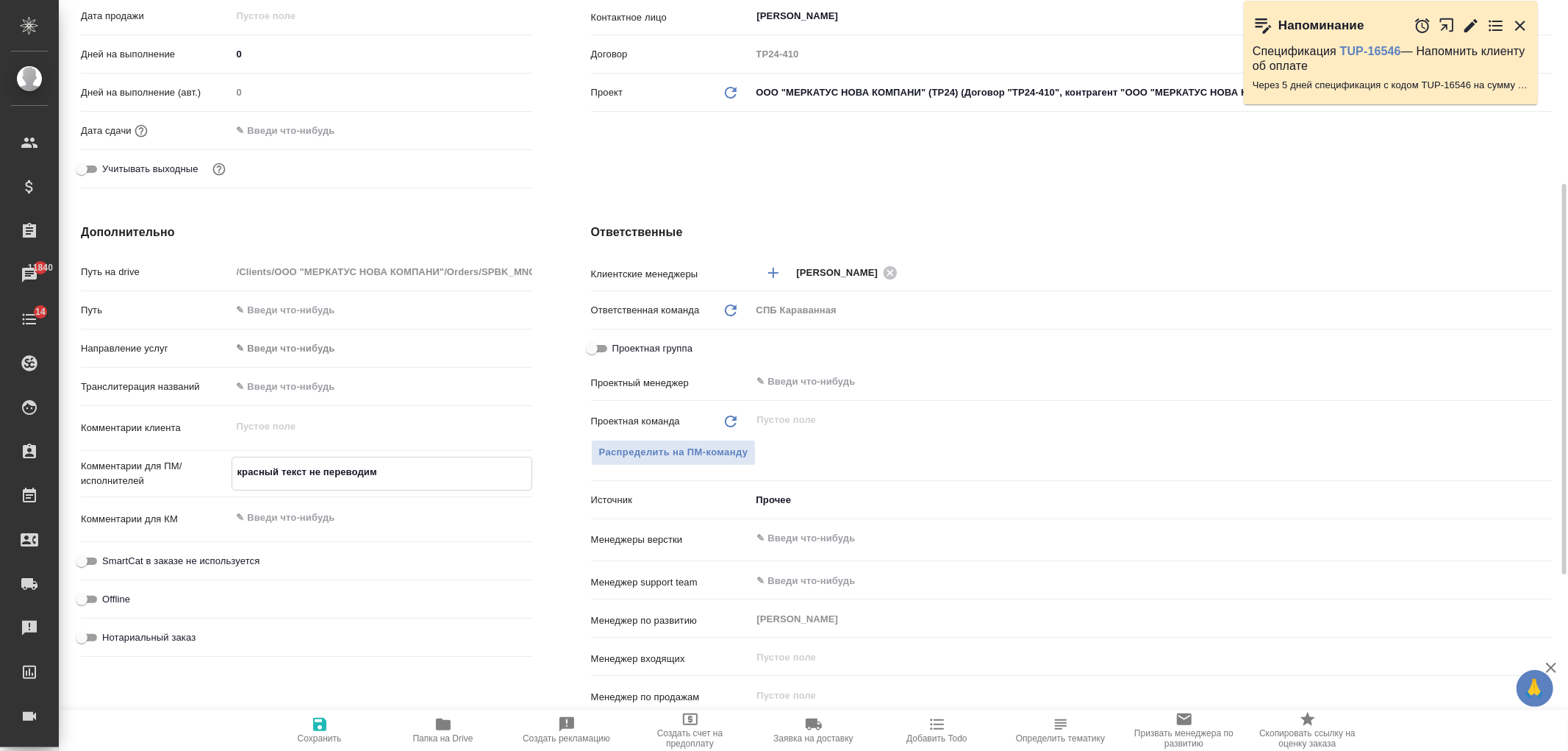
type textarea "x"
type textarea "красный текст не переводим,"
type textarea "x"
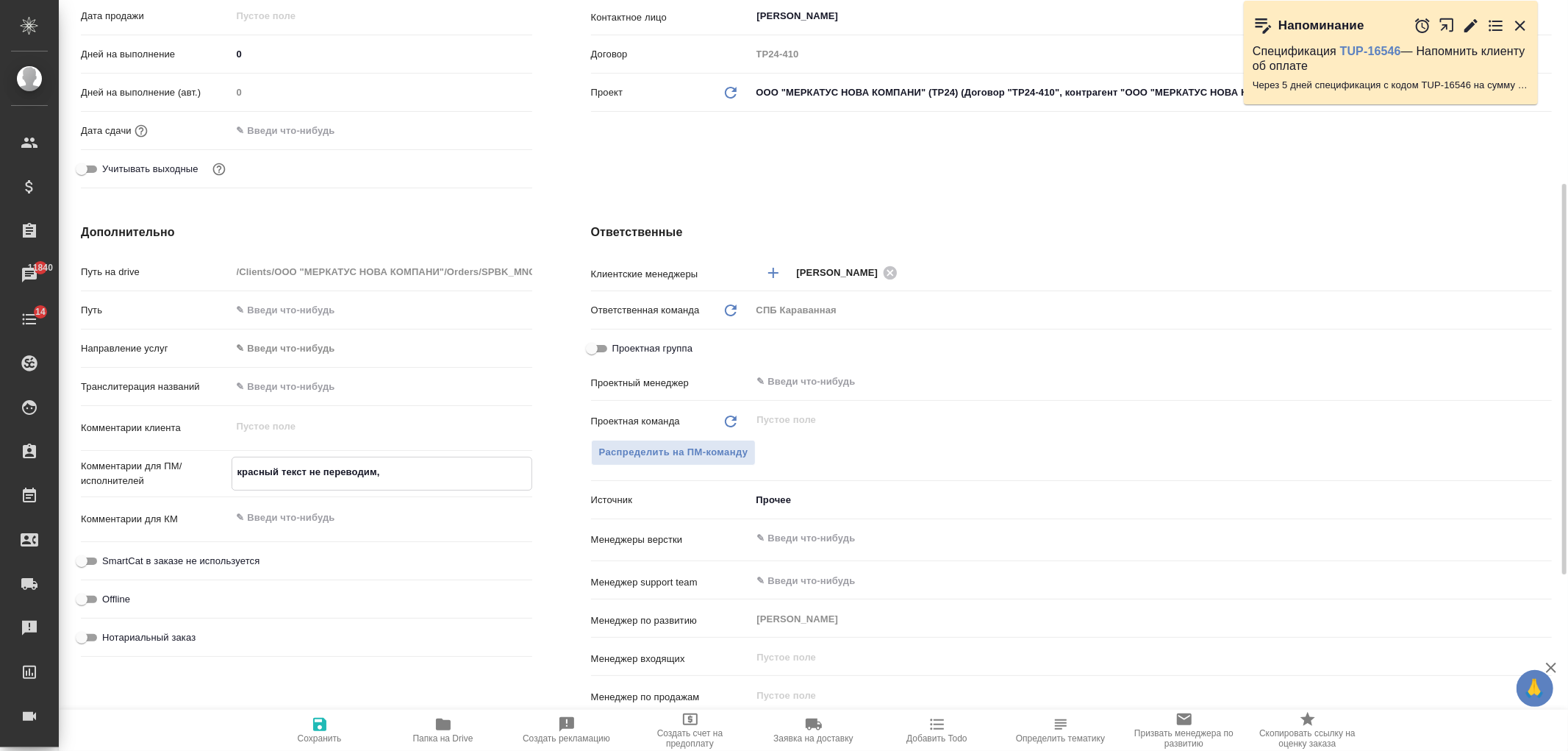
type textarea "красный текст не переводим, [PERSON_NAME]"
type textarea "x"
type textarea "красный текст не переводим, ко"
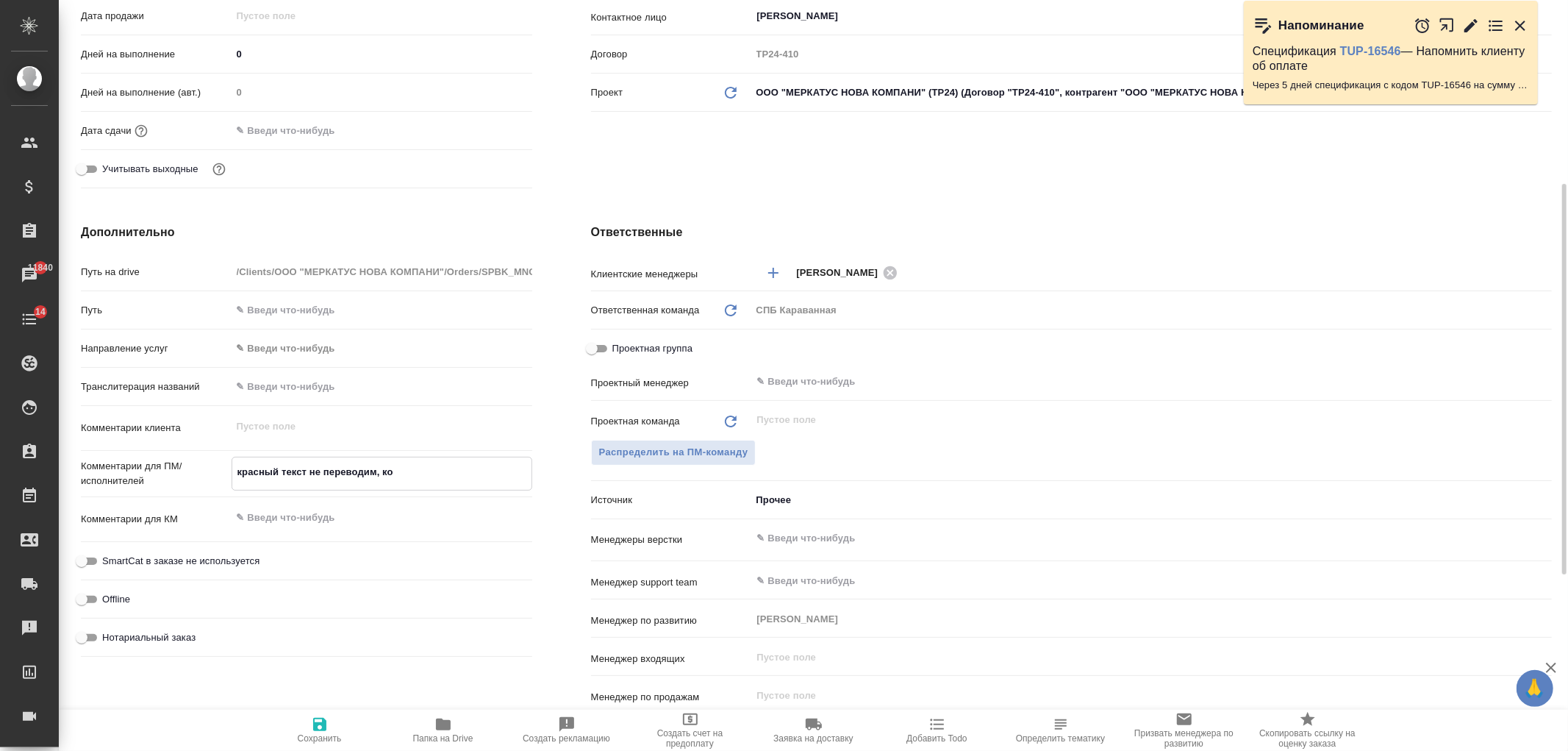
type textarea "x"
type textarea "красный текст не переводим, ком"
type textarea "x"
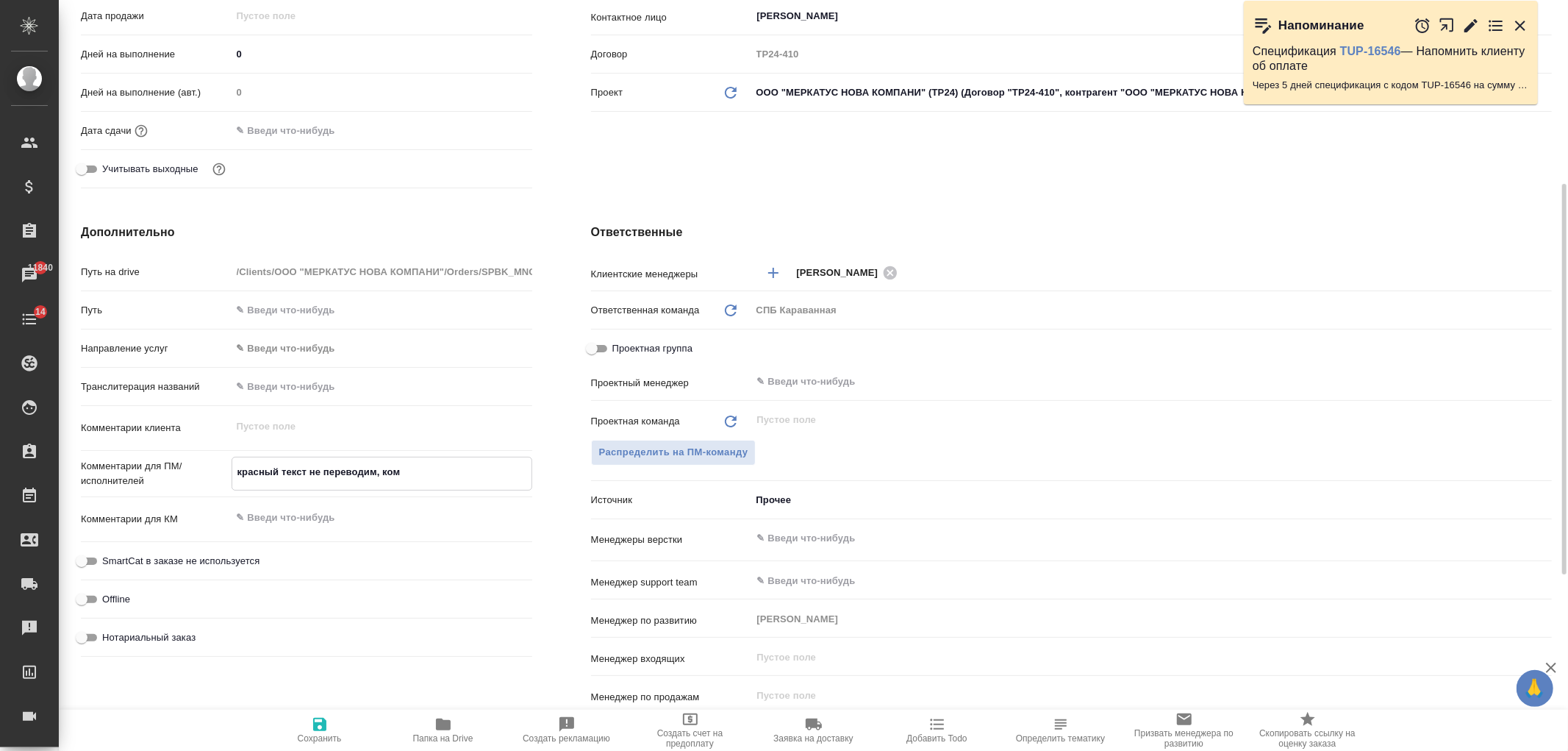
type textarea "x"
type textarea "красный текст не переводим, комм"
type textarea "x"
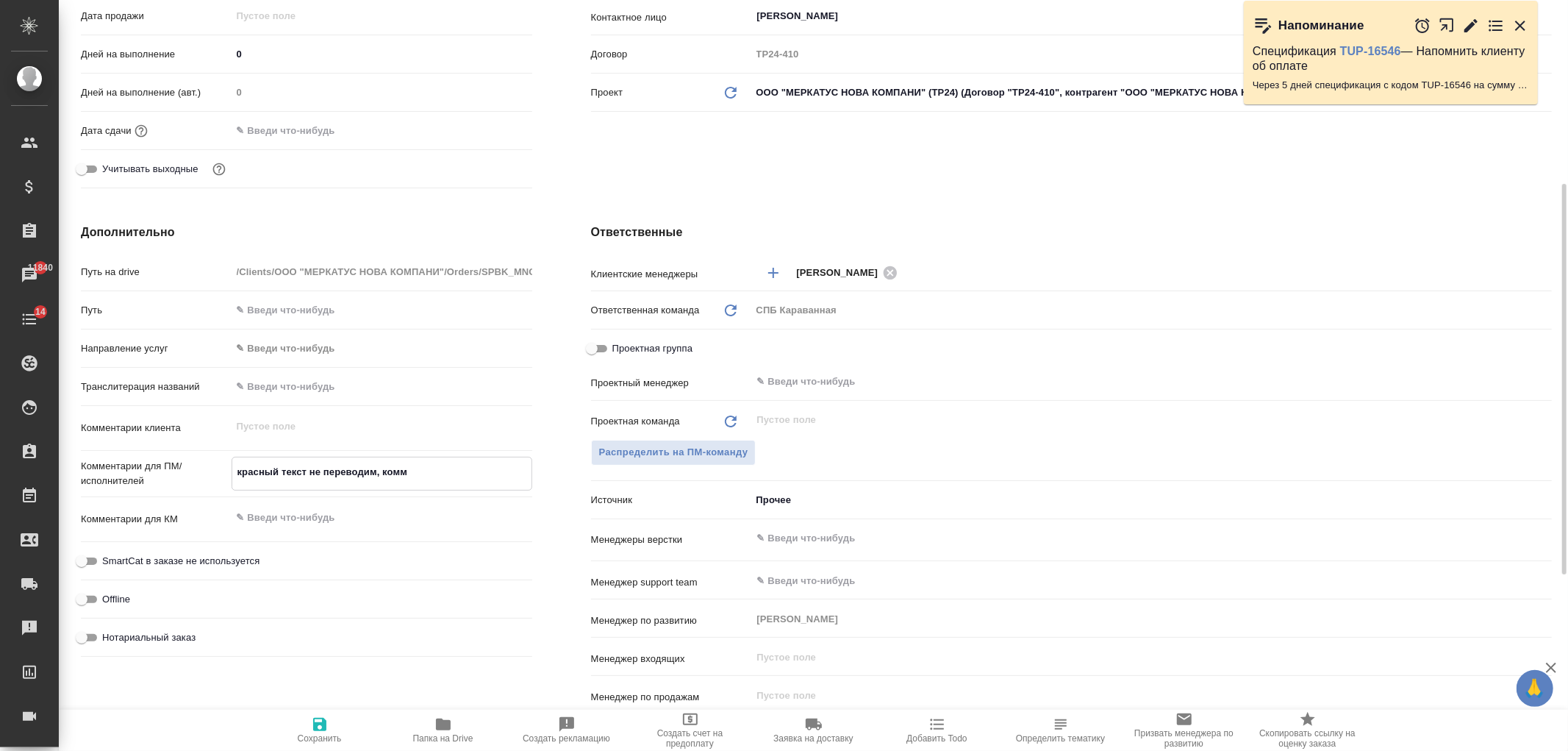
type textarea "x"
type textarea "красный текст не переводим, комме"
type textarea "x"
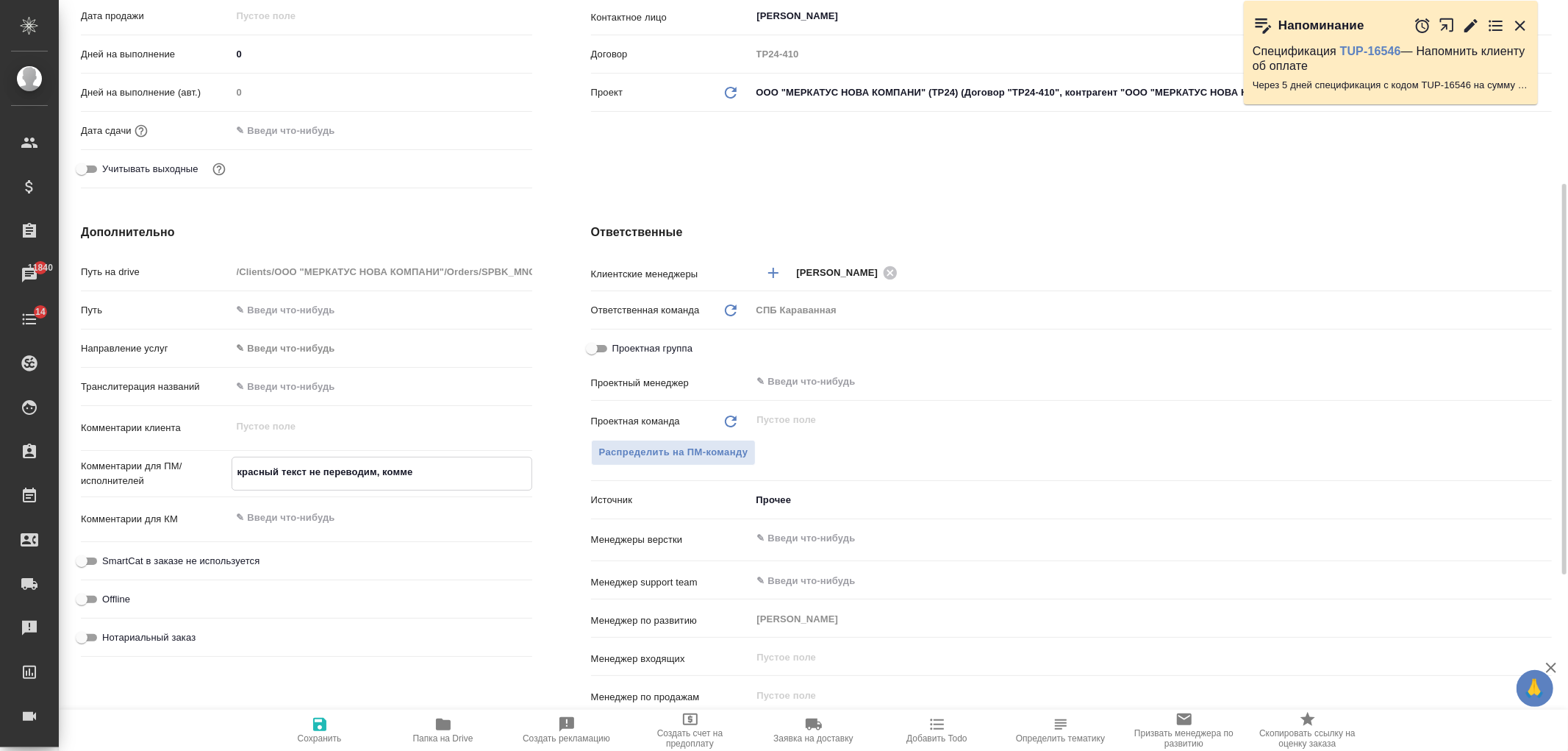
type textarea "красный текст не переводим, коммен"
type textarea "x"
type textarea "красный текст не переводим, коммент"
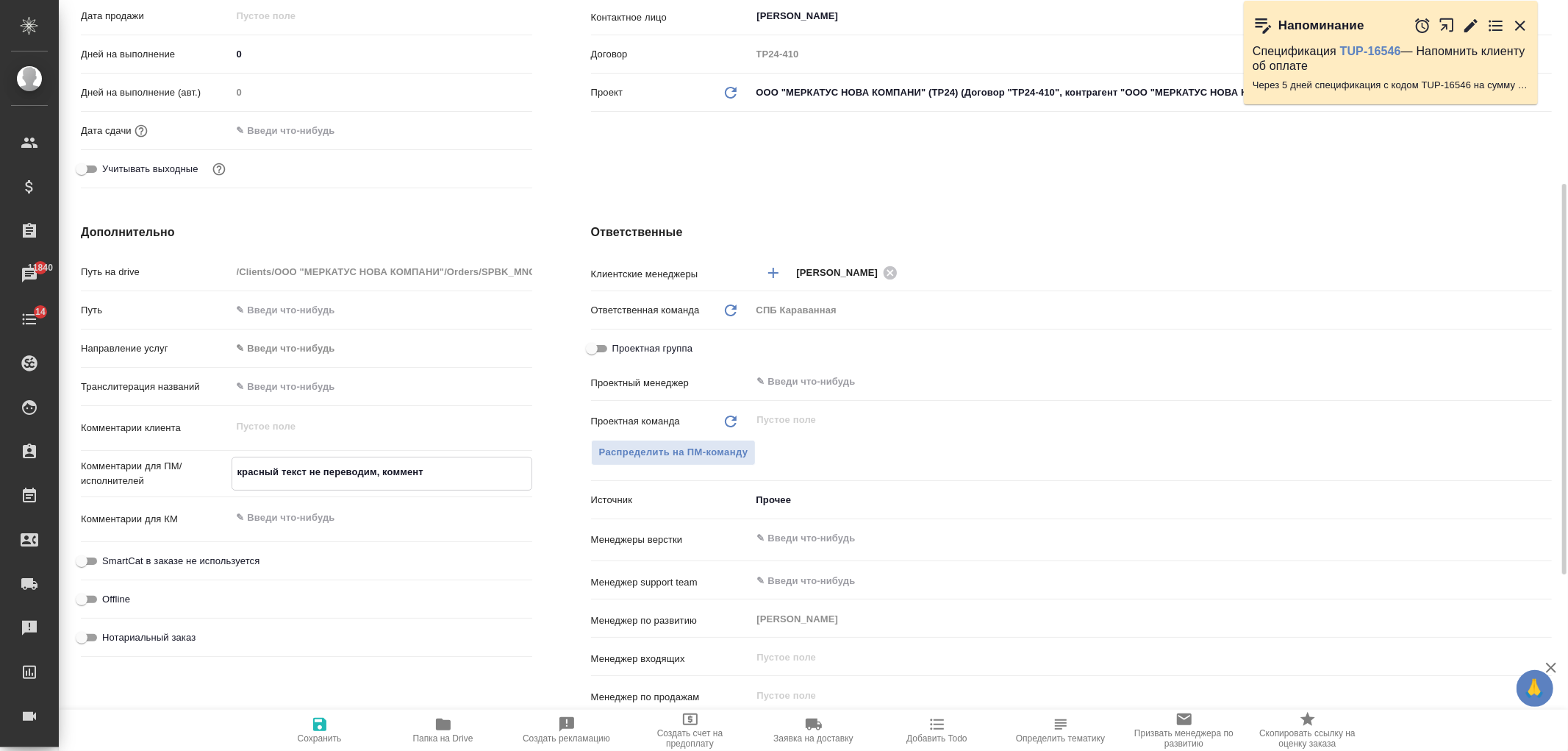
type textarea "x"
type textarea "красный текст не переводим, коммент"
type textarea "x"
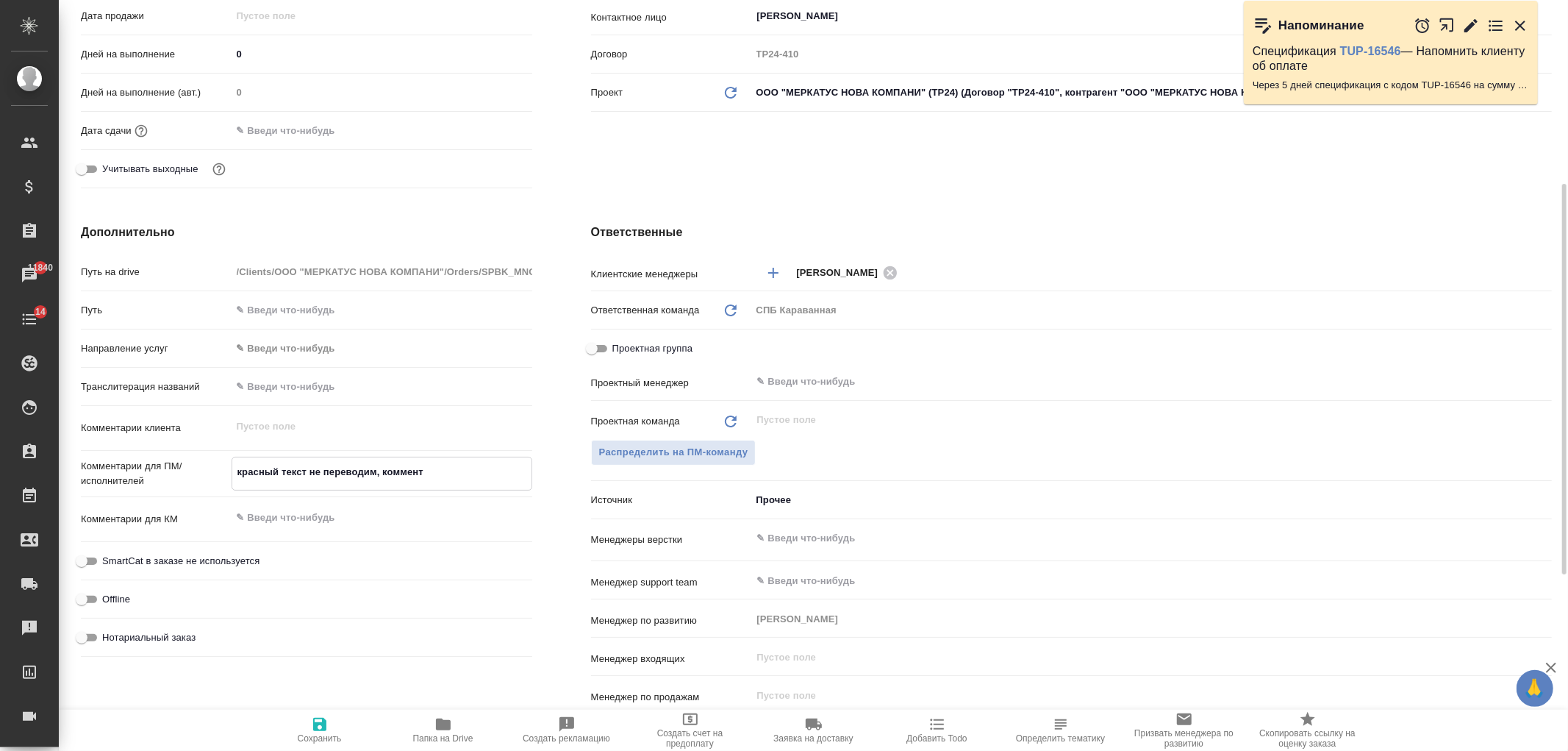
type textarea "x"
type textarea "красный текст не переводим, коммент то"
type textarea "x"
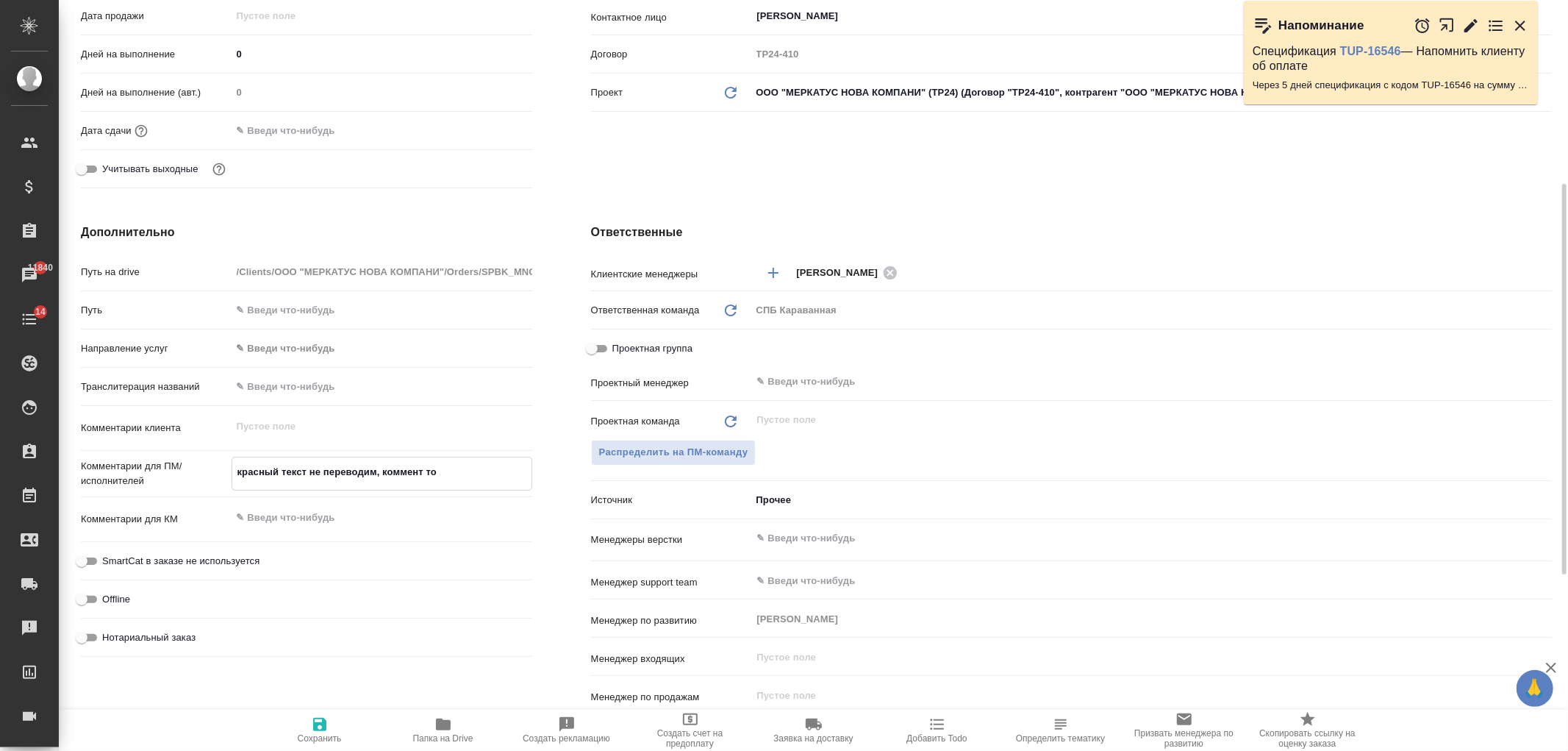
type textarea "x"
type textarea "красный текст не переводим, коммент тож"
type textarea "x"
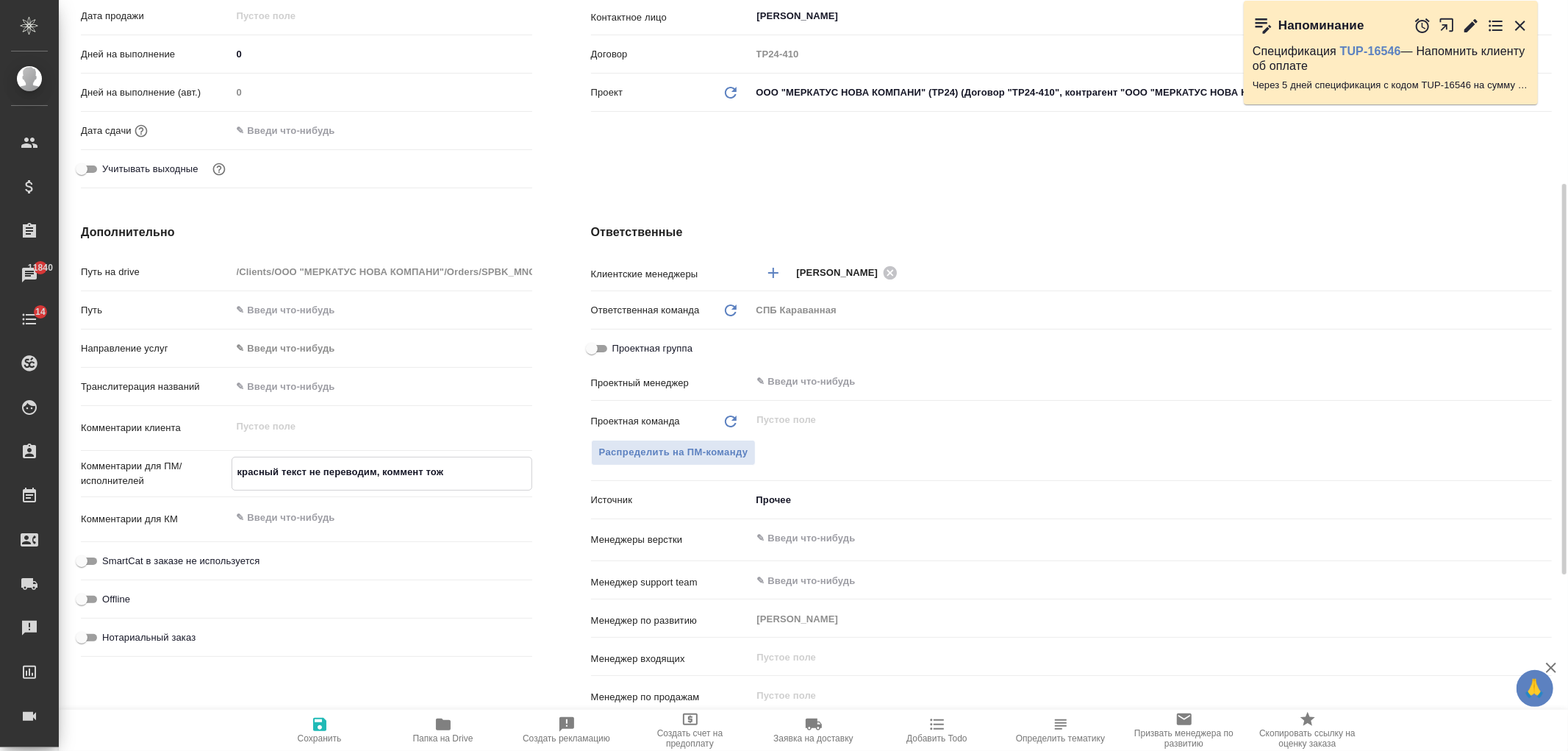
type textarea "красный текст не переводим, коммент тоже"
type textarea "x"
type textarea "красный текст не переводим, коммент тоже"
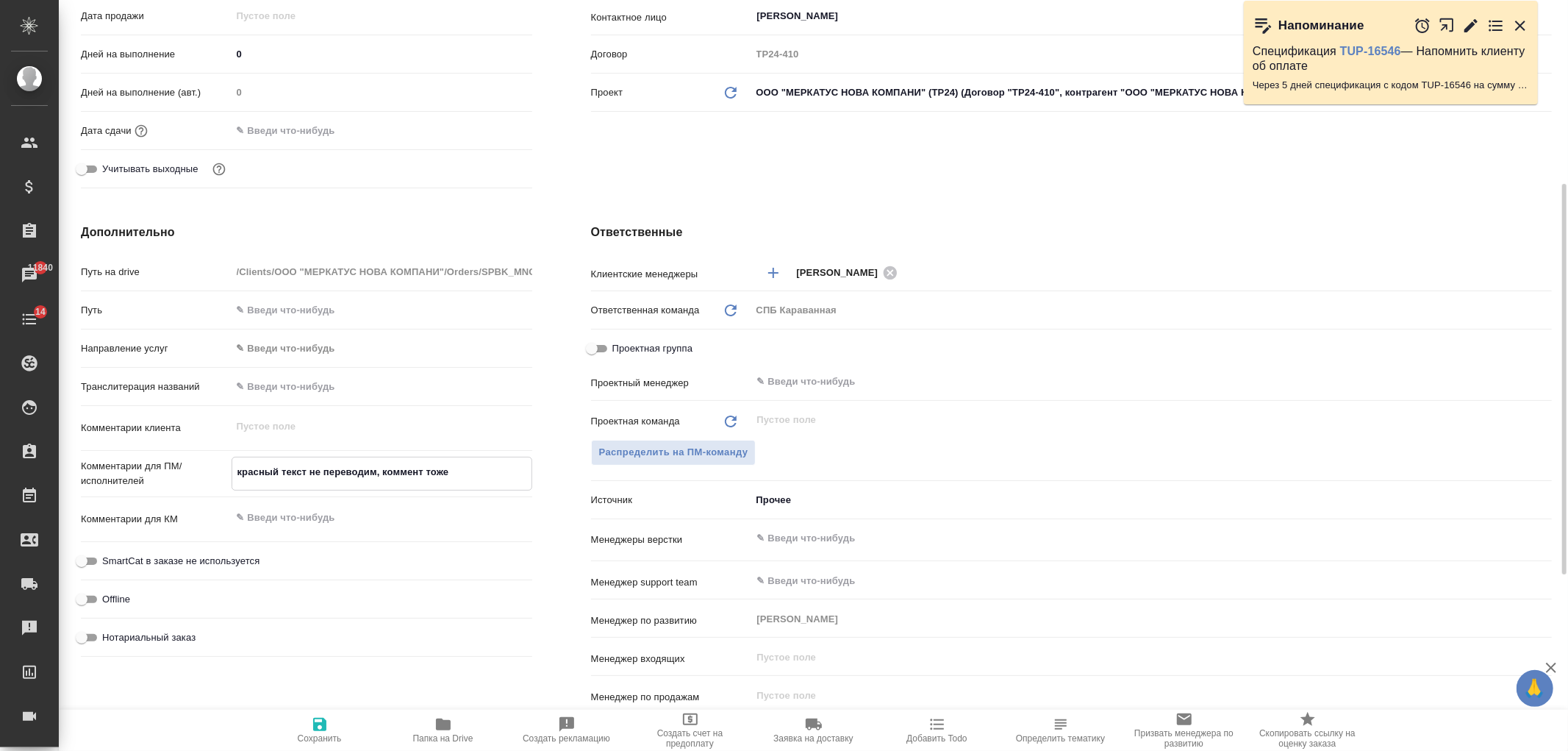
type textarea "x"
click at [304, 721] on span "Сохранить" at bounding box center [320, 728] width 106 height 27
type textarea "x"
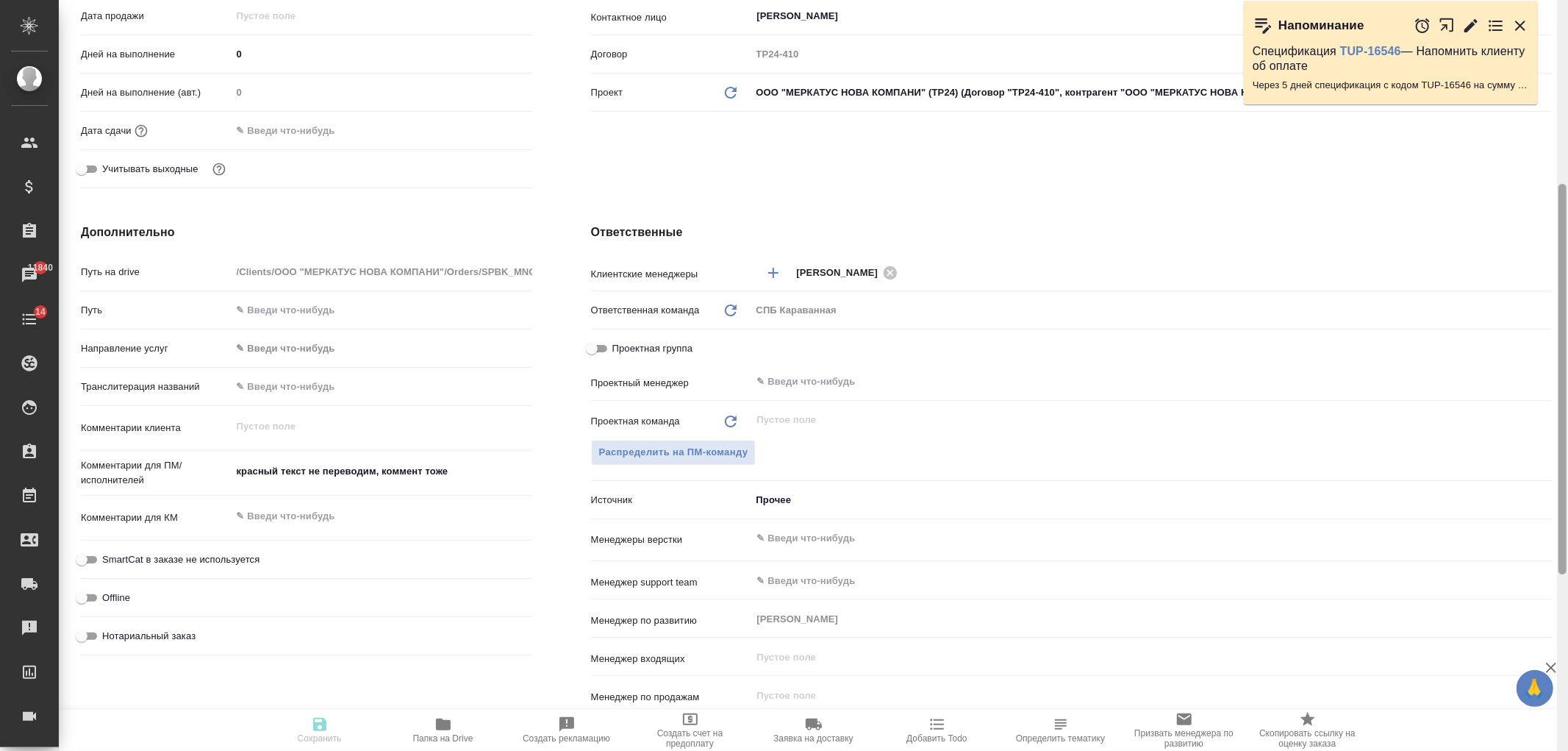
type textarea "x"
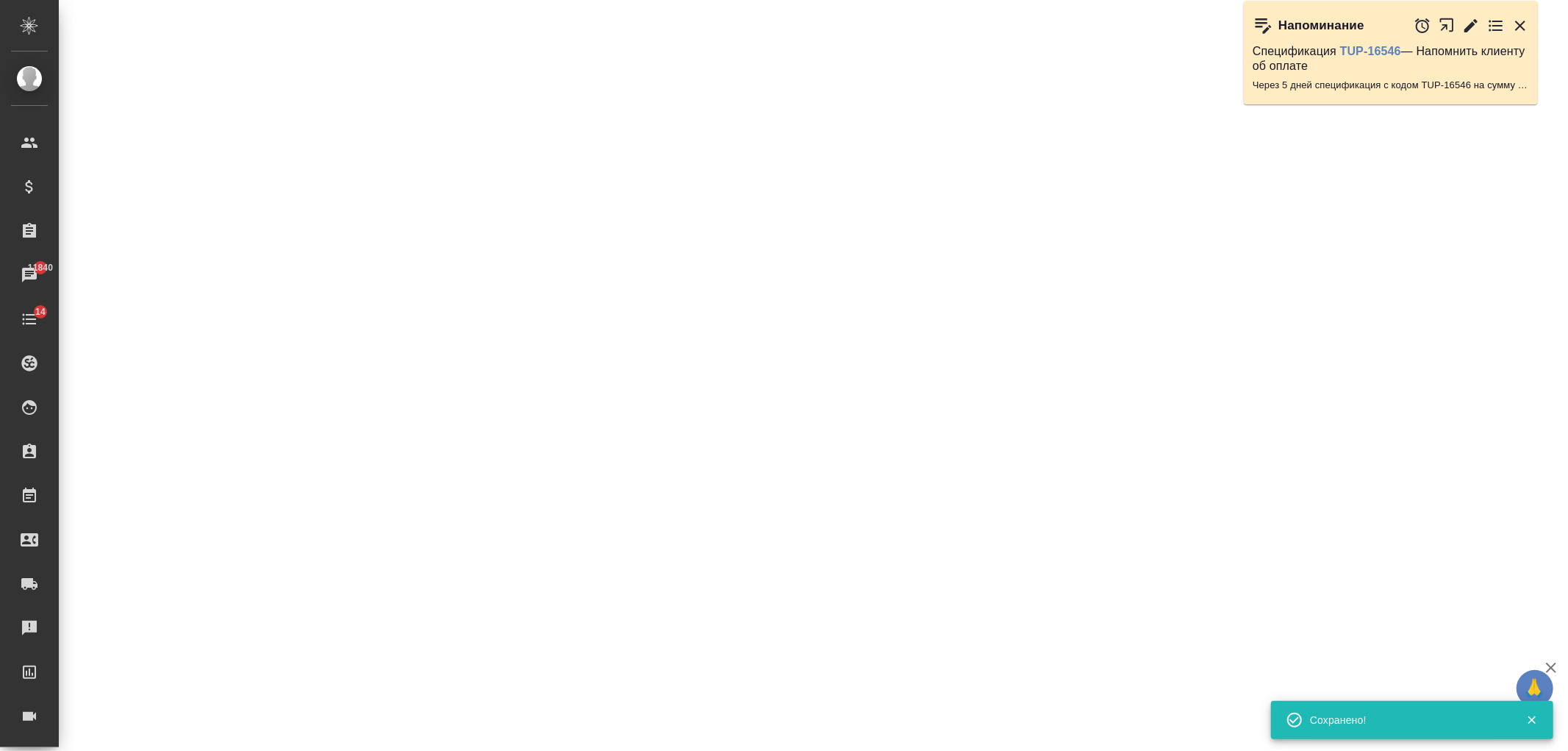
select select "RU"
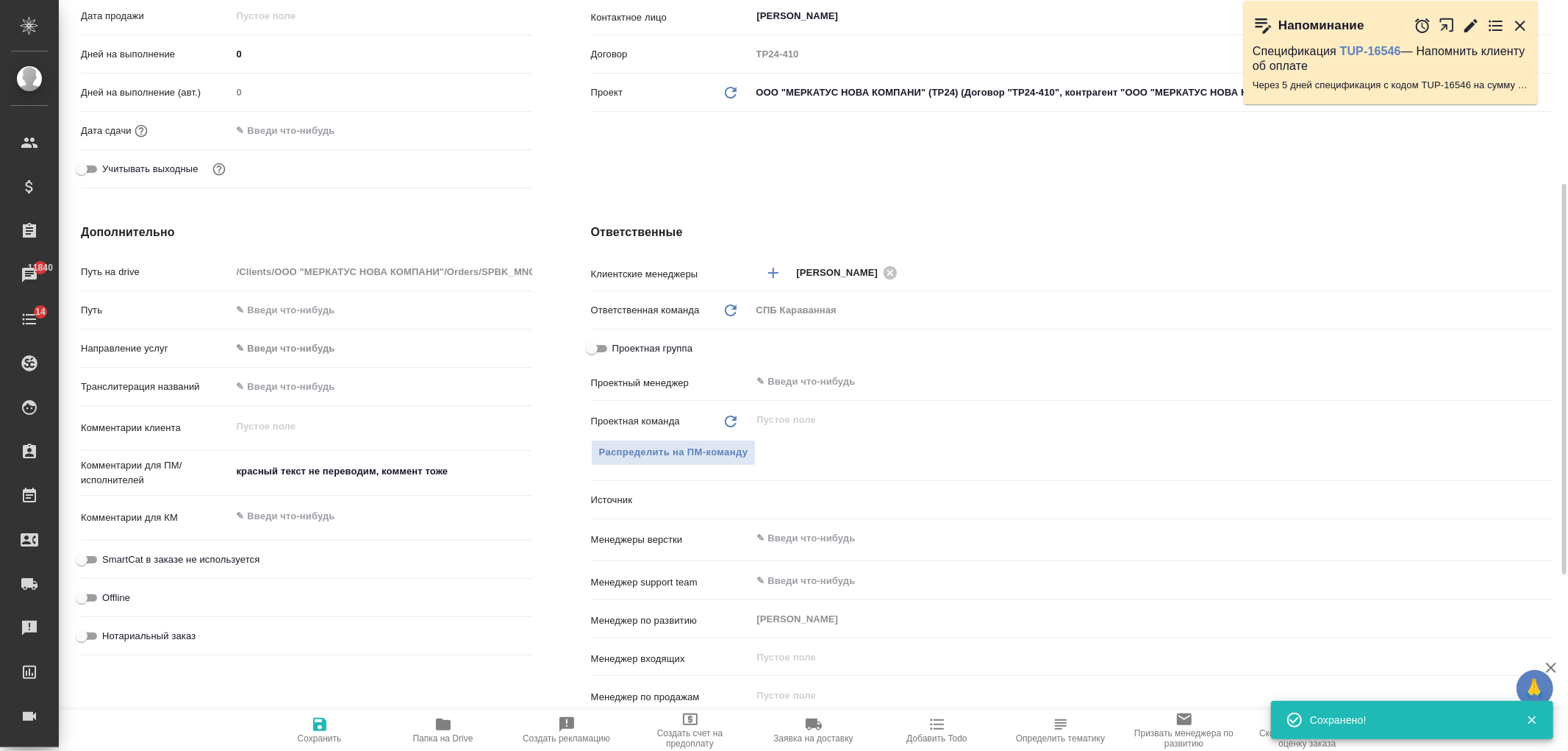
type textarea "x"
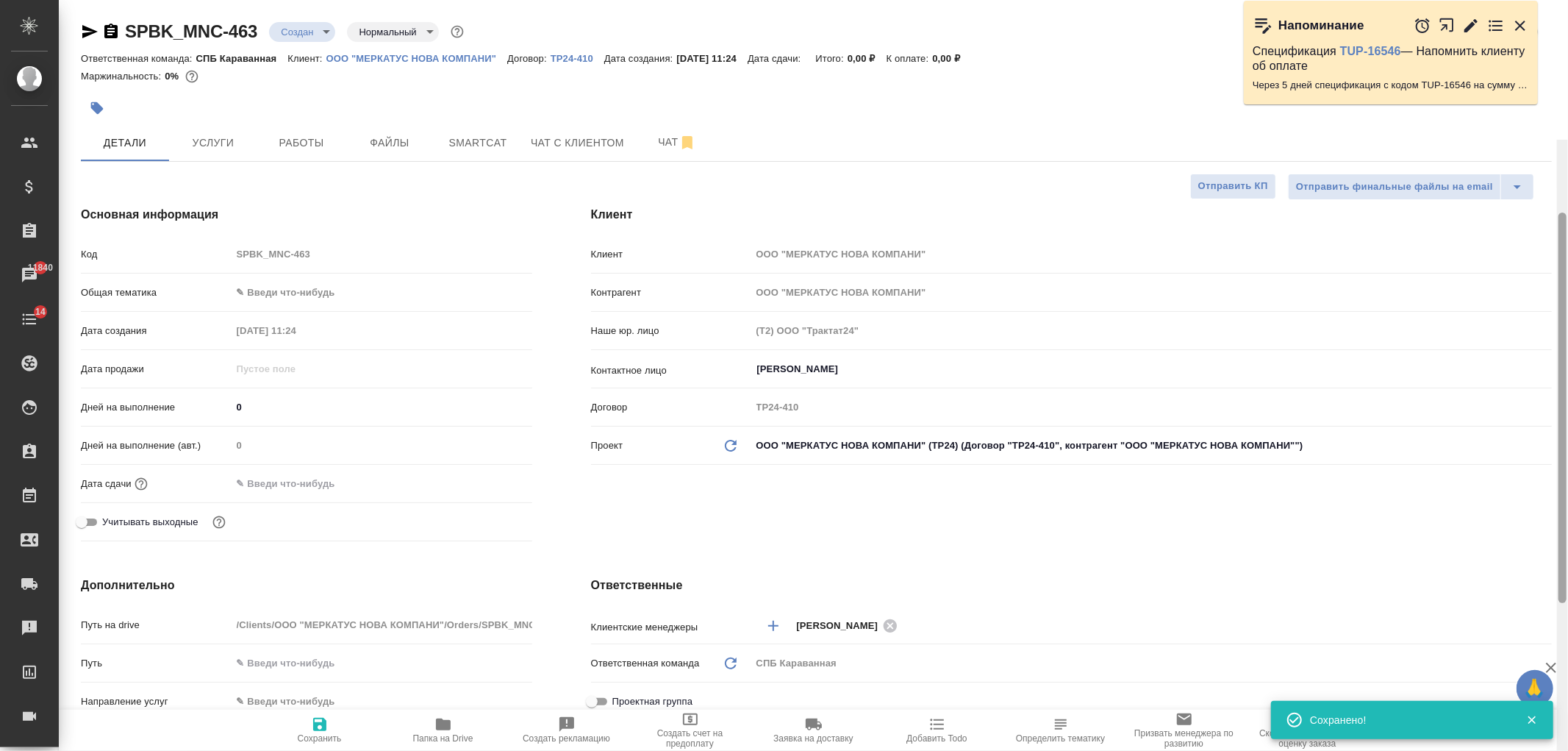
drag, startPoint x: 1566, startPoint y: 524, endPoint x: 1494, endPoint y: 103, distance: 427.1
click at [1564, 212] on div at bounding box center [1562, 407] width 9 height 390
click at [201, 130] on button "Услуги" at bounding box center [213, 142] width 88 height 37
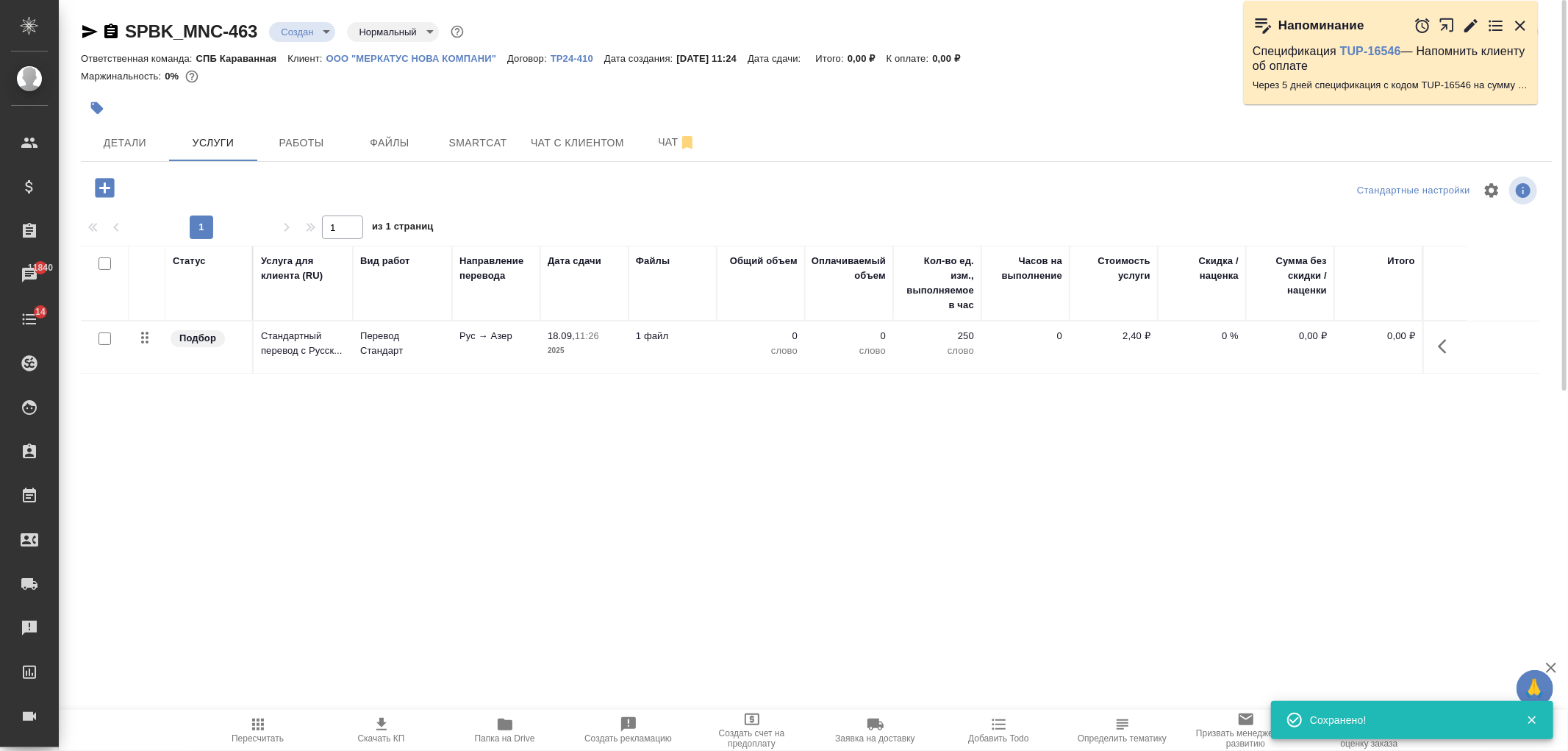
click at [319, 33] on body "🙏 .cls-1 fill:#fff; AWATERA [PERSON_NAME] Спецификации Заказы 11840 Чаты 14 Tod…" at bounding box center [784, 375] width 1568 height 751
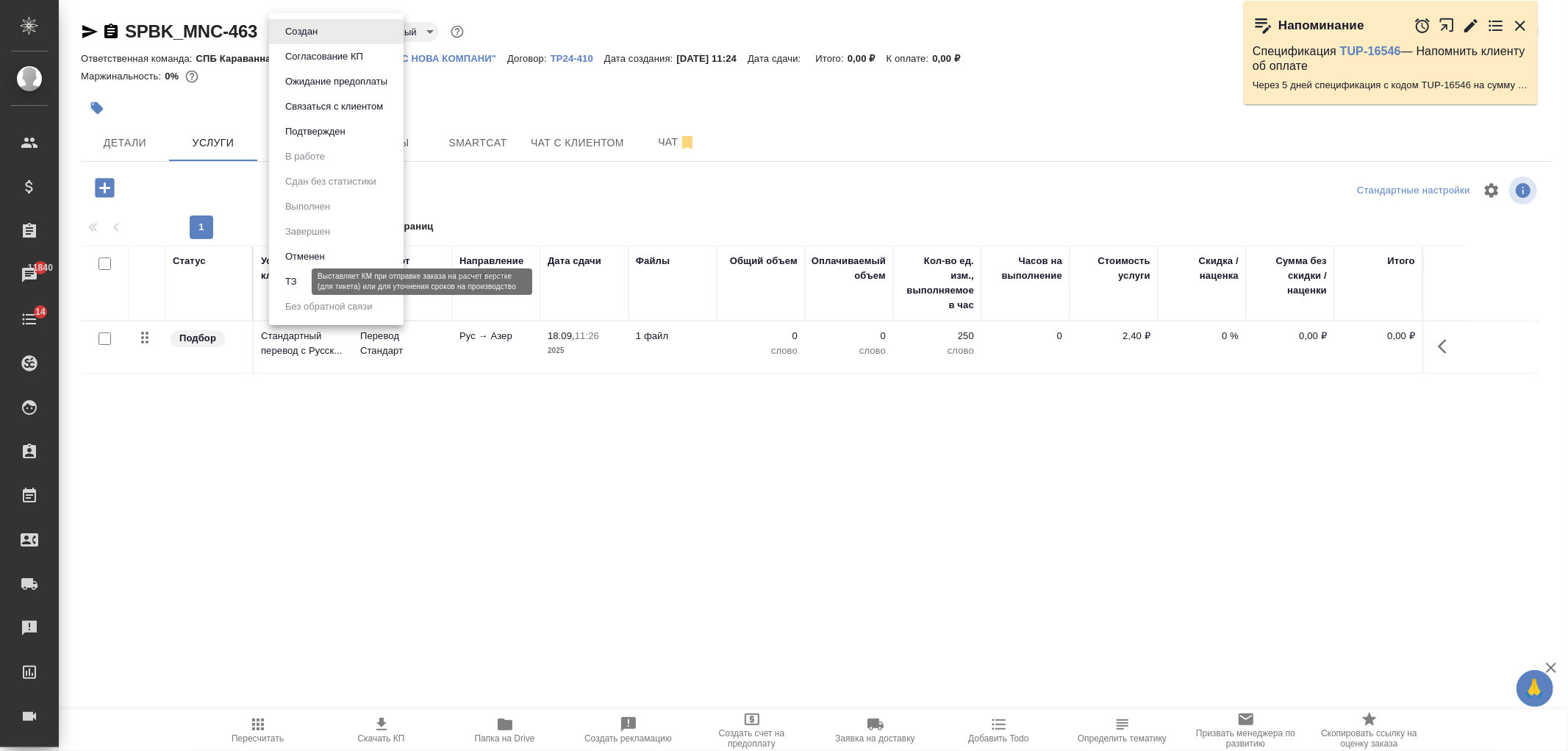
click at [297, 282] on button "ТЗ" at bounding box center [292, 281] width 21 height 16
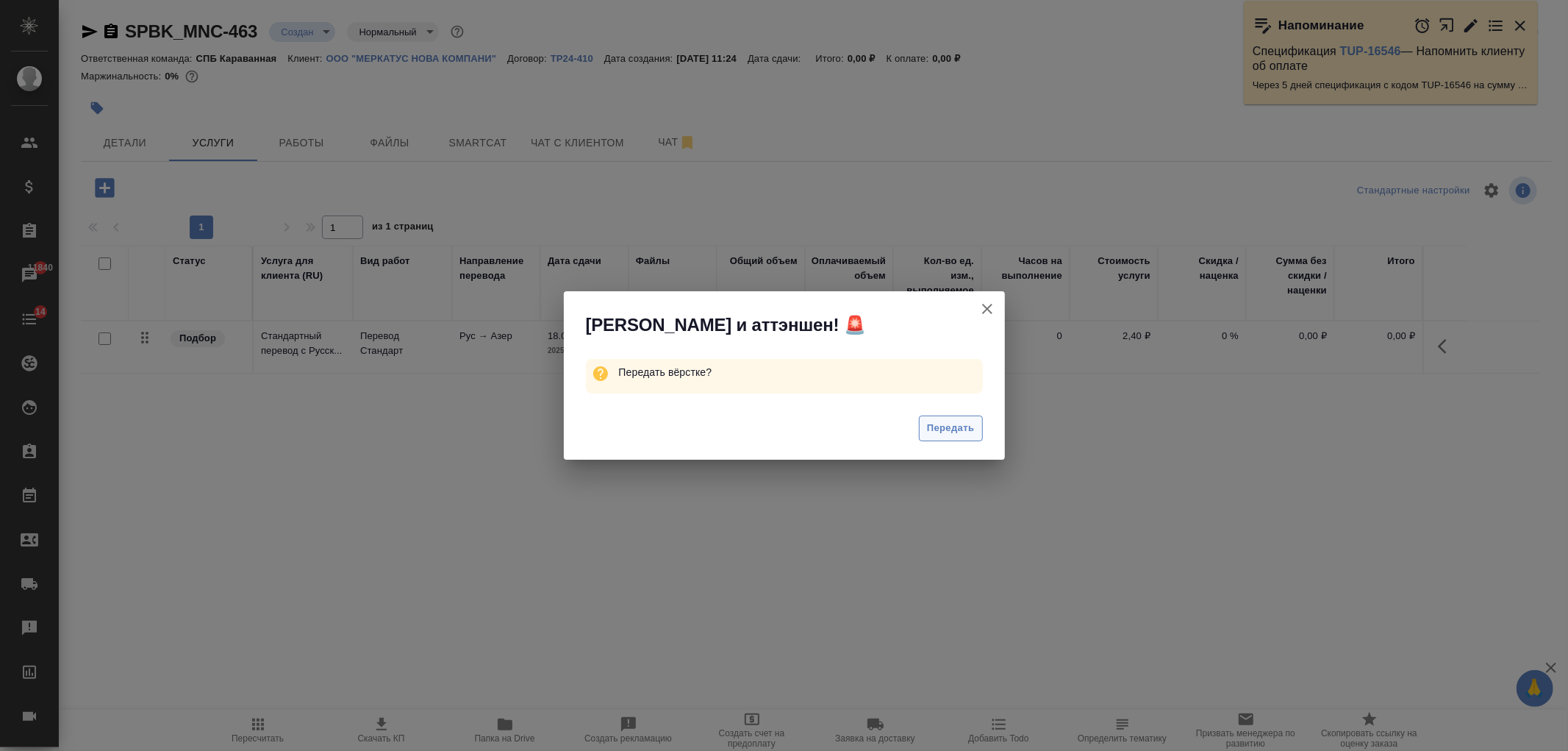
click at [957, 428] on span "Передать" at bounding box center [951, 428] width 47 height 17
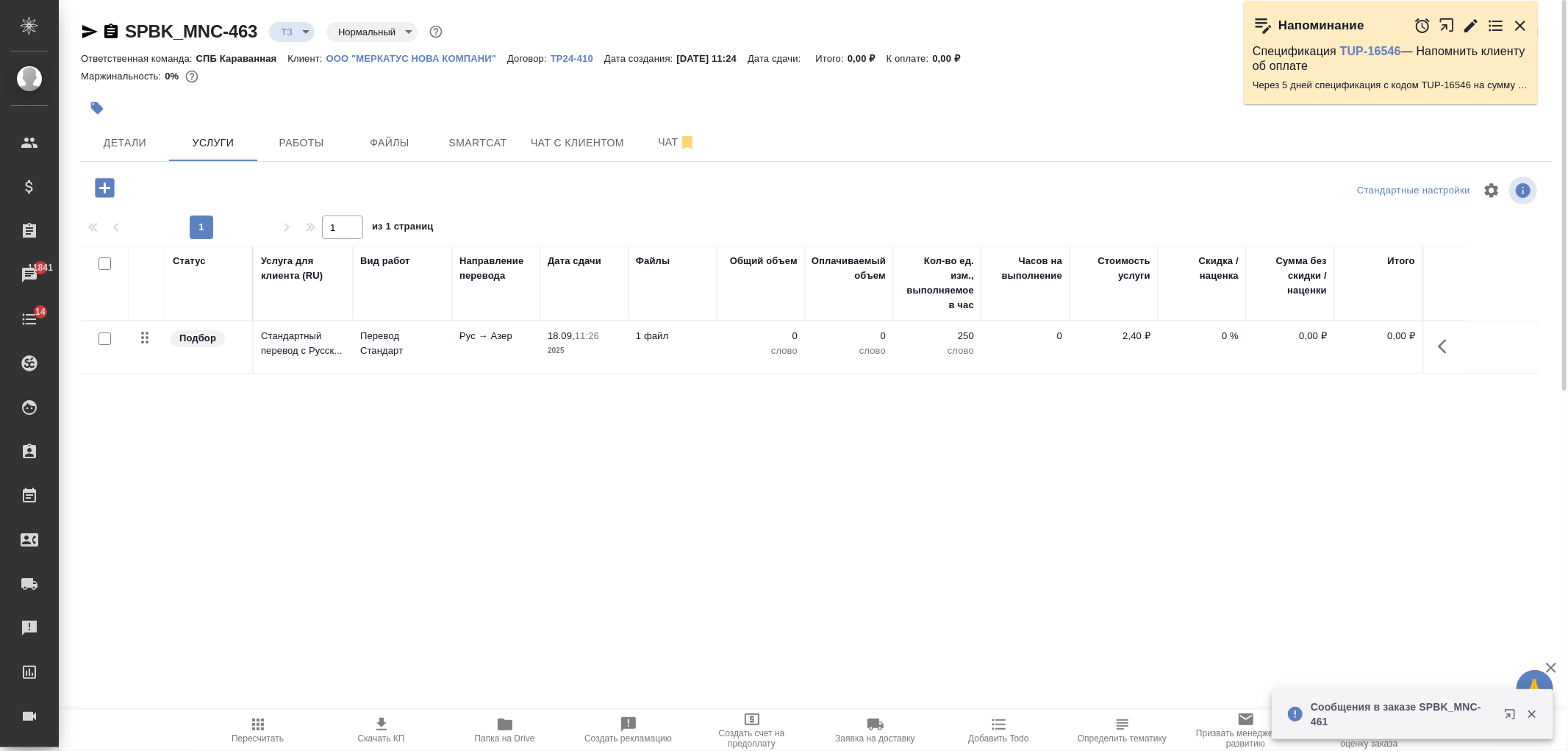
click at [100, 343] on input "checkbox" at bounding box center [104, 338] width 12 height 12
checkbox input "true"
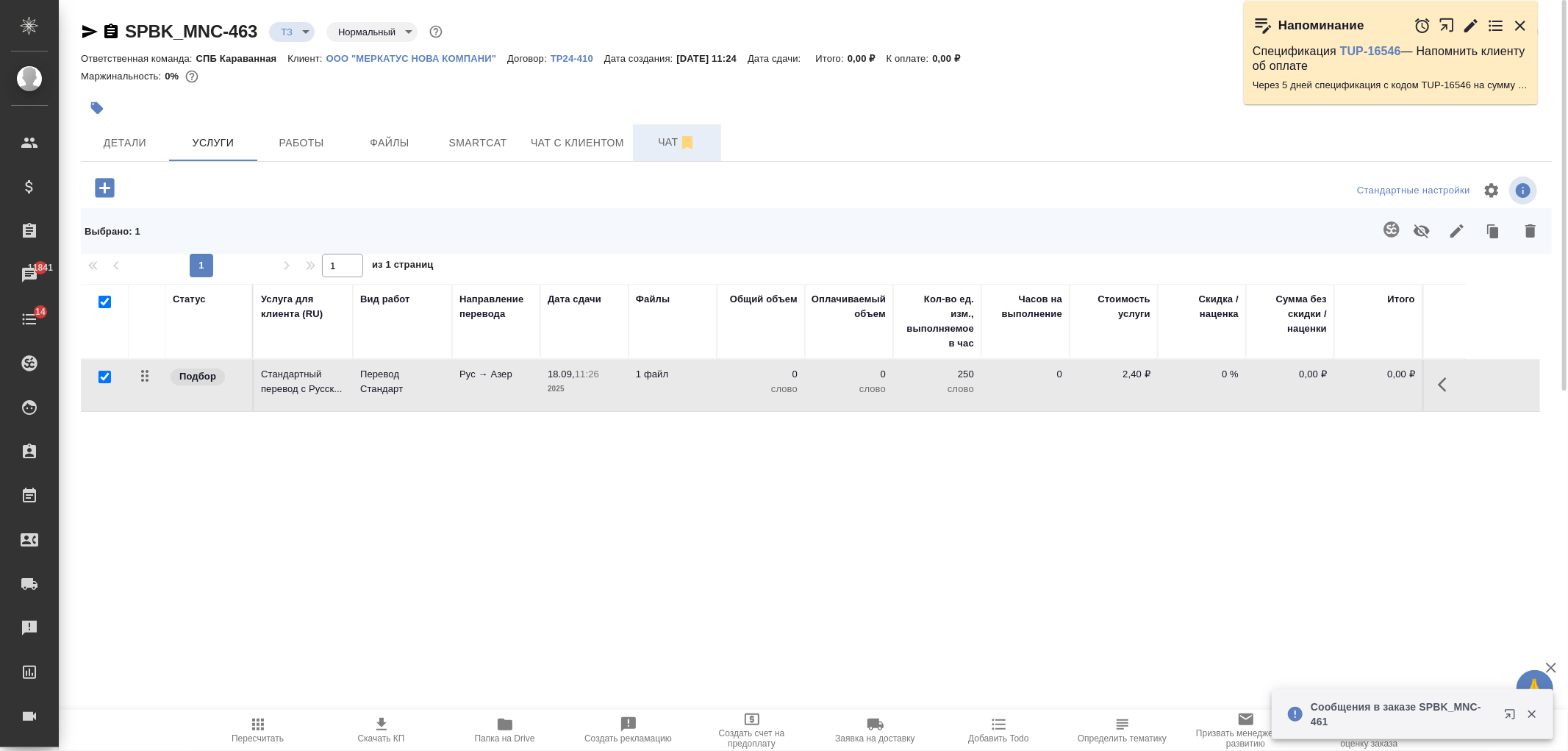
click at [672, 151] on span "Чат" at bounding box center [677, 141] width 71 height 18
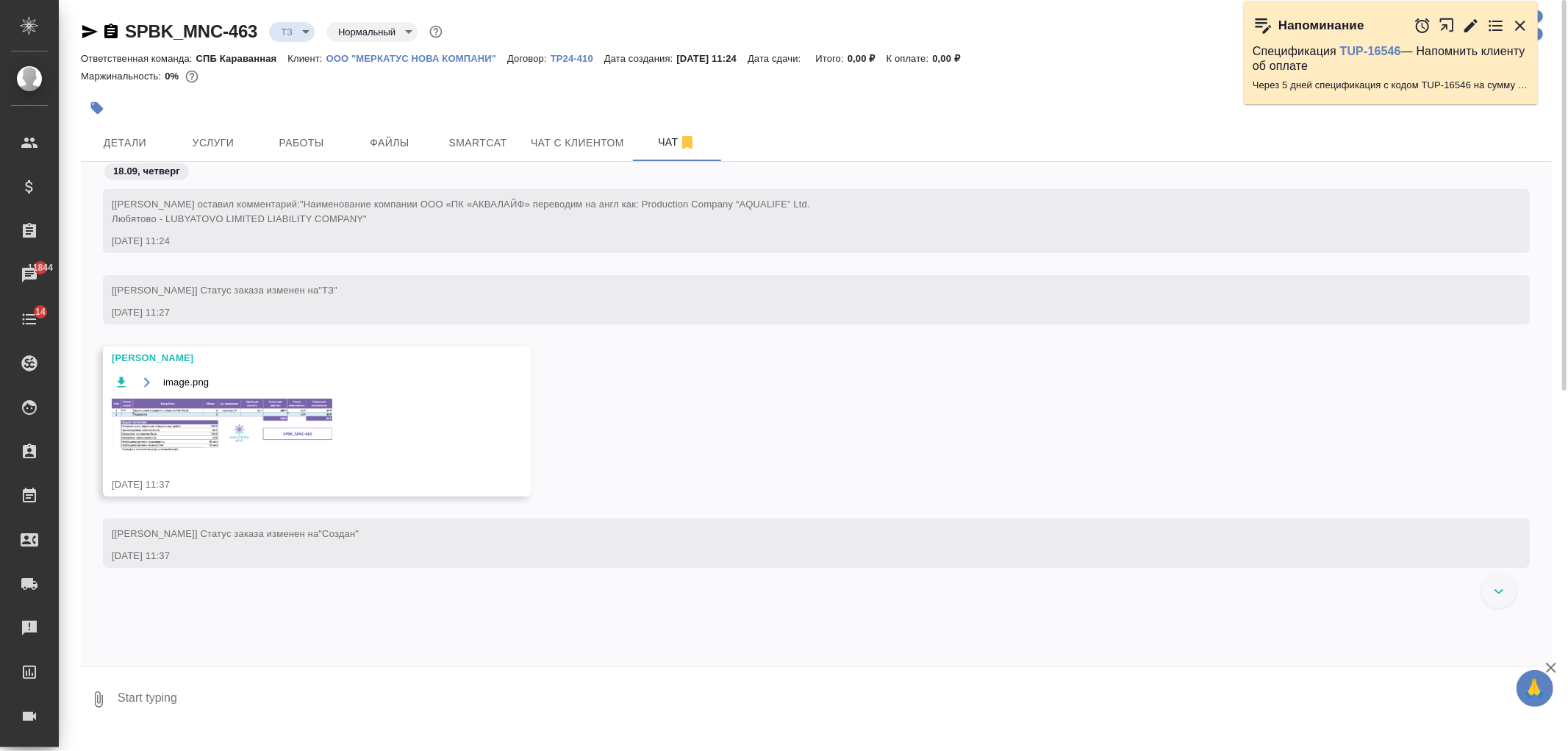
click at [231, 426] on img at bounding box center [222, 425] width 221 height 53
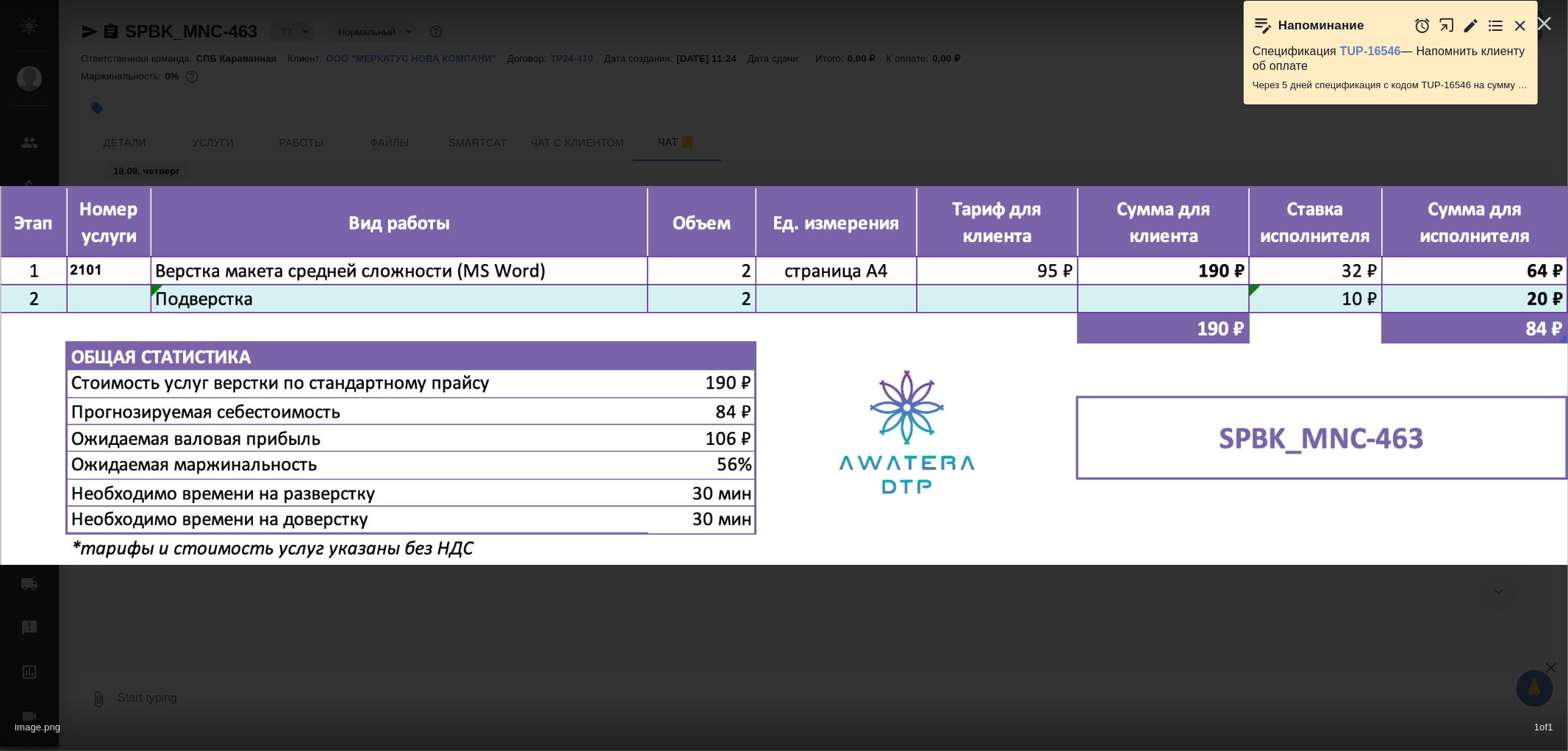
click at [508, 657] on div "image.png 1 of 1" at bounding box center [784, 375] width 1568 height 751
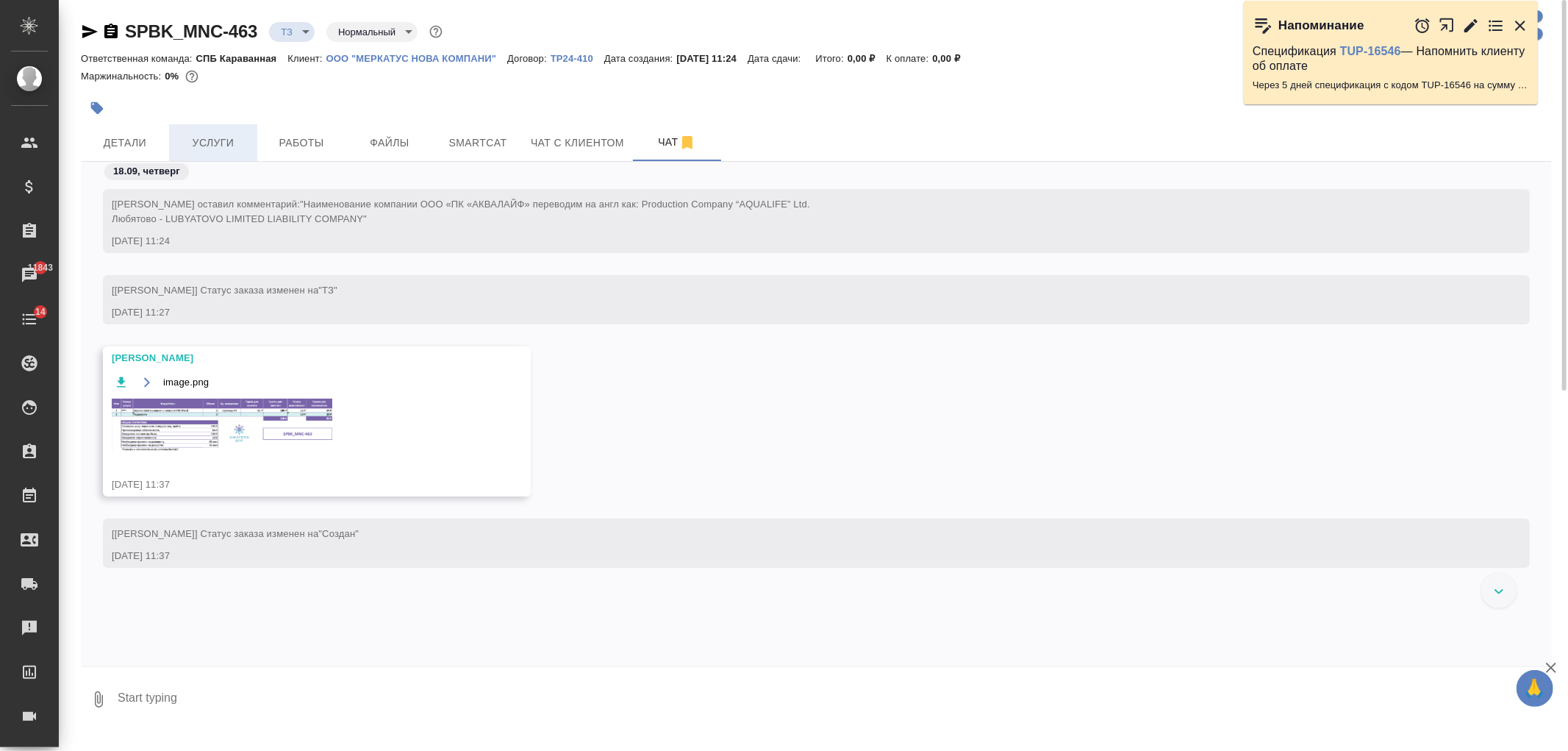
click at [219, 143] on span "Услуги" at bounding box center [213, 142] width 71 height 18
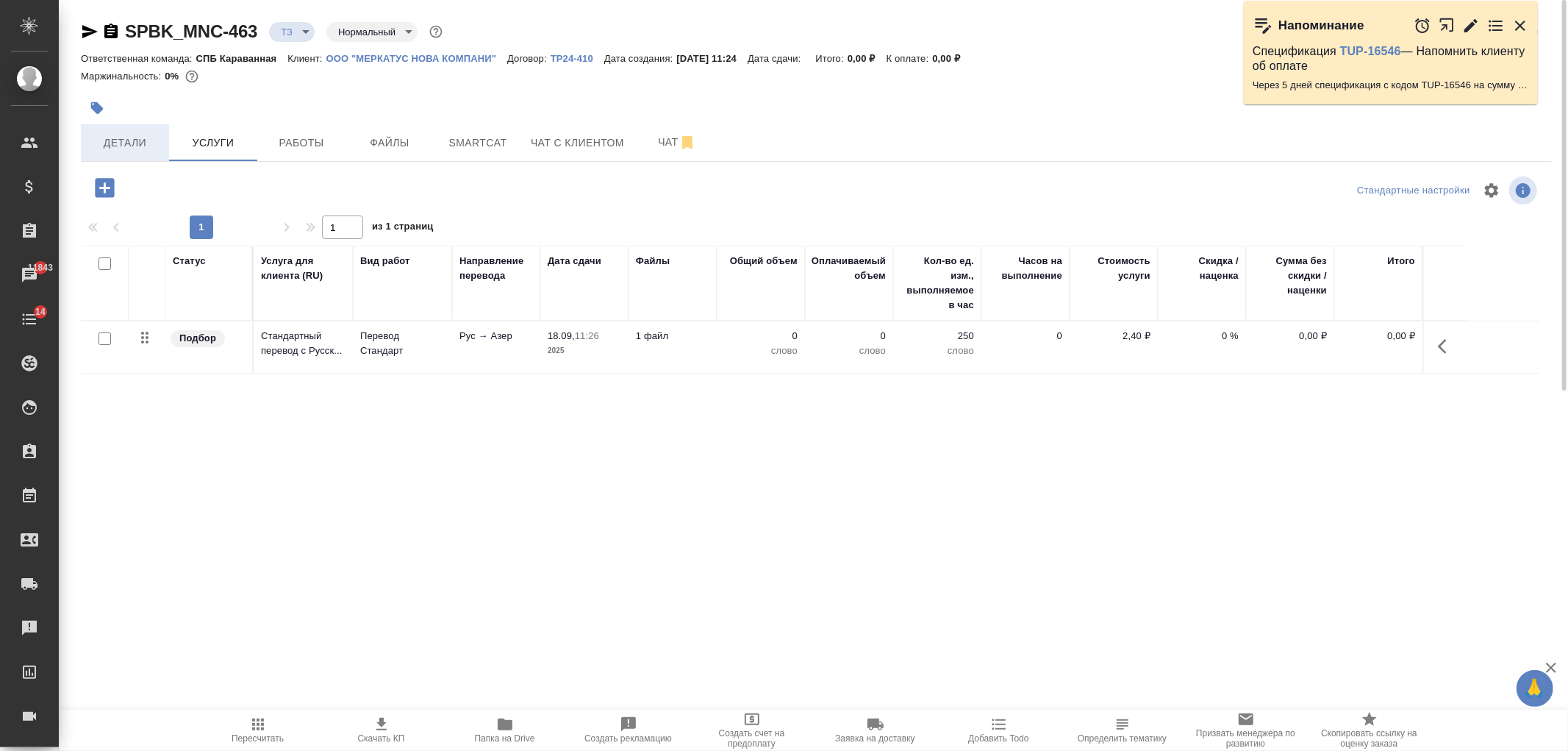
click at [136, 141] on span "Детали" at bounding box center [125, 142] width 71 height 18
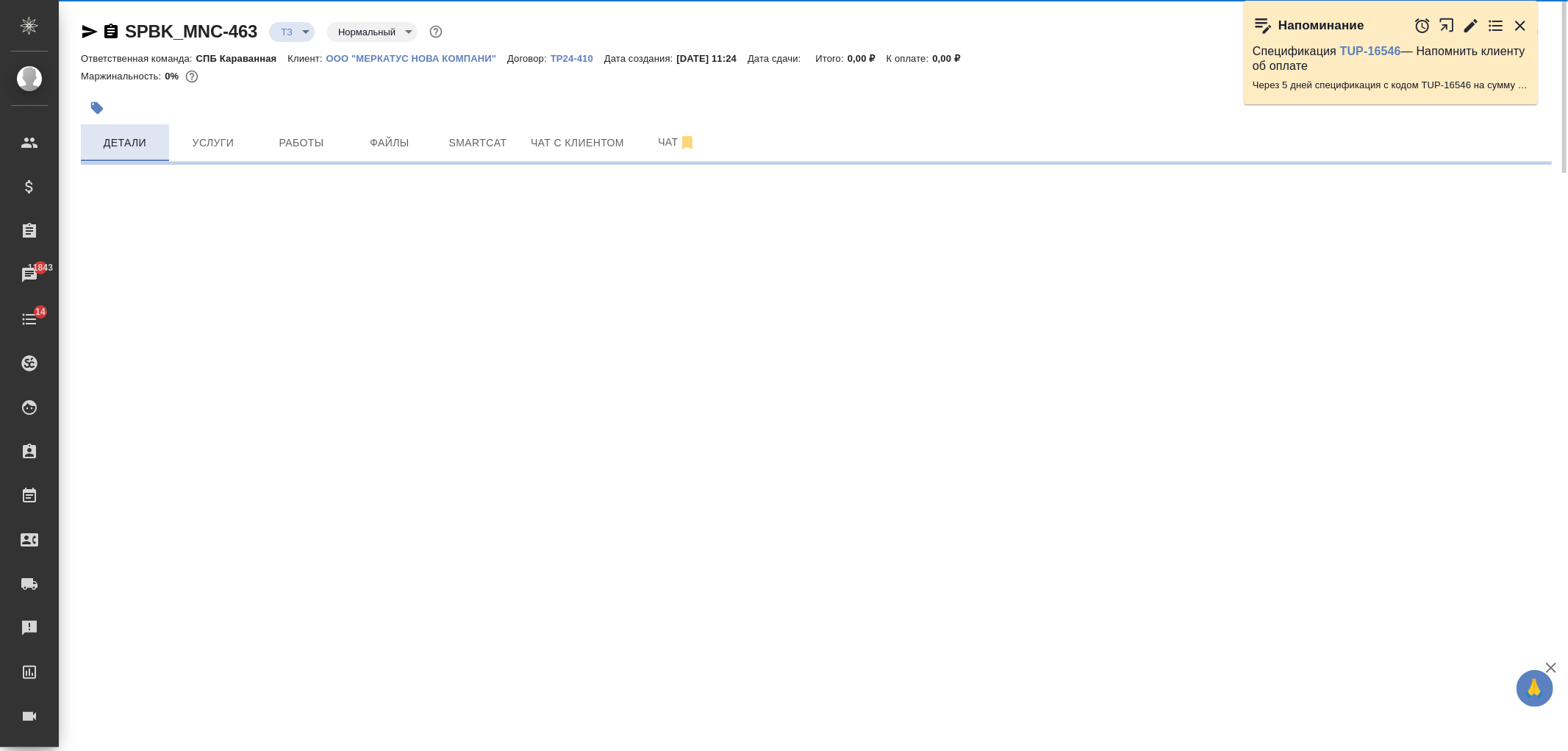
select select "RU"
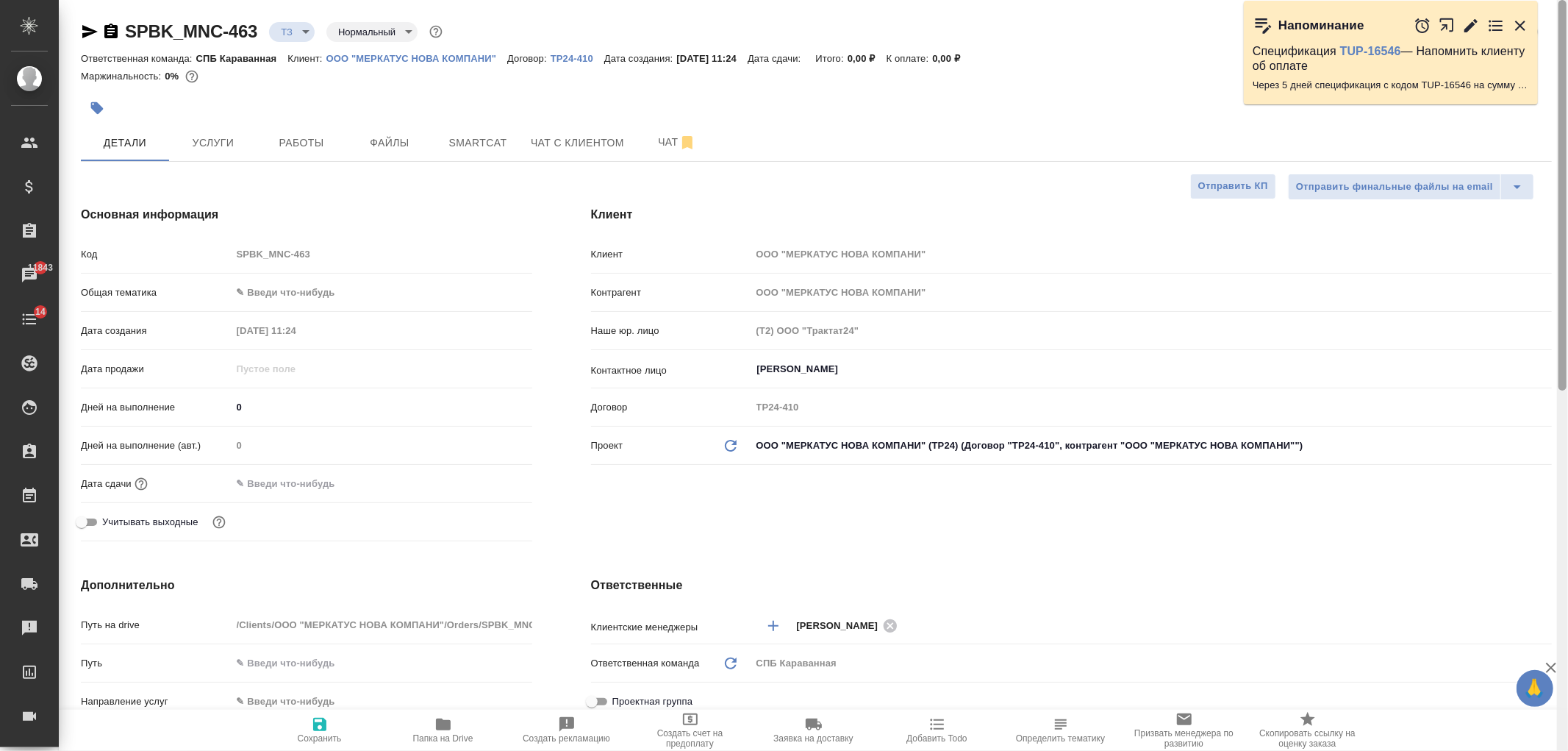
type textarea "x"
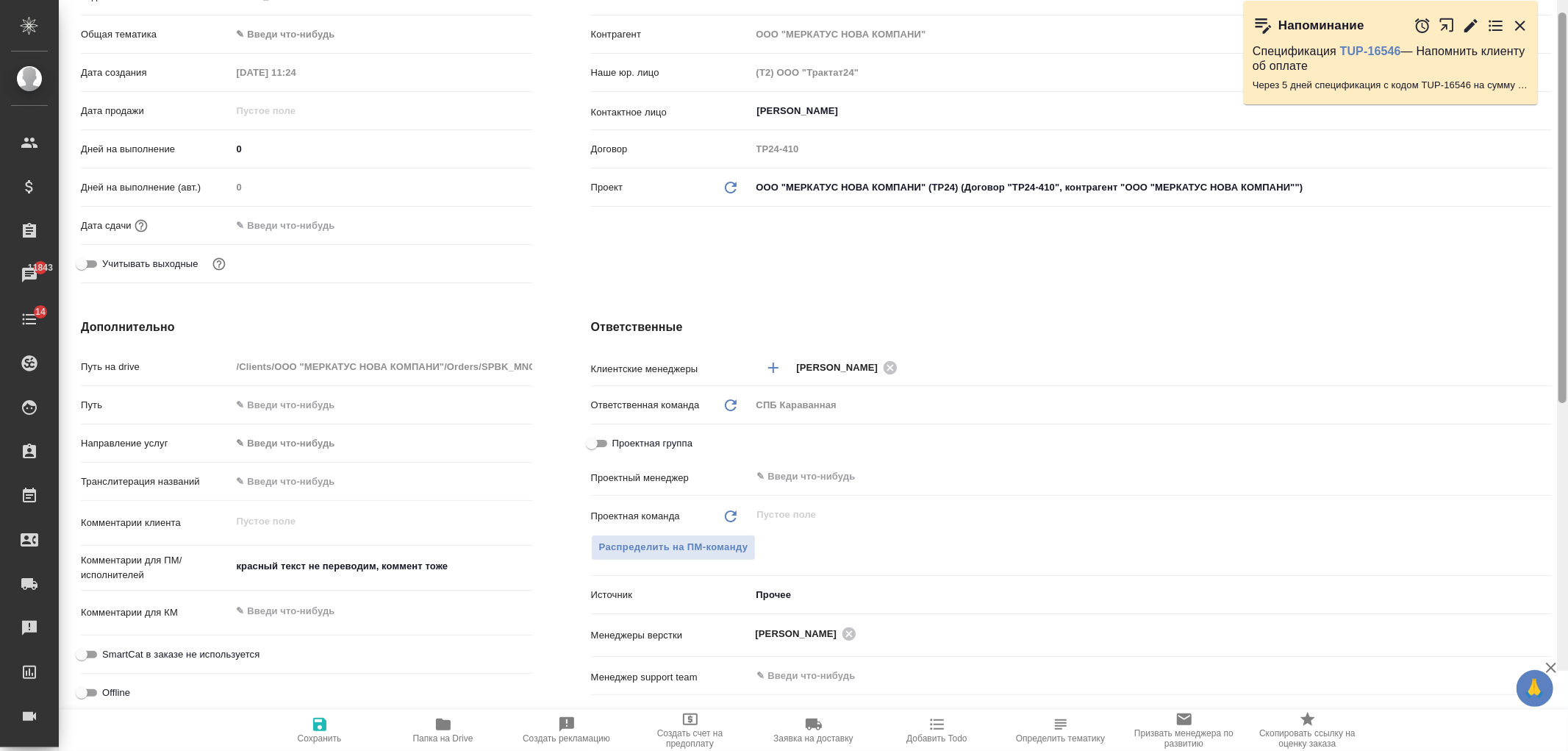
scroll to position [301, 0]
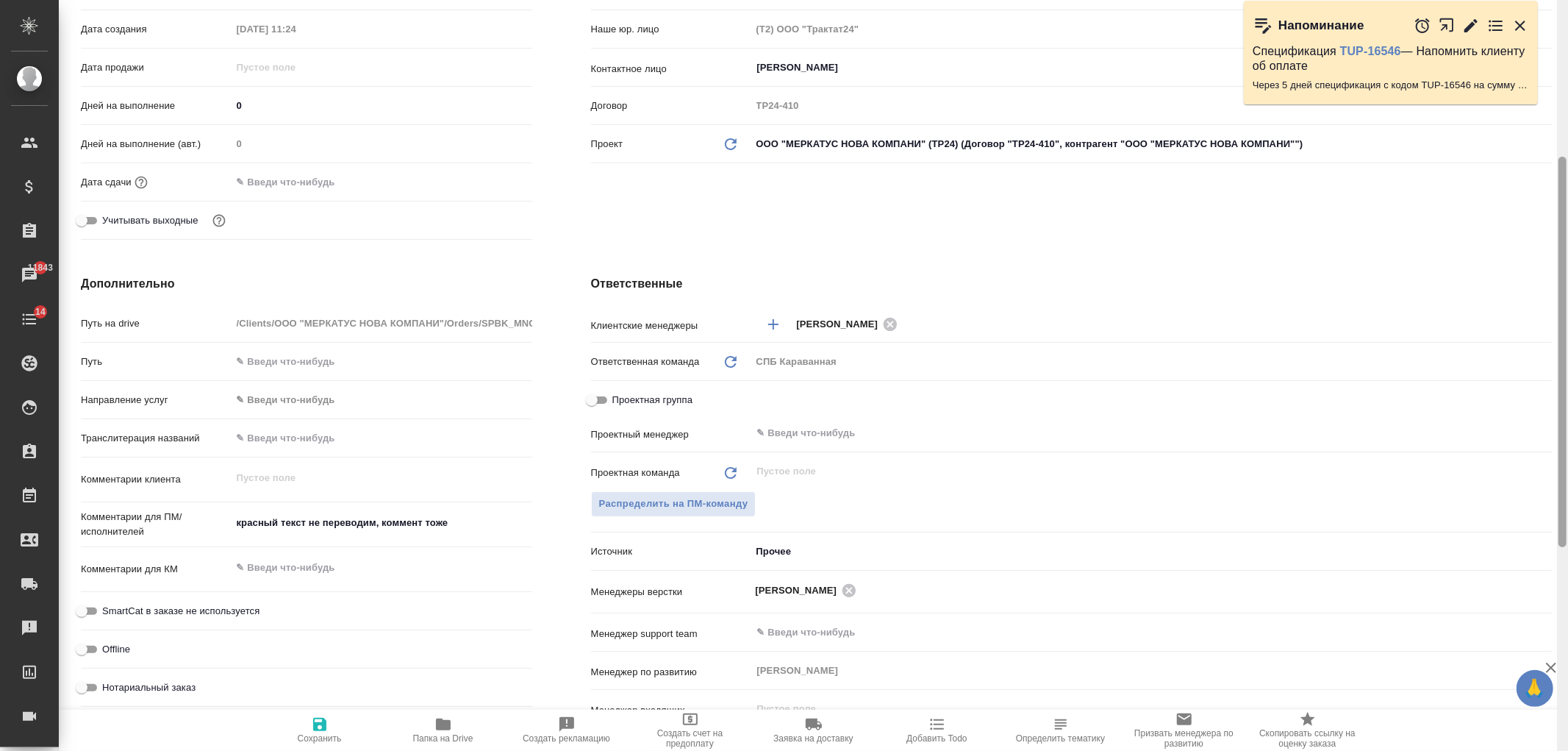
drag, startPoint x: 1561, startPoint y: 200, endPoint x: 1567, endPoint y: 357, distance: 157.1
click at [1567, 357] on div at bounding box center [1562, 375] width 11 height 751
type textarea "x"
click at [498, 521] on textarea "красный текст не переводим, коммент тоже" at bounding box center [382, 523] width 300 height 25
type textarea "красный текст не переводим, коммент тоже"
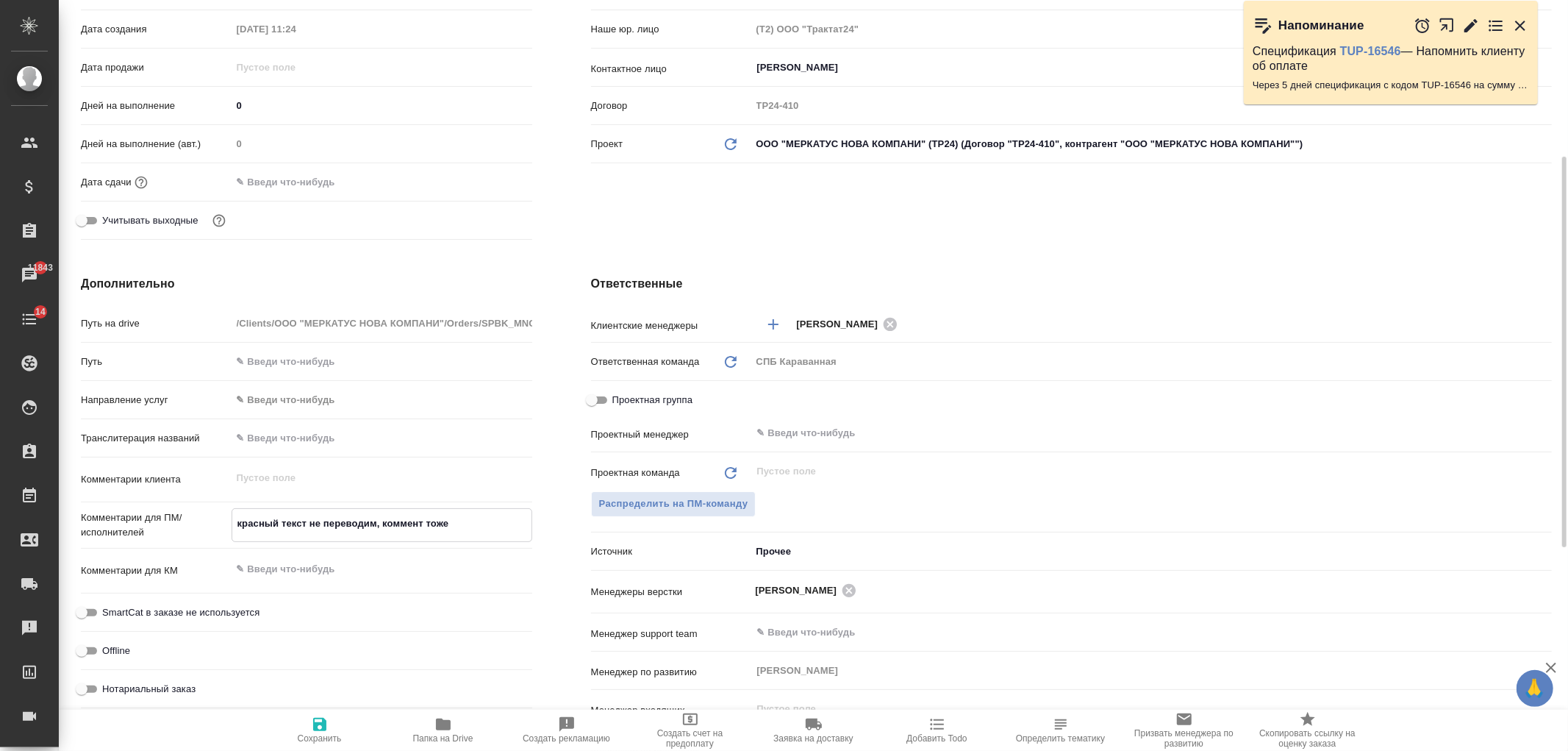
type textarea "x"
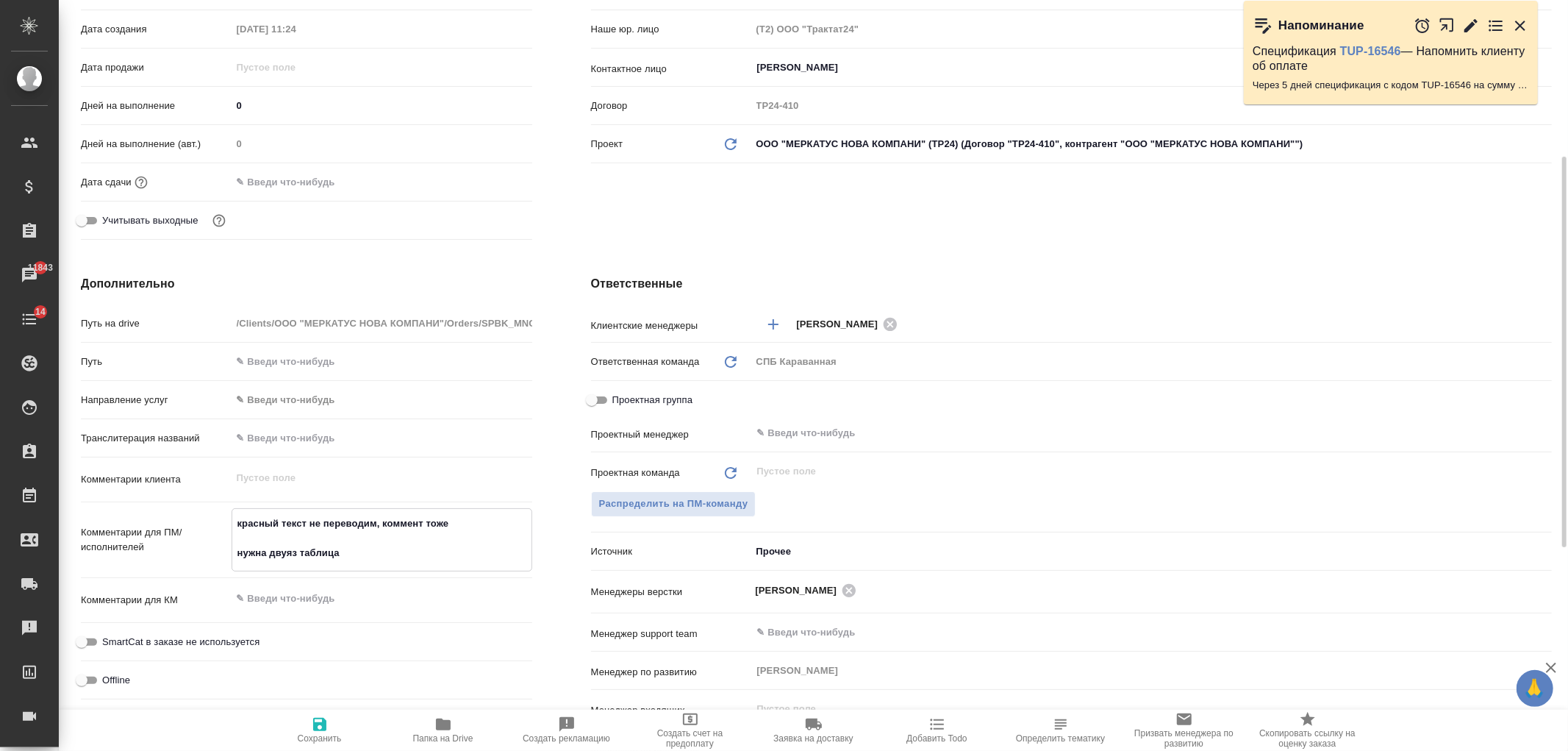
click at [313, 718] on icon "button" at bounding box center [320, 724] width 13 height 13
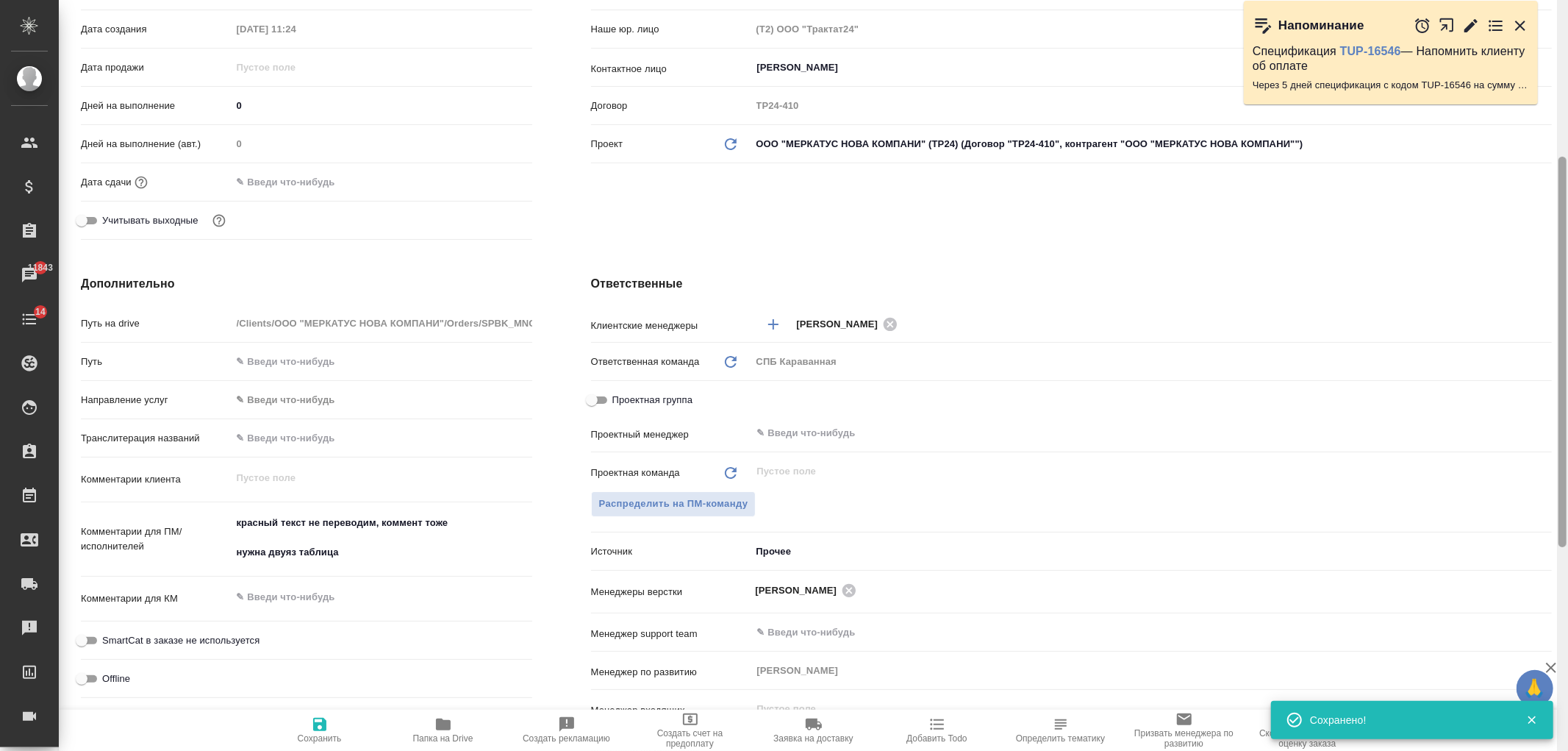
scroll to position [27, 0]
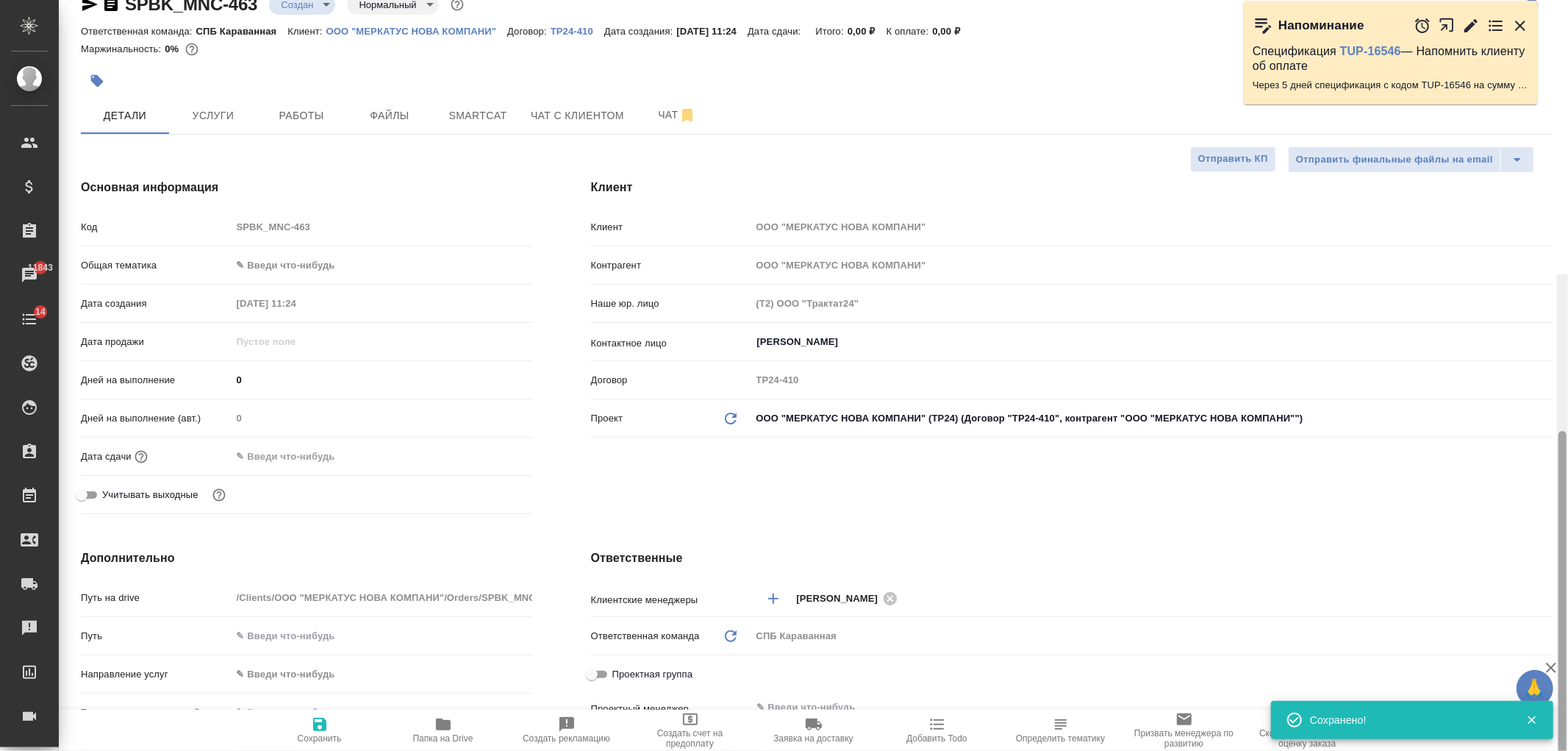
drag, startPoint x: 1560, startPoint y: 491, endPoint x: 1544, endPoint y: 218, distance: 273.5
click at [1552, 225] on div "SPBK_MNC-463 Создан new Нормальный normal Кратко детали заказа Ответственная ко…" at bounding box center [813, 375] width 1509 height 751
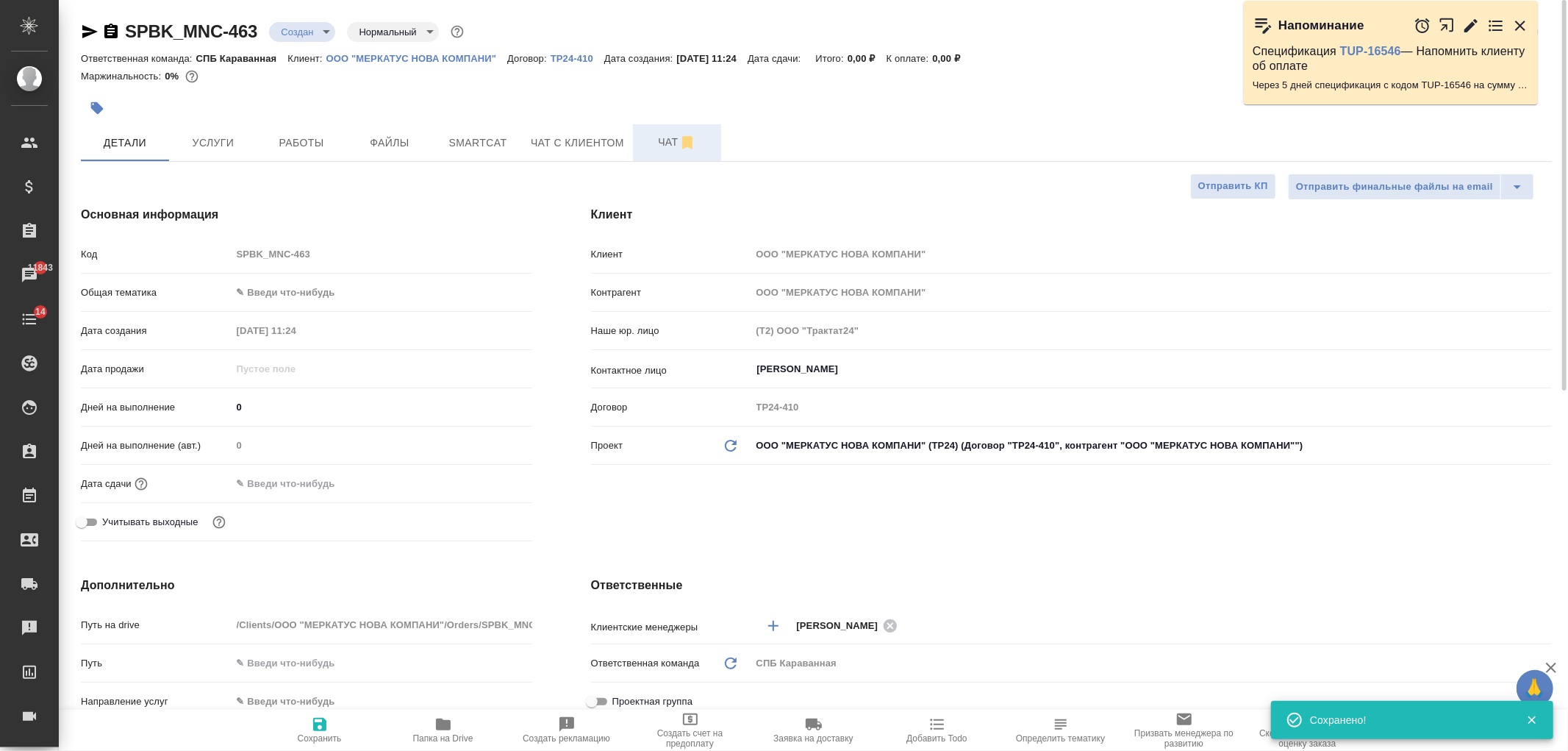
click at [651, 143] on span "Чат" at bounding box center [677, 141] width 71 height 18
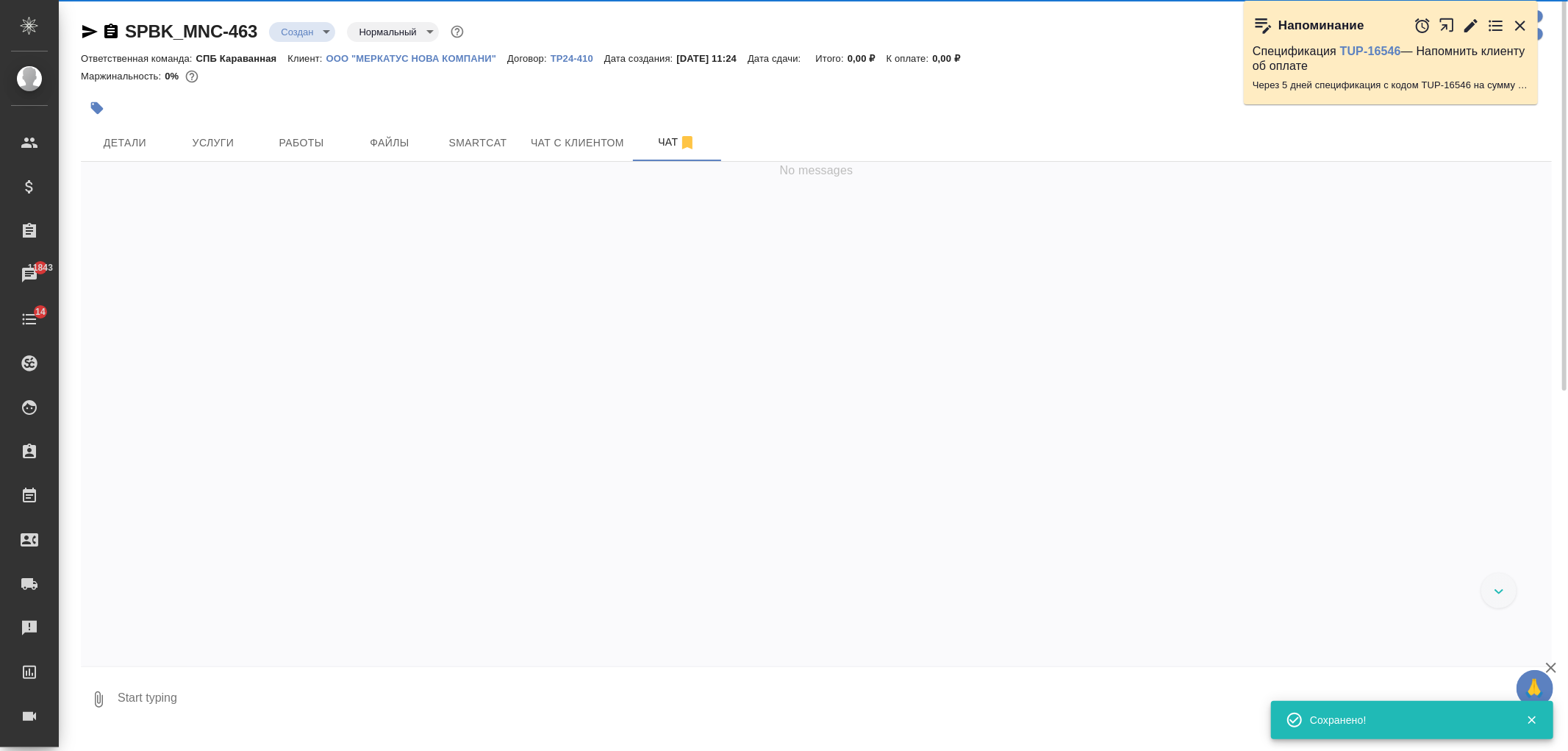
scroll to position [46, 0]
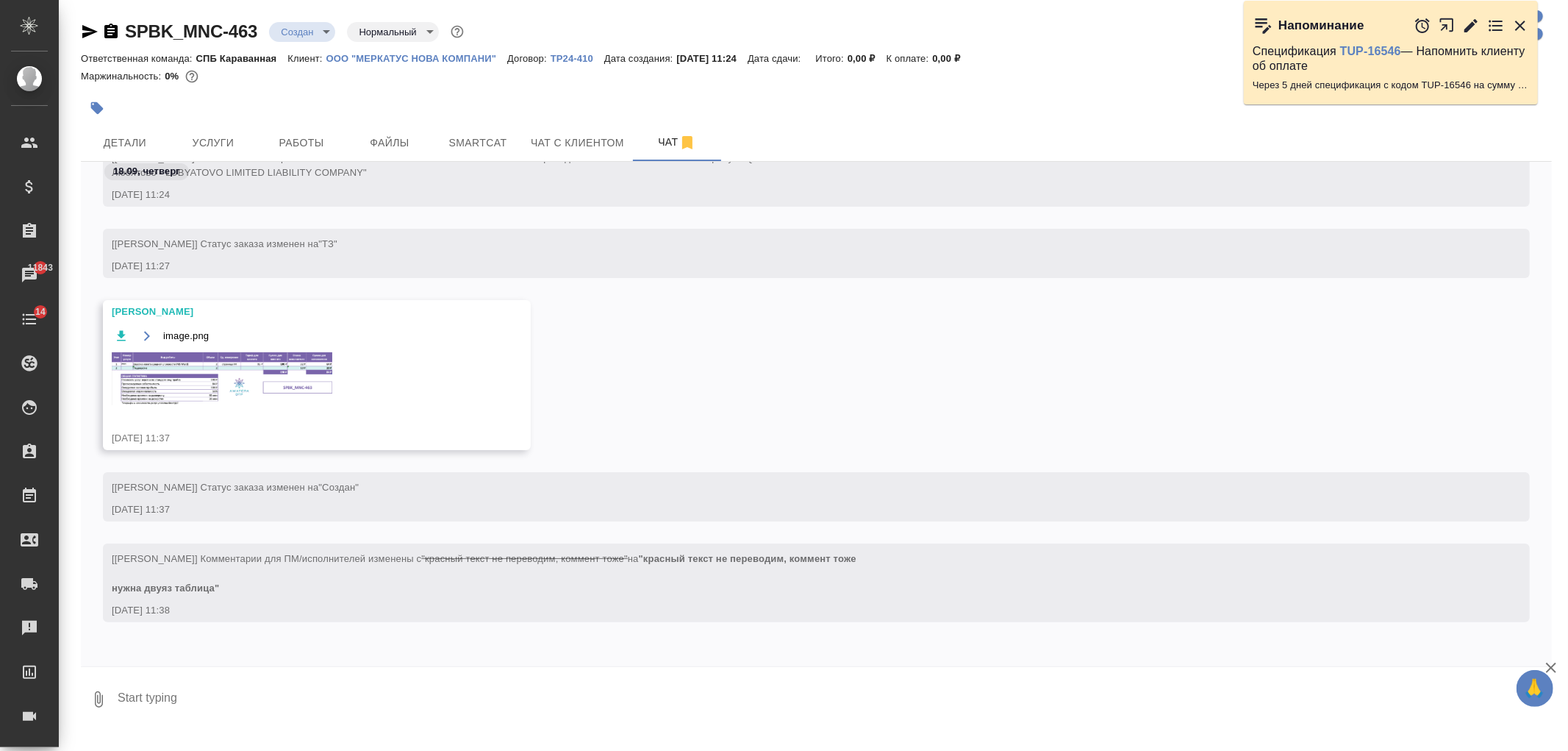
drag, startPoint x: 494, startPoint y: 410, endPoint x: 311, endPoint y: 326, distance: 201.4
click at [340, 331] on div "image.png" at bounding box center [295, 335] width 367 height 18
click at [226, 245] on button "Ответить на сообщение" at bounding box center [192, 246] width 161 height 28
click at [321, 686] on textarea at bounding box center [834, 699] width 1435 height 50
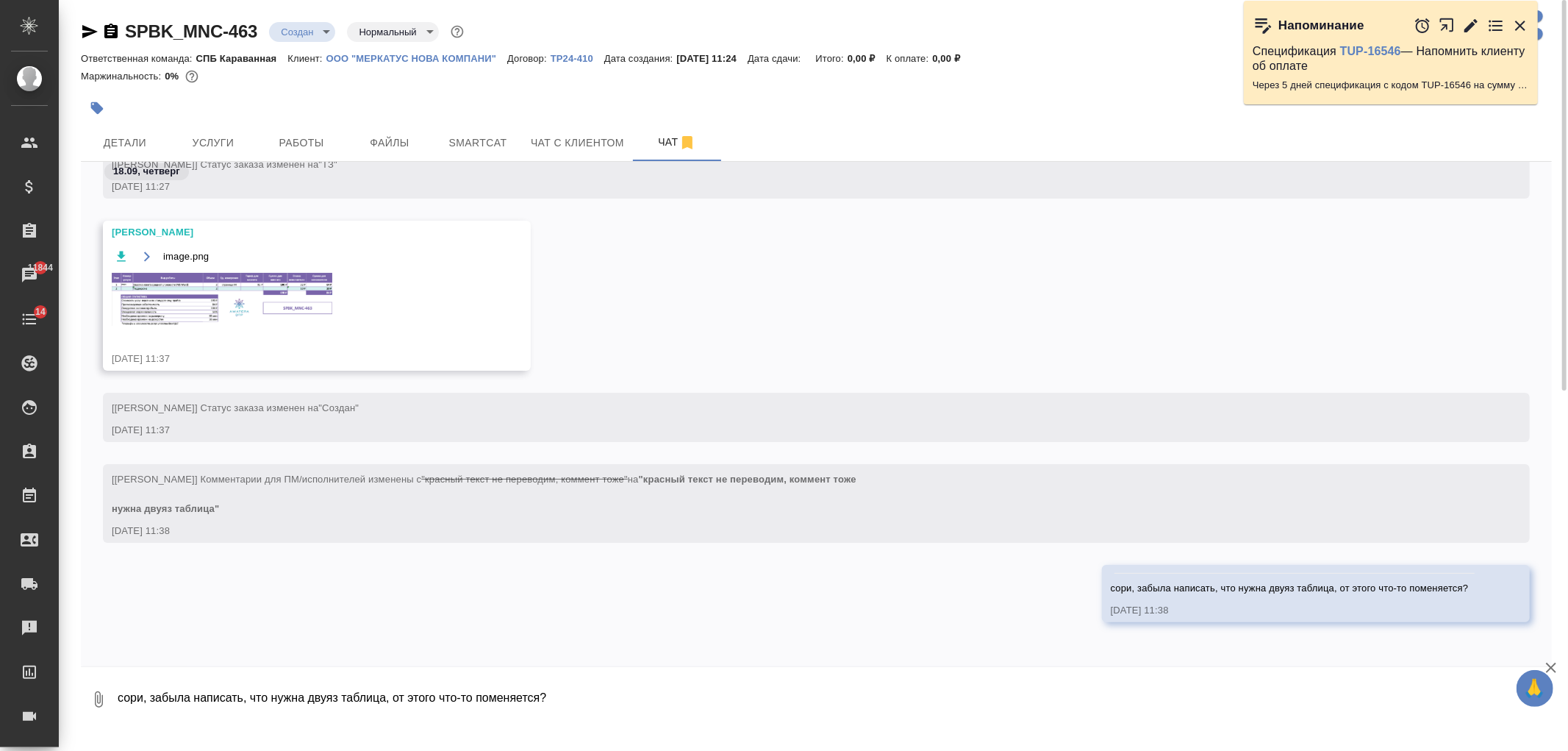
scroll to position [215, 0]
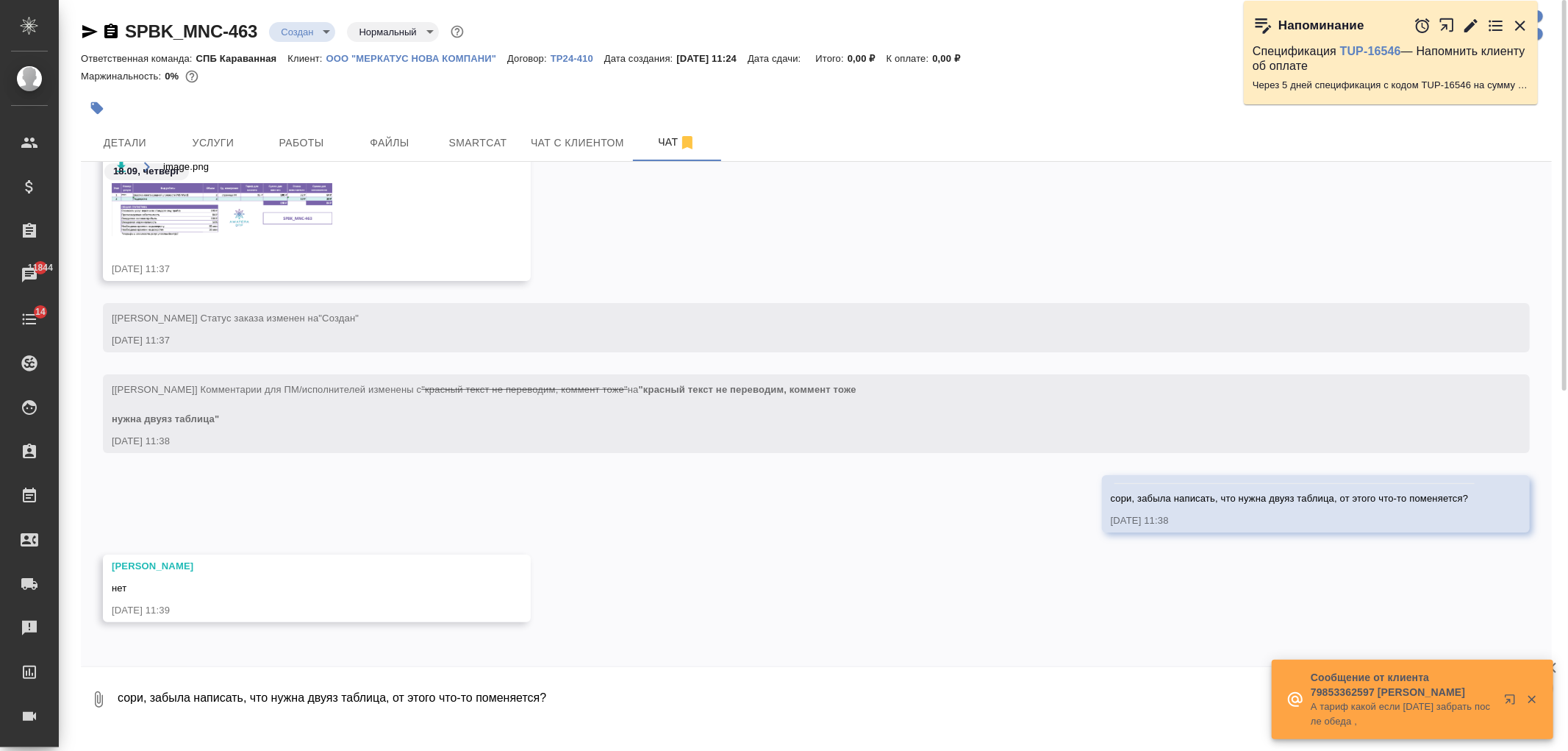
click at [273, 206] on img at bounding box center [222, 209] width 221 height 53
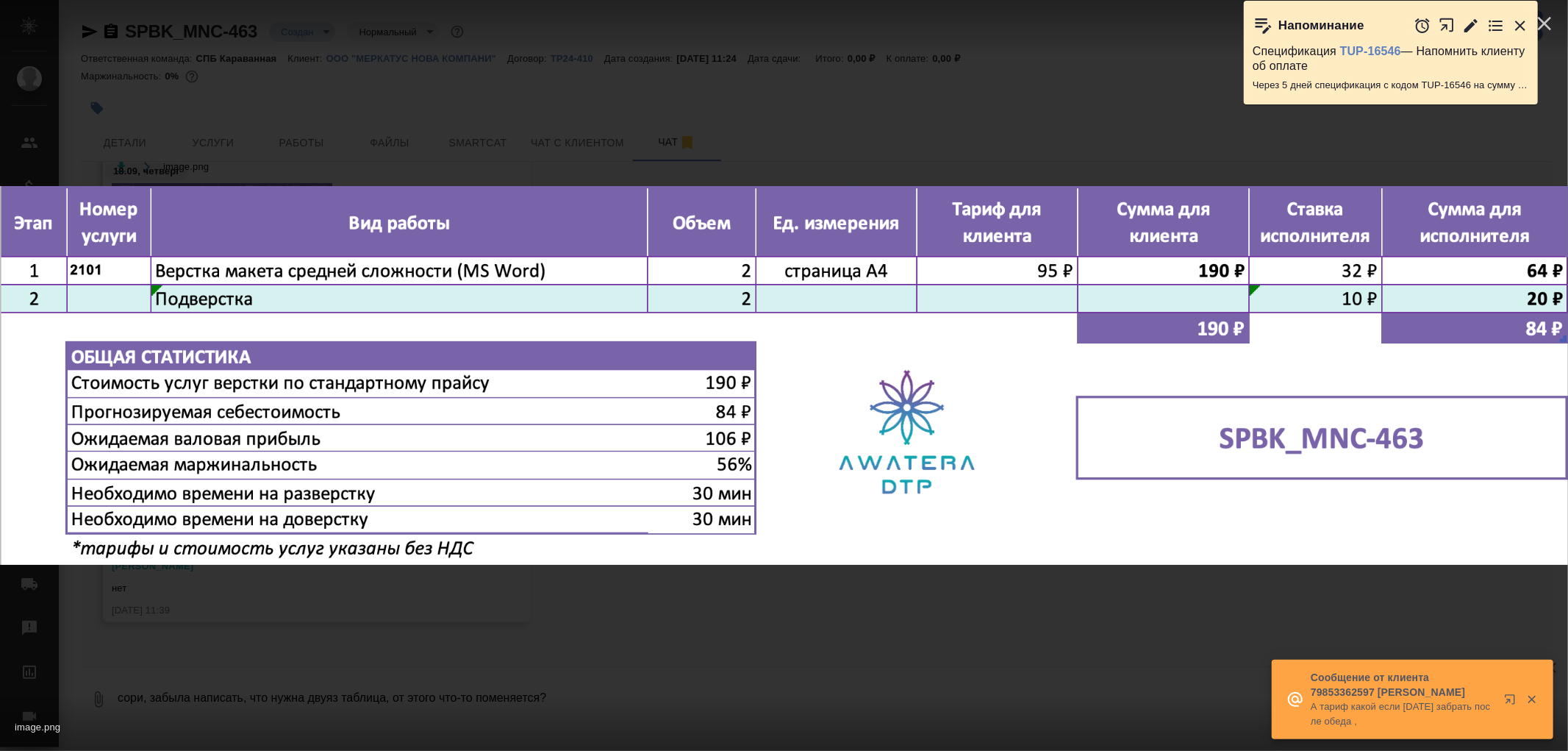
click at [494, 694] on div "image.png 1 of 1" at bounding box center [784, 375] width 1568 height 751
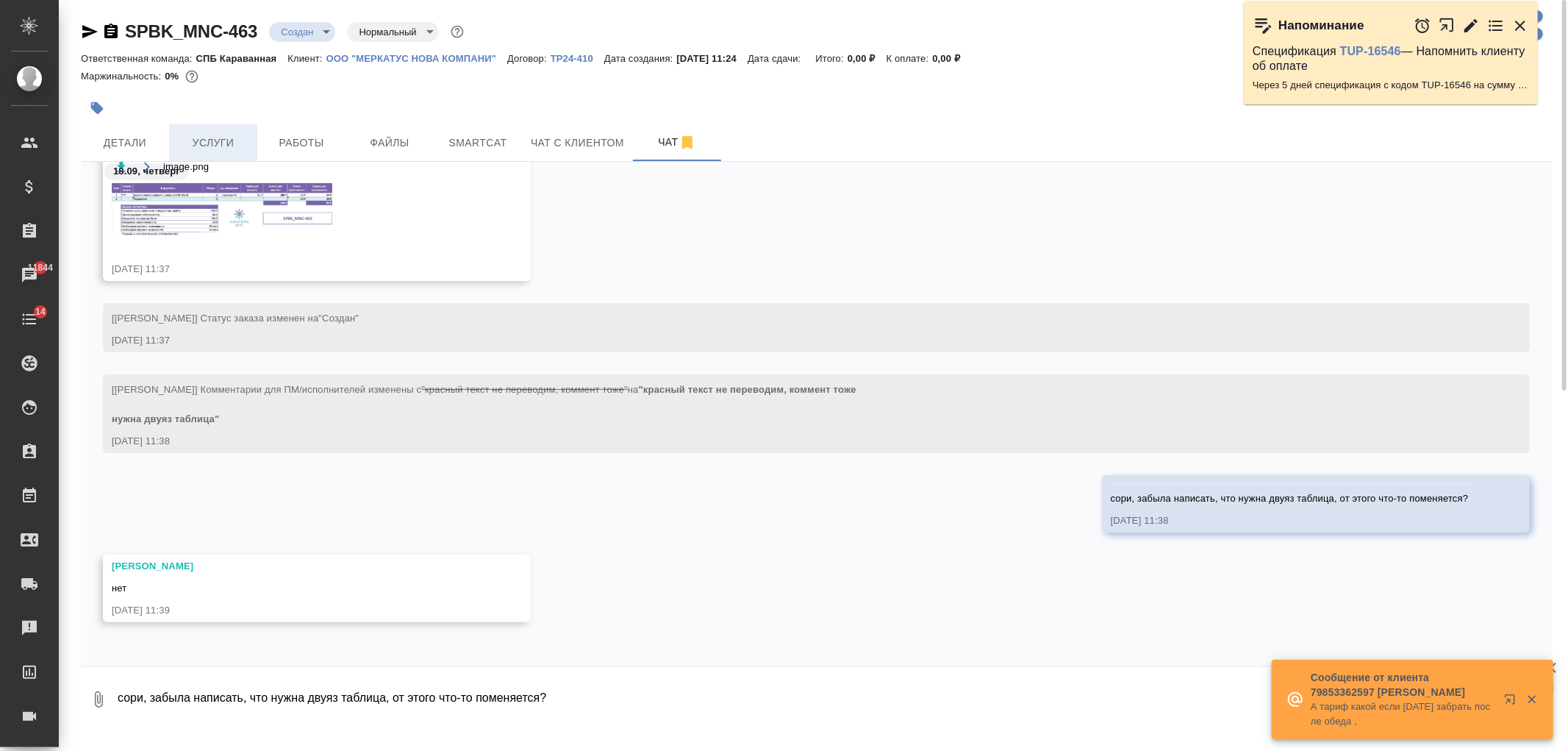
click at [204, 139] on span "Услуги" at bounding box center [213, 142] width 71 height 18
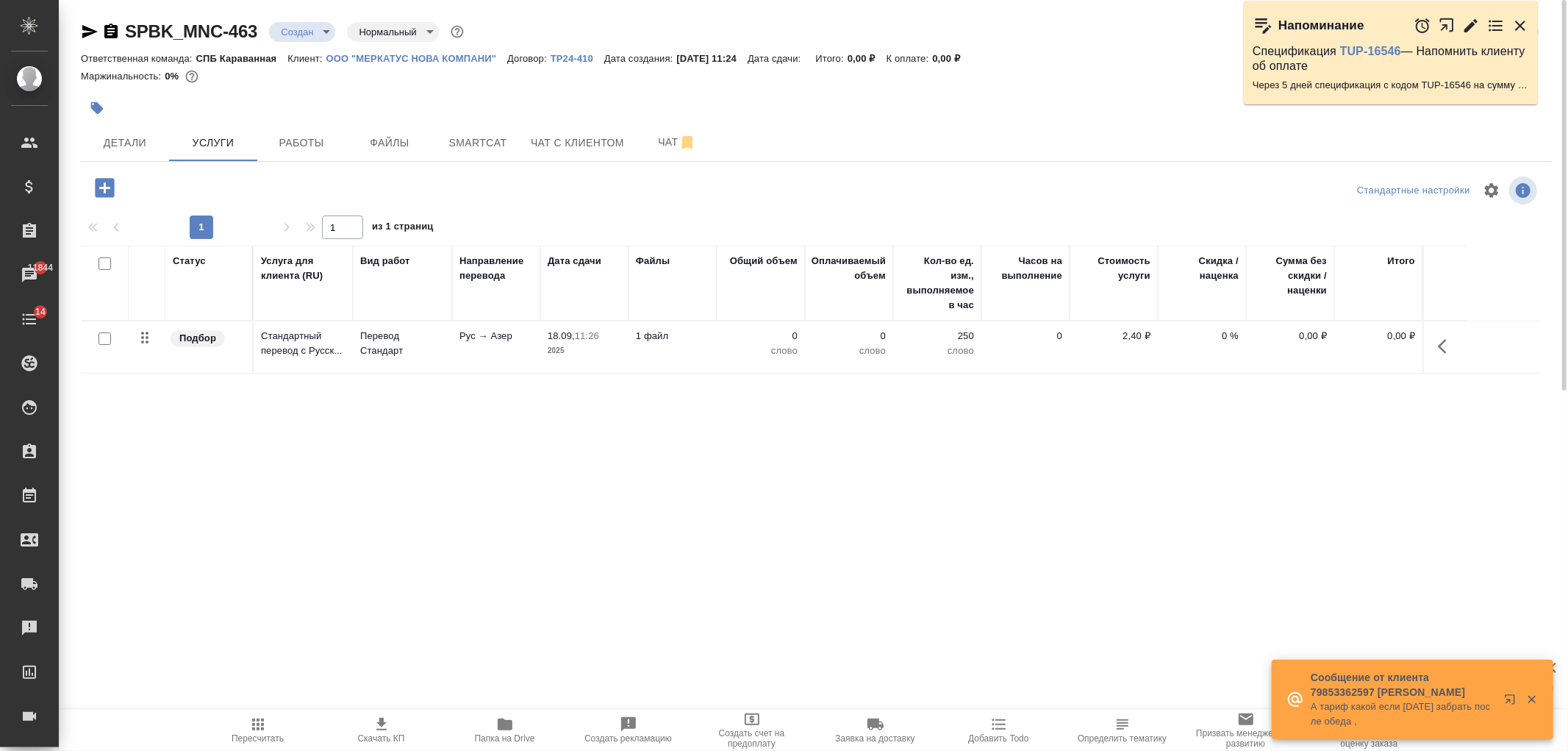
click at [113, 189] on icon "button" at bounding box center [104, 188] width 19 height 19
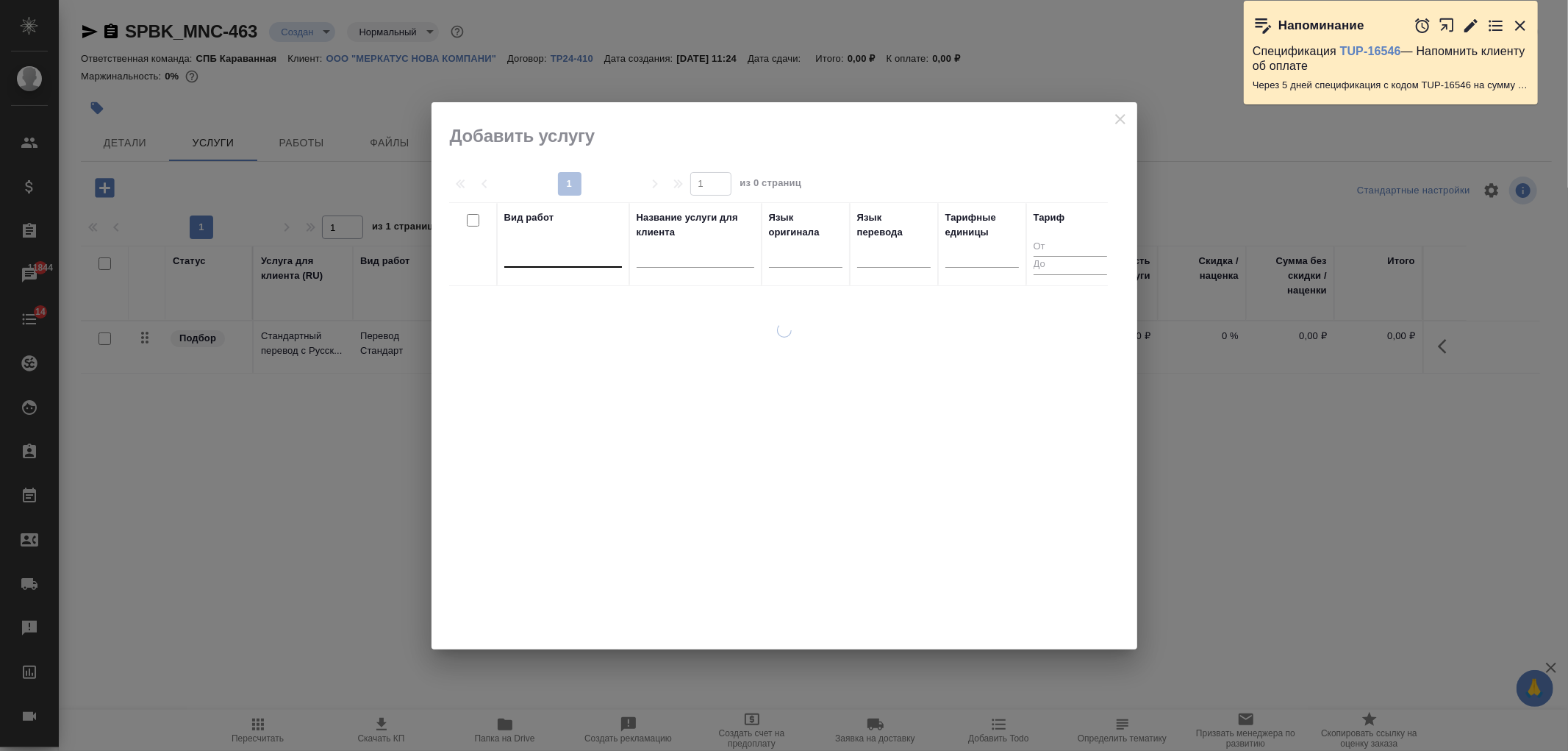
click at [577, 261] on div at bounding box center [562, 252] width 117 height 22
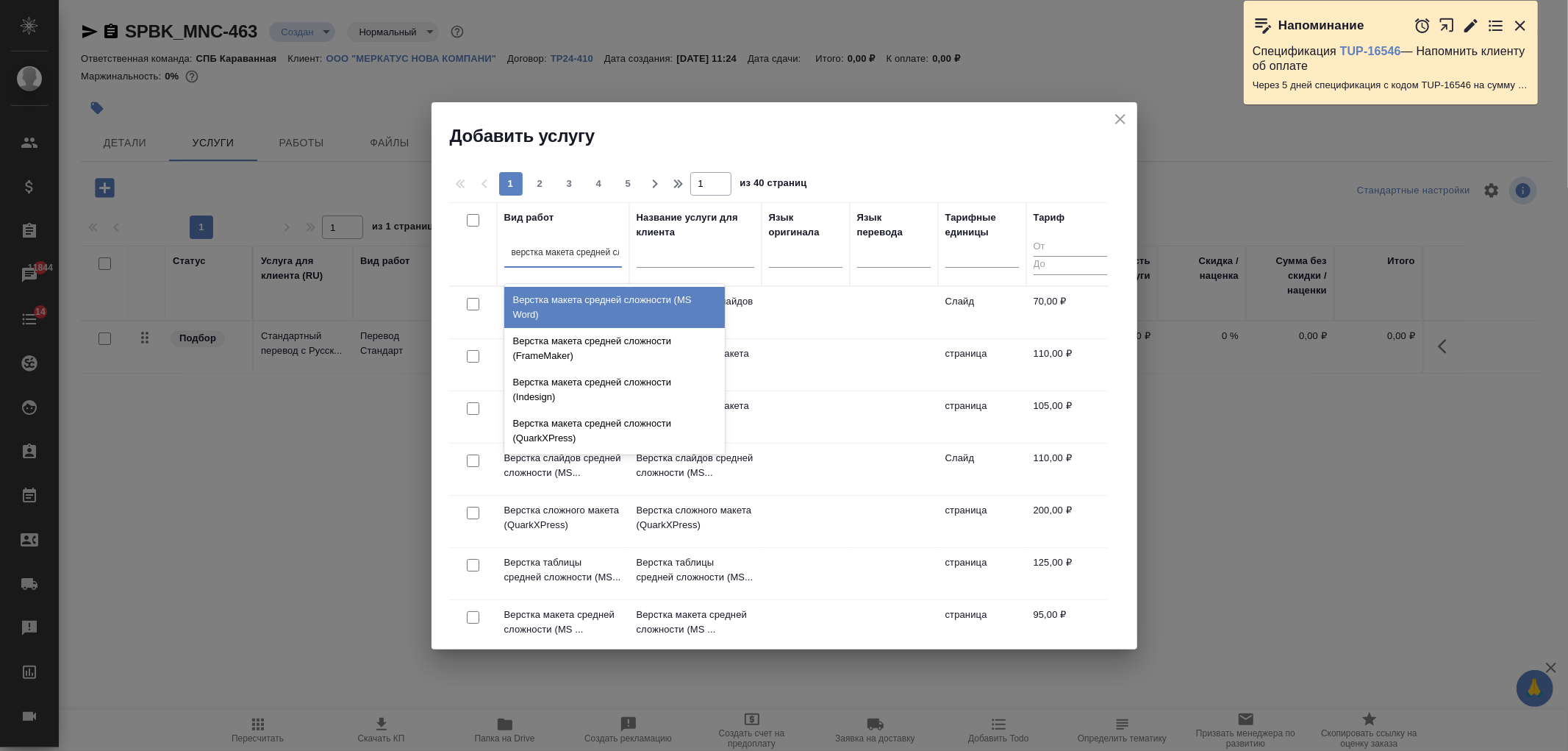
scroll to position [0, 6]
click at [594, 305] on div "Верстка макета средней сложности (MS Word)" at bounding box center [614, 307] width 221 height 41
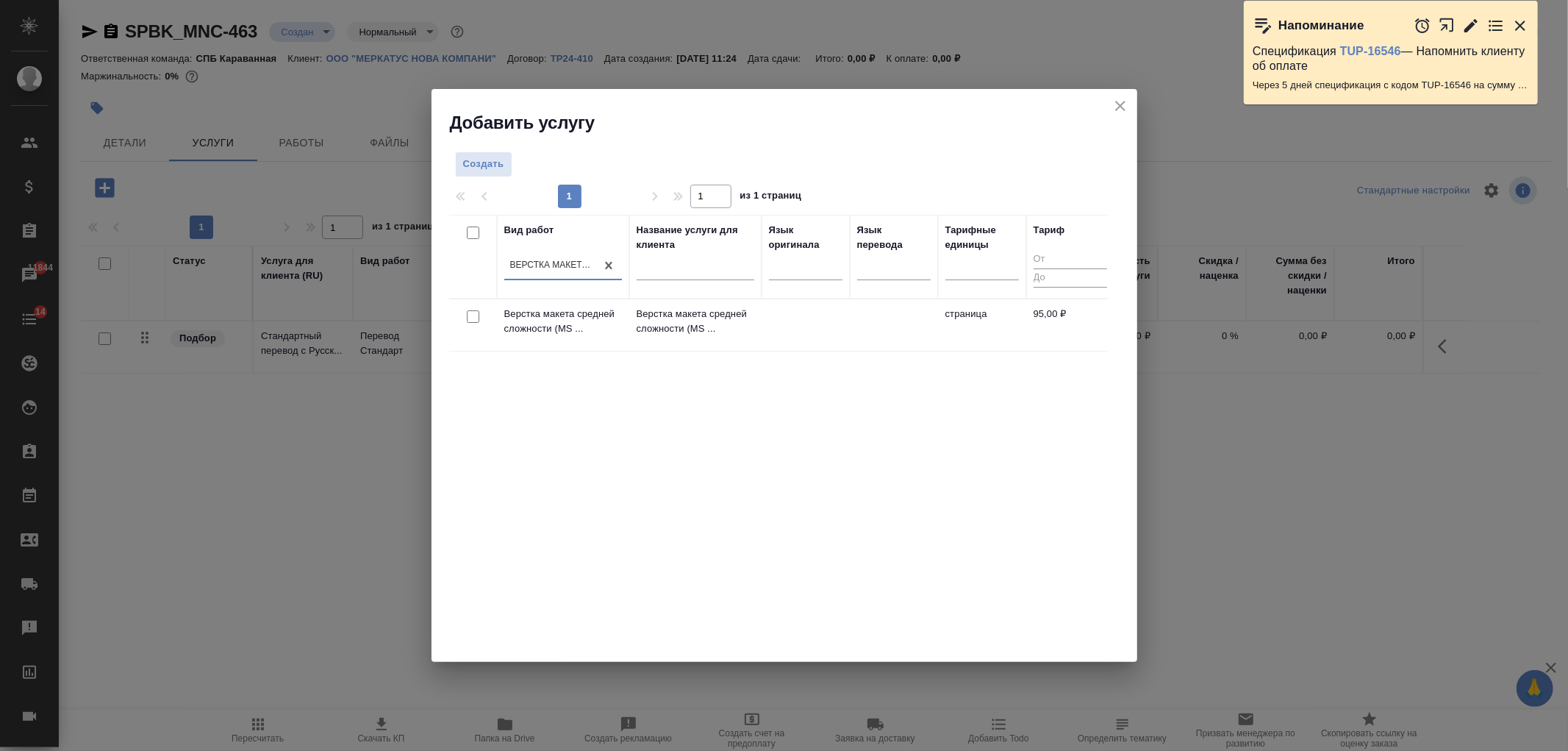
scroll to position [0, 1]
click at [474, 313] on input "checkbox" at bounding box center [472, 316] width 12 height 12
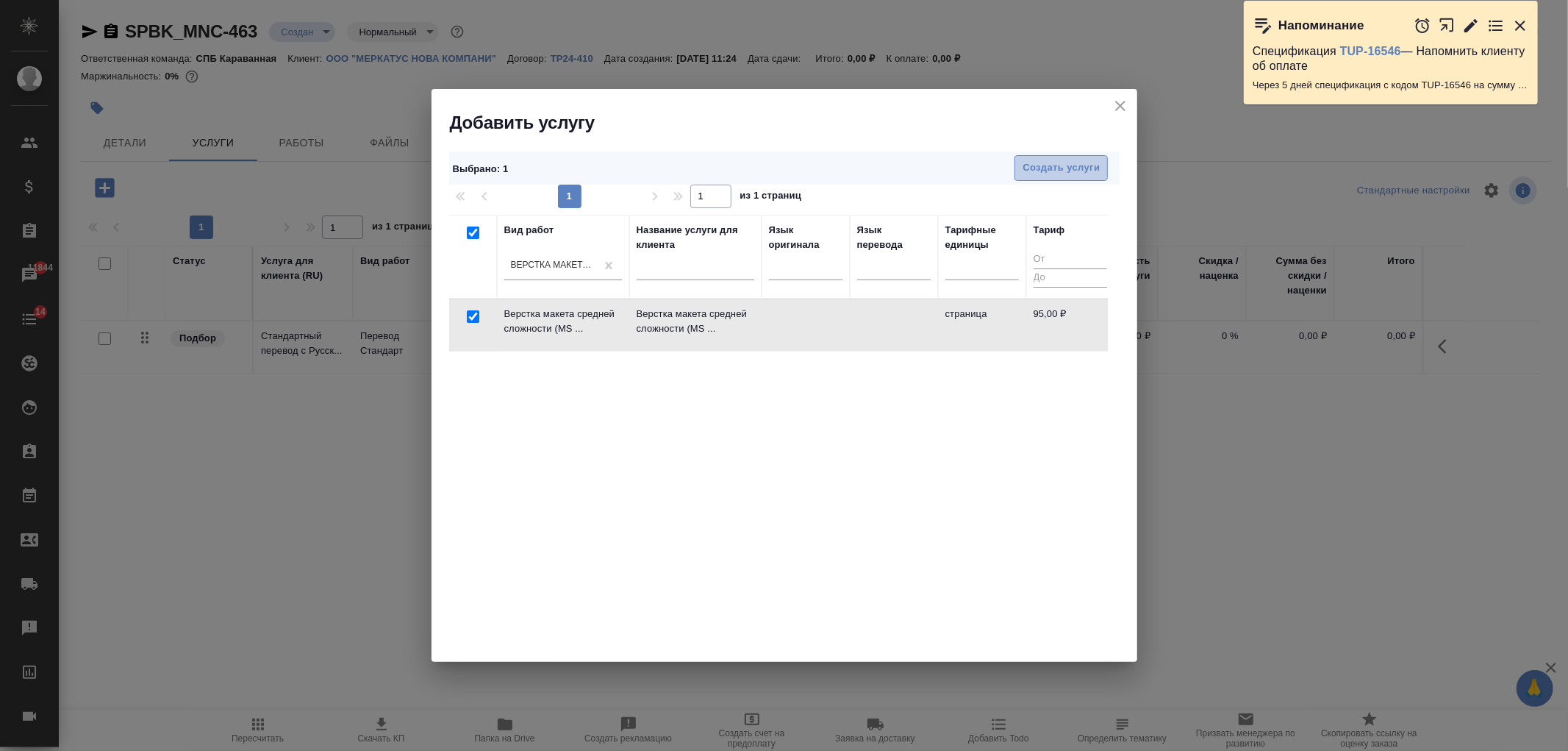
click at [1069, 159] on span "Создать услуги" at bounding box center [1061, 168] width 78 height 17
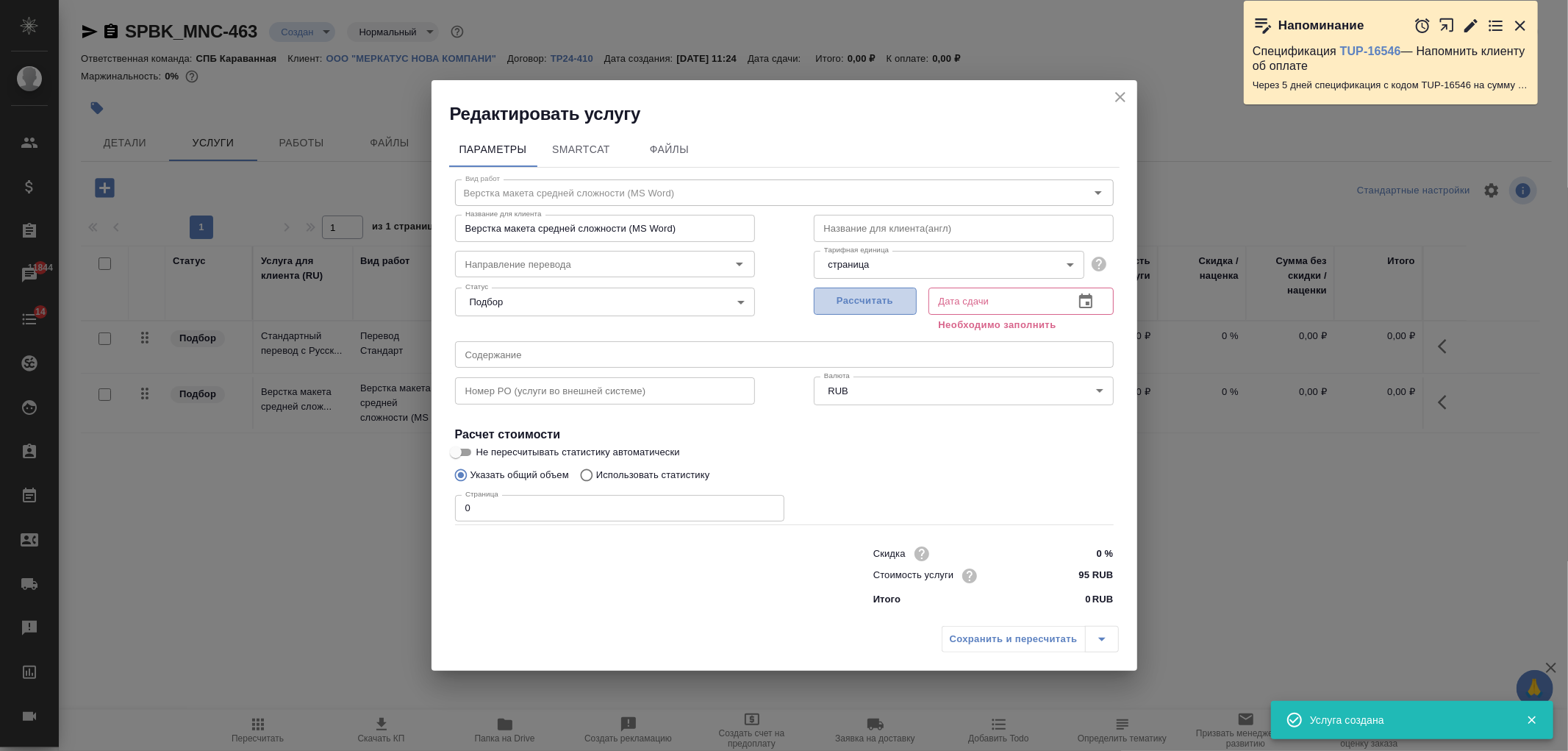
click at [848, 302] on span "Рассчитать" at bounding box center [865, 301] width 87 height 17
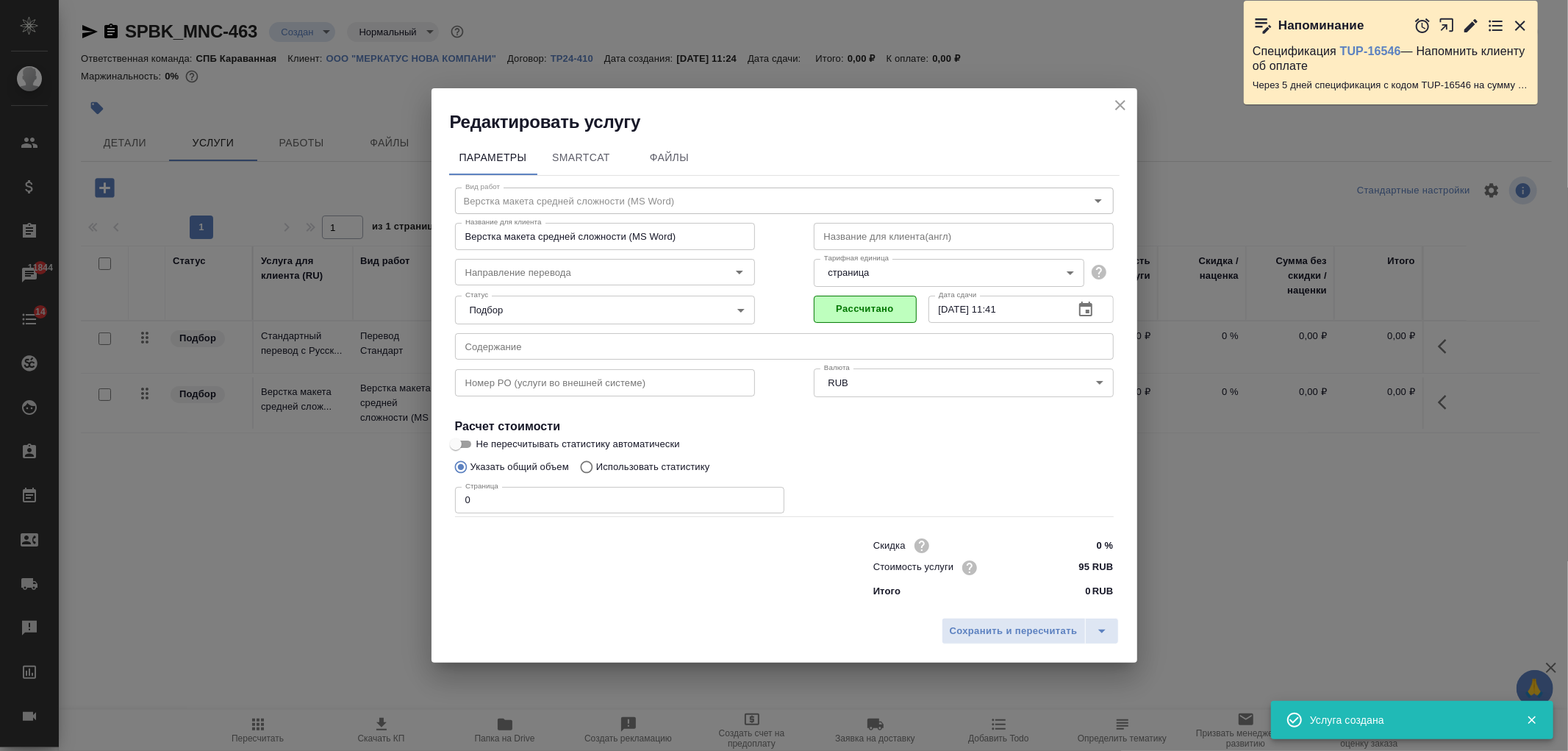
click at [498, 508] on input "0" at bounding box center [619, 500] width 330 height 27
click at [1018, 630] on span "Сохранить и пересчитать" at bounding box center [1013, 631] width 128 height 17
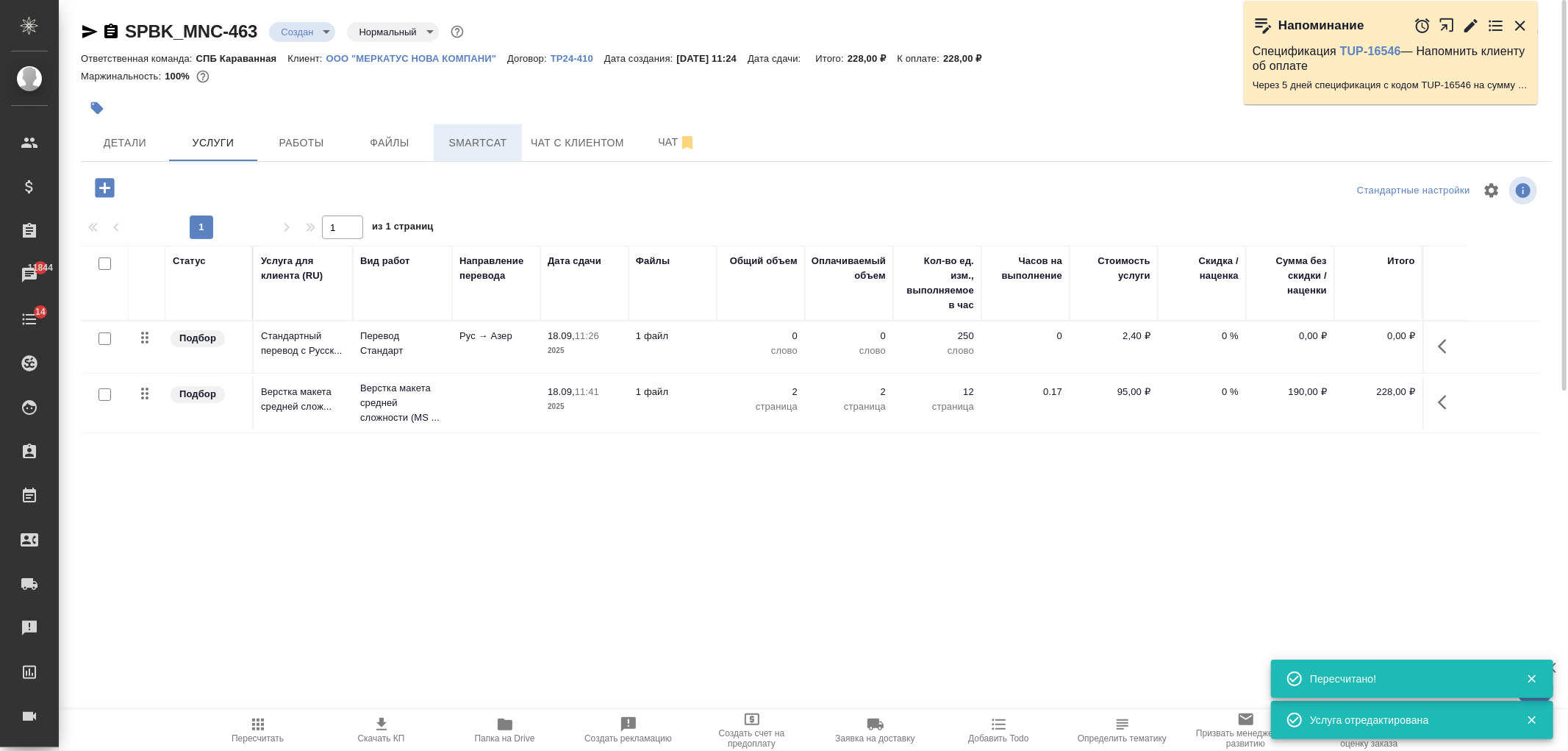
click at [472, 146] on span "Smartcat" at bounding box center [477, 142] width 71 height 18
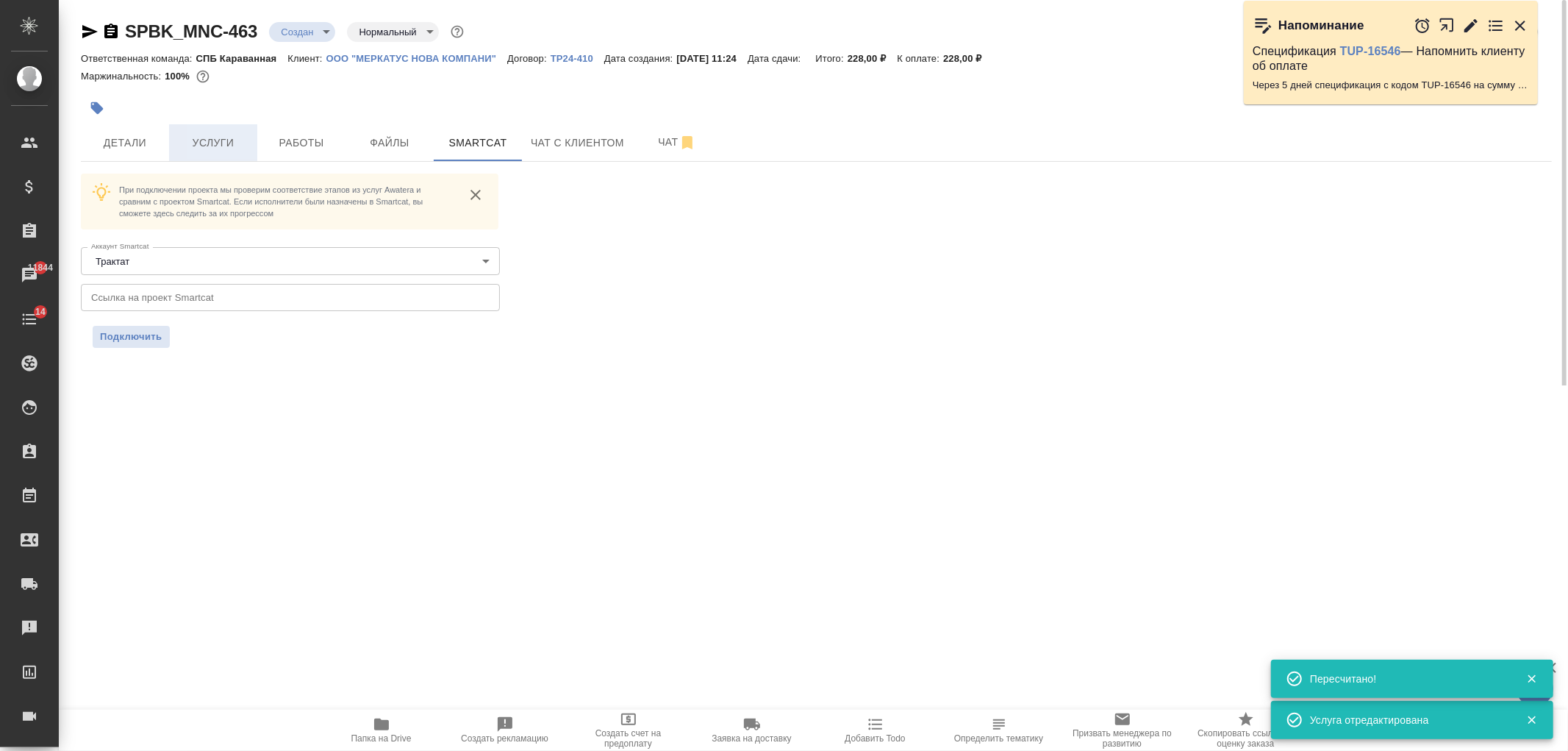
click at [230, 130] on button "Услуги" at bounding box center [213, 142] width 88 height 37
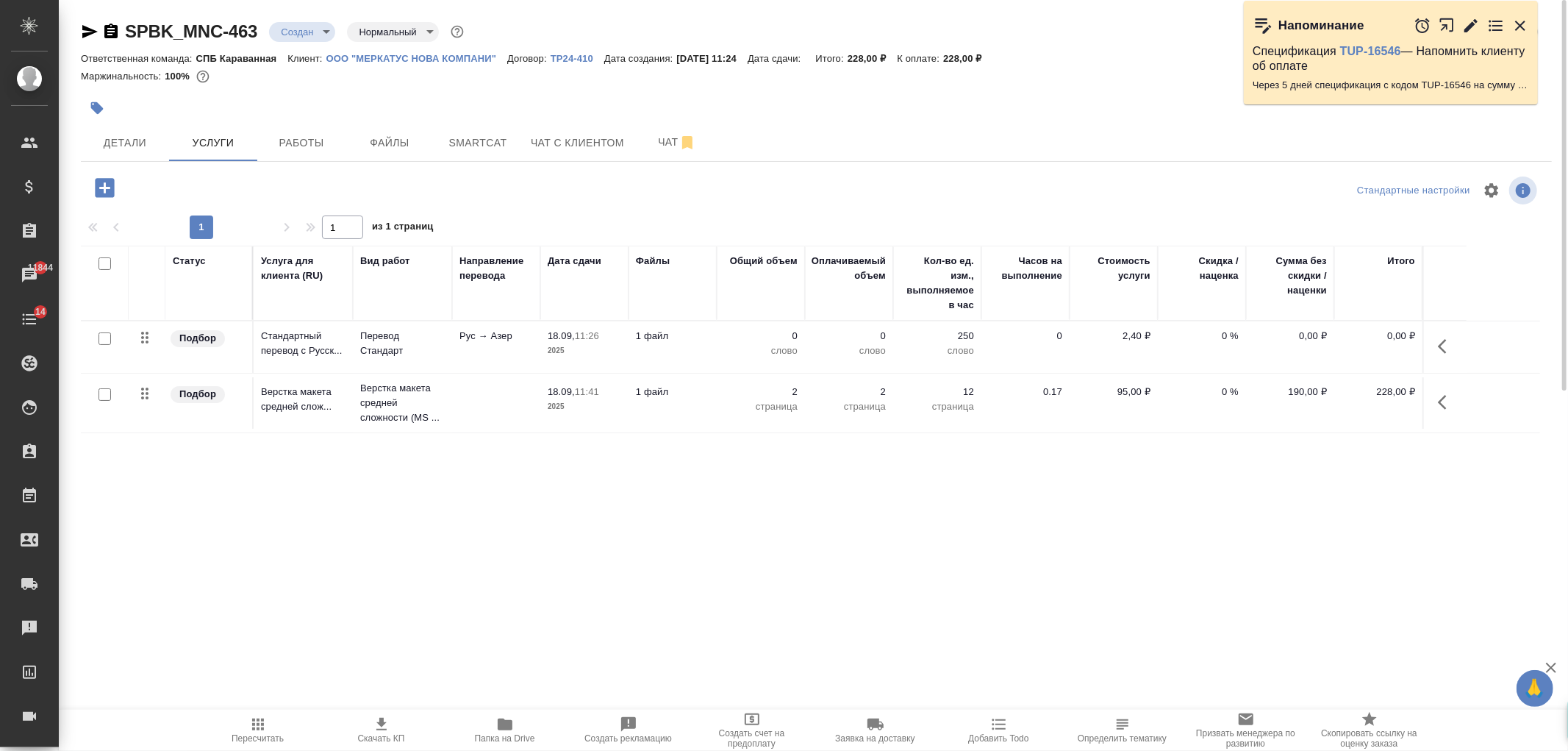
click at [101, 334] on input "checkbox" at bounding box center [104, 338] width 12 height 12
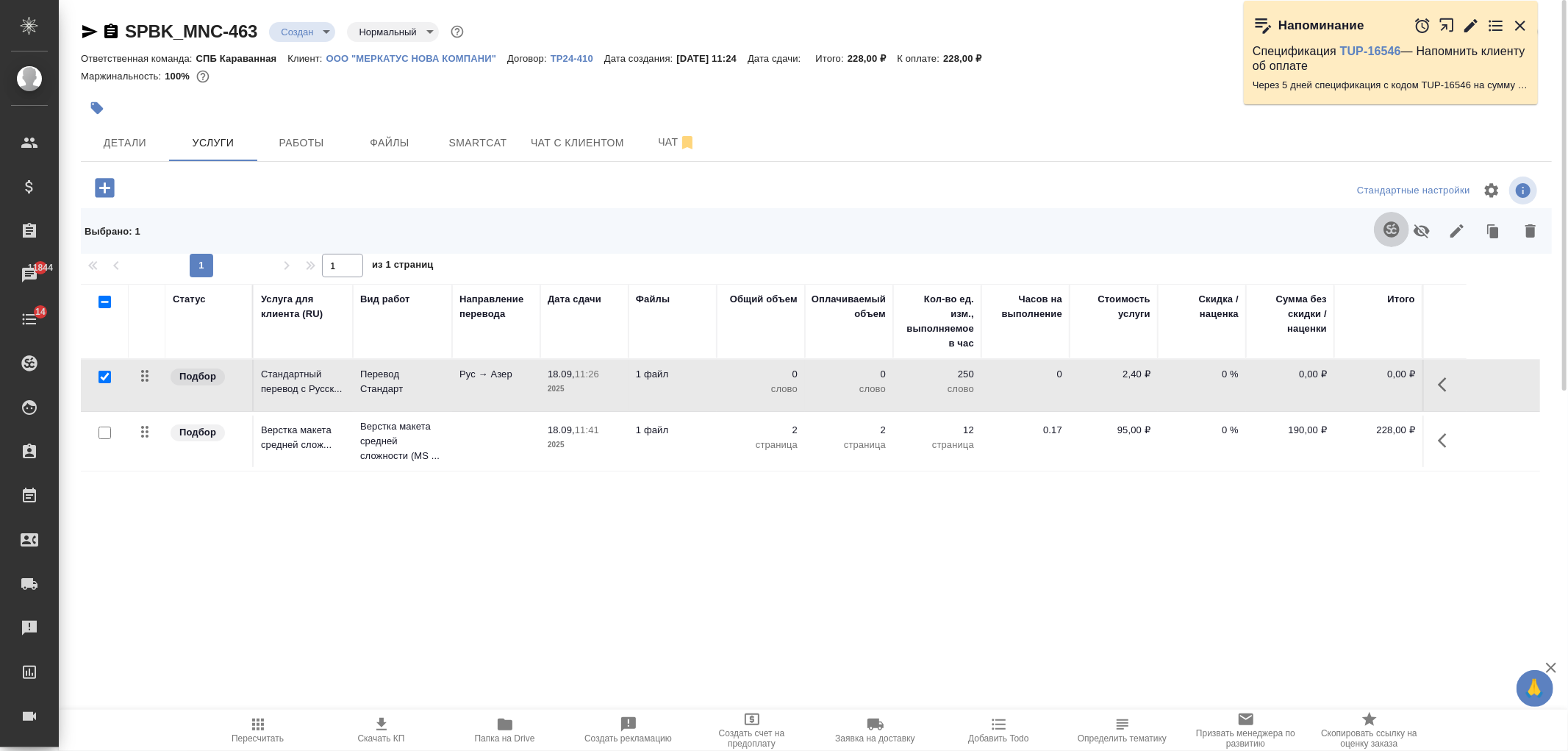
click at [1386, 232] on icon "button" at bounding box center [1391, 229] width 18 height 18
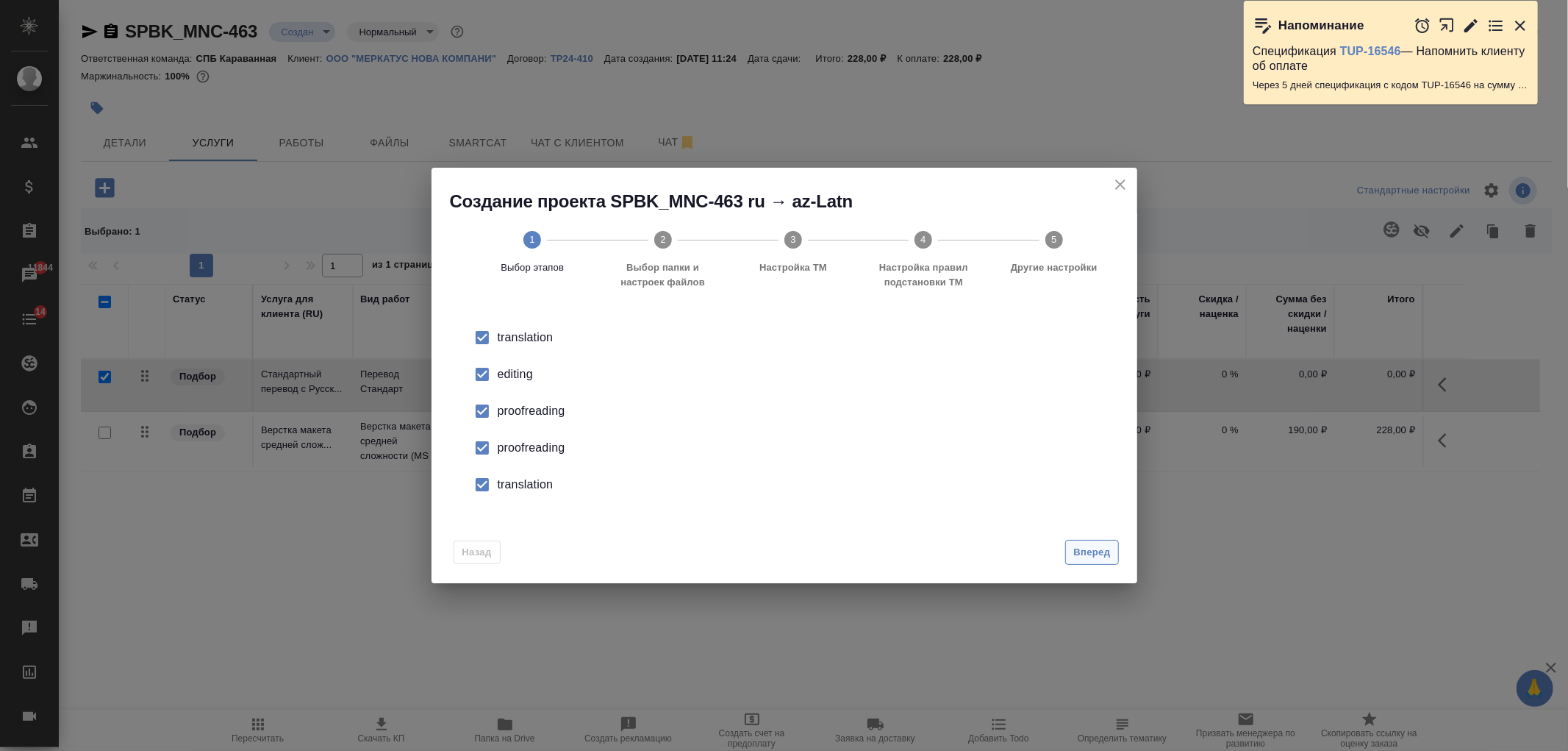
click at [1101, 552] on span "Вперед" at bounding box center [1091, 552] width 37 height 17
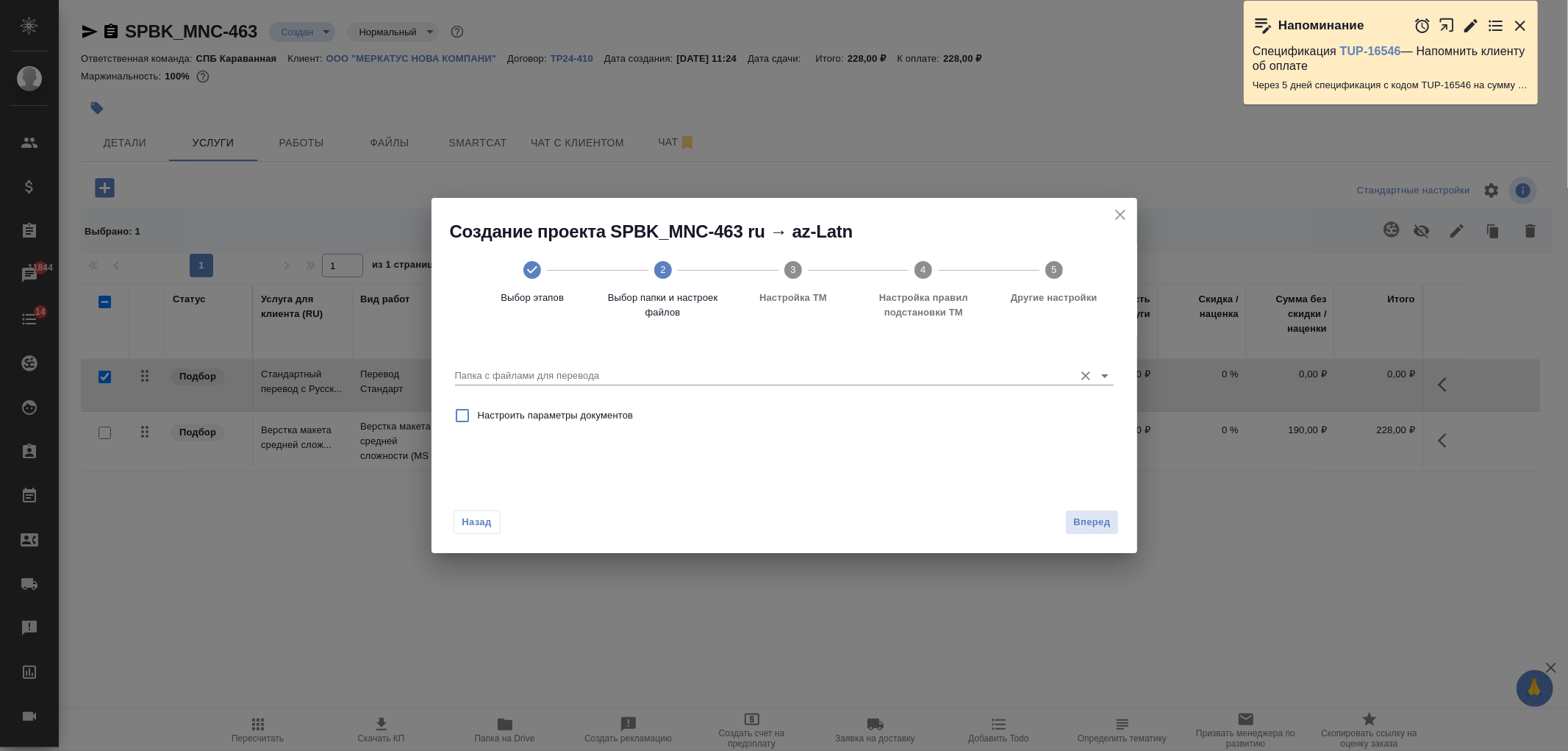
click at [776, 373] on input "Папка с файлами для перевода" at bounding box center [760, 375] width 612 height 18
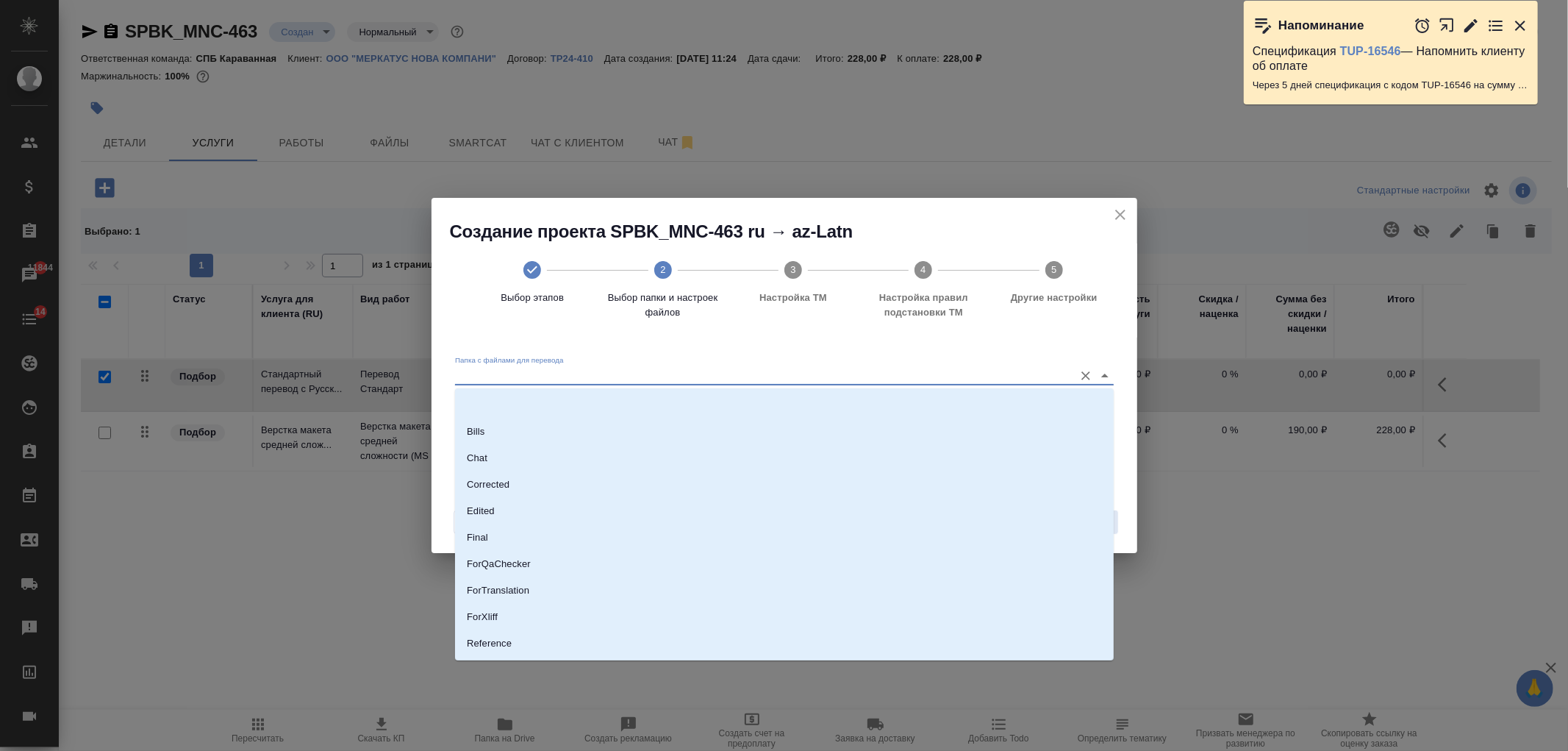
scroll to position [77, 0]
click at [546, 597] on li "Source" at bounding box center [783, 593] width 658 height 27
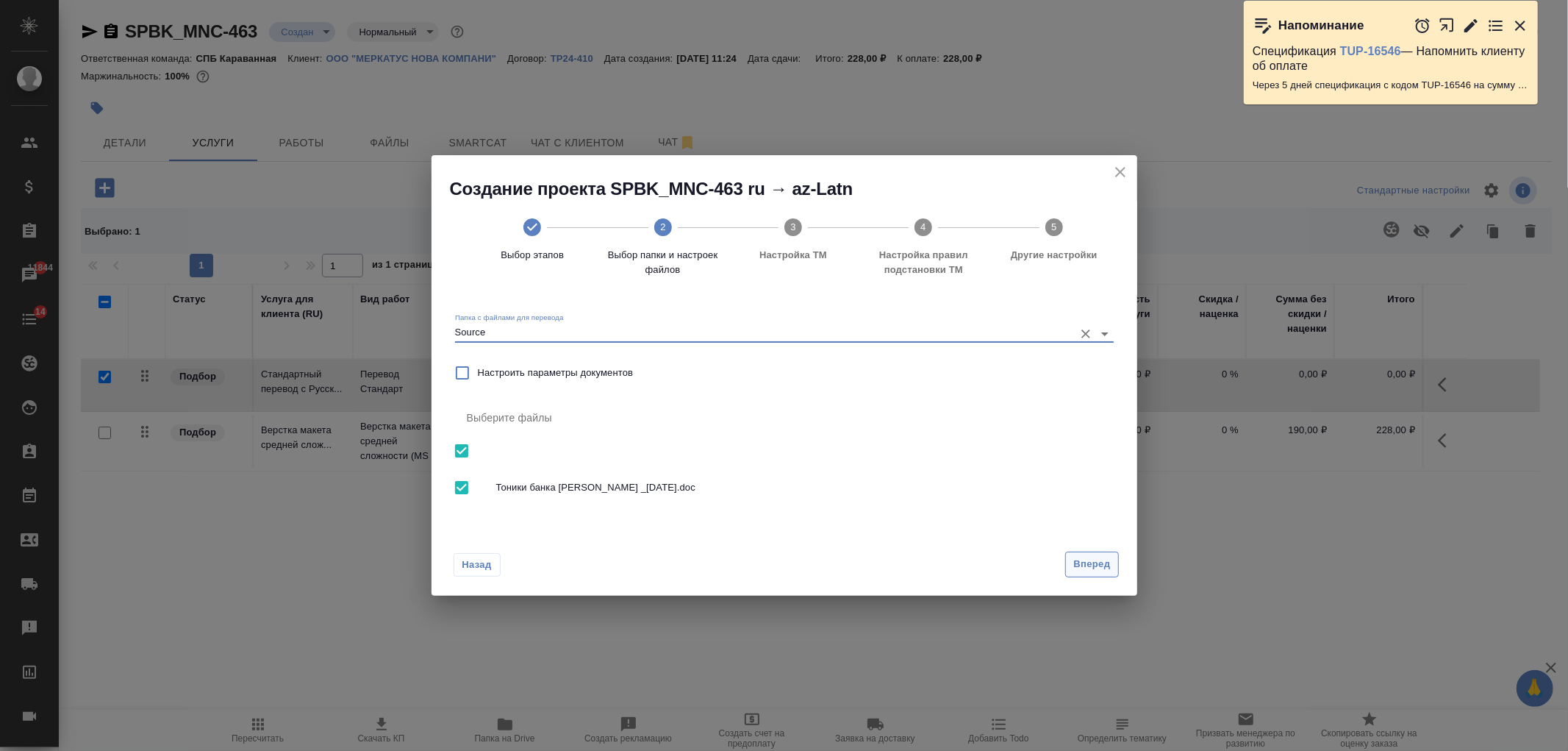
click at [1093, 571] on span "Вперед" at bounding box center [1091, 564] width 37 height 17
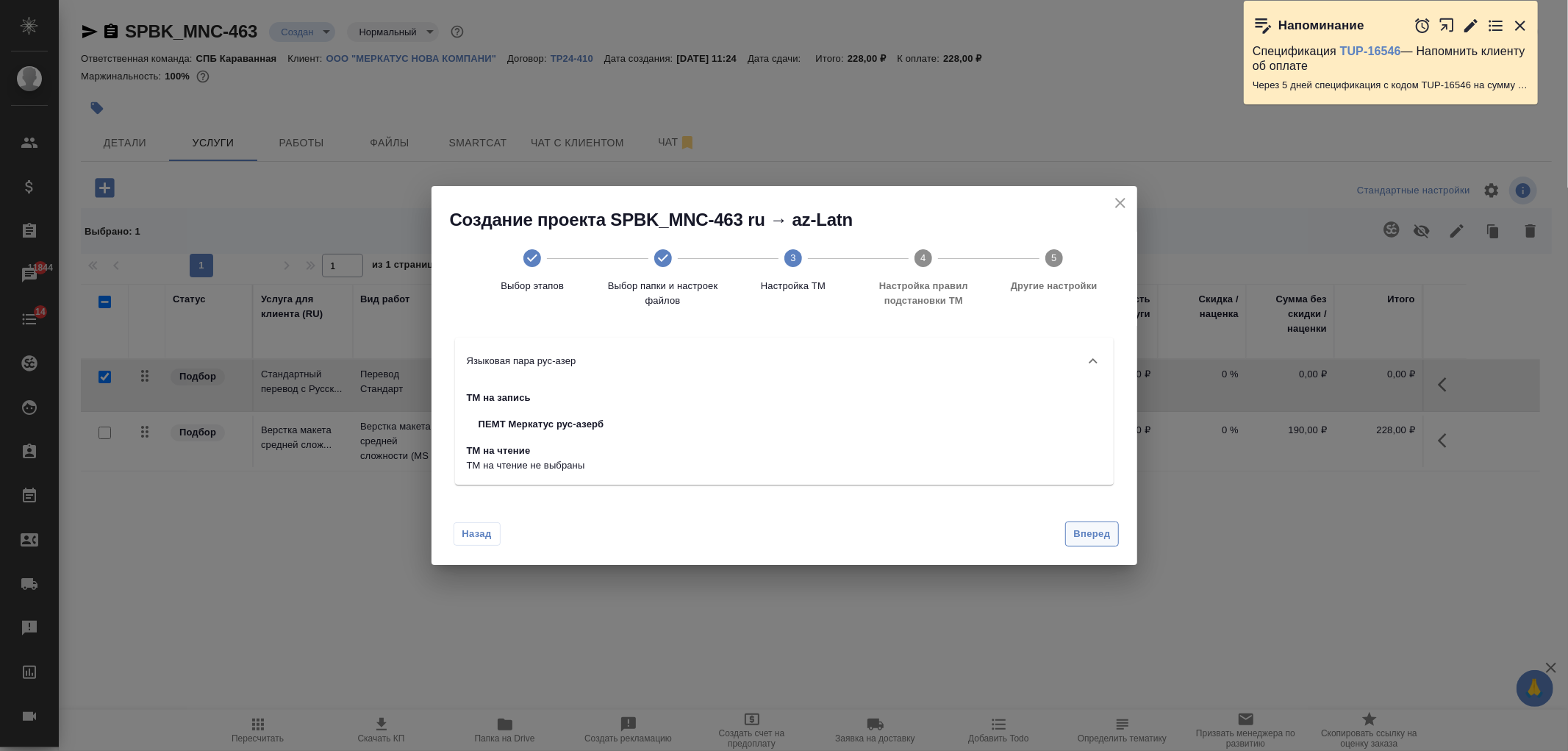
click at [1082, 527] on span "Вперед" at bounding box center [1091, 534] width 37 height 17
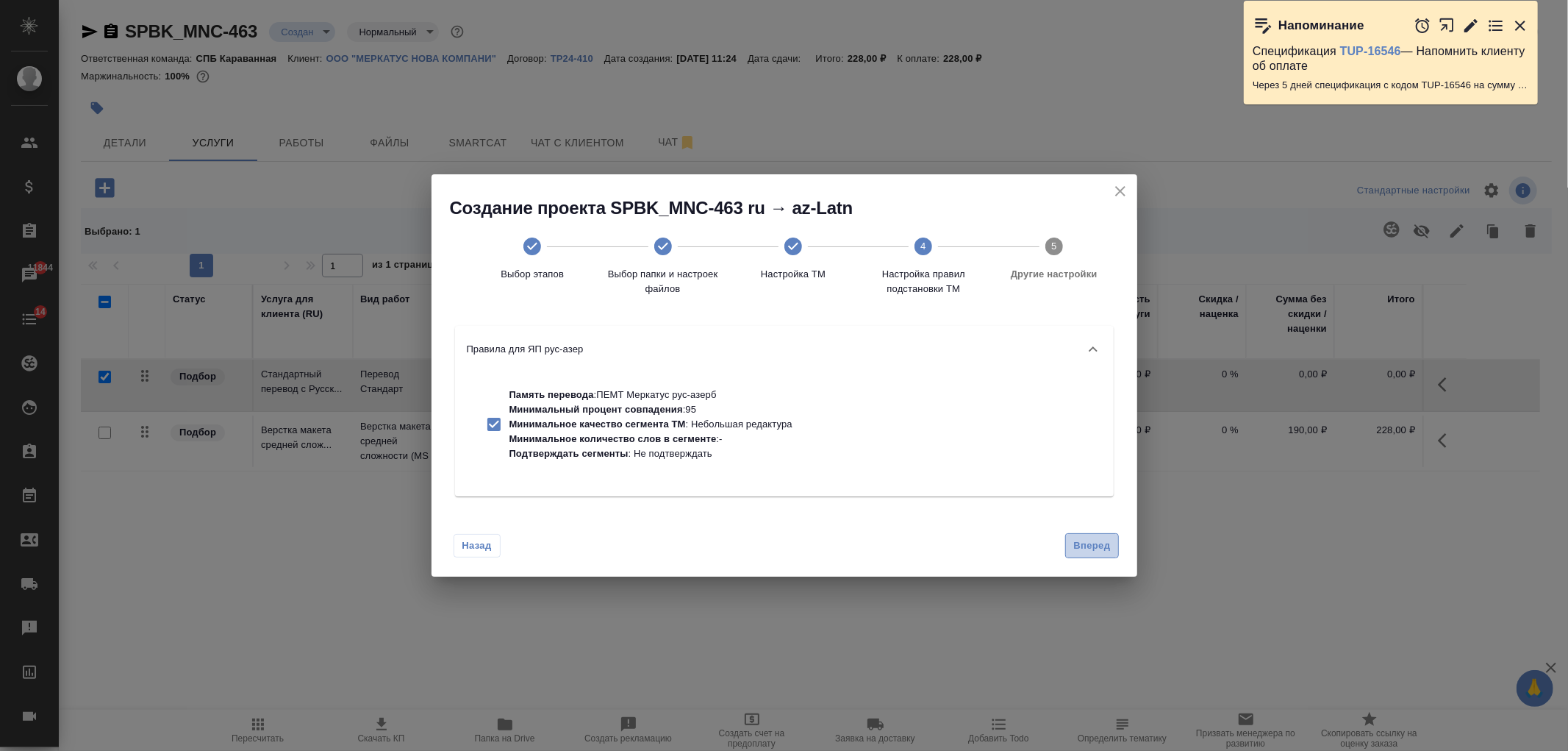
click at [1089, 552] on span "Вперед" at bounding box center [1091, 545] width 37 height 17
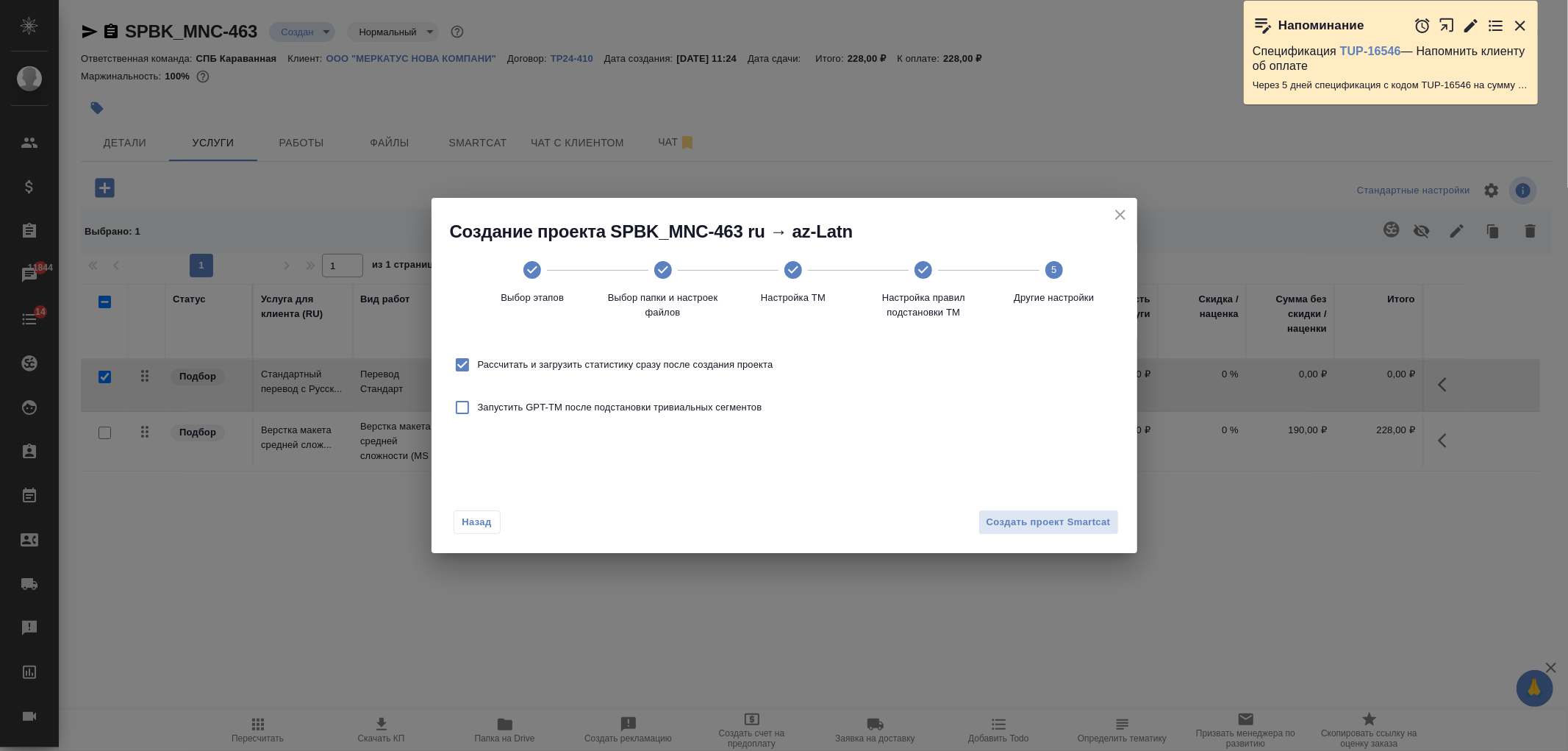
click at [740, 349] on label "Рассчитать и загрузить статистику сразу после создания проекта" at bounding box center [610, 365] width 327 height 31
click at [478, 349] on input "Рассчитать и загрузить статистику сразу после создания проекта" at bounding box center [462, 365] width 31 height 31
click at [1064, 518] on span "Создать проект Smartcat" at bounding box center [1048, 523] width 124 height 17
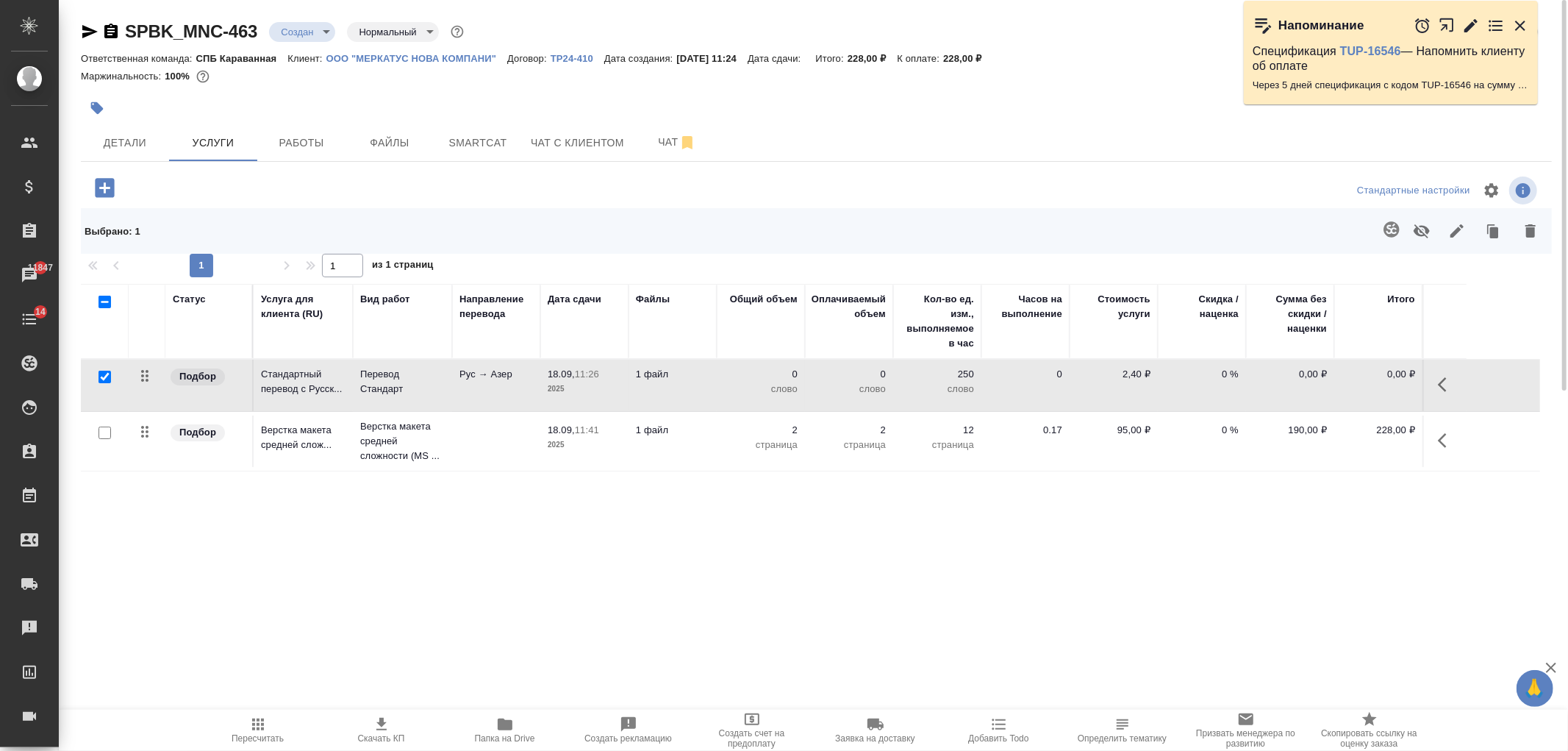
click at [619, 392] on p "2025" at bounding box center [584, 389] width 74 height 15
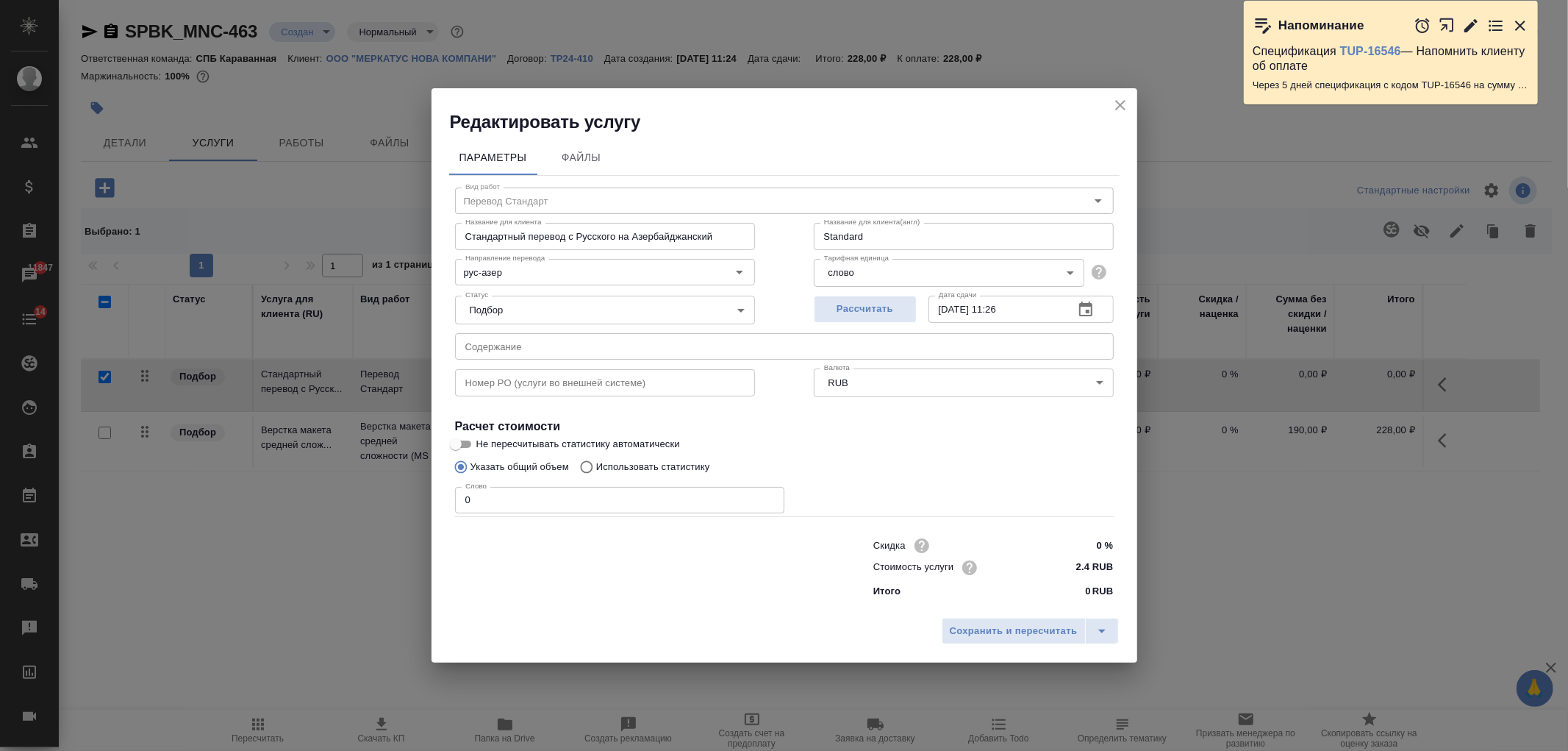
click at [615, 453] on label "Использовать статистику" at bounding box center [641, 466] width 137 height 27
click at [597, 453] on input "Использовать статистику" at bounding box center [584, 466] width 24 height 27
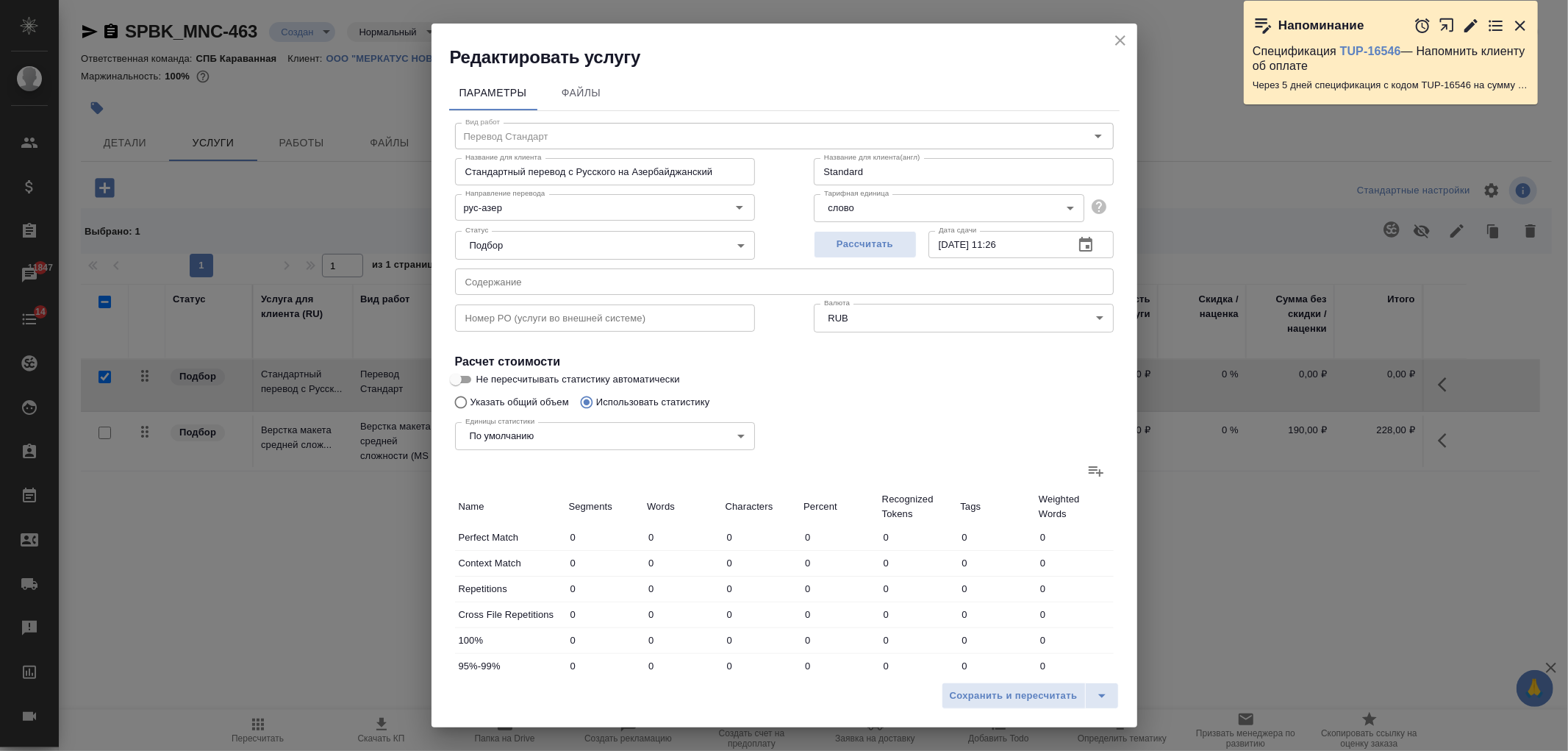
click at [1087, 465] on icon at bounding box center [1096, 470] width 18 height 18
click at [0, 0] on input "file" at bounding box center [0, 0] width 0 height 0
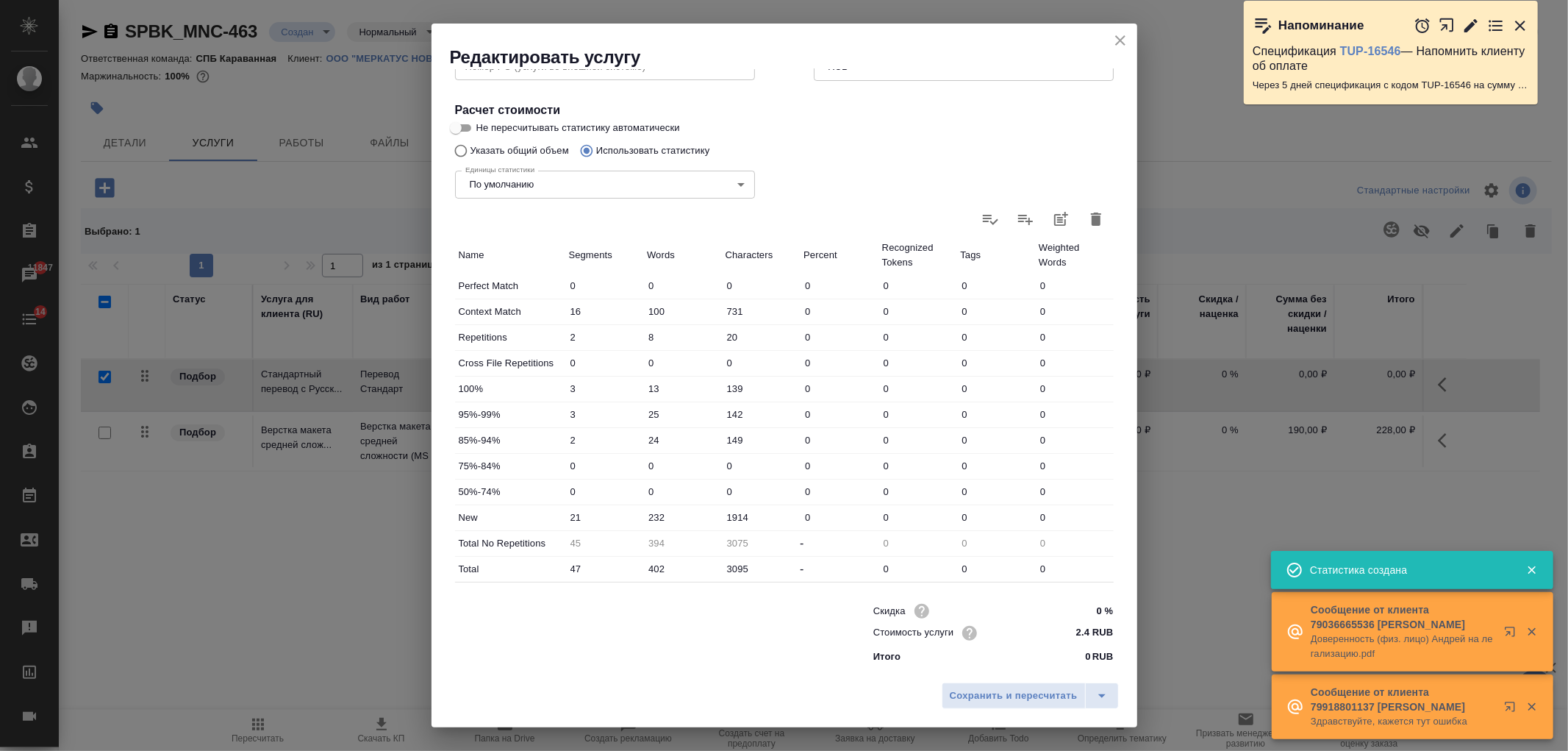
scroll to position [252, 0]
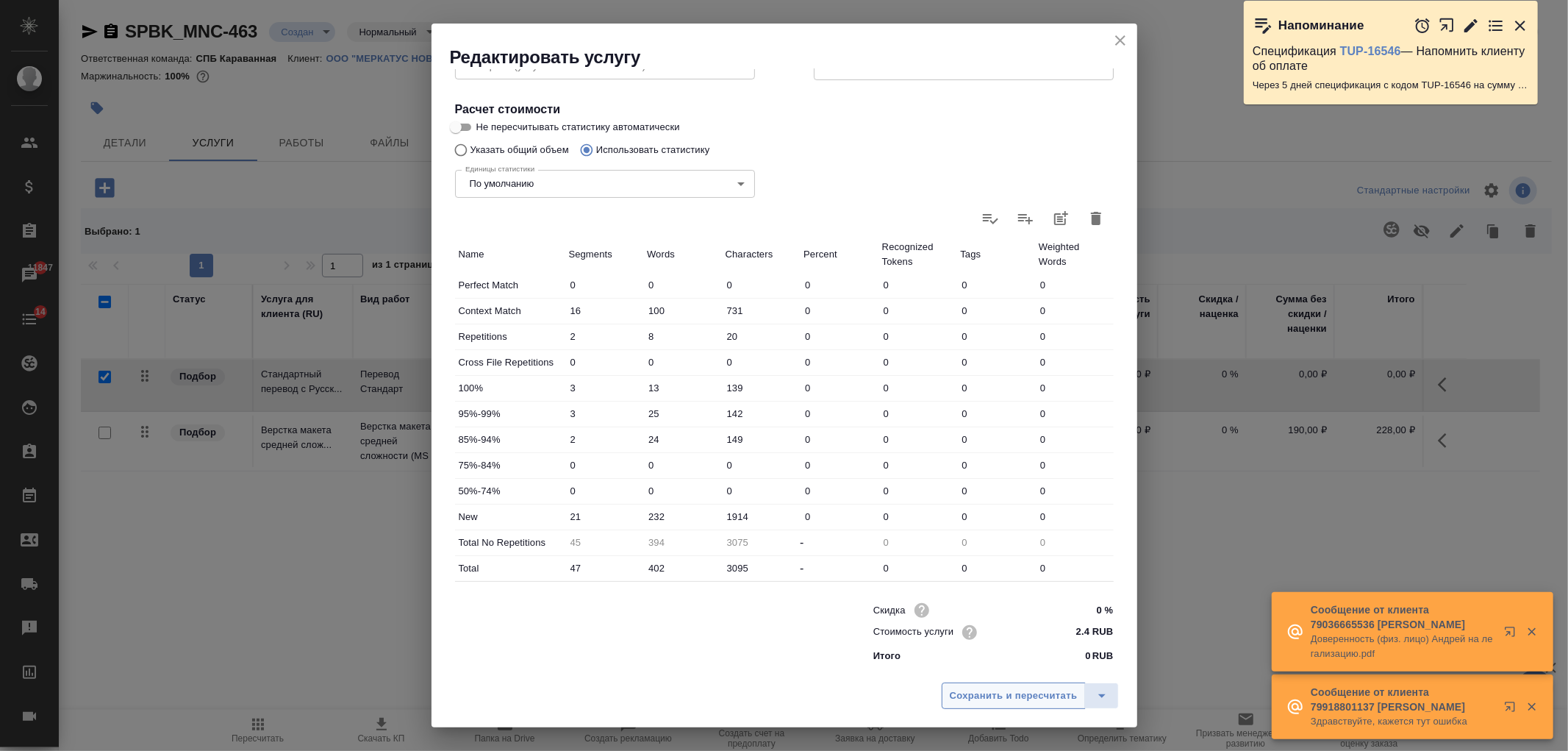
click at [1026, 693] on span "Сохранить и пересчитать" at bounding box center [1013, 696] width 128 height 17
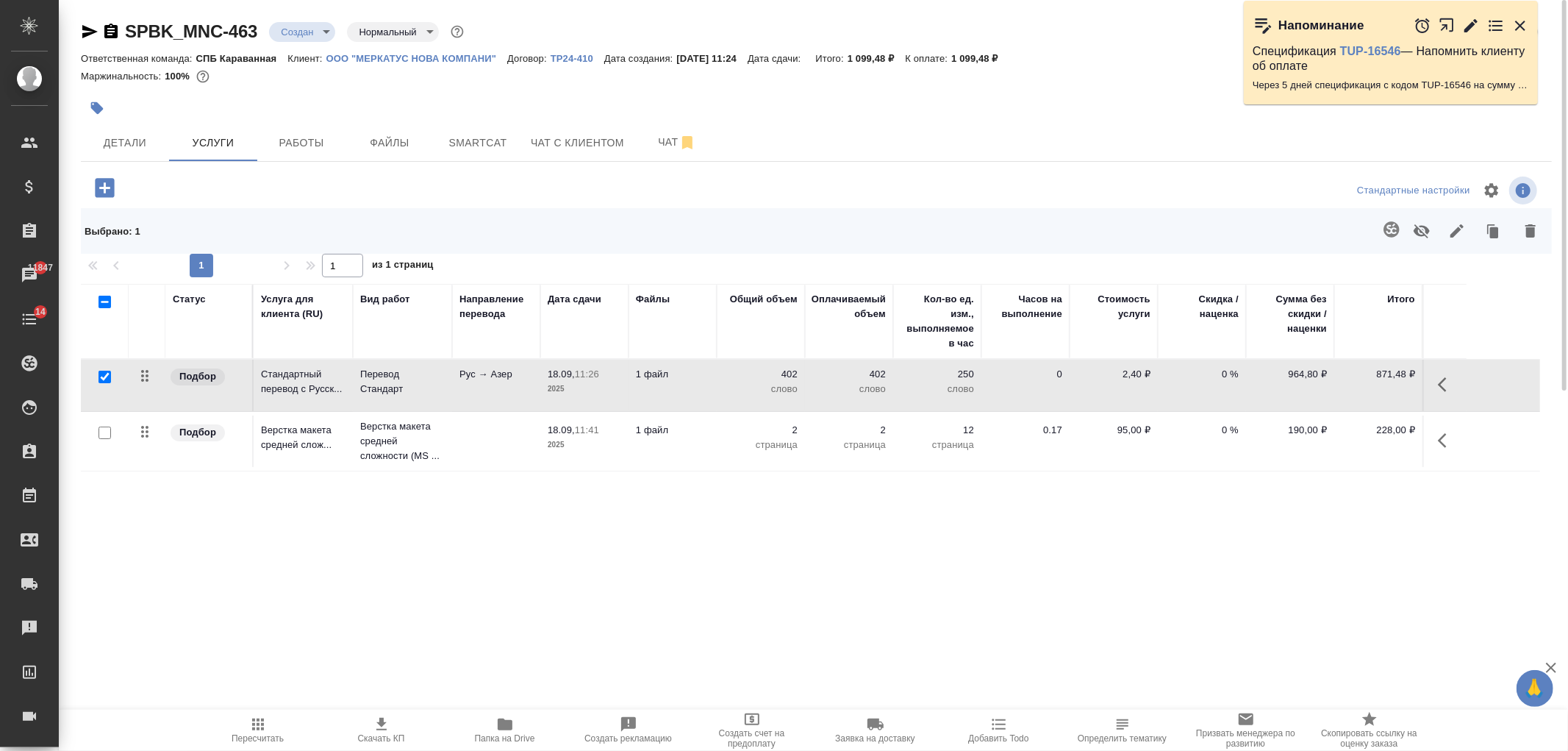
click at [391, 730] on span "Скачать КП" at bounding box center [382, 728] width 106 height 27
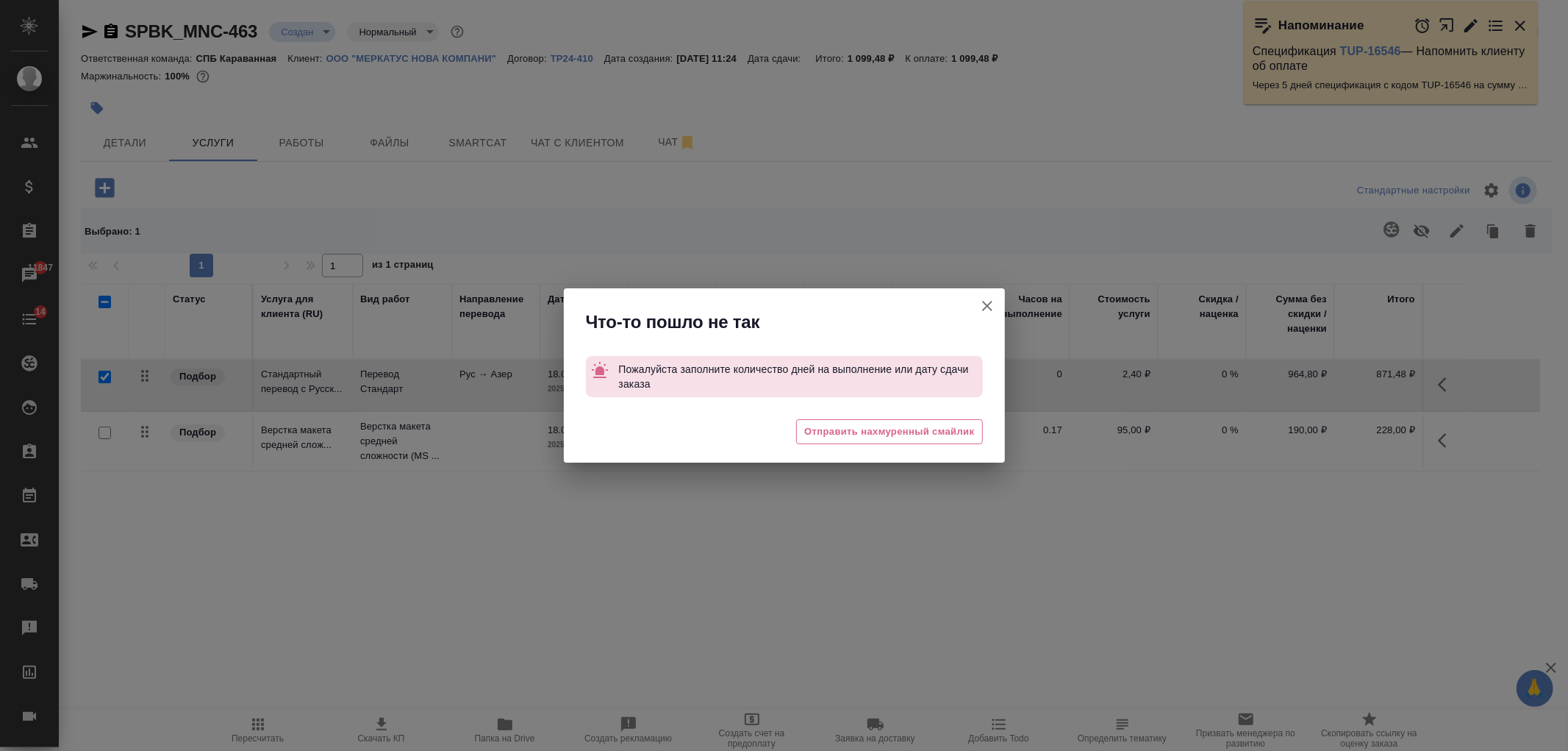
click at [996, 303] on button "[PERSON_NAME] детали заказа" at bounding box center [987, 305] width 35 height 35
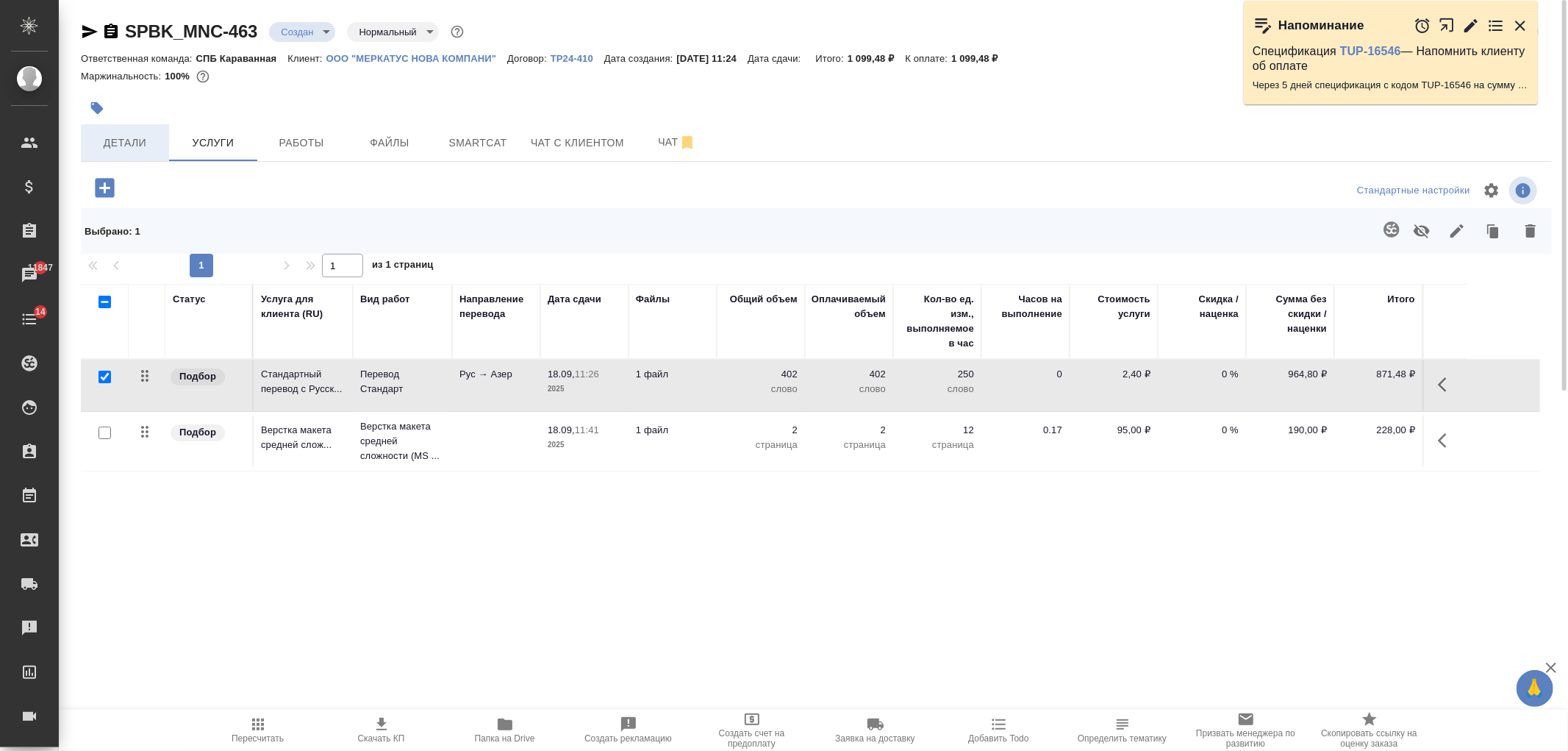
click at [140, 135] on span "Детали" at bounding box center [125, 142] width 71 height 18
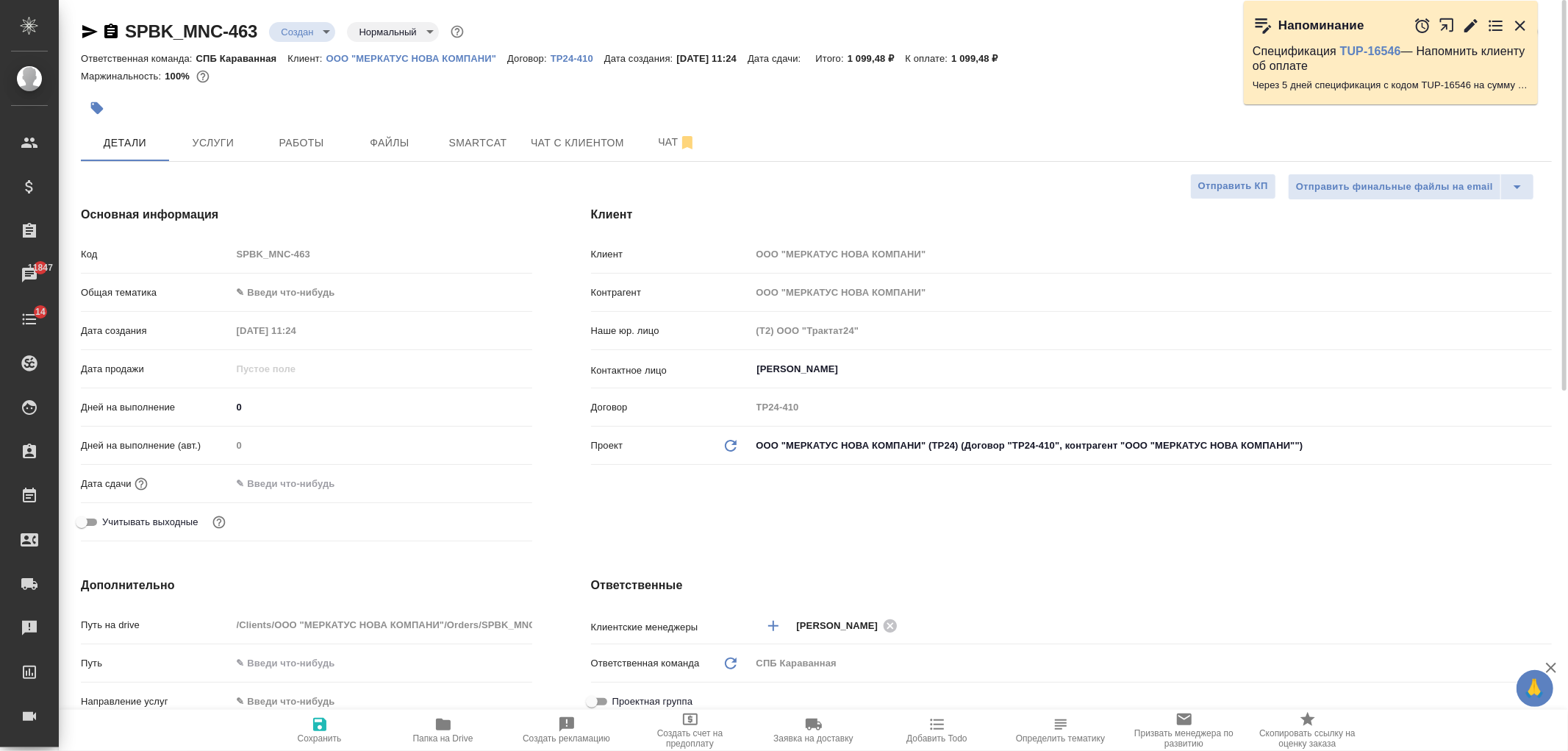
click at [304, 484] on input "text" at bounding box center [296, 483] width 129 height 22
click at [488, 485] on icon "button" at bounding box center [490, 482] width 18 height 18
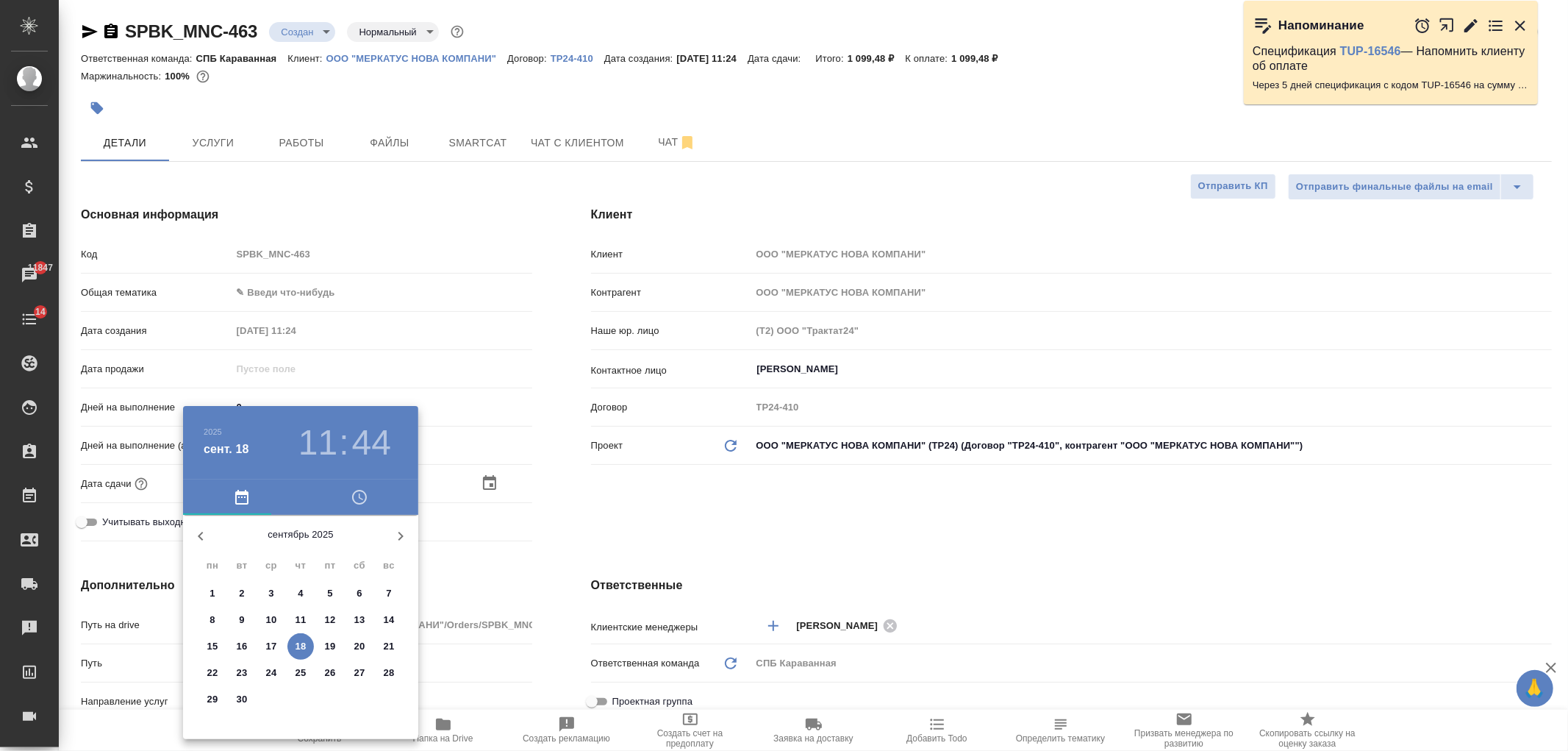
click at [332, 652] on p "19" at bounding box center [330, 647] width 11 height 15
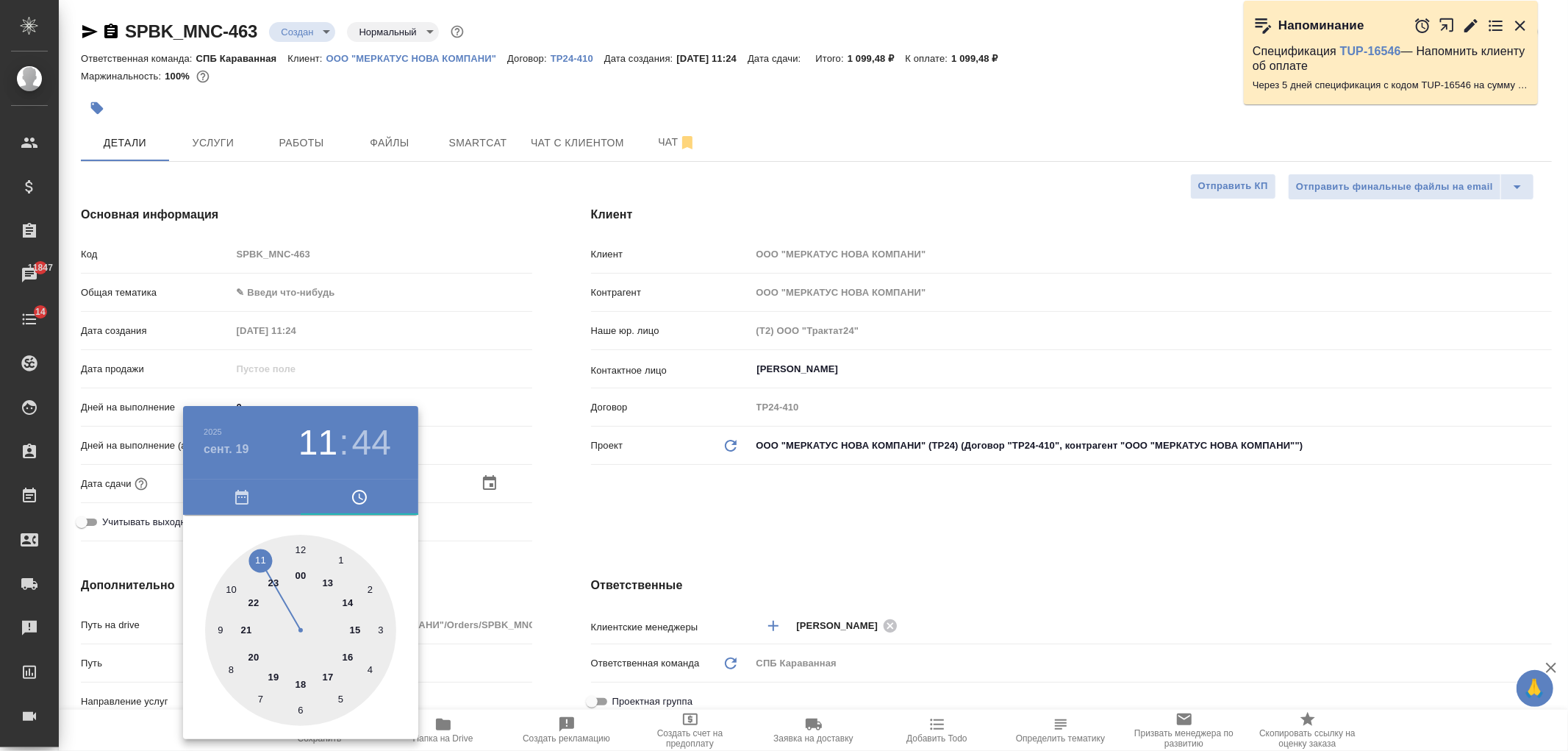
click at [258, 555] on div at bounding box center [301, 630] width 191 height 191
click at [304, 545] on div at bounding box center [301, 630] width 191 height 191
click at [663, 505] on div at bounding box center [784, 375] width 1568 height 751
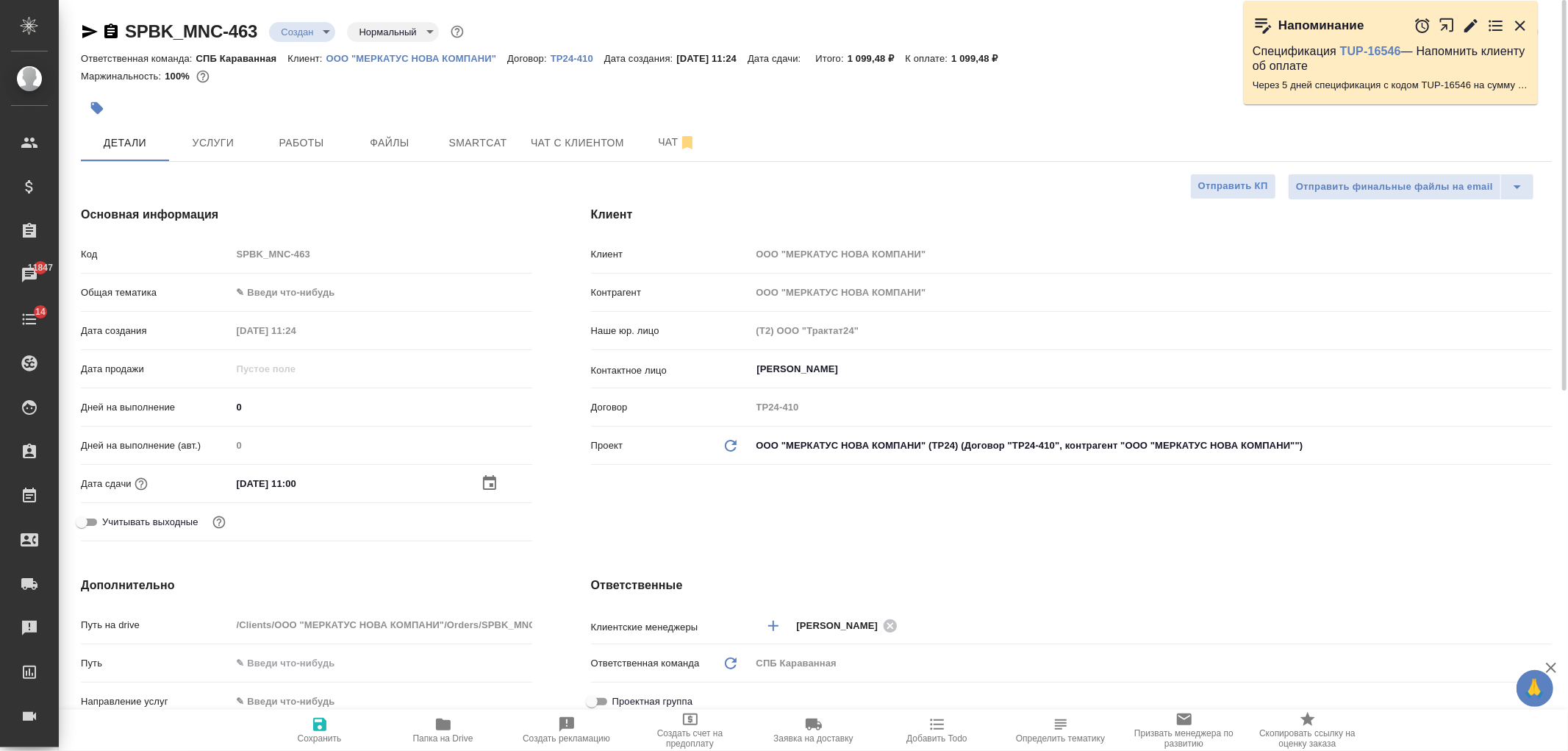
click at [312, 725] on icon "button" at bounding box center [319, 724] width 18 height 18
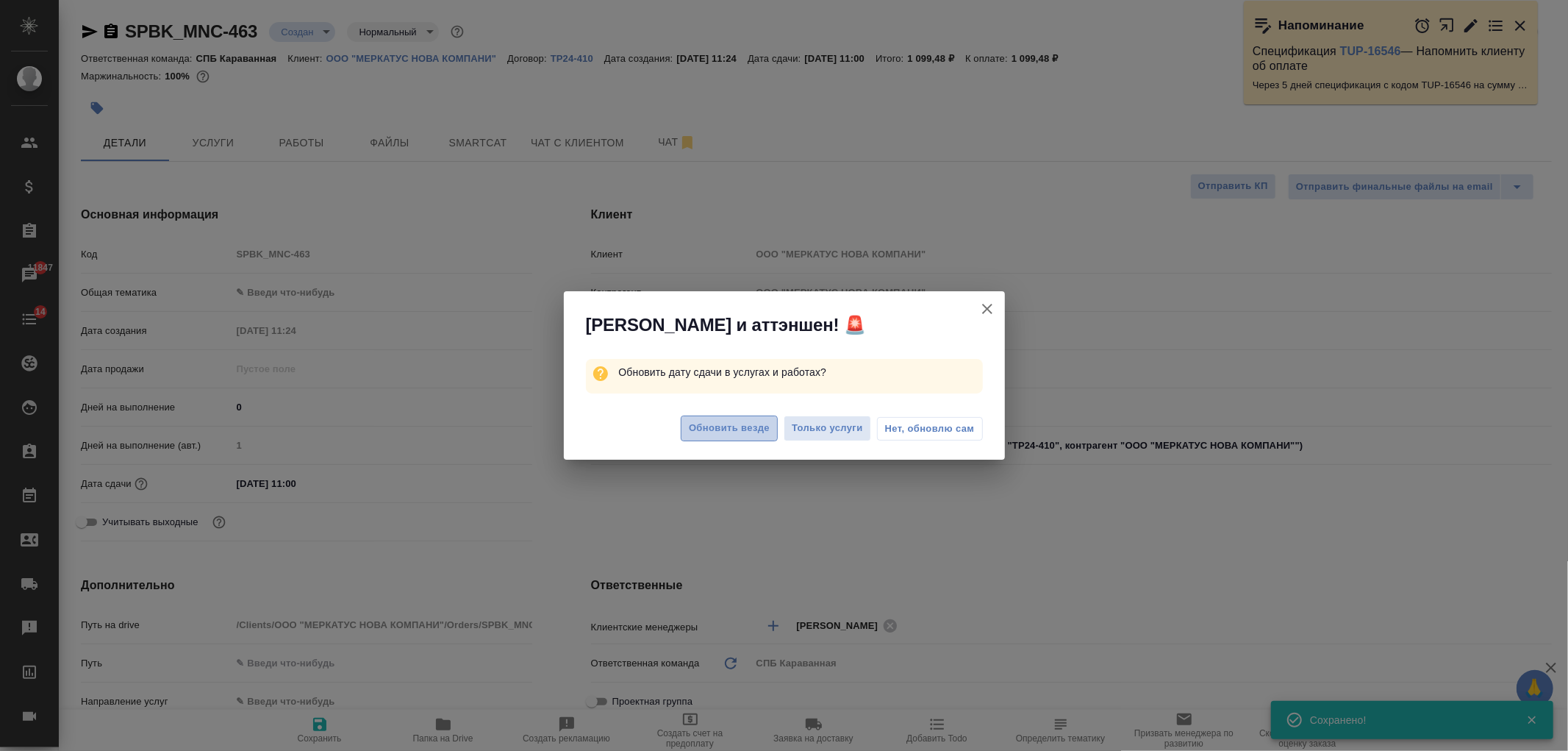
click at [704, 437] on button "Обновить везде" at bounding box center [729, 428] width 97 height 26
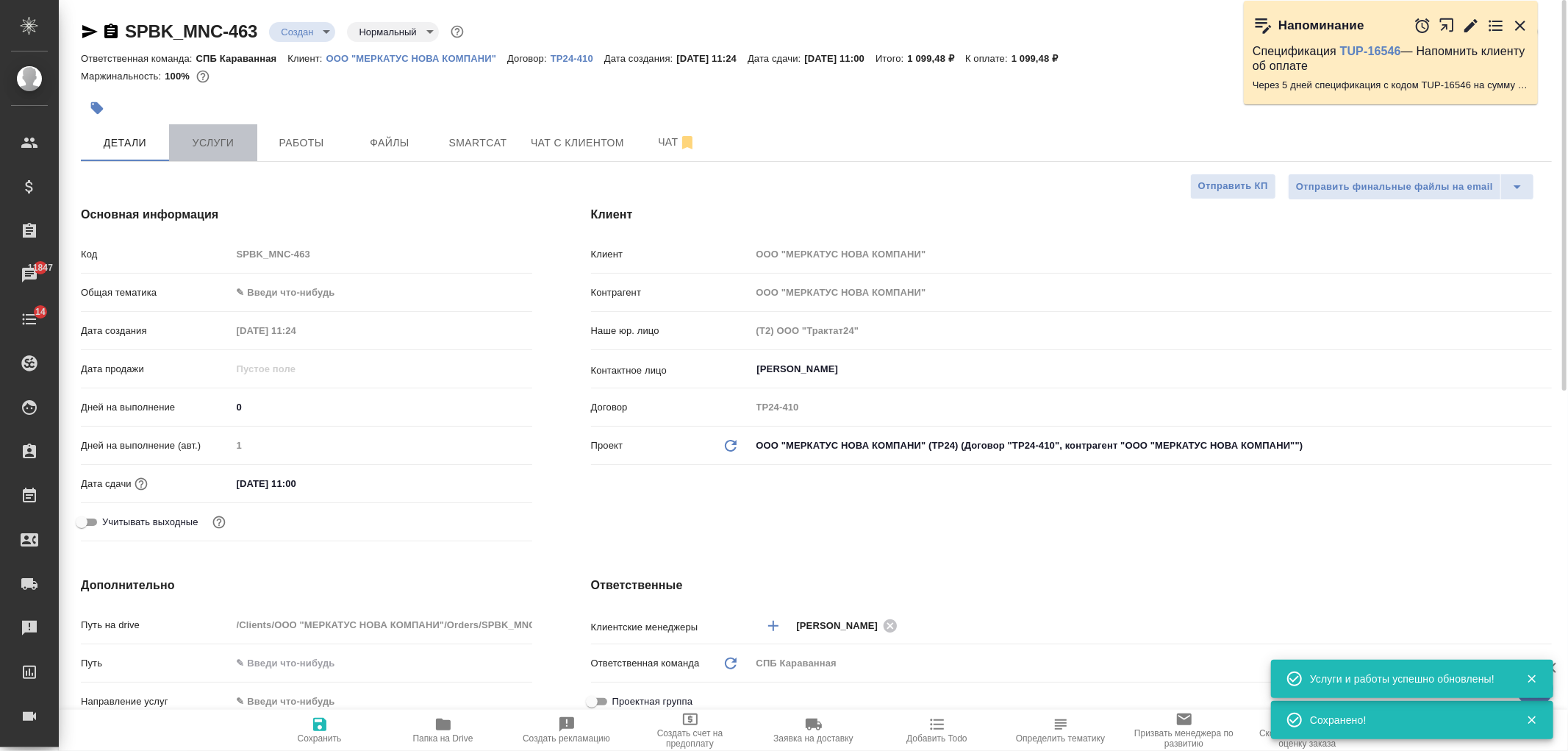
click at [219, 146] on span "Услуги" at bounding box center [213, 142] width 71 height 18
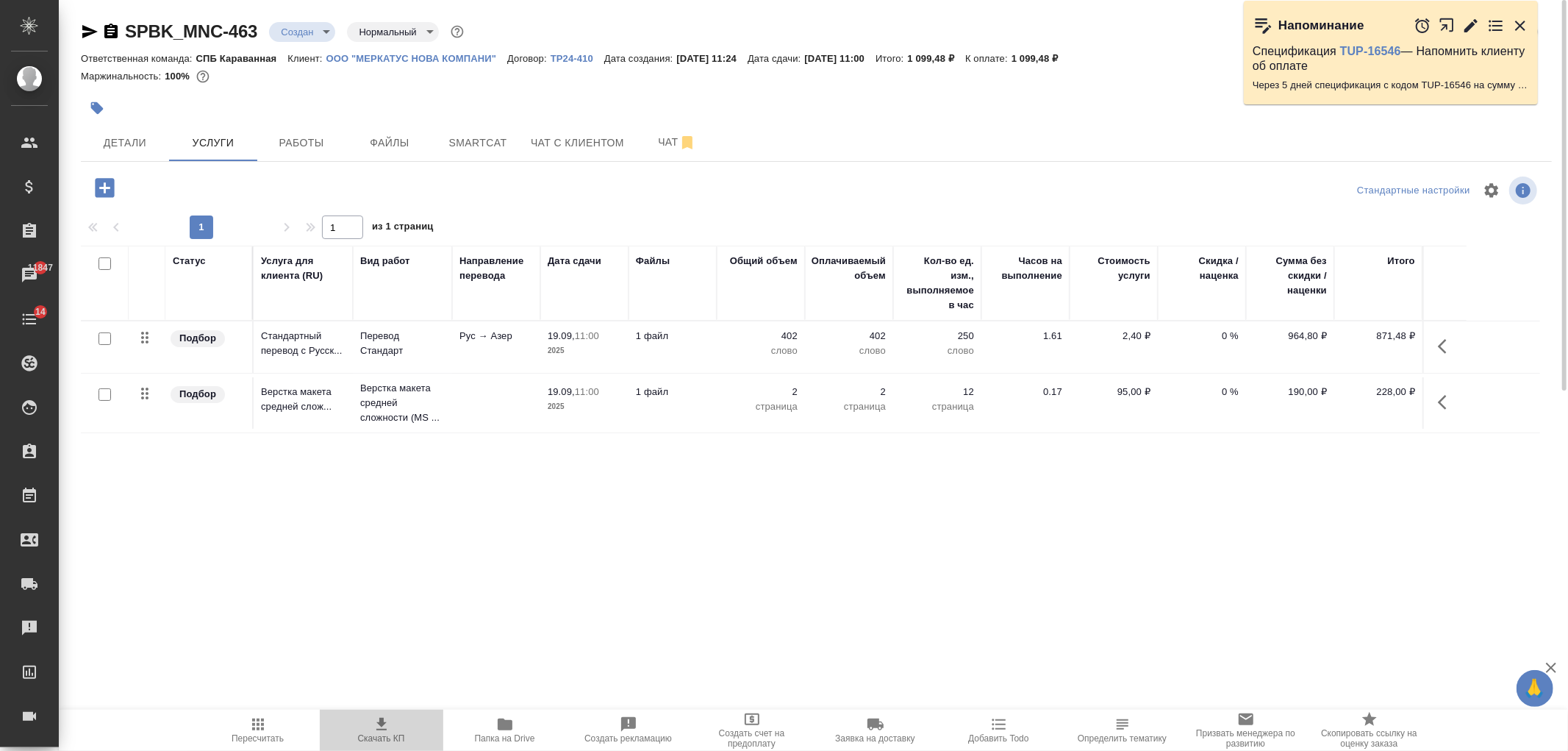
click at [380, 725] on icon "button" at bounding box center [382, 724] width 18 height 18
click at [671, 145] on span "Чат" at bounding box center [677, 141] width 71 height 18
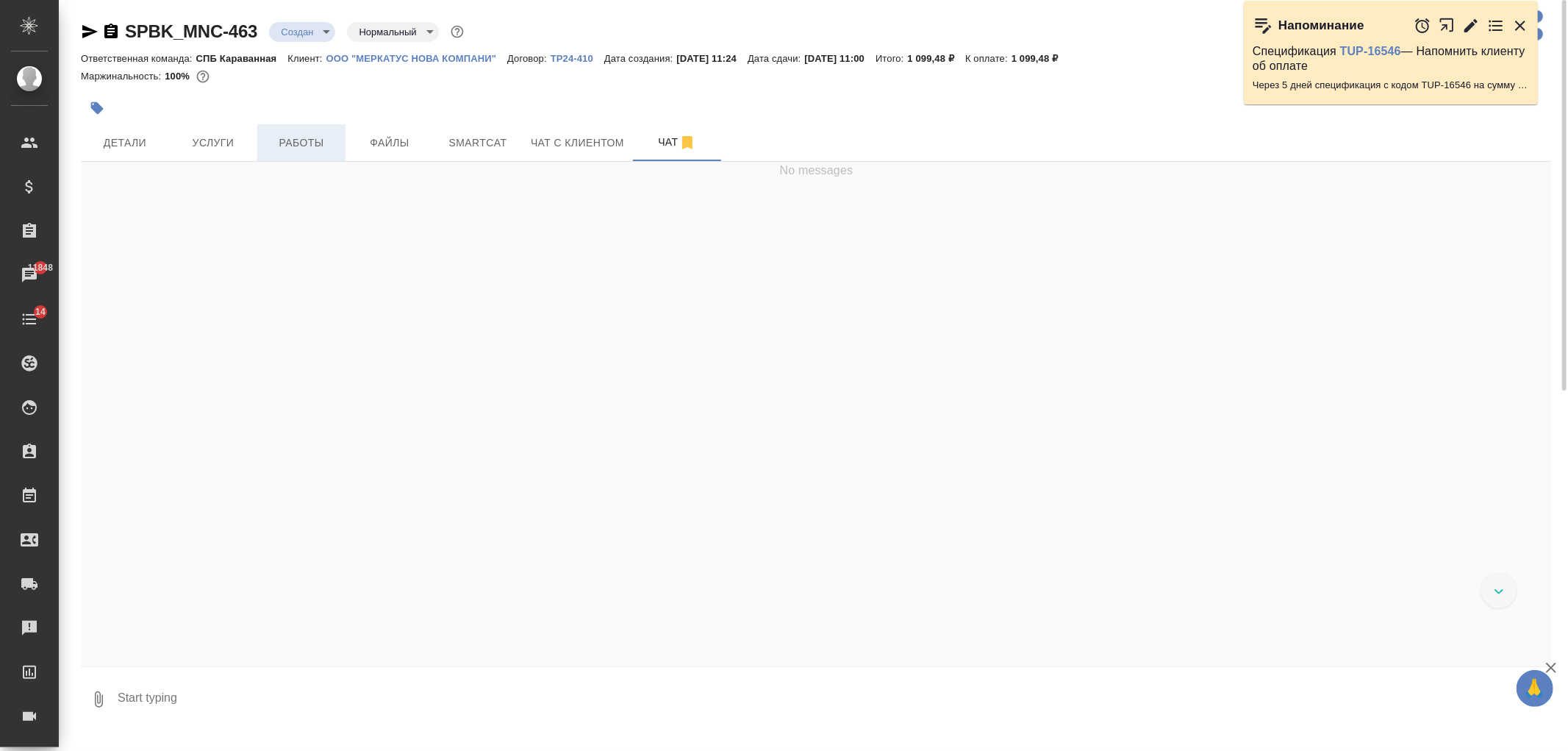
scroll to position [301, 0]
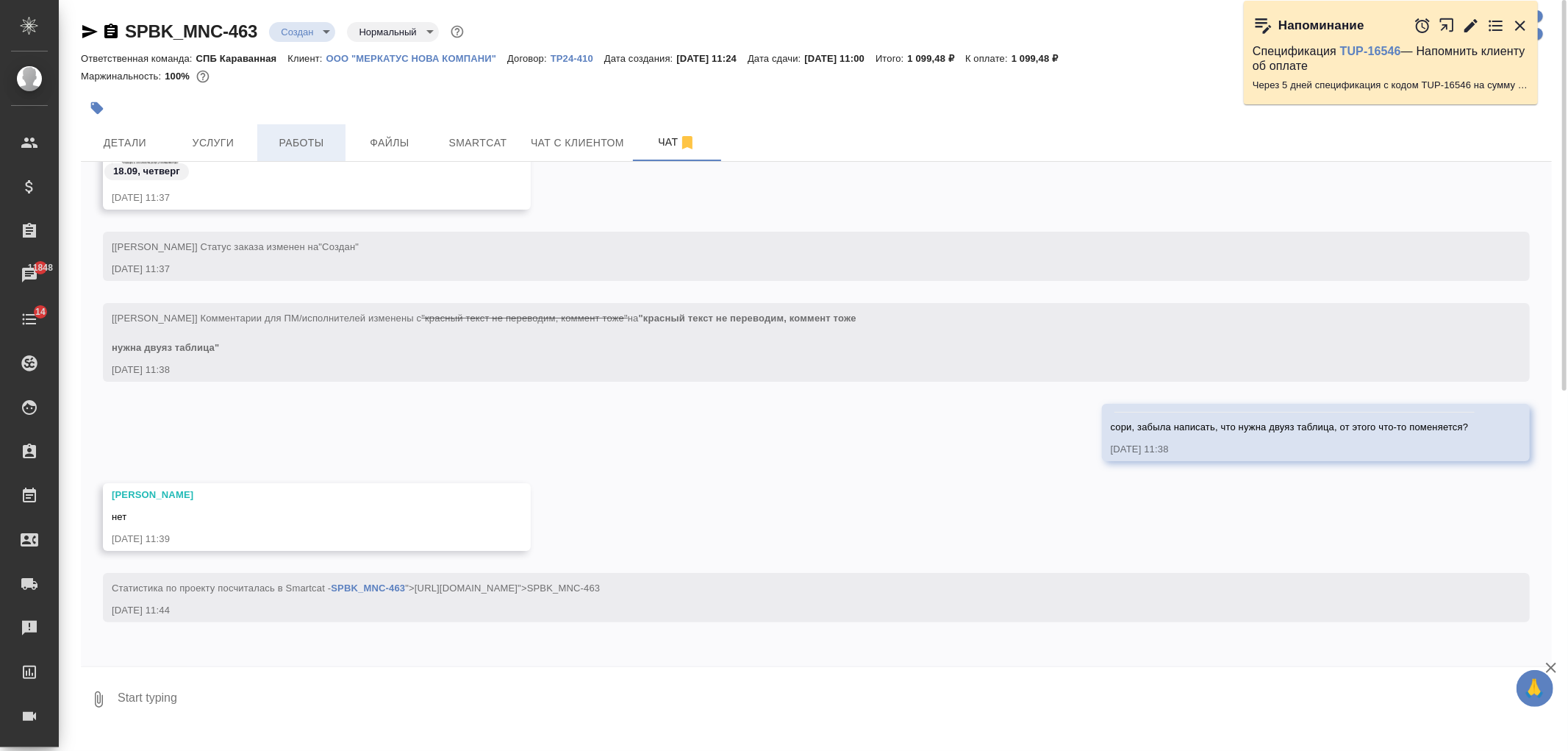
click at [262, 155] on button "Работы" at bounding box center [301, 142] width 88 height 37
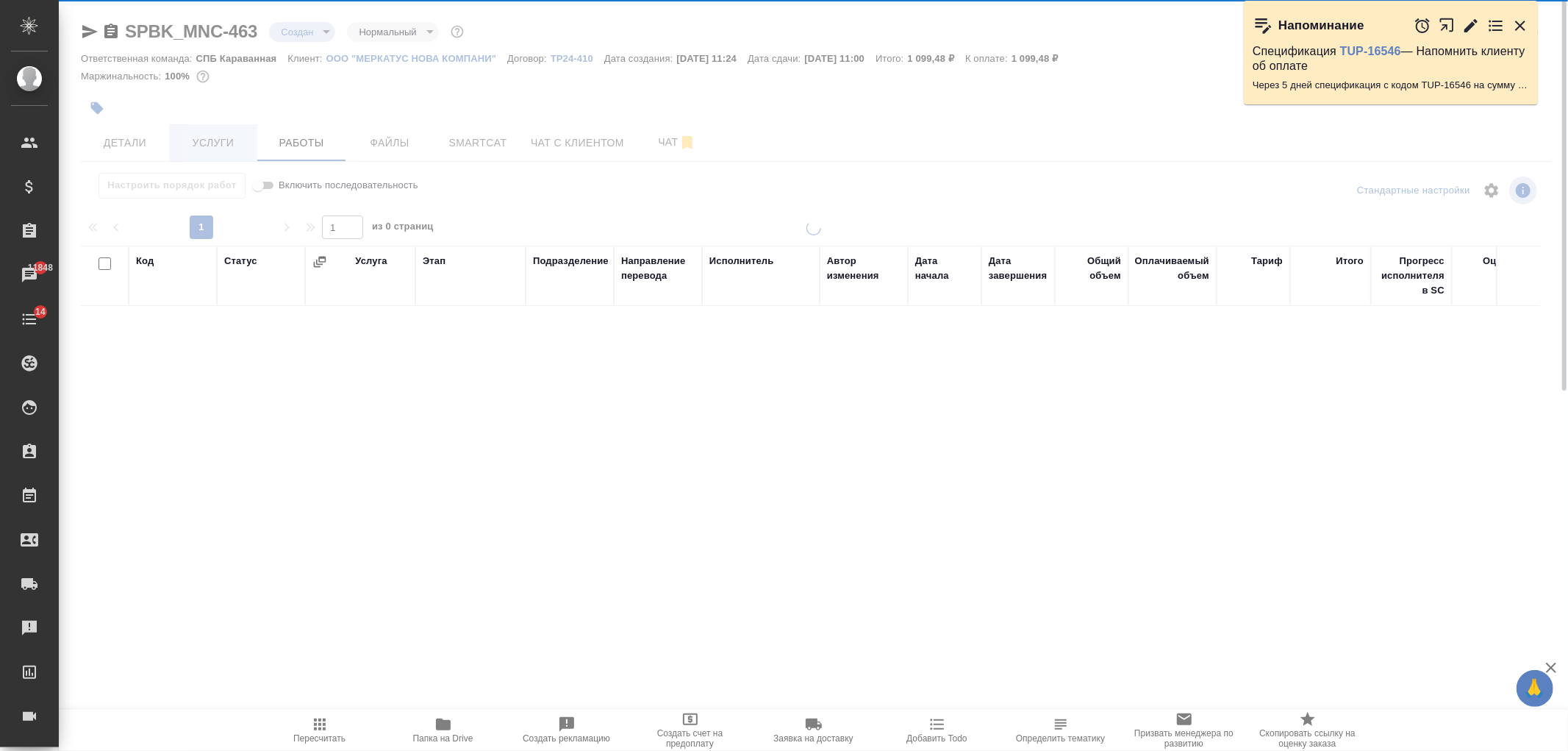
click at [221, 152] on button "Услуги" at bounding box center [213, 142] width 88 height 37
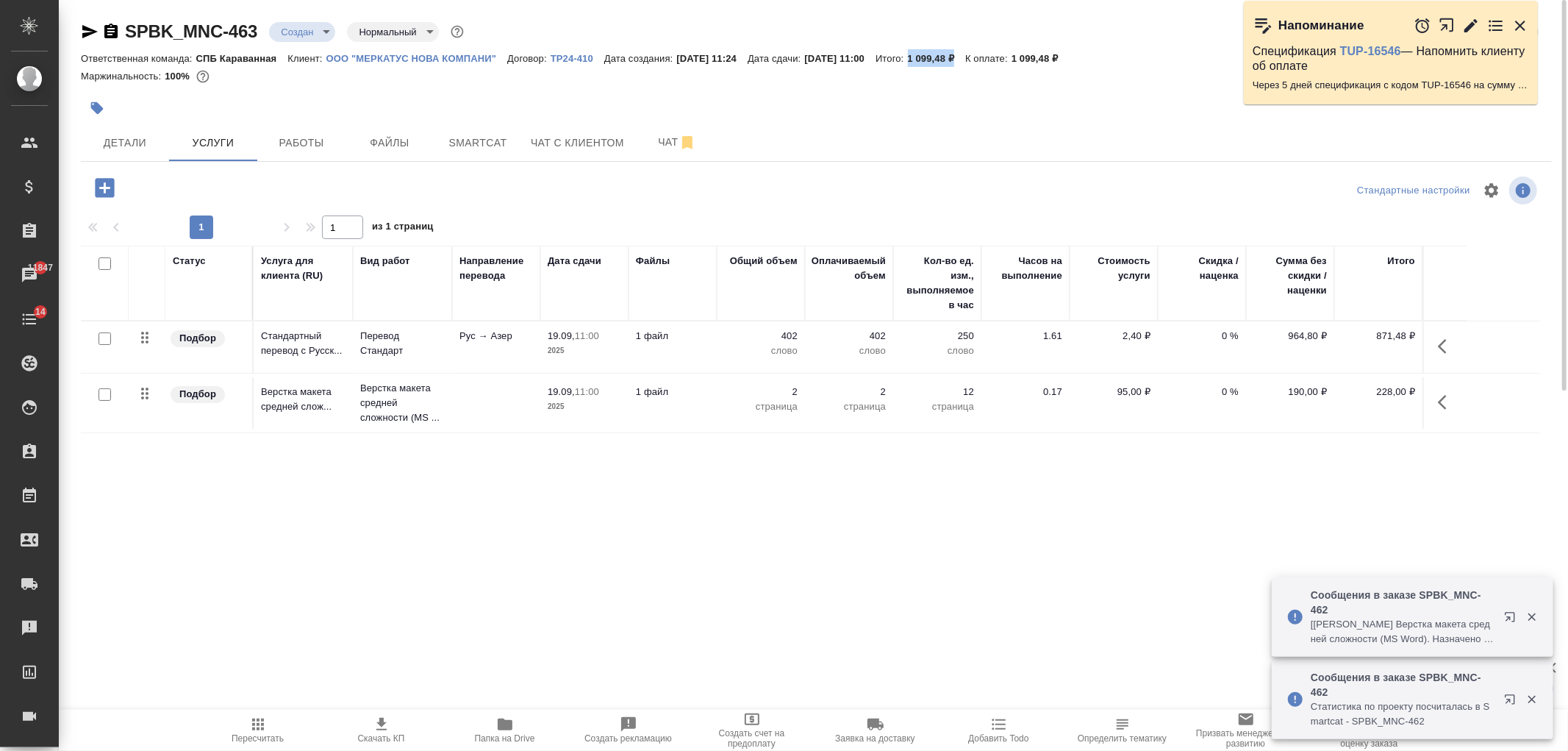
drag, startPoint x: 945, startPoint y: 58, endPoint x: 990, endPoint y: 60, distance: 45.0
click at [966, 60] on p "1 099,48 ₽" at bounding box center [936, 59] width 58 height 11
copy p "1 099,48 ₽"
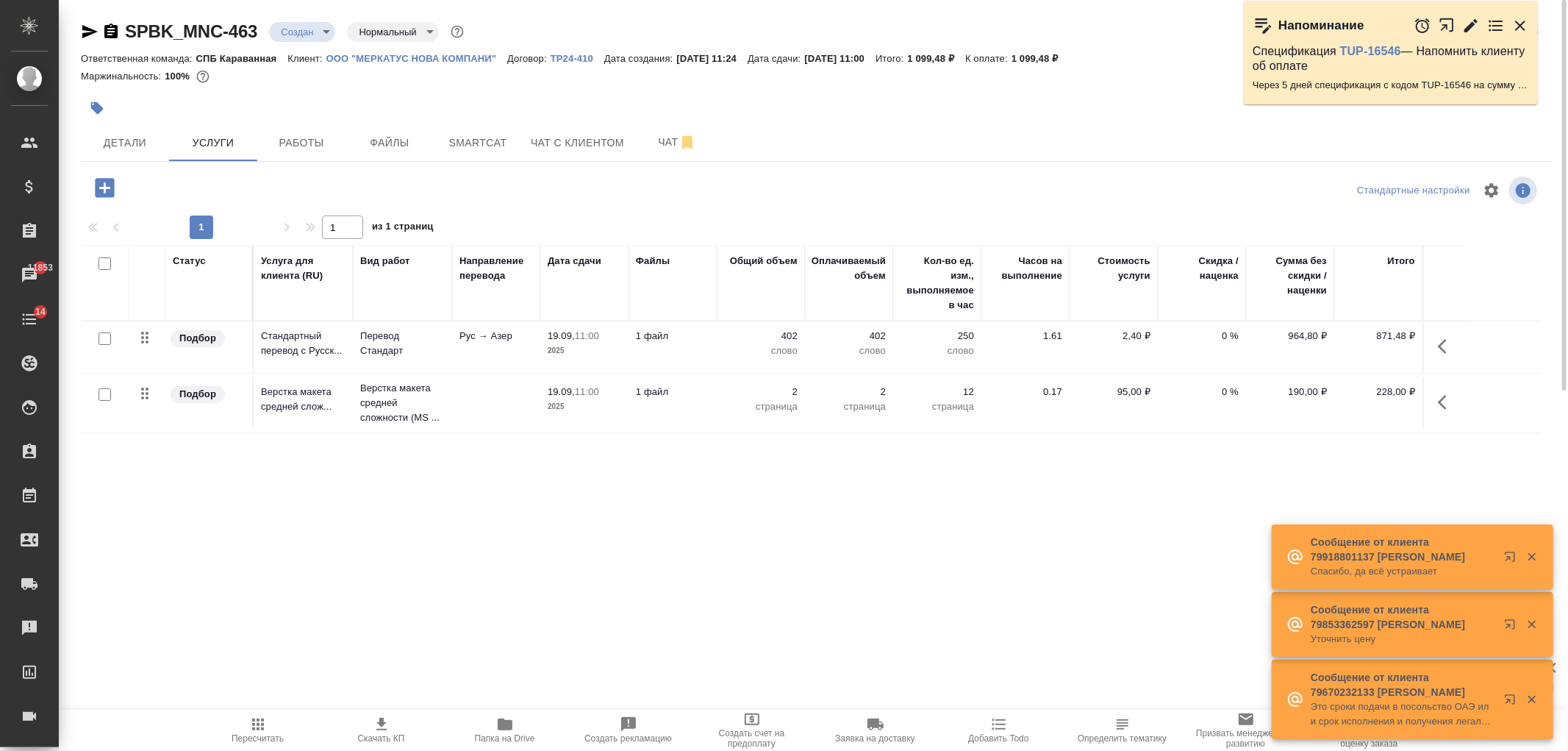
click at [547, 589] on div "SPBK_MNC-463 Создан new Нормальный normal Кратко детали заказа Ответственная ко…" at bounding box center [816, 299] width 1487 height 599
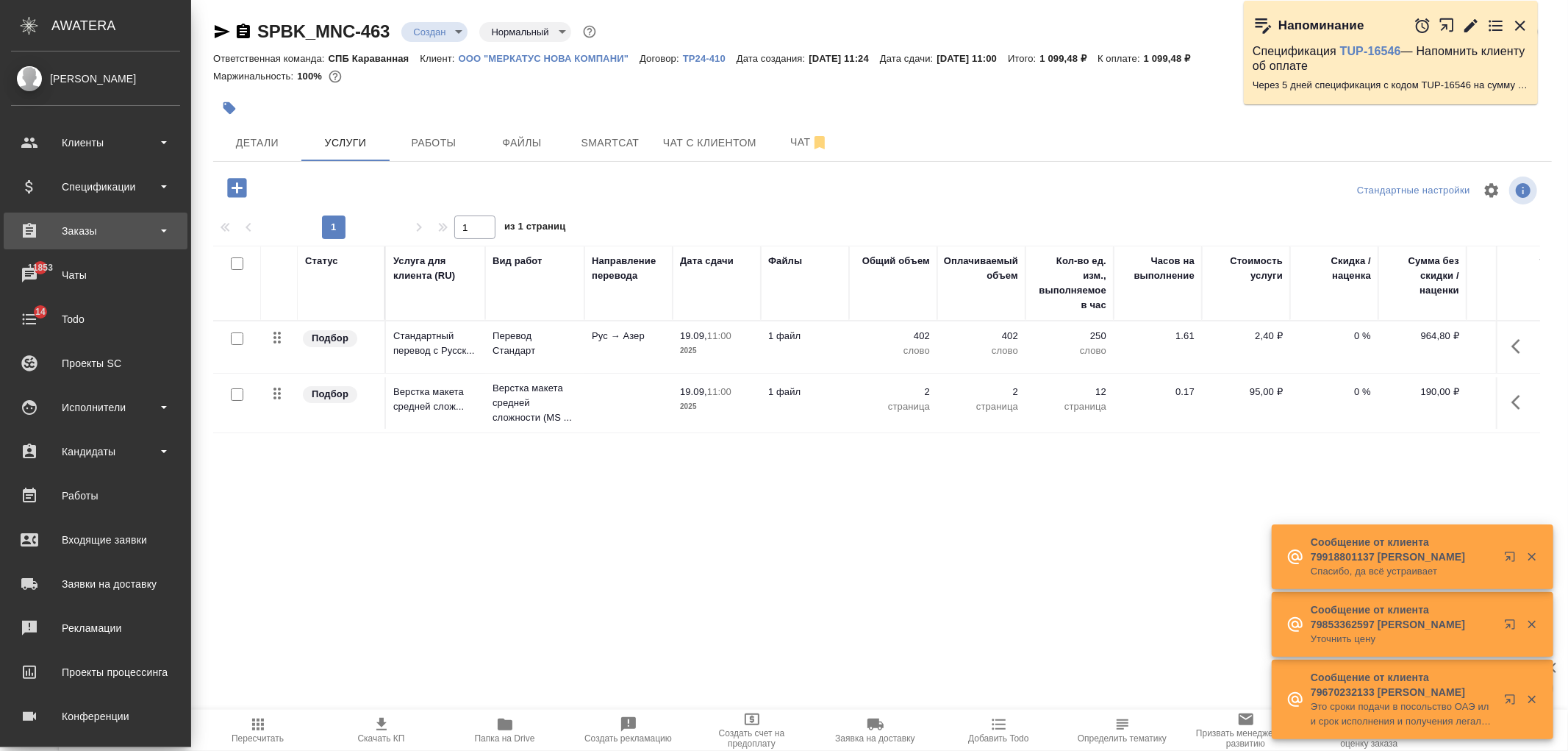
click at [134, 218] on div "Заказы" at bounding box center [96, 230] width 184 height 37
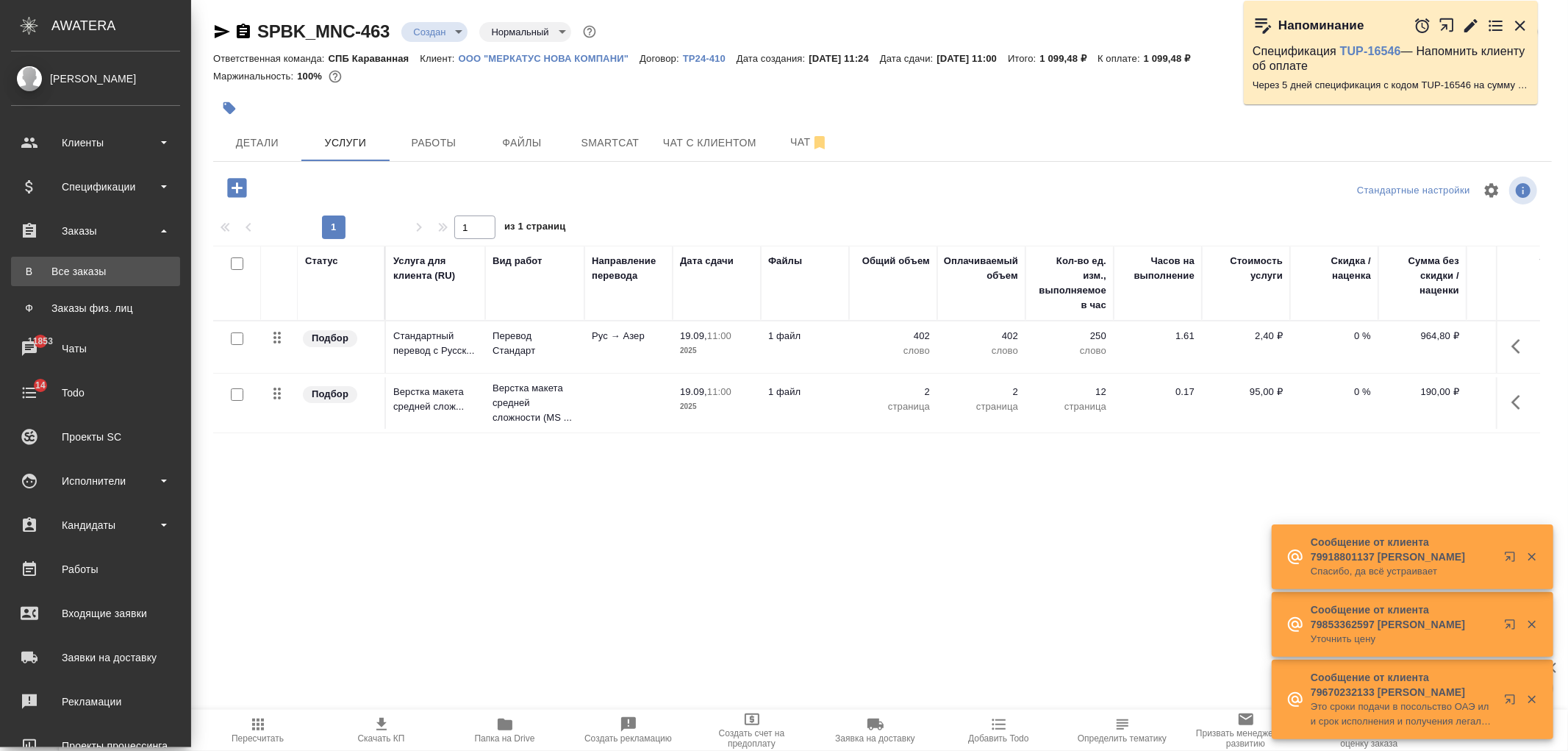
click at [143, 282] on link "В Все заказы" at bounding box center [96, 271] width 169 height 29
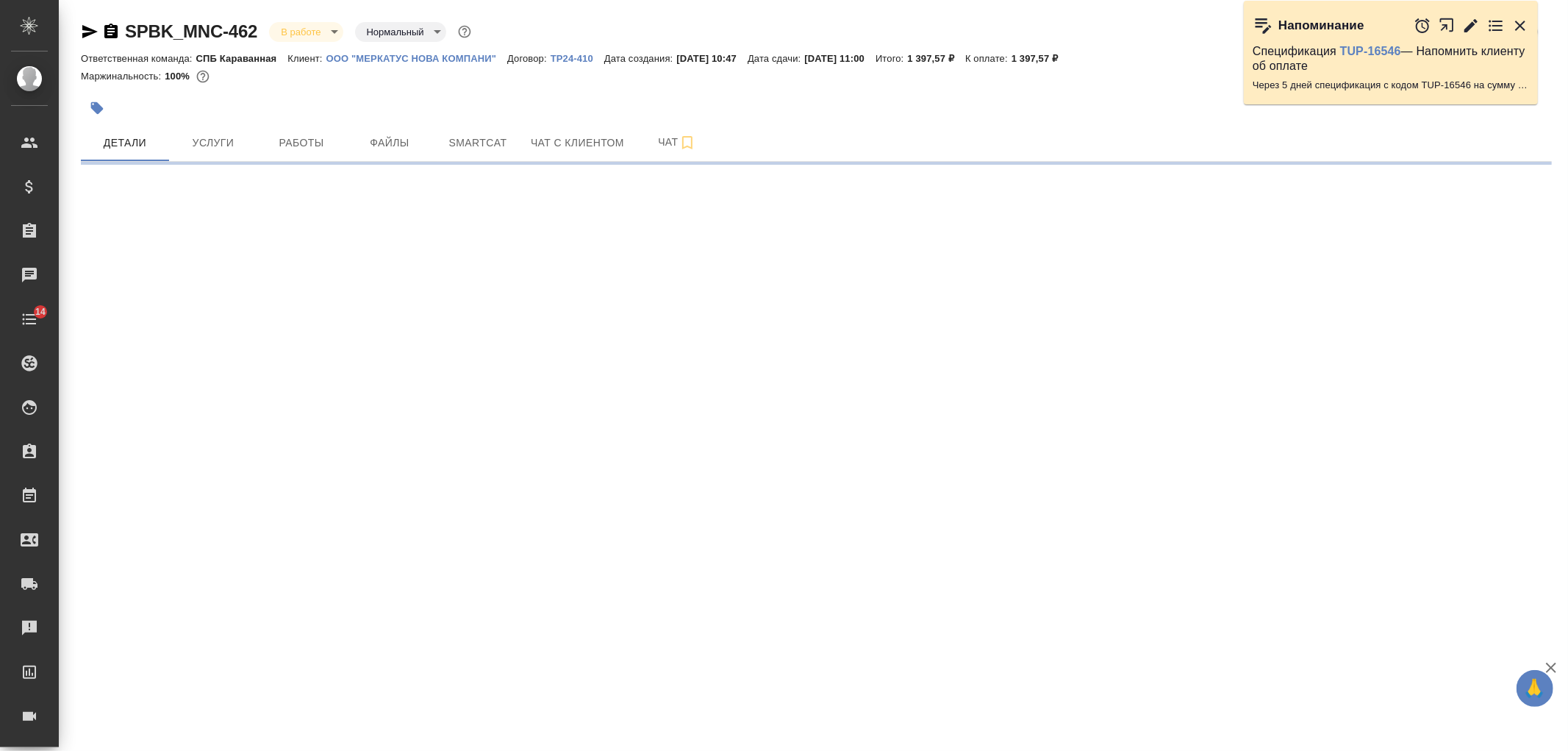
select select "RU"
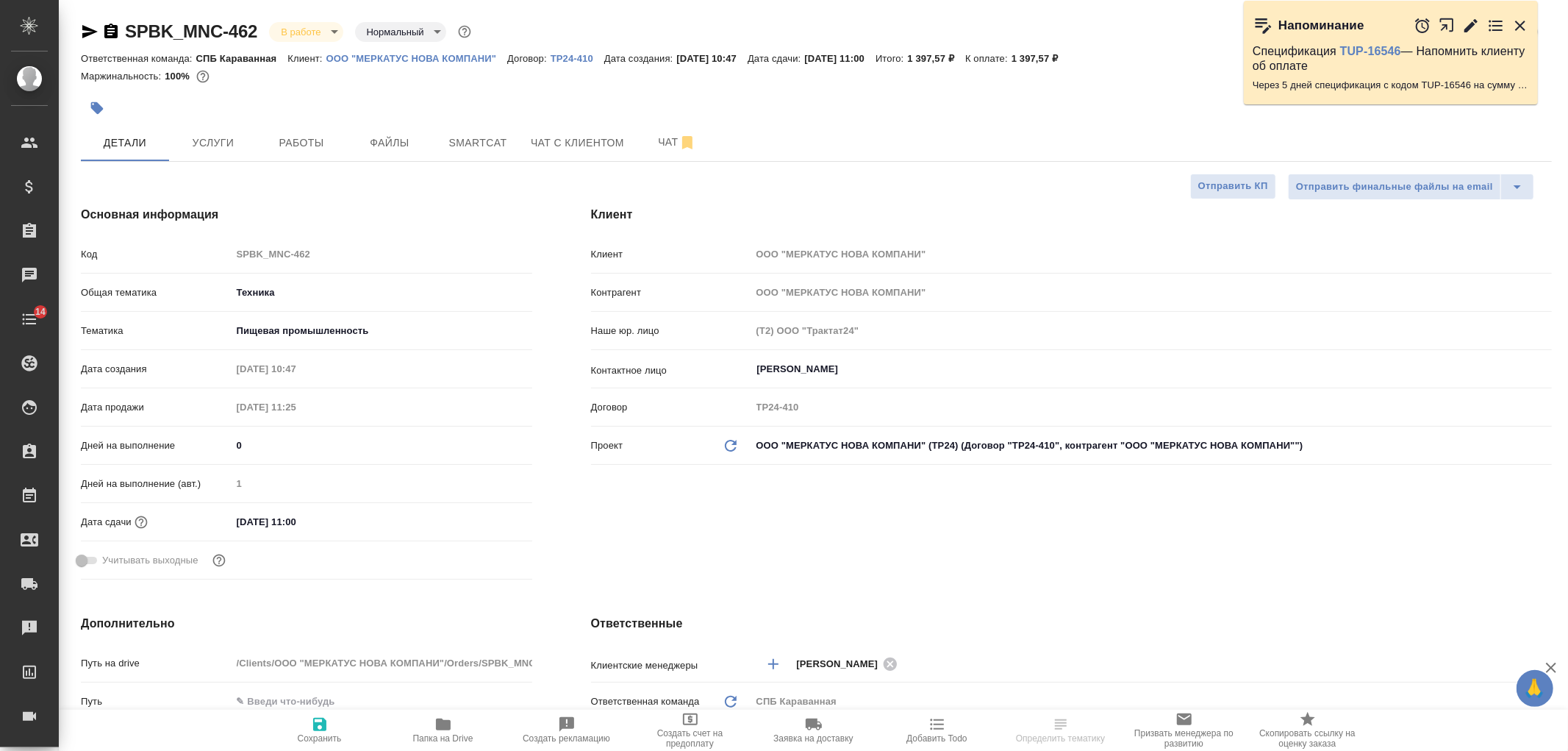
type textarea "x"
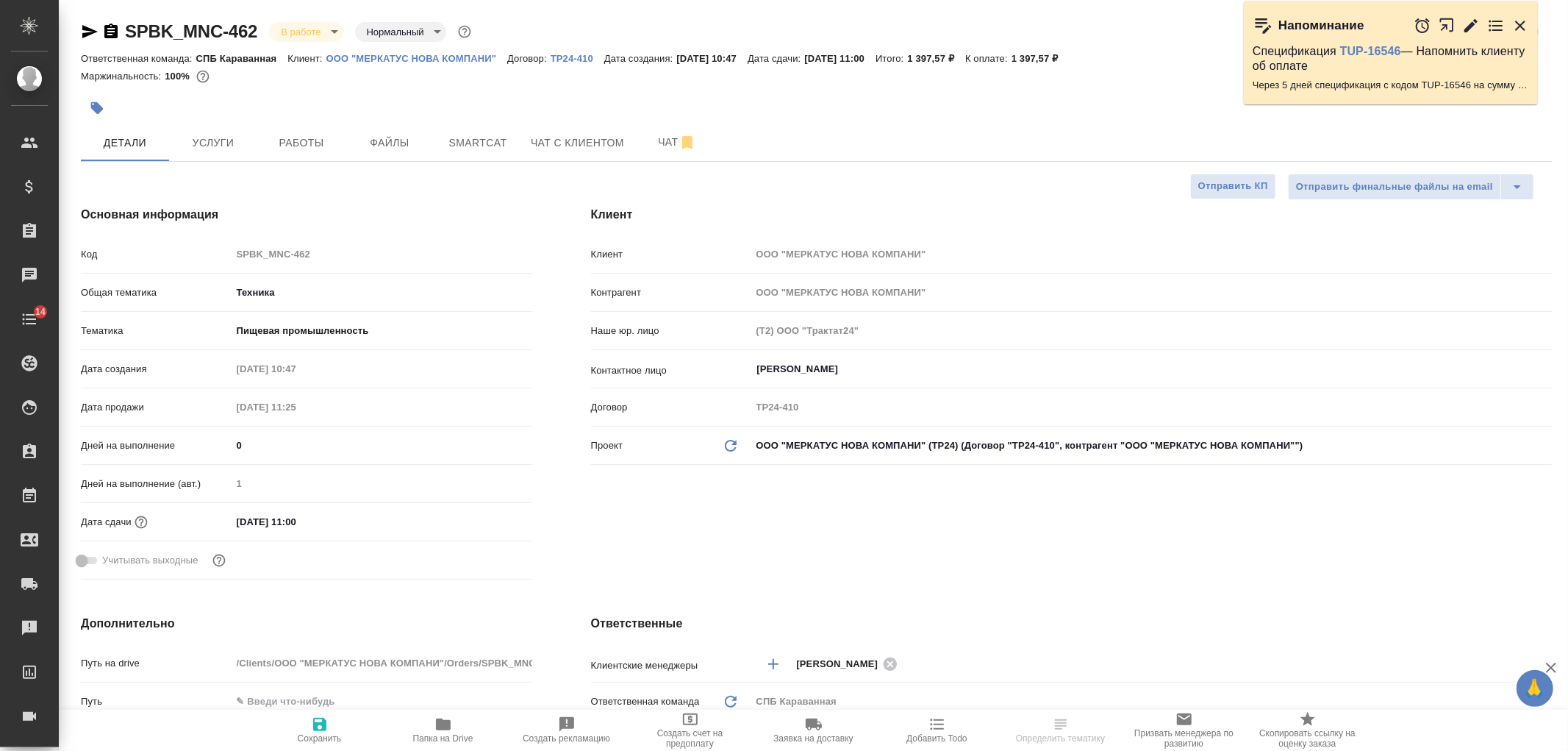
type textarea "x"
select select "RU"
type textarea "x"
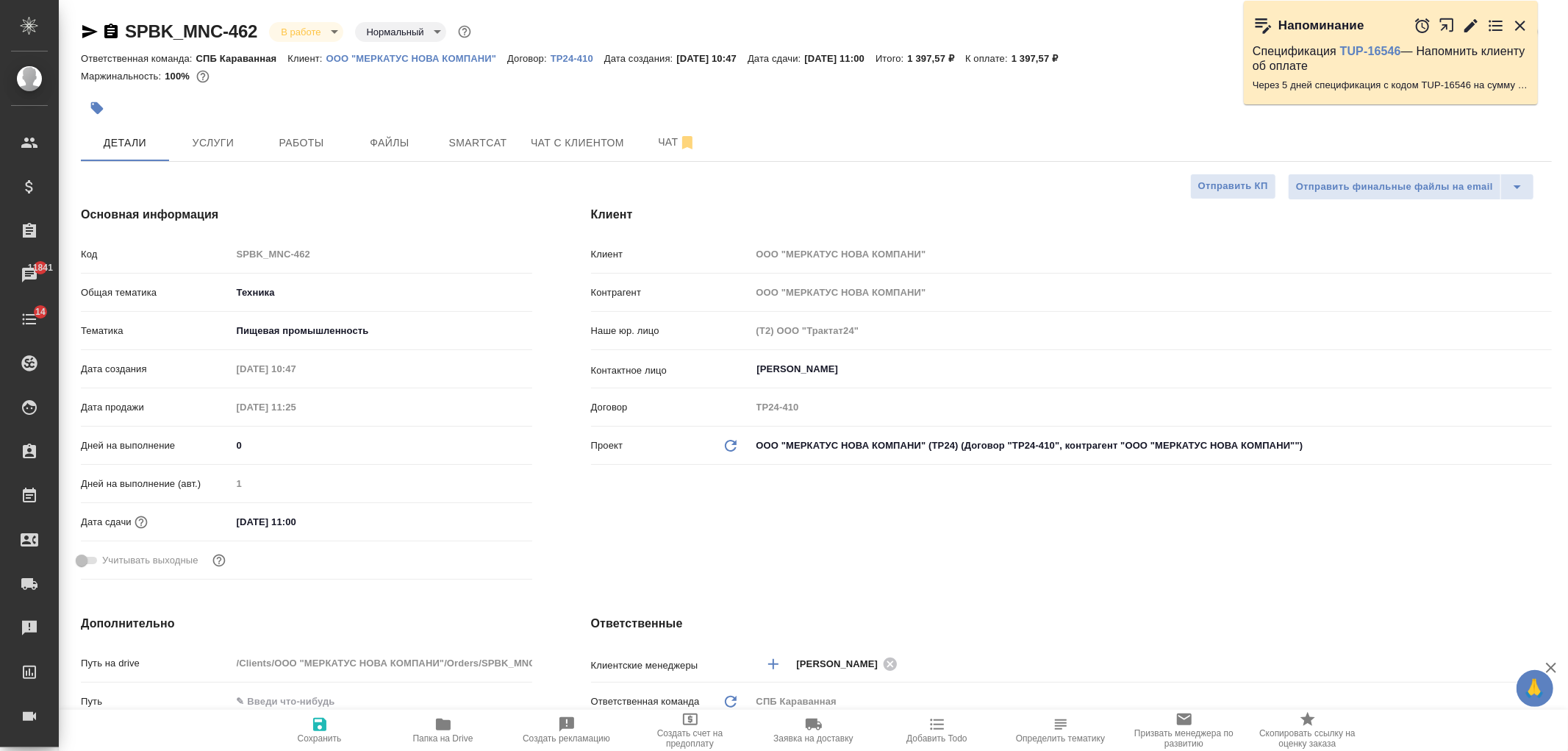
type textarea "x"
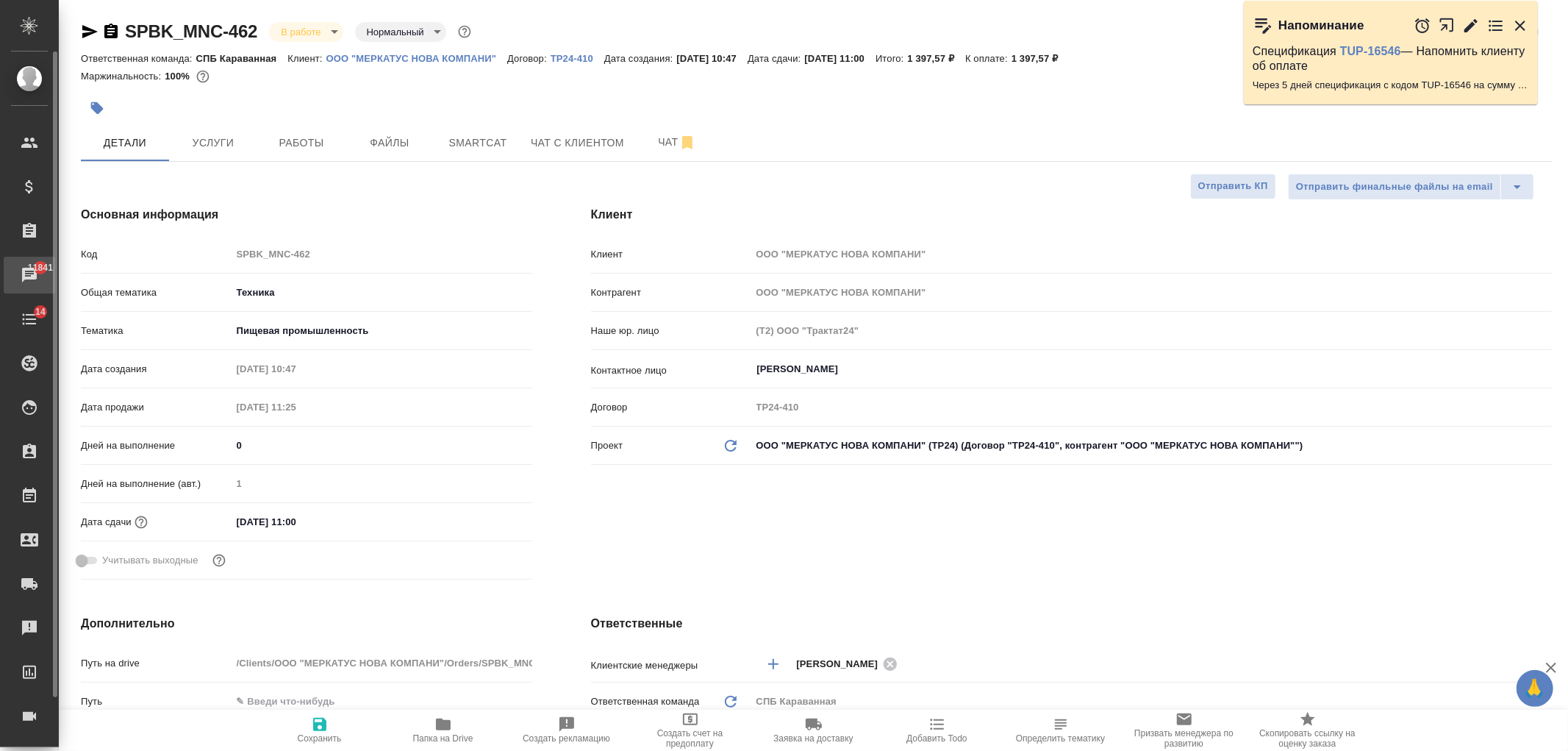
type textarea "x"
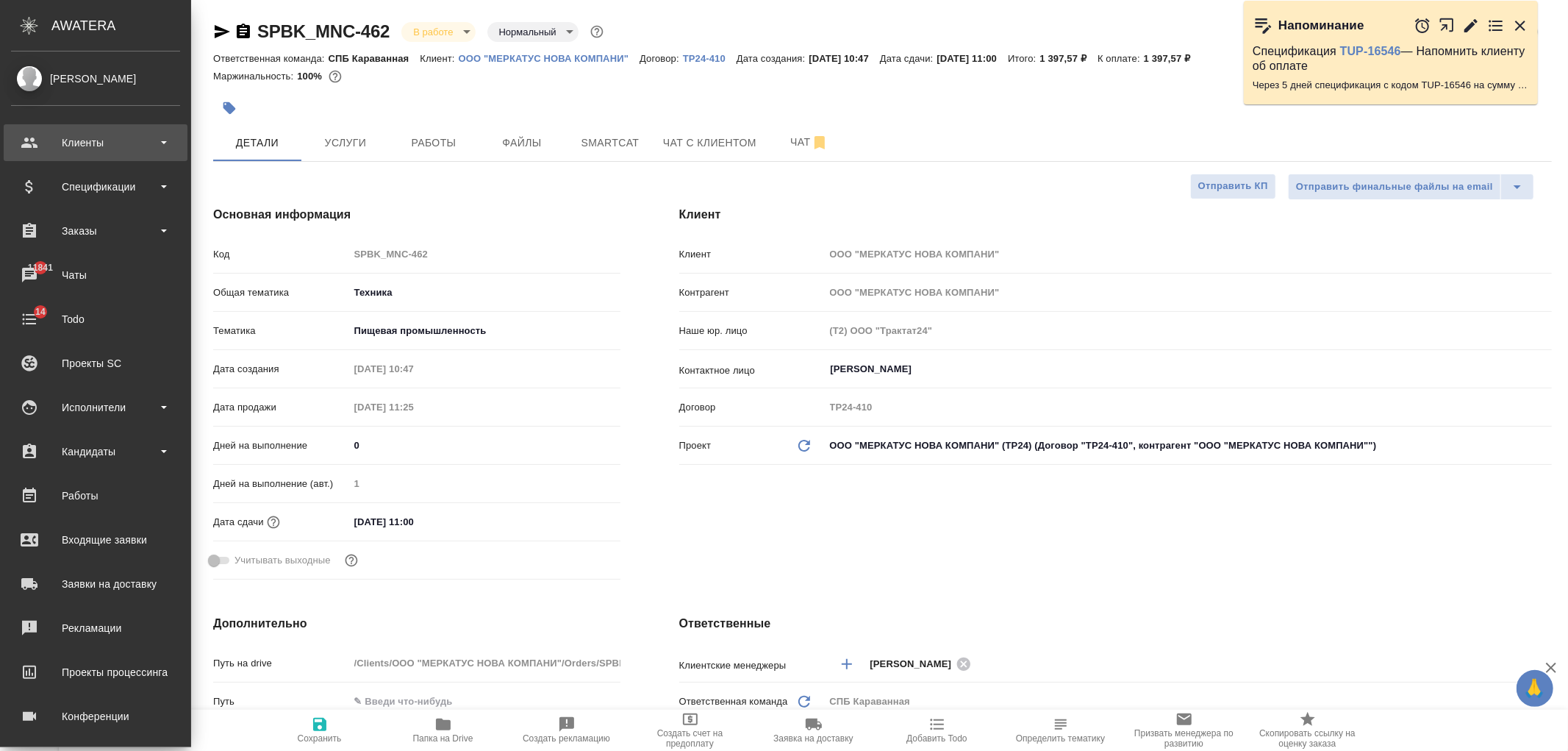
click at [96, 159] on div "Клиенты" at bounding box center [96, 142] width 184 height 37
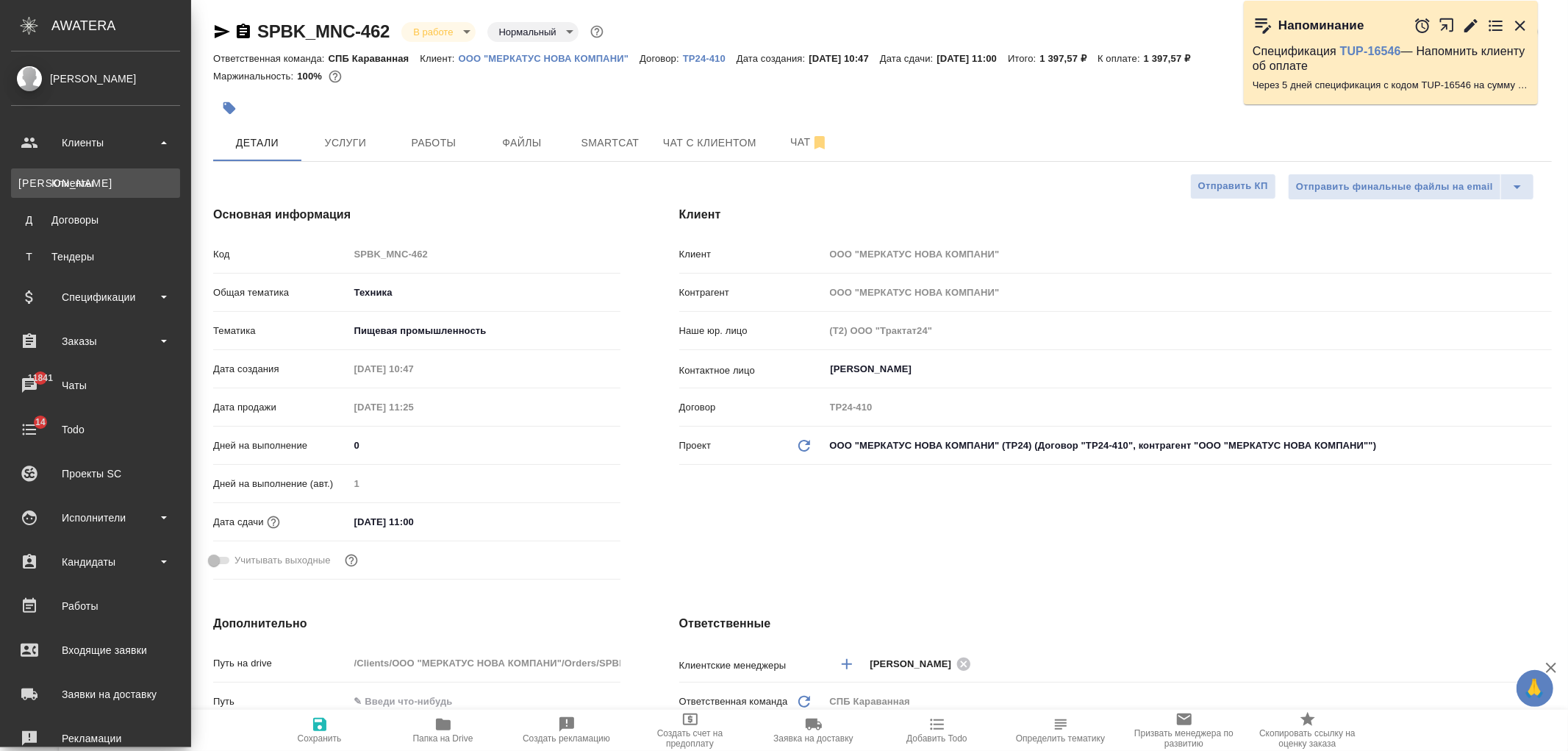
click at [121, 185] on div "Клиенты" at bounding box center [95, 184] width 154 height 15
type textarea "x"
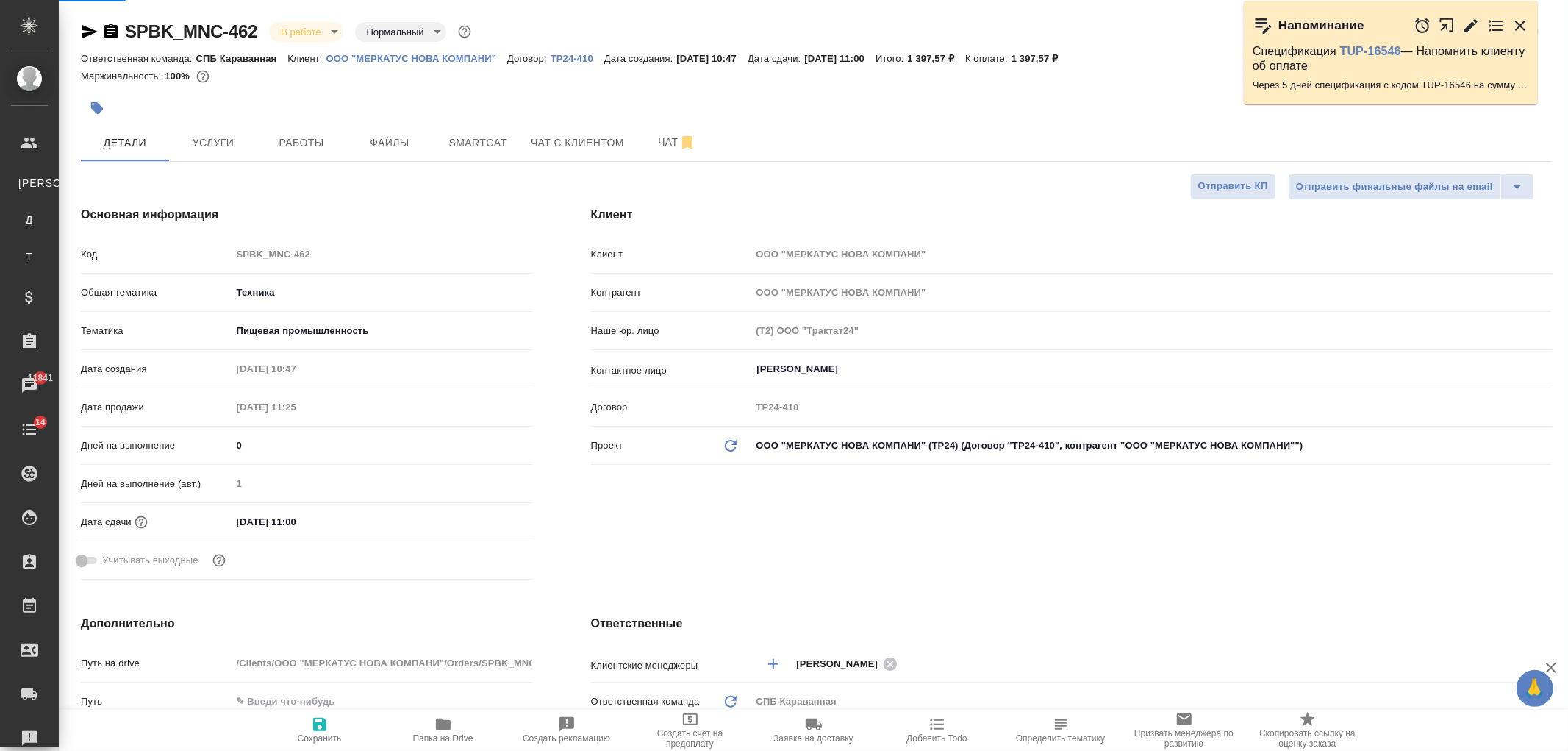
type textarea "x"
select select "RU"
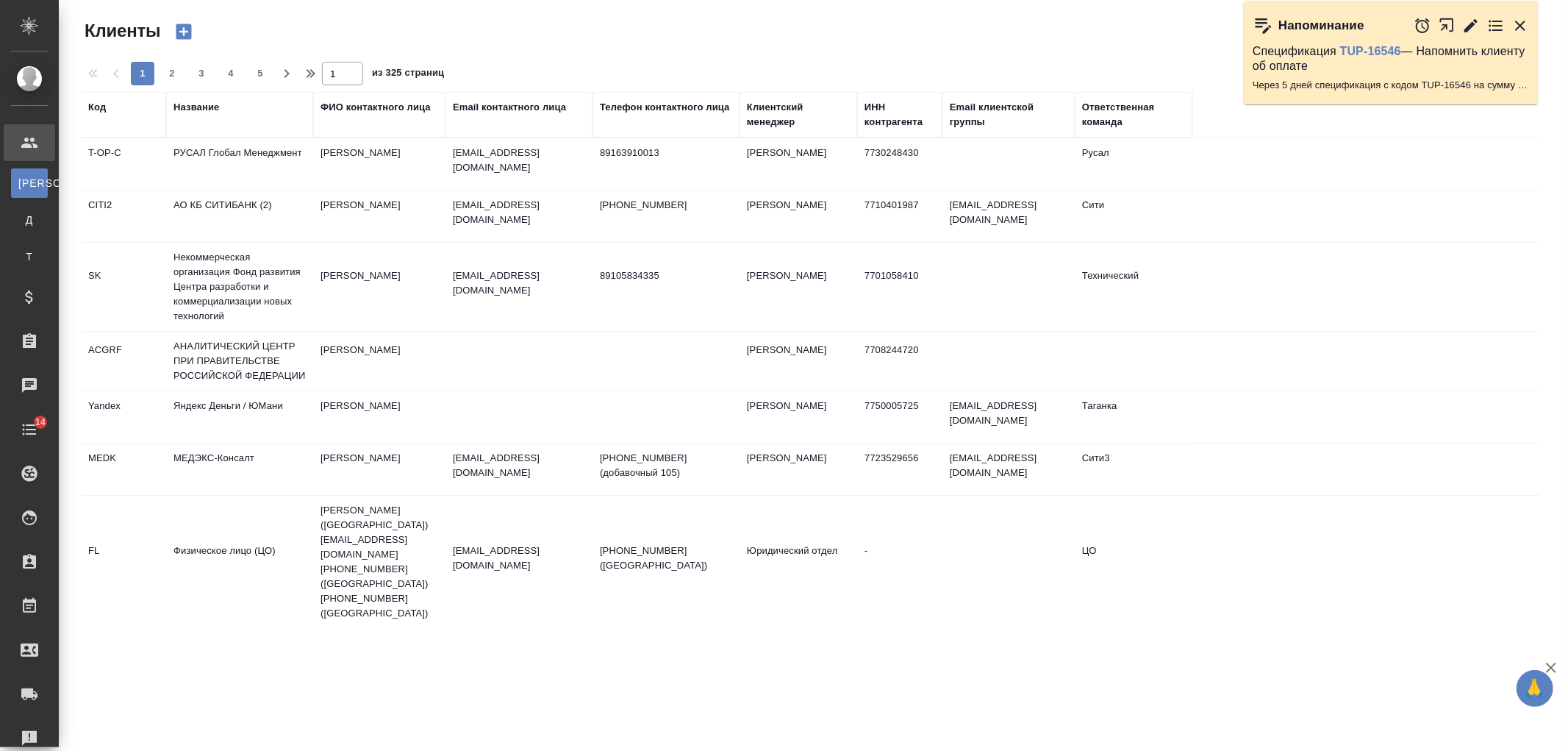
click at [199, 113] on div "Название" at bounding box center [196, 108] width 45 height 15
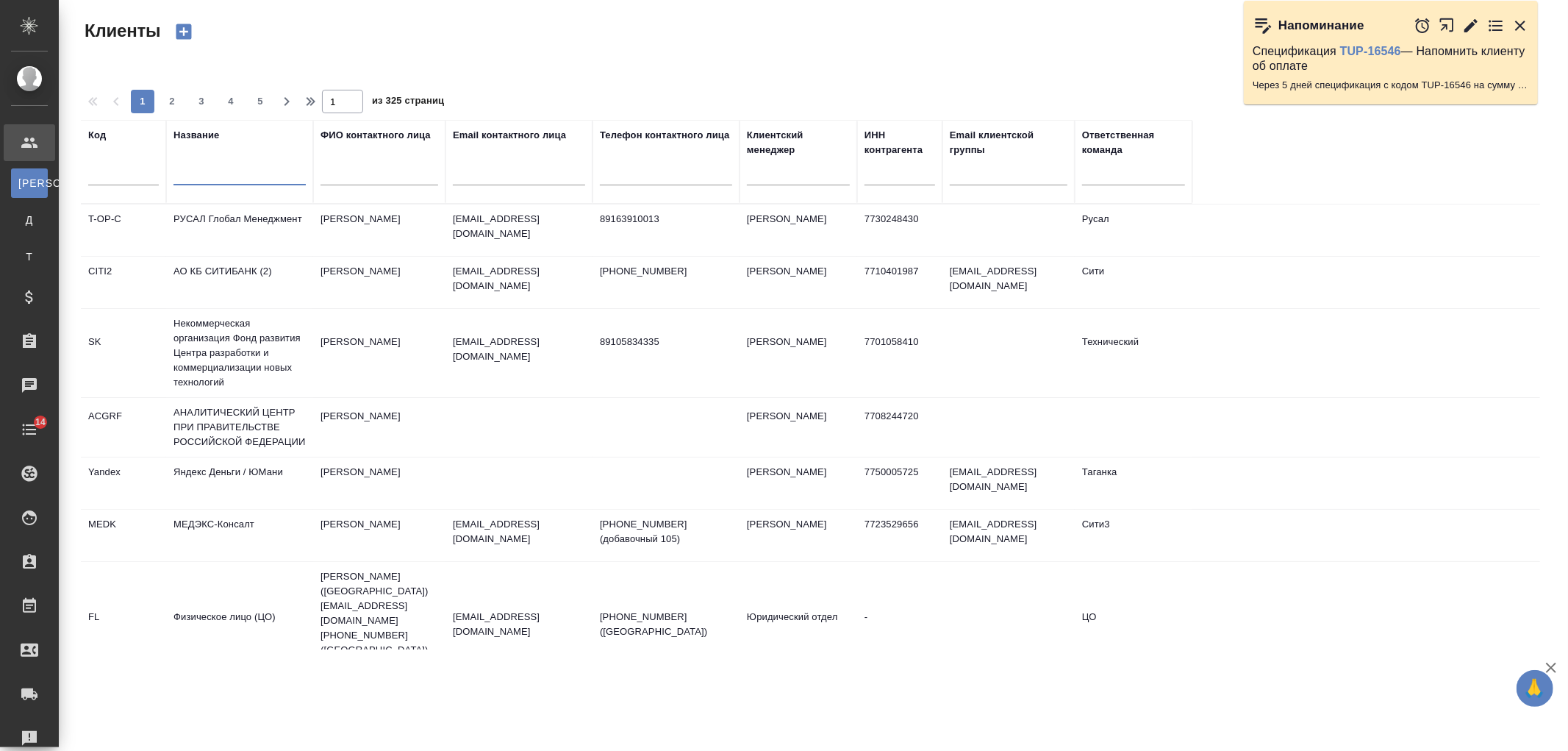
click at [213, 177] on input "text" at bounding box center [240, 175] width 133 height 18
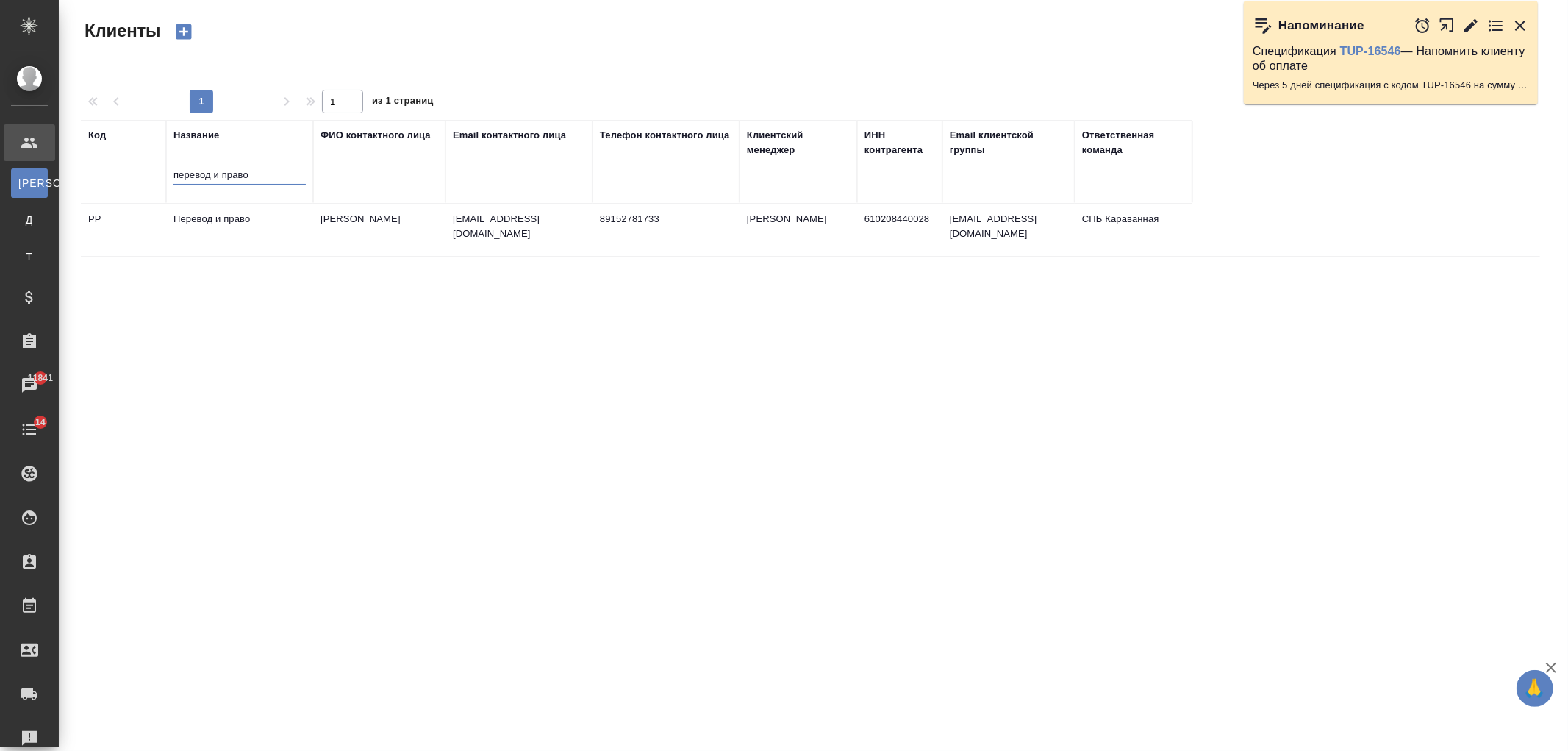
type input "перевод и право"
click at [311, 222] on td "Перевод и право" at bounding box center [239, 230] width 147 height 51
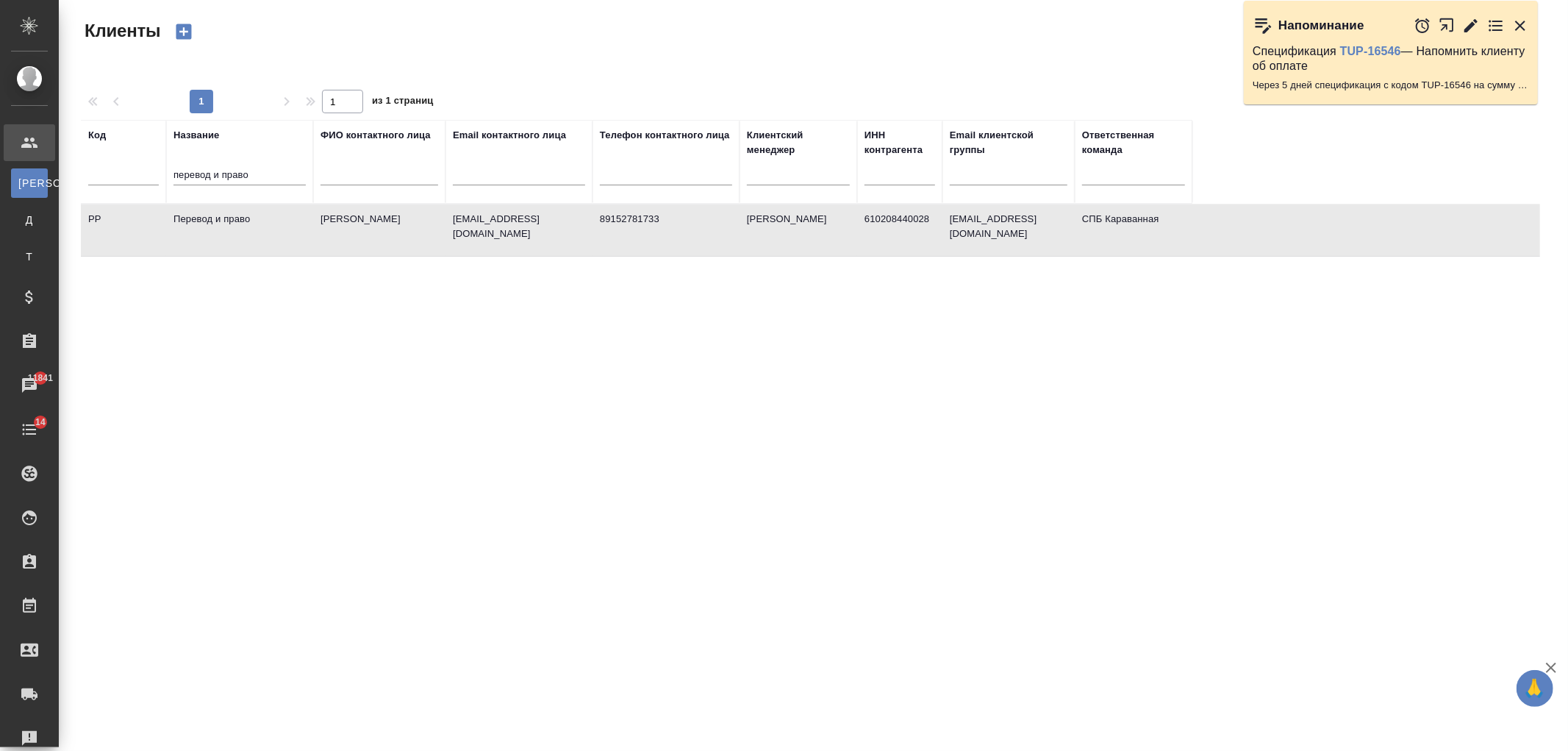
click at [311, 222] on td "Перевод и право" at bounding box center [239, 230] width 147 height 51
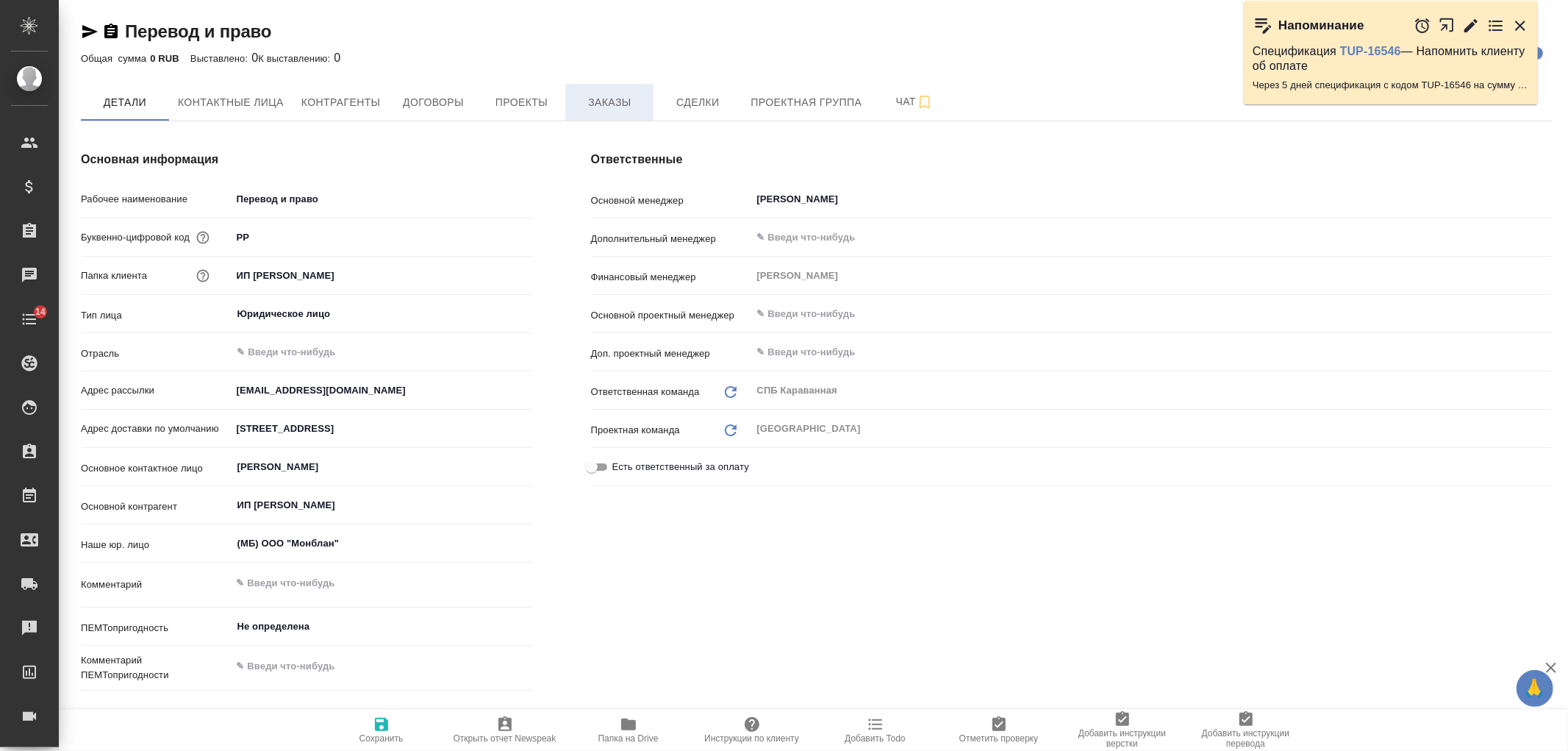
click at [598, 101] on span "Заказы" at bounding box center [609, 102] width 71 height 18
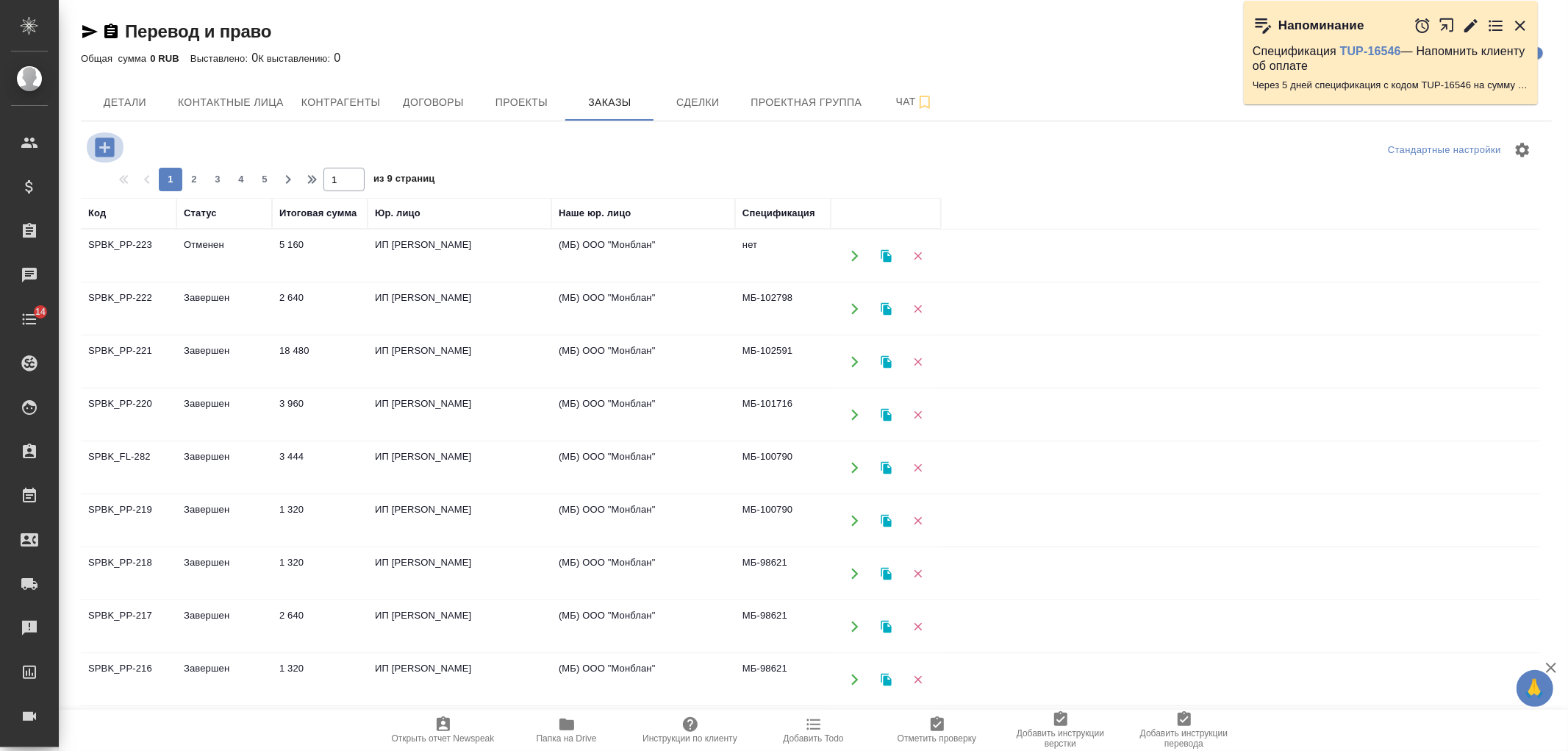
click at [107, 151] on icon "button" at bounding box center [104, 147] width 19 height 19
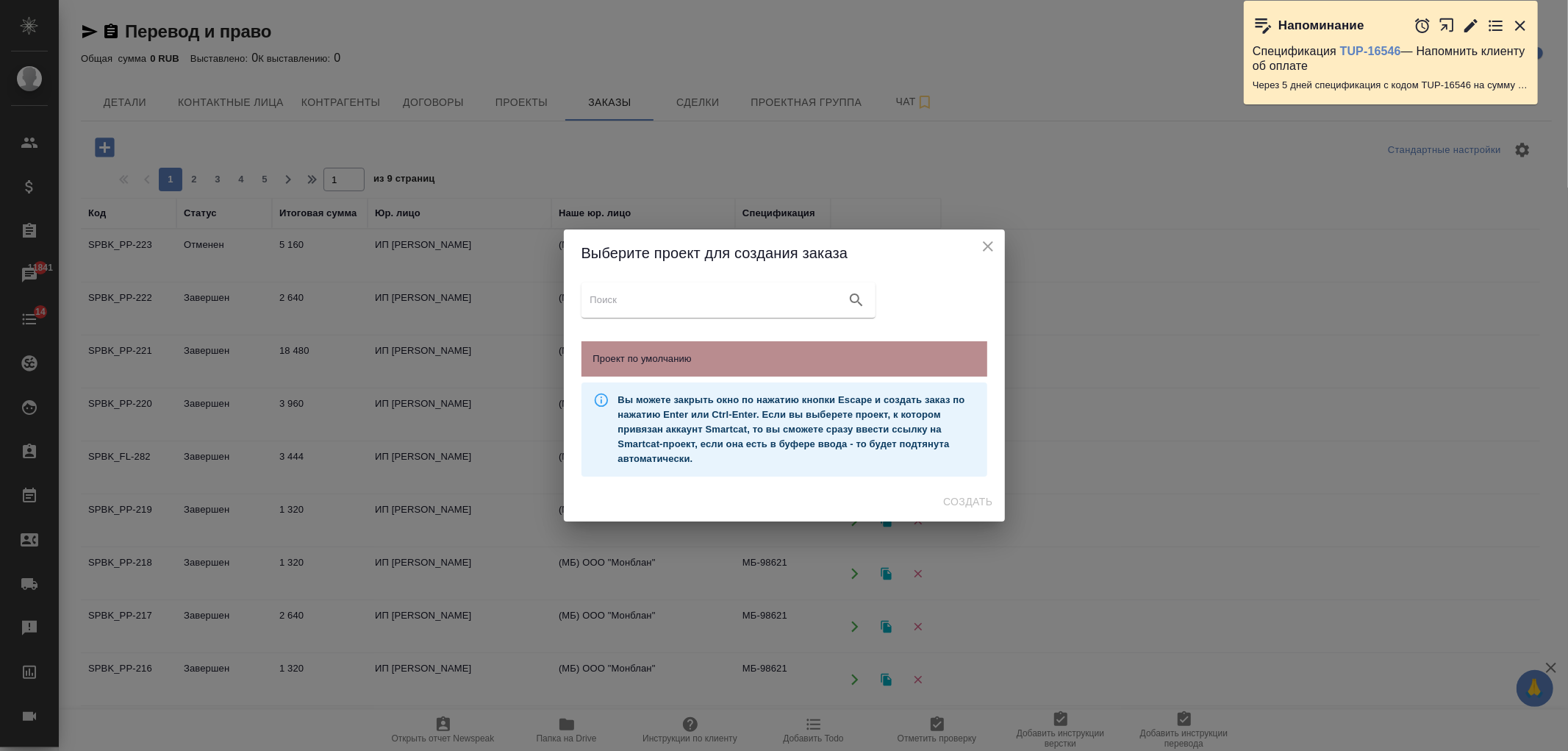
click at [715, 351] on span "Проект по умолчанию" at bounding box center [784, 359] width 383 height 15
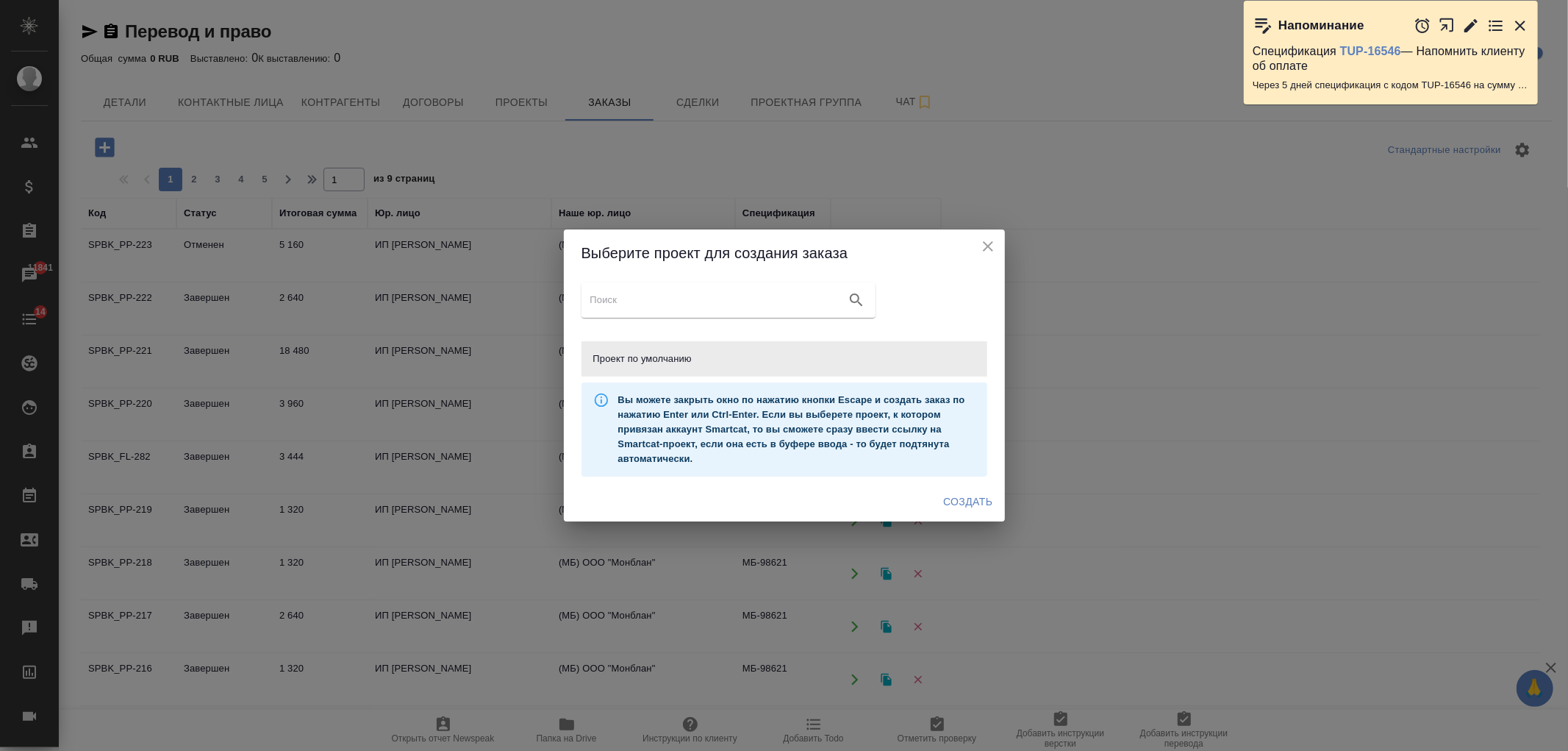
click at [968, 503] on span "Создать" at bounding box center [968, 501] width 49 height 18
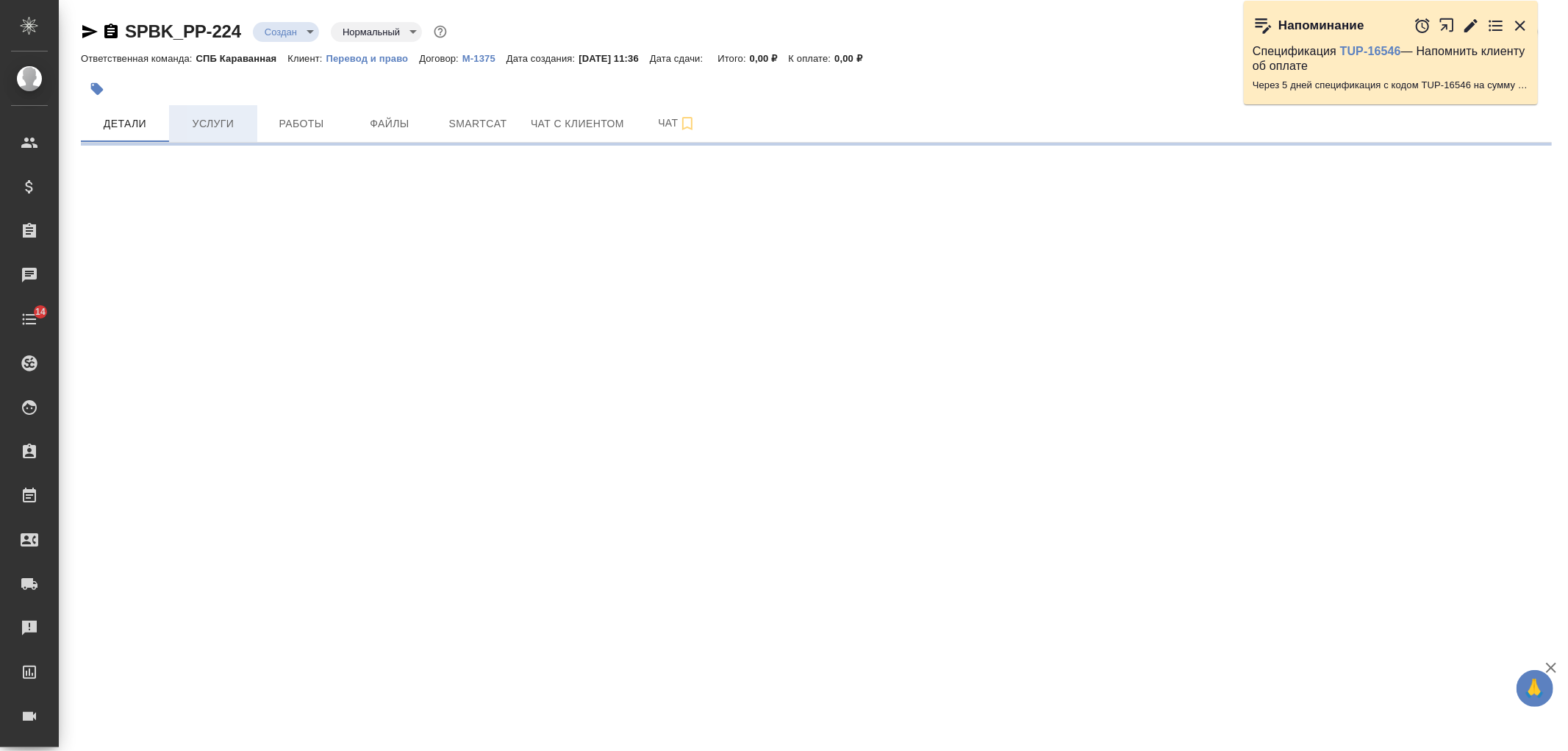
select select "RU"
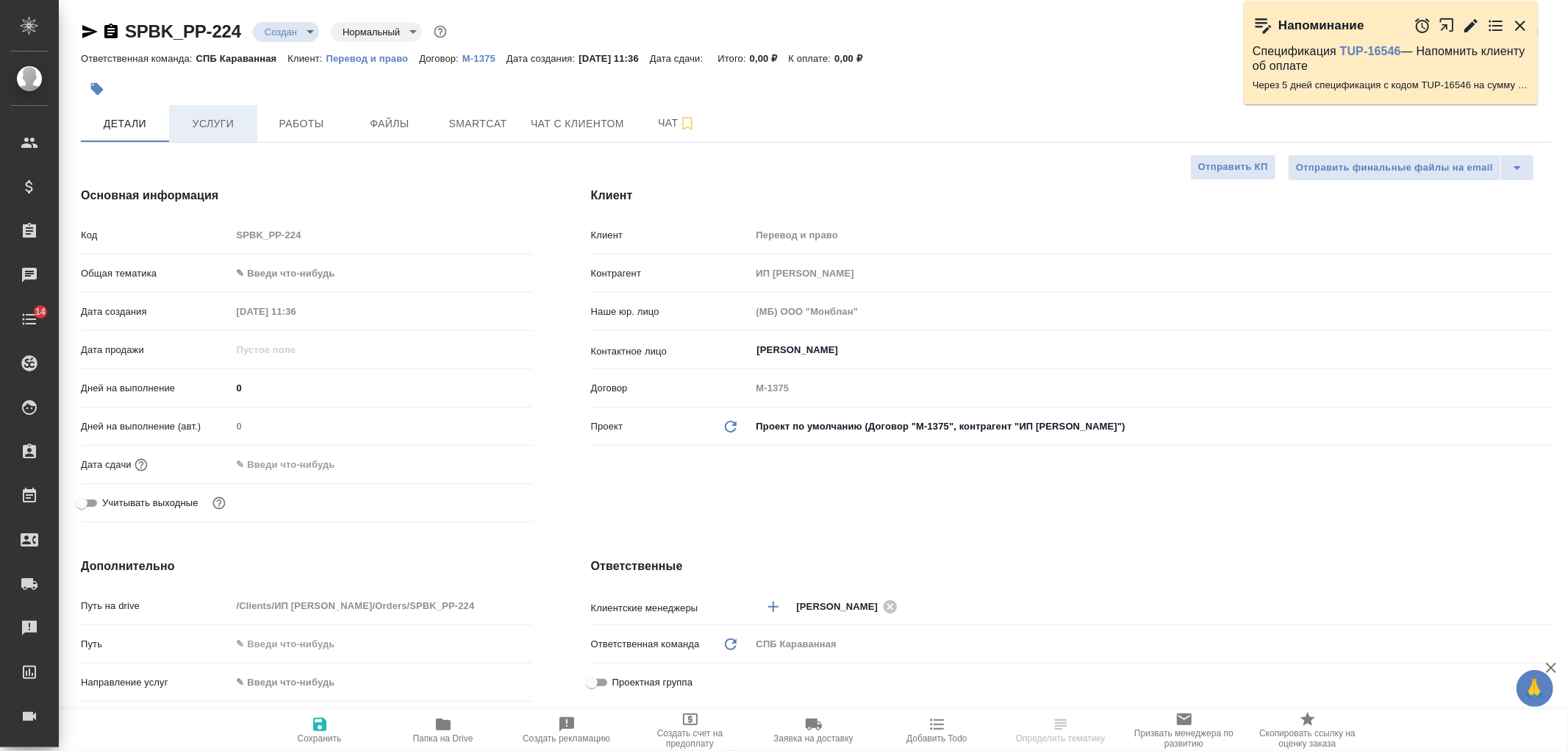
click at [237, 127] on span "Услуги" at bounding box center [213, 123] width 71 height 18
type textarea "x"
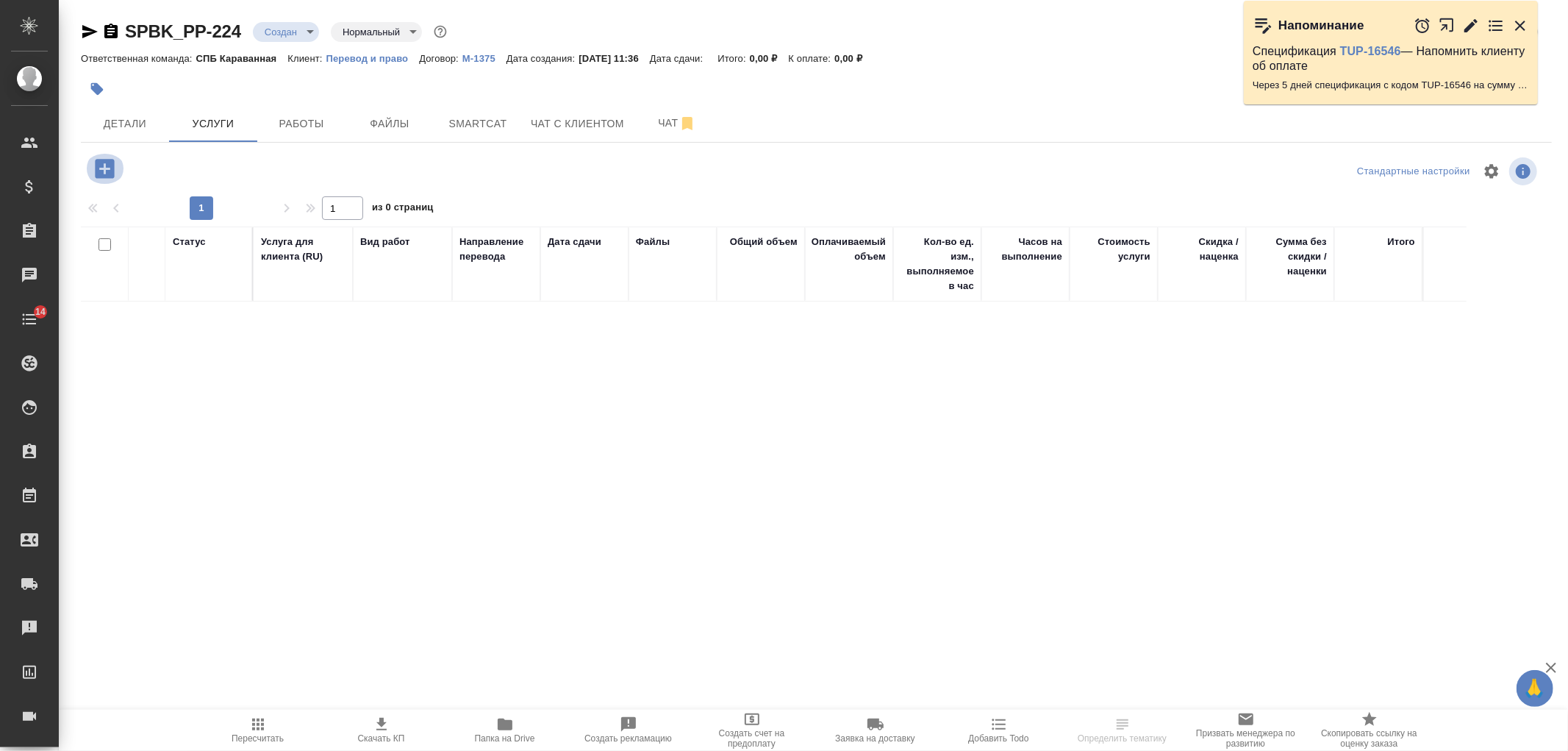
click at [101, 172] on icon "button" at bounding box center [104, 169] width 19 height 19
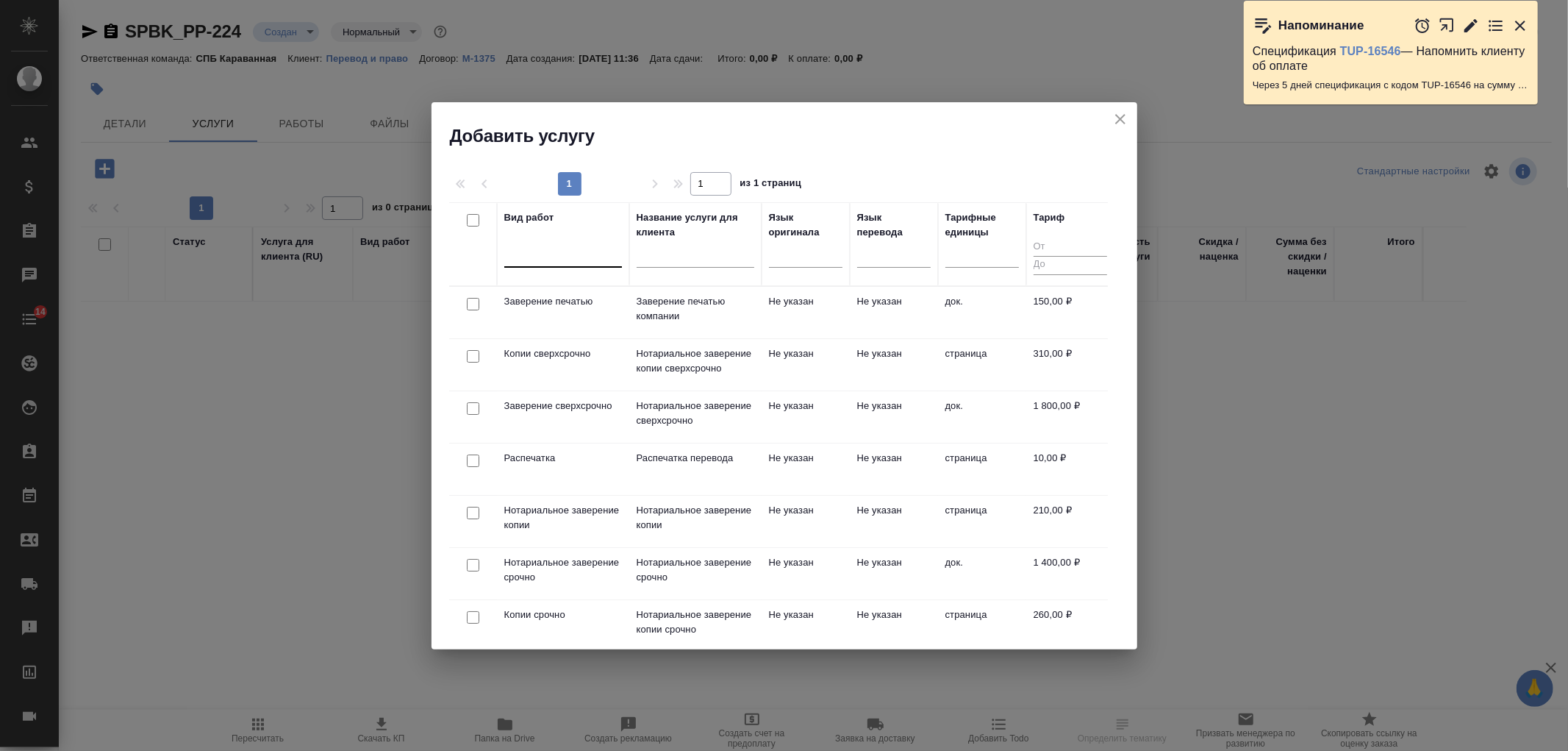
click at [576, 260] on div at bounding box center [562, 252] width 117 height 22
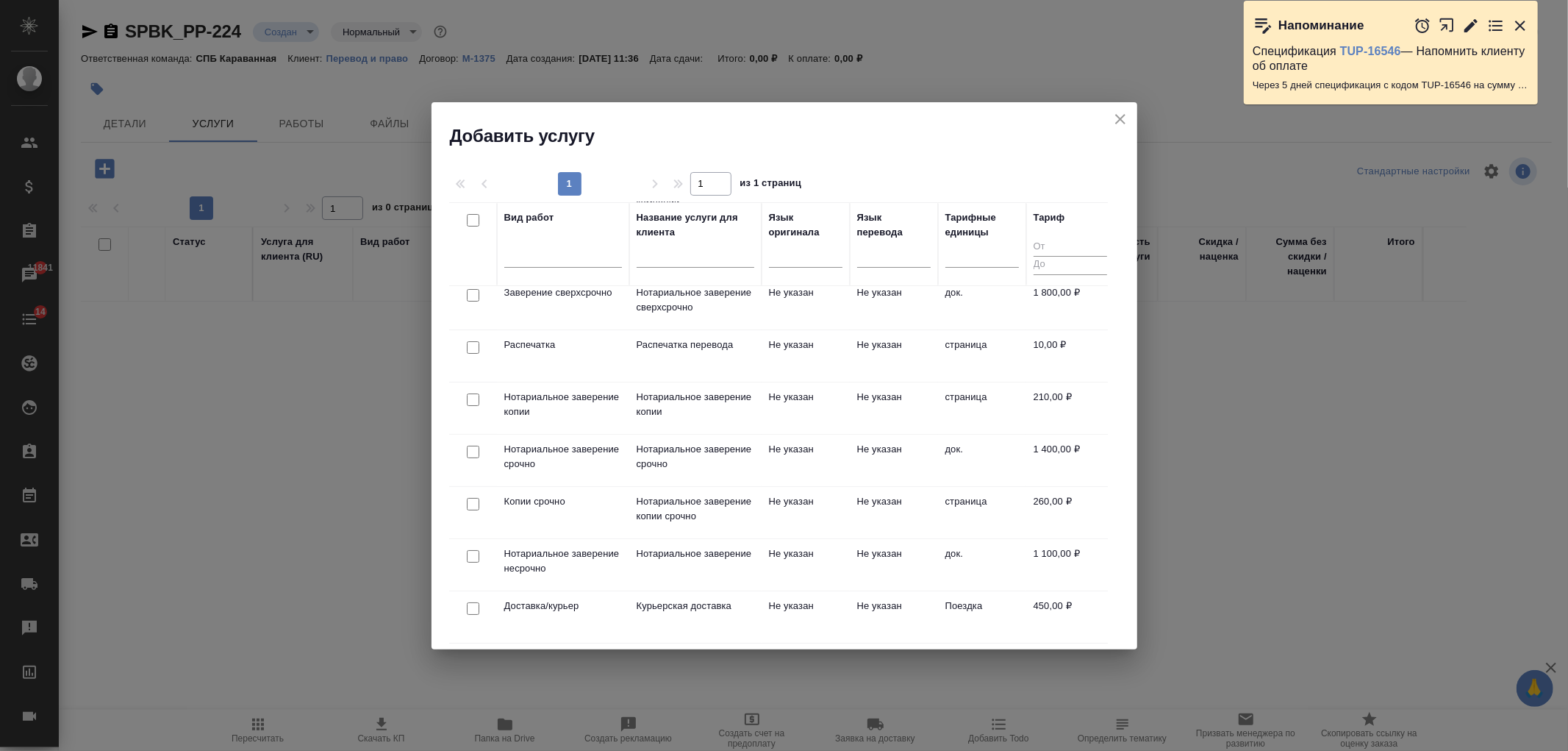
click at [471, 550] on input "checkbox" at bounding box center [472, 556] width 12 height 12
checkbox input "true"
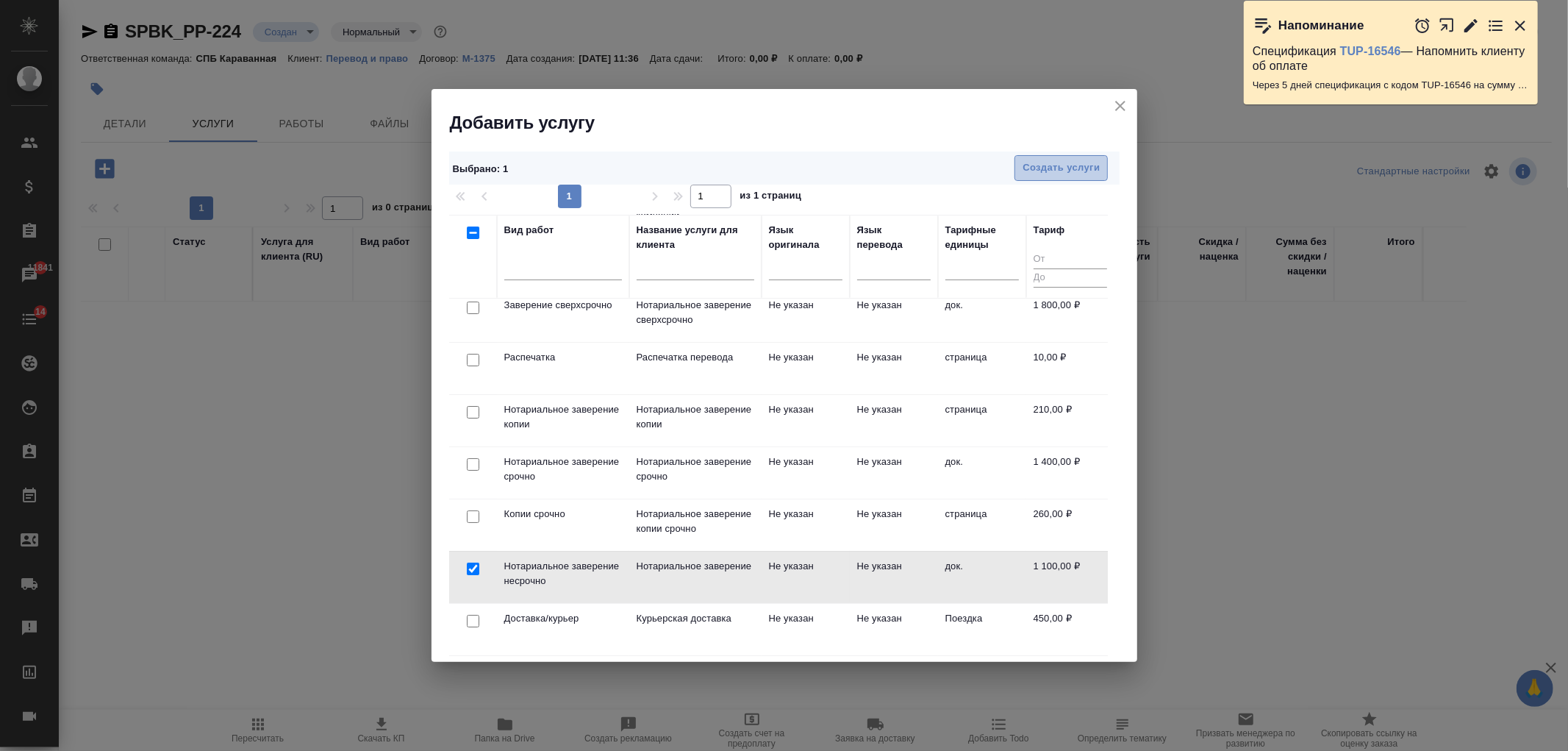
click at [1090, 171] on span "Создать услуги" at bounding box center [1061, 168] width 78 height 17
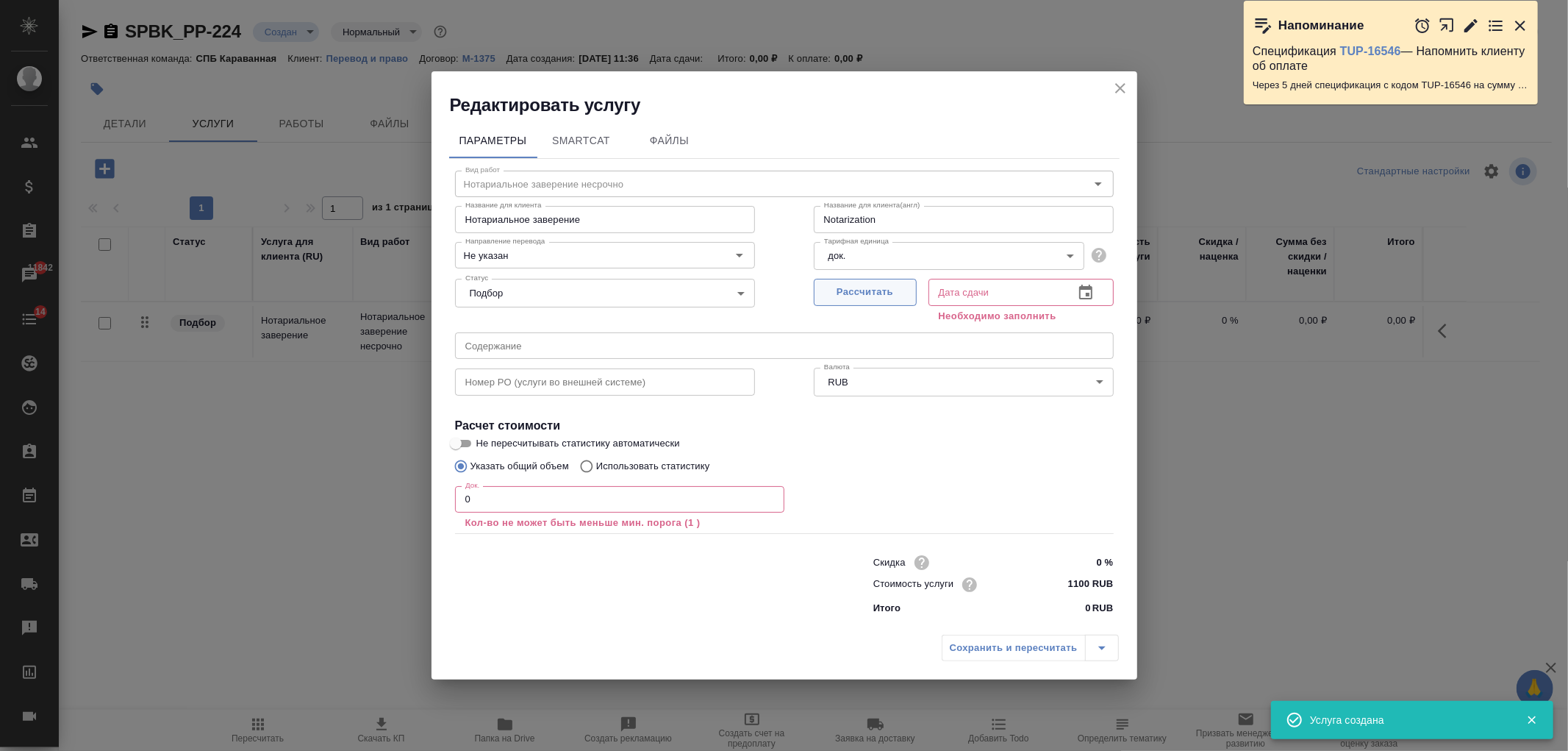
click at [880, 284] on span "Рассчитать" at bounding box center [865, 293] width 87 height 17
type input "[DATE] 11:37"
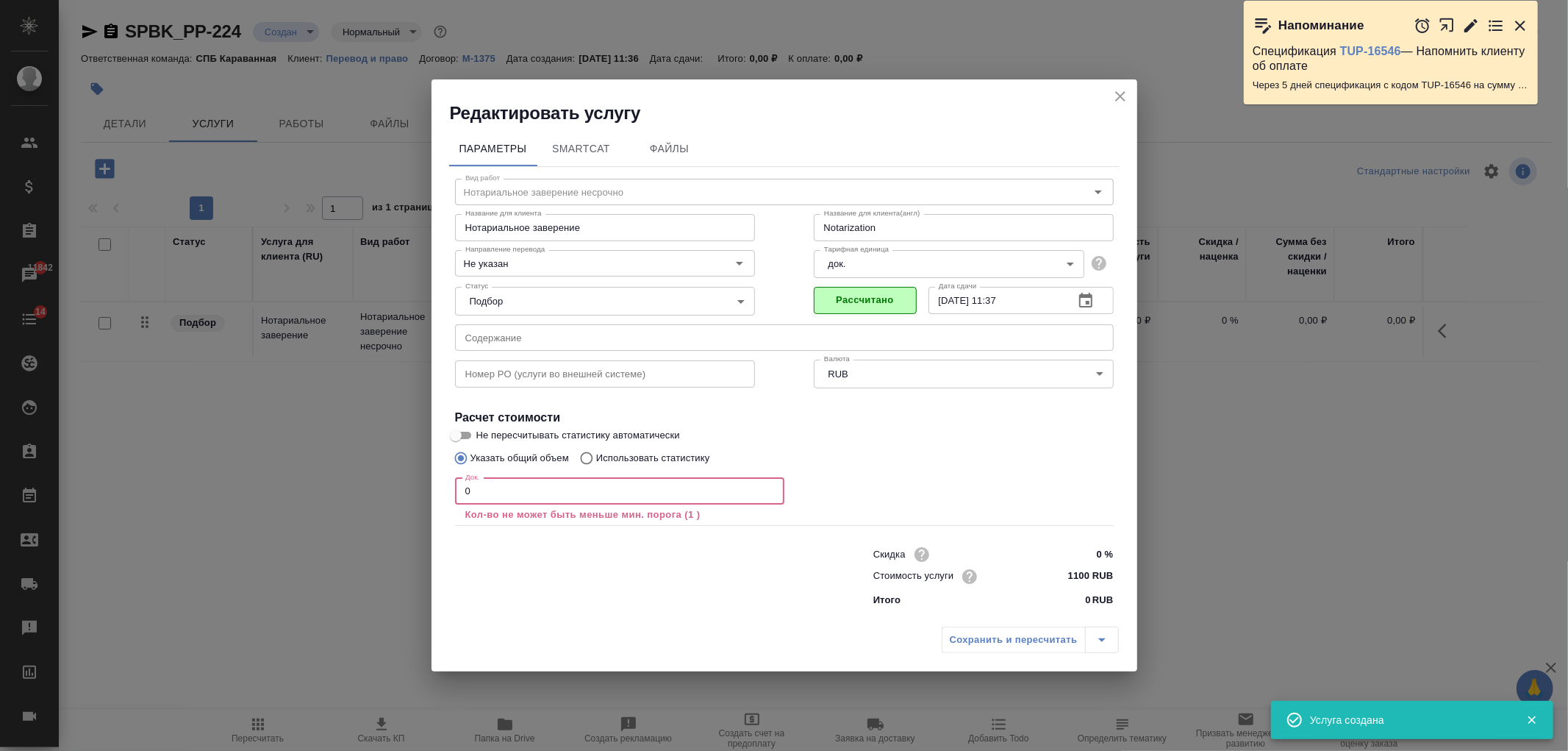
click at [502, 500] on input "0" at bounding box center [619, 492] width 330 height 27
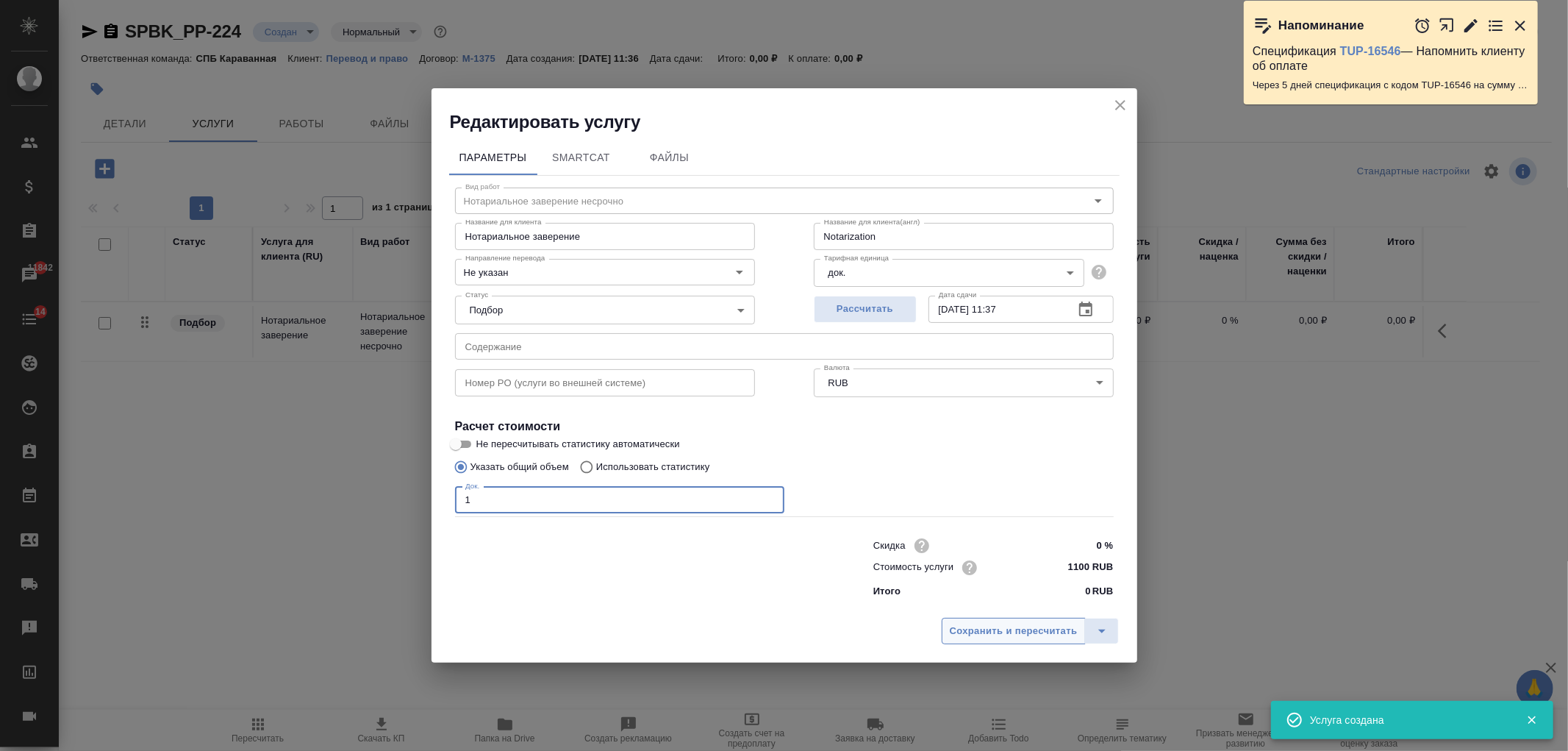
type input "1"
click at [1029, 635] on span "Сохранить и пересчитать" at bounding box center [1013, 631] width 128 height 17
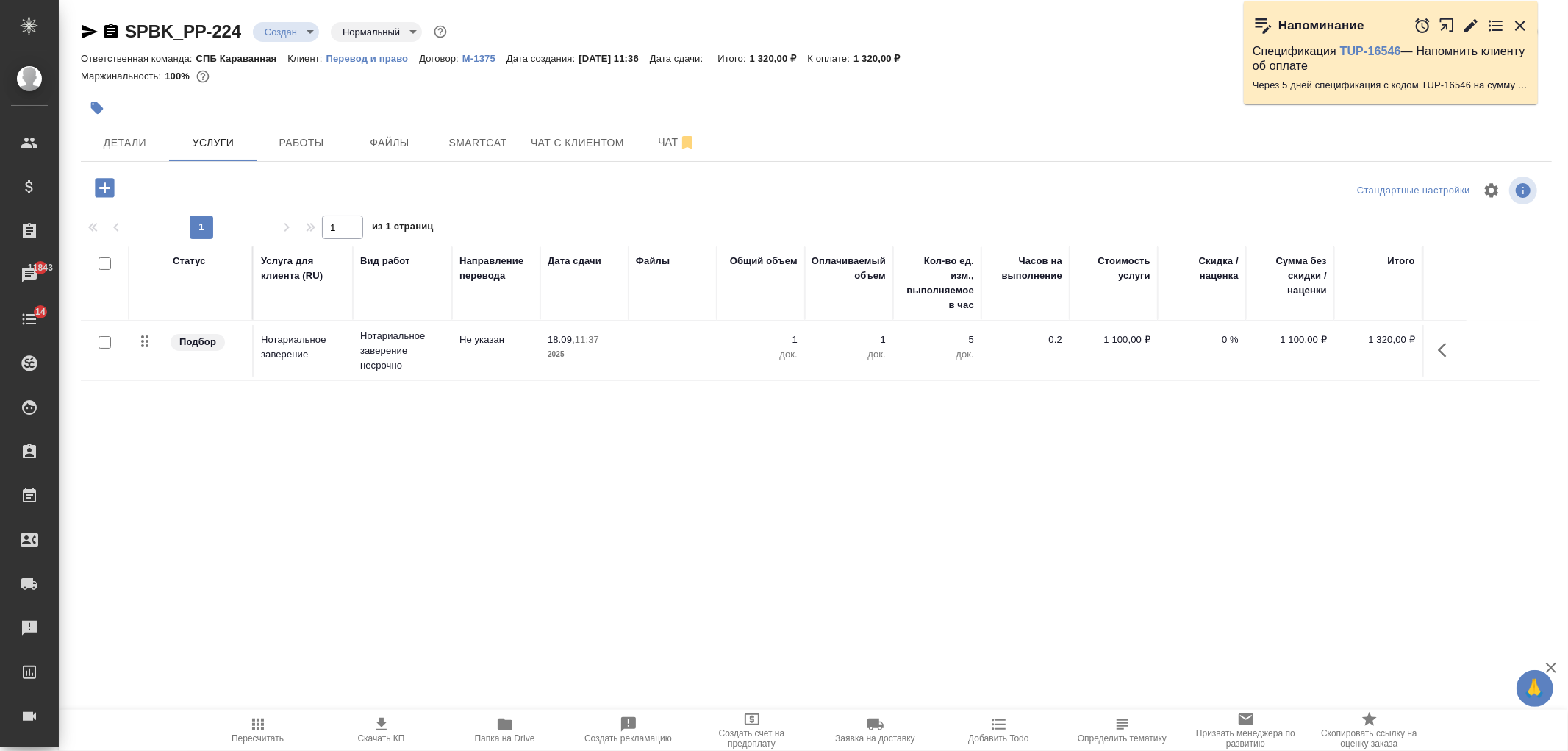
click at [398, 713] on button "Скачать КП" at bounding box center [382, 729] width 123 height 41
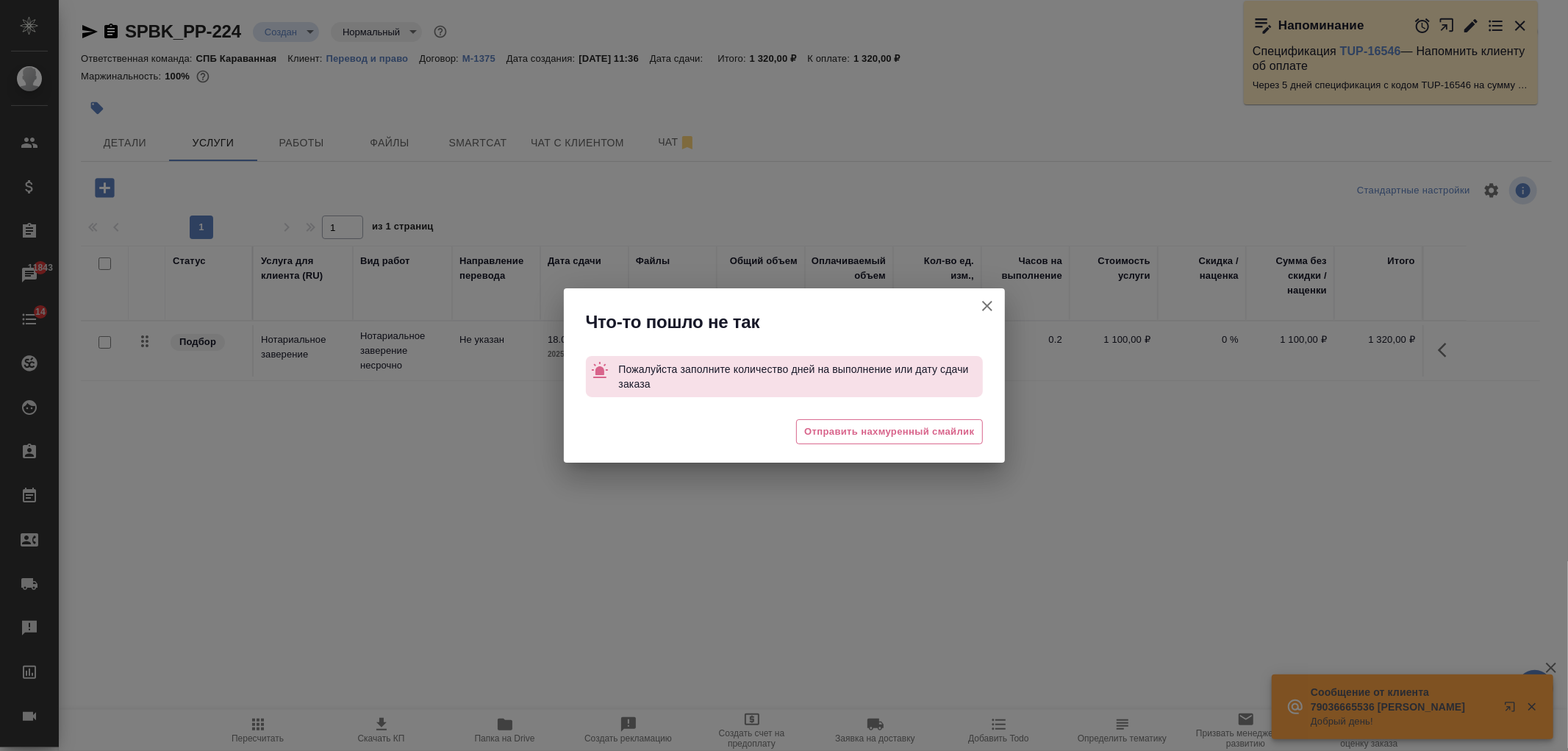
click at [986, 314] on button "[PERSON_NAME] детали заказа" at bounding box center [987, 305] width 35 height 35
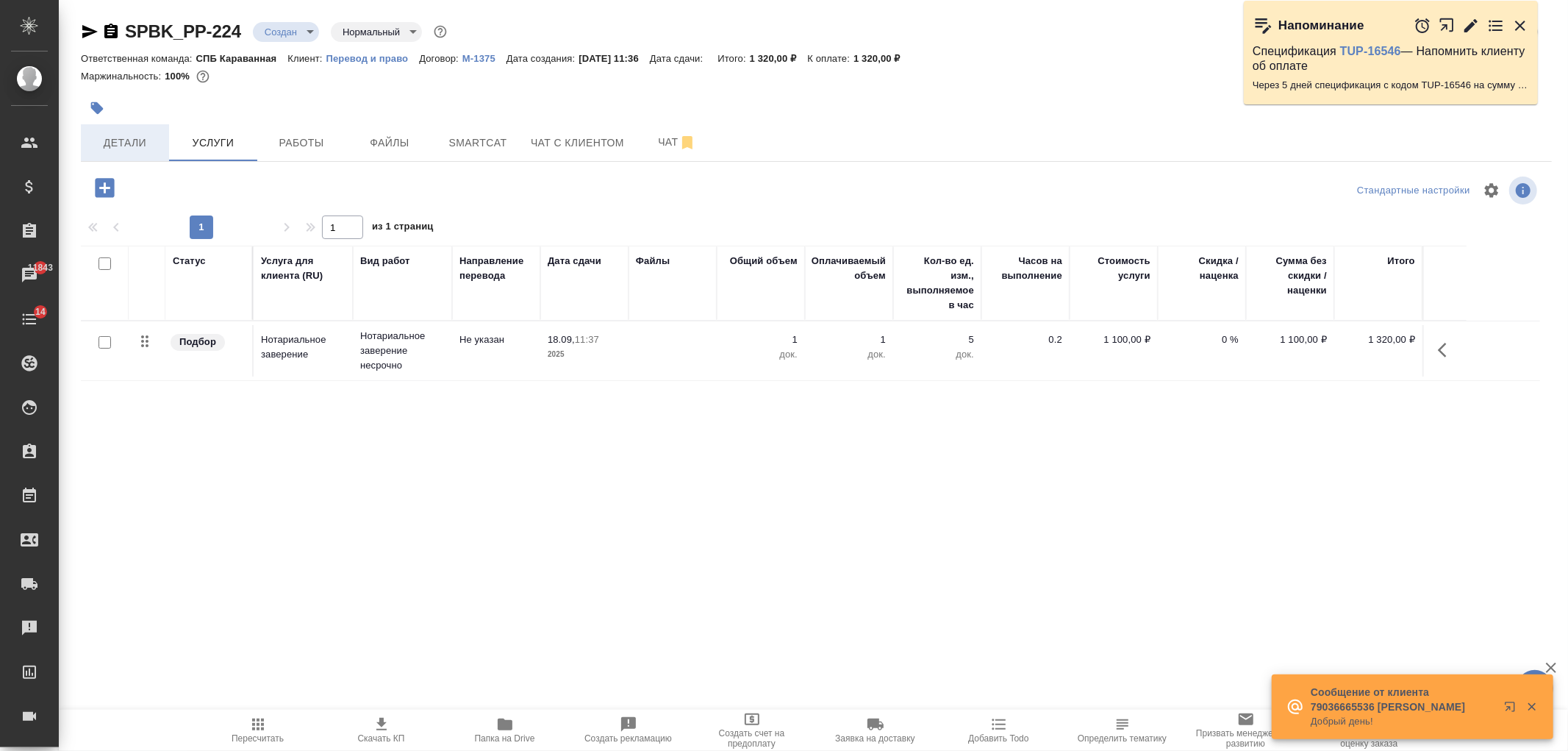
click at [110, 138] on span "Детали" at bounding box center [125, 142] width 71 height 18
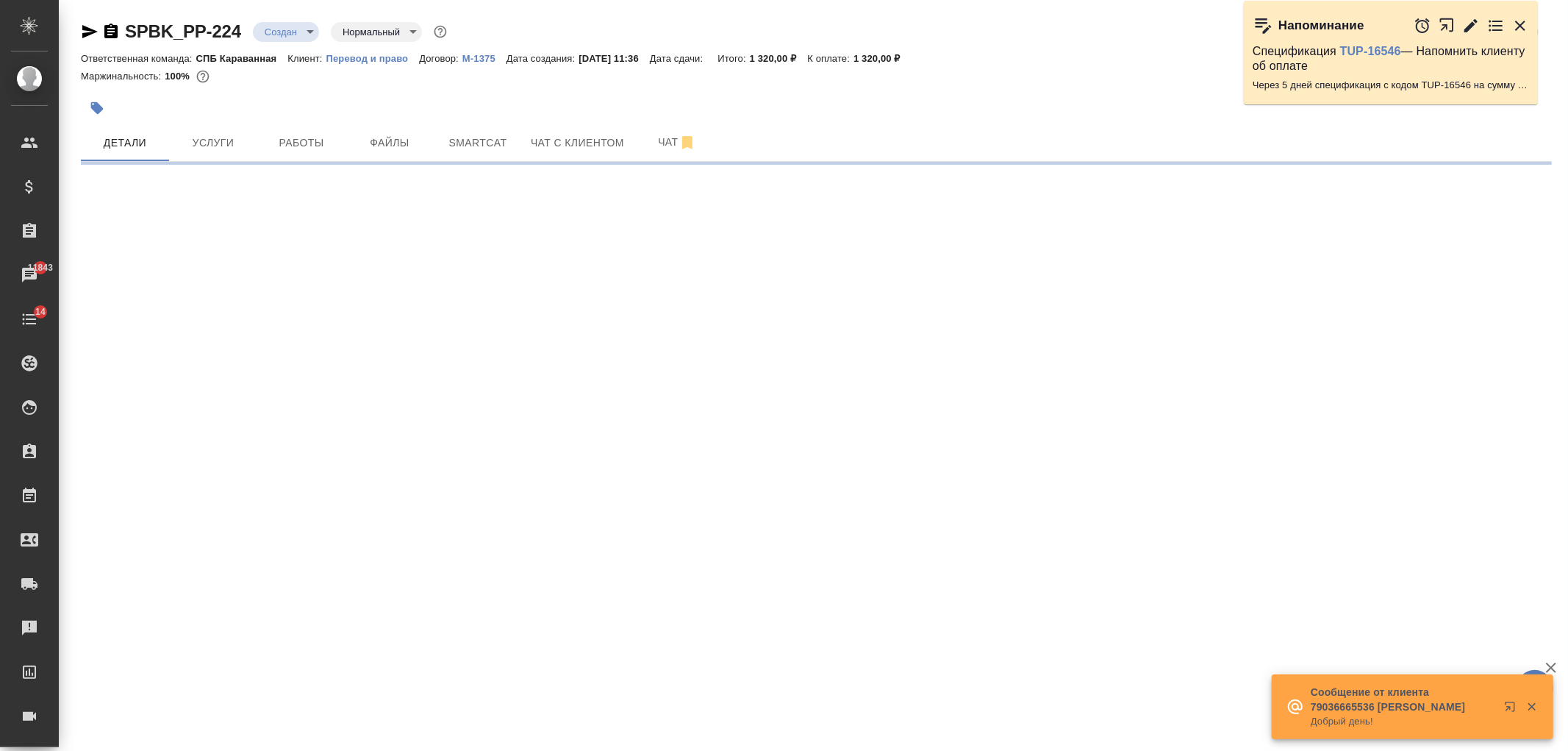
select select "RU"
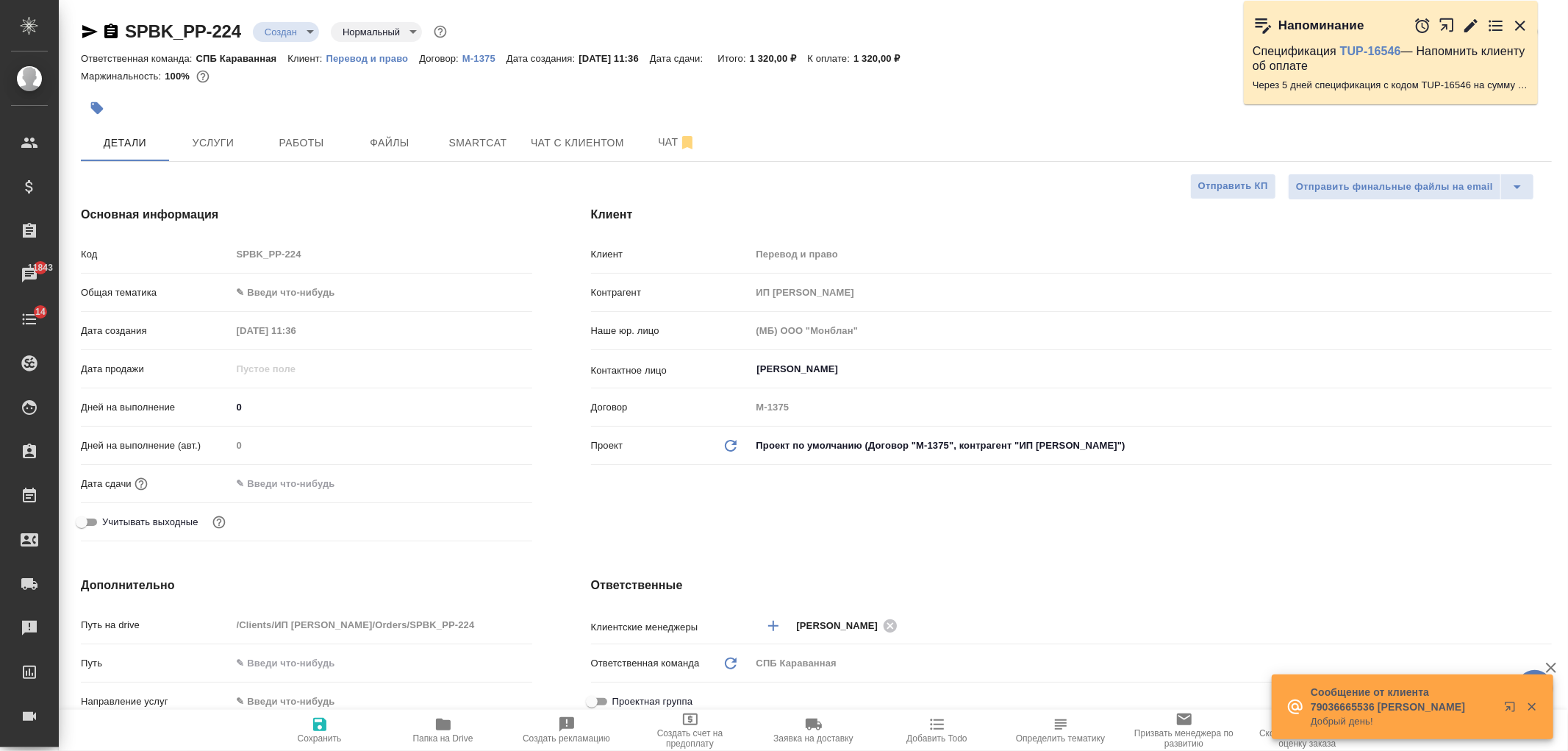
type textarea "x"
click at [311, 478] on input "text" at bounding box center [296, 483] width 129 height 22
click at [502, 481] on div at bounding box center [507, 483] width 51 height 18
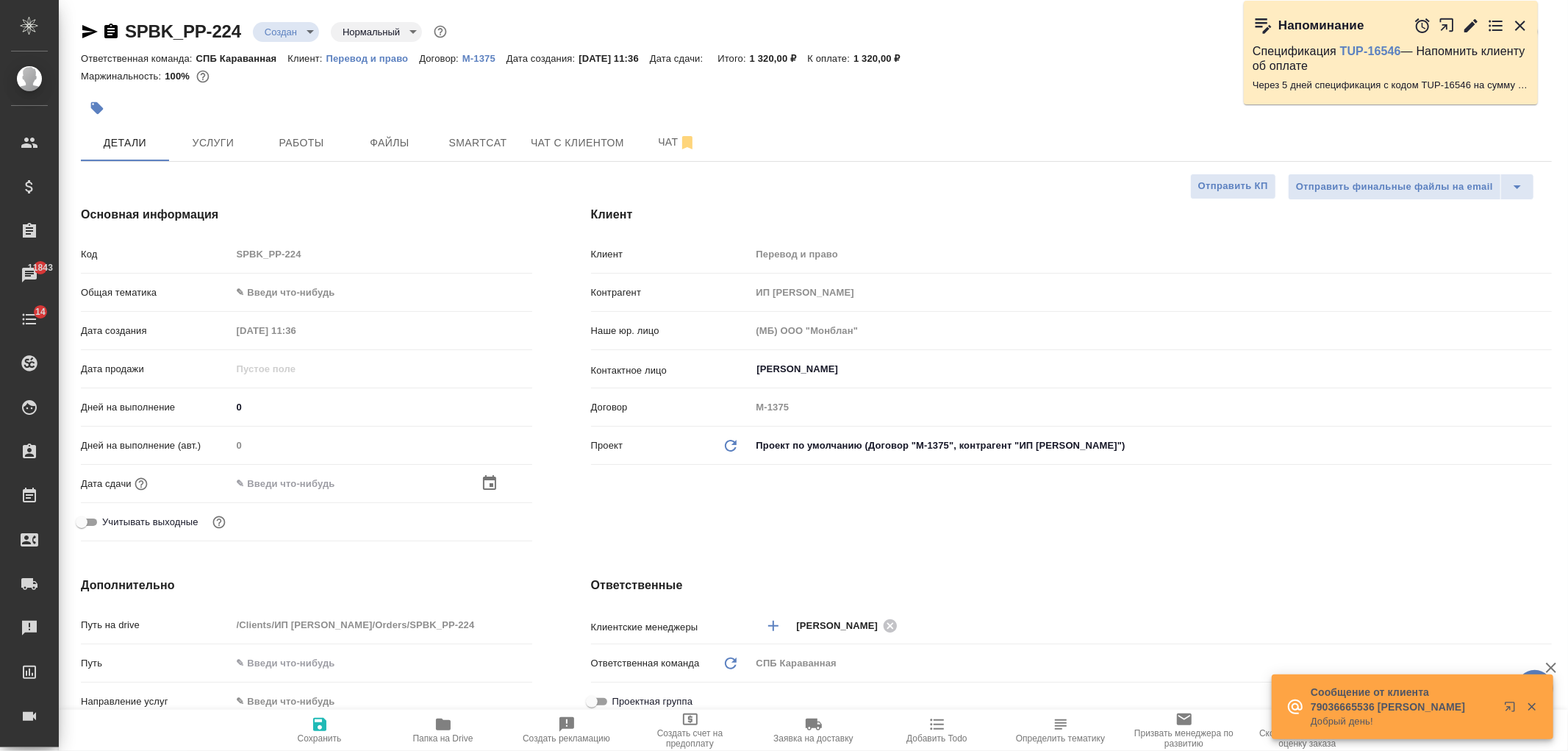
click at [485, 476] on icon "button" at bounding box center [490, 482] width 13 height 15
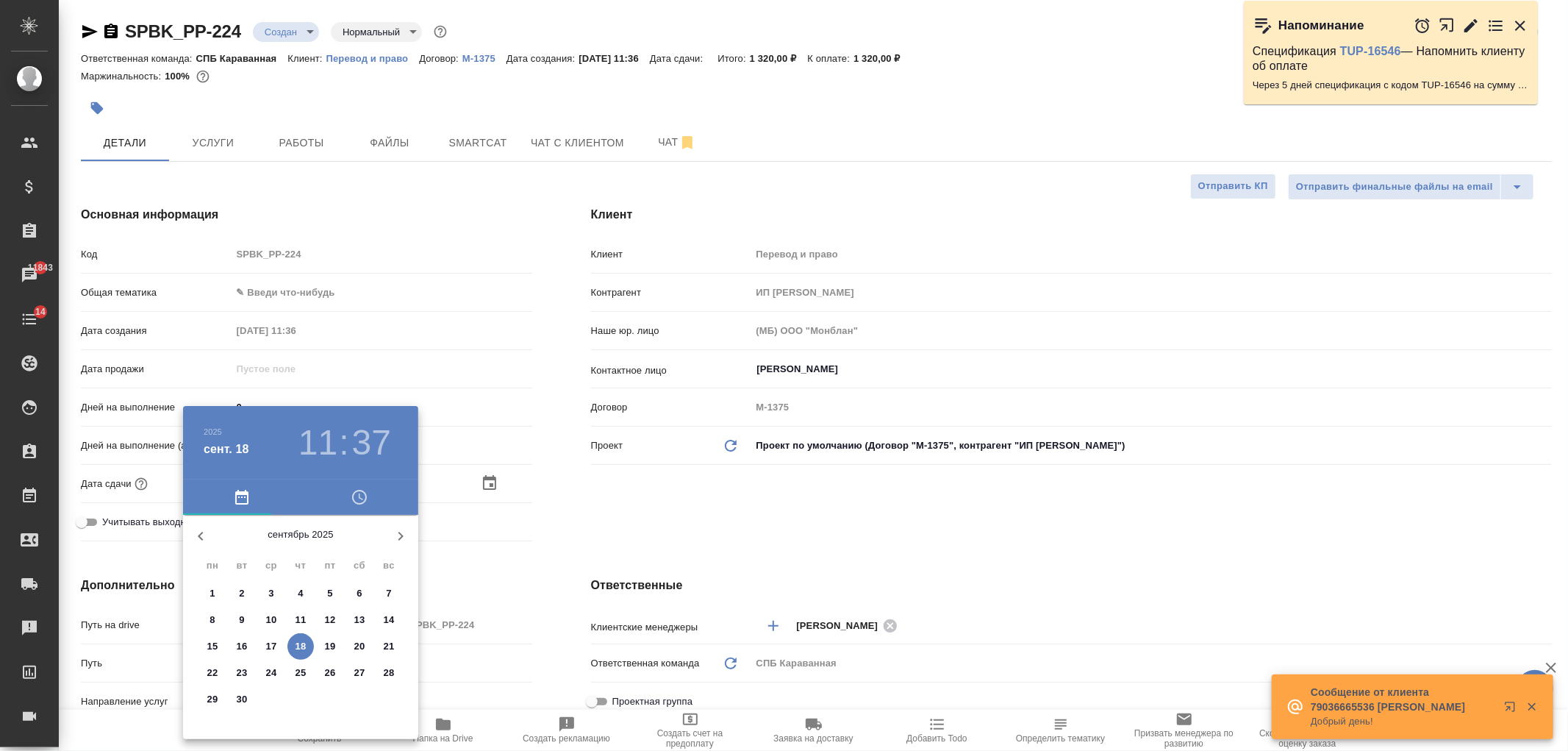
click at [297, 649] on p "18" at bounding box center [301, 647] width 11 height 15
type input "18.09.2025 11:37"
type textarea "x"
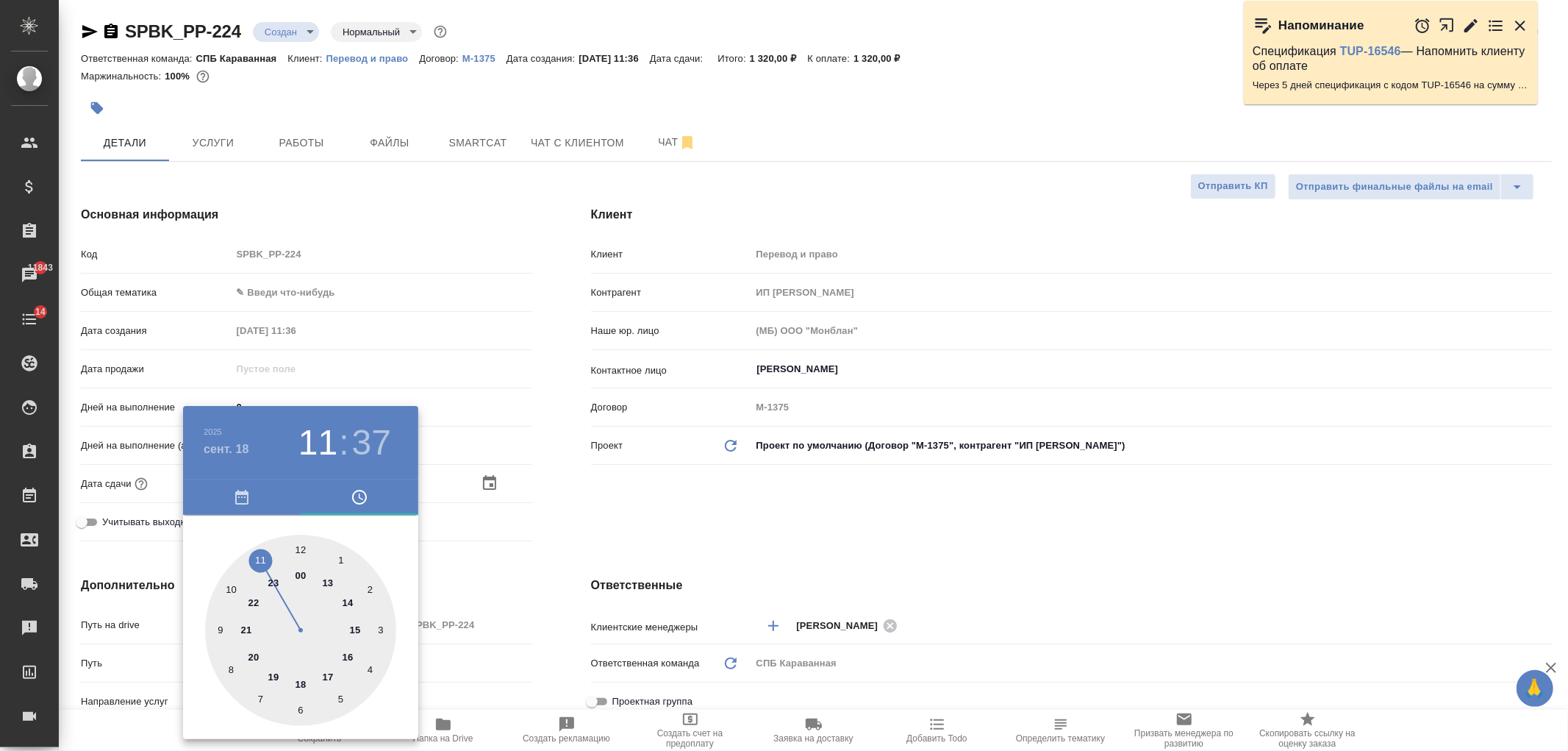
click at [357, 625] on div at bounding box center [301, 630] width 191 height 191
type input "18.09.2025 15:37"
type textarea "x"
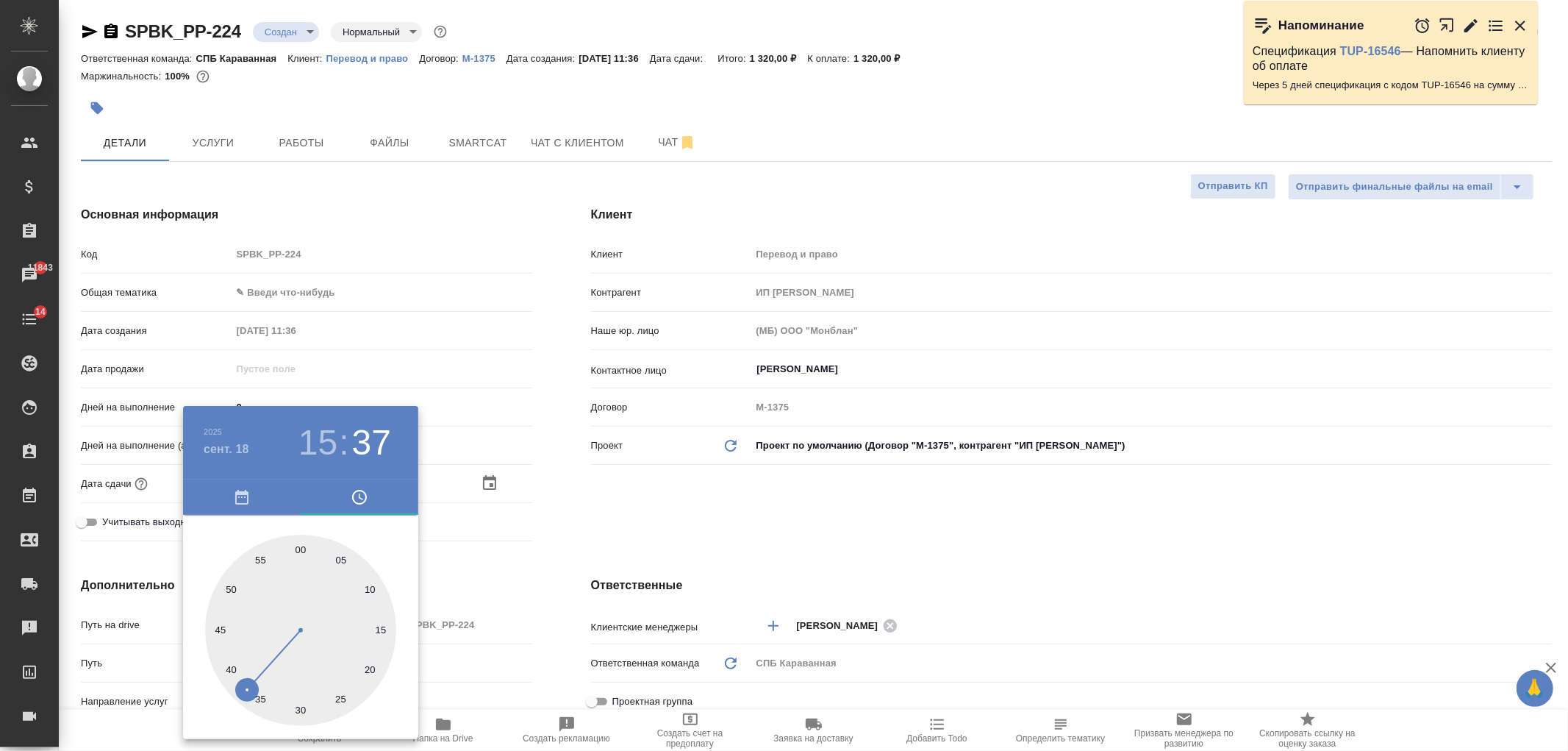
click at [302, 547] on div at bounding box center [301, 630] width 191 height 191
type input "18.09.2025 15:00"
type textarea "x"
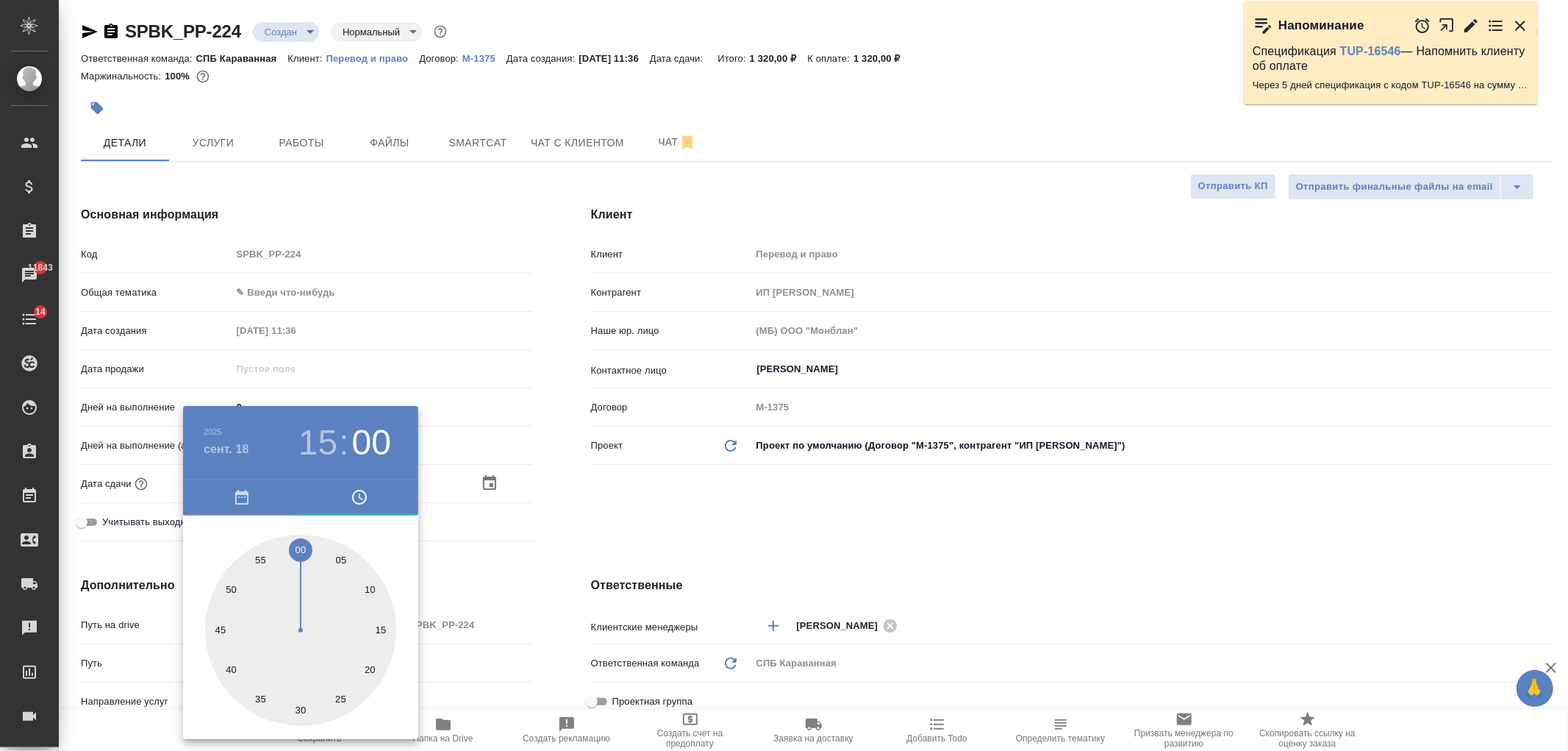
click at [671, 508] on div at bounding box center [784, 375] width 1568 height 751
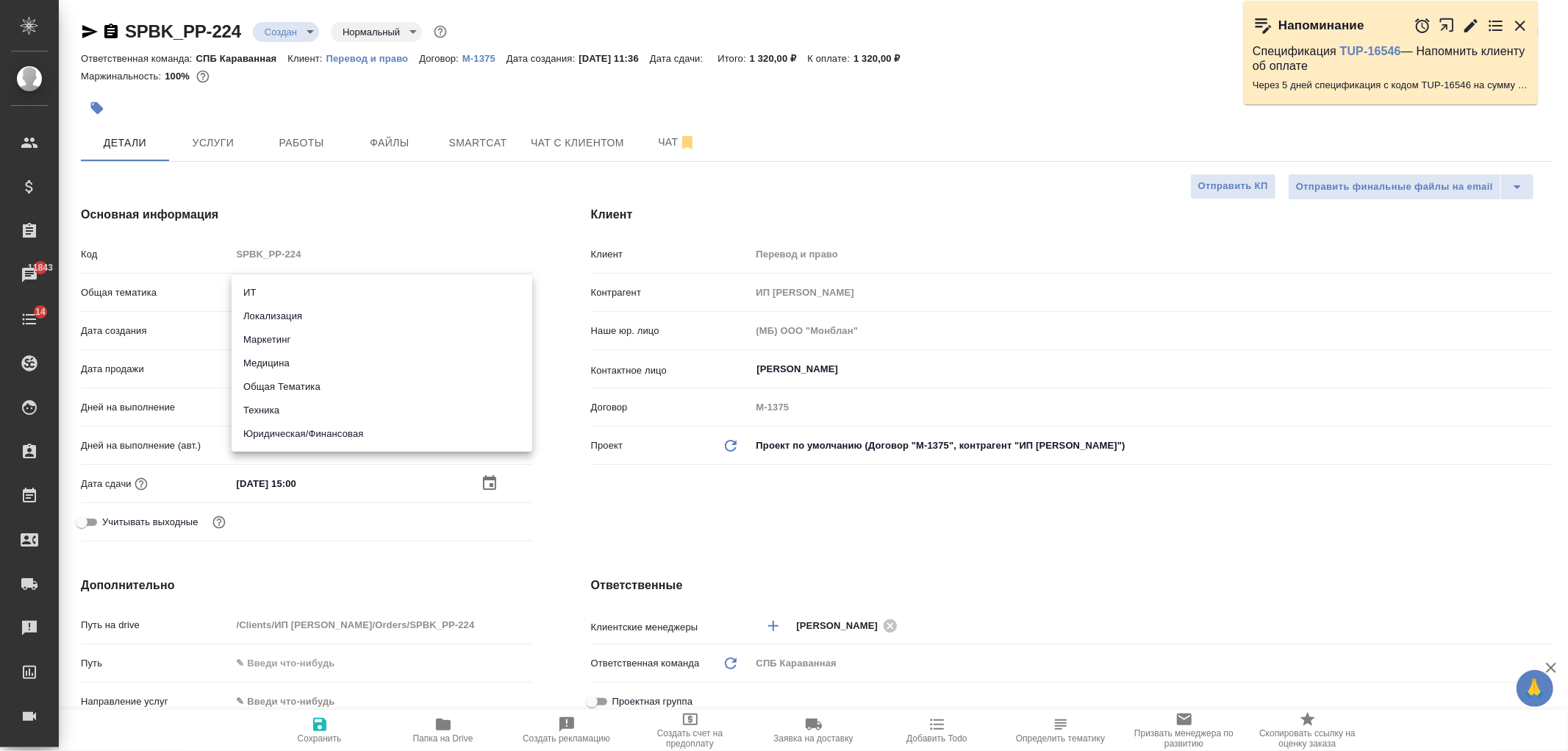
click at [305, 287] on body "🙏 .cls-1 fill:#fff; AWATERA Ivanova Arina Клиенты Спецификации Заказы 11843 Чат…" at bounding box center [784, 375] width 1568 height 751
click at [349, 435] on li "Юридическая/Финансовая" at bounding box center [382, 434] width 300 height 24
type input "yr-fn"
type textarea "x"
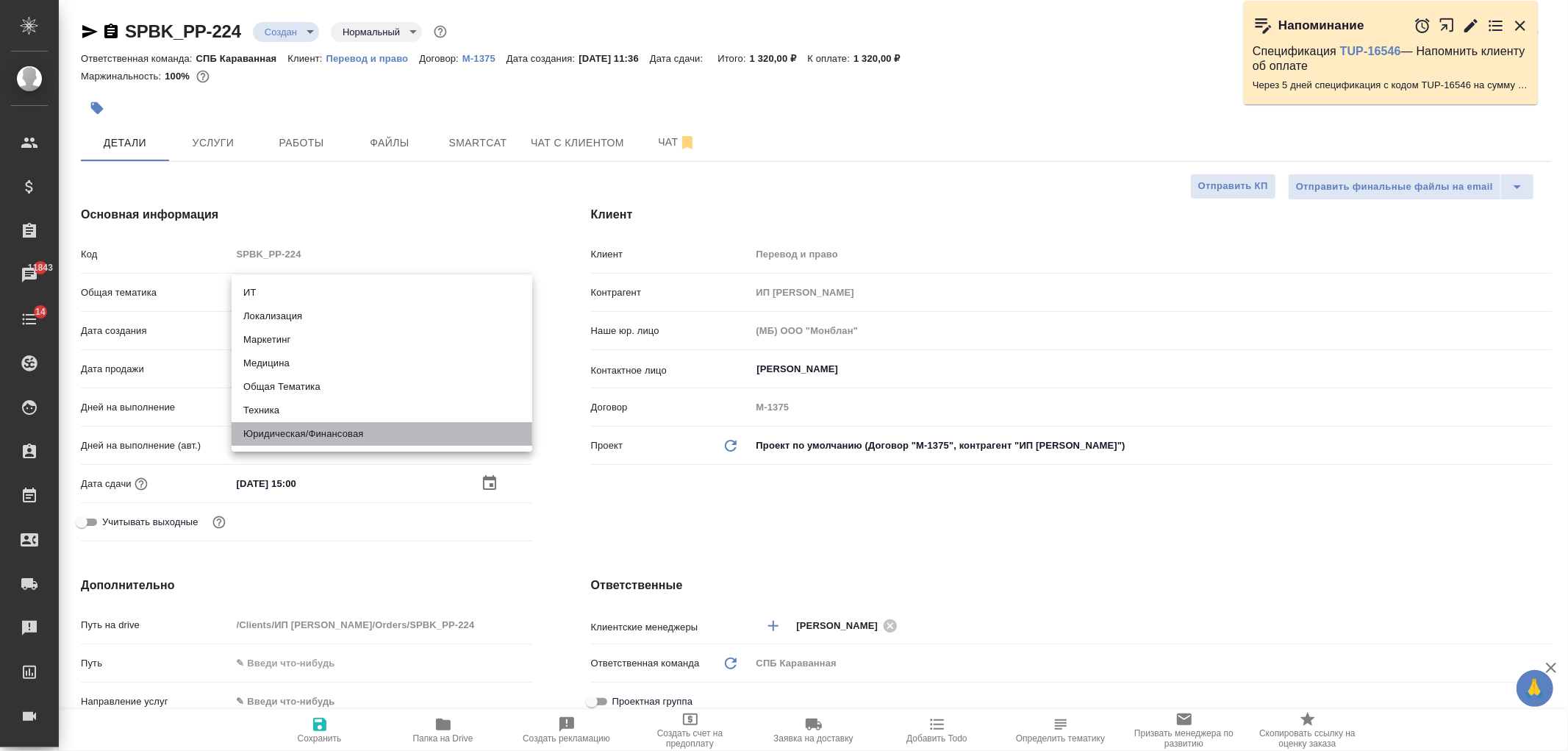
type textarea "x"
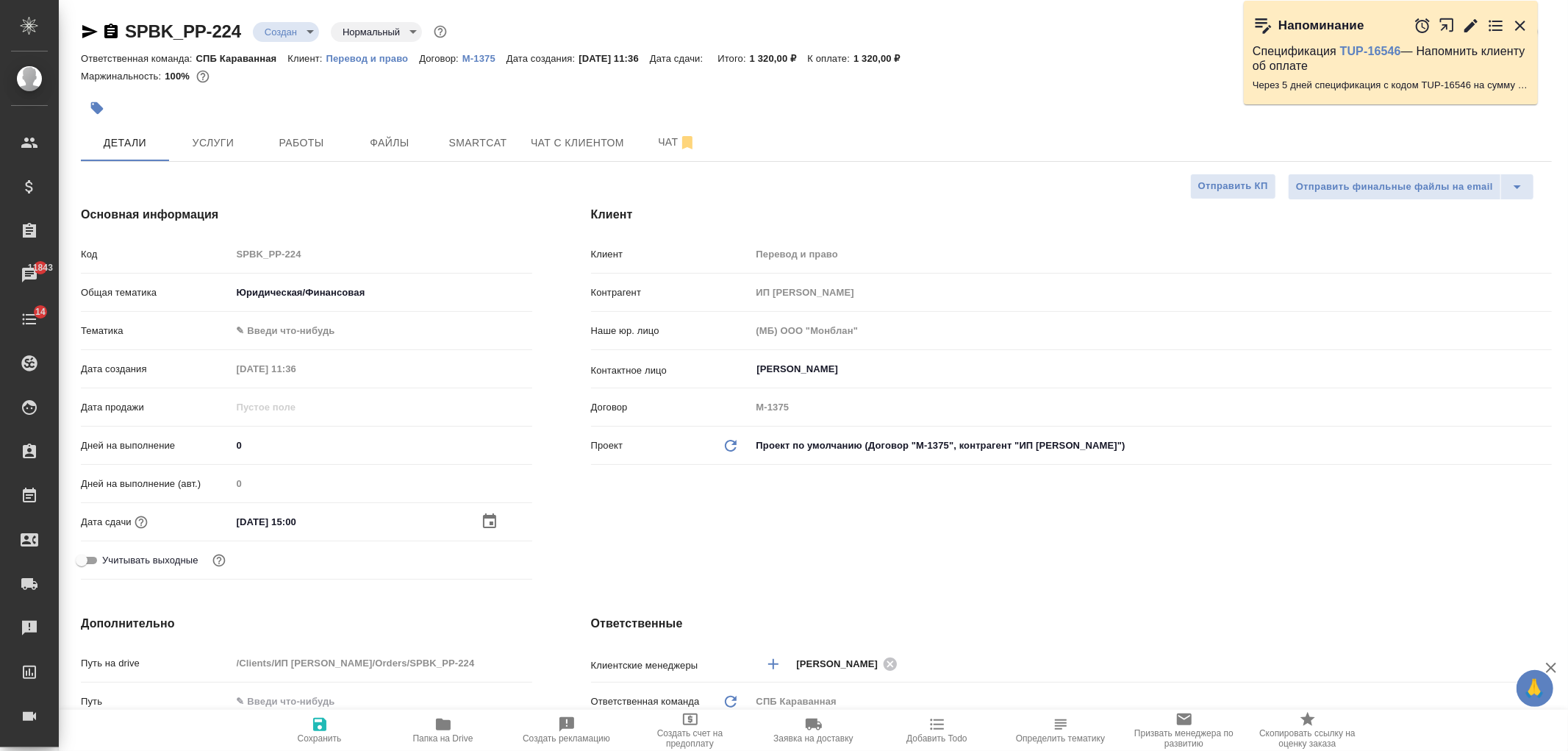
click at [290, 327] on body "🙏 .cls-1 fill:#fff; AWATERA Ivanova Arina Клиенты Спецификации Заказы 11843 Чат…" at bounding box center [784, 375] width 1568 height 751
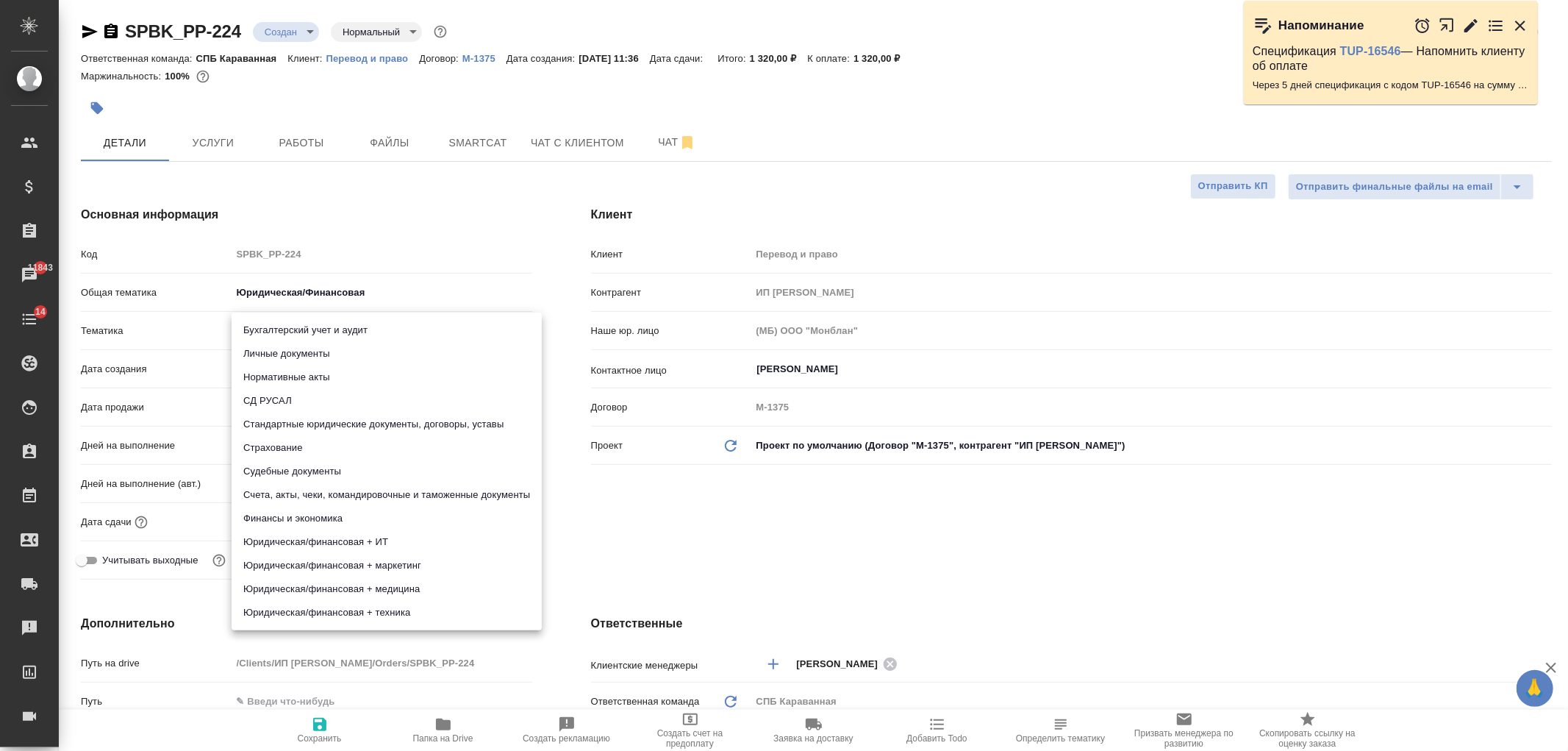
click at [341, 430] on li "Стандартные юридические документы, договоры, уставы" at bounding box center [387, 423] width 311 height 24
type textarea "x"
type input "5f647205b73bc97568ca66bf"
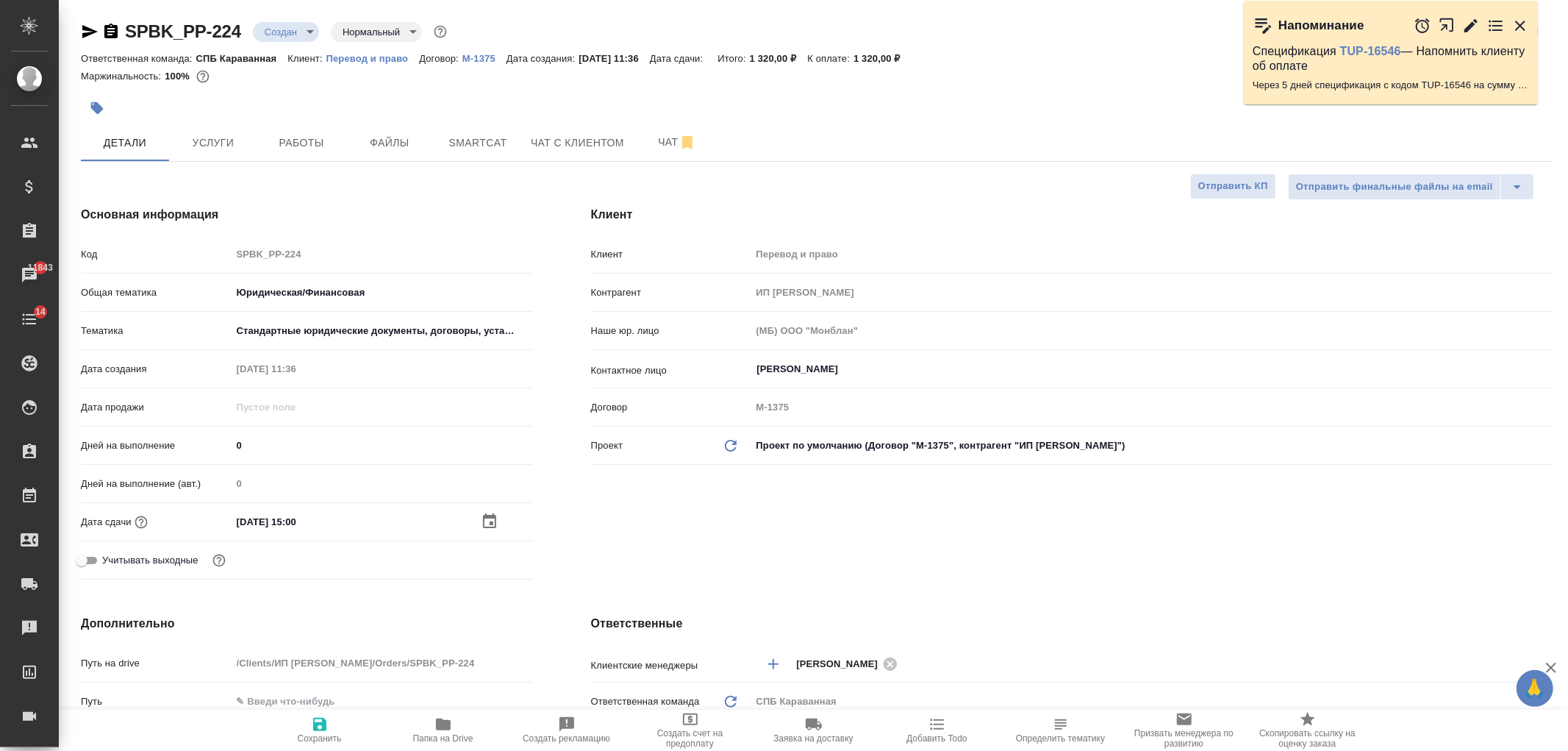
click at [316, 724] on icon "button" at bounding box center [320, 724] width 13 height 13
type textarea "x"
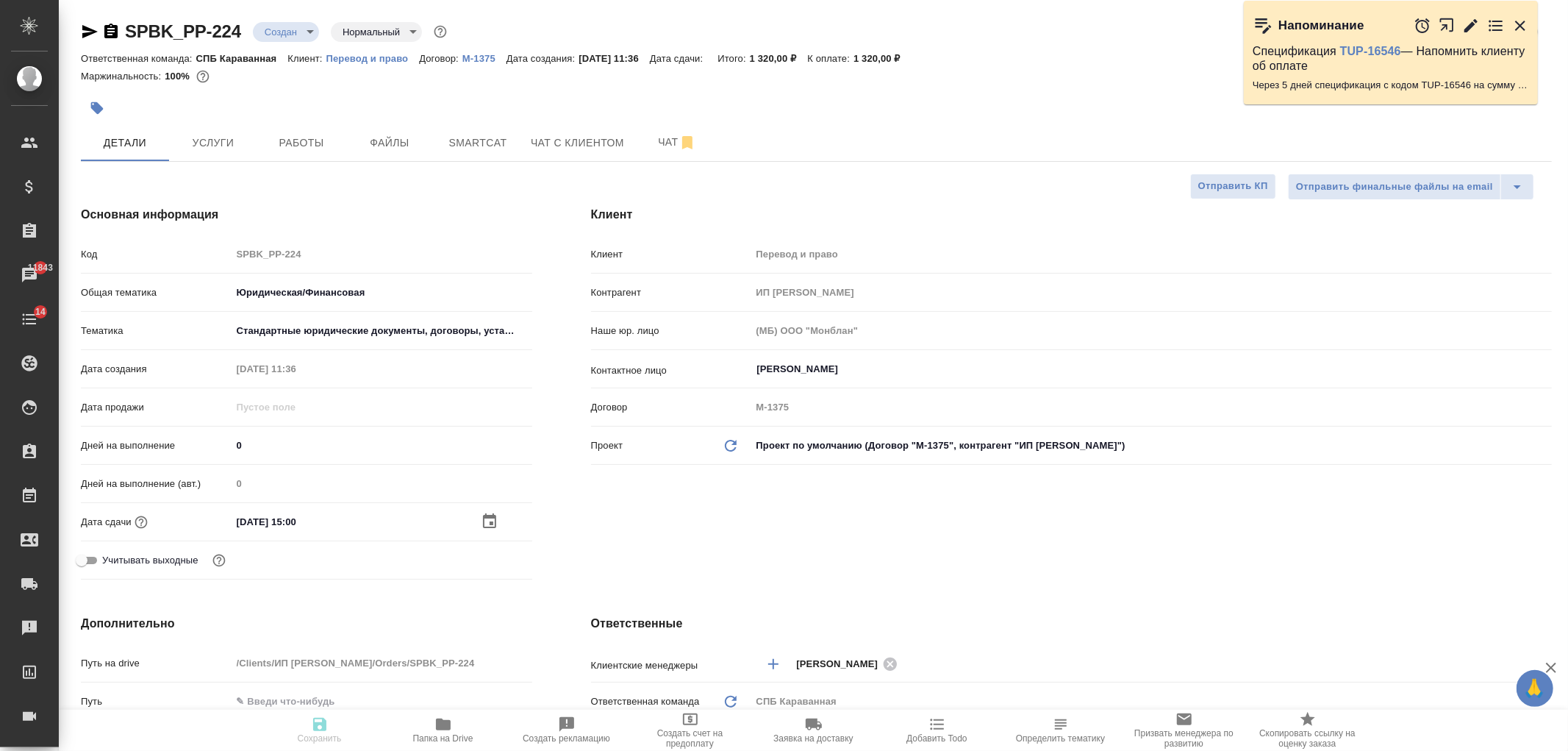
type textarea "x"
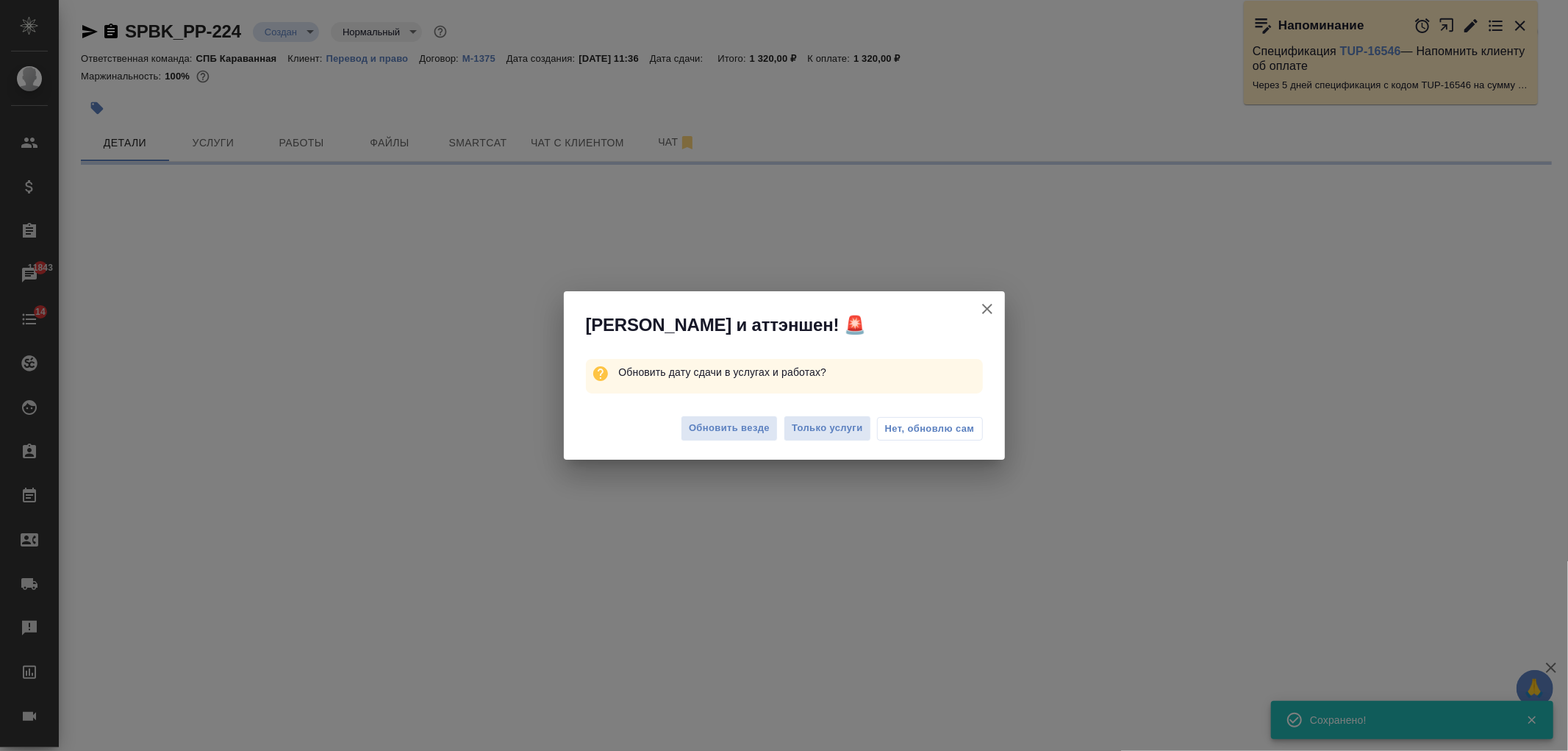
select select "RU"
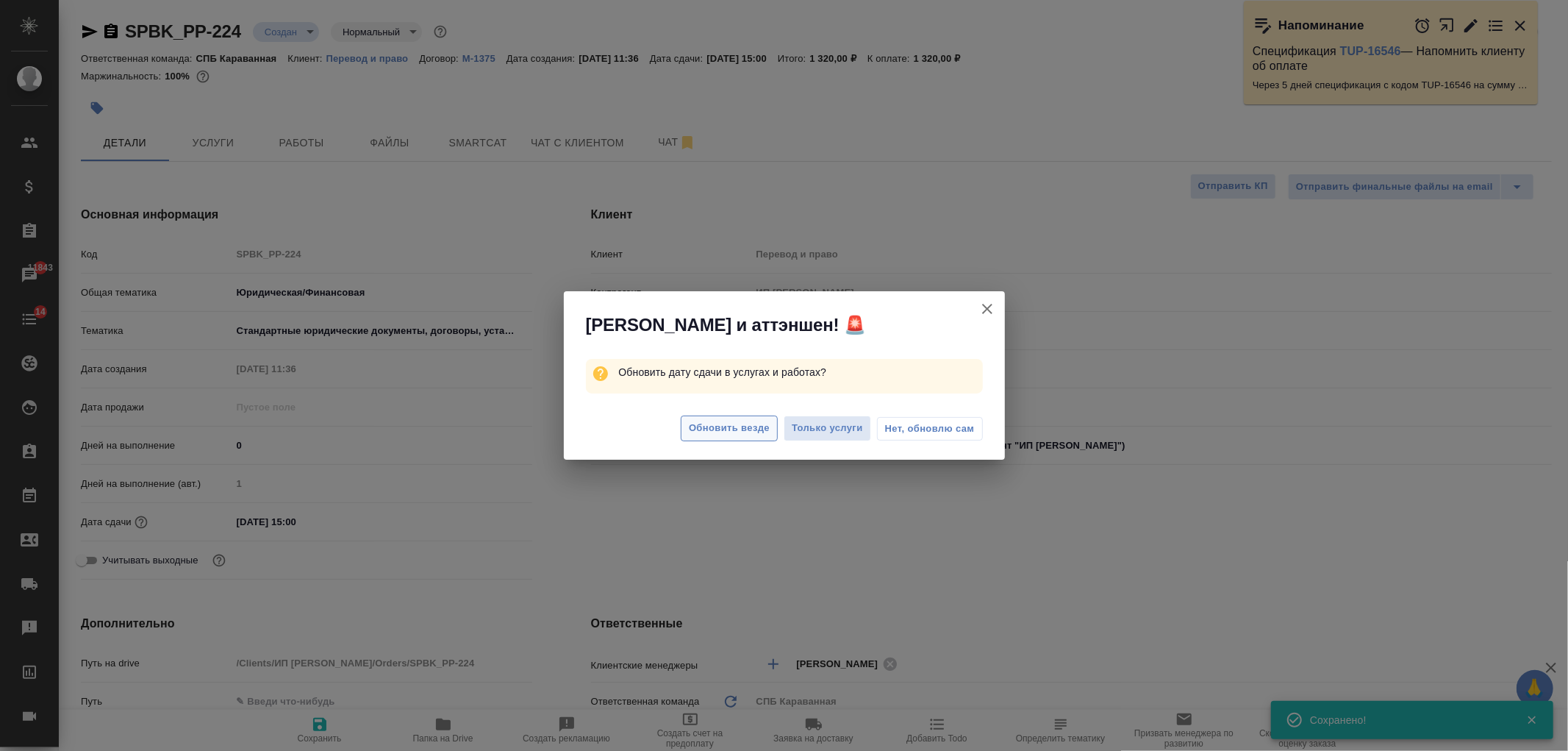
type textarea "x"
click at [711, 431] on span "Обновить везде" at bounding box center [728, 428] width 80 height 17
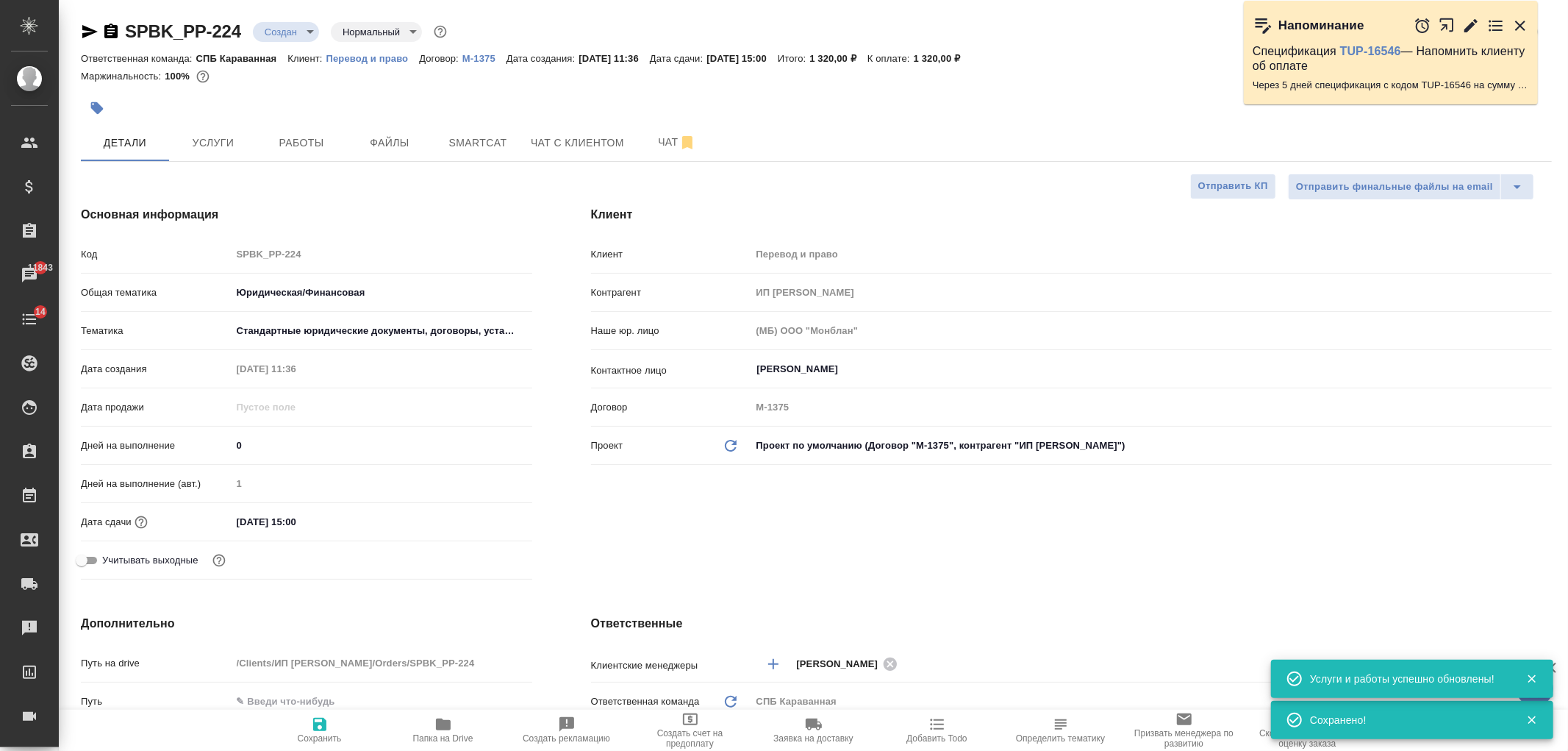
type textarea "x"
click at [416, 130] on button "Файлы" at bounding box center [389, 142] width 88 height 37
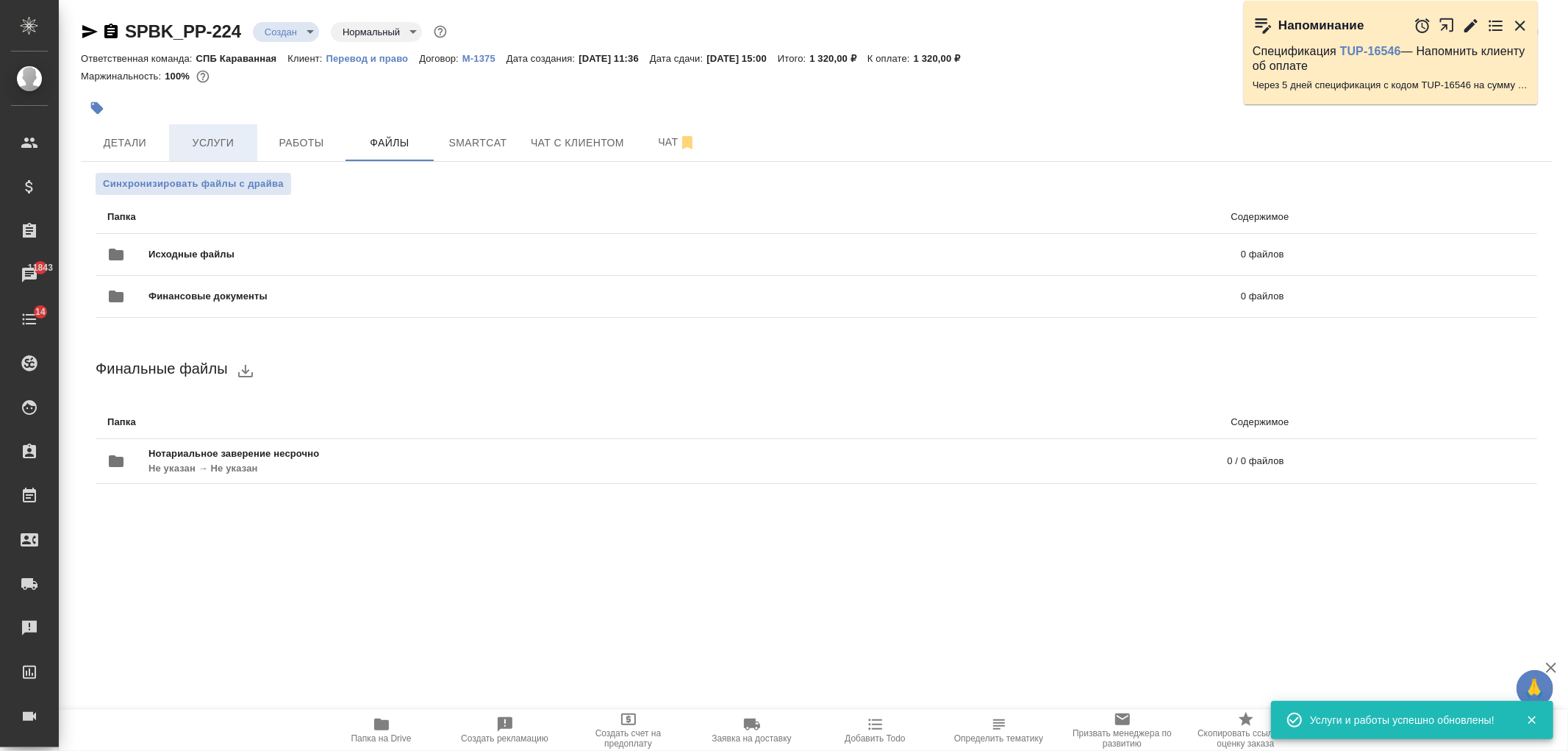
click at [218, 140] on span "Услуги" at bounding box center [213, 142] width 71 height 18
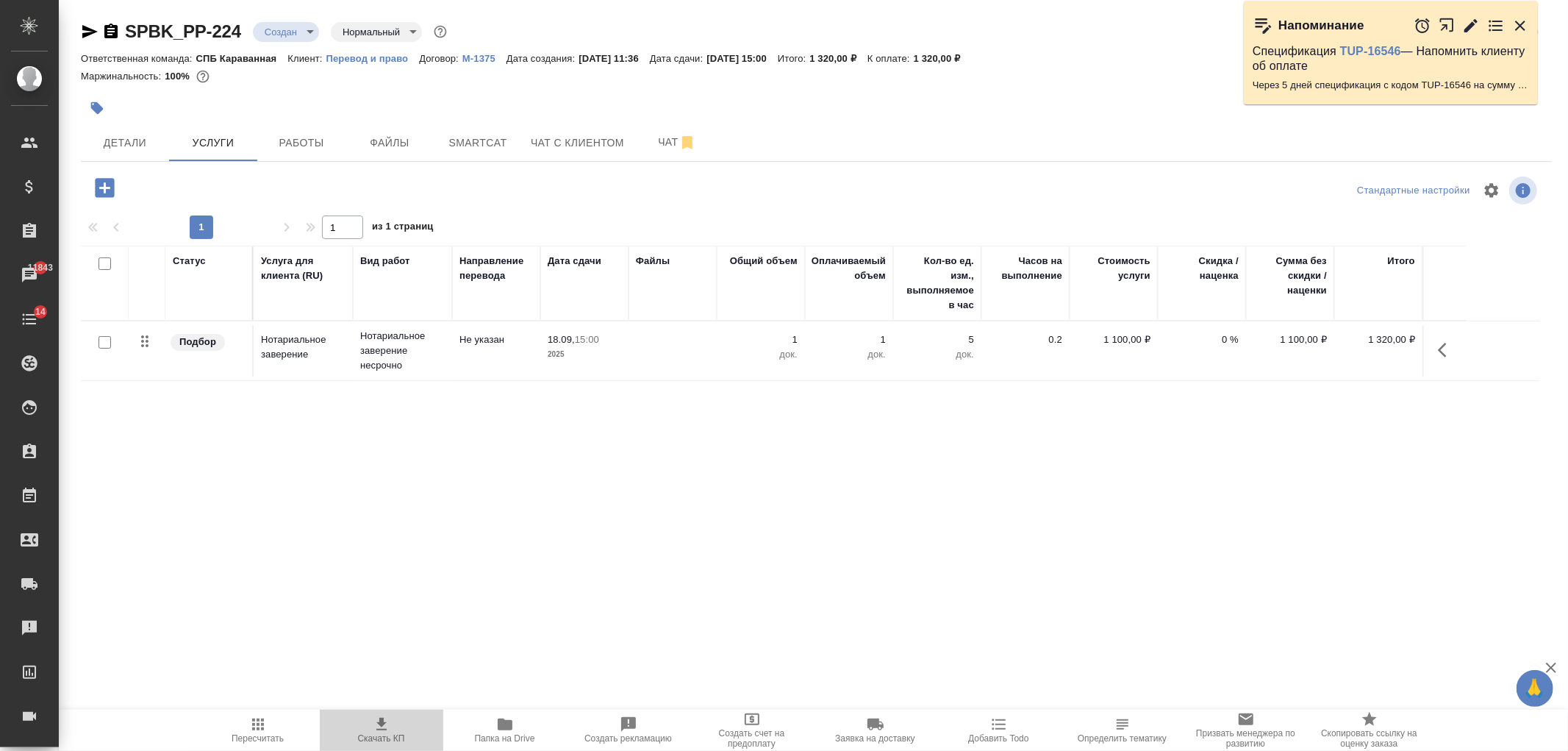
click at [394, 724] on span "Скачать КП" at bounding box center [382, 728] width 106 height 27
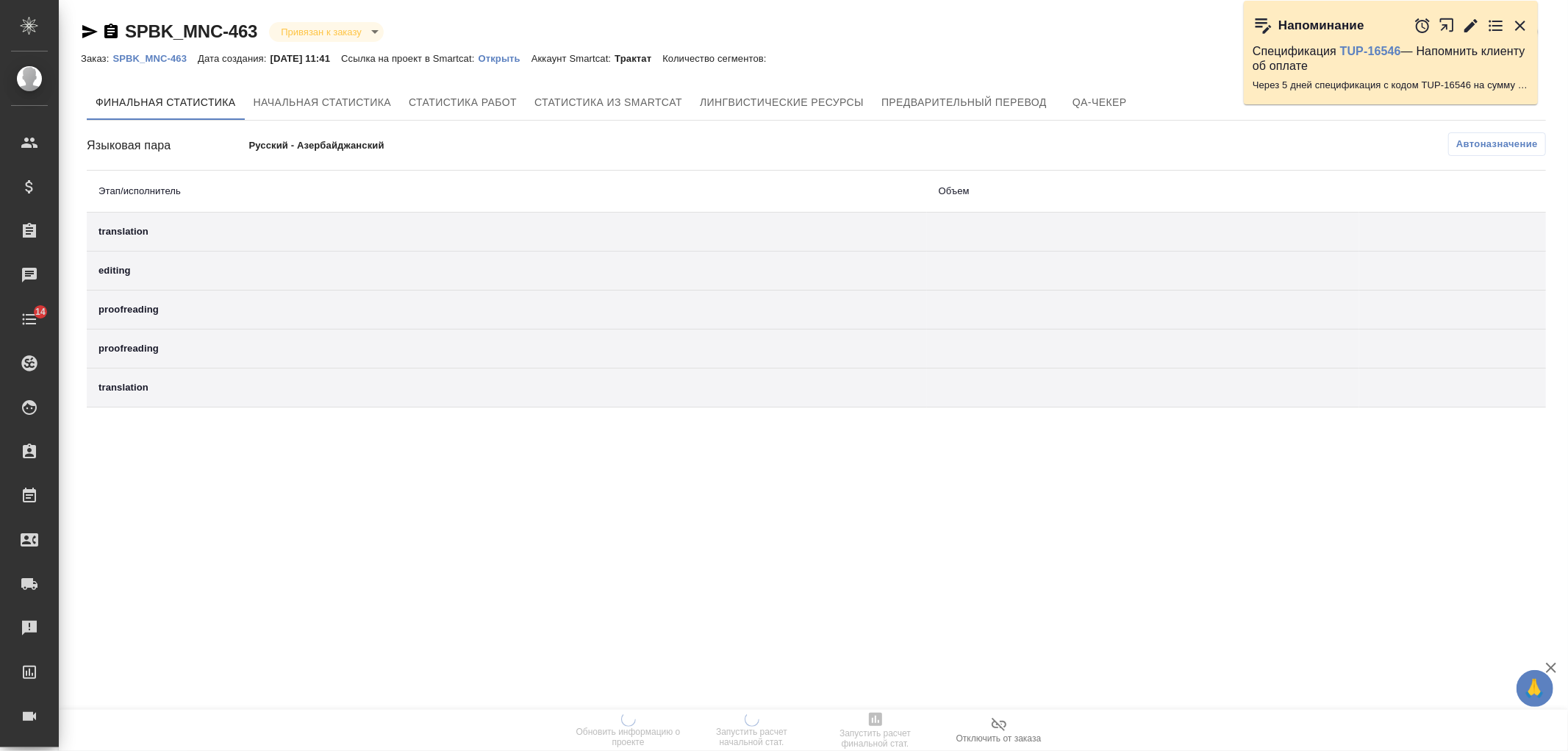
click at [524, 49] on div "Заказ: SPBK_MNC-463 Дата создания: [DATE] 11:41 Ссылка на проект в Smartcat: От…" at bounding box center [431, 58] width 701 height 18
click at [524, 54] on p "Открыть" at bounding box center [505, 59] width 53 height 11
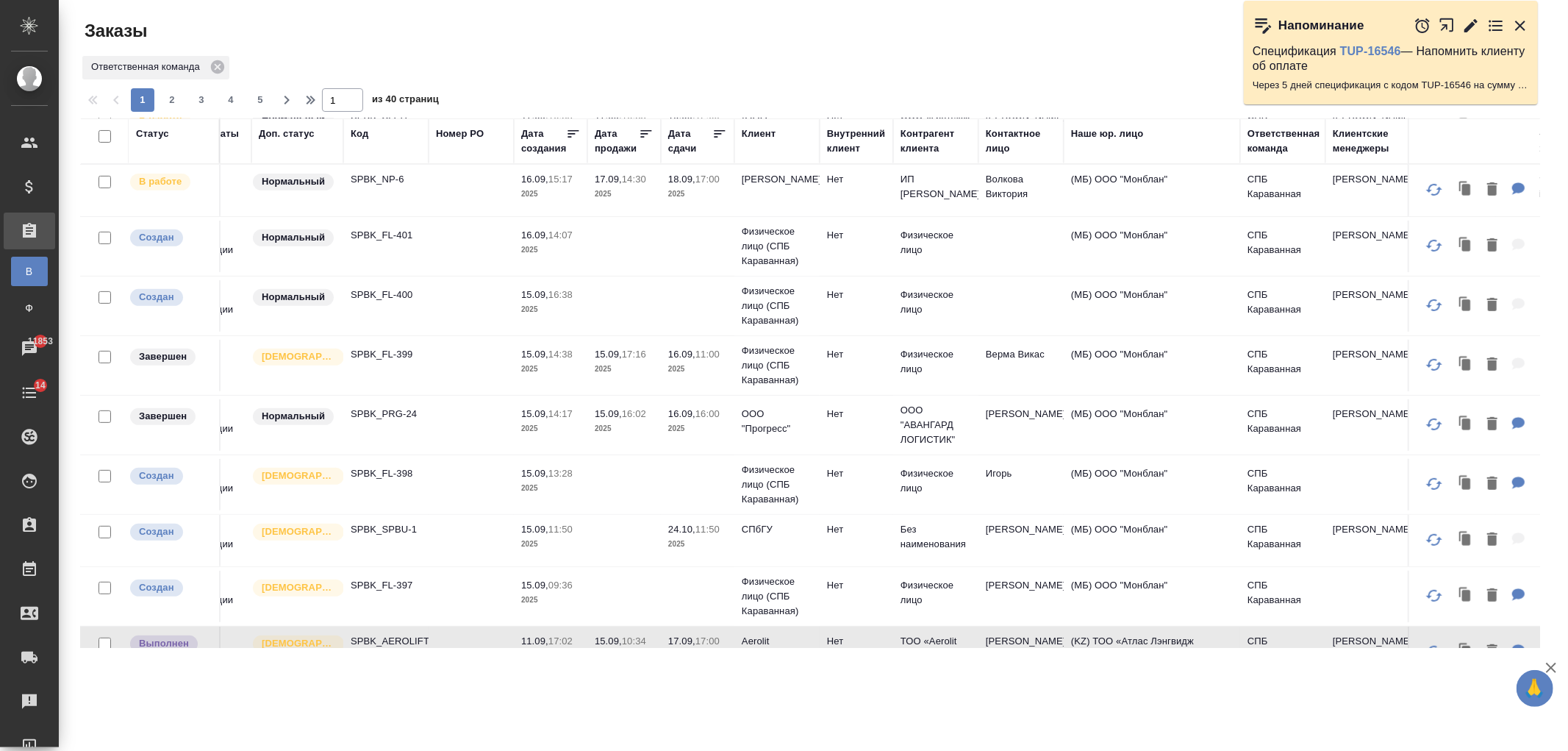
scroll to position [527, 0]
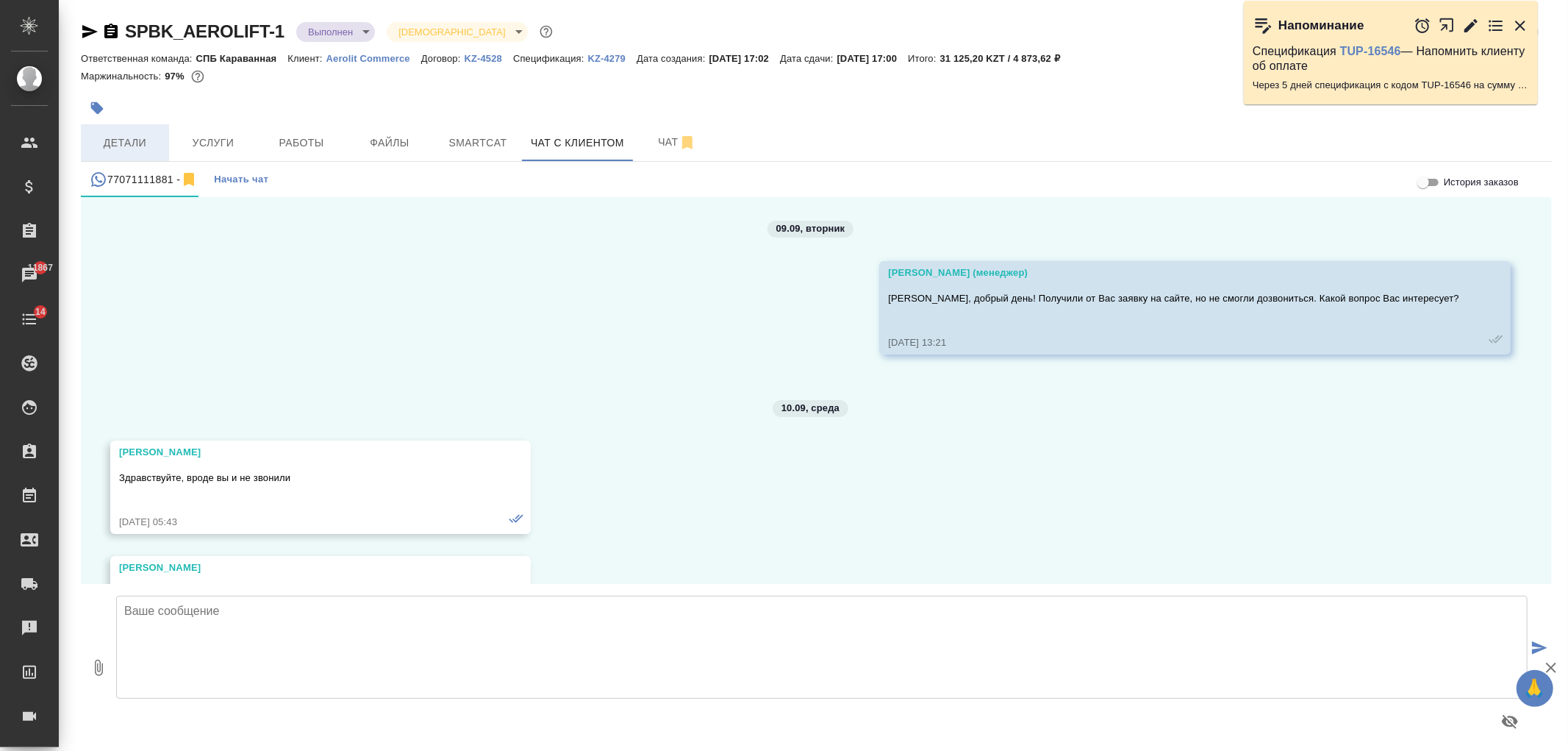
scroll to position [9618, 0]
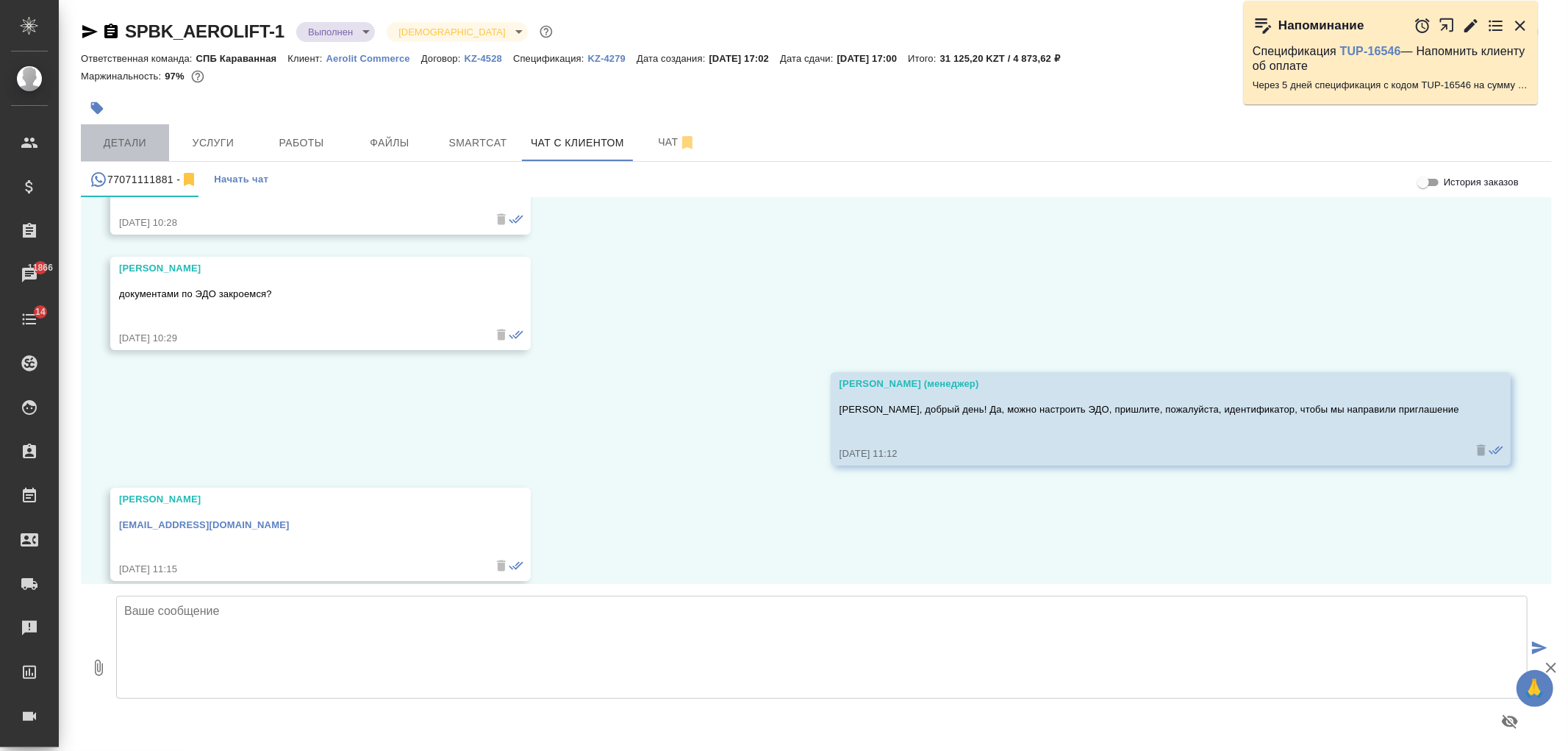
click at [114, 138] on span "Детали" at bounding box center [125, 142] width 71 height 18
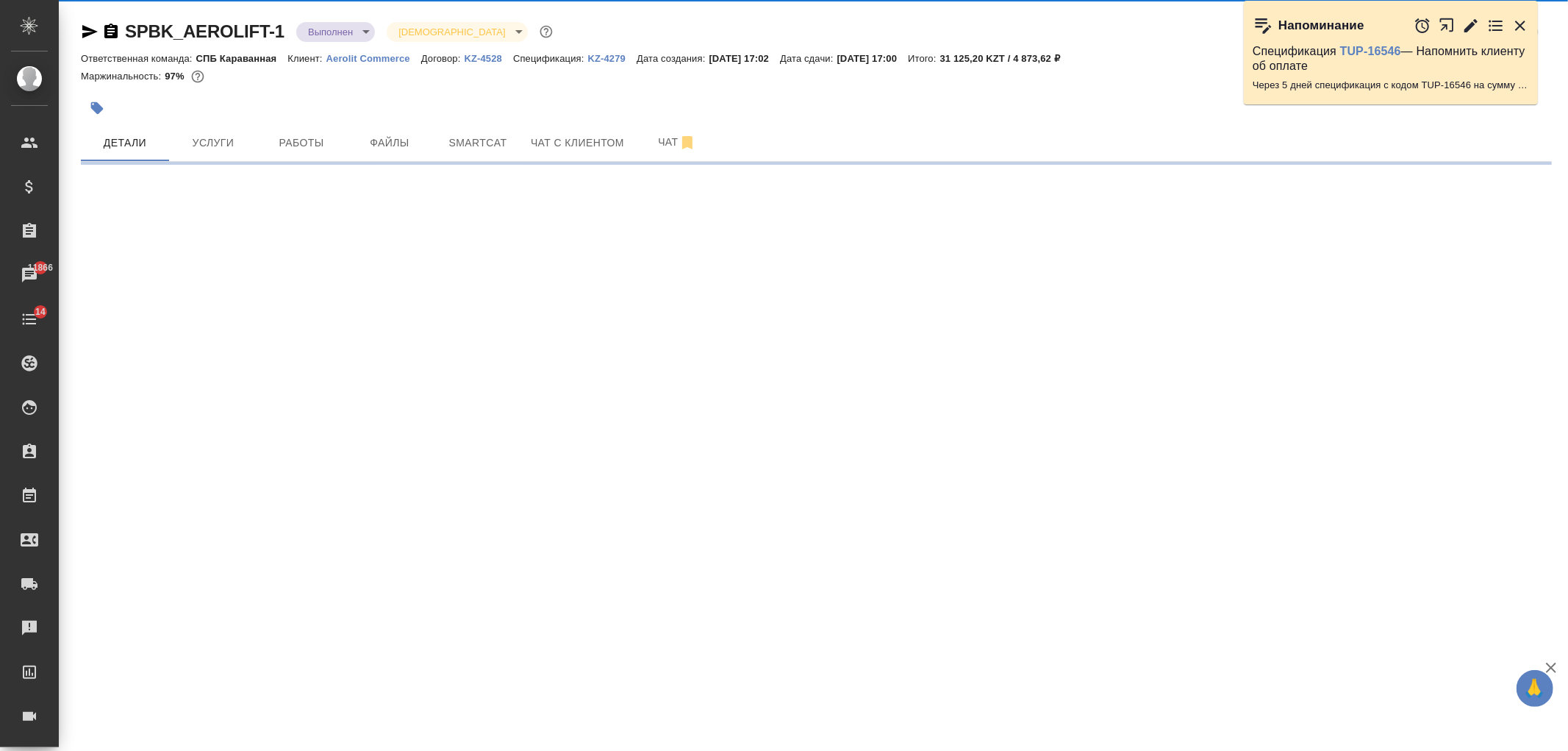
select select "RU"
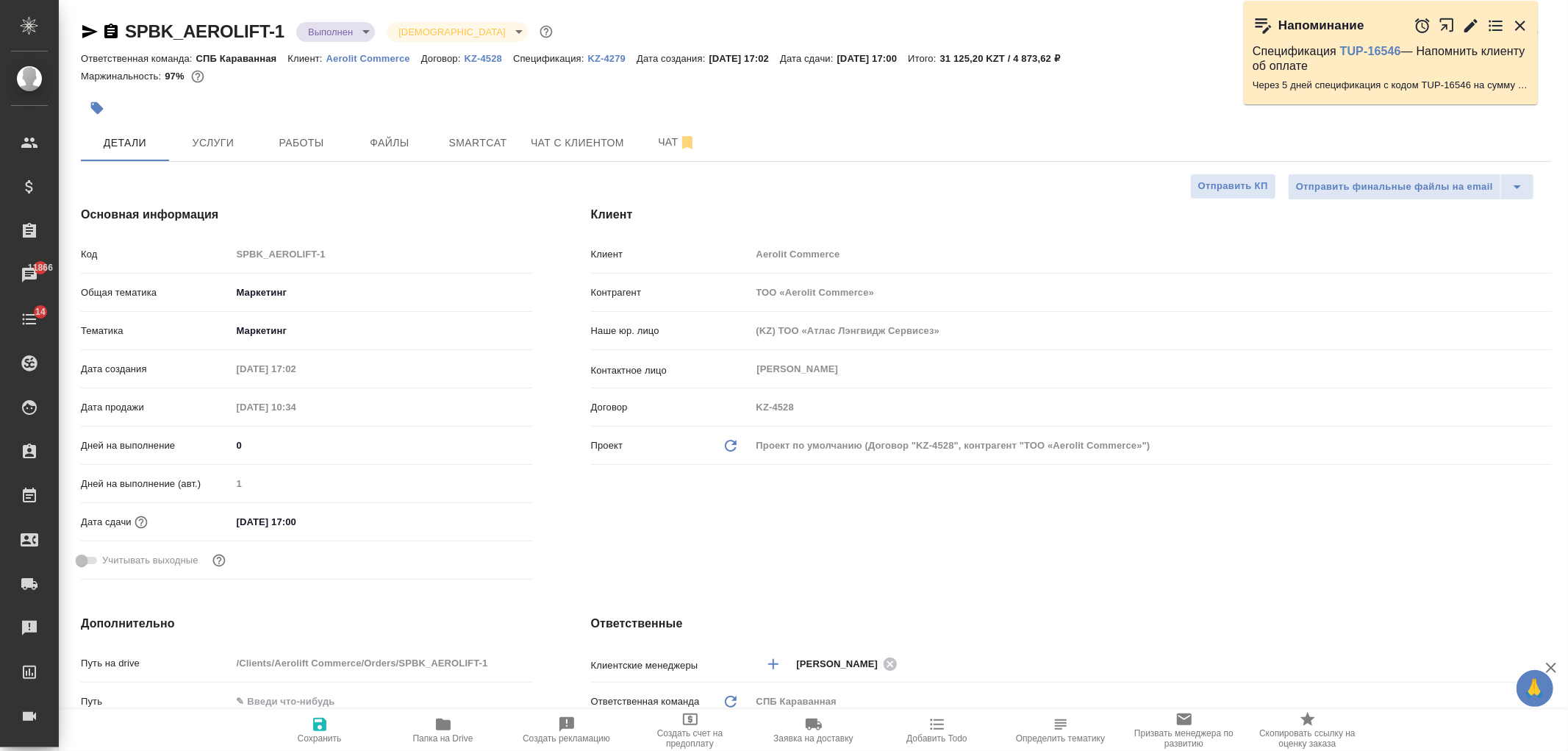
type textarea "x"
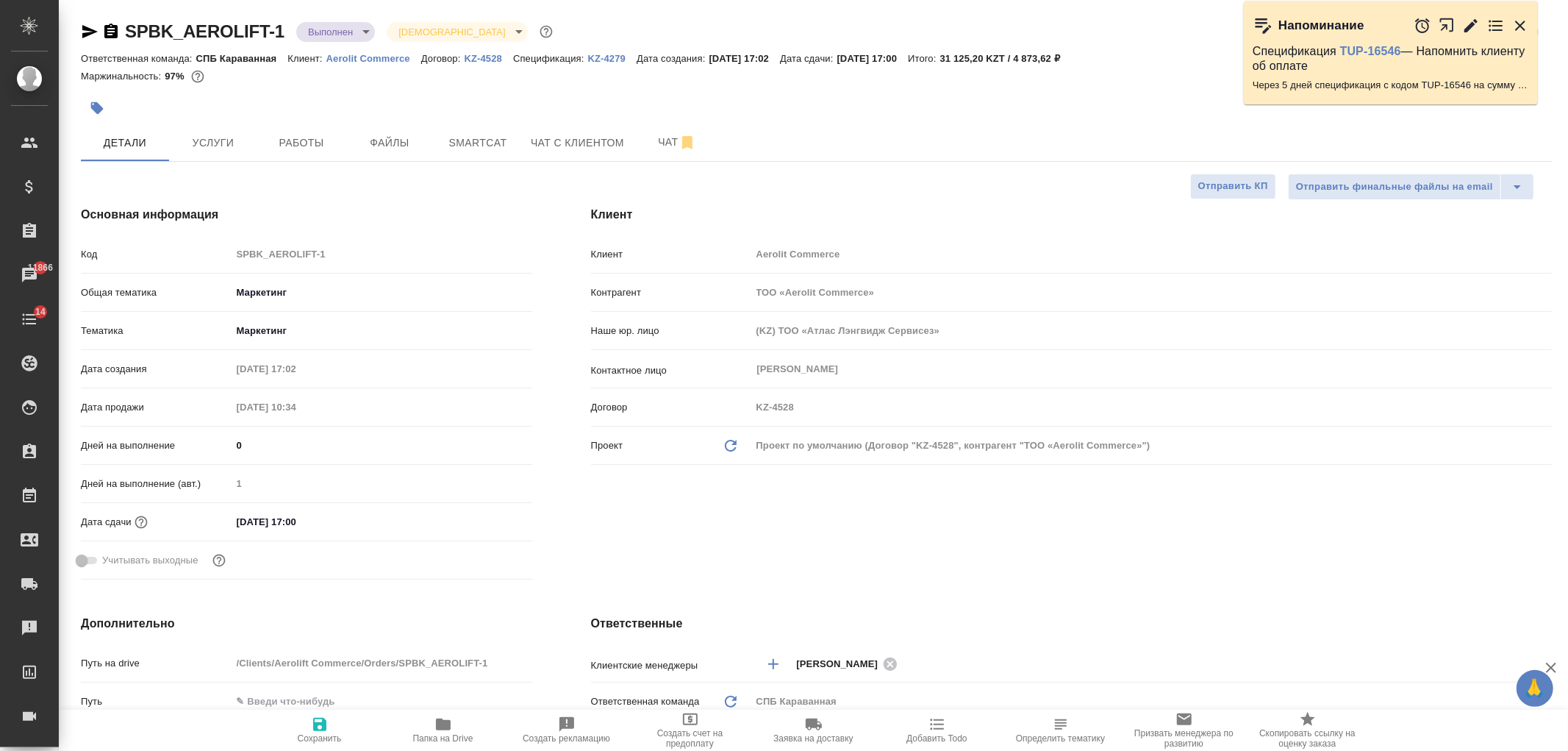
type textarea "x"
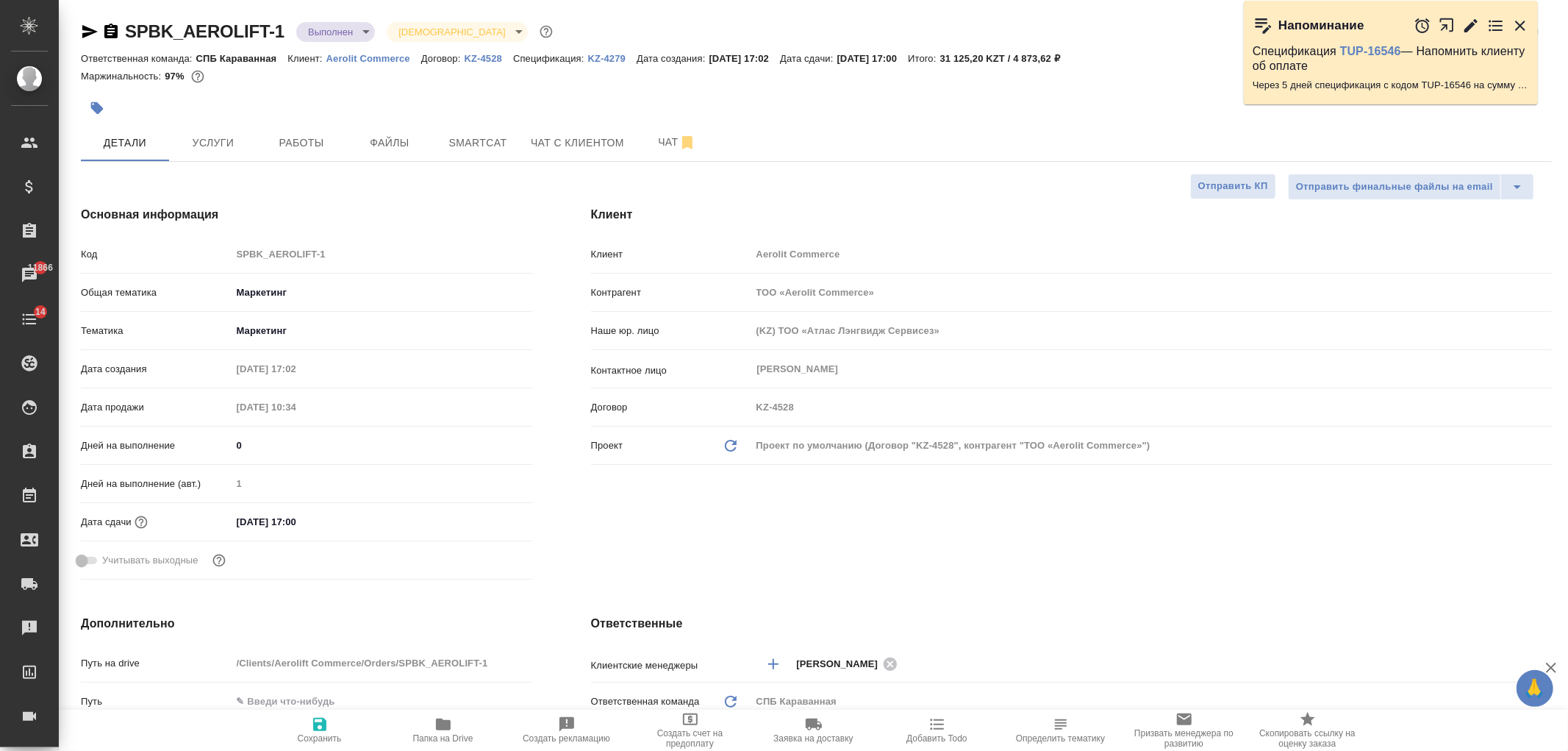
type textarea "x"
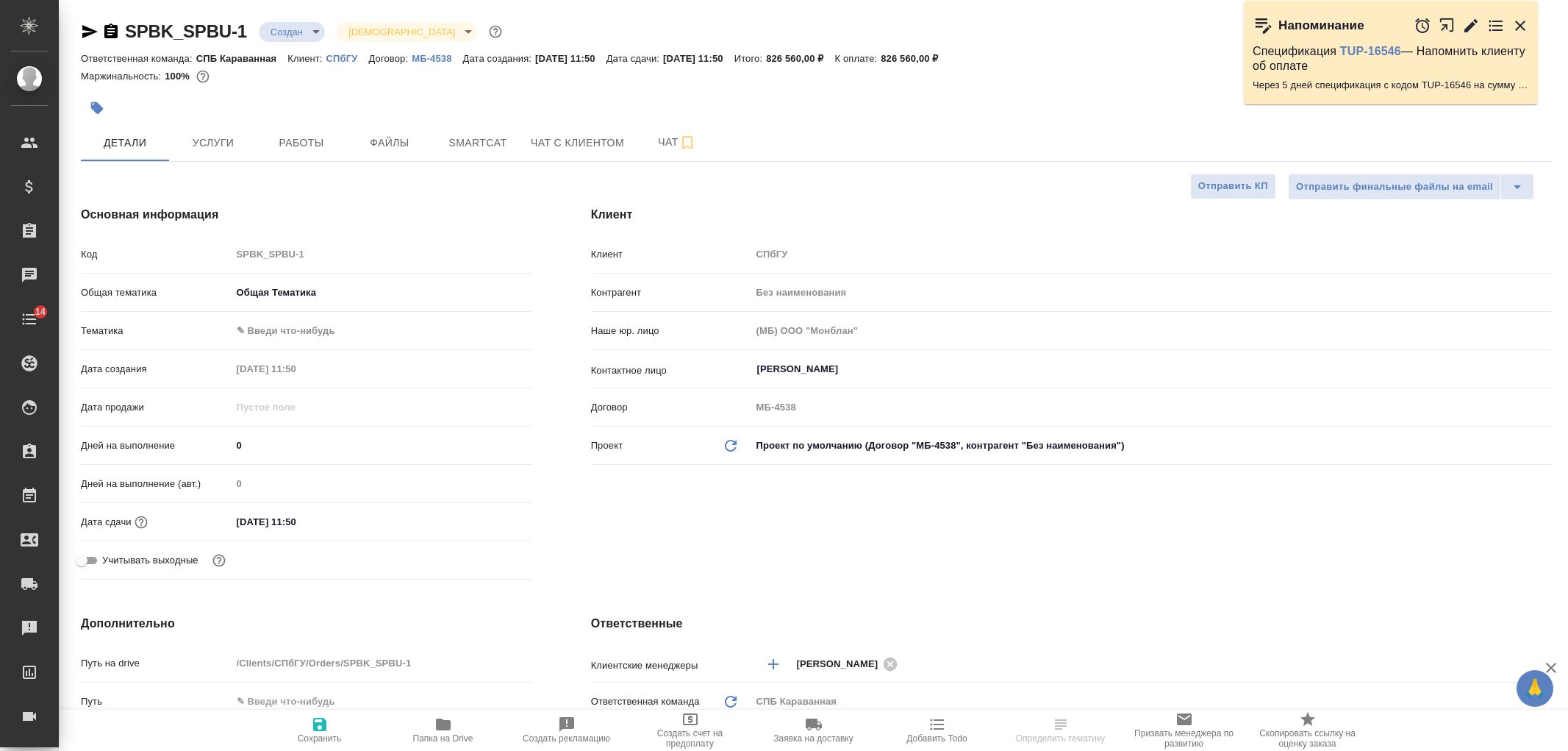
select select "RU"
click at [1134, 527] on div "Клиент Клиент СПбГУ Контрагент Без наименования Наше юр. лицо (МБ) ООО "Монблан…" at bounding box center [1071, 395] width 1020 height 438
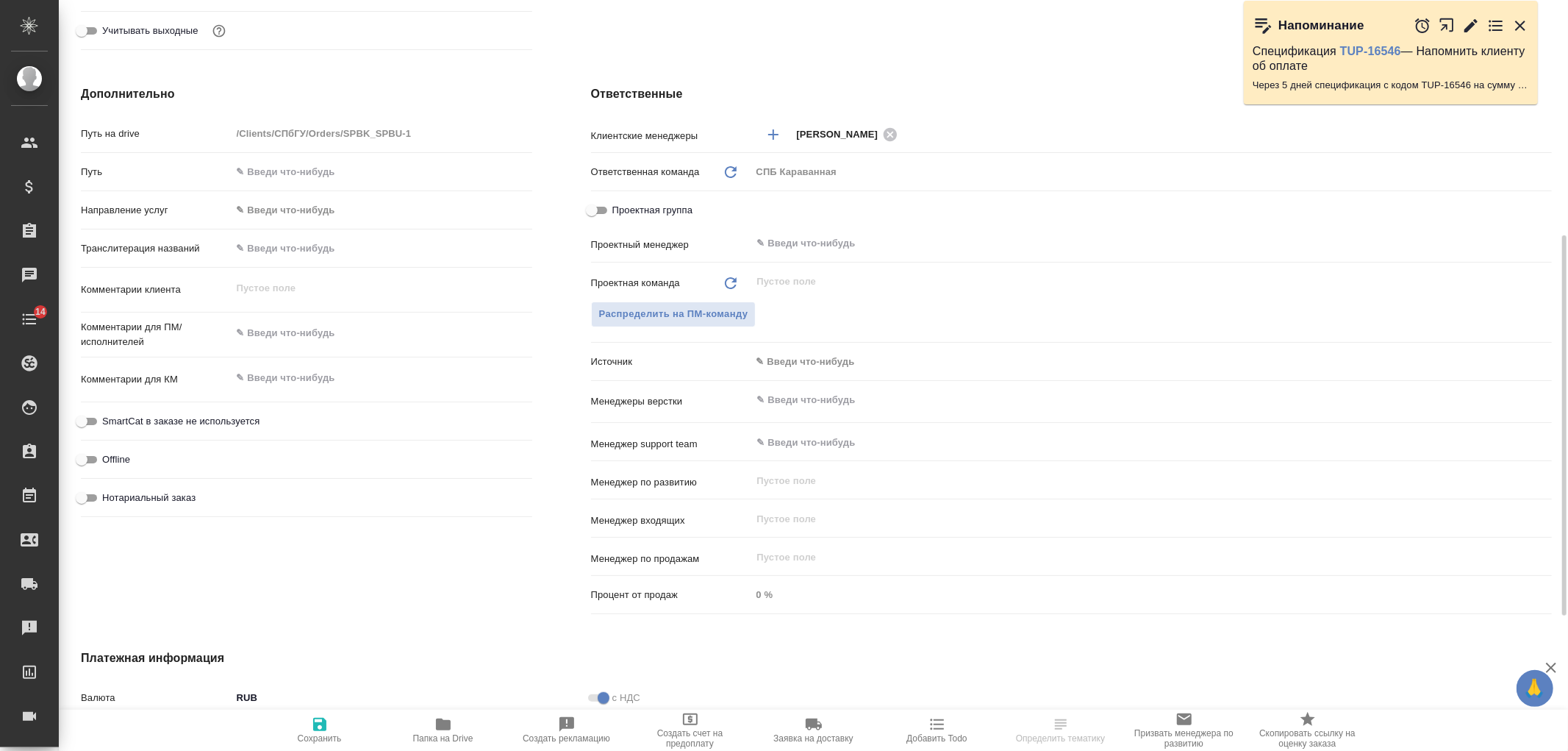
scroll to position [596, 0]
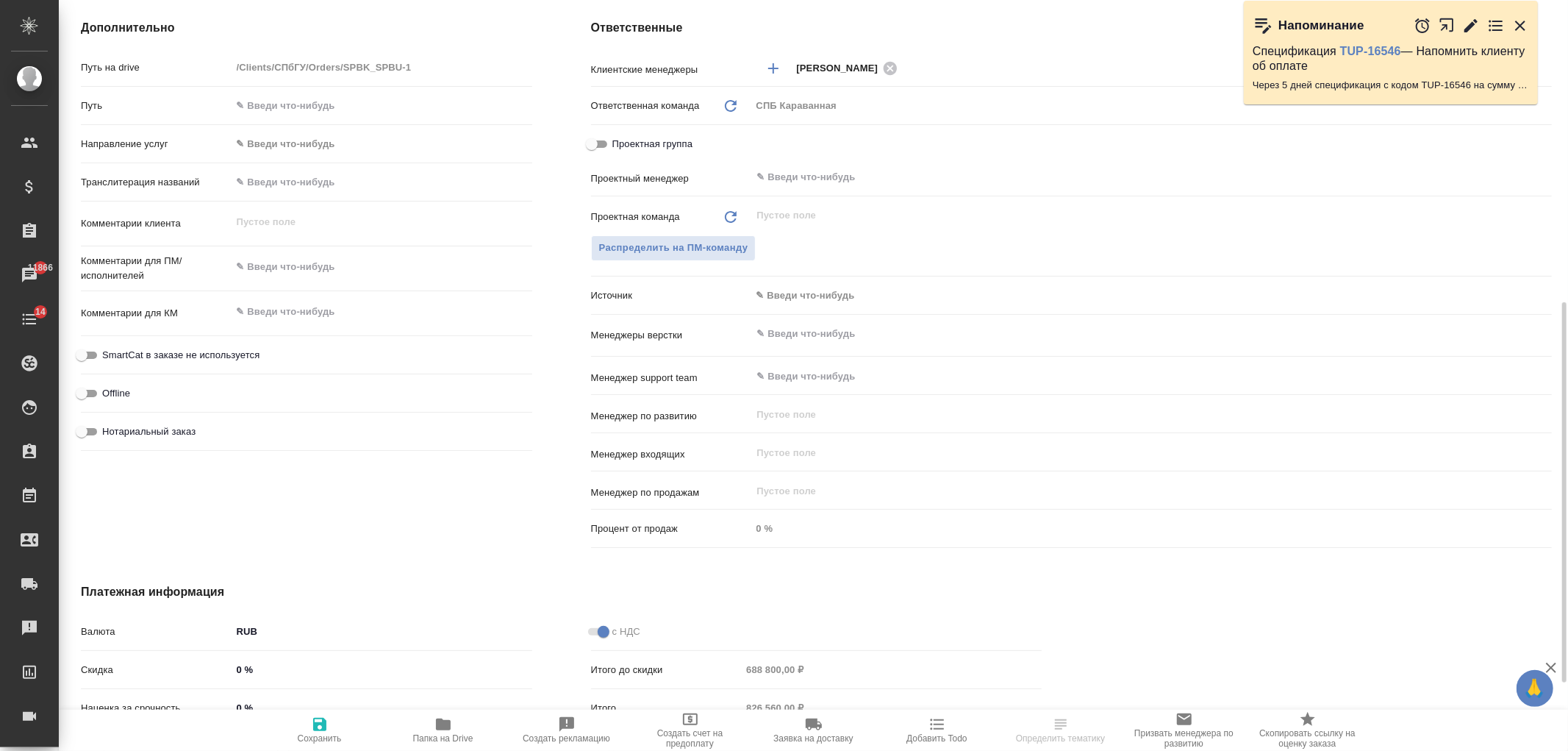
click at [805, 291] on body "🙏 .cls-1 fill:#fff; AWATERA [PERSON_NAME] Спецификации Заказы 11866 Чаты 14 Tod…" at bounding box center [784, 375] width 1568 height 751
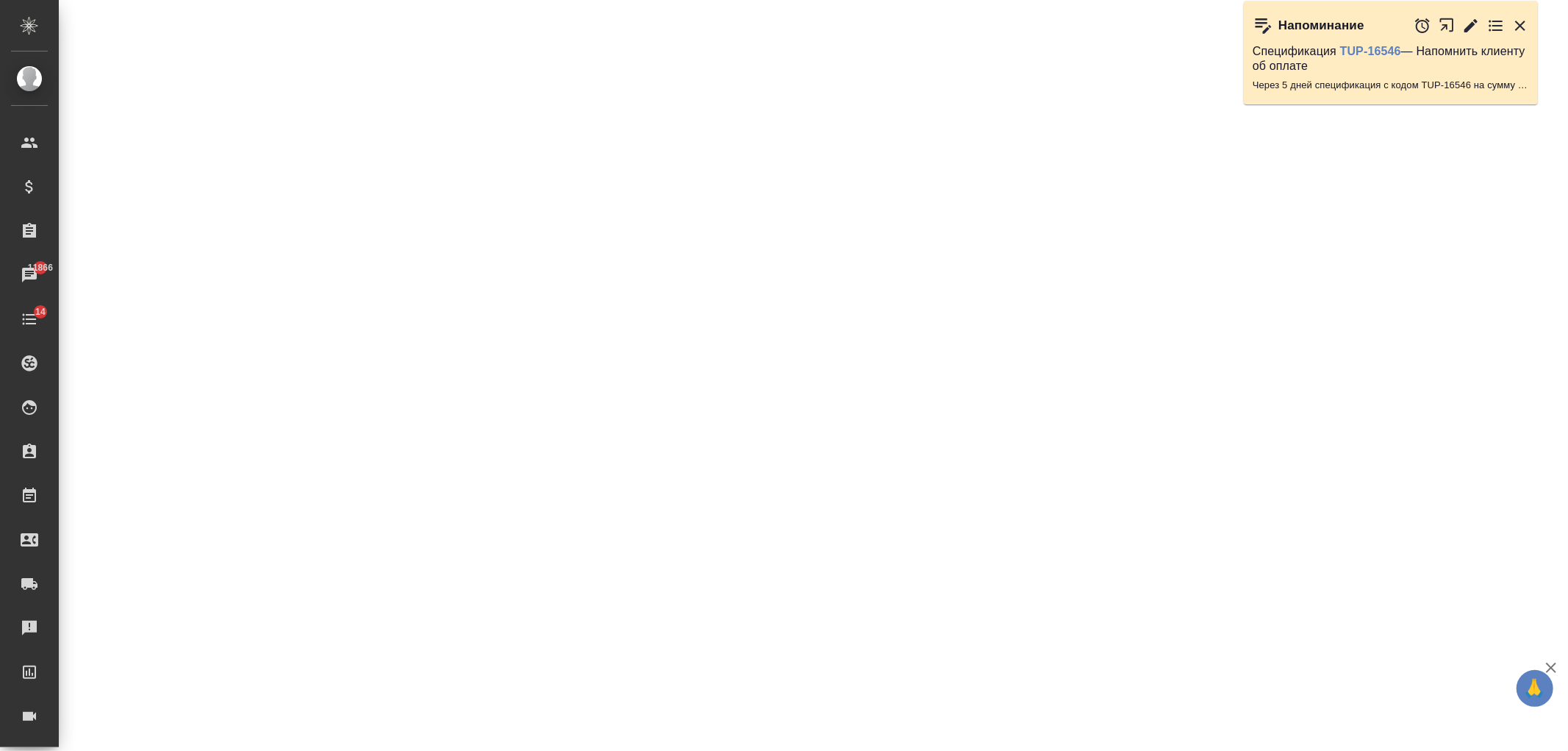
select select "RU"
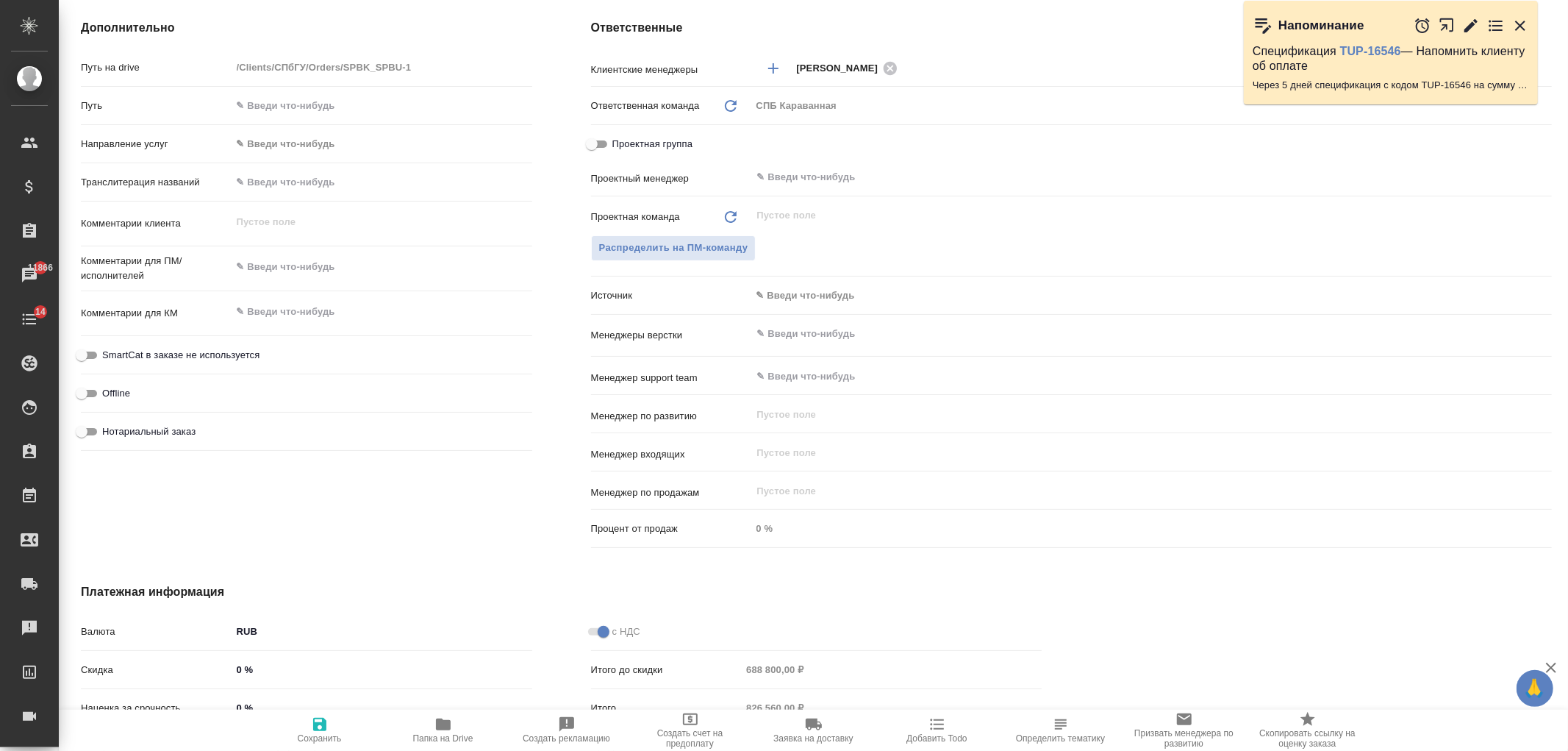
type textarea "x"
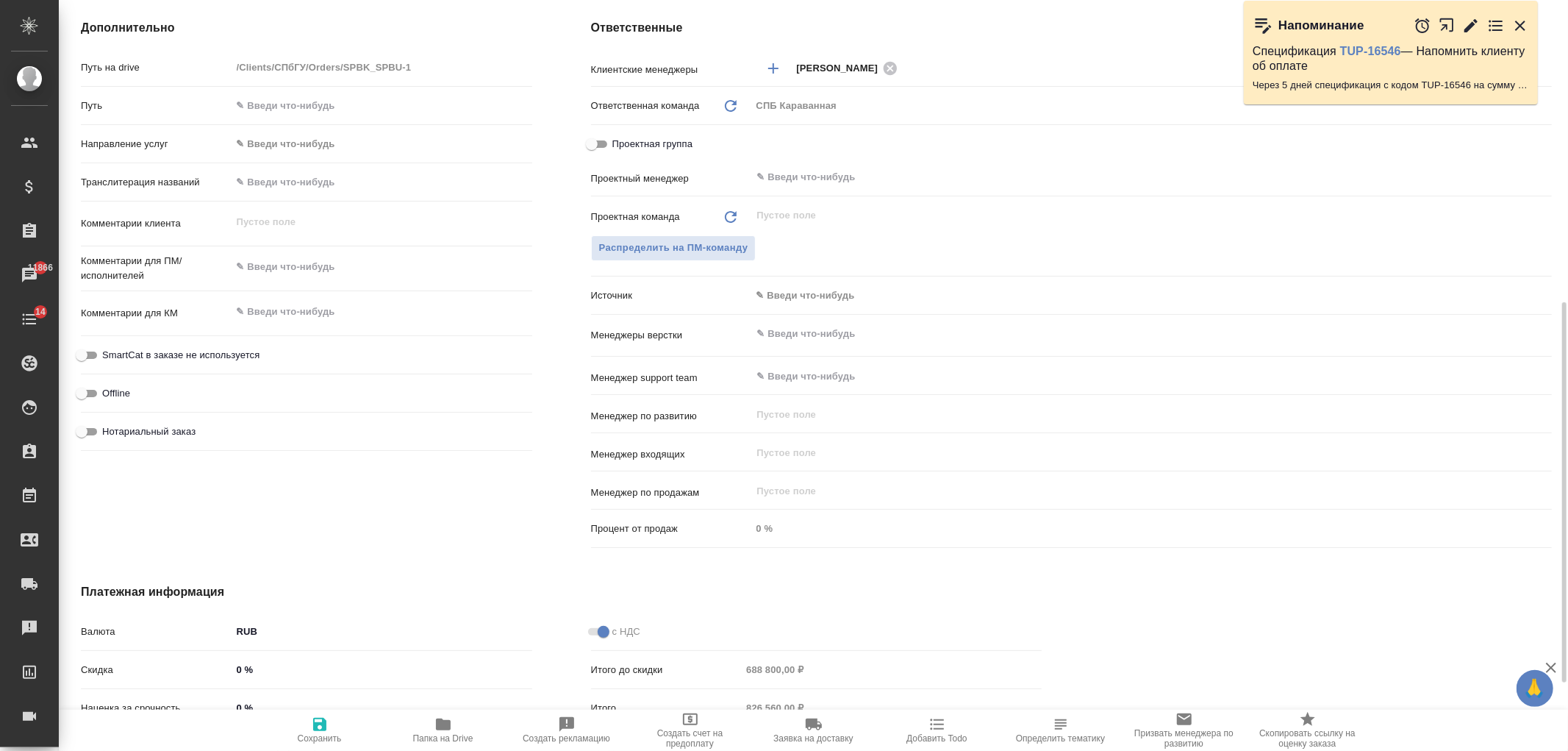
type textarea "x"
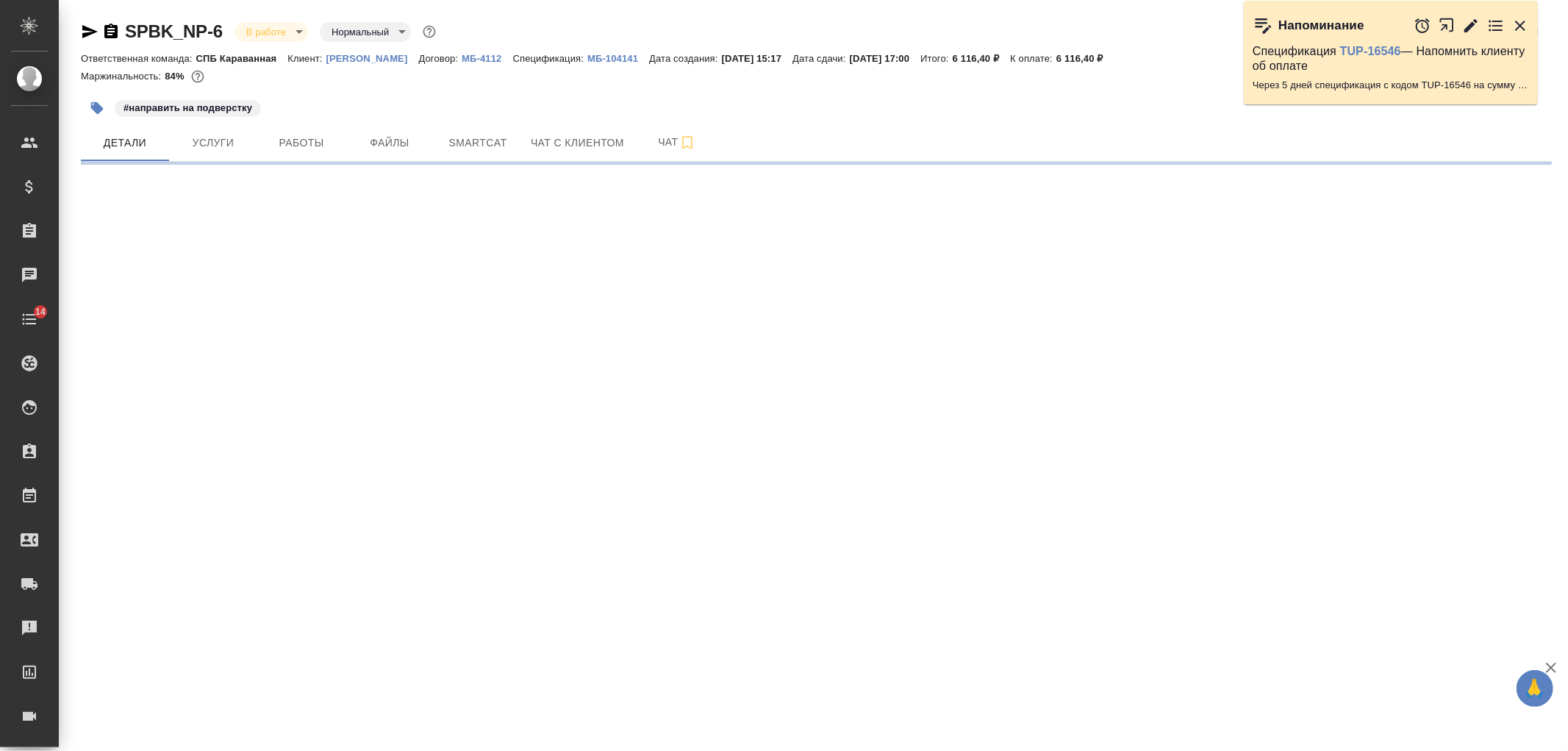
select select "RU"
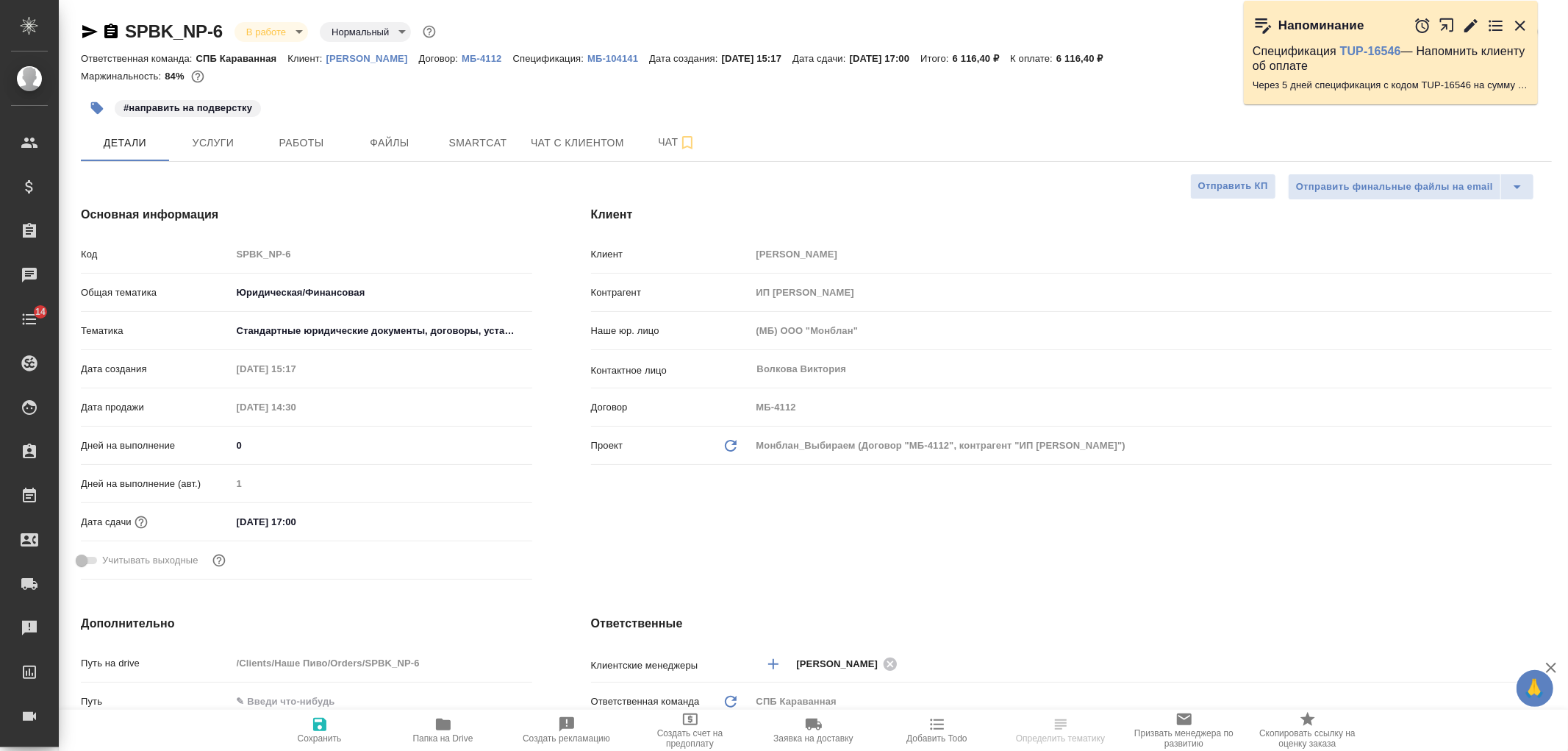
type textarea "x"
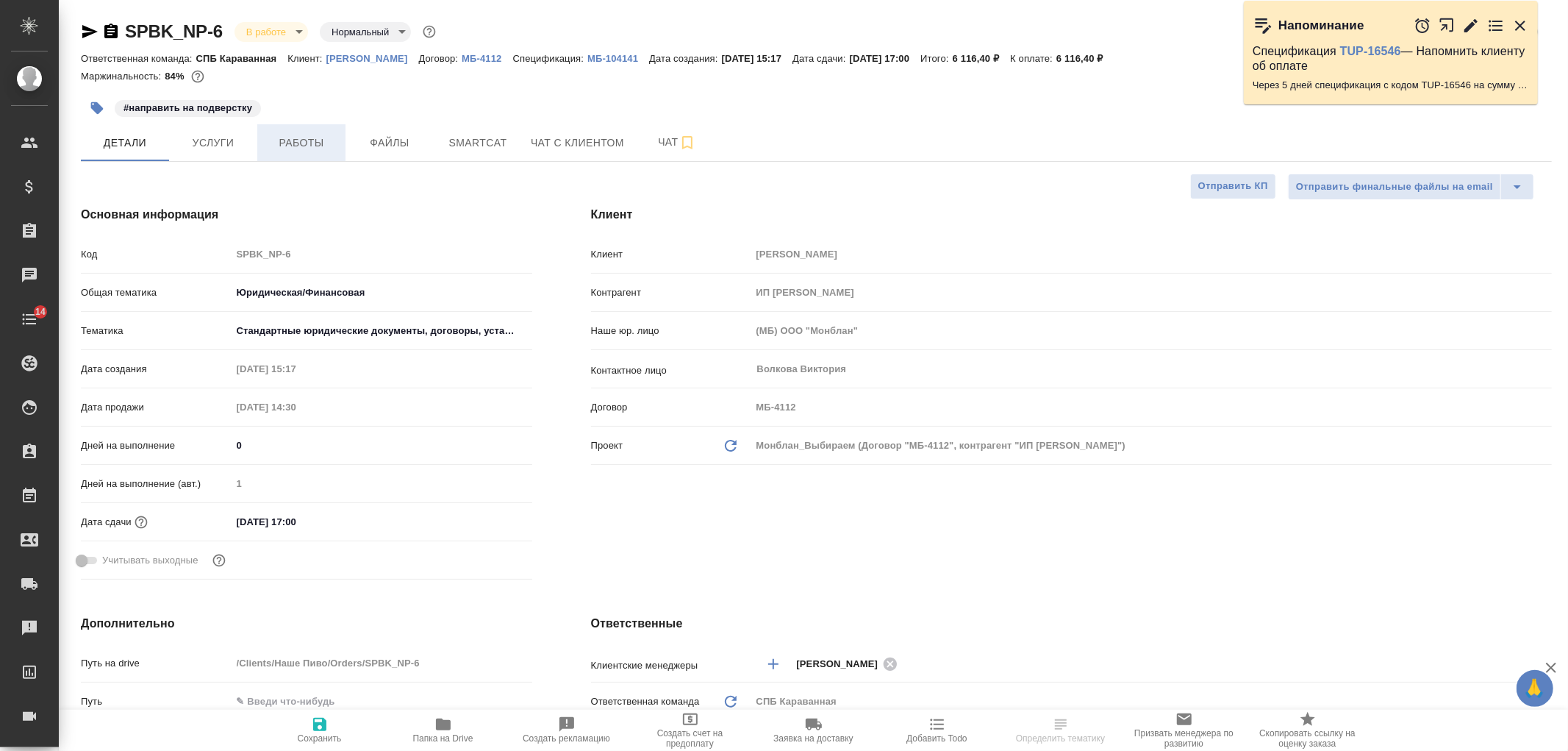
type textarea "x"
click at [241, 151] on span "Услуги" at bounding box center [213, 142] width 71 height 18
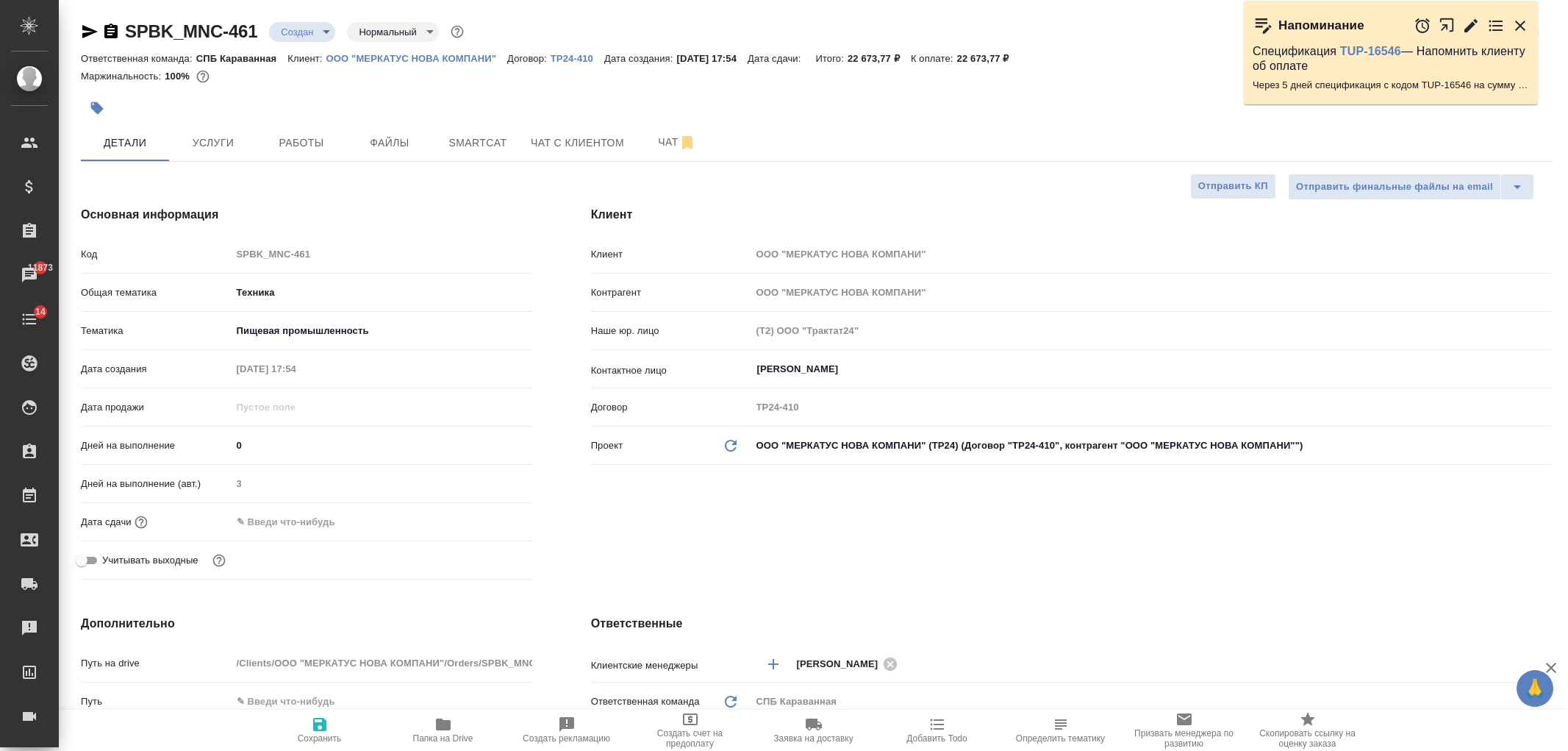
select select "RU"
click at [309, 527] on input "text" at bounding box center [296, 521] width 129 height 22
click at [485, 522] on icon "button" at bounding box center [490, 520] width 18 height 18
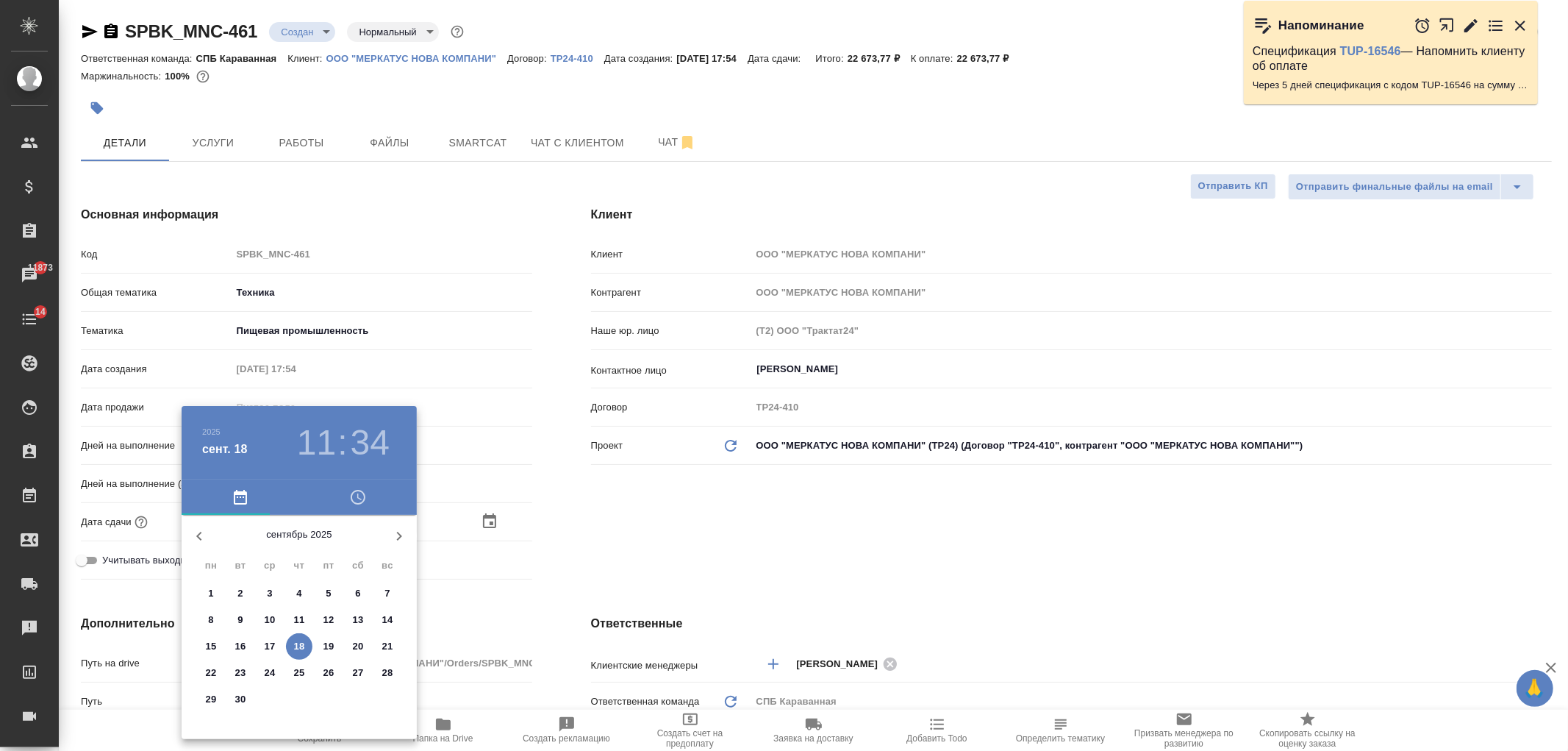
click at [241, 671] on p "23" at bounding box center [241, 672] width 11 height 15
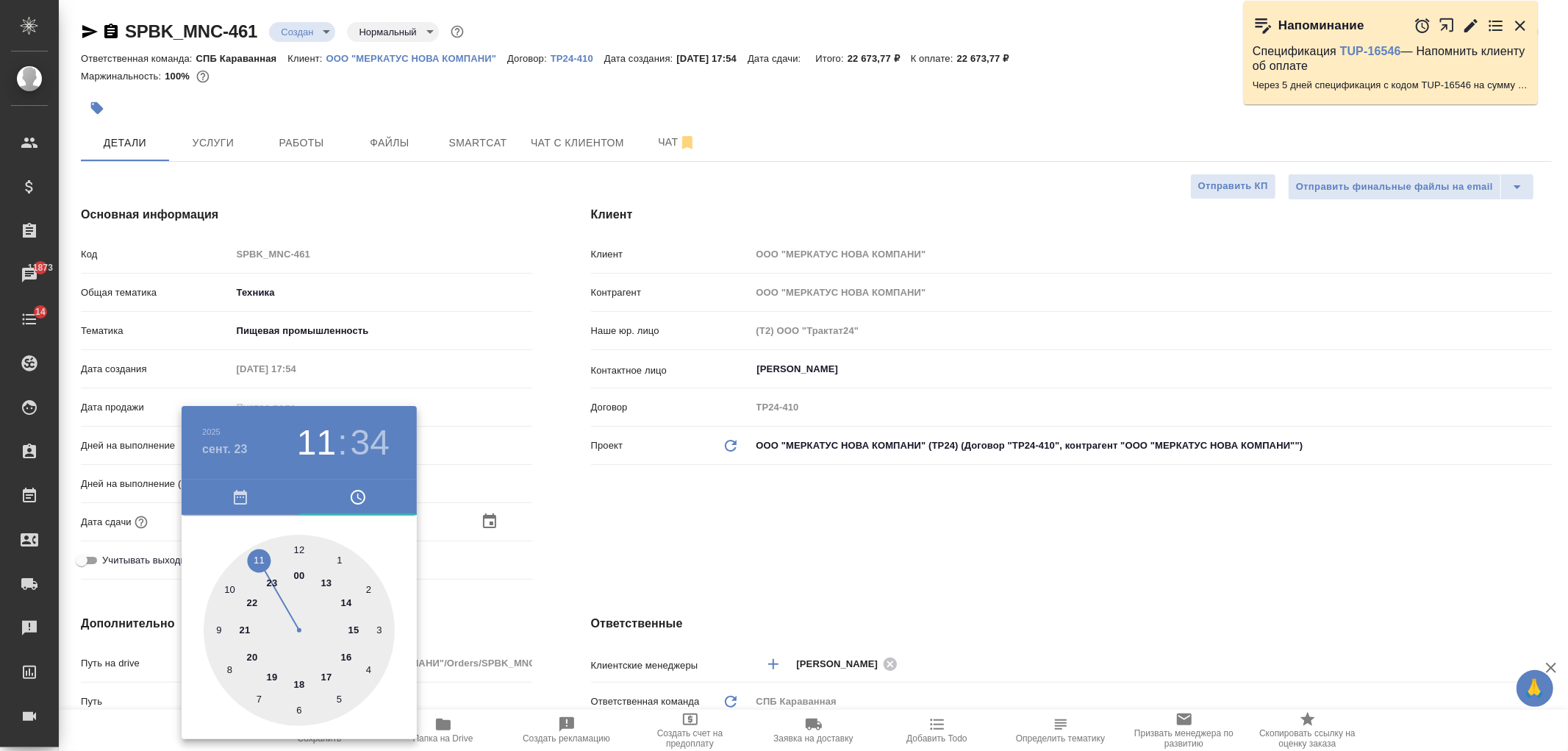
click at [299, 550] on div at bounding box center [299, 630] width 191 height 191
type input "[DATE] 12:00"
click at [597, 546] on div at bounding box center [784, 375] width 1568 height 751
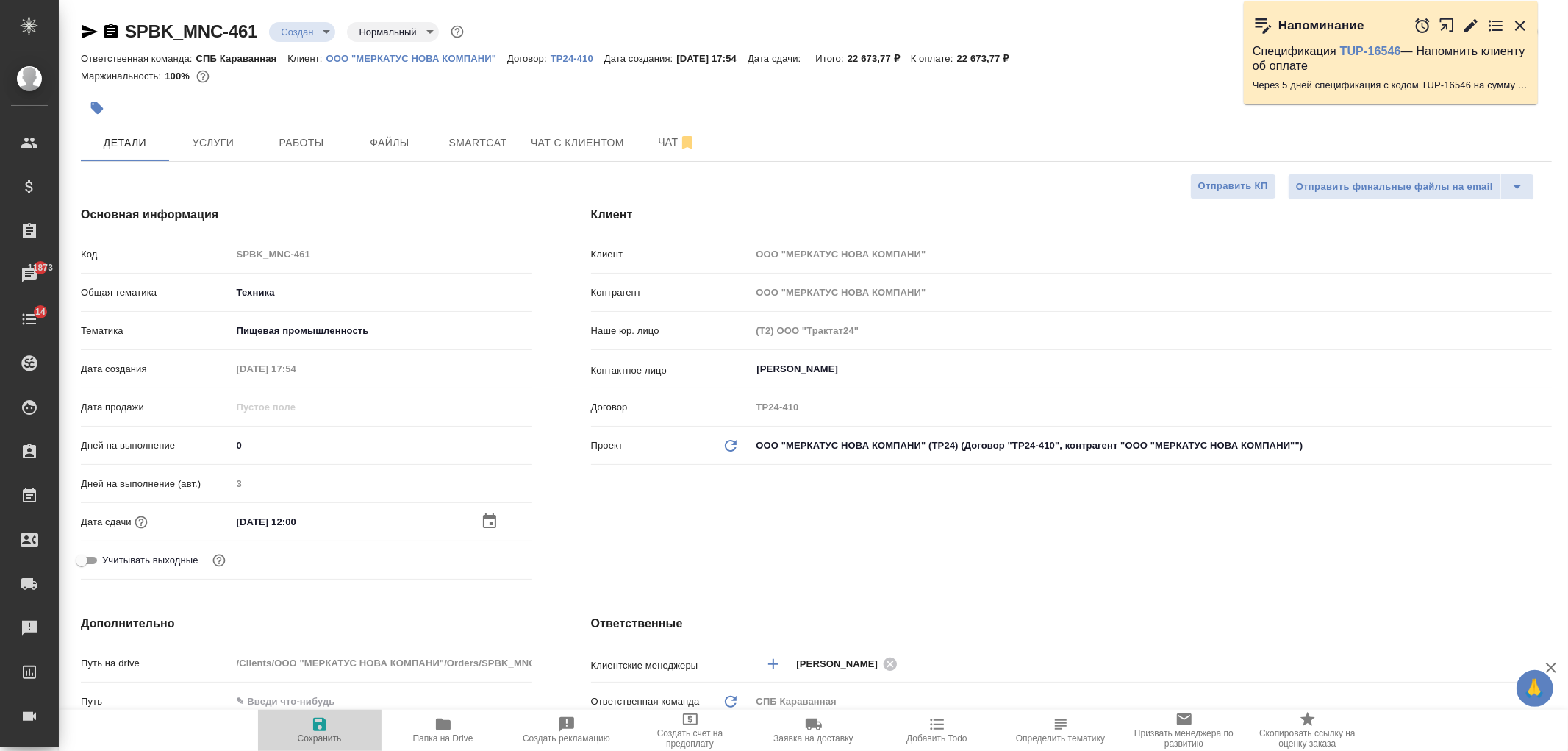
click at [330, 729] on span "Сохранить" at bounding box center [320, 728] width 106 height 27
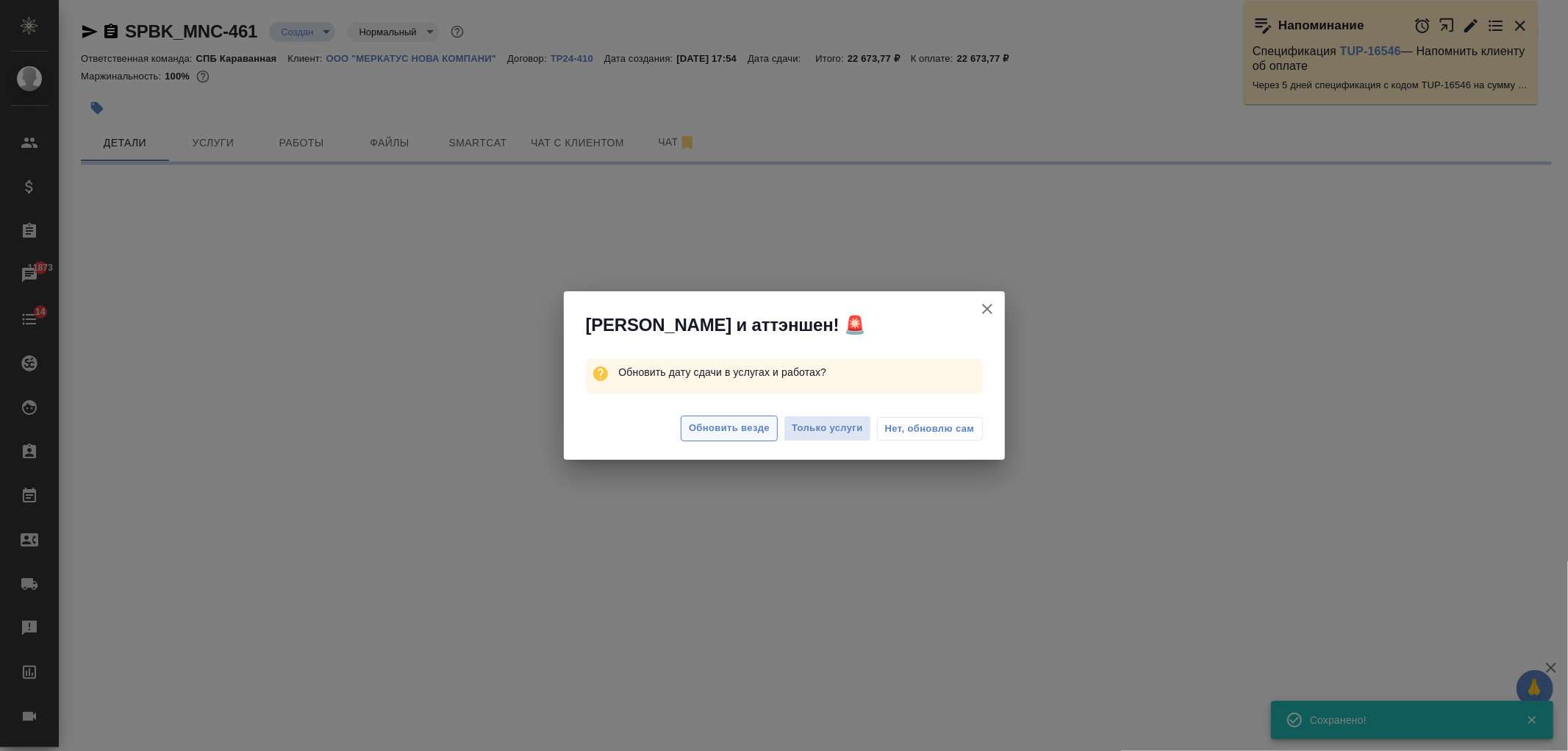
select select "RU"
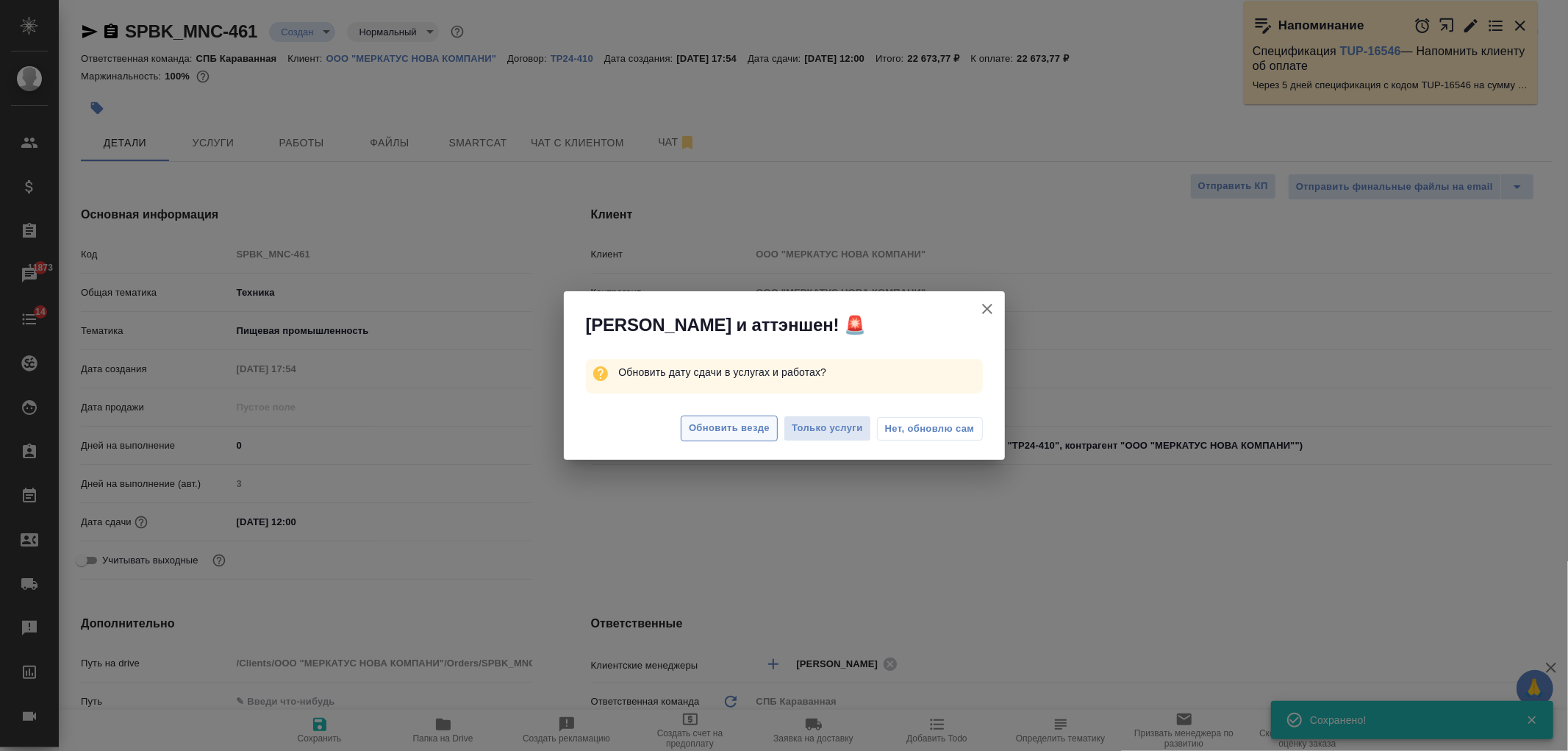
type textarea "x"
click at [754, 426] on span "Обновить везде" at bounding box center [728, 428] width 80 height 17
type textarea "x"
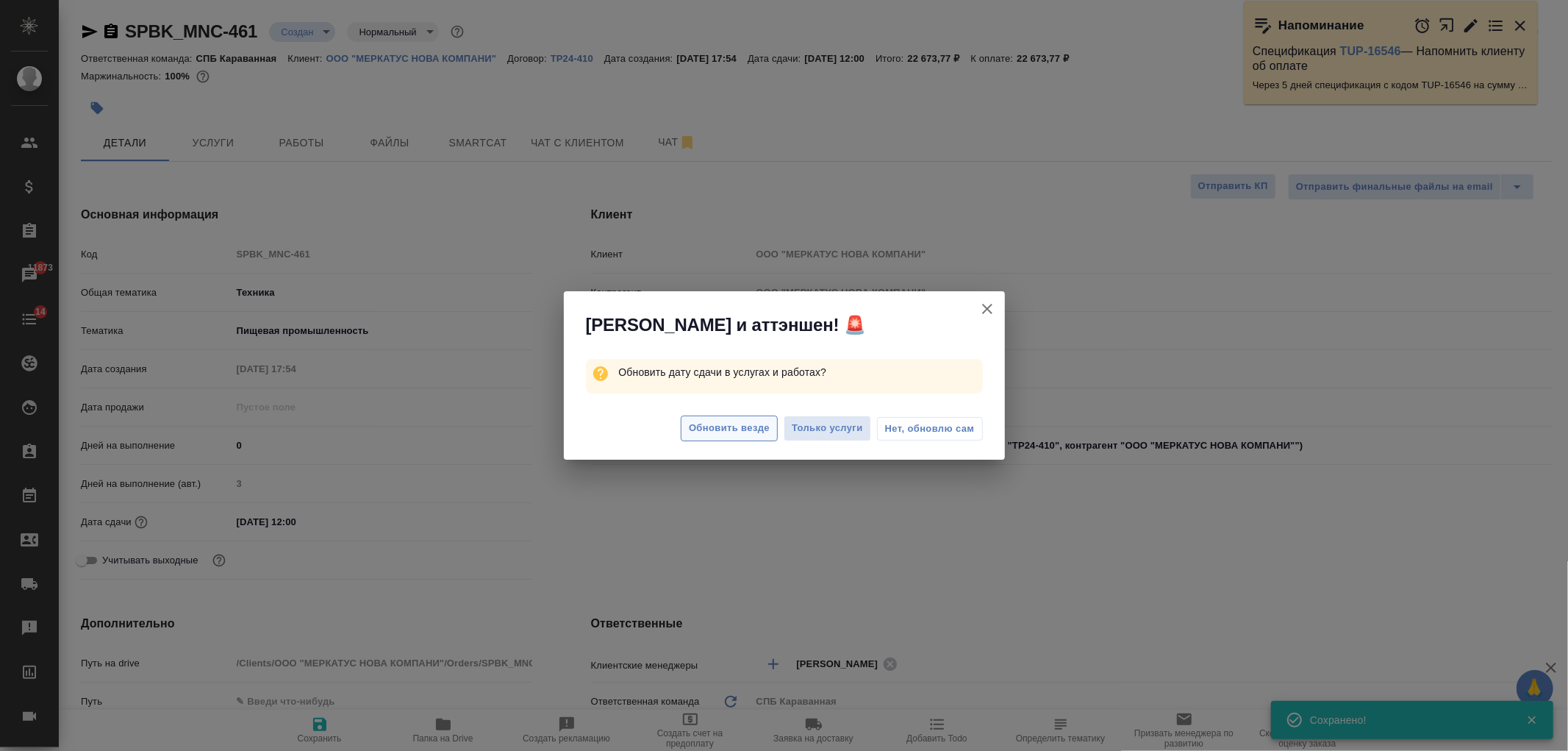
type textarea "x"
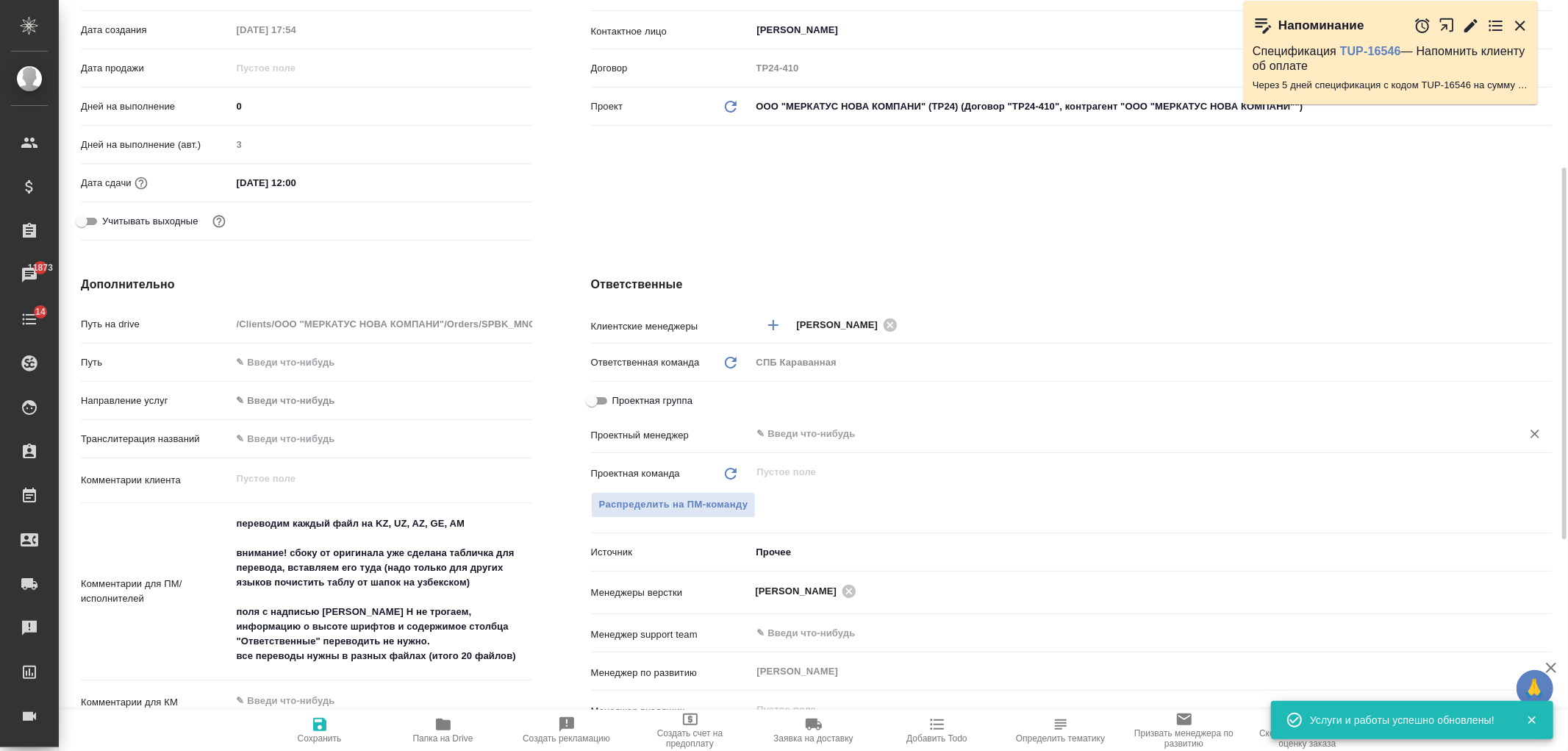
scroll to position [367, 0]
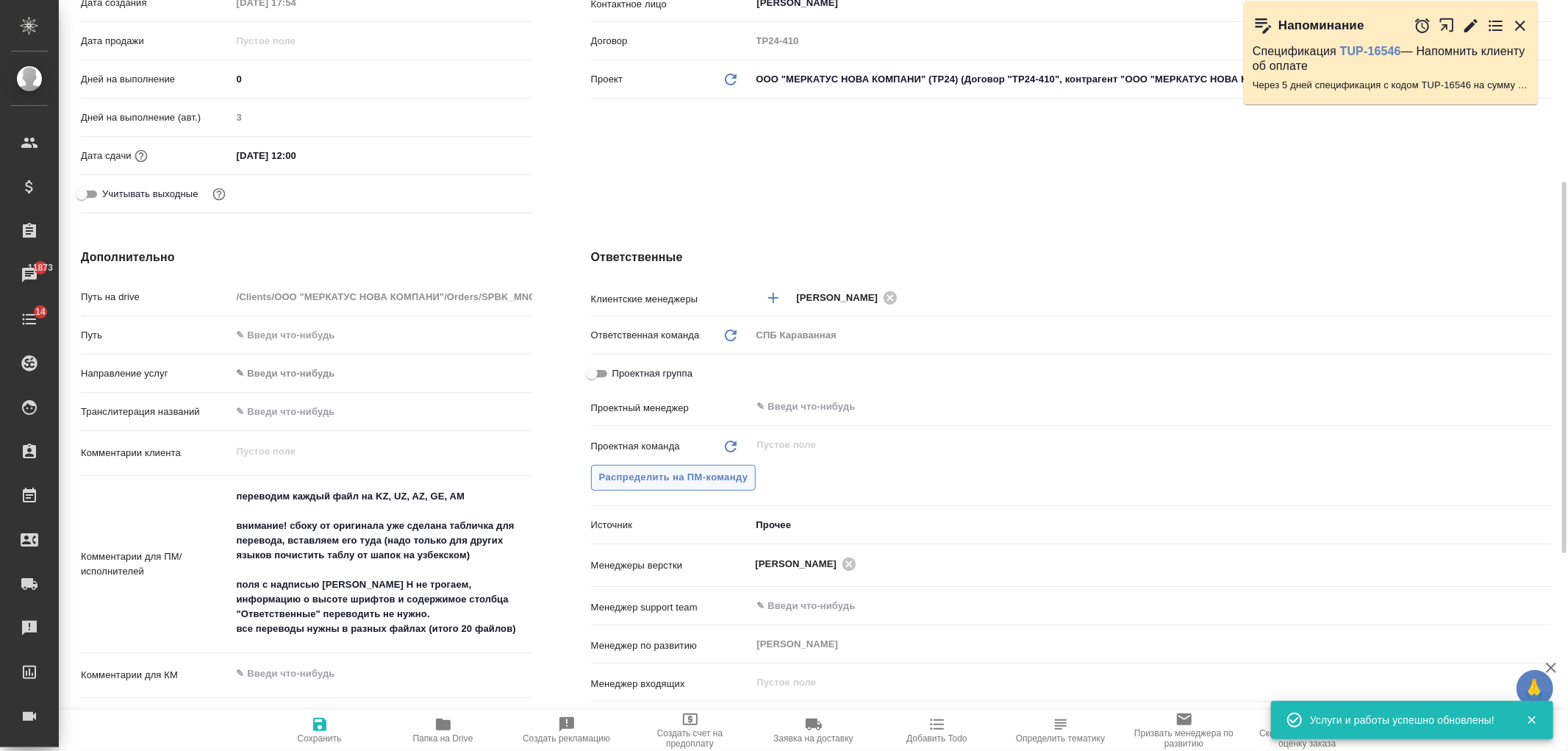
click at [675, 467] on button "Распределить на ПМ-команду" at bounding box center [673, 477] width 166 height 26
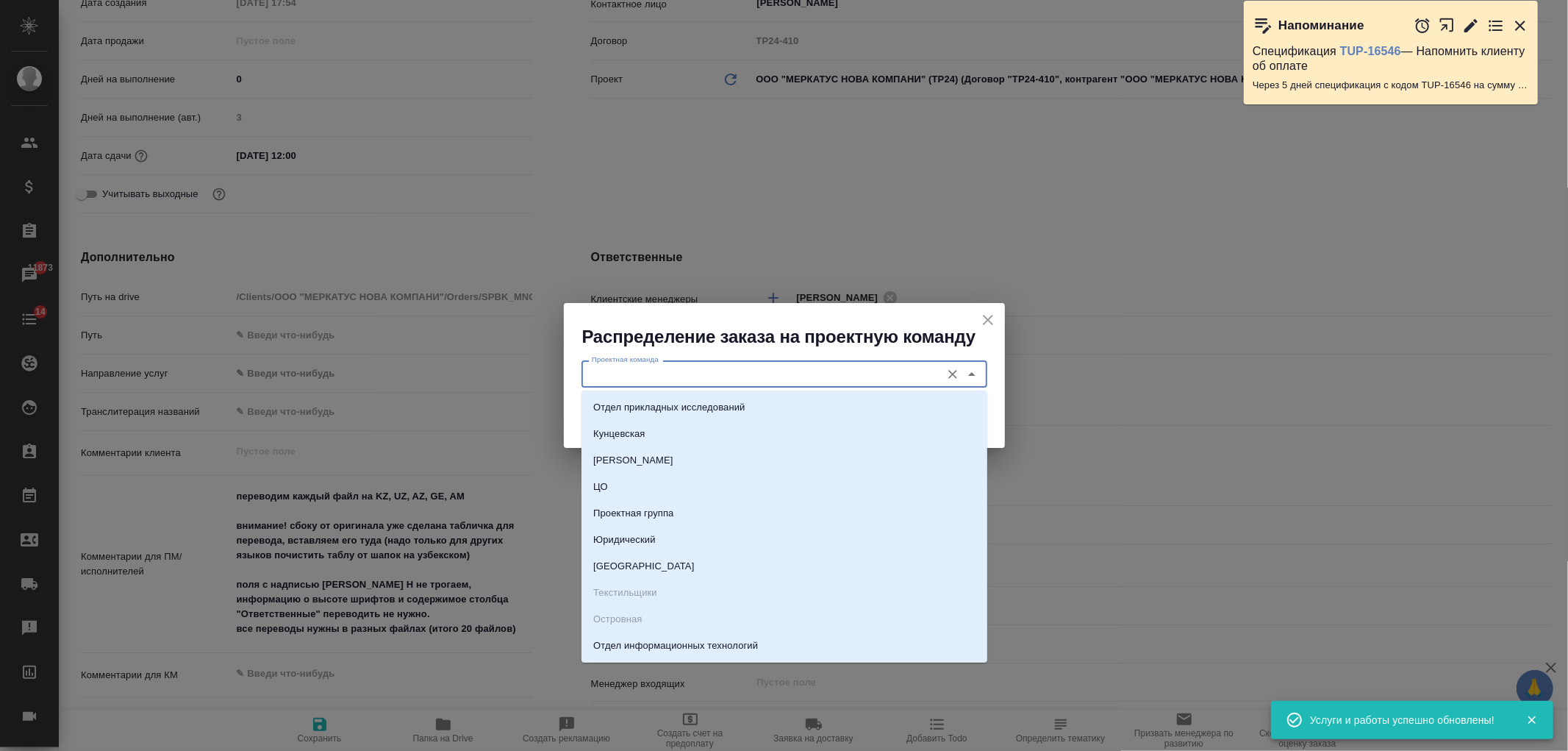
click at [682, 372] on input "Проектная команда" at bounding box center [759, 373] width 347 height 18
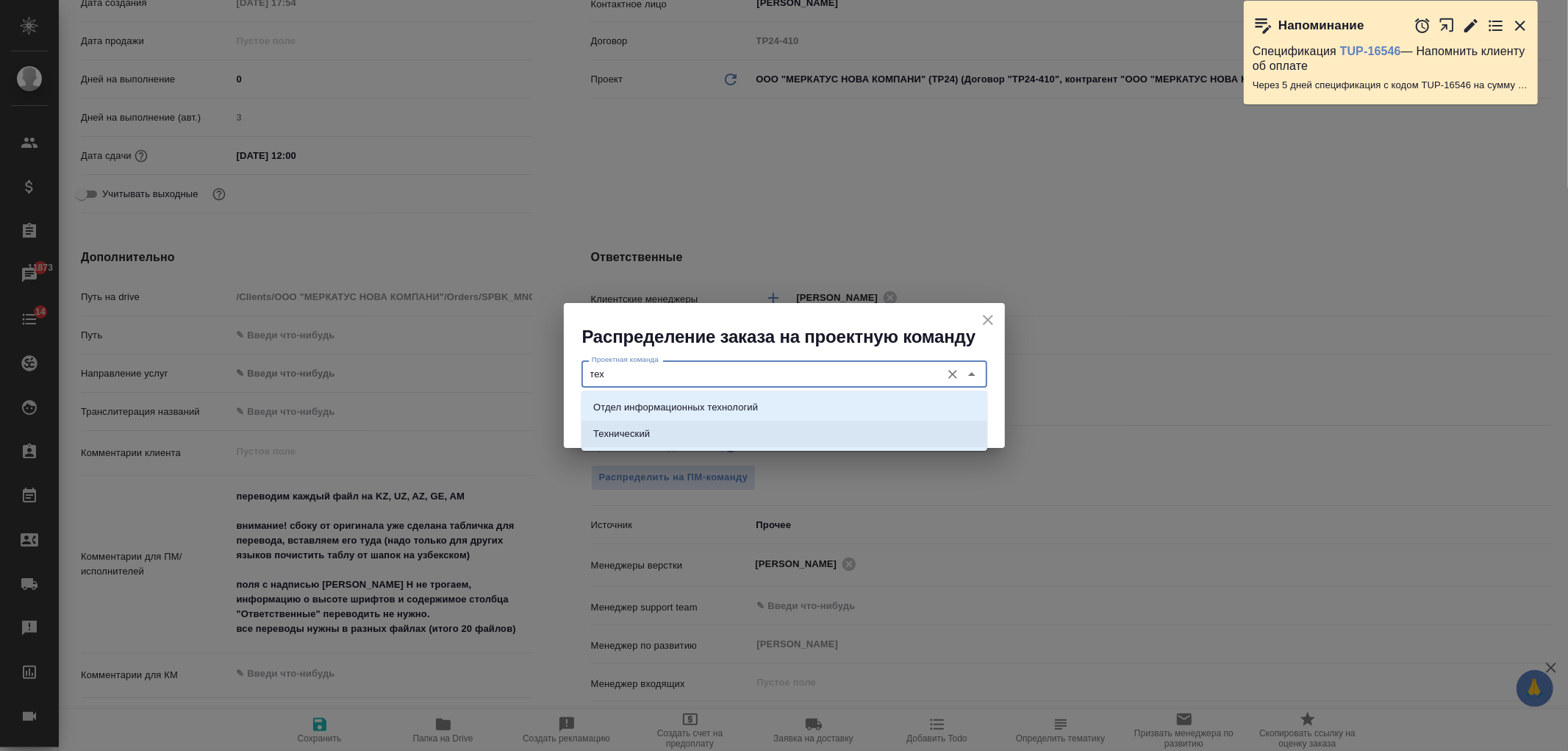
click at [733, 420] on li "Технический" at bounding box center [784, 434] width 405 height 27
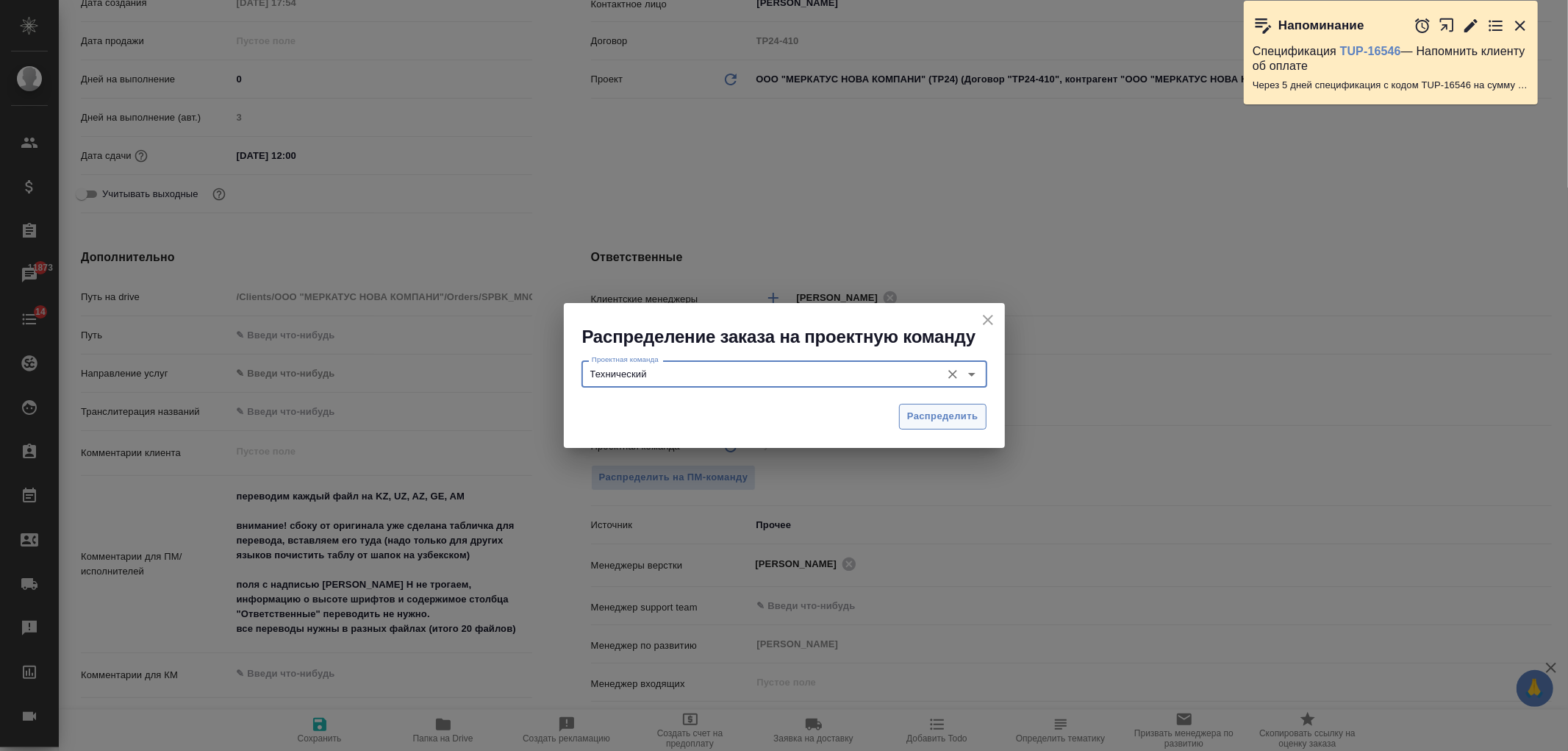
type input "Технический"
click at [928, 408] on span "Распределить" at bounding box center [942, 417] width 71 height 17
type textarea "x"
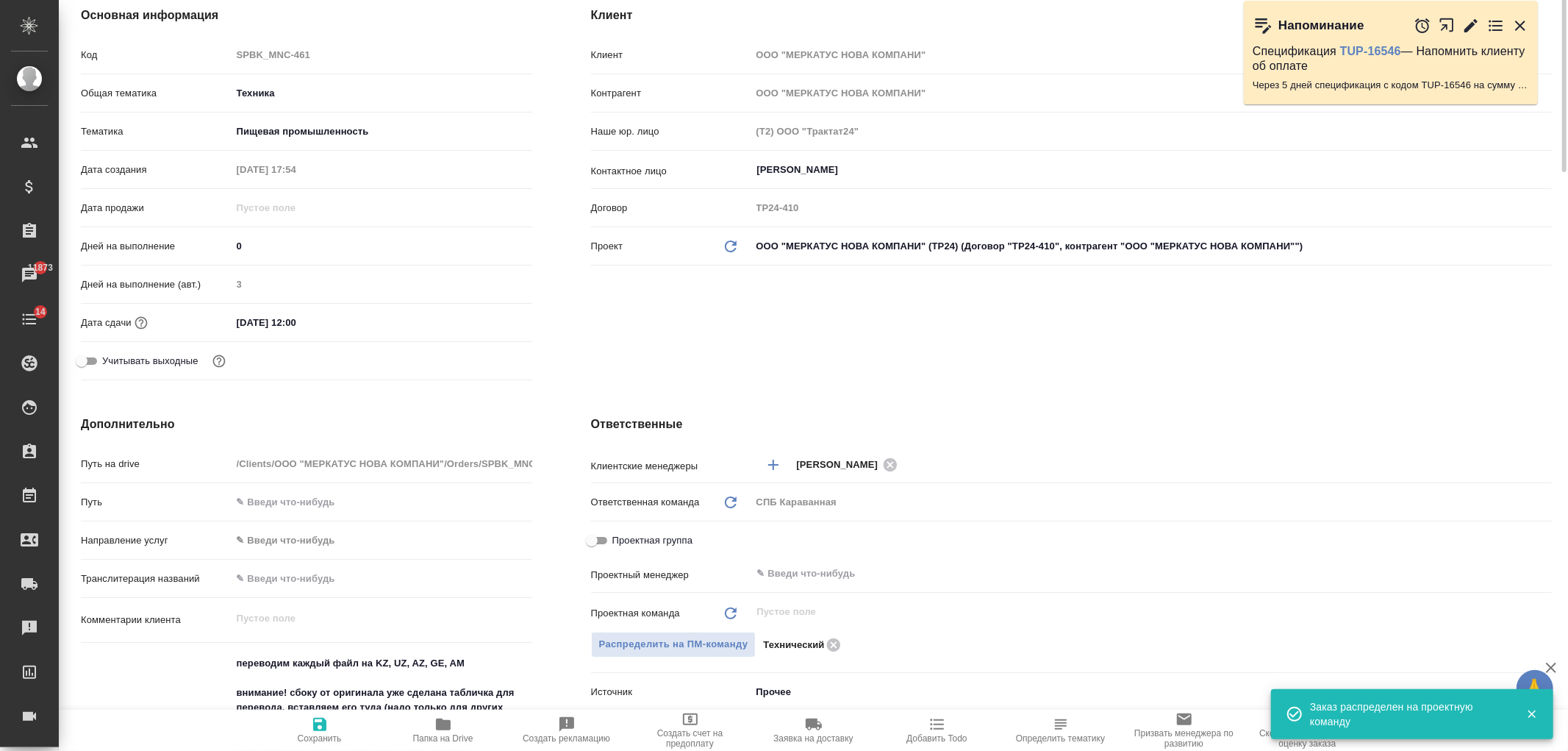
scroll to position [0, 0]
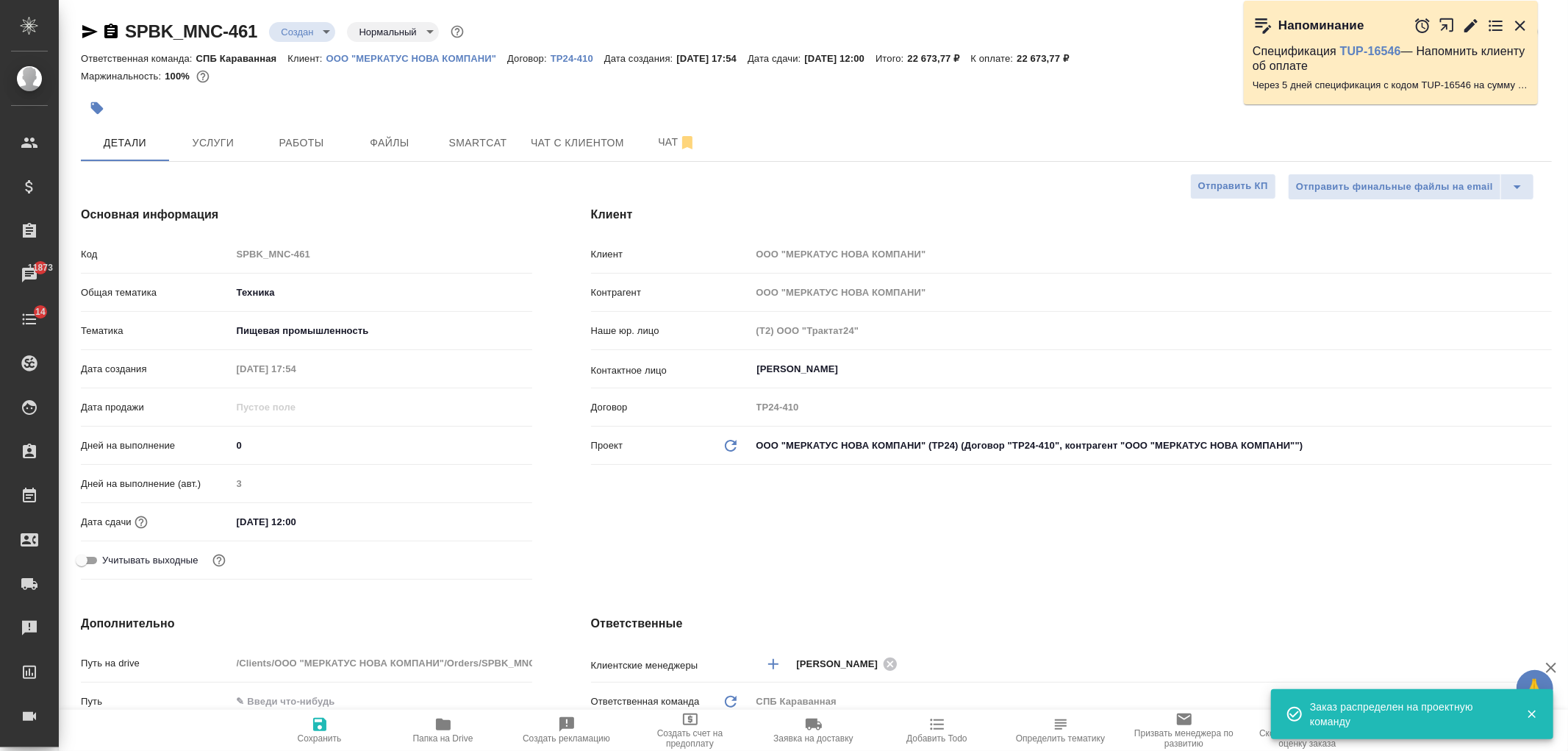
click at [328, 724] on icon "button" at bounding box center [319, 724] width 18 height 18
type textarea "x"
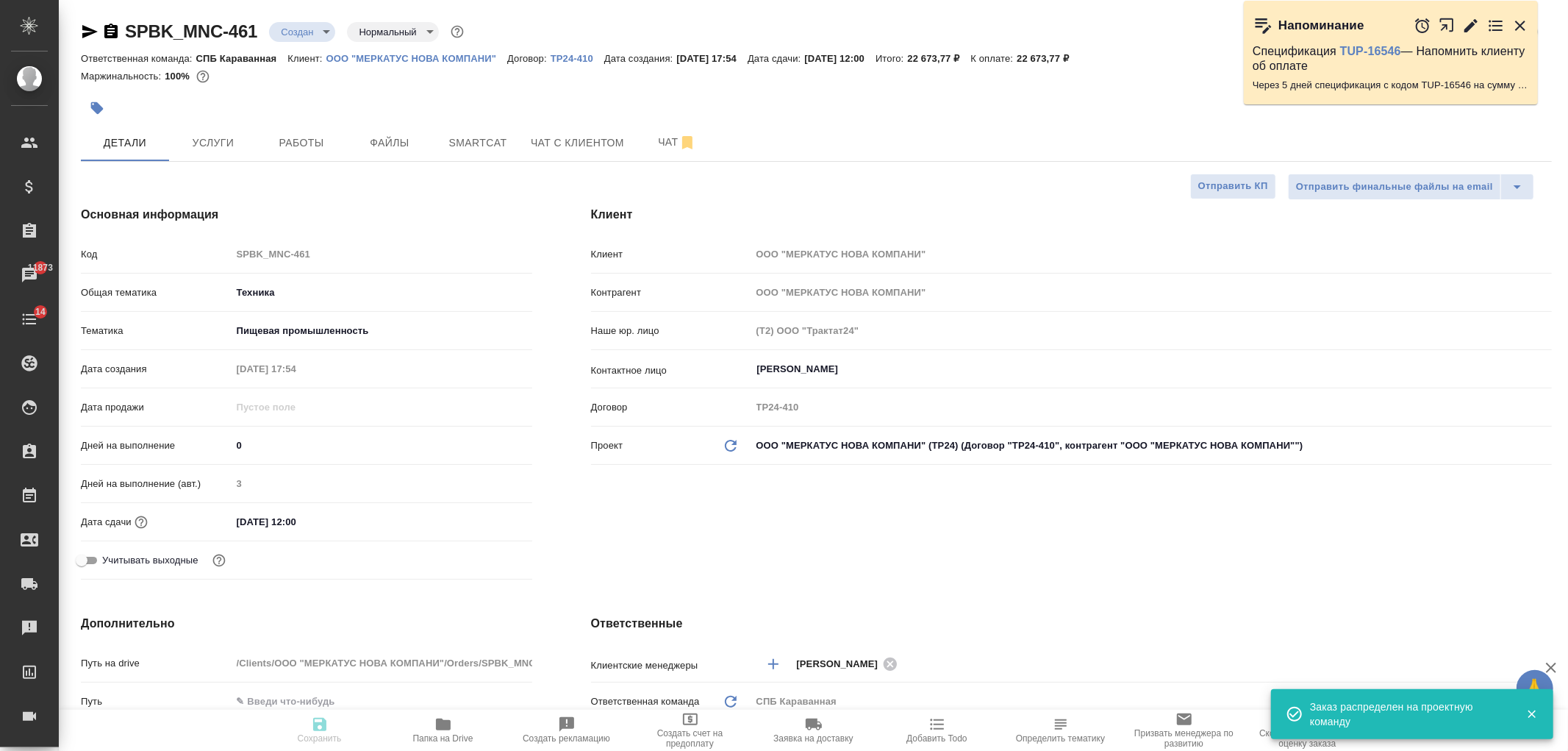
type textarea "x"
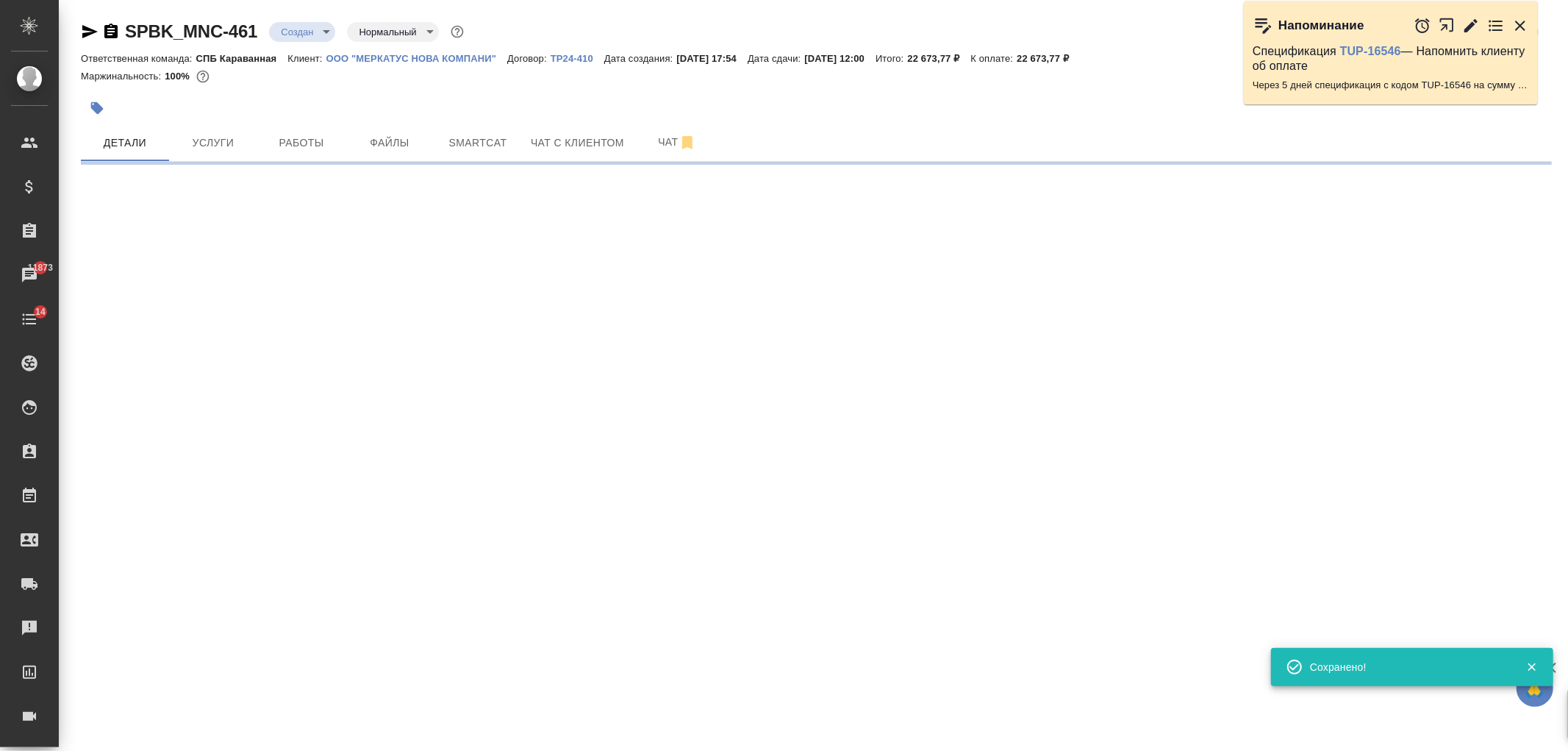
select select "RU"
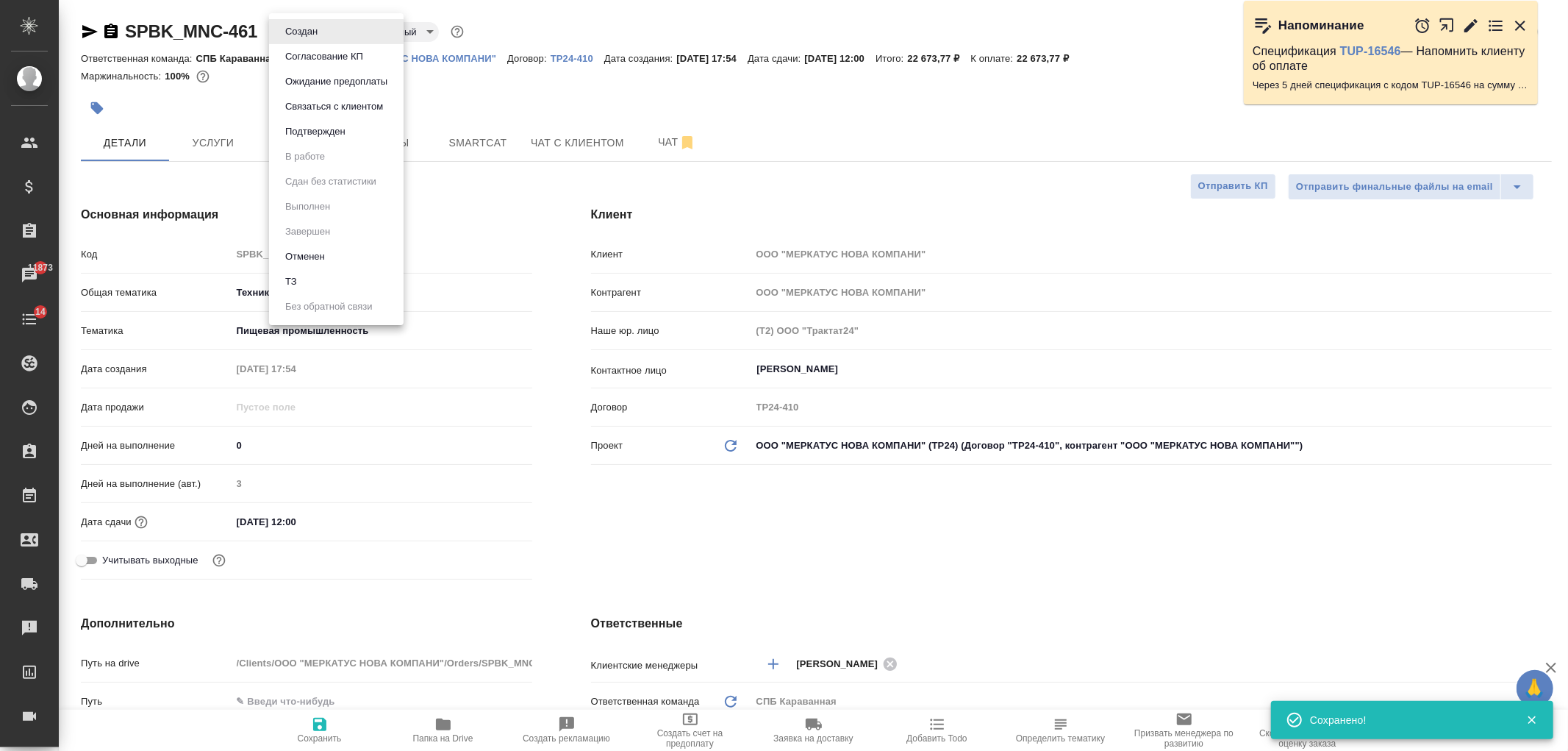
click at [309, 34] on body "🙏 .cls-1 fill:#fff; AWATERA Ivanova Arina Клиенты Спецификации Заказы 11873 Чат…" at bounding box center [784, 375] width 1568 height 751
type textarea "x"
click at [332, 130] on button "Подтвержден" at bounding box center [315, 131] width 69 height 16
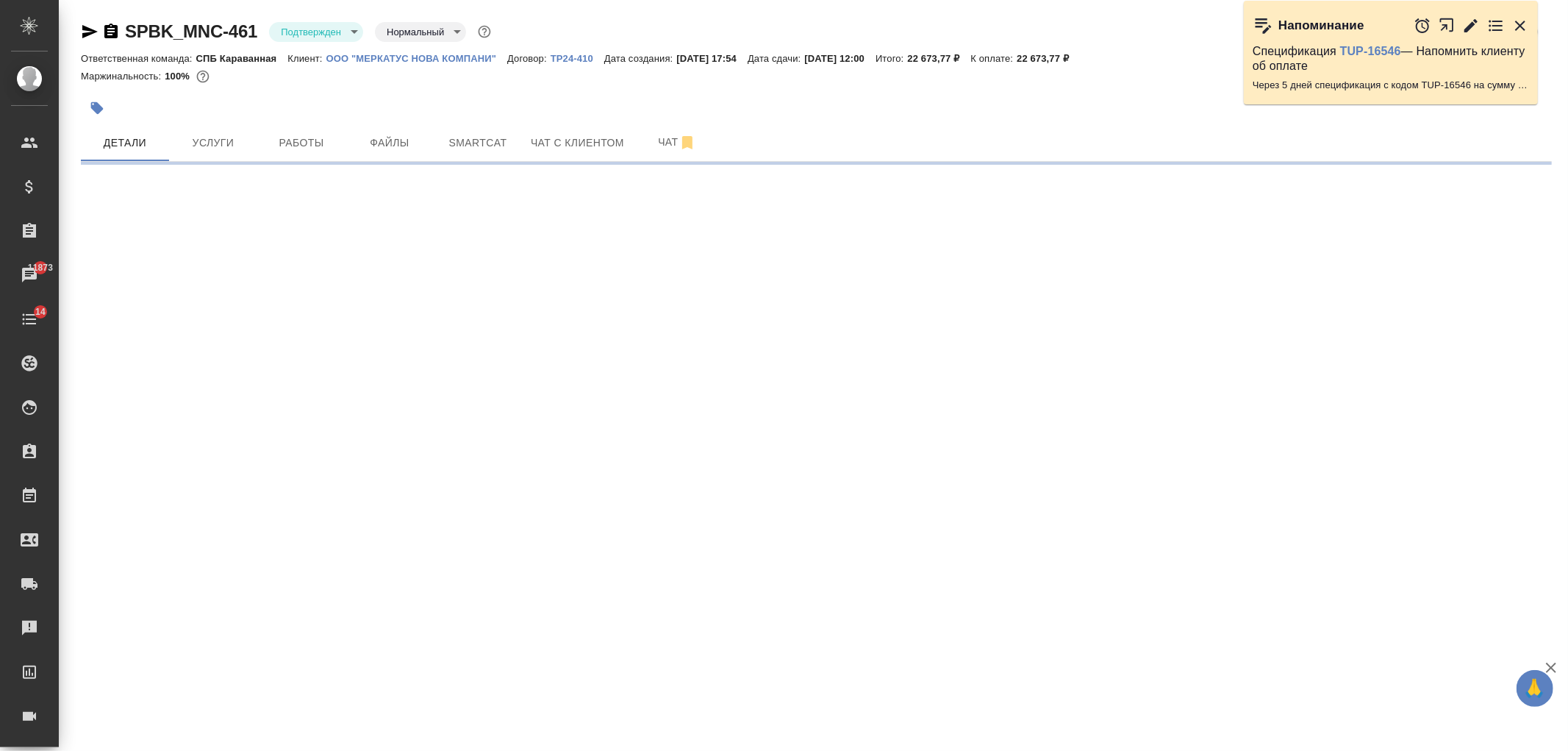
select select "RU"
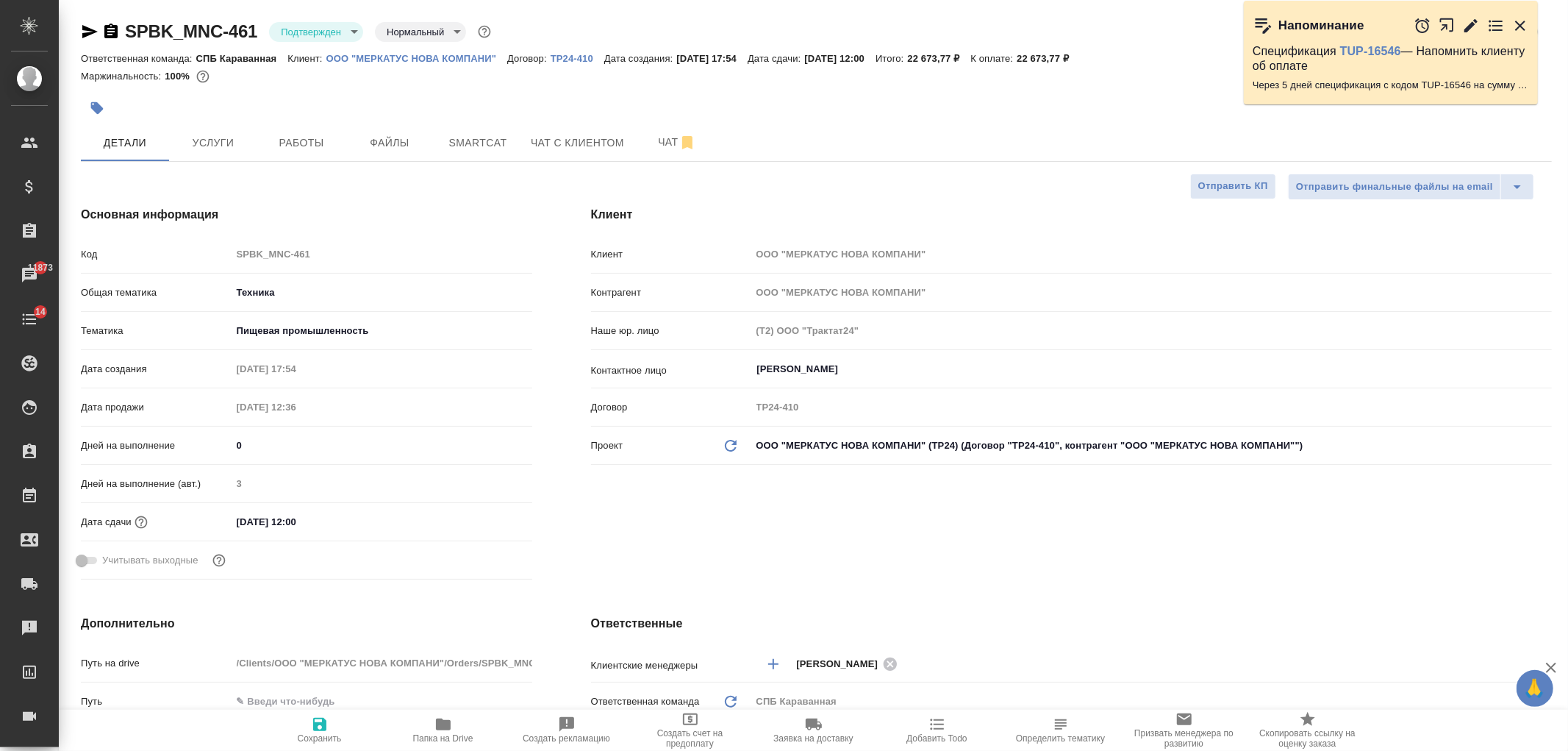
type textarea "x"
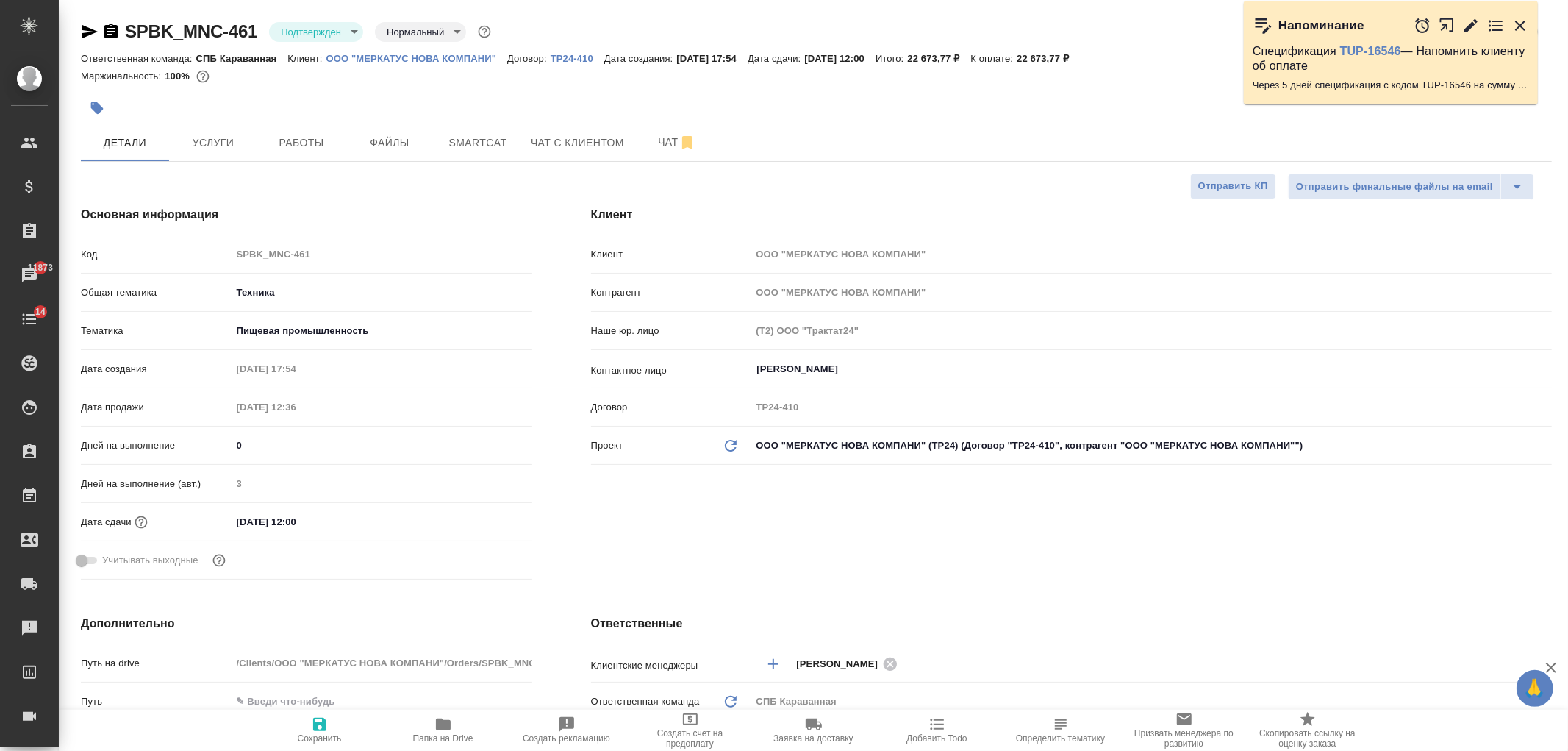
type textarea "x"
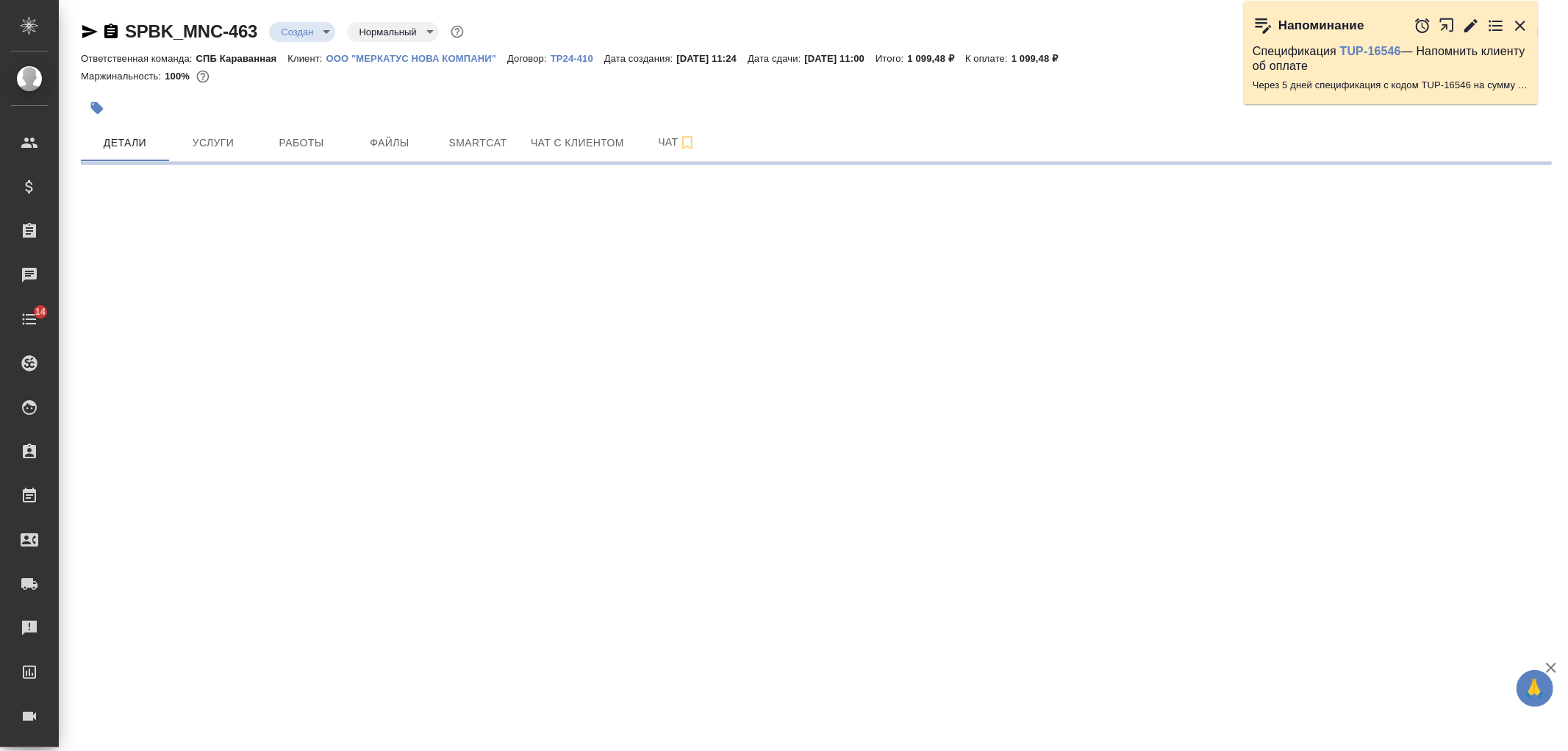
select select "RU"
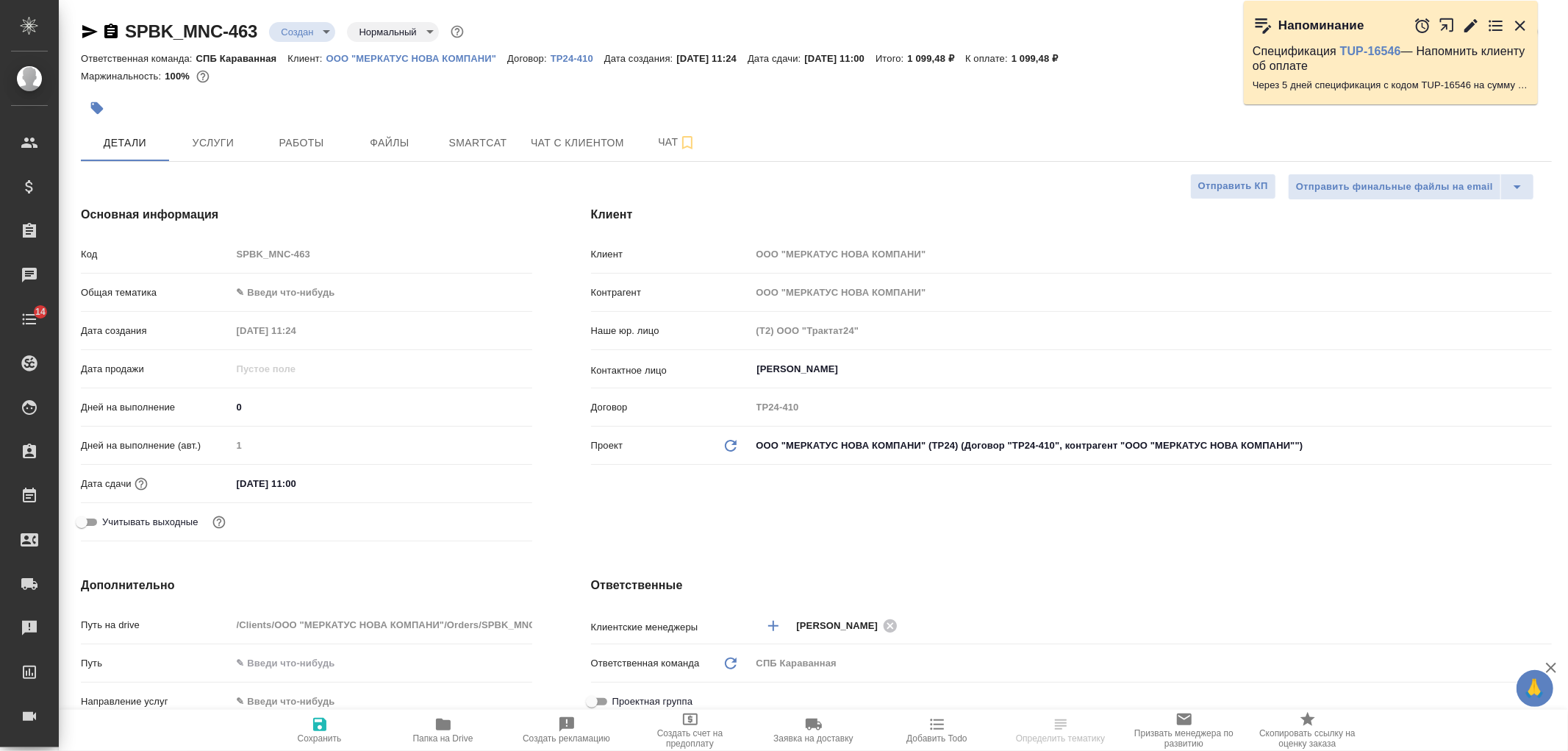
type textarea "x"
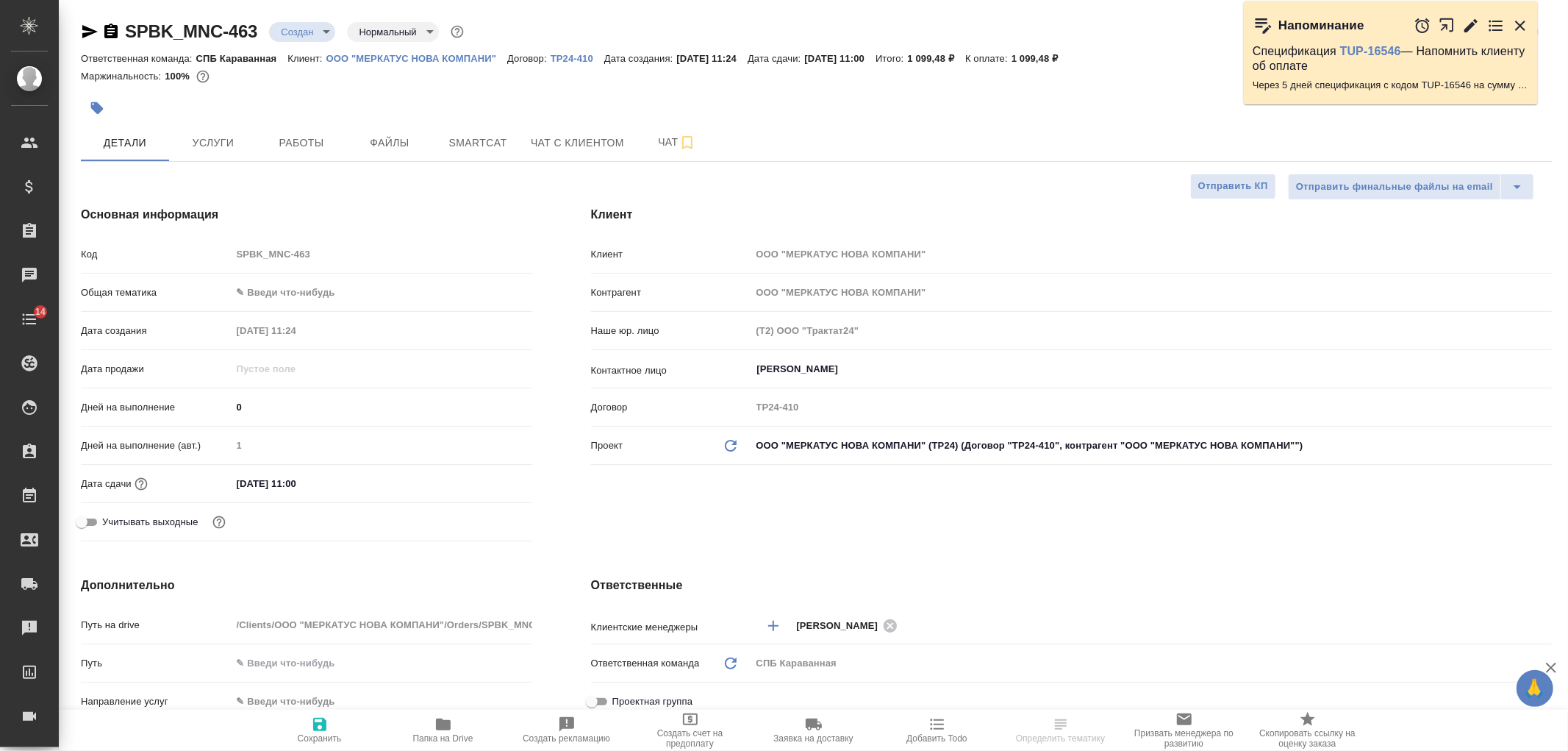
type textarea "x"
click at [277, 298] on body "🙏 .cls-1 fill:#fff; AWATERA [PERSON_NAME] Спецификации Заказы Чаты 14 Todo Прое…" at bounding box center [784, 375] width 1568 height 751
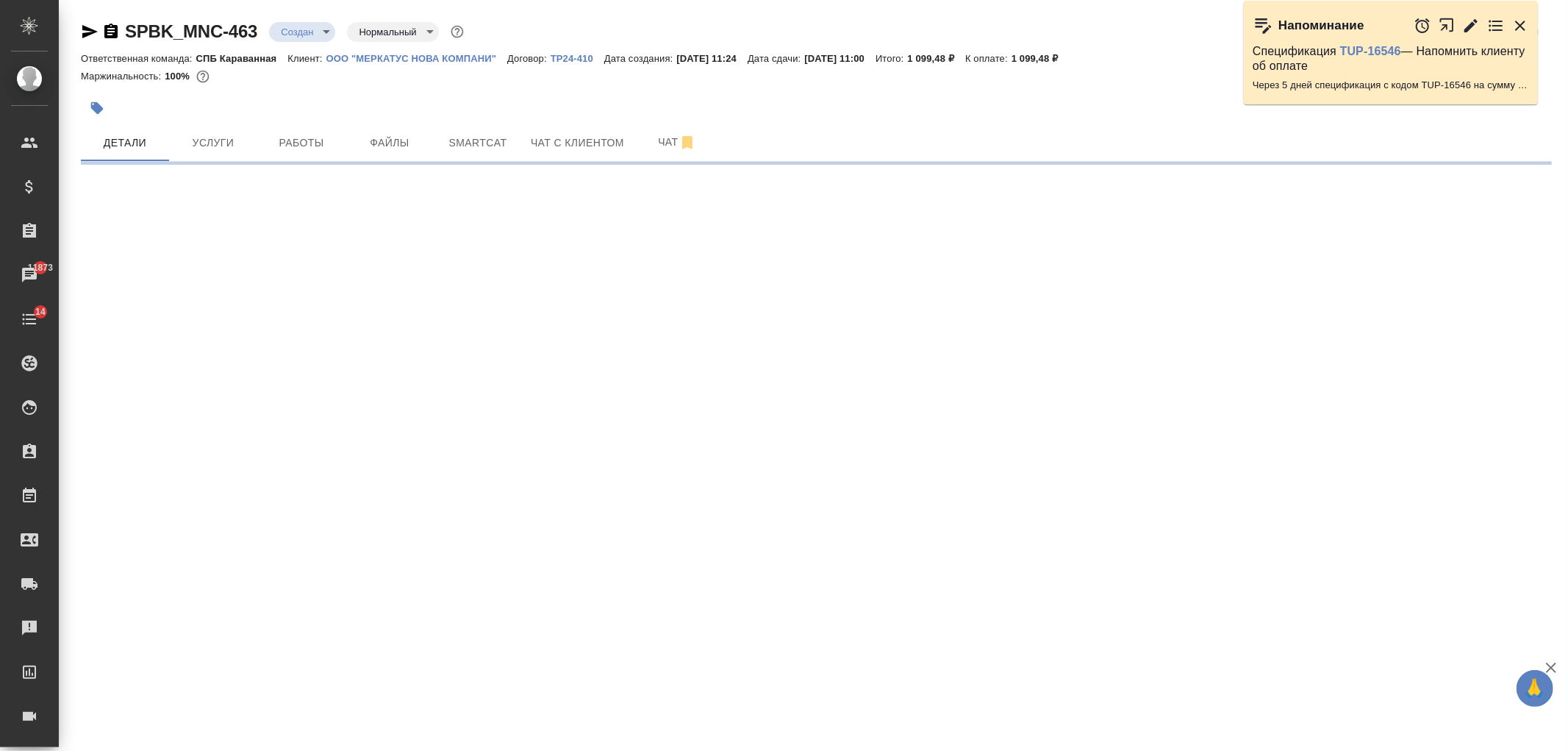
select select "RU"
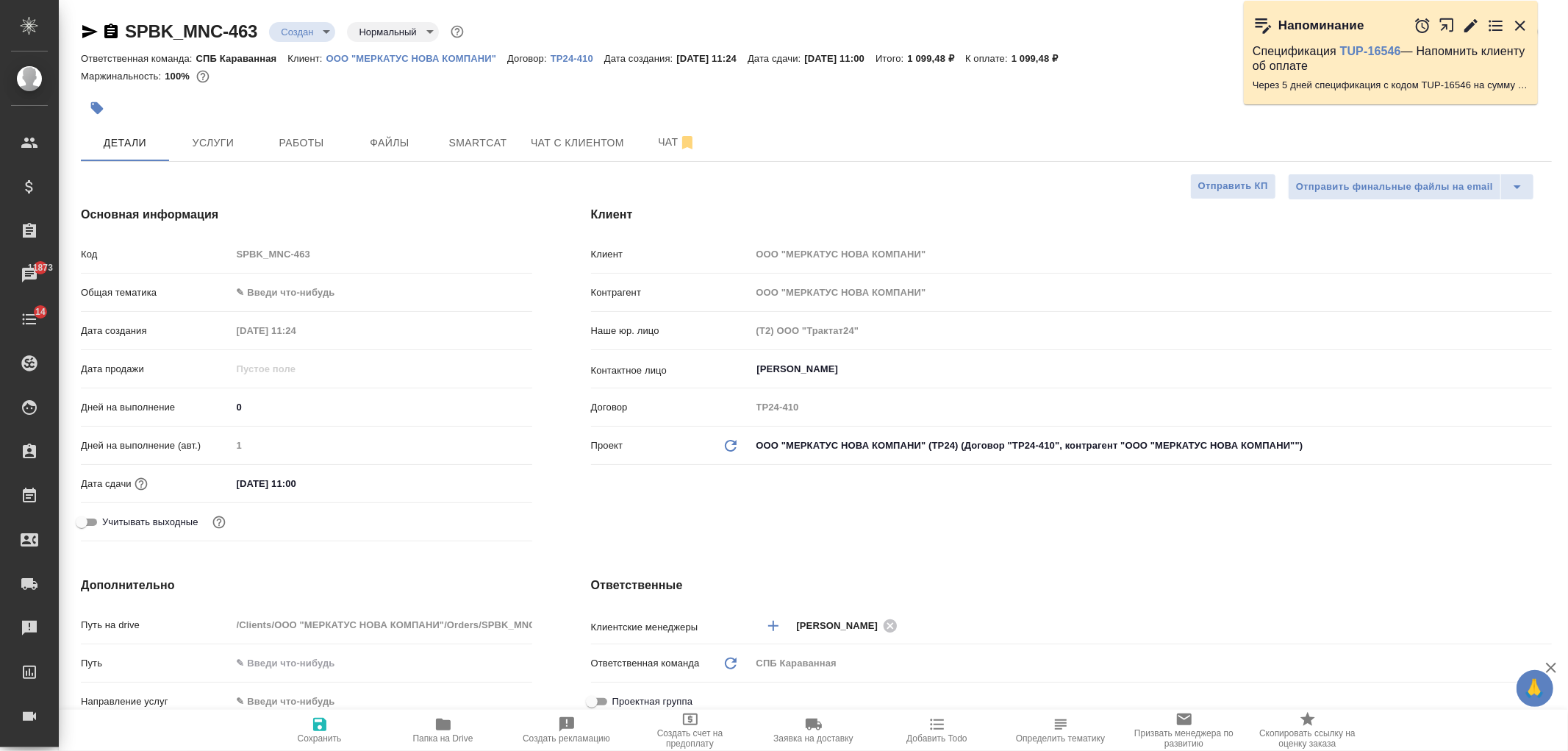
type textarea "x"
click at [335, 295] on body "🙏 .cls-1 fill:#fff; AWATERA [PERSON_NAME] Спецификации Заказы 11873 Чаты 14 Tod…" at bounding box center [784, 375] width 1568 height 751
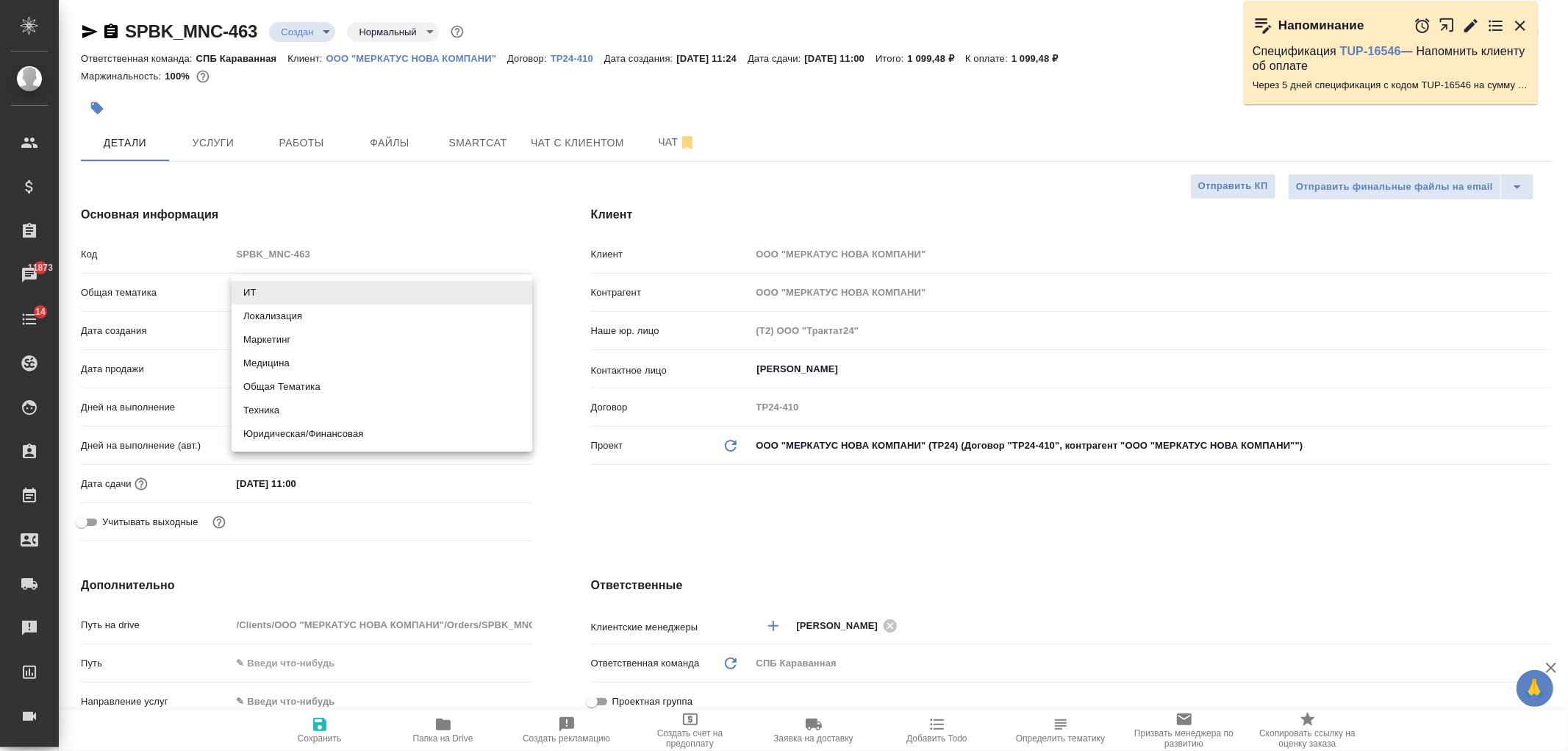
click at [329, 408] on li "Техника" at bounding box center [382, 410] width 300 height 24
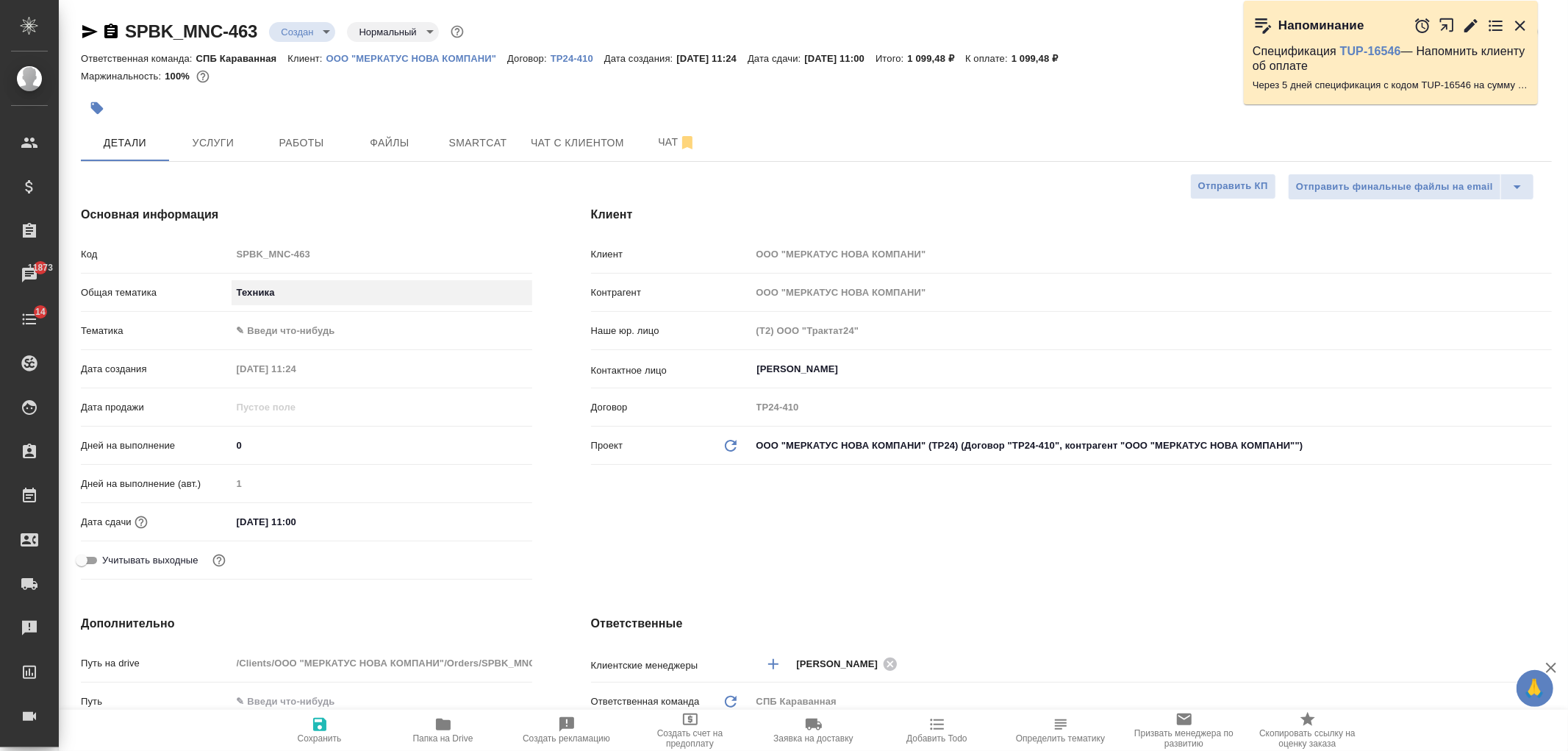
type input "tech"
type textarea "x"
click at [274, 327] on body "🙏 .cls-1 fill:#fff; AWATERA [PERSON_NAME] Спецификации Заказы 11873 Чаты 14 Tod…" at bounding box center [784, 375] width 1568 height 751
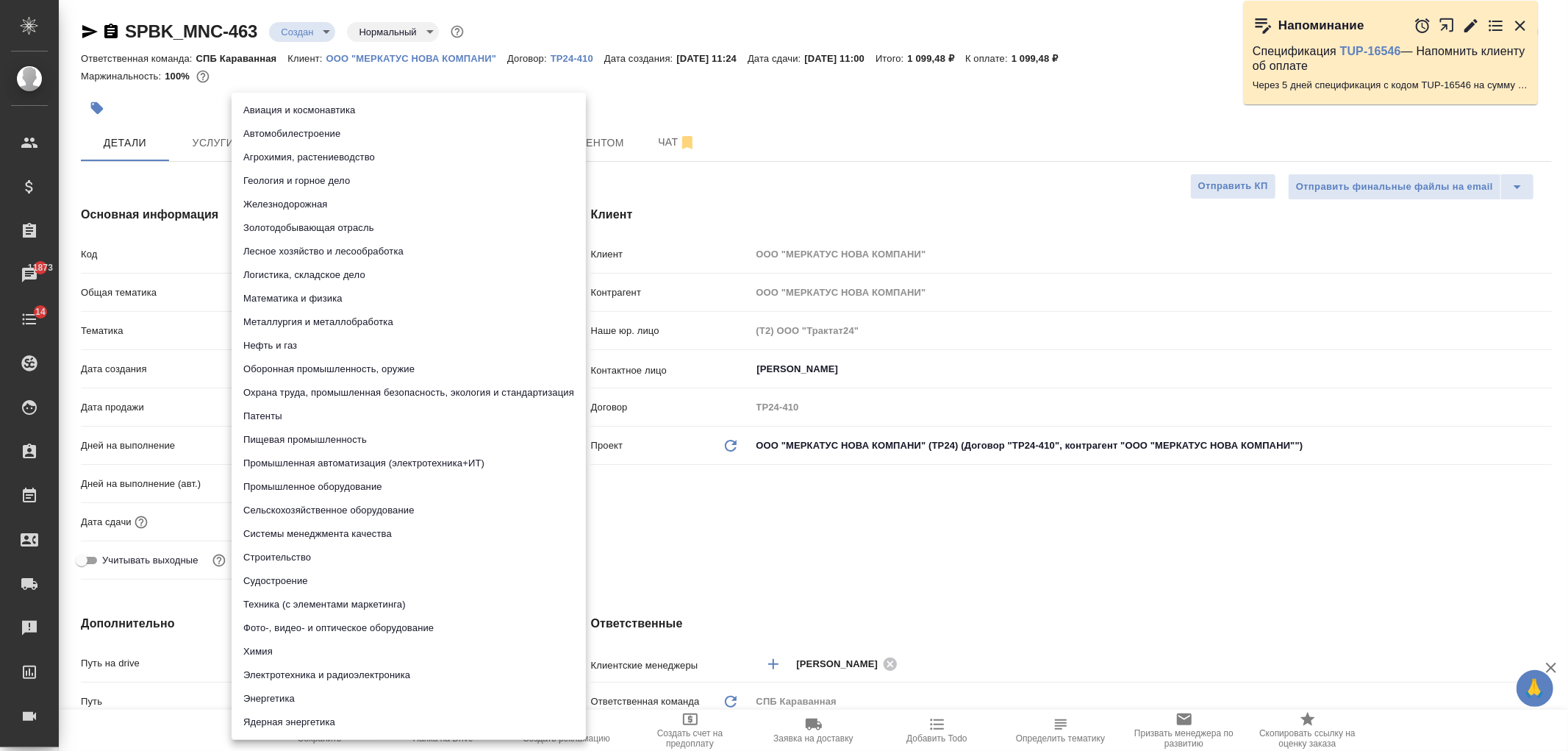
click at [305, 432] on li "Пищевая промышленность" at bounding box center [409, 439] width 354 height 24
type textarea "x"
type input "5a8b8b956a9677013d343d8f"
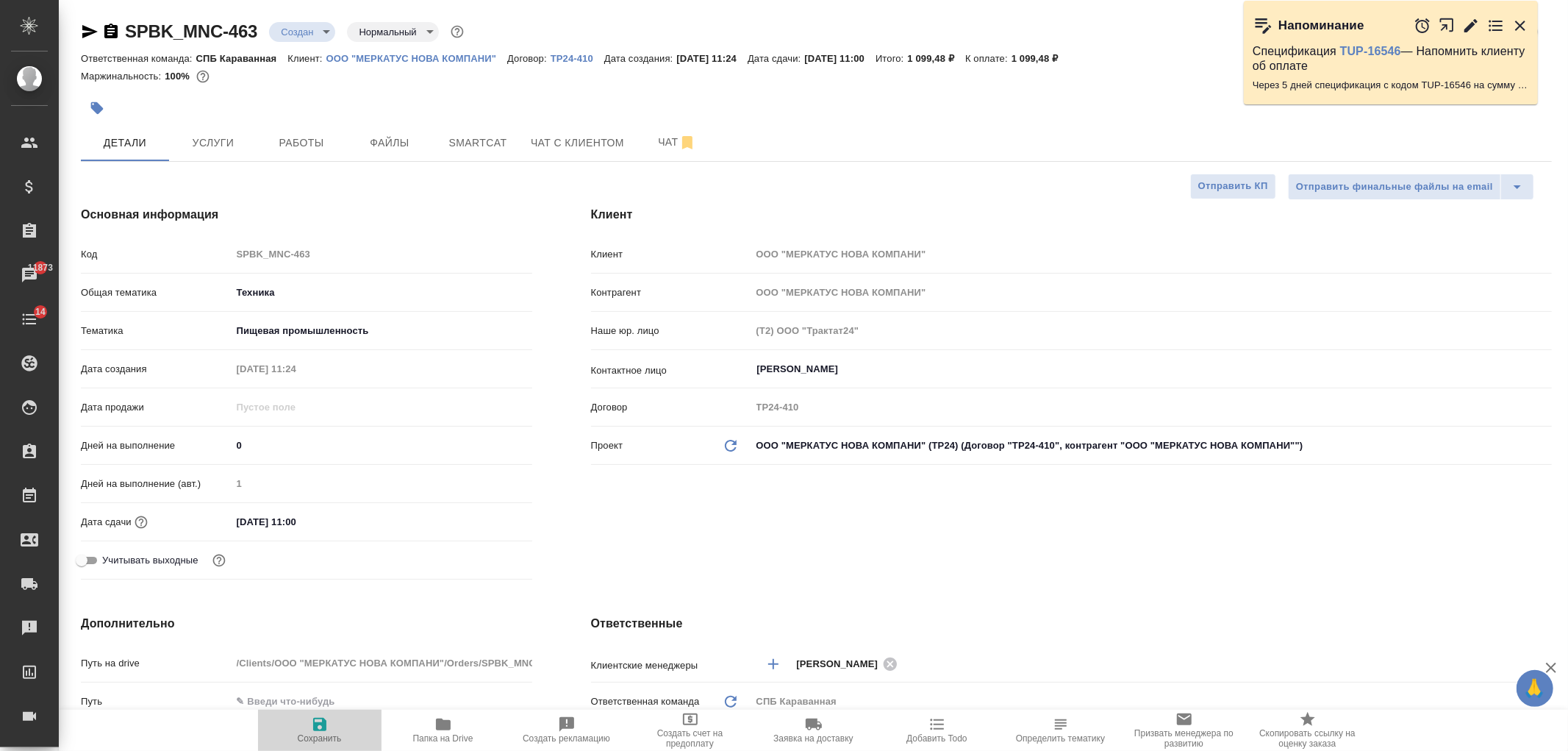
click at [317, 723] on icon "button" at bounding box center [320, 724] width 13 height 13
type textarea "x"
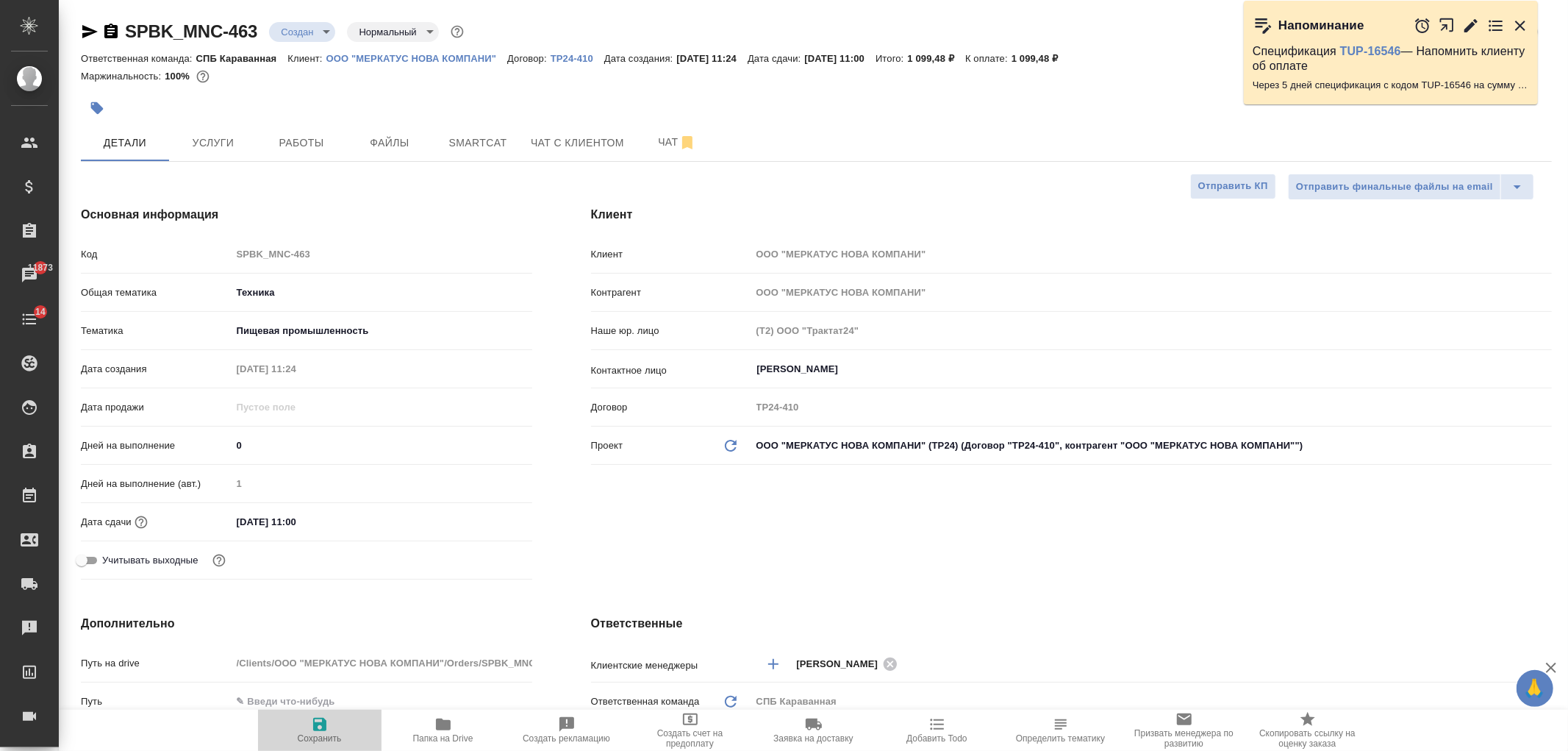
type textarea "x"
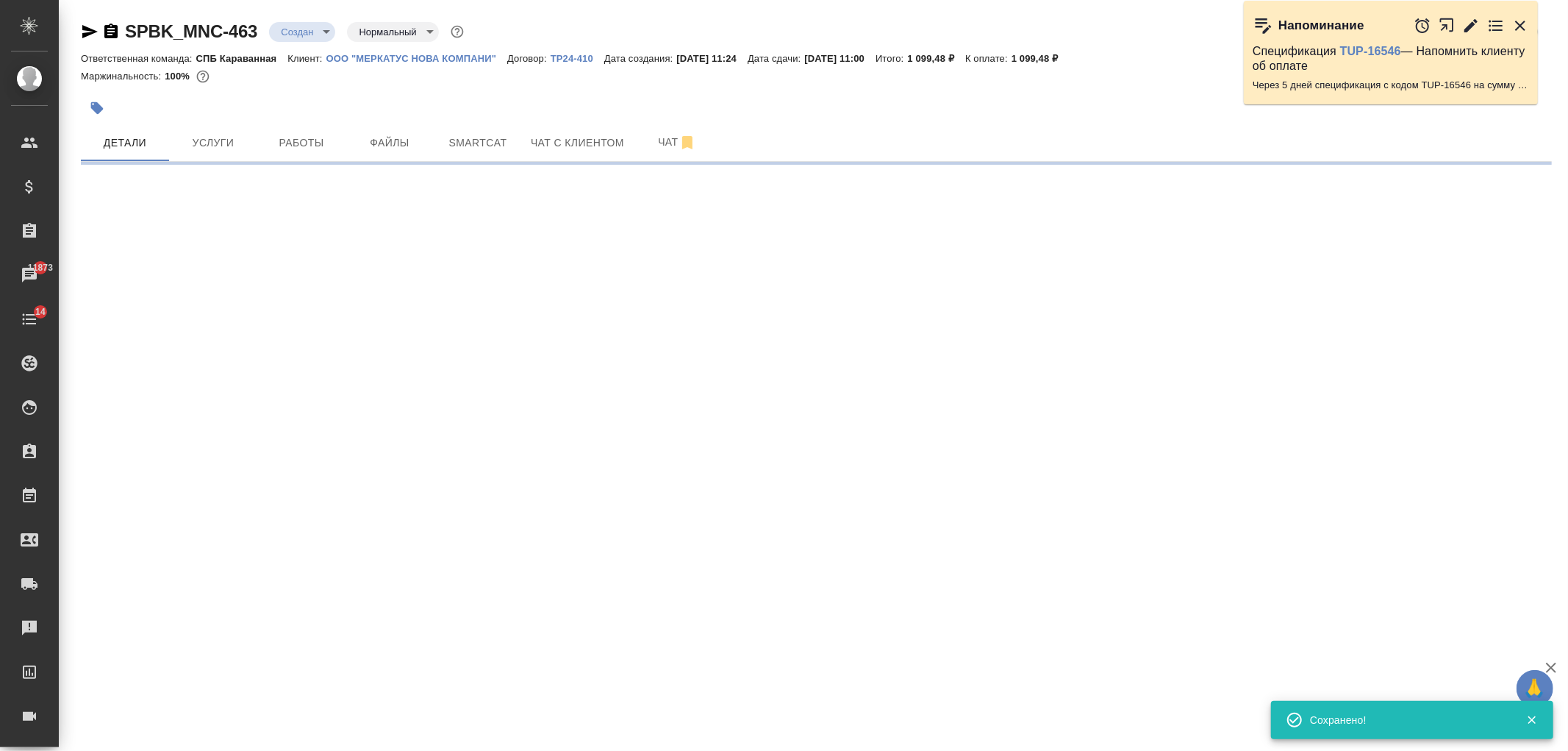
select select "RU"
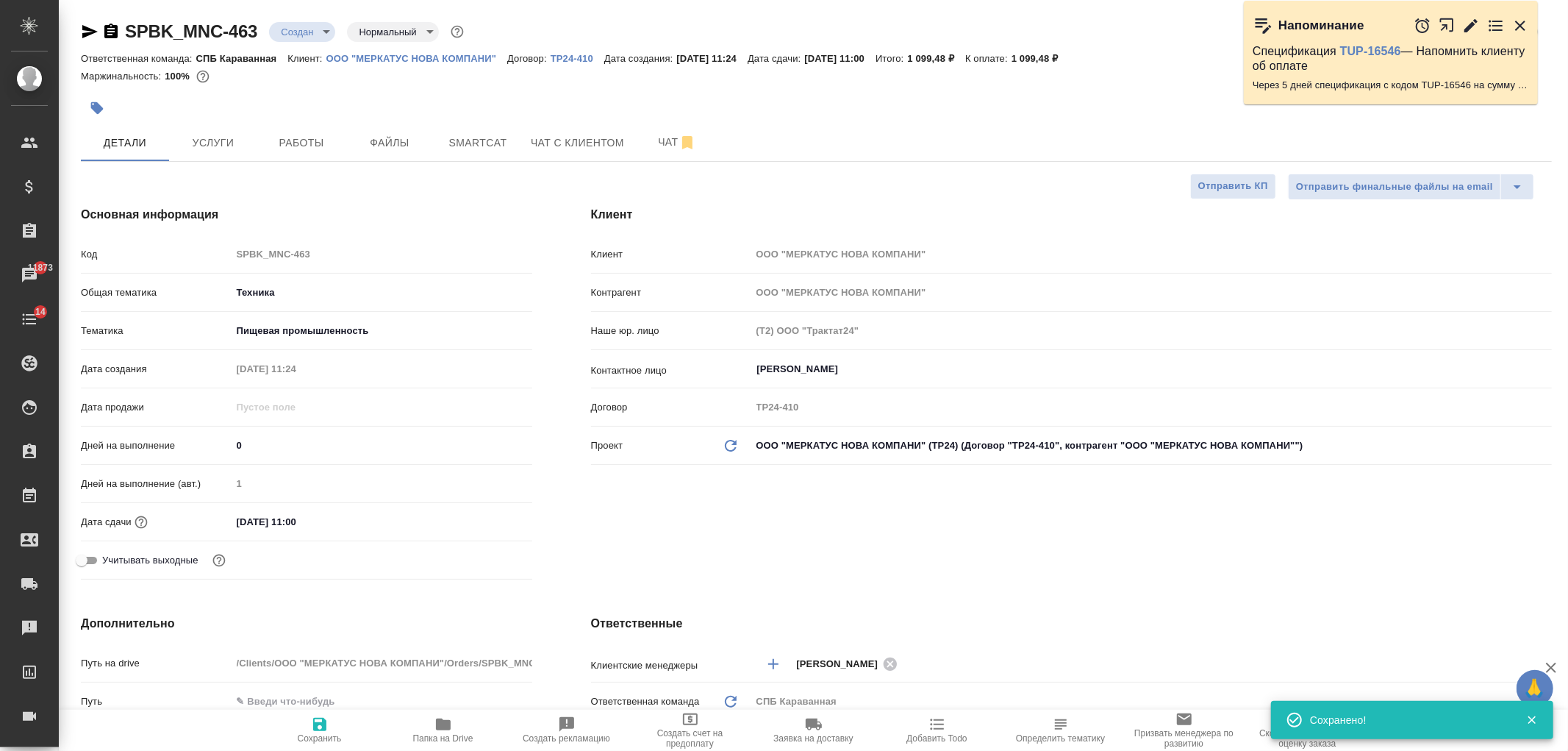
type textarea "x"
click at [1092, 547] on div "Клиент Клиент ООО "МЕРКАТУС НОВА КОМПАНИ" Контрагент ООО "МЕРКАТУС НОВА КОМПАНИ…" at bounding box center [1071, 395] width 1020 height 438
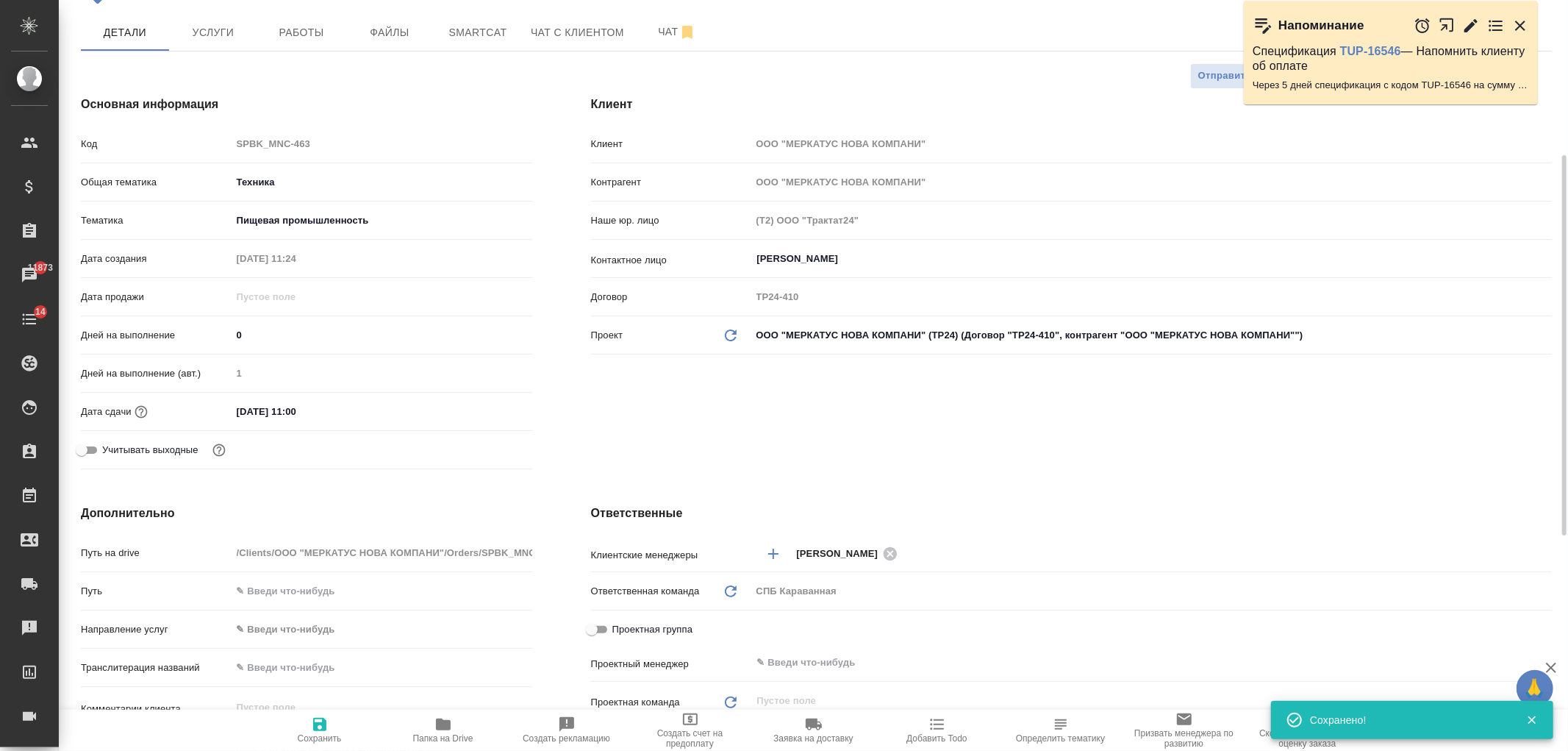
scroll to position [221, 0]
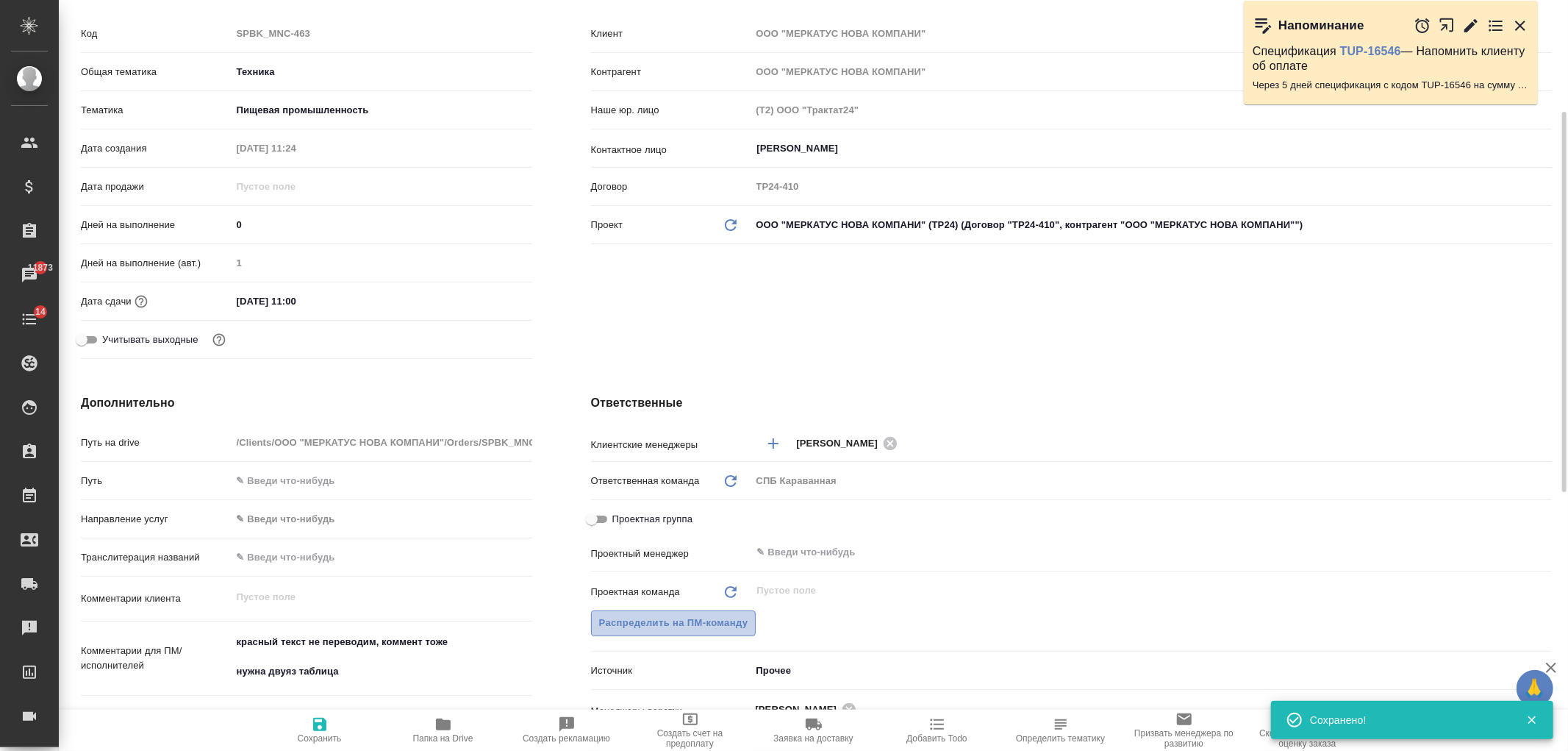
click at [651, 626] on span "Распределить на ПМ-команду" at bounding box center [674, 623] width 150 height 17
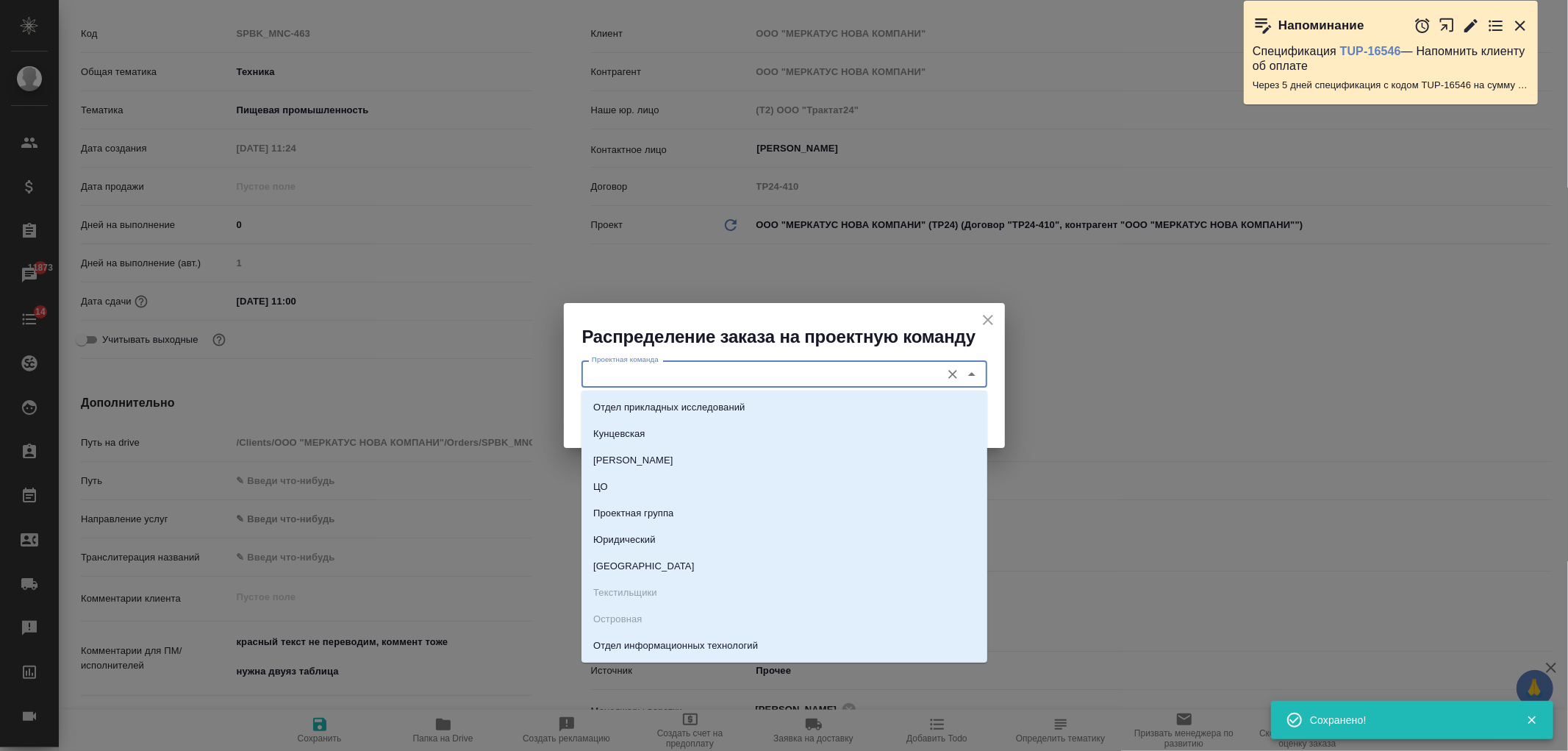
click at [674, 373] on input "Проектная команда" at bounding box center [759, 373] width 347 height 18
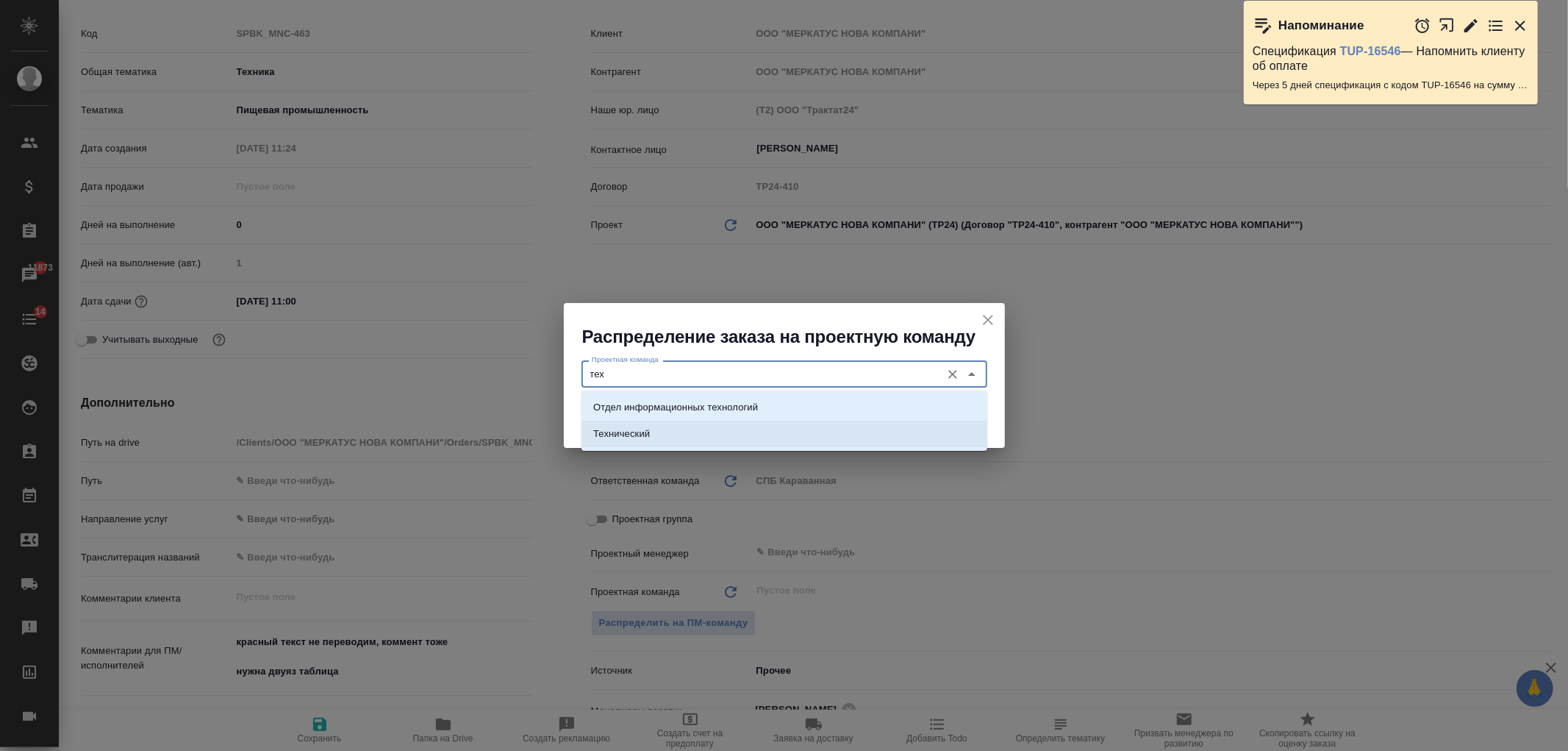
click at [747, 428] on li "Технический" at bounding box center [784, 434] width 405 height 27
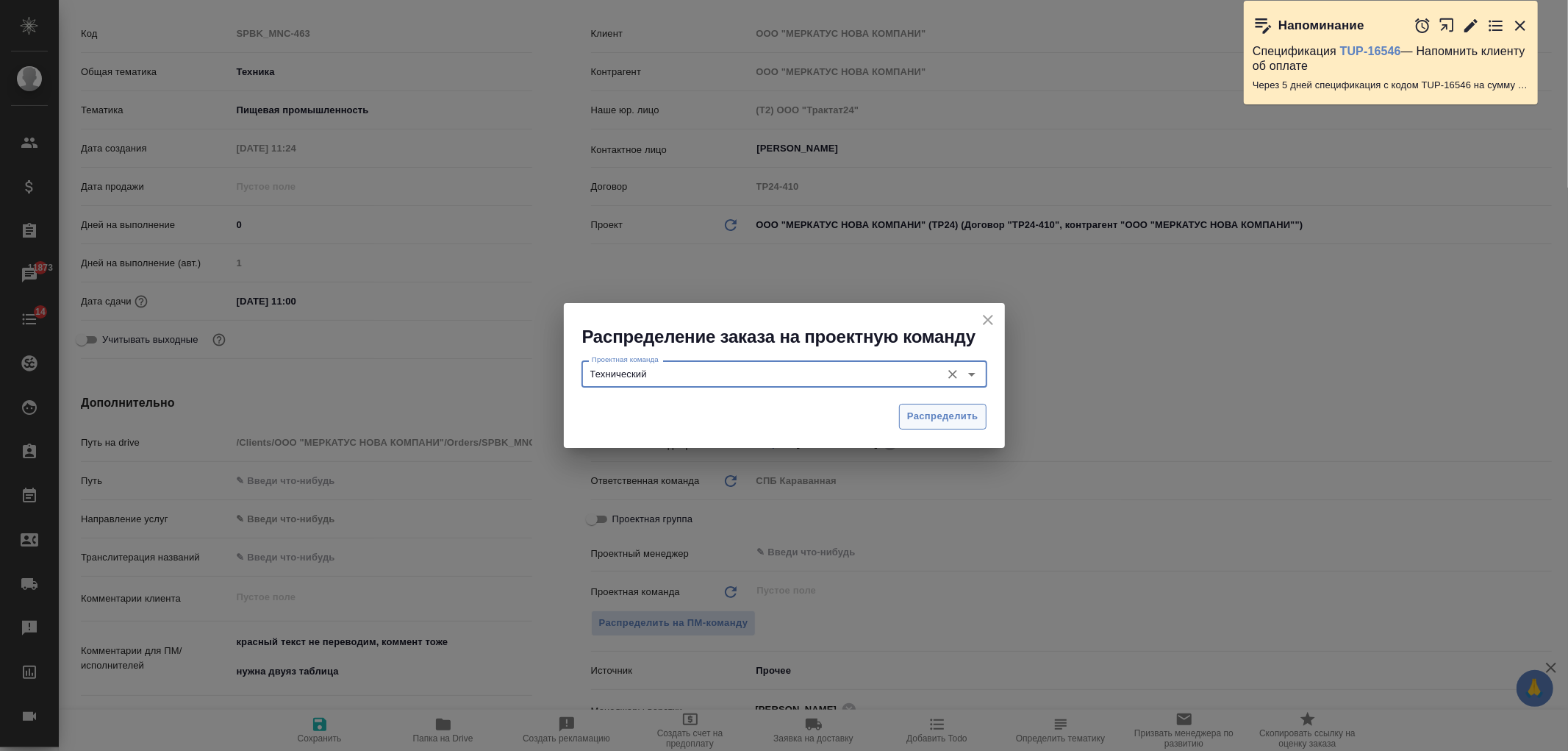
type input "Технический"
click at [934, 412] on span "Распределить" at bounding box center [942, 417] width 71 height 17
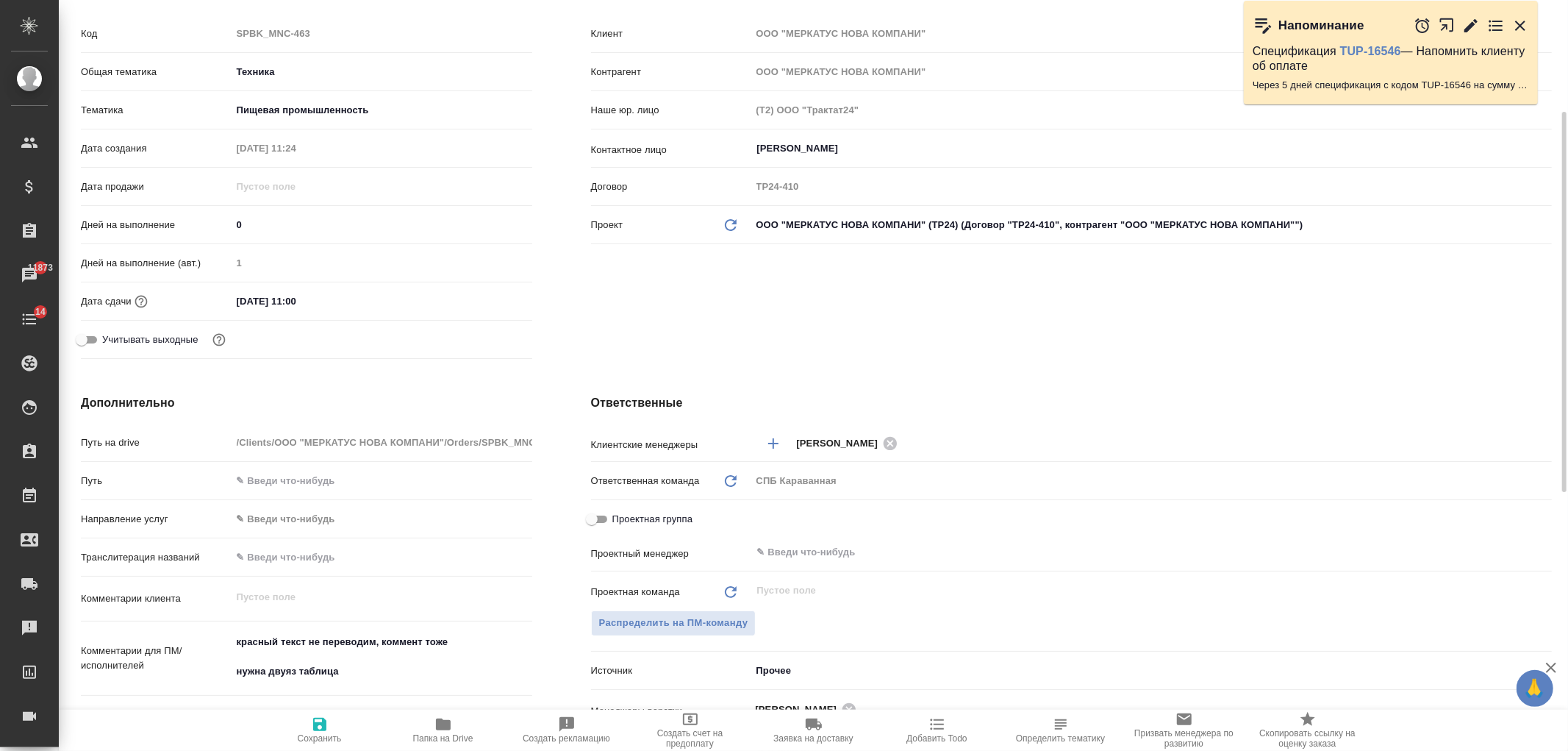
type textarea "x"
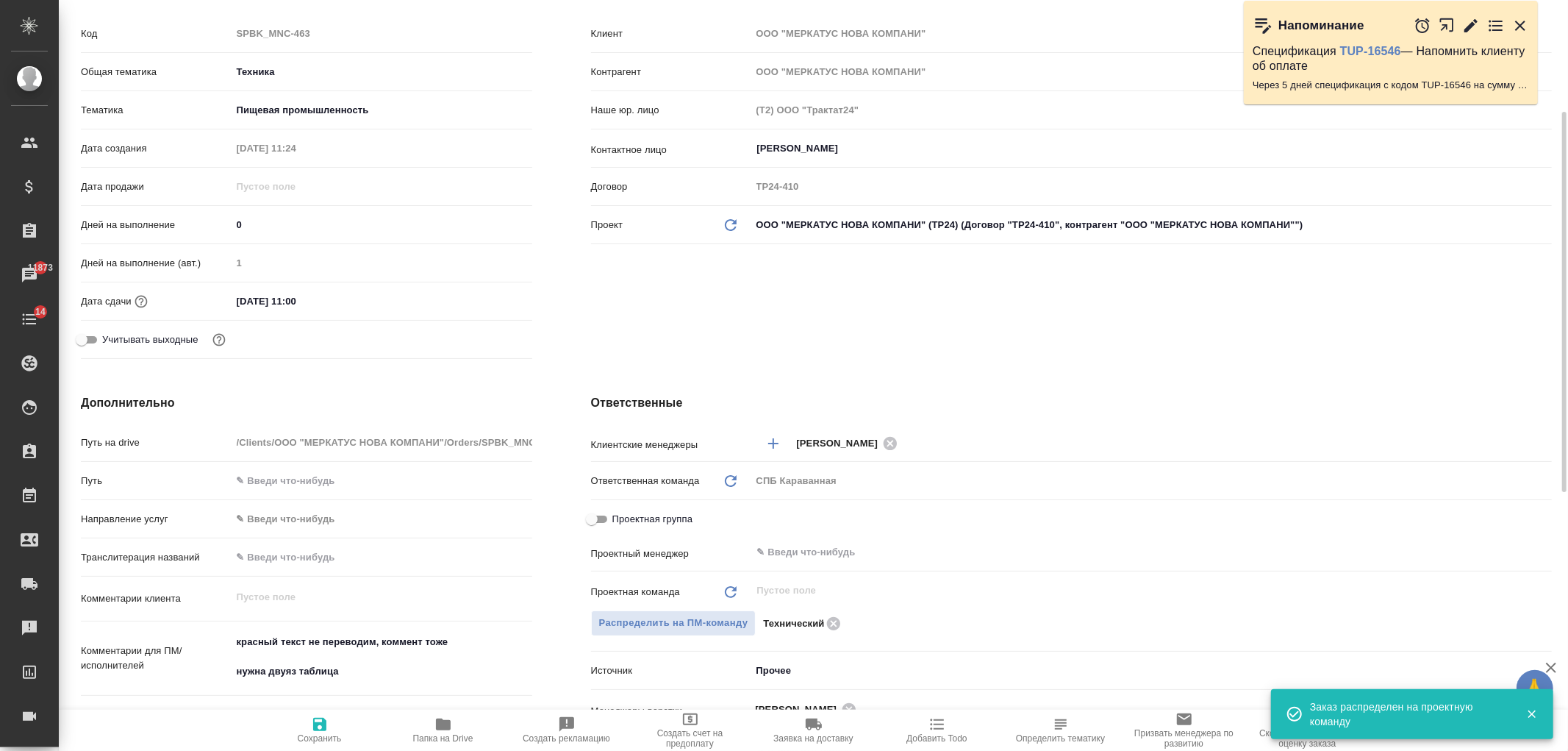
click at [764, 291] on div "Клиент Клиент ООО "МЕРКАТУС НОВА КОМПАНИ" Контрагент ООО "МЕРКАТУС НОВА КОМПАНИ…" at bounding box center [1071, 174] width 1020 height 438
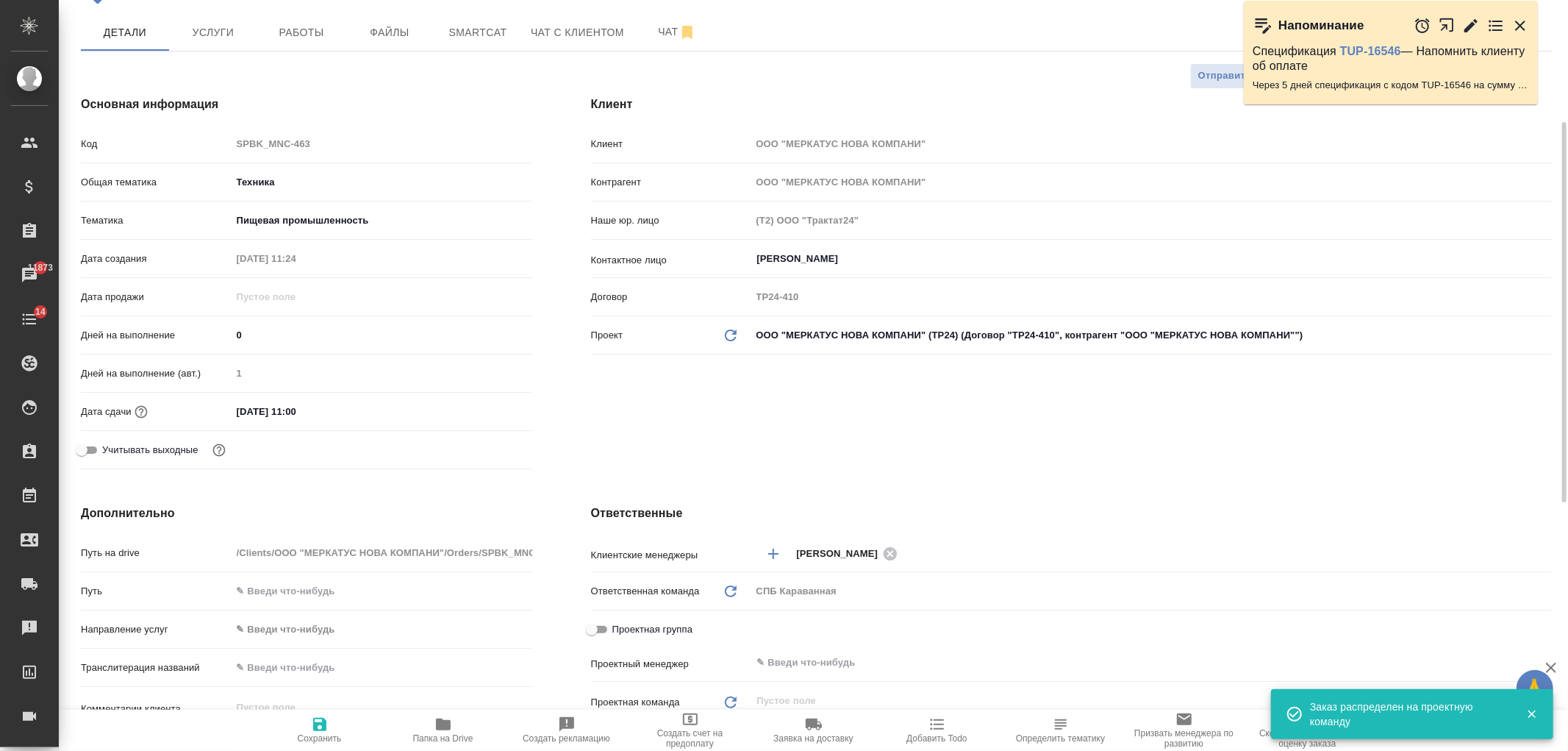
scroll to position [0, 0]
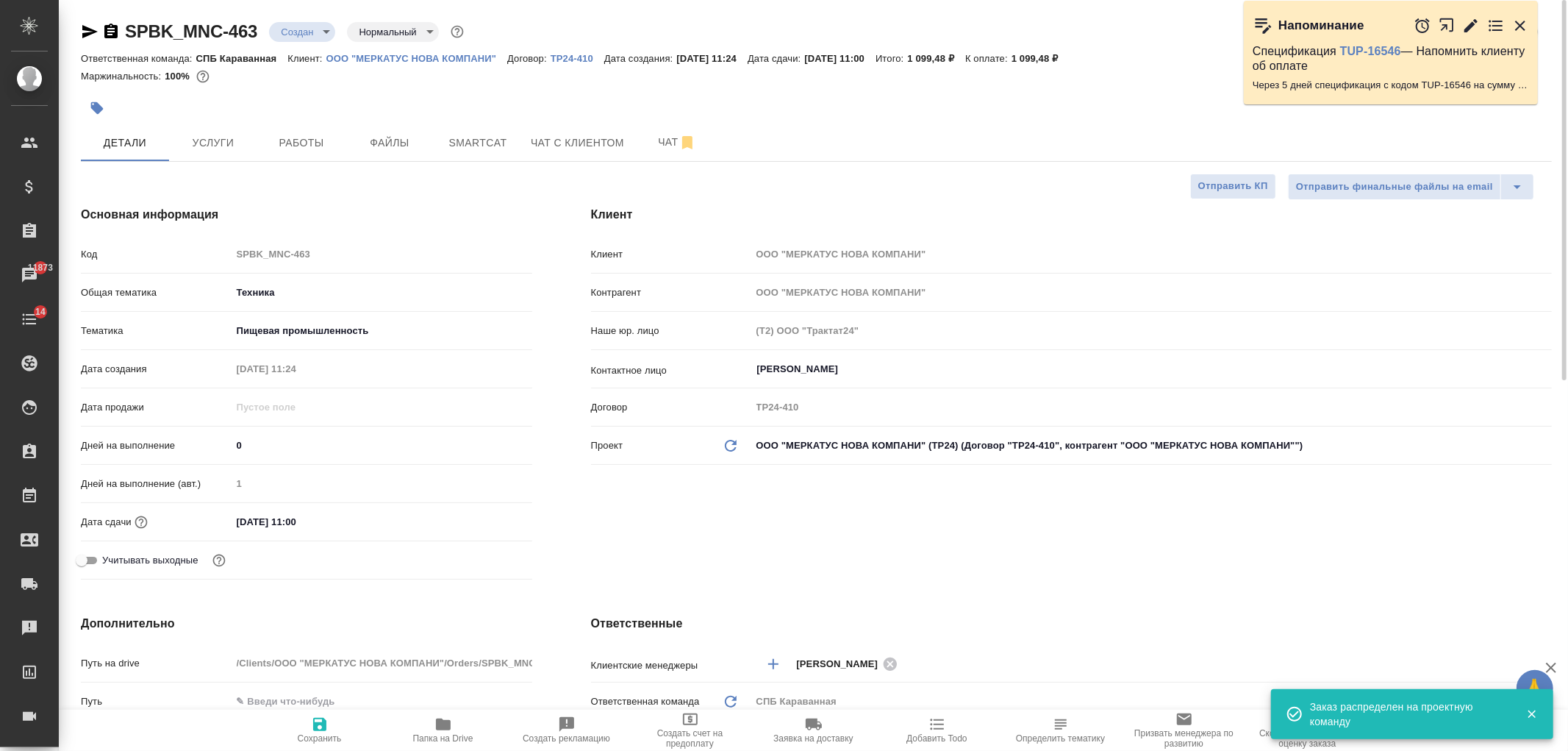
click at [313, 729] on icon "button" at bounding box center [320, 724] width 13 height 13
type textarea "x"
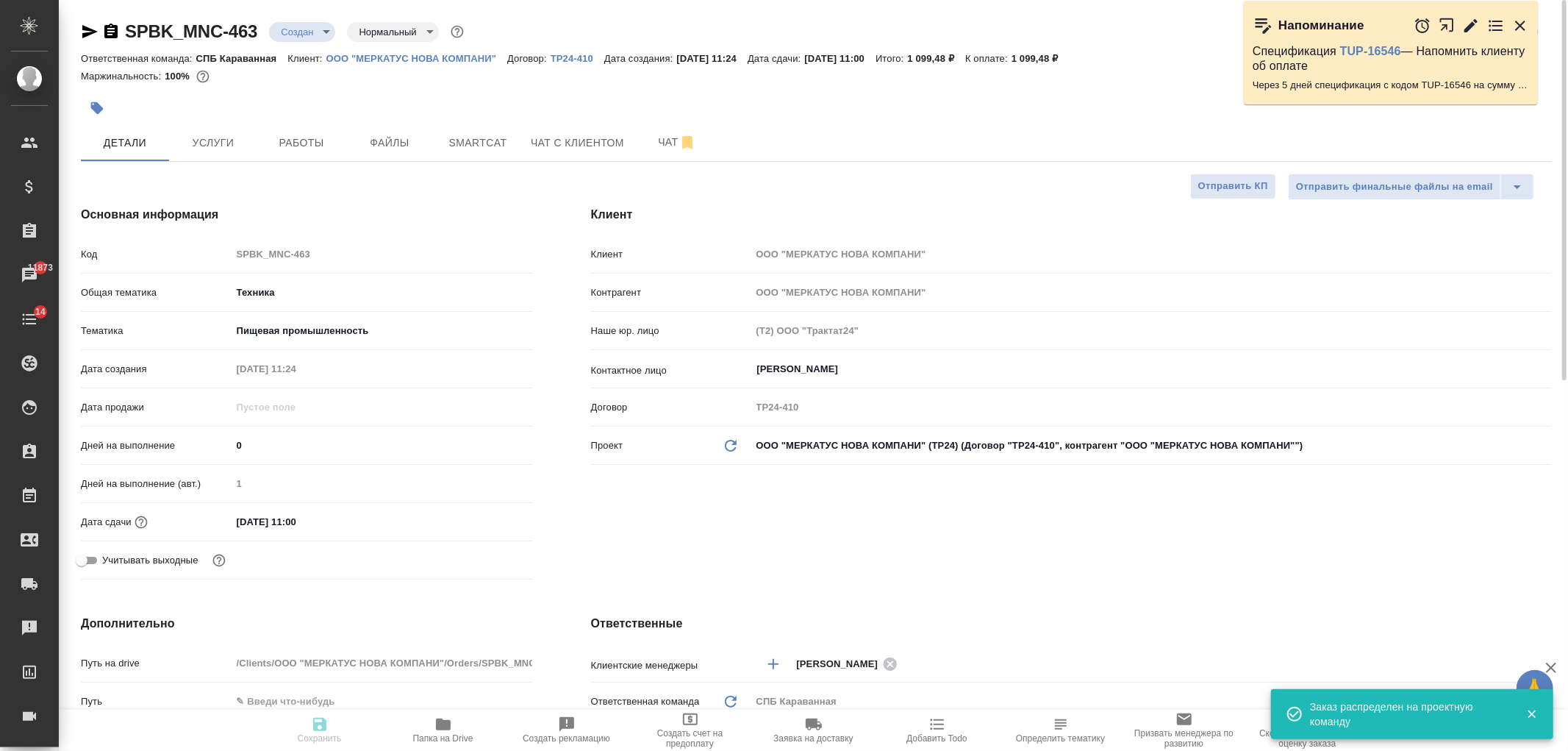
type textarea "x"
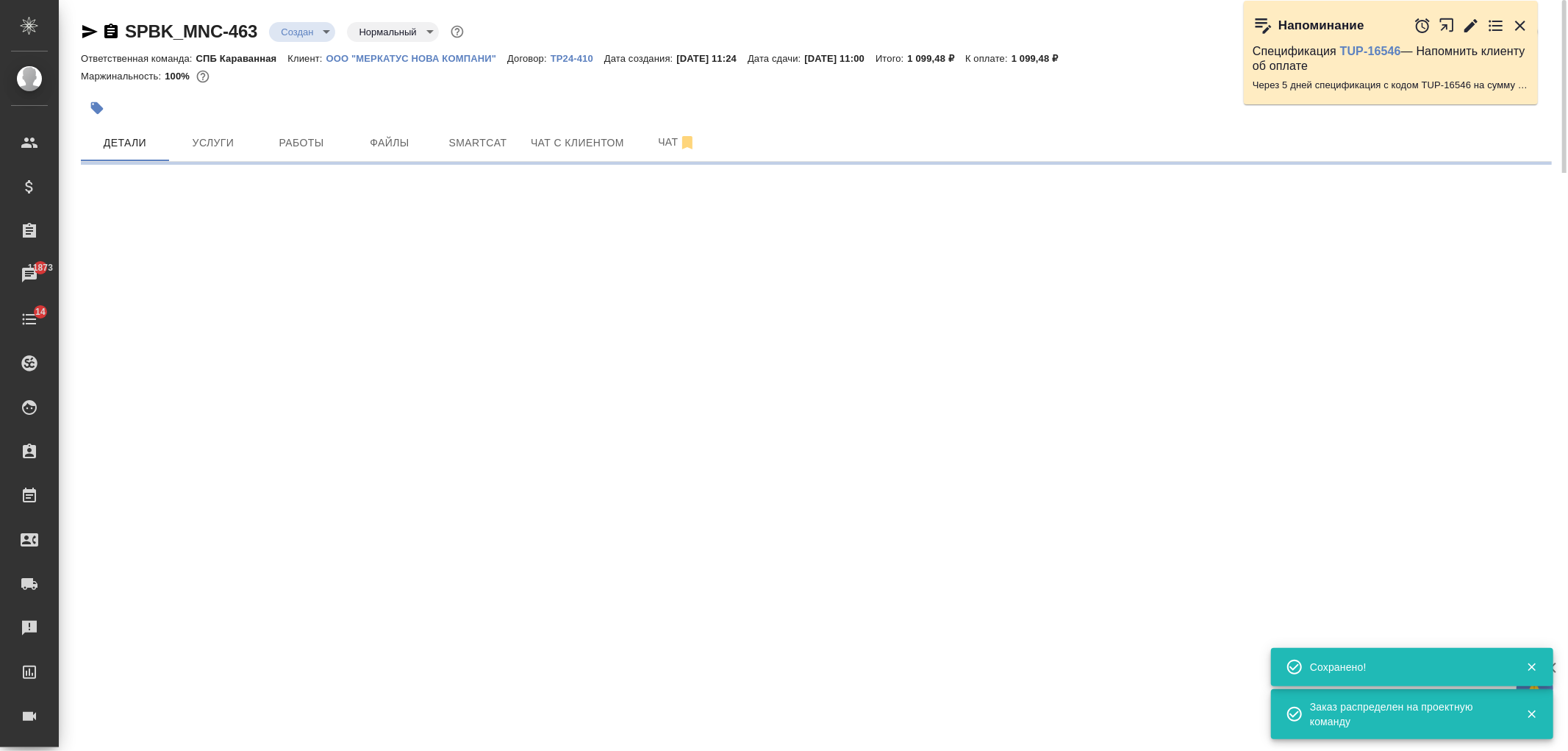
select select "RU"
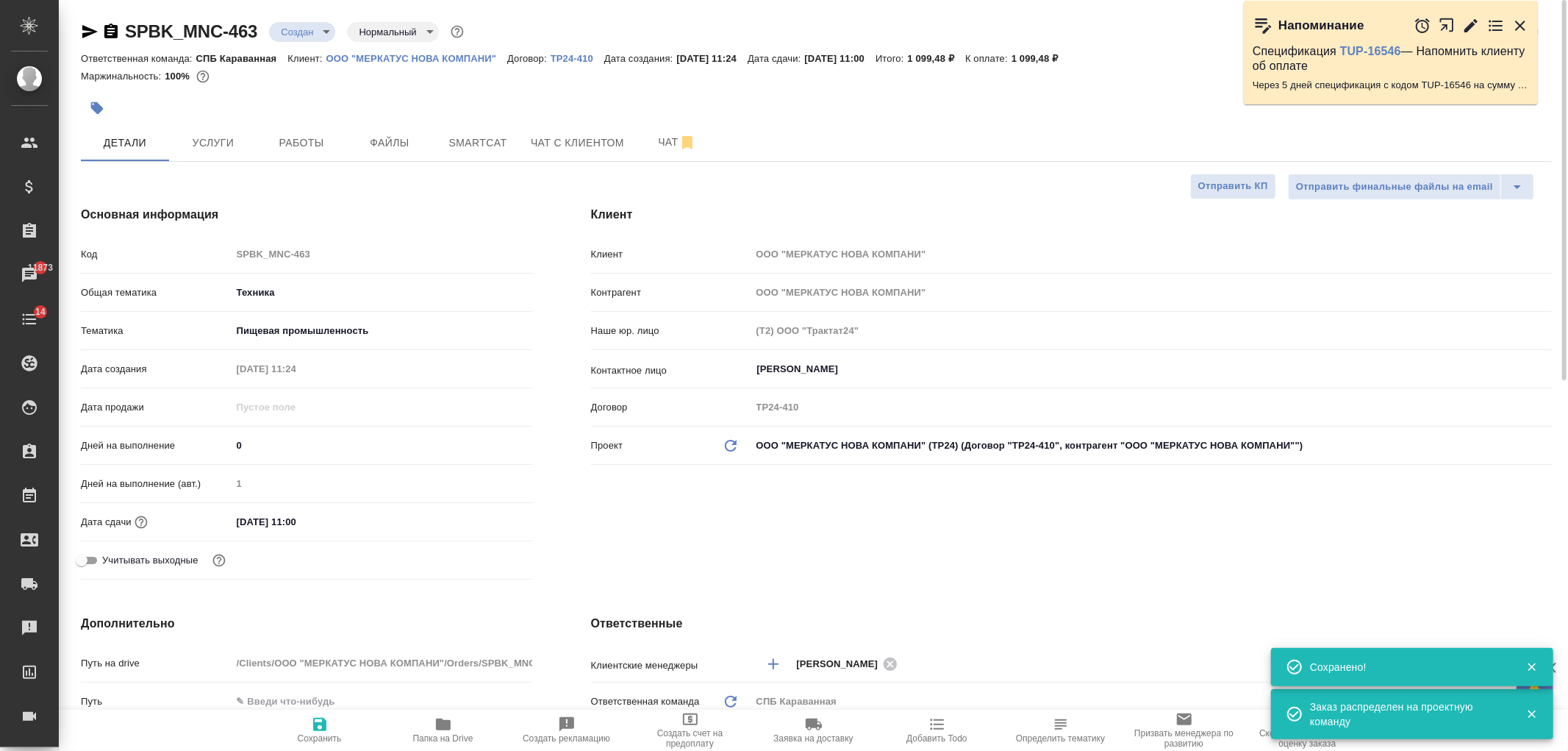
type textarea "x"
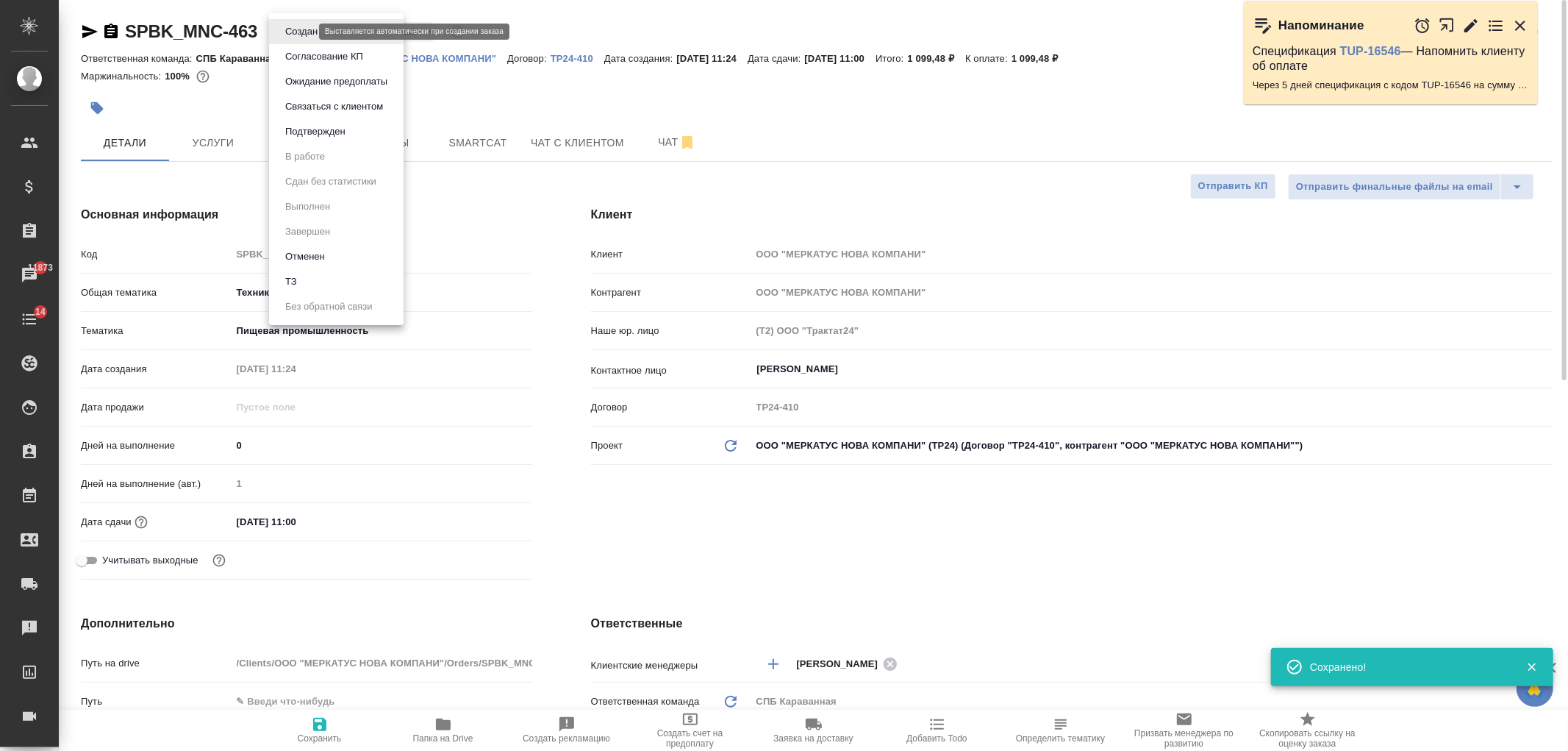
click at [302, 35] on body "🙏 .cls-1 fill:#fff; AWATERA [PERSON_NAME] Спецификации Заказы 11873 Чаты 14 Tod…" at bounding box center [784, 375] width 1568 height 751
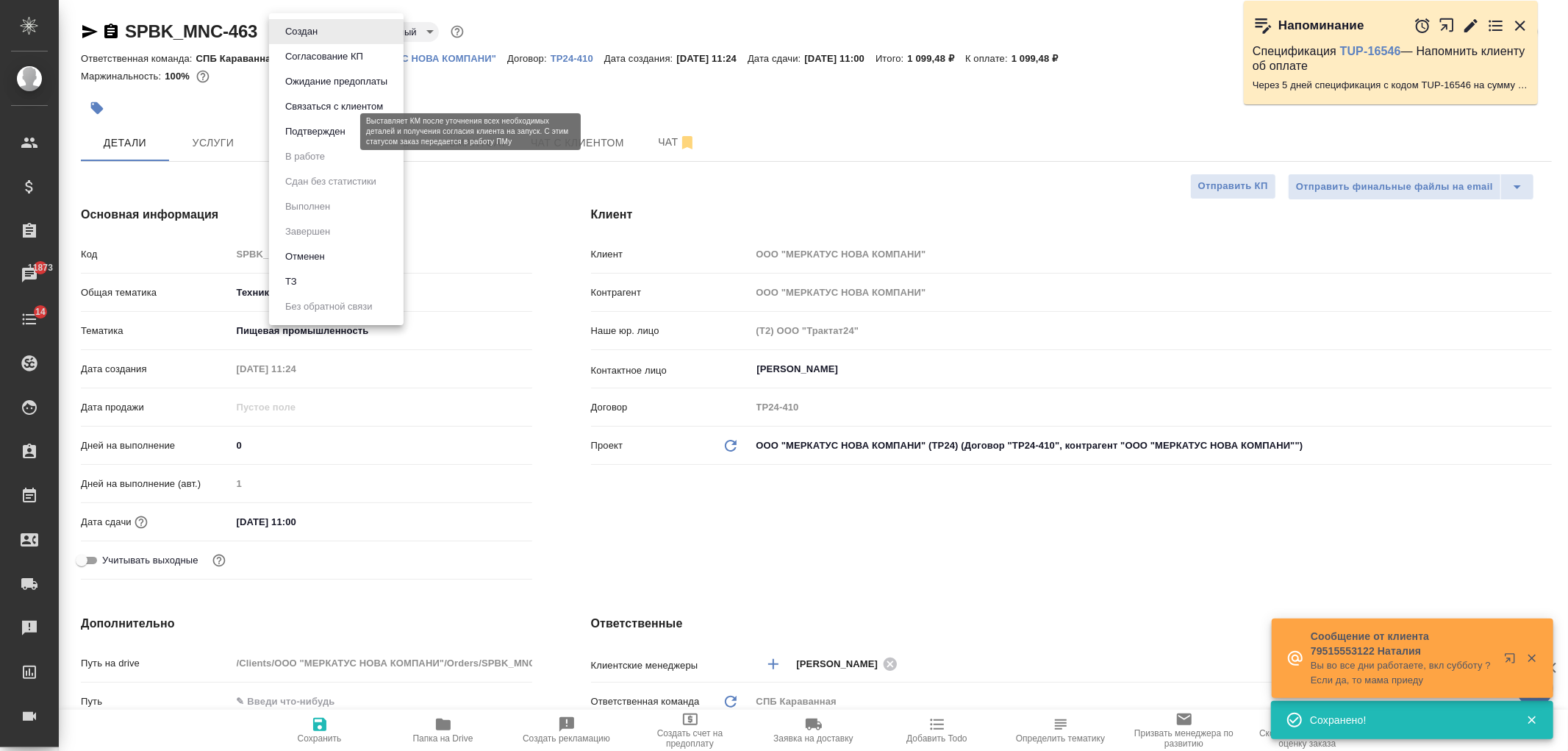
click at [342, 127] on button "Подтвержден" at bounding box center [315, 131] width 69 height 16
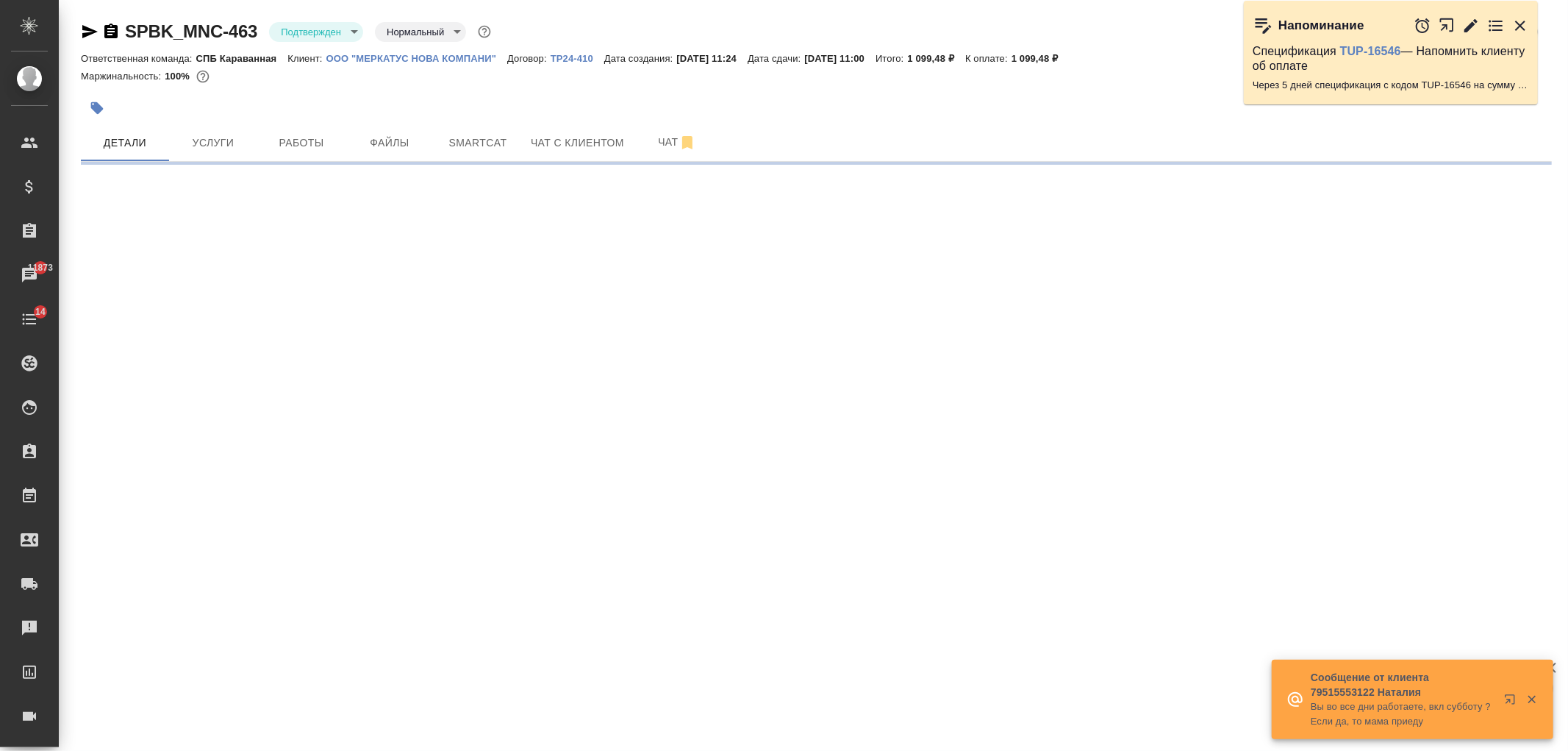
select select "RU"
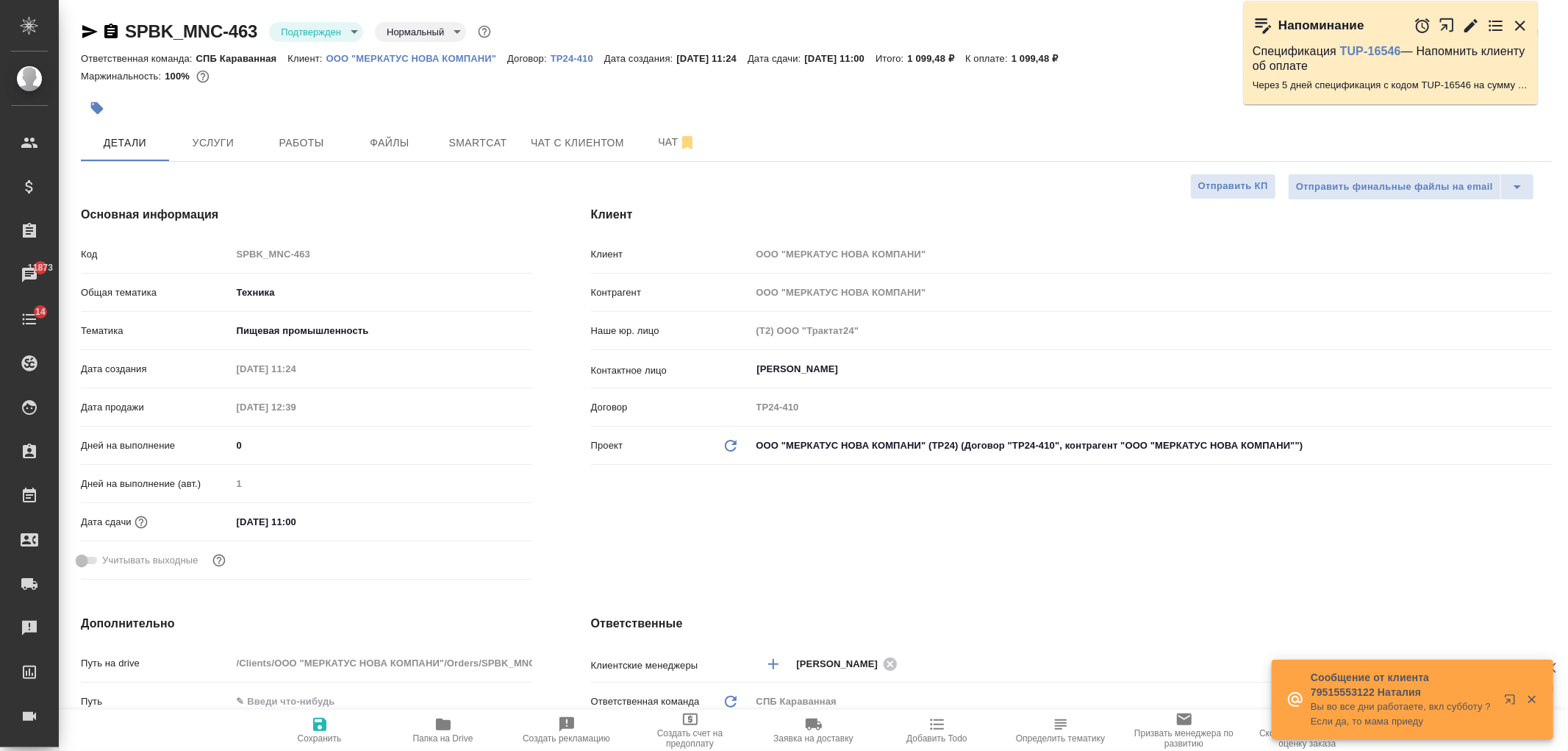
type textarea "x"
click at [213, 134] on span "Услуги" at bounding box center [213, 142] width 71 height 18
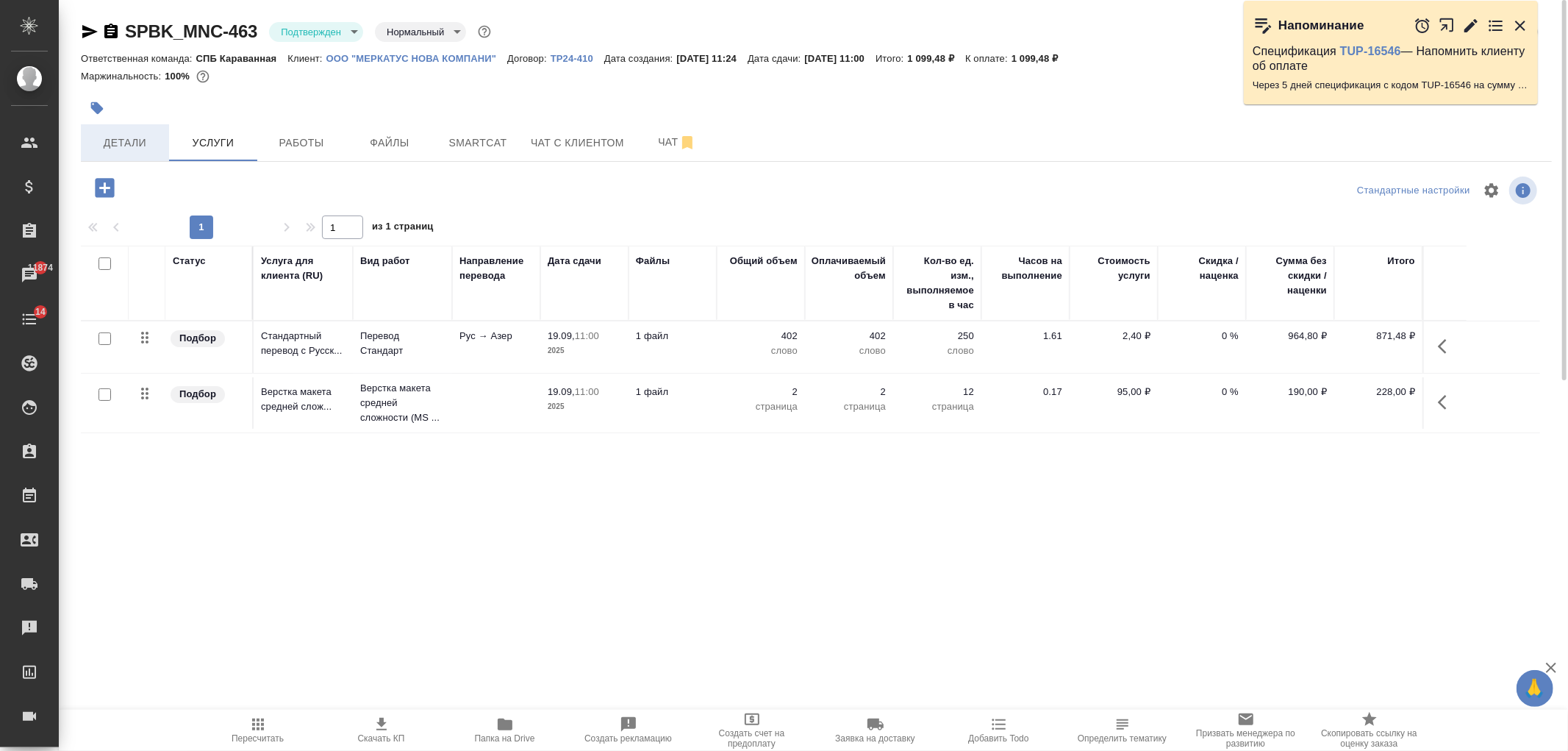
click at [147, 150] on span "Детали" at bounding box center [125, 142] width 71 height 18
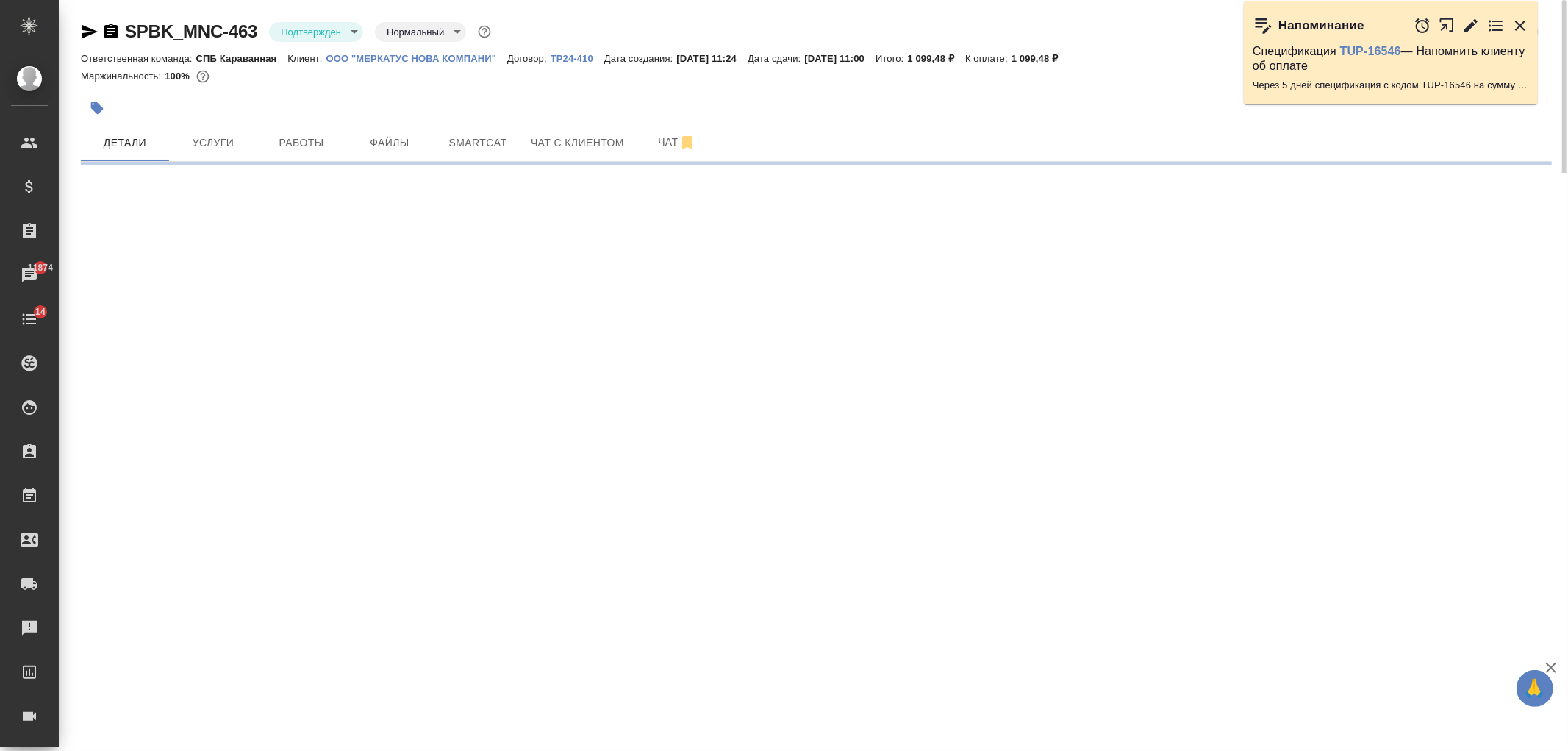
select select "RU"
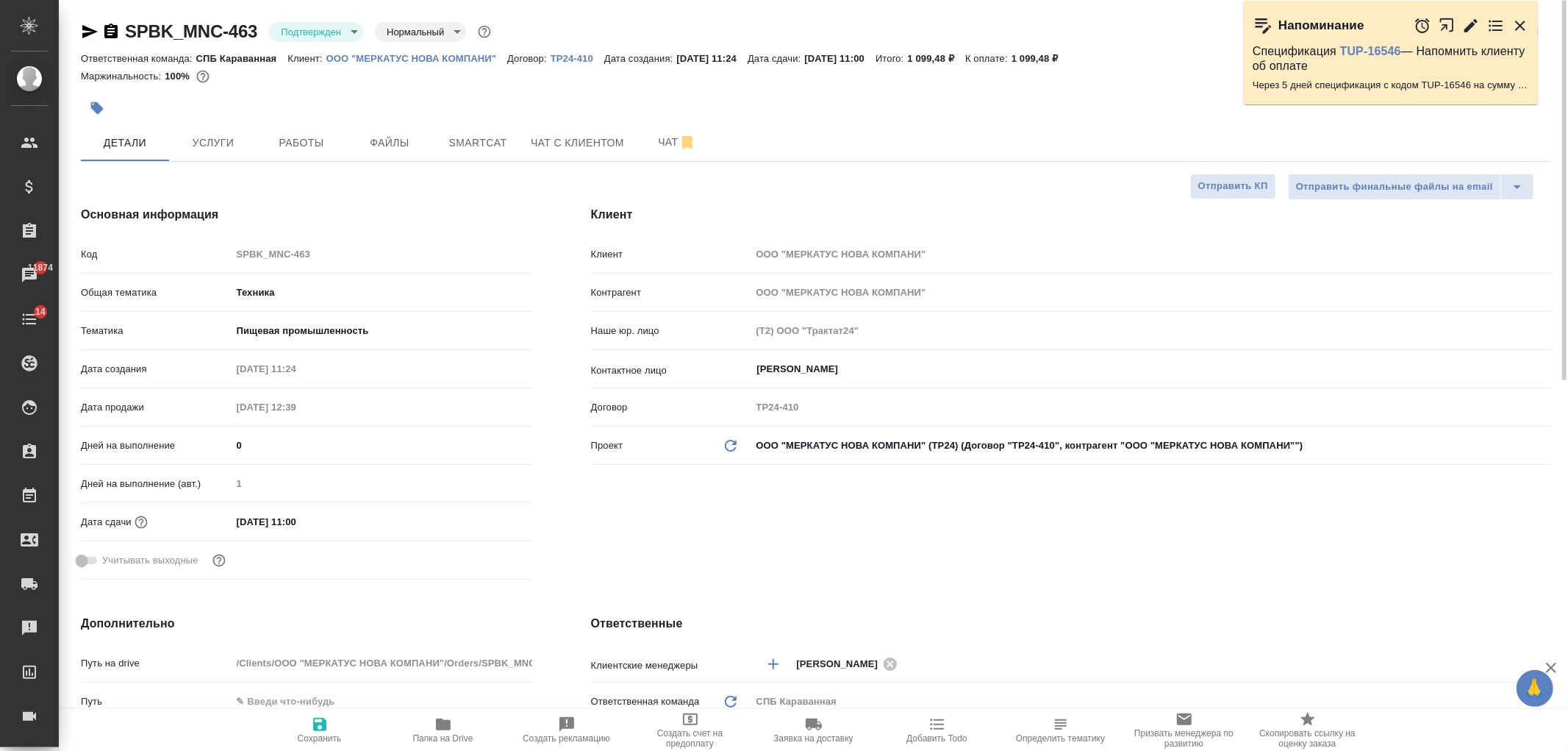
type textarea "x"
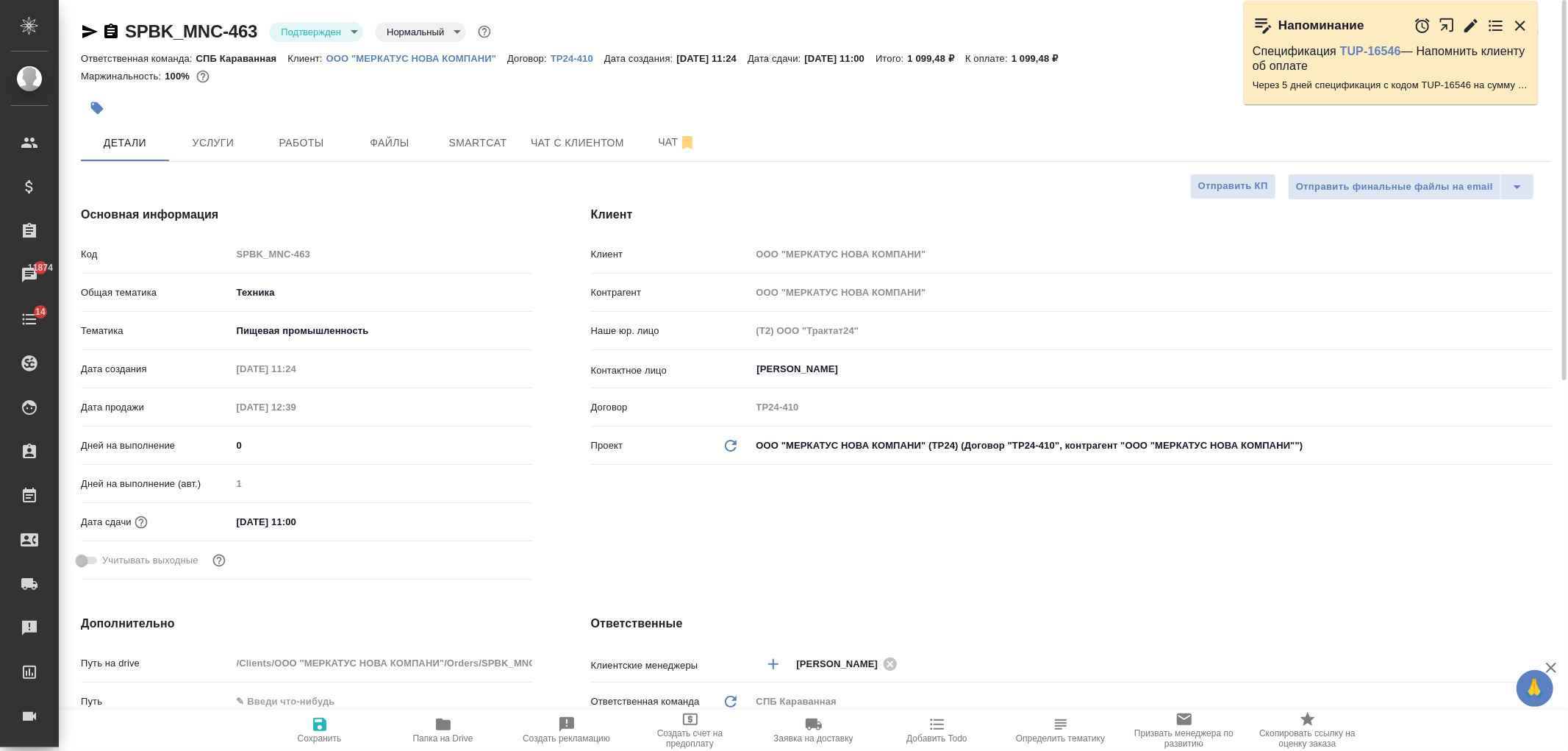
type textarea "x"
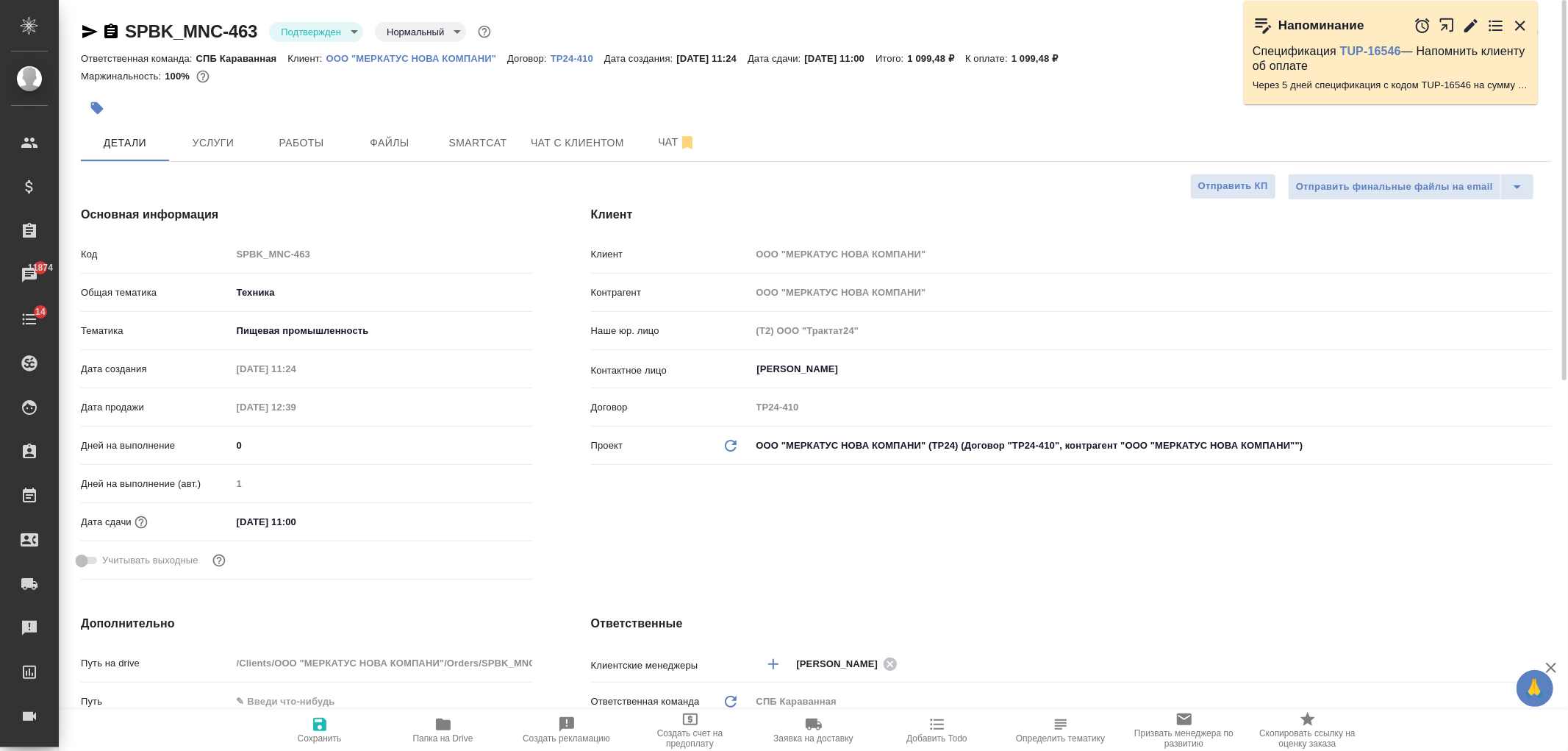
type textarea "x"
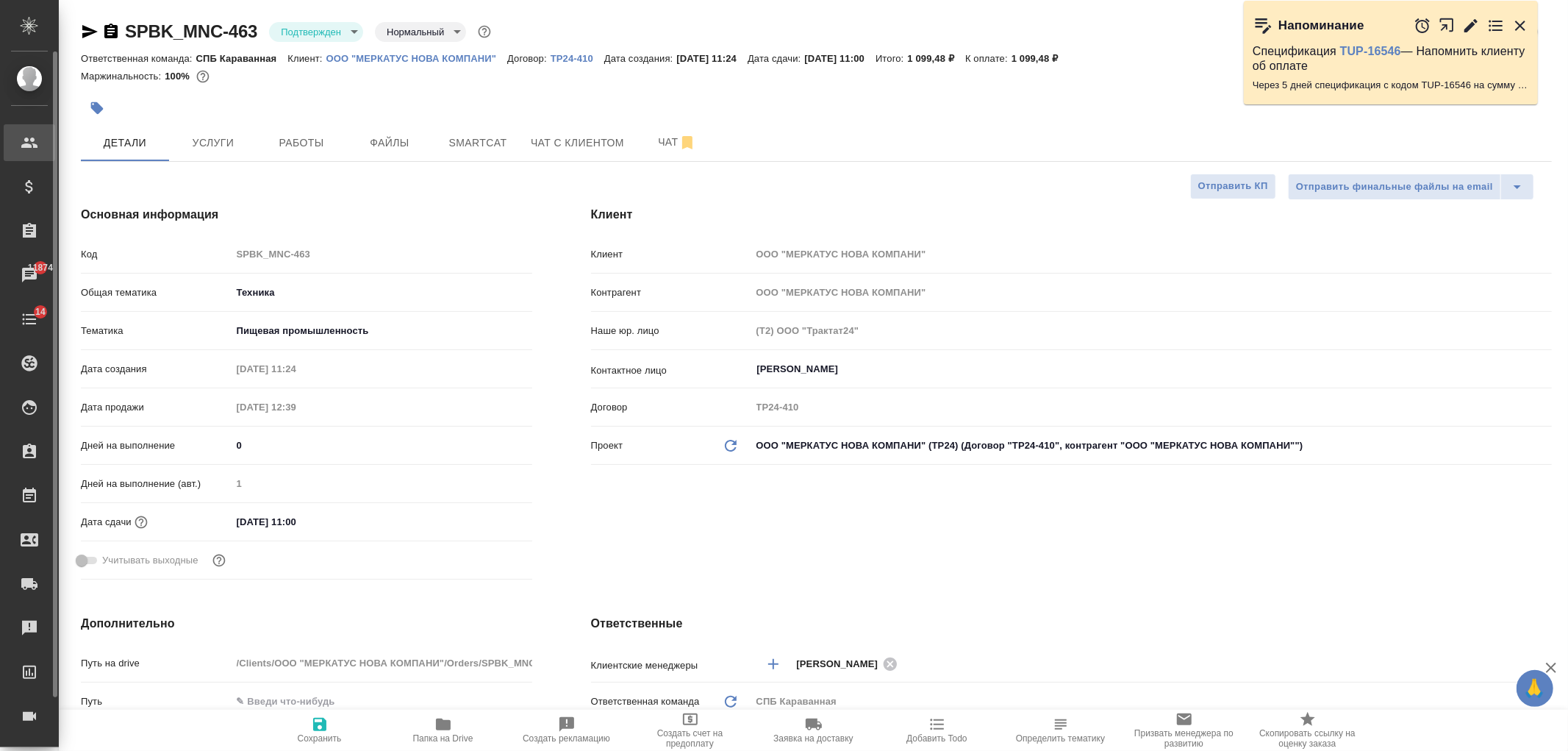
type textarea "x"
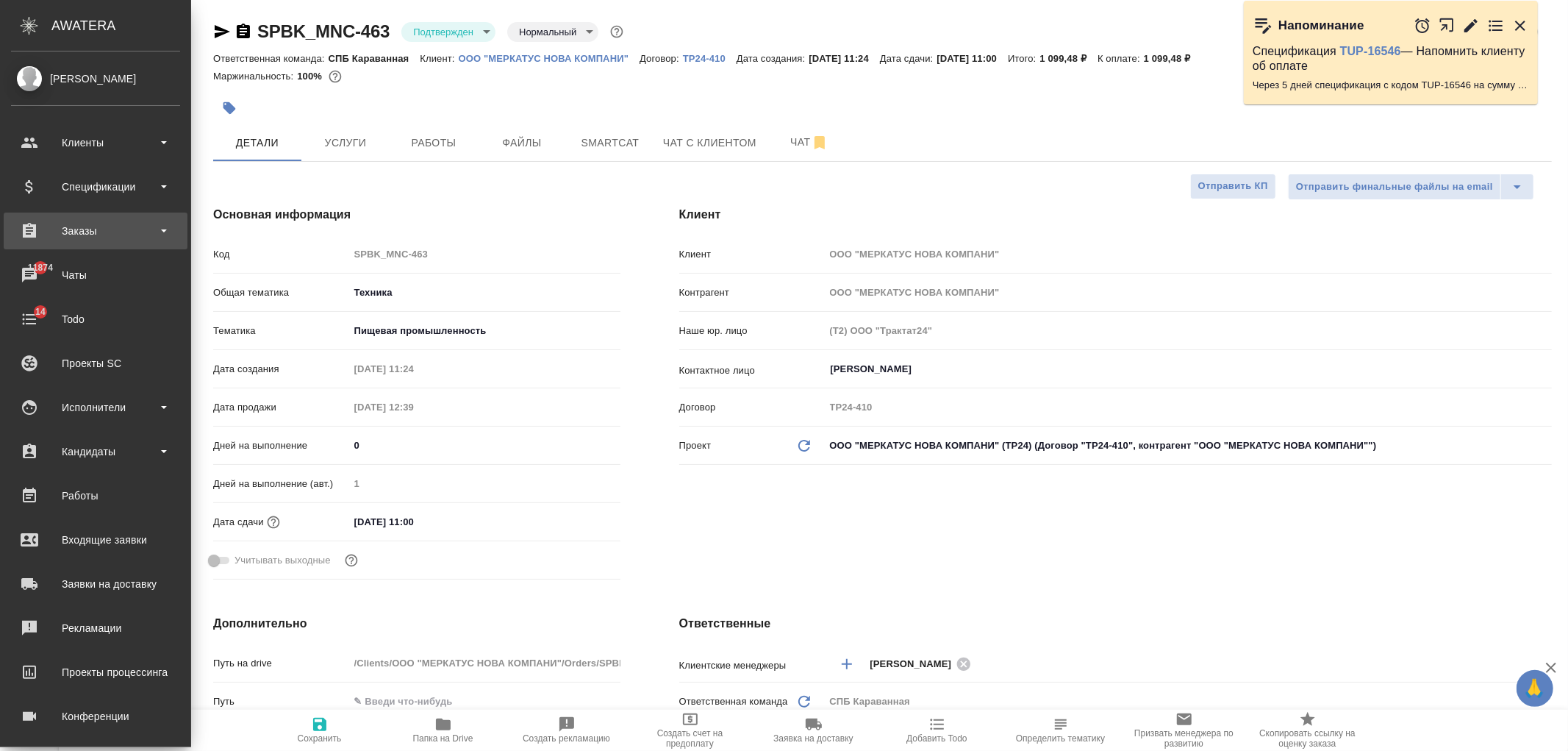
click at [131, 228] on div "Заказы" at bounding box center [96, 230] width 169 height 22
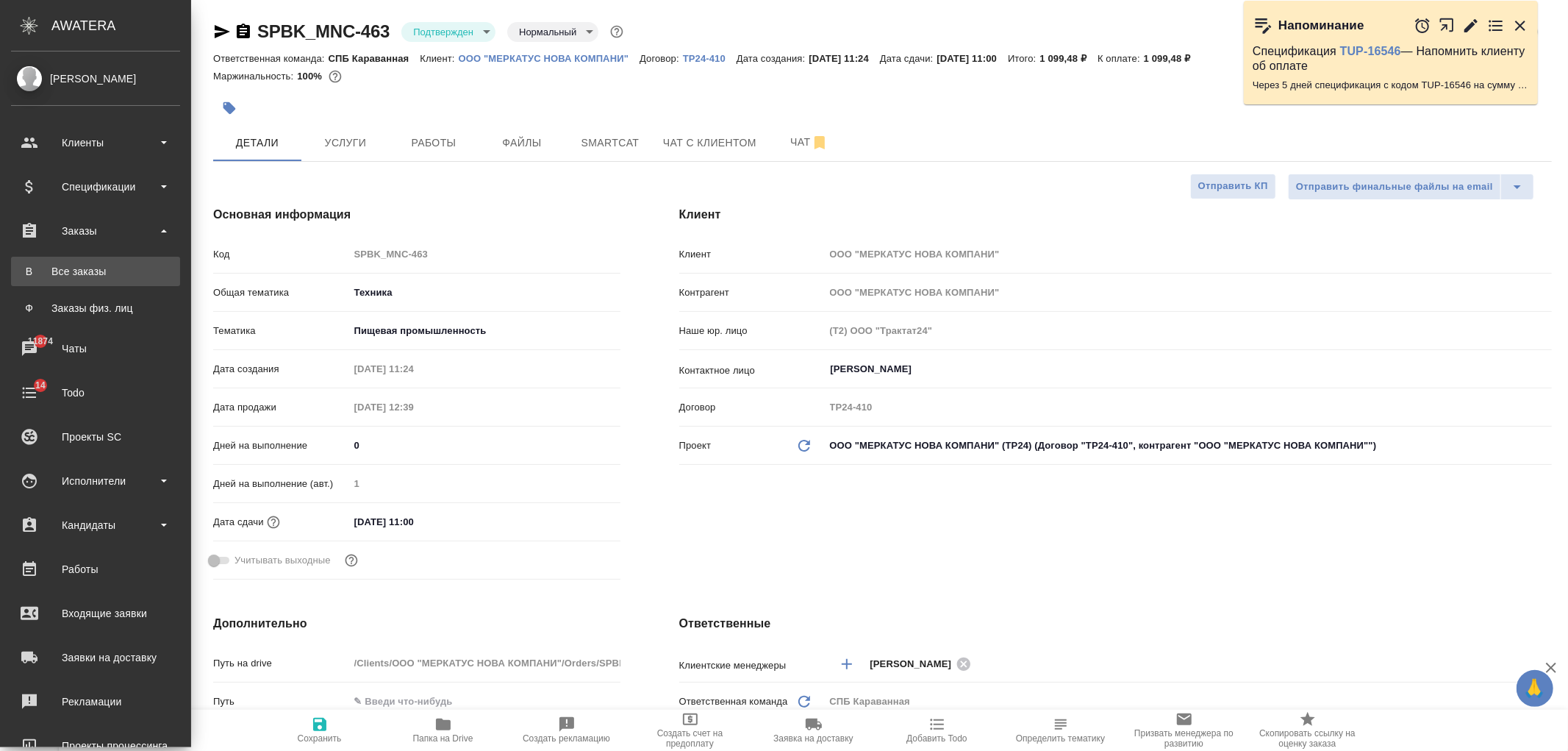
type textarea "x"
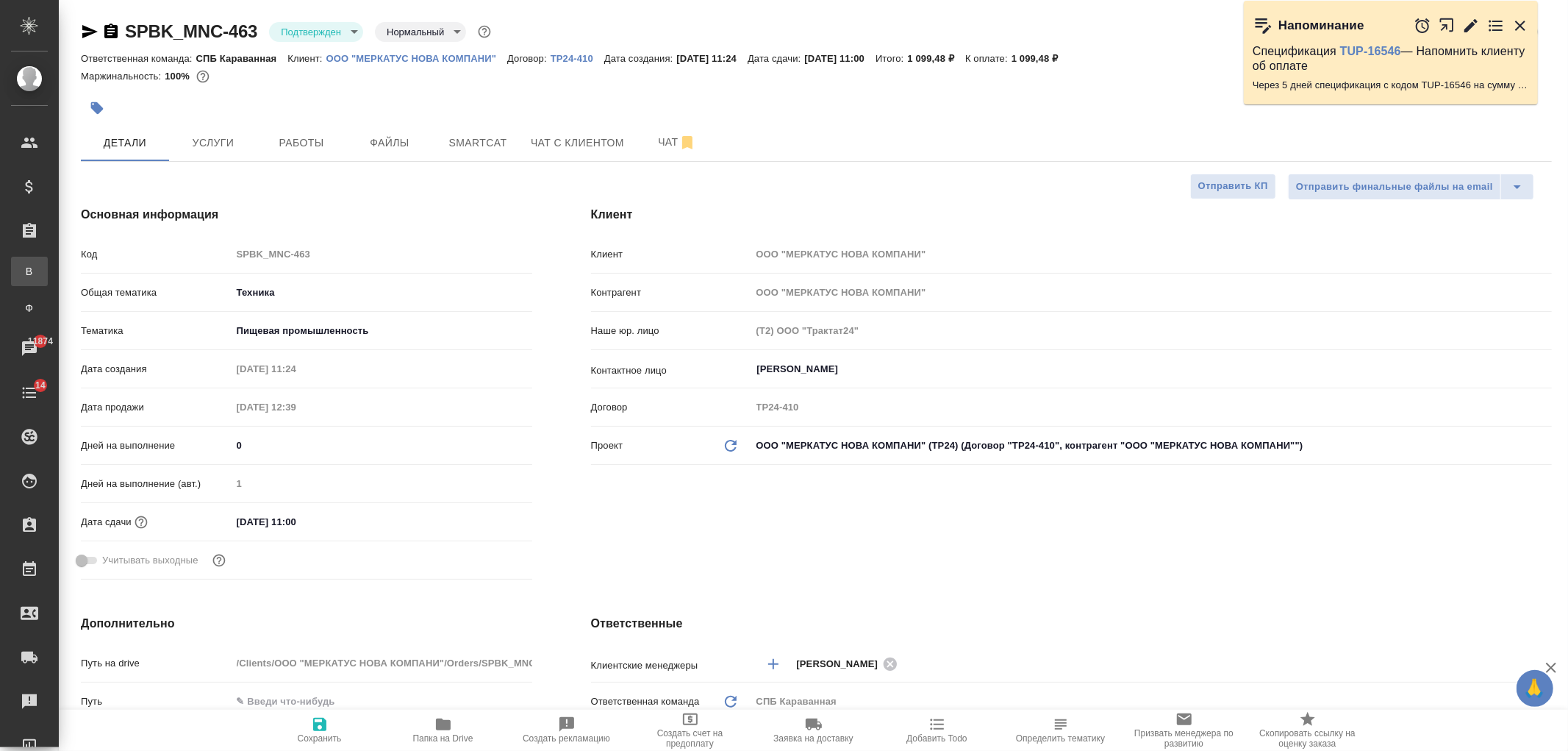
click at [22, 268] on div "Все заказы" at bounding box center [10, 272] width 22 height 15
type textarea "x"
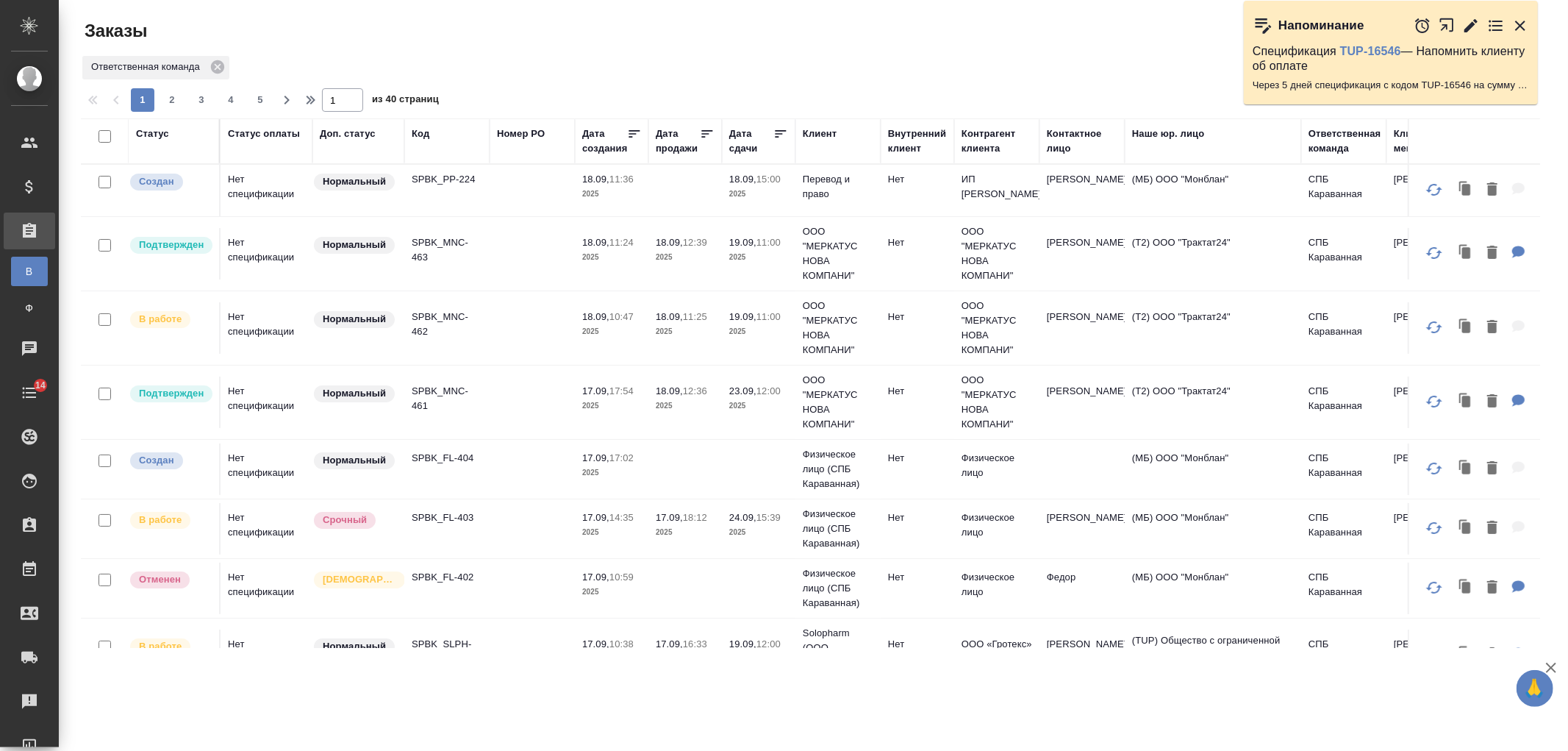
click at [570, 189] on td at bounding box center [532, 190] width 85 height 51
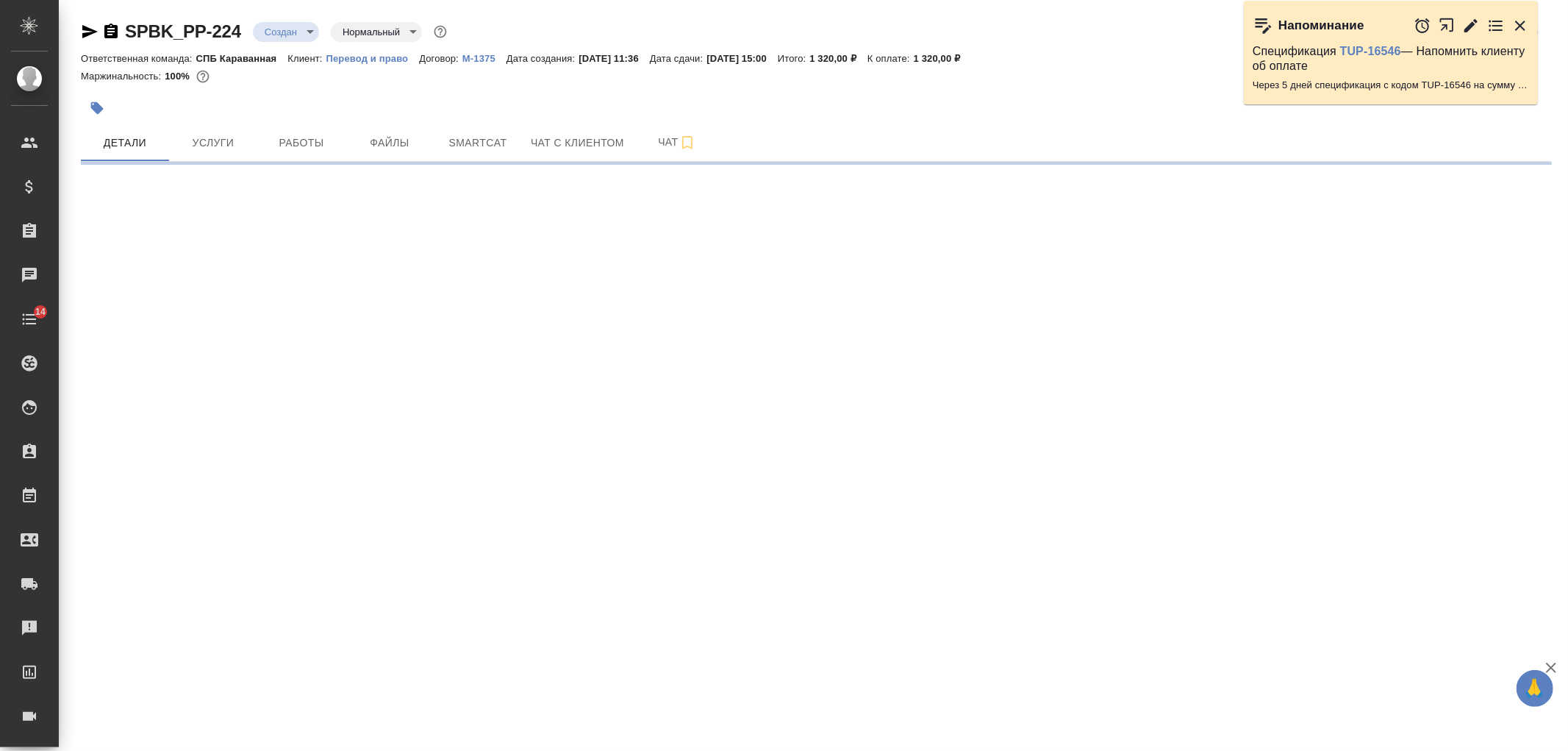
select select "RU"
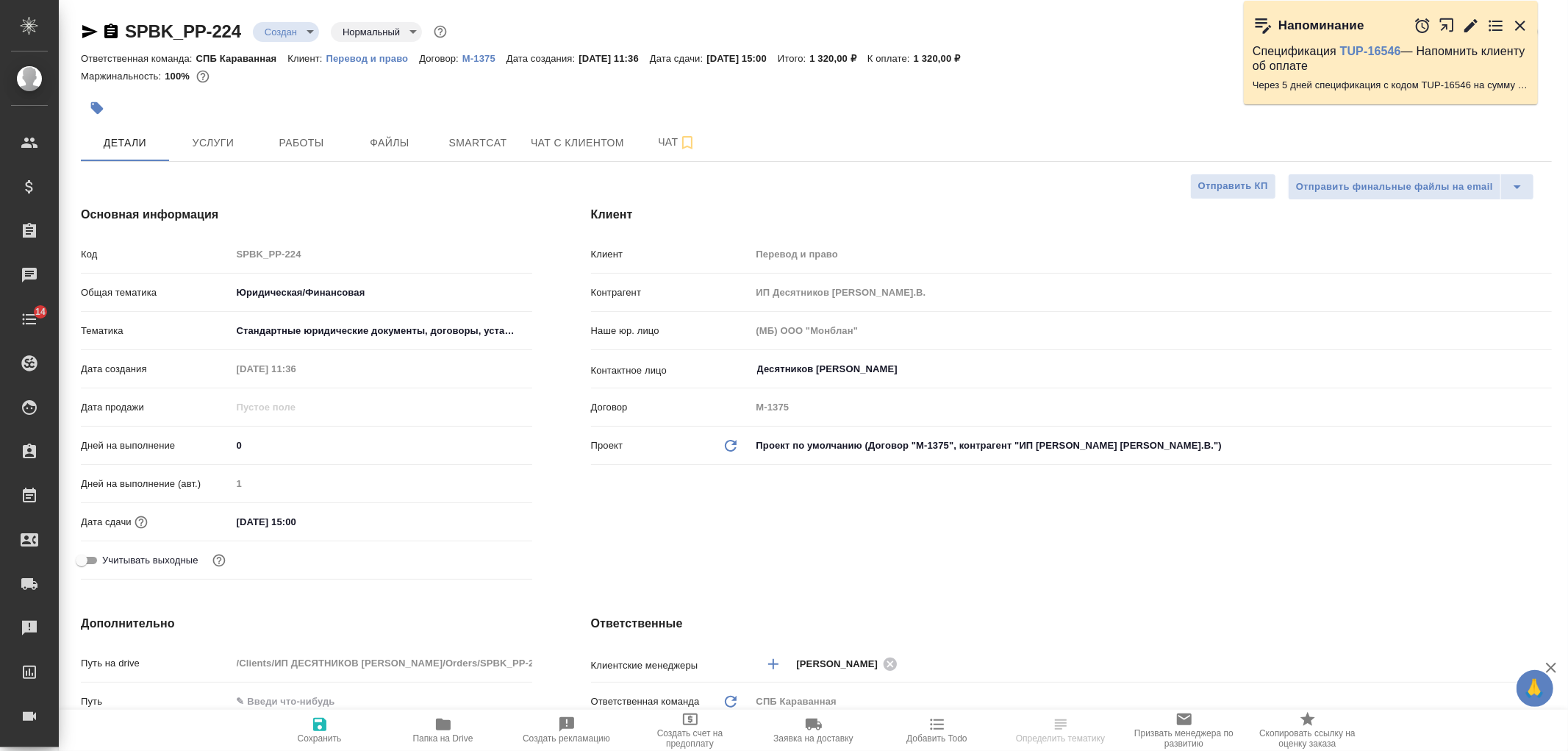
type textarea "x"
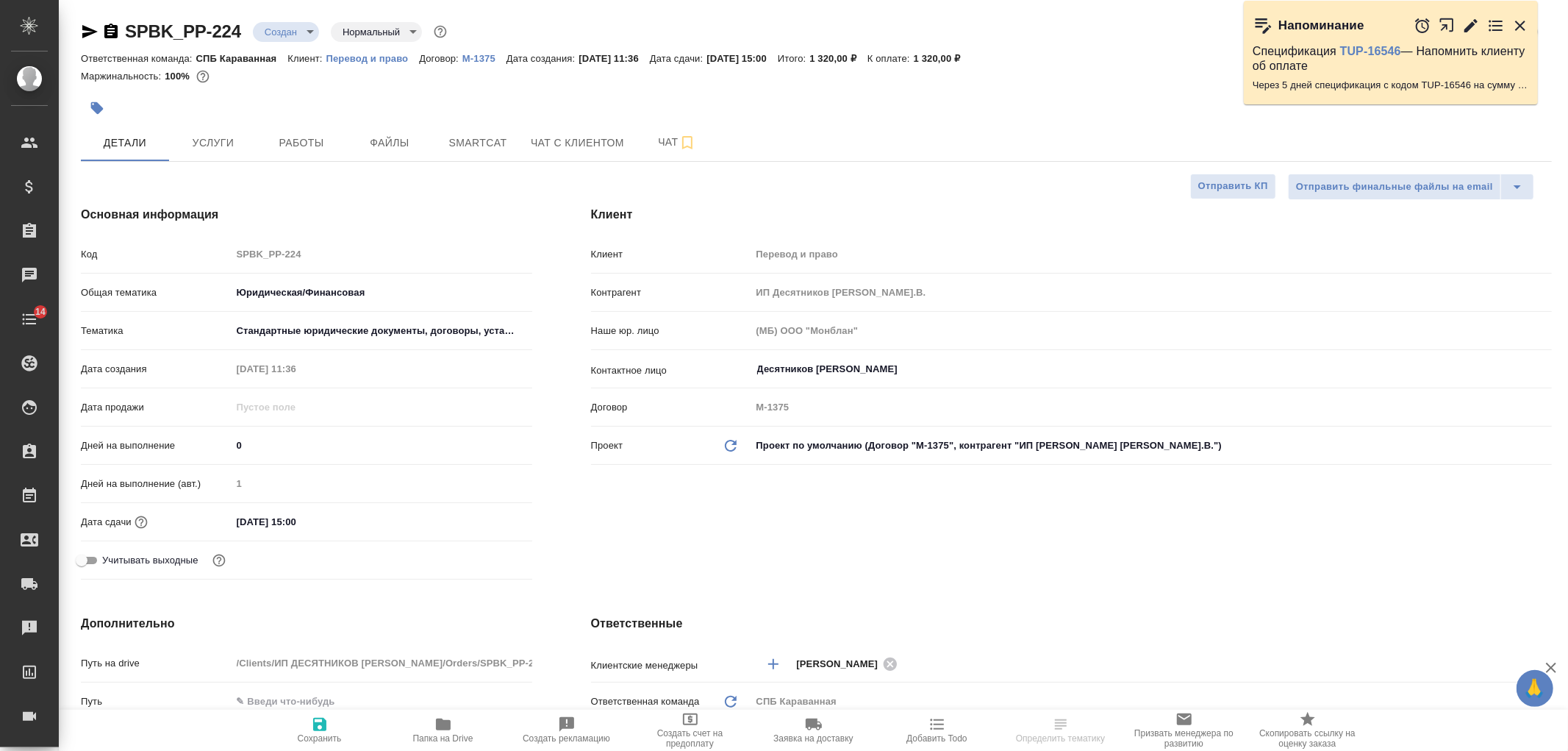
type textarea "x"
click at [902, 561] on div "[PERSON_NAME] Перевод и право Контрагент ИП Десятников [PERSON_NAME].В. Наше юр…" at bounding box center [1071, 395] width 1020 height 438
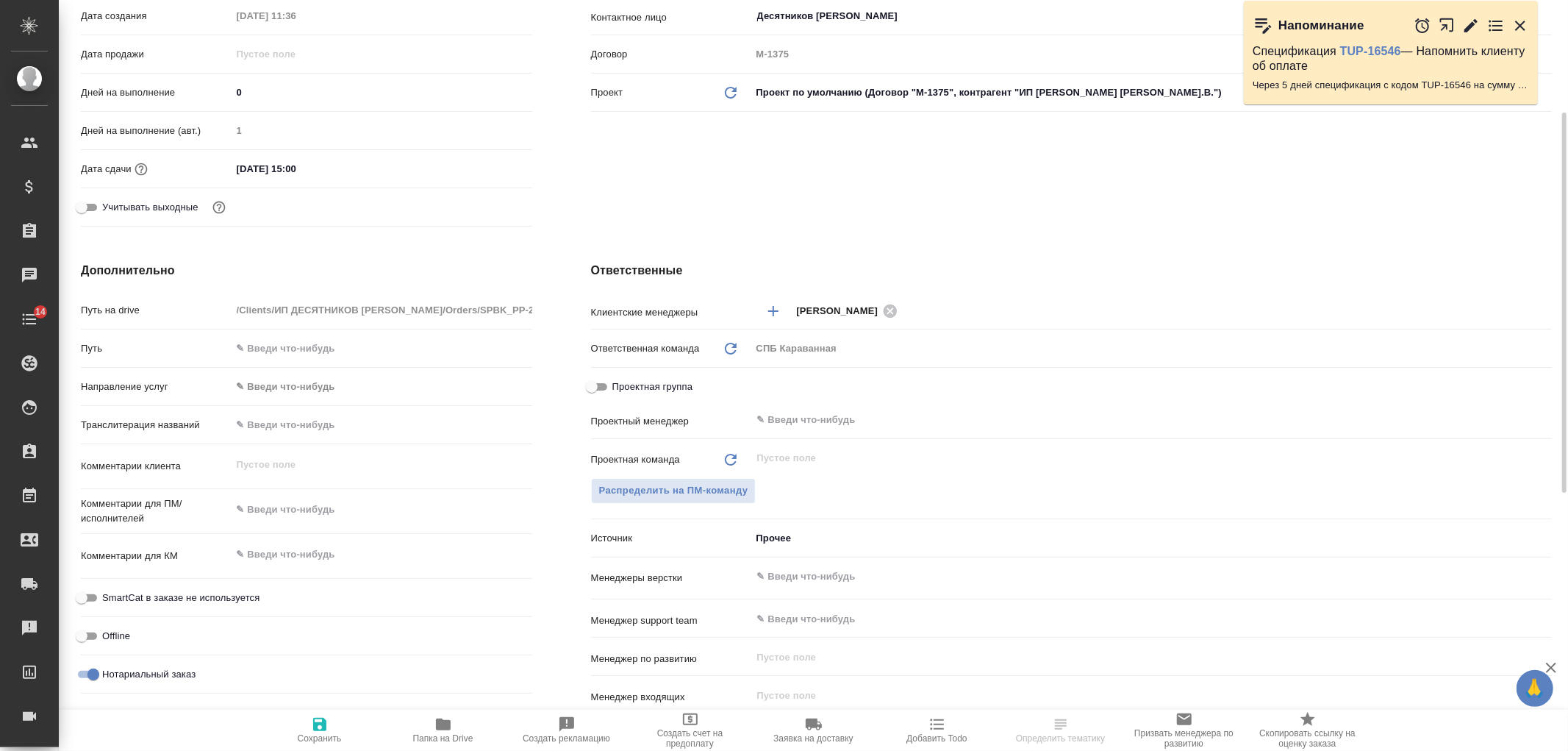
scroll to position [375, 0]
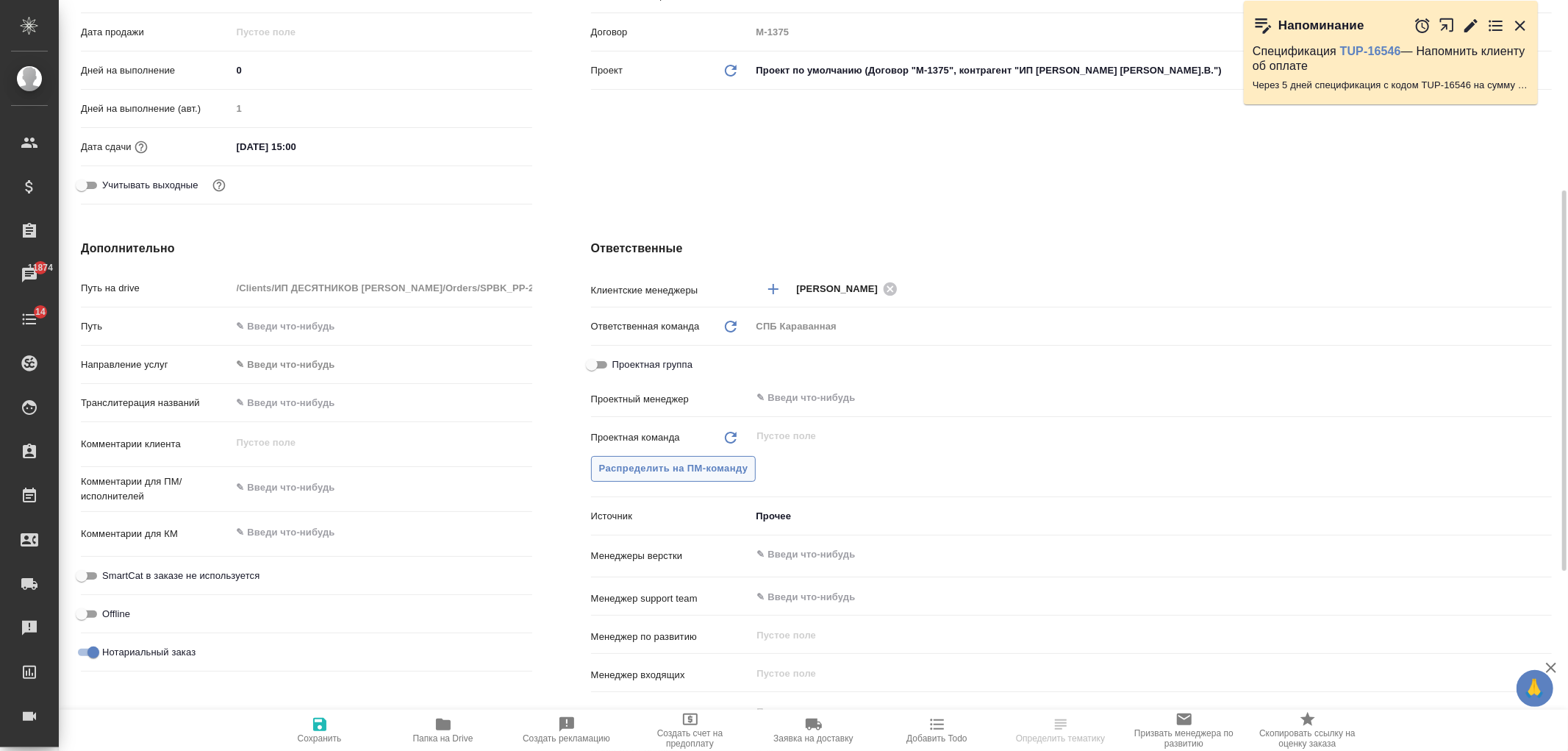
click at [704, 466] on span "Распределить на ПМ-команду" at bounding box center [674, 469] width 150 height 17
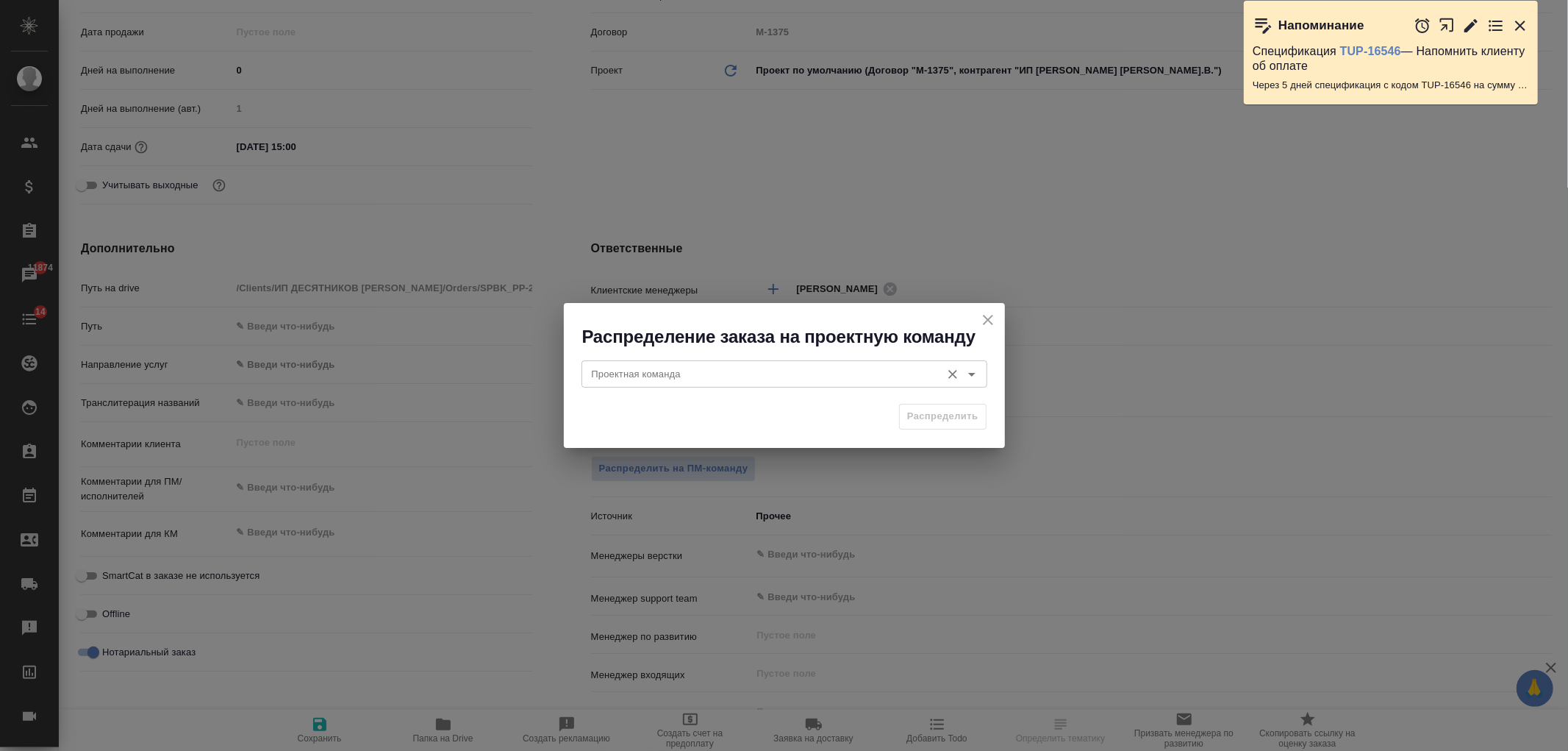
click at [737, 377] on input "Проектная команда" at bounding box center [759, 373] width 347 height 18
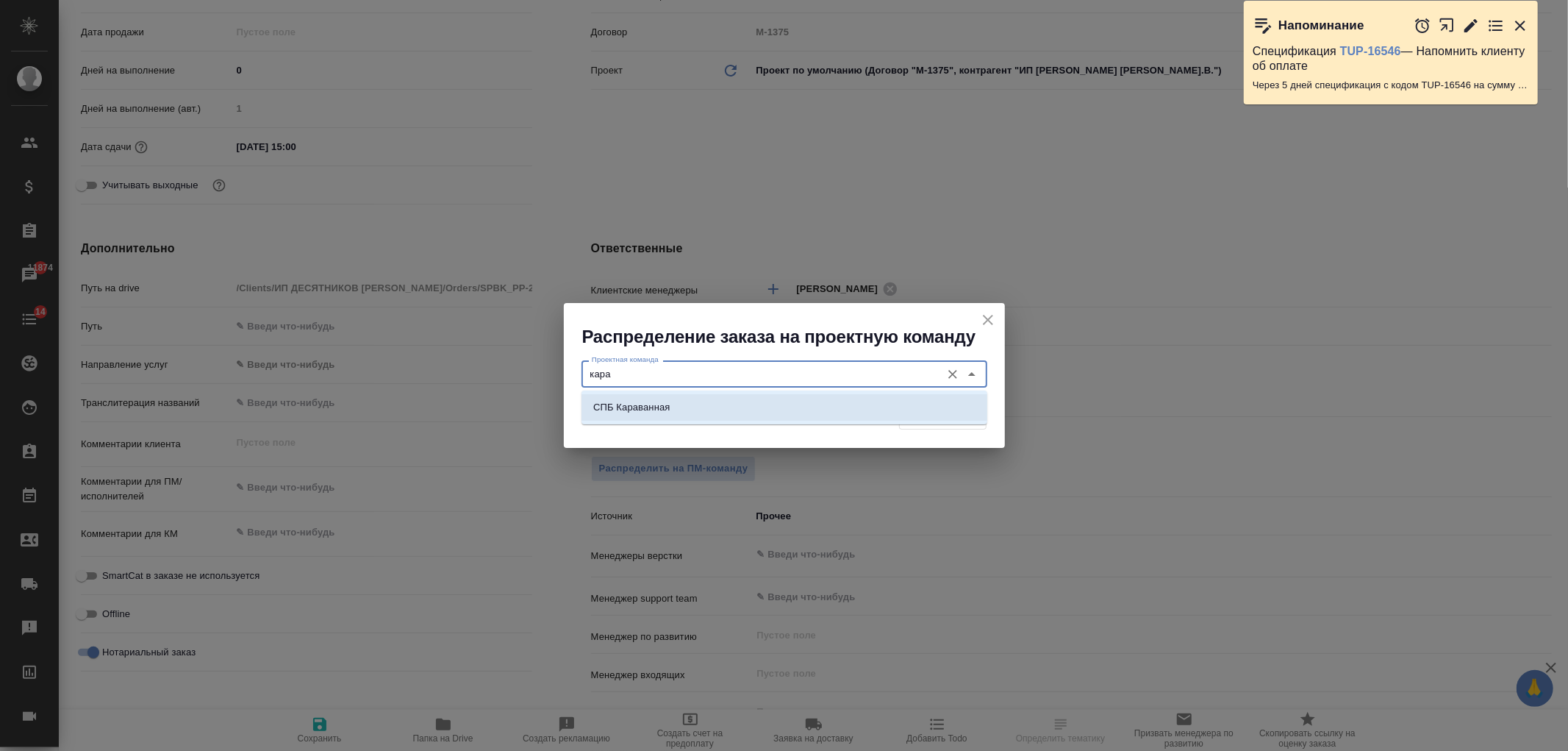
click at [736, 413] on li "СПБ Караванная" at bounding box center [784, 407] width 405 height 27
type input "СПБ Караванная"
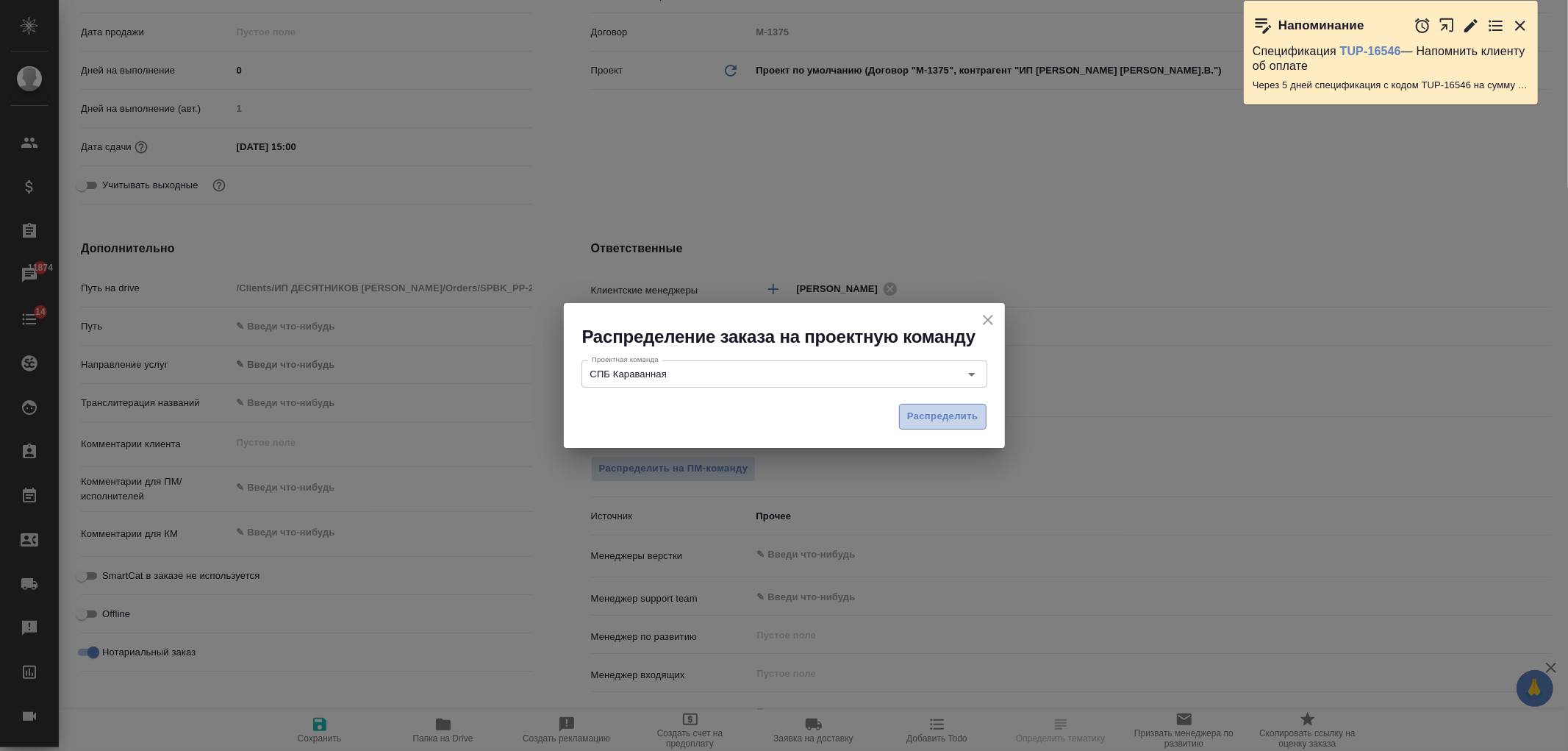
click at [932, 417] on span "Распределить" at bounding box center [942, 417] width 71 height 17
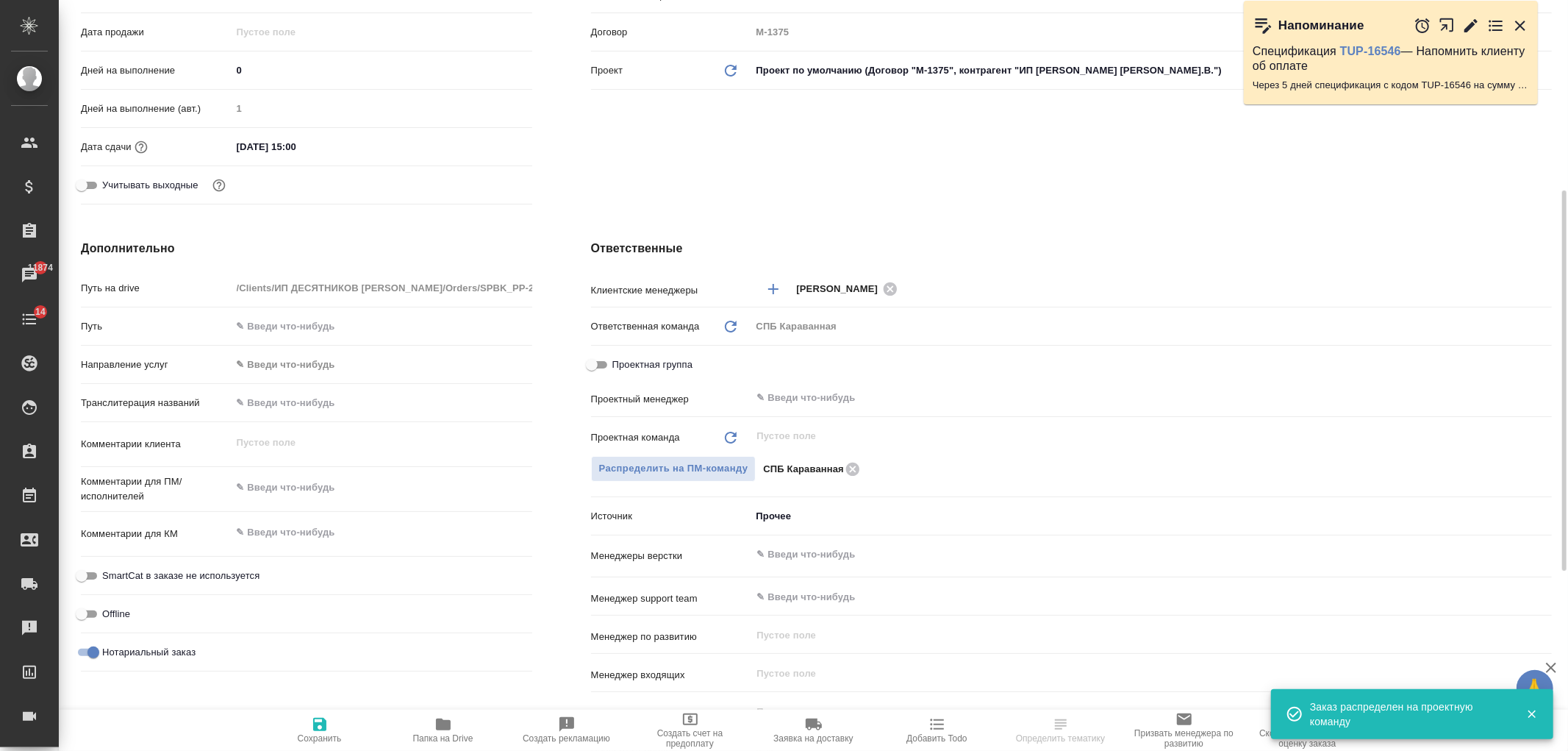
type textarea "x"
click at [317, 728] on icon "button" at bounding box center [320, 724] width 13 height 13
type textarea "x"
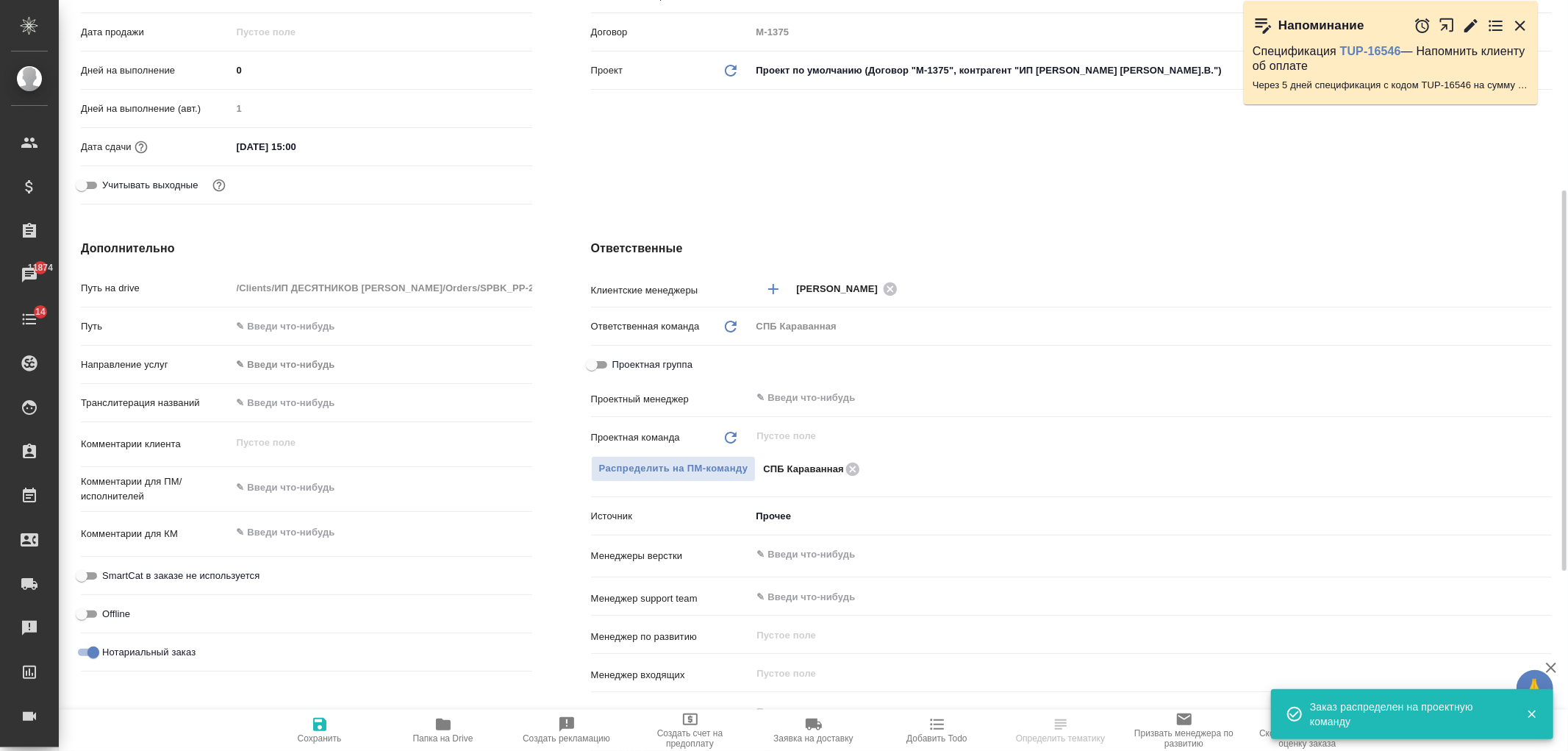
type textarea "x"
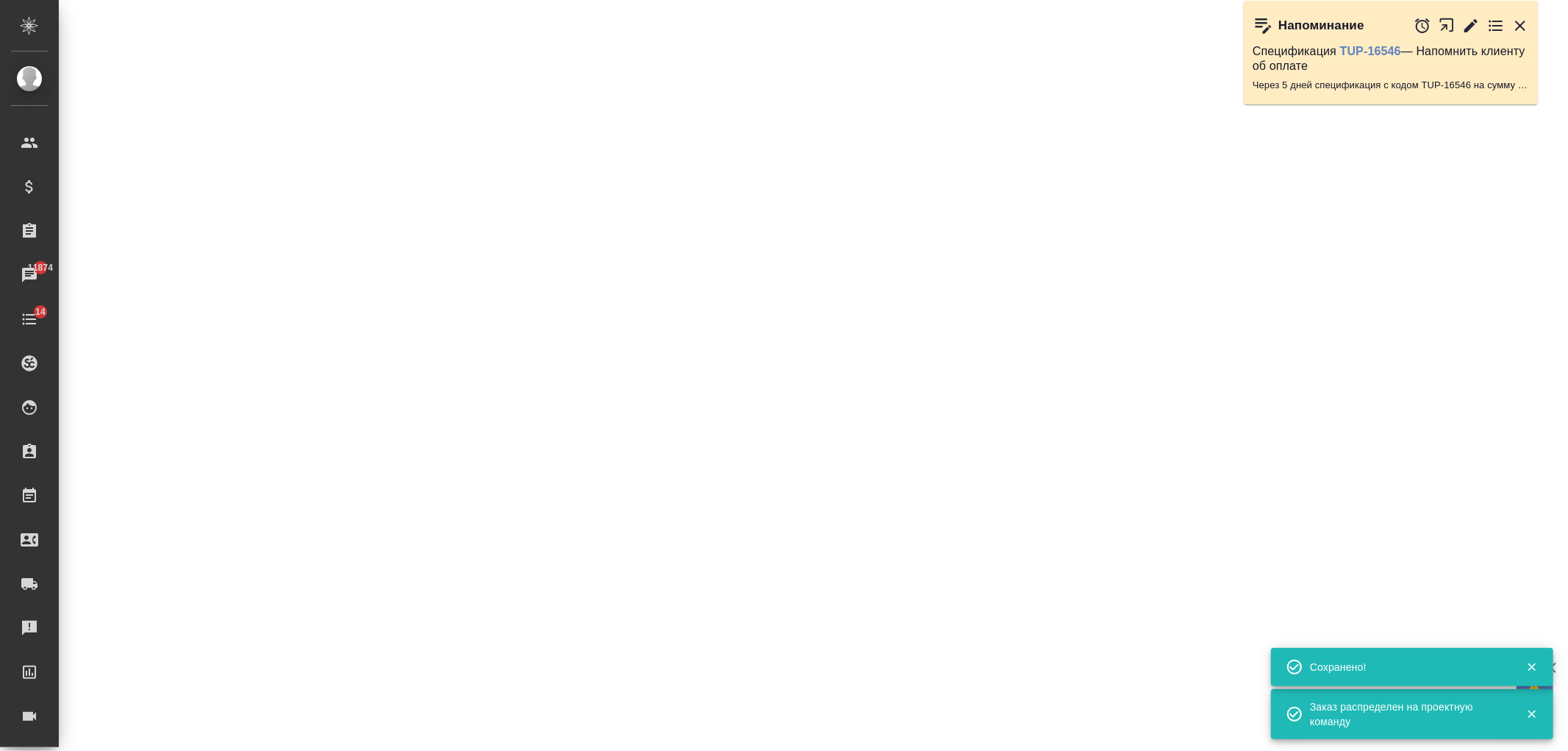
select select "RU"
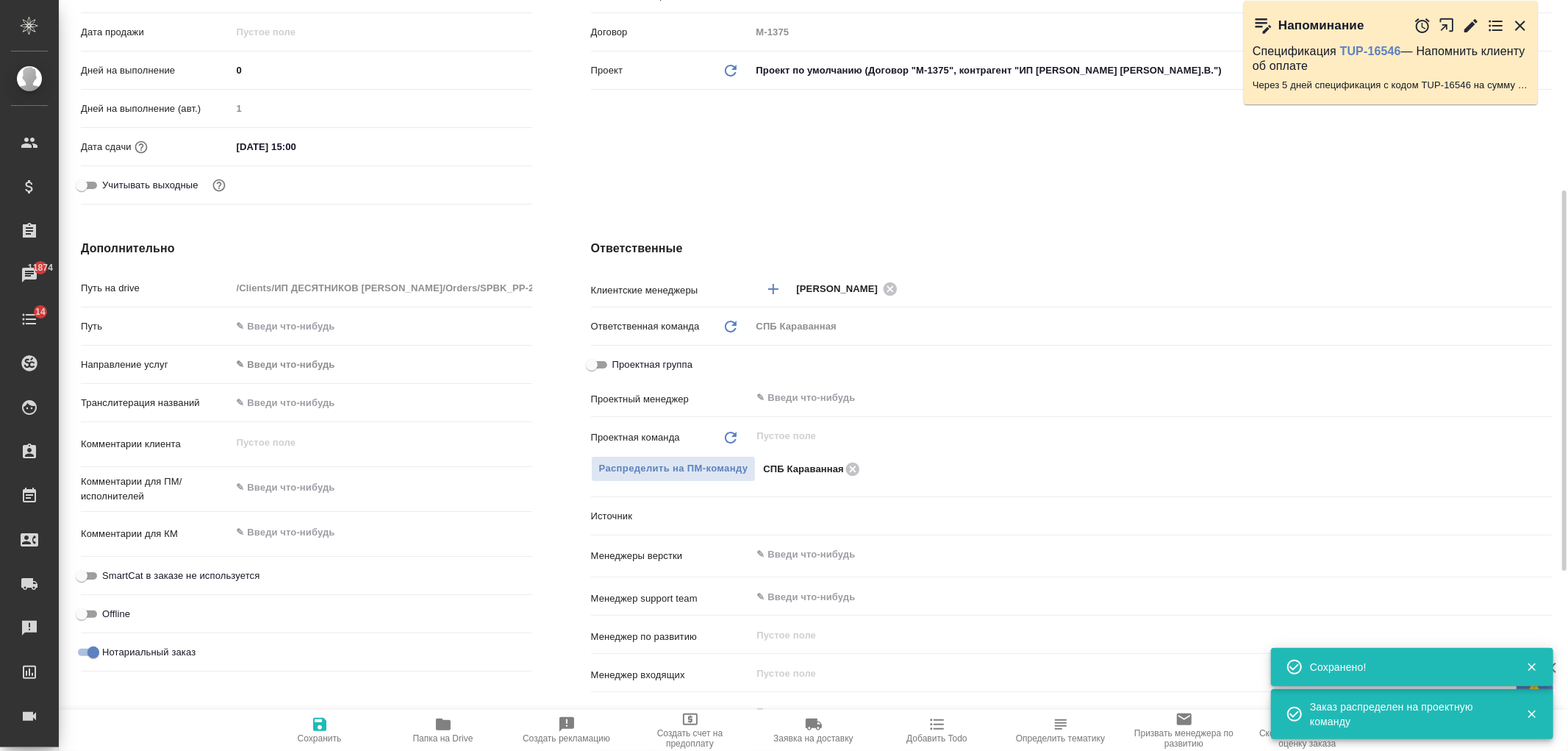
type textarea "x"
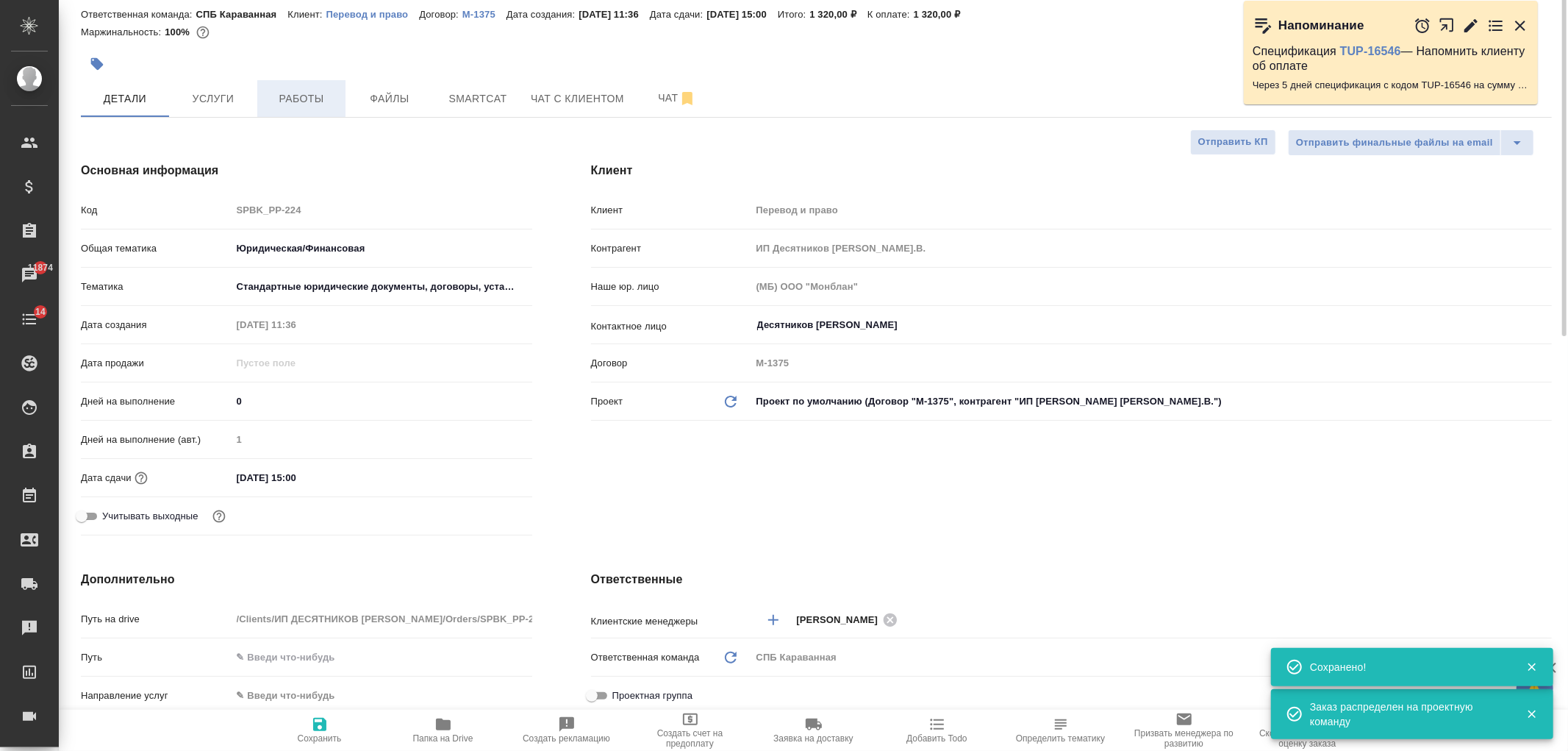
scroll to position [0, 0]
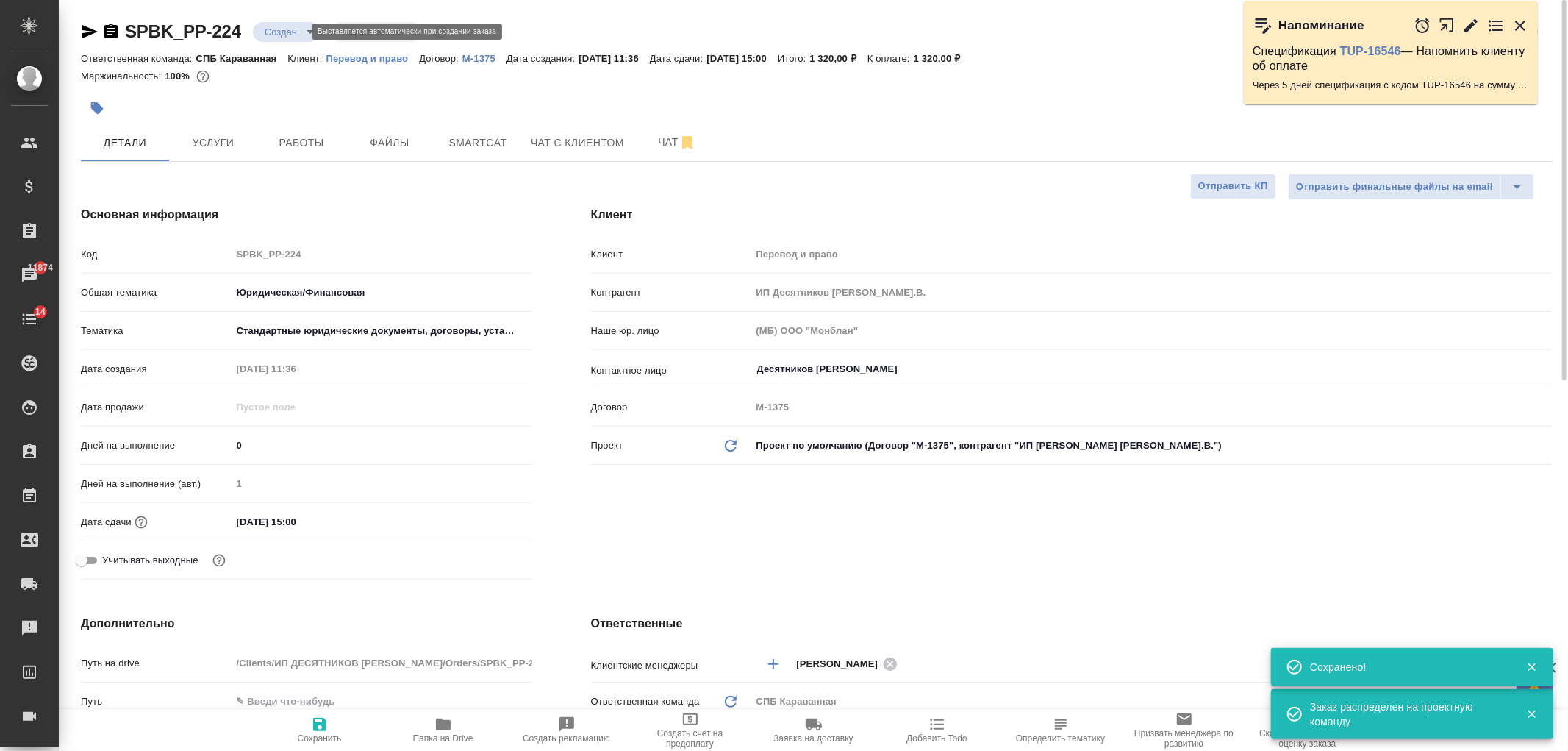
click at [289, 30] on body "🙏 .cls-1 fill:#fff; AWATERA Ivanova Arina Клиенты Спецификации Заказы 11874 Чат…" at bounding box center [784, 375] width 1568 height 751
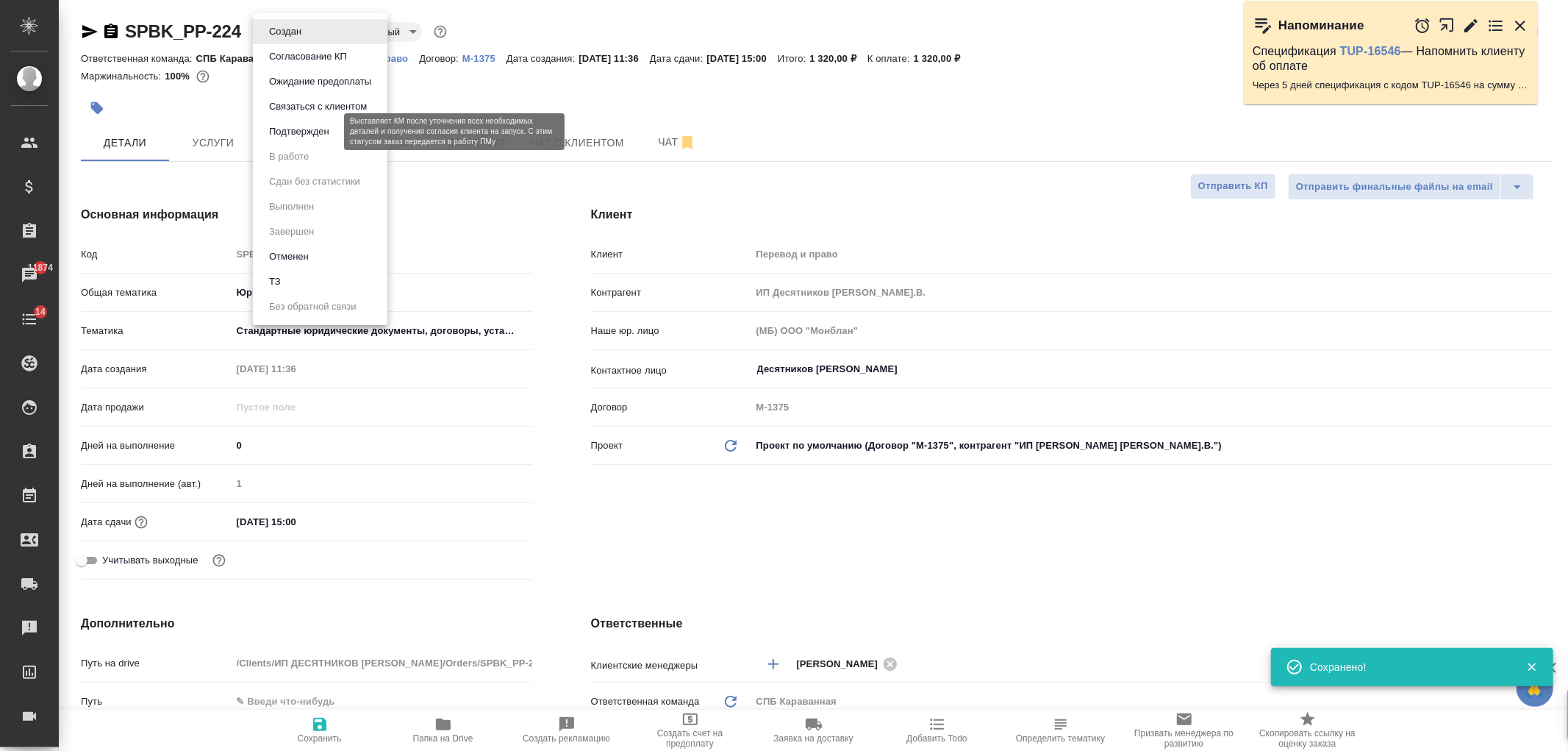
click at [329, 129] on button "Подтвержден" at bounding box center [298, 131] width 69 height 16
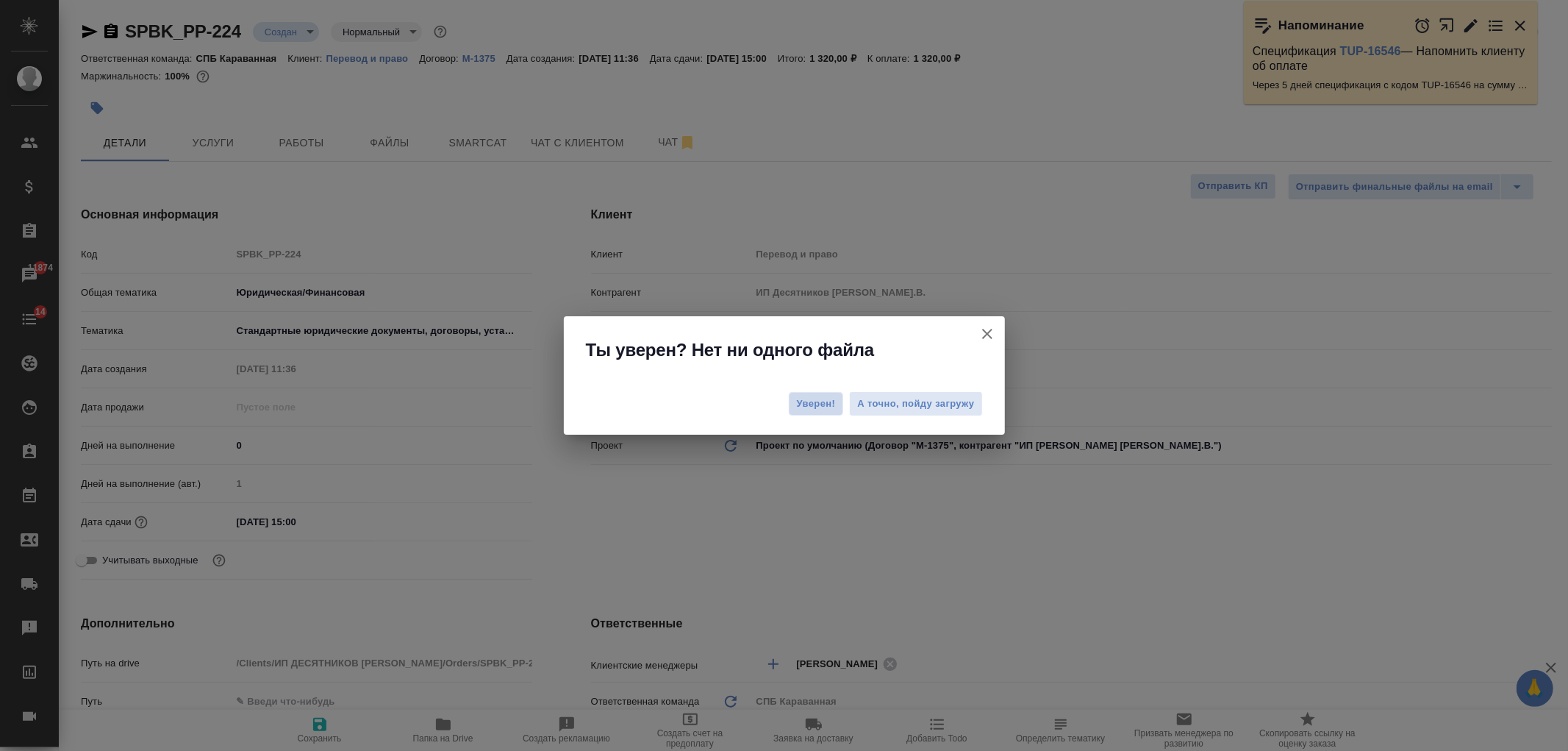
click at [813, 405] on span "Уверен!" at bounding box center [815, 403] width 39 height 15
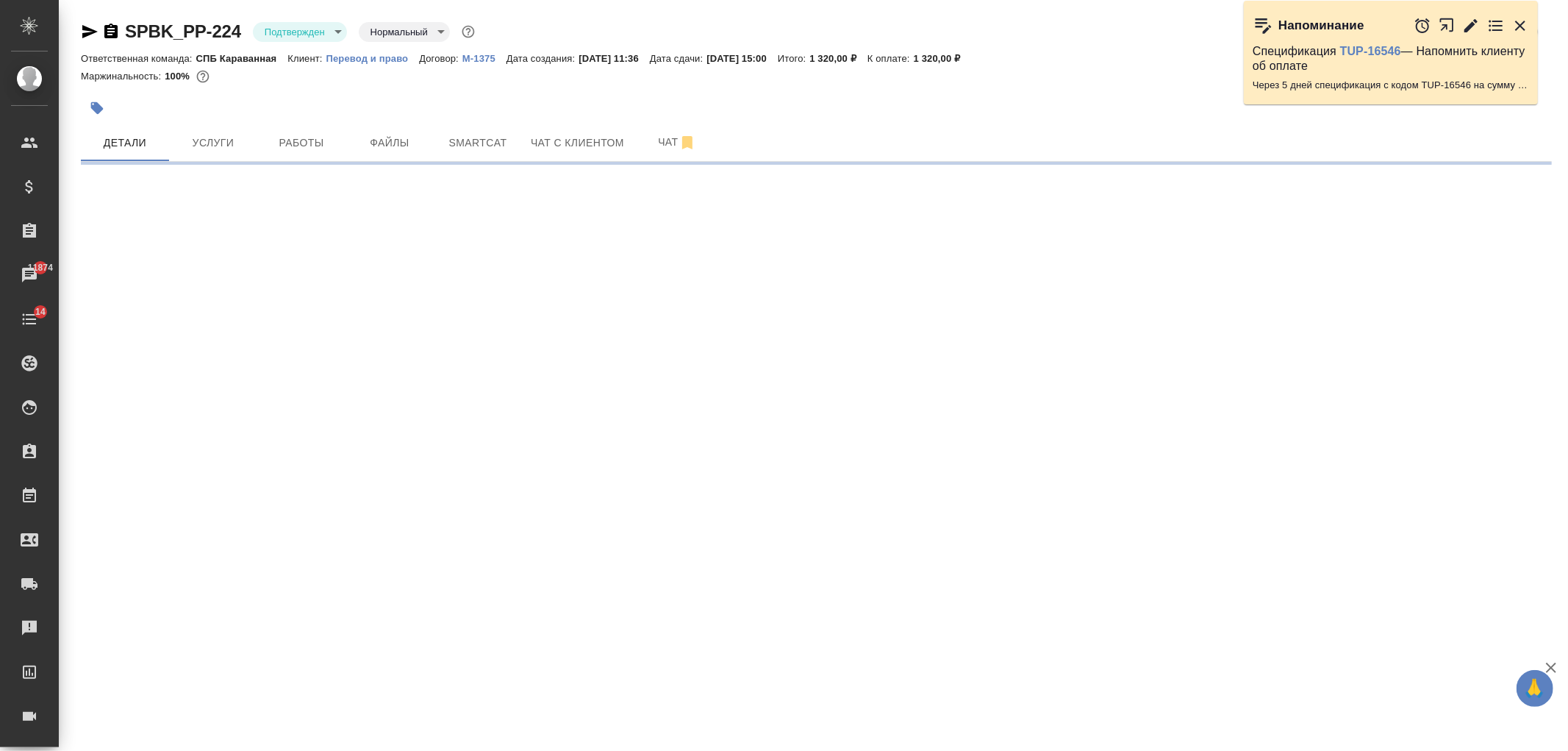
select select "RU"
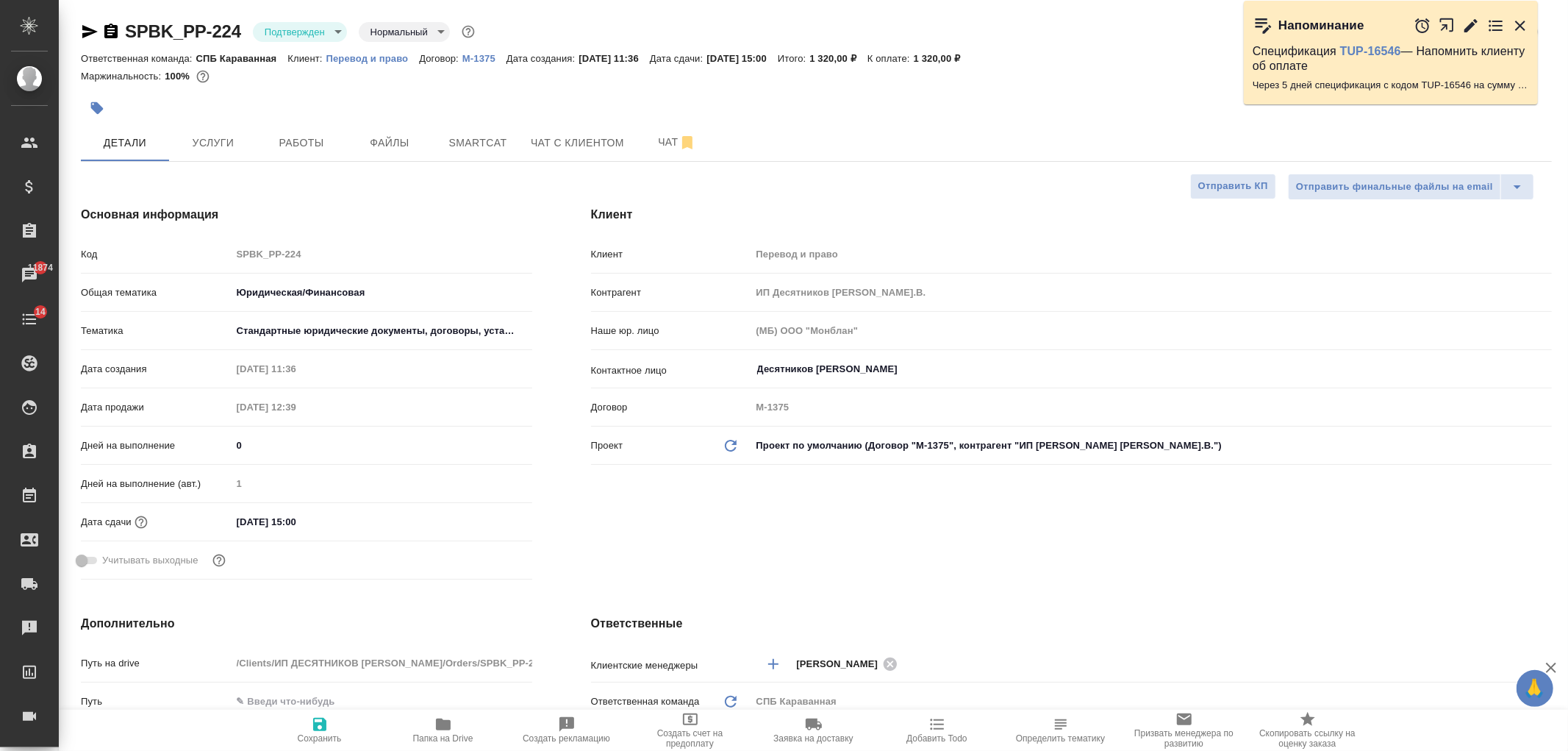
type textarea "x"
click at [889, 576] on div "Клиент Клиент Перевод и право Контрагент ИП Десятников А.В. Наше юр. лицо (МБ) …" at bounding box center [1071, 395] width 1020 height 438
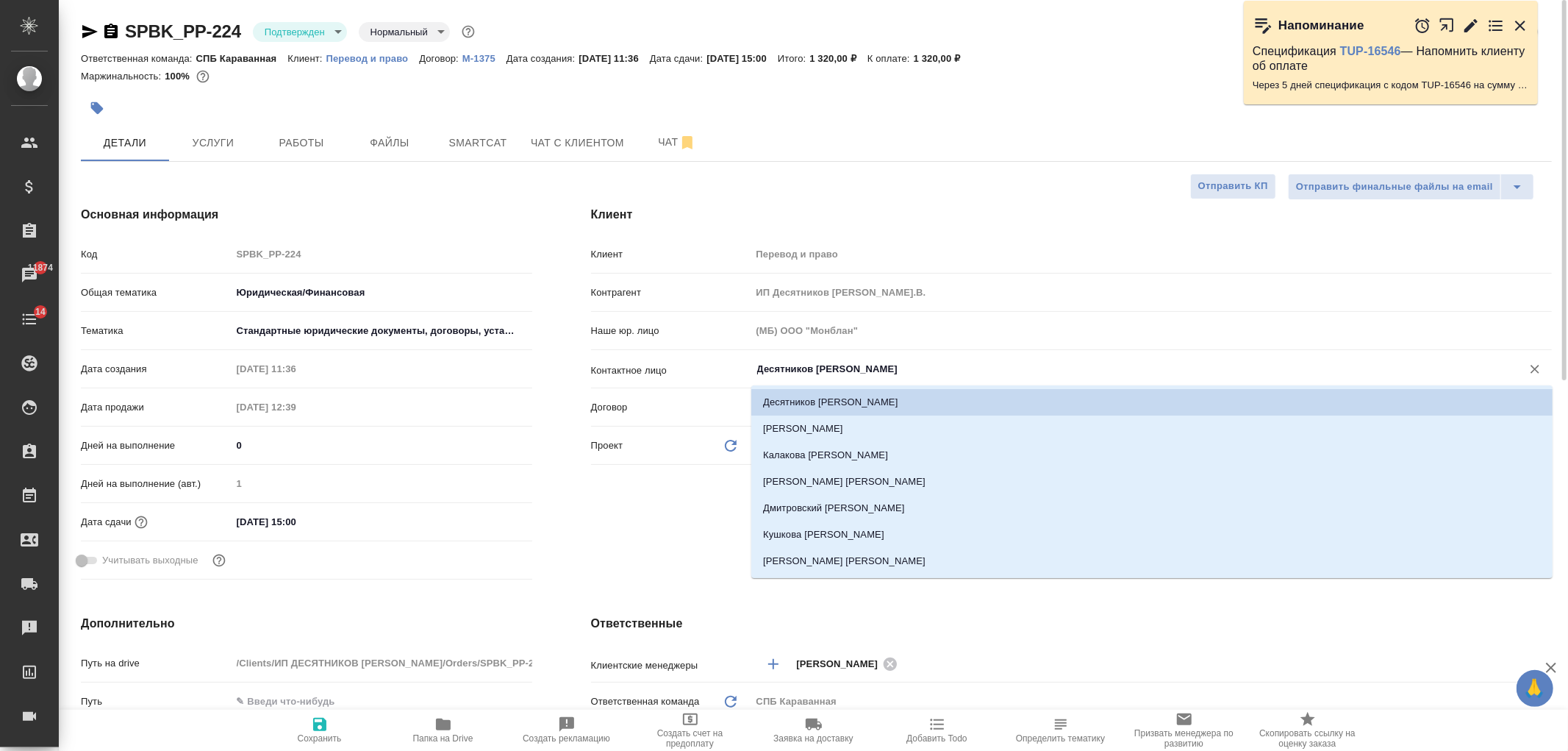
click at [843, 376] on input "Десятников Андрей Васильевич" at bounding box center [1127, 368] width 742 height 18
click at [865, 557] on li "[PERSON_NAME] [PERSON_NAME]" at bounding box center [1151, 561] width 801 height 27
type input "Пономарёва Ольга"
type textarea "x"
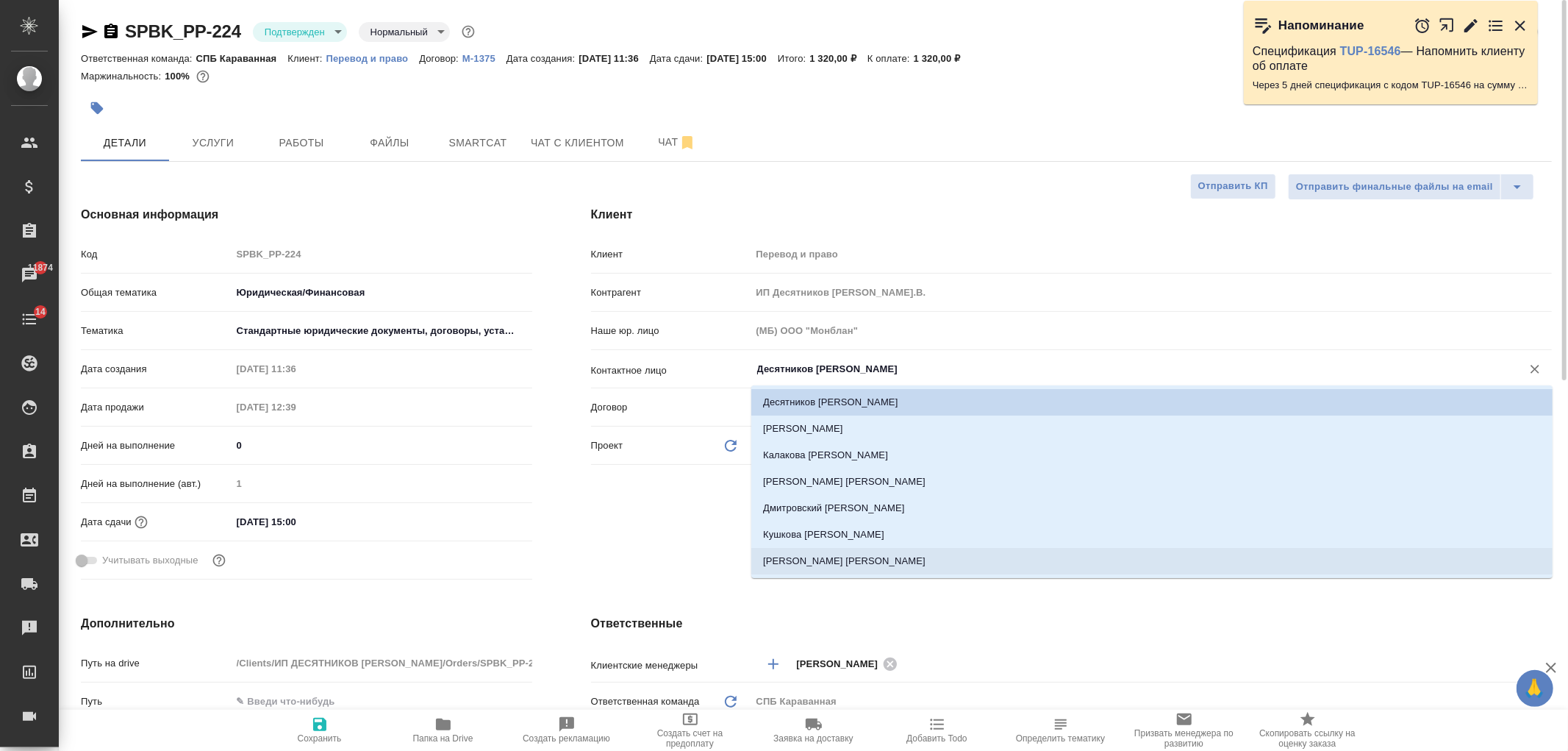
type textarea "x"
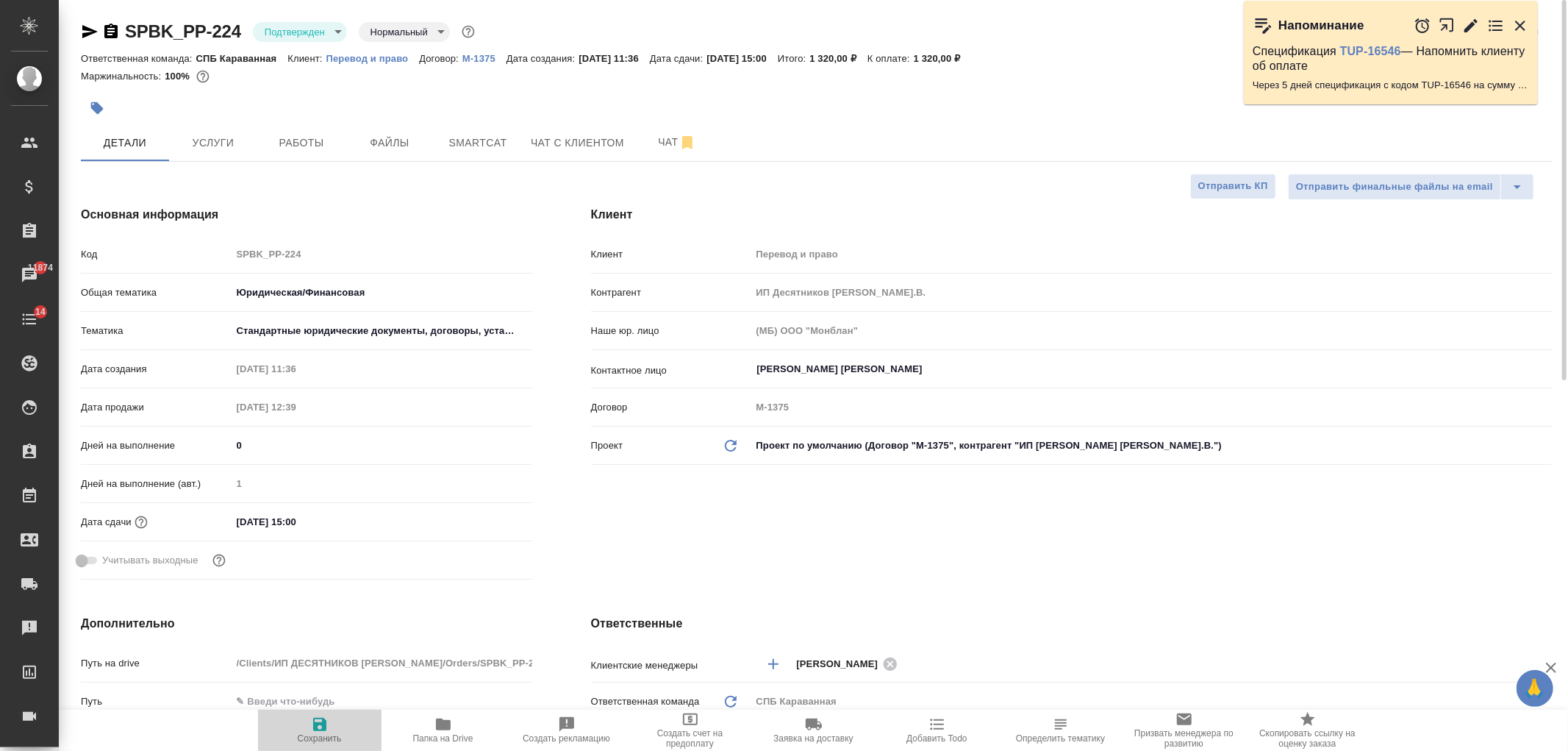
click at [339, 724] on span "Сохранить" at bounding box center [320, 728] width 106 height 27
type textarea "x"
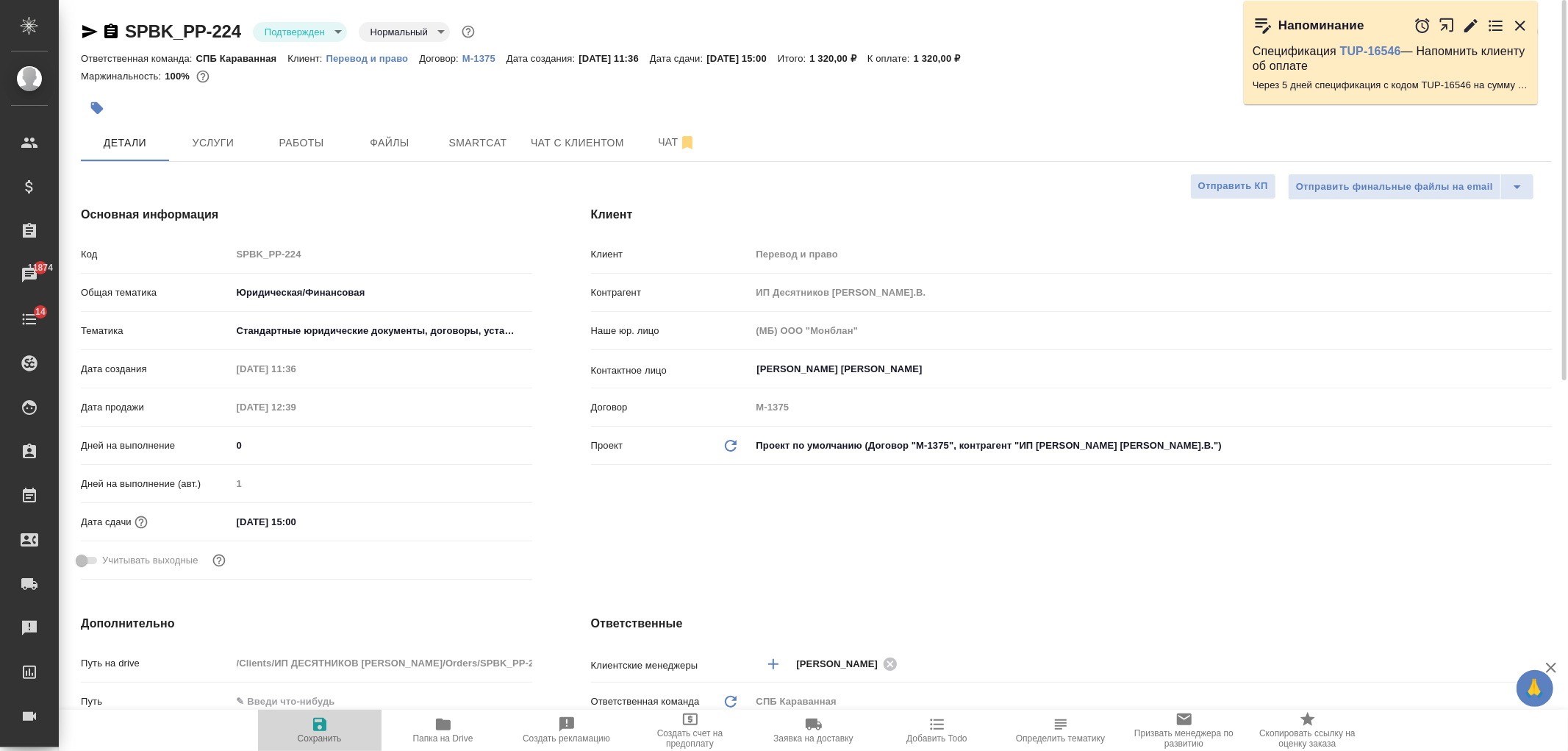
type textarea "x"
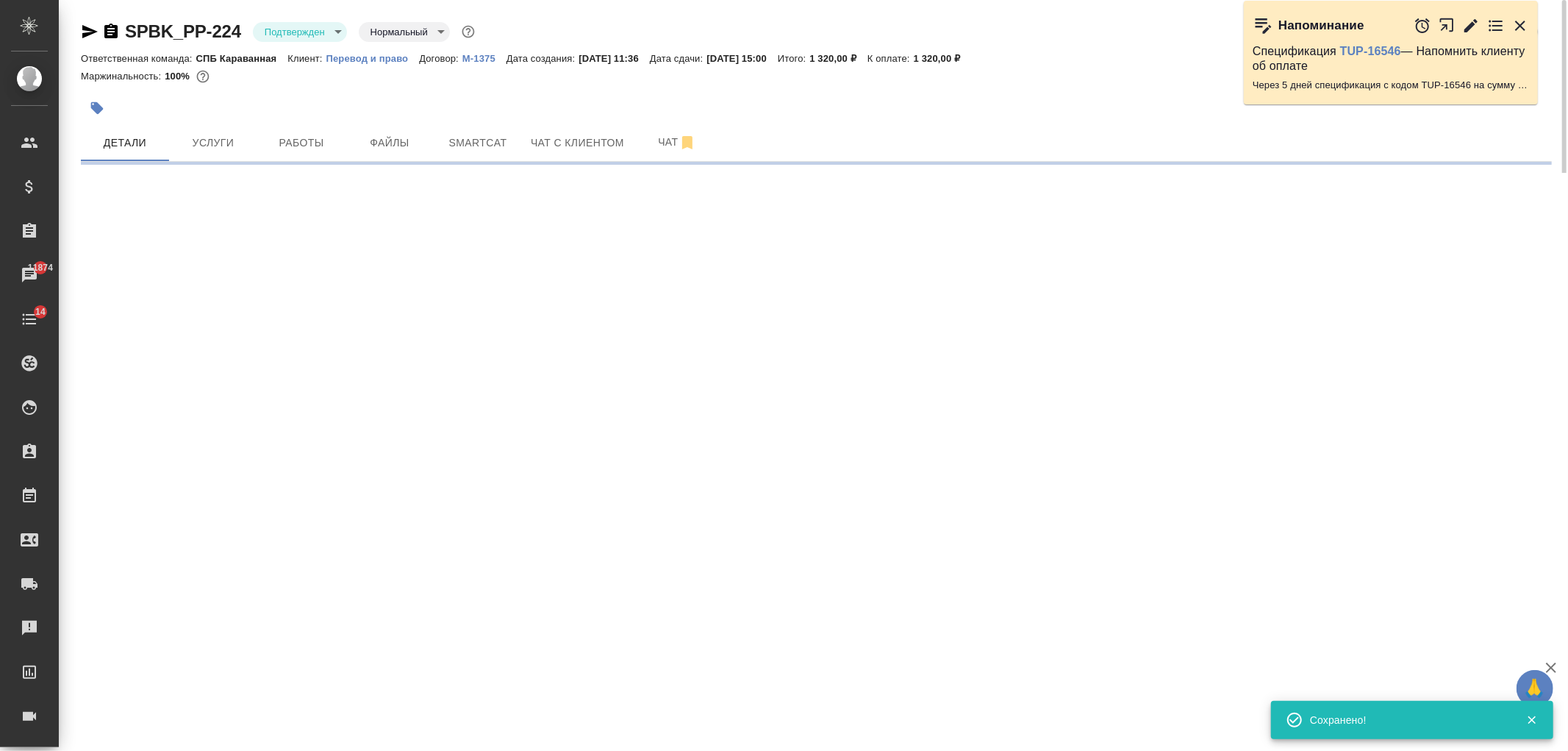
type input "holyTrinity"
select select "RU"
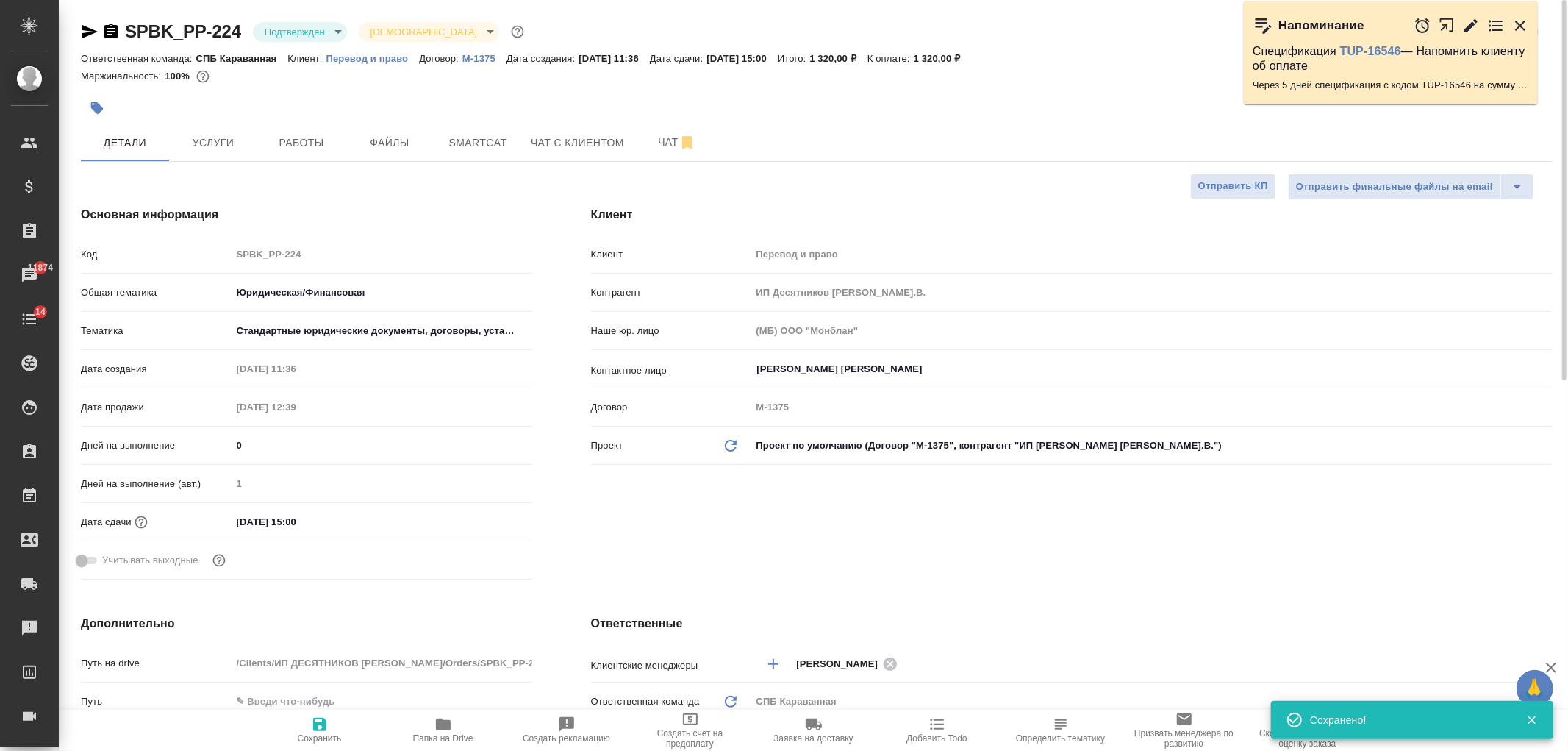
type textarea "x"
click at [989, 527] on div "Клиент Клиент Перевод и право Контрагент ИП Десятников А.В. Наше юр. лицо (МБ) …" at bounding box center [1071, 395] width 1020 height 438
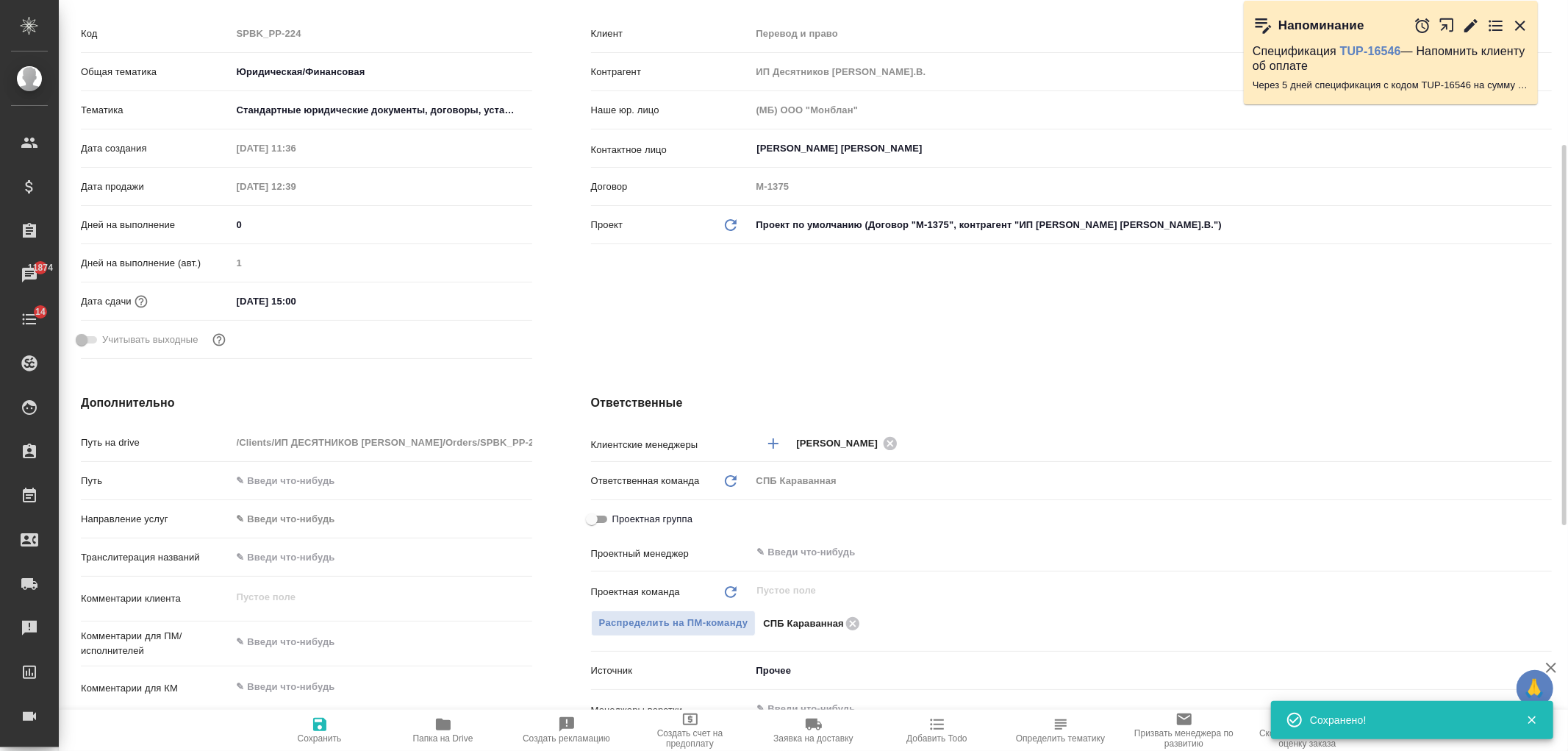
scroll to position [309, 0]
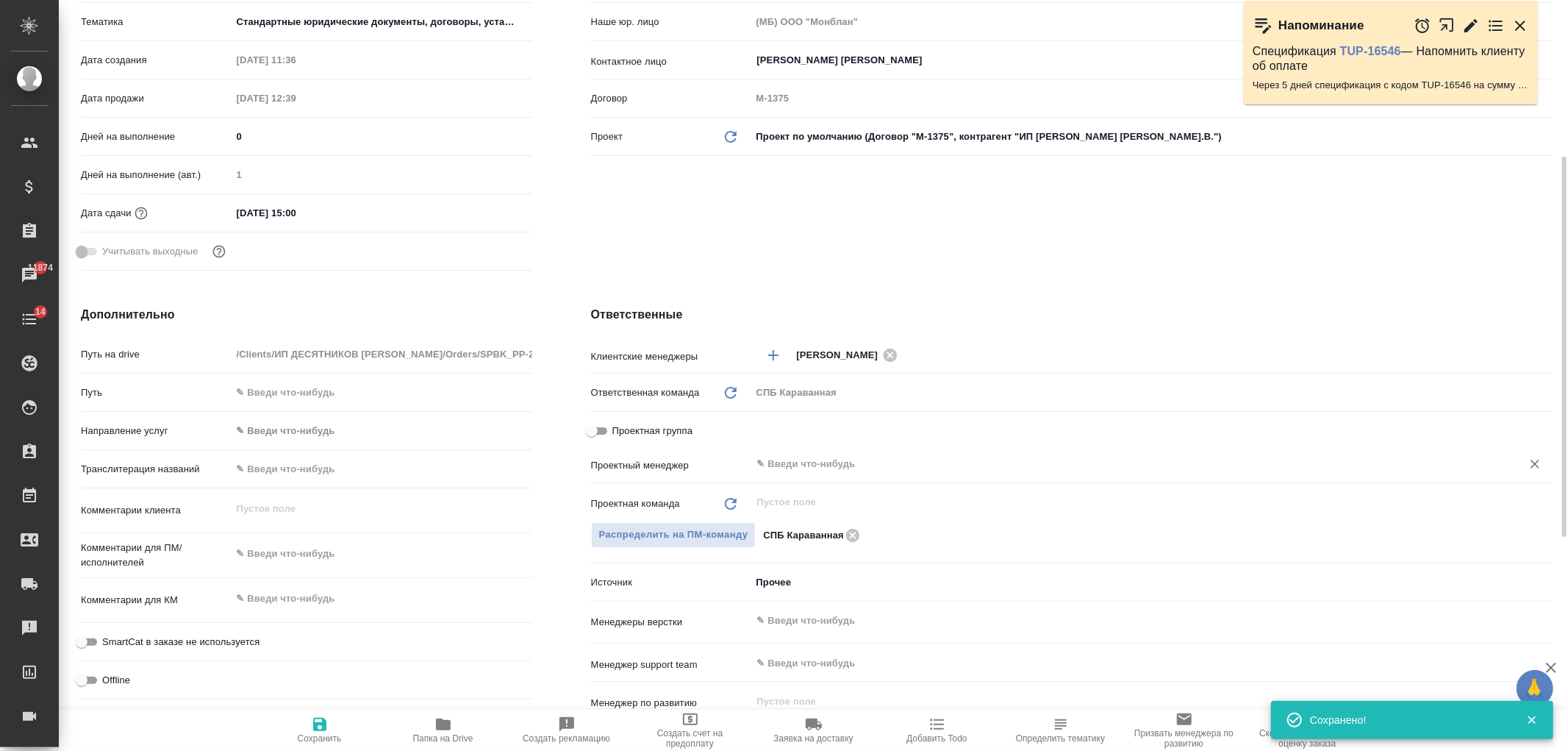
click at [854, 474] on div "​" at bounding box center [1150, 464] width 800 height 27
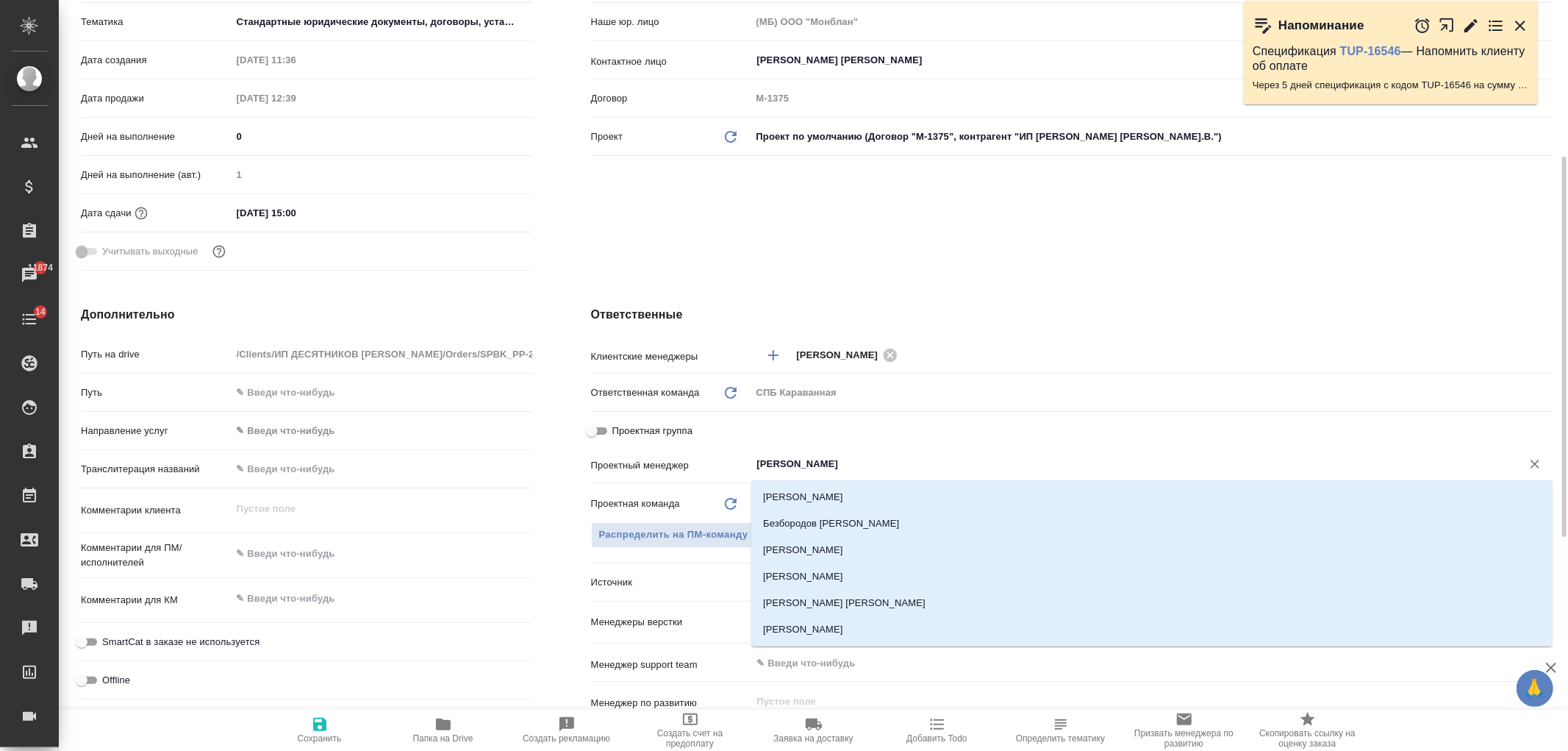
type input "Ивано"
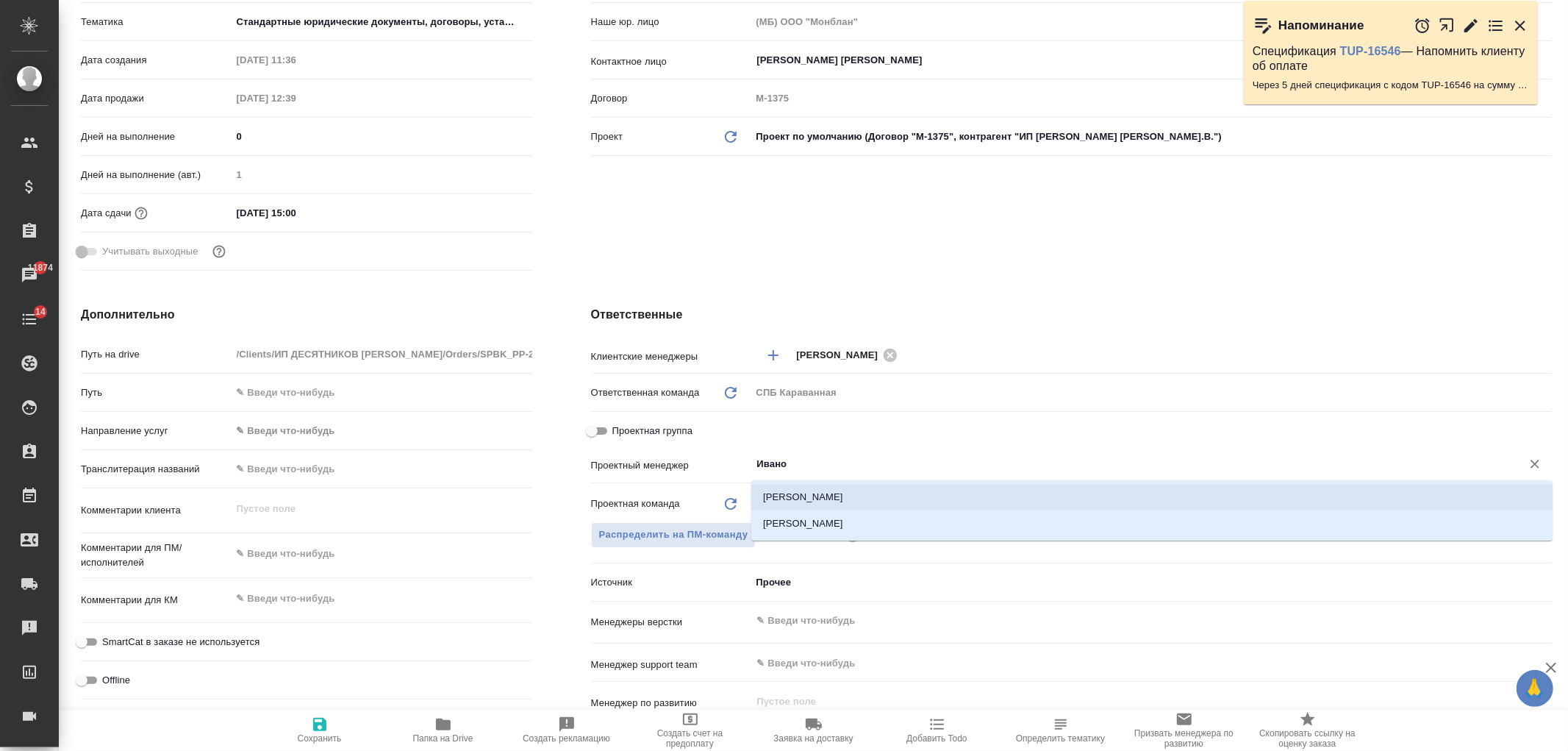
click at [843, 501] on li "[PERSON_NAME]" at bounding box center [1151, 497] width 801 height 27
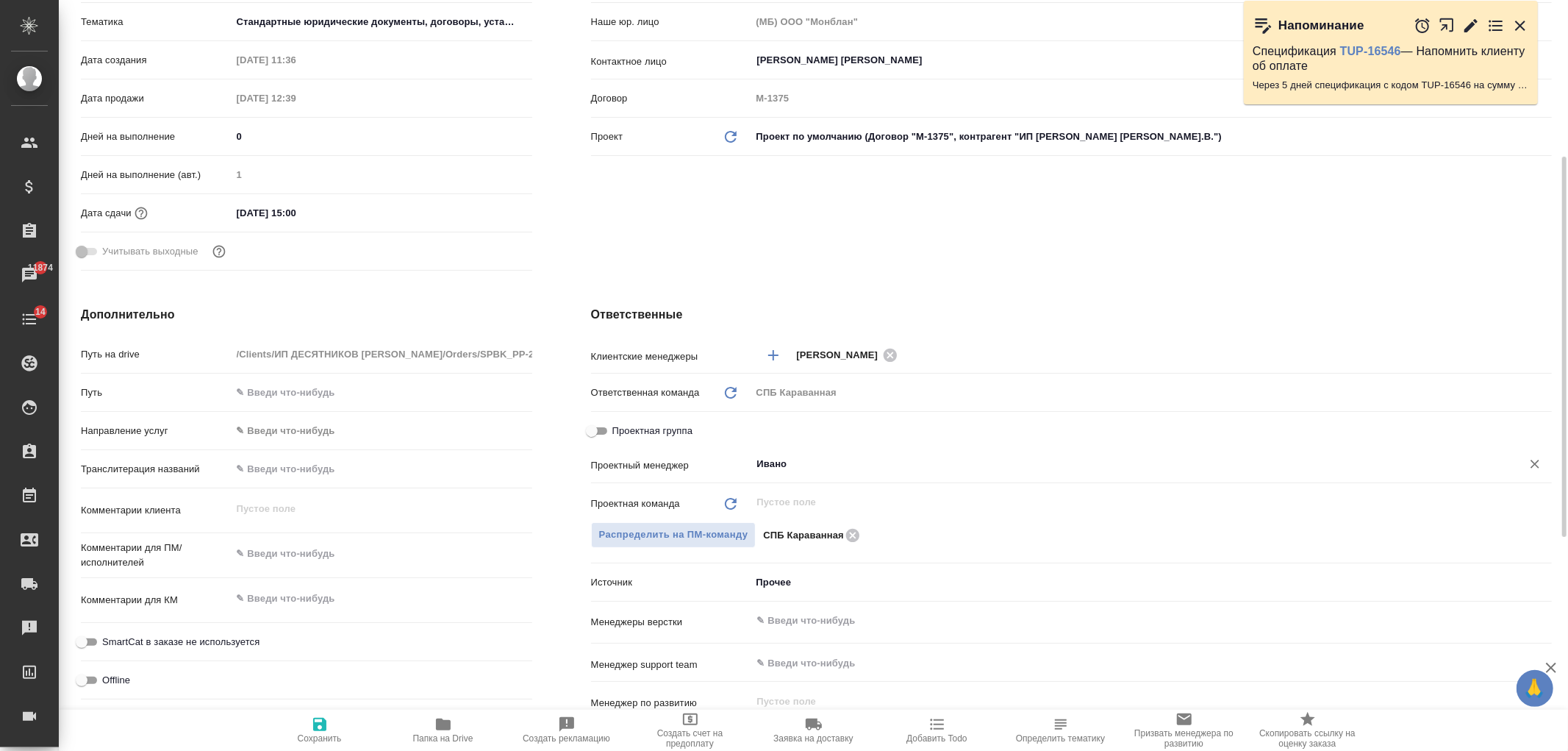
type textarea "x"
type input "[PERSON_NAME]"
click at [344, 729] on span "Сохранить" at bounding box center [320, 728] width 106 height 27
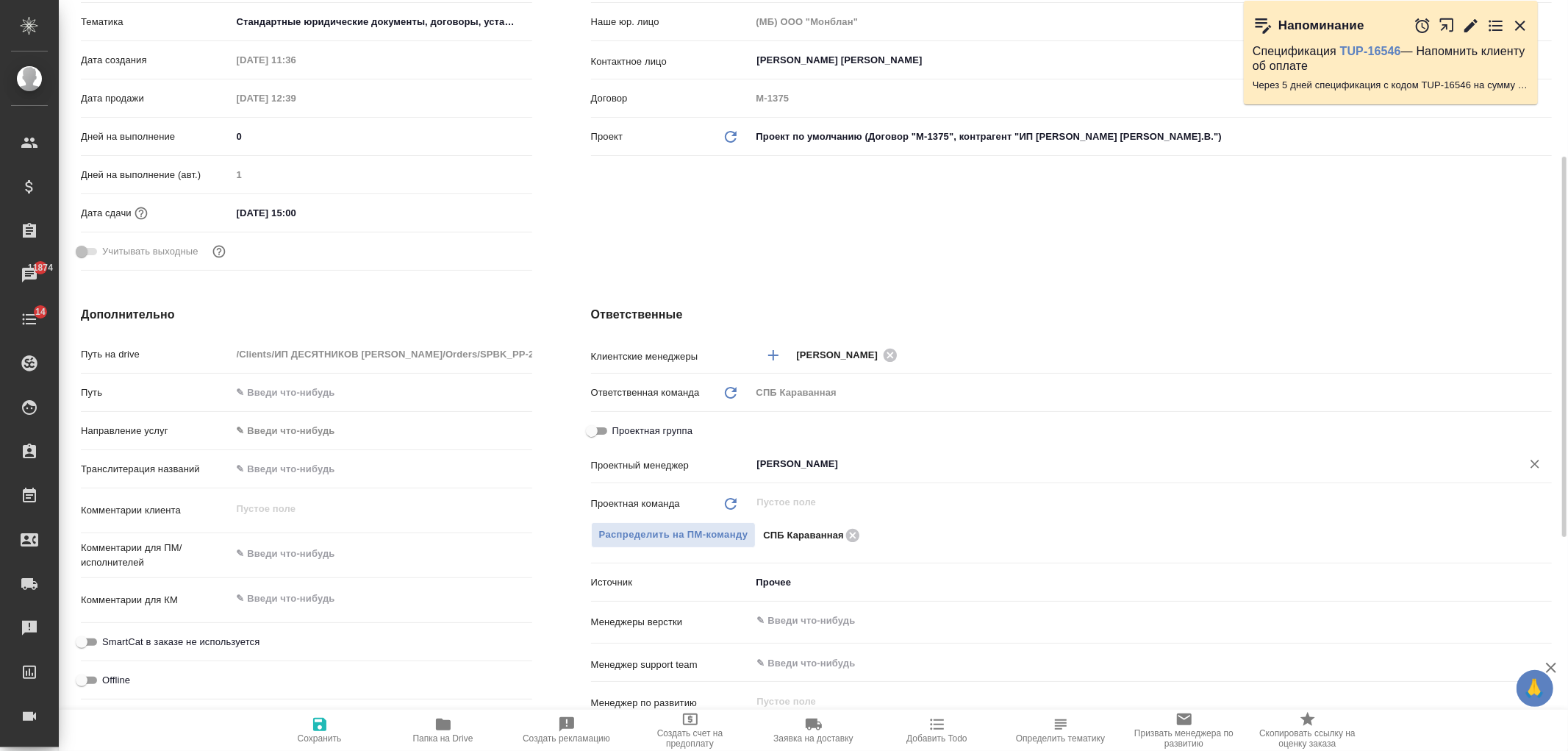
type textarea "x"
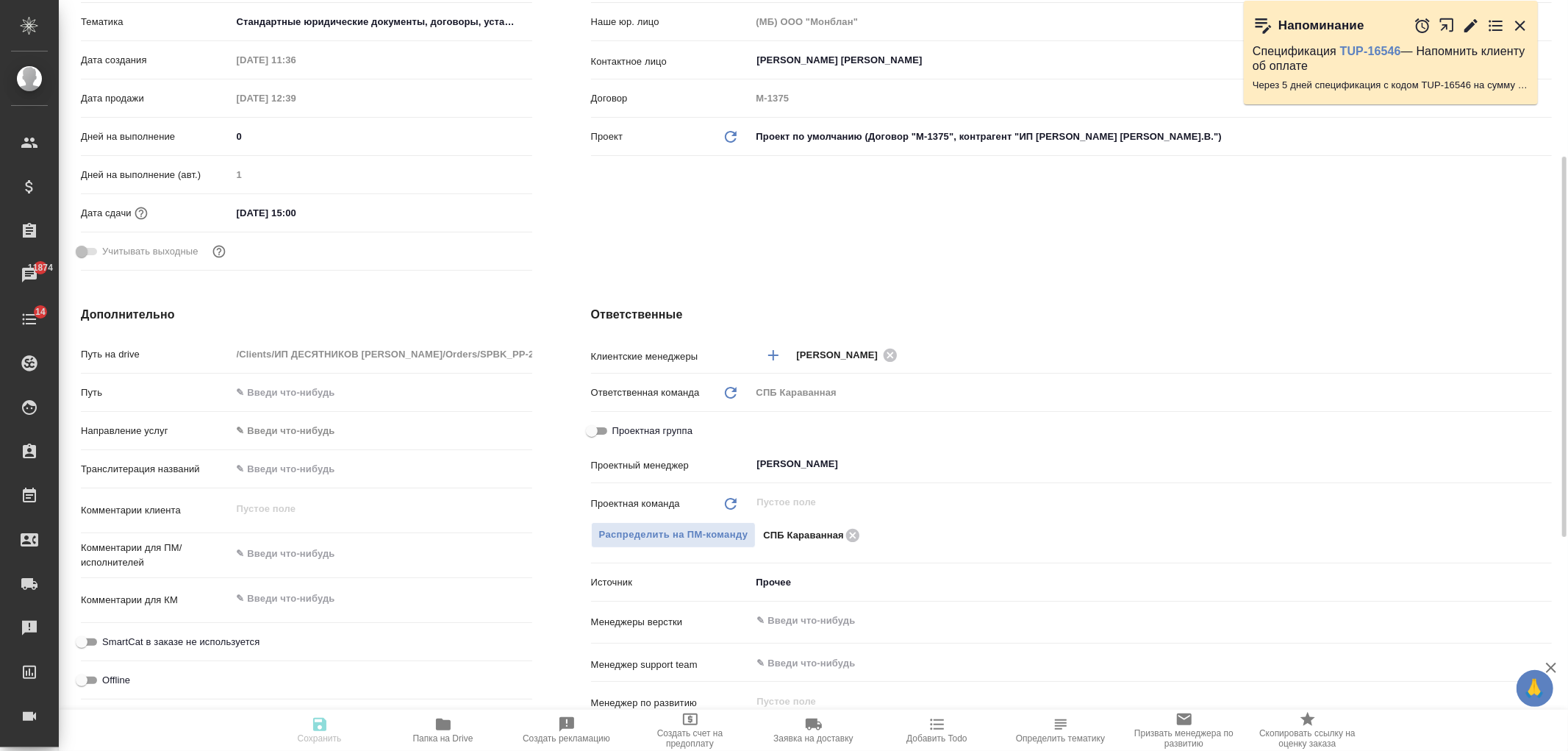
type textarea "x"
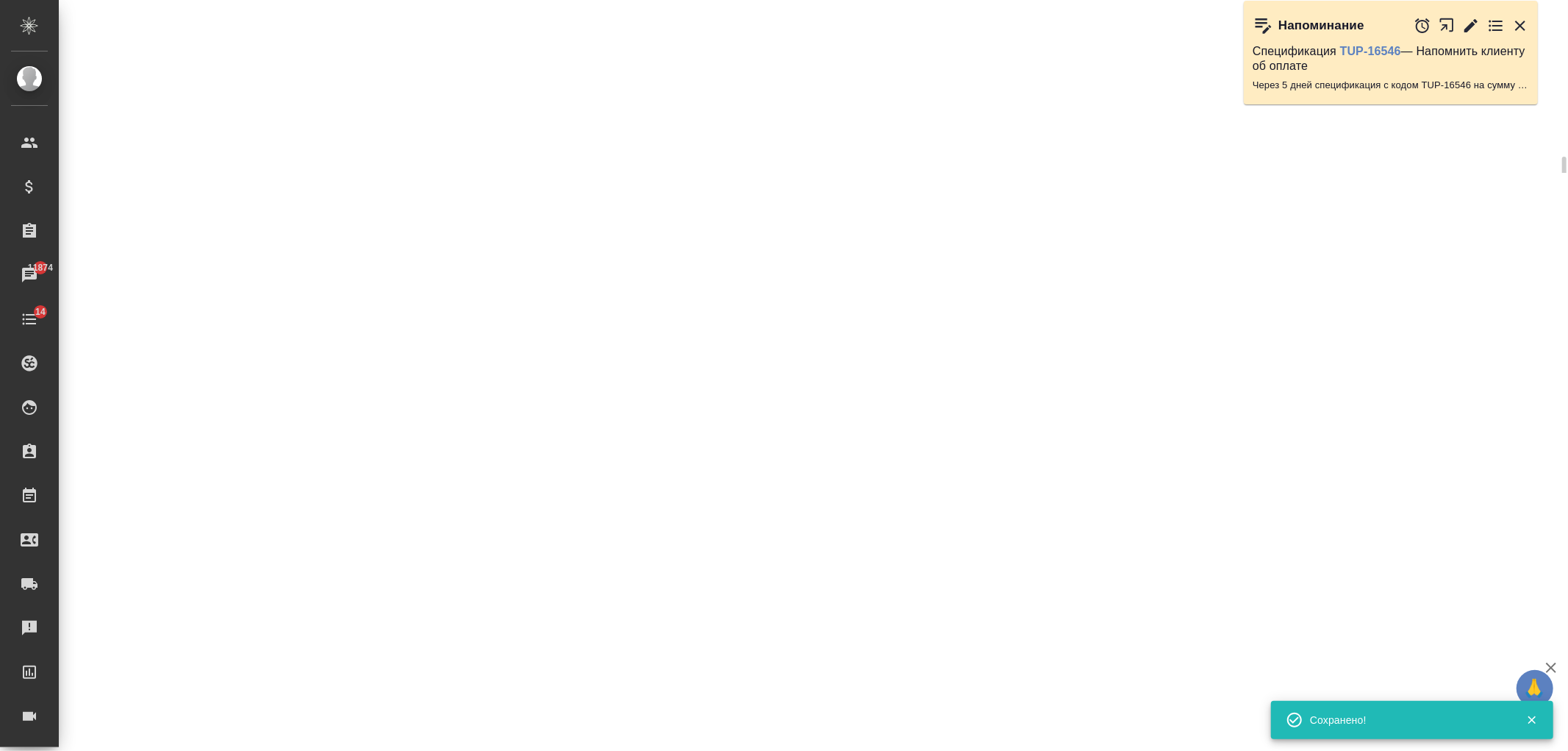
select select "RU"
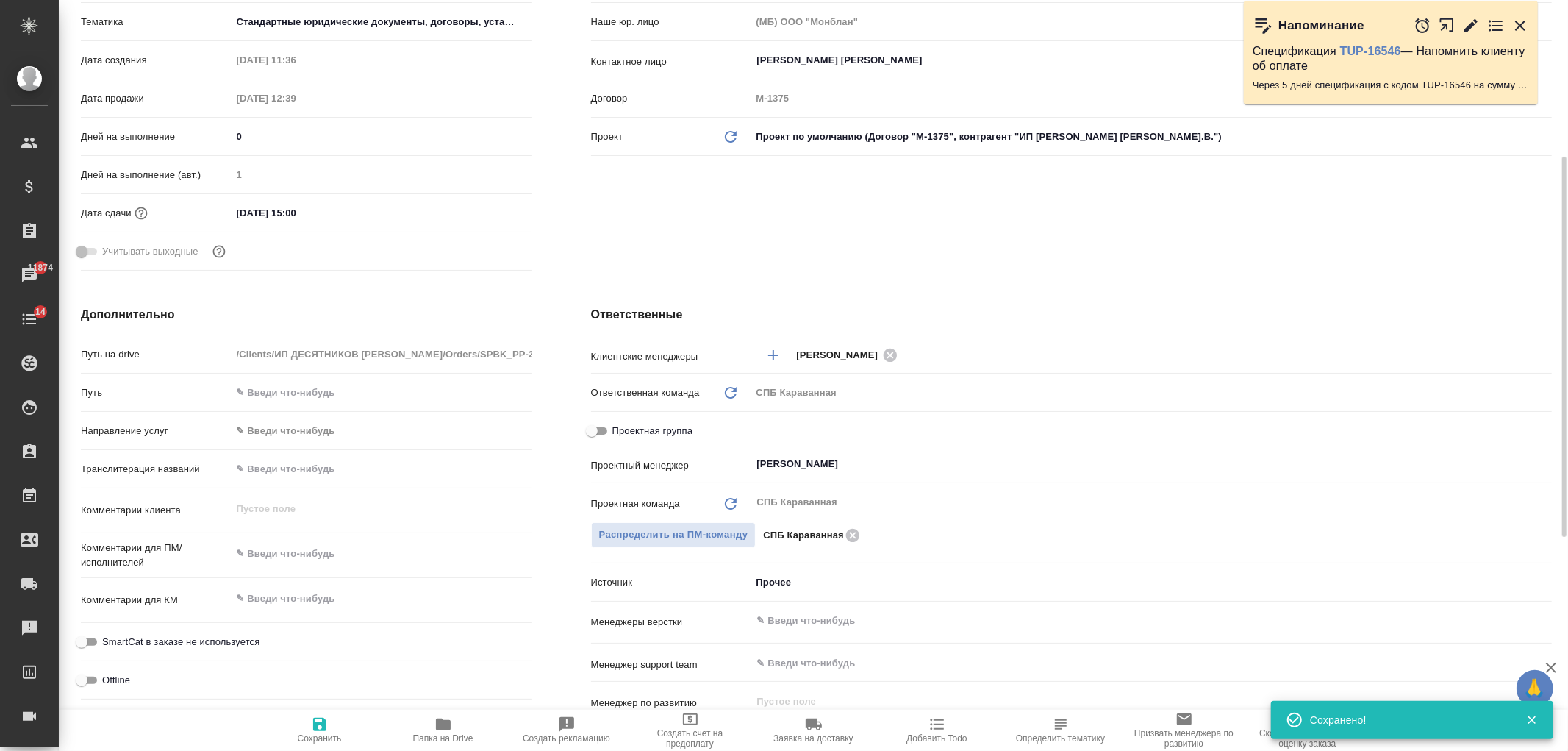
type textarea "x"
click at [912, 253] on div "Клиент Клиент Перевод и право Контрагент ИП Десятников А.В. Наше юр. лицо (МБ) …" at bounding box center [1071, 86] width 1020 height 438
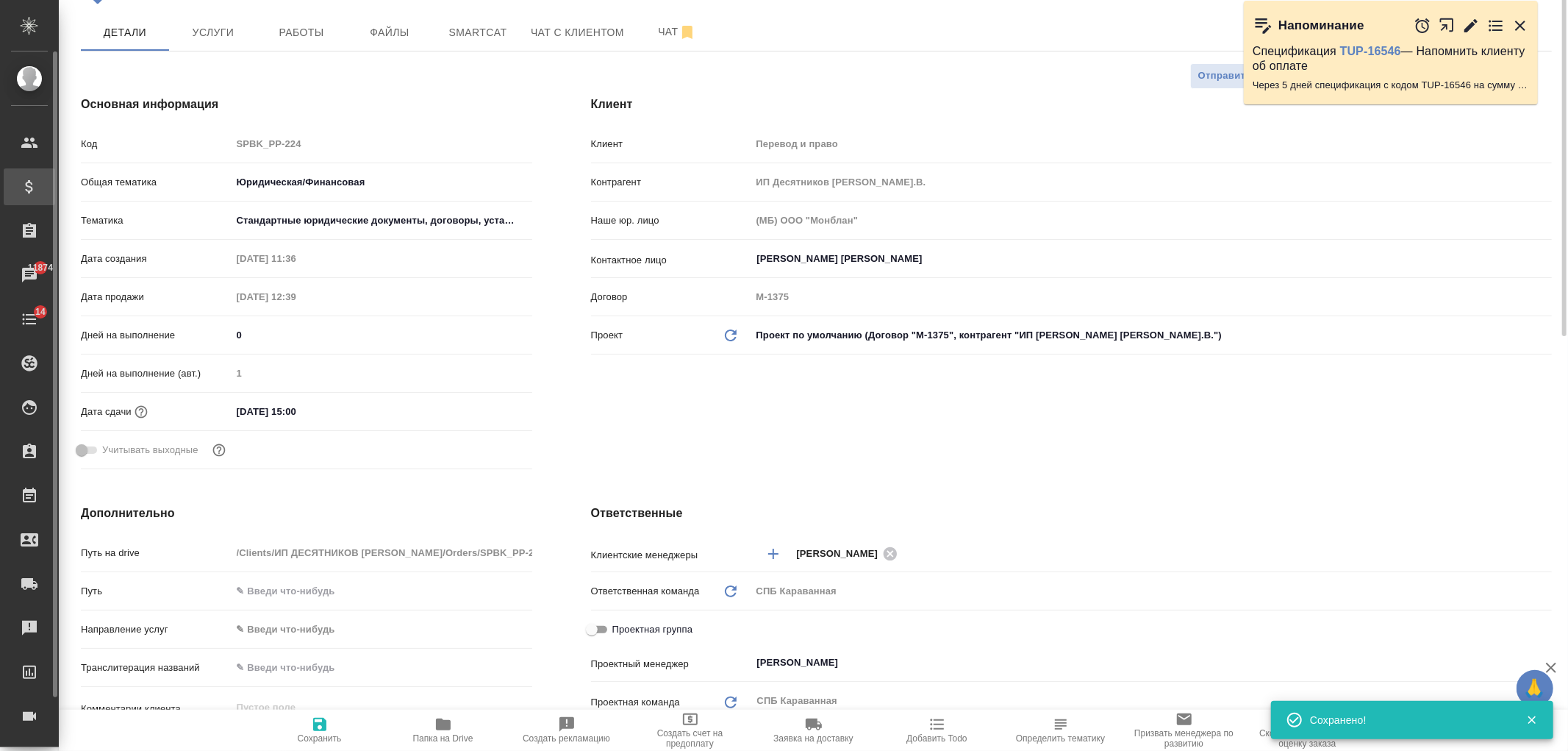
scroll to position [0, 0]
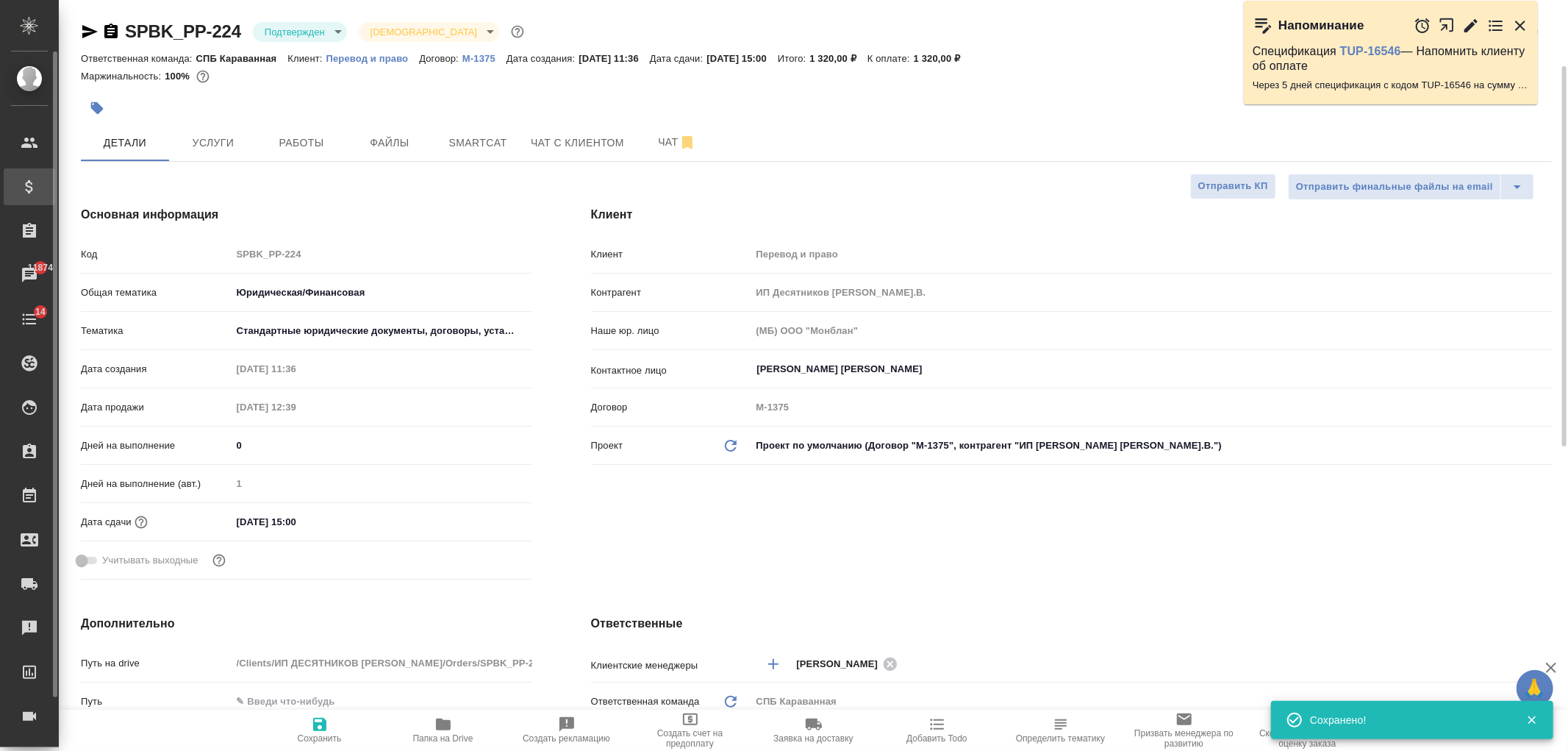
type textarea "x"
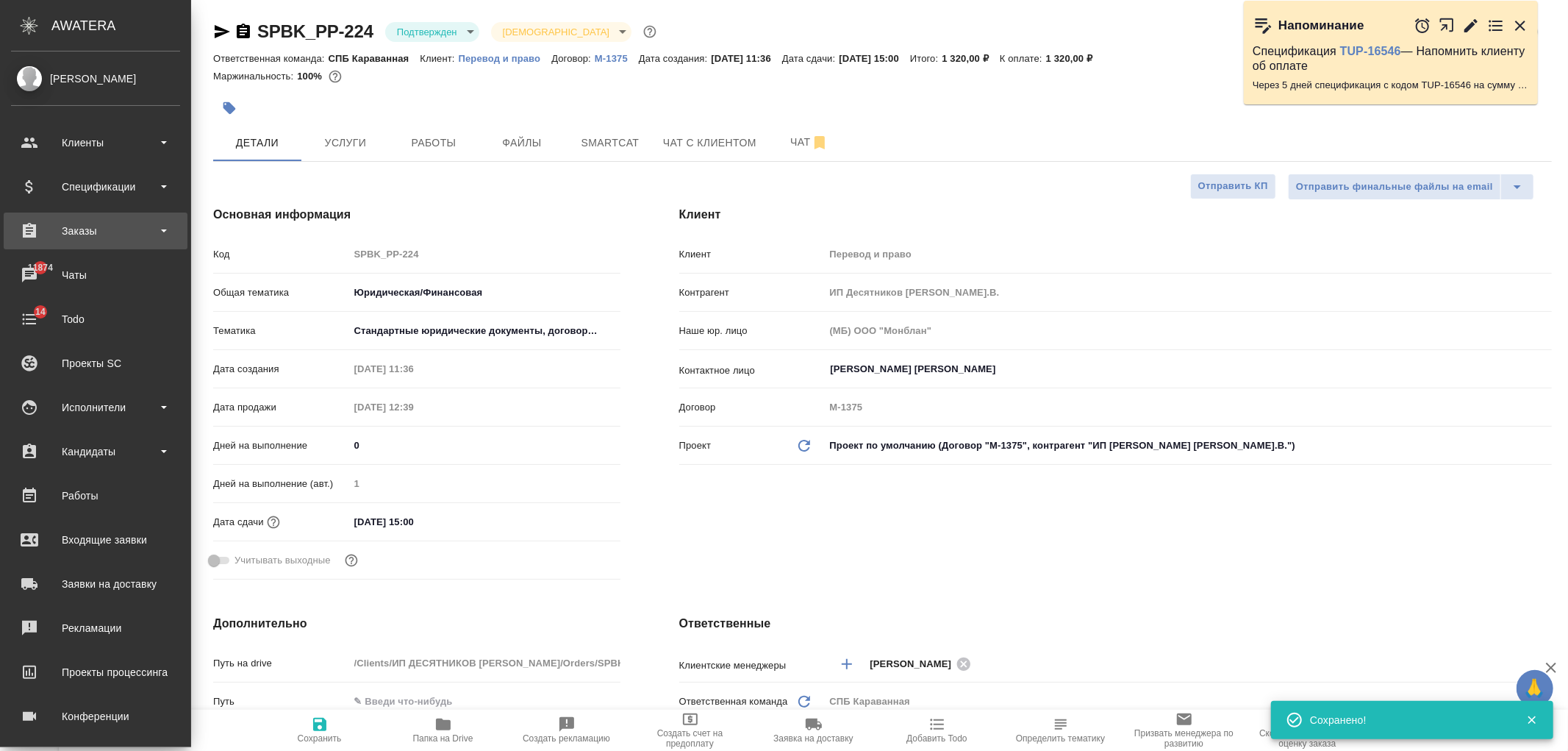
click at [150, 231] on div "Заказы" at bounding box center [96, 230] width 169 height 22
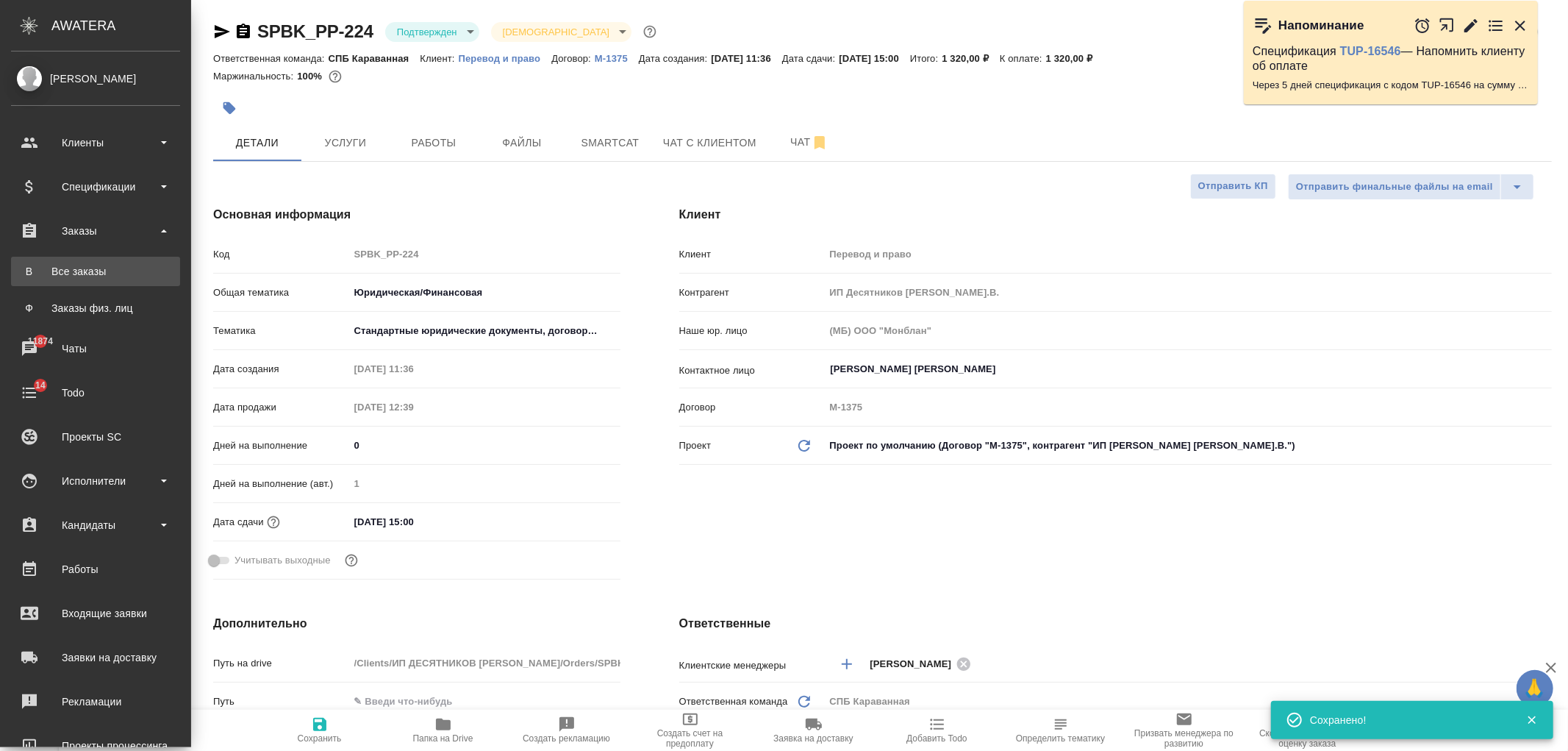
type textarea "x"
click at [140, 270] on div "Все заказы" at bounding box center [95, 272] width 154 height 15
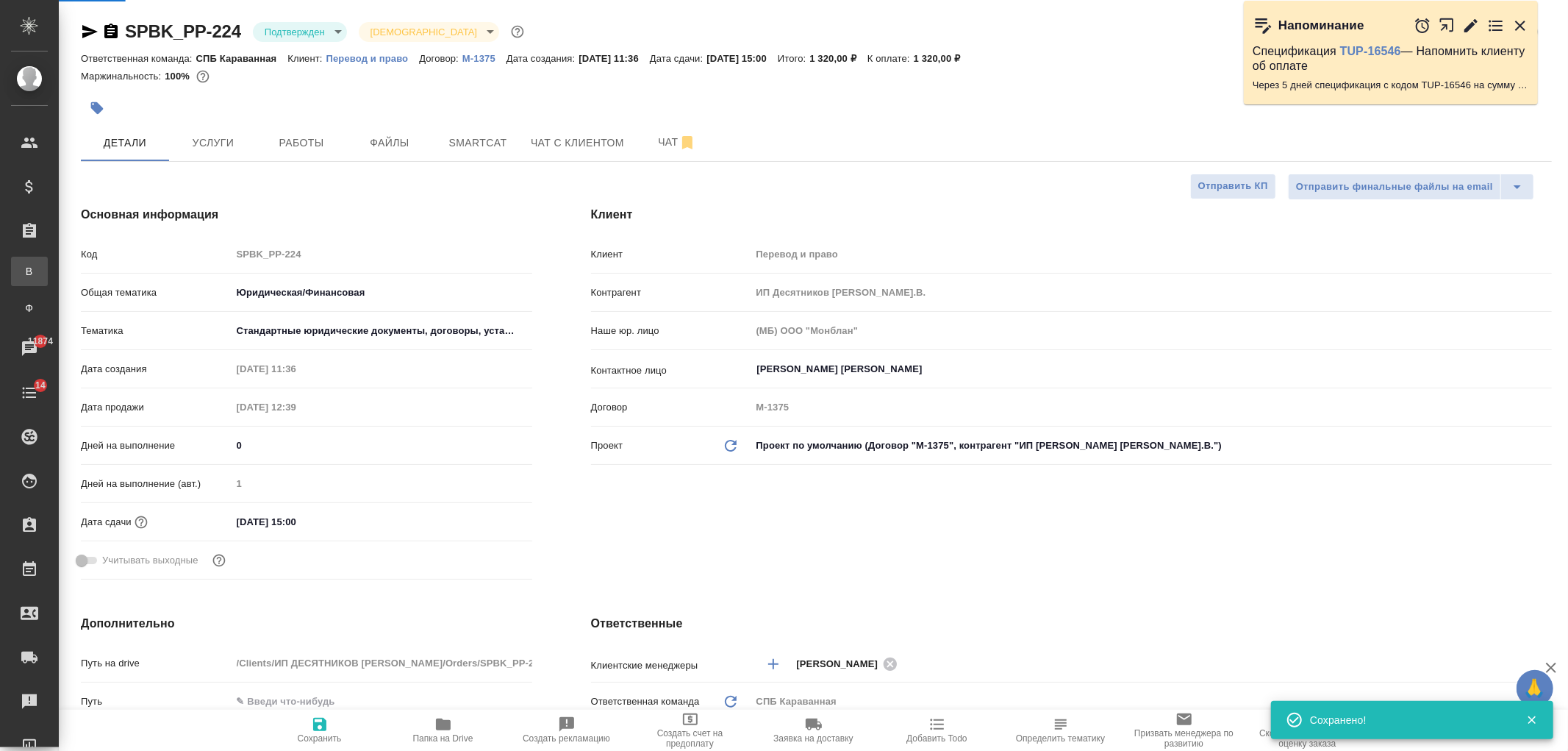
type textarea "x"
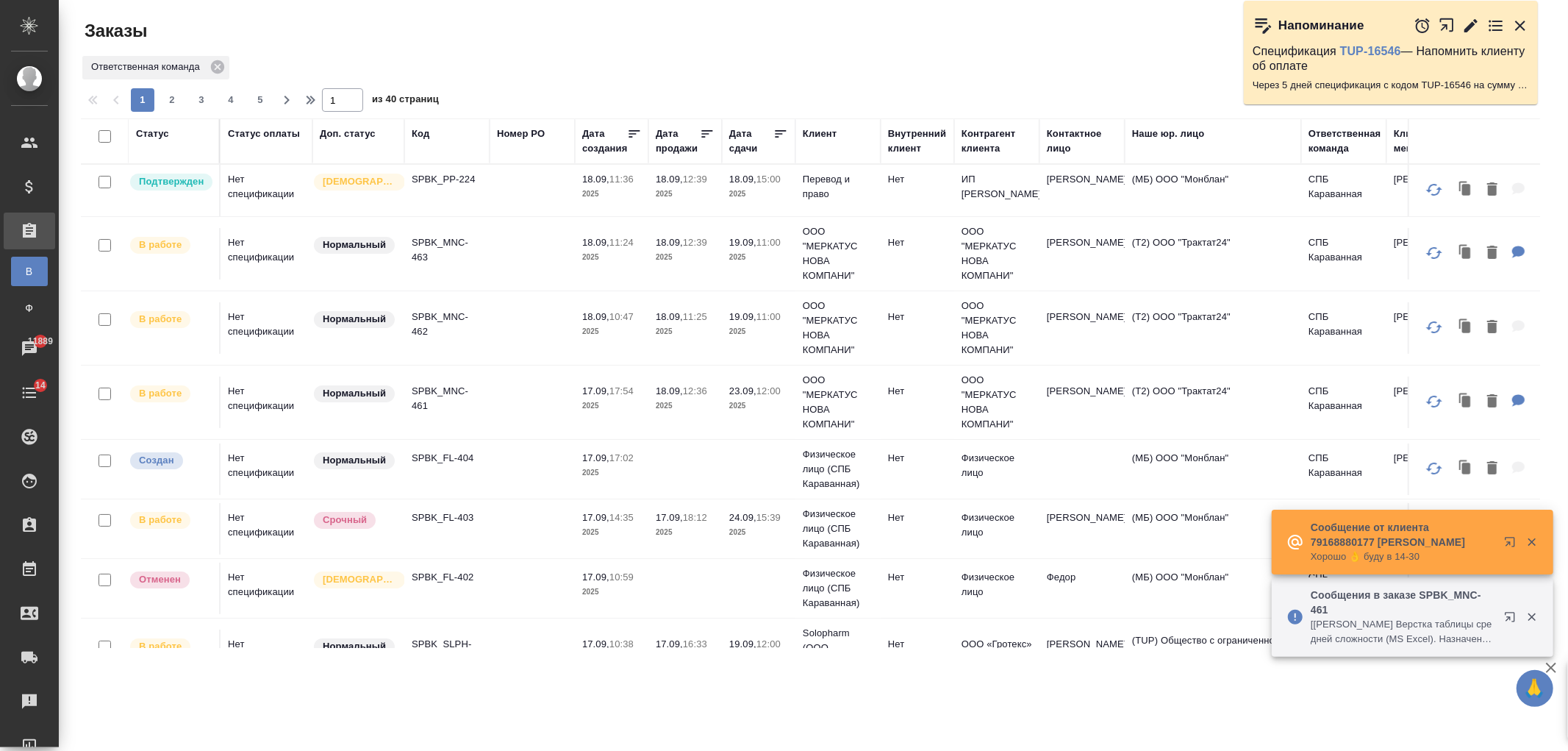
scroll to position [521, 0]
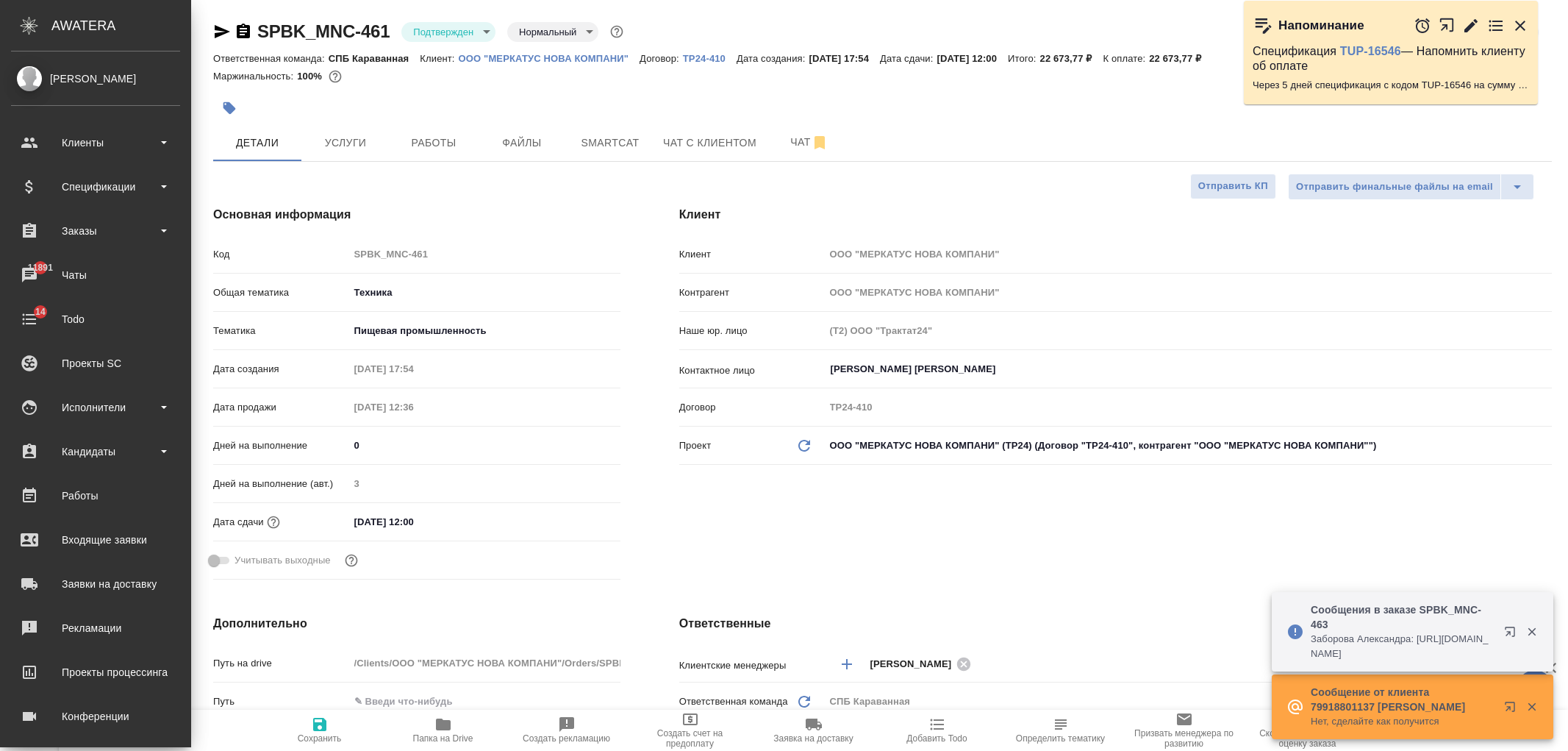
select select "RU"
click at [114, 236] on div "Заказы" at bounding box center [96, 230] width 169 height 22
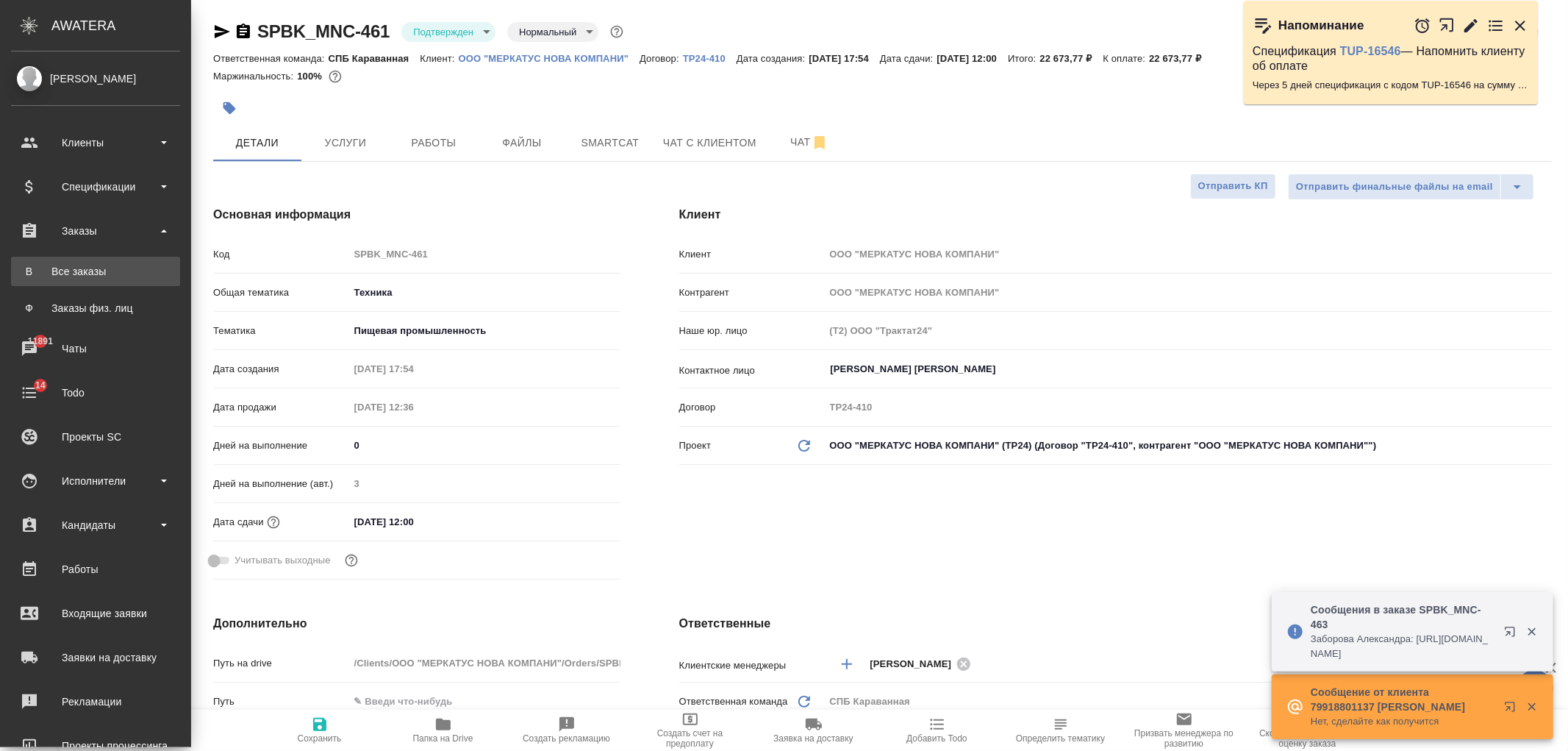
click at [122, 273] on div "Все заказы" at bounding box center [95, 272] width 154 height 15
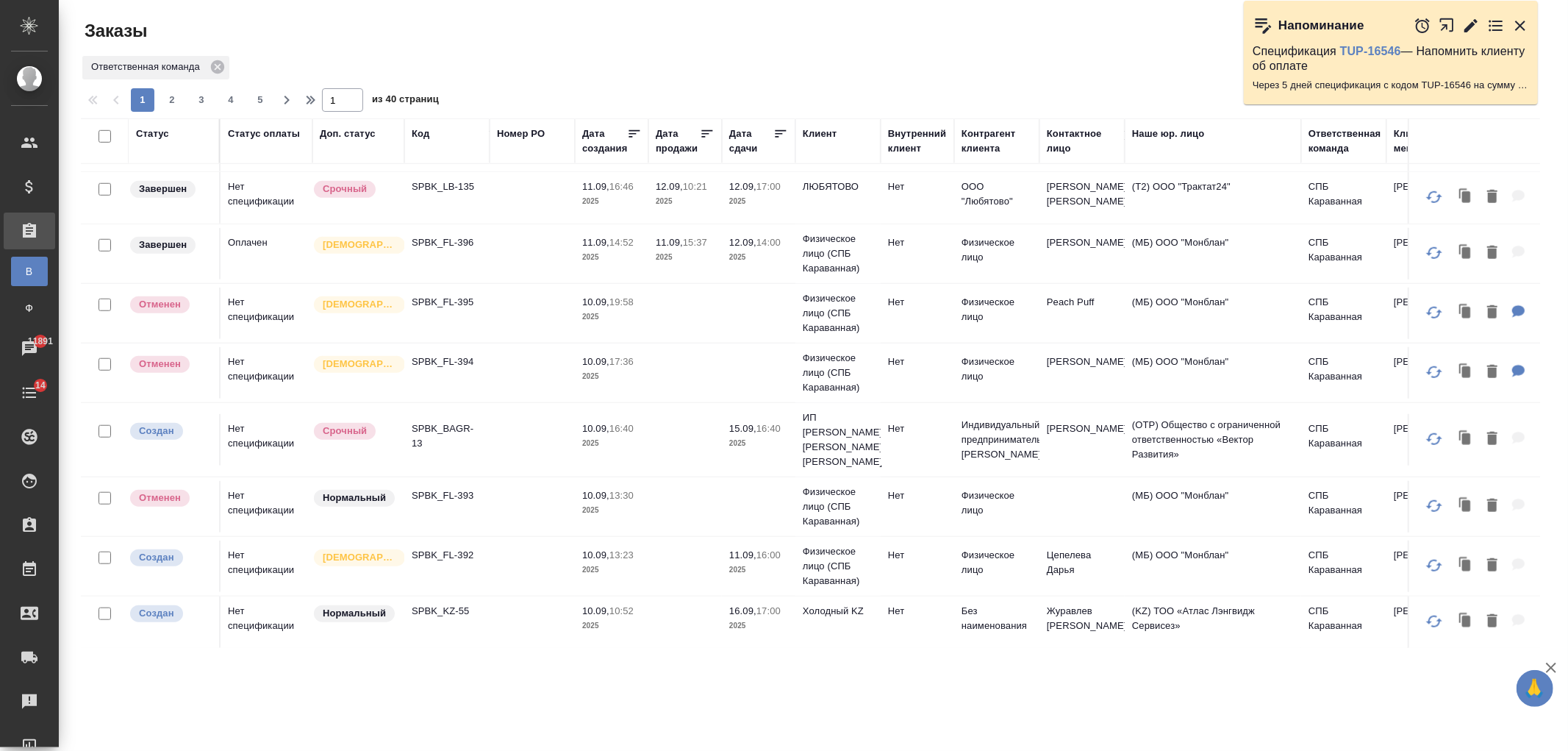
scroll to position [27, 0]
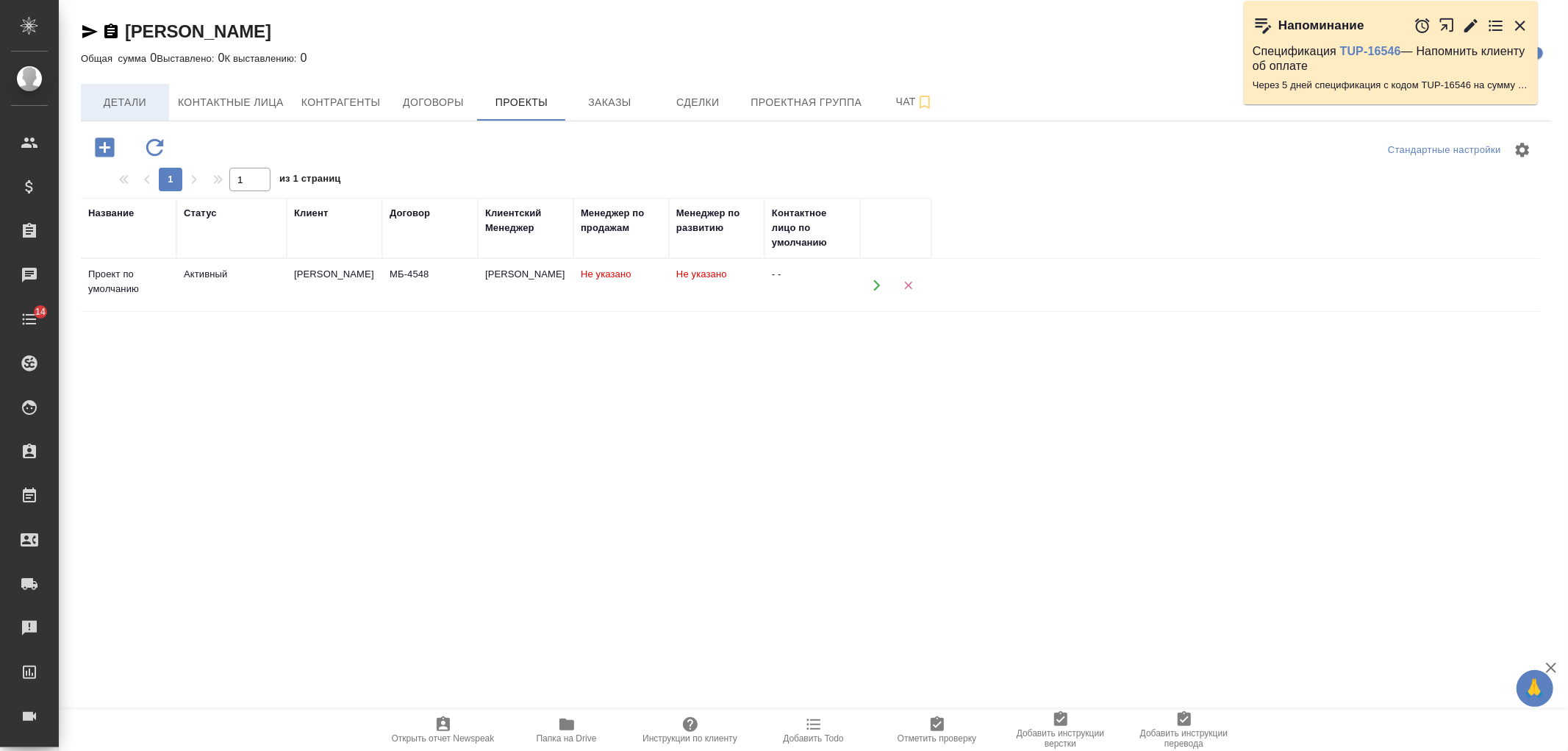
click at [126, 114] on button "Детали" at bounding box center [124, 101] width 88 height 37
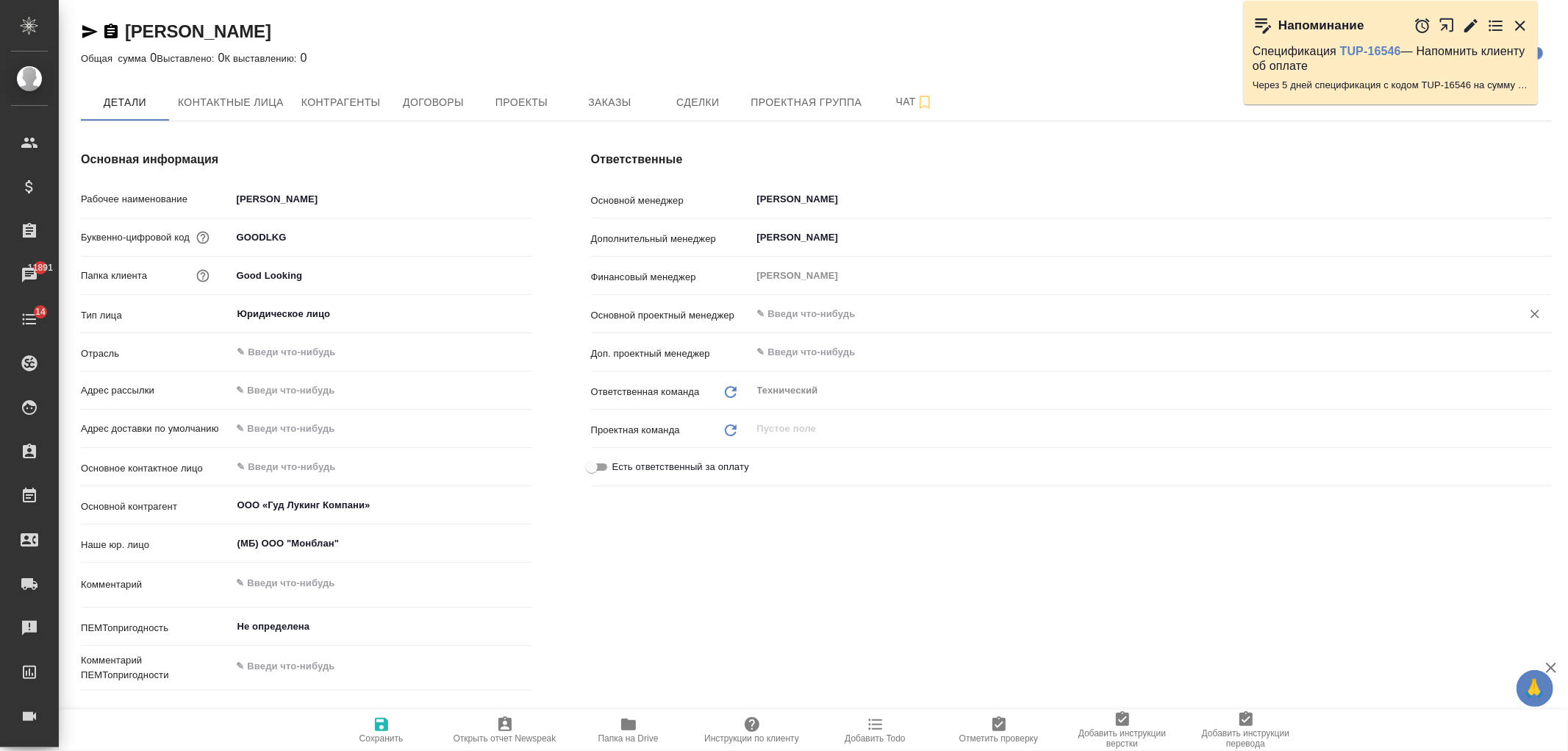
type textarea "x"
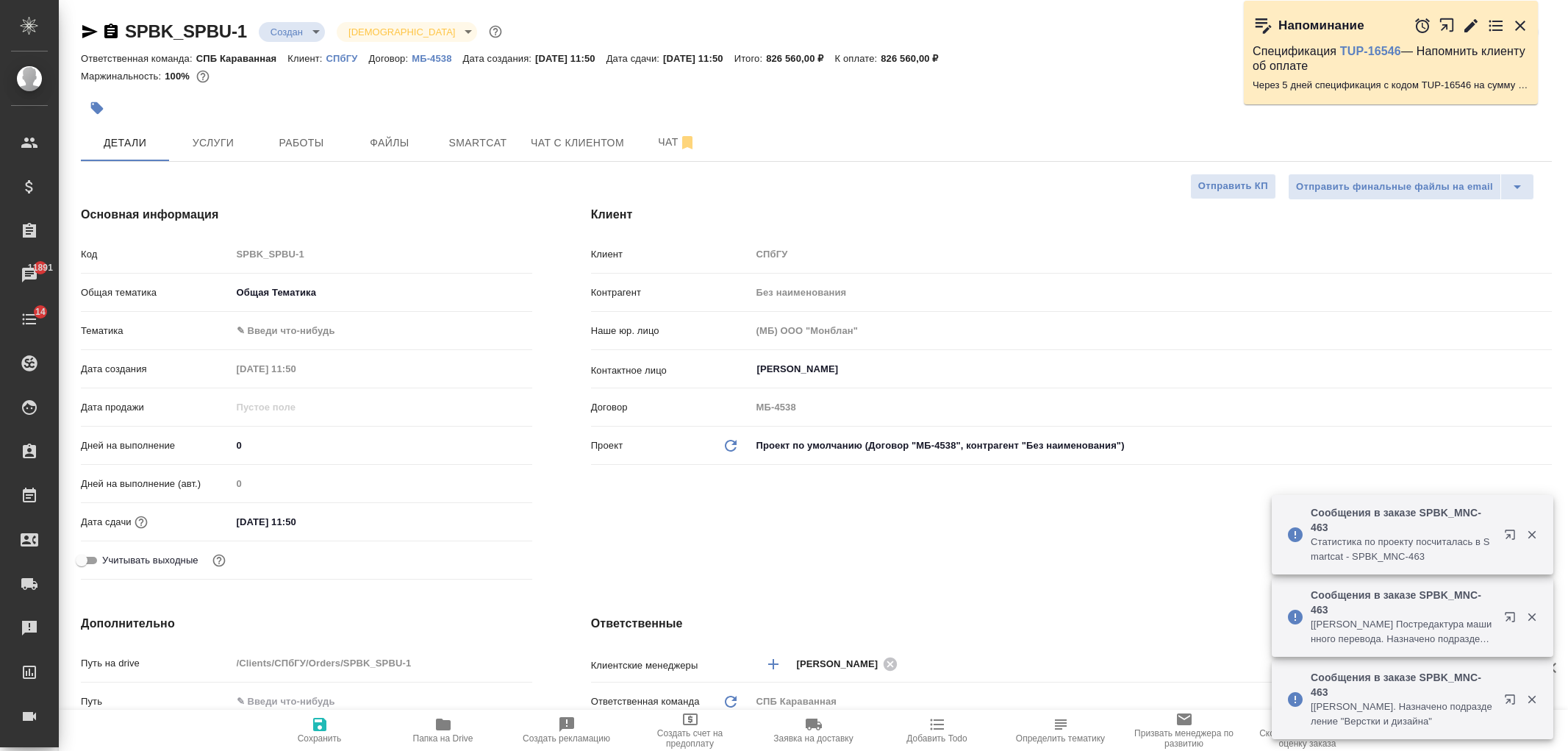
select select "RU"
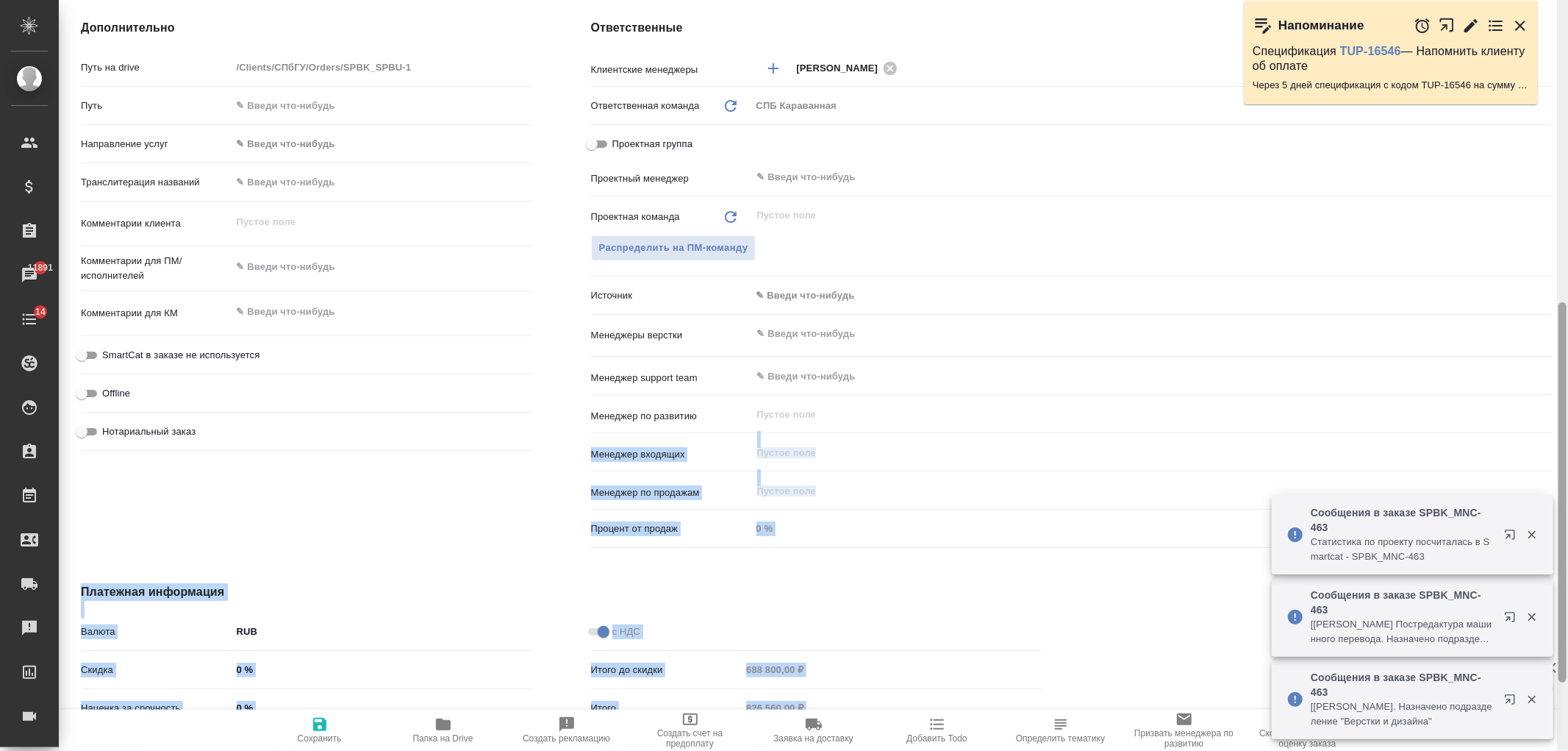
drag, startPoint x: 1555, startPoint y: 429, endPoint x: 1564, endPoint y: 414, distance: 17.5
click at [1564, 414] on div "SPBK_SPBU-1 Создан new Святая троица holyTrinity Кратко детали заказа Ответстве…" at bounding box center [813, 375] width 1509 height 751
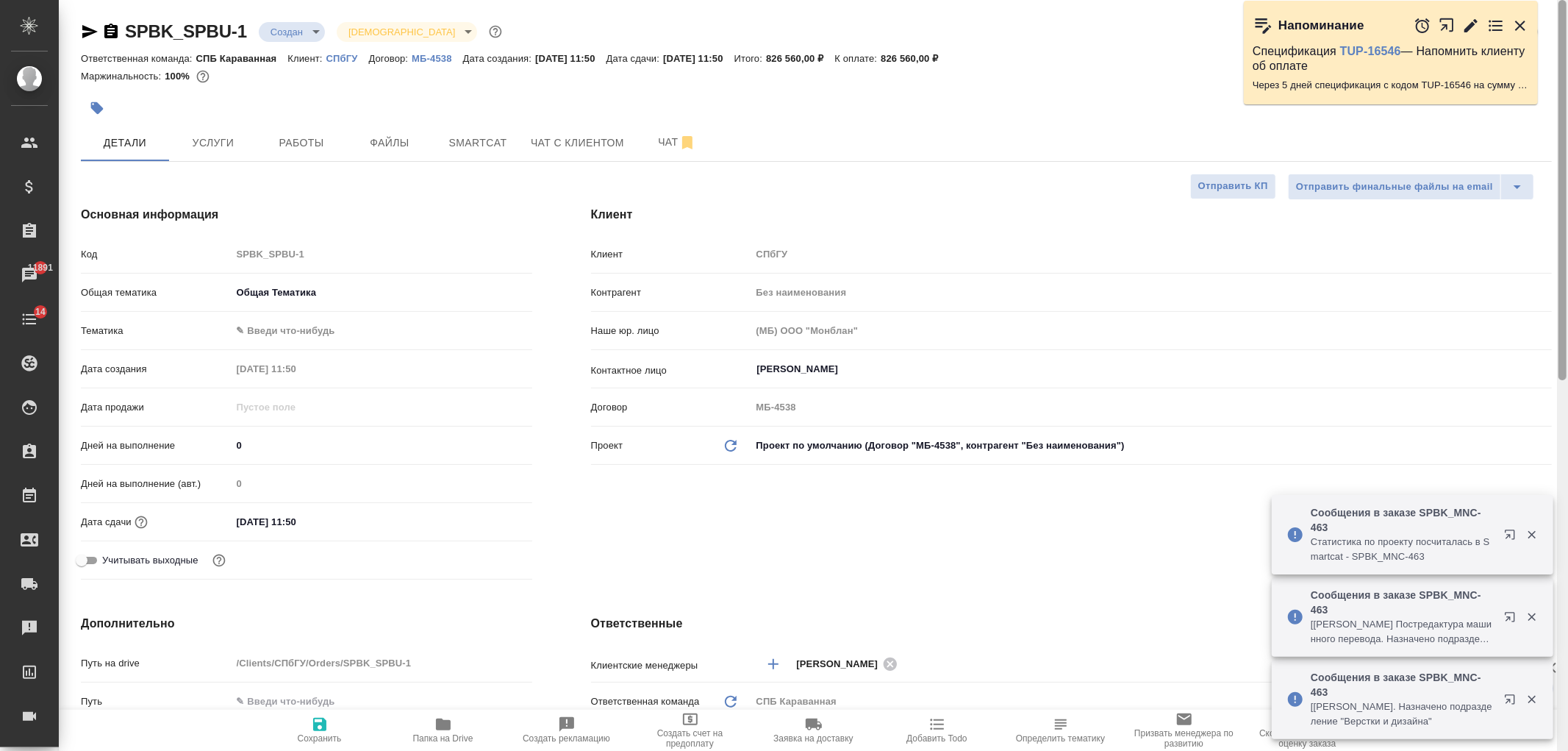
drag, startPoint x: 1564, startPoint y: 414, endPoint x: 1539, endPoint y: 46, distance: 368.8
click at [1540, 47] on div "🙏 .cls-1 fill:#fff; AWATERA Ivanova Arina Клиенты Спецификации Заказы 11891 Чат…" at bounding box center [784, 375] width 1568 height 751
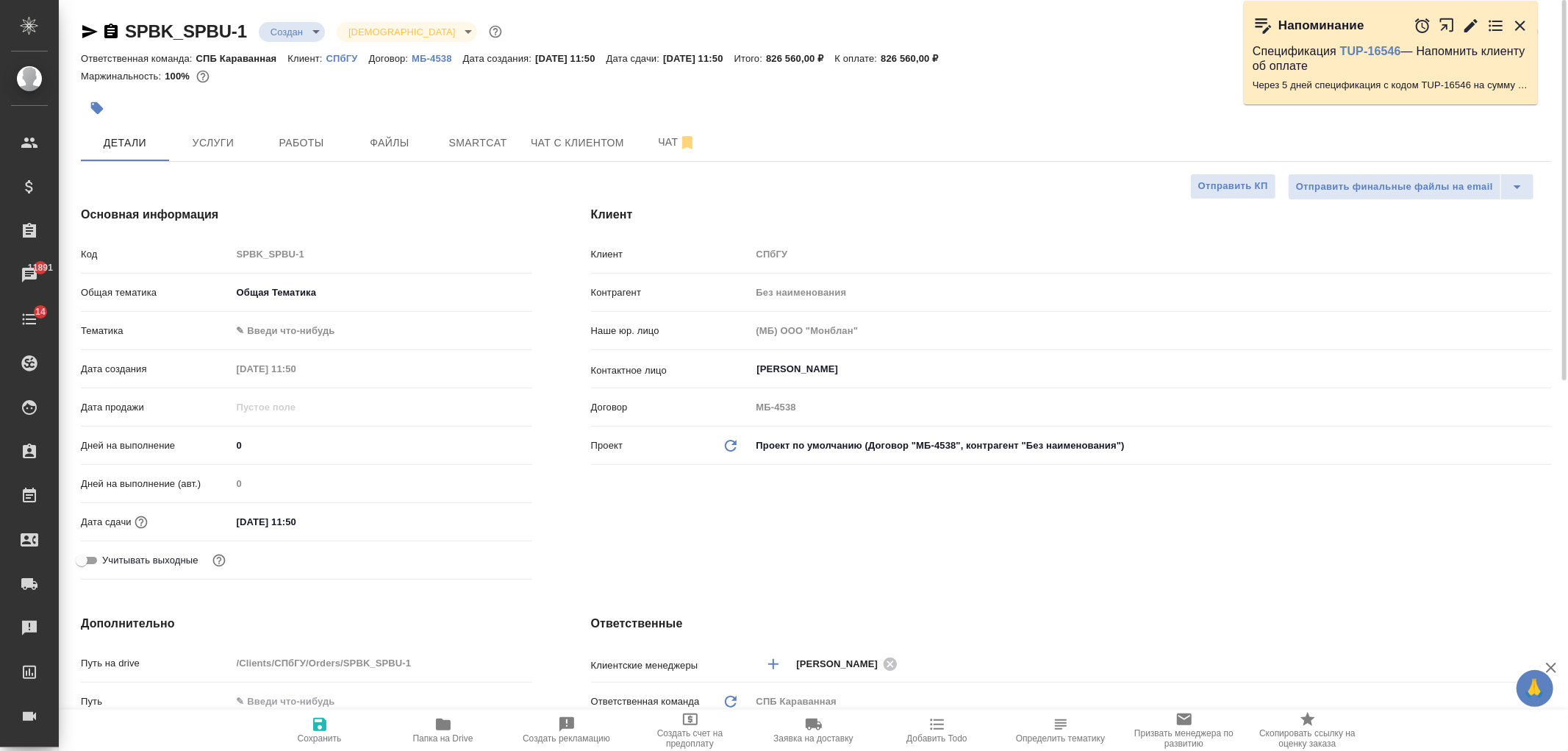
click at [461, 116] on div at bounding box center [570, 108] width 980 height 32
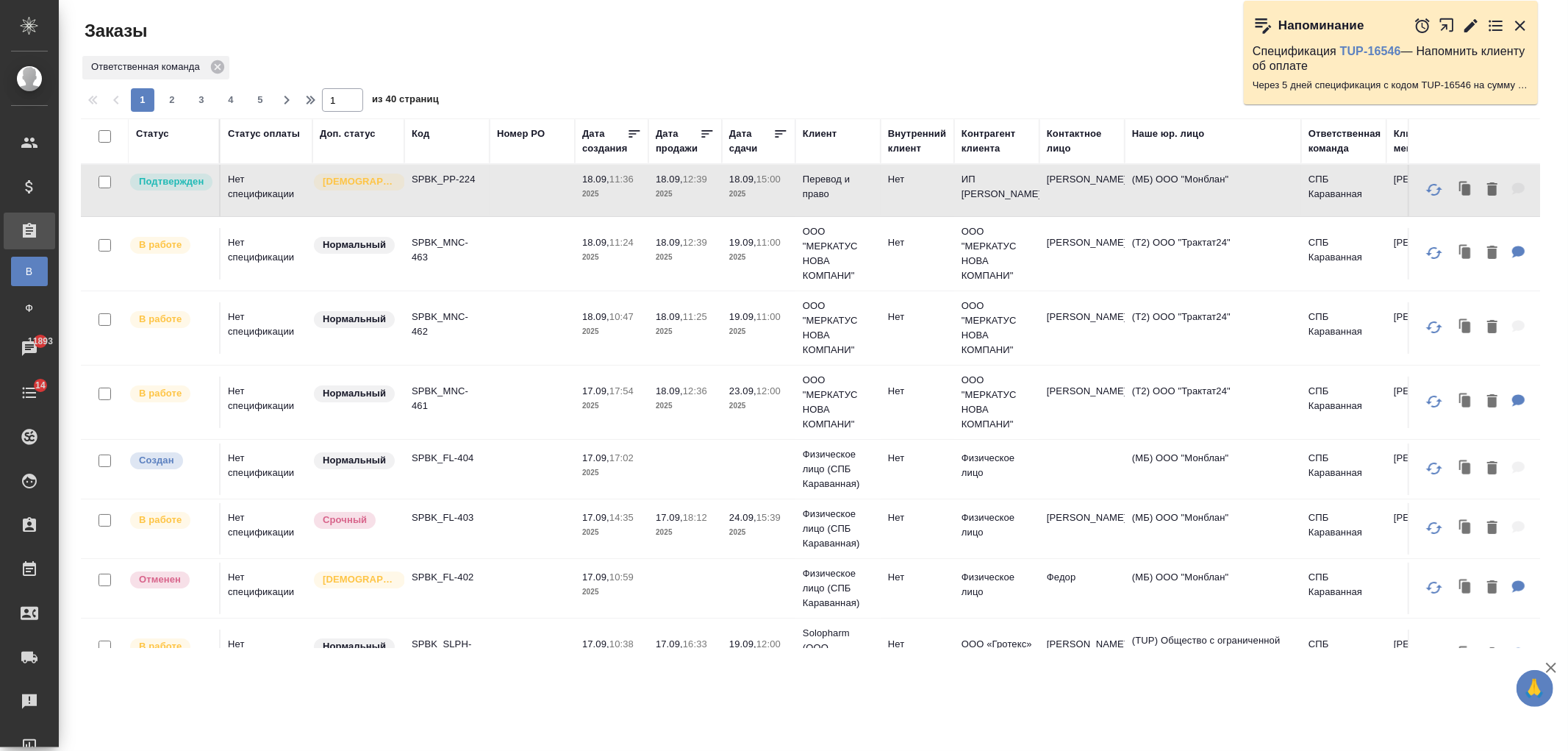
click at [1062, 549] on td "[PERSON_NAME]" at bounding box center [1082, 528] width 85 height 51
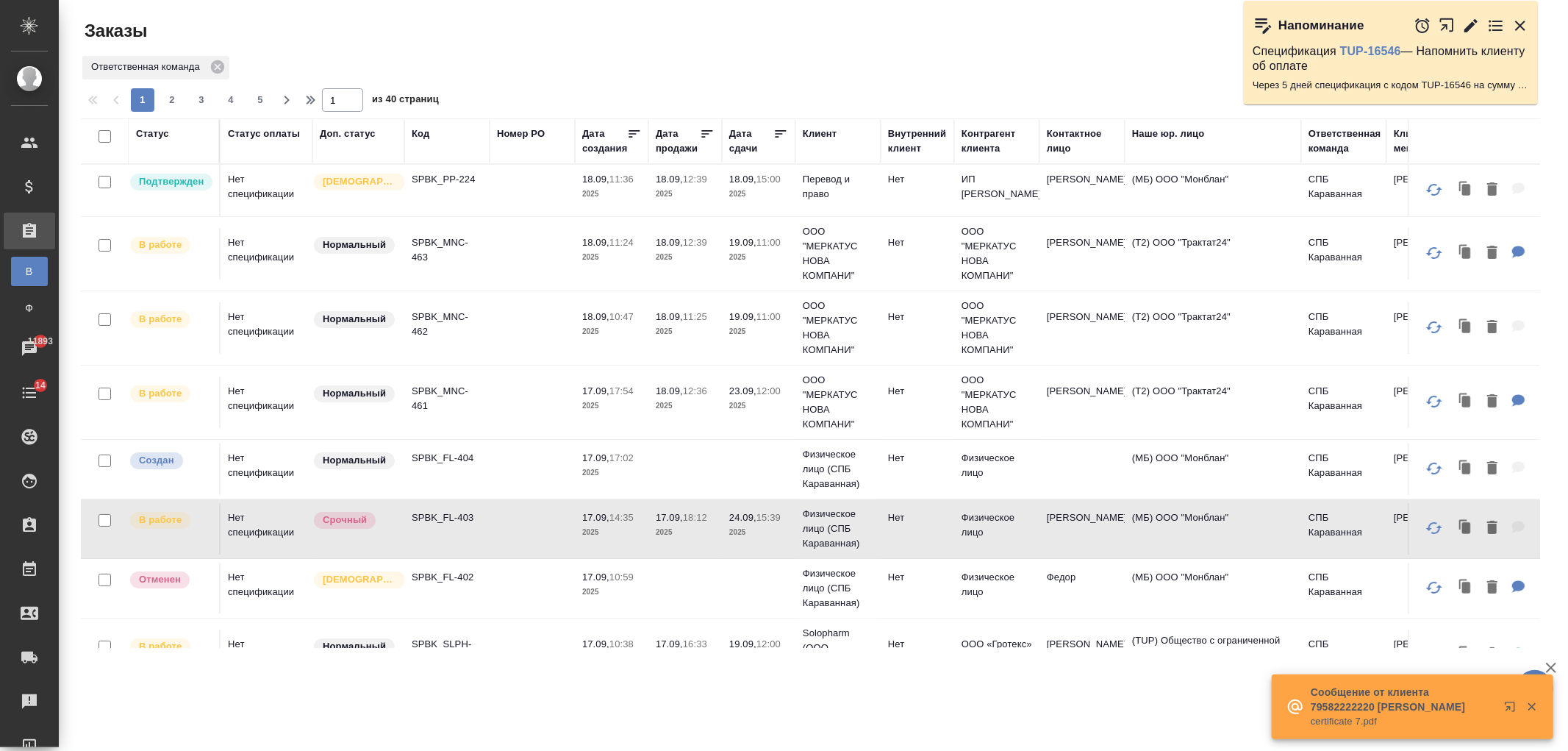
click at [1062, 146] on div "Контактное лицо" at bounding box center [1081, 141] width 71 height 29
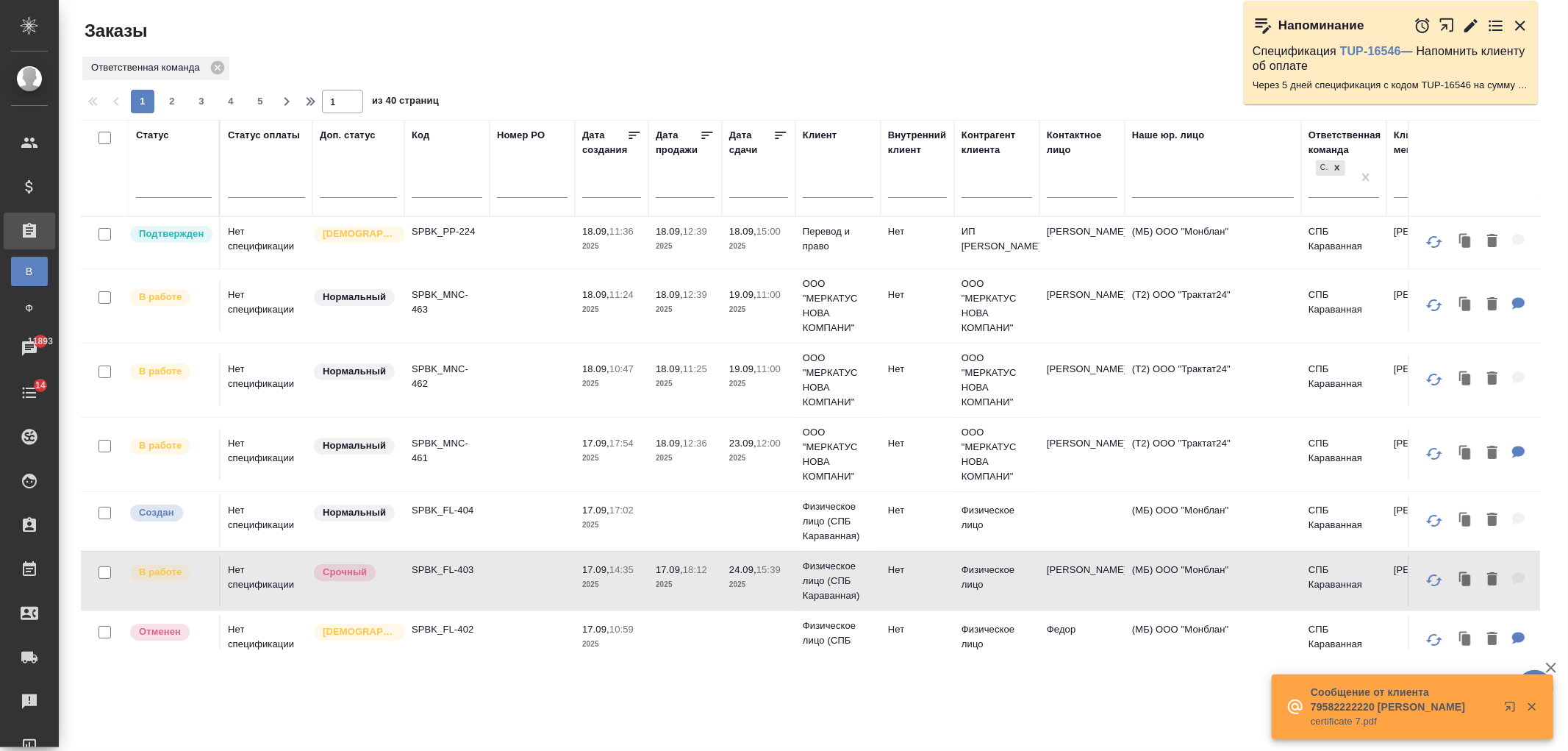
click at [1067, 183] on input "text" at bounding box center [1081, 188] width 71 height 18
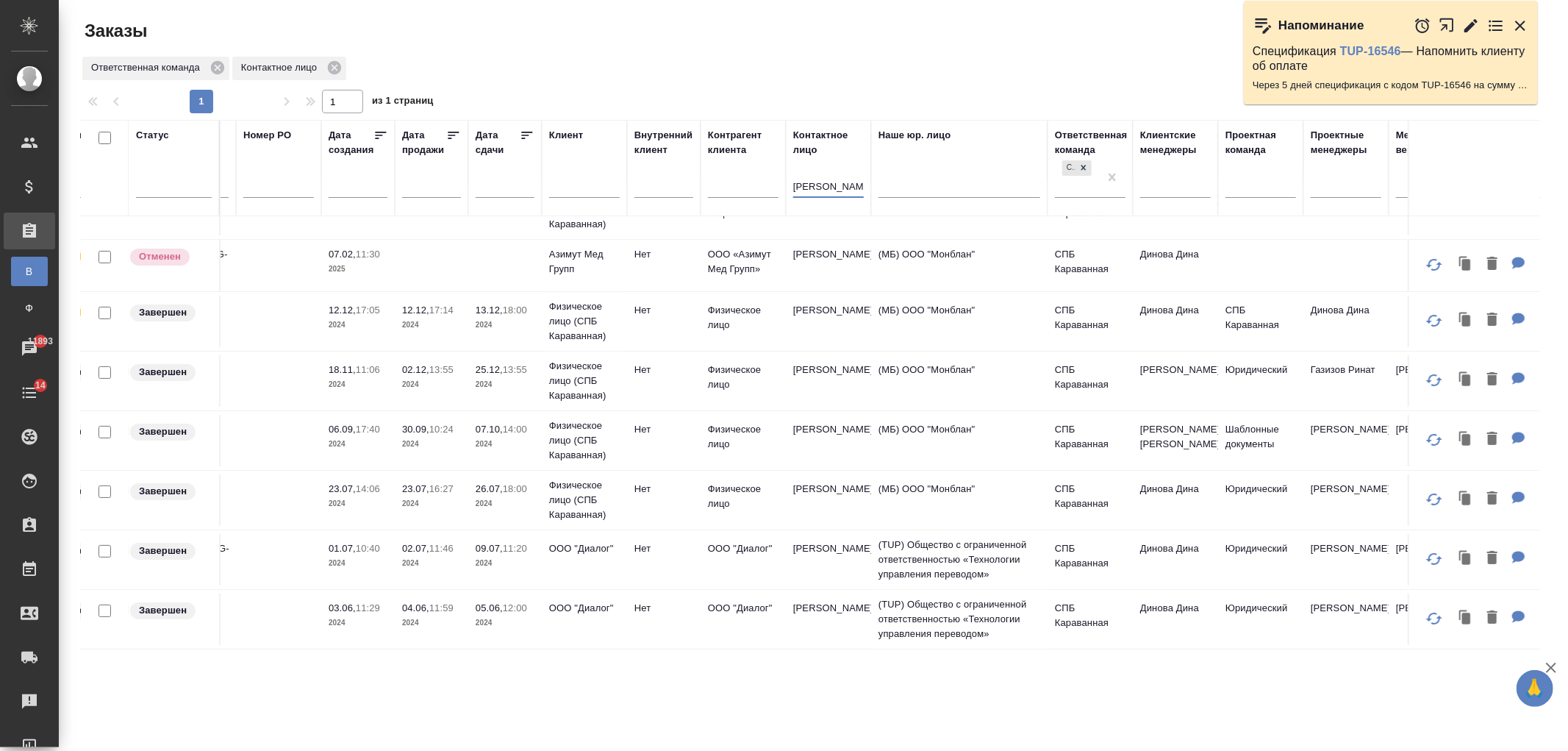
scroll to position [109, 339]
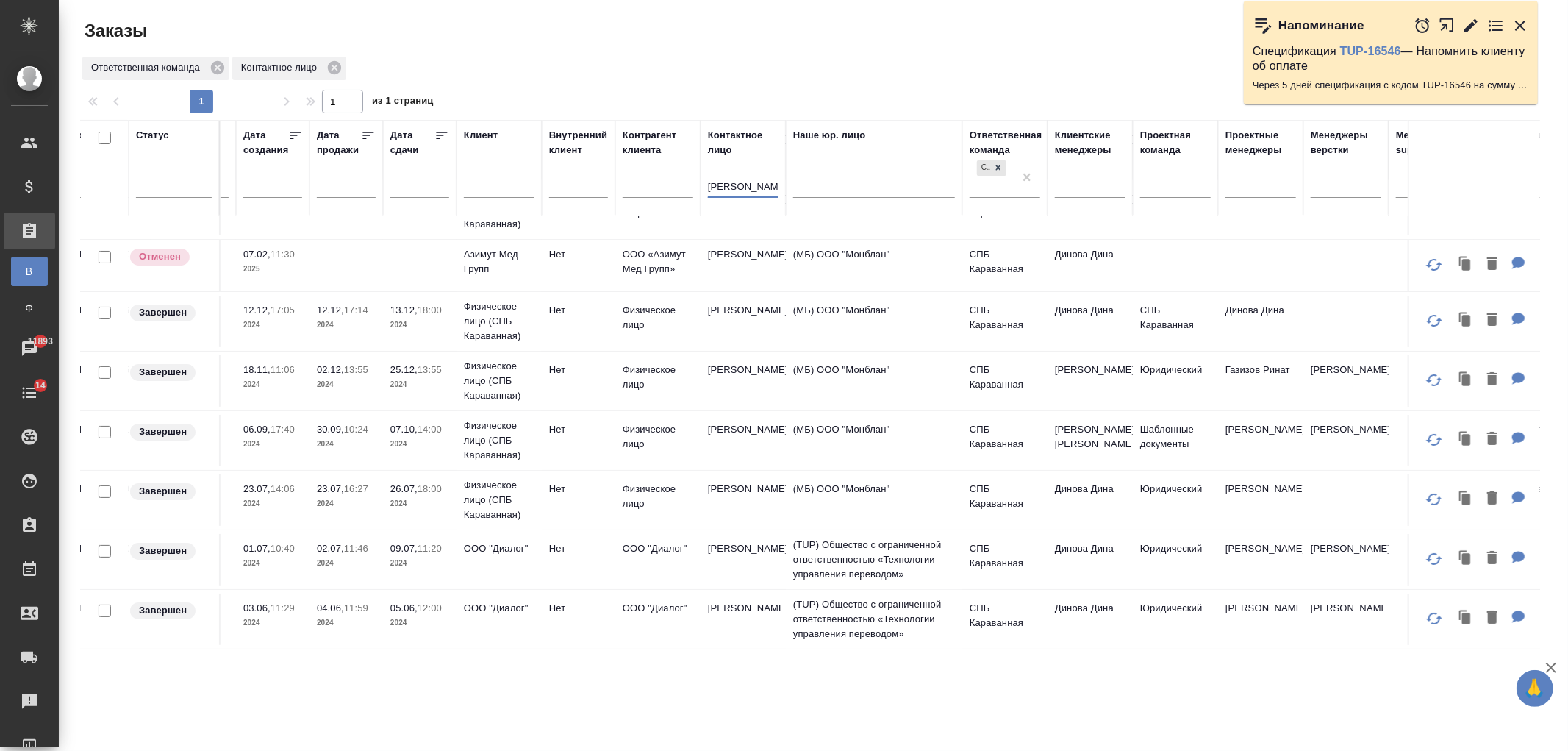
type input "елизавета"
click at [738, 372] on td "[PERSON_NAME]" at bounding box center [743, 381] width 85 height 51
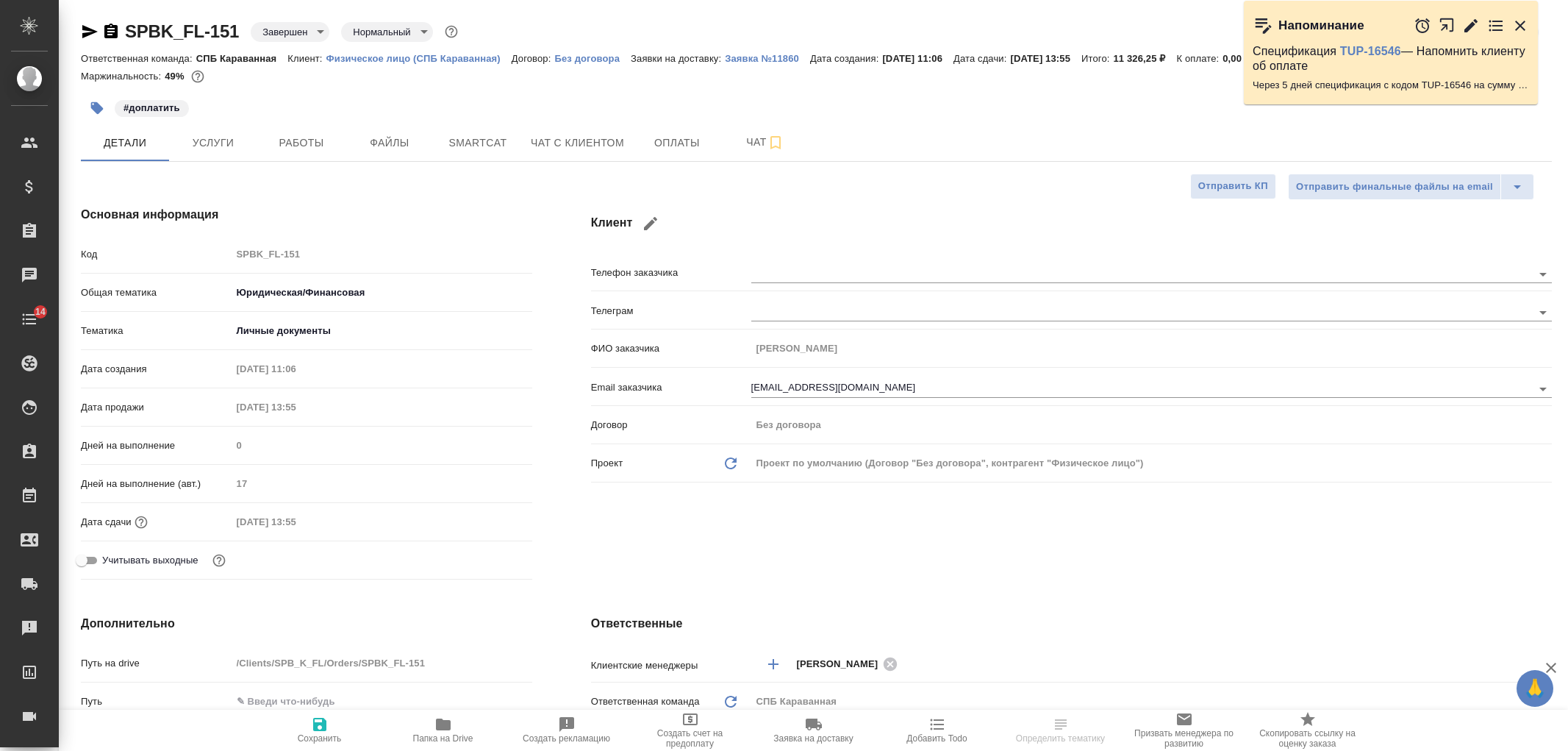
select select "RU"
type input "Газизов Ринат"
type input "[PERSON_NAME]"
click at [597, 148] on span "Чат с клиентом" at bounding box center [577, 142] width 94 height 18
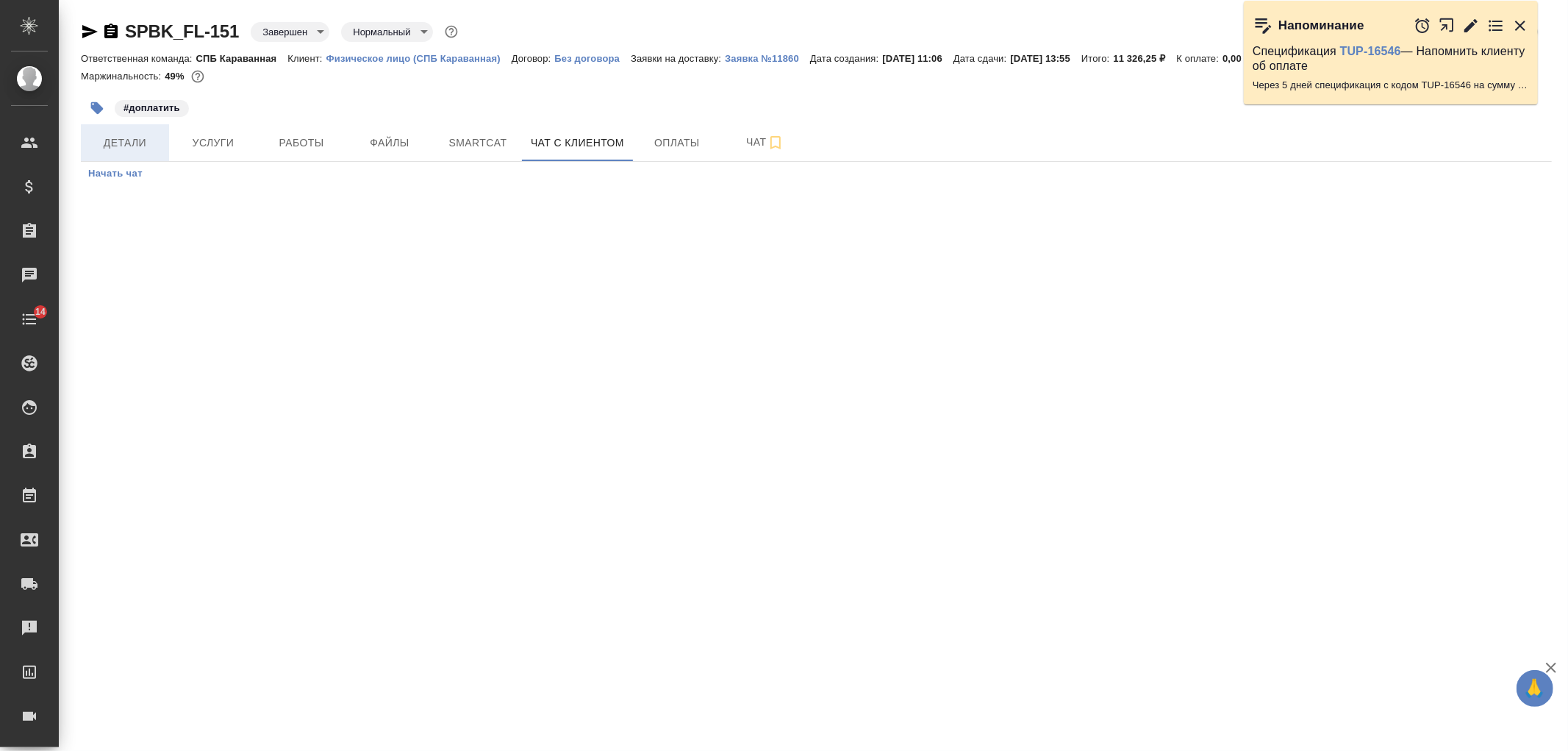
click at [116, 156] on button "Детали" at bounding box center [124, 142] width 88 height 37
select select "RU"
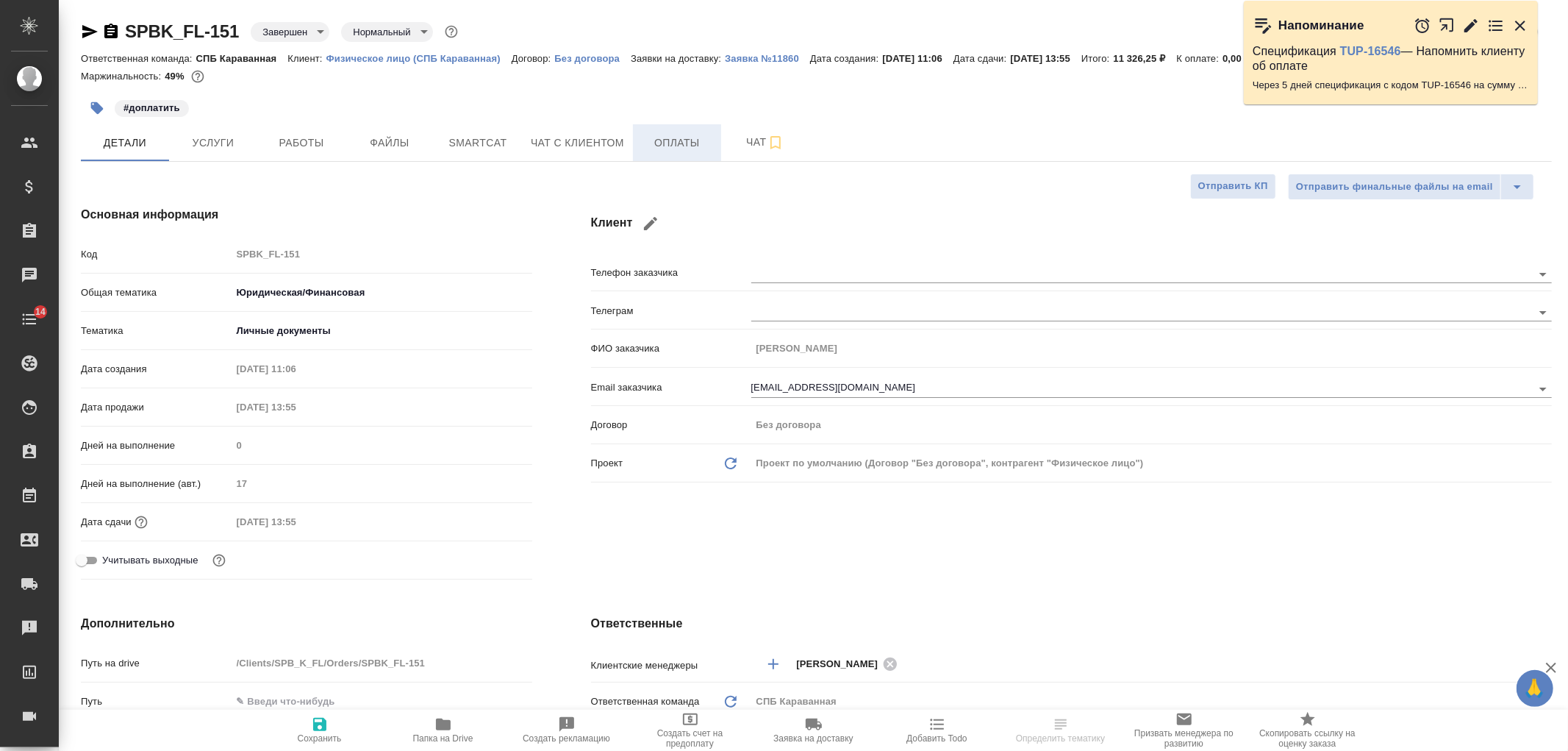
type textarea "x"
click at [1046, 578] on div "Клиент Телефон заказчика [PERSON_NAME] заказчика [PERSON_NAME] Email заказчика …" at bounding box center [1071, 395] width 1020 height 438
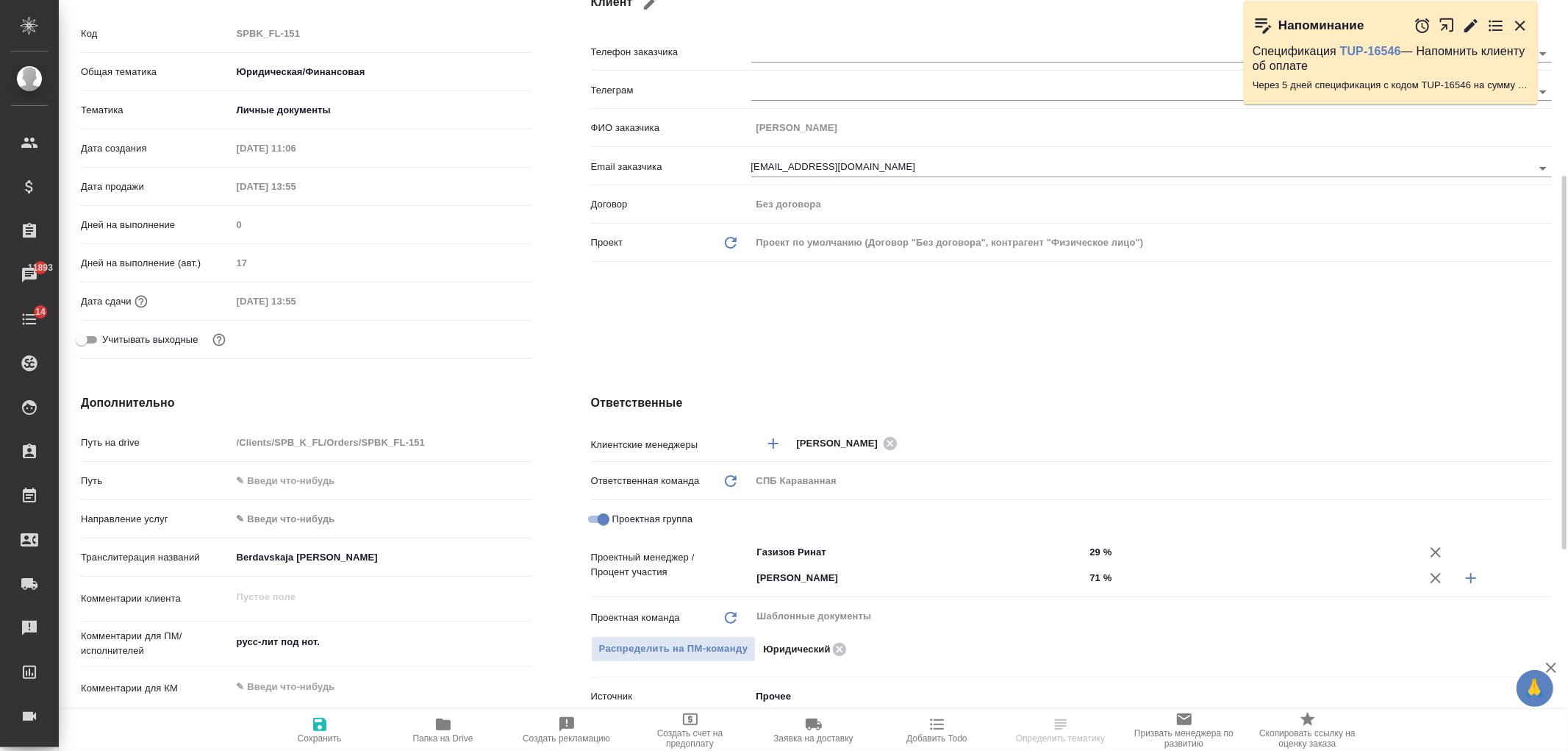
scroll to position [264, 0]
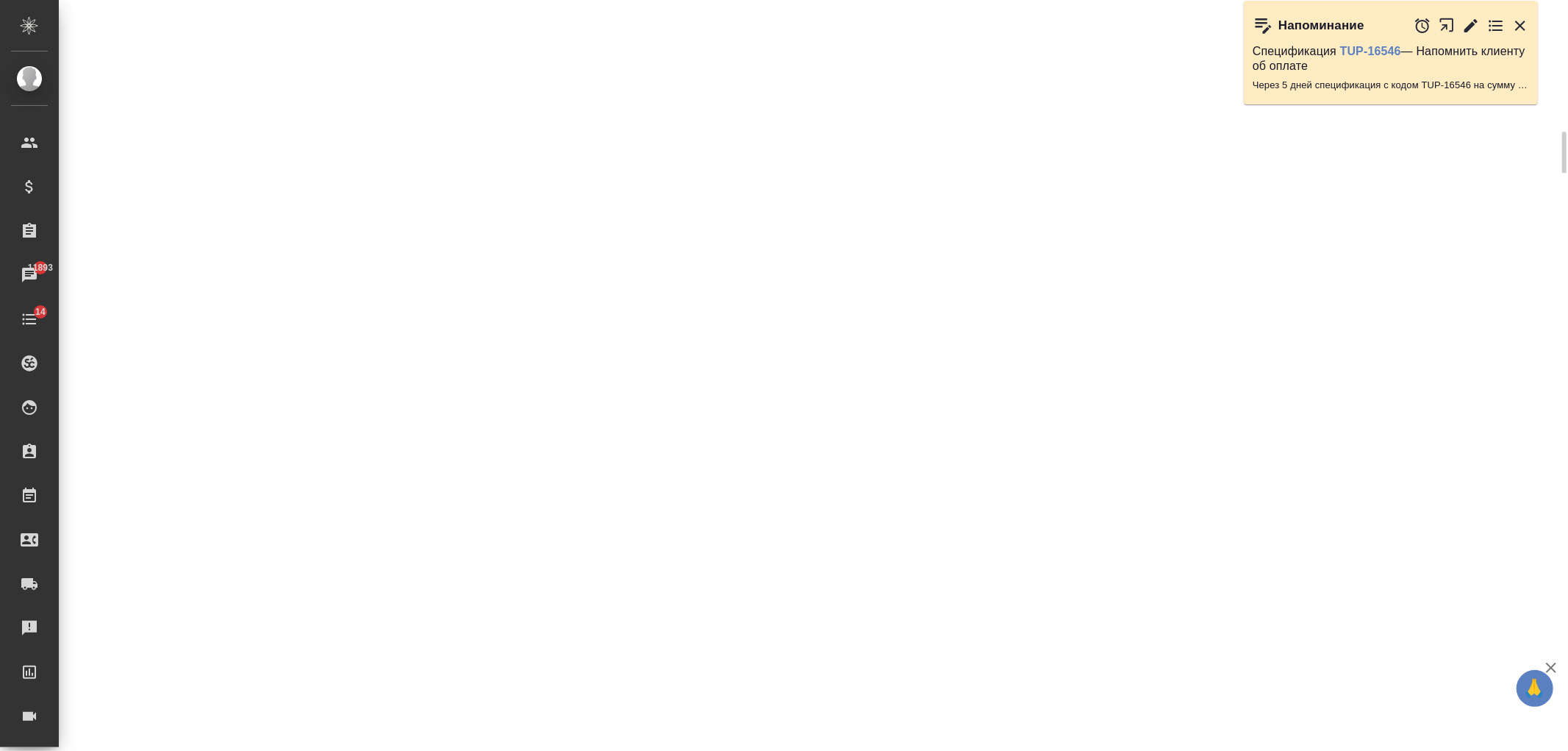
select select "RU"
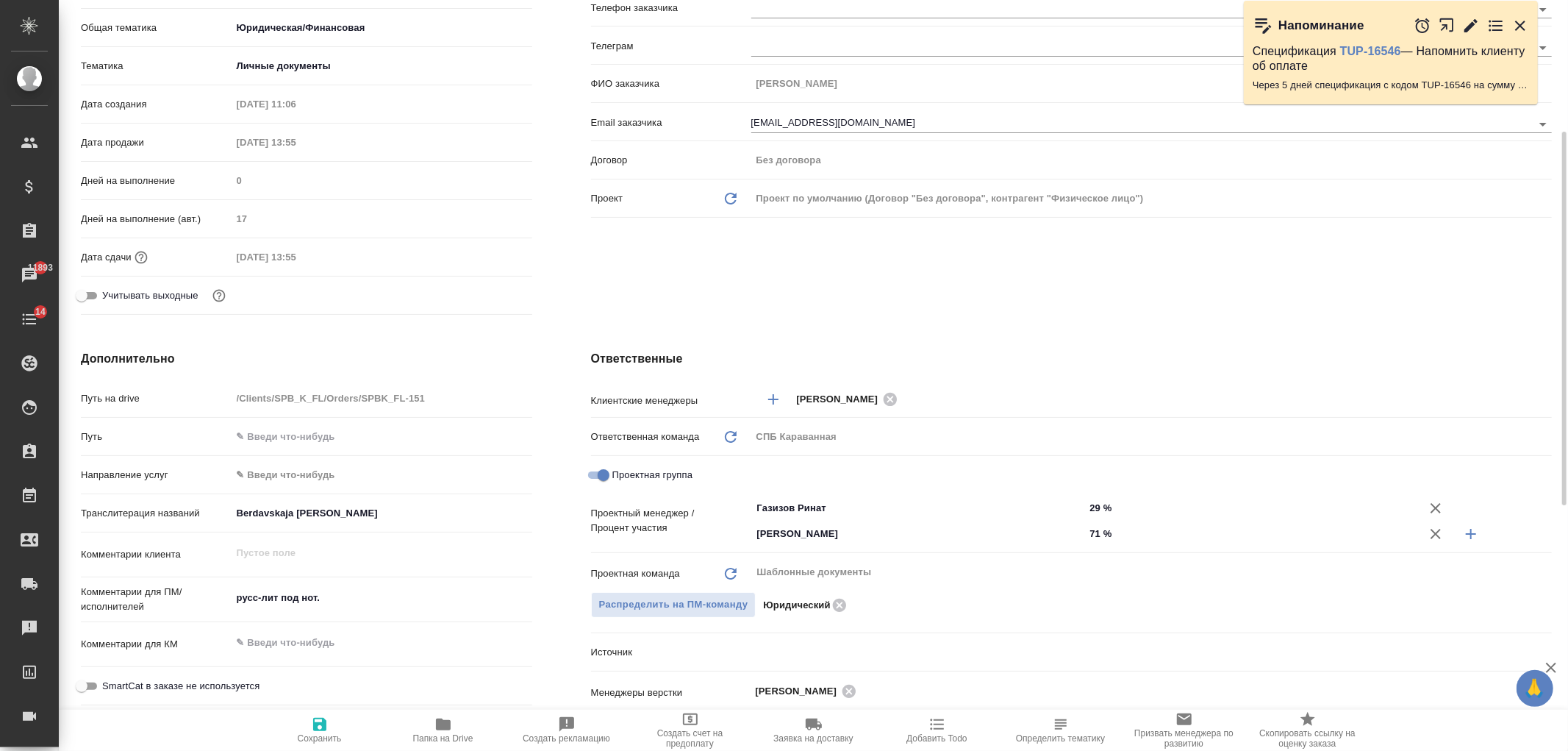
type textarea "x"
click at [639, 281] on div "Клиент Телефон заказчика [PERSON_NAME] заказчика [PERSON_NAME] Email заказчика …" at bounding box center [1071, 131] width 1020 height 438
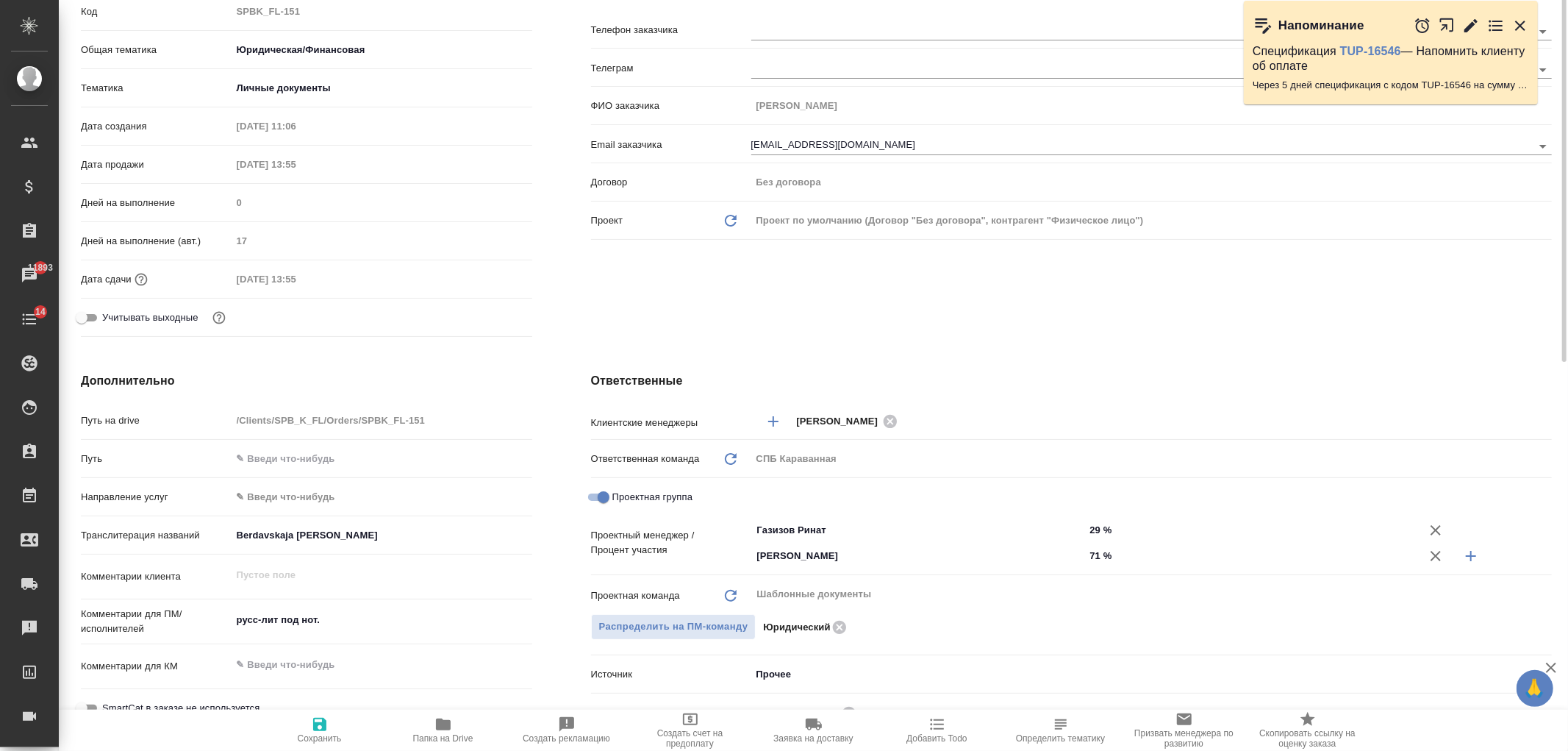
scroll to position [154, 0]
